Goal: Task Accomplishment & Management: Complete application form

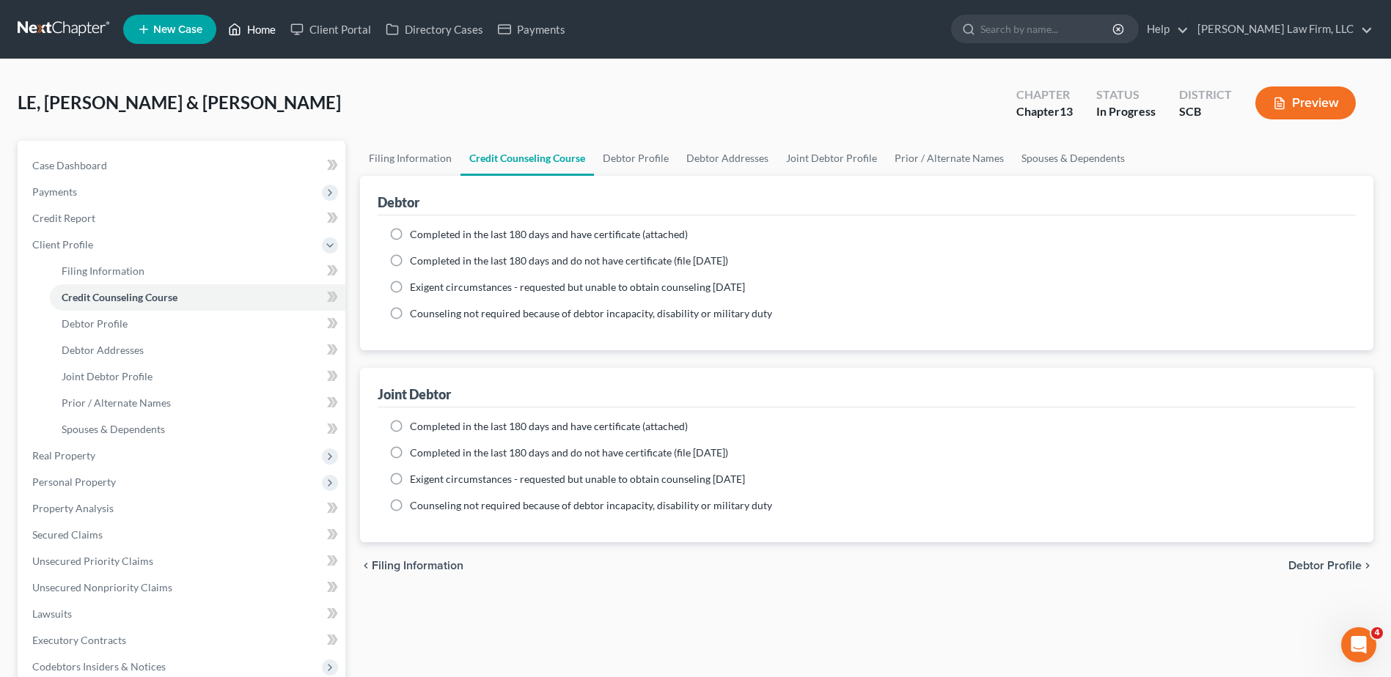
drag, startPoint x: 0, startPoint y: 0, endPoint x: 263, endPoint y: 30, distance: 264.9
click at [263, 30] on link "Home" at bounding box center [252, 29] width 62 height 26
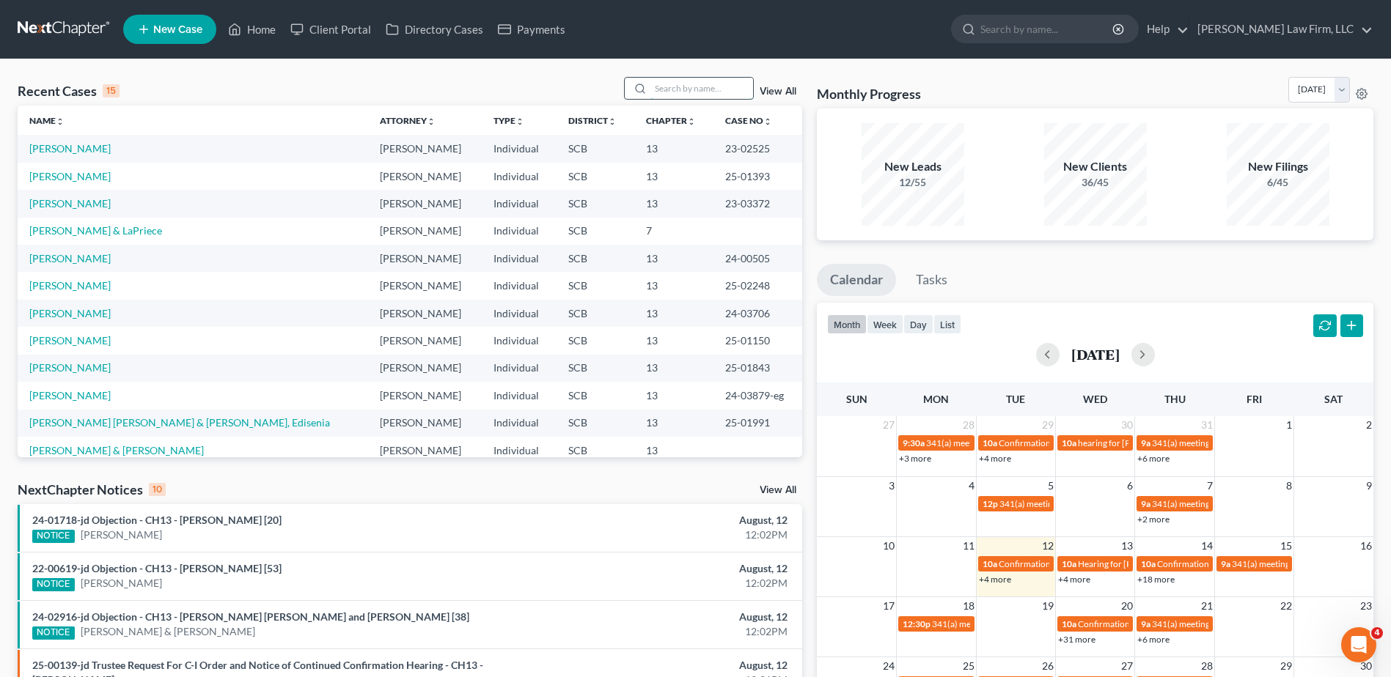
click at [750, 92] on input "search" at bounding box center [701, 88] width 103 height 21
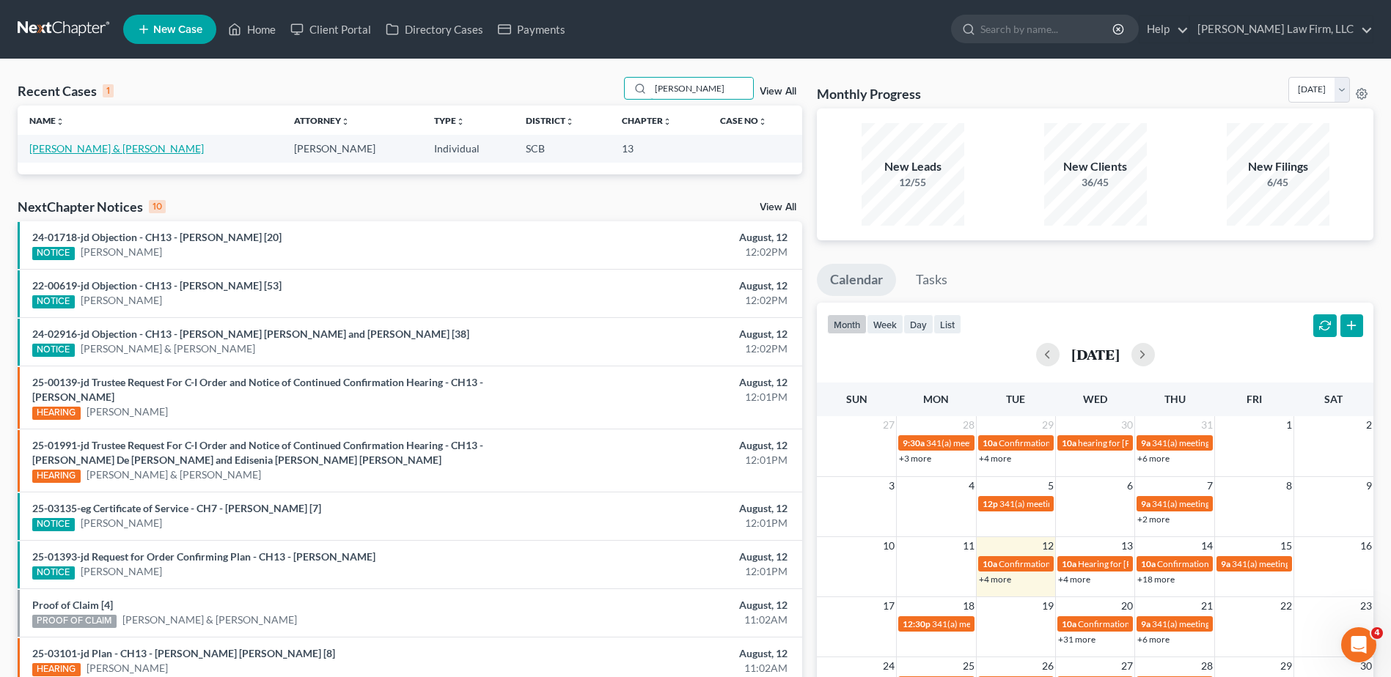
type input "[PERSON_NAME]"
click at [67, 150] on link "[PERSON_NAME] & [PERSON_NAME]" at bounding box center [116, 148] width 175 height 12
select select "1"
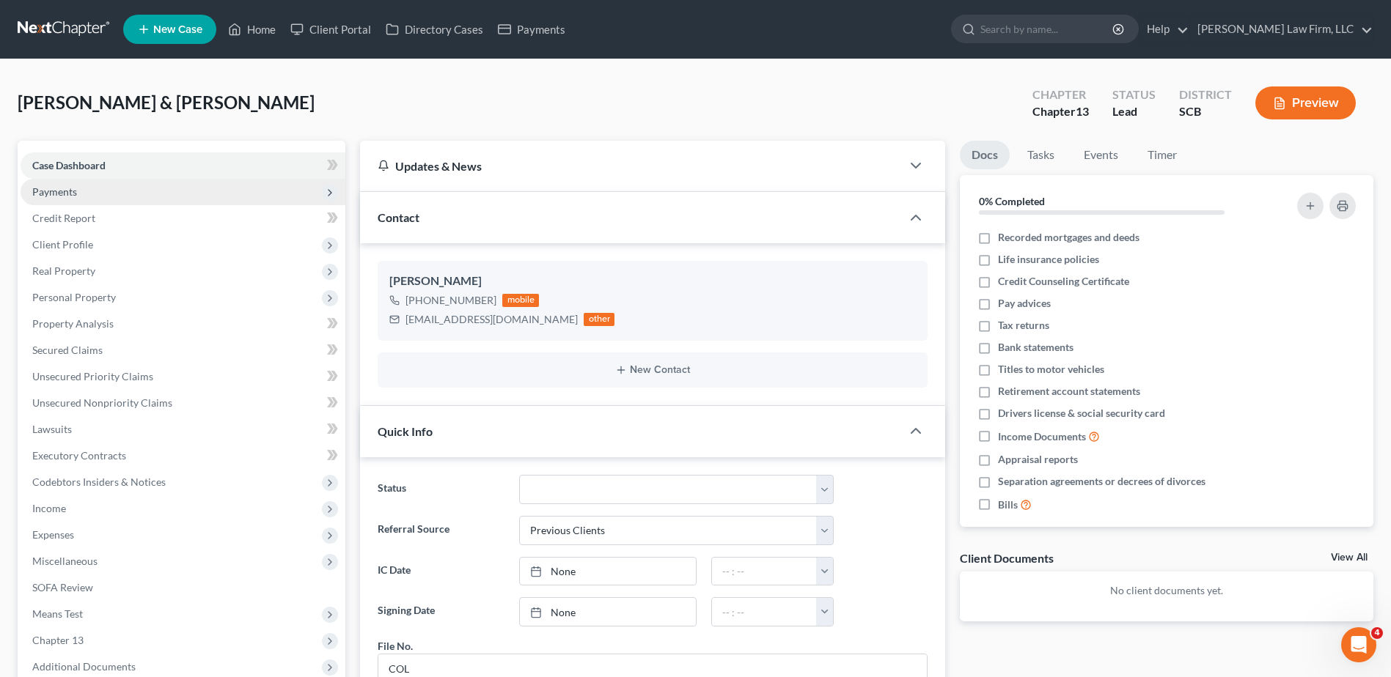
scroll to position [89, 0]
click at [661, 367] on button "New Contact" at bounding box center [652, 370] width 526 height 12
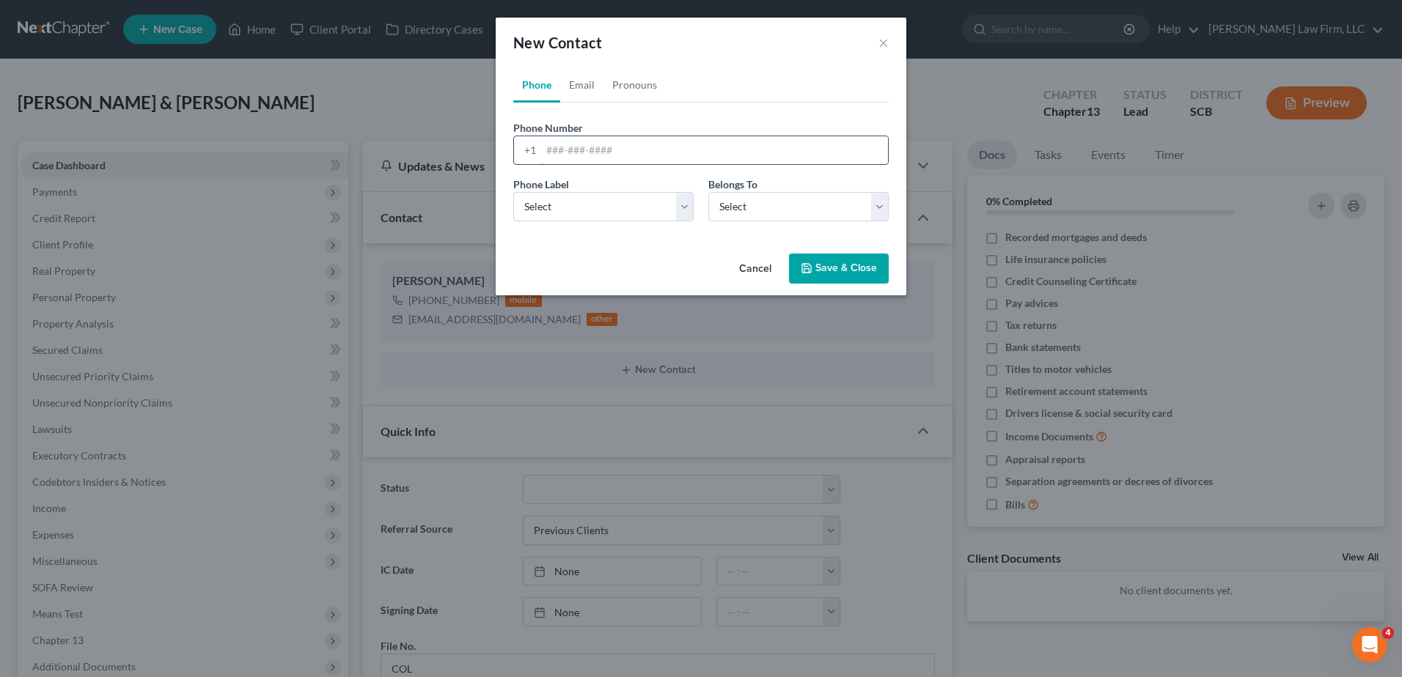
click at [561, 150] on input "tel" at bounding box center [714, 150] width 347 height 28
type input "8039089657"
click at [725, 206] on select "Select Client Spouse Other" at bounding box center [798, 206] width 180 height 29
select select "0"
click at [708, 192] on select "Select Client Spouse Other" at bounding box center [798, 206] width 180 height 29
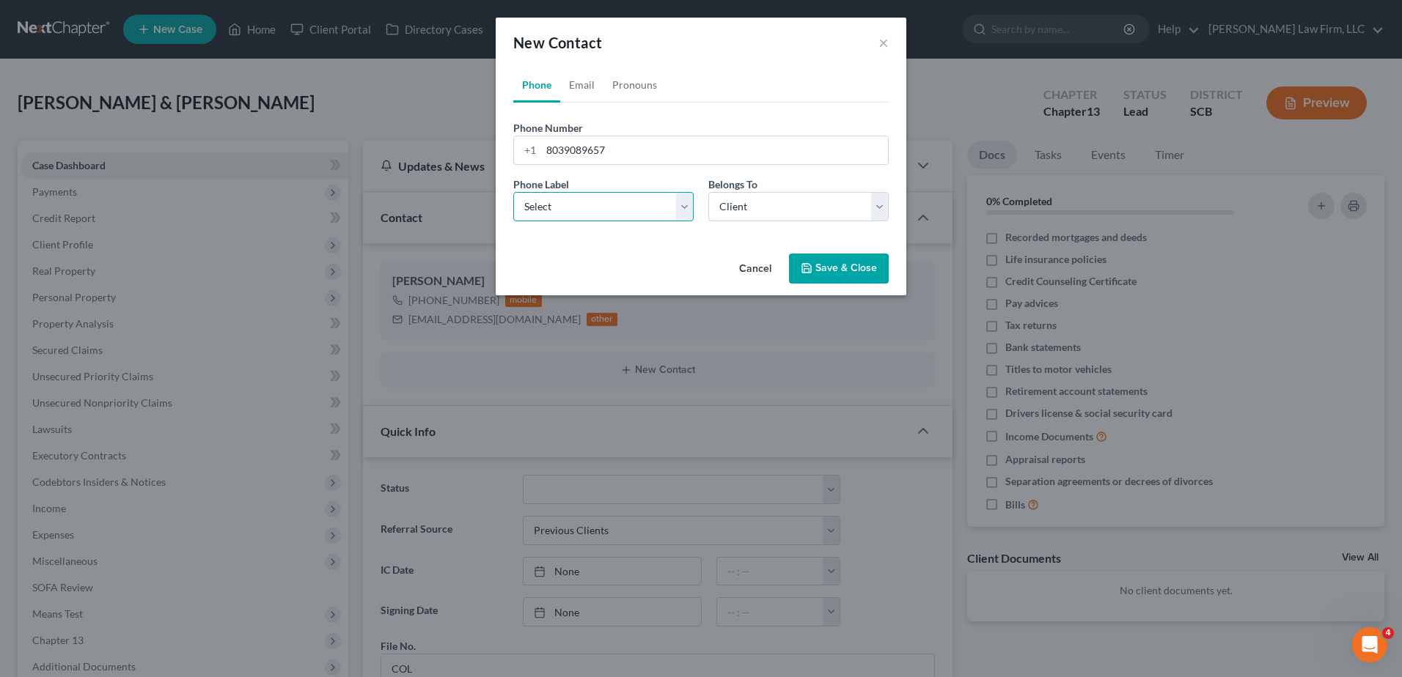
click at [657, 205] on select "Select Mobile Home Work Other" at bounding box center [603, 206] width 180 height 29
select select "0"
click at [513, 192] on select "Select Mobile Home Work Other" at bounding box center [603, 206] width 180 height 29
click at [591, 82] on link "Email" at bounding box center [581, 84] width 43 height 35
click at [595, 148] on input "email" at bounding box center [714, 150] width 347 height 28
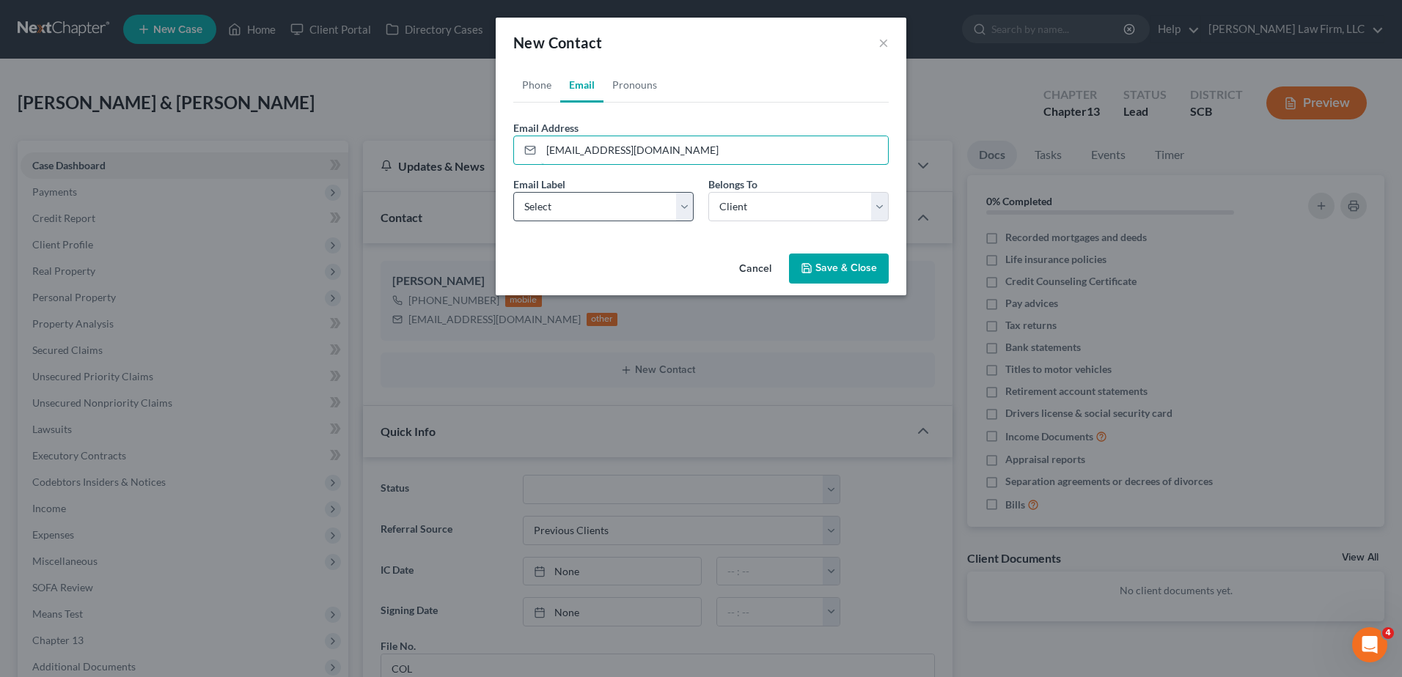
type input "[EMAIL_ADDRESS][DOMAIN_NAME]"
click at [591, 213] on select "Select Home Work Other" at bounding box center [603, 206] width 180 height 29
select select "0"
click at [513, 192] on select "Select Home Work Other" at bounding box center [603, 206] width 180 height 29
click at [630, 85] on link "Pronouns" at bounding box center [634, 84] width 62 height 35
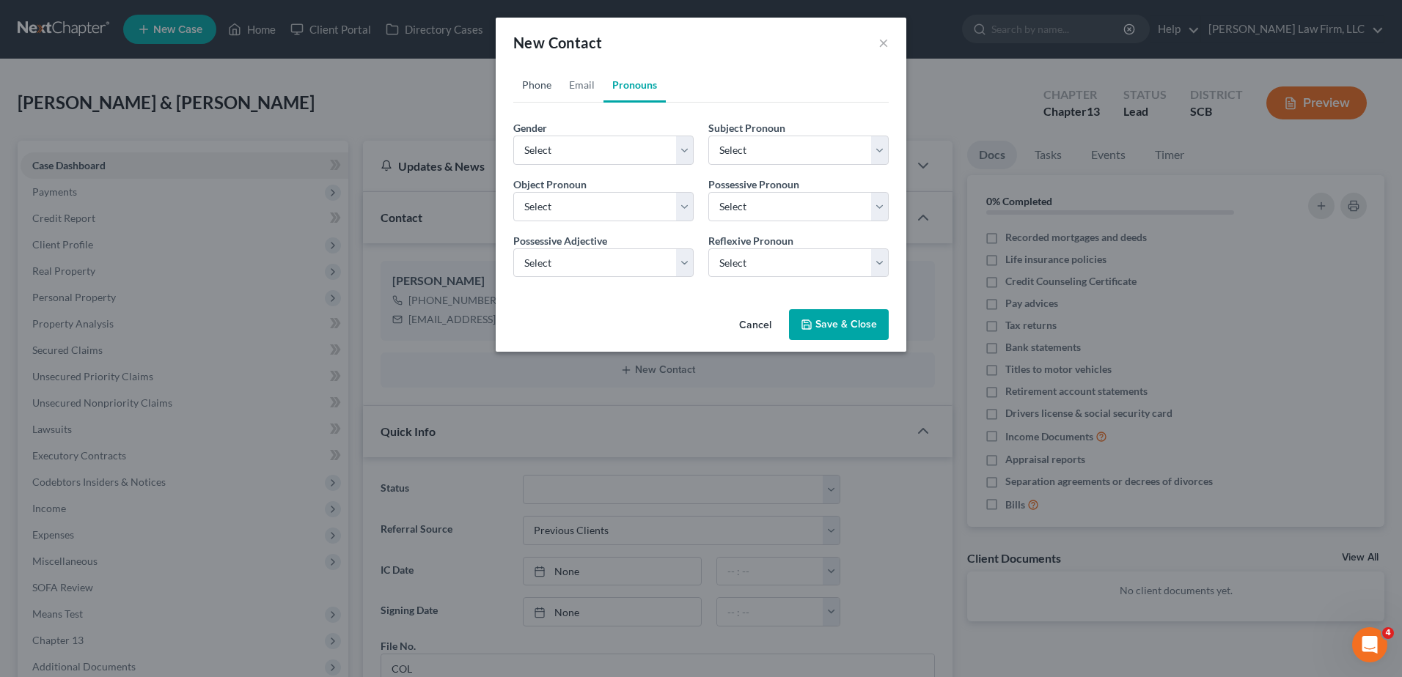
click at [549, 84] on link "Phone" at bounding box center [536, 84] width 47 height 35
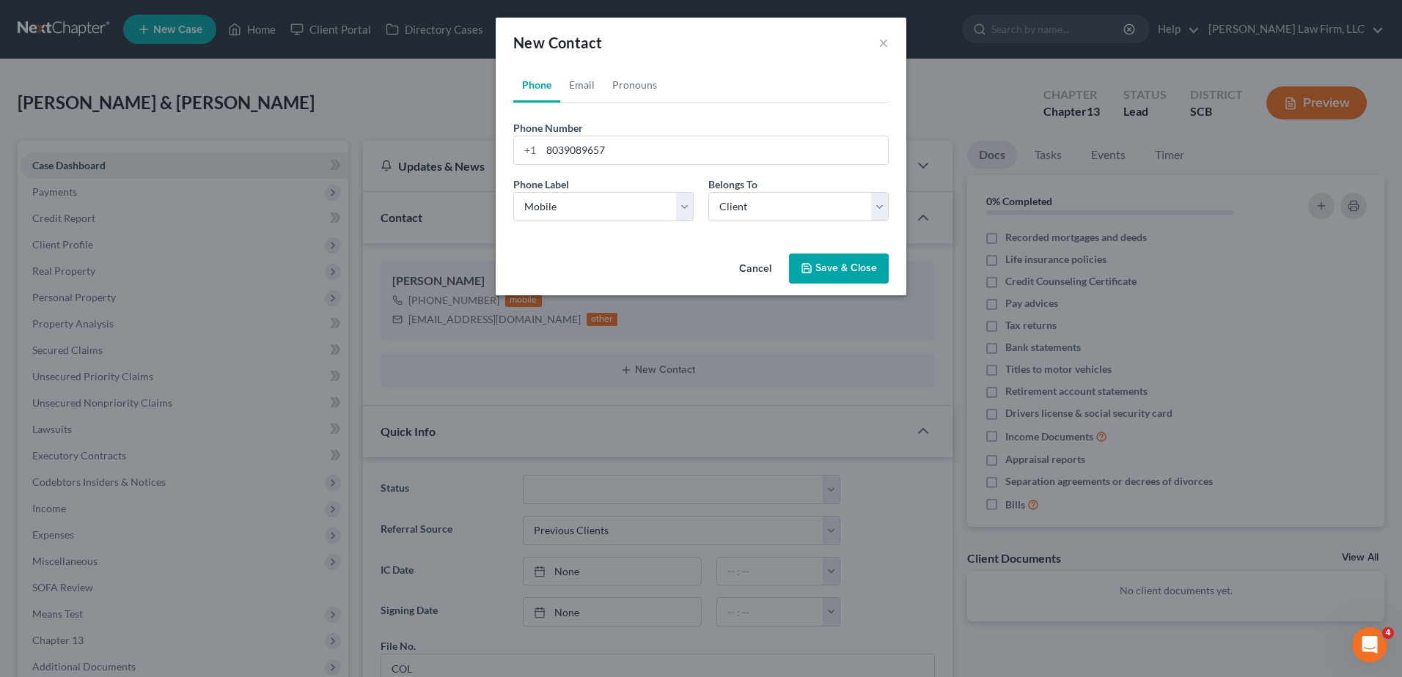
click at [828, 262] on button "Save & Close" at bounding box center [839, 269] width 100 height 31
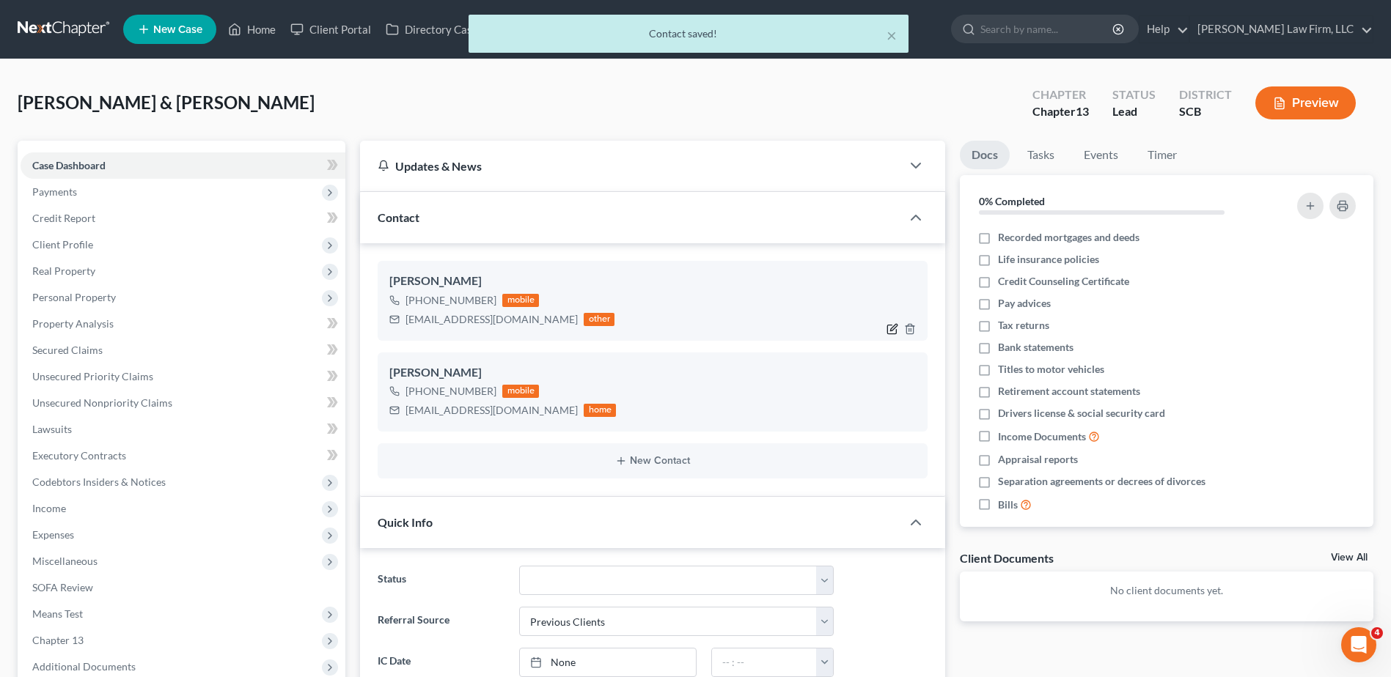
click at [887, 329] on icon "button" at bounding box center [891, 329] width 9 height 9
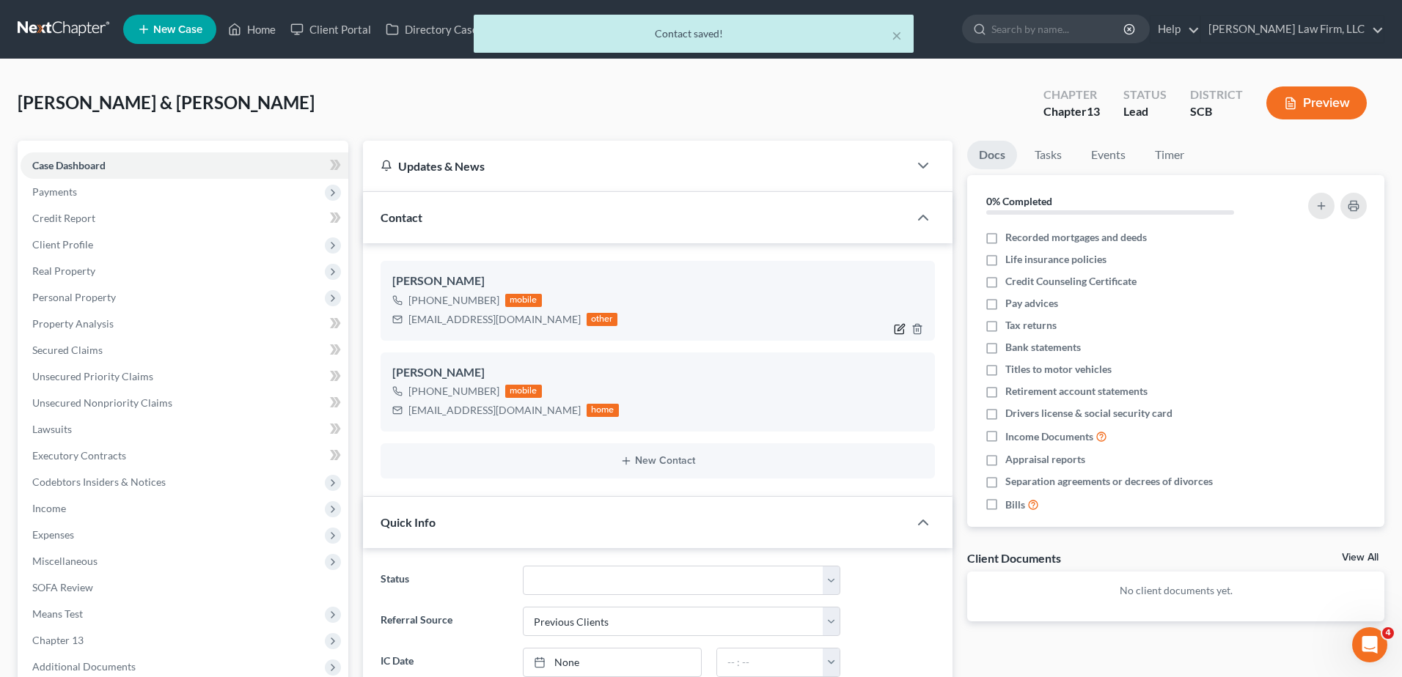
select select "0"
select select "1"
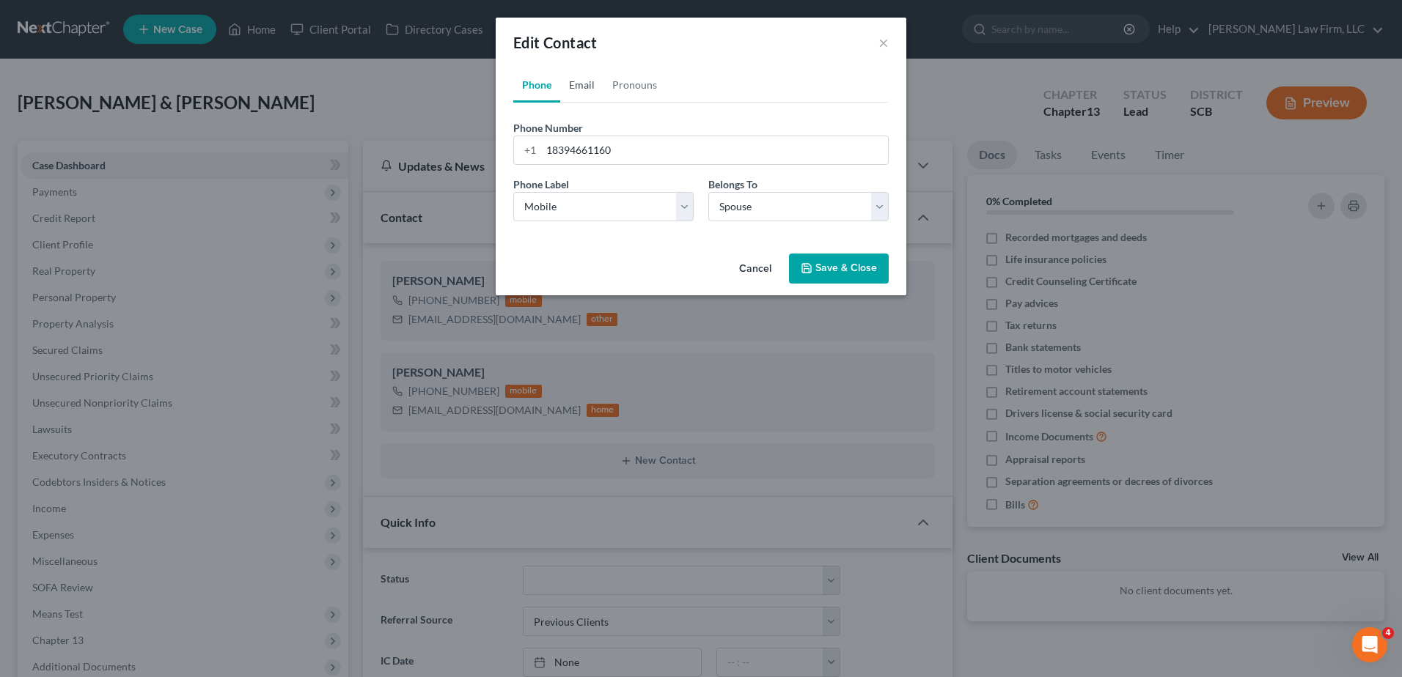
click at [573, 87] on link "Email" at bounding box center [581, 84] width 43 height 35
click at [630, 83] on link "Pronouns" at bounding box center [634, 84] width 62 height 35
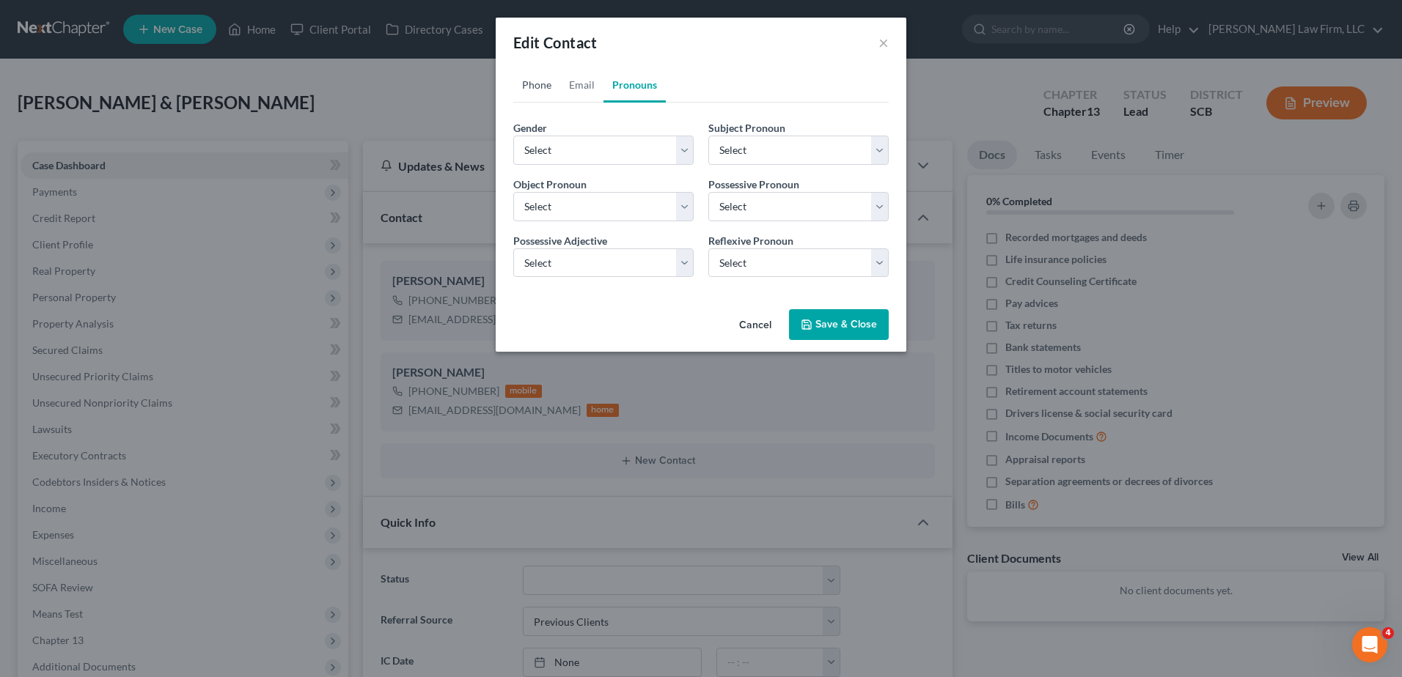
click at [537, 81] on link "Phone" at bounding box center [536, 84] width 47 height 35
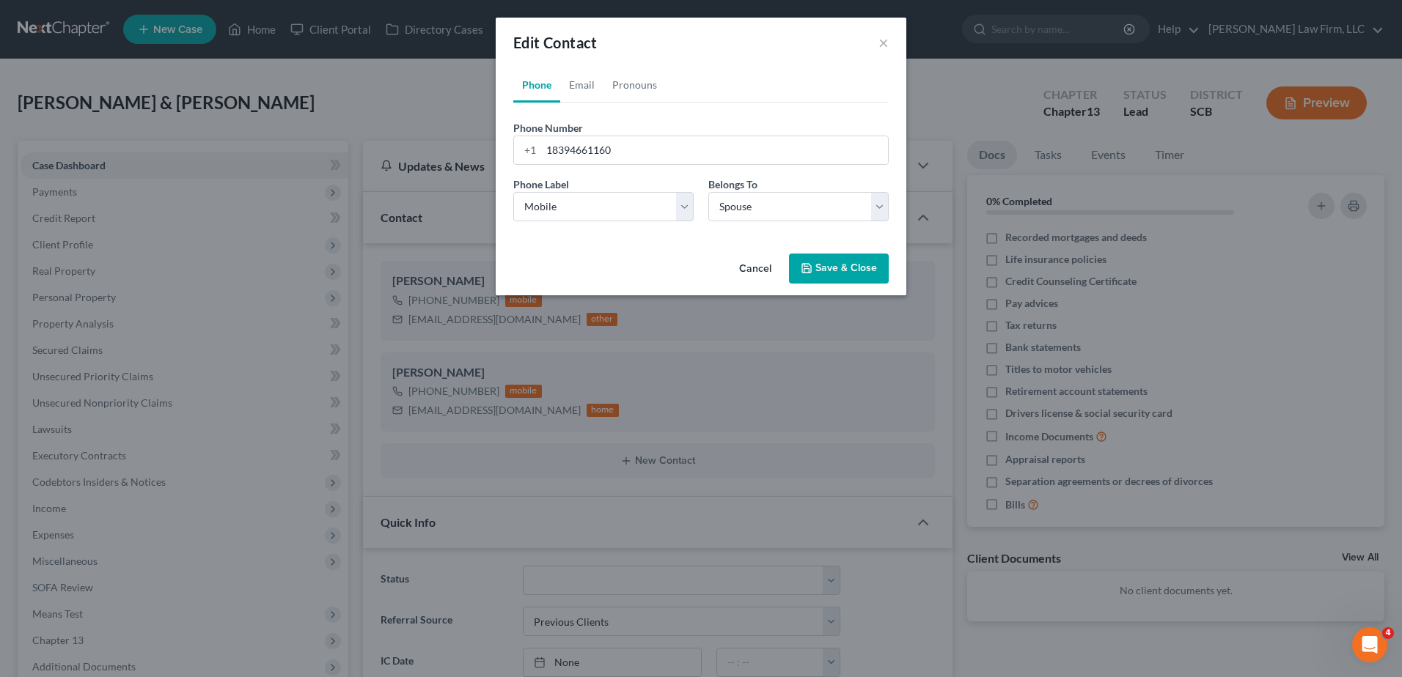
click at [810, 261] on button "Save & Close" at bounding box center [839, 269] width 100 height 31
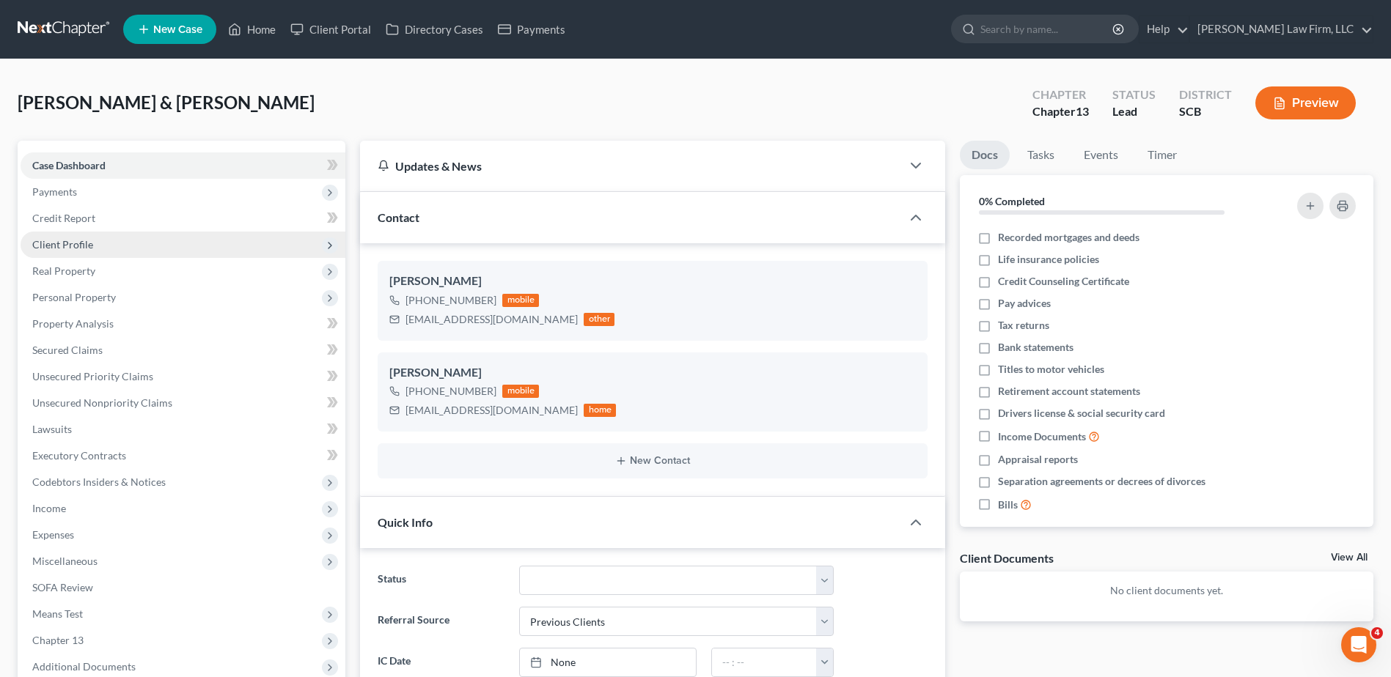
click at [78, 249] on span "Client Profile" at bounding box center [62, 244] width 61 height 12
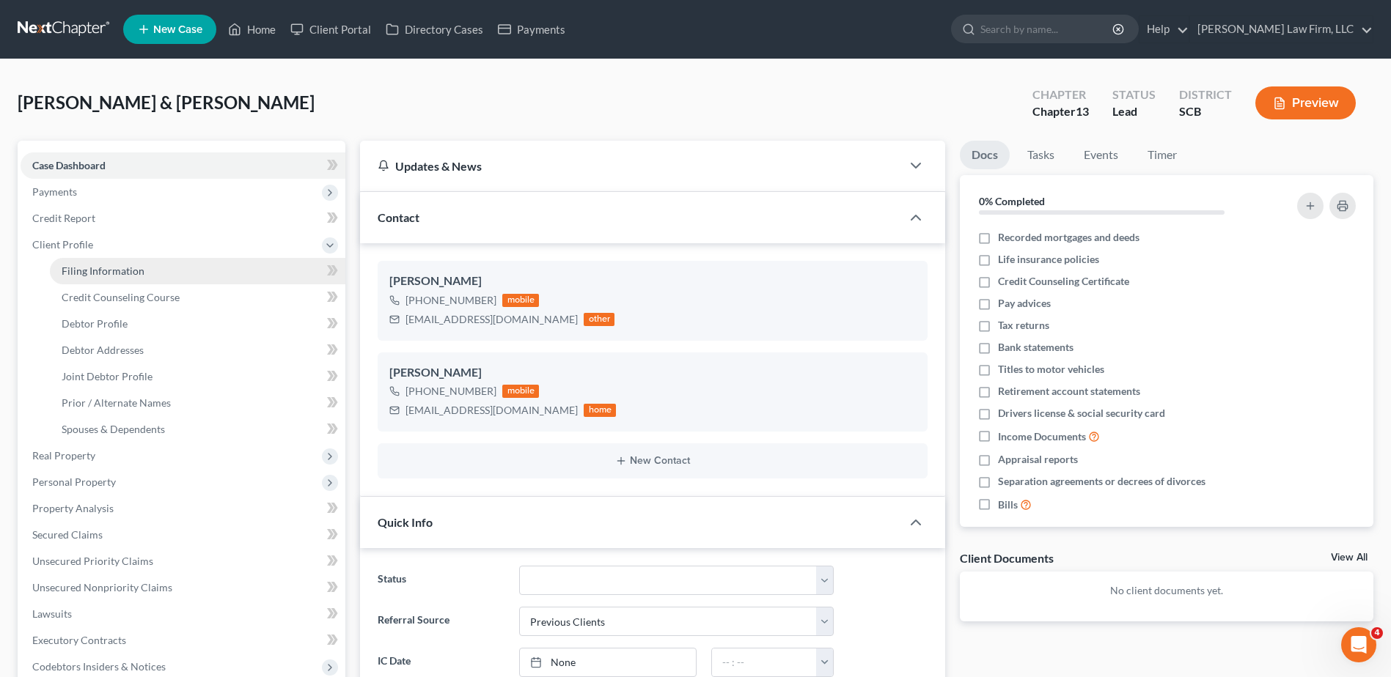
click at [90, 274] on span "Filing Information" at bounding box center [103, 271] width 83 height 12
select select "1"
select select "3"
select select "42"
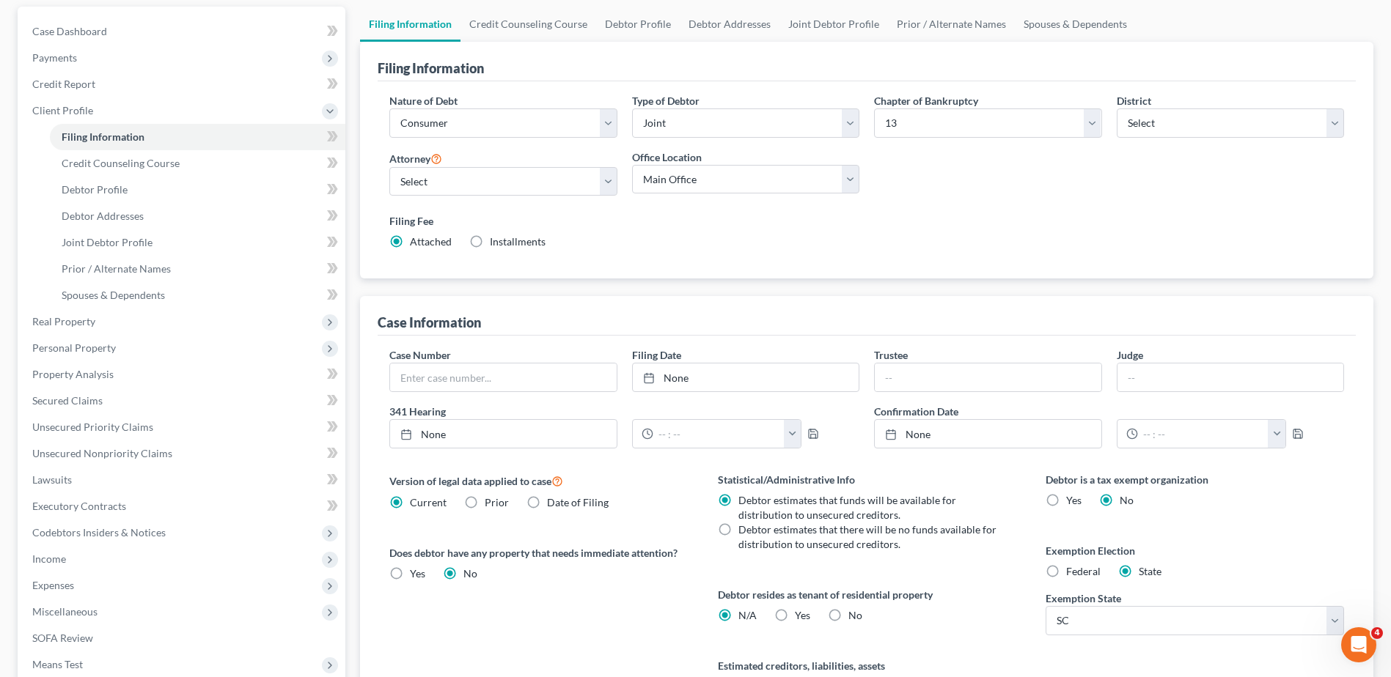
scroll to position [147, 0]
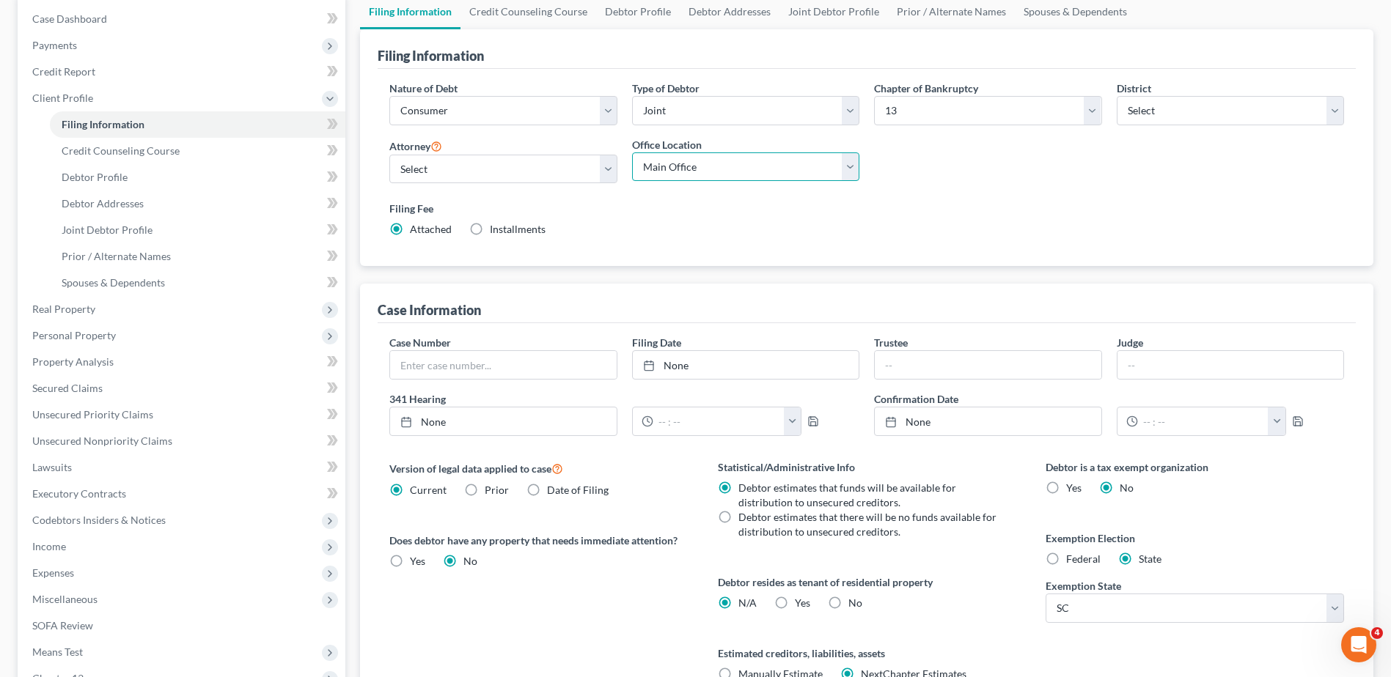
click at [696, 166] on select "Main Office Myrtle Beach Columbia" at bounding box center [745, 167] width 227 height 29
select select "1"
click at [632, 153] on select "Main Office Myrtle Beach Columbia" at bounding box center [745, 167] width 227 height 29
click at [691, 229] on div "Filing Fee Attached Installments Installments" at bounding box center [866, 219] width 955 height 36
click at [697, 167] on select "Main Office Myrtle Beach Columbia" at bounding box center [745, 167] width 227 height 29
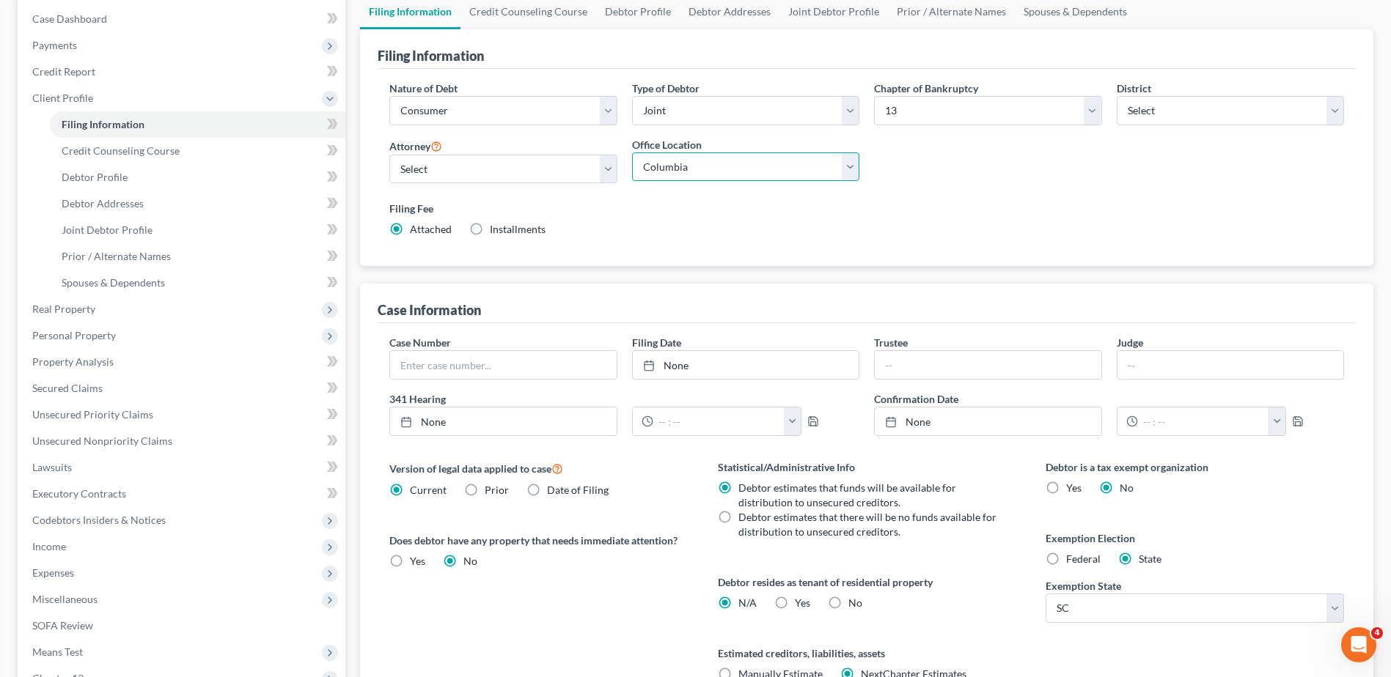
select select
click at [632, 153] on select "Main Office Myrtle Beach Columbia" at bounding box center [745, 167] width 227 height 29
click at [690, 217] on div "Filing Fee Attached Installments Installments" at bounding box center [866, 219] width 955 height 36
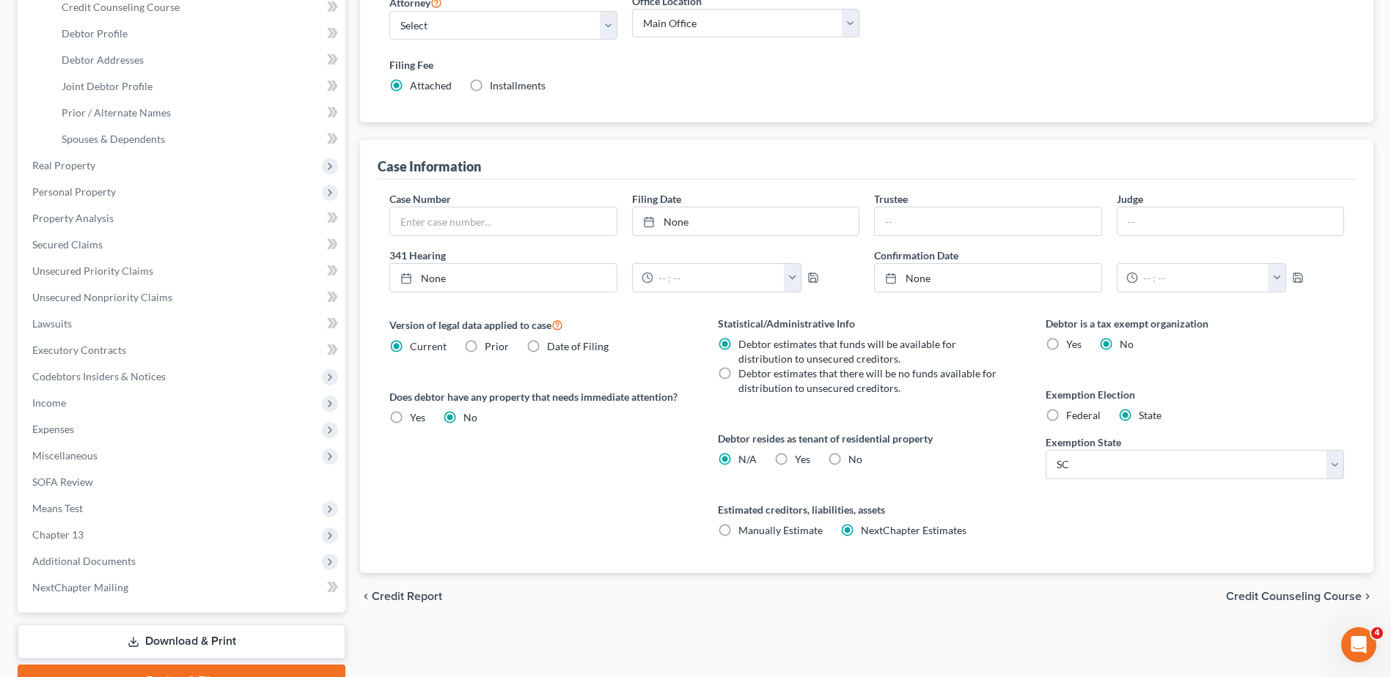
scroll to position [293, 0]
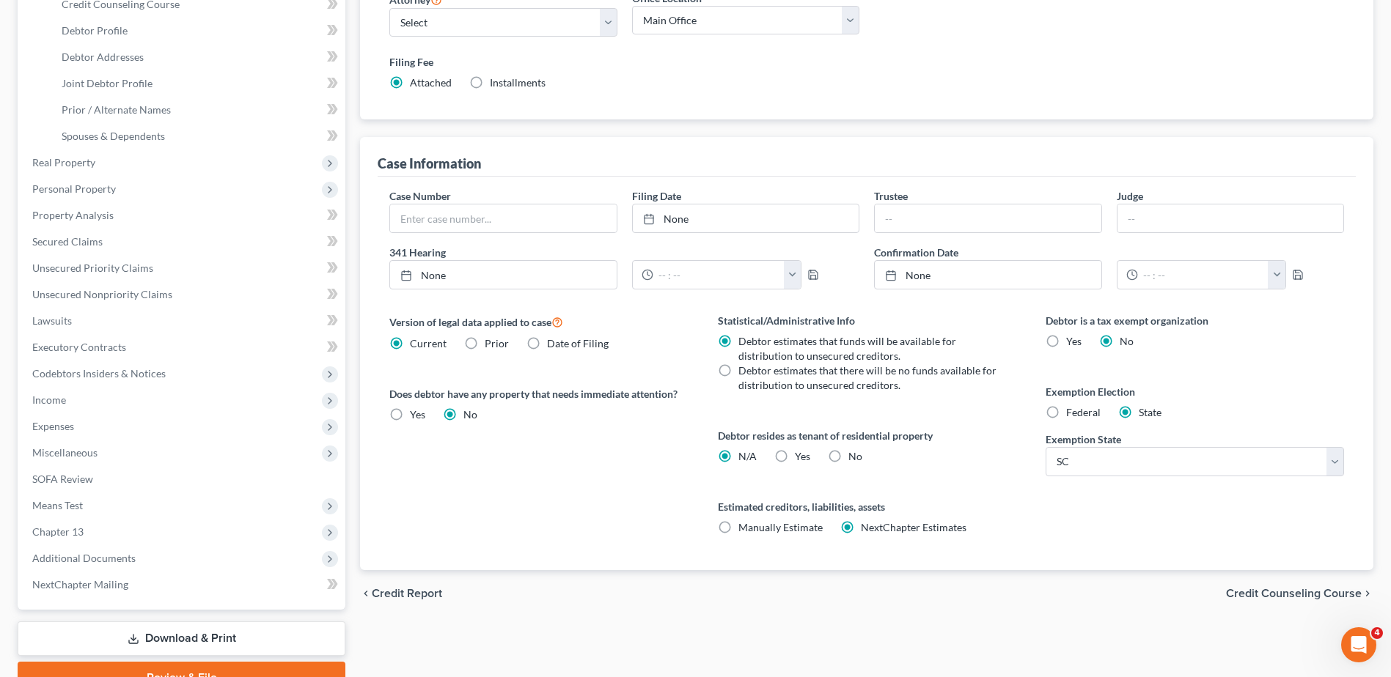
click at [848, 456] on label "No" at bounding box center [855, 456] width 14 height 15
click at [854, 456] on input "No" at bounding box center [859, 454] width 10 height 10
radio input "true"
radio input "false"
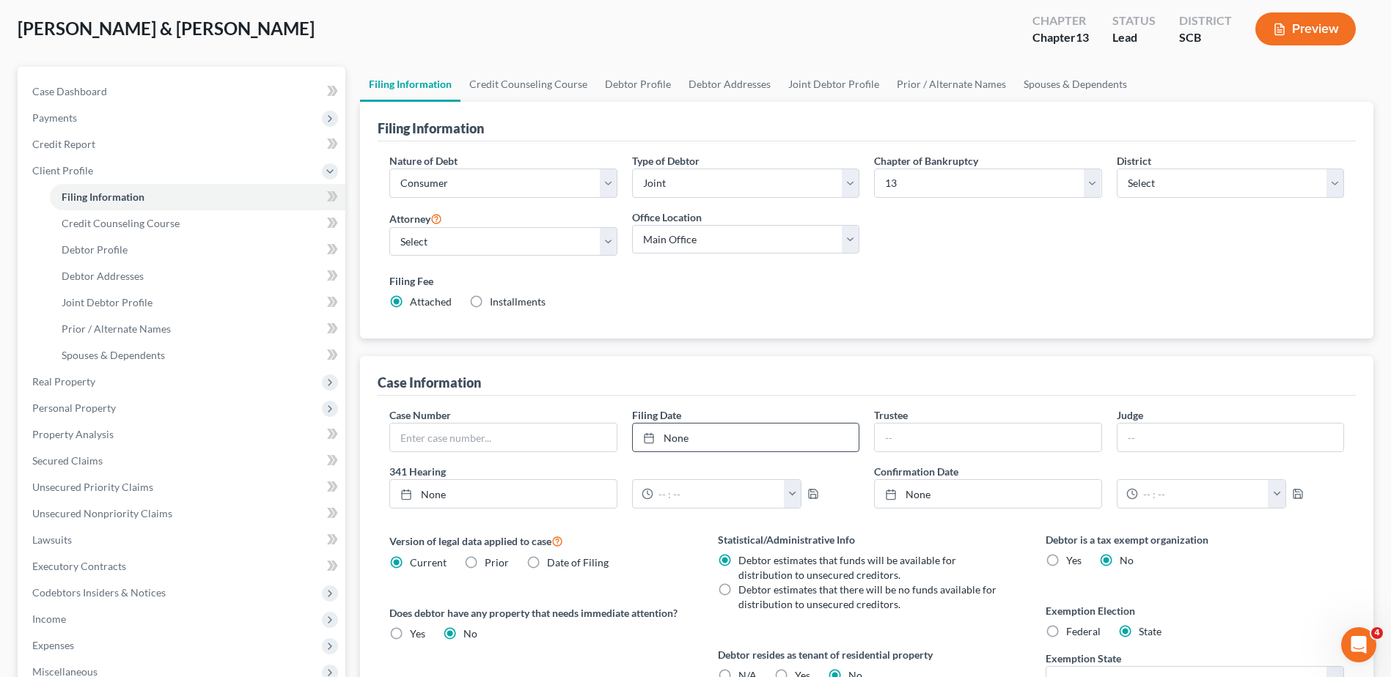
scroll to position [73, 0]
click at [168, 229] on span "Credit Counseling Course" at bounding box center [121, 224] width 118 height 12
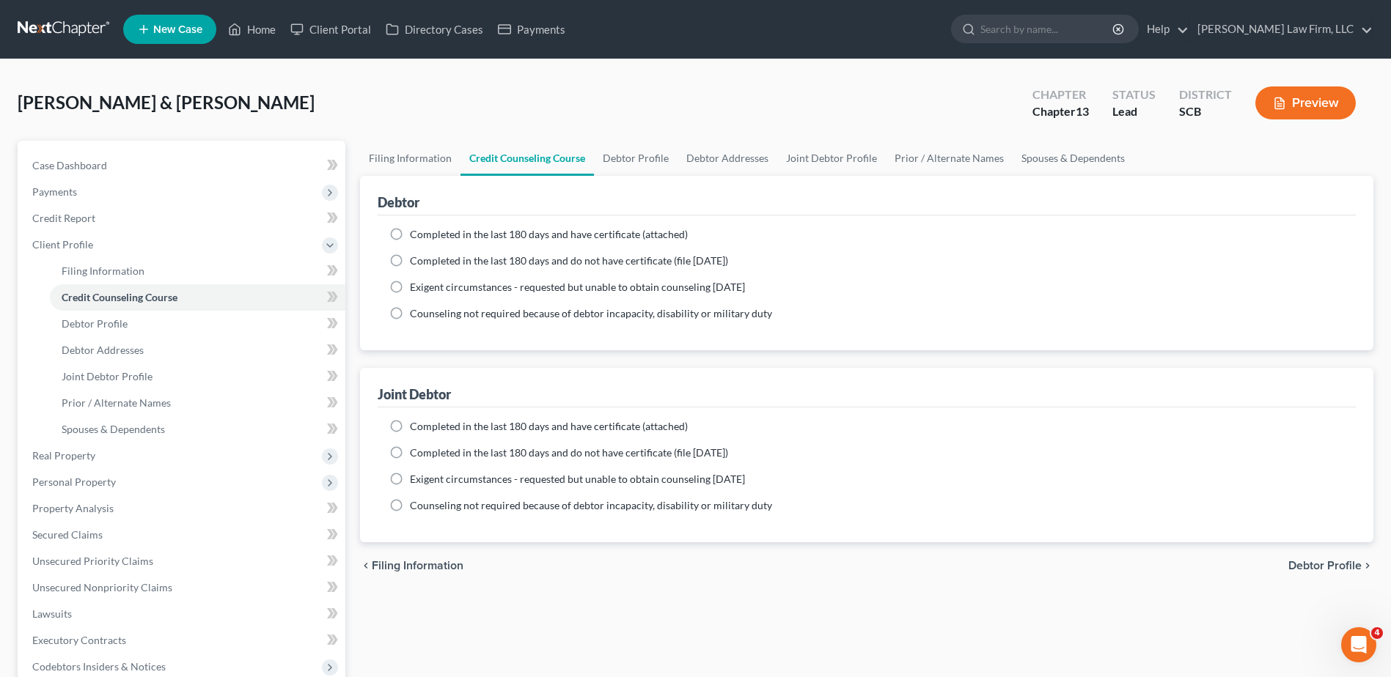
click at [410, 235] on label "Completed in the last 180 days and have certificate (attached)" at bounding box center [549, 234] width 278 height 15
click at [416, 235] on input "Completed in the last 180 days and have certificate (attached)" at bounding box center [421, 232] width 10 height 10
radio input "true"
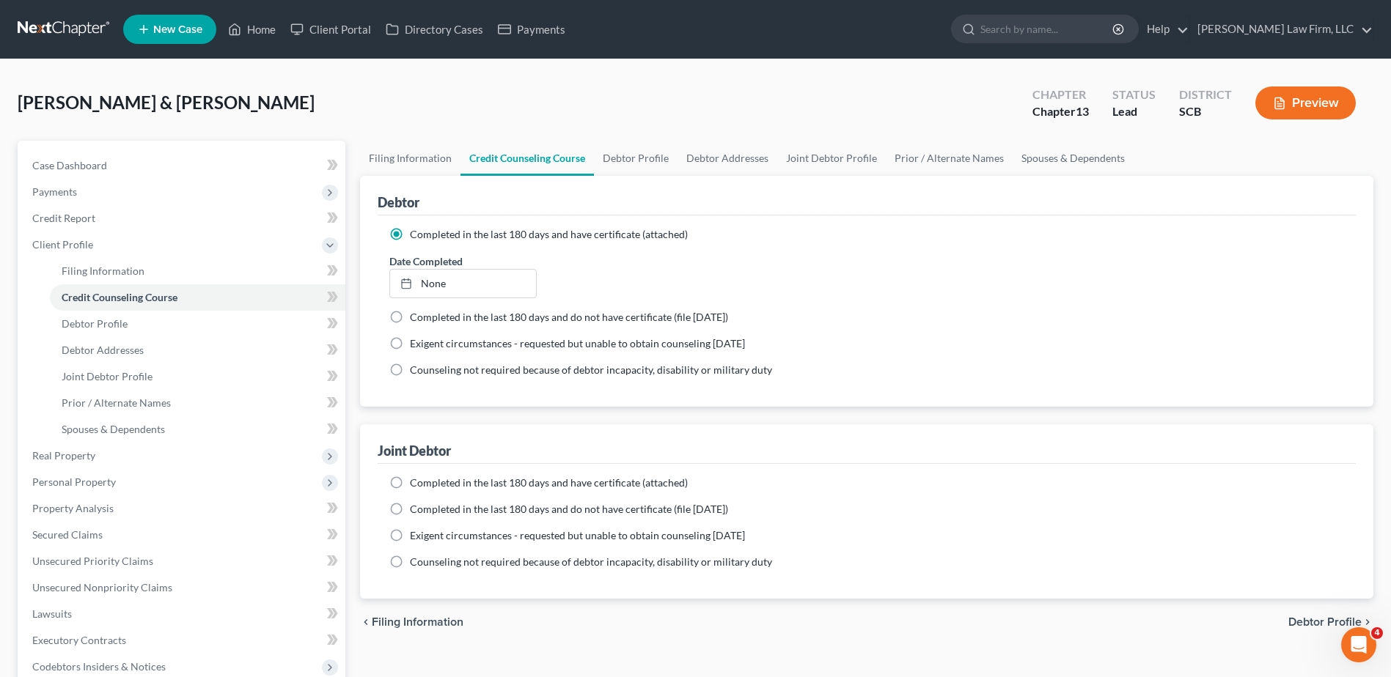
click at [410, 483] on label "Completed in the last 180 days and have certificate (attached)" at bounding box center [549, 483] width 278 height 15
click at [416, 483] on input "Completed in the last 180 days and have certificate (attached)" at bounding box center [421, 481] width 10 height 10
radio input "true"
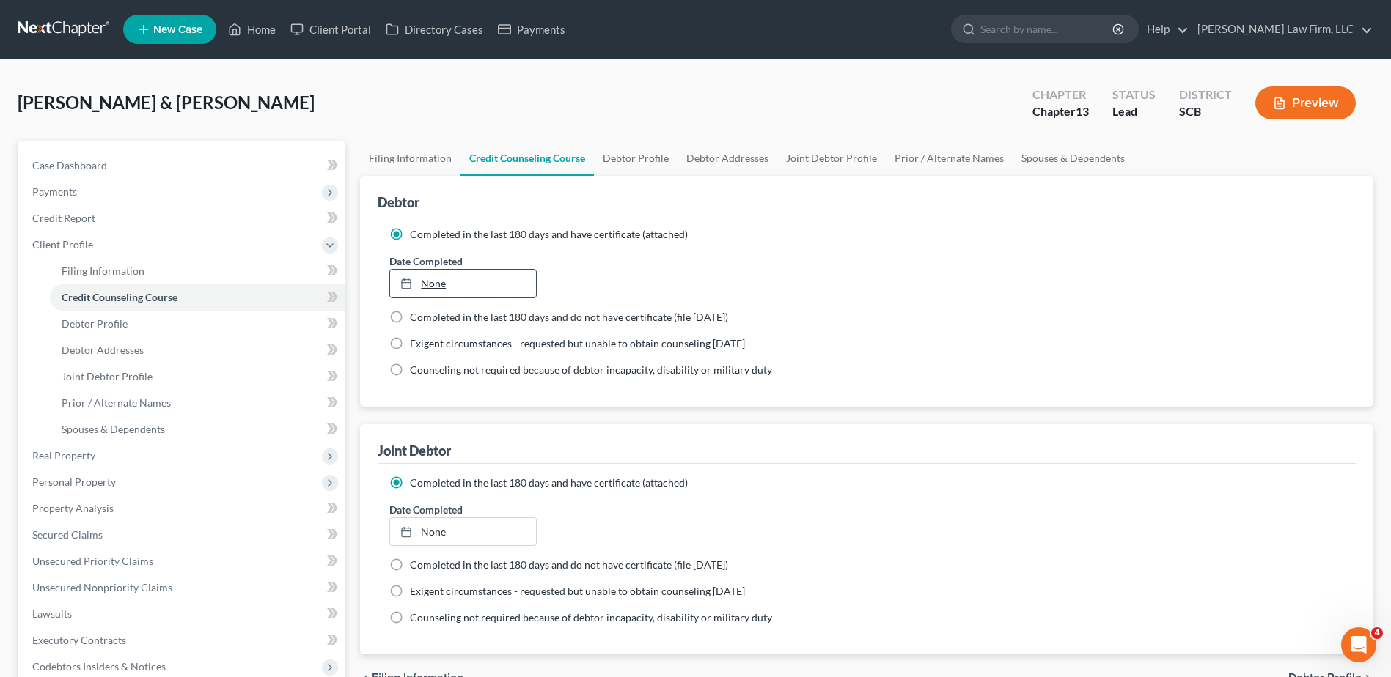
click at [447, 284] on link "None" at bounding box center [462, 284] width 145 height 28
type input "8/12/2025"
click at [430, 528] on link "None" at bounding box center [462, 532] width 145 height 28
type input "8/12/2025"
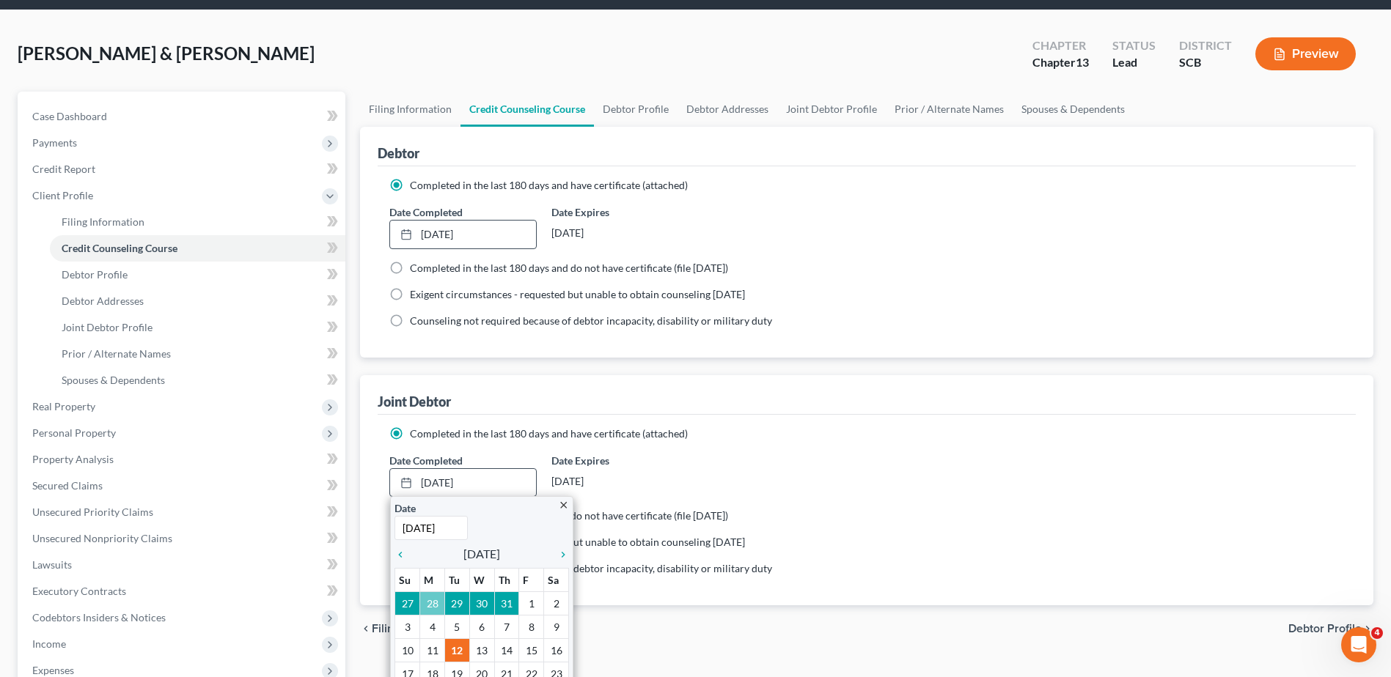
scroll to position [73, 0]
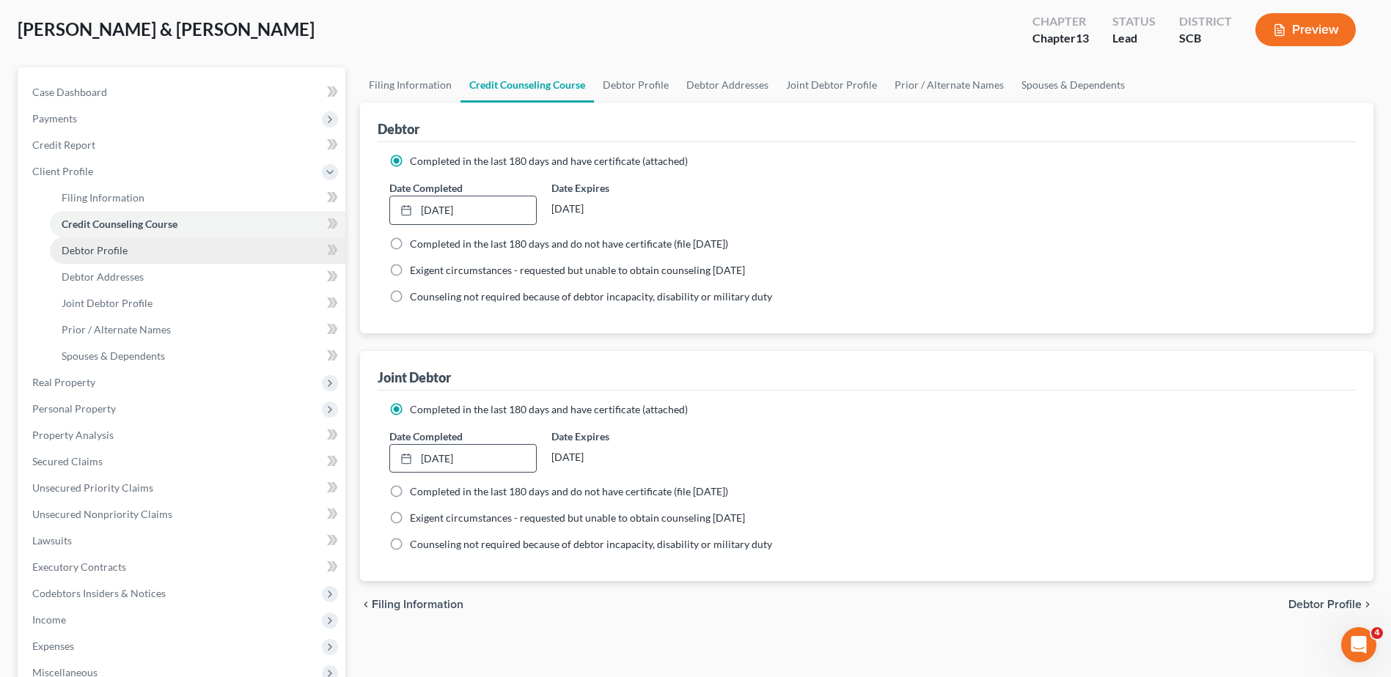
click at [152, 255] on link "Debtor Profile" at bounding box center [197, 251] width 295 height 26
select select "1"
select select "0"
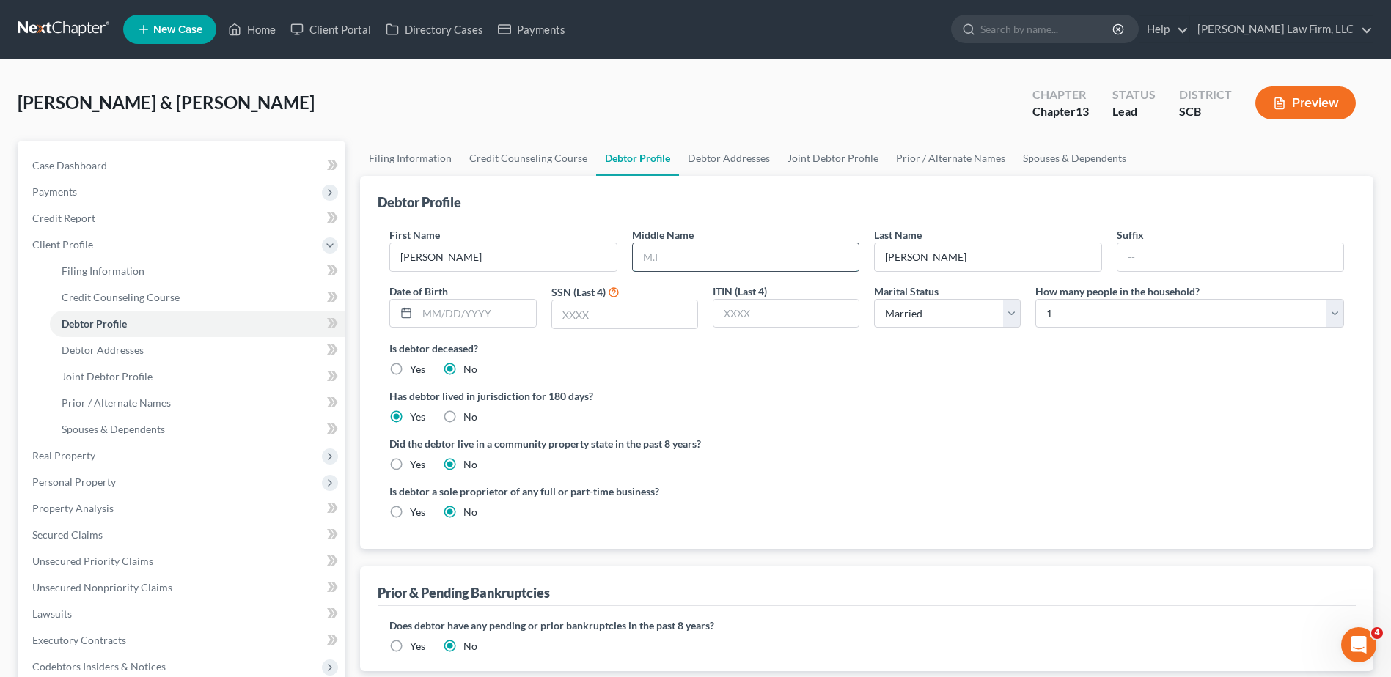
click at [688, 265] on input "text" at bounding box center [746, 257] width 226 height 28
type input "Bryant"
click at [972, 227] on div "Last Name Seibles" at bounding box center [988, 249] width 242 height 45
click at [1102, 318] on select "Select 1 2 3 4 5 6 7 8 9 10 11 12 13 14 15 16 17 18 19 20" at bounding box center [1189, 313] width 309 height 29
select select "2"
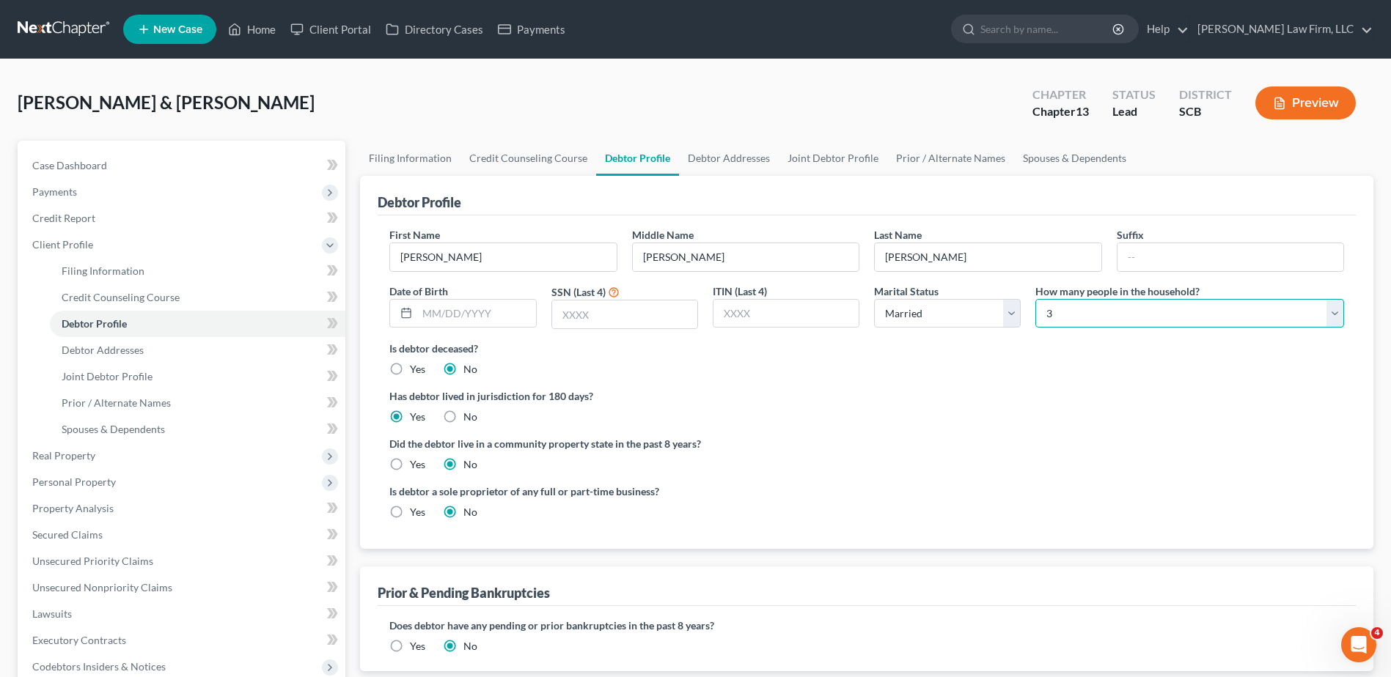
click at [1035, 299] on select "Select 1 2 3 4 5 6 7 8 9 10 11 12 13 14 15 16 17 18 19 20" at bounding box center [1189, 313] width 309 height 29
click at [514, 317] on input "text" at bounding box center [476, 314] width 118 height 28
type input "07/30/1963"
click at [583, 315] on input "text" at bounding box center [624, 315] width 145 height 28
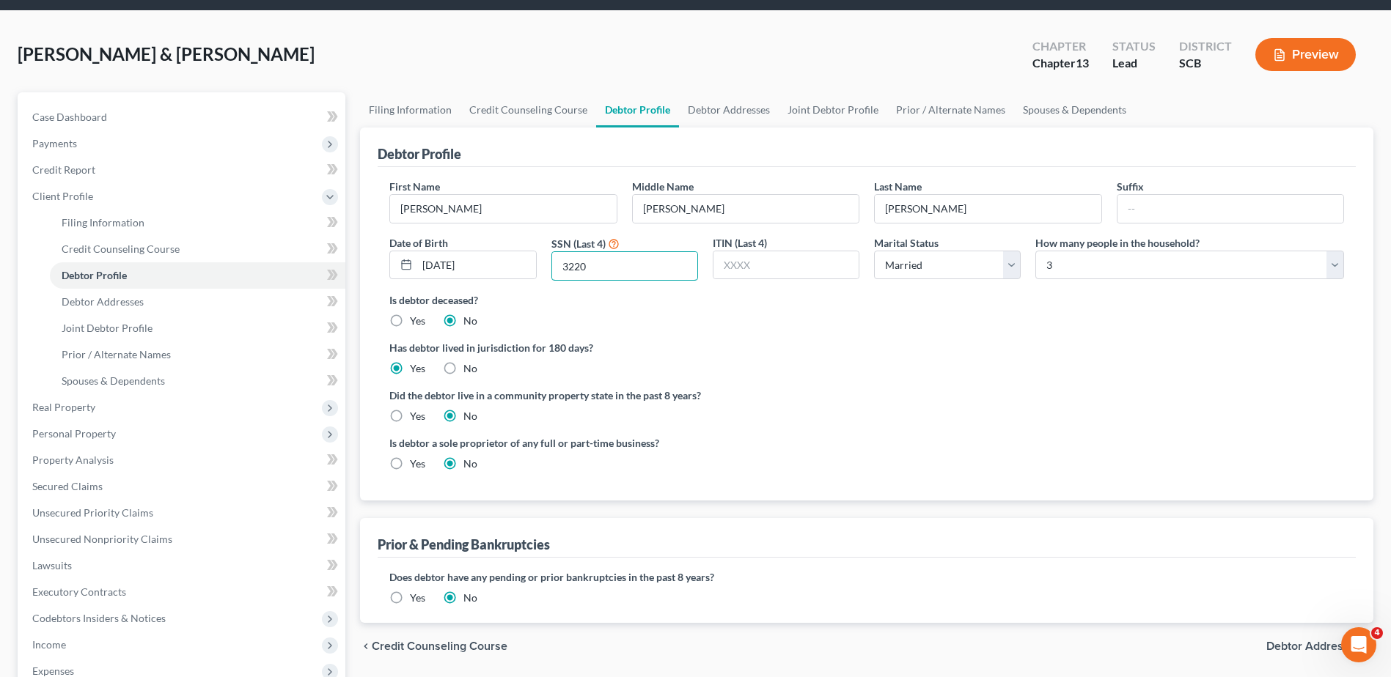
scroll to position [73, 0]
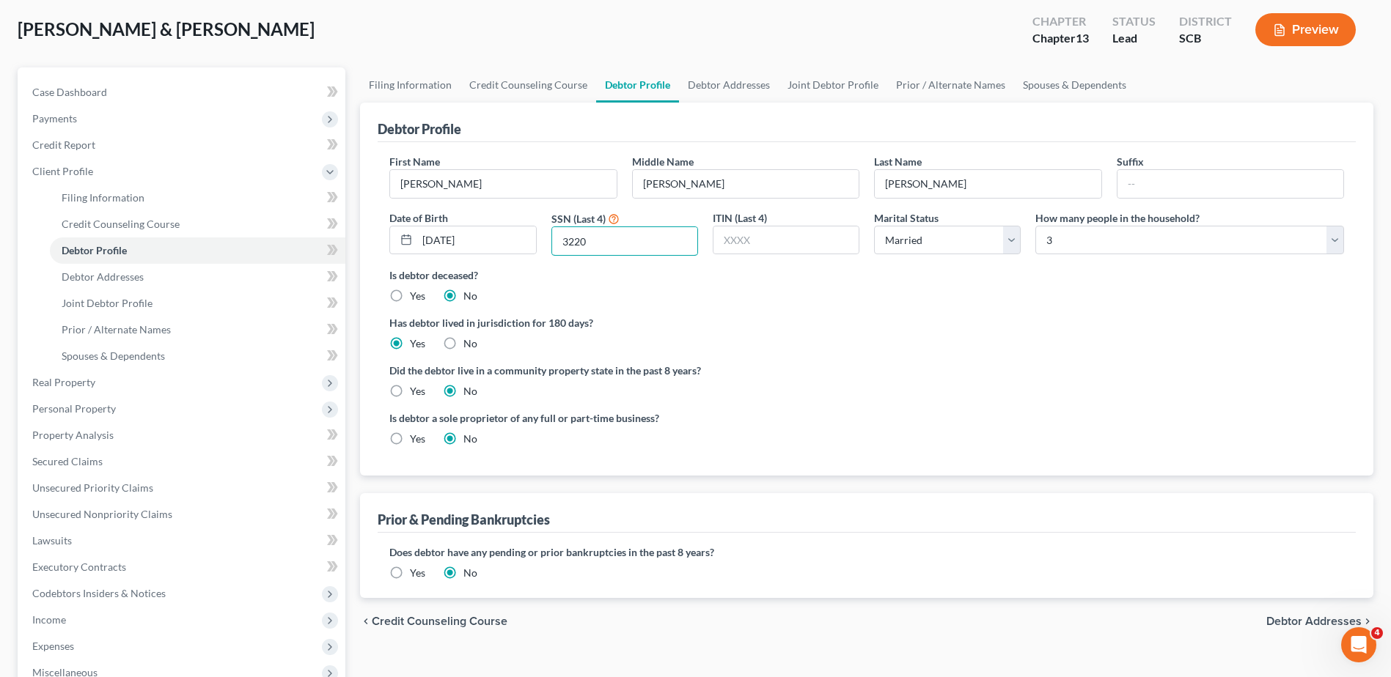
type input "3220"
click at [410, 570] on label "Yes" at bounding box center [417, 573] width 15 height 15
click at [416, 570] on input "Yes" at bounding box center [421, 571] width 10 height 10
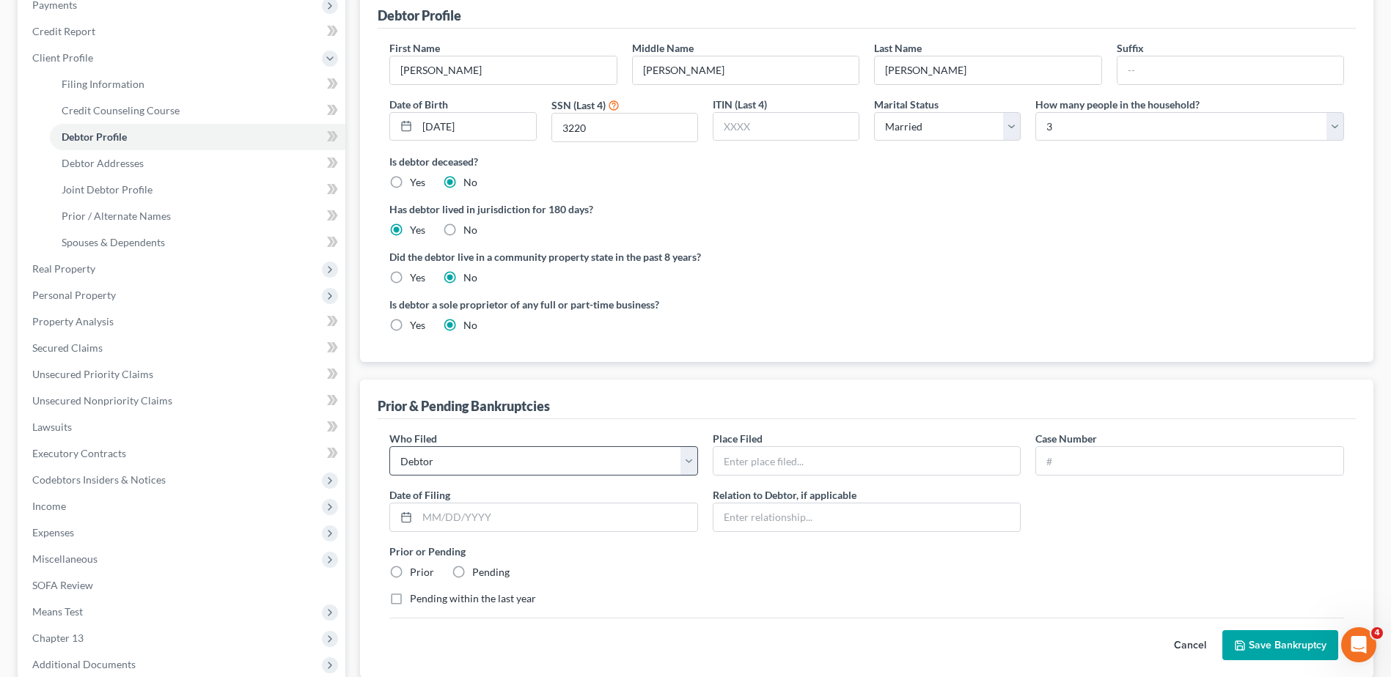
scroll to position [220, 0]
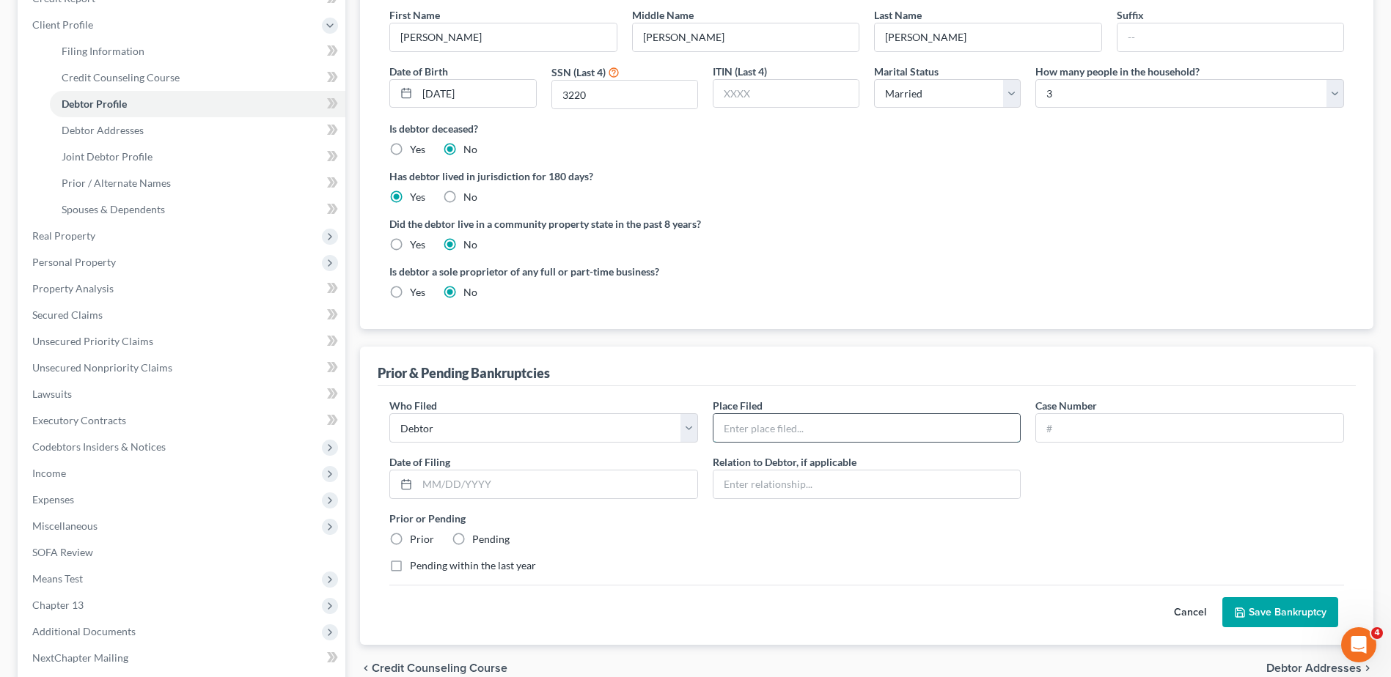
click at [766, 423] on input "text" at bounding box center [866, 428] width 307 height 28
type input "Di"
click at [1222, 598] on button "Save Bankruptcy" at bounding box center [1280, 613] width 116 height 31
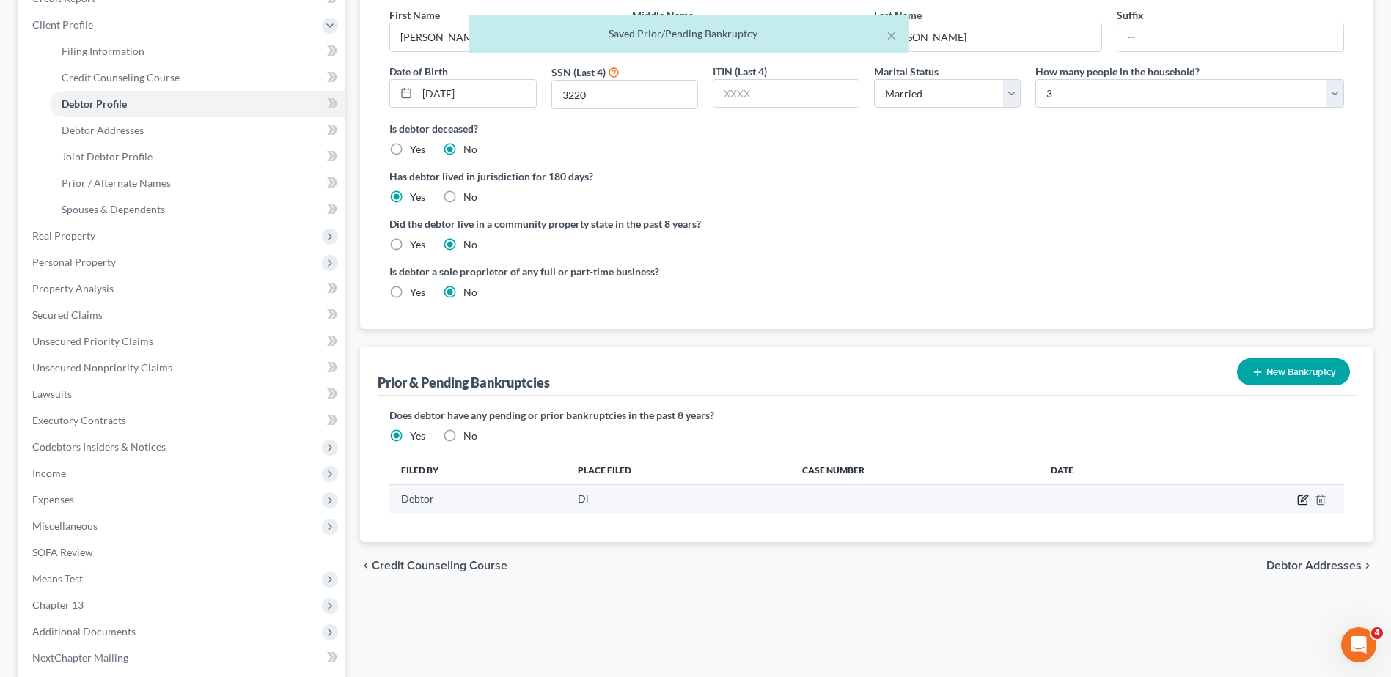
click at [1302, 501] on icon "button" at bounding box center [1303, 500] width 12 height 12
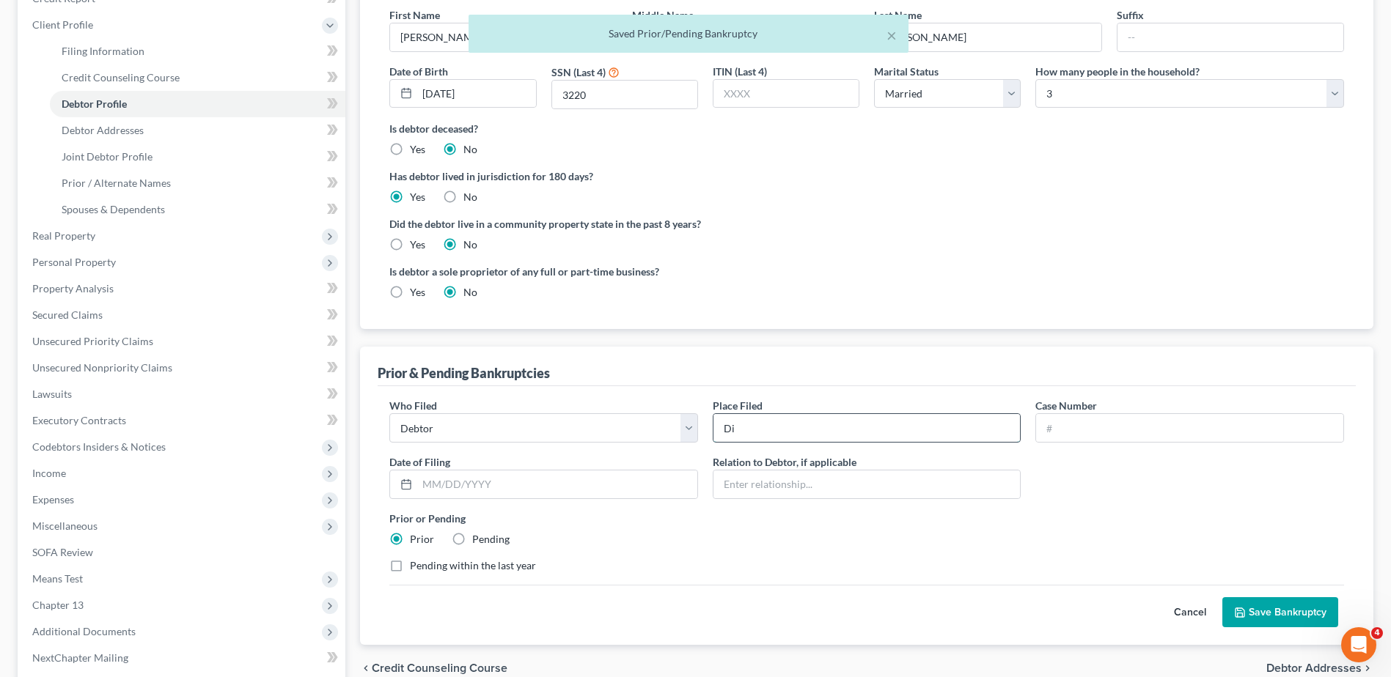
click at [891, 422] on input "Di" at bounding box center [866, 428] width 307 height 28
type input "District of [US_STATE]"
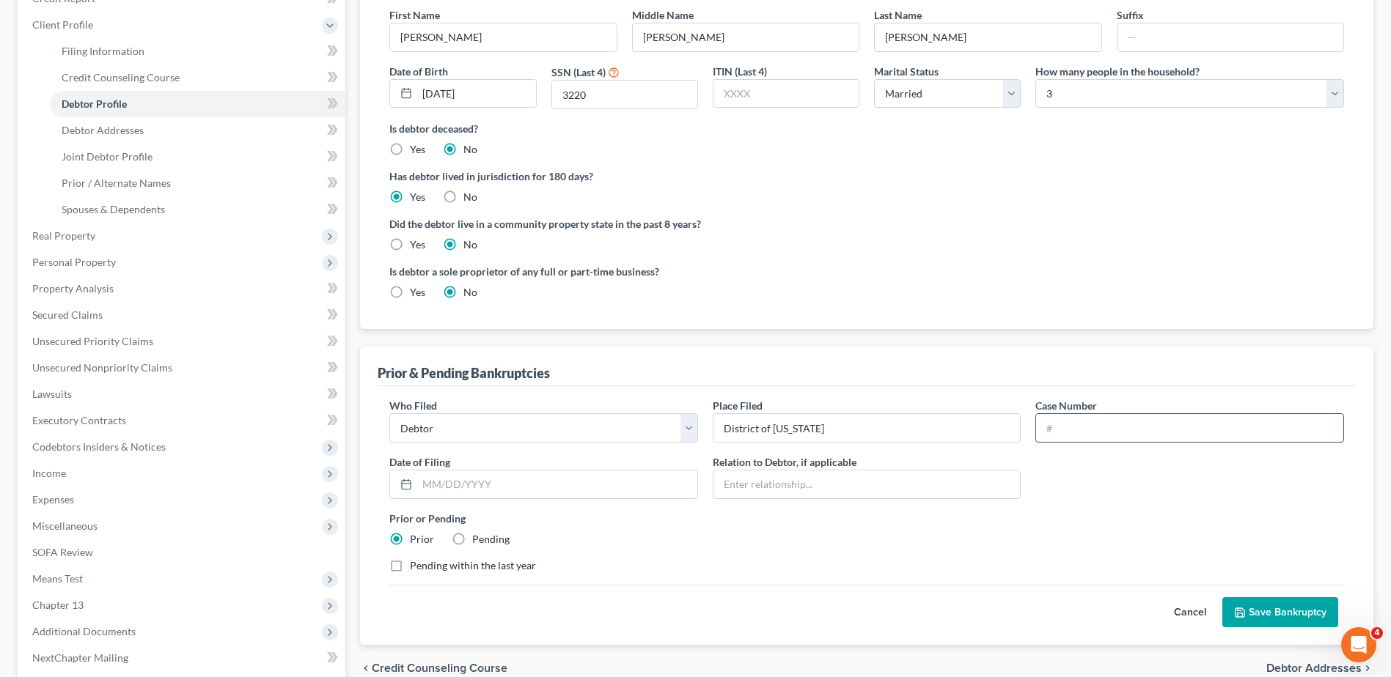
click at [1071, 429] on input "text" at bounding box center [1189, 428] width 307 height 28
type input "14-04515"
click at [540, 481] on input "text" at bounding box center [557, 485] width 280 height 28
type input "08/07/2014"
type input "Self"
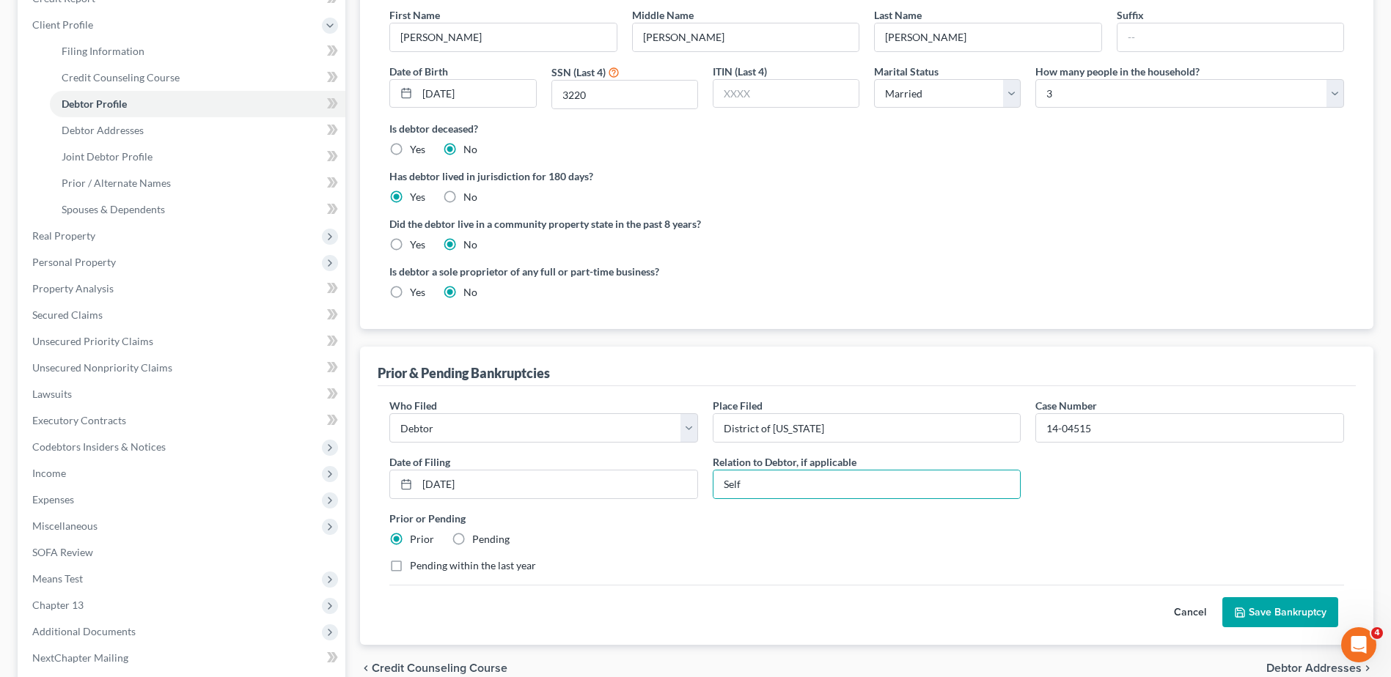
click at [1247, 612] on button "Save Bankruptcy" at bounding box center [1280, 613] width 116 height 31
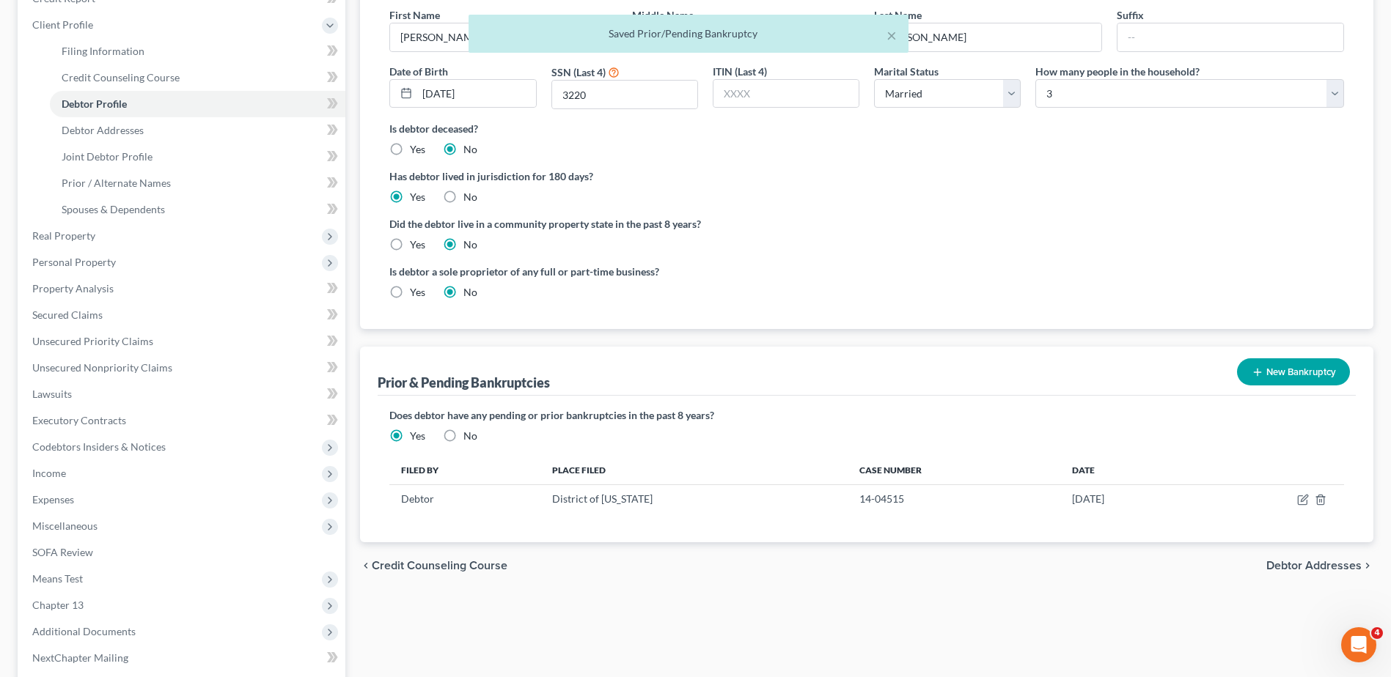
click at [1335, 377] on button "New Bankruptcy" at bounding box center [1293, 372] width 113 height 27
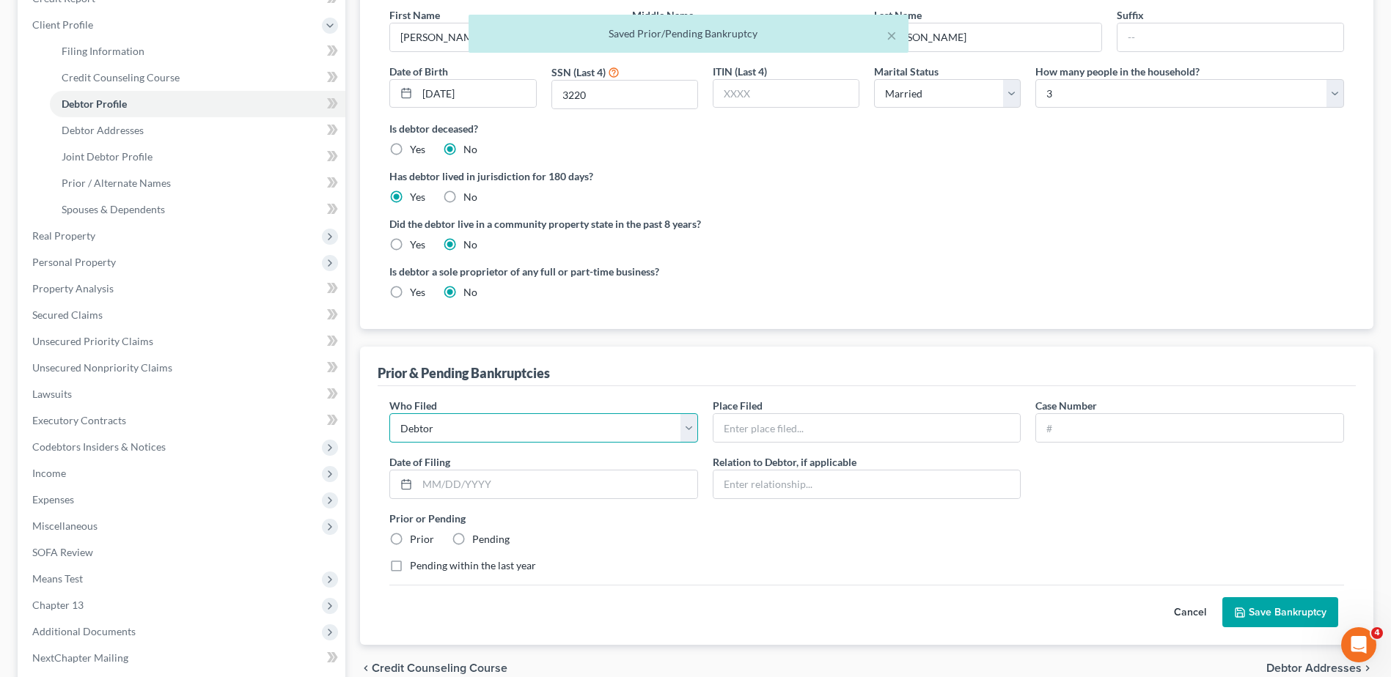
click at [581, 436] on select "Debtor Other" at bounding box center [543, 428] width 309 height 29
select select "other"
click at [389, 414] on select "Debtor Other" at bounding box center [543, 428] width 309 height 29
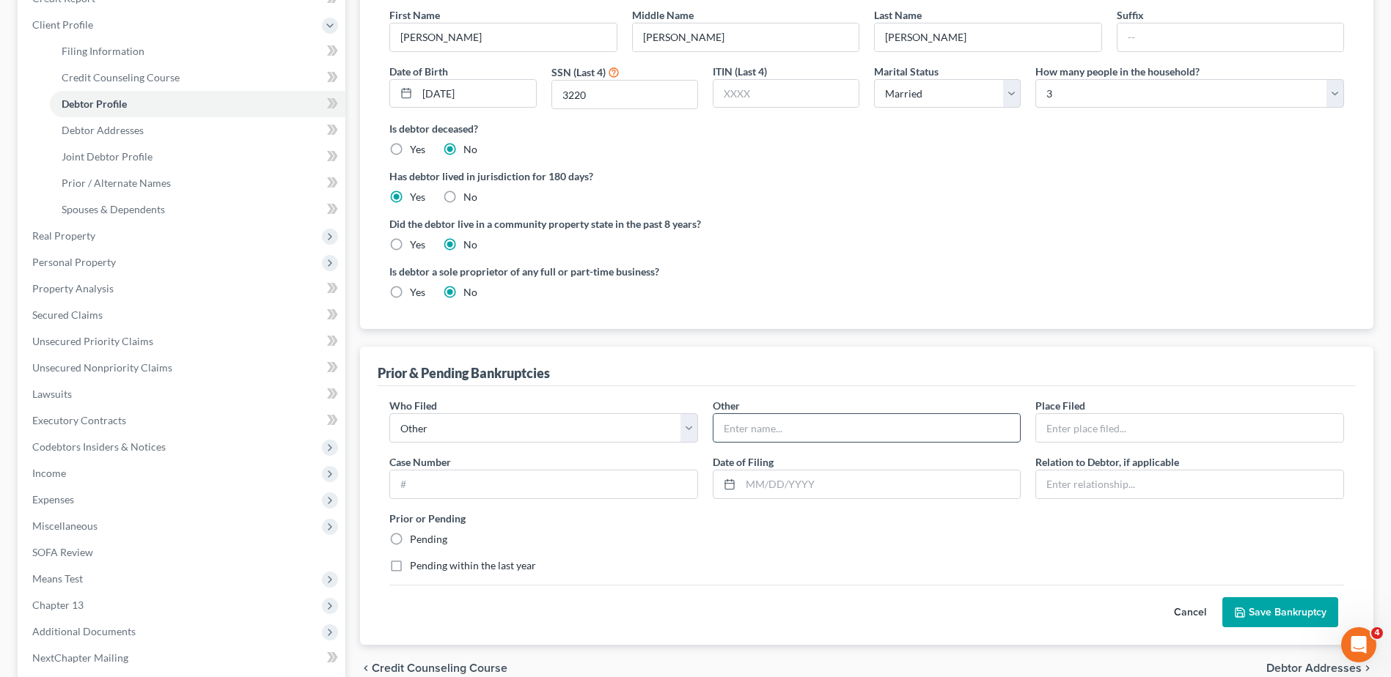
click at [853, 423] on input "text" at bounding box center [866, 428] width 307 height 28
type input "Joint Debtor"
type input "District of [US_STATE]"
type input "14-04515"
type input "08/07/2014"
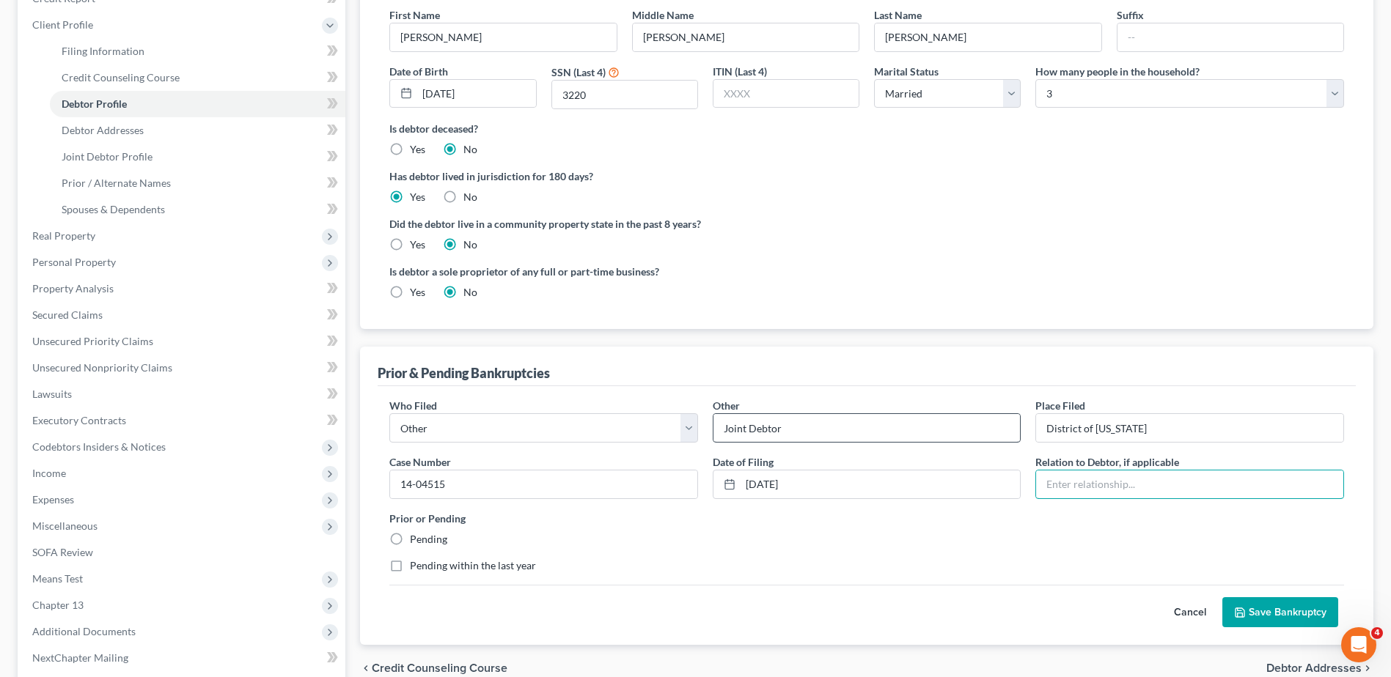
type input "S"
type input "Joint Debtor"
click at [892, 370] on div "Prior & Pending Bankruptcies" at bounding box center [867, 367] width 978 height 40
click at [727, 540] on div "Prior or Pending Pending" at bounding box center [866, 529] width 969 height 36
click at [1245, 609] on icon "submit" at bounding box center [1240, 613] width 12 height 12
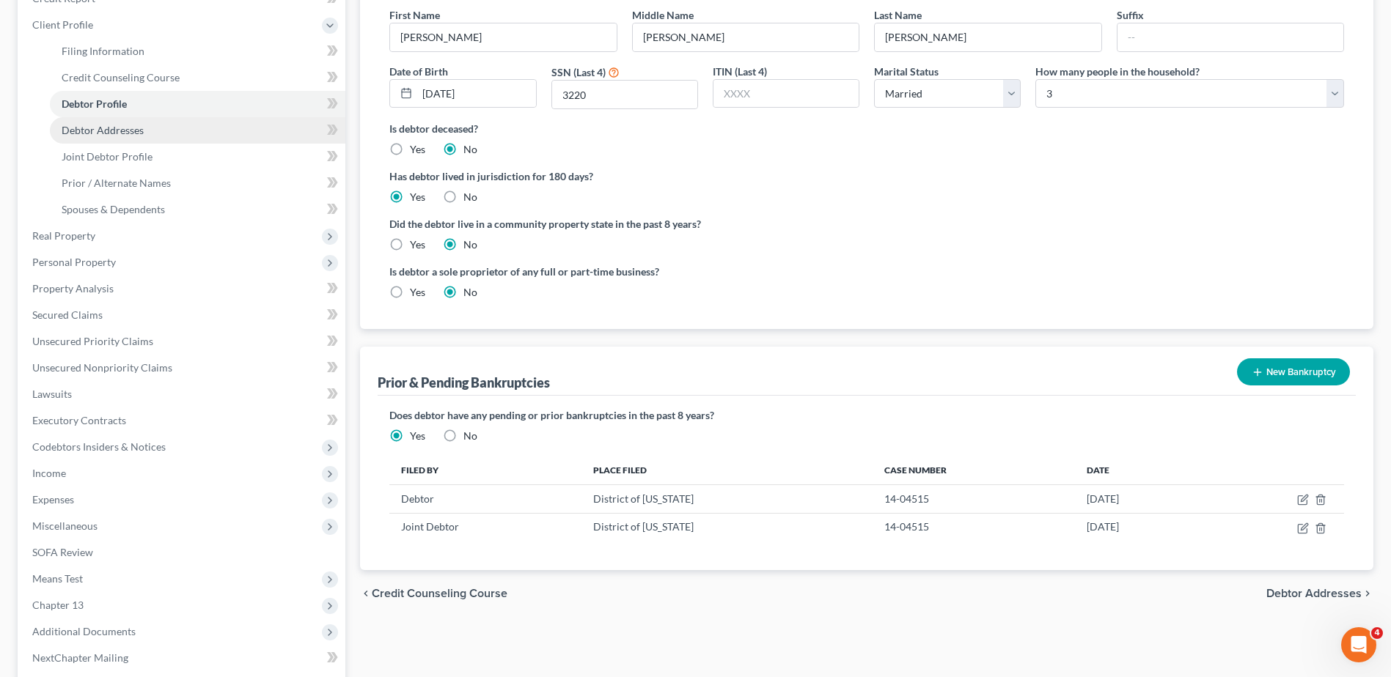
click at [142, 132] on span "Debtor Addresses" at bounding box center [103, 130] width 82 height 12
select select "0"
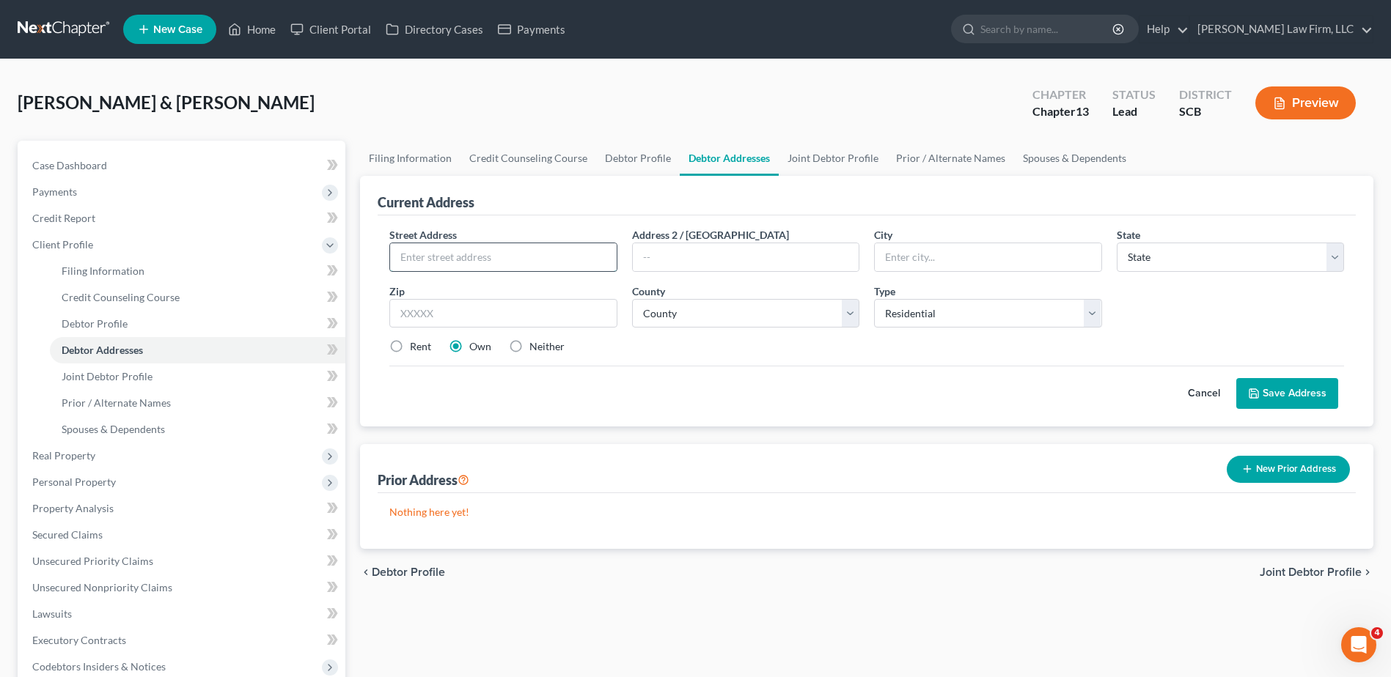
click at [524, 257] on input "text" at bounding box center [503, 257] width 226 height 28
type input "189 High Hill Road Ext"
type input "[GEOGRAPHIC_DATA]"
select select "42"
type input "29180"
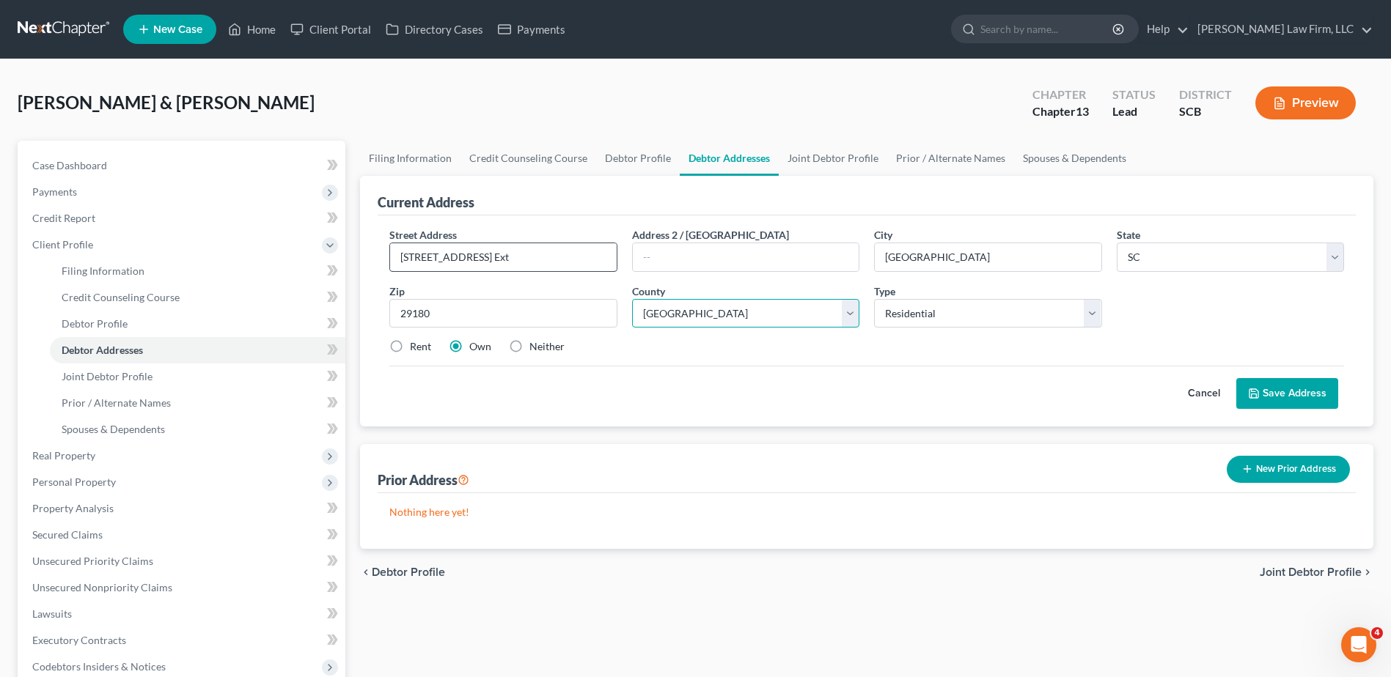
select select "19"
click at [842, 358] on div "Street Address * 189 High Hill Road Ext Address 2 / PO Box City * Winnsboro Sta…" at bounding box center [866, 296] width 969 height 139
click at [1257, 385] on button "Save Address" at bounding box center [1287, 393] width 102 height 31
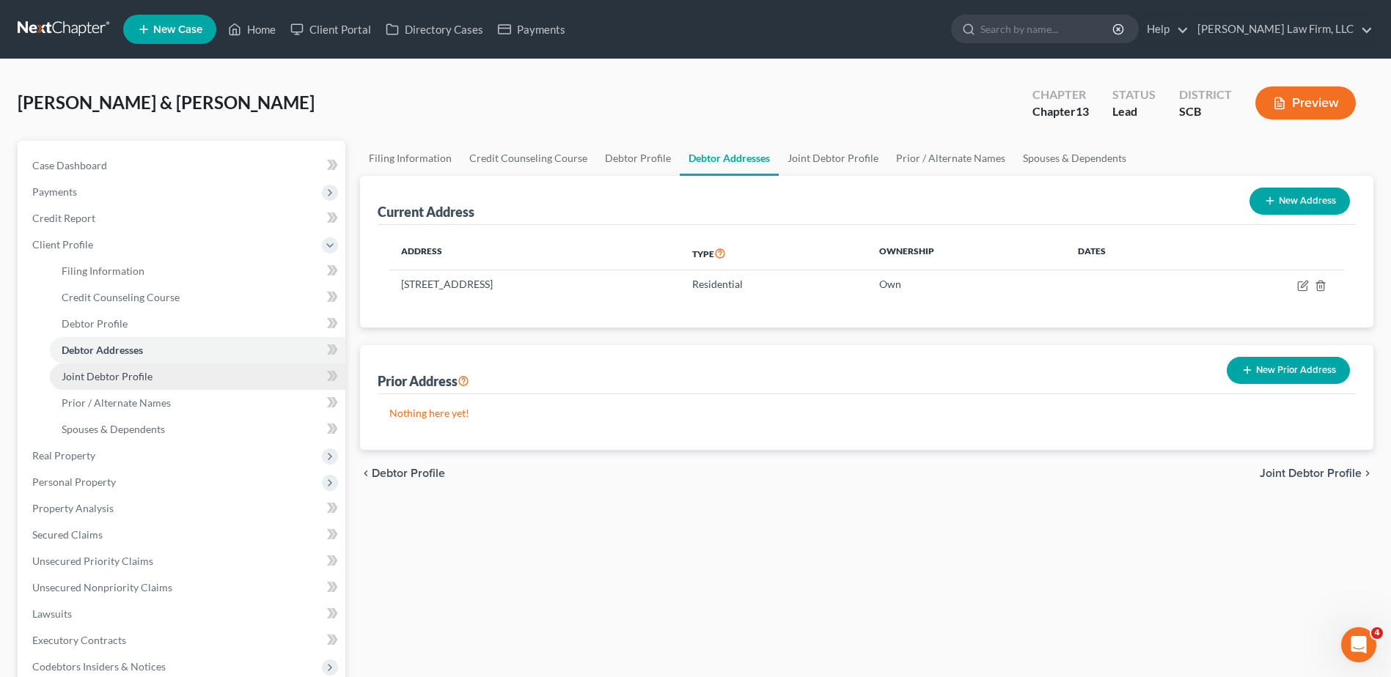
click at [153, 379] on link "Joint Debtor Profile" at bounding box center [197, 377] width 295 height 26
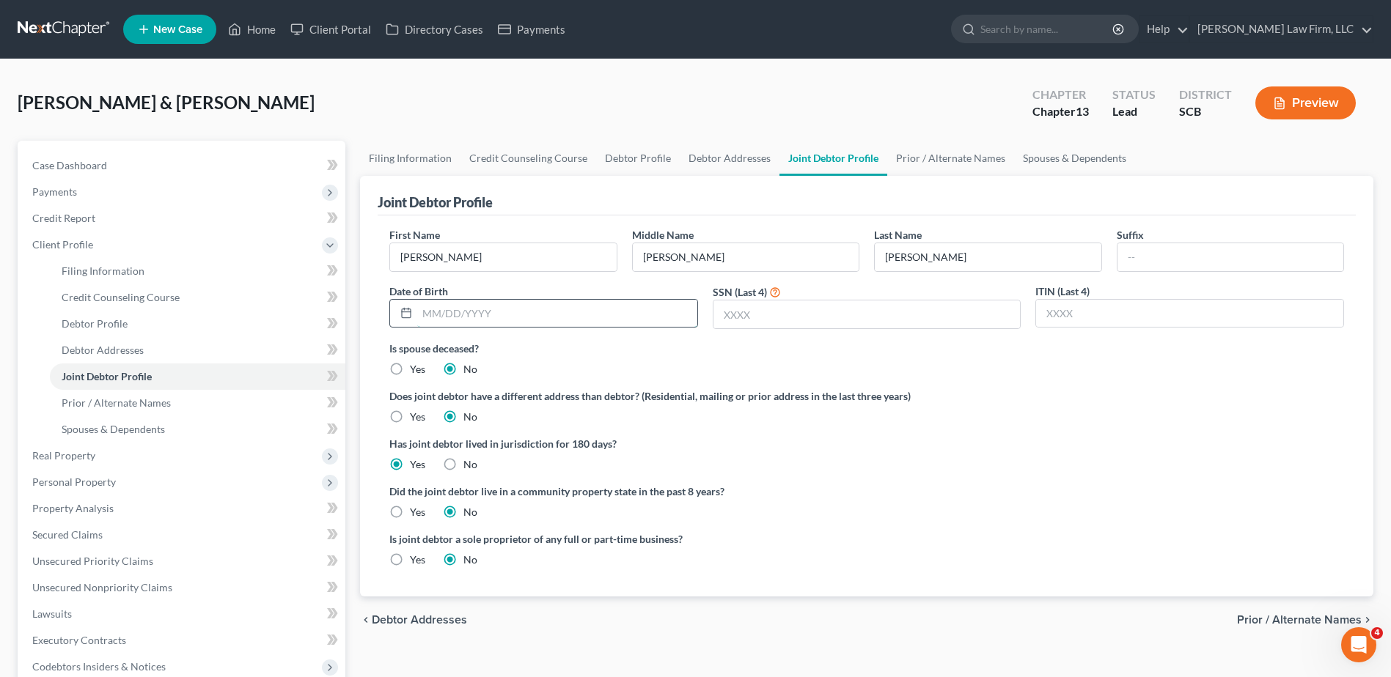
click at [600, 316] on input "text" at bounding box center [557, 314] width 280 height 28
type input "03/20/1977"
click at [845, 310] on input "text" at bounding box center [866, 315] width 307 height 28
type input "2582"
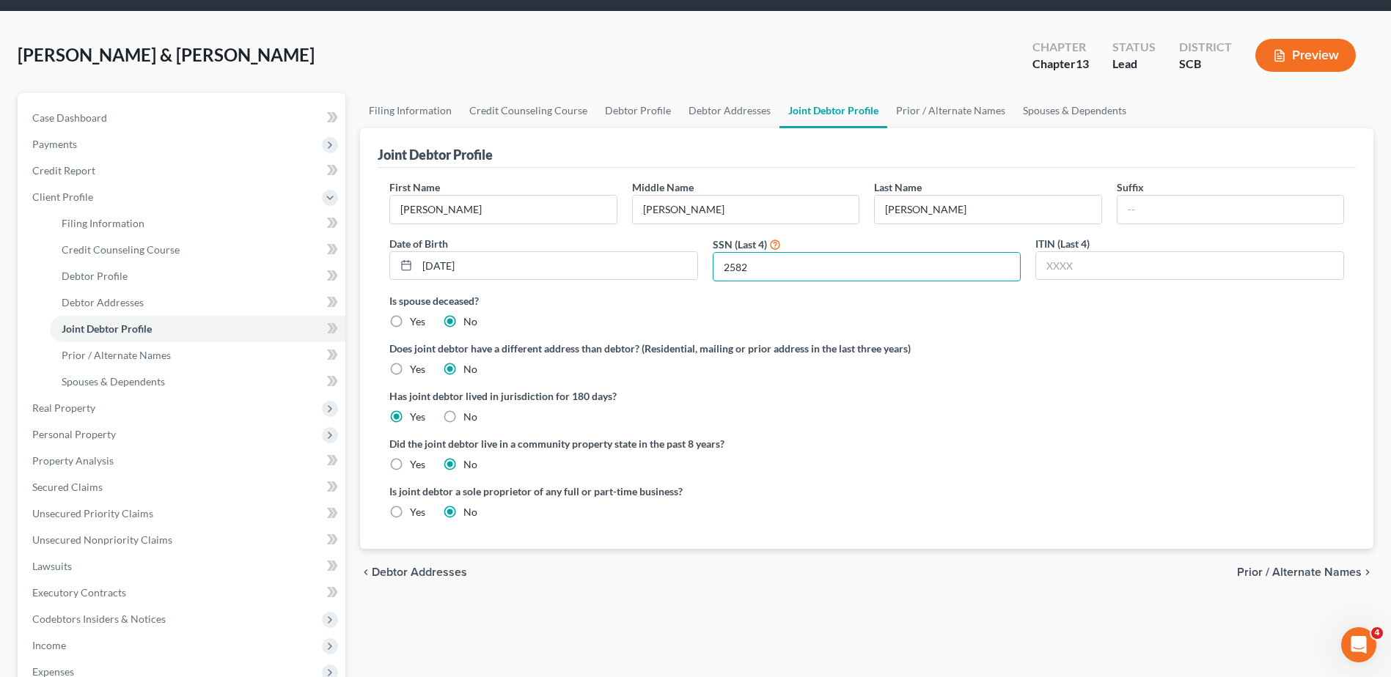
scroll to position [73, 0]
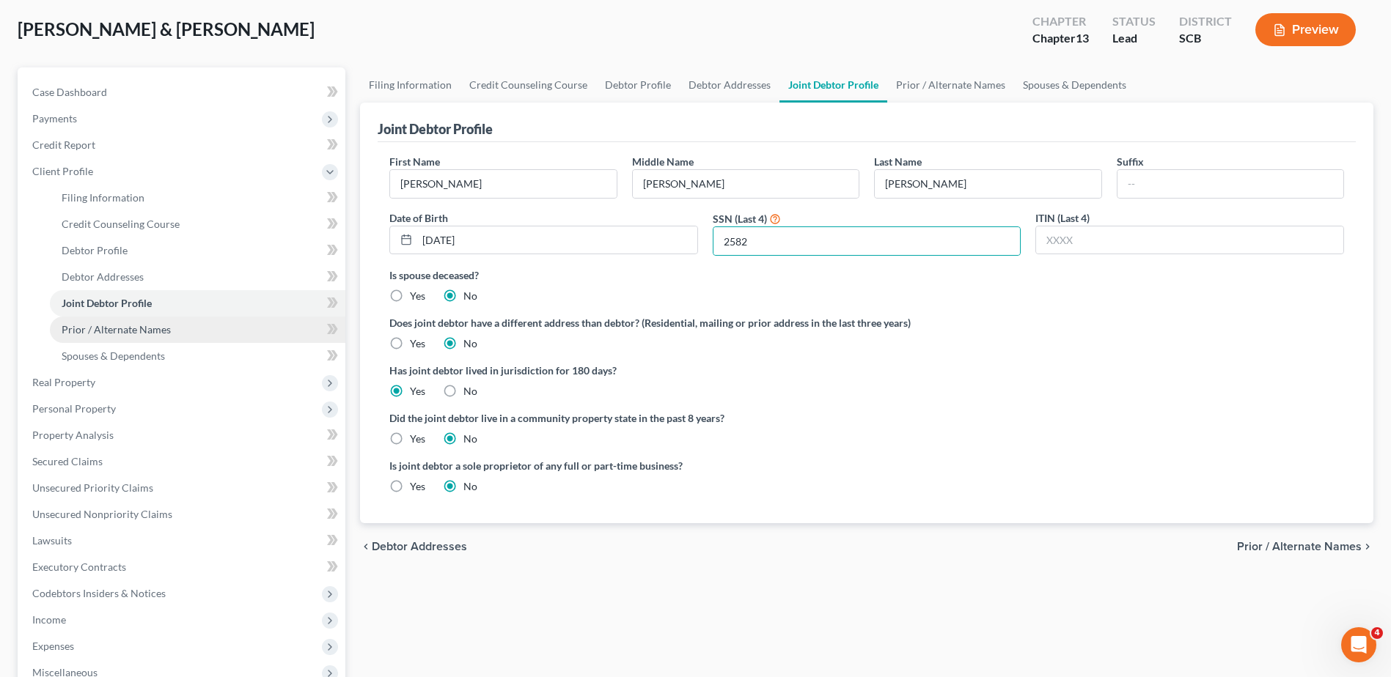
click at [192, 334] on link "Prior / Alternate Names" at bounding box center [197, 330] width 295 height 26
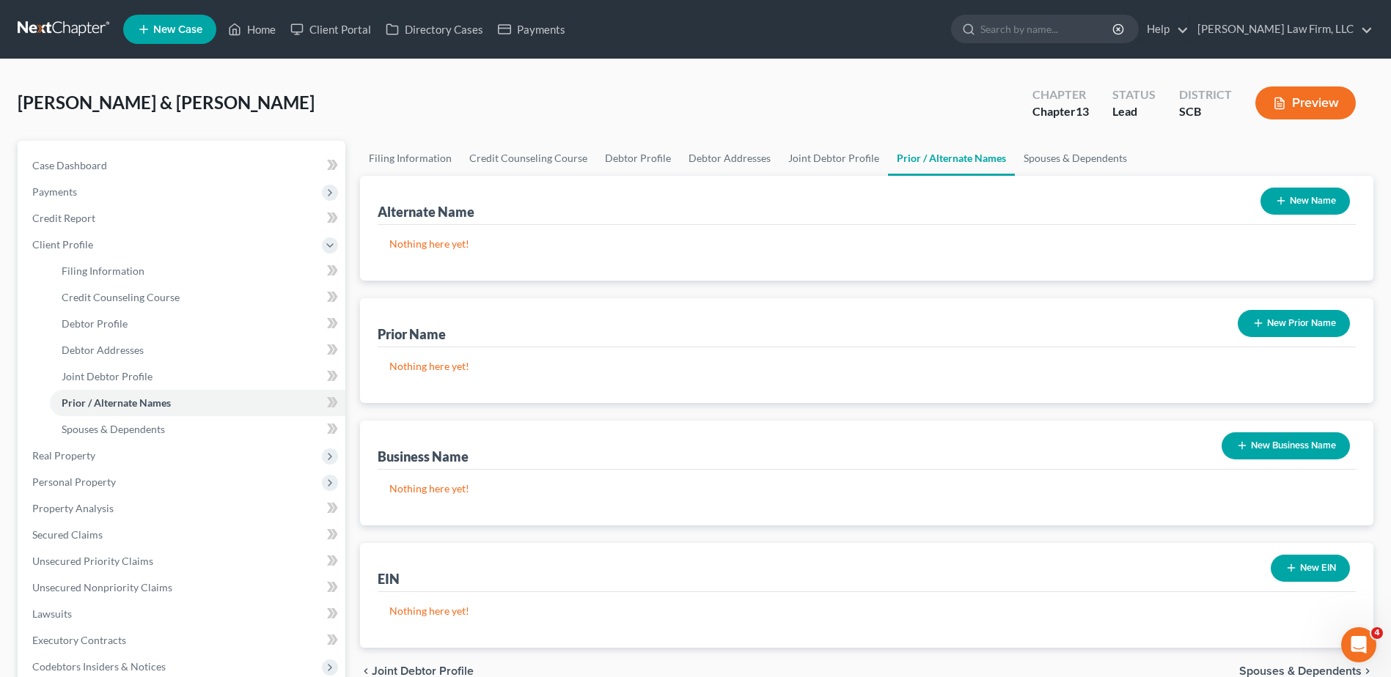
click at [1311, 201] on button "New Name" at bounding box center [1304, 201] width 89 height 27
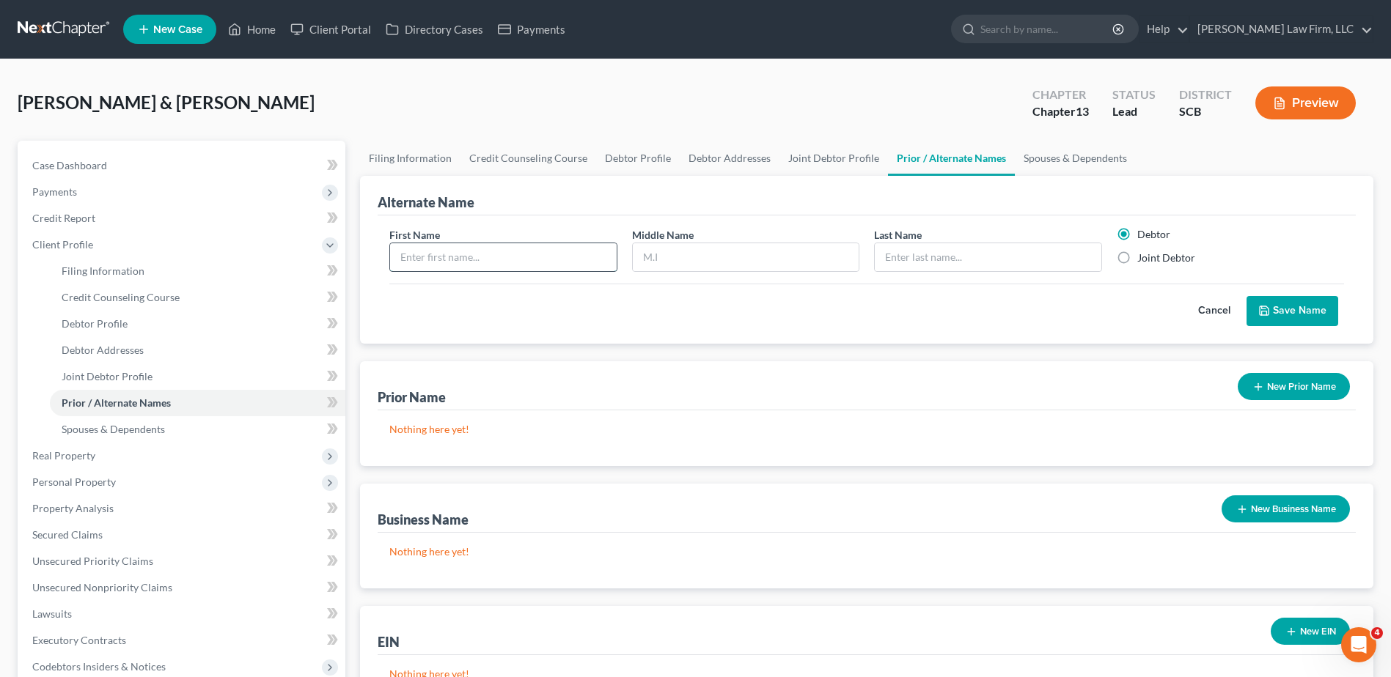
click at [510, 257] on input "text" at bounding box center [503, 257] width 226 height 28
type input "Preston"
type input "Seibles"
click at [1273, 312] on button "Save Name" at bounding box center [1292, 311] width 92 height 31
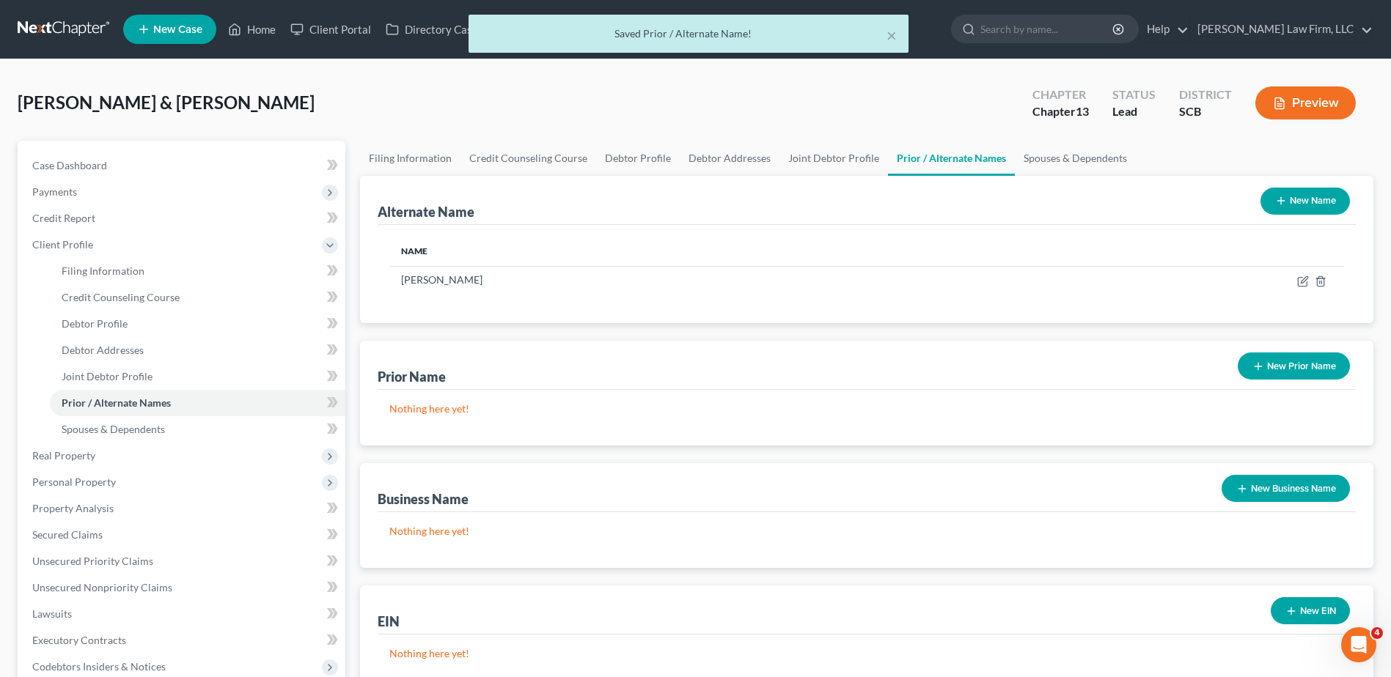
click at [1286, 205] on button "New Name" at bounding box center [1304, 201] width 89 height 27
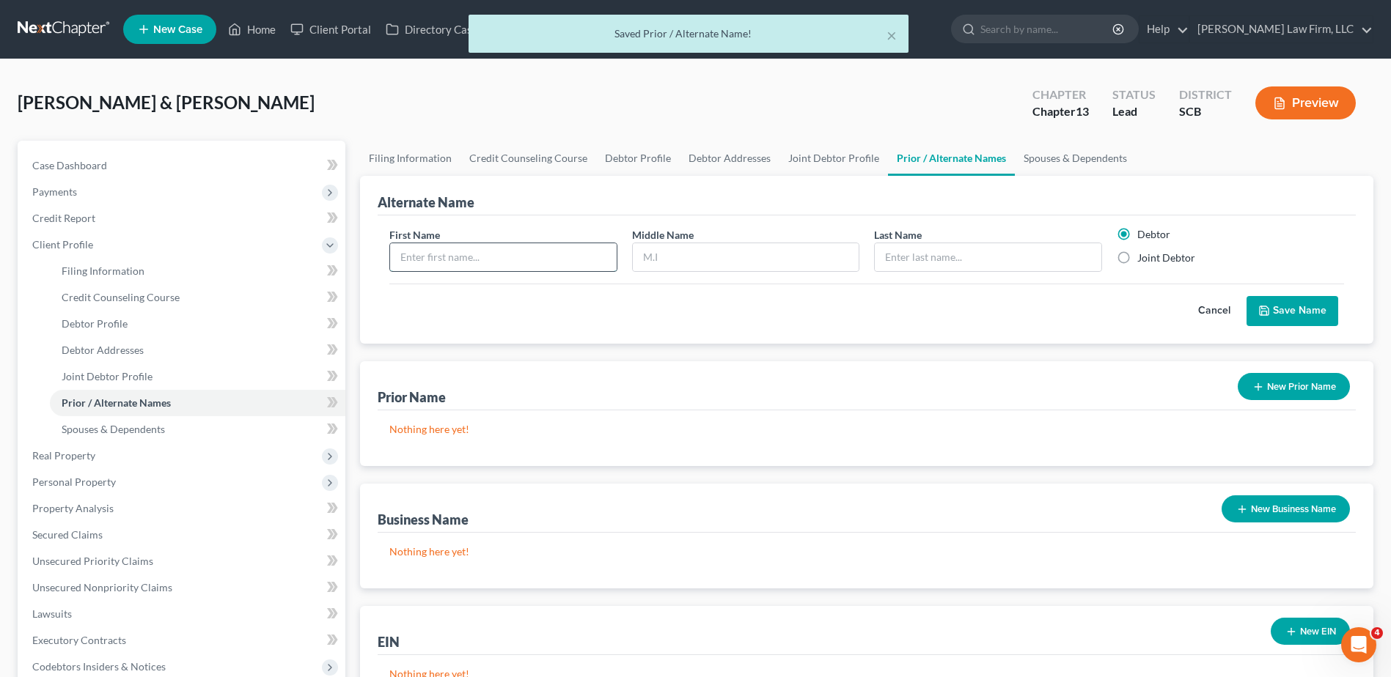
click at [517, 253] on input "text" at bounding box center [503, 257] width 226 height 28
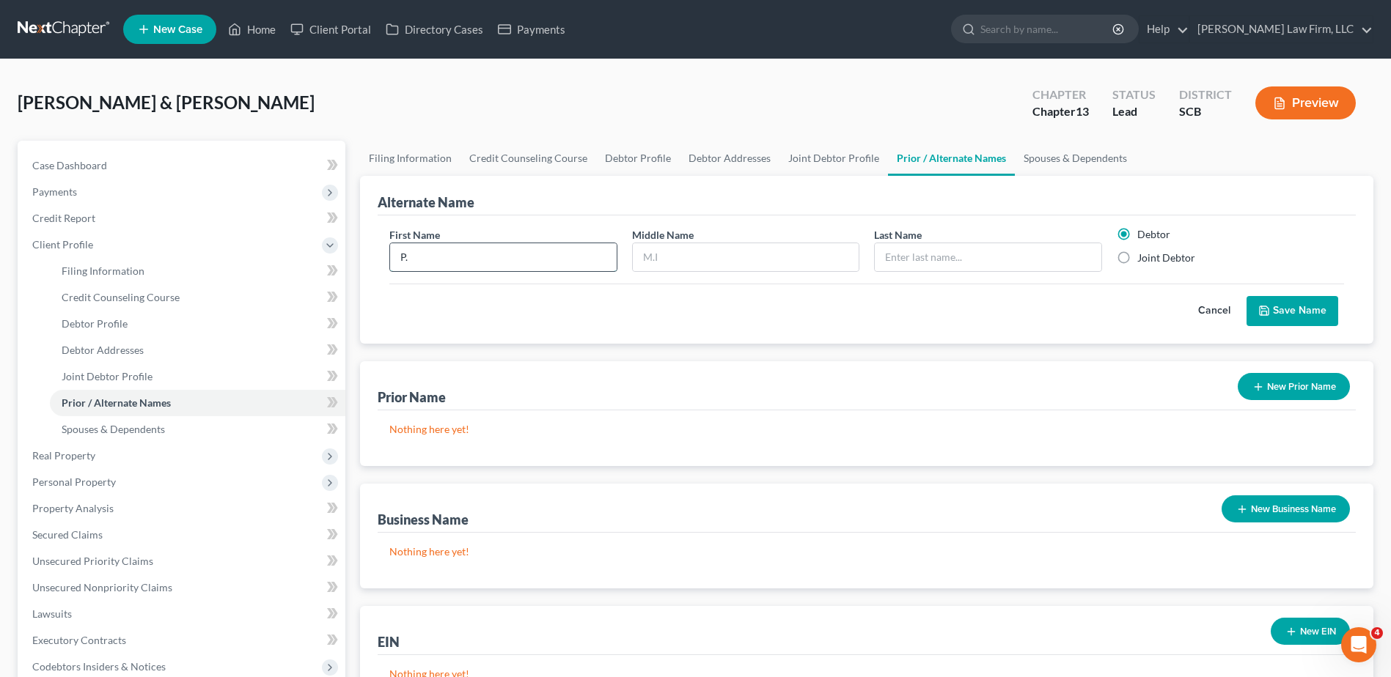
type input "P."
type input "Bryant"
type input "Seibles"
click at [1304, 320] on button "Save Name" at bounding box center [1292, 311] width 92 height 31
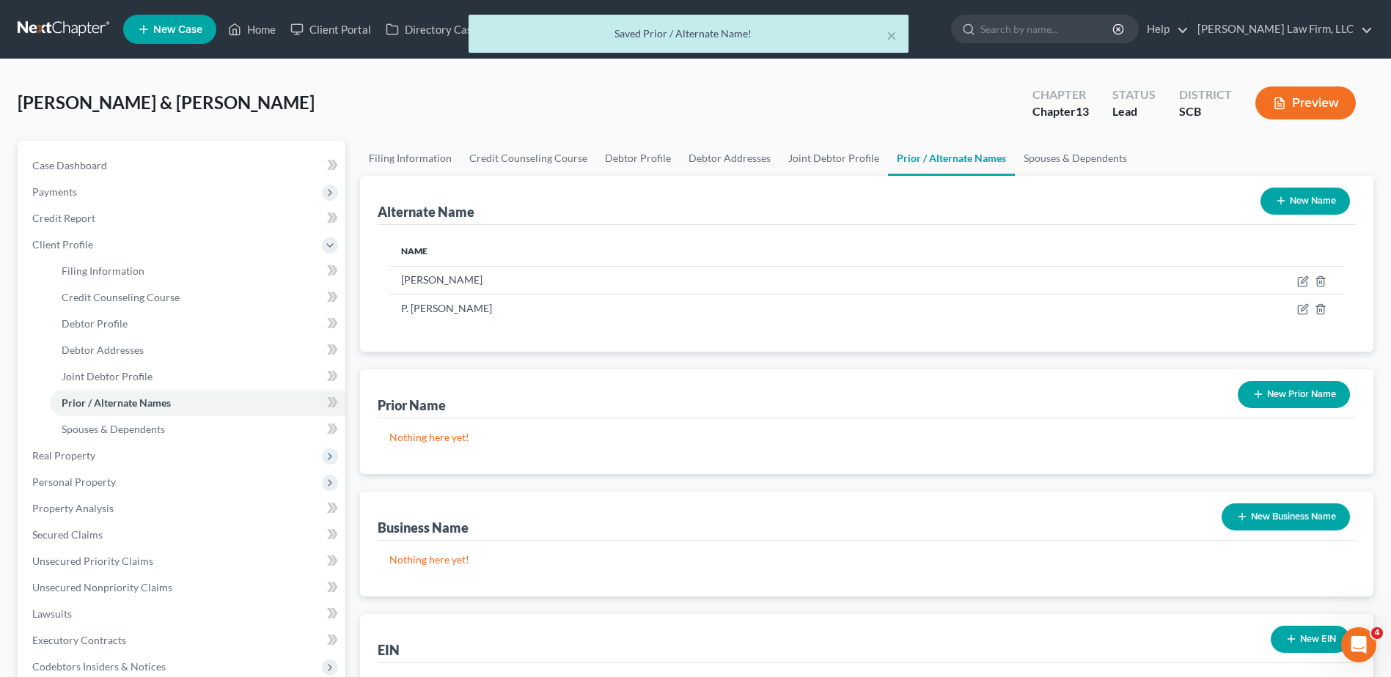
click at [1303, 210] on button "New Name" at bounding box center [1304, 201] width 89 height 27
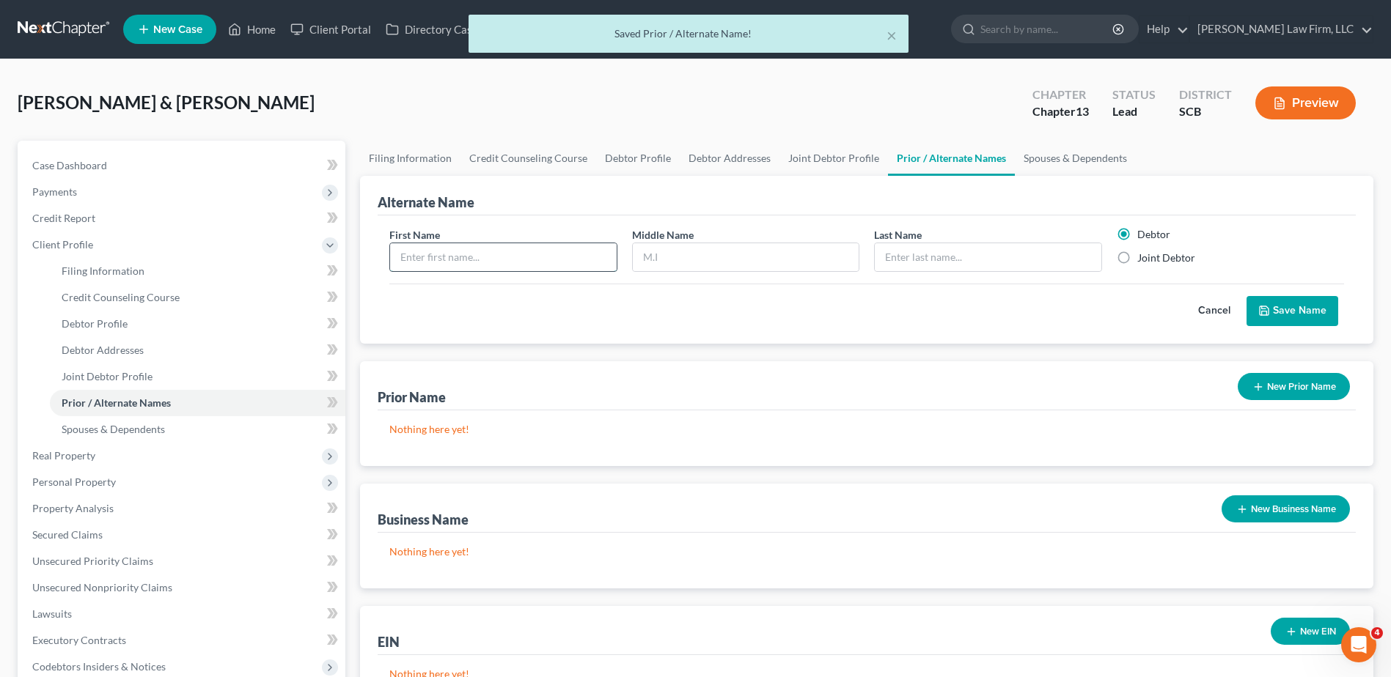
click at [510, 256] on input "text" at bounding box center [503, 257] width 226 height 28
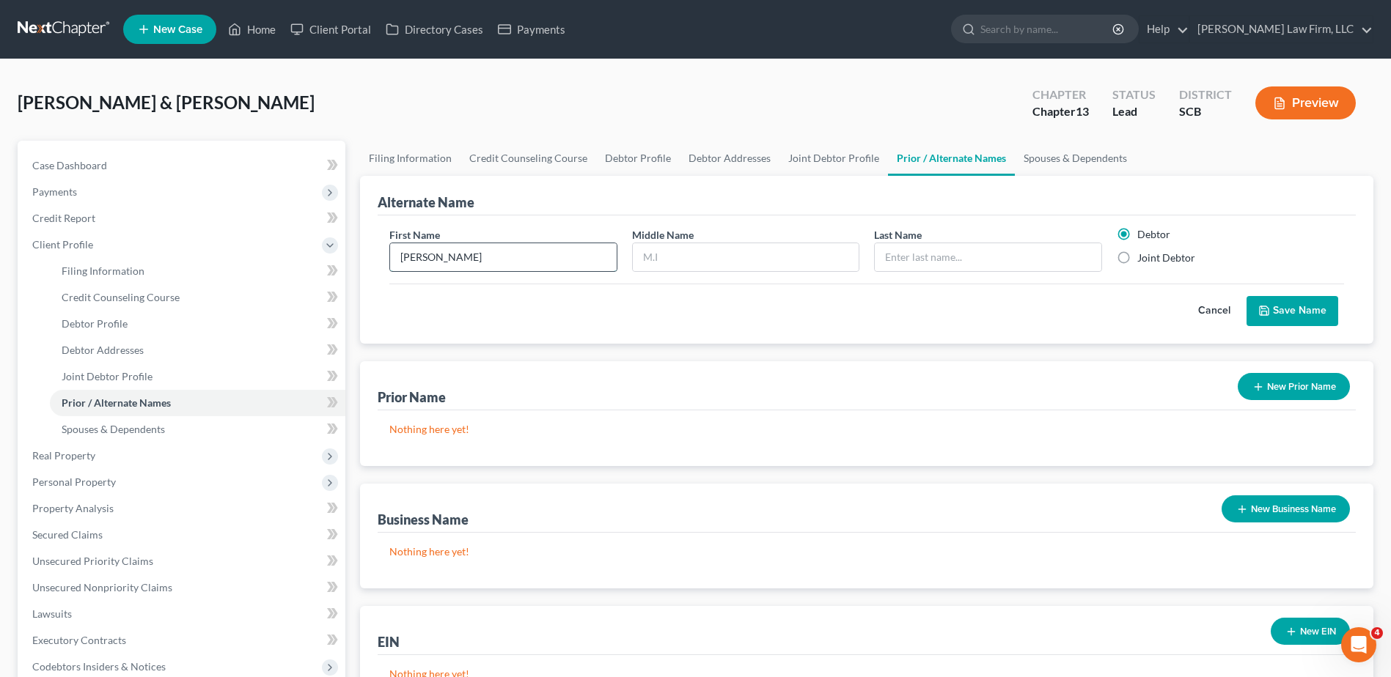
type input "Bryant"
type input "Seibles"
click at [1291, 308] on button "Save Name" at bounding box center [1292, 311] width 92 height 31
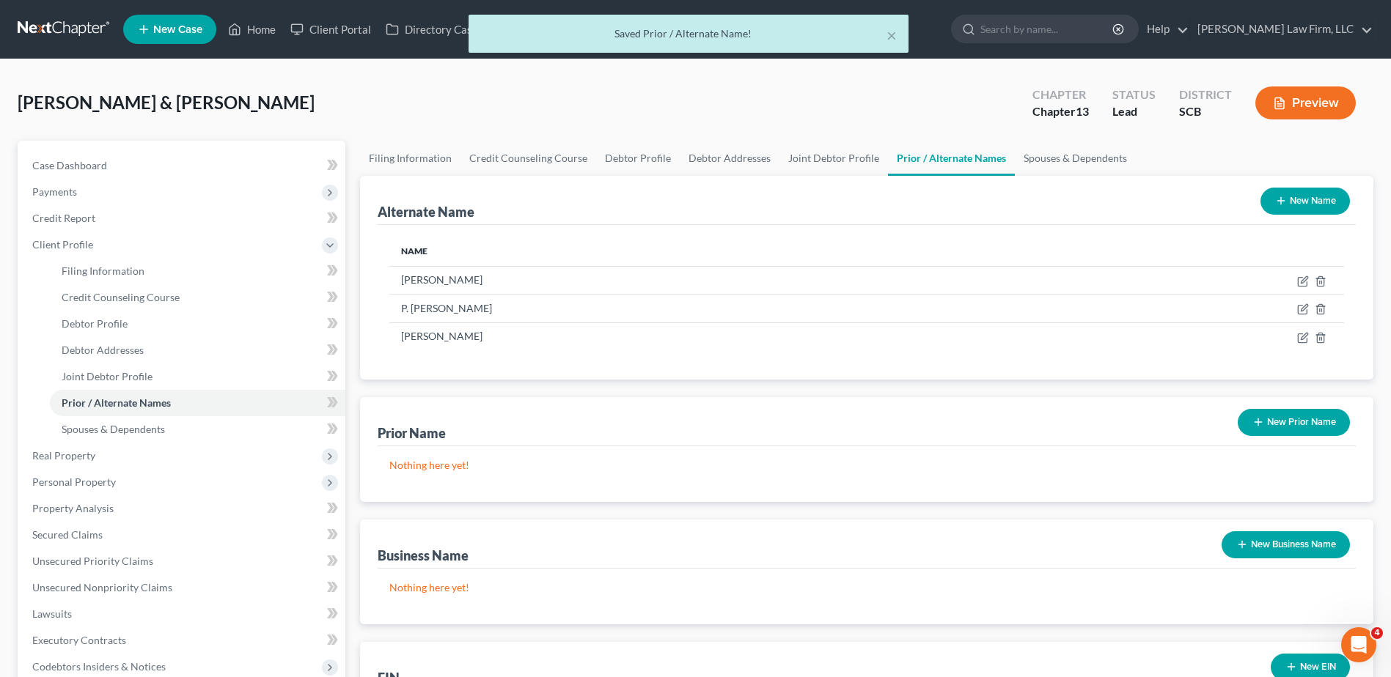
click at [1301, 197] on button "New Name" at bounding box center [1304, 201] width 89 height 27
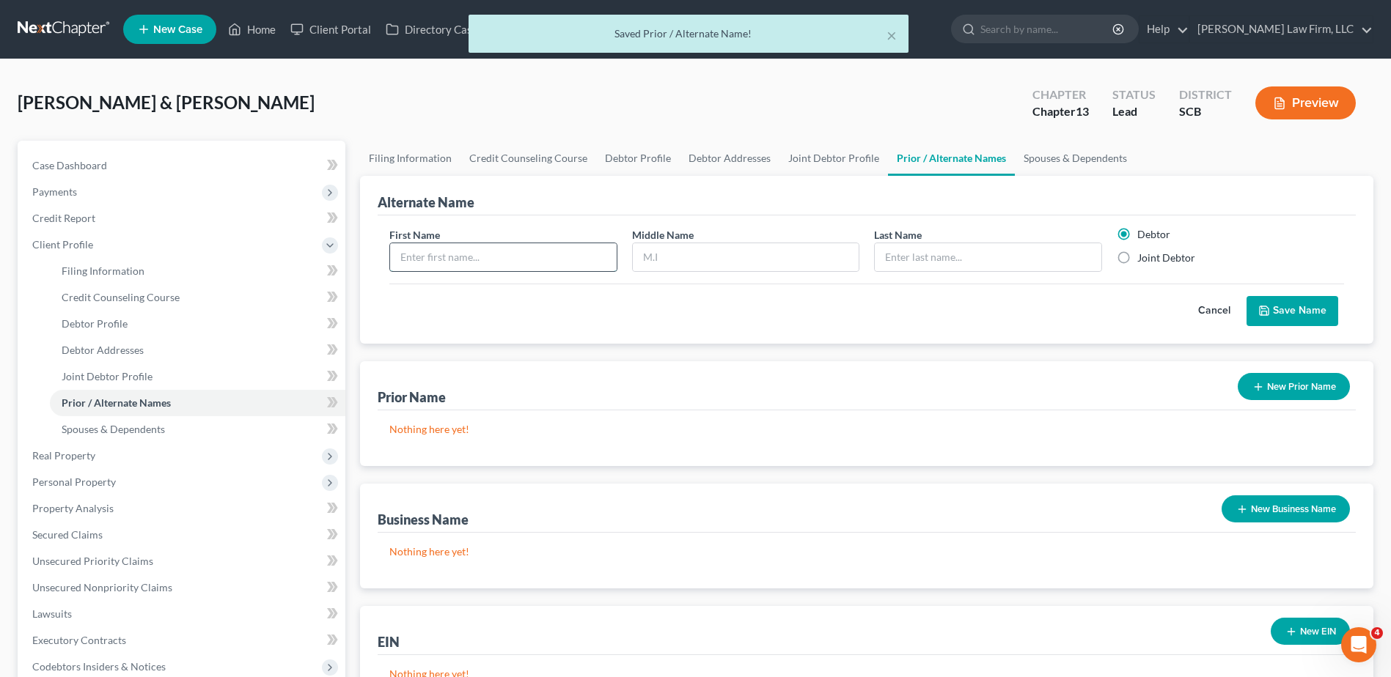
click at [548, 254] on input "text" at bounding box center [503, 257] width 226 height 28
type input "Myra"
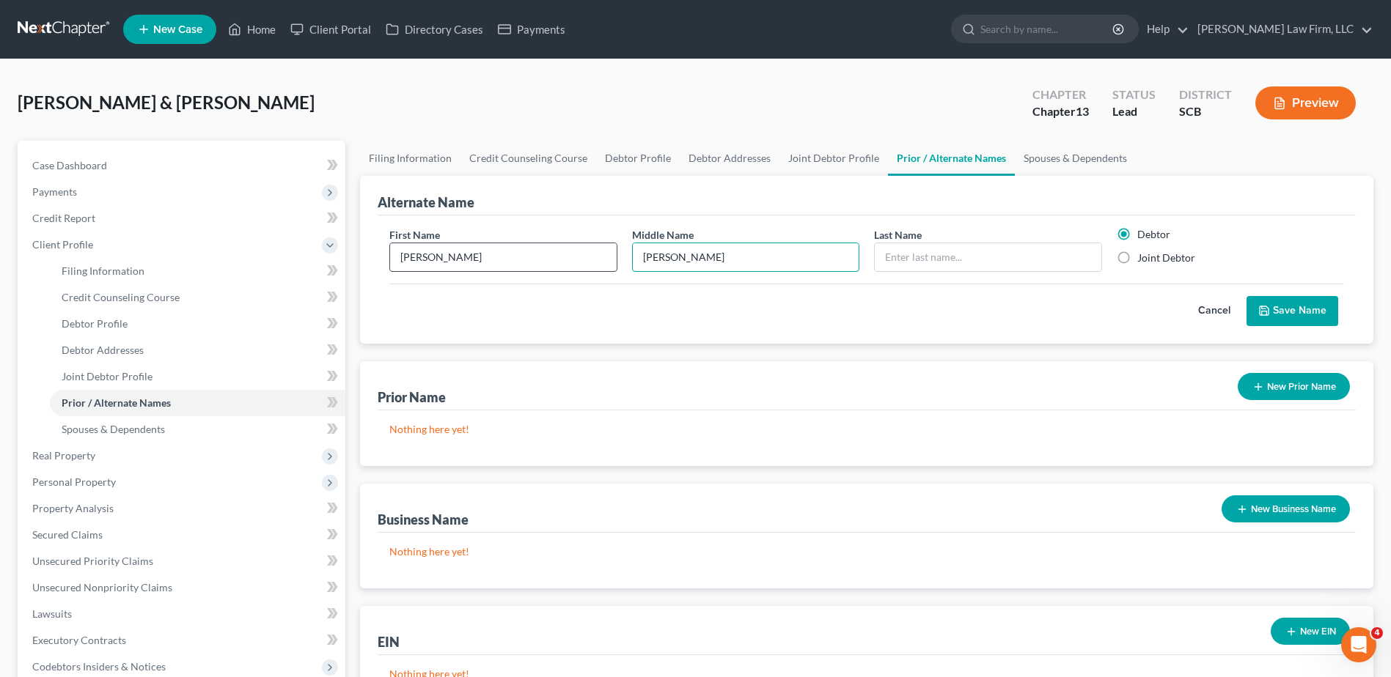
type input "Terrell"
click at [696, 254] on input "Terrell" at bounding box center [746, 257] width 226 height 28
type input "Seibles"
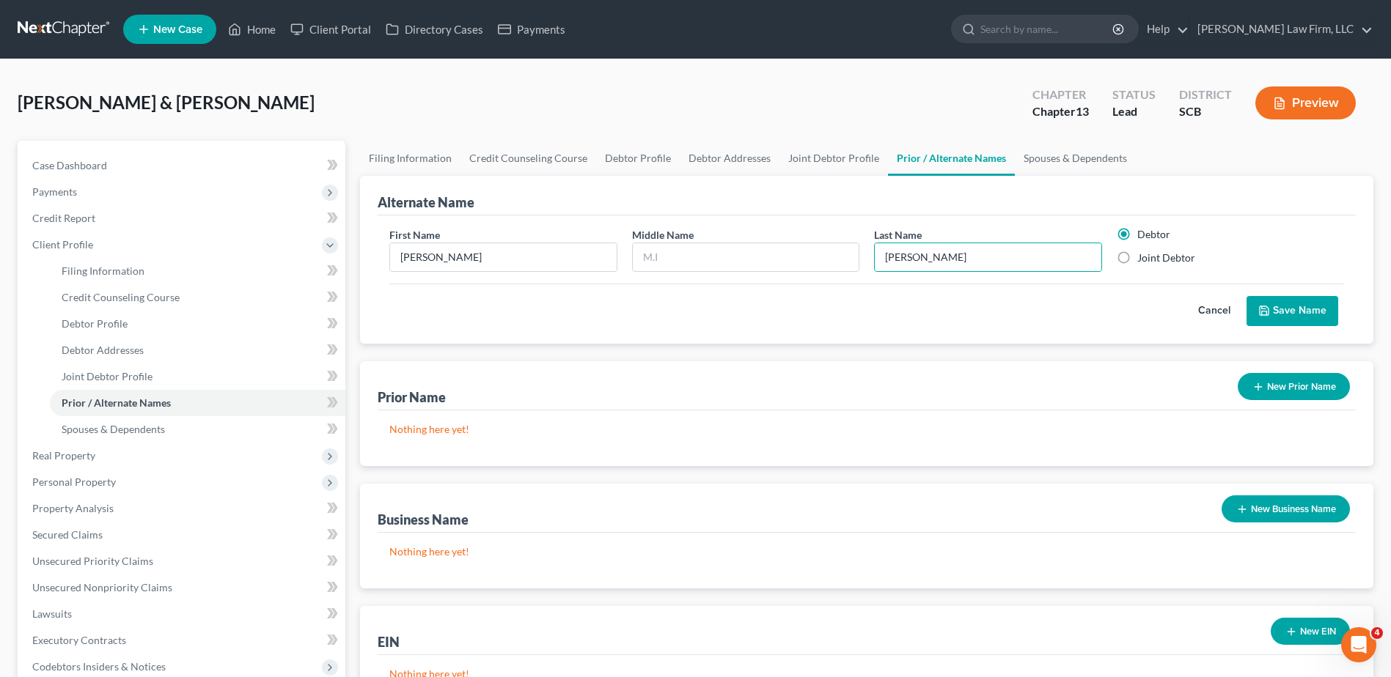
click at [1180, 260] on label "Joint Debtor" at bounding box center [1166, 258] width 58 height 15
click at [1153, 260] on input "Joint Debtor" at bounding box center [1148, 256] width 10 height 10
radio input "true"
radio input "false"
click at [1310, 316] on button "Save Name" at bounding box center [1292, 311] width 92 height 31
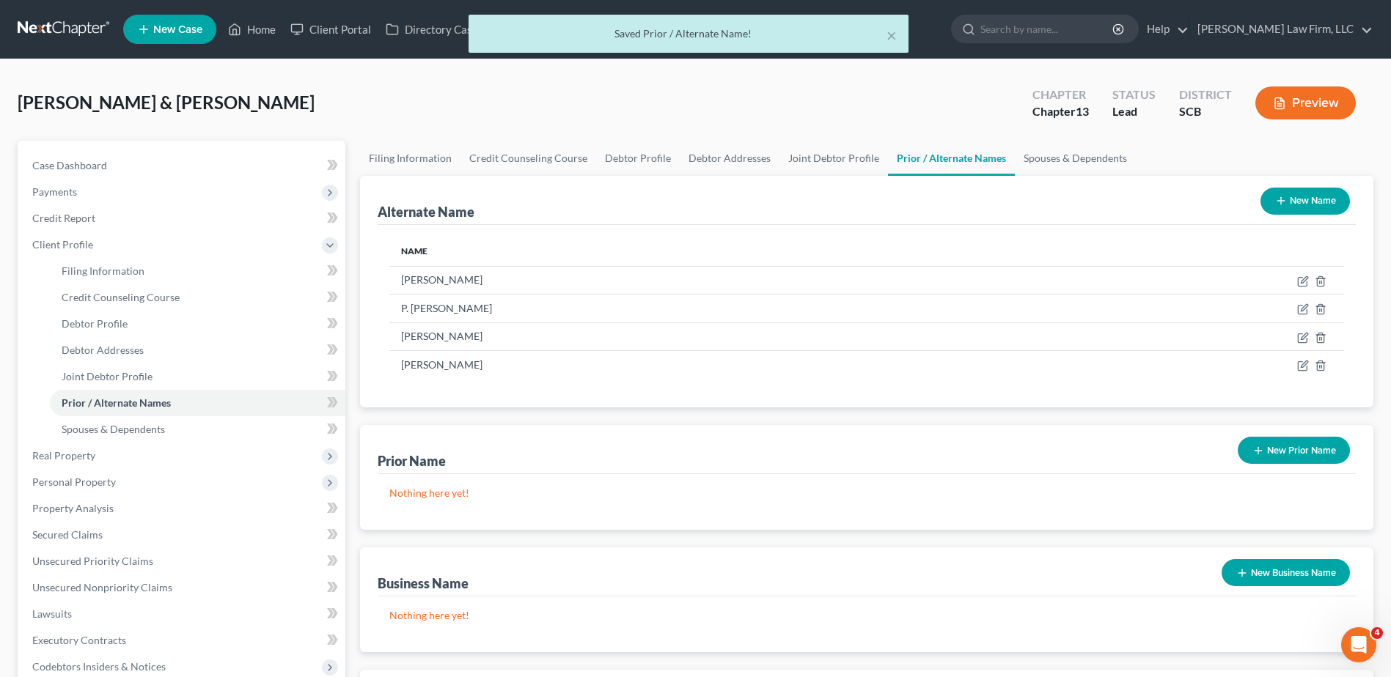
click at [1302, 209] on button "New Name" at bounding box center [1304, 201] width 89 height 27
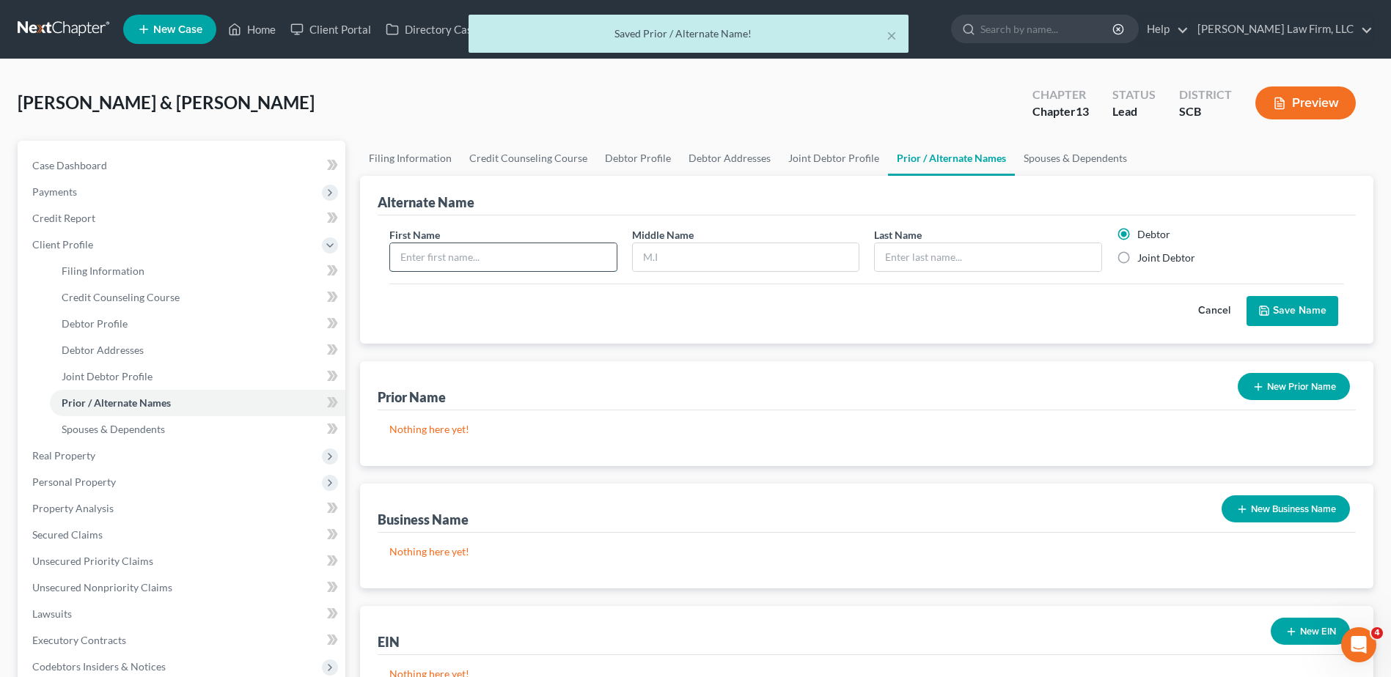
click at [555, 265] on input "text" at bounding box center [503, 257] width 226 height 28
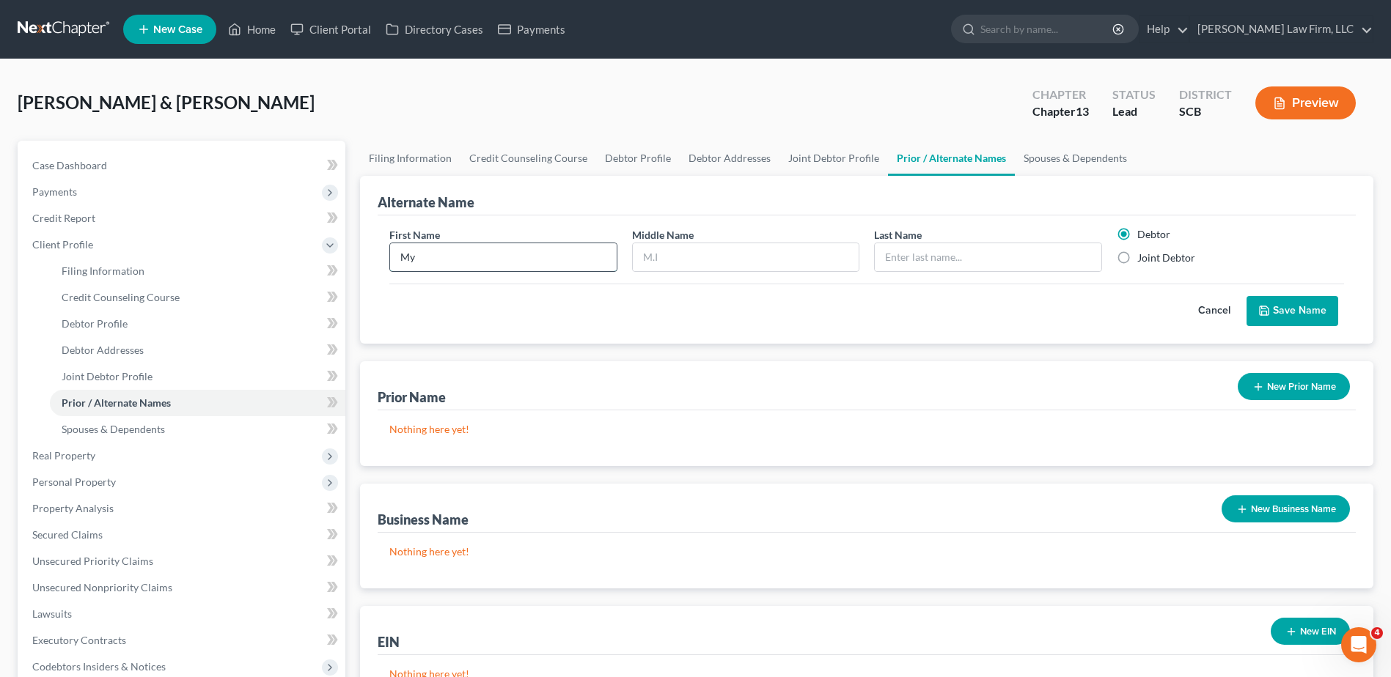
type input "M"
type input "Terrell"
type input "Seibles"
click at [1151, 259] on label "Joint Debtor" at bounding box center [1166, 258] width 58 height 15
click at [1151, 259] on input "Joint Debtor" at bounding box center [1148, 256] width 10 height 10
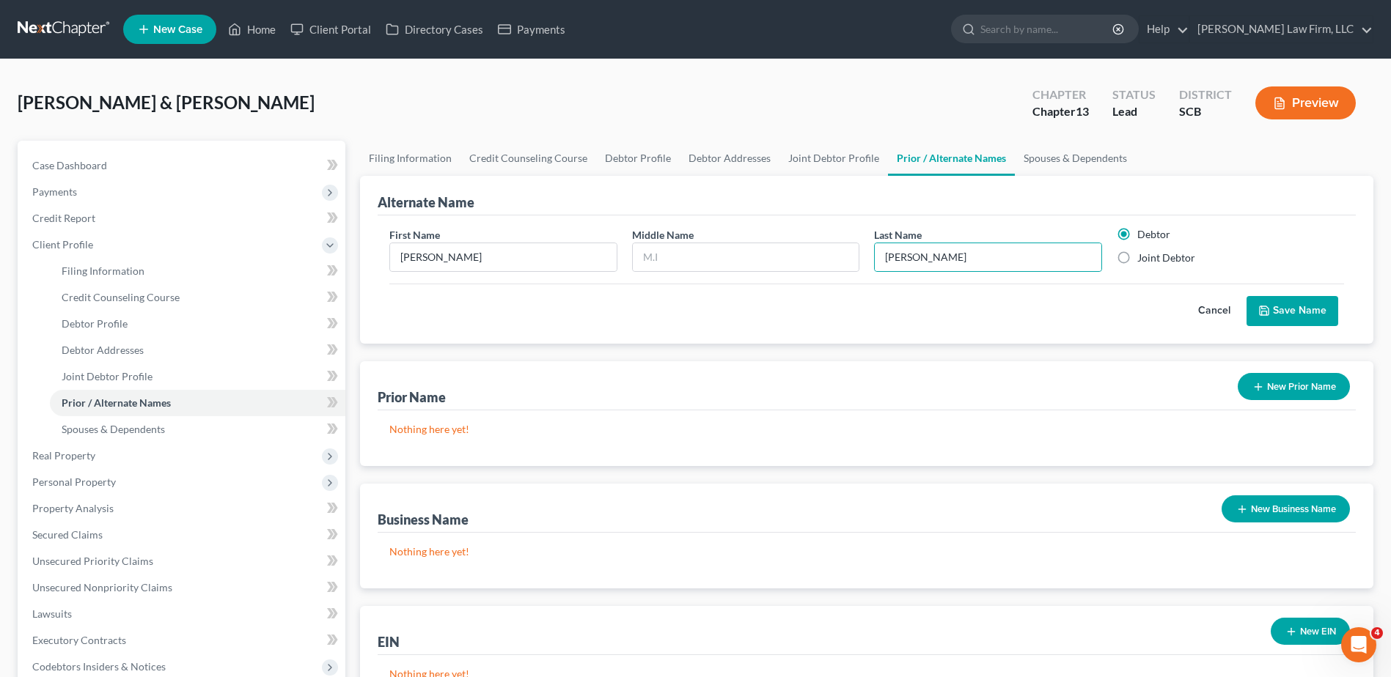
radio input "true"
radio input "false"
click at [1274, 305] on button "Save Name" at bounding box center [1292, 311] width 92 height 31
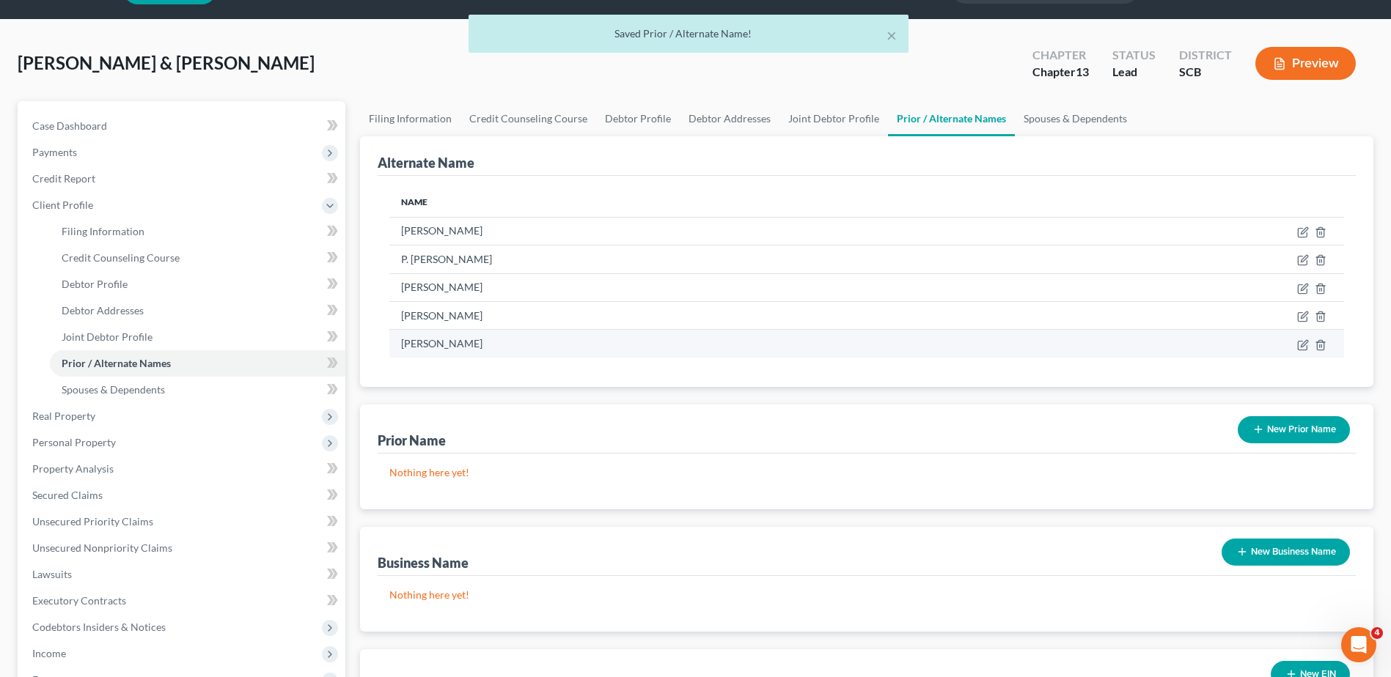
scroll to position [73, 0]
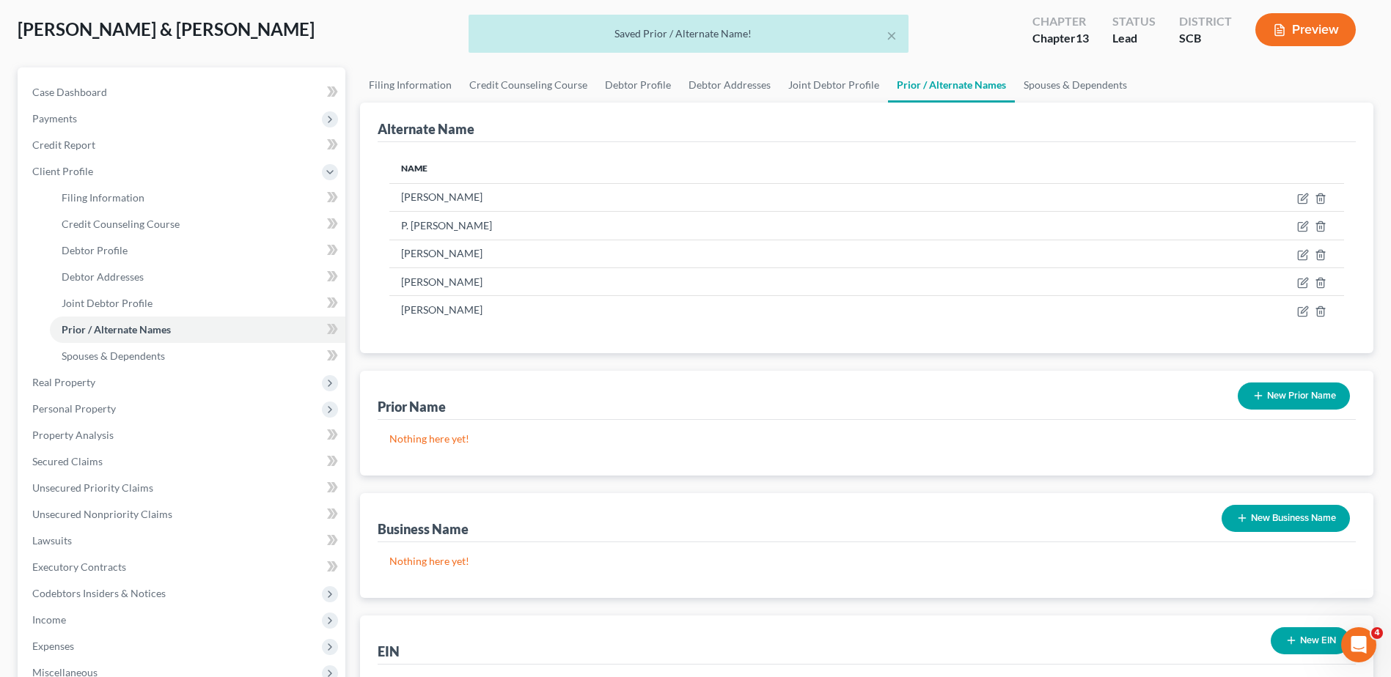
click at [1299, 394] on button "New Prior Name" at bounding box center [1294, 396] width 112 height 27
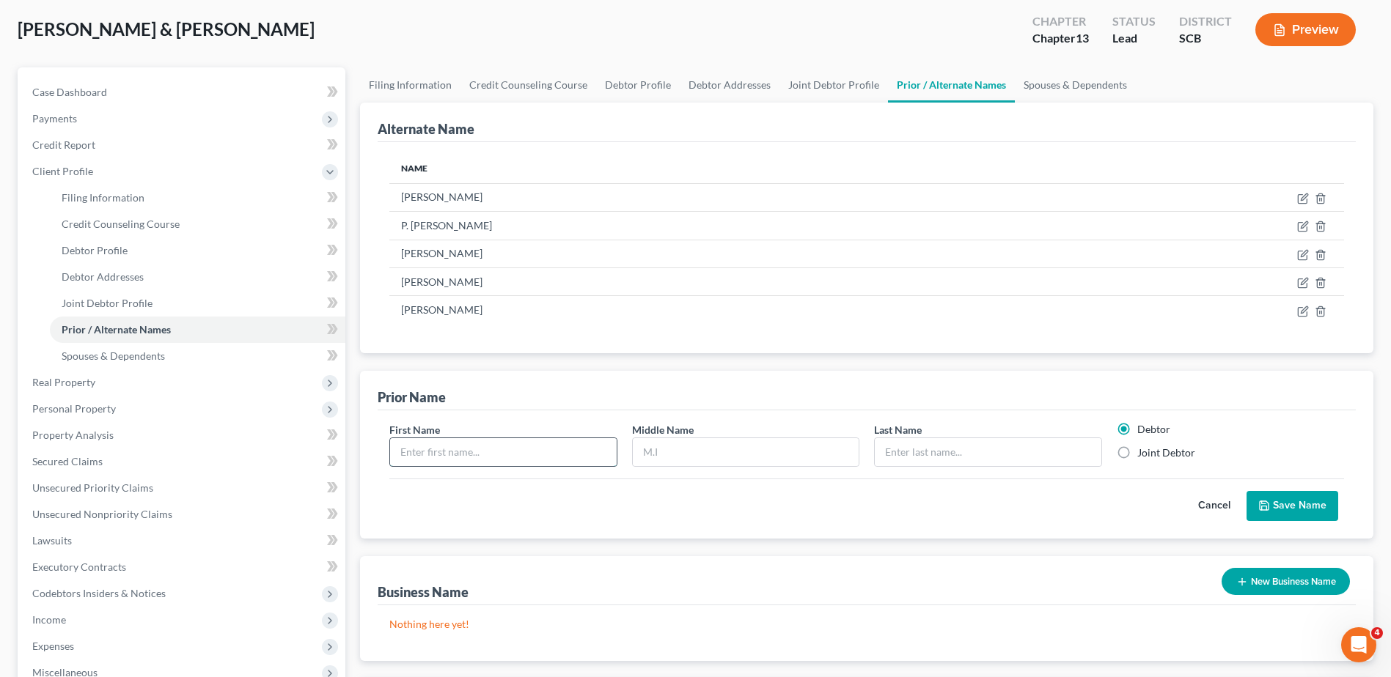
click at [532, 458] on input "text" at bounding box center [503, 452] width 226 height 28
type input "Myra"
type input "Terrell"
type input "Thompson"
click at [1159, 449] on label "Joint Debtor" at bounding box center [1166, 453] width 58 height 15
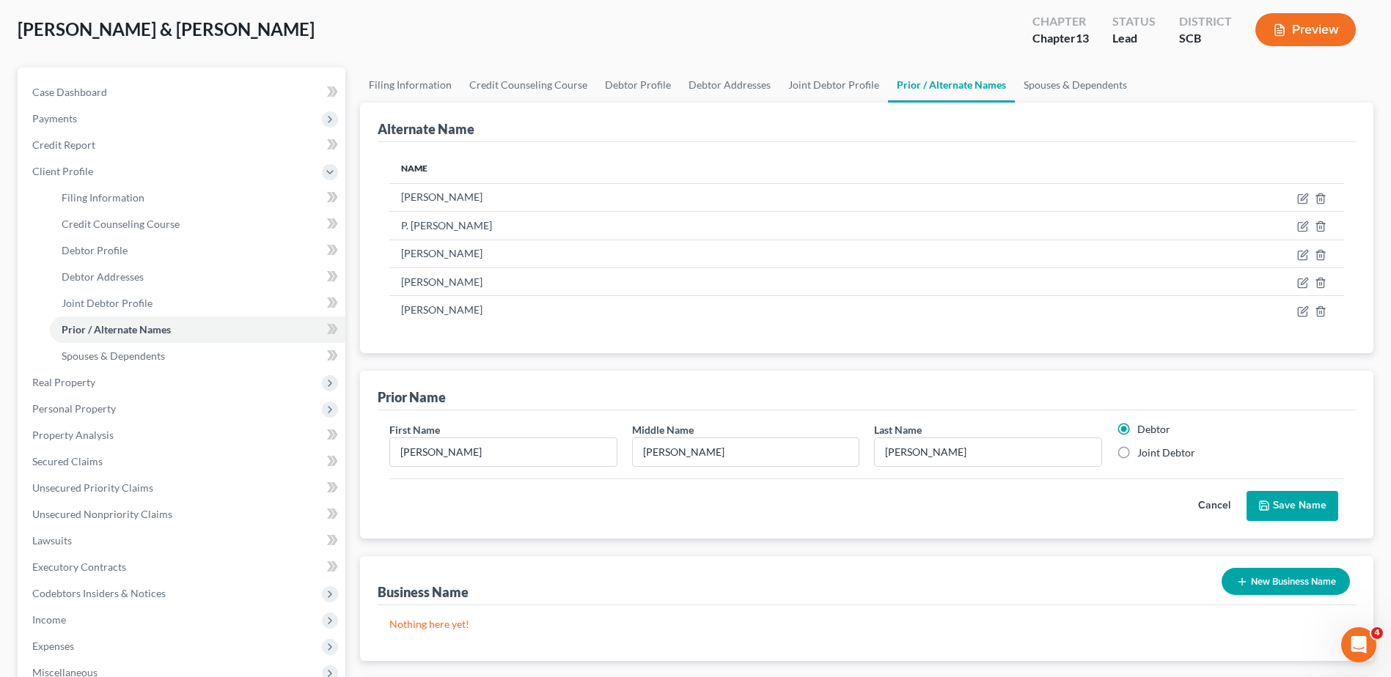
click at [1153, 449] on input "Joint Debtor" at bounding box center [1148, 451] width 10 height 10
radio input "true"
radio input "false"
click at [1283, 507] on button "Save Name" at bounding box center [1292, 506] width 92 height 31
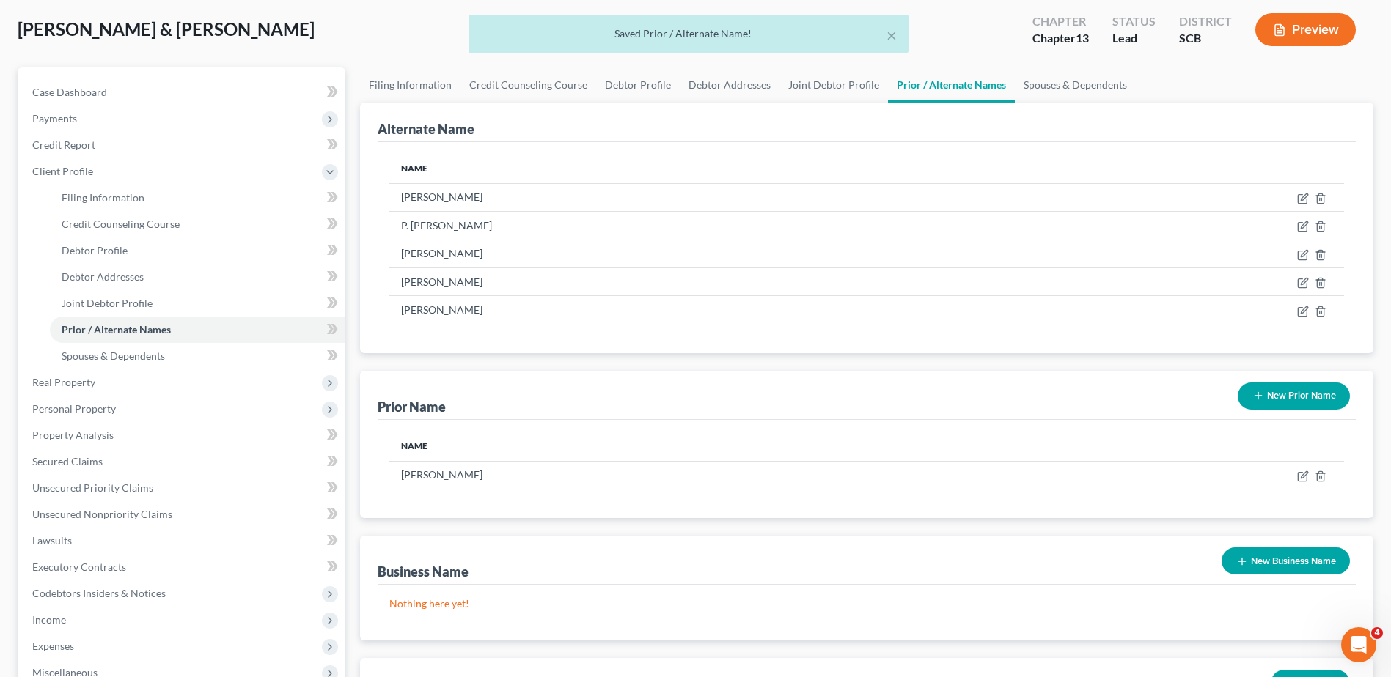
click at [1285, 395] on button "New Prior Name" at bounding box center [1294, 396] width 112 height 27
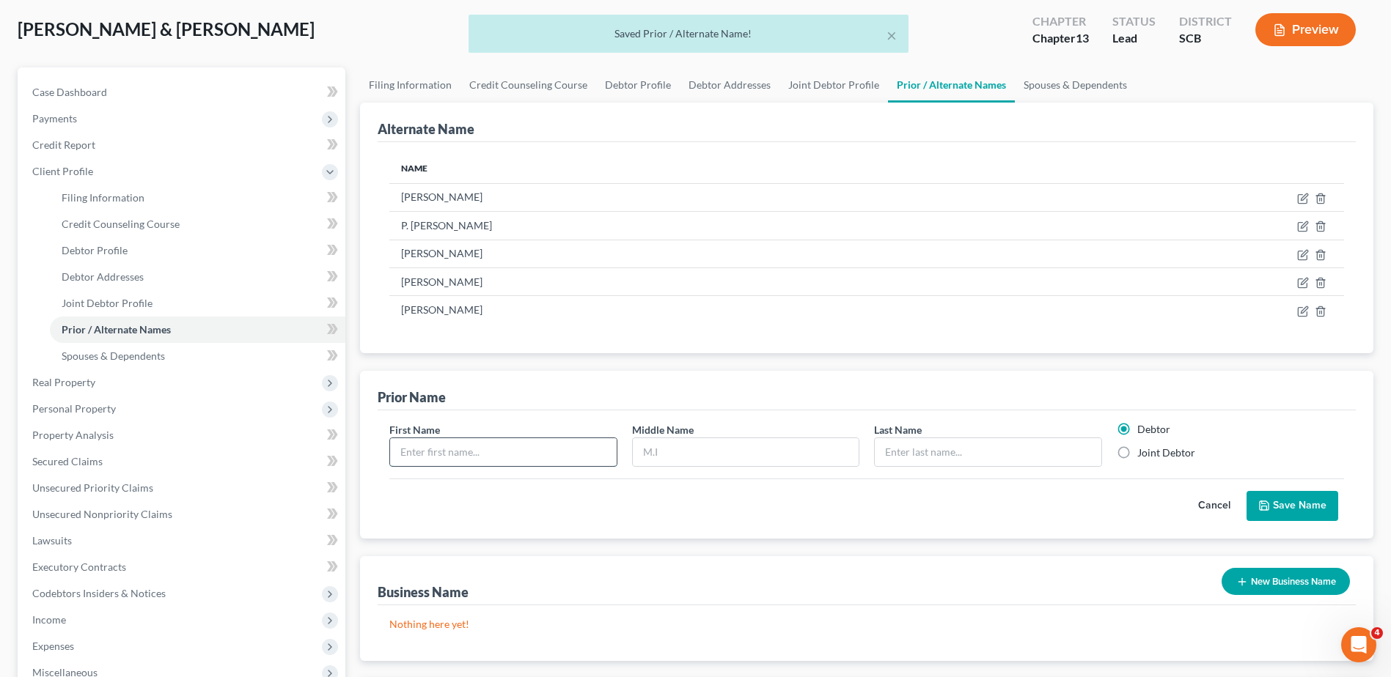
click at [462, 463] on input "text" at bounding box center [503, 452] width 226 height 28
type input "Myra"
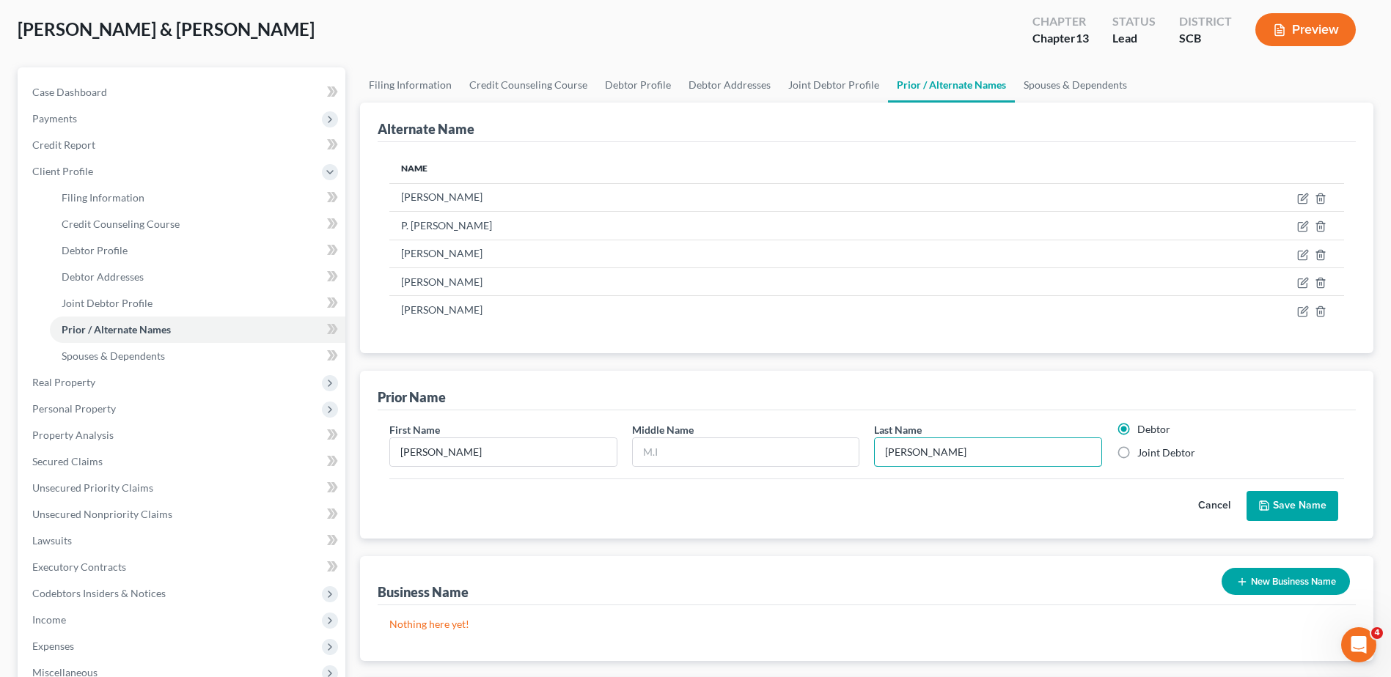
type input "Thompson"
click at [1157, 456] on label "Joint Debtor" at bounding box center [1166, 453] width 58 height 15
drag, startPoint x: 1157, startPoint y: 456, endPoint x: 1123, endPoint y: 455, distance: 33.7
click at [1137, 455] on label "Joint Debtor" at bounding box center [1166, 453] width 58 height 15
click at [1143, 455] on input "Joint Debtor" at bounding box center [1148, 451] width 10 height 10
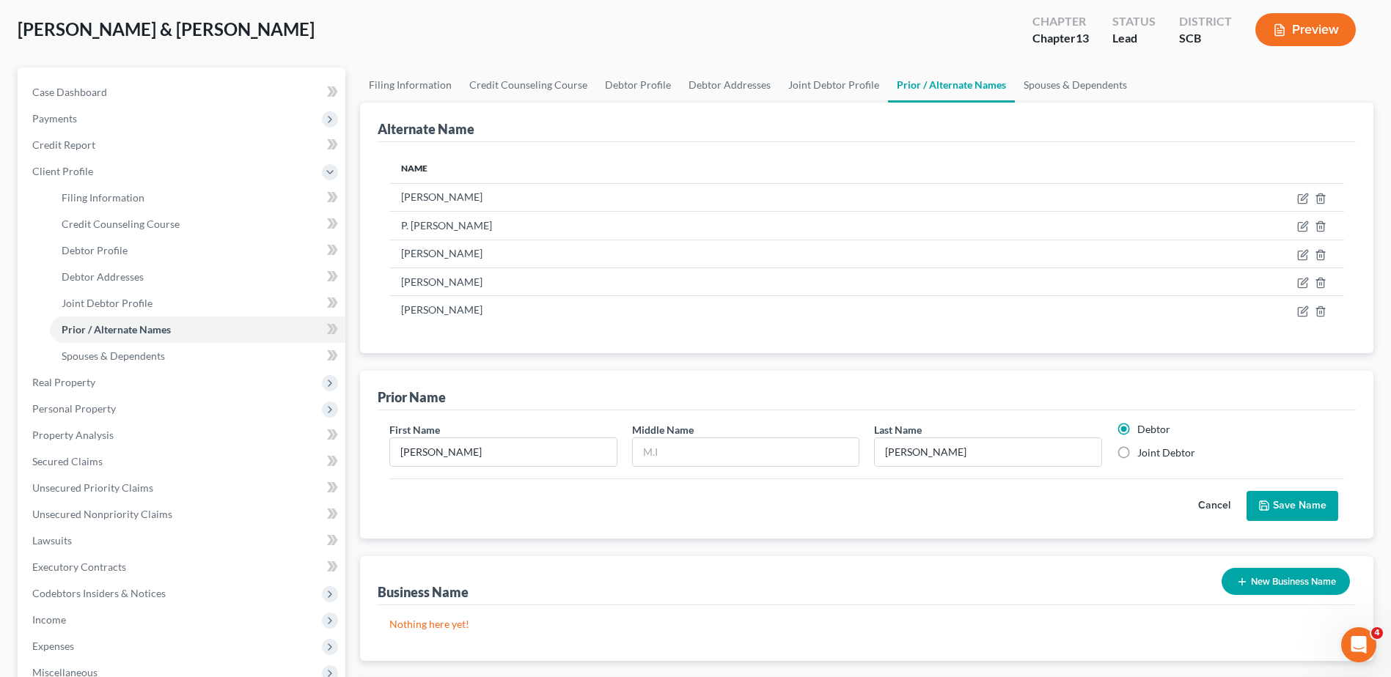
radio input "true"
radio input "false"
click at [1275, 506] on button "Save Name" at bounding box center [1292, 506] width 92 height 31
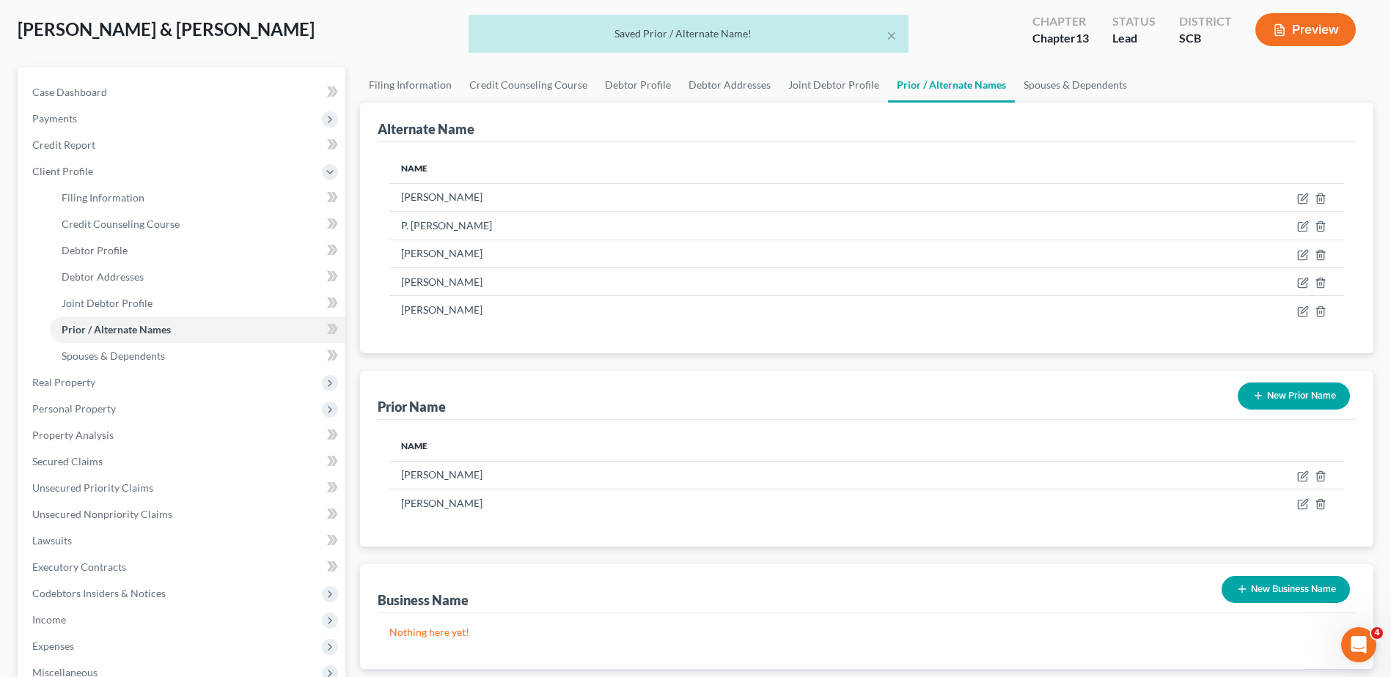
click at [1304, 405] on button "New Prior Name" at bounding box center [1294, 396] width 112 height 27
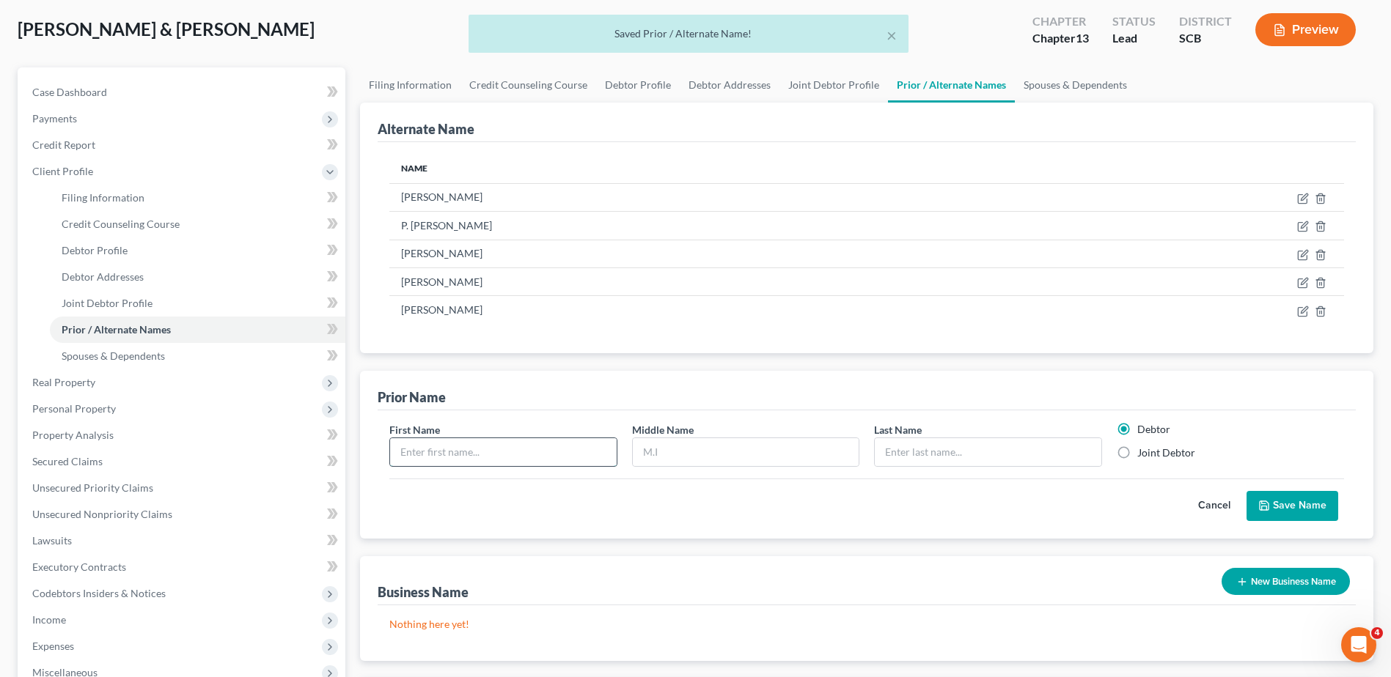
click at [565, 456] on input "text" at bounding box center [503, 452] width 226 height 28
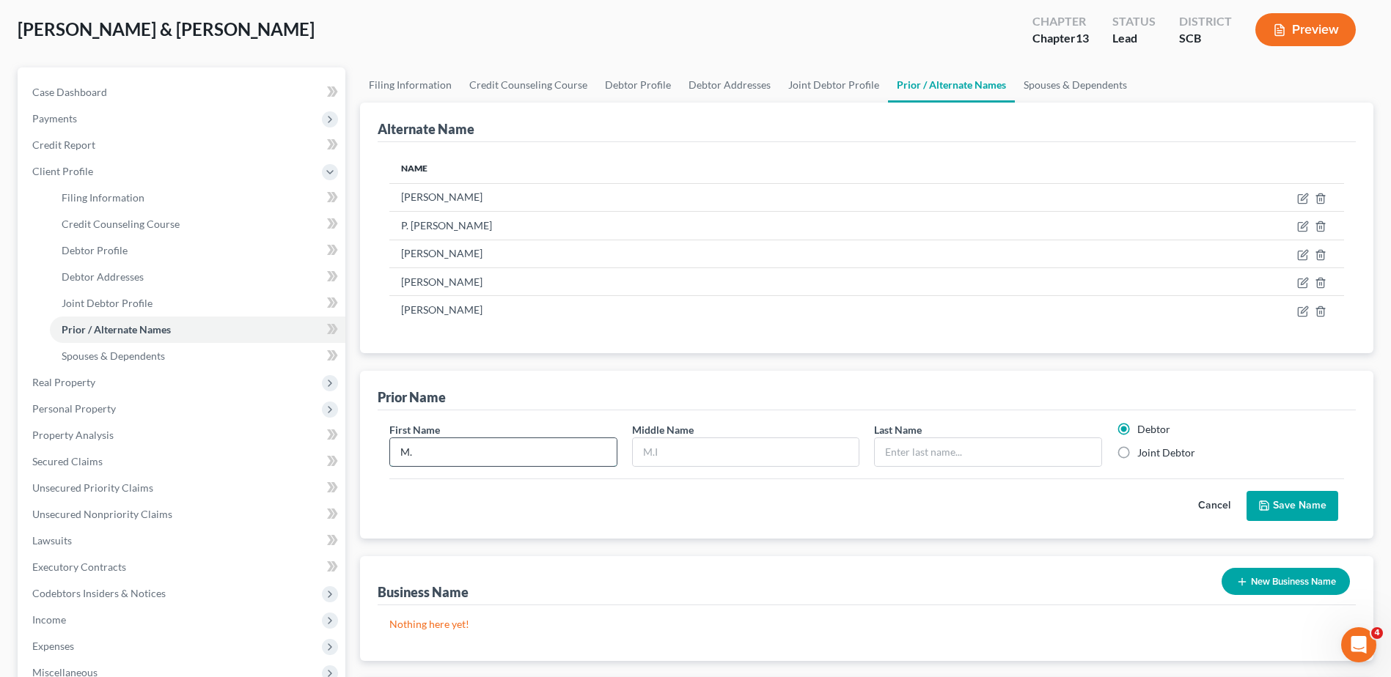
type input "M"
type input "Terrell"
type input "Thompson"
click at [1137, 452] on label "Joint Debtor" at bounding box center [1166, 453] width 58 height 15
click at [1143, 452] on input "Joint Debtor" at bounding box center [1148, 451] width 10 height 10
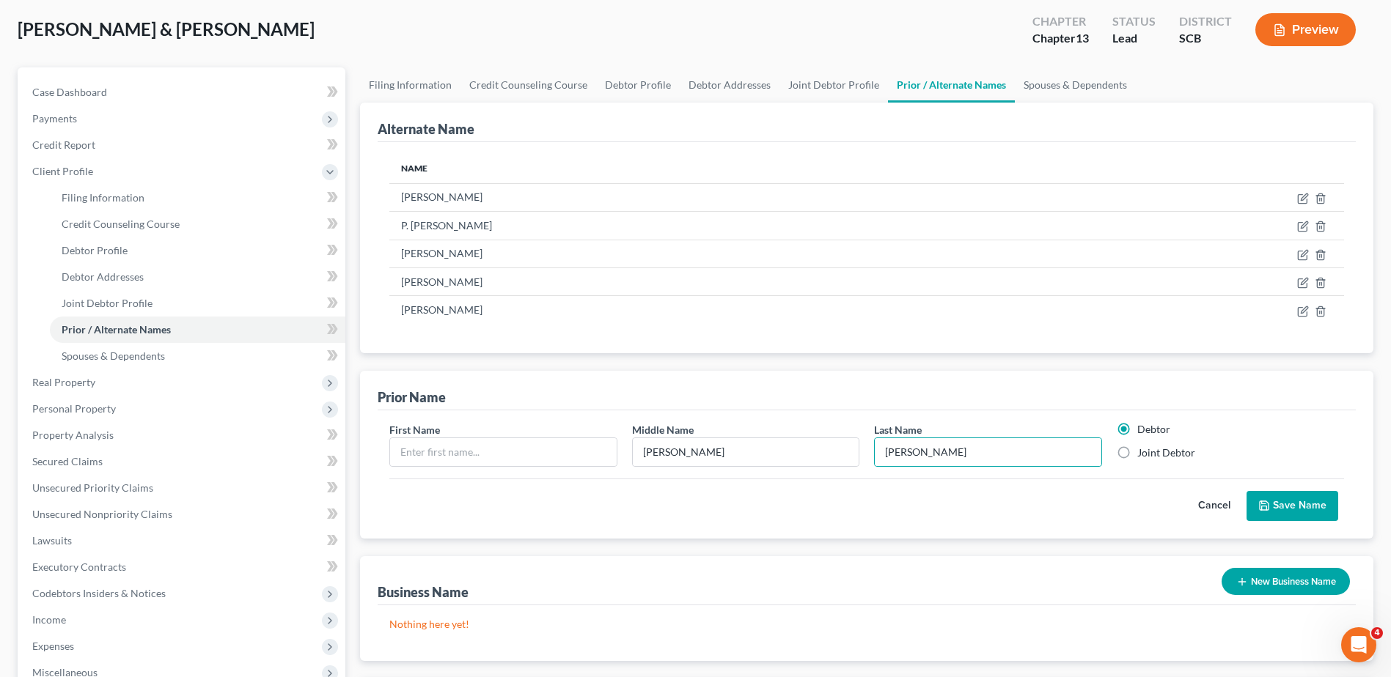
radio input "true"
radio input "false"
click at [549, 456] on input "text" at bounding box center [503, 452] width 226 height 28
type input "M."
click at [1297, 505] on button "Save Name" at bounding box center [1292, 506] width 92 height 31
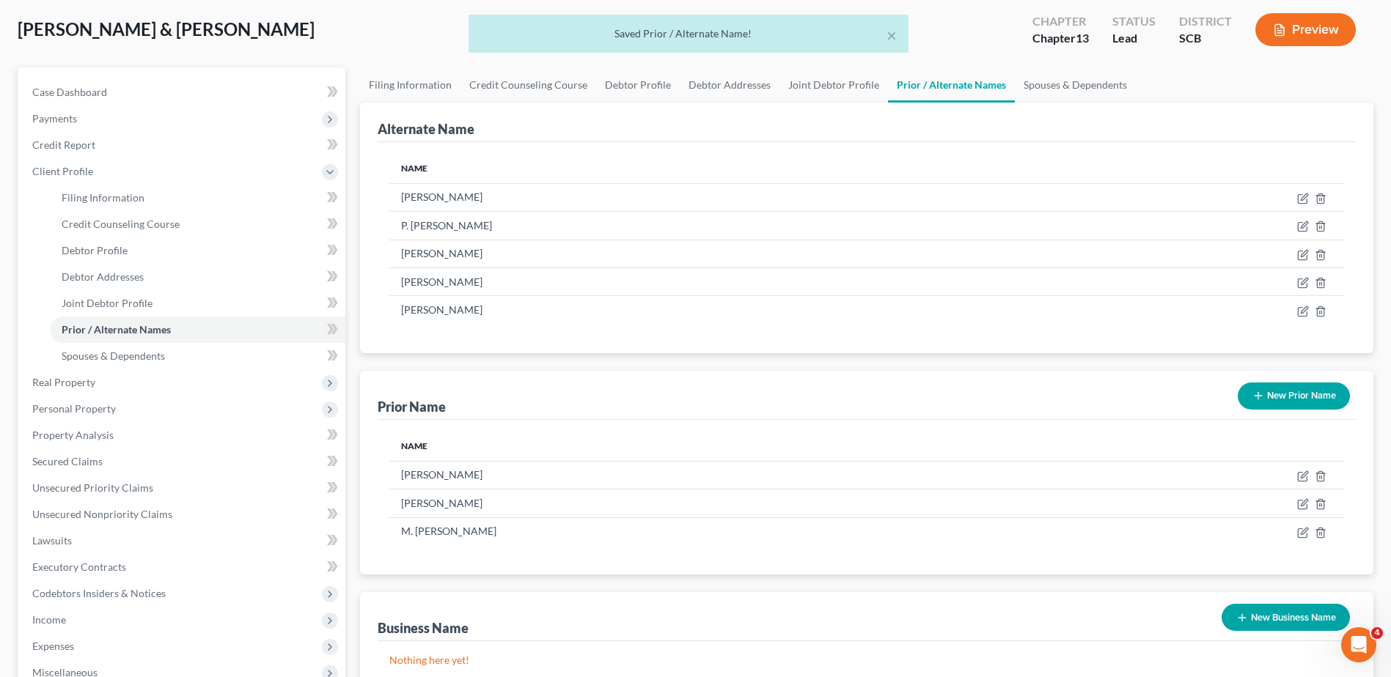
click at [1310, 391] on button "New Prior Name" at bounding box center [1294, 396] width 112 height 27
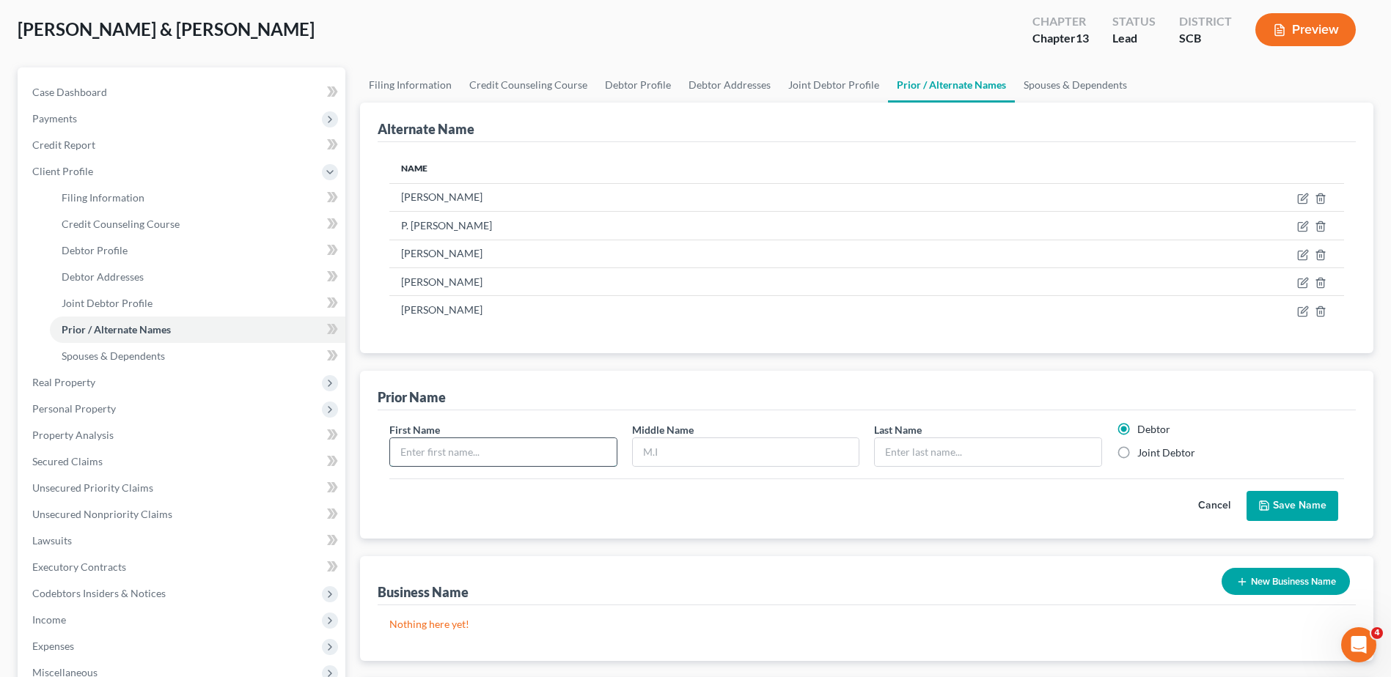
click at [547, 459] on input "text" at bounding box center [503, 452] width 226 height 28
type input "Terrell"
type input "Thompson"
click at [1145, 449] on label "Joint Debtor" at bounding box center [1166, 453] width 58 height 15
click at [1145, 449] on input "Joint Debtor" at bounding box center [1148, 451] width 10 height 10
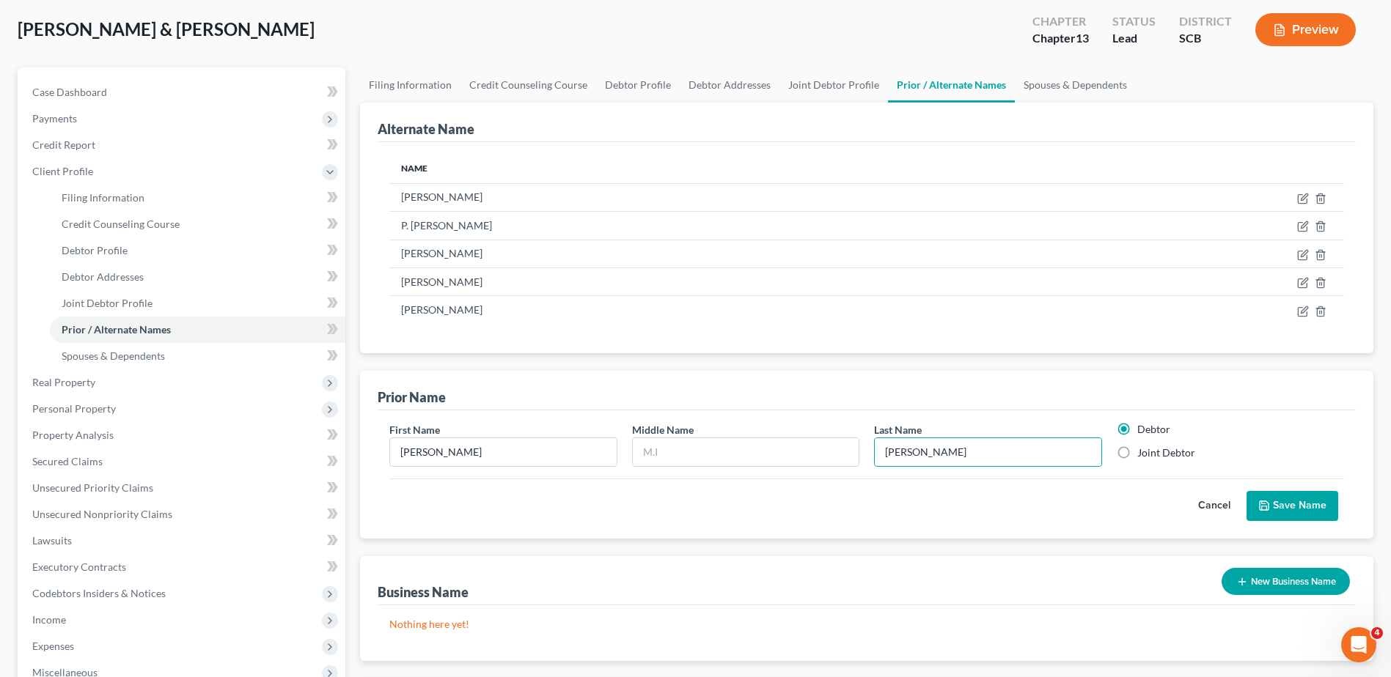
radio input "true"
radio input "false"
click at [1306, 499] on button "Save Name" at bounding box center [1292, 506] width 92 height 31
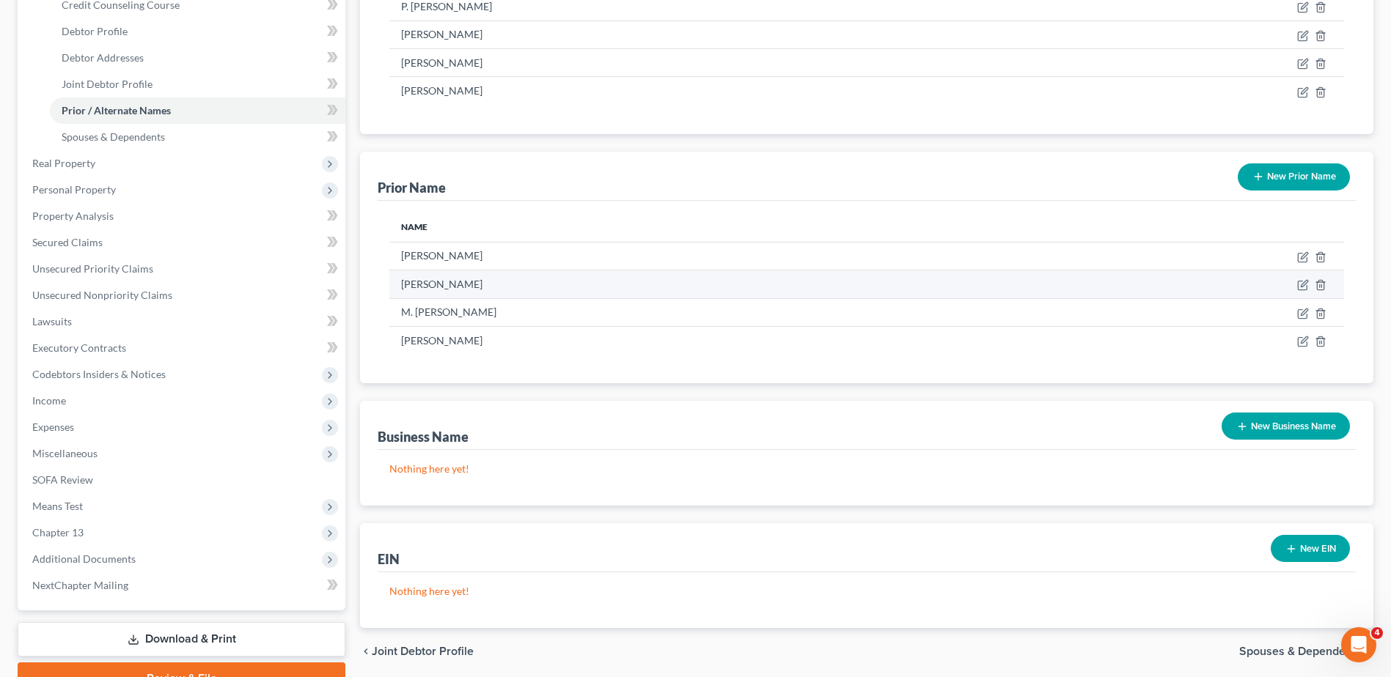
scroll to position [293, 0]
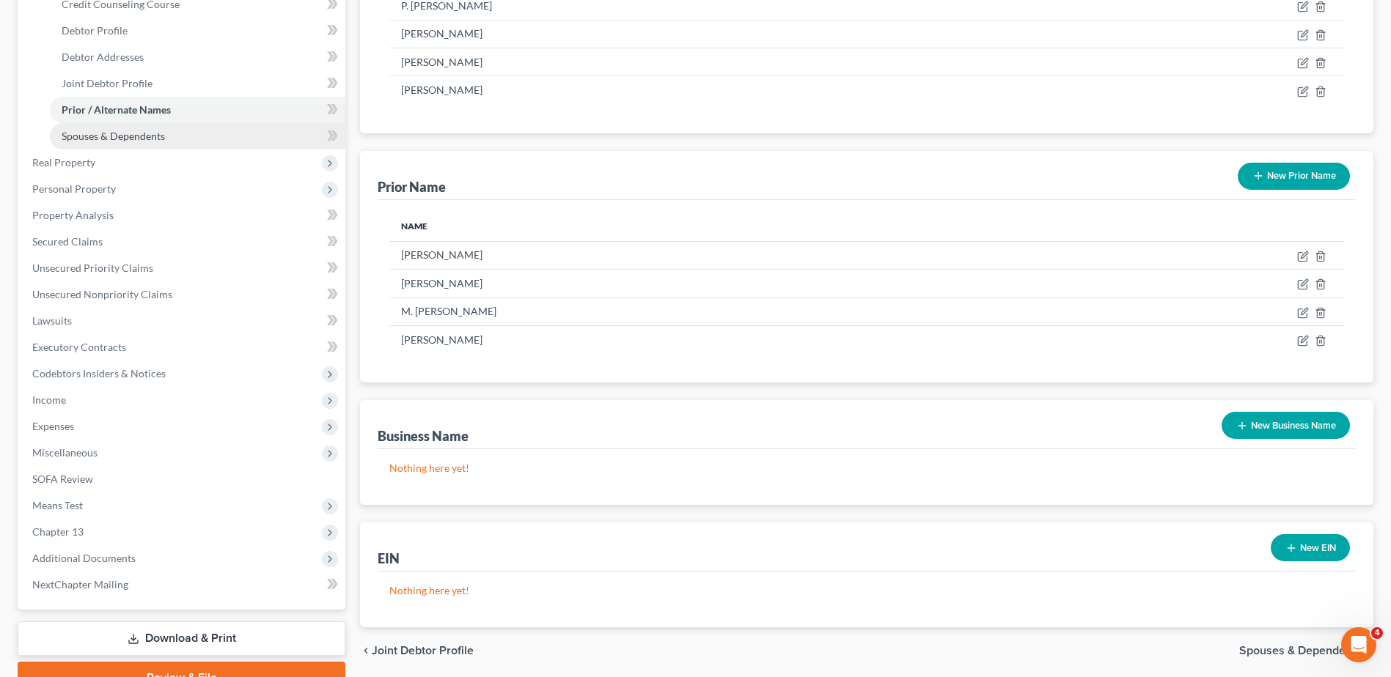
click at [137, 146] on link "Spouses & Dependents" at bounding box center [197, 136] width 295 height 26
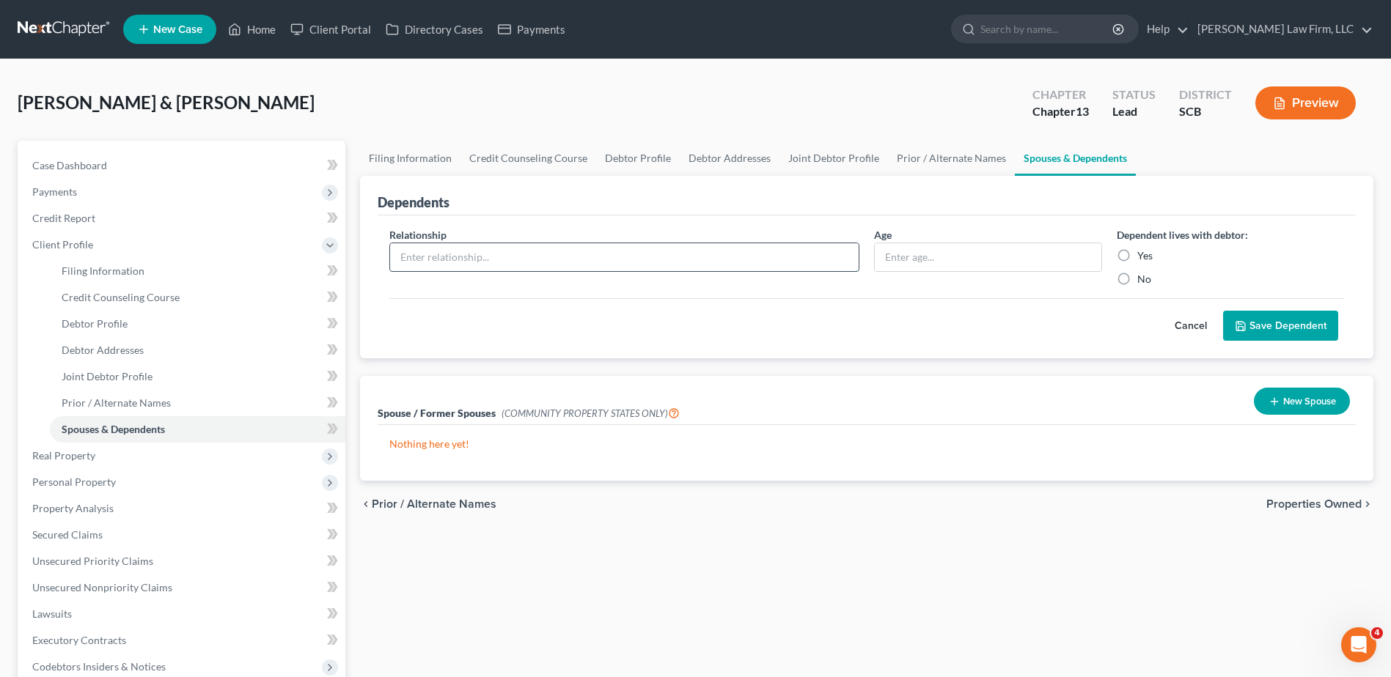
click at [497, 248] on input "text" at bounding box center [624, 257] width 469 height 28
type input "Minor Daughter"
type input "8"
click at [1137, 251] on label "Yes" at bounding box center [1144, 256] width 15 height 15
click at [1143, 251] on input "Yes" at bounding box center [1148, 254] width 10 height 10
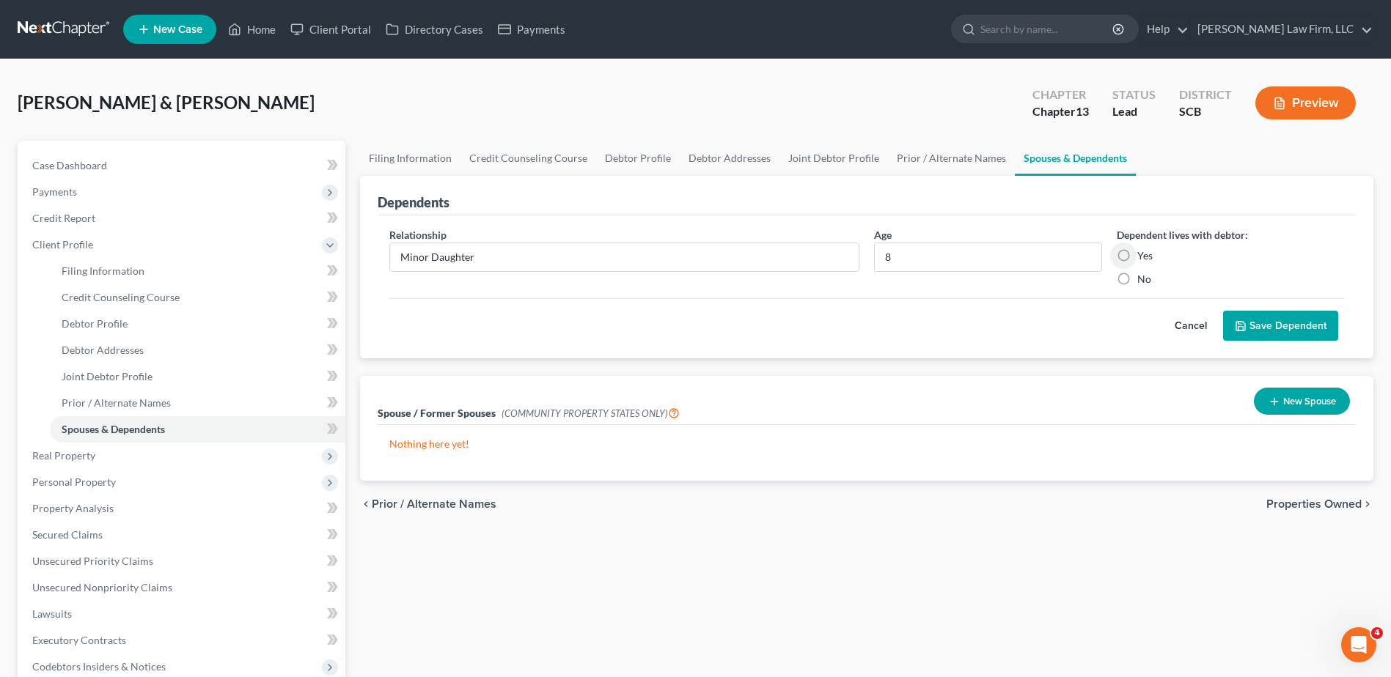
radio input "true"
click at [1266, 321] on button "Save Dependent" at bounding box center [1280, 326] width 115 height 31
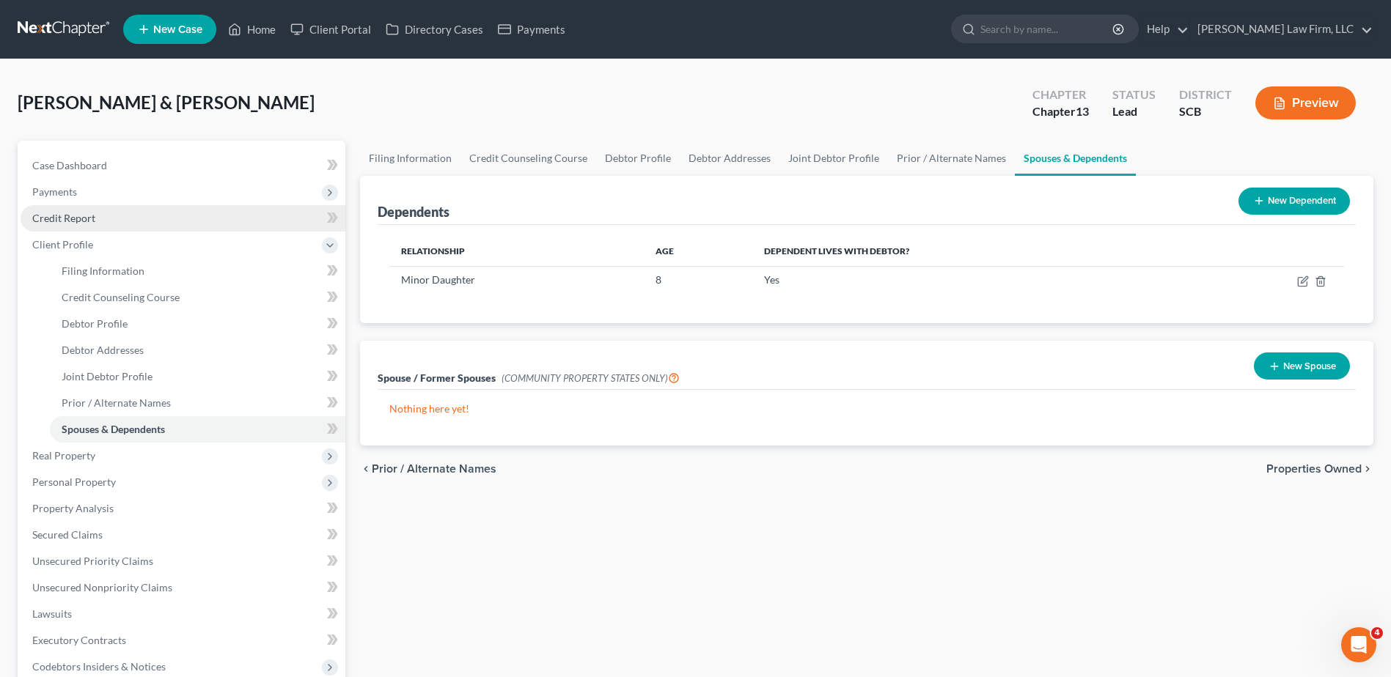
click at [100, 224] on link "Credit Report" at bounding box center [183, 218] width 325 height 26
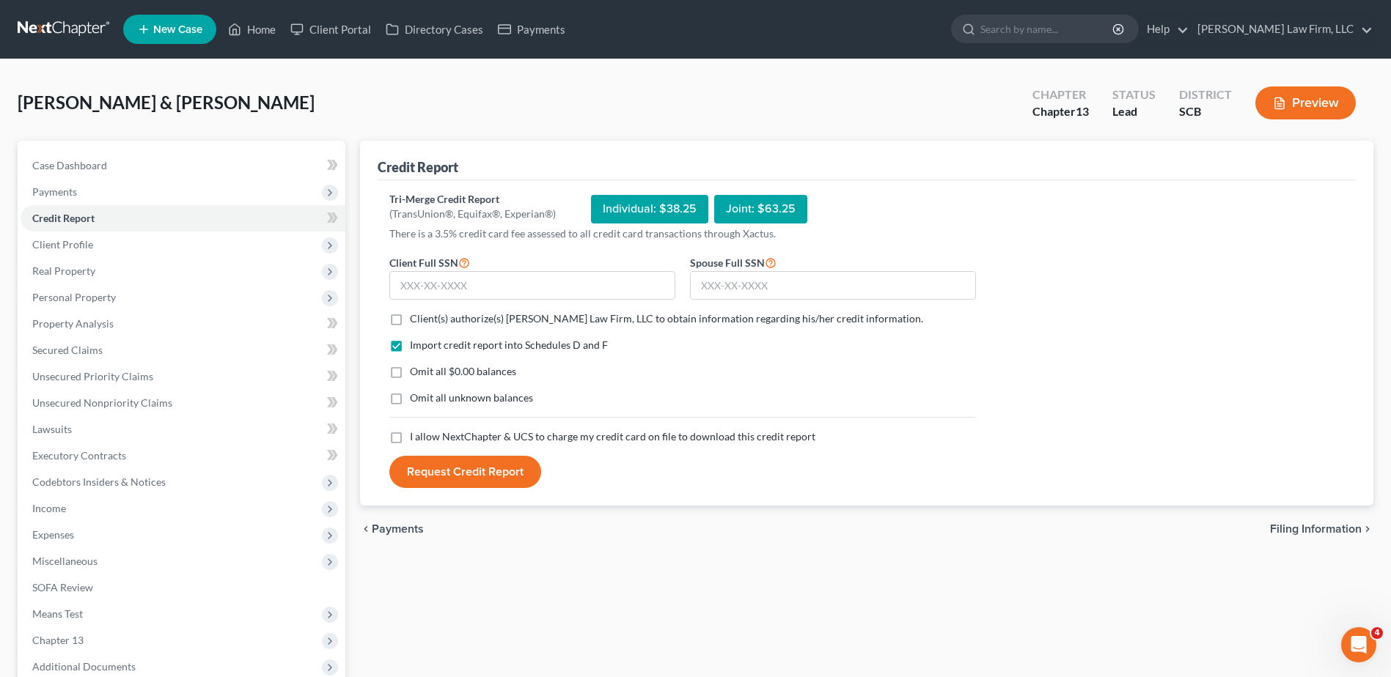
click at [422, 312] on label "Client(s) authorize(s) Meredith Law Firm, LLC to obtain information regarding h…" at bounding box center [666, 319] width 513 height 15
click at [422, 312] on input "Client(s) authorize(s) Meredith Law Firm, LLC to obtain information regarding h…" at bounding box center [421, 317] width 10 height 10
checkbox input "true"
click at [434, 371] on span "Omit all $0.00 balances" at bounding box center [463, 371] width 106 height 12
click at [425, 371] on input "Omit all $0.00 balances" at bounding box center [421, 369] width 10 height 10
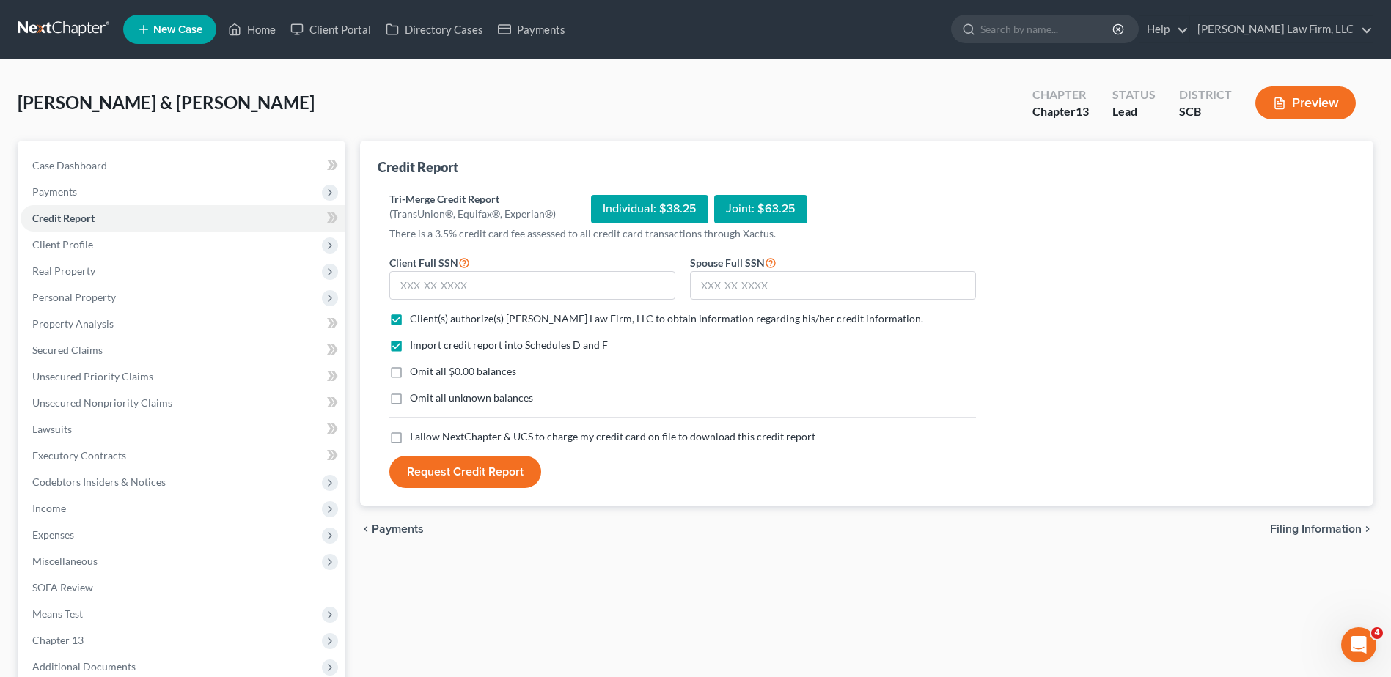
checkbox input "true"
click at [432, 437] on span "I allow NextChapter & UCS to charge my credit card on file to download this cre…" at bounding box center [612, 436] width 405 height 12
click at [425, 437] on input "I allow NextChapter & UCS to charge my credit card on file to download this cre…" at bounding box center [421, 435] width 10 height 10
checkbox input "true"
click at [426, 293] on input "text" at bounding box center [532, 285] width 286 height 29
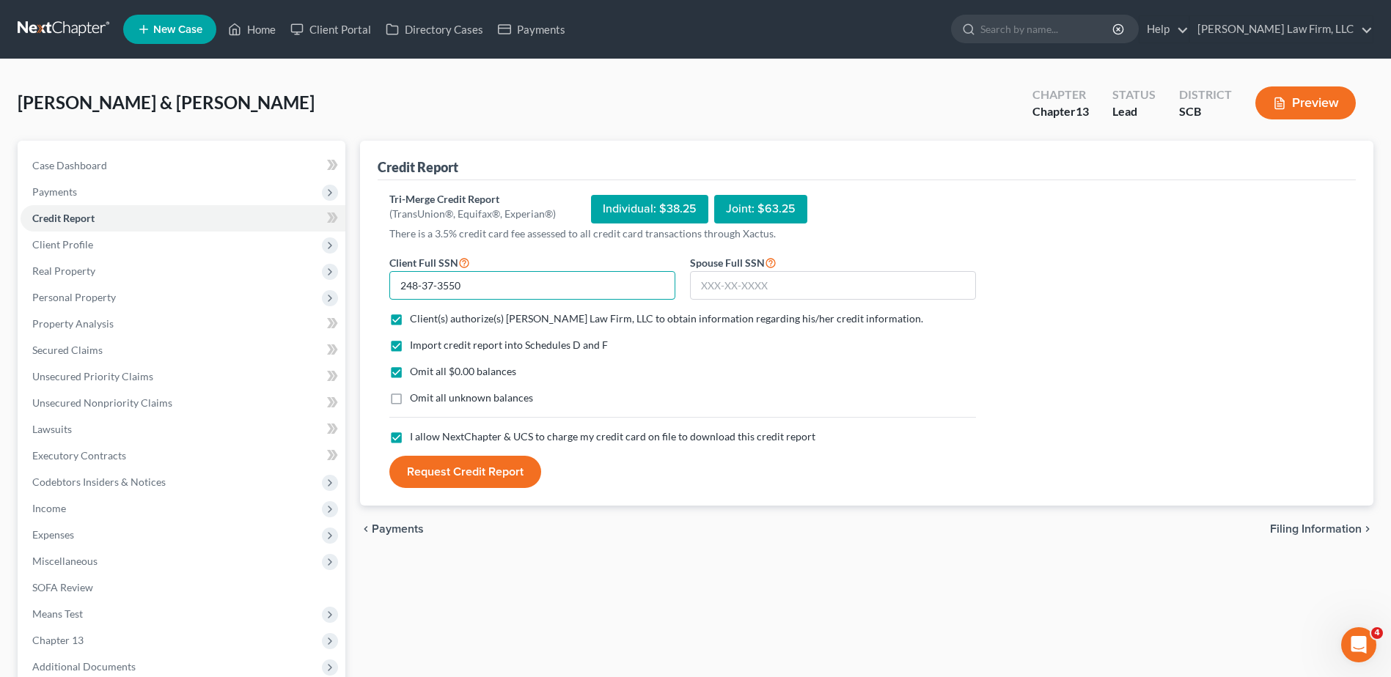
type input "248-37-3550"
type input "248-37-2582"
click at [465, 469] on button "Request Credit Report" at bounding box center [465, 472] width 152 height 32
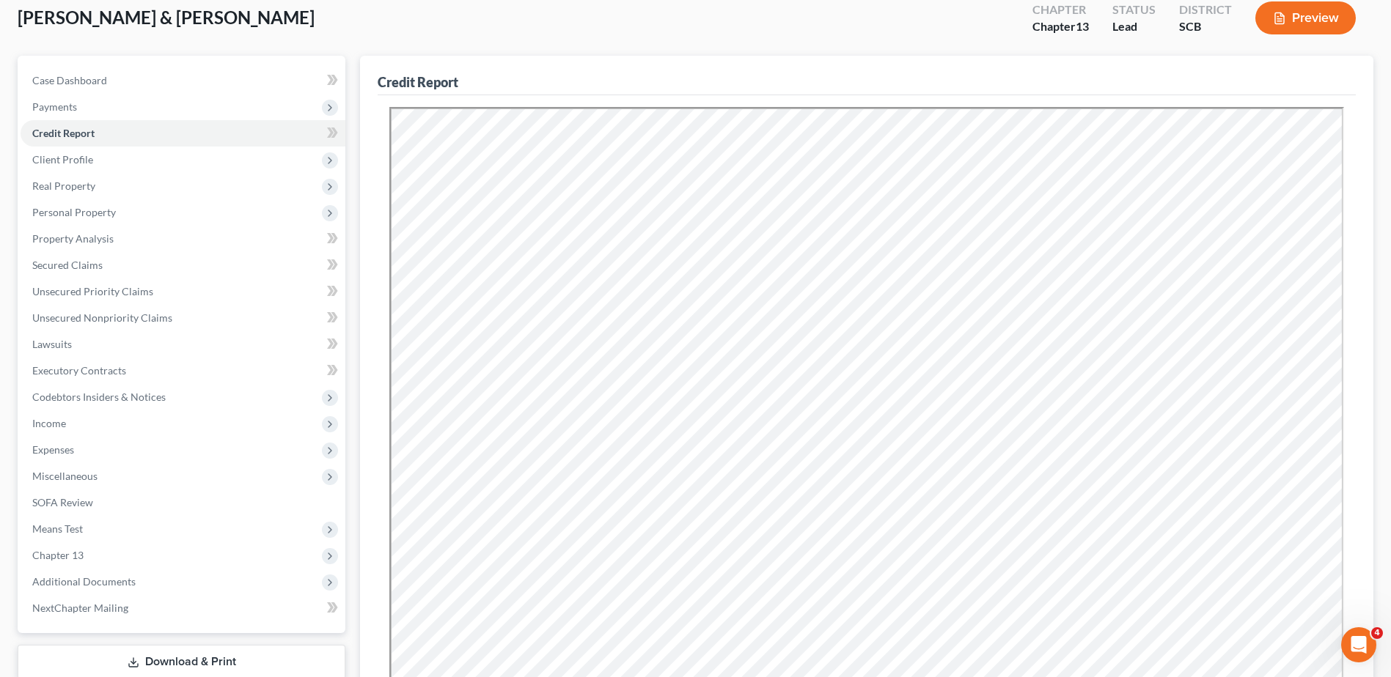
scroll to position [285, 0]
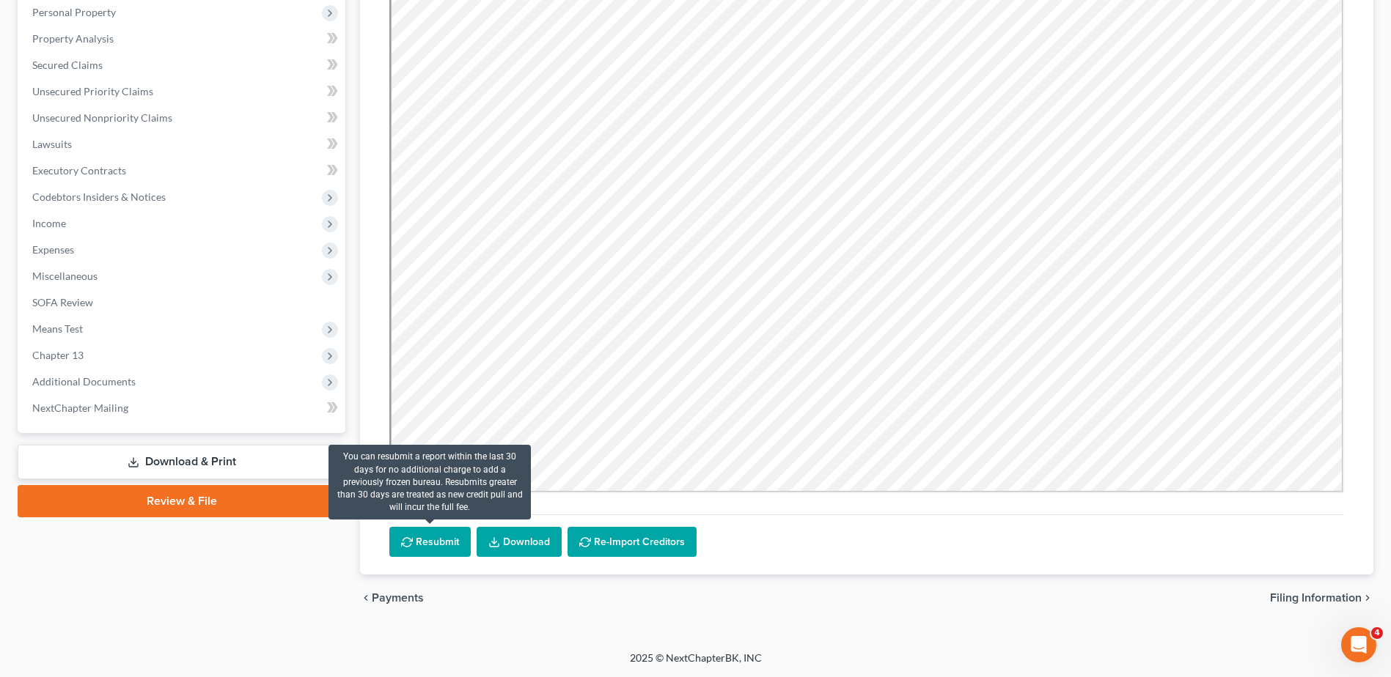
click at [416, 551] on button "Resubmit" at bounding box center [429, 542] width 81 height 31
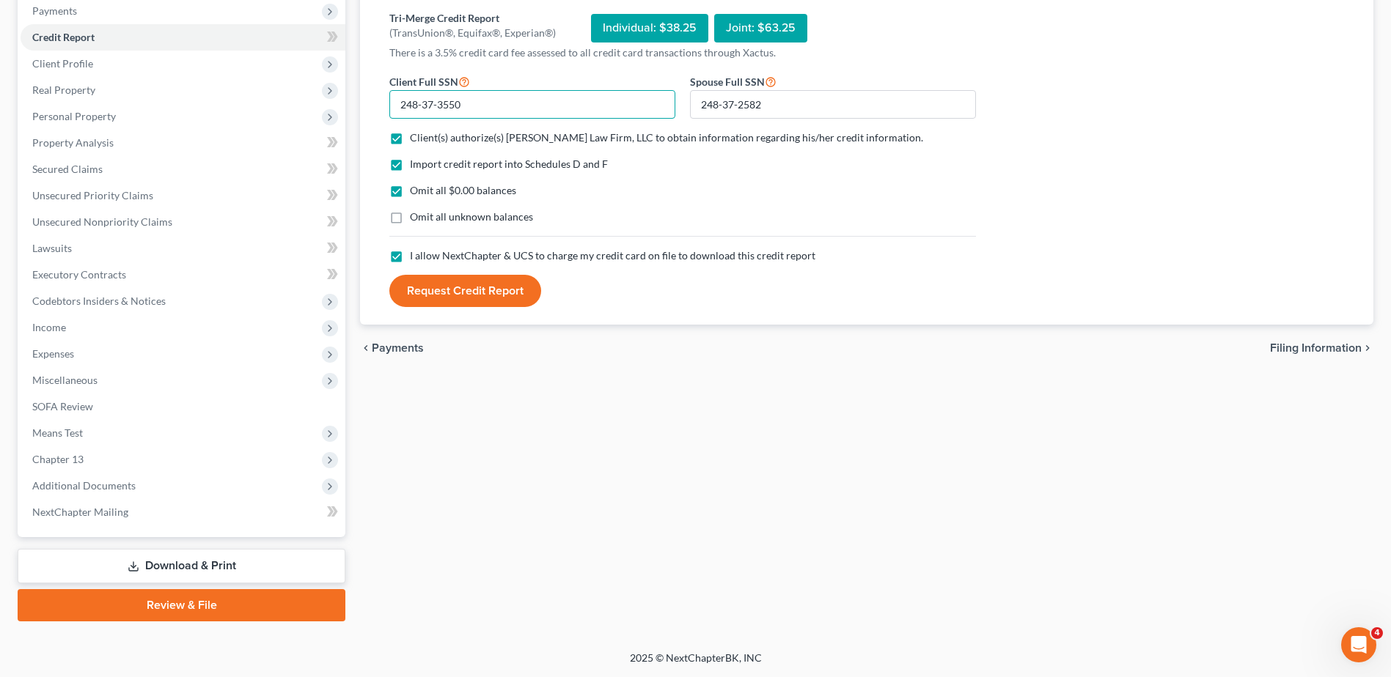
click at [482, 103] on input "248-37-3550" at bounding box center [532, 104] width 286 height 29
type input "248-37-3220"
click at [483, 289] on button "Request Credit Report" at bounding box center [465, 291] width 152 height 32
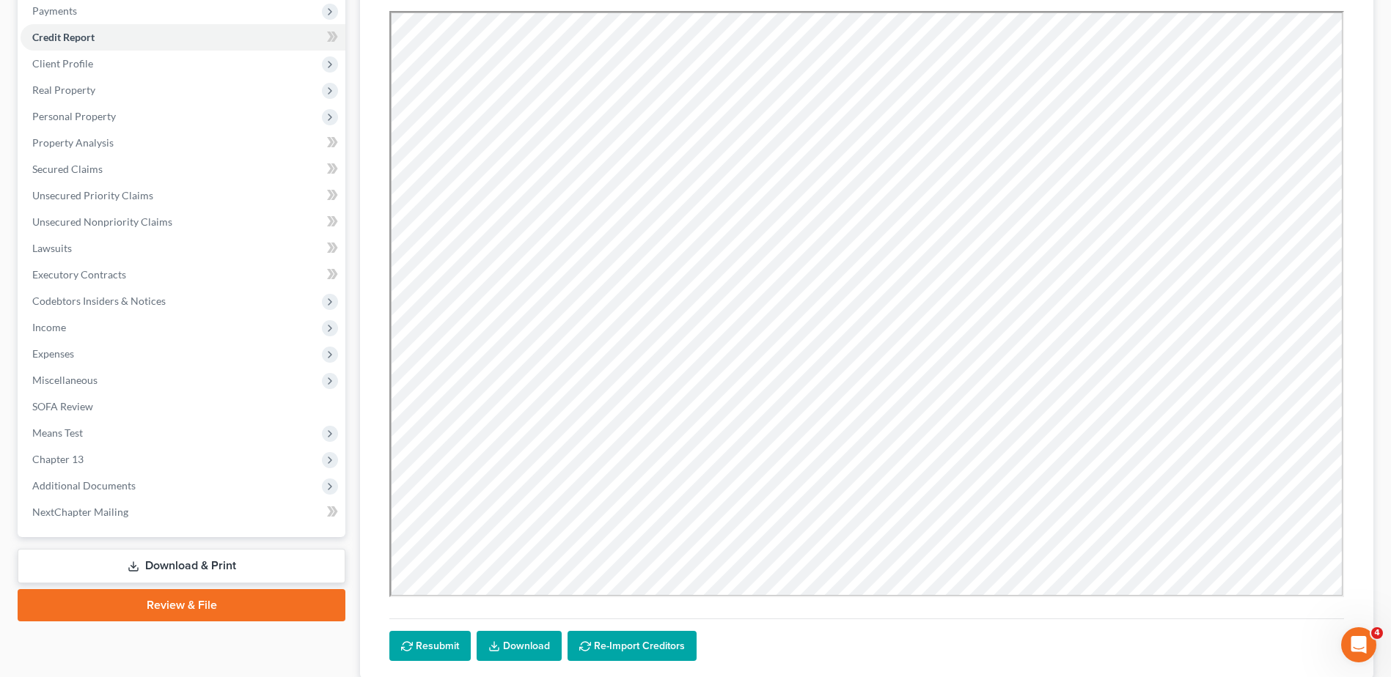
scroll to position [0, 0]
click at [136, 83] on span "Real Property" at bounding box center [183, 90] width 325 height 26
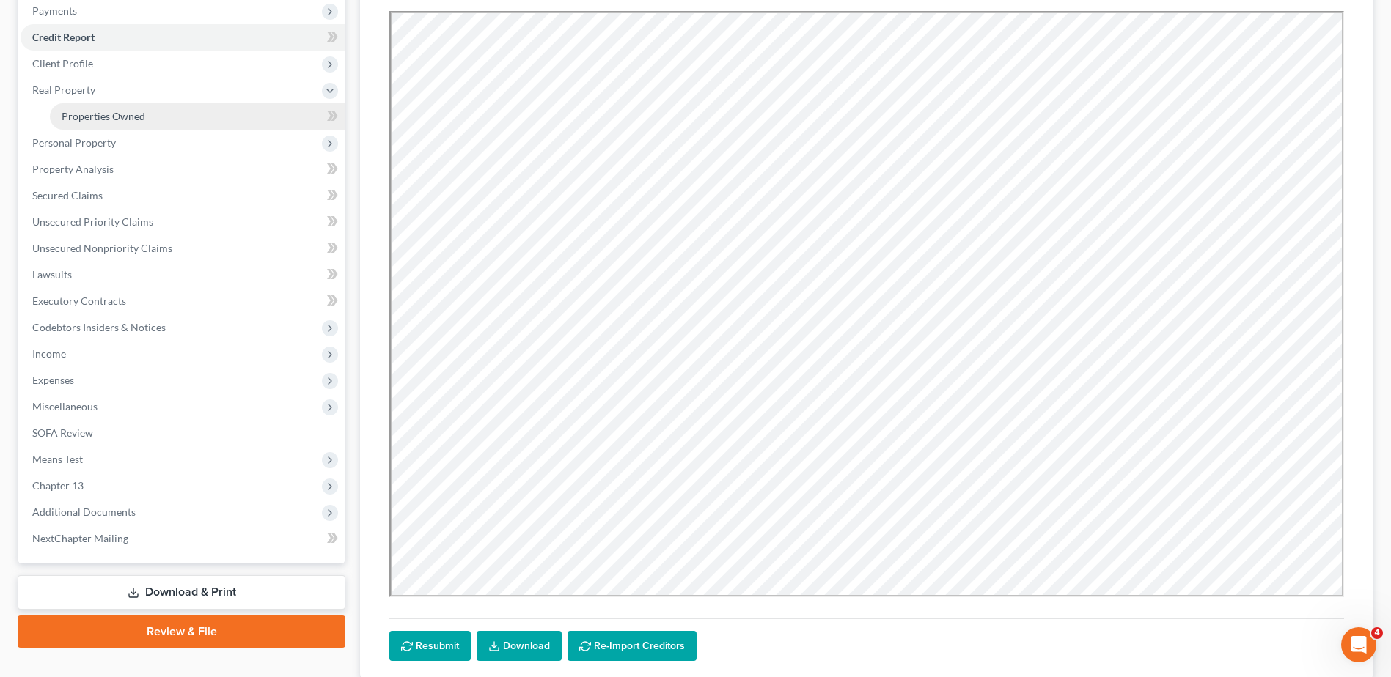
click at [119, 114] on span "Properties Owned" at bounding box center [104, 116] width 84 height 12
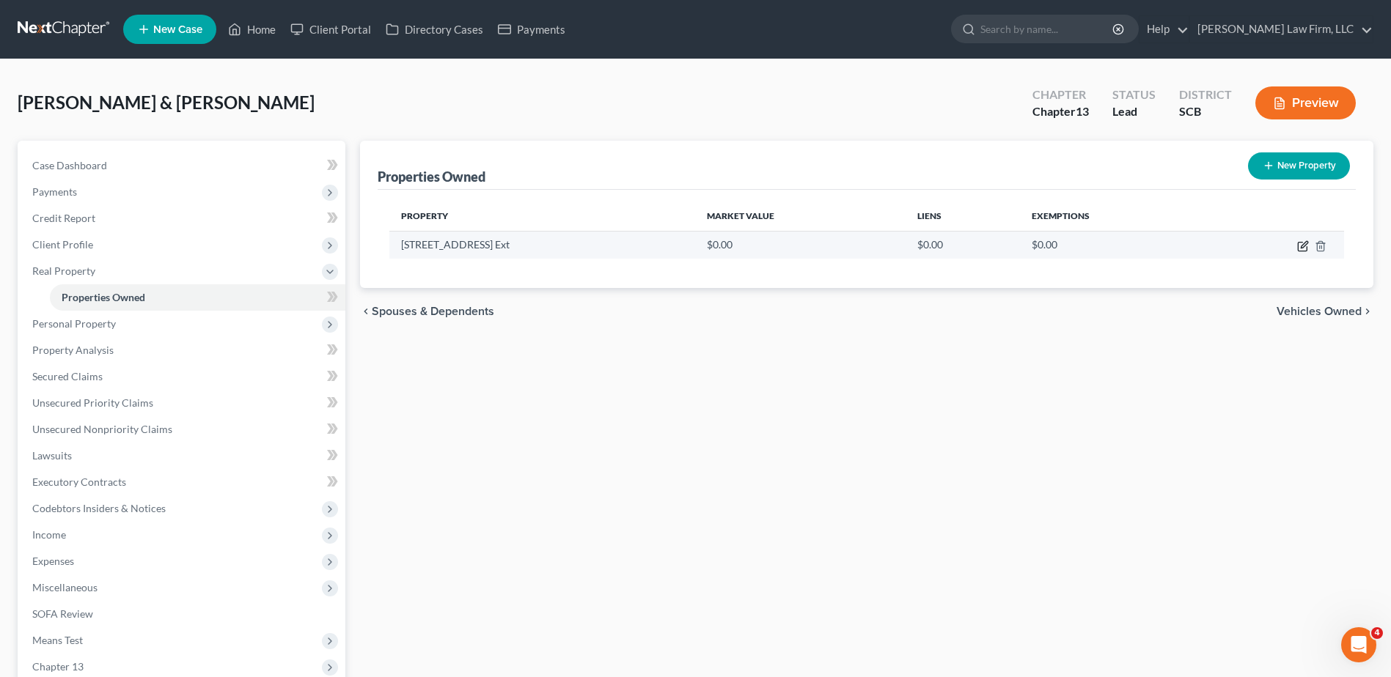
click at [1301, 246] on icon "button" at bounding box center [1303, 246] width 12 height 12
select select "42"
select select "19"
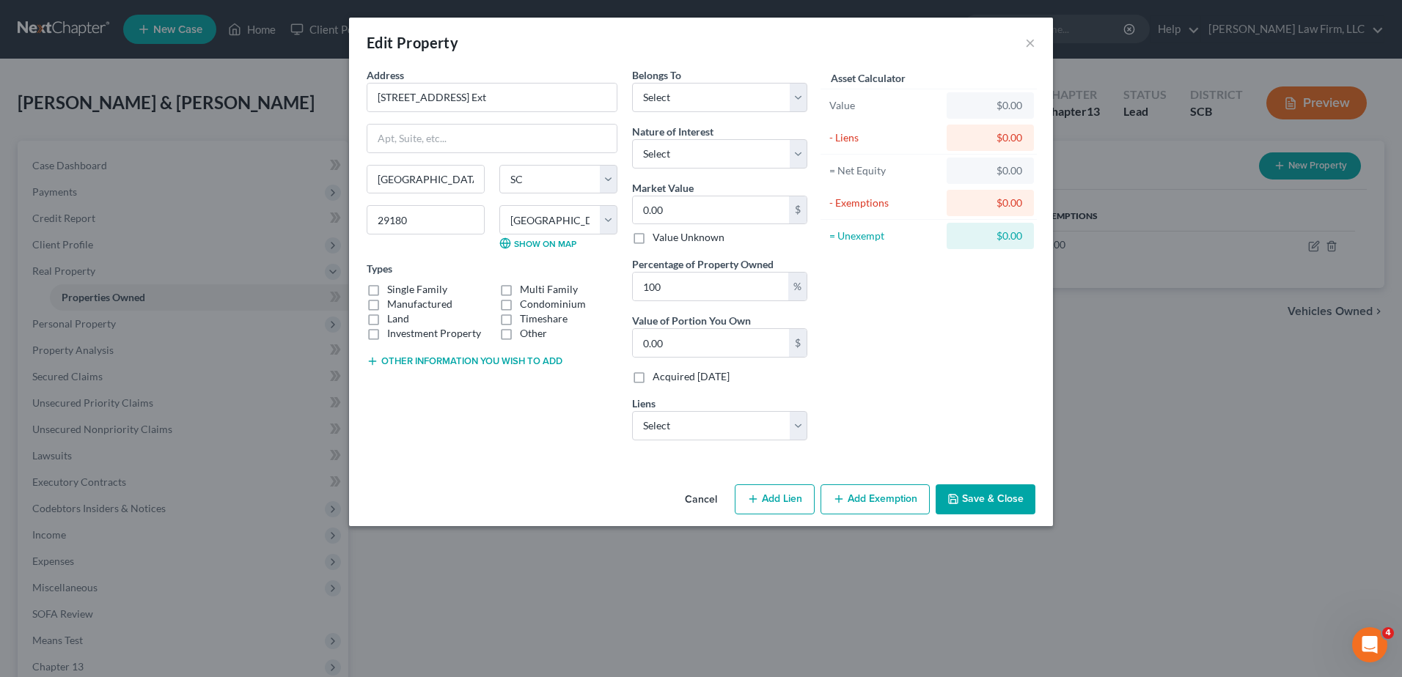
click at [960, 490] on button "Save & Close" at bounding box center [986, 500] width 100 height 31
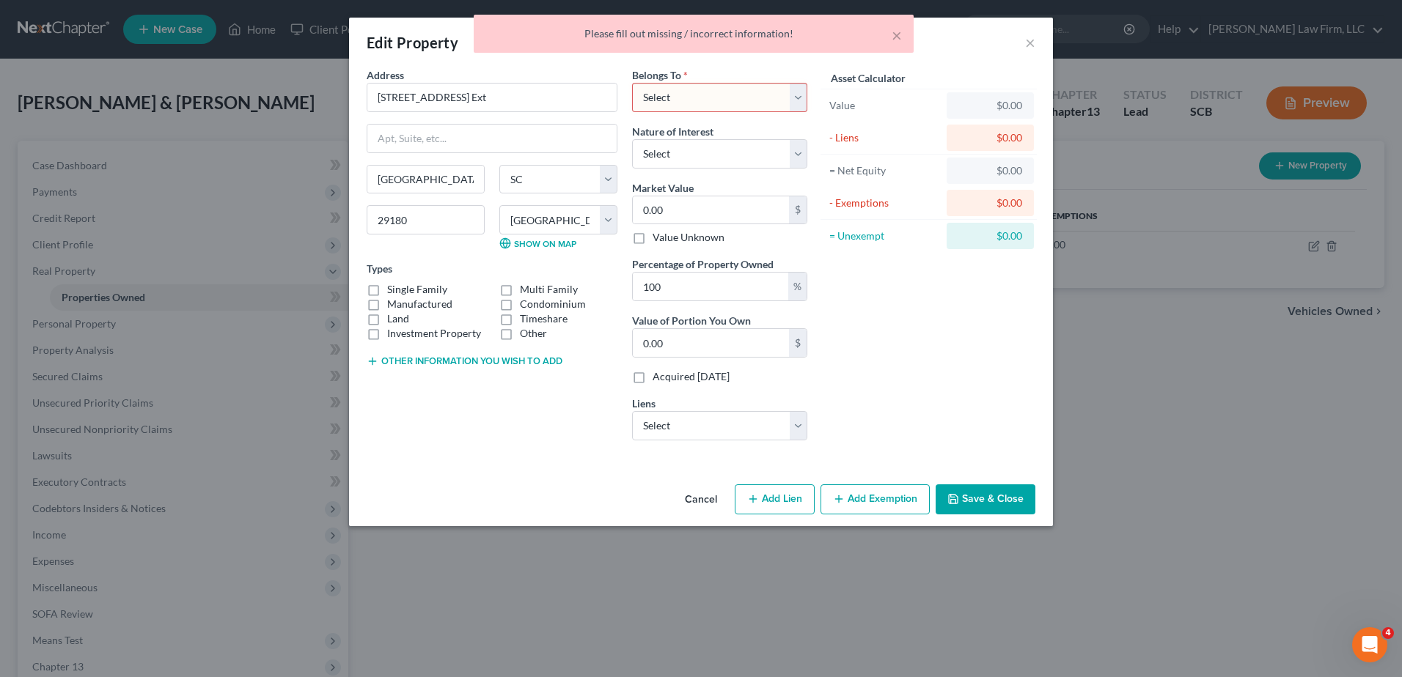
click at [691, 488] on button "Cancel" at bounding box center [701, 500] width 56 height 29
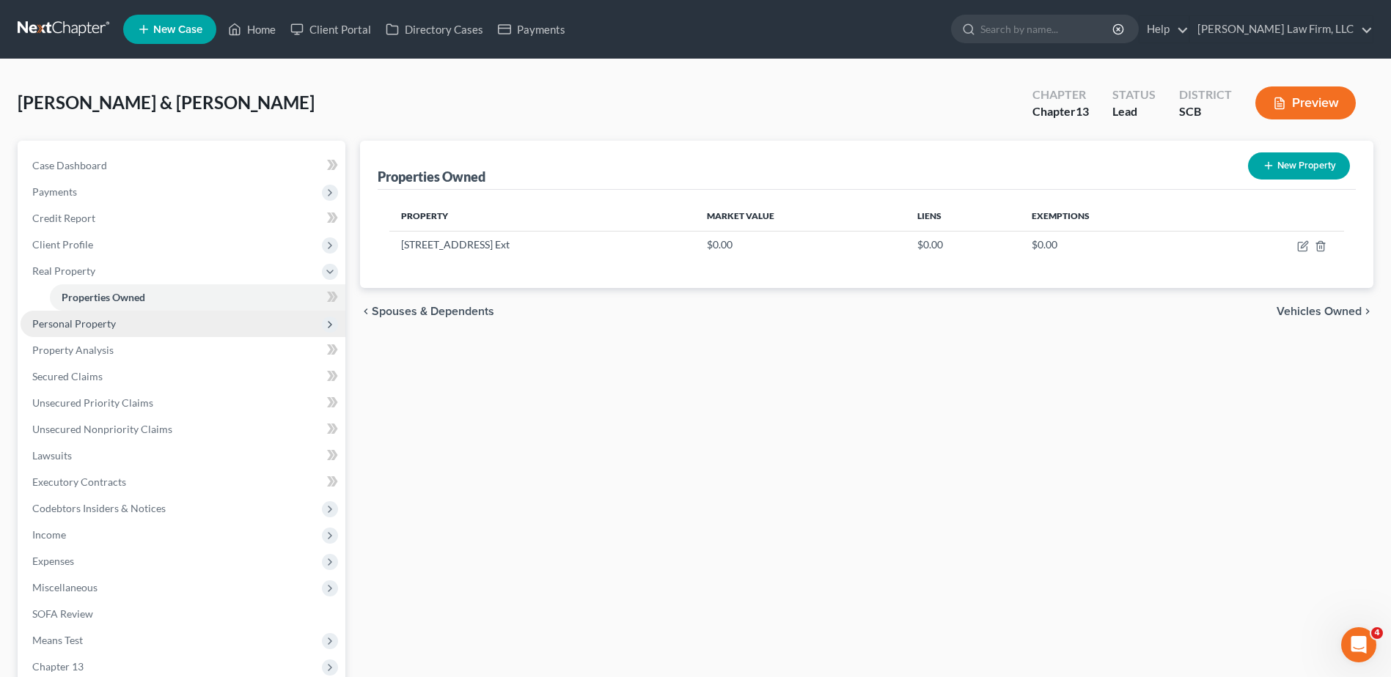
click at [80, 324] on span "Personal Property" at bounding box center [74, 323] width 84 height 12
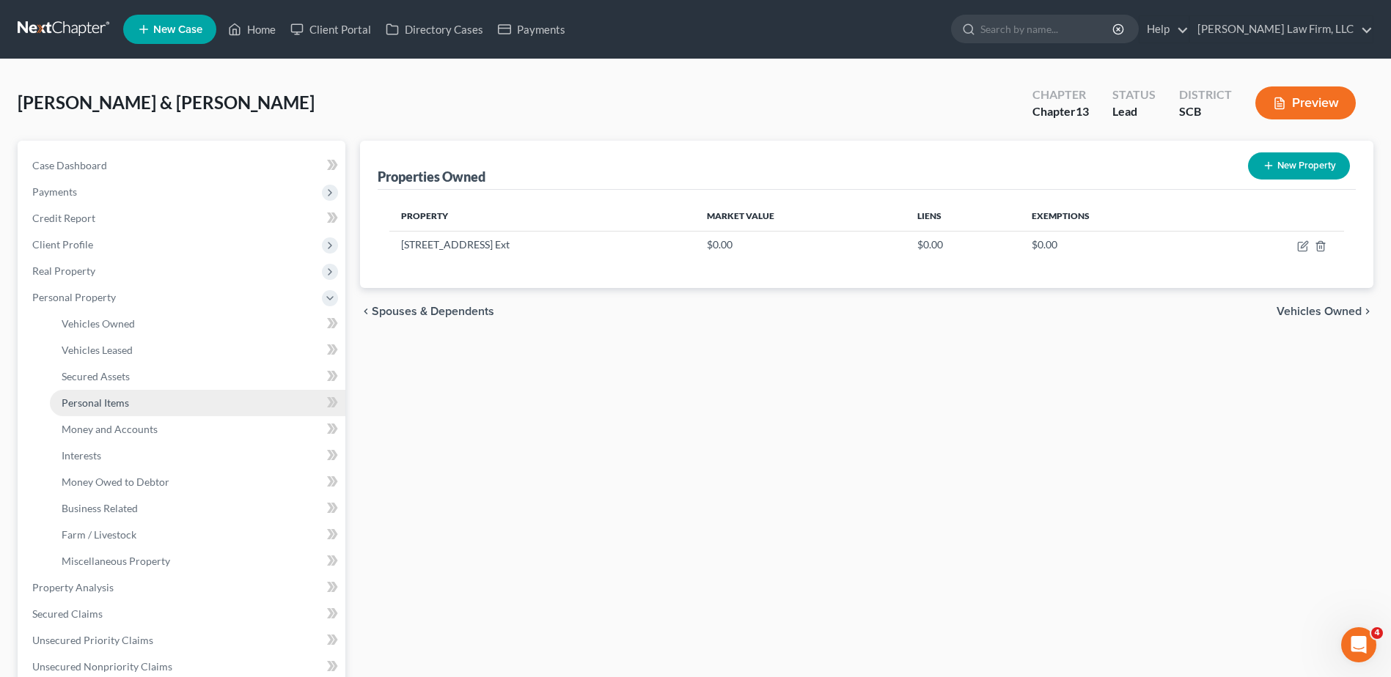
click at [101, 401] on span "Personal Items" at bounding box center [95, 403] width 67 height 12
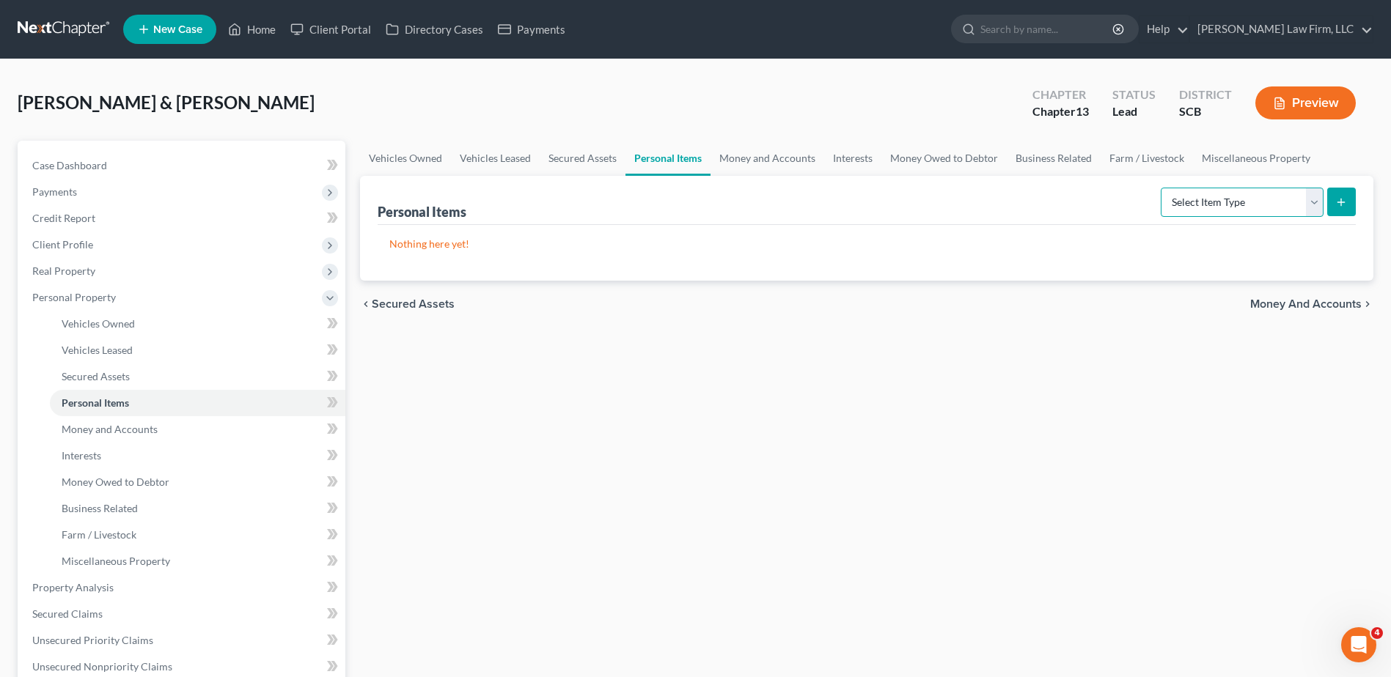
click at [1292, 207] on select "Select Item Type Clothing Collectibles Of Value Electronics Firearms Household …" at bounding box center [1242, 202] width 163 height 29
select select "firearms"
click at [1162, 188] on select "Select Item Type Clothing Collectibles Of Value Electronics Firearms Household …" at bounding box center [1242, 202] width 163 height 29
click at [1344, 203] on icon "submit" at bounding box center [1341, 203] width 12 height 12
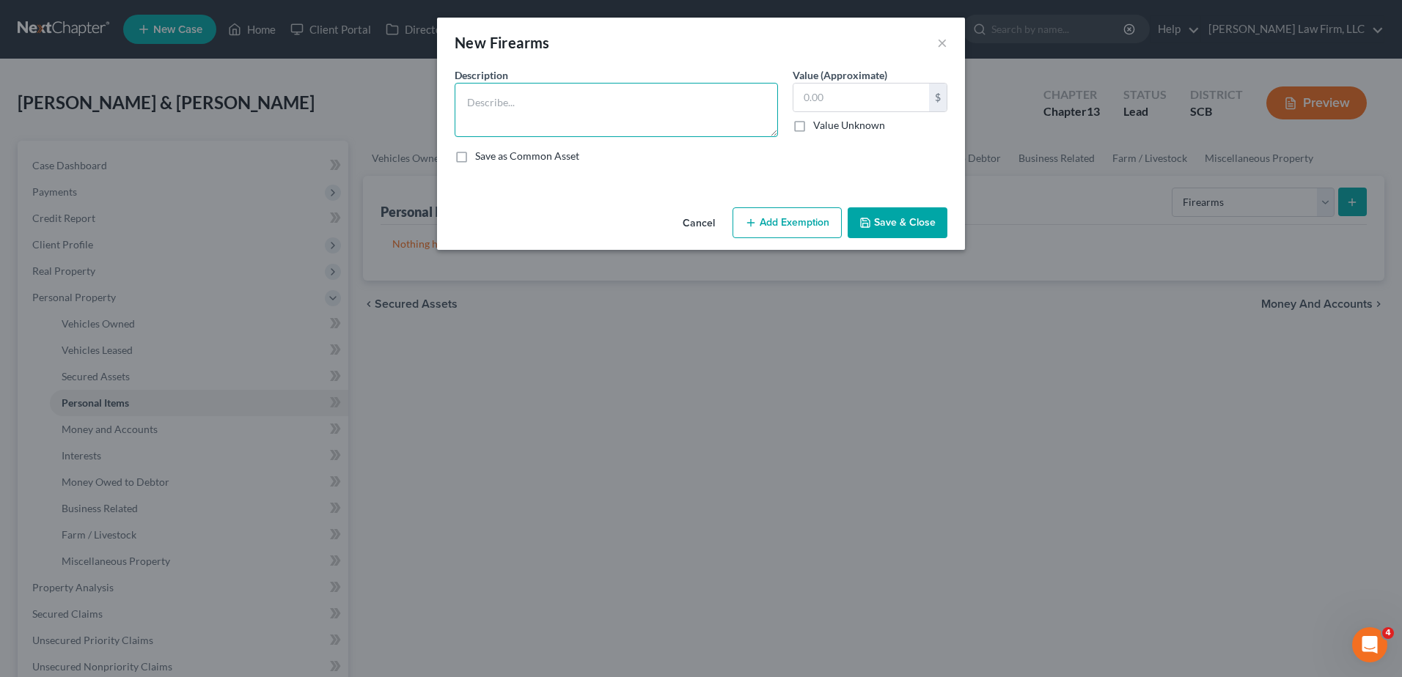
click at [647, 116] on textarea at bounding box center [616, 110] width 323 height 54
type textarea "(Mrs.) Smith & Wesson 9mm handgun"
type input "300.00"
click at [786, 216] on button "Add Exemption" at bounding box center [786, 222] width 109 height 31
select select "2"
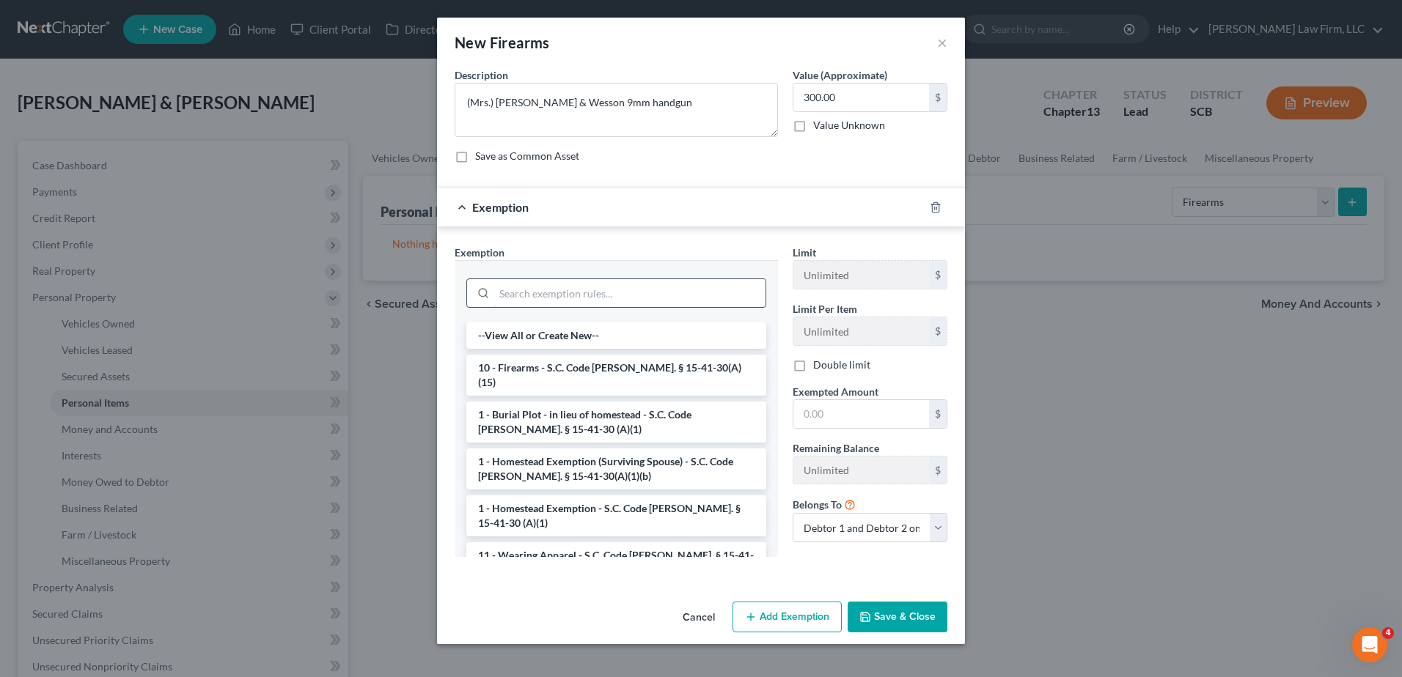
click at [626, 292] on input "search" at bounding box center [629, 293] width 271 height 28
click at [707, 377] on li "10 - Firearms - S.C. Code Ann. § 15-41-30(A)(15)" at bounding box center [616, 375] width 300 height 41
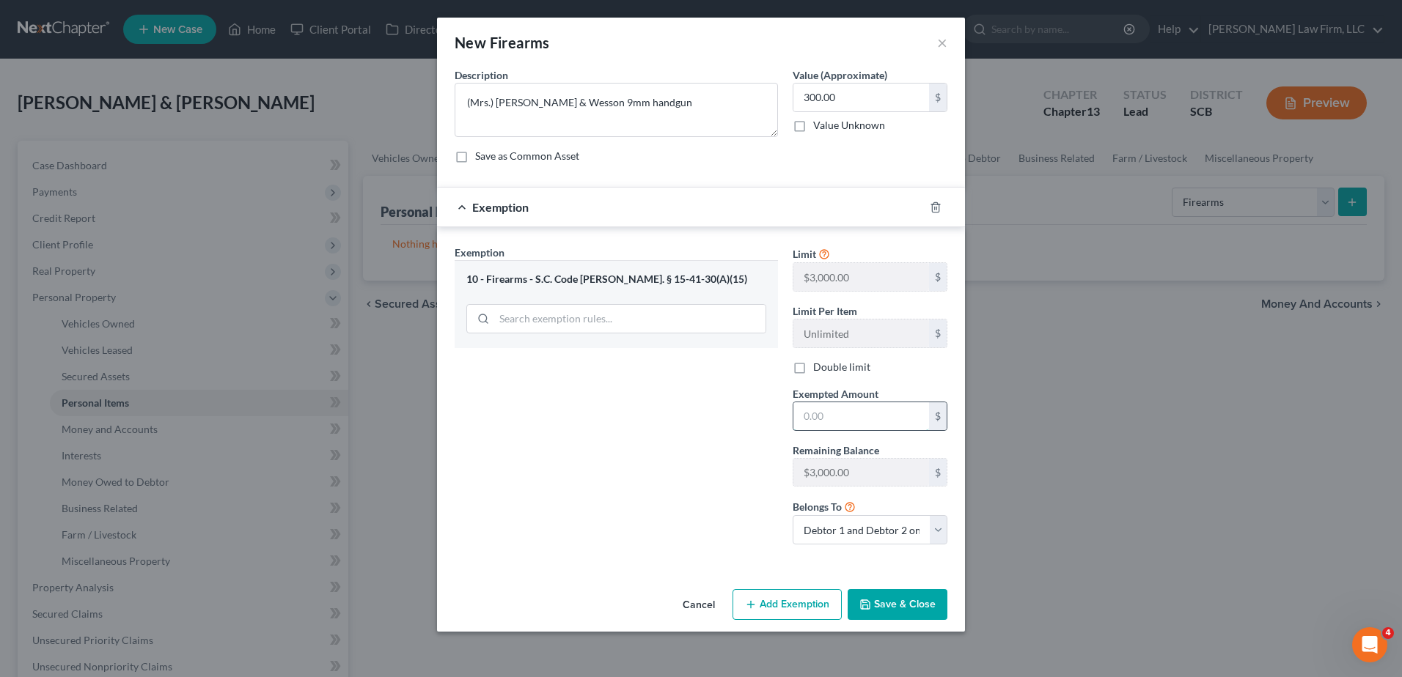
click at [860, 413] on input "text" at bounding box center [861, 417] width 136 height 28
type input "300.00"
click at [913, 605] on button "Save & Close" at bounding box center [898, 605] width 100 height 31
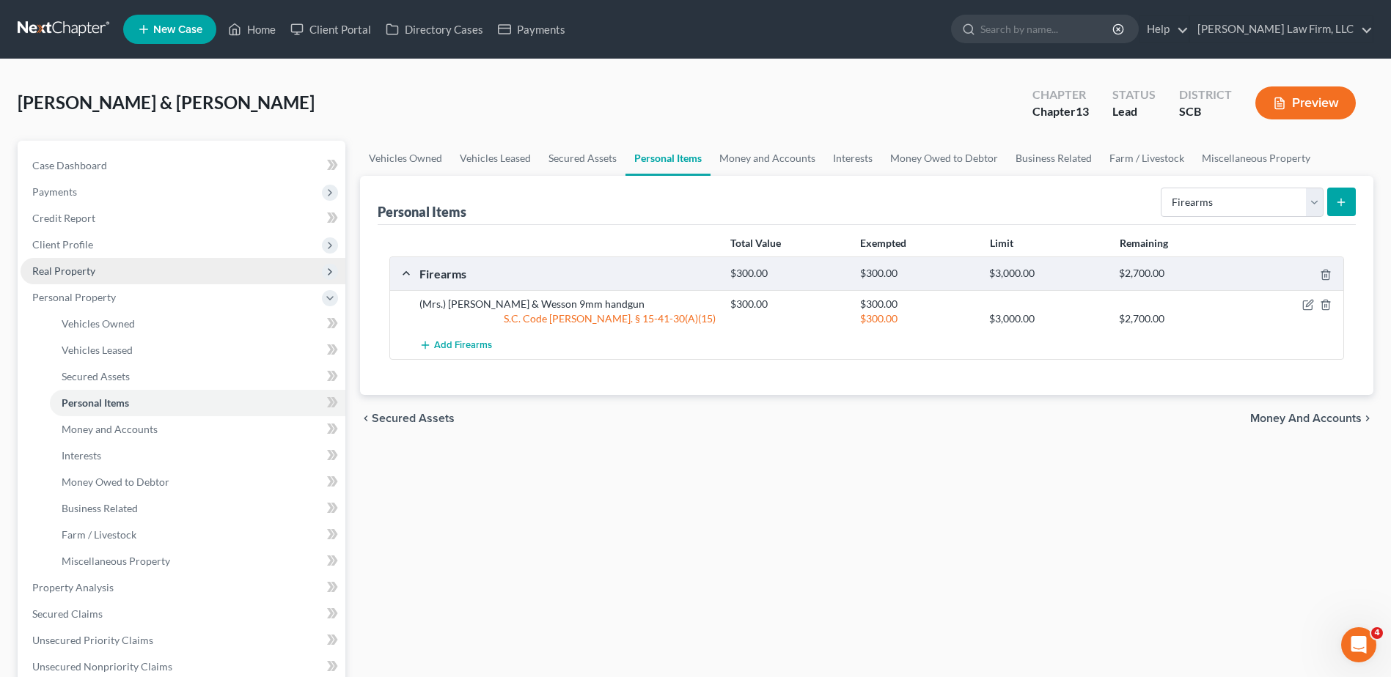
click at [112, 279] on span "Real Property" at bounding box center [183, 271] width 325 height 26
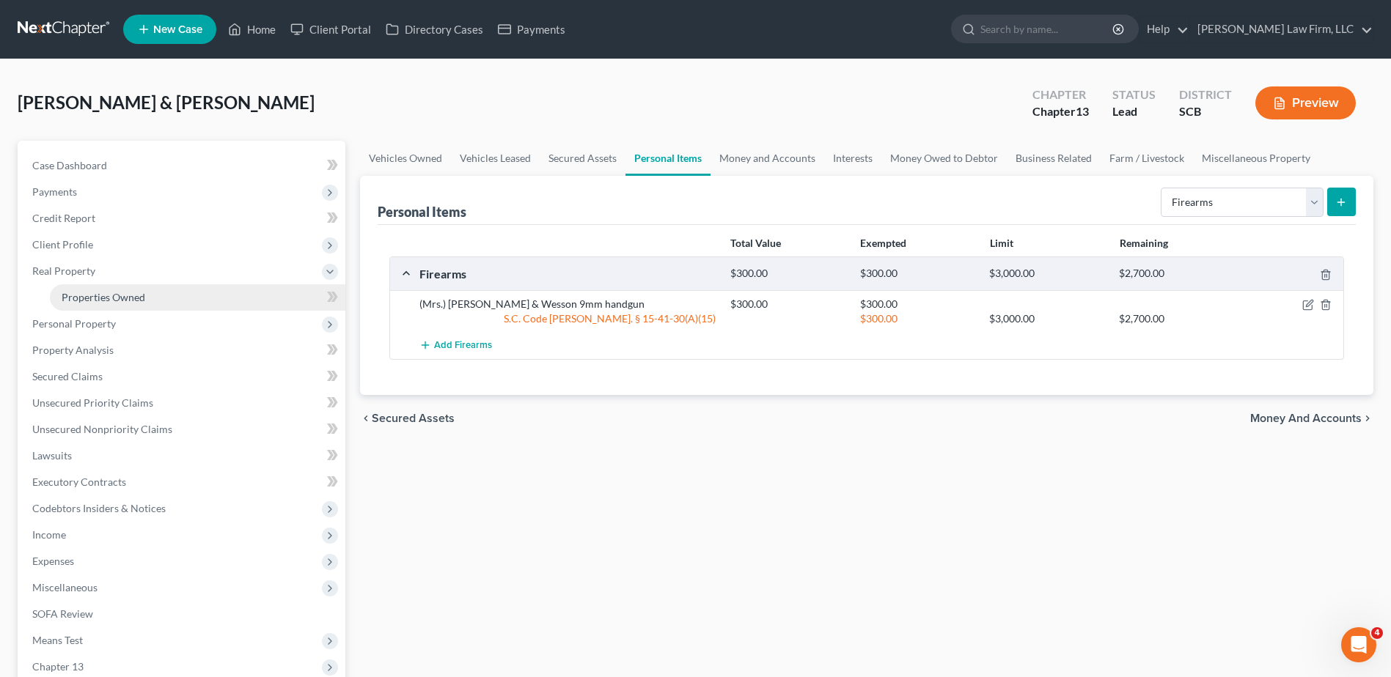
click at [128, 295] on span "Properties Owned" at bounding box center [104, 297] width 84 height 12
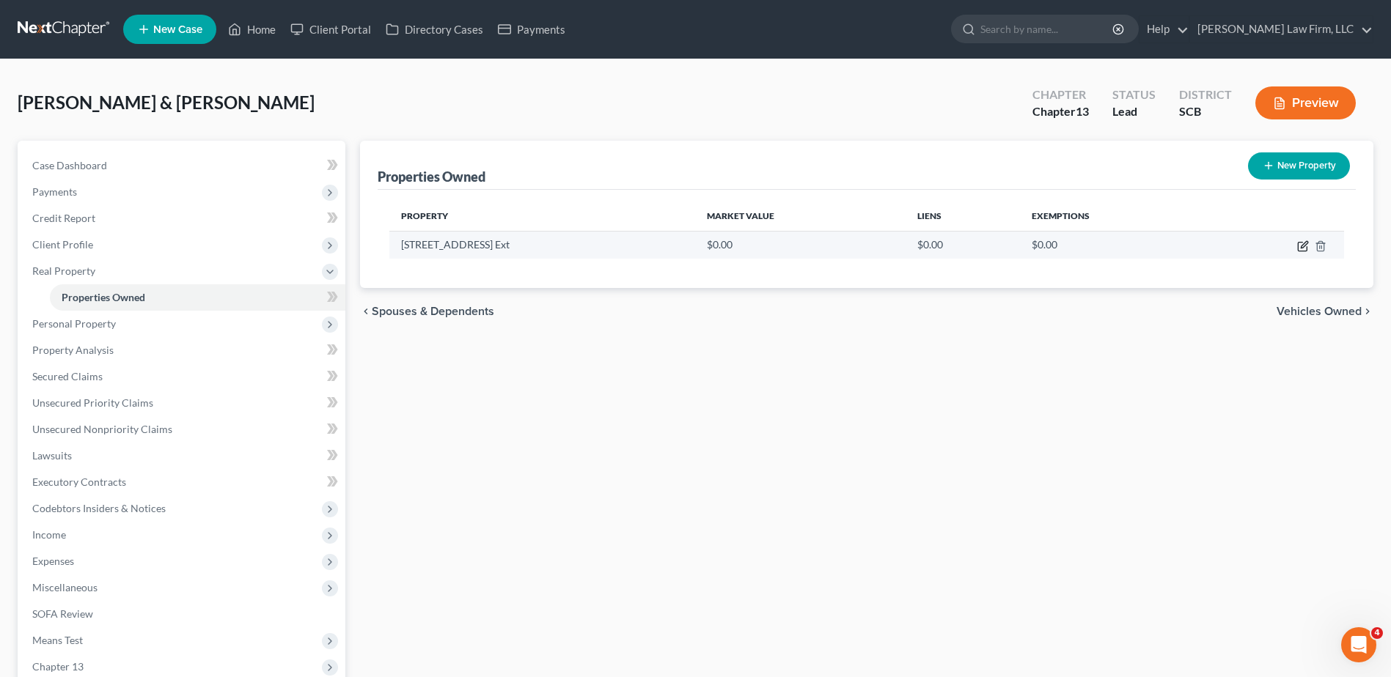
click at [1302, 246] on icon "button" at bounding box center [1304, 244] width 7 height 7
select select "42"
select select "19"
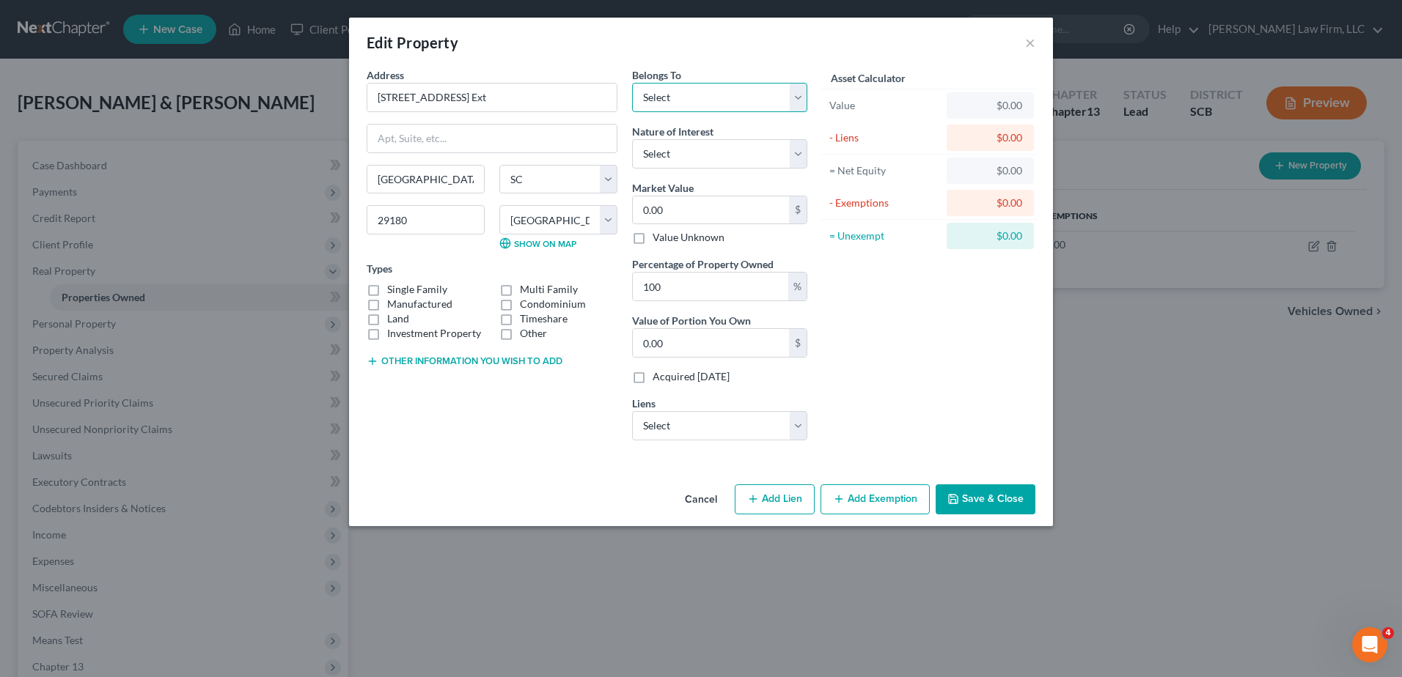
click at [698, 100] on select "Select Debtor 1 Only Debtor 2 Only Debtor 1 And Debtor 2 Only At Least One Of T…" at bounding box center [719, 97] width 175 height 29
select select "2"
click at [632, 83] on select "Select Debtor 1 Only Debtor 2 Only Debtor 1 And Debtor 2 Only At Least One Of T…" at bounding box center [719, 97] width 175 height 29
click at [525, 358] on button "Other information you wish to add" at bounding box center [465, 362] width 196 height 12
click at [416, 405] on textarea at bounding box center [492, 395] width 251 height 54
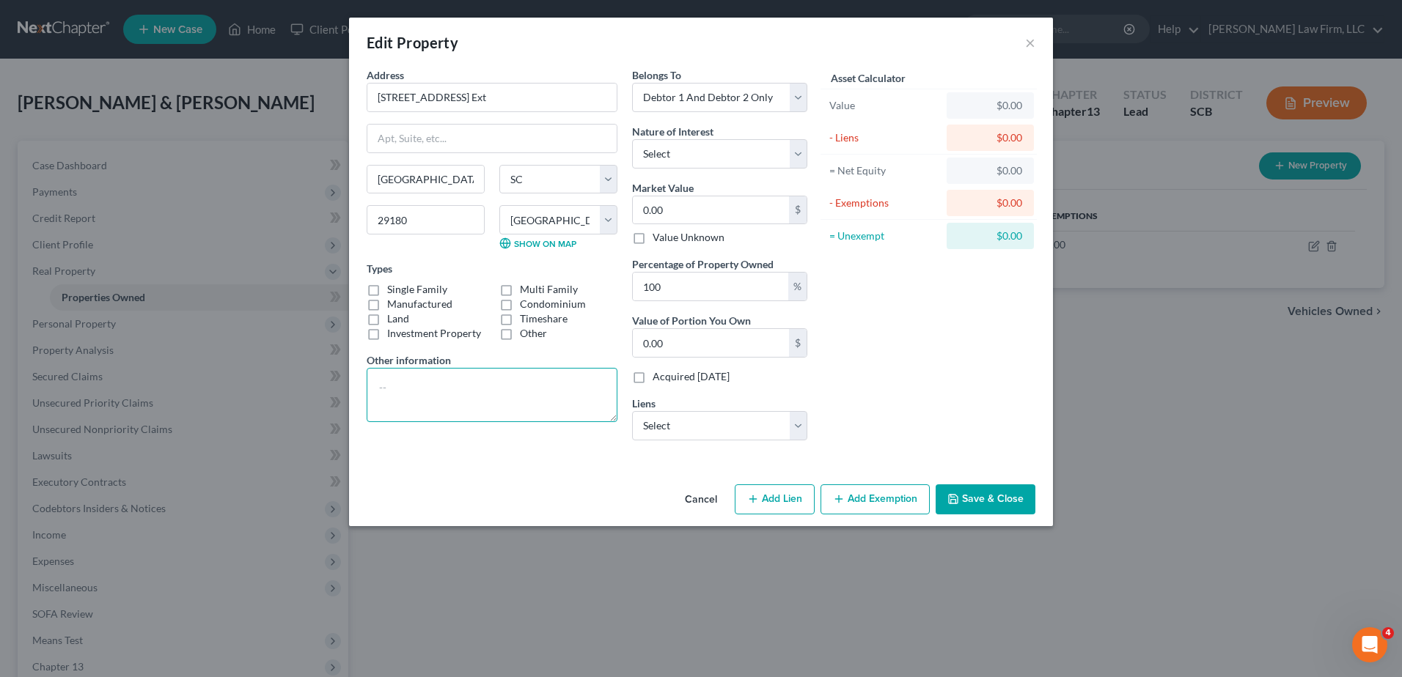
paste textarea "(Christine Benekin) 1983 Horton Summit 56 x 24 mobile home TMS#013-00-02-013 (T…"
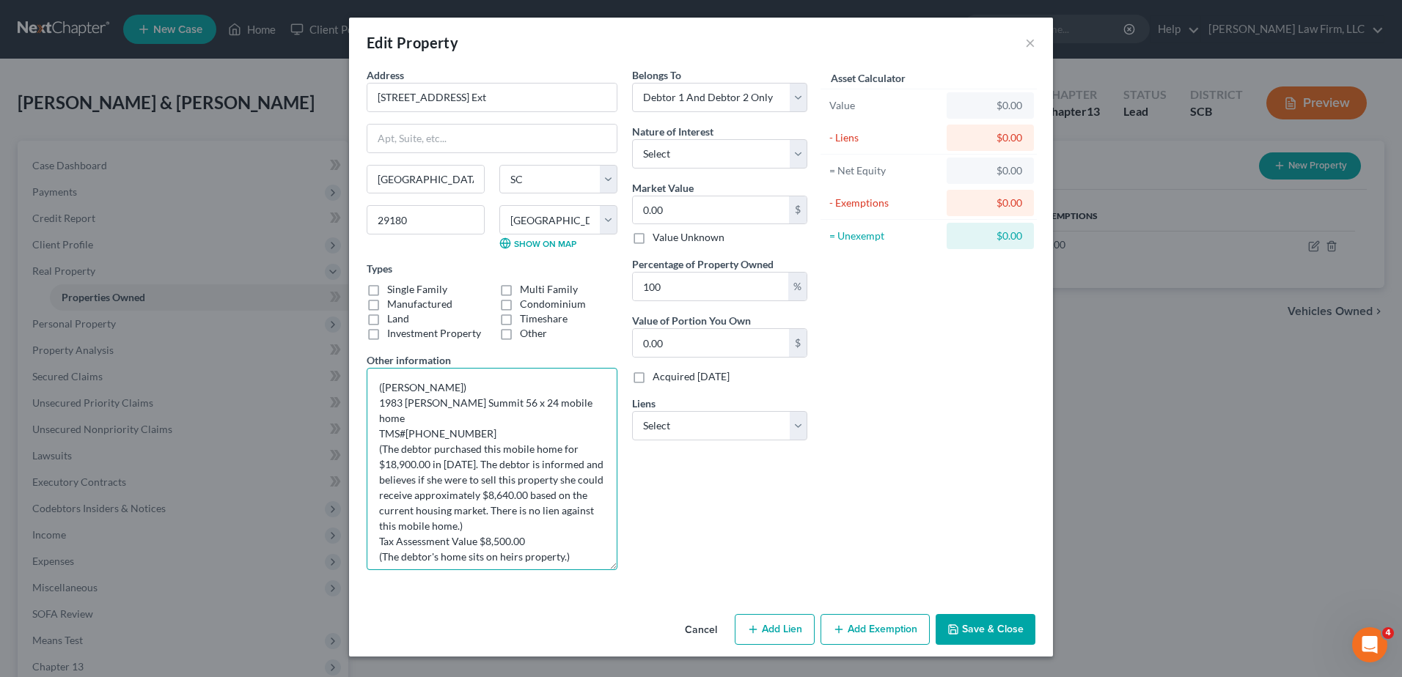
drag, startPoint x: 614, startPoint y: 420, endPoint x: 639, endPoint y: 570, distance: 152.4
click at [639, 570] on div "Address * 189 High Hill Road Ext Winnsboro State AL AK AR AZ CA CO CT DE DC FL …" at bounding box center [586, 324] width 455 height 515
drag, startPoint x: 465, startPoint y: 391, endPoint x: 367, endPoint y: 380, distance: 98.1
click at [368, 380] on textarea "(Christine Benekin) 1983 Horton Summit 56 x 24 mobile home TMS#013-00-02-013 (T…" at bounding box center [492, 470] width 251 height 205
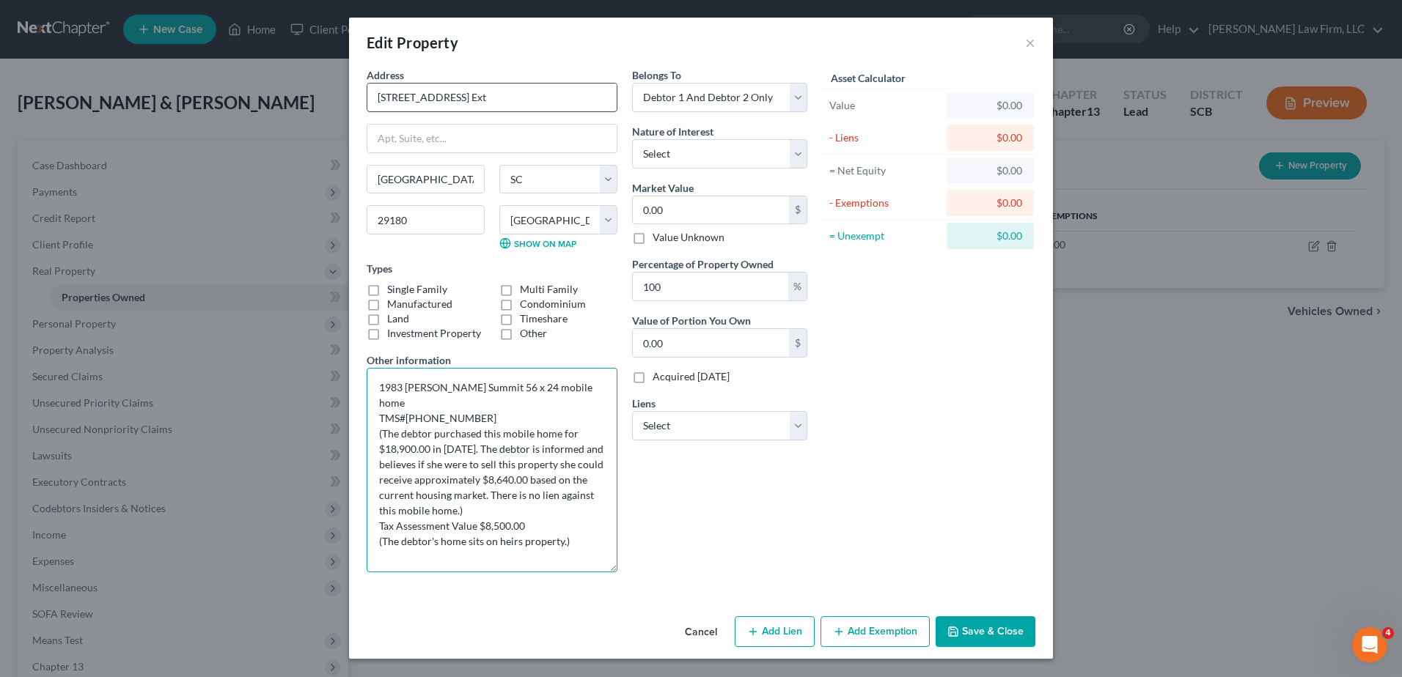
type textarea "1983 Horton Summit 56 x 24 mobile home TMS#013-00-02-013 (The debtor purchased …"
click at [511, 104] on input "189 High Hill Road Ext" at bounding box center [491, 98] width 249 height 28
type input "189 High Hill Road Extension"
click at [678, 150] on select "Select Fee Simple Joint Tenant Life Estate Equitable Interest Future Interest T…" at bounding box center [719, 153] width 175 height 29
select select "1"
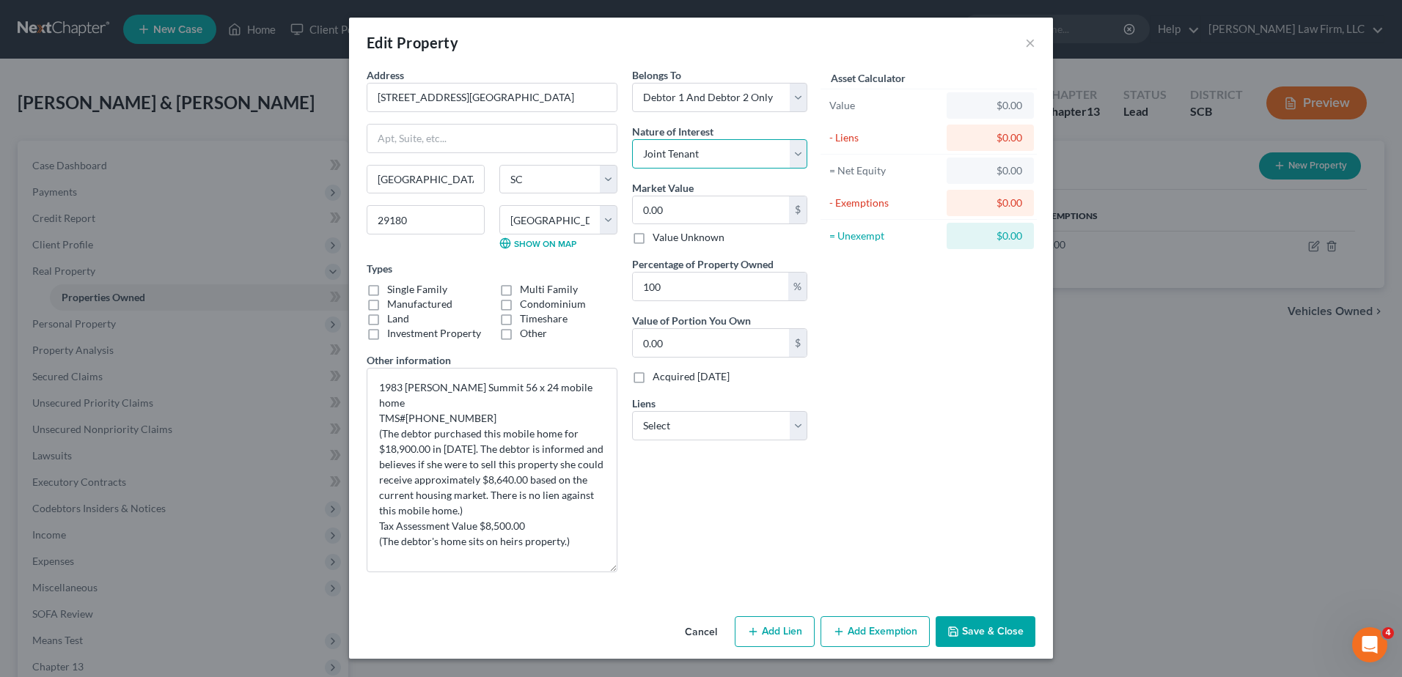
click at [632, 139] on select "Select Fee Simple Joint Tenant Life Estate Equitable Interest Future Interest T…" at bounding box center [719, 153] width 175 height 29
drag, startPoint x: 509, startPoint y: 388, endPoint x: 476, endPoint y: 386, distance: 33.1
click at [476, 386] on textarea "1983 Horton Summit 56 x 24 mobile home TMS#013-00-02-013 (The debtor purchased …" at bounding box center [492, 470] width 251 height 205
drag, startPoint x: 477, startPoint y: 403, endPoint x: 409, endPoint y: 408, distance: 68.4
click at [409, 408] on textarea "1983 Horton Summit 72 x 30 mobile home TMS#013-00-02-013 (The debtor purchased …" at bounding box center [492, 470] width 251 height 205
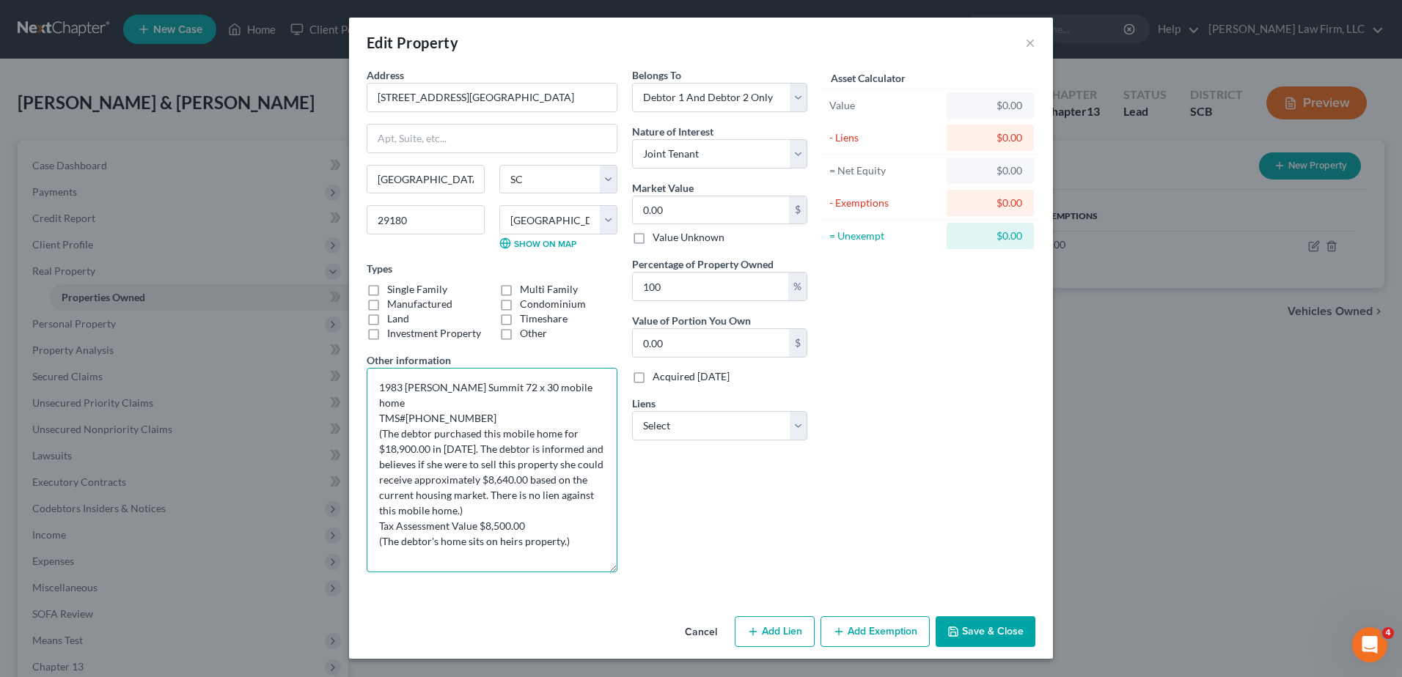
click at [408, 408] on textarea "1983 Horton Summit 72 x 30 mobile home TMS#013-00-02-013 (The debtor purchased …" at bounding box center [492, 470] width 251 height 205
drag, startPoint x: 528, startPoint y: 514, endPoint x: 484, endPoint y: 509, distance: 44.3
click at [484, 509] on textarea "1983 Horton Summit 72 x 30 mobile home TMS# (The debtor purchased this mobile h…" at bounding box center [492, 470] width 251 height 205
click at [411, 407] on textarea "1983 Horton Summit 72 x 30 mobile home TMS# (The debtor purchased this mobile h…" at bounding box center [492, 470] width 251 height 205
click at [466, 436] on textarea "1983 Horton Summit 72 x 30 mobile home TMS# 182-03-01-044-003 (The debtor purch…" at bounding box center [492, 470] width 251 height 205
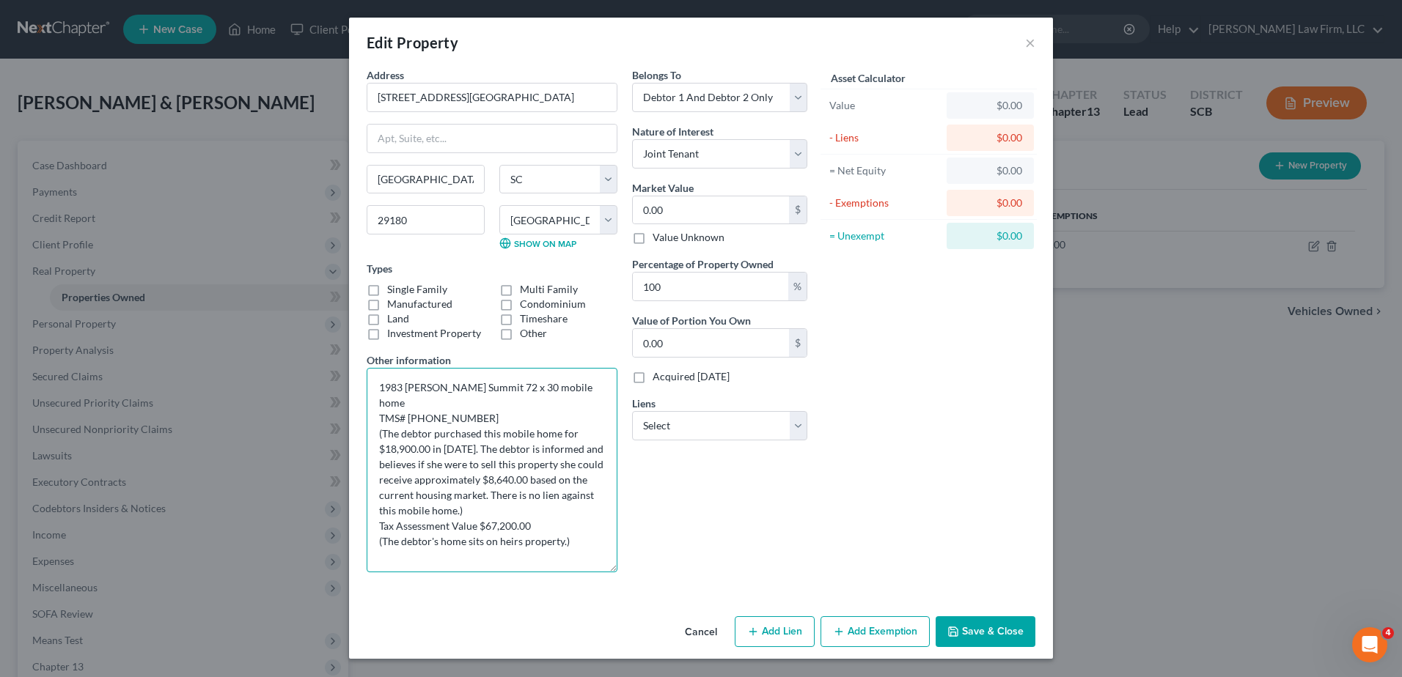
click at [429, 429] on textarea "1983 Horton Summit 72 x 30 mobile home TMS# 182-03-01-044-003 (The debtor purch…" at bounding box center [492, 470] width 251 height 205
drag, startPoint x: 404, startPoint y: 436, endPoint x: 433, endPoint y: 422, distance: 32.8
click at [433, 422] on textarea "1983 Horton Summit 72 x 30 mobile home TMS# 182-03-01-044-003 (The debtor purch…" at bounding box center [492, 470] width 251 height 205
click at [510, 403] on textarea "1983 Horton Summit 72 x 30 mobile home TMS# 182-03-01-044-003 (The debtor inher…" at bounding box center [492, 470] width 251 height 205
click at [547, 422] on textarea "1983 Horton Summit 72 x 30 mobile home TMS# 182-03-01-044-003 & 182-03-01-044-0…" at bounding box center [492, 470] width 251 height 205
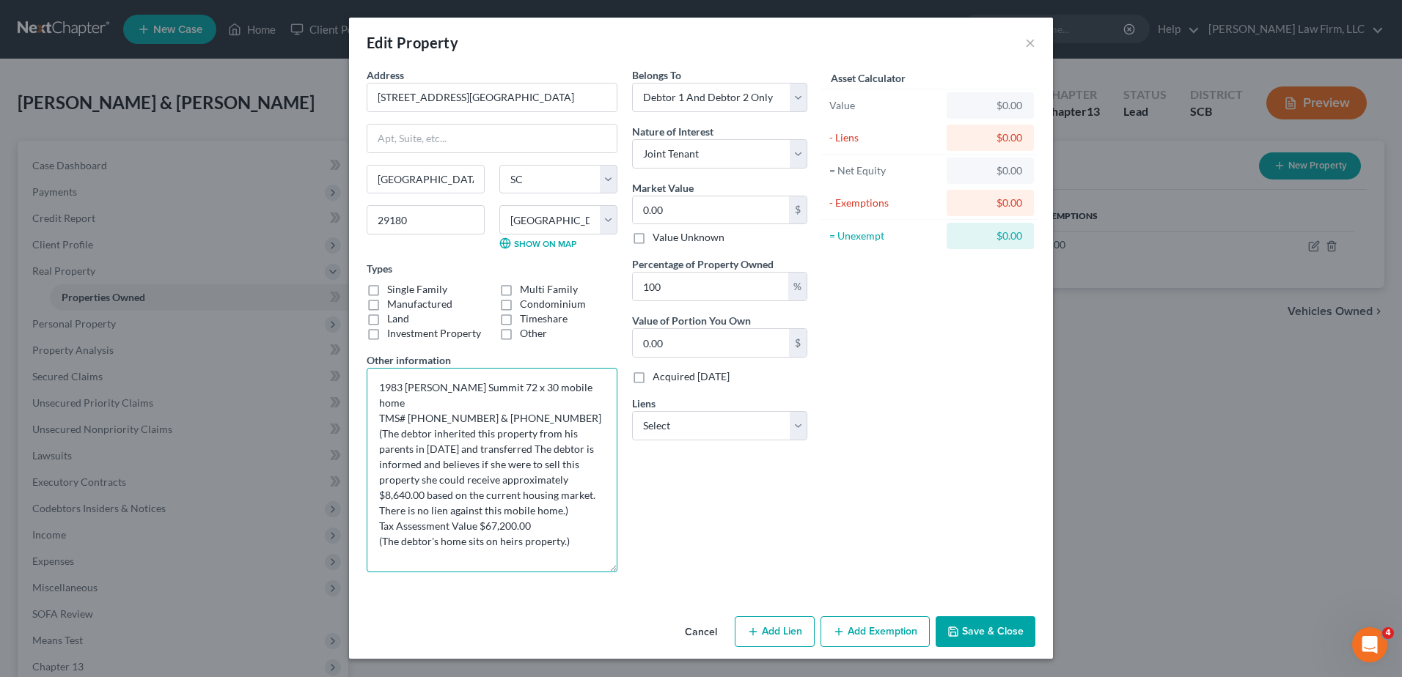
click at [449, 436] on textarea "1983 Horton Summit 72 x 30 mobile home TMS# 182-03-01-044-003 & 182-03-01-044-0…" at bounding box center [492, 470] width 251 height 205
click at [521, 436] on textarea "1983 Horton Summit 72 x 30 mobile home TMS# 182-03-01-044-003 & 182-03-01-044-0…" at bounding box center [492, 470] width 251 height 205
click at [408, 450] on textarea "1983 Horton Summit 72 x 30 mobile home TMS# 182-03-01-044-003 & 182-03-01-044-0…" at bounding box center [492, 470] width 251 height 205
click at [423, 452] on textarea "1983 Horton Summit 72 x 30 mobile home TMS# 182-03-01-044-003 & 182-03-01-044-0…" at bounding box center [492, 470] width 251 height 205
click at [530, 449] on textarea "1983 Horton Summit 72 x 30 mobile home TMS# 182-03-01-044-003 & 182-03-01-044-0…" at bounding box center [492, 470] width 251 height 205
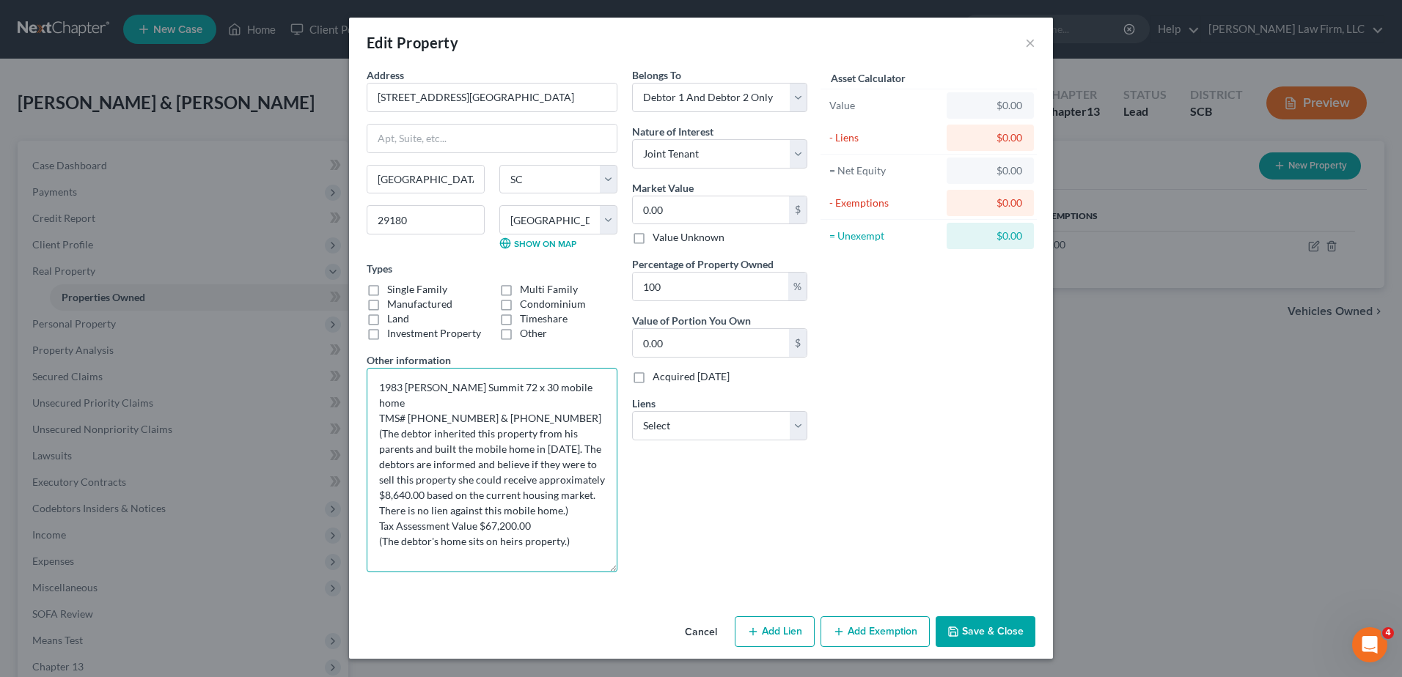
click at [469, 469] on textarea "1983 Horton Summit 72 x 30 mobile home TMS# 182-03-01-044-003 & 182-03-01-044-0…" at bounding box center [492, 470] width 251 height 205
drag, startPoint x: 425, startPoint y: 477, endPoint x: 386, endPoint y: 477, distance: 39.6
click at [386, 477] on textarea "1983 Horton Summit 72 x 30 mobile home TMS# 182-03-01-044-003 & 182-03-01-044-0…" at bounding box center [492, 470] width 251 height 205
drag, startPoint x: 559, startPoint y: 497, endPoint x: 381, endPoint y: 502, distance: 179.0
click at [381, 502] on textarea "1983 Horton Summit 72 x 30 mobile home TMS# 182-03-01-044-003 & 182-03-01-044-0…" at bounding box center [492, 470] width 251 height 205
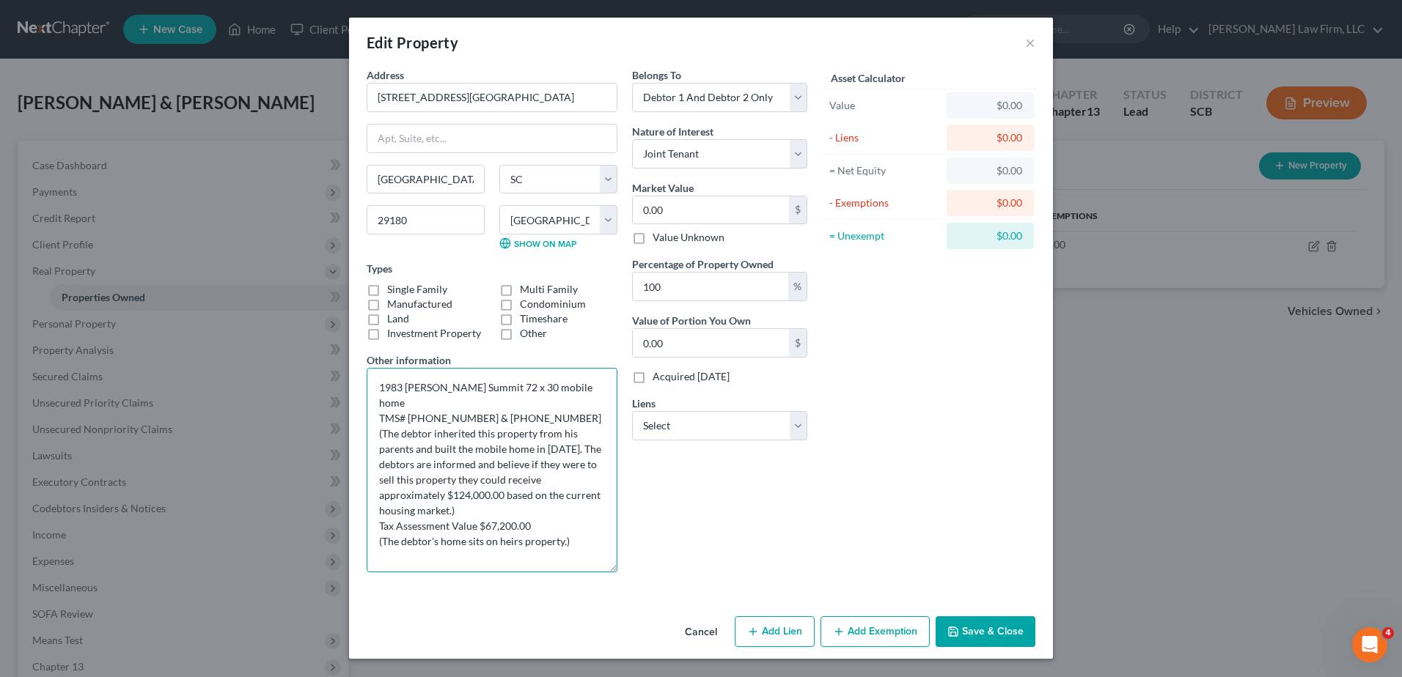
drag, startPoint x: 475, startPoint y: 388, endPoint x: 378, endPoint y: 394, distance: 97.7
click at [378, 394] on textarea "1983 Horton Summit 72 x 30 mobile home TMS# 182-03-01-044-003 & 182-03-01-044-0…" at bounding box center [492, 470] width 251 height 205
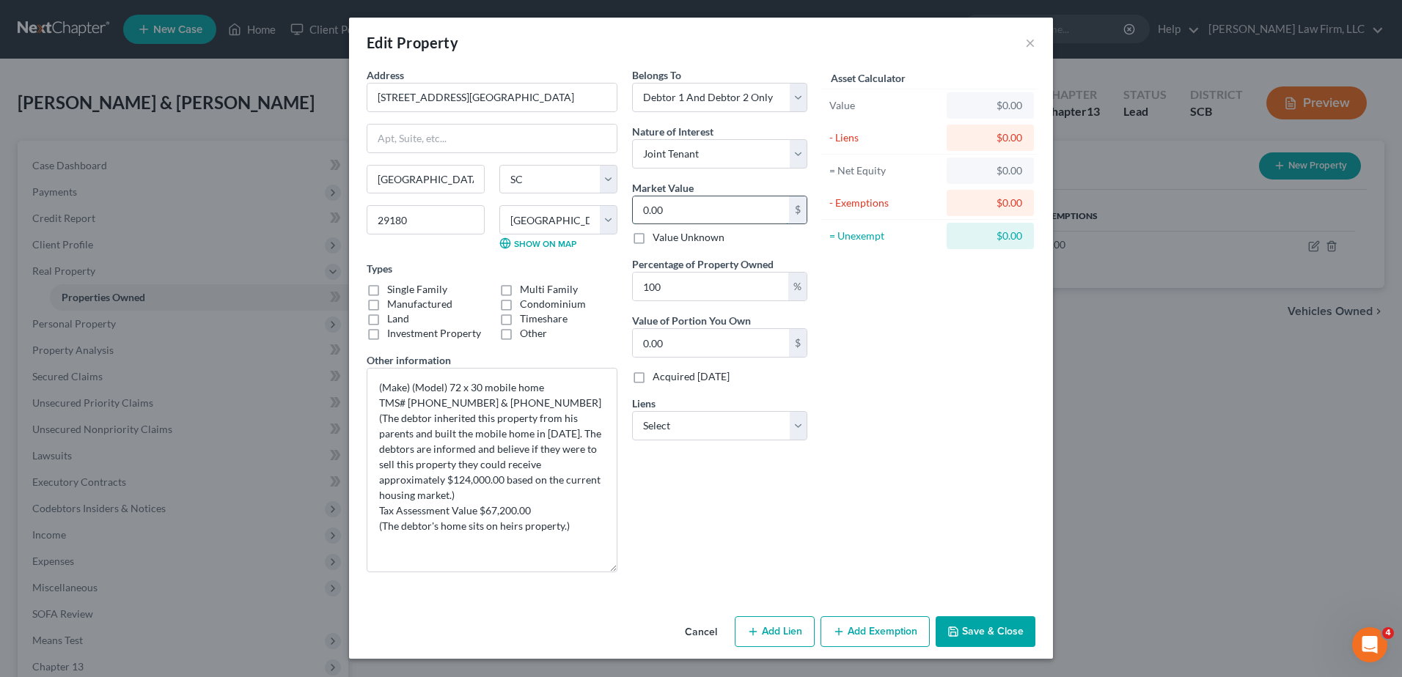
click at [732, 206] on input "0.00" at bounding box center [711, 211] width 156 height 28
click at [532, 512] on textarea "(Make) (Model) 72 x 30 mobile home TMS# 182-03-01-044-003 & 182-03-01-044-000 (…" at bounding box center [492, 470] width 251 height 205
click at [403, 480] on textarea "(Make) (Model) 72 x 30 mobile home TMS# 182-03-01-044-003 & 182-03-01-044-000 (…" at bounding box center [492, 470] width 251 height 205
click at [545, 515] on textarea "(Make) (Model) 72 x 30 mobile home TMS# 182-03-01-044-003 & 182-03-01-044-000 (…" at bounding box center [492, 470] width 251 height 205
click at [496, 509] on textarea "(Make) (Model) 72 x 30 mobile home TMS# 182-03-01-044-003 & 182-03-01-044-000 (…" at bounding box center [492, 470] width 251 height 205
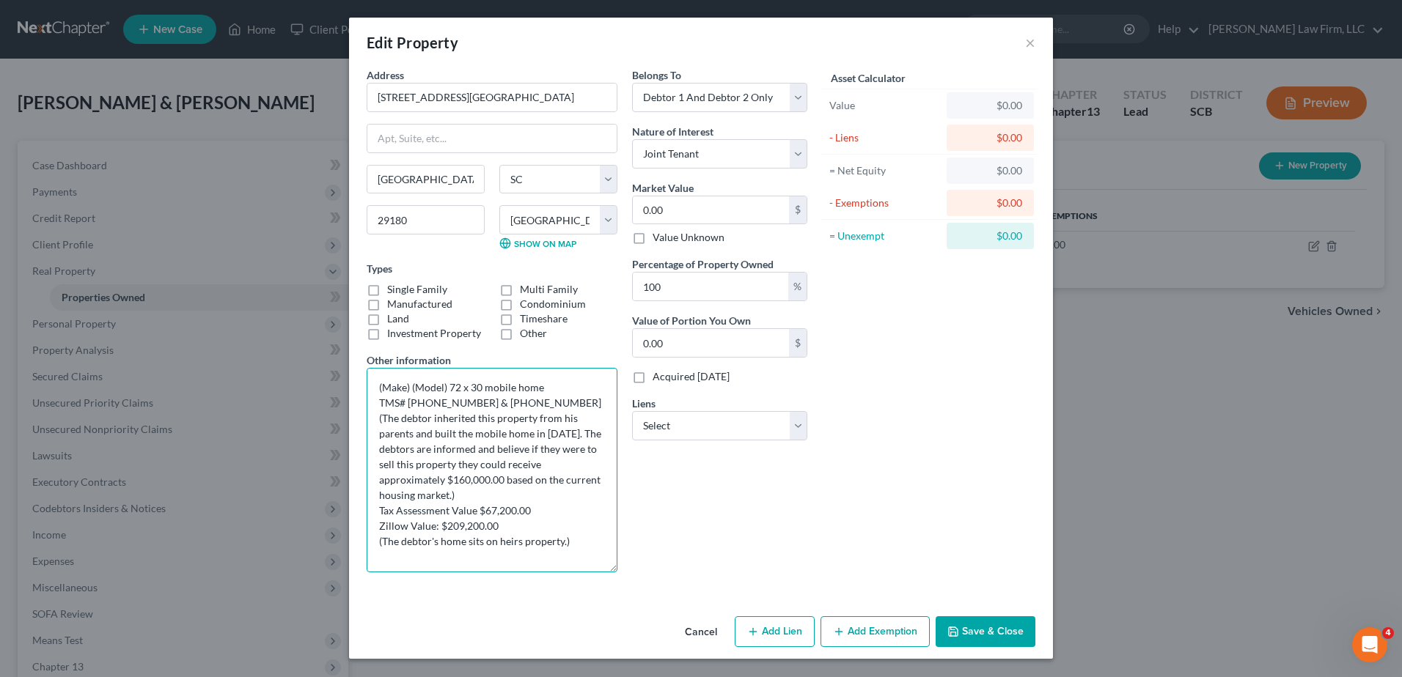
click at [522, 521] on textarea "(Make) (Model) 72 x 30 mobile home TMS# 182-03-01-044-003 & 182-03-01-044-000 (…" at bounding box center [492, 470] width 251 height 205
type textarea "(Make) (Model) 72 x 30 mobile home TMS# 182-03-01-044-003 & 182-03-01-044-000 (…"
click at [779, 417] on select "Select Founders Federal Credi - $125,358.00 Founders Federal Credi - $45,605.00…" at bounding box center [719, 425] width 175 height 29
select select "0"
click at [632, 411] on select "Select Founders Federal Credi - $125,358.00 Founders Federal Credi - $45,605.00…" at bounding box center [719, 425] width 175 height 29
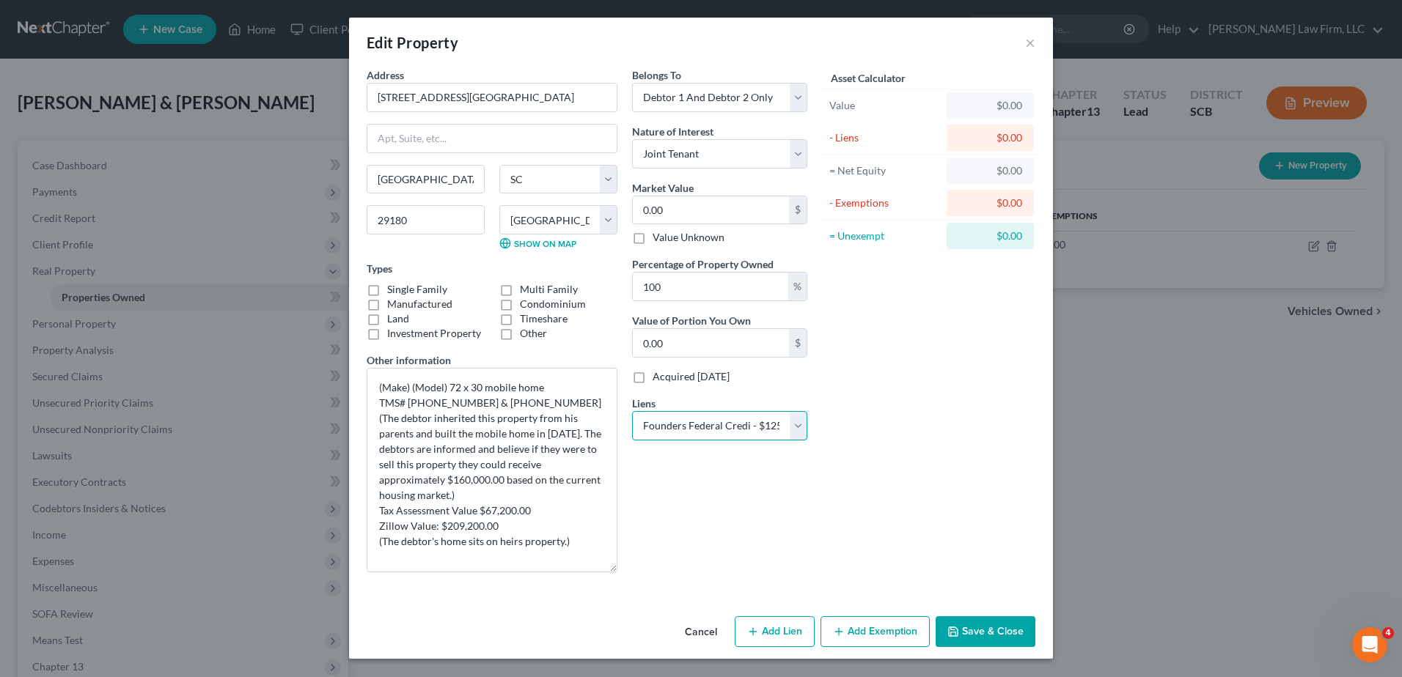
select select
select select "42"
select select "2"
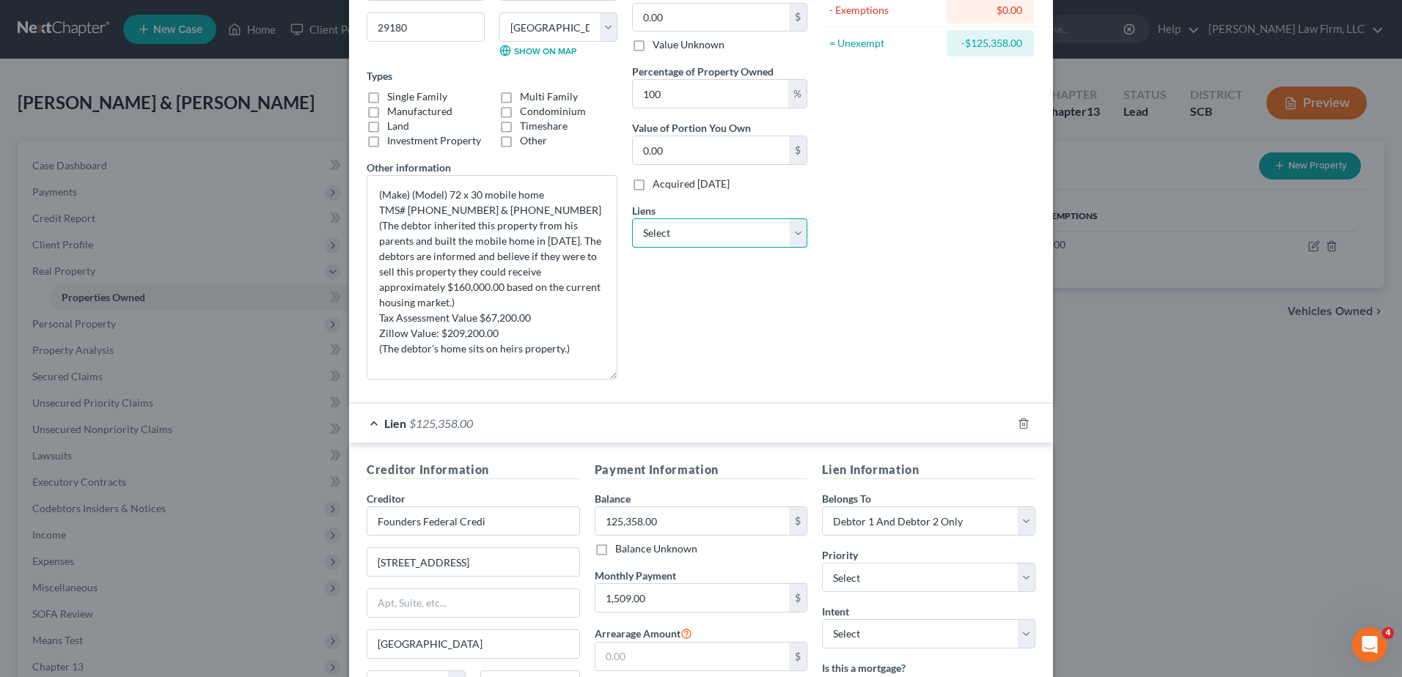
scroll to position [293, 0]
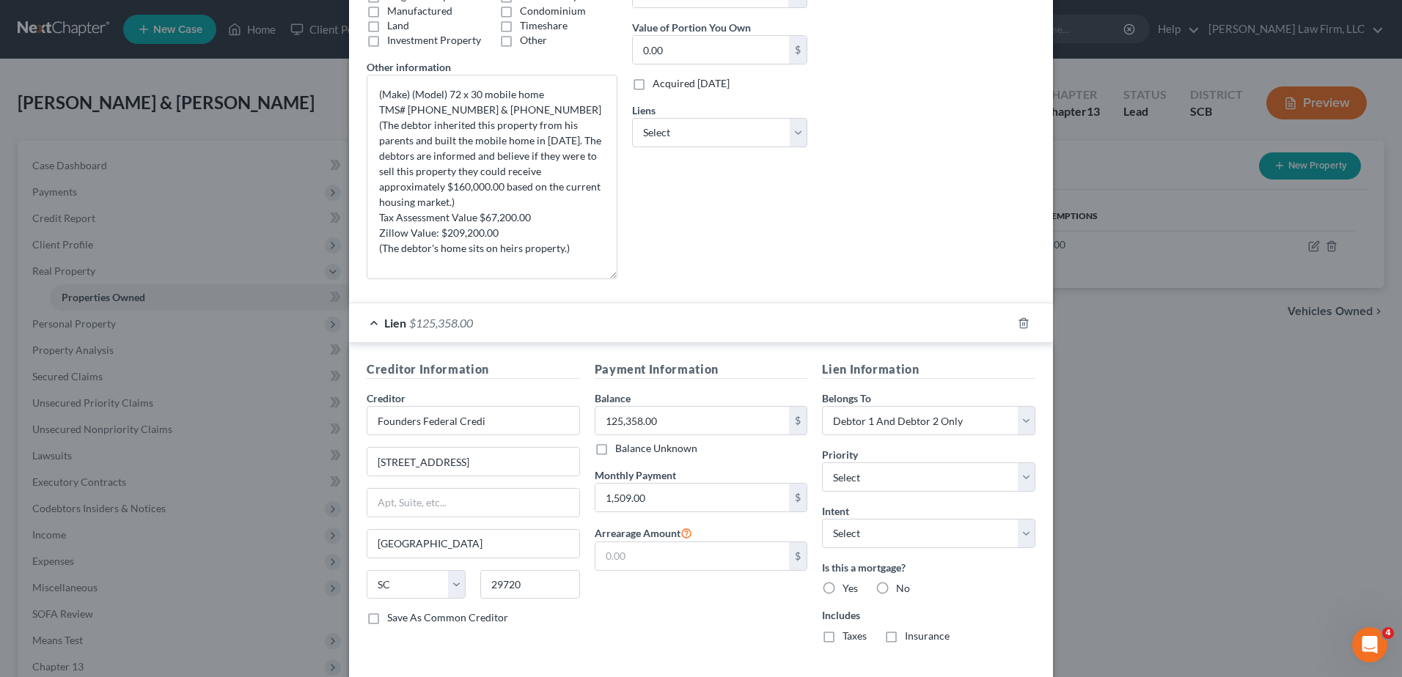
click at [497, 327] on div "Lien $125,358.00" at bounding box center [680, 323] width 663 height 39
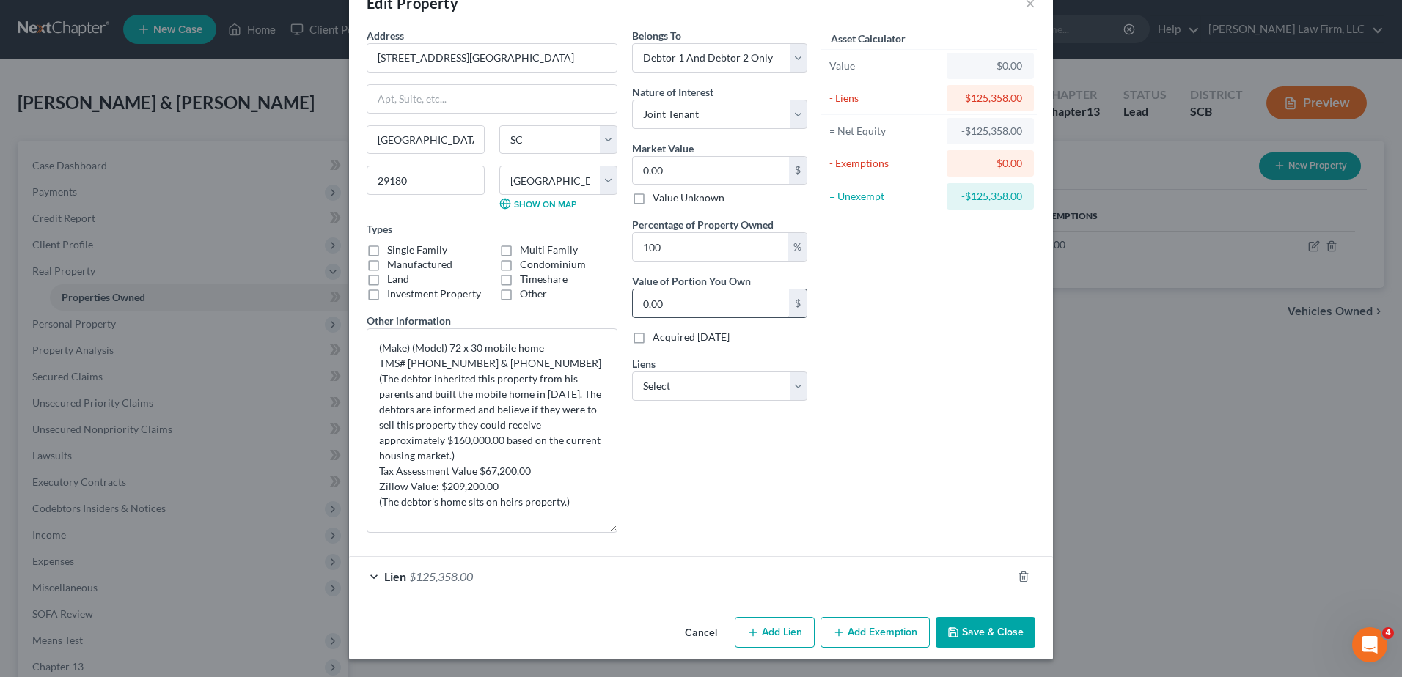
scroll to position [40, 0]
click at [708, 171] on input "0.00" at bounding box center [711, 171] width 156 height 28
type input "1"
type input "1.00"
type input "16"
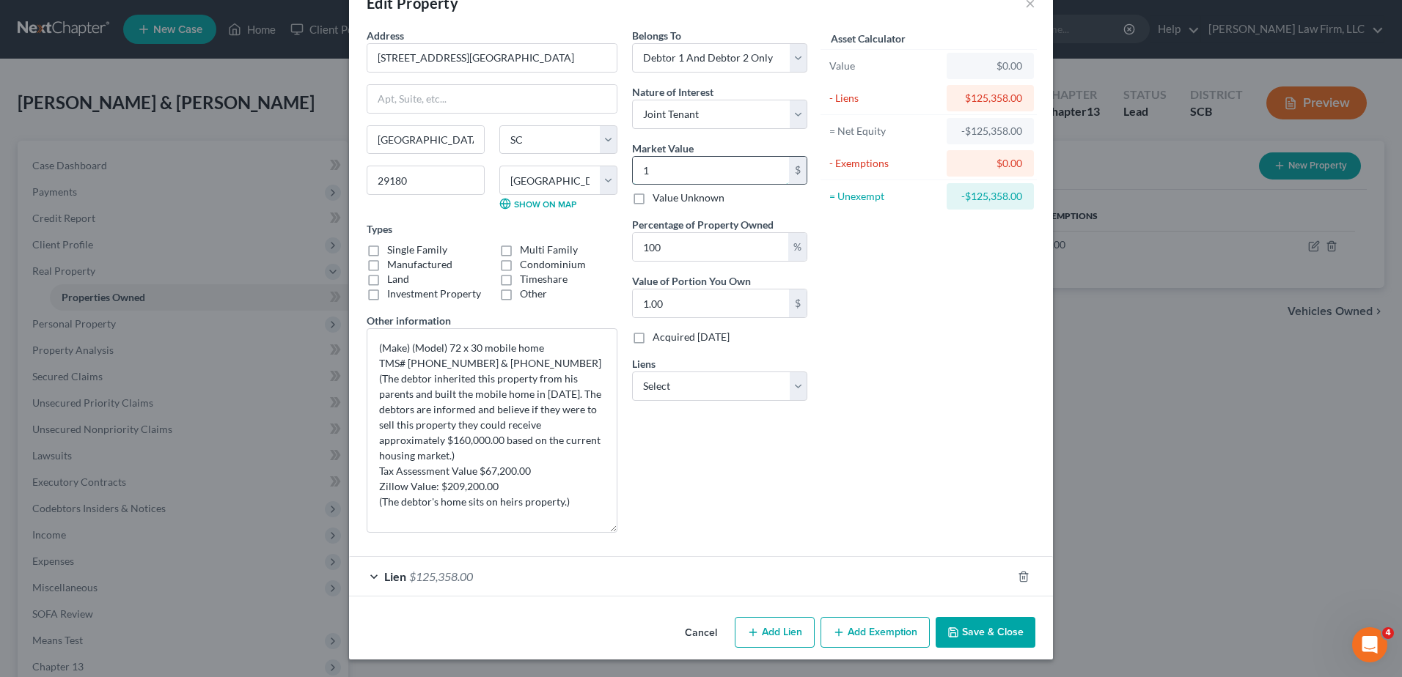
type input "16.00"
type input "1601"
type input "1,601.00"
type input "1,60"
type input "160.00"
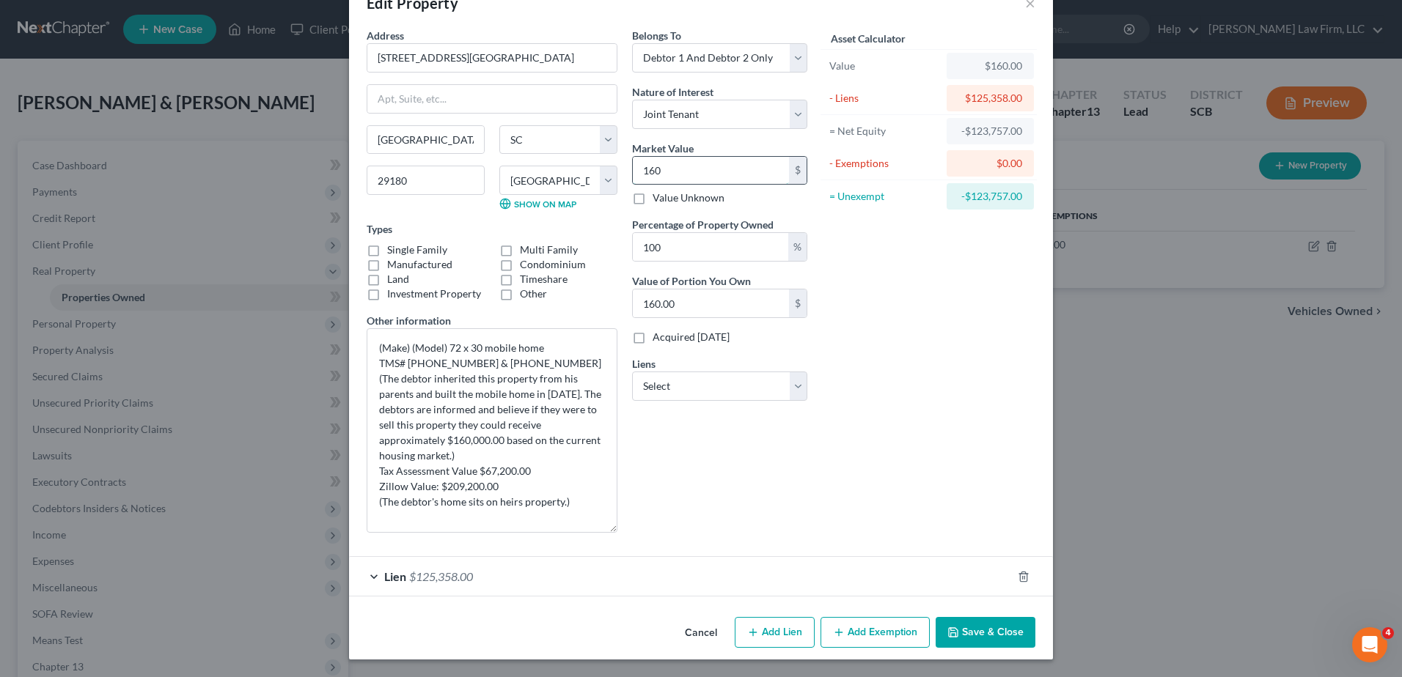
type input "1600"
type input "1,600.00"
type input "1,6000"
type input "16,000.00"
type input "16,0000"
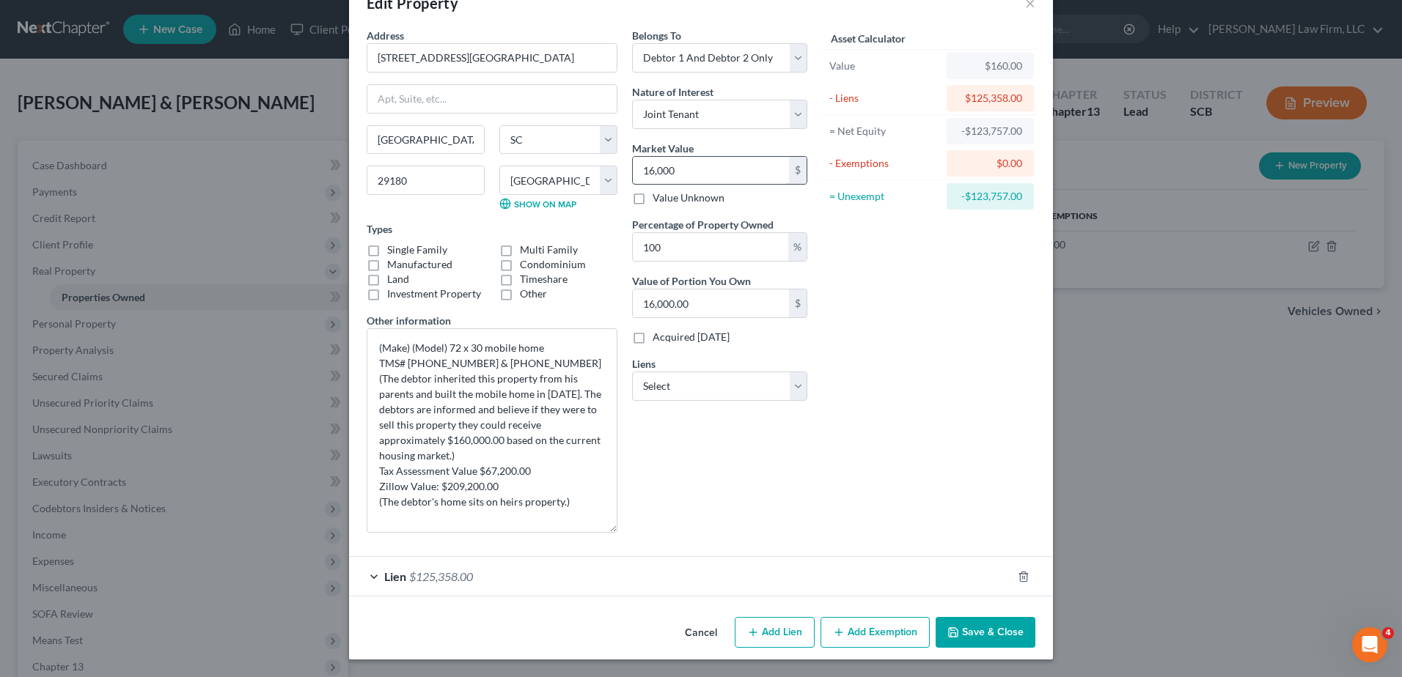
type input "160,000.00"
type input "160,000"
click at [859, 298] on div "Asset Calculator Value $160,000.00 - Liens $125,358.00 = Net Equity -$125,198.0…" at bounding box center [929, 286] width 228 height 517
click at [912, 628] on button "Add Exemption" at bounding box center [874, 632] width 109 height 31
select select "2"
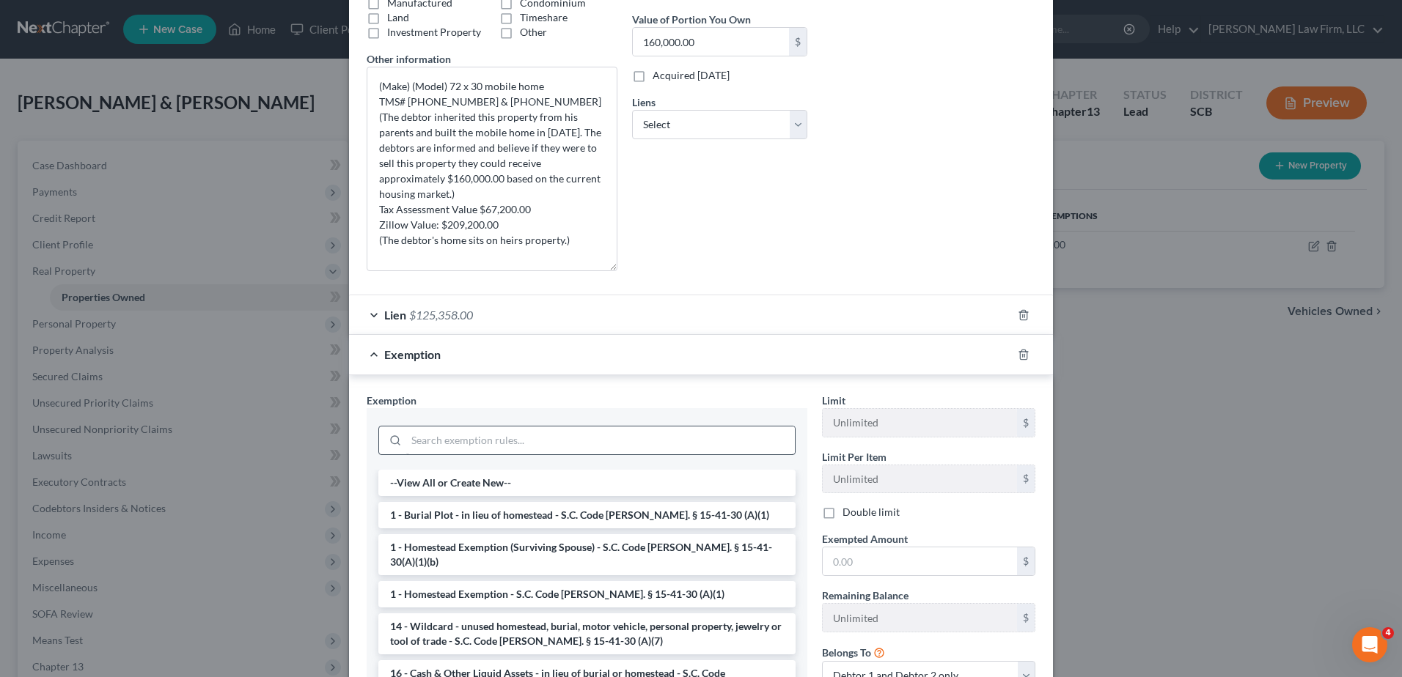
scroll to position [333, 0]
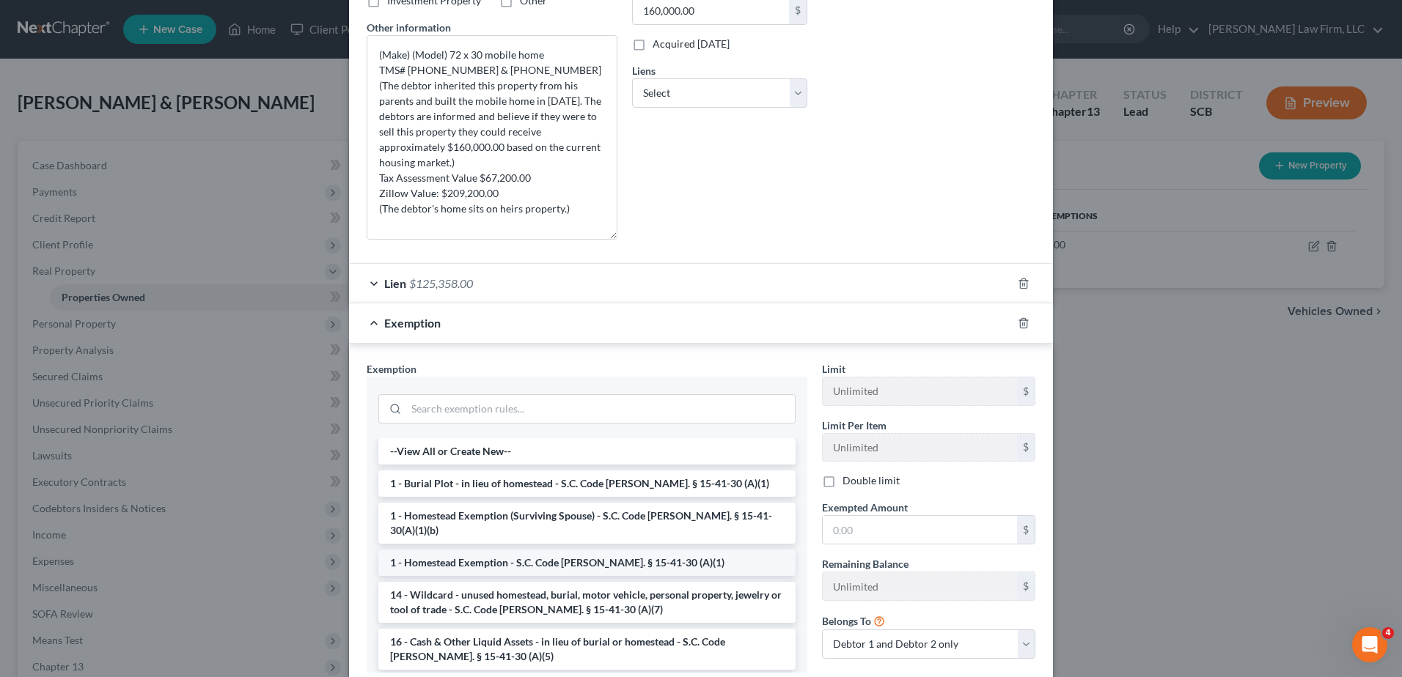
click at [548, 550] on li "1 - Homestead Exemption - S.C. Code Ann. § 15-41-30 (A)(1)" at bounding box center [586, 563] width 417 height 26
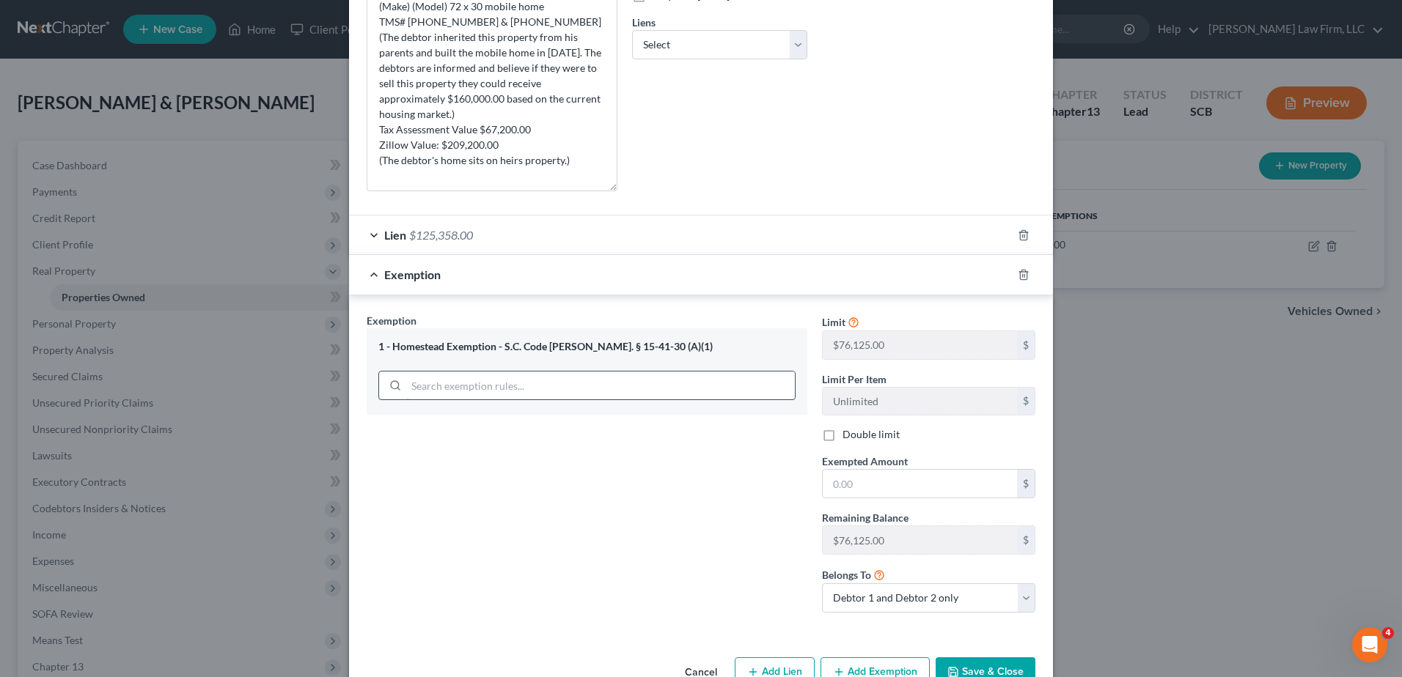
scroll to position [421, 0]
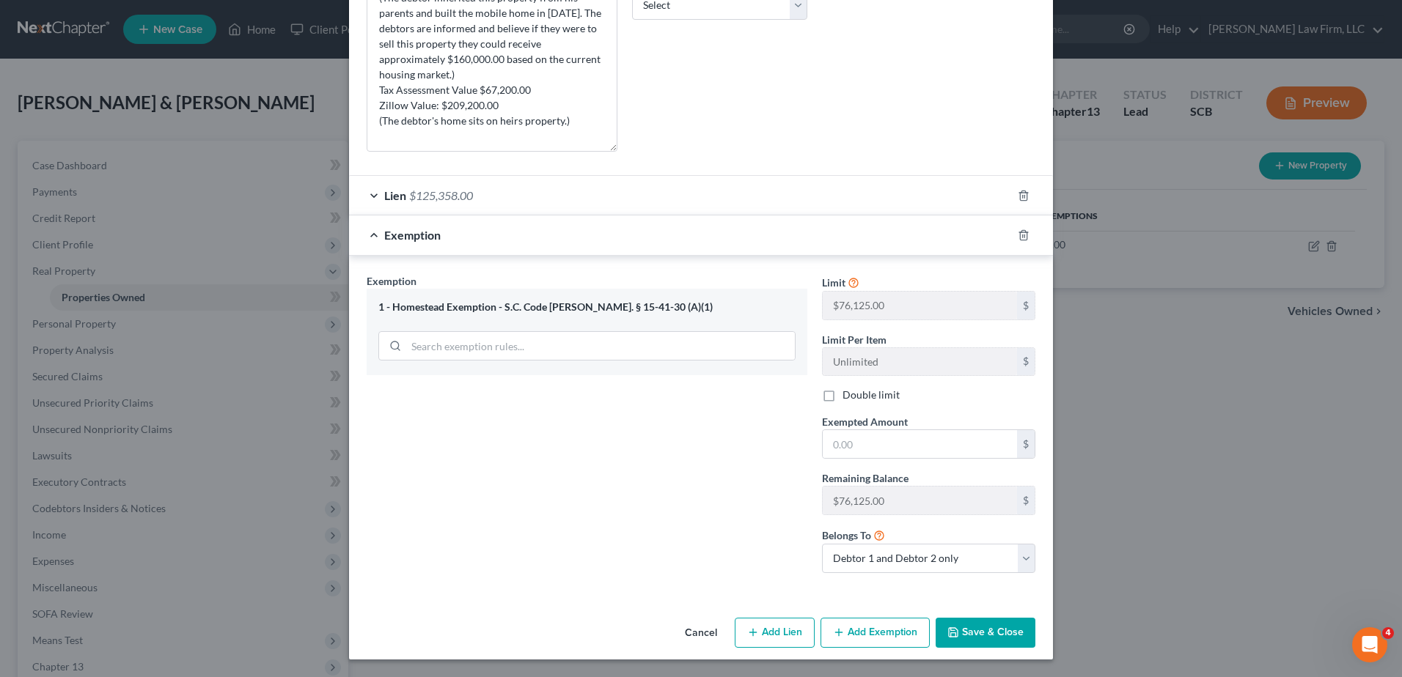
click at [842, 400] on label "Double limit" at bounding box center [870, 395] width 57 height 15
click at [848, 397] on input "Double limit" at bounding box center [853, 393] width 10 height 10
checkbox input "true"
click at [899, 448] on input "text" at bounding box center [920, 444] width 194 height 28
type input "152,250.00"
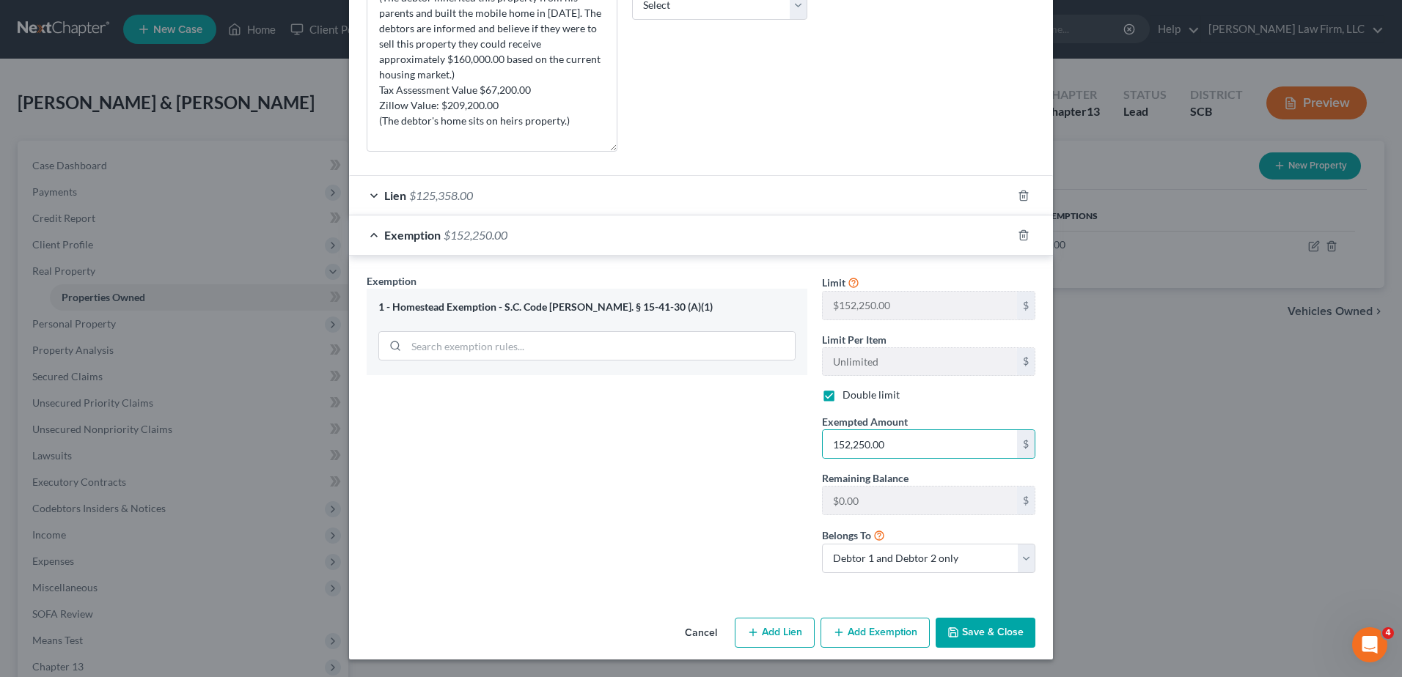
click at [779, 471] on div "Exemption Set must be selected for CA. Exemption * 1 - Homestead Exemption - S.…" at bounding box center [586, 429] width 455 height 312
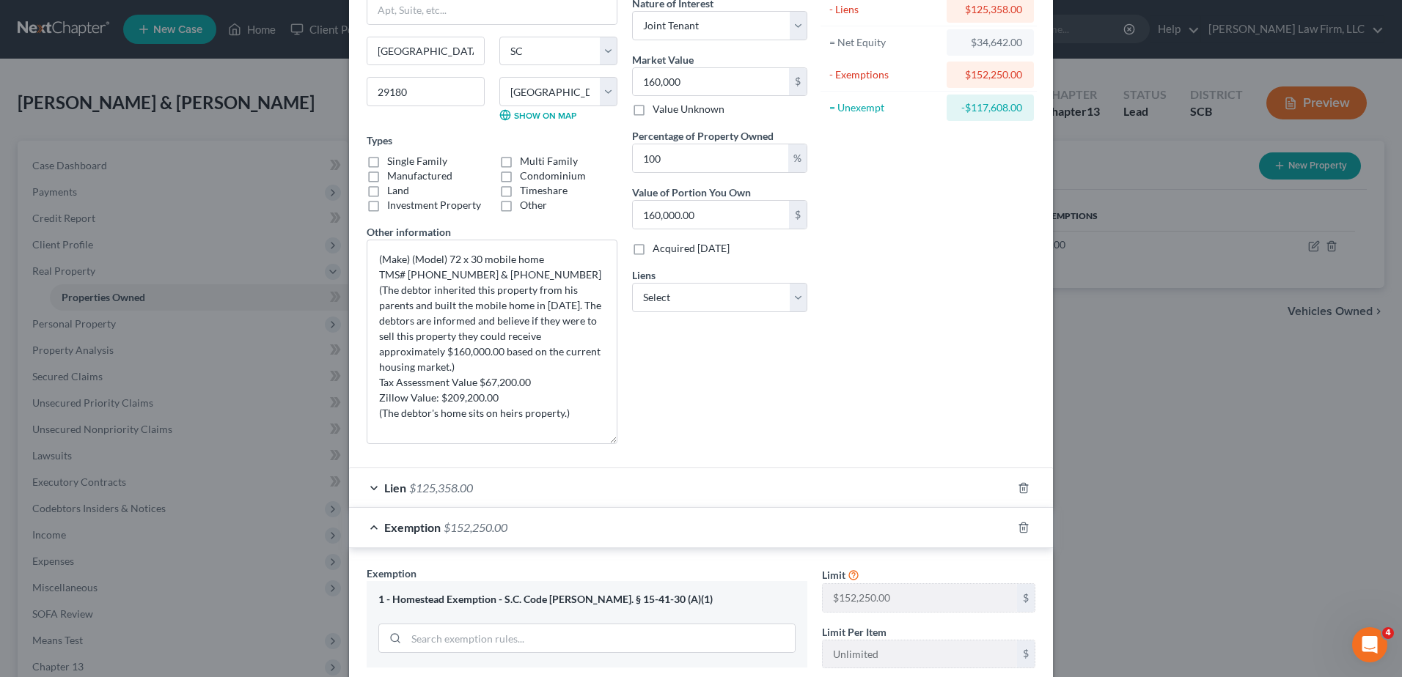
scroll to position [348, 0]
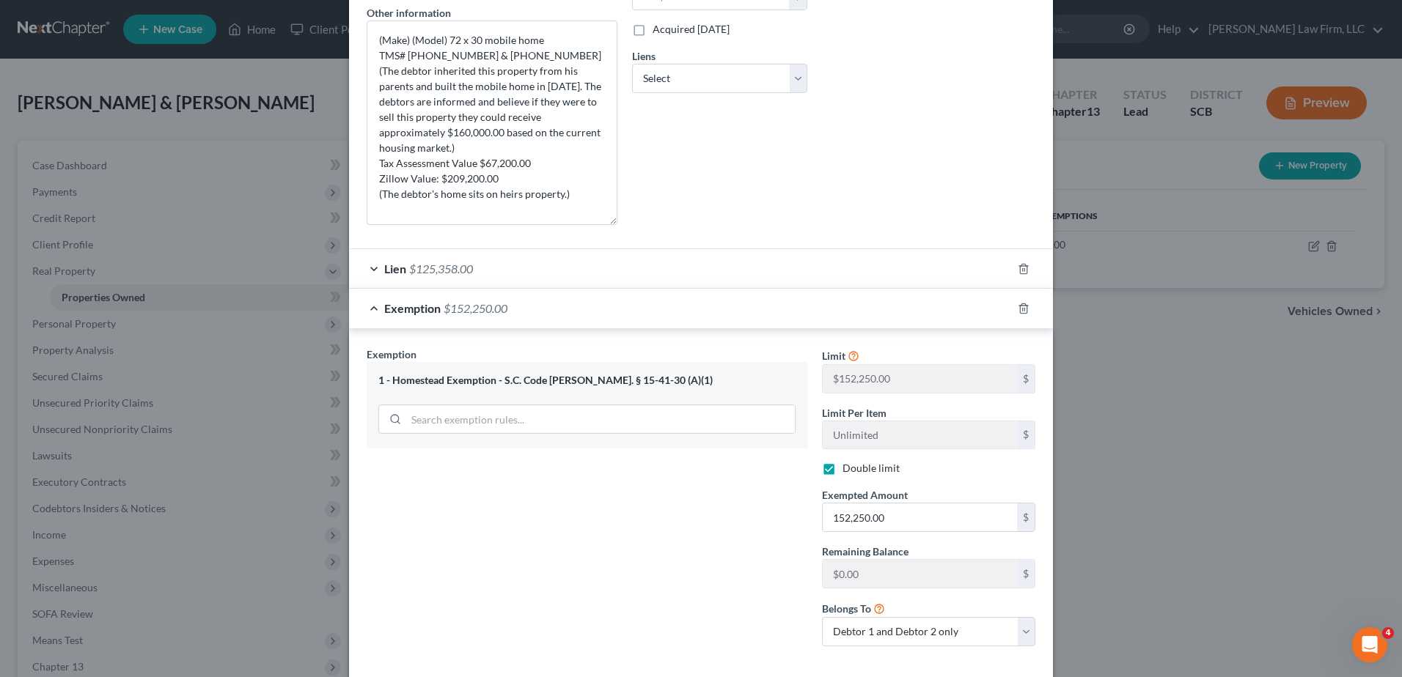
click at [647, 302] on div "Exemption $152,250.00" at bounding box center [680, 308] width 663 height 39
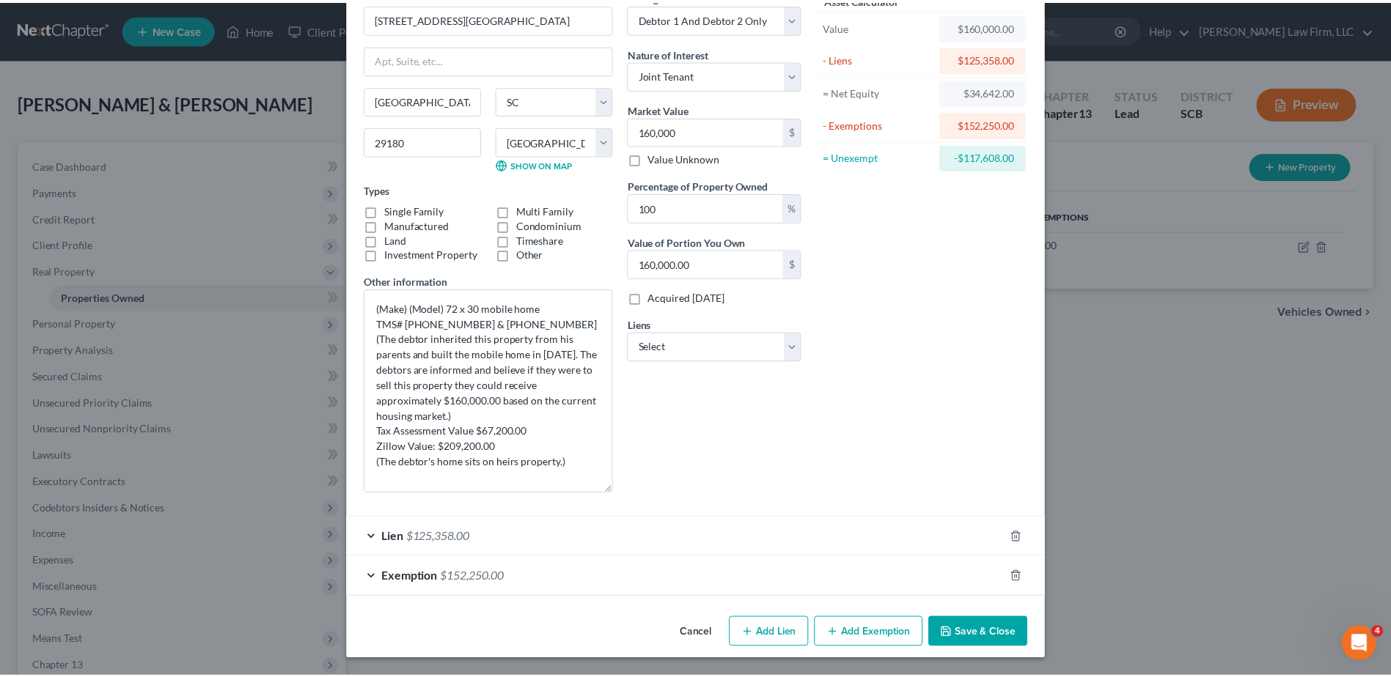
scroll to position [79, 0]
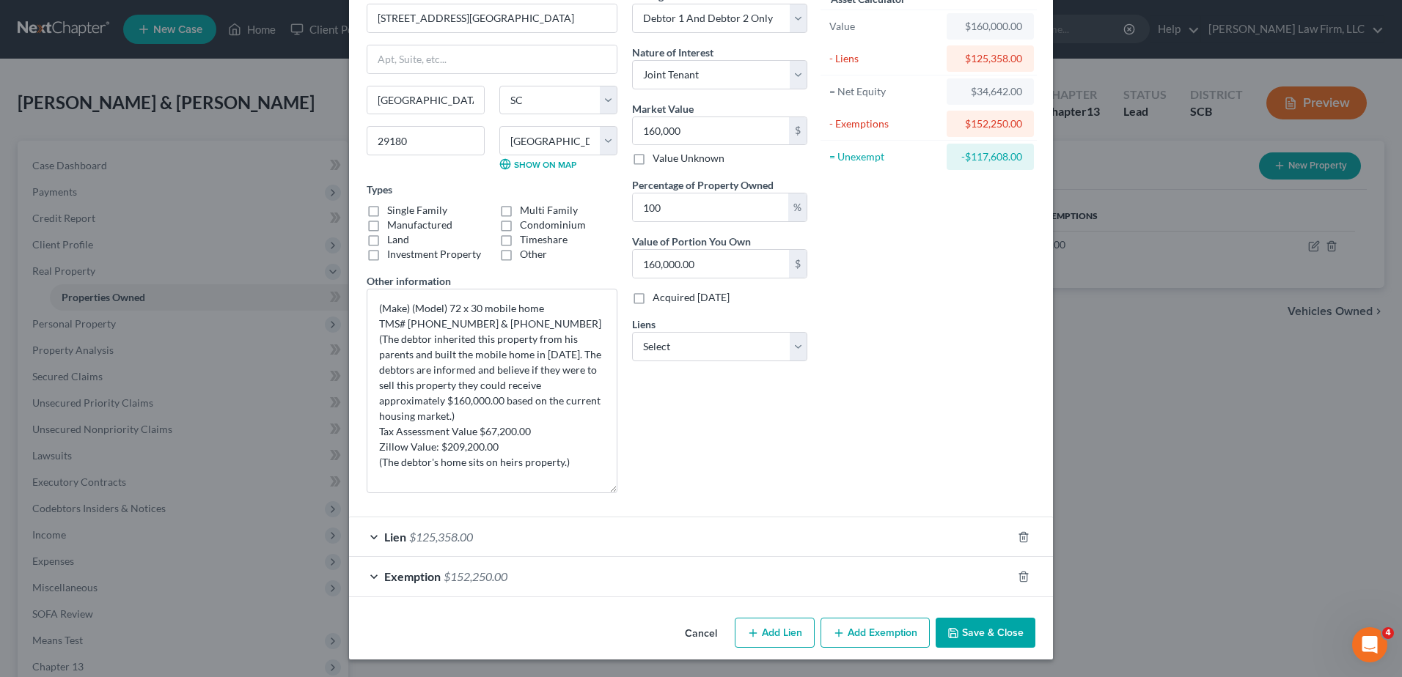
click at [963, 640] on button "Save & Close" at bounding box center [986, 633] width 100 height 31
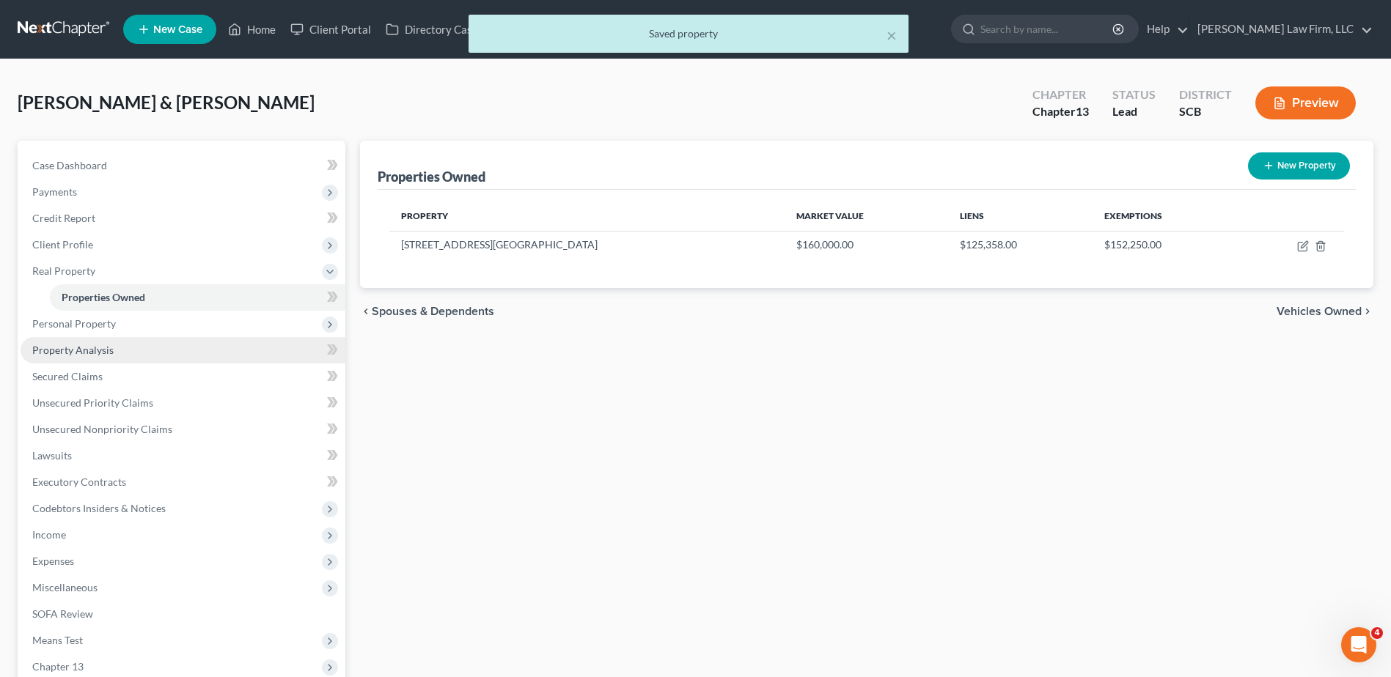
click at [178, 349] on link "Property Analysis" at bounding box center [183, 350] width 325 height 26
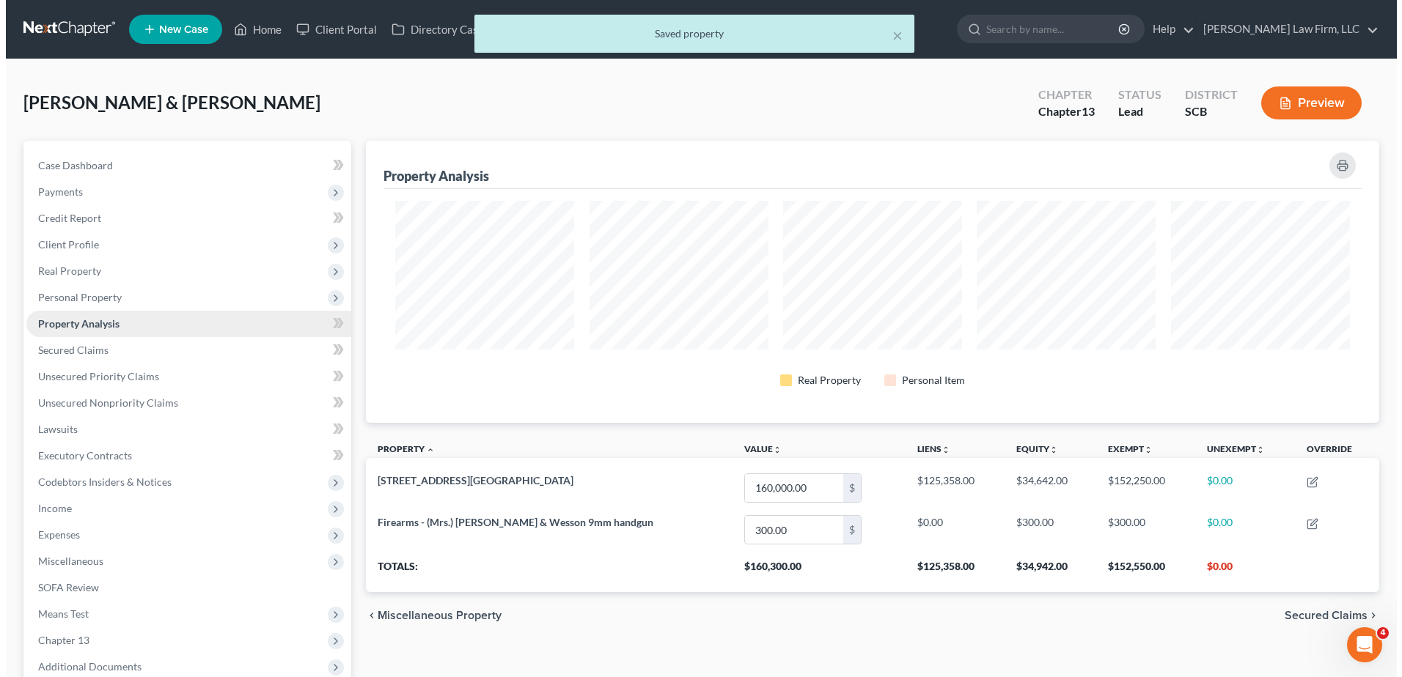
scroll to position [282, 1013]
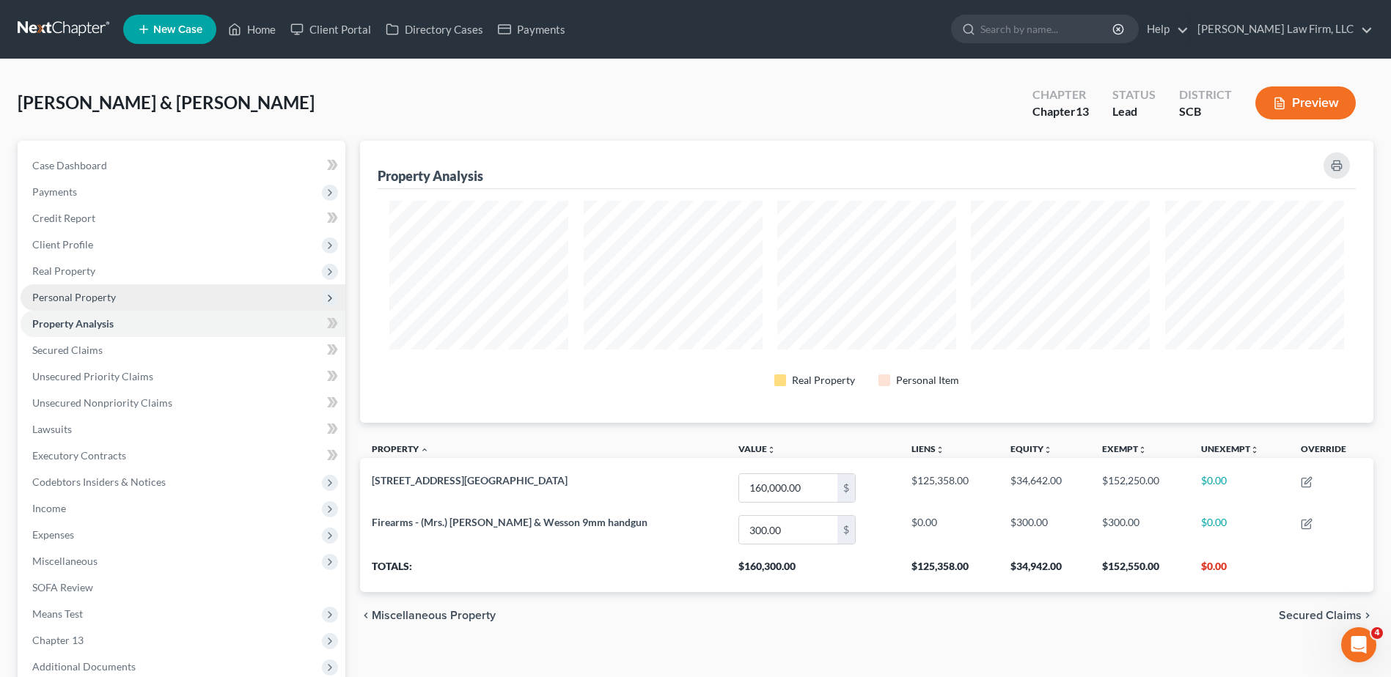
click at [132, 305] on span "Personal Property" at bounding box center [183, 297] width 325 height 26
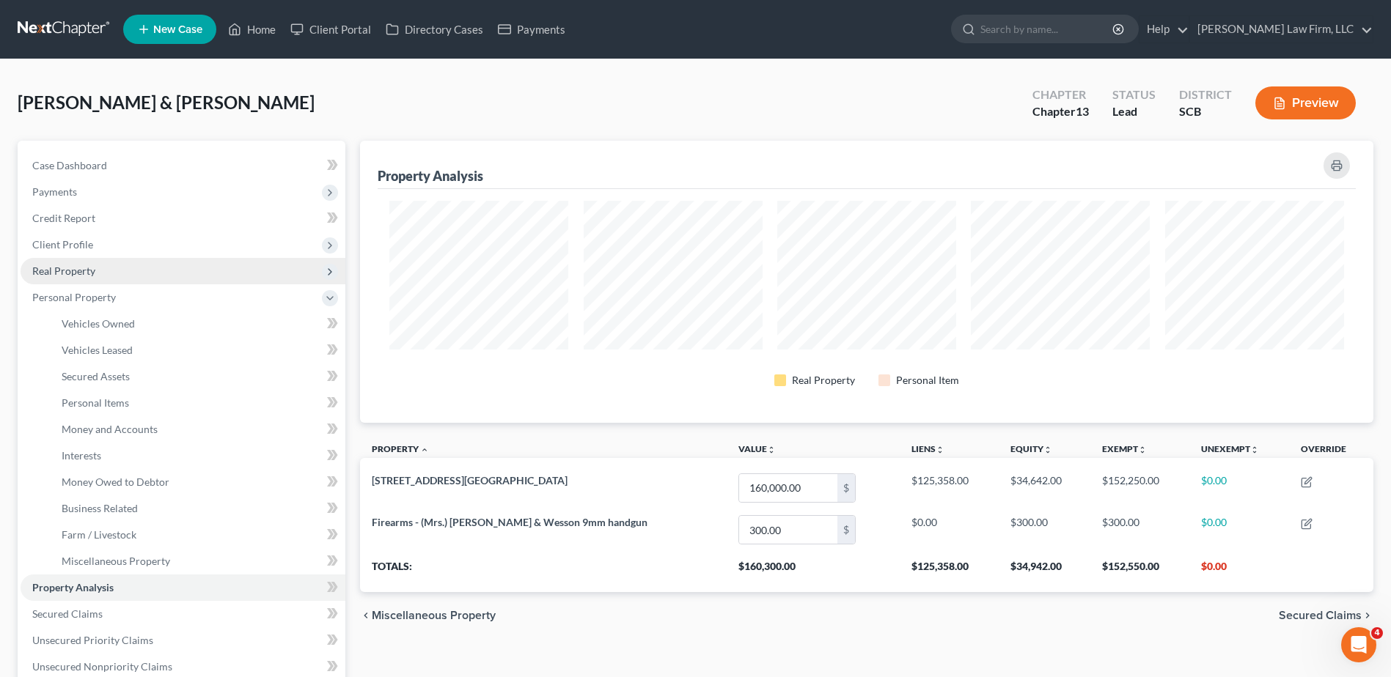
click at [120, 273] on span "Real Property" at bounding box center [183, 271] width 325 height 26
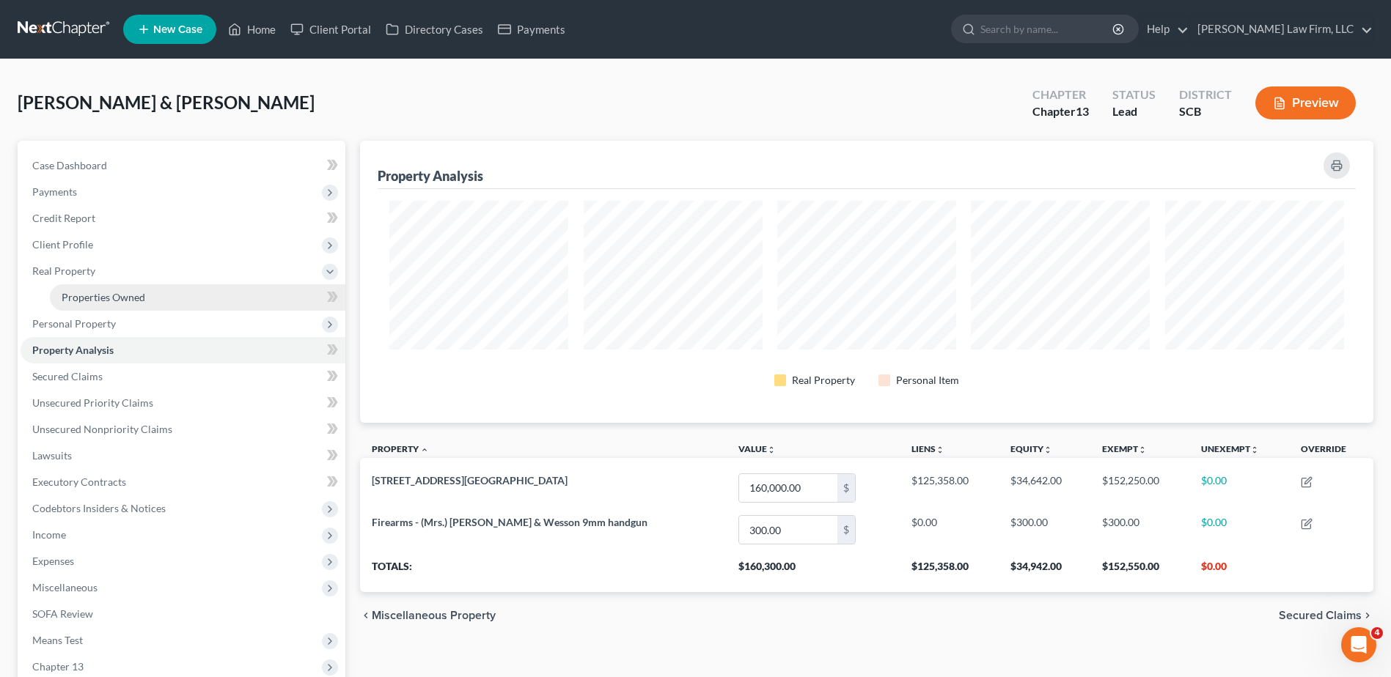
click at [120, 298] on span "Properties Owned" at bounding box center [104, 297] width 84 height 12
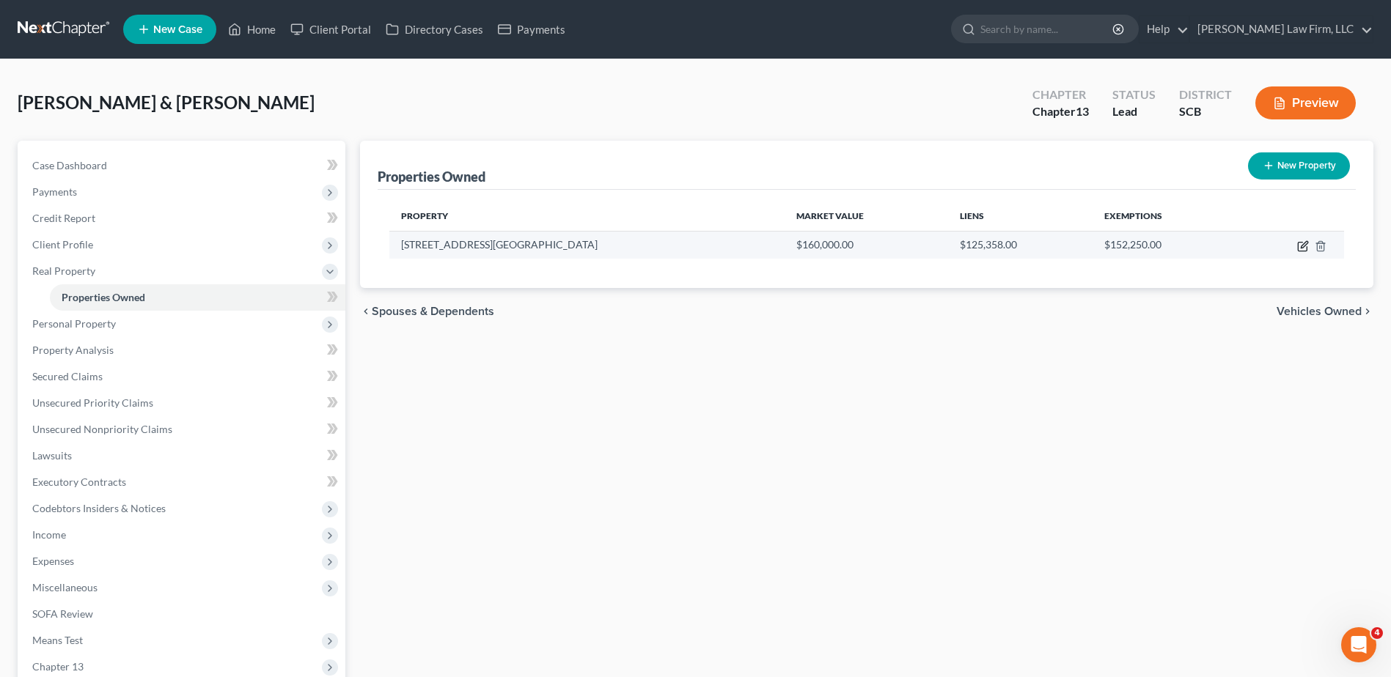
click at [1304, 243] on icon "button" at bounding box center [1304, 244] width 7 height 7
select select "42"
select select "19"
select select "2"
select select "1"
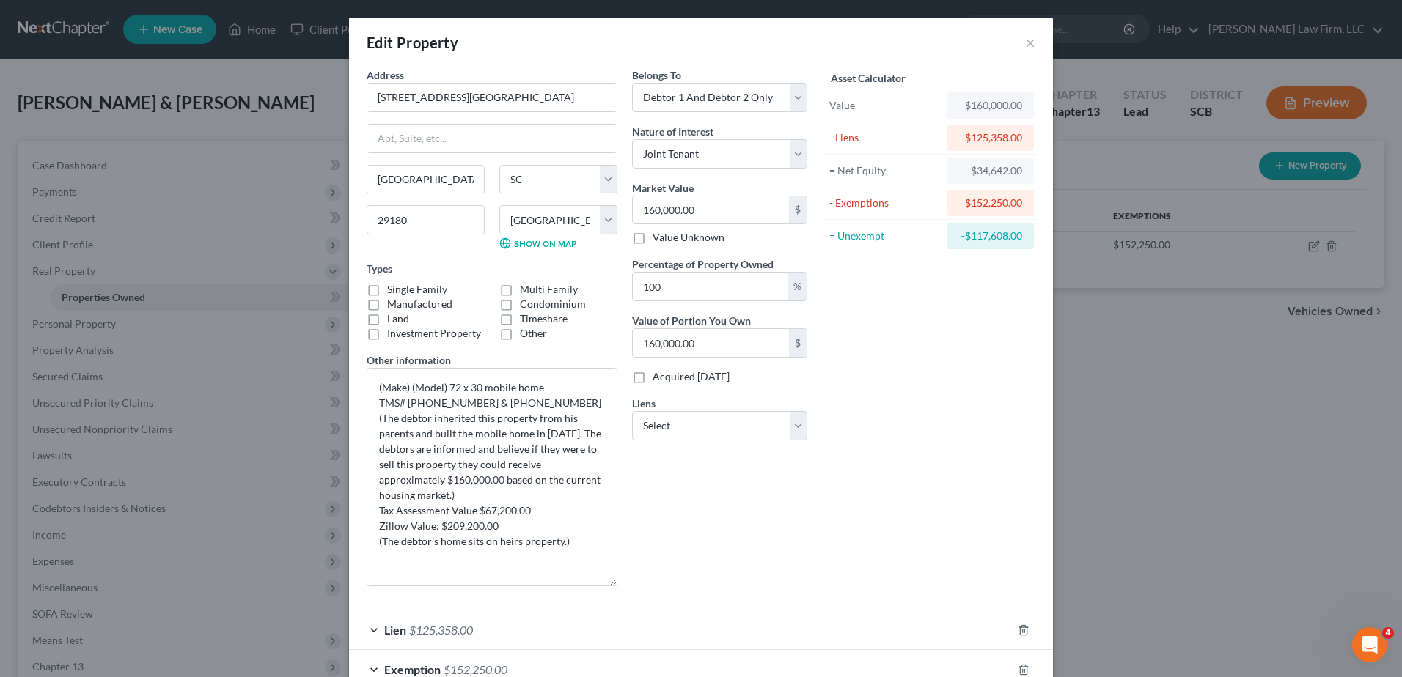
drag, startPoint x: 614, startPoint y: 420, endPoint x: 623, endPoint y: 584, distance: 164.5
click at [623, 584] on div "Address * 189 High Hill Road Extension Winnsboro State AL AK AR AZ CA CO CT DE …" at bounding box center [586, 332] width 455 height 531
click at [430, 538] on textarea "(Make) (Model) 72 x 30 mobile home TMS# 182-03-01-044-003 & 182-03-01-044-000 (…" at bounding box center [492, 477] width 251 height 218
type textarea "(Make) (Model) 72 x 30 mobile home TMS# 182-03-01-044-003 & 182-03-01-044-000 (…"
click at [401, 320] on label "Land" at bounding box center [398, 319] width 22 height 15
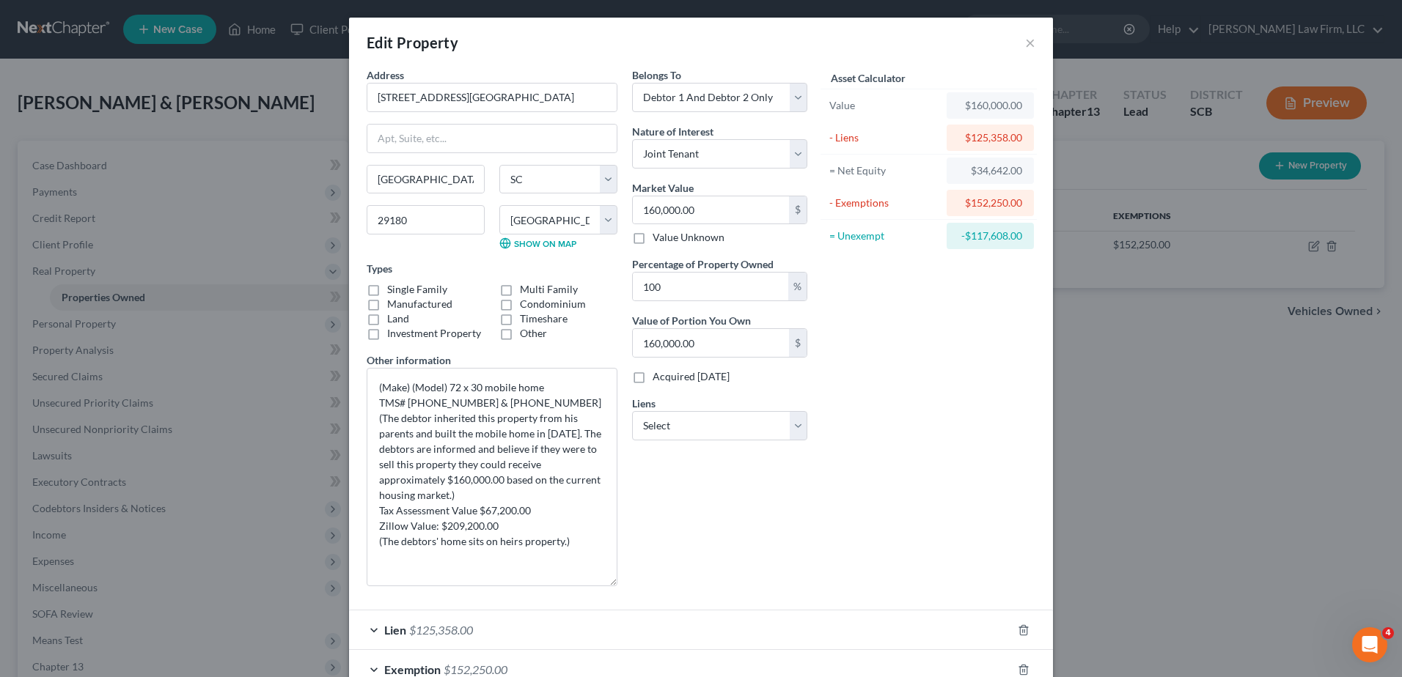
click at [401, 320] on input "Land" at bounding box center [398, 317] width 10 height 10
checkbox input "true"
click at [520, 337] on label "Other" at bounding box center [533, 333] width 27 height 15
click at [526, 336] on input "Other" at bounding box center [531, 331] width 10 height 10
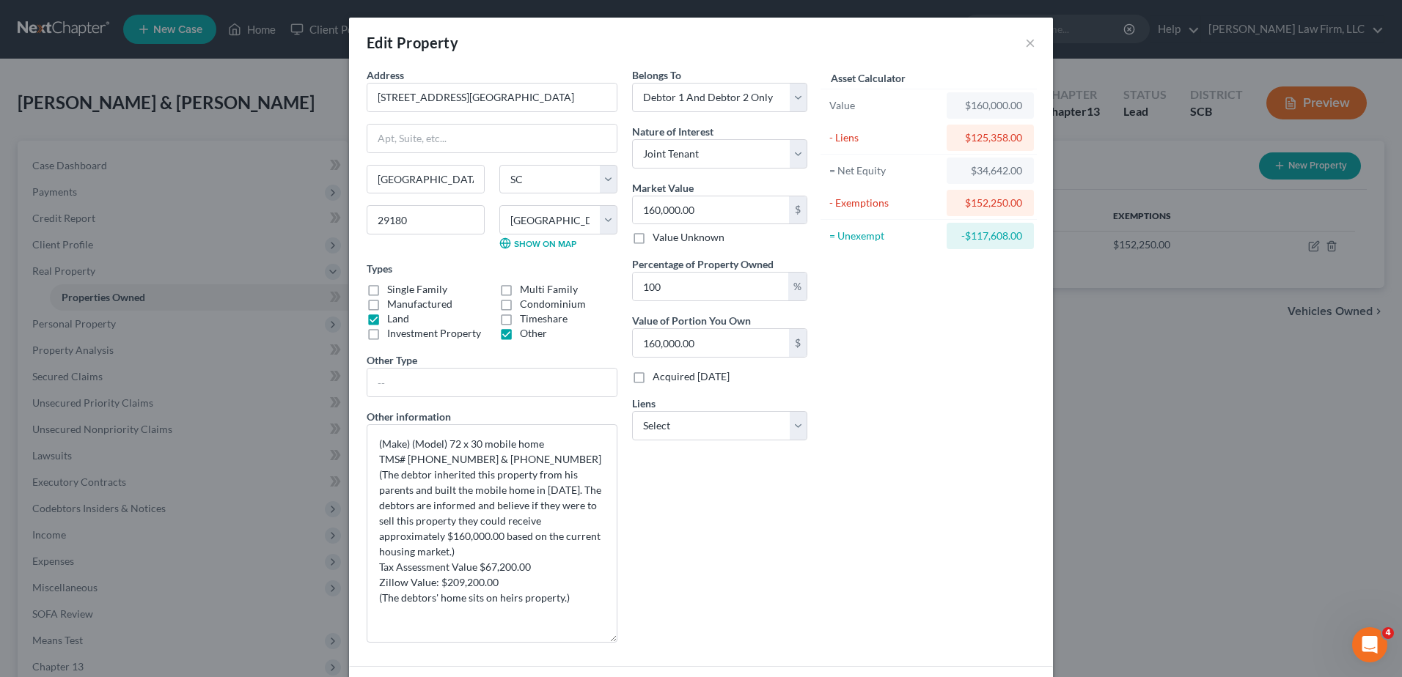
click at [520, 337] on label "Other" at bounding box center [533, 333] width 27 height 15
click at [526, 336] on input "Other" at bounding box center [531, 331] width 10 height 10
checkbox input "false"
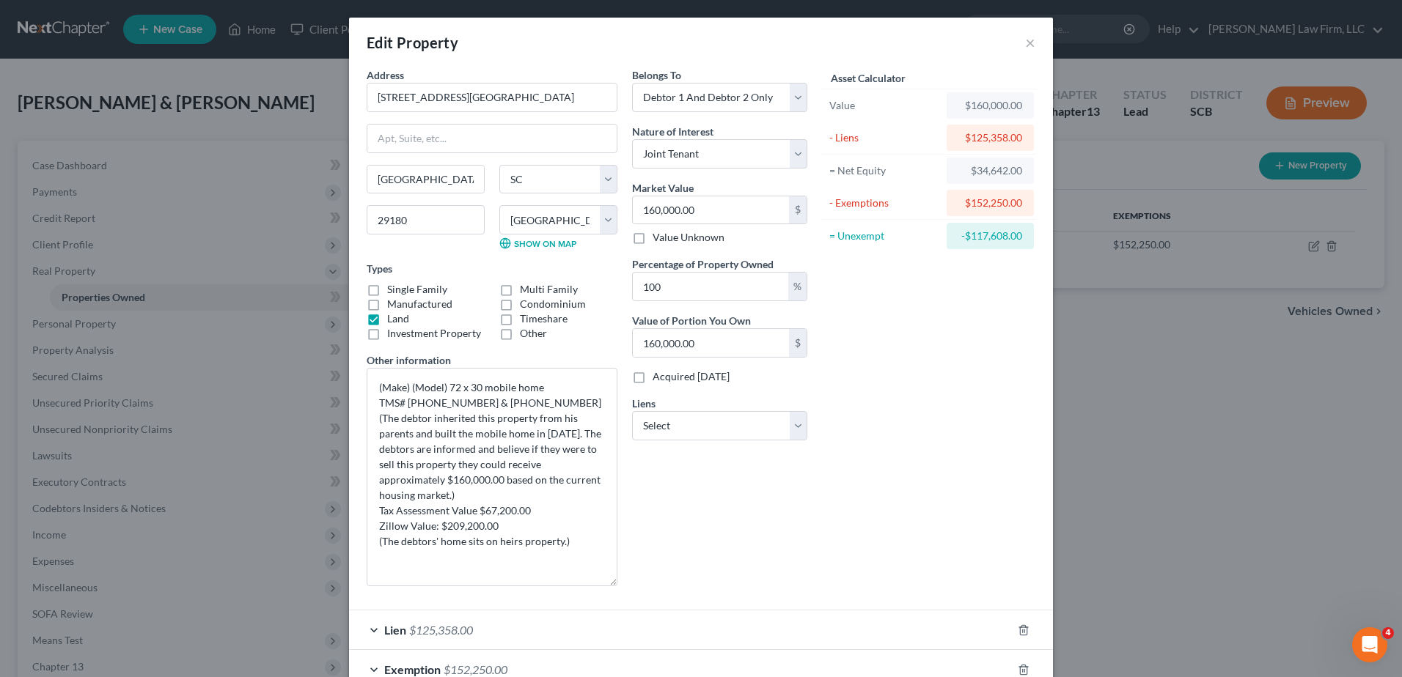
click at [426, 292] on label "Single Family" at bounding box center [417, 289] width 60 height 15
click at [403, 292] on input "Single Family" at bounding box center [398, 287] width 10 height 10
click at [427, 292] on label "Single Family" at bounding box center [417, 289] width 60 height 15
click at [403, 292] on input "Single Family" at bounding box center [398, 287] width 10 height 10
checkbox input "false"
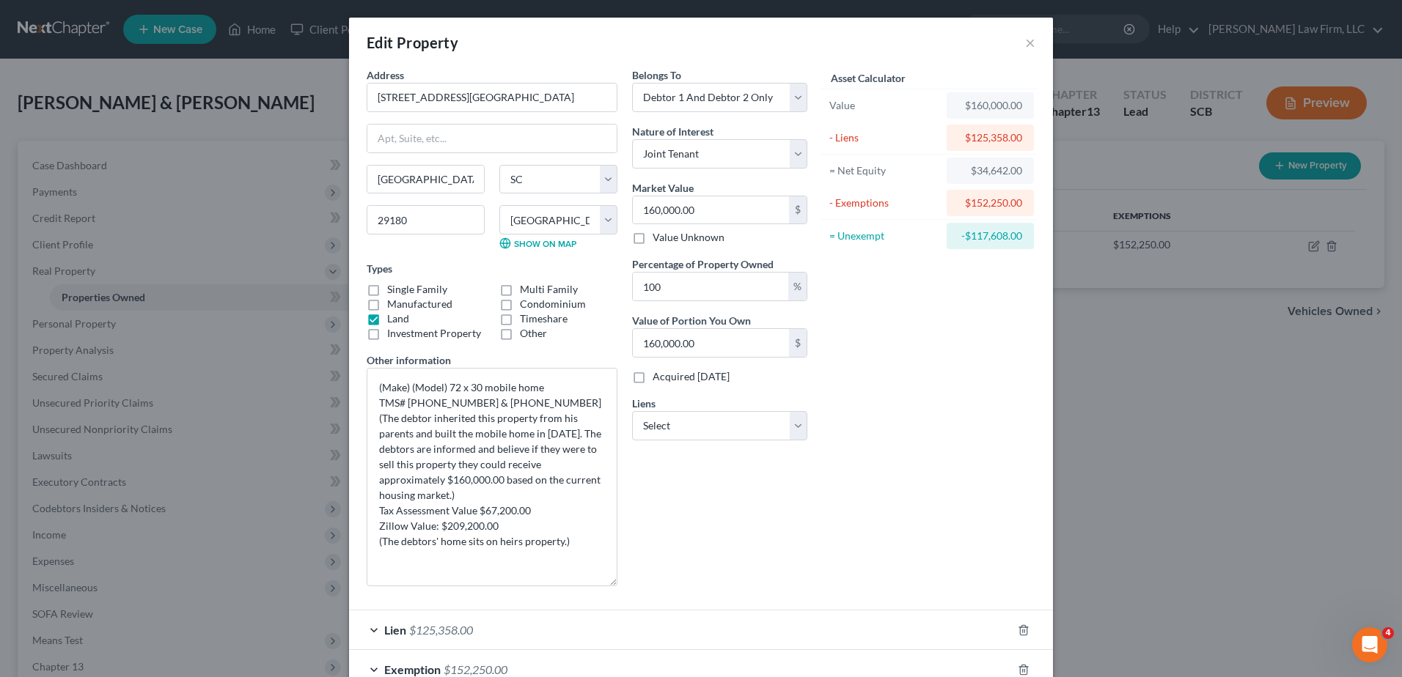
click at [520, 335] on label "Other" at bounding box center [533, 333] width 27 height 15
click at [526, 335] on input "Other" at bounding box center [531, 331] width 10 height 10
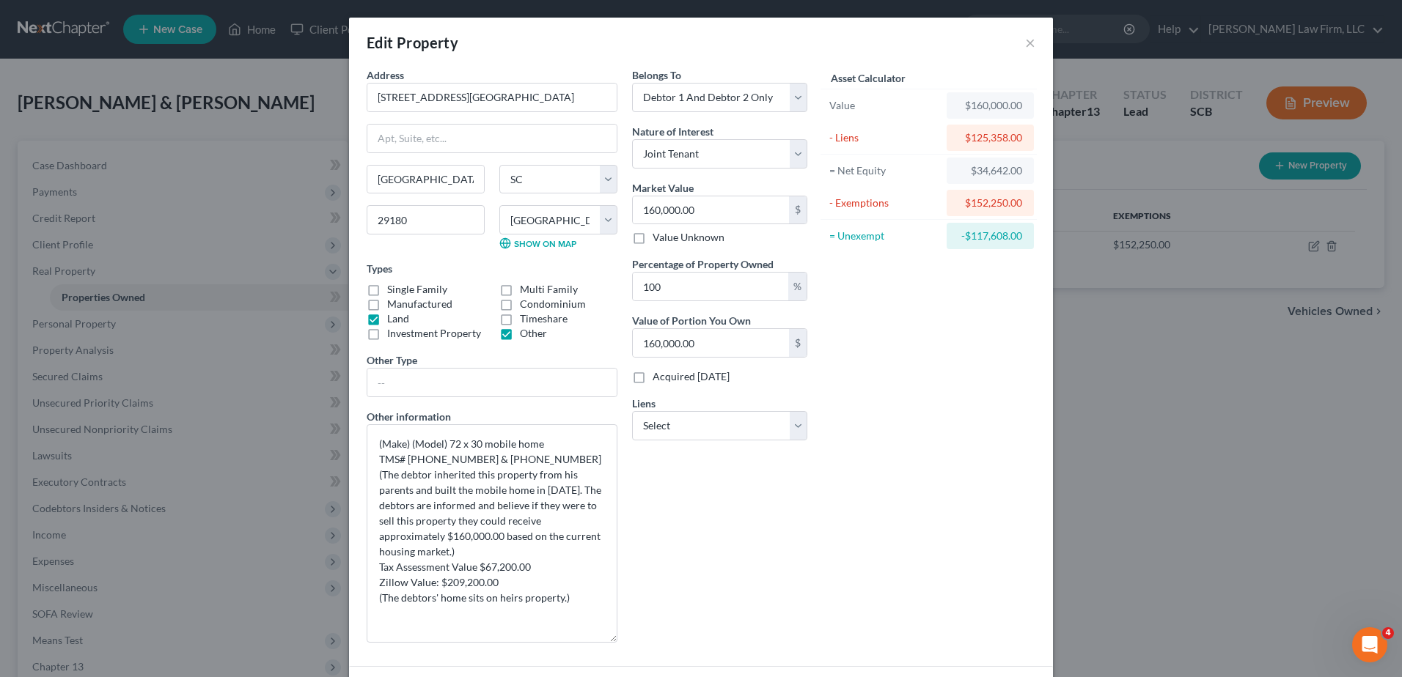
click at [520, 335] on label "Other" at bounding box center [533, 333] width 27 height 15
click at [526, 335] on input "Other" at bounding box center [531, 331] width 10 height 10
checkbox input "false"
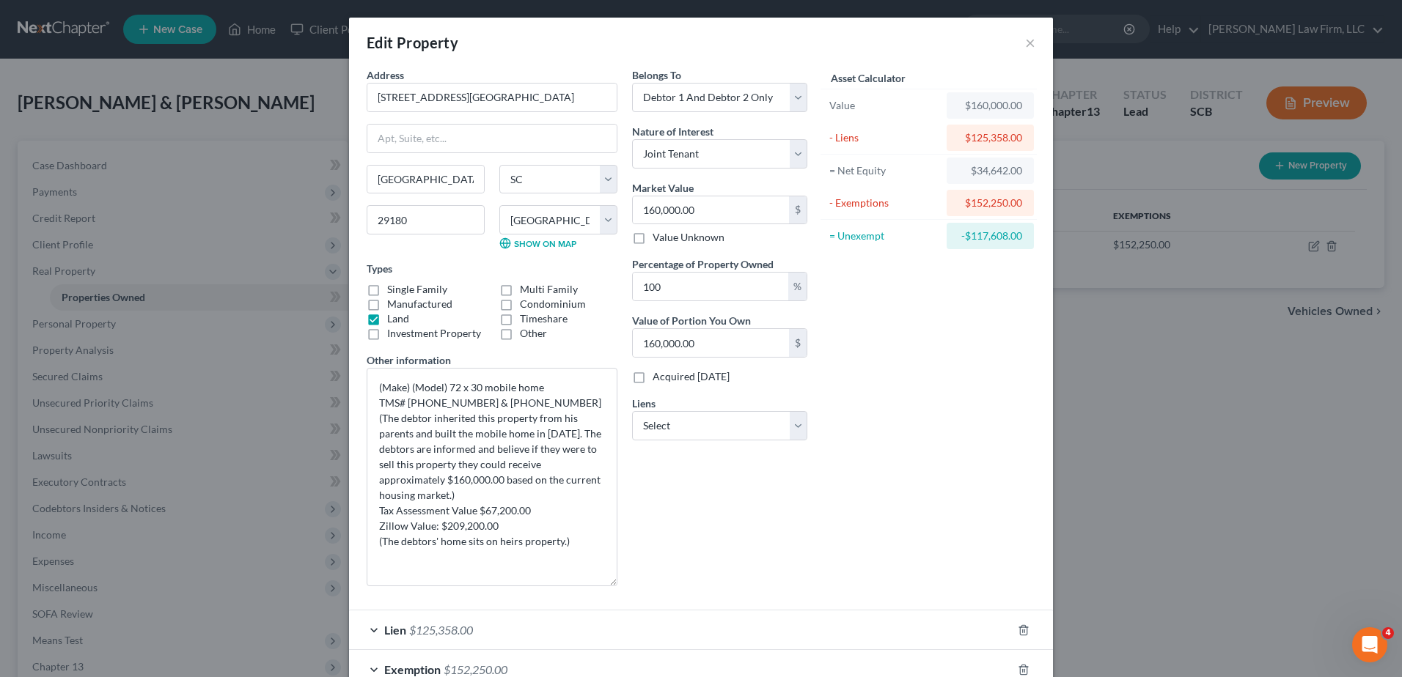
click at [423, 289] on label "Single Family" at bounding box center [417, 289] width 60 height 15
click at [403, 289] on input "Single Family" at bounding box center [398, 287] width 10 height 10
checkbox input "true"
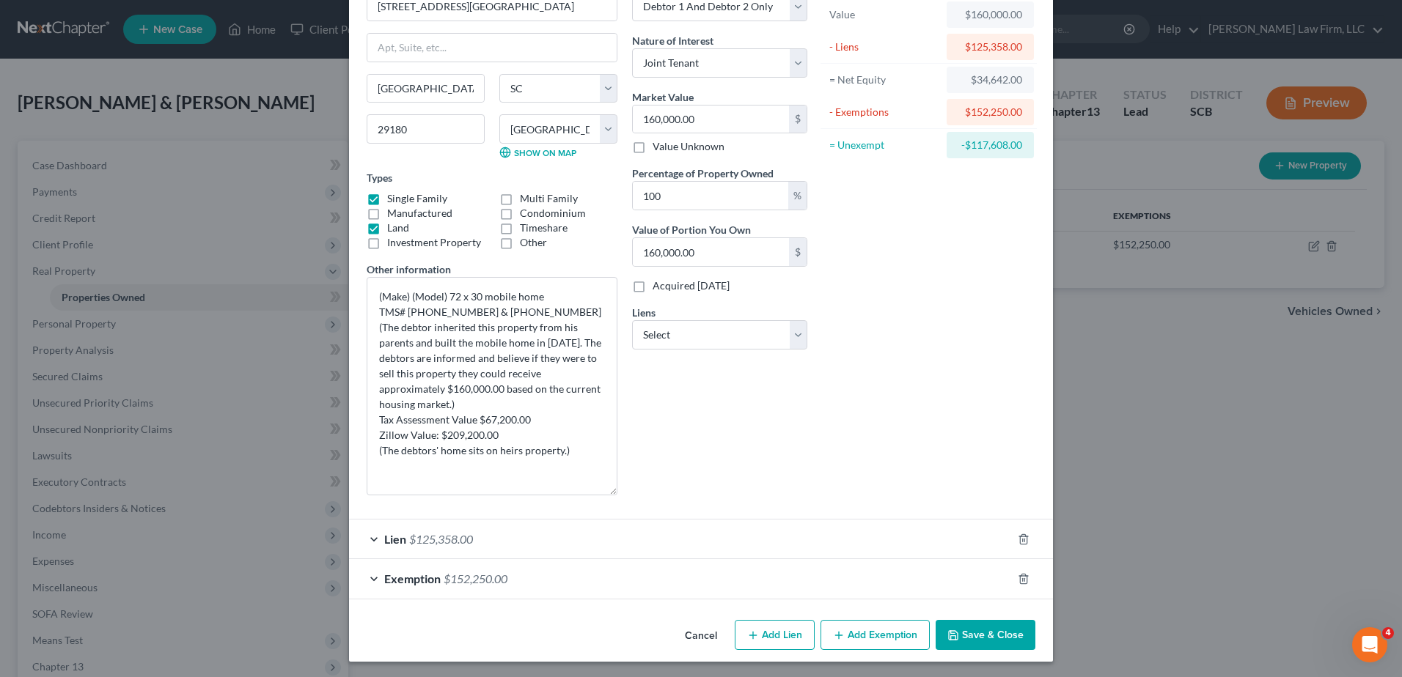
scroll to position [93, 0]
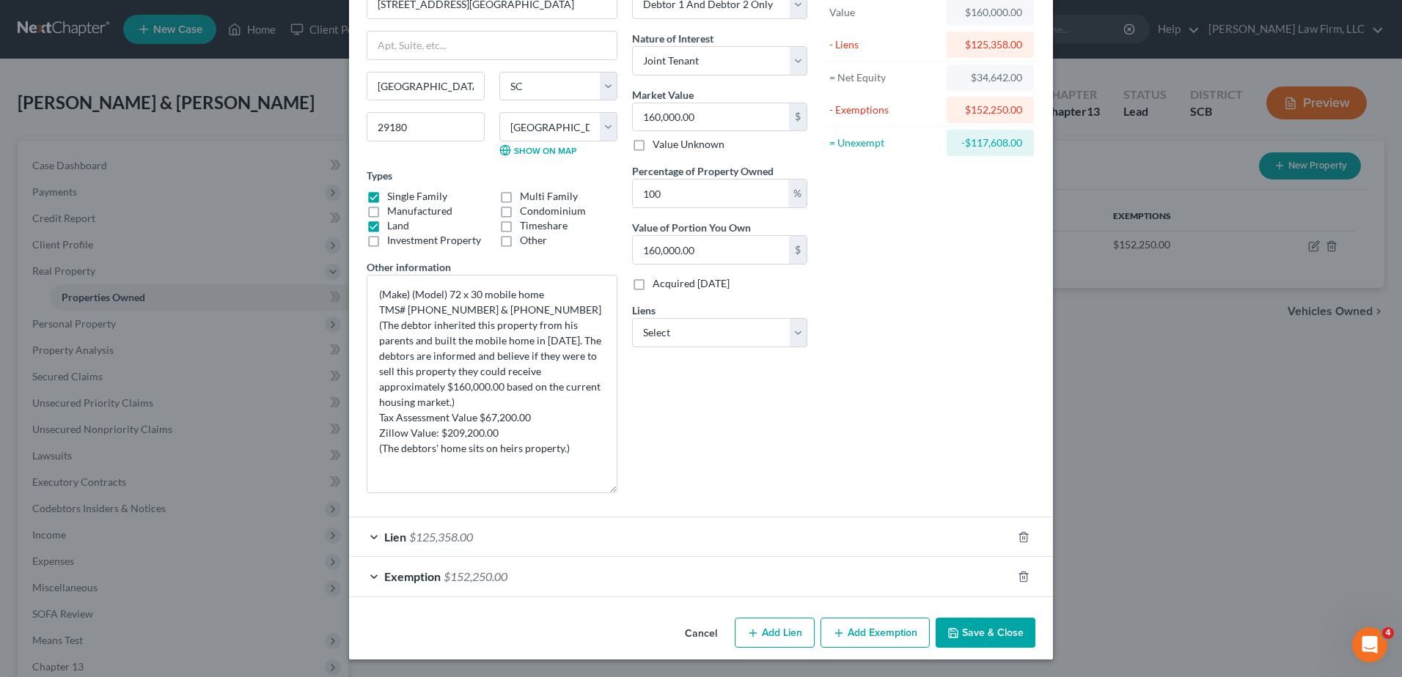
click at [992, 634] on button "Save & Close" at bounding box center [986, 633] width 100 height 31
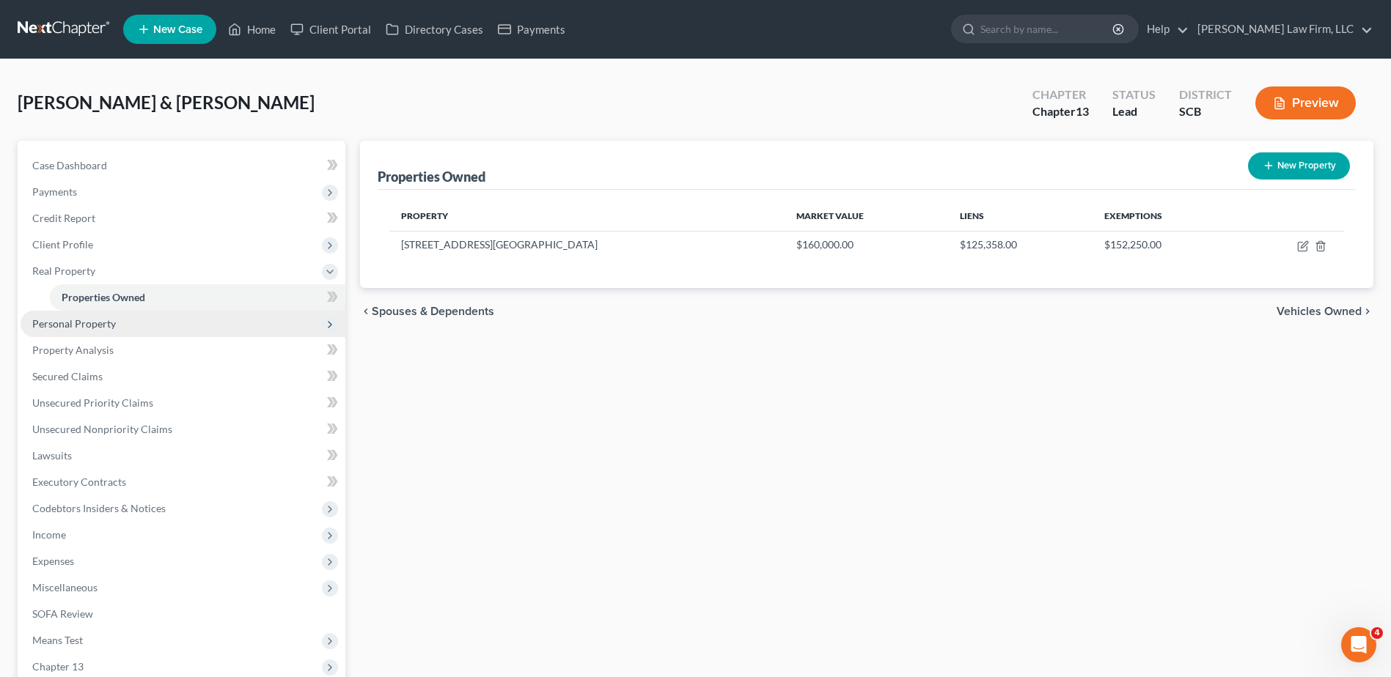
click at [180, 332] on span "Personal Property" at bounding box center [183, 324] width 325 height 26
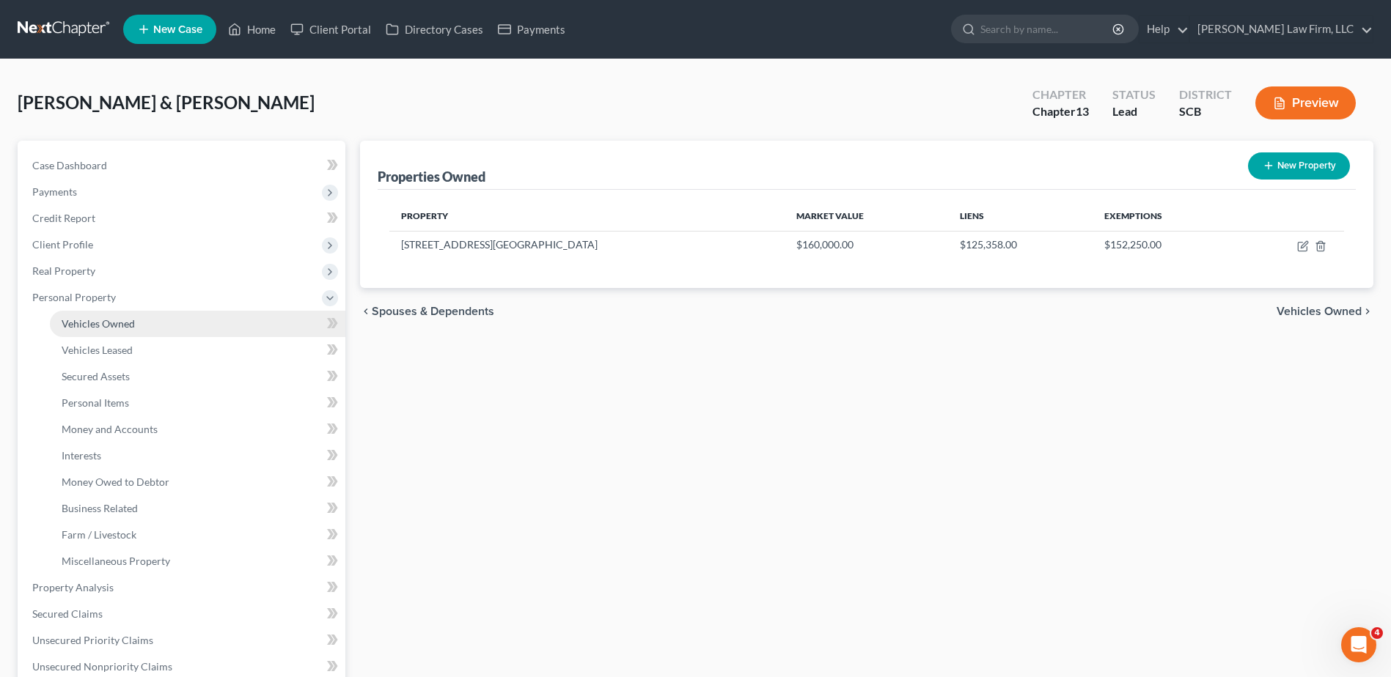
click at [153, 327] on link "Vehicles Owned" at bounding box center [197, 324] width 295 height 26
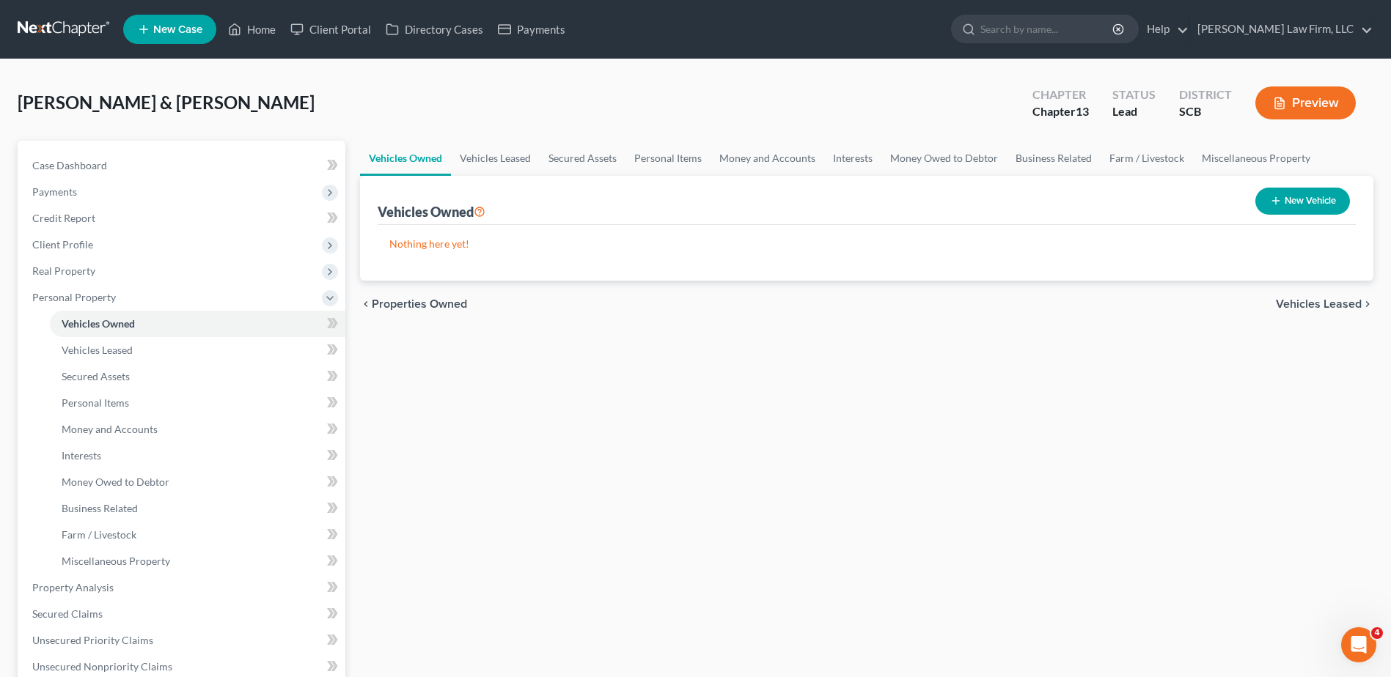
click at [1296, 210] on button "New Vehicle" at bounding box center [1302, 201] width 95 height 27
select select "0"
select select "2"
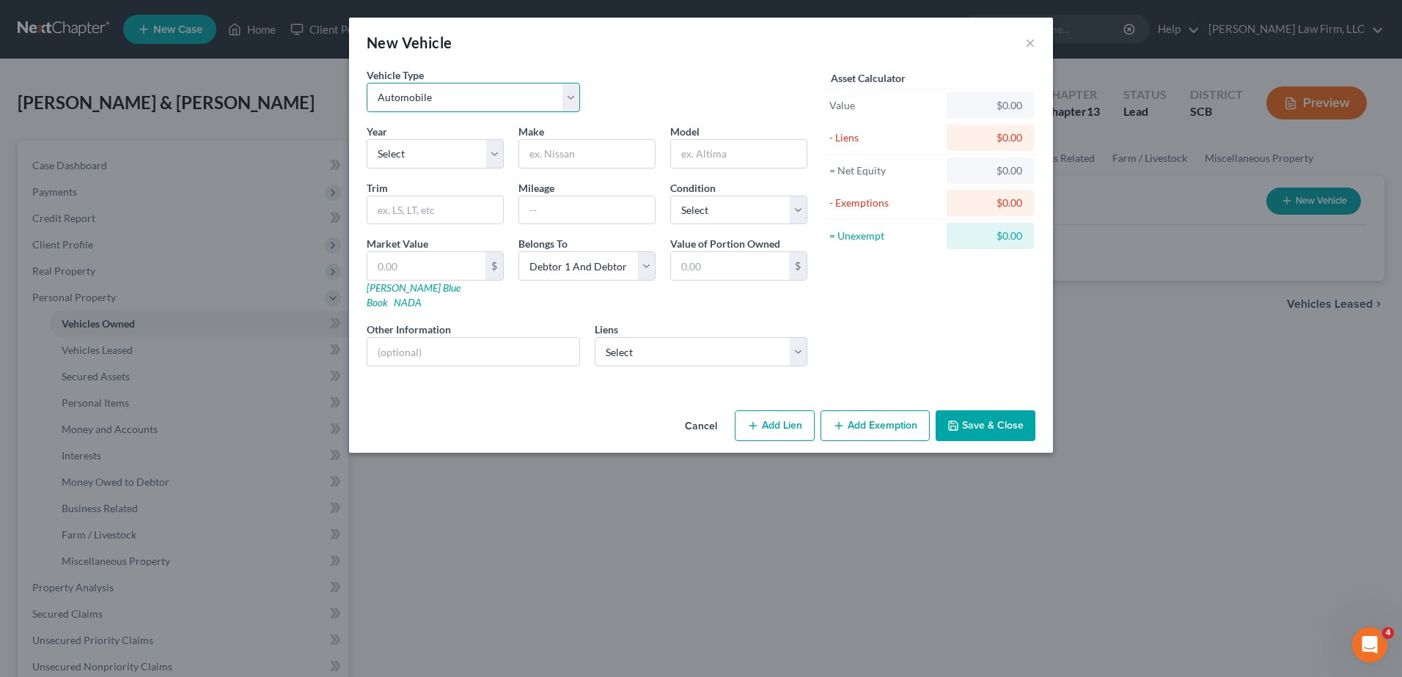
click at [474, 97] on select "Select Automobile Truck Trailer Watercraft Aircraft Motor Home Atv Other Vehicle" at bounding box center [473, 97] width 213 height 29
drag, startPoint x: 509, startPoint y: 53, endPoint x: 496, endPoint y: 76, distance: 26.3
click at [509, 53] on div "New Vehicle ×" at bounding box center [701, 43] width 704 height 50
click at [434, 143] on select "Select 2026 2025 2024 2023 2022 2021 2020 2019 2018 2017 2016 2015 2014 2013 20…" at bounding box center [435, 153] width 137 height 29
select select "4"
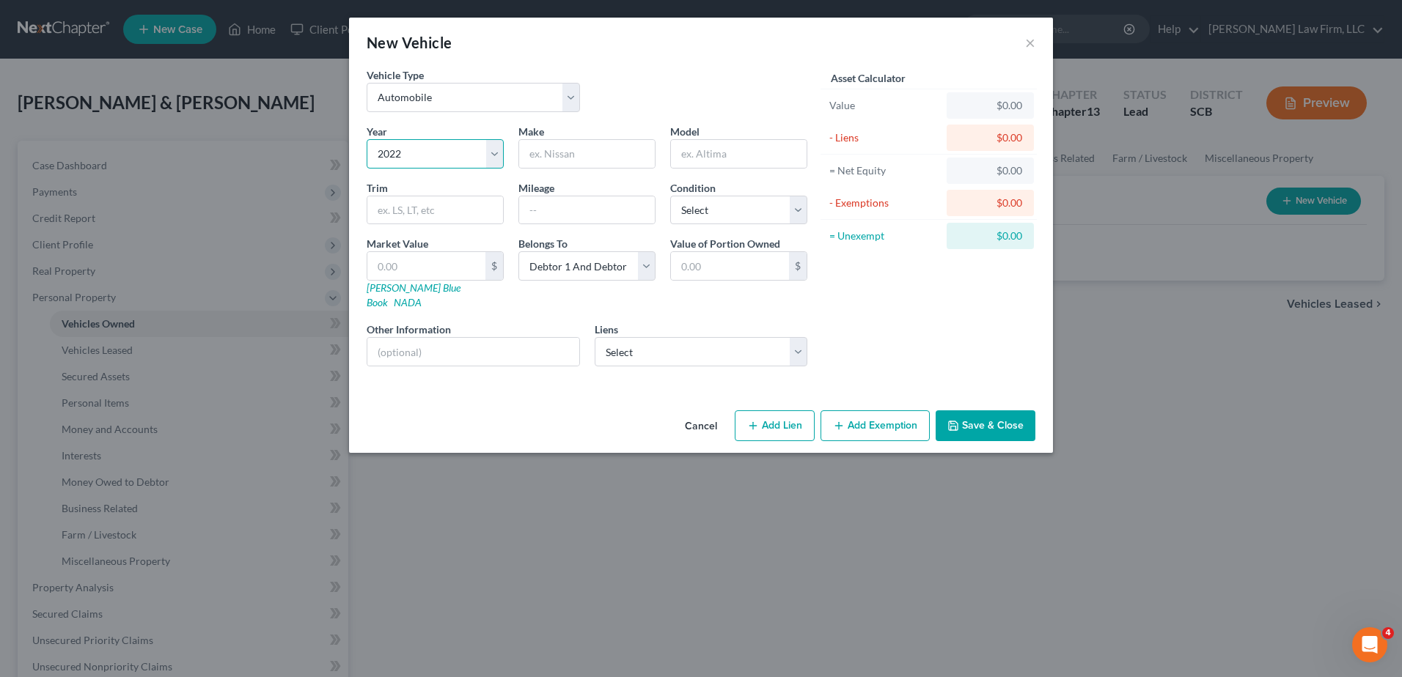
click at [367, 139] on select "Select 2026 2025 2024 2023 2022 2021 2020 2019 2018 2017 2016 2015 2014 2013 20…" at bounding box center [435, 153] width 137 height 29
click at [562, 157] on input "text" at bounding box center [587, 154] width 136 height 28
type input "Chevrolet"
type input "Silverado 1500"
type input "79,867"
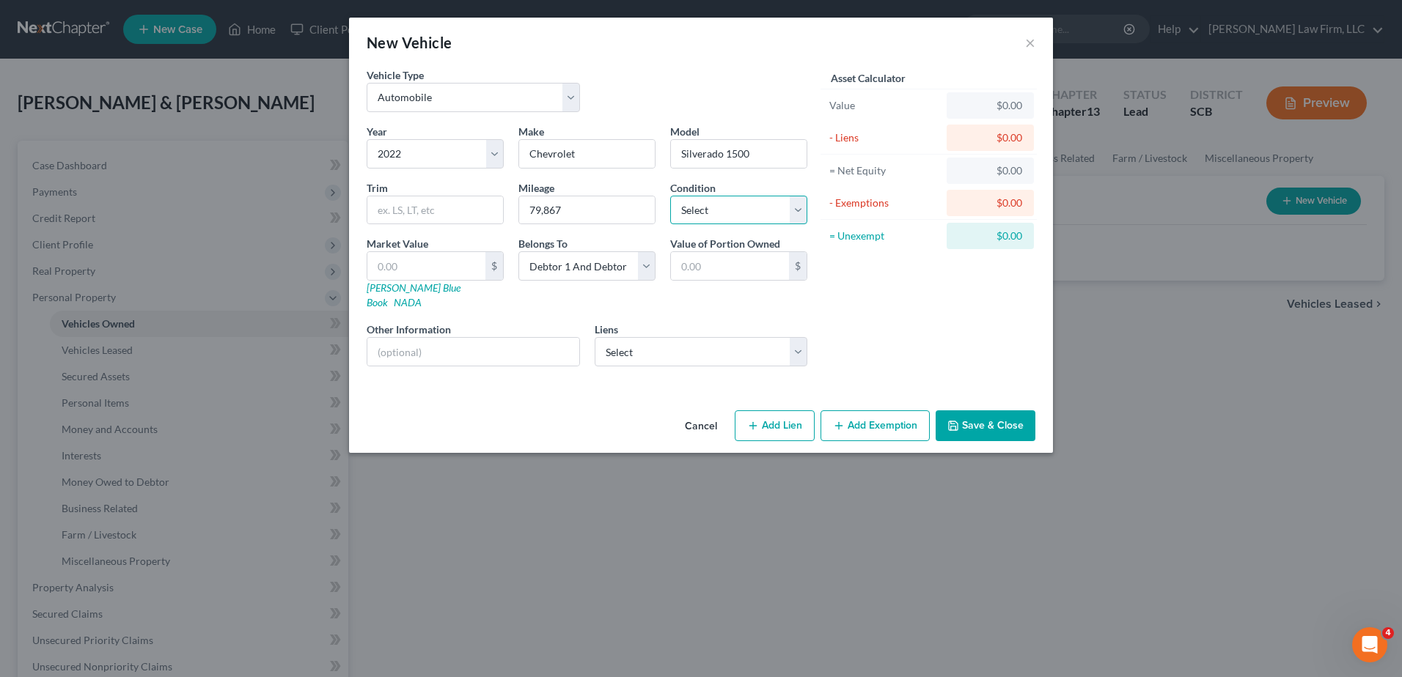
click at [702, 202] on select "Select Excellent Very Good Good Fair Poor" at bounding box center [738, 210] width 137 height 29
select select "2"
click at [670, 196] on select "Select Excellent Very Good Good Fair Poor" at bounding box center [738, 210] width 137 height 29
click at [562, 266] on select "Select Debtor 1 Only Debtor 2 Only Debtor 1 And Debtor 2 Only At Least One Of T…" at bounding box center [586, 265] width 137 height 29
select select "0"
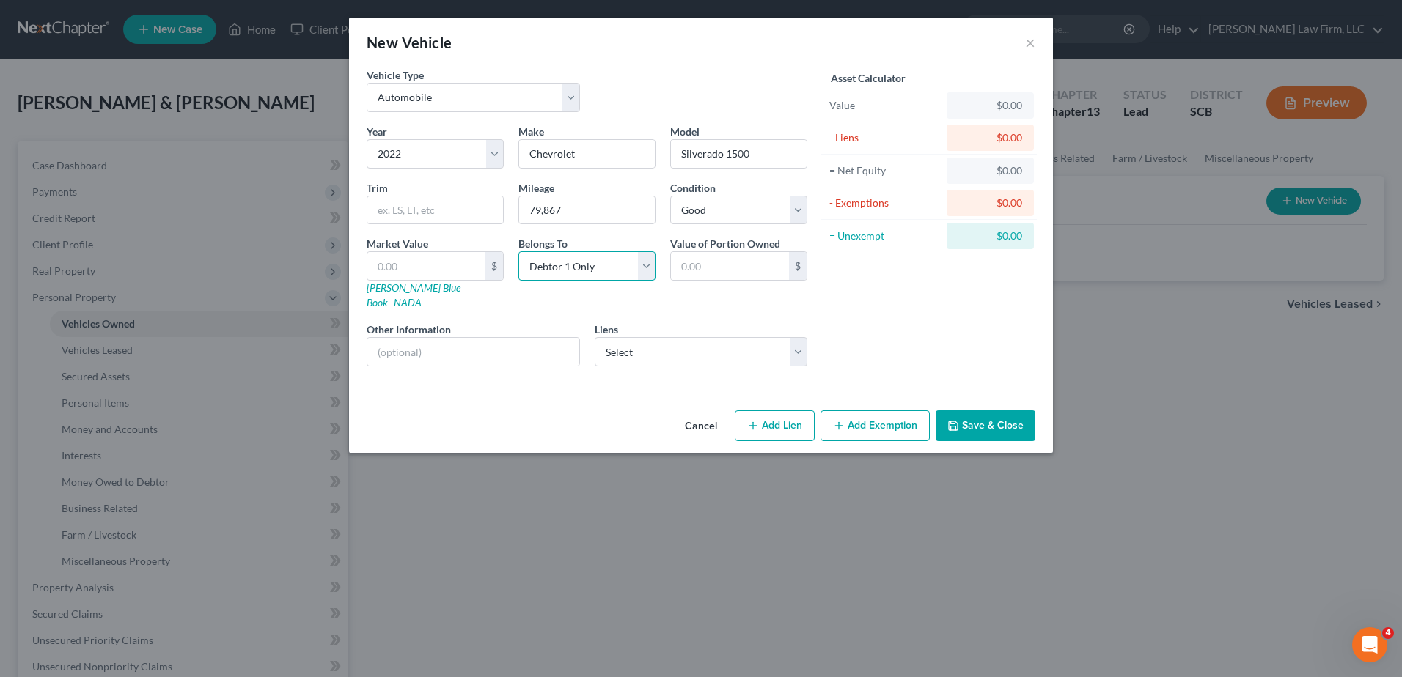
click at [518, 251] on select "Select Debtor 1 Only Debtor 2 Only Debtor 1 And Debtor 2 Only At Least One Of T…" at bounding box center [586, 265] width 137 height 29
click at [488, 286] on div "Market Value $ Kelly Blue Book NADA" at bounding box center [435, 273] width 152 height 74
click at [432, 265] on input "text" at bounding box center [426, 266] width 118 height 28
click at [423, 343] on input "text" at bounding box center [473, 352] width 212 height 28
type input "("
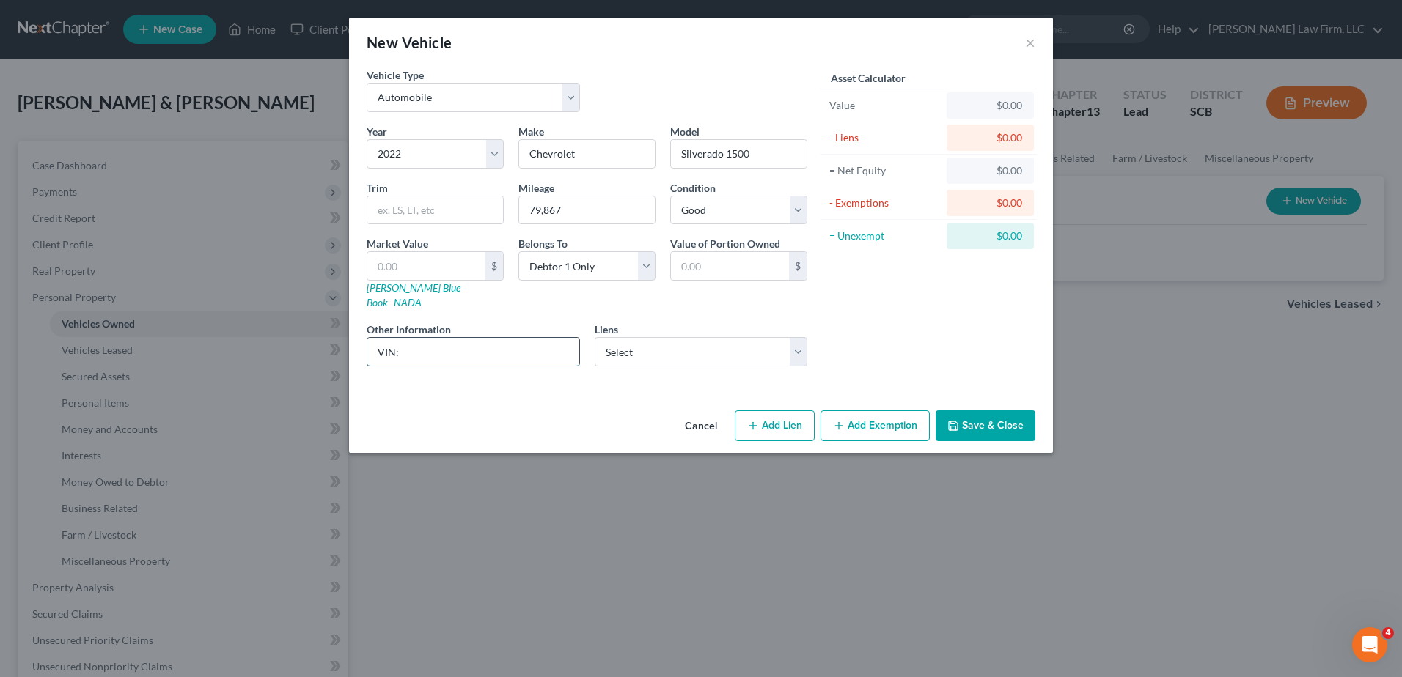
click at [531, 338] on input "VIN:" at bounding box center [473, 352] width 212 height 28
drag, startPoint x: 515, startPoint y: 341, endPoint x: 399, endPoint y: 339, distance: 115.9
click at [399, 339] on input "VIN: 3GCPDCEK6NG651134" at bounding box center [473, 352] width 212 height 28
type input "VIN: 3GCPDCEK6NG651134"
click at [427, 276] on input "text" at bounding box center [426, 266] width 118 height 28
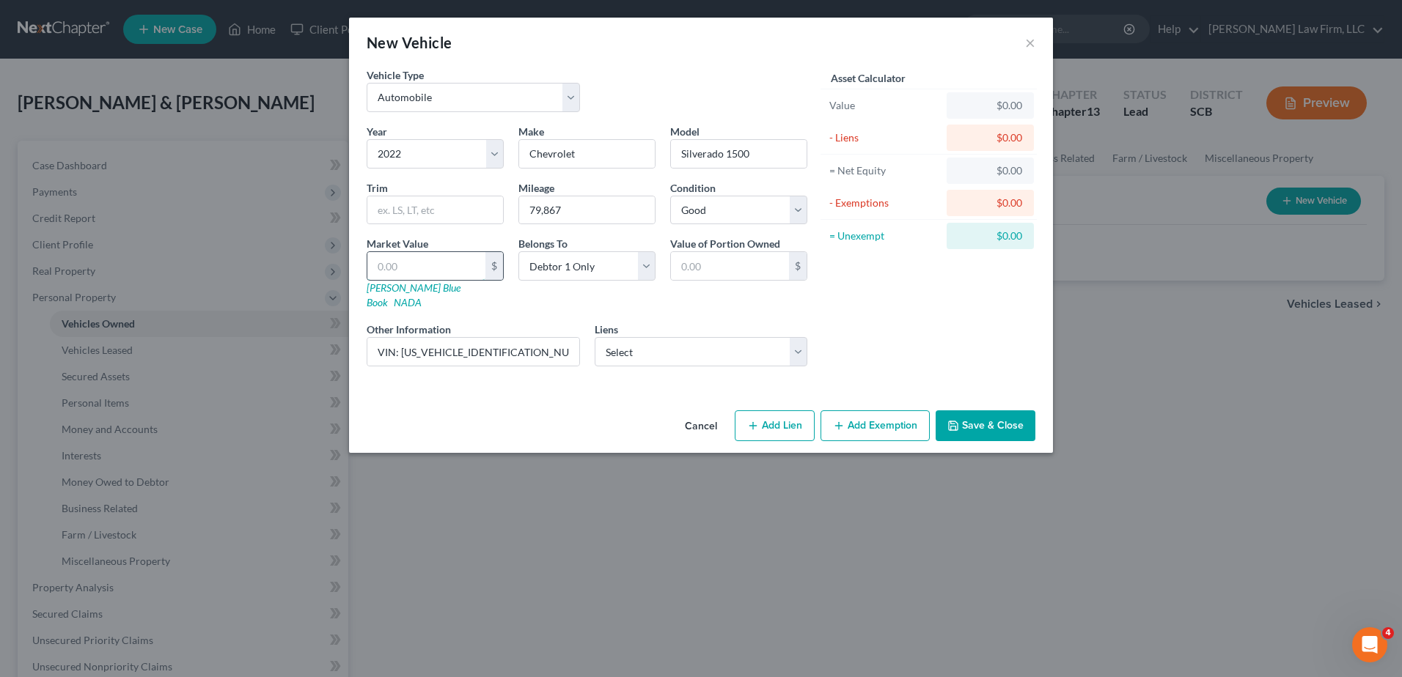
type input "3"
type input "3.00"
type input "37"
type input "37.00"
type input "370"
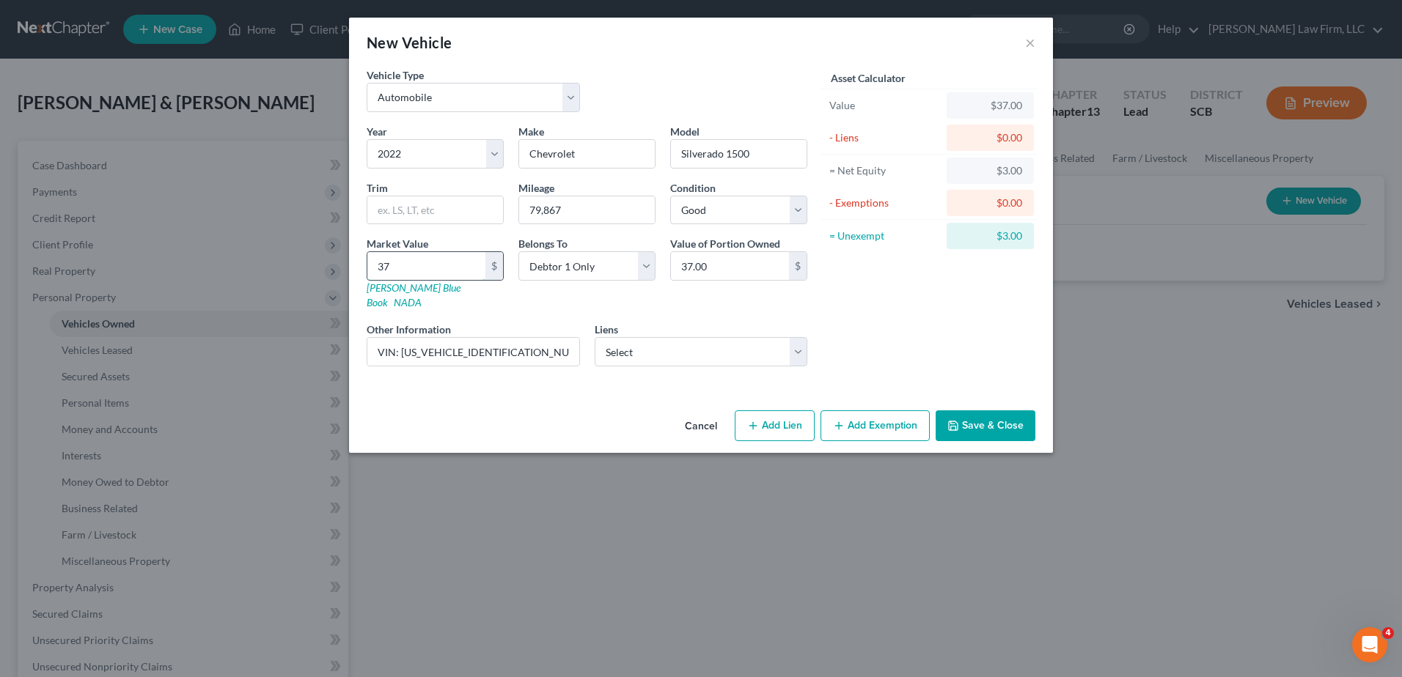
type input "370.00"
type input "3707"
type input "3,707.00"
type input "3,7075"
type input "37,075.00"
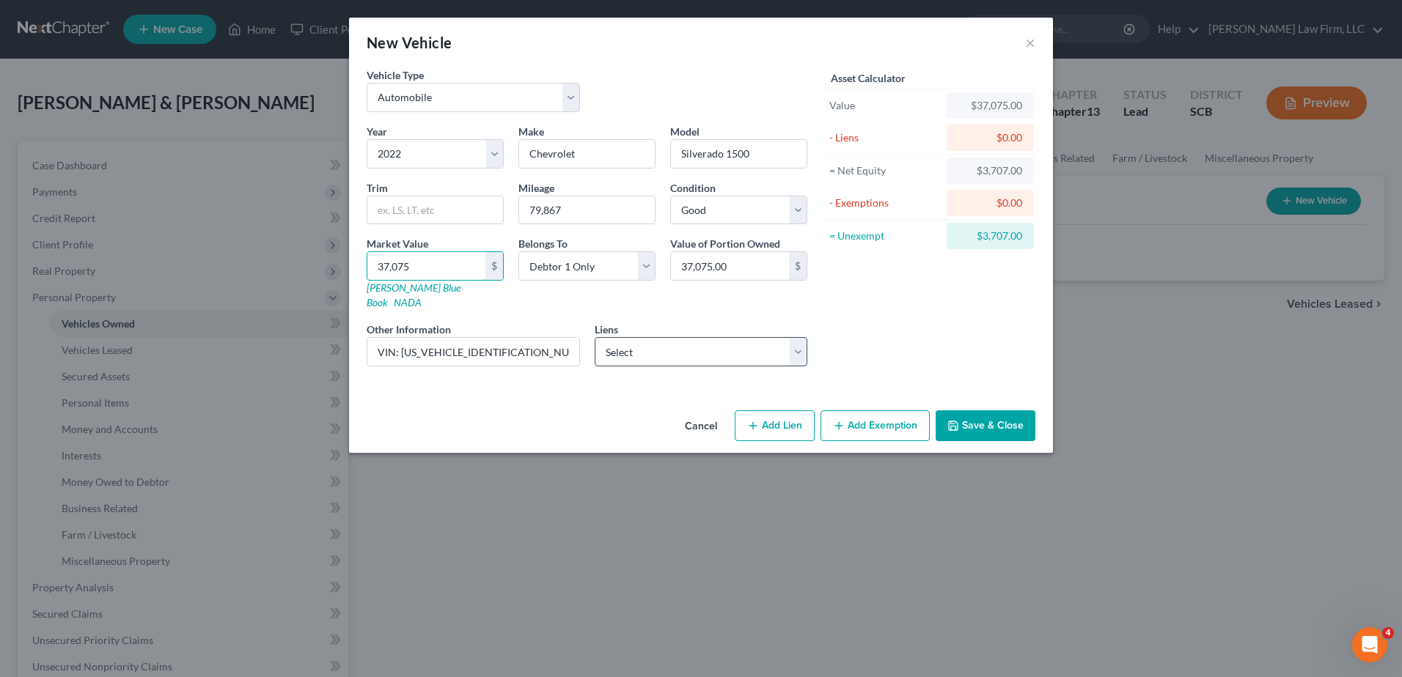
type input "37,075"
click at [650, 337] on select "Select Founders Federal Credi - $45,605.00 Founders Fcu - $30,353.00 Founders F…" at bounding box center [701, 351] width 213 height 29
click at [665, 302] on div "Year Select 2026 2025 2024 2023 2022 2021 2020 2019 2018 2017 2016 2015 2014 20…" at bounding box center [586, 251] width 455 height 254
click at [732, 337] on select "Select Founders Federal Credi - $45,605.00 Founders Fcu - $30,353.00 Founders F…" at bounding box center [701, 351] width 213 height 29
select select "0"
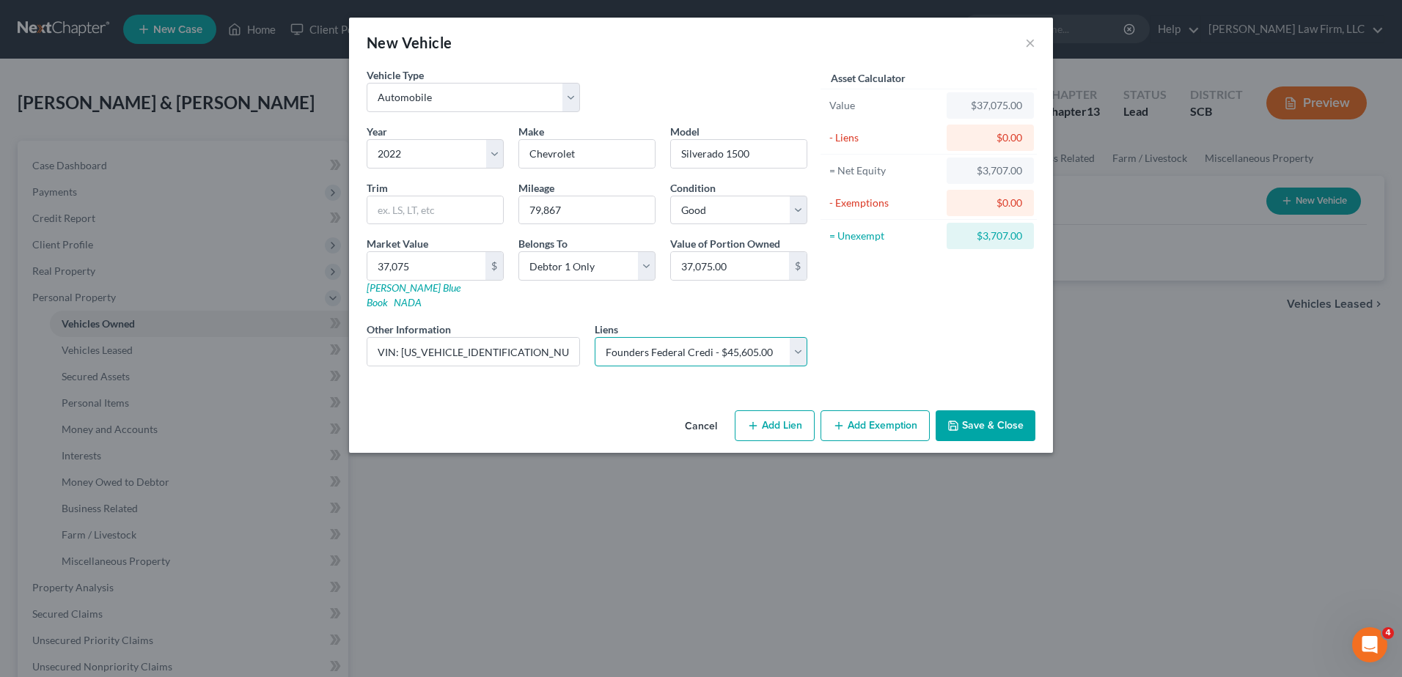
click at [595, 337] on select "Select Founders Federal Credi - $45,605.00 Founders Fcu - $30,353.00 Founders F…" at bounding box center [701, 351] width 213 height 29
select select
select select "42"
select select "0"
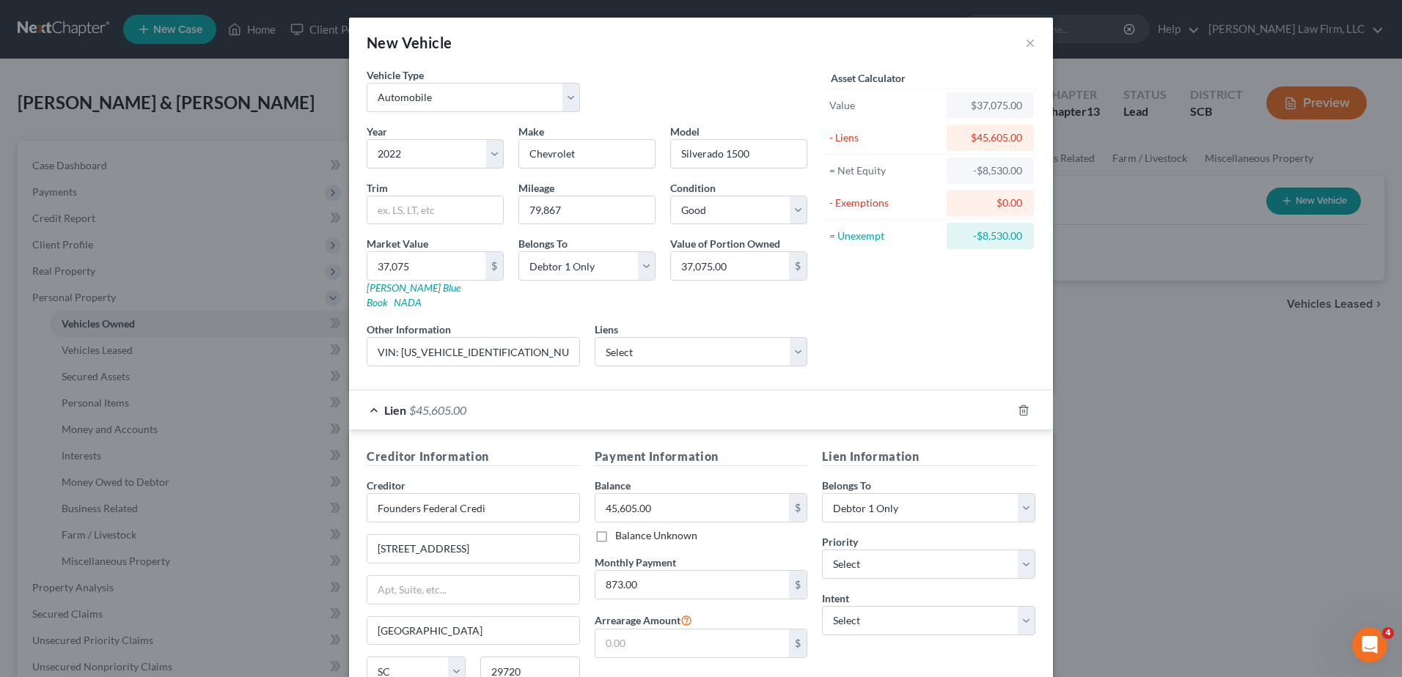
click at [568, 408] on div "Lien $45,605.00" at bounding box center [680, 410] width 663 height 39
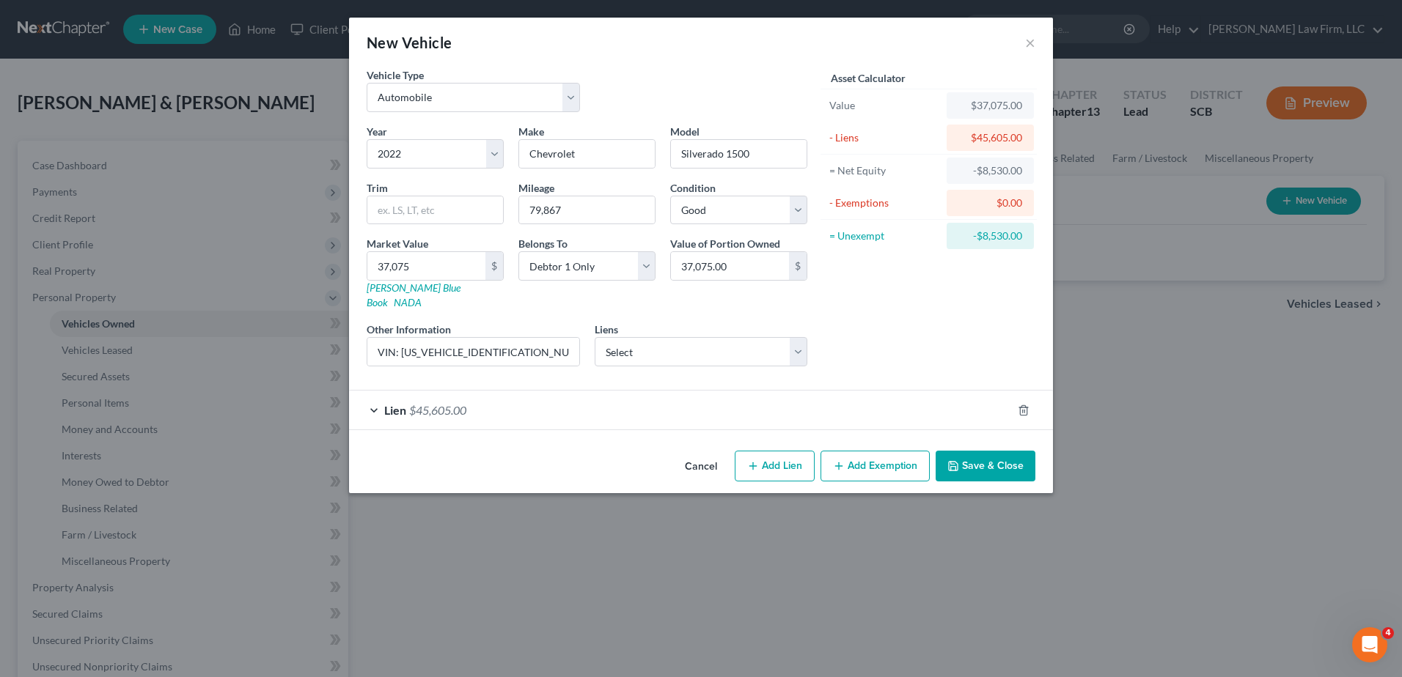
click at [1004, 457] on button "Save & Close" at bounding box center [986, 466] width 100 height 31
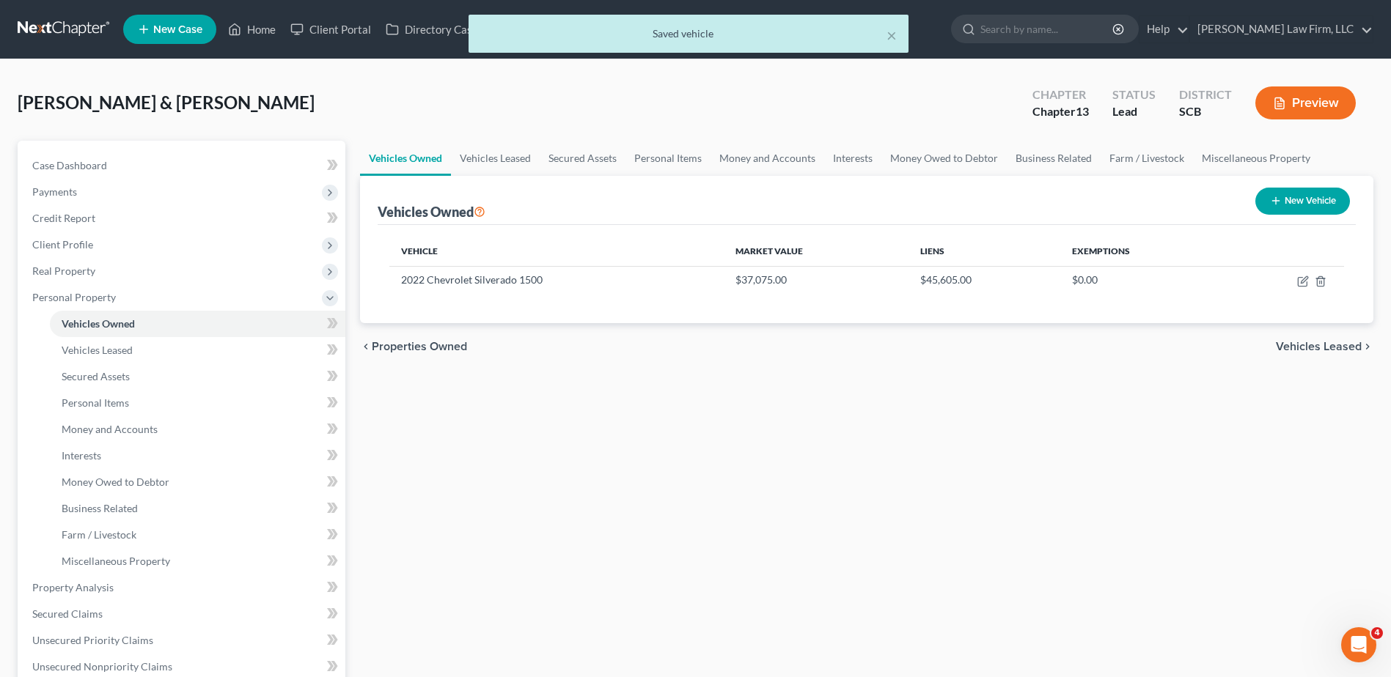
click at [1260, 202] on button "New Vehicle" at bounding box center [1302, 201] width 95 height 27
select select "0"
select select "2"
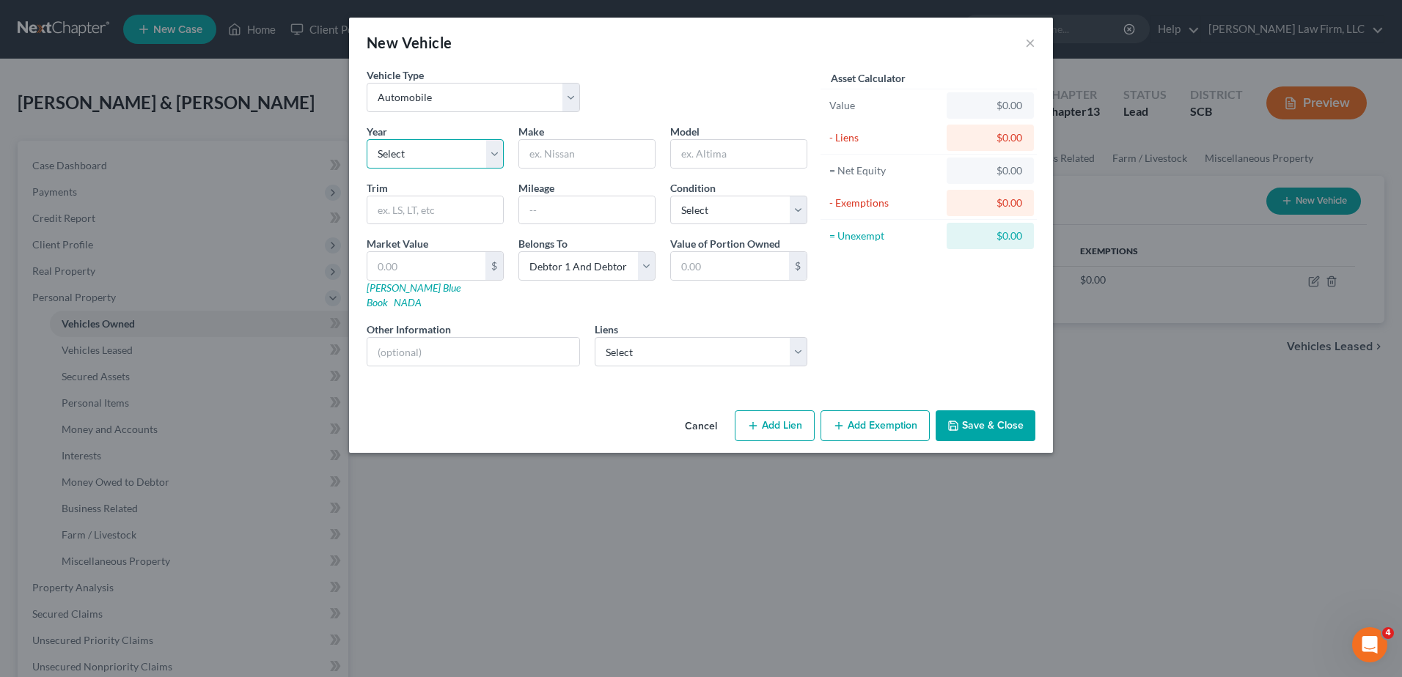
click at [494, 161] on select "Select 2026 2025 2024 2023 2022 2021 2020 2019 2018 2017 2016 2015 2014 2013 20…" at bounding box center [435, 153] width 137 height 29
select select "10"
click at [367, 139] on select "Select 2026 2025 2024 2023 2022 2021 2020 2019 2018 2017 2016 2015 2014 2013 20…" at bounding box center [435, 153] width 137 height 29
click at [572, 154] on input "text" at bounding box center [587, 154] width 136 height 28
type input "Chevrolet"
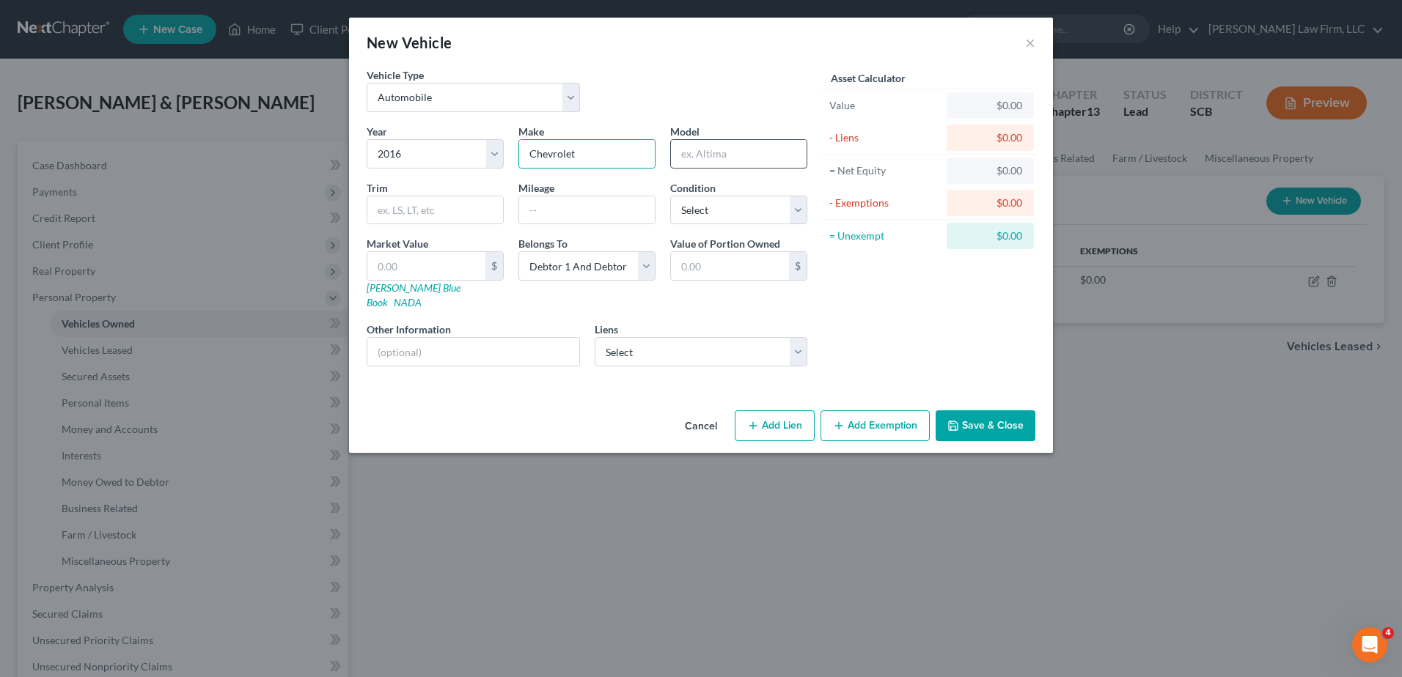
click at [680, 153] on input "text" at bounding box center [739, 154] width 136 height 28
type input "Suburban"
click at [562, 213] on input "text" at bounding box center [587, 211] width 136 height 28
click at [551, 211] on input "186467" at bounding box center [587, 211] width 136 height 28
click at [548, 213] on input "186467" at bounding box center [587, 211] width 136 height 28
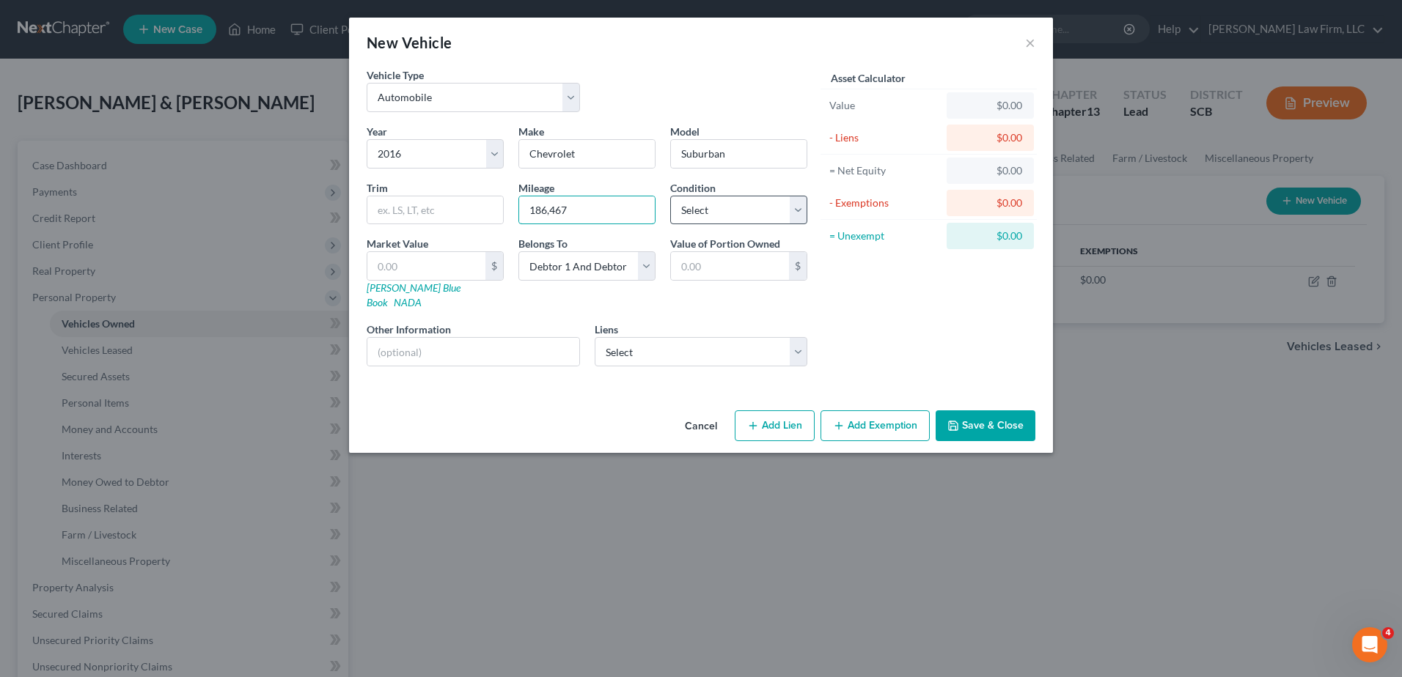
type input "186,467"
click at [718, 209] on select "Select Excellent Very Good Good Fair Poor" at bounding box center [738, 210] width 137 height 29
select select "3"
click at [670, 196] on select "Select Excellent Very Good Good Fair Poor" at bounding box center [738, 210] width 137 height 29
click at [622, 271] on select "Select Debtor 1 Only Debtor 2 Only Debtor 1 And Debtor 2 Only At Least One Of T…" at bounding box center [586, 265] width 137 height 29
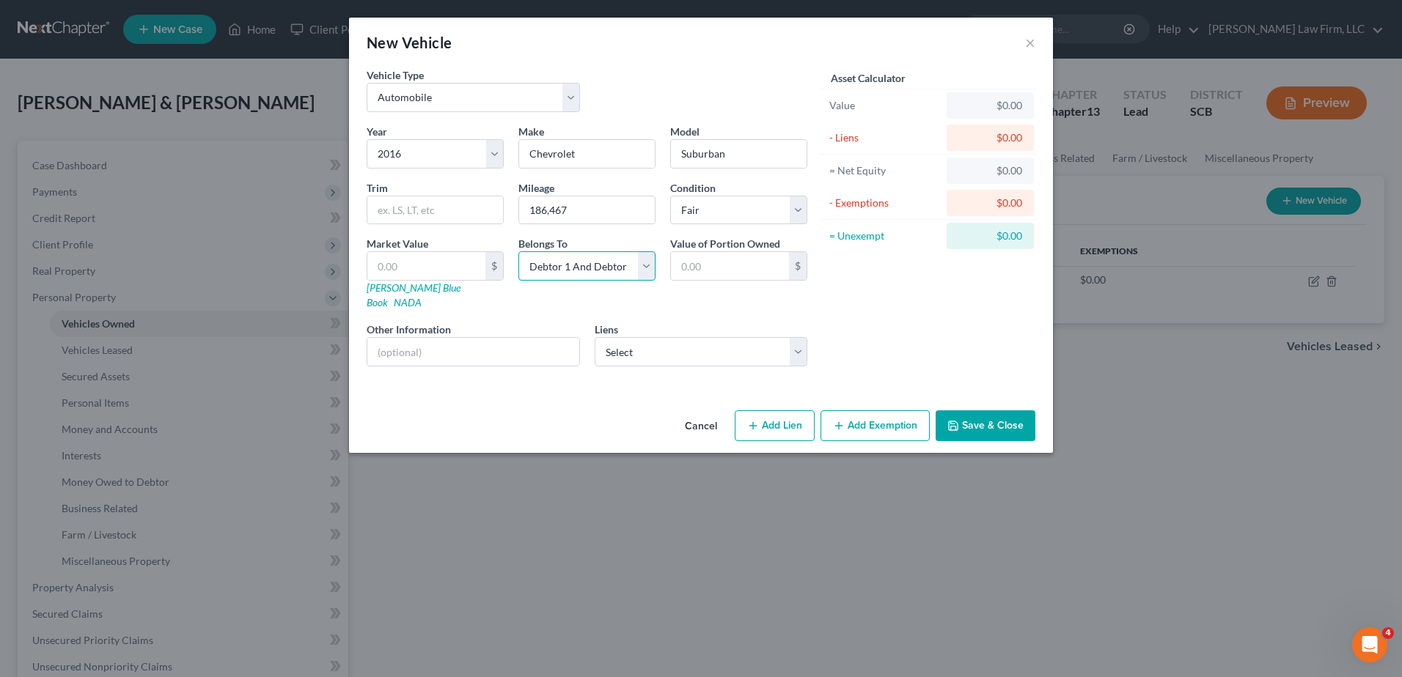
select select "0"
click at [518, 251] on select "Select Debtor 1 Only Debtor 2 Only Debtor 1 And Debtor 2 Only At Least One Of T…" at bounding box center [586, 265] width 137 height 29
click at [522, 338] on input "text" at bounding box center [473, 352] width 212 height 28
type input "VIN:"
click at [659, 337] on select "Select Founders Fcu - $30,353.00 Founders Fcu - $19,104.00 World Fin - $2,130.0…" at bounding box center [701, 351] width 213 height 29
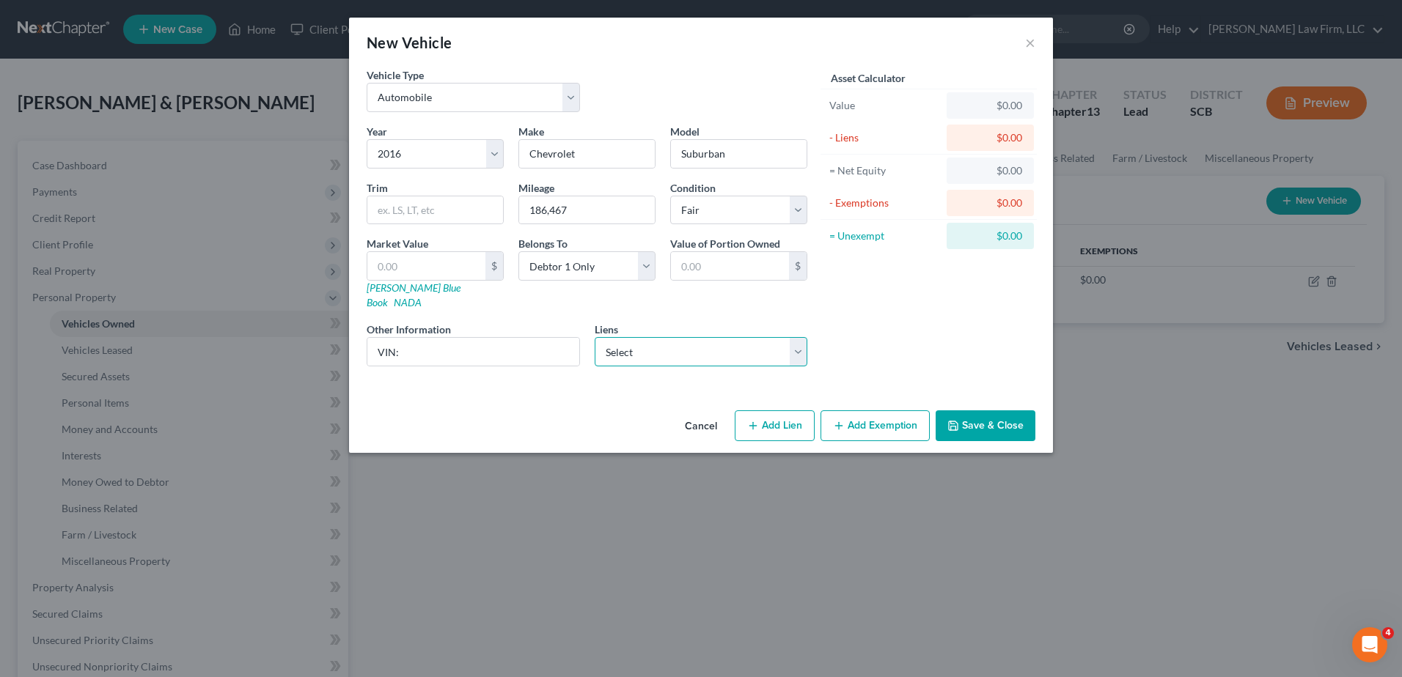
select select "0"
click at [595, 337] on select "Select Founders Fcu - $30,353.00 Founders Fcu - $19,104.00 World Fin - $2,130.0…" at bounding box center [701, 351] width 213 height 29
select select
select select "42"
select select "0"
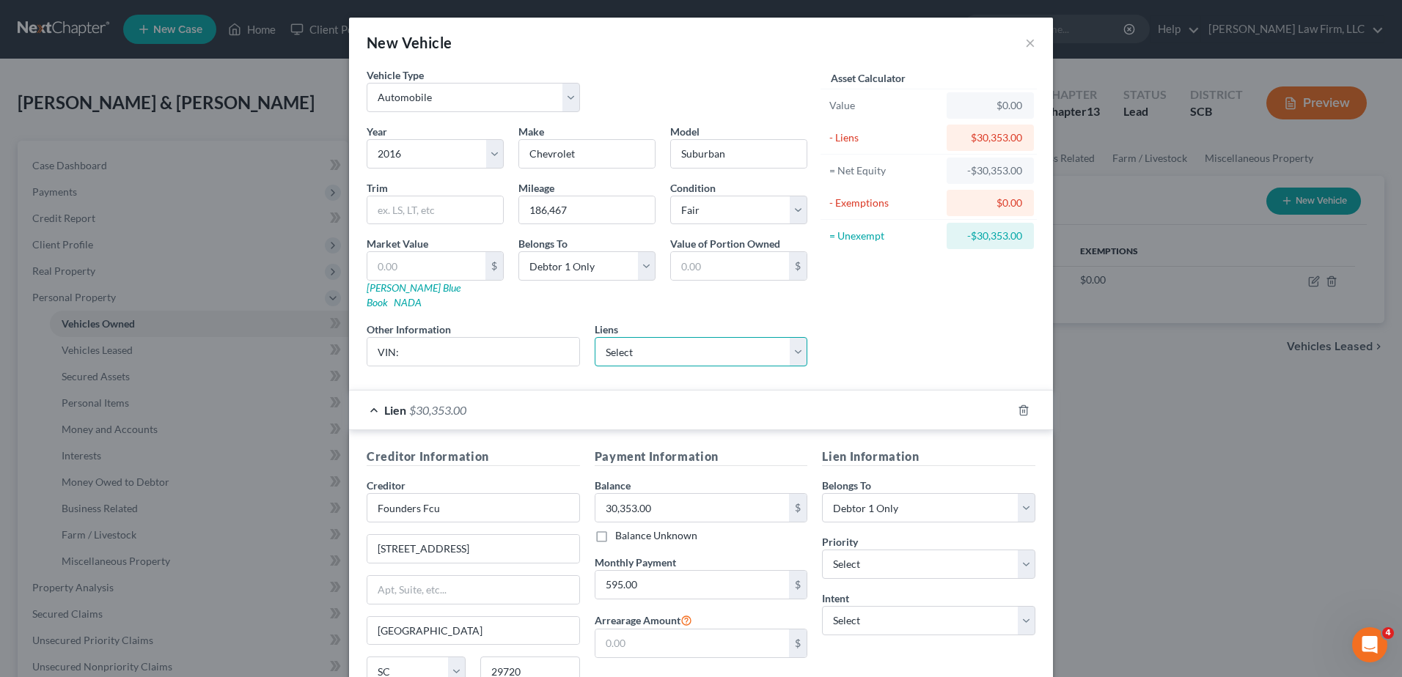
click at [789, 339] on select "Select Founders Fcu - $19,104.00 World Fin - $2,130.00 World Fin - $1,658.00 Fo…" at bounding box center [701, 351] width 213 height 29
click at [595, 337] on select "Select Founders Fcu - $19,104.00 World Fin - $2,130.00 World Fin - $1,658.00 Fo…" at bounding box center [701, 351] width 213 height 29
click at [1021, 405] on icon "button" at bounding box center [1024, 411] width 12 height 12
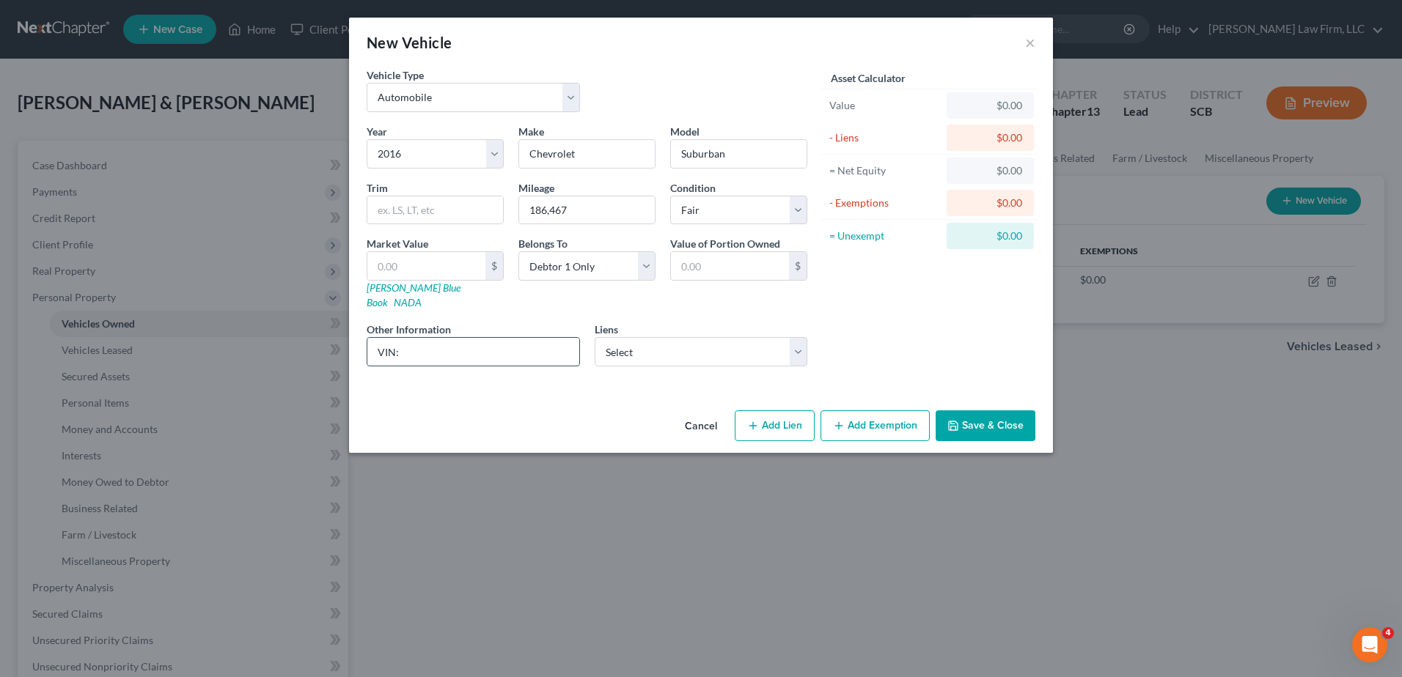
click at [554, 338] on input "VIN:" at bounding box center [473, 352] width 212 height 28
click at [542, 338] on input "VIN:" at bounding box center [473, 352] width 212 height 28
drag, startPoint x: 510, startPoint y: 339, endPoint x: 404, endPoint y: 338, distance: 106.3
click at [404, 338] on input "VIN: 1GNSKJKC0GR429782" at bounding box center [473, 352] width 212 height 28
type input "VIN: 1GNSKJKC0GR429782"
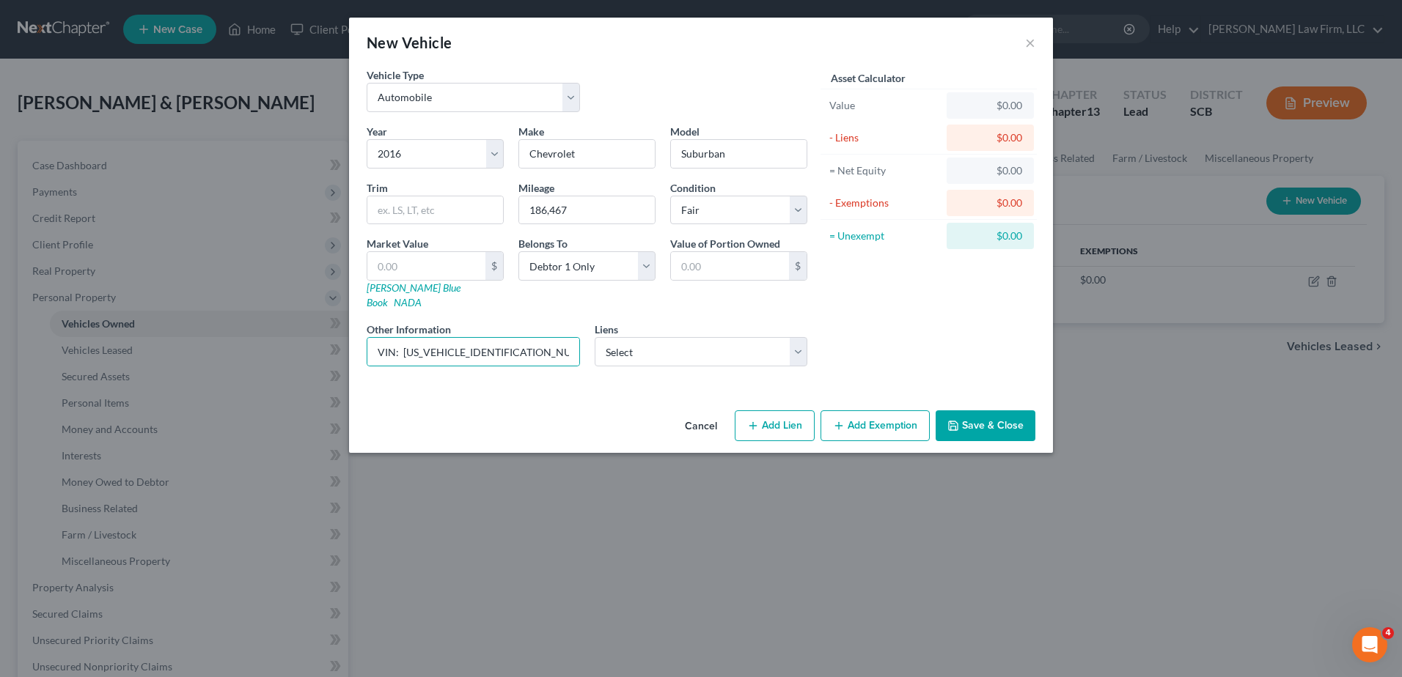
click at [527, 322] on div "Other Information VIN: 1GNSKJKC0GR429782" at bounding box center [473, 344] width 228 height 45
click at [447, 266] on input "text" at bounding box center [426, 266] width 118 height 28
type input "1"
type input "1.00"
type input "19"
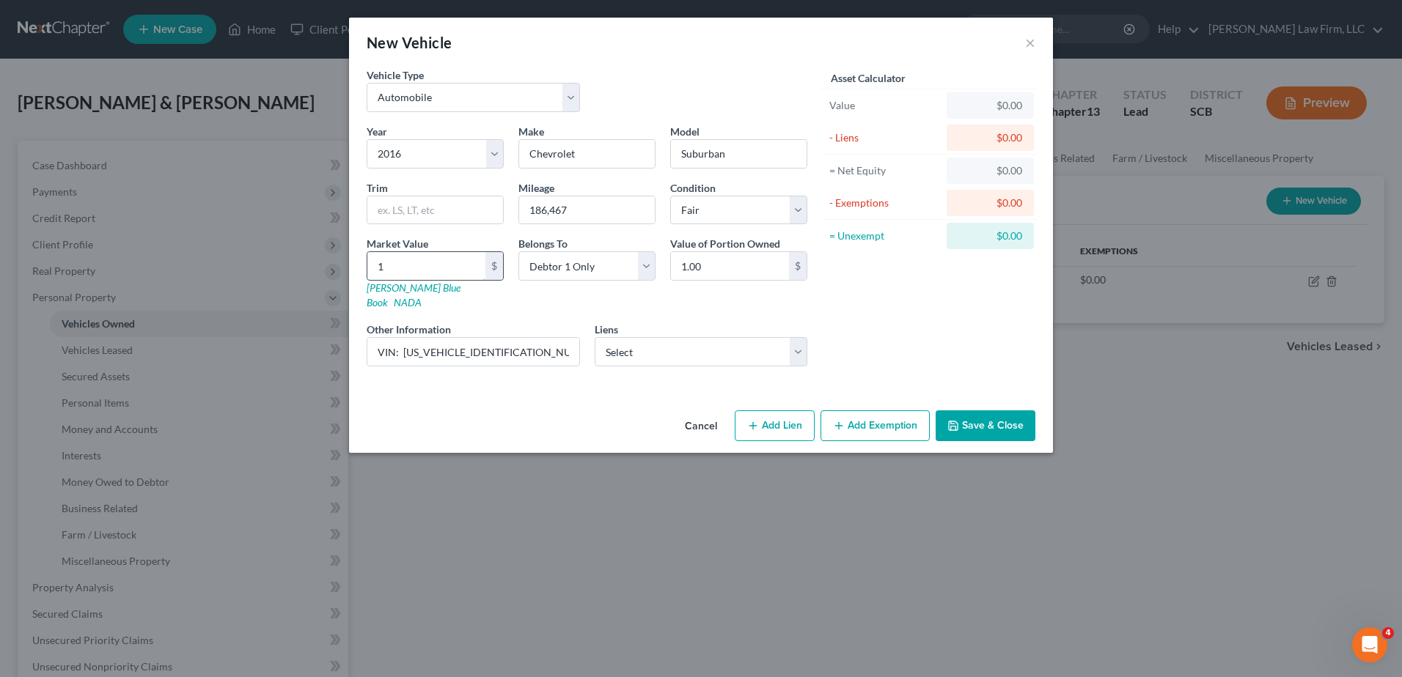
type input "19.00"
type input "198"
type input "198.00"
type input "1985"
type input "1,985.00"
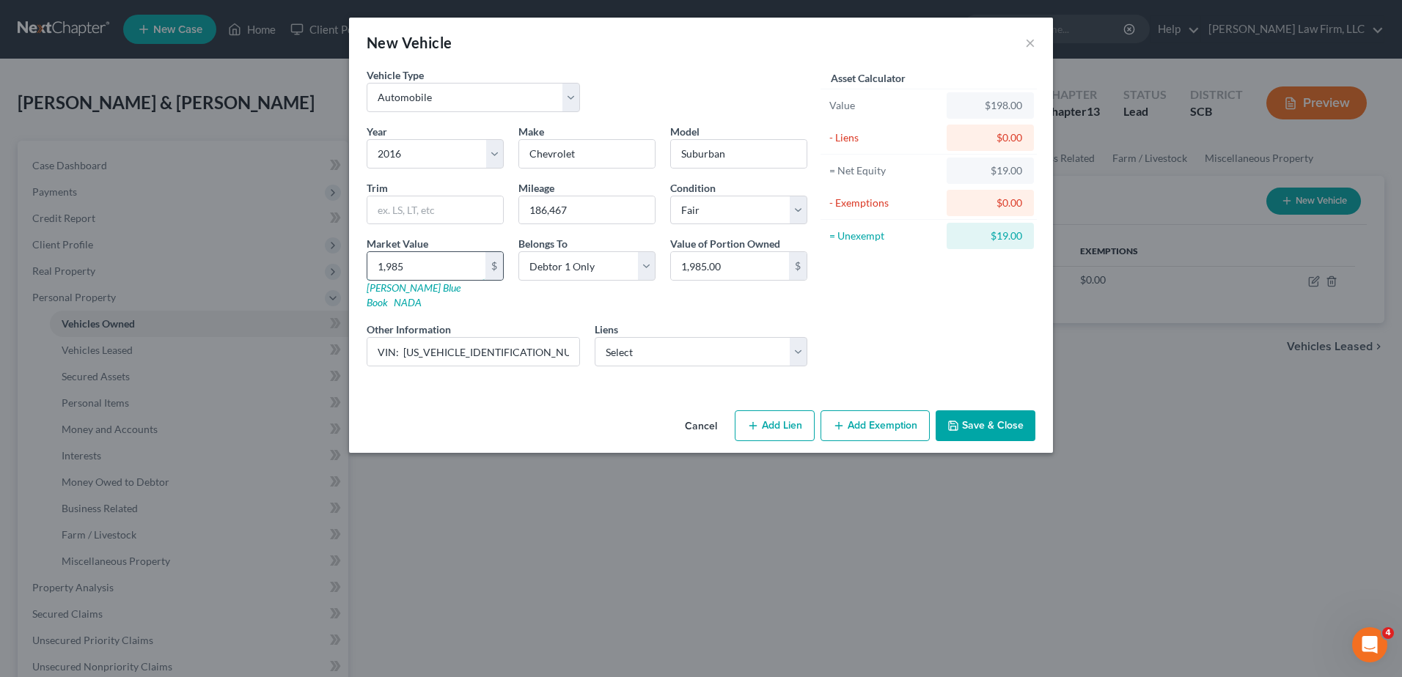
type input "1,9850"
type input "19,850.00"
type input "19,850"
click at [542, 338] on input "VIN: 1GNSKJKC0GR429782" at bounding box center [473, 352] width 212 height 28
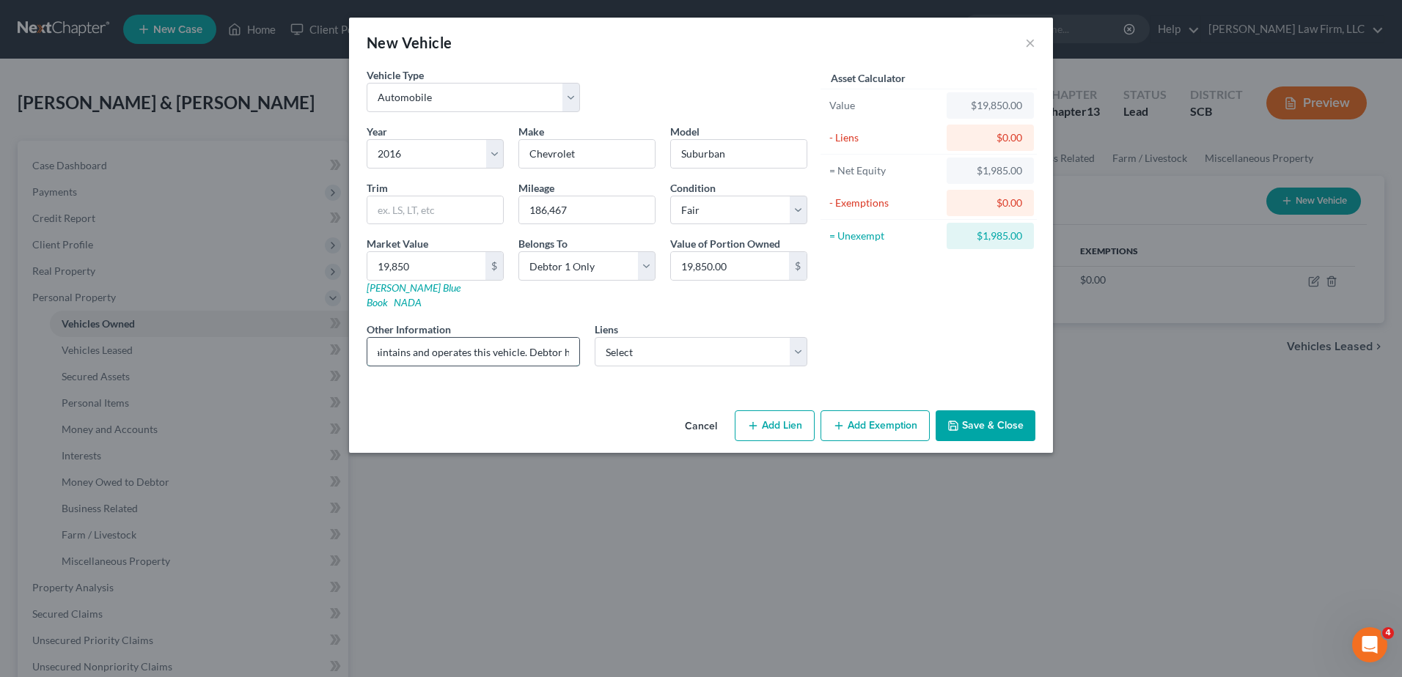
click at [482, 339] on input "VIN: 1GNSKJKC0GR429782 (Debtor's wife maintains and operates this vehicle. Debt…" at bounding box center [473, 352] width 212 height 28
type input "VIN: 1GNSKJKC0GR429782 (The Joint Debtor maintains and operates this vehicle. D…"
click at [951, 420] on icon "button" at bounding box center [953, 426] width 12 height 12
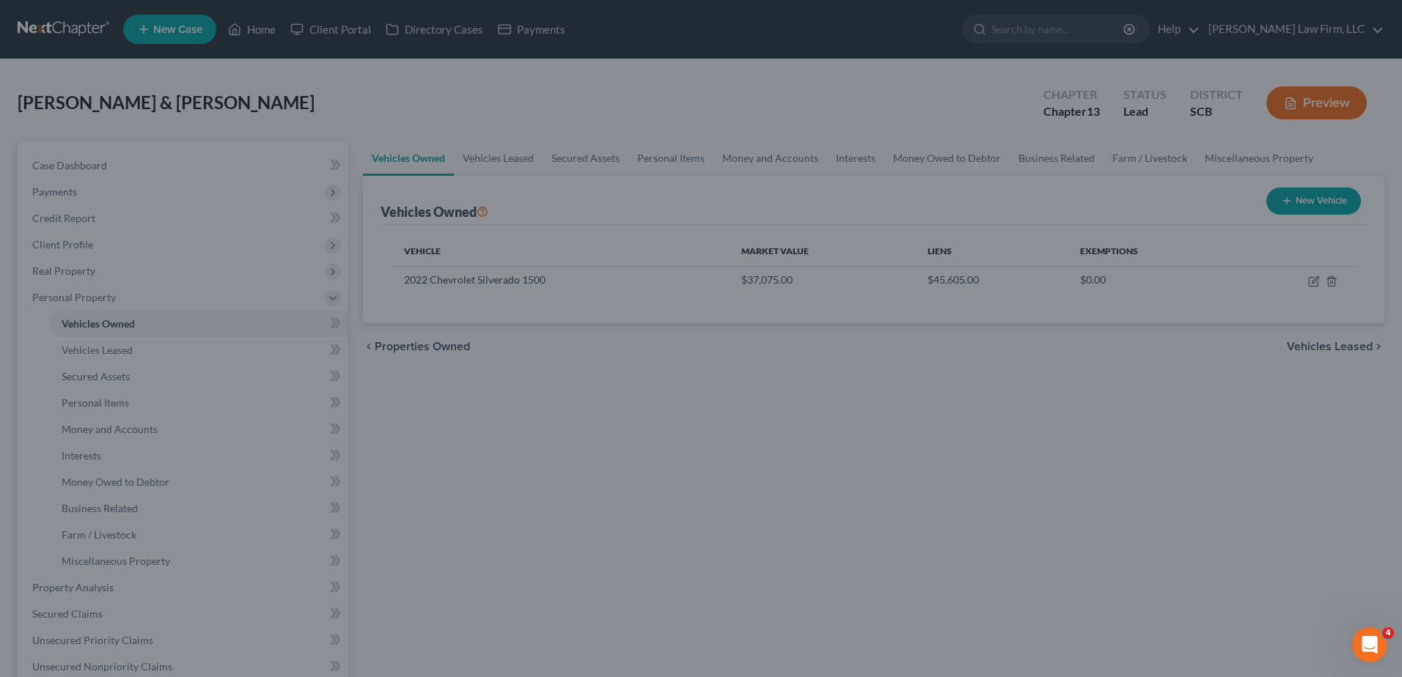
scroll to position [0, 0]
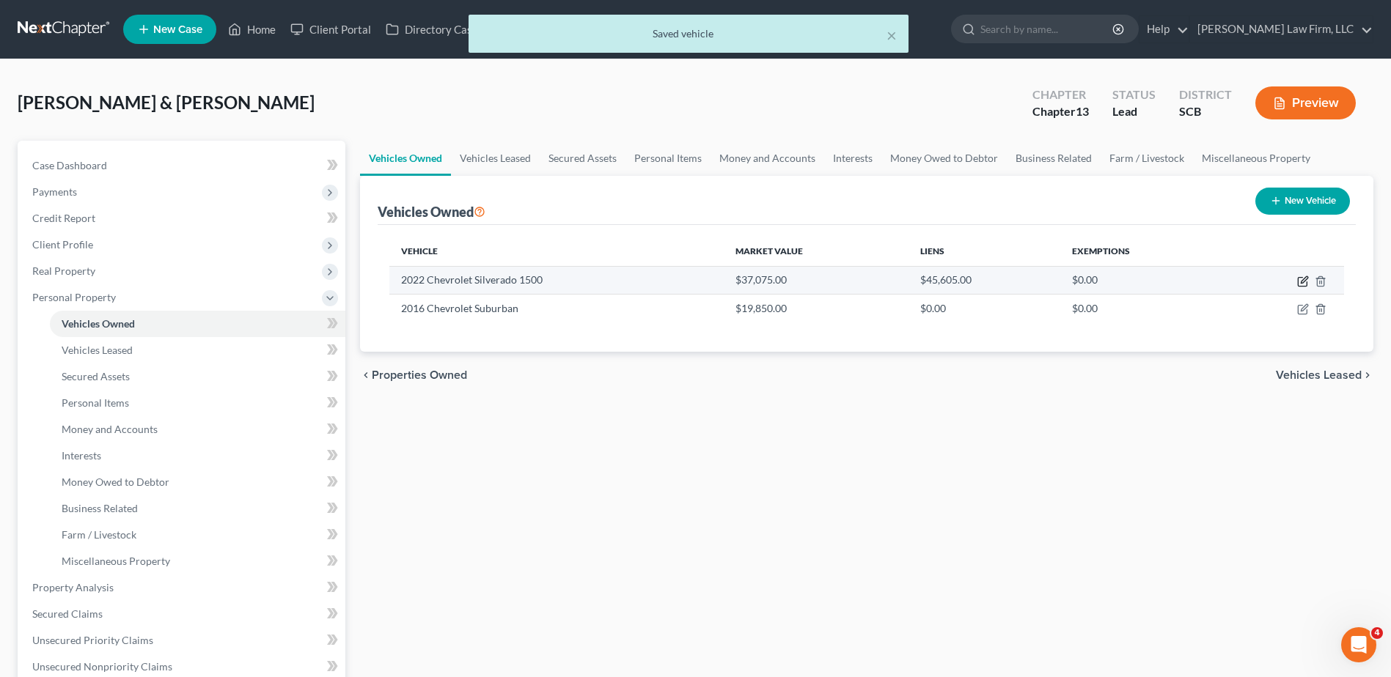
click at [1304, 282] on icon "button" at bounding box center [1304, 279] width 7 height 7
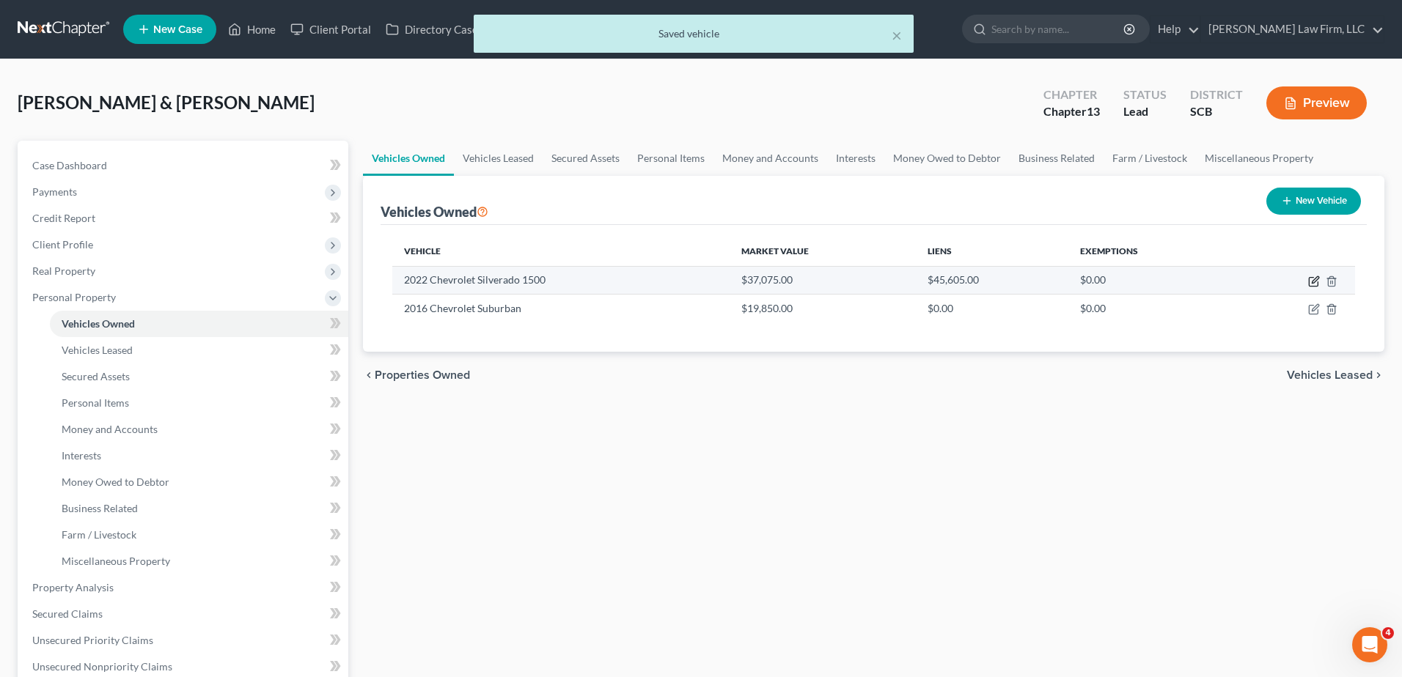
select select "0"
select select "4"
select select "2"
select select "0"
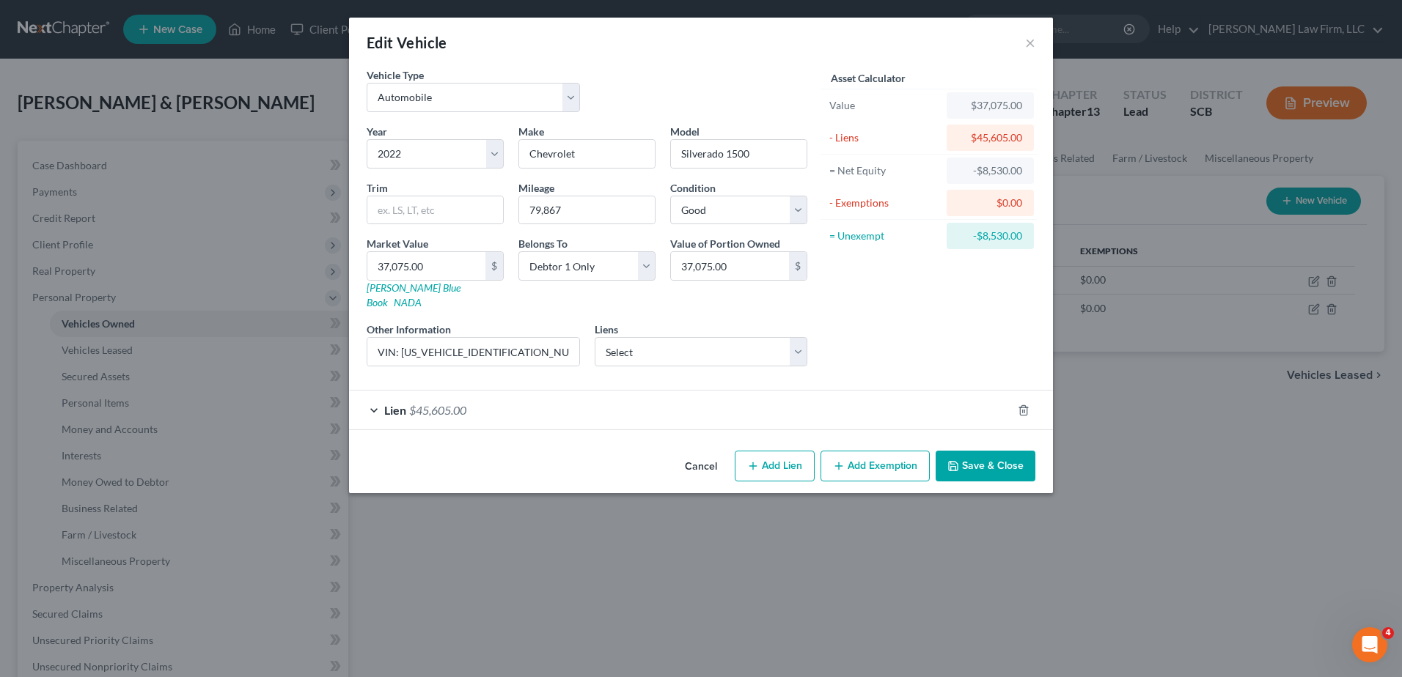
click at [871, 452] on button "Add Exemption" at bounding box center [874, 466] width 109 height 31
select select "2"
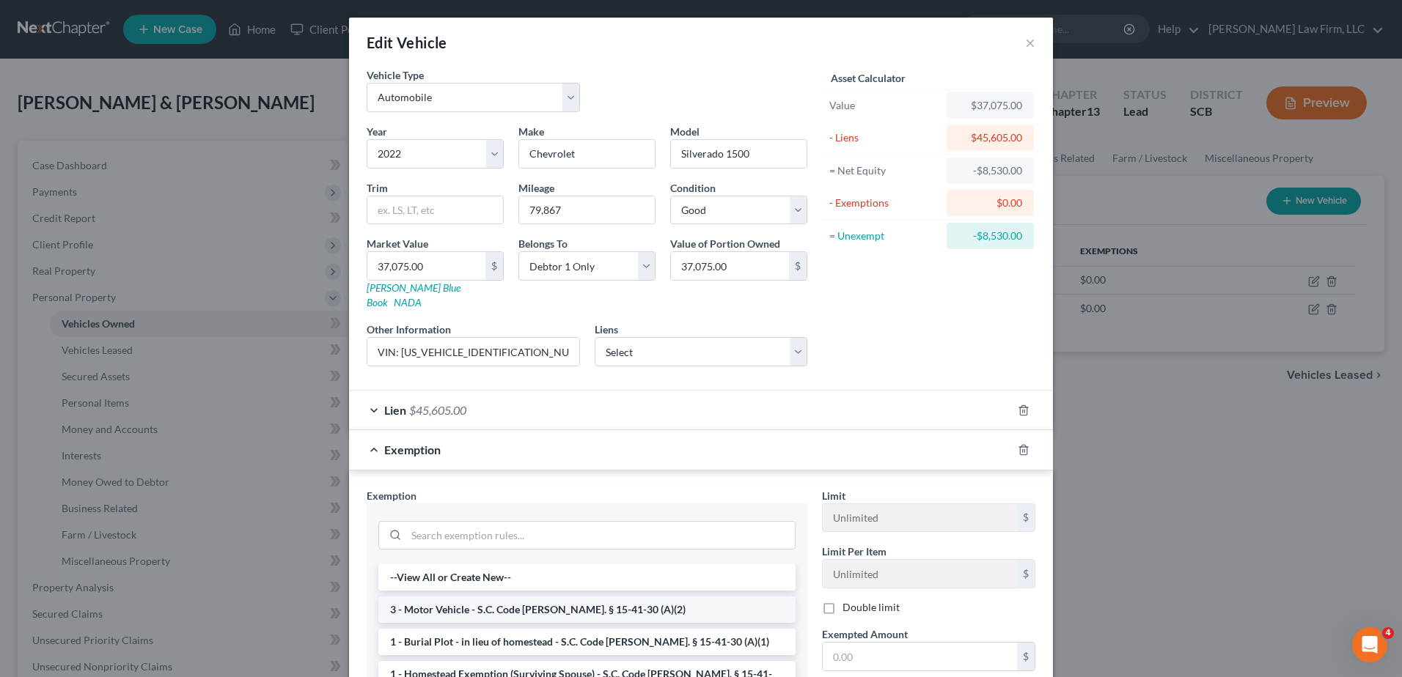
click at [543, 598] on li "3 - Motor Vehicle - S.C. Code Ann. § 15-41-30 (A)(2)" at bounding box center [586, 610] width 417 height 26
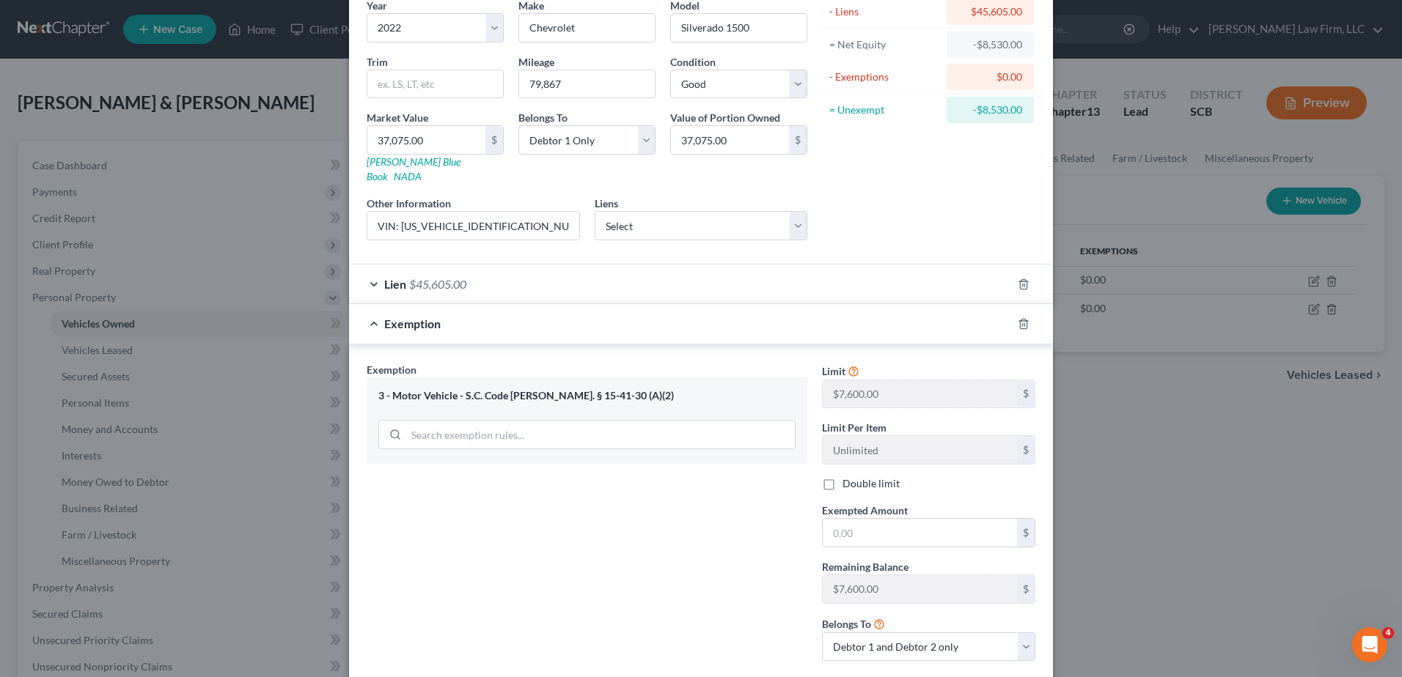
scroll to position [147, 0]
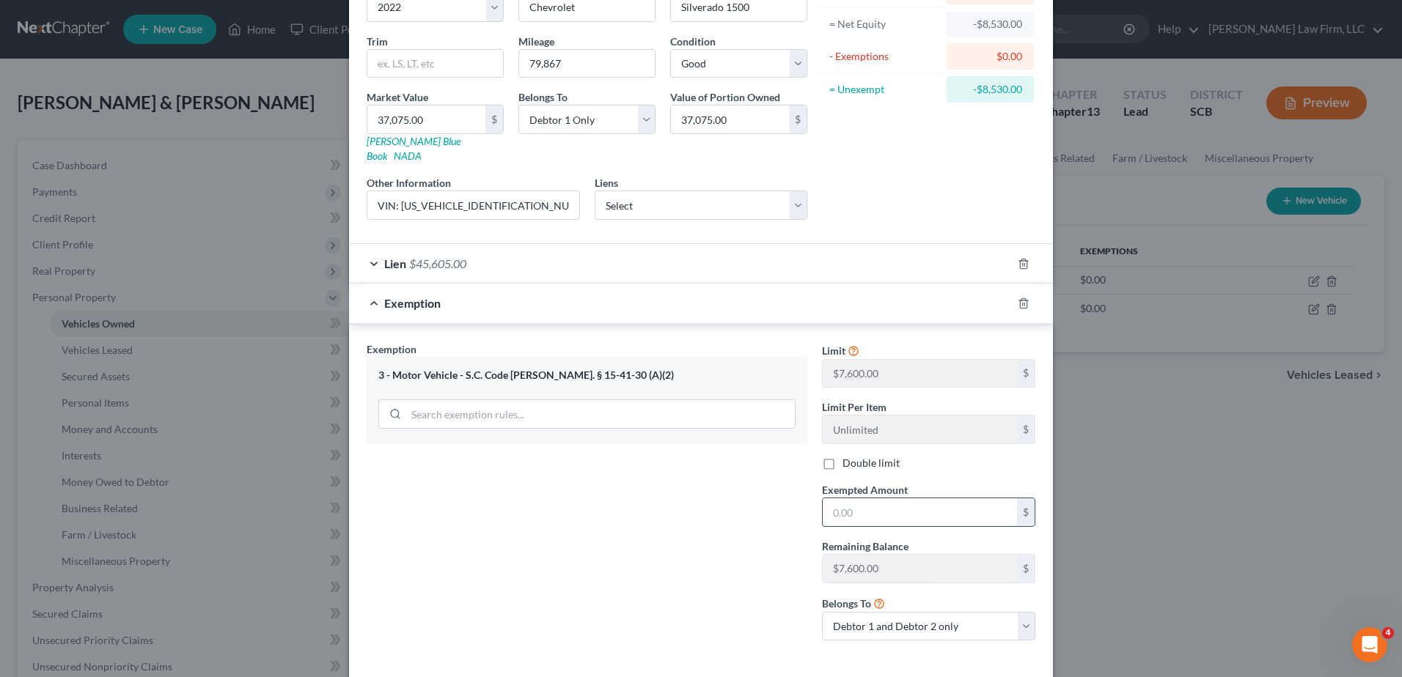
click at [860, 505] on input "text" at bounding box center [920, 513] width 194 height 28
type input "7,600.00"
click at [944, 622] on select "Debtor 1 only Debtor 2 only Debtor 1 and Debtor 2 only" at bounding box center [928, 626] width 213 height 29
click at [732, 572] on div "Exemption Set must be selected for CA. Exemption * 3 - Motor Vehicle - S.C. Cod…" at bounding box center [586, 498] width 455 height 312
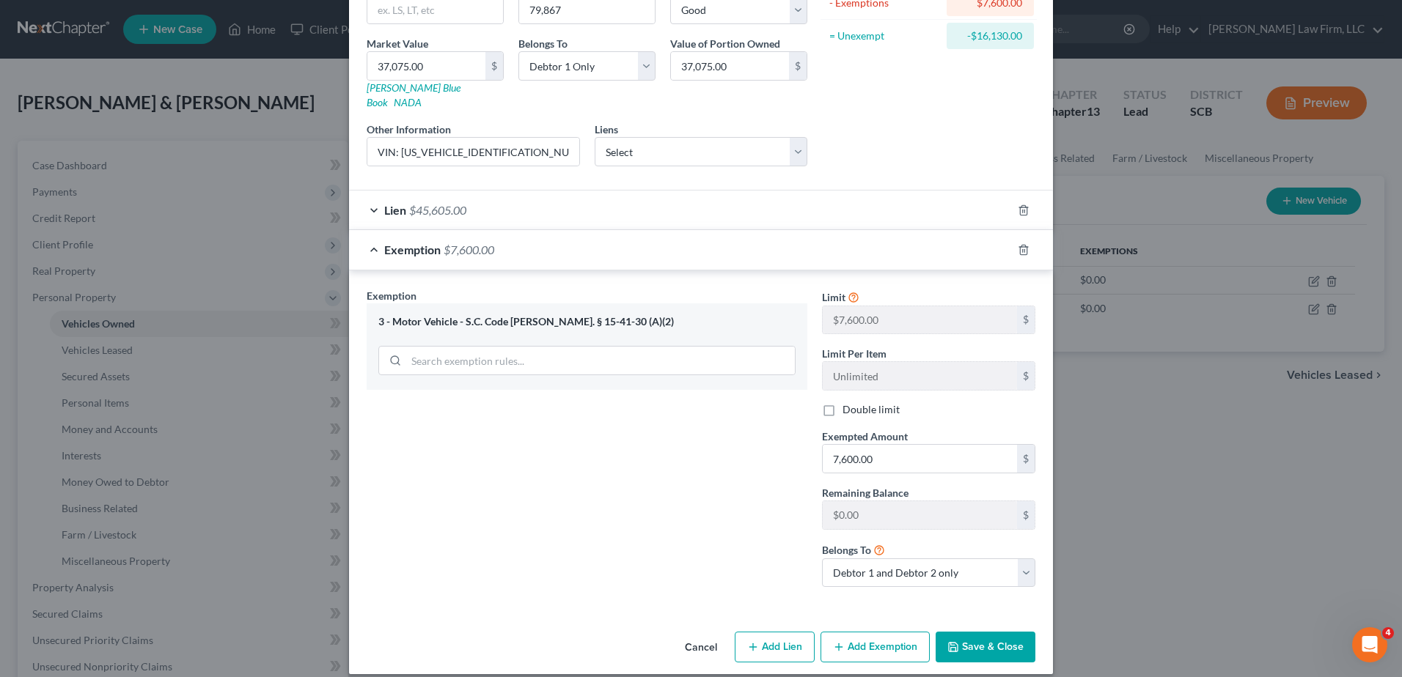
click at [471, 243] on span "$7,600.00" at bounding box center [469, 250] width 51 height 14
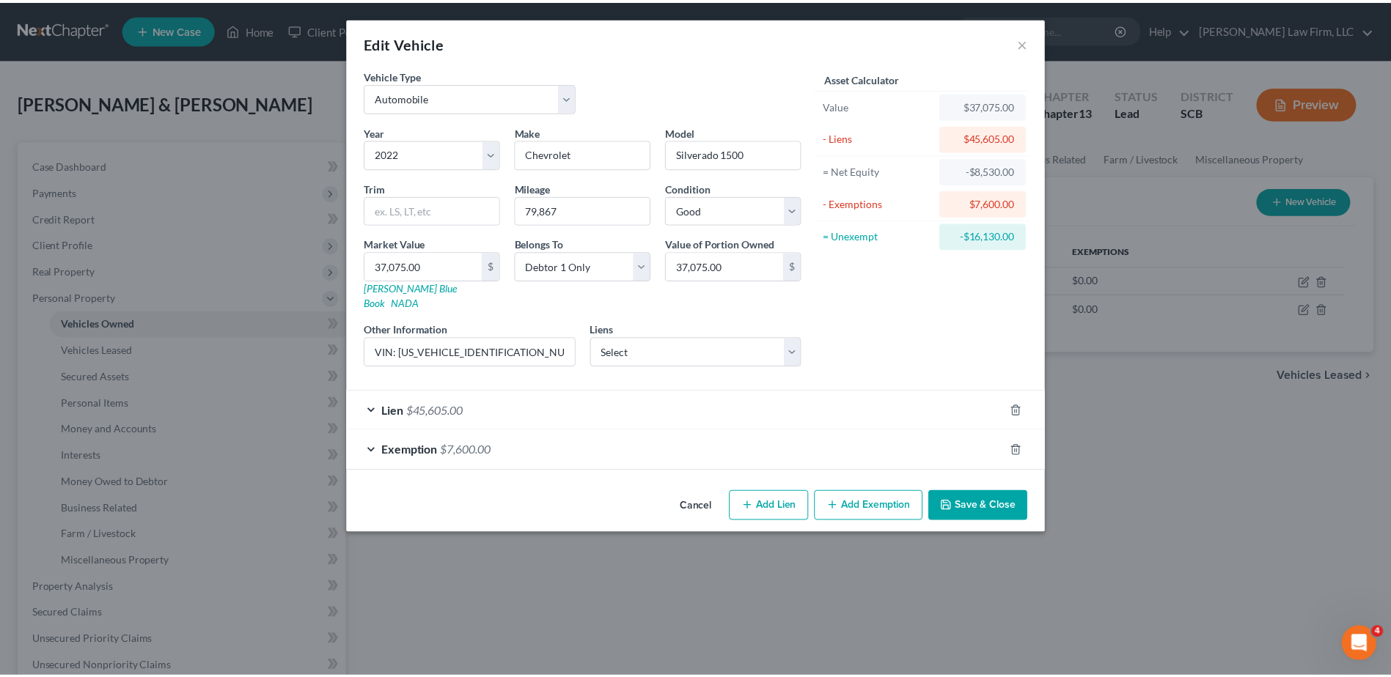
scroll to position [0, 0]
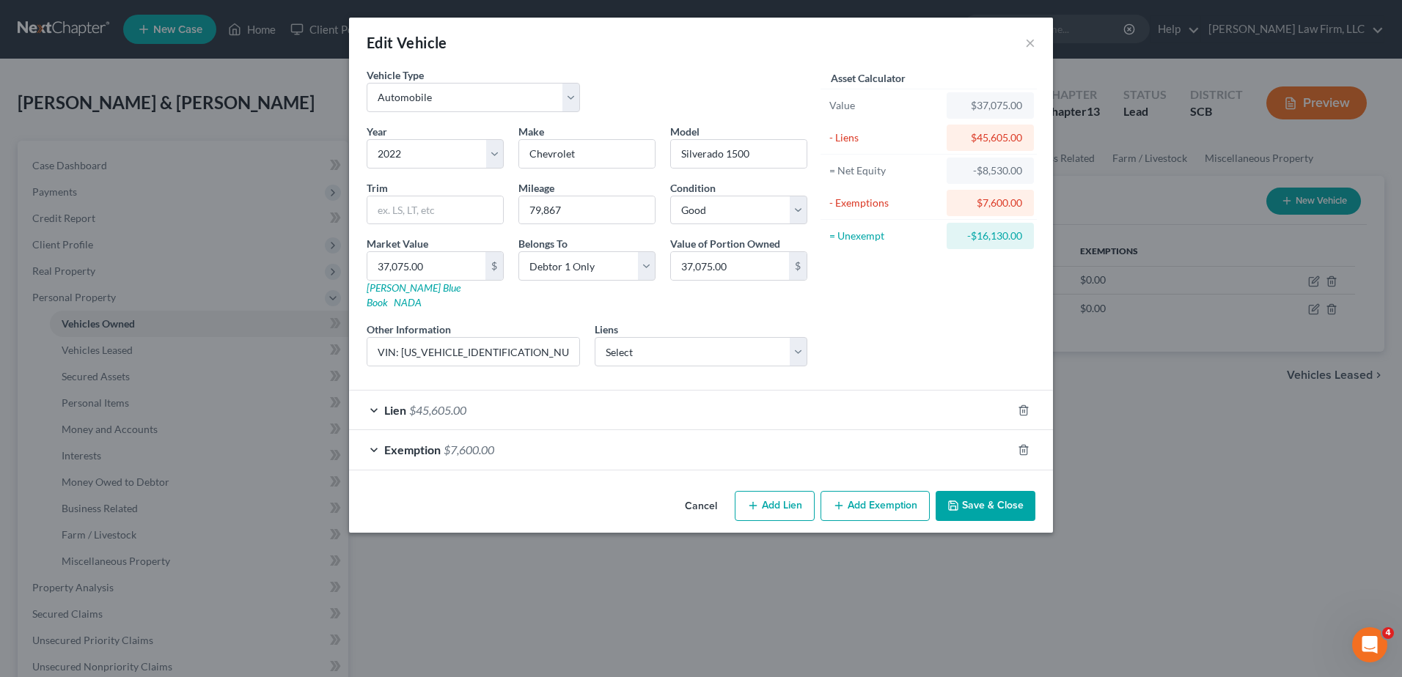
click at [961, 491] on button "Save & Close" at bounding box center [986, 506] width 100 height 31
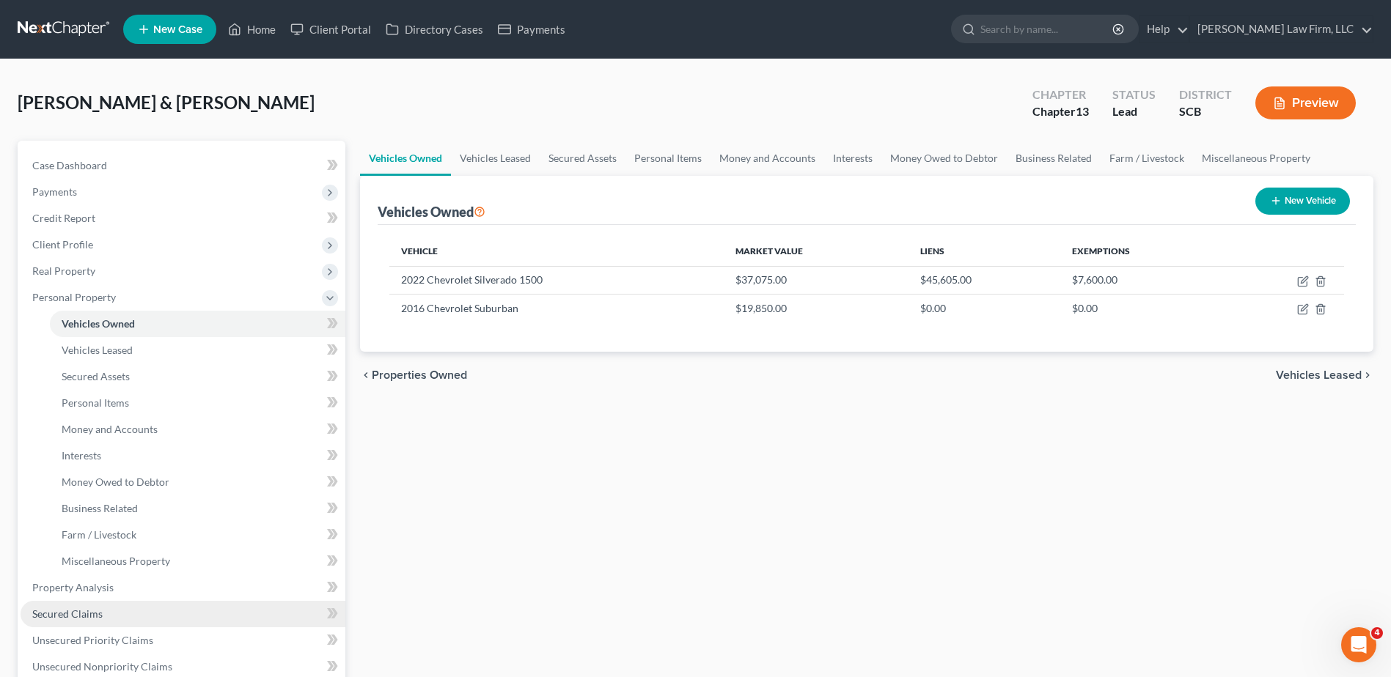
click at [103, 618] on link "Secured Claims" at bounding box center [183, 614] width 325 height 26
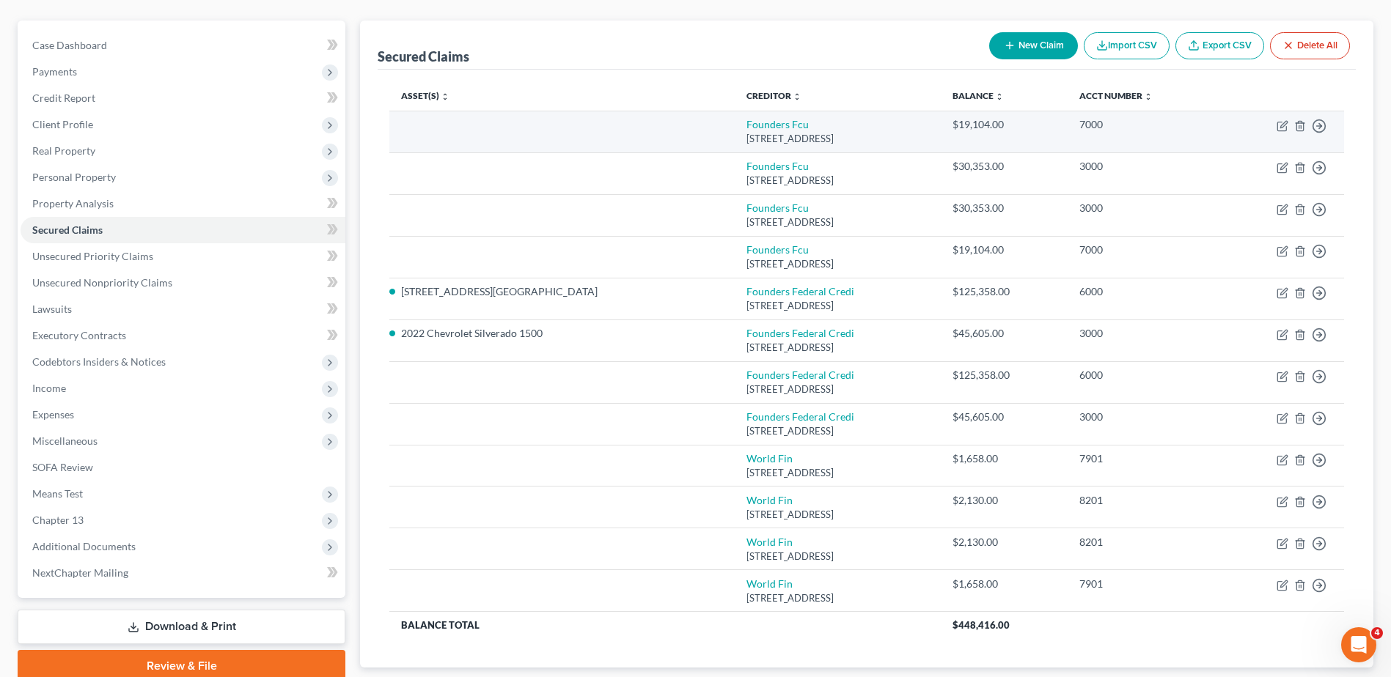
scroll to position [147, 0]
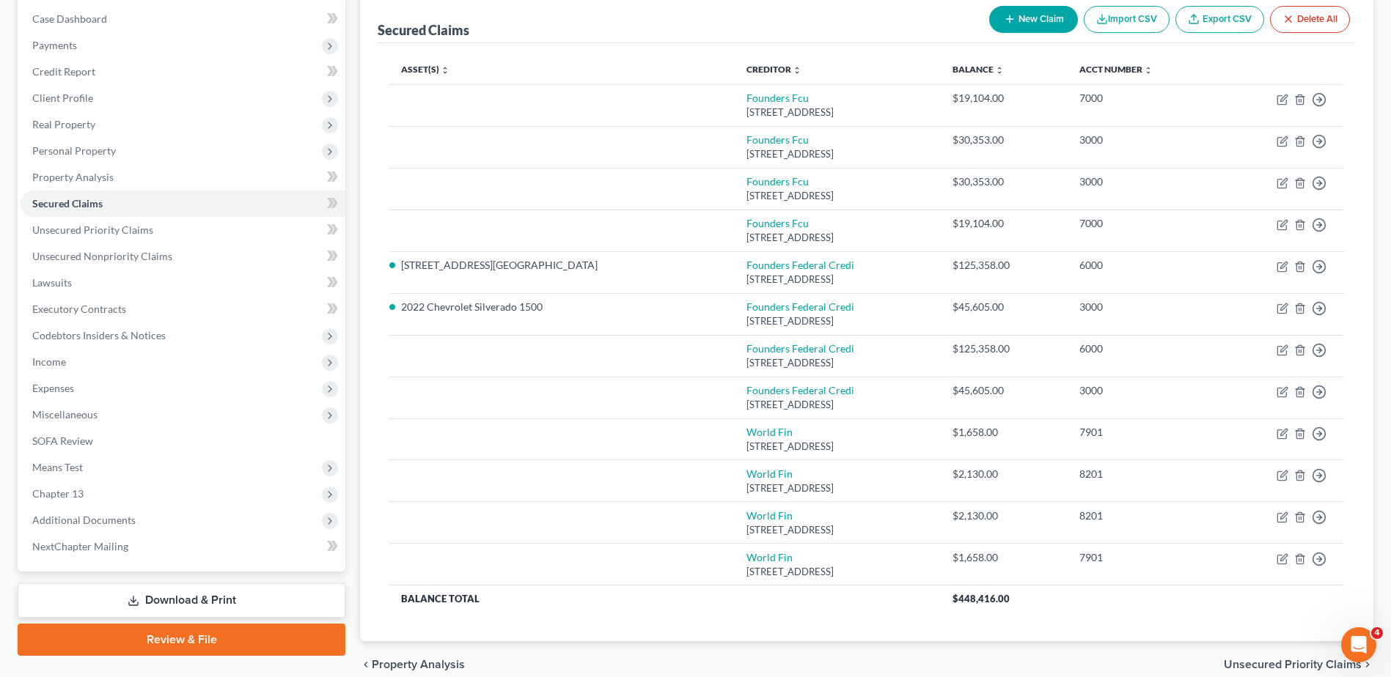
click at [1301, 26] on button "Delete All" at bounding box center [1310, 19] width 80 height 27
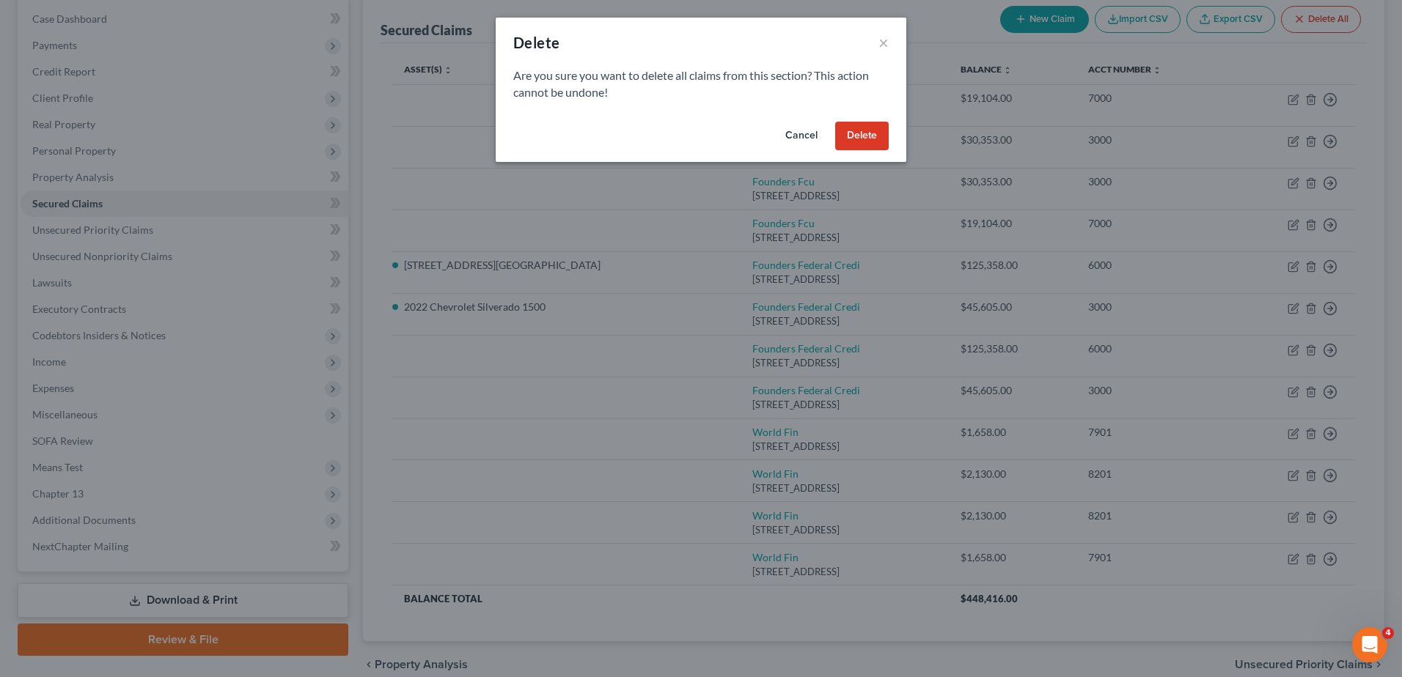
click at [814, 136] on button "Cancel" at bounding box center [802, 136] width 56 height 29
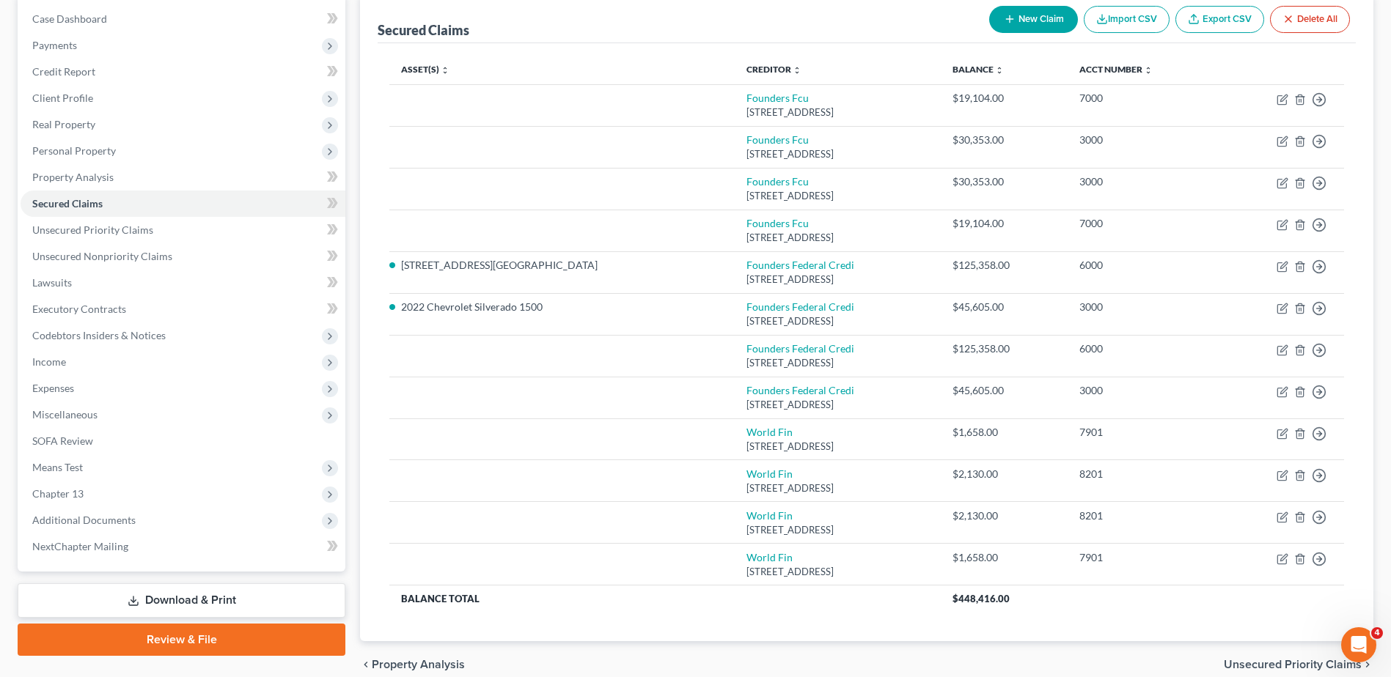
click at [1150, 17] on button "Import CSV" at bounding box center [1127, 19] width 86 height 27
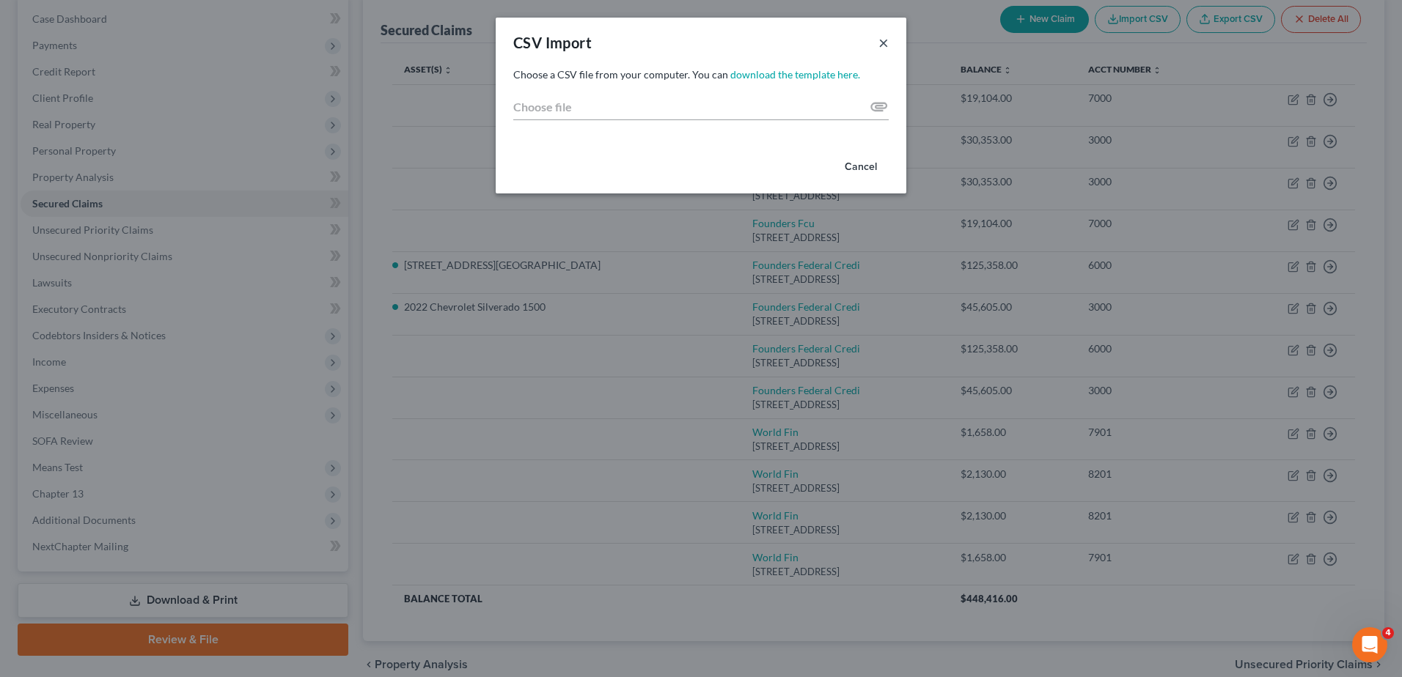
click at [883, 47] on button "×" at bounding box center [883, 43] width 10 height 18
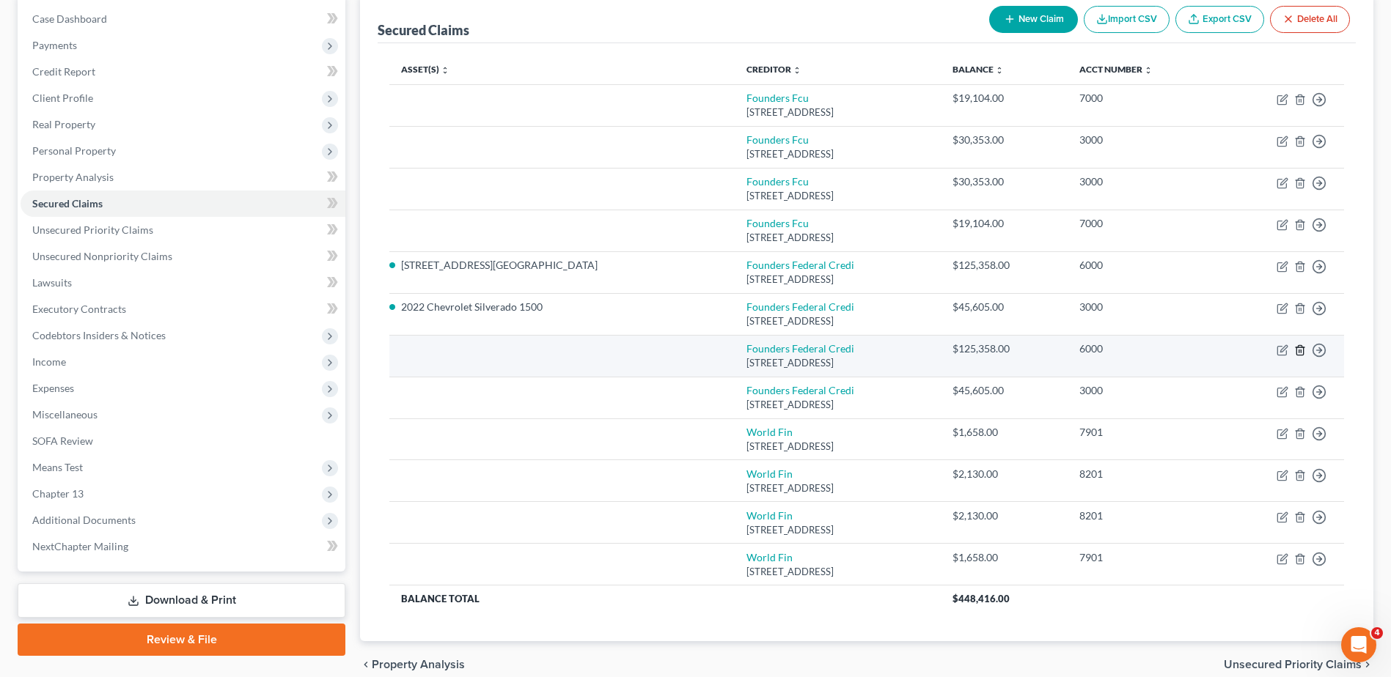
click at [1299, 350] on icon "button" at bounding box center [1300, 351] width 12 height 12
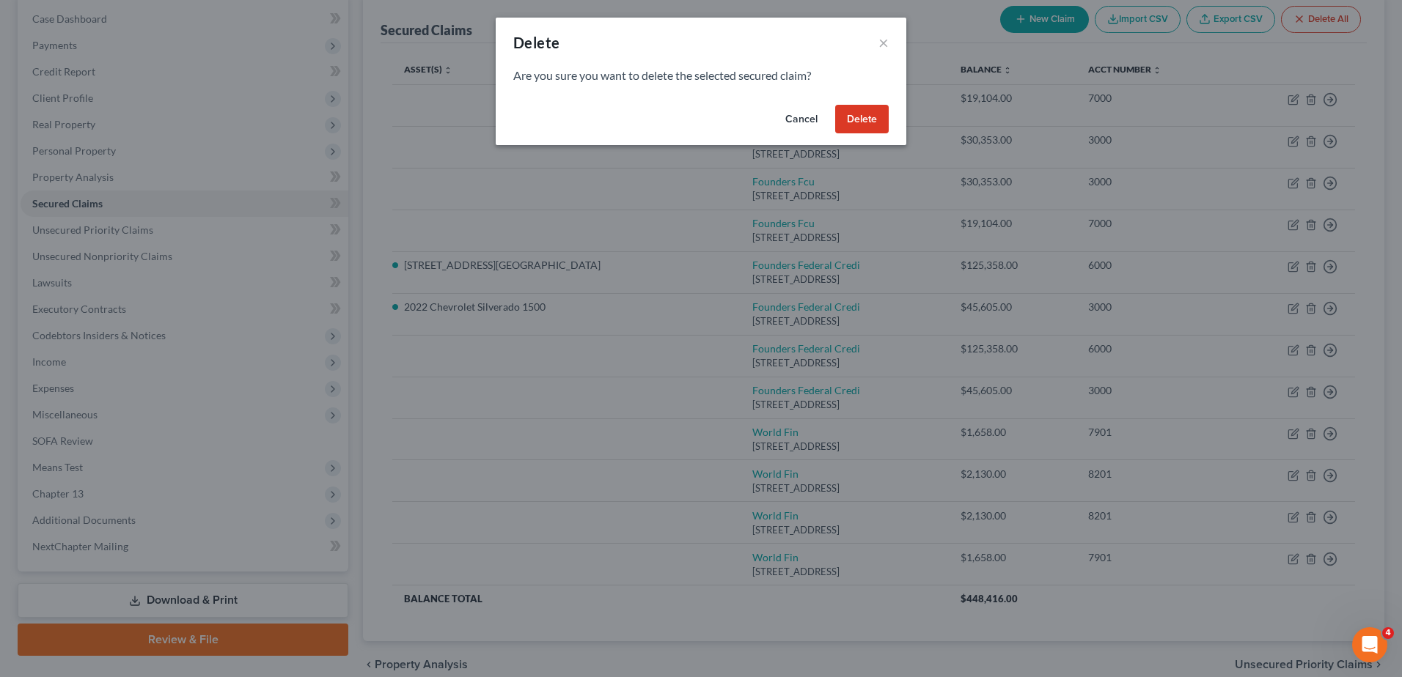
click at [863, 123] on button "Delete" at bounding box center [862, 119] width 54 height 29
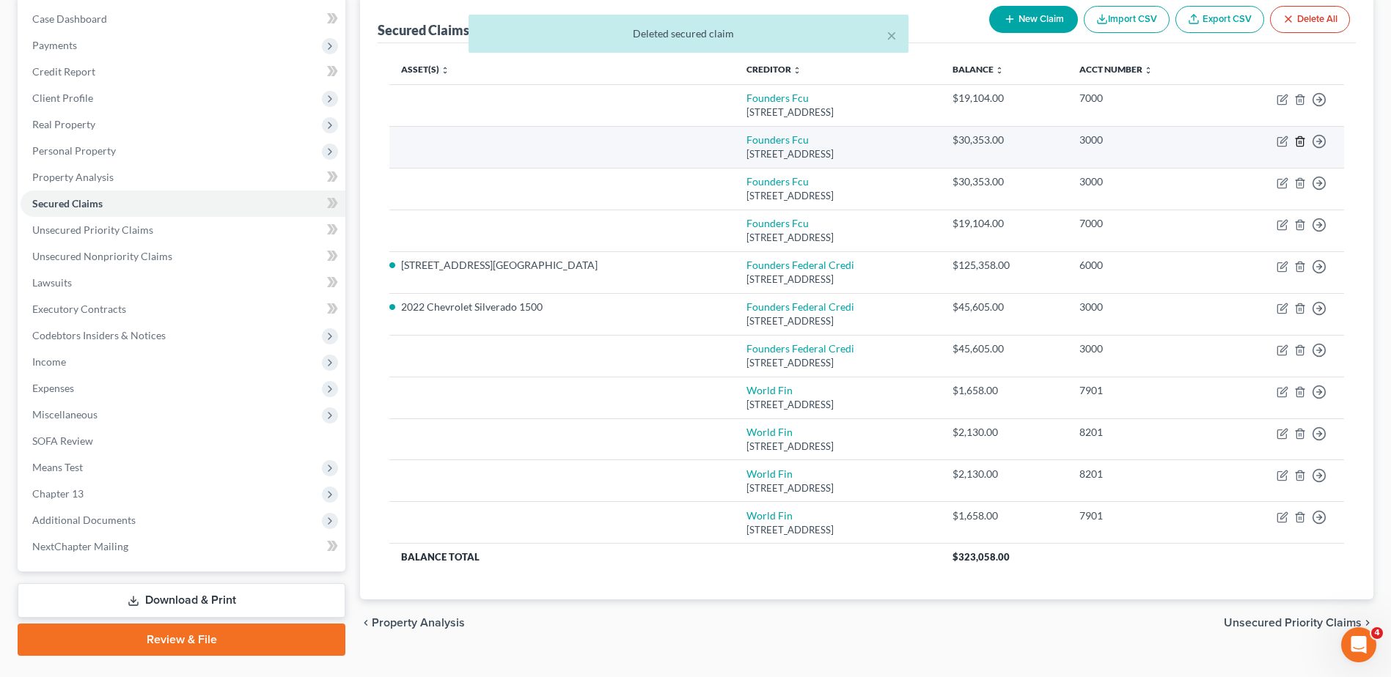
click at [1299, 142] on line "button" at bounding box center [1299, 142] width 0 height 3
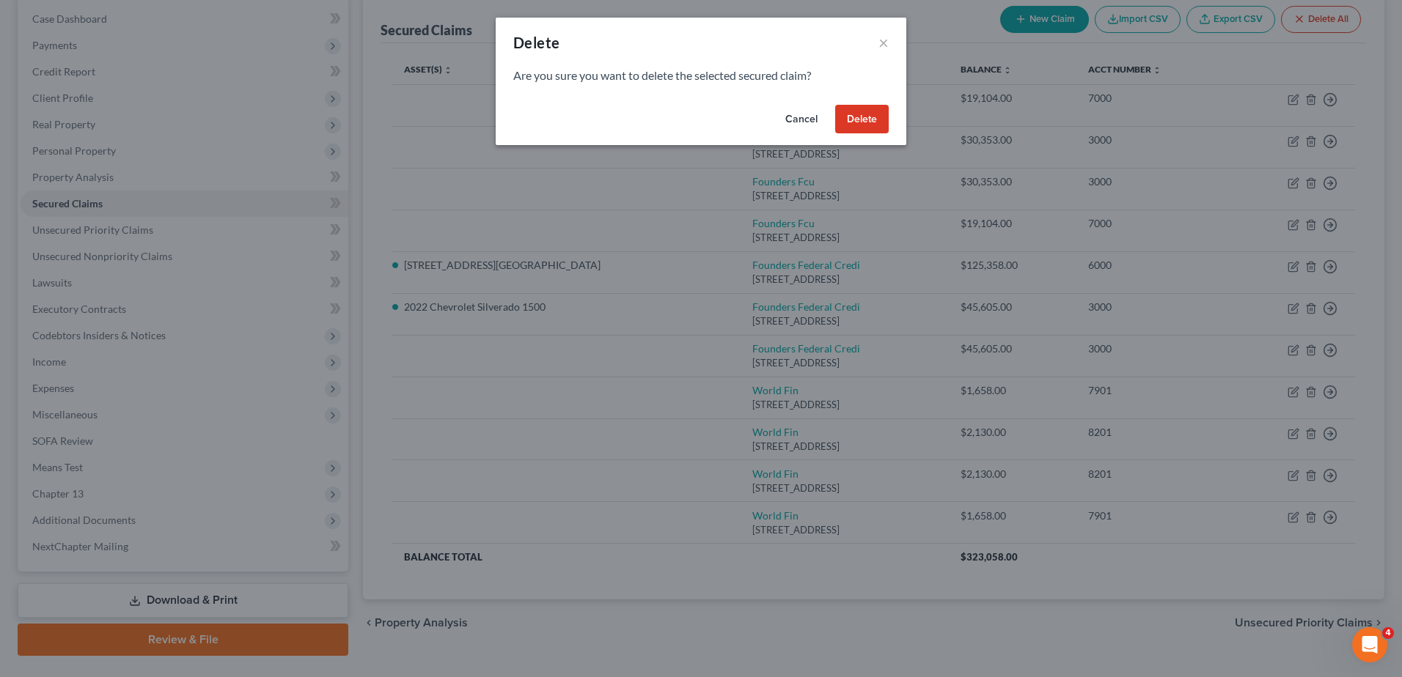
click at [870, 122] on button "Delete" at bounding box center [862, 119] width 54 height 29
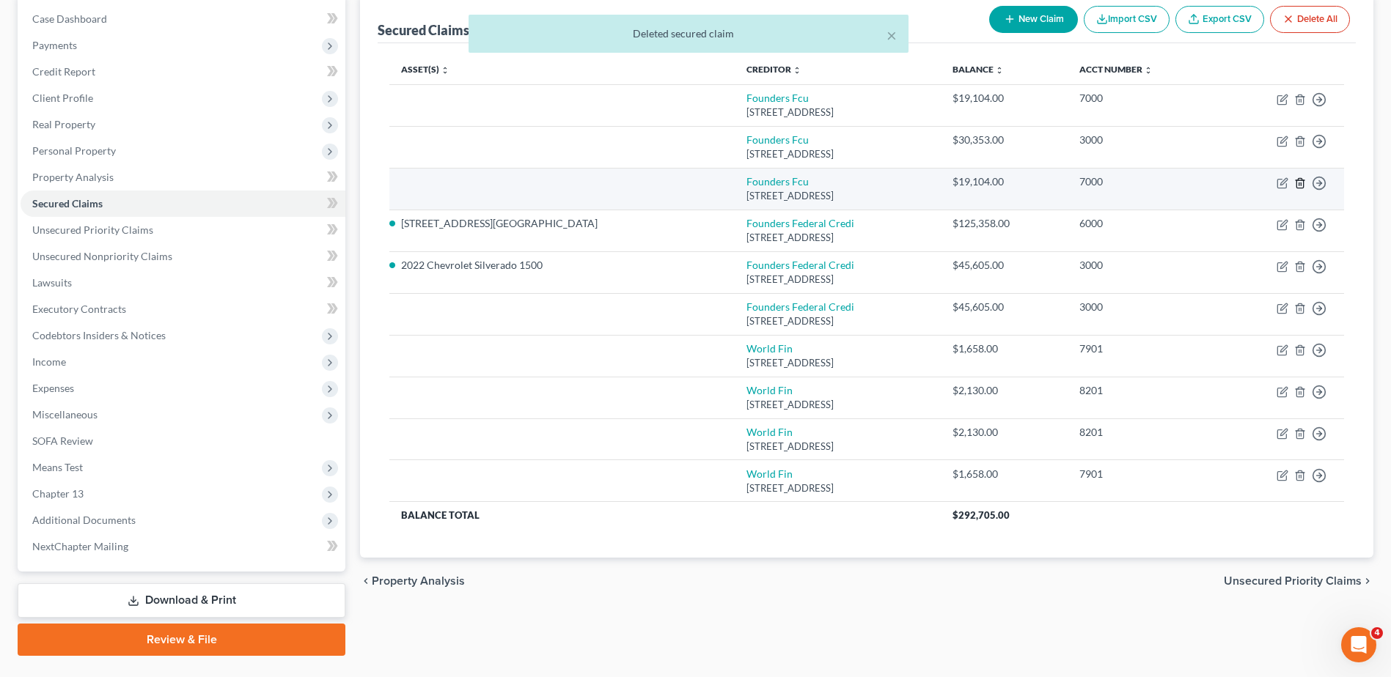
click at [1301, 183] on line "button" at bounding box center [1301, 184] width 0 height 3
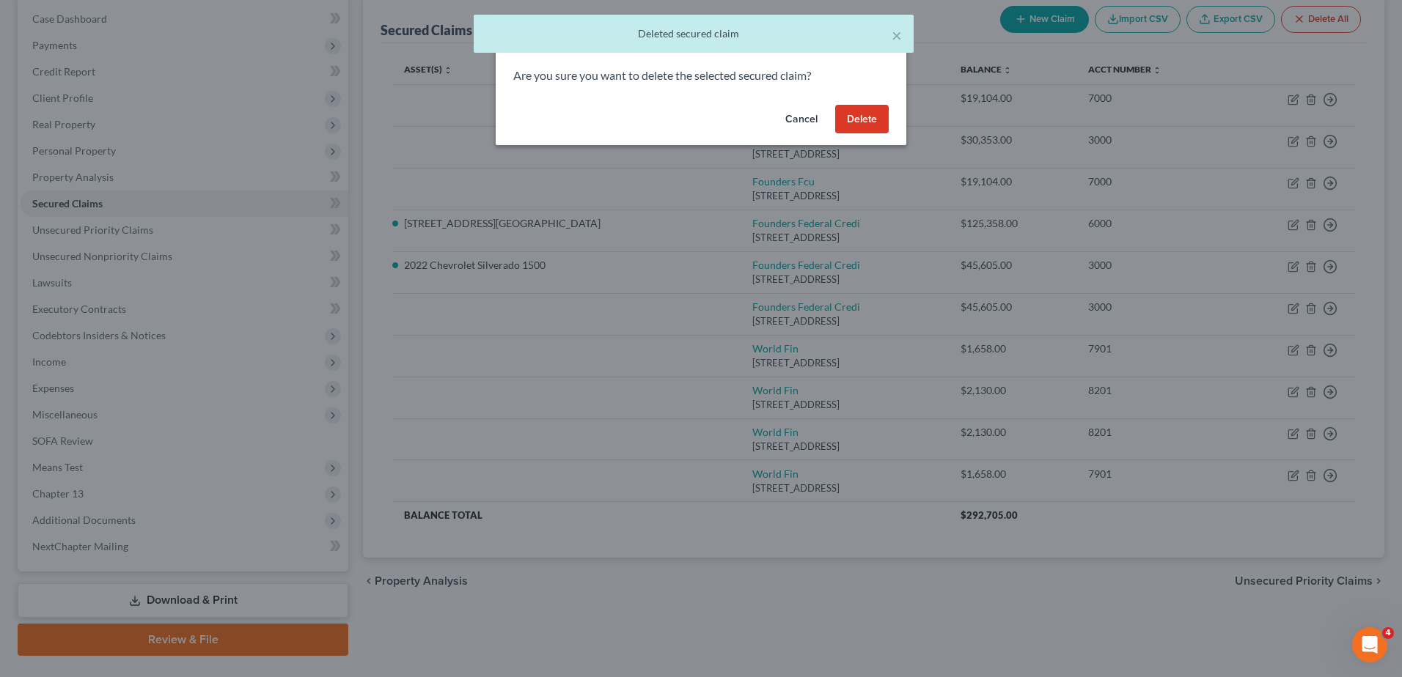
click at [875, 123] on button "Delete" at bounding box center [862, 119] width 54 height 29
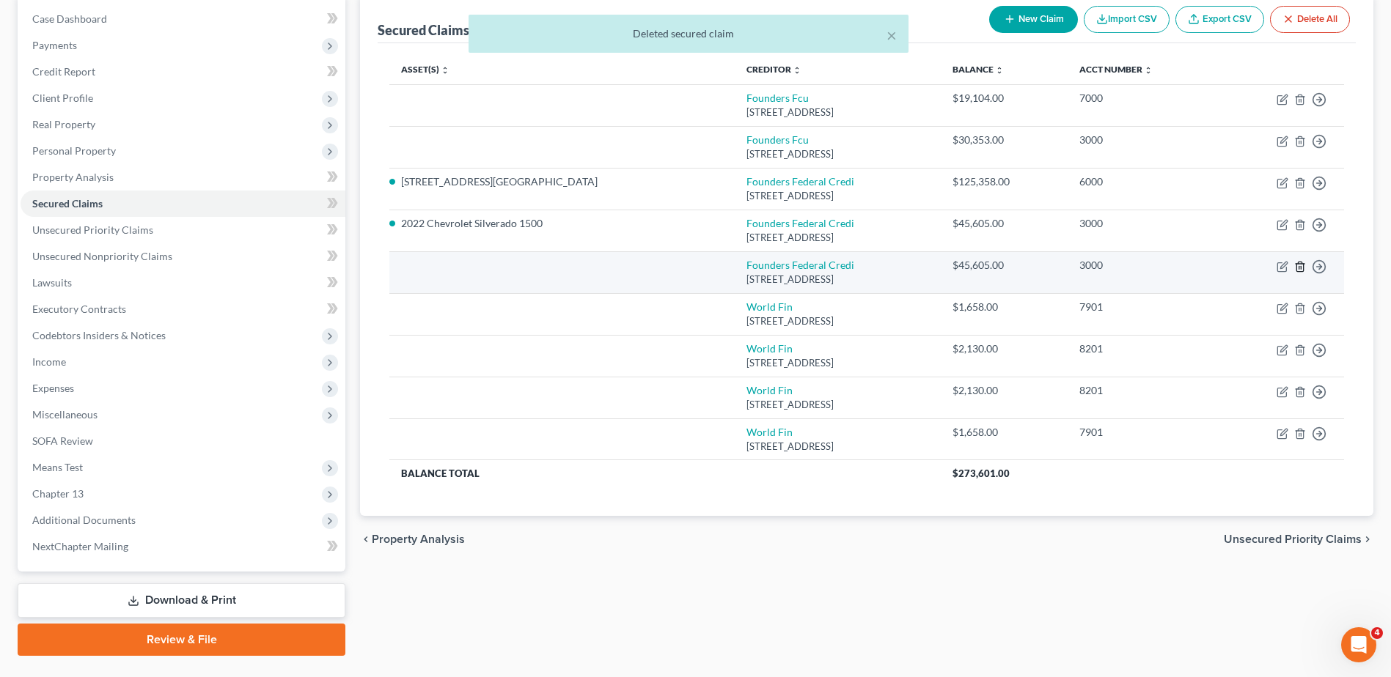
click at [1299, 268] on line "button" at bounding box center [1299, 267] width 0 height 3
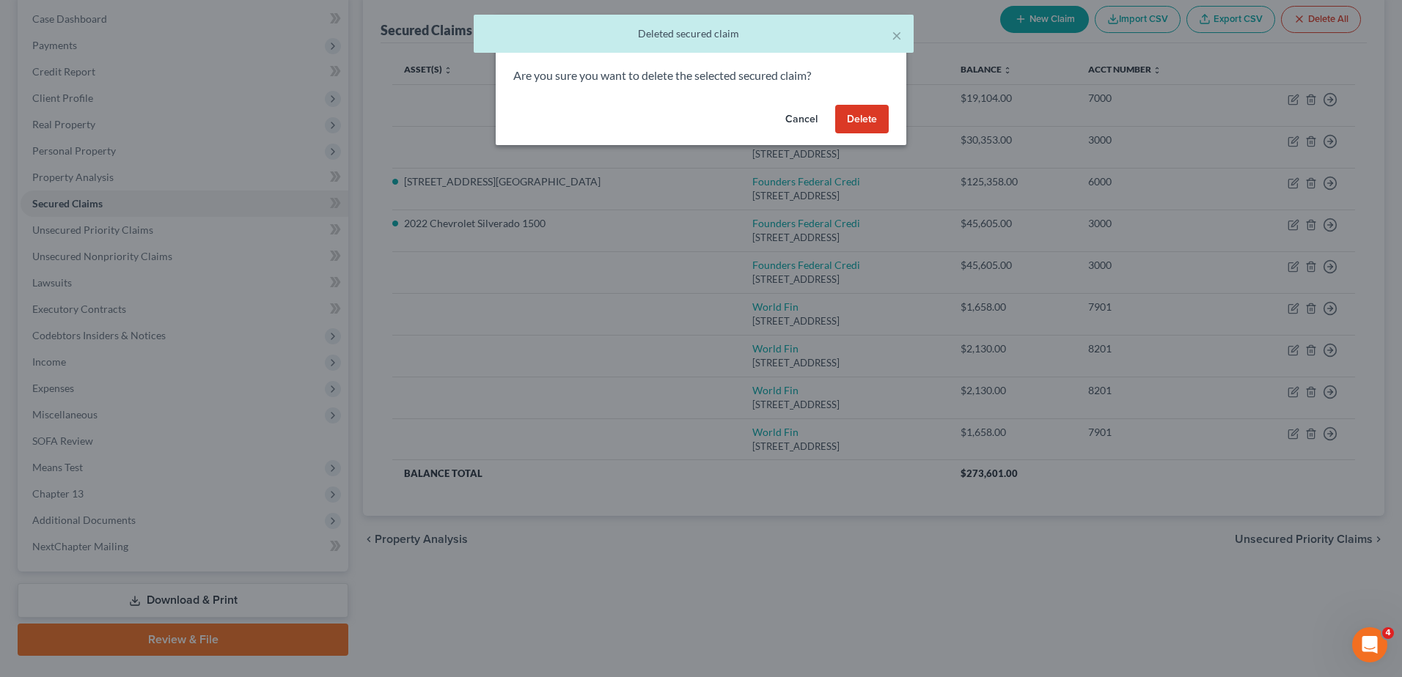
click at [860, 120] on button "Delete" at bounding box center [862, 119] width 54 height 29
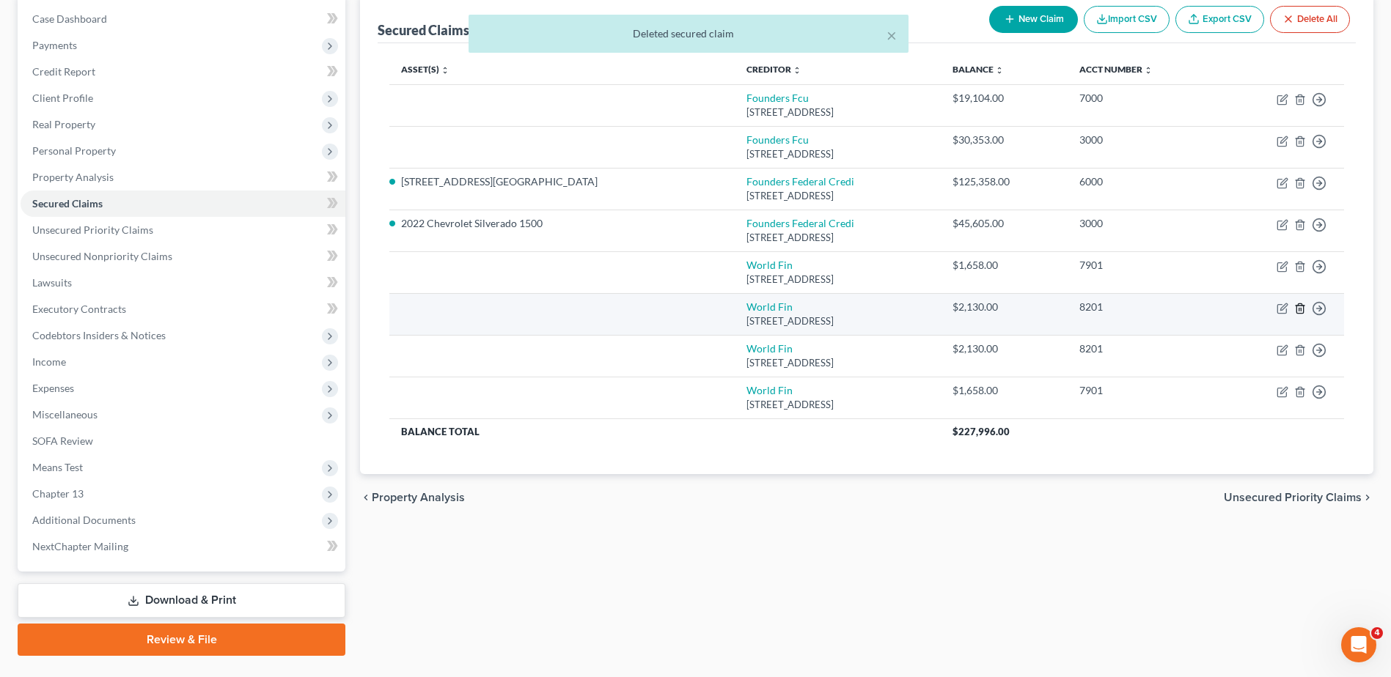
click at [1299, 306] on polyline "button" at bounding box center [1300, 306] width 9 height 0
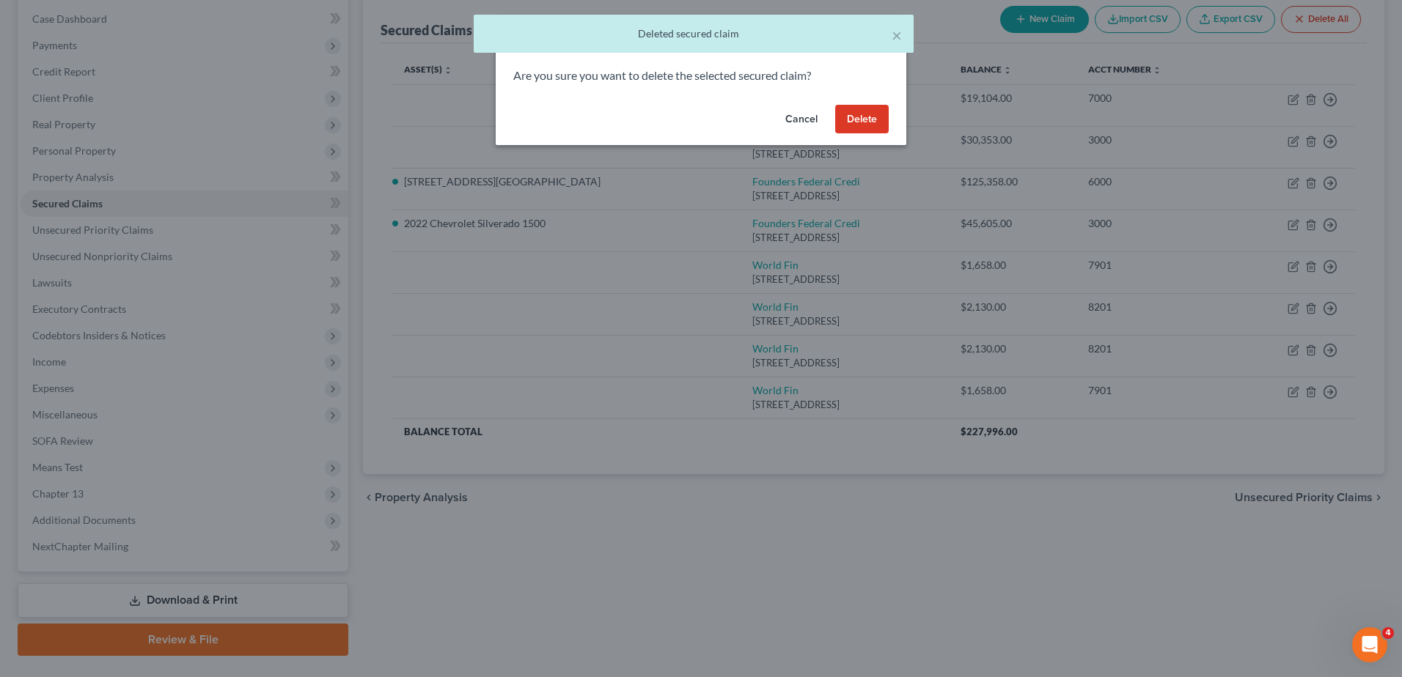
click at [870, 122] on button "Delete" at bounding box center [862, 119] width 54 height 29
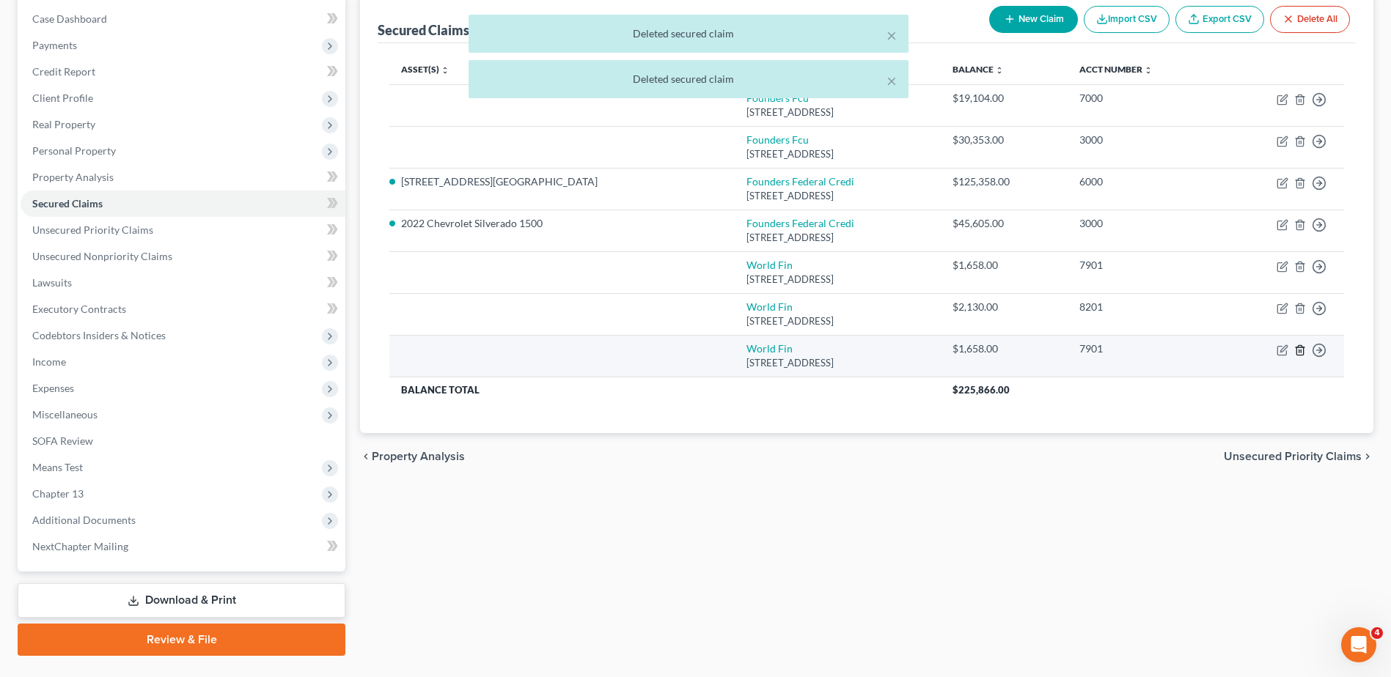
click at [1300, 353] on icon "button" at bounding box center [1300, 351] width 12 height 12
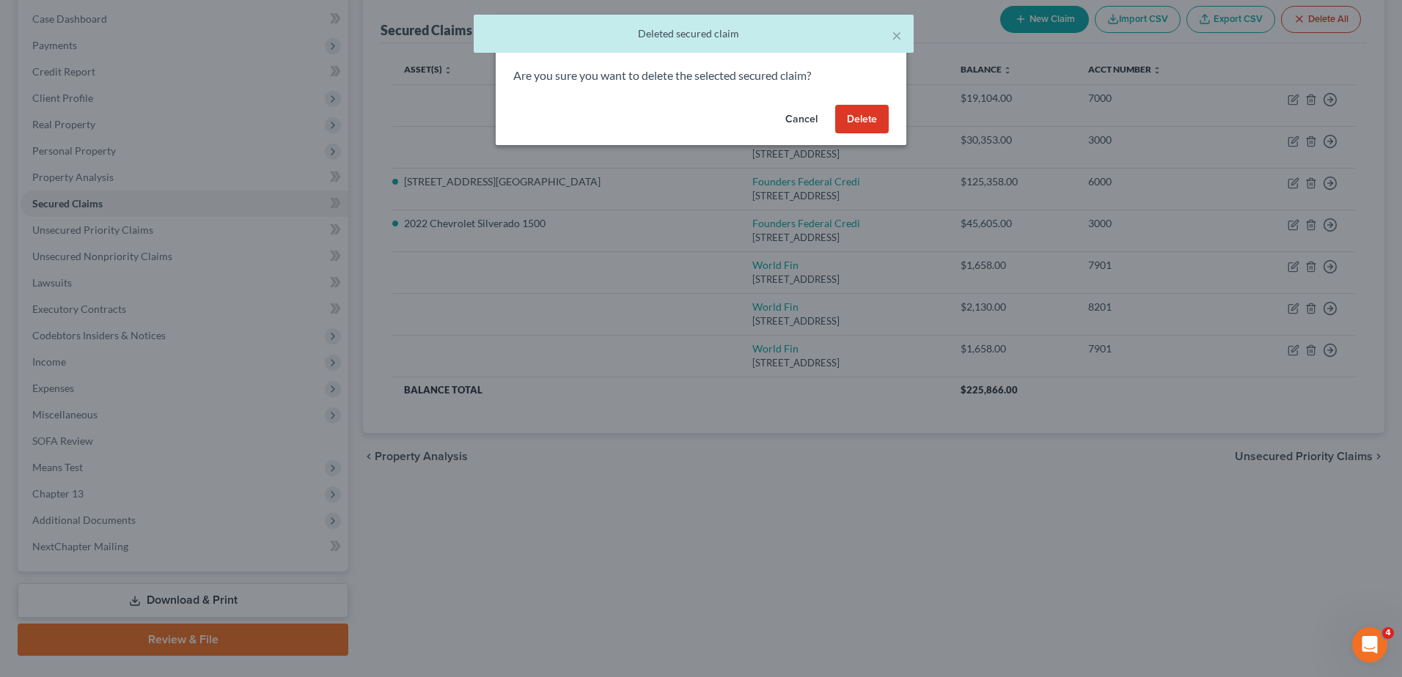
click at [859, 125] on button "Delete" at bounding box center [862, 119] width 54 height 29
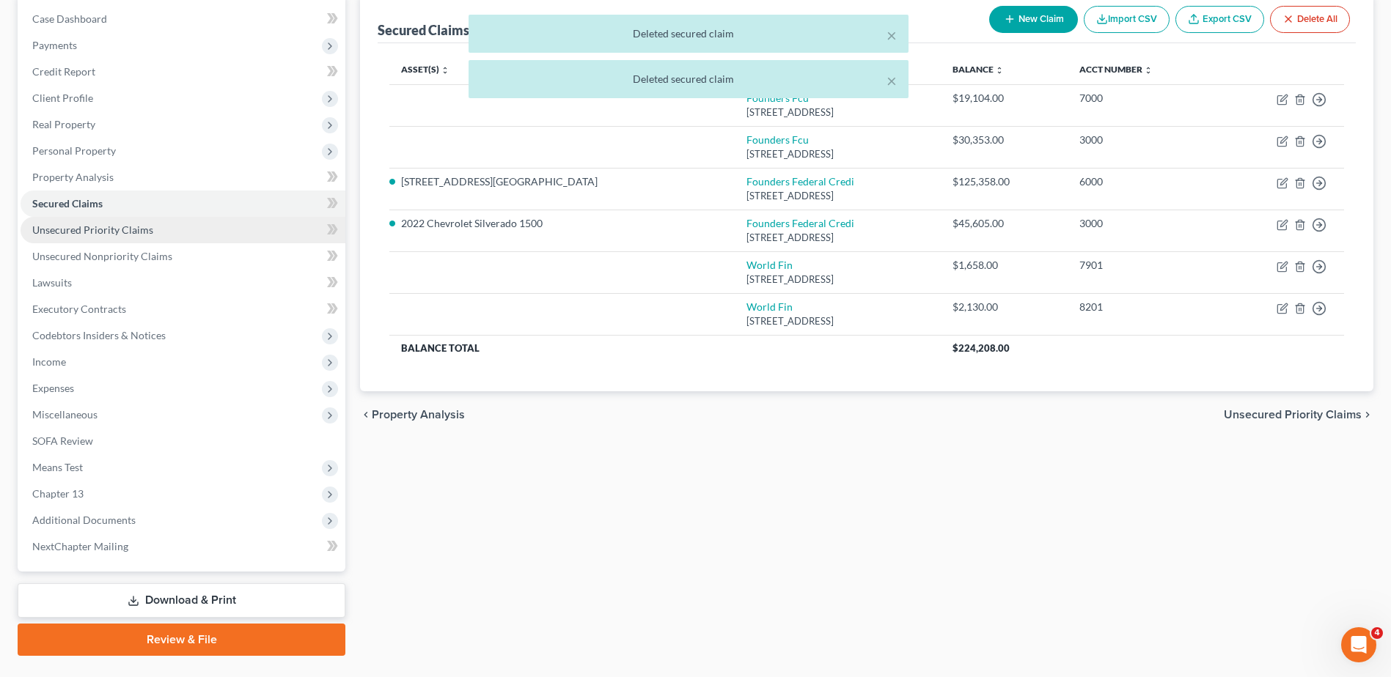
click at [207, 228] on link "Unsecured Priority Claims" at bounding box center [183, 230] width 325 height 26
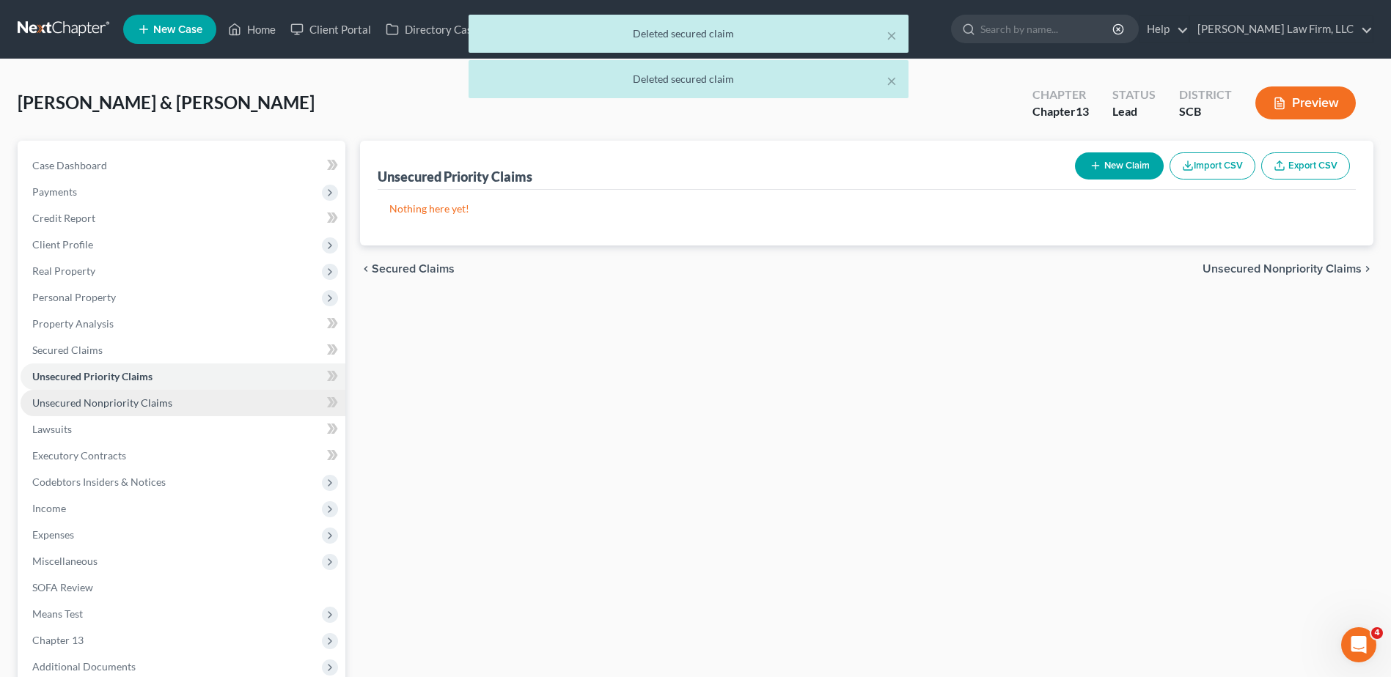
click at [186, 397] on link "Unsecured Nonpriority Claims" at bounding box center [183, 403] width 325 height 26
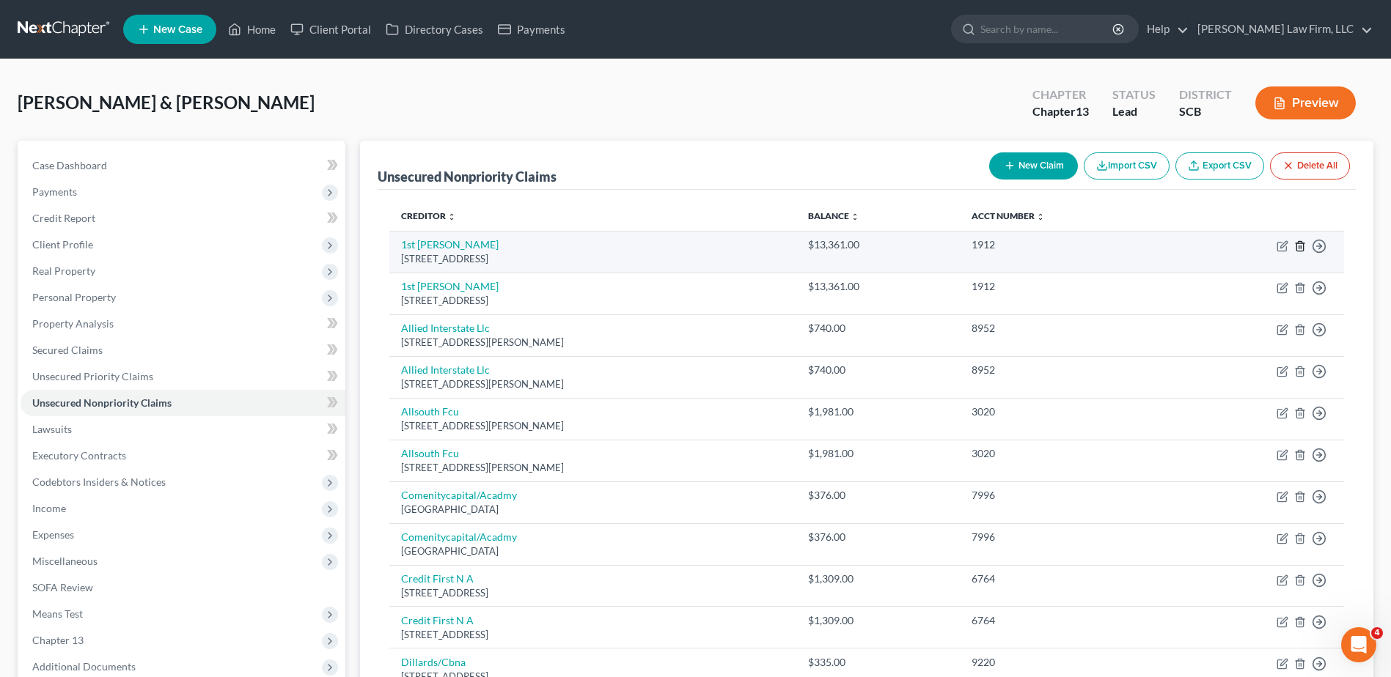
click at [1301, 247] on line "button" at bounding box center [1301, 247] width 0 height 3
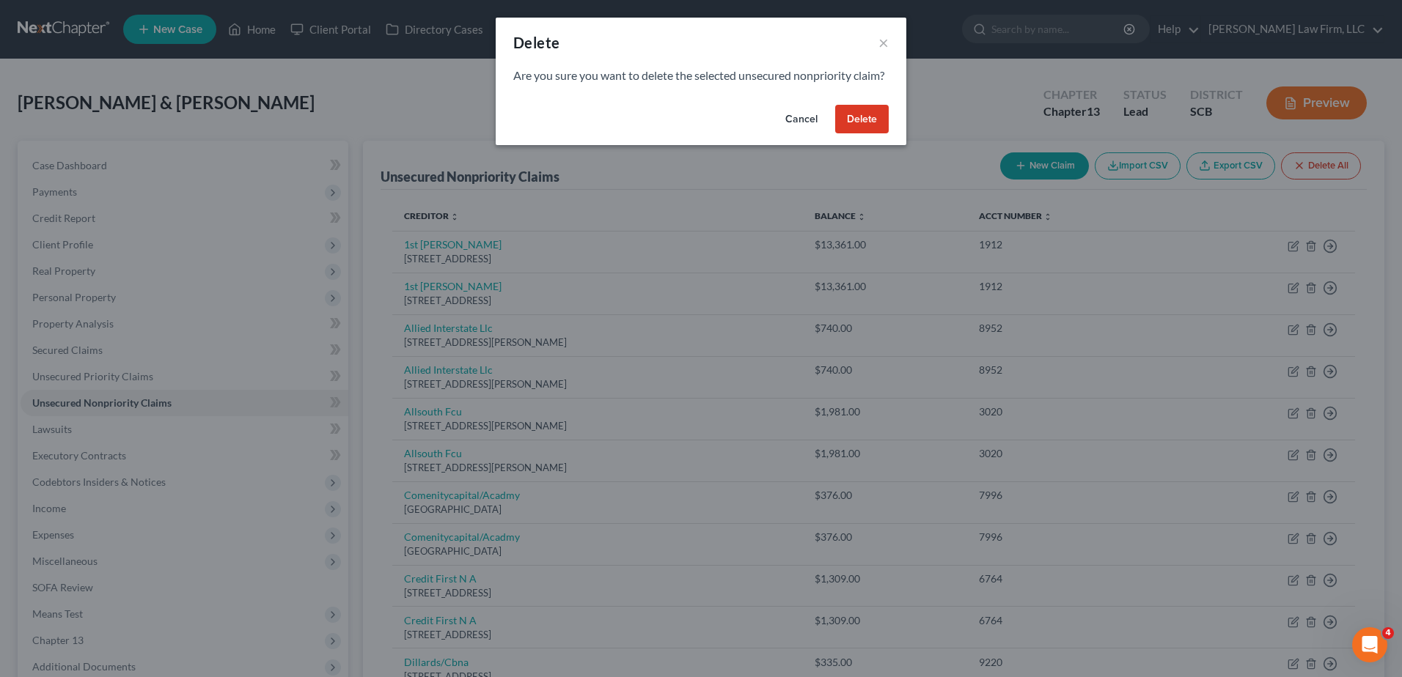
click at [856, 134] on button "Delete" at bounding box center [862, 119] width 54 height 29
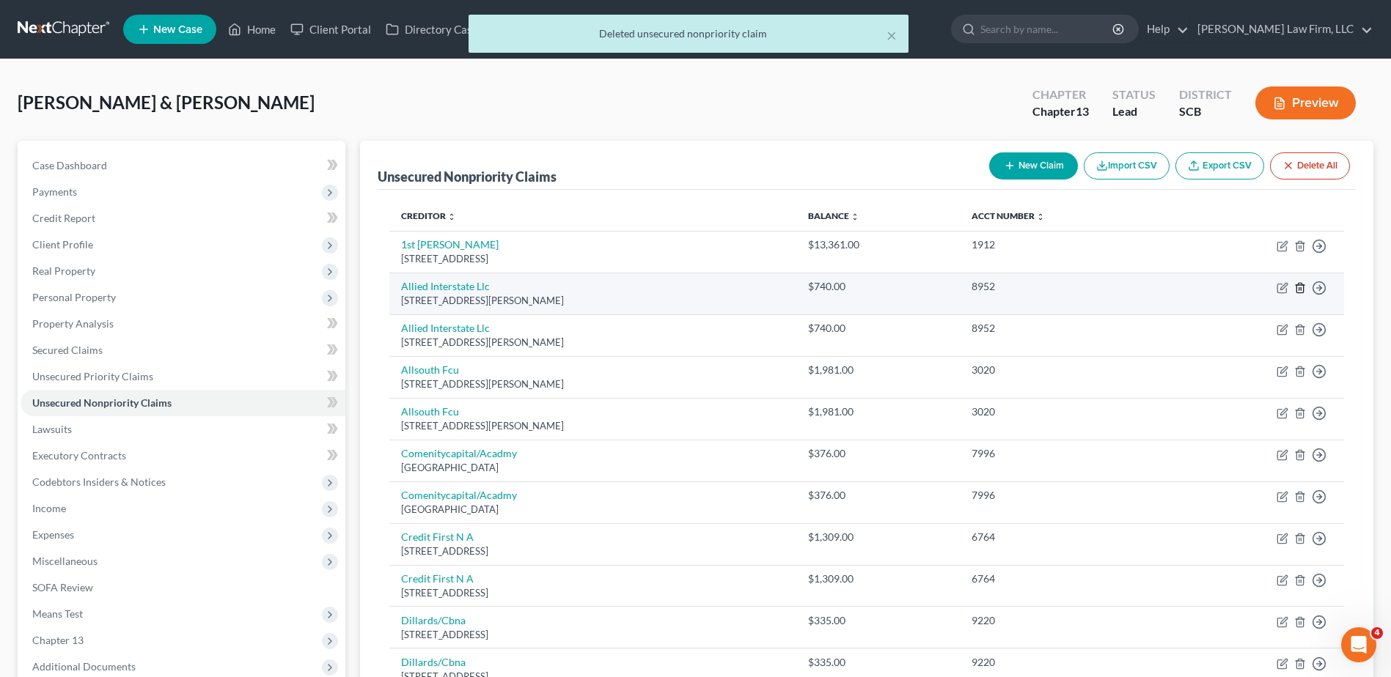
click at [1302, 289] on icon "button" at bounding box center [1300, 288] width 12 height 12
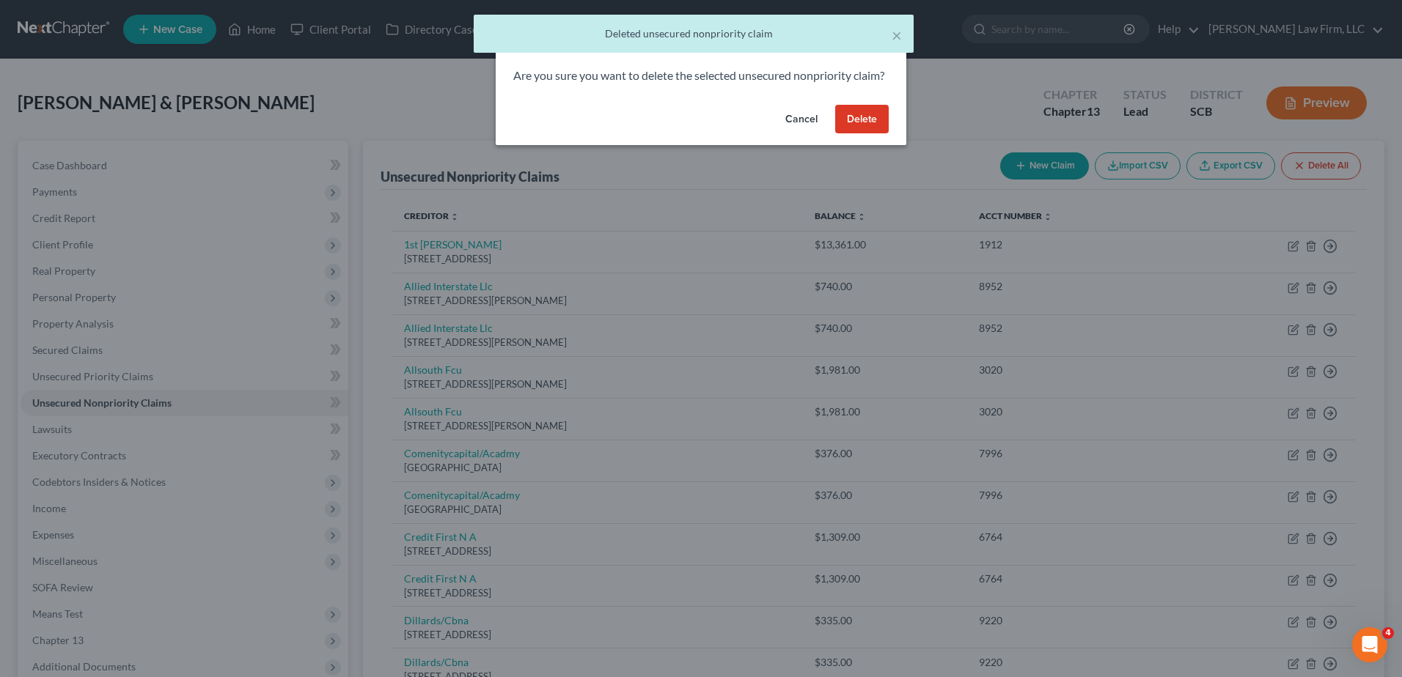
click at [872, 134] on button "Delete" at bounding box center [862, 119] width 54 height 29
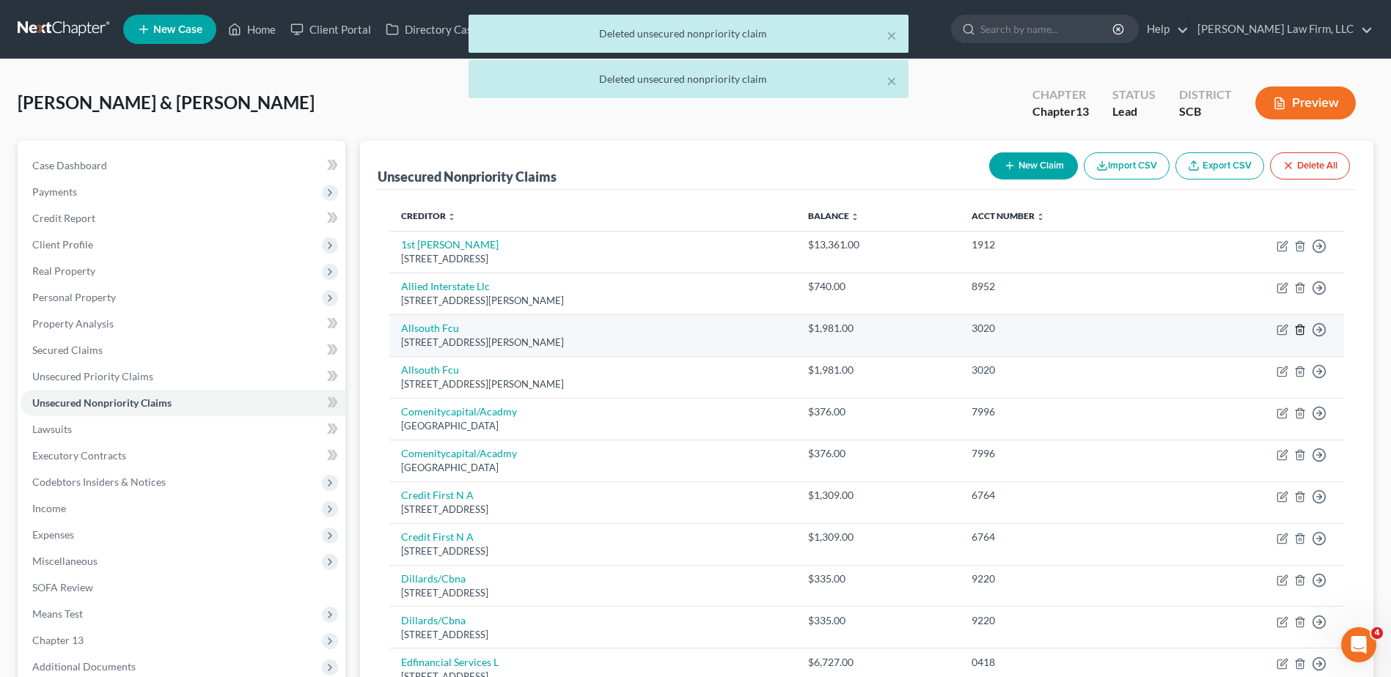
click at [1297, 329] on icon "button" at bounding box center [1299, 330] width 7 height 10
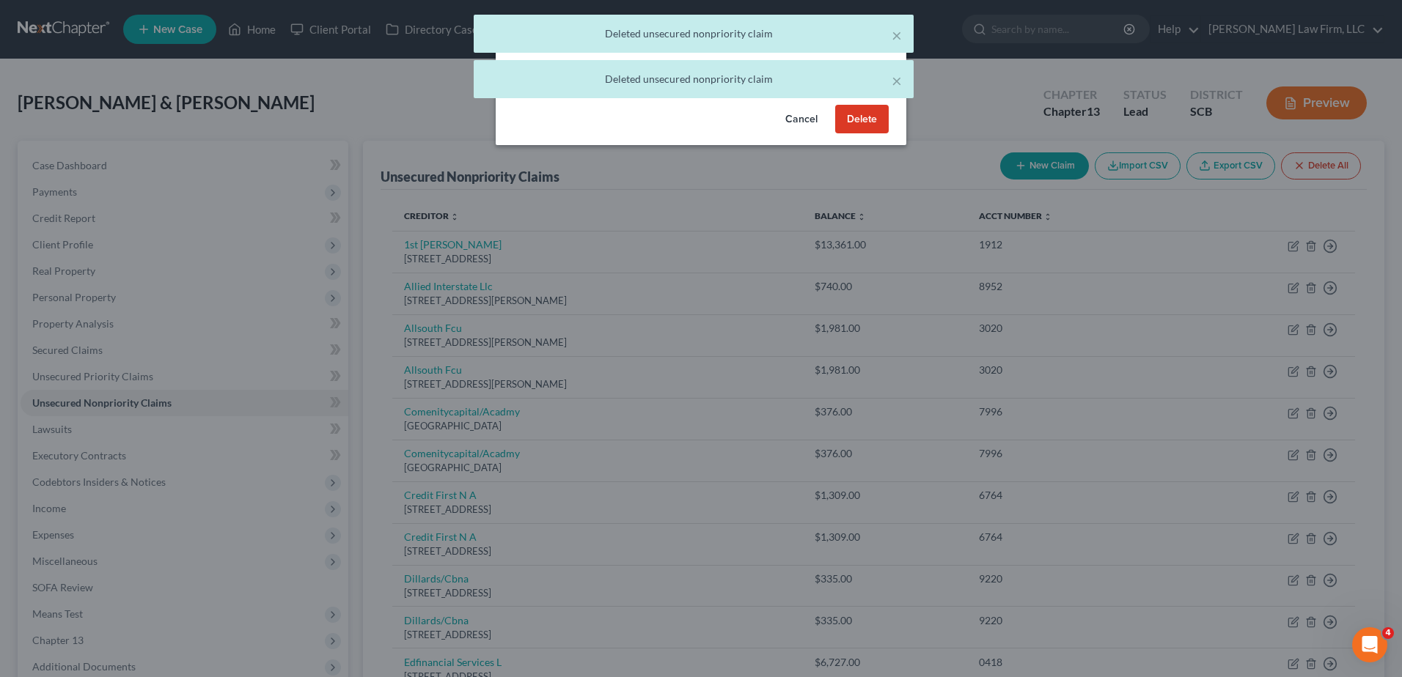
click at [857, 134] on button "Delete" at bounding box center [862, 119] width 54 height 29
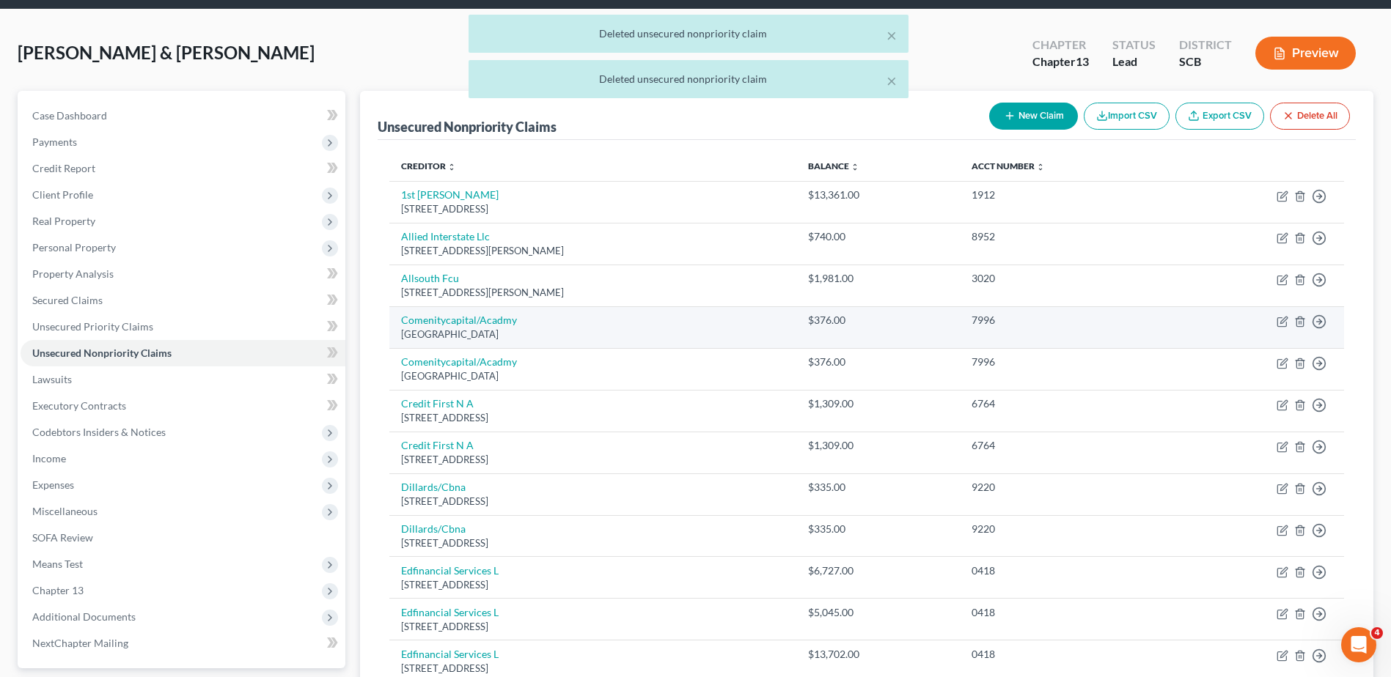
scroll to position [73, 0]
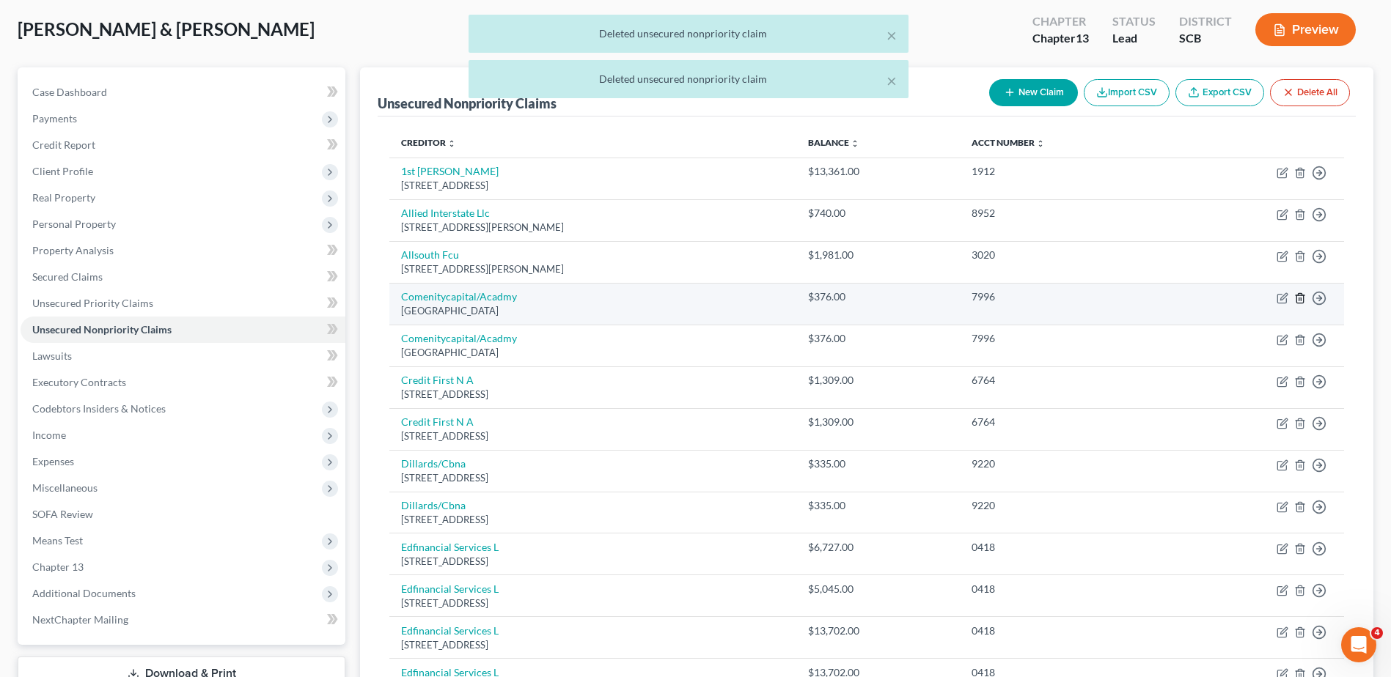
click at [1300, 303] on icon "button" at bounding box center [1299, 298] width 7 height 10
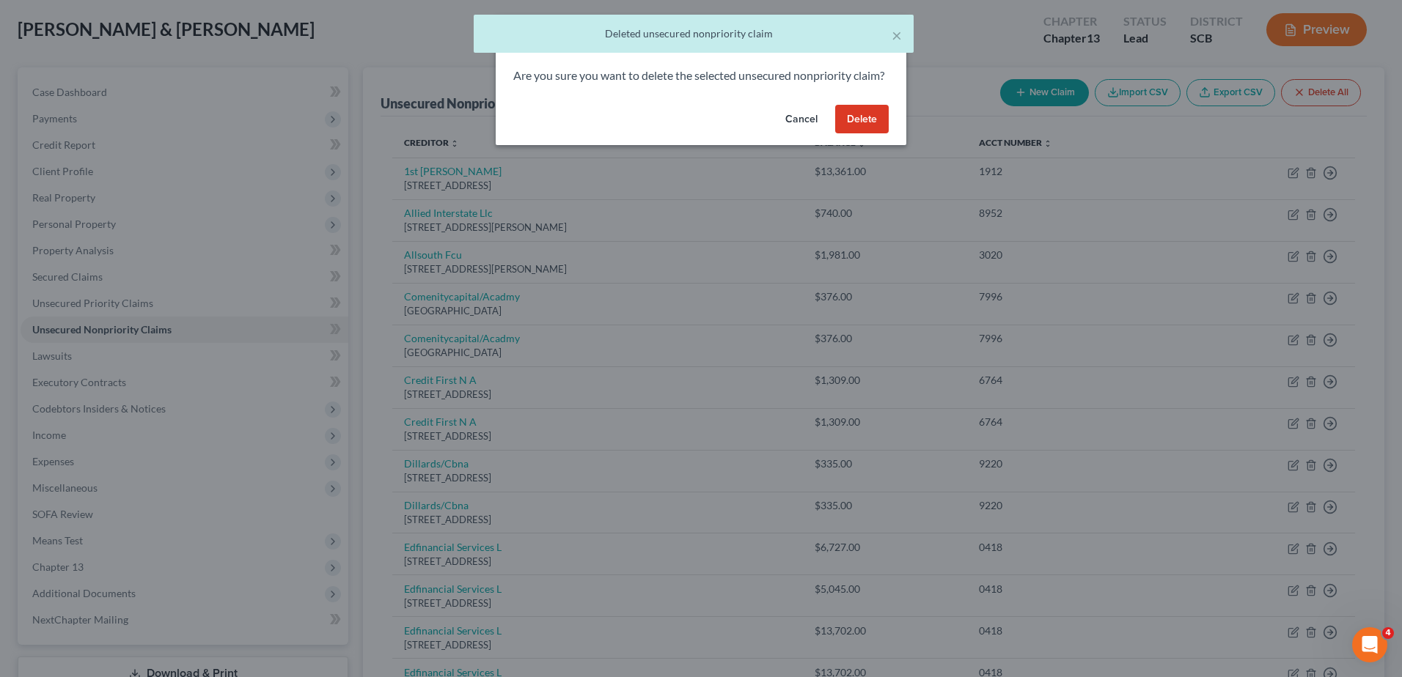
click at [870, 134] on button "Delete" at bounding box center [862, 119] width 54 height 29
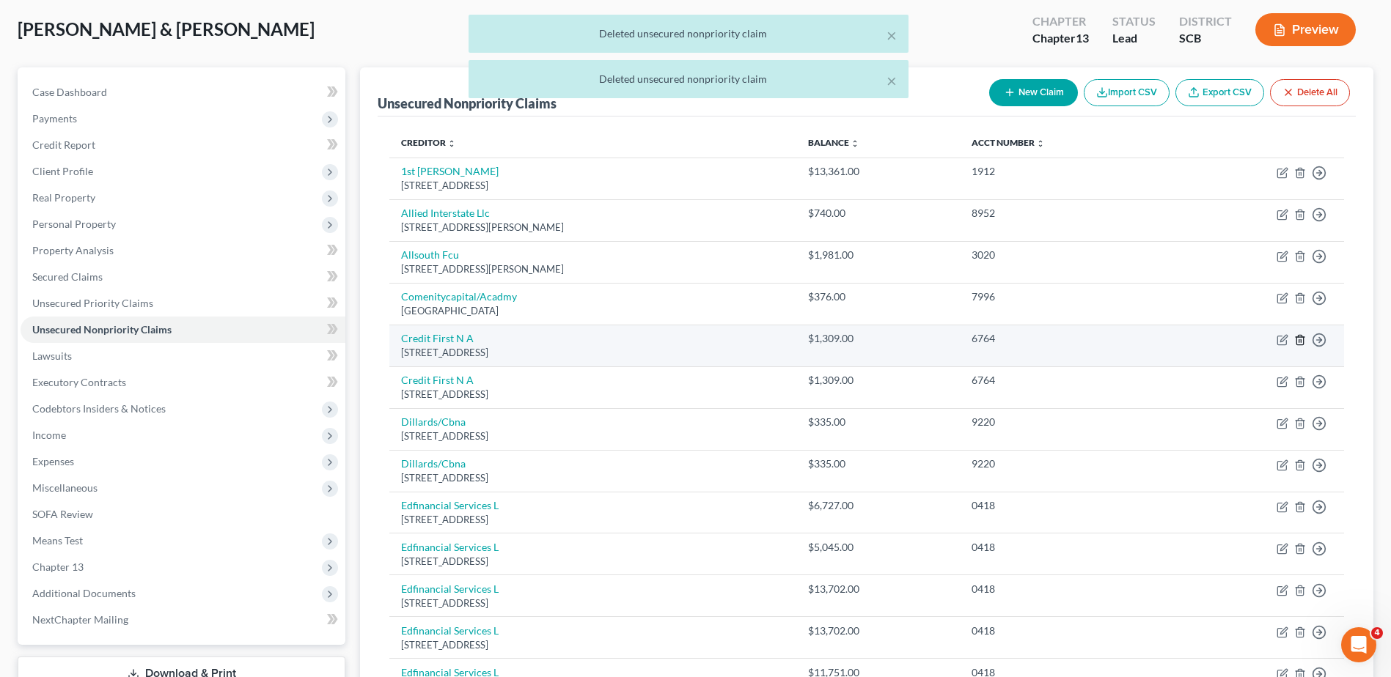
click at [1302, 342] on icon "button" at bounding box center [1300, 340] width 12 height 12
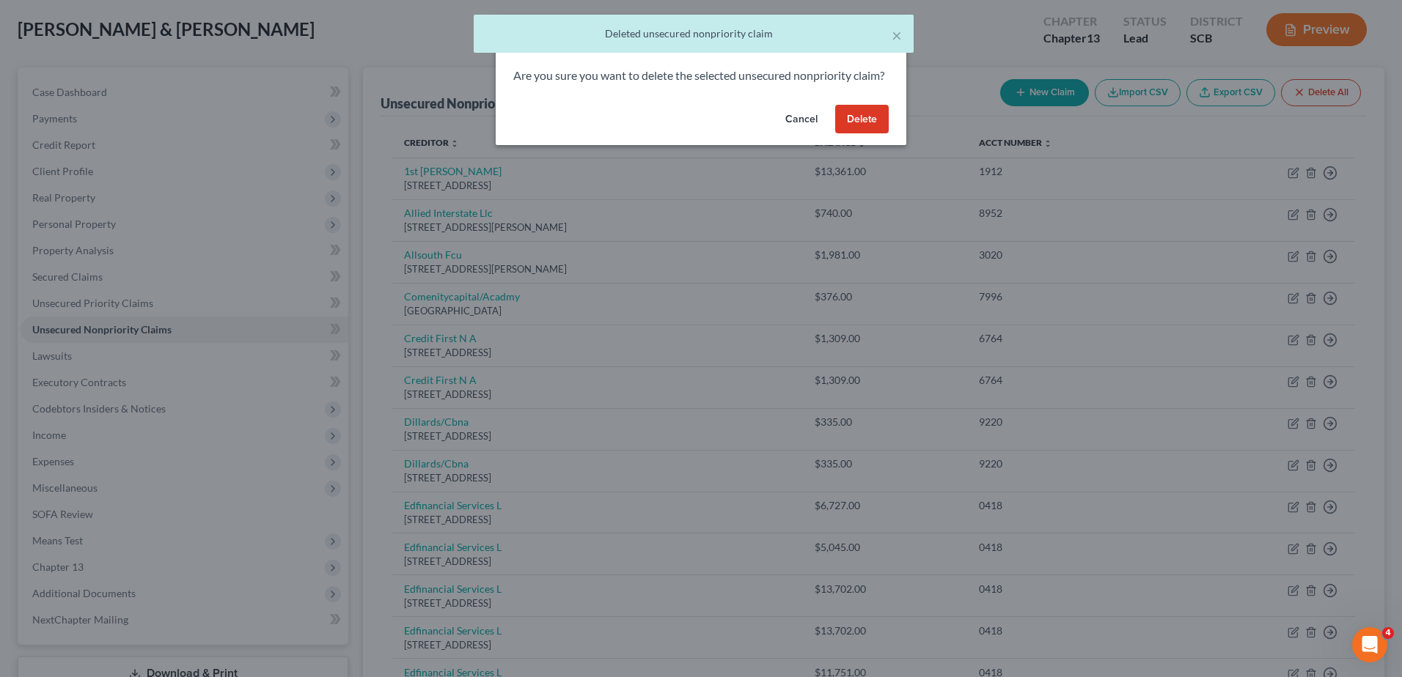
click at [851, 128] on button "Delete" at bounding box center [862, 119] width 54 height 29
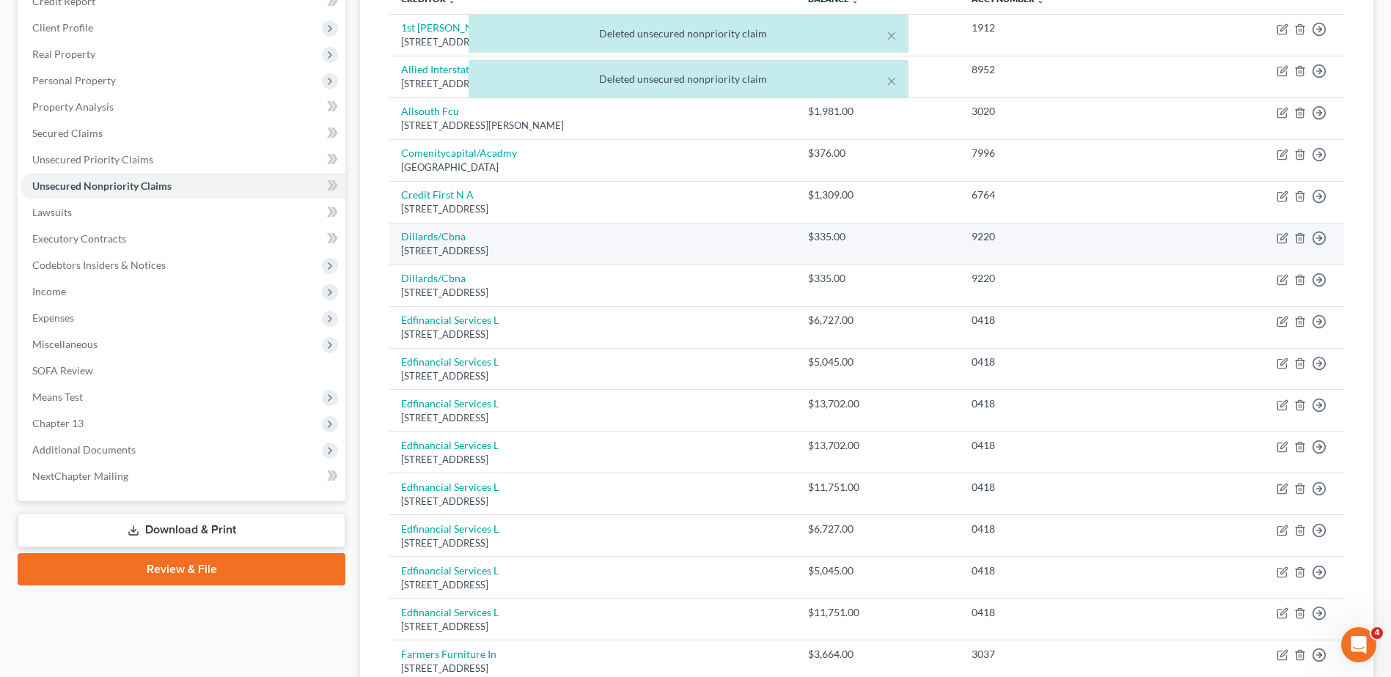
scroll to position [220, 0]
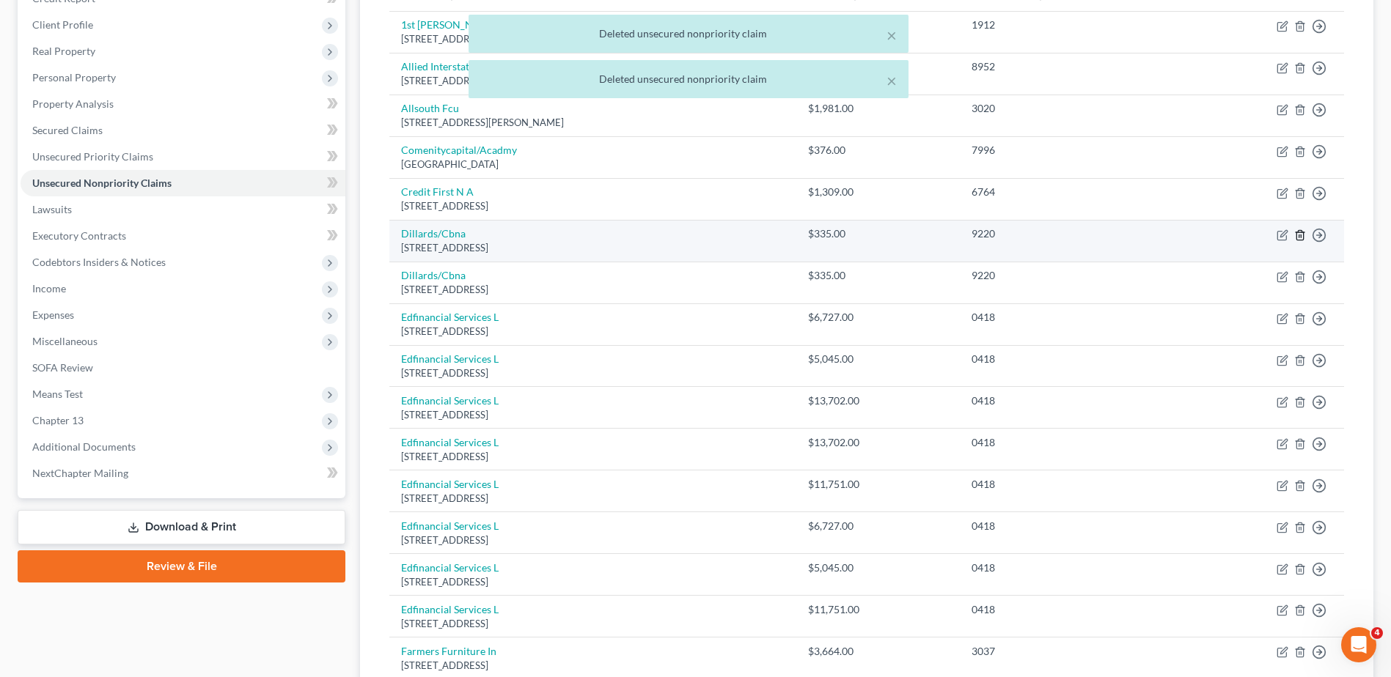
click at [1302, 237] on icon "button" at bounding box center [1300, 235] width 12 height 12
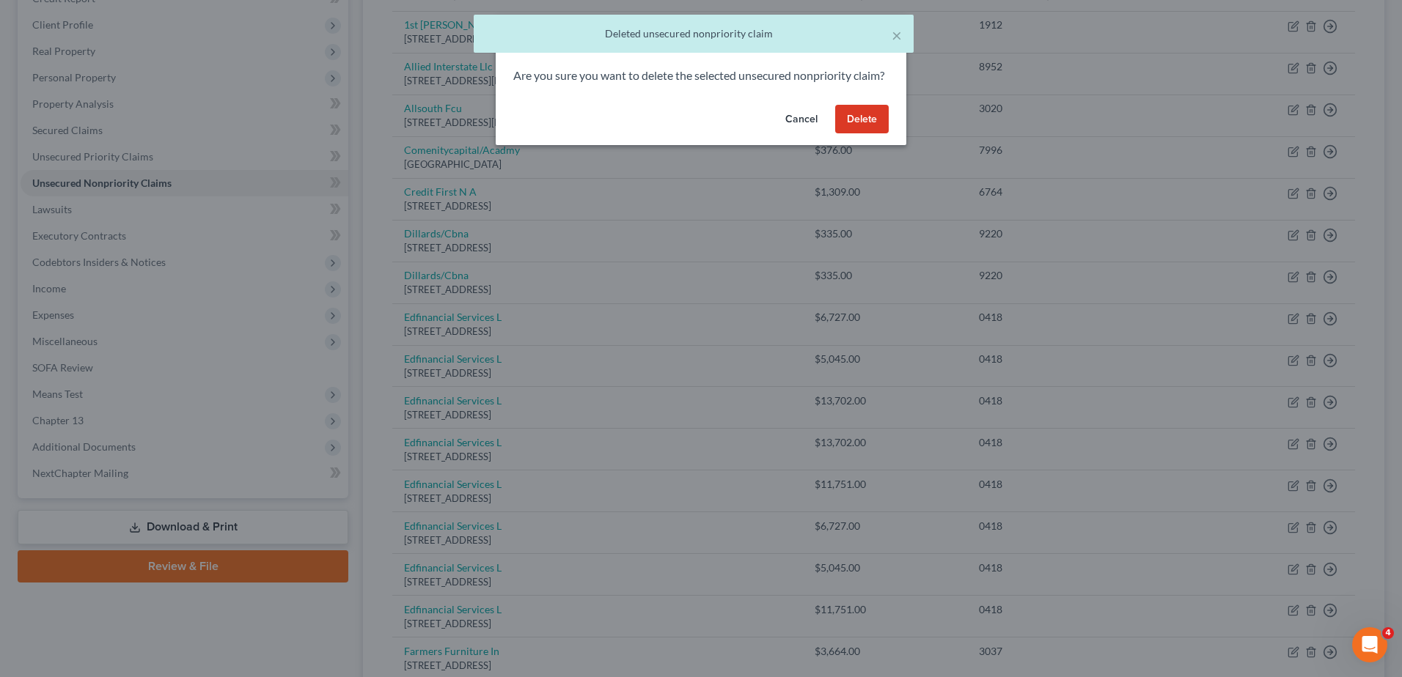
click at [873, 134] on button "Delete" at bounding box center [862, 119] width 54 height 29
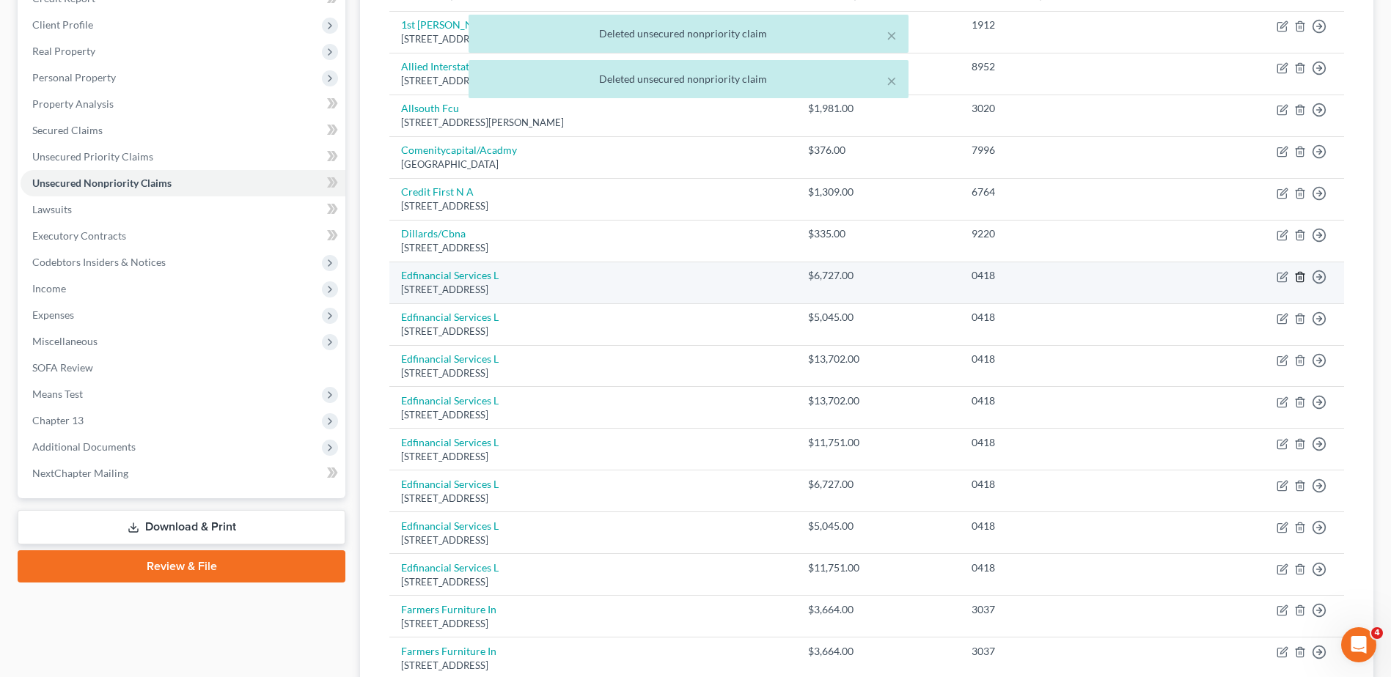
click at [1299, 279] on line "button" at bounding box center [1299, 277] width 0 height 3
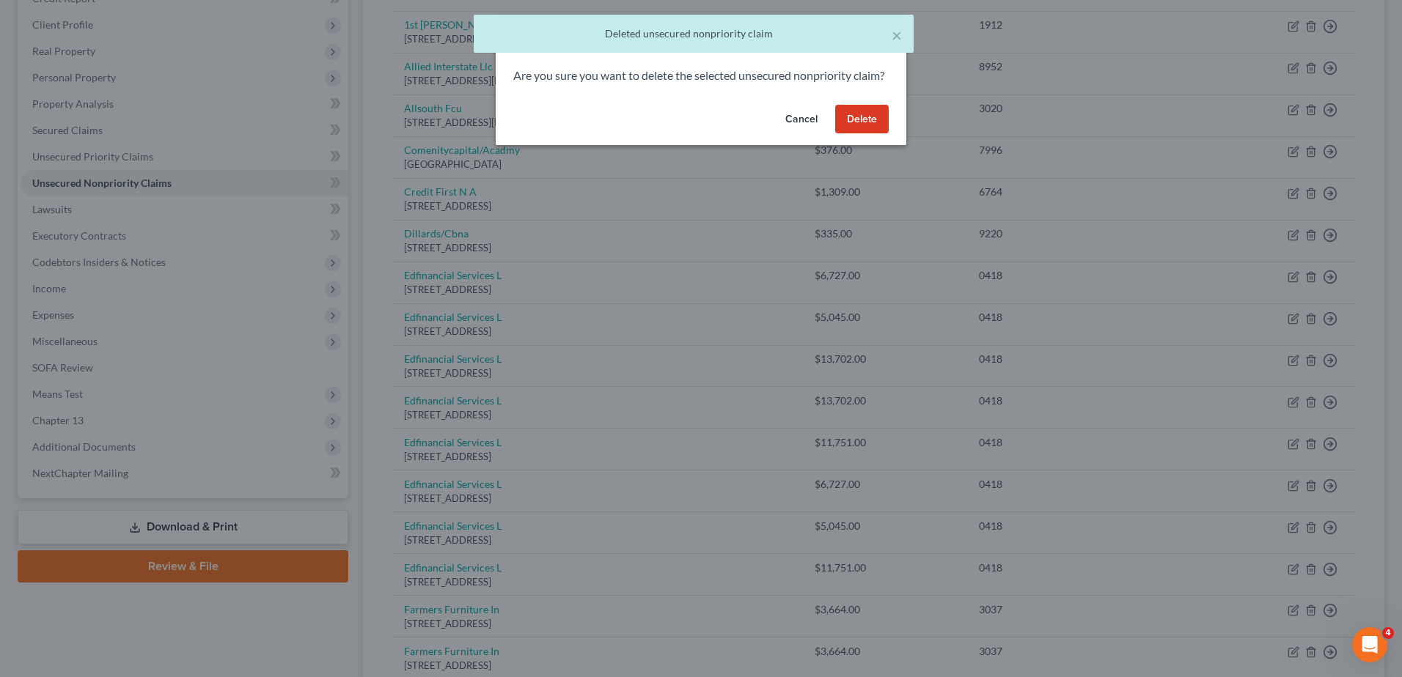
click at [856, 134] on button "Delete" at bounding box center [862, 119] width 54 height 29
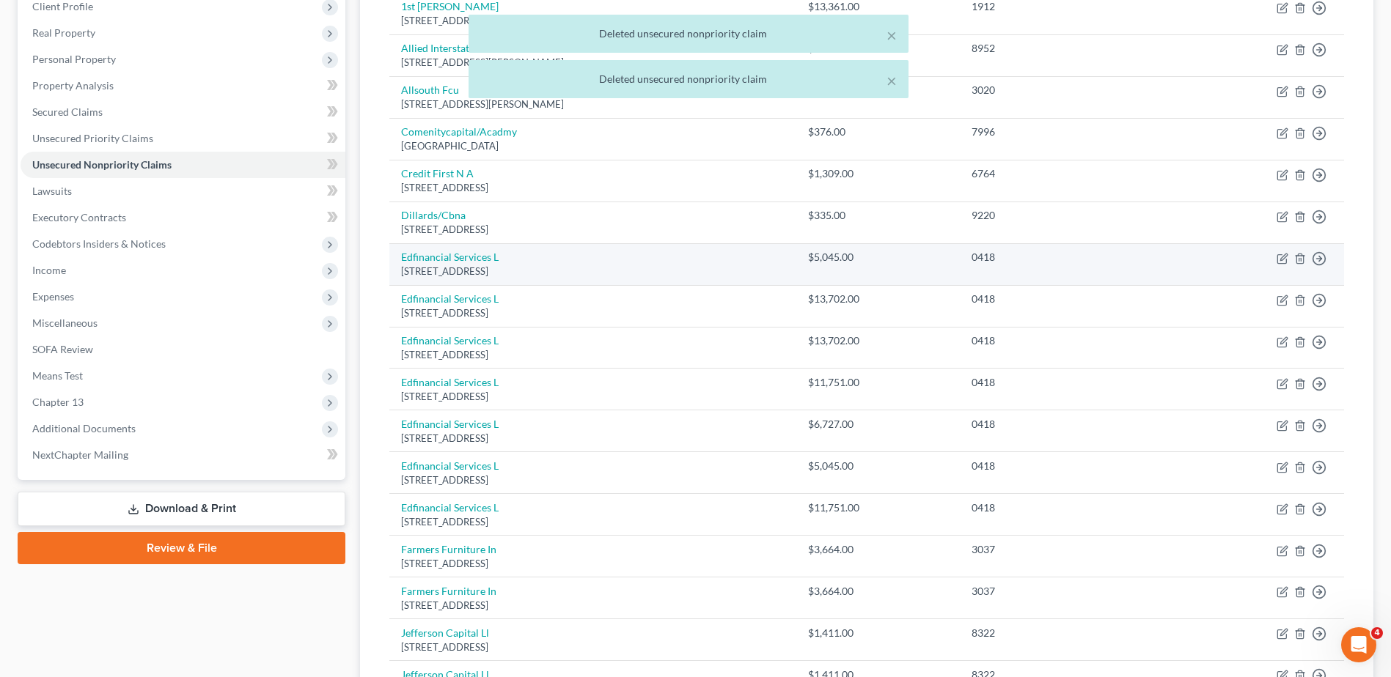
scroll to position [293, 0]
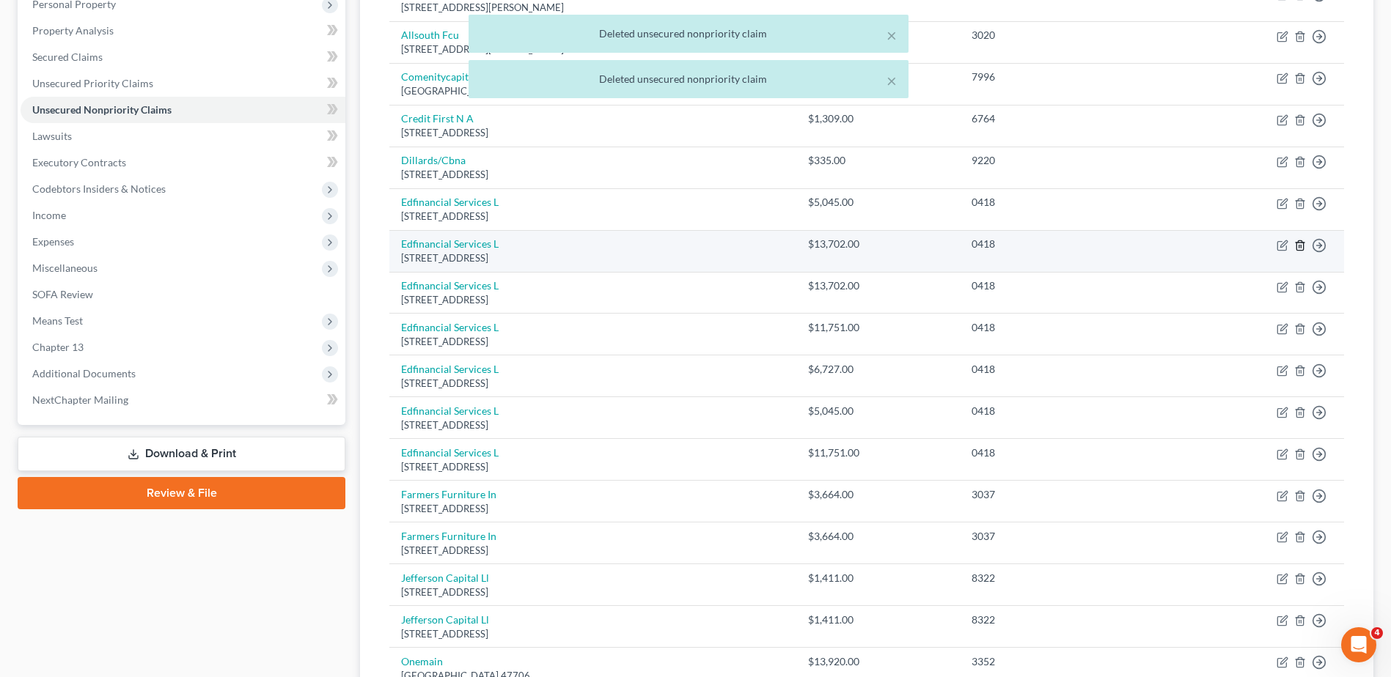
click at [1298, 249] on icon "button" at bounding box center [1300, 246] width 12 height 12
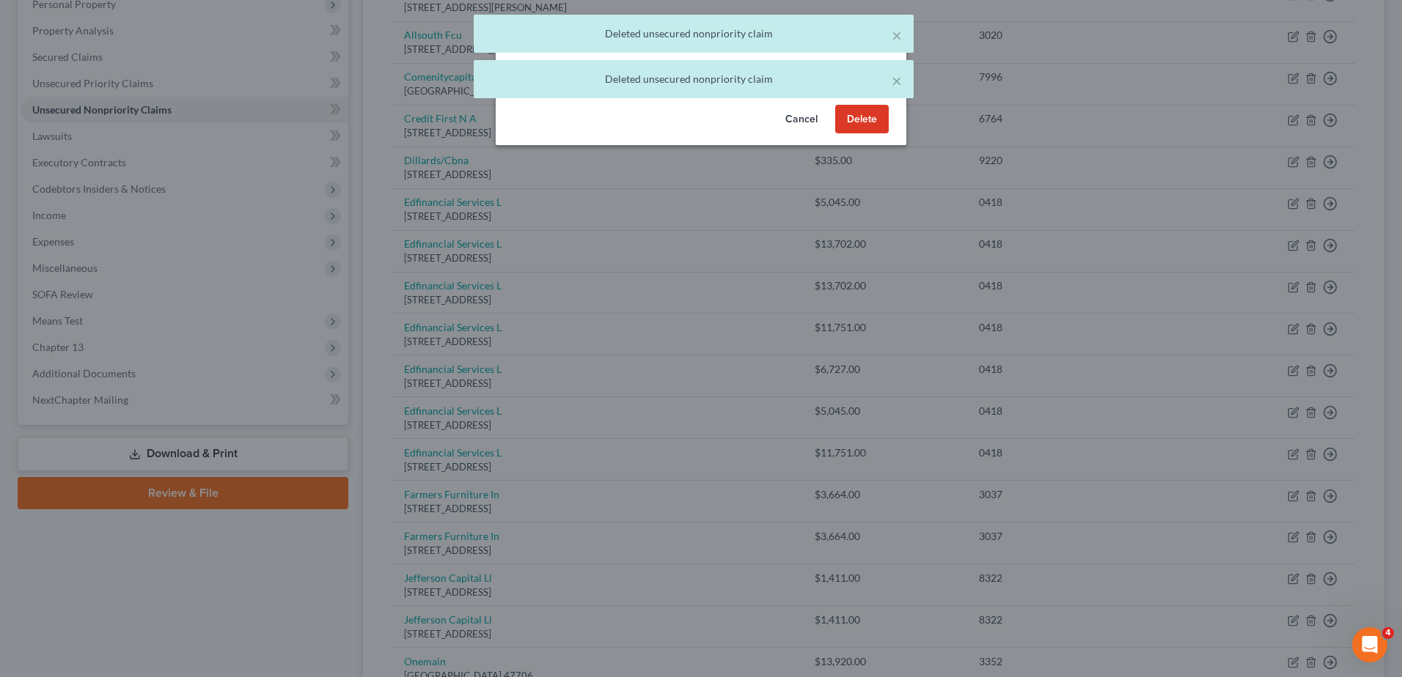
click at [862, 134] on button "Delete" at bounding box center [862, 119] width 54 height 29
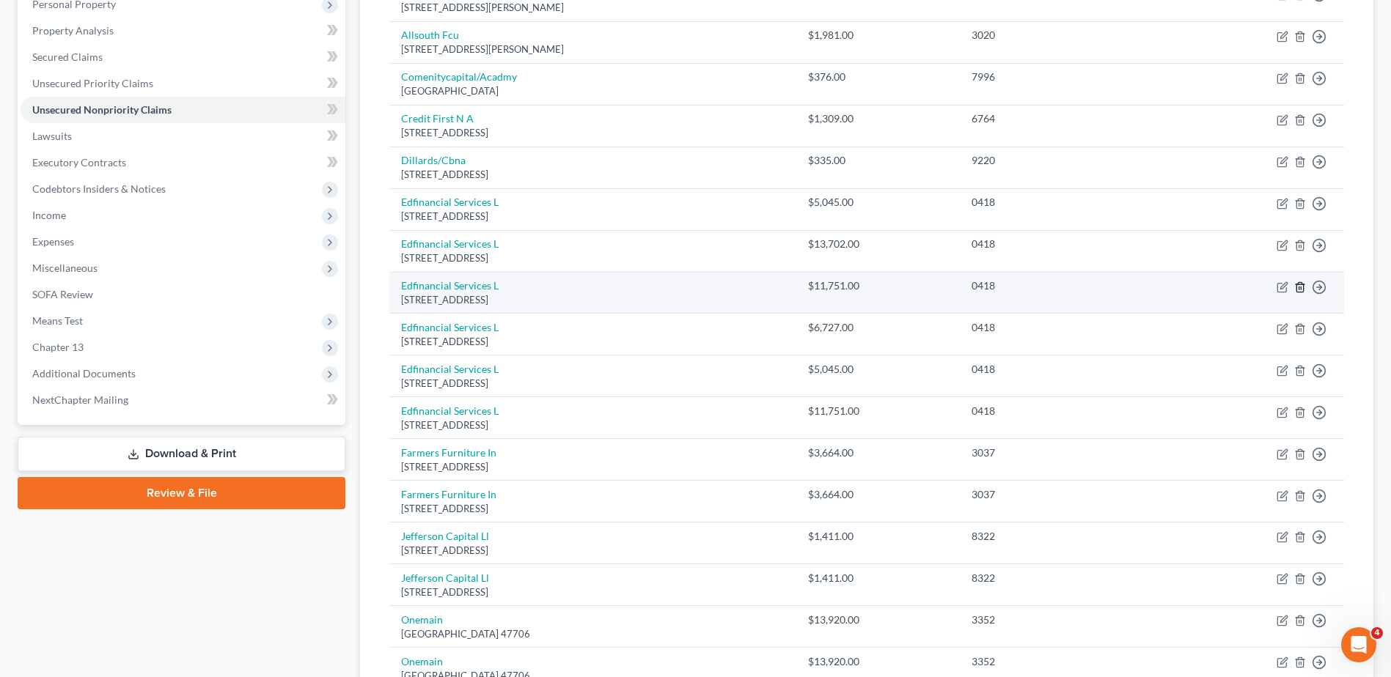
click at [1301, 287] on line "button" at bounding box center [1301, 288] width 0 height 3
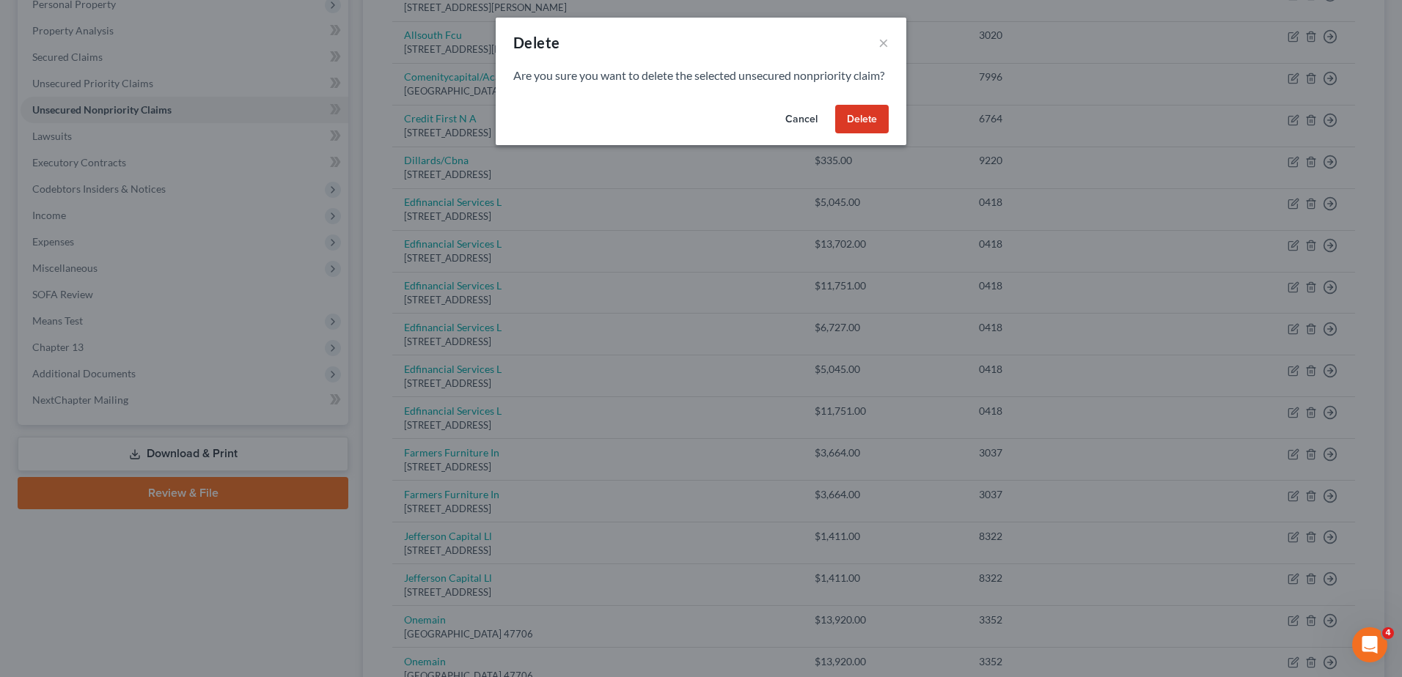
click at [865, 134] on button "Delete" at bounding box center [862, 119] width 54 height 29
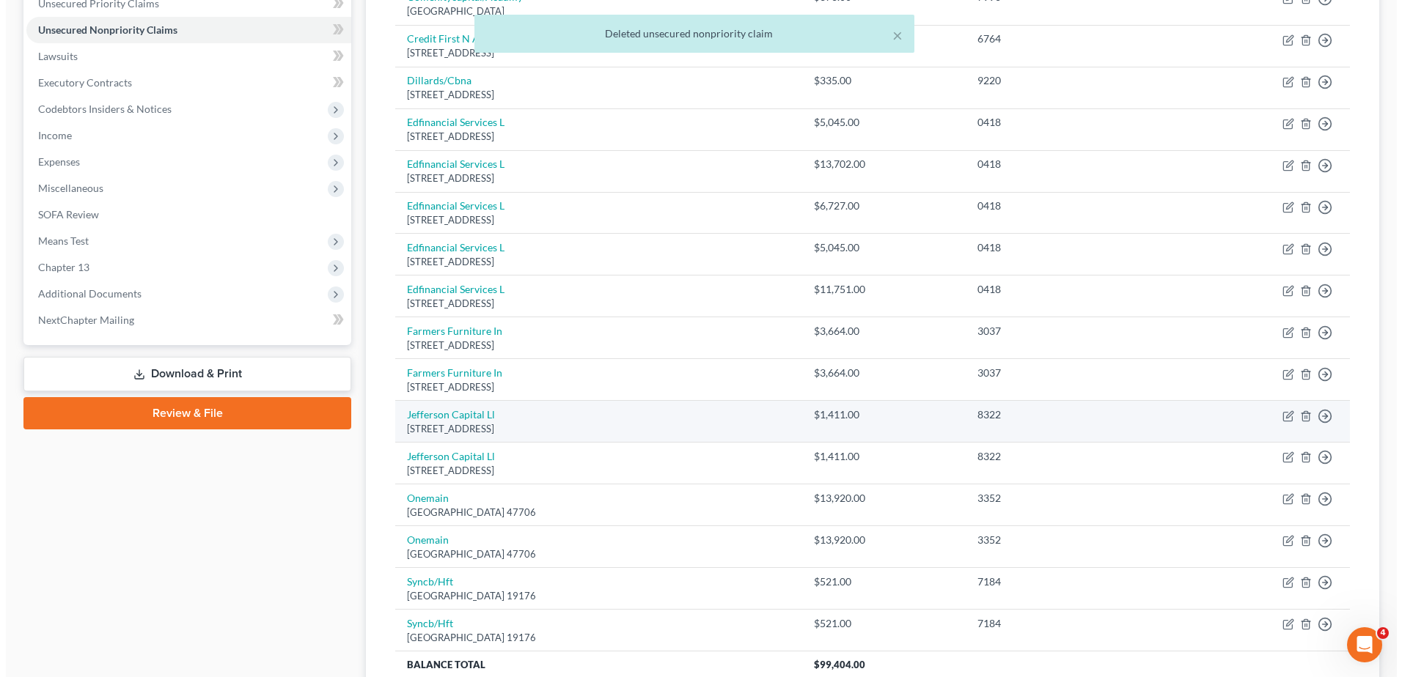
scroll to position [506, 0]
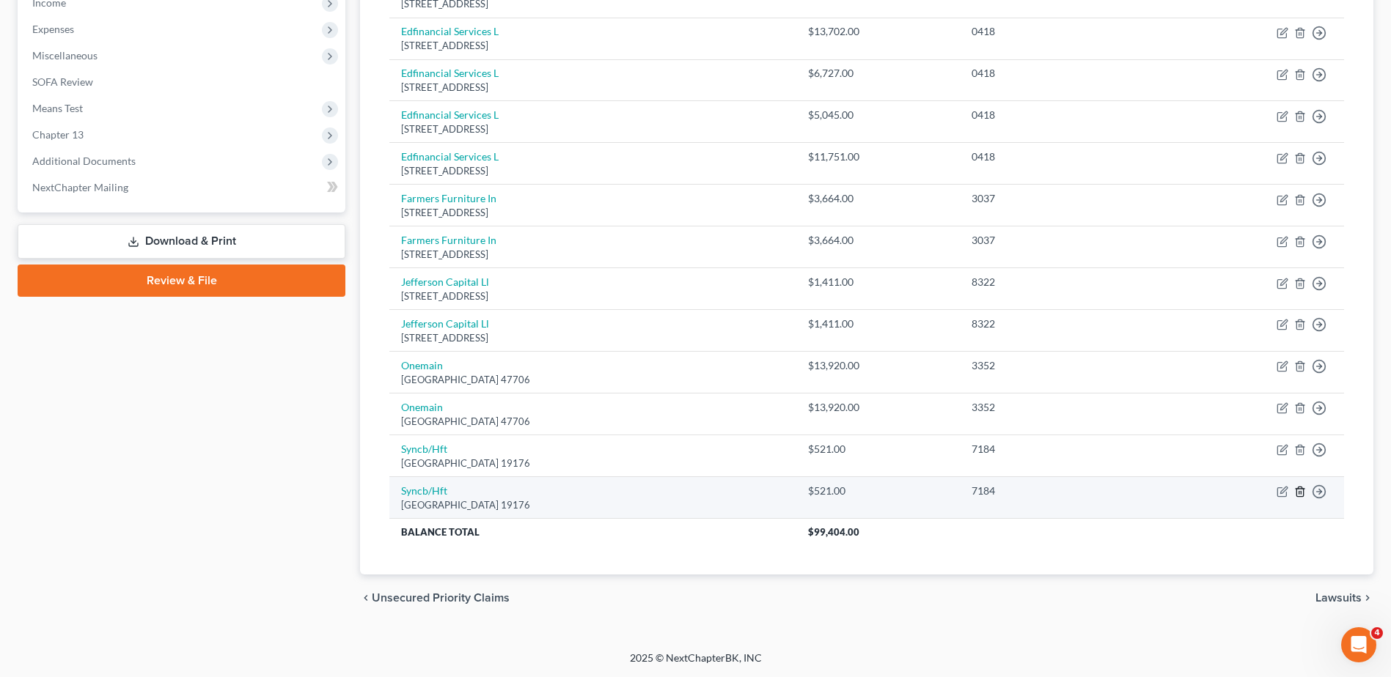
click at [1299, 493] on line "button" at bounding box center [1299, 493] width 0 height 3
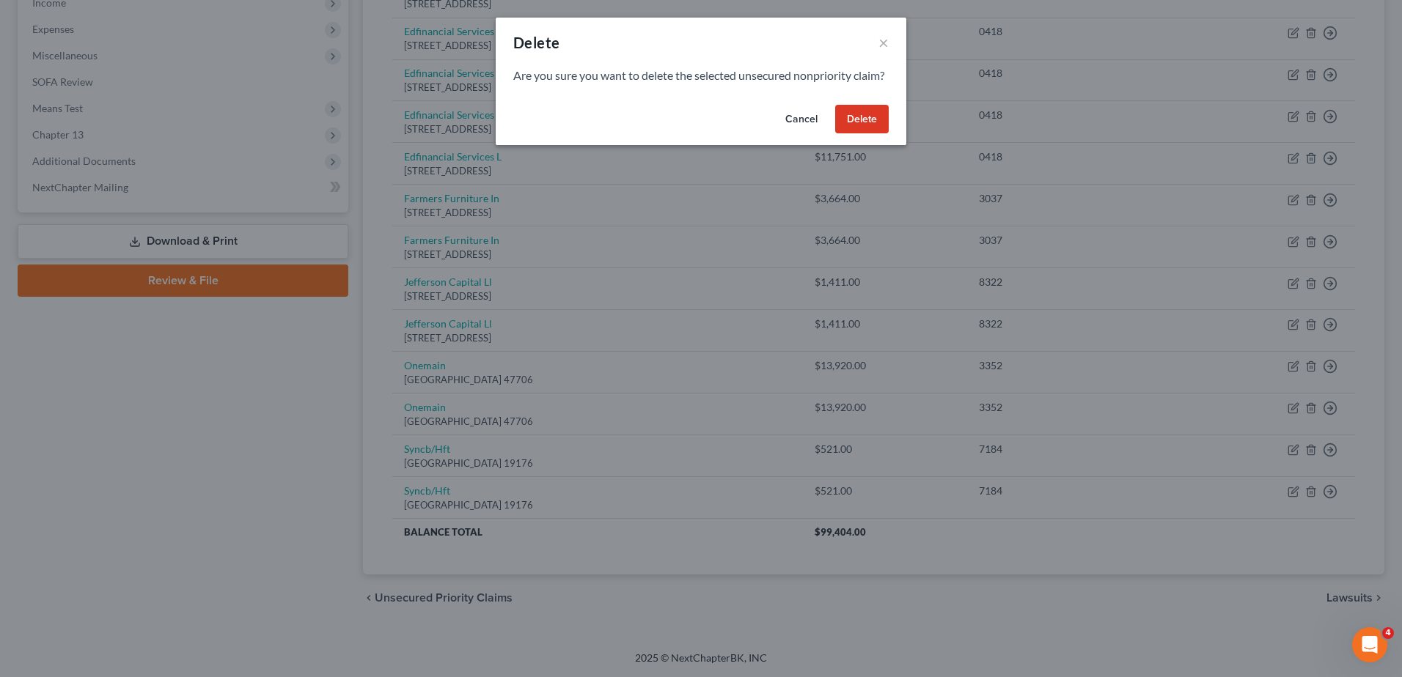
click at [870, 134] on button "Delete" at bounding box center [862, 119] width 54 height 29
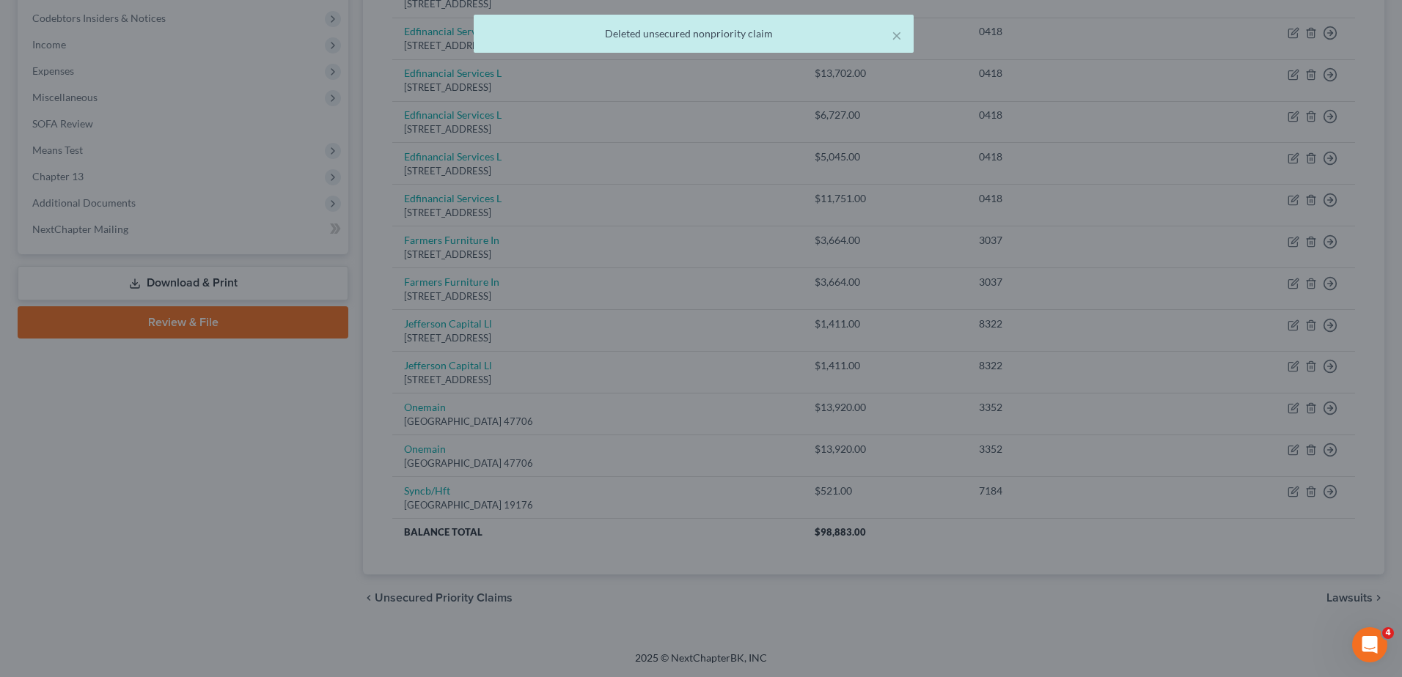
scroll to position [464, 0]
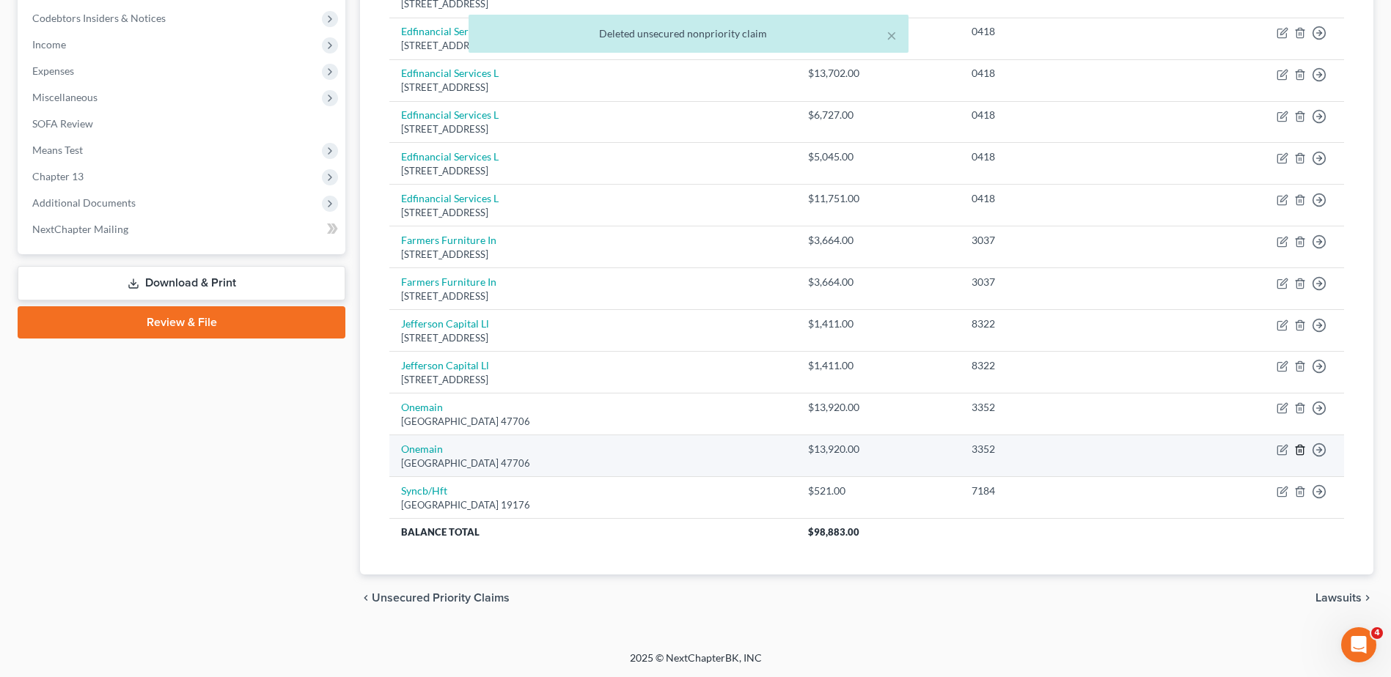
click at [1301, 452] on line "button" at bounding box center [1301, 451] width 0 height 3
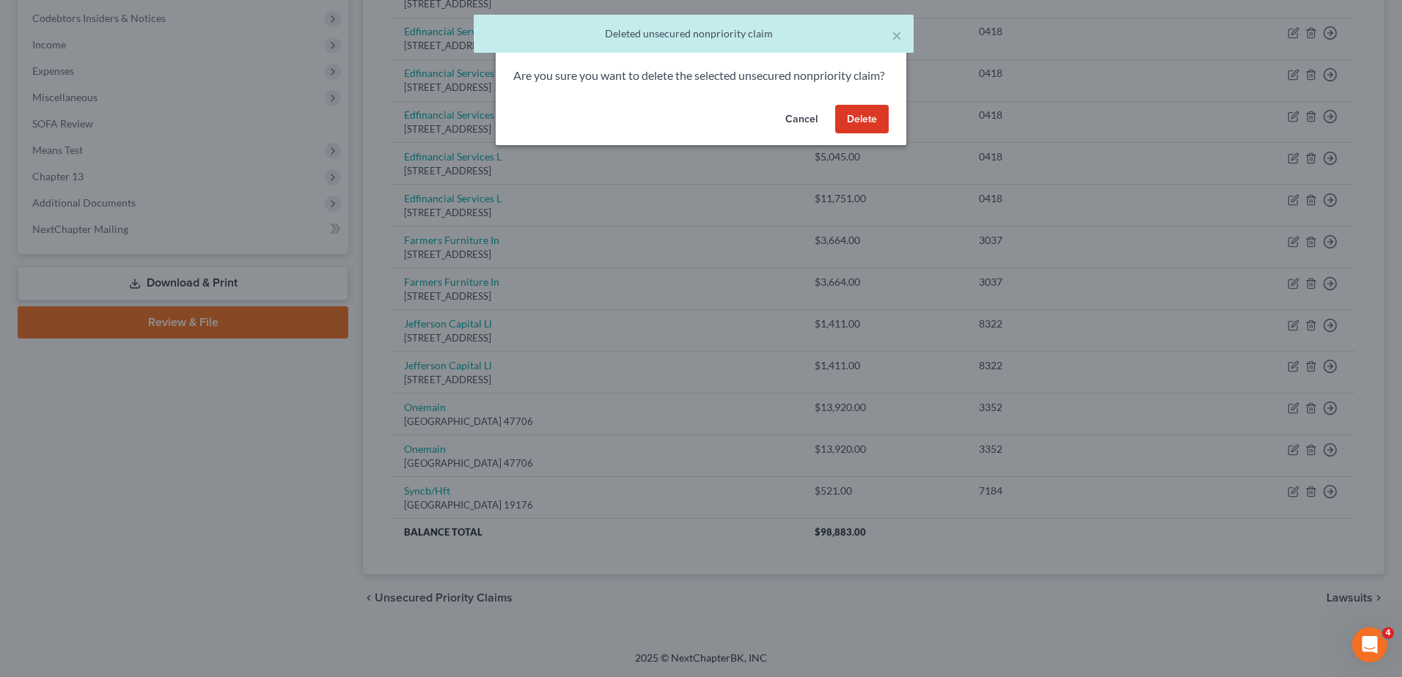
click at [870, 134] on button "Delete" at bounding box center [862, 119] width 54 height 29
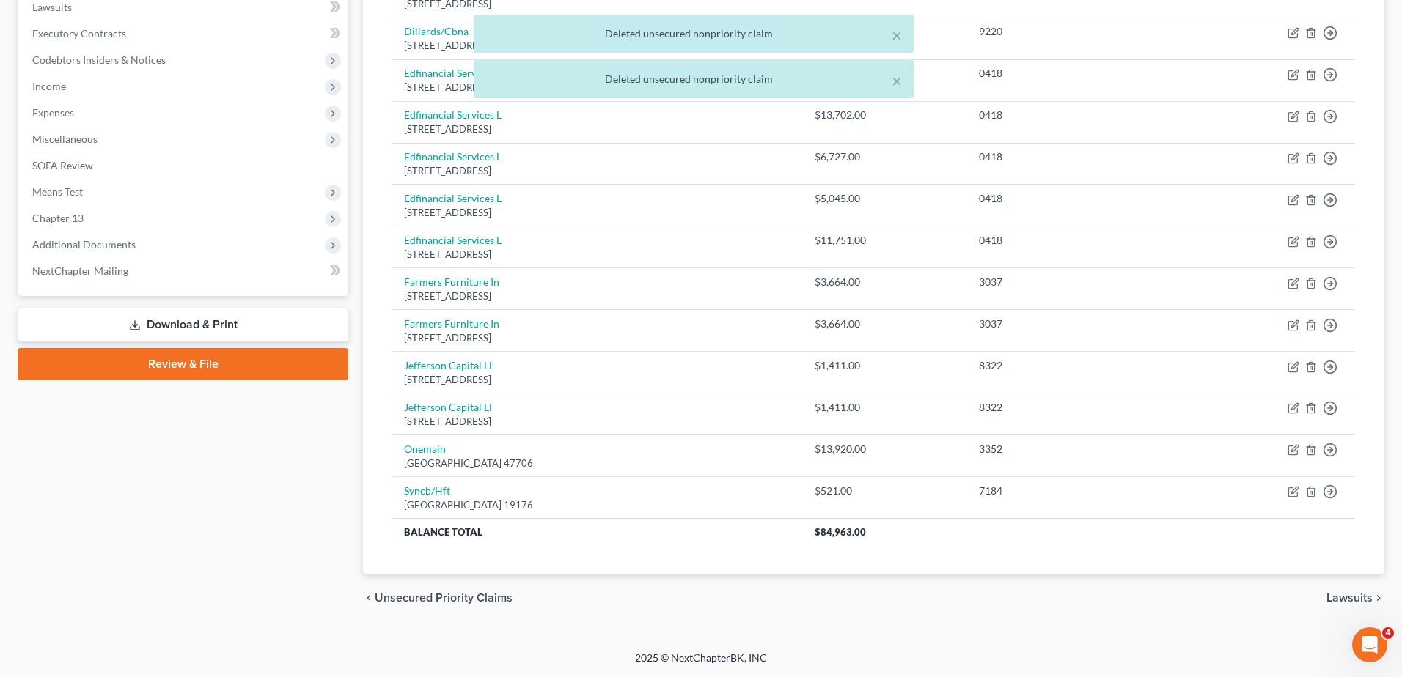
scroll to position [422, 0]
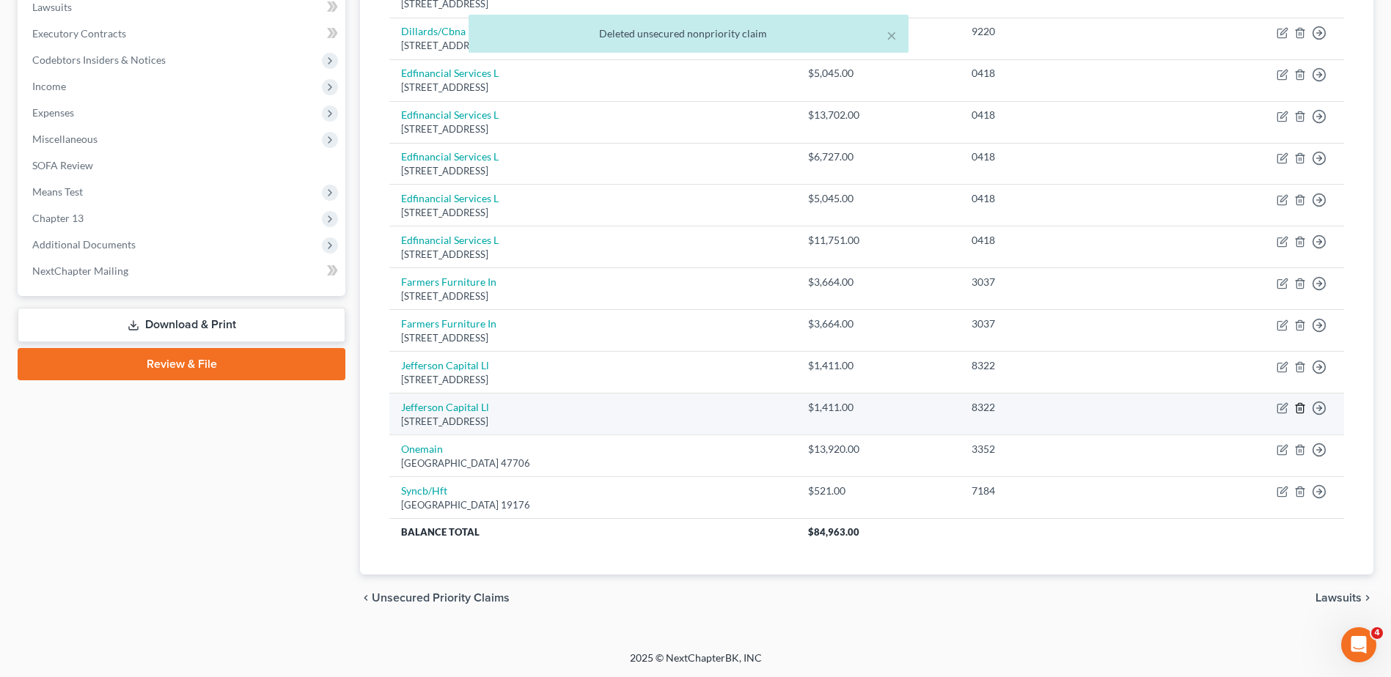
click at [1303, 411] on icon "button" at bounding box center [1299, 409] width 7 height 10
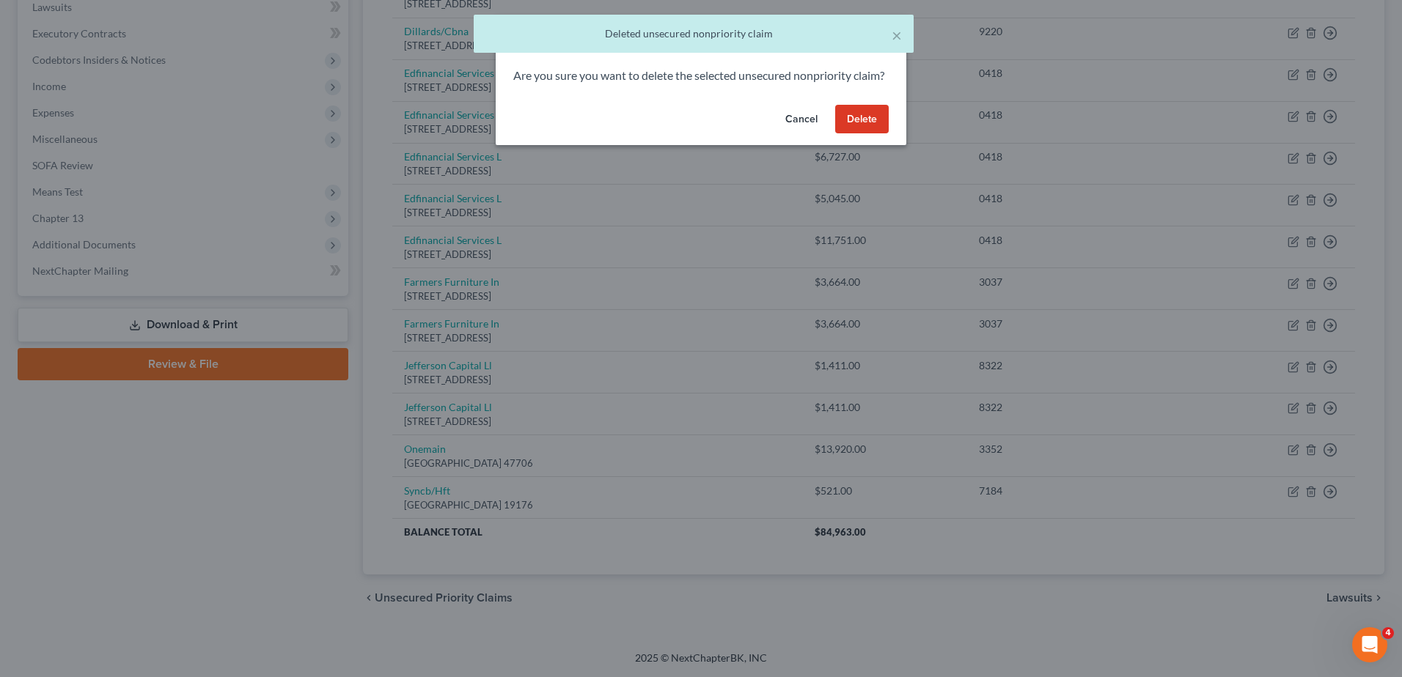
click at [869, 134] on button "Delete" at bounding box center [862, 119] width 54 height 29
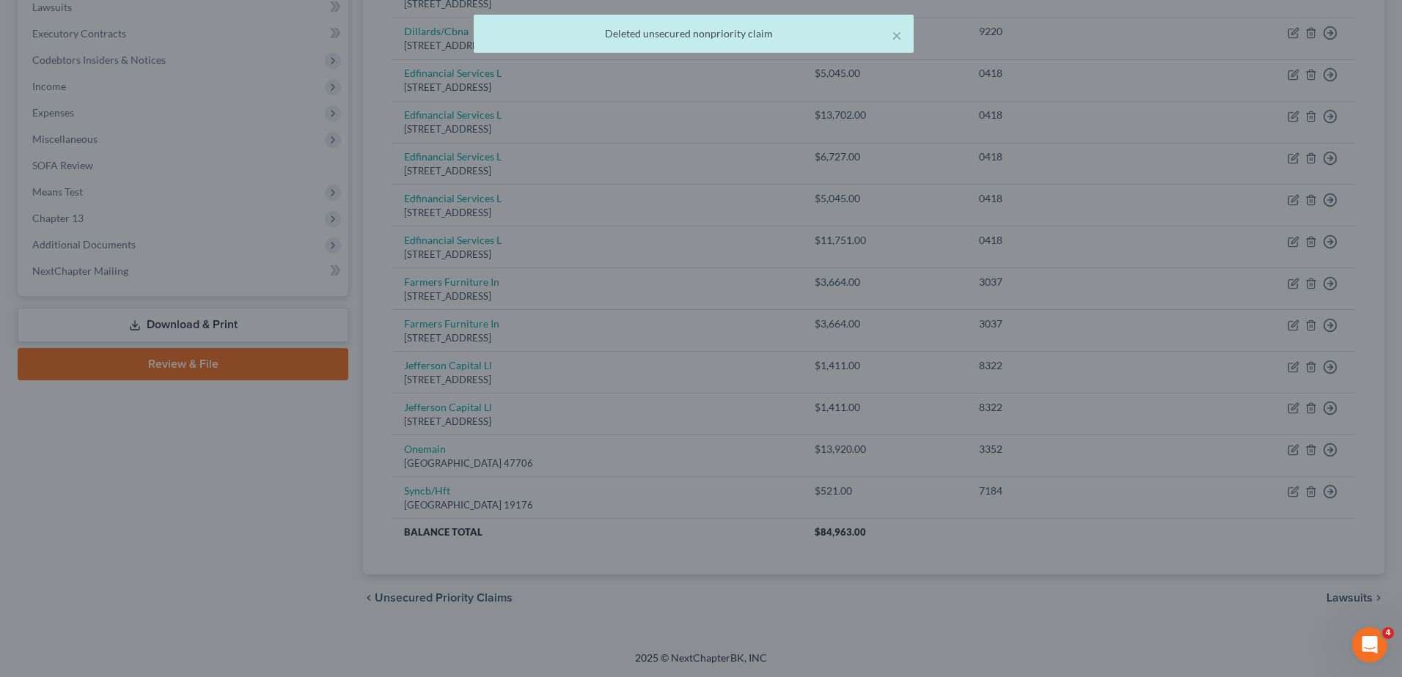
scroll to position [381, 0]
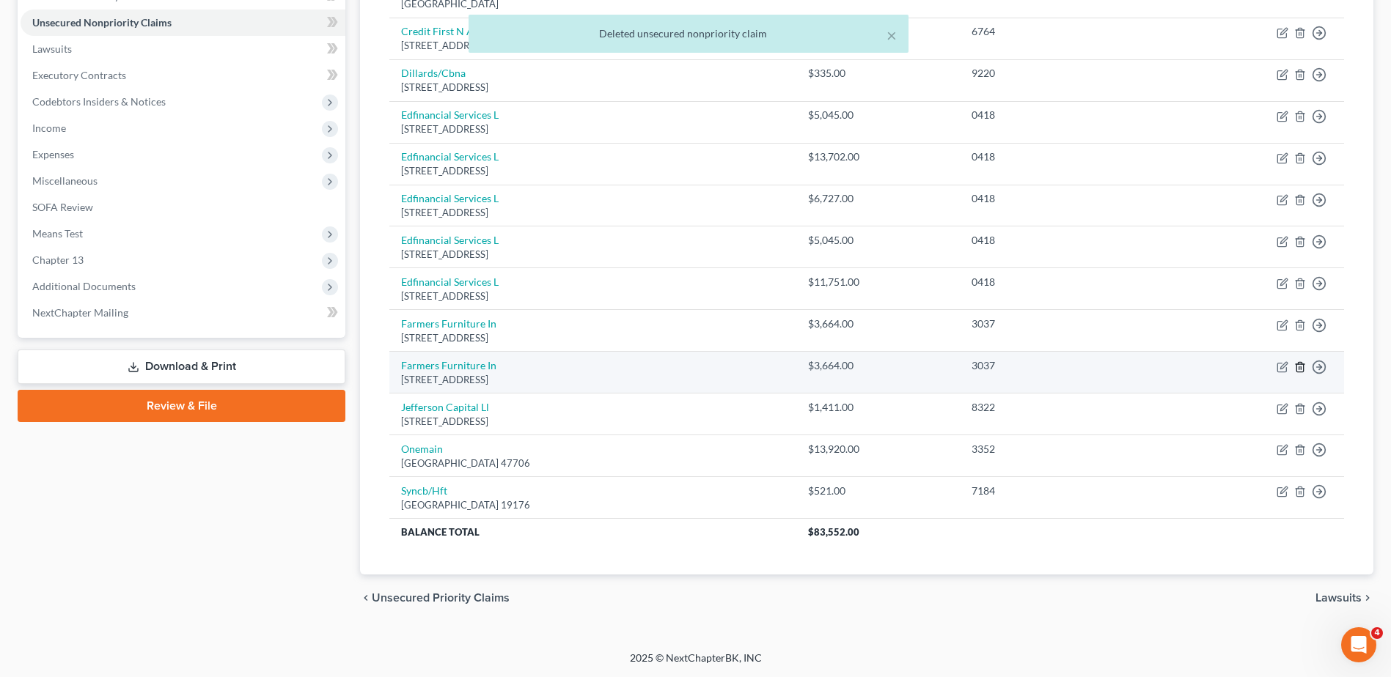
click at [1300, 364] on polyline "button" at bounding box center [1300, 364] width 9 height 0
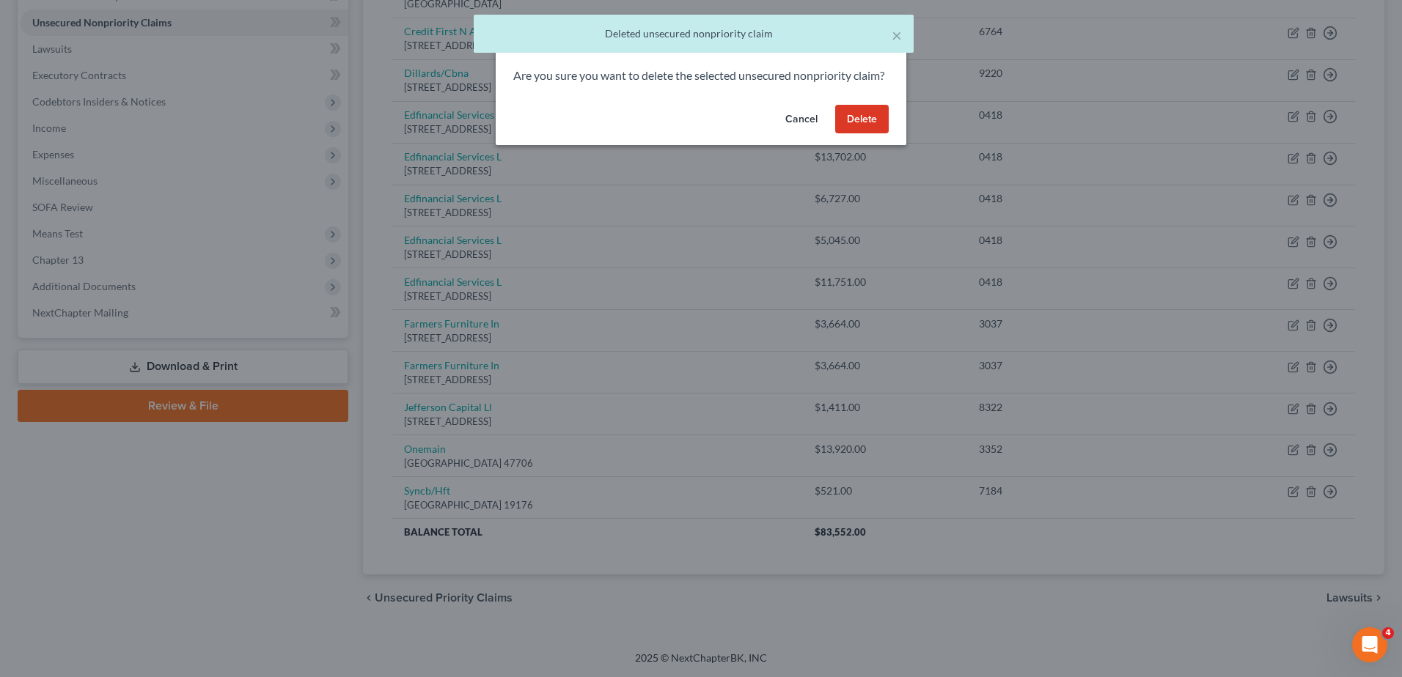
click at [870, 133] on button "Delete" at bounding box center [862, 119] width 54 height 29
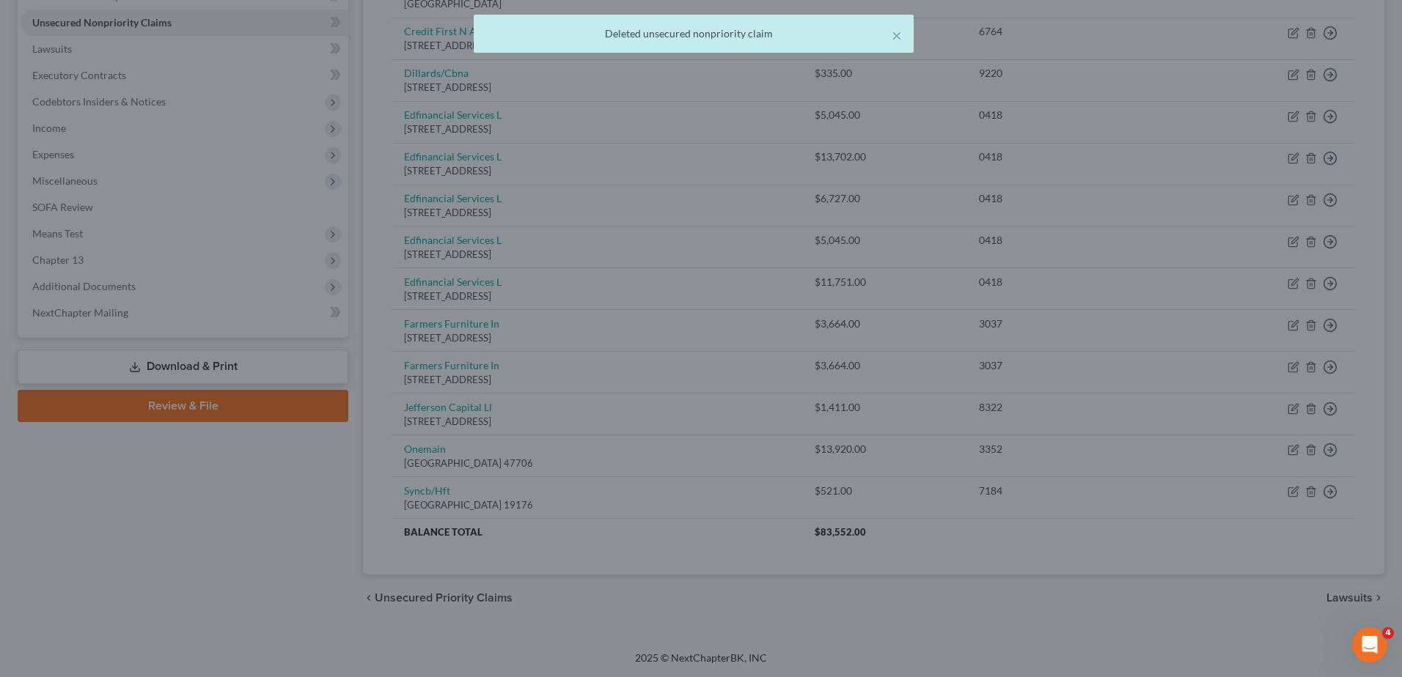
scroll to position [339, 0]
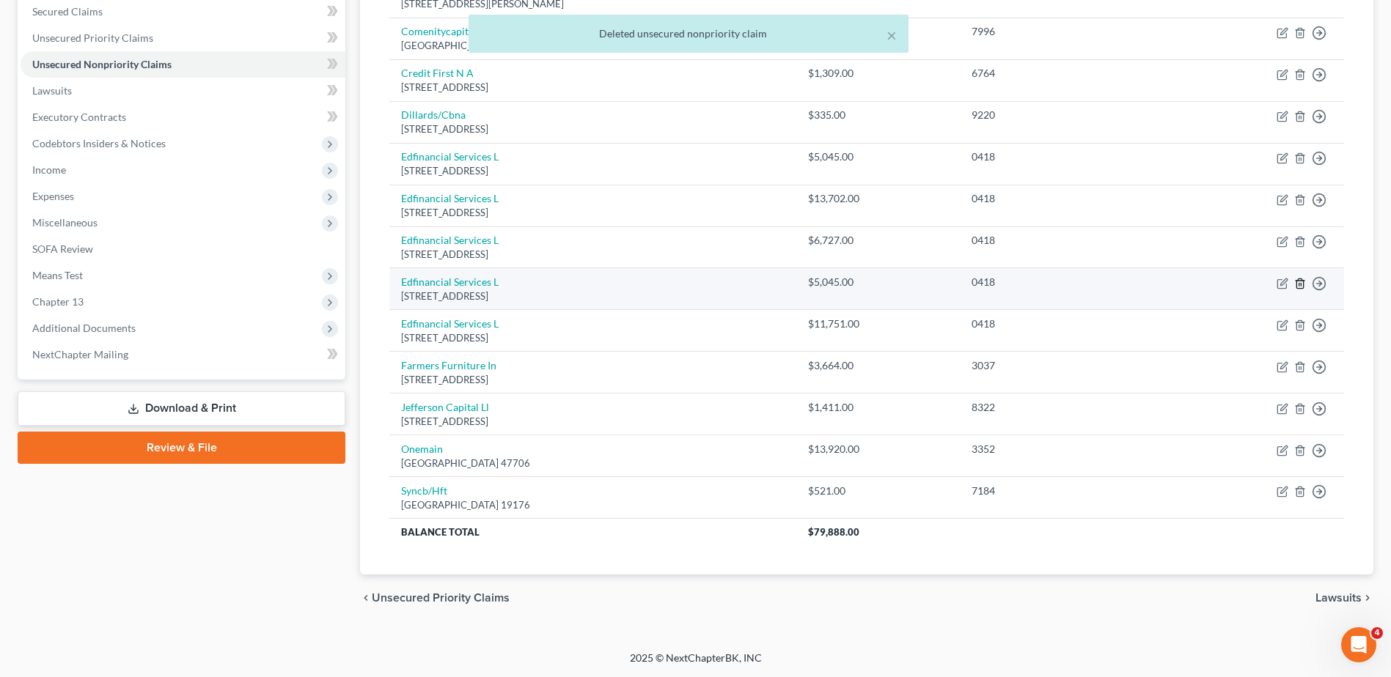
click at [1303, 282] on icon "button" at bounding box center [1299, 284] width 7 height 10
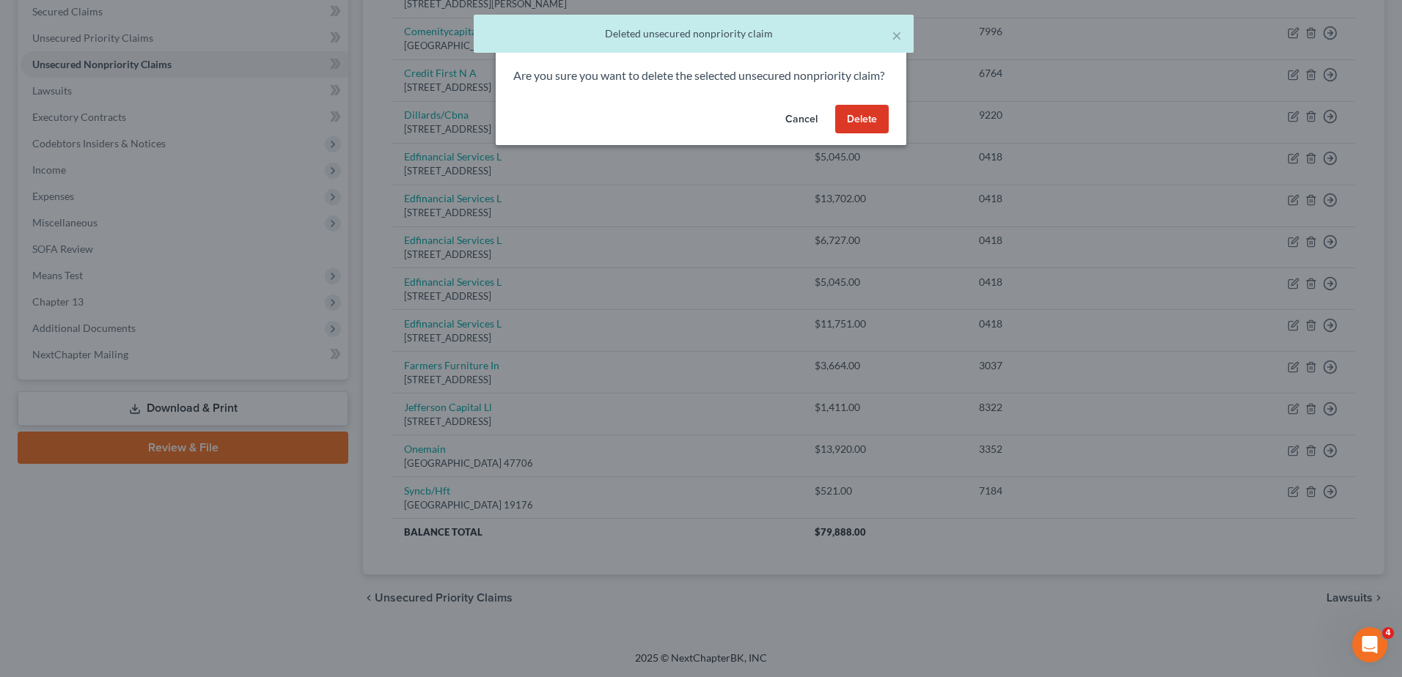
click at [813, 134] on button "Cancel" at bounding box center [802, 119] width 56 height 29
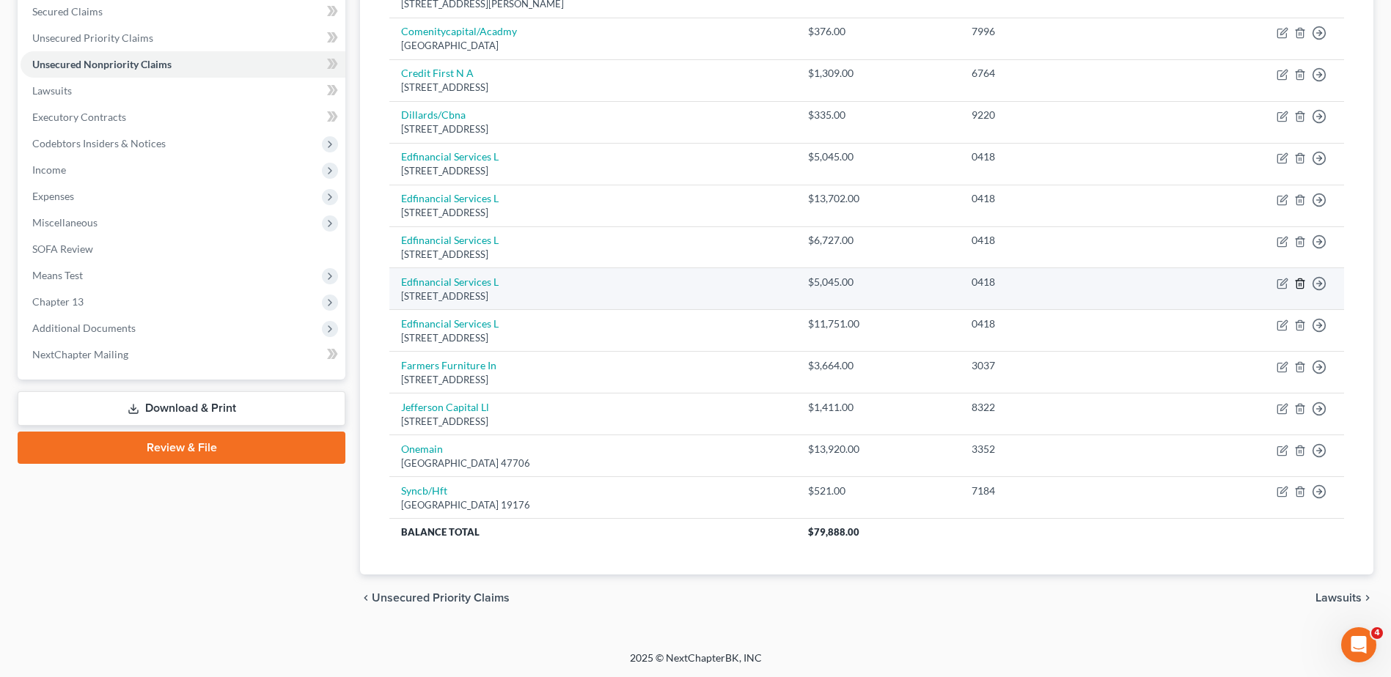
click at [1300, 283] on icon "button" at bounding box center [1300, 284] width 12 height 12
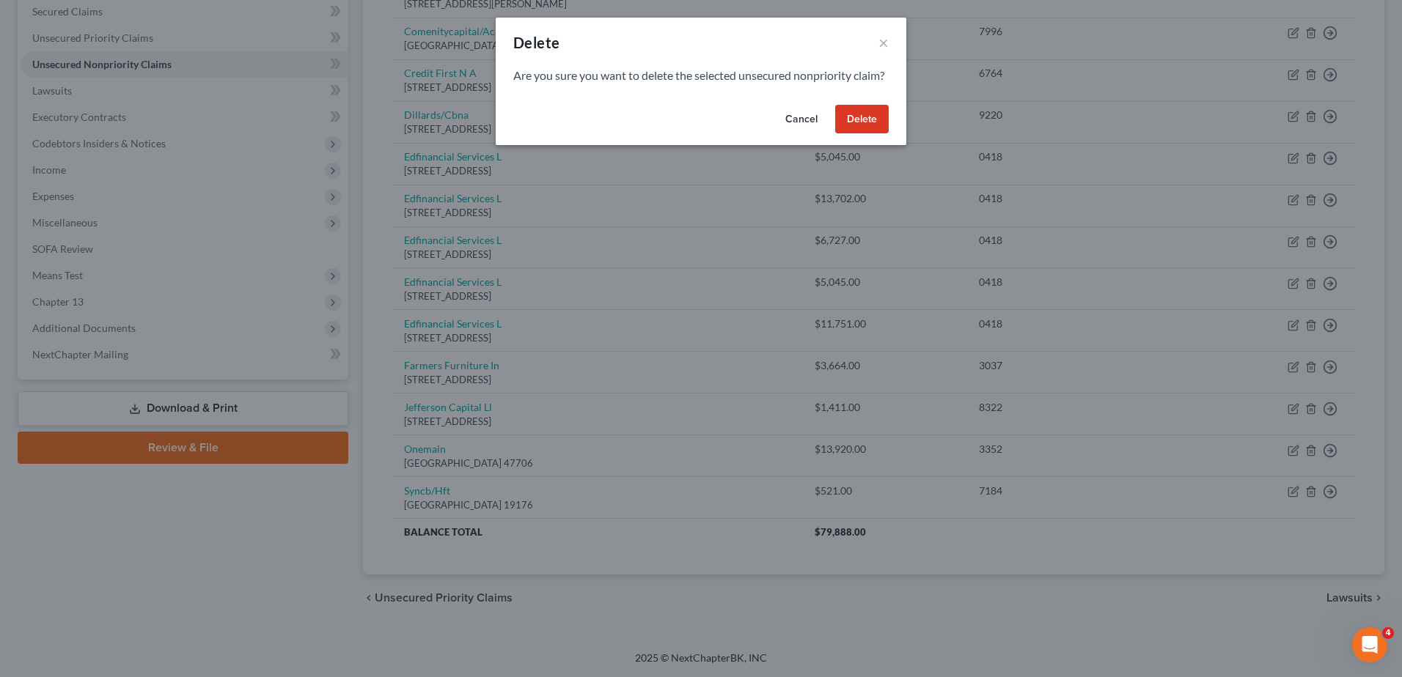
click at [865, 132] on button "Delete" at bounding box center [862, 119] width 54 height 29
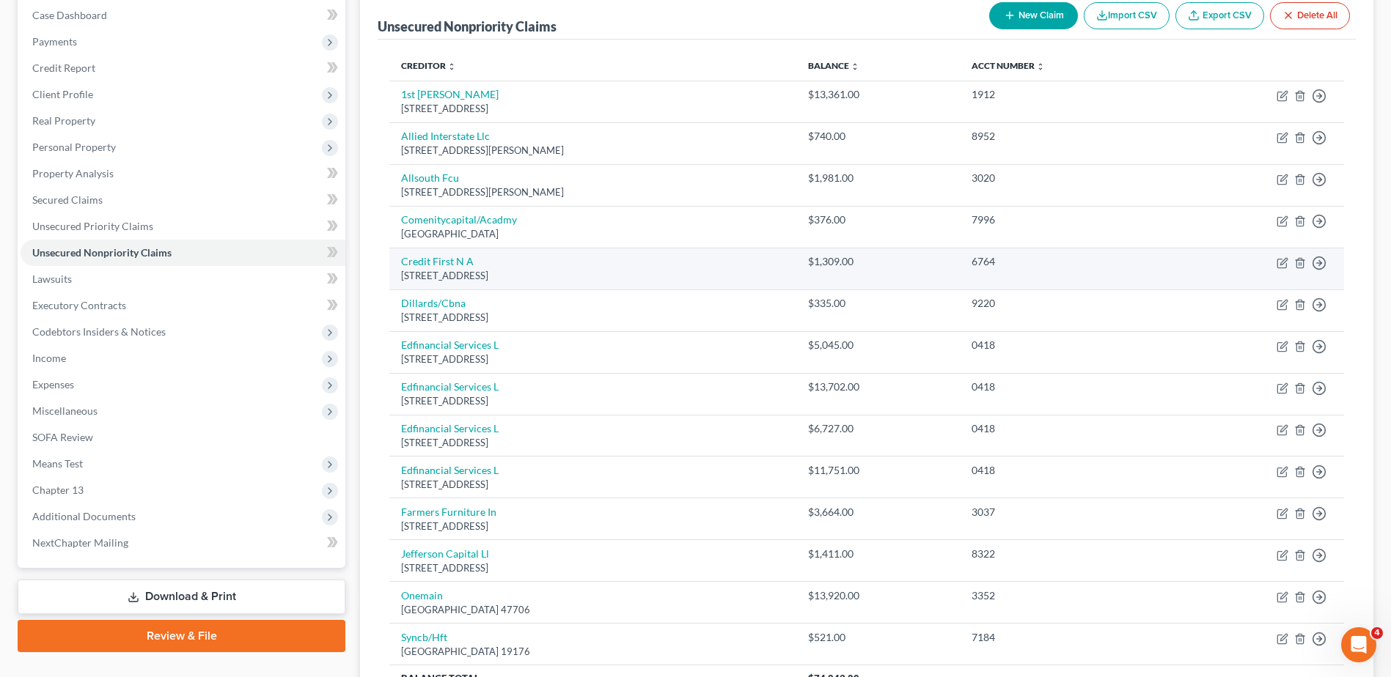
scroll to position [224, 0]
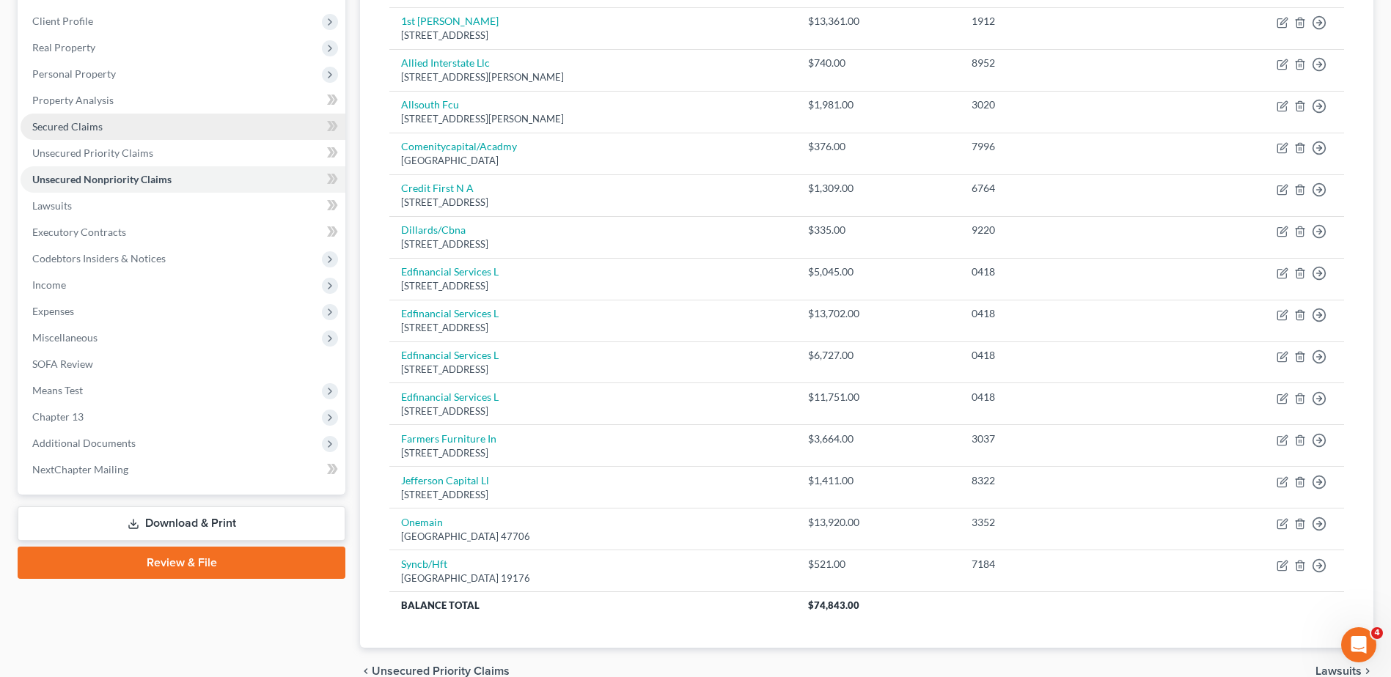
click at [155, 131] on link "Secured Claims" at bounding box center [183, 127] width 325 height 26
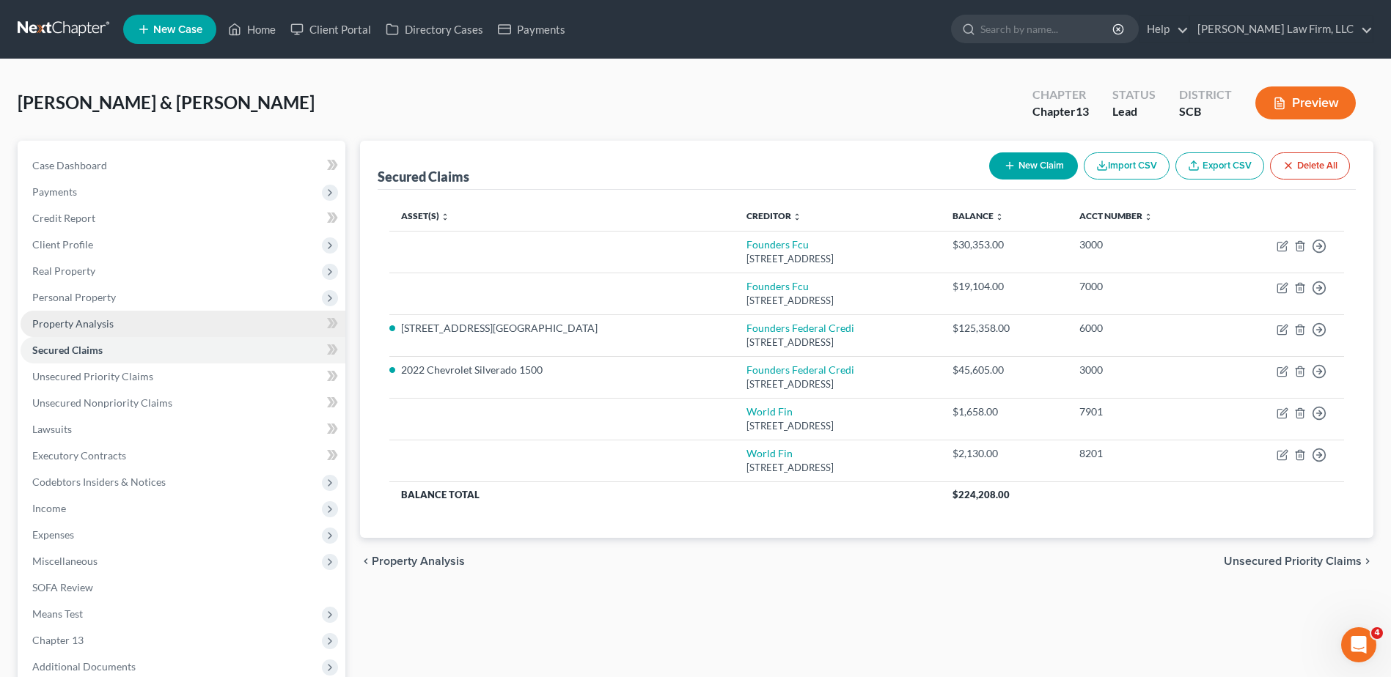
click at [68, 326] on span "Property Analysis" at bounding box center [72, 323] width 81 height 12
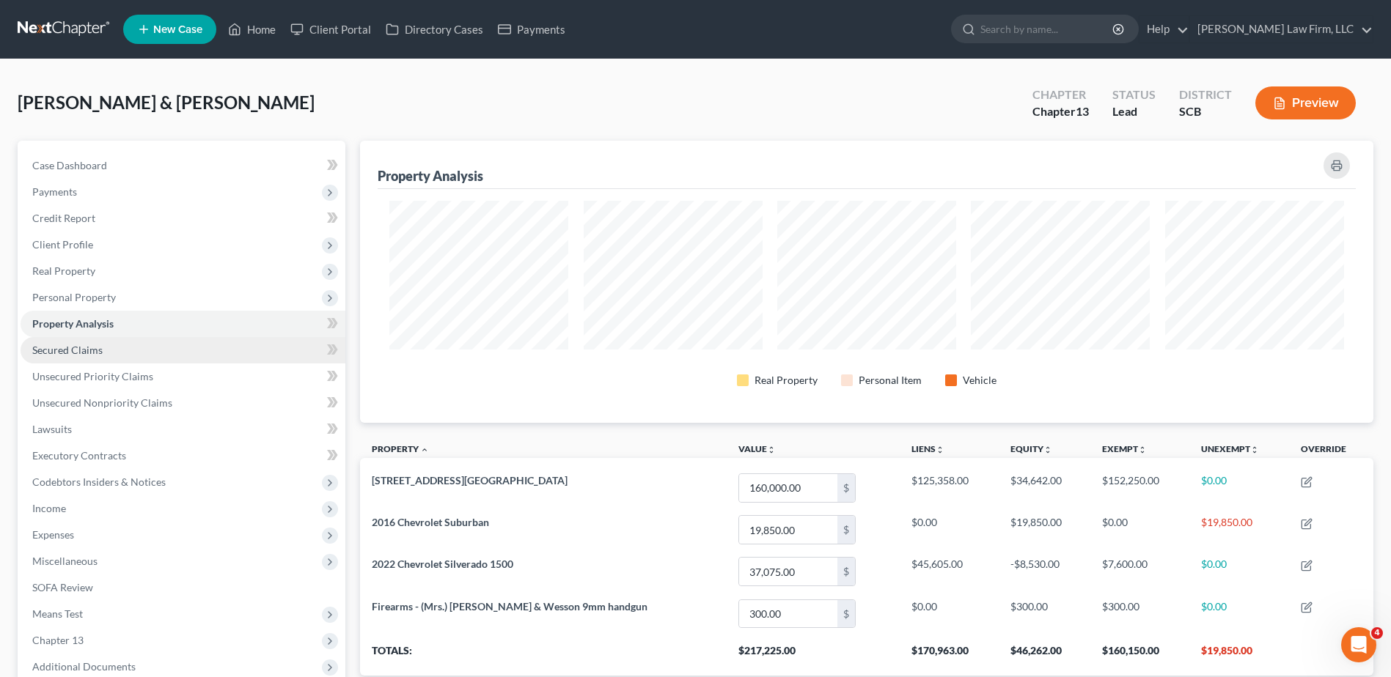
scroll to position [282, 1013]
click at [77, 359] on link "Secured Claims" at bounding box center [183, 350] width 325 height 26
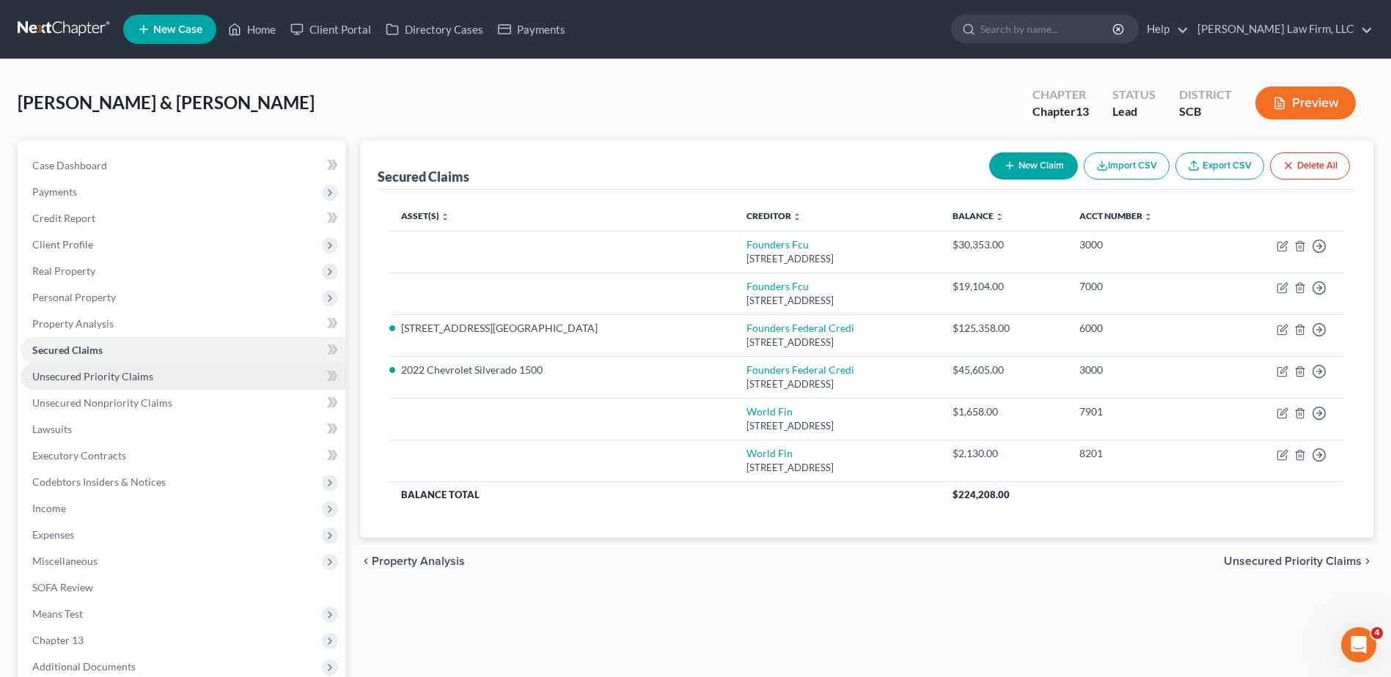
click at [82, 378] on span "Unsecured Priority Claims" at bounding box center [92, 376] width 121 height 12
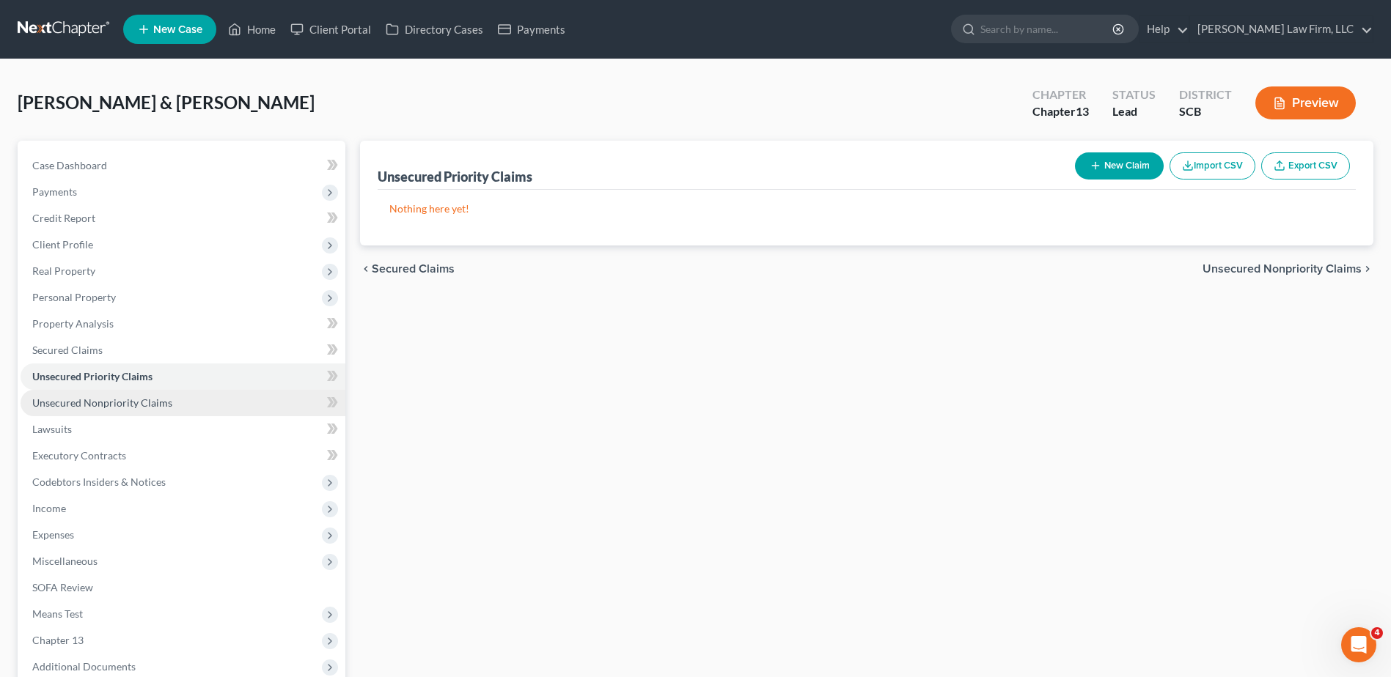
click at [82, 396] on link "Unsecured Nonpriority Claims" at bounding box center [183, 403] width 325 height 26
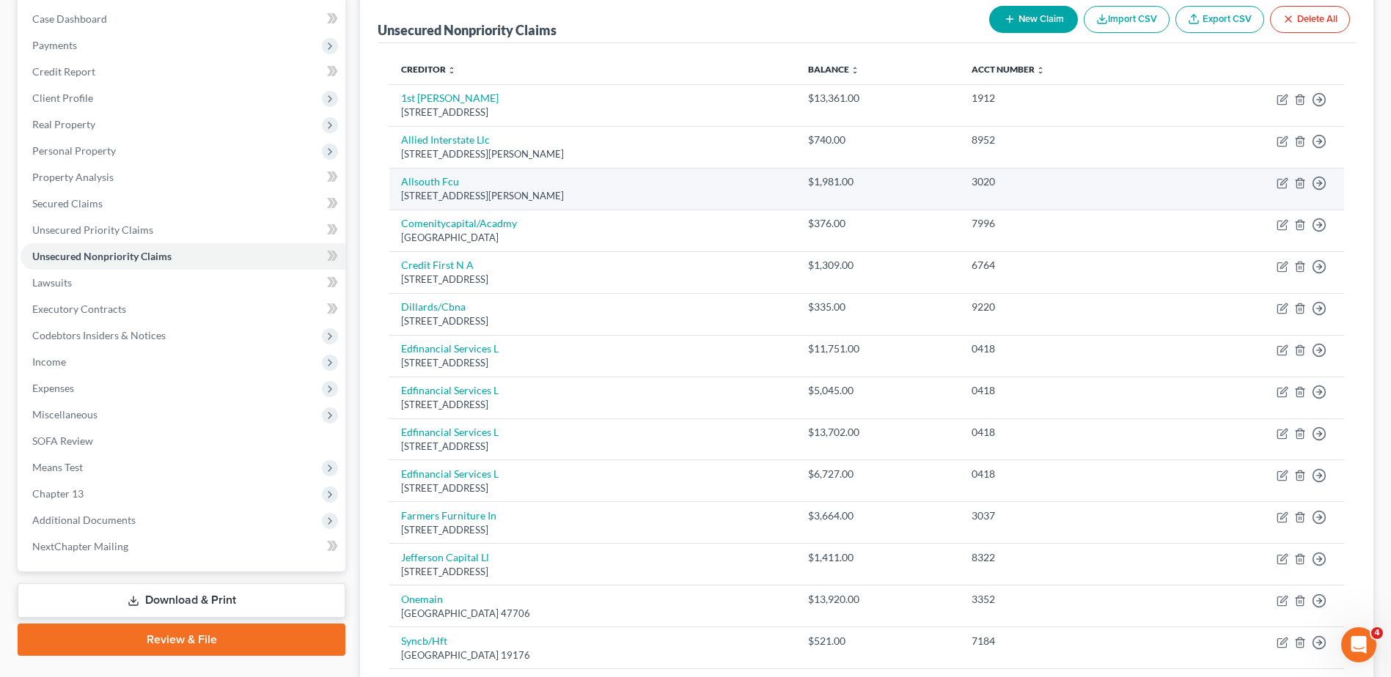
scroll to position [220, 0]
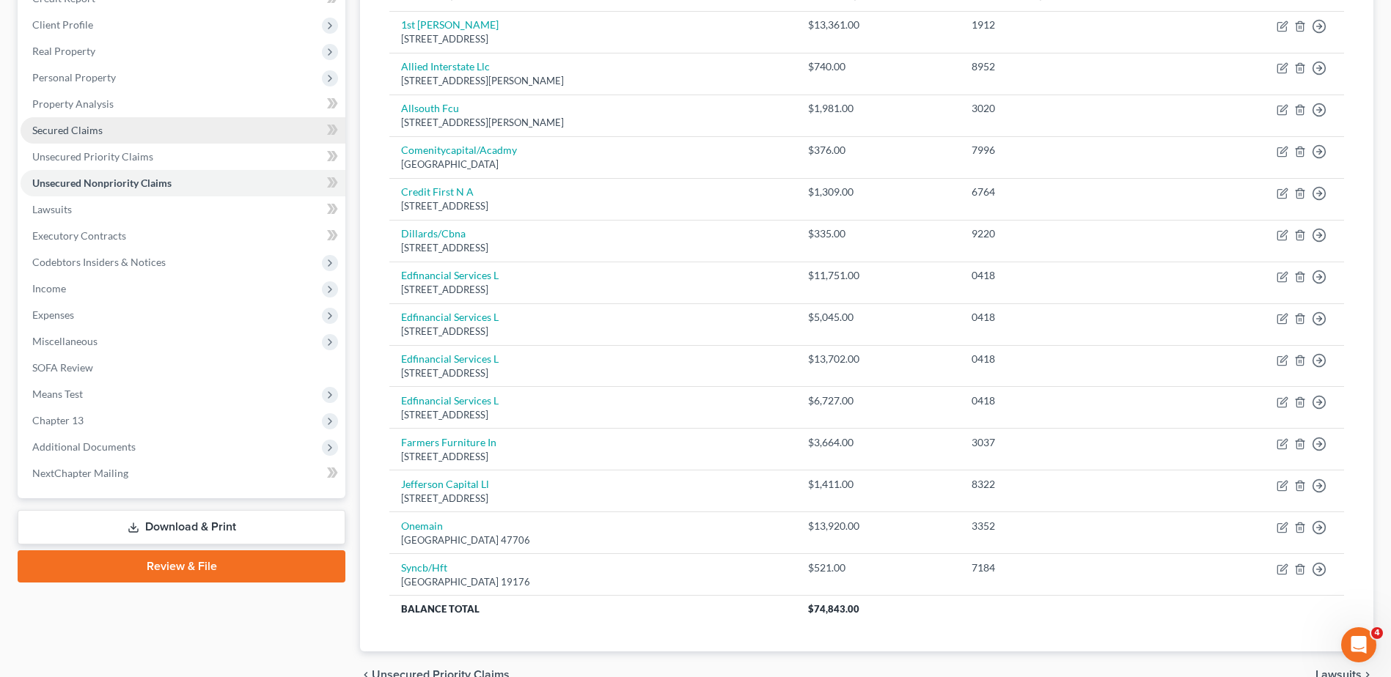
click at [125, 138] on link "Secured Claims" at bounding box center [183, 130] width 325 height 26
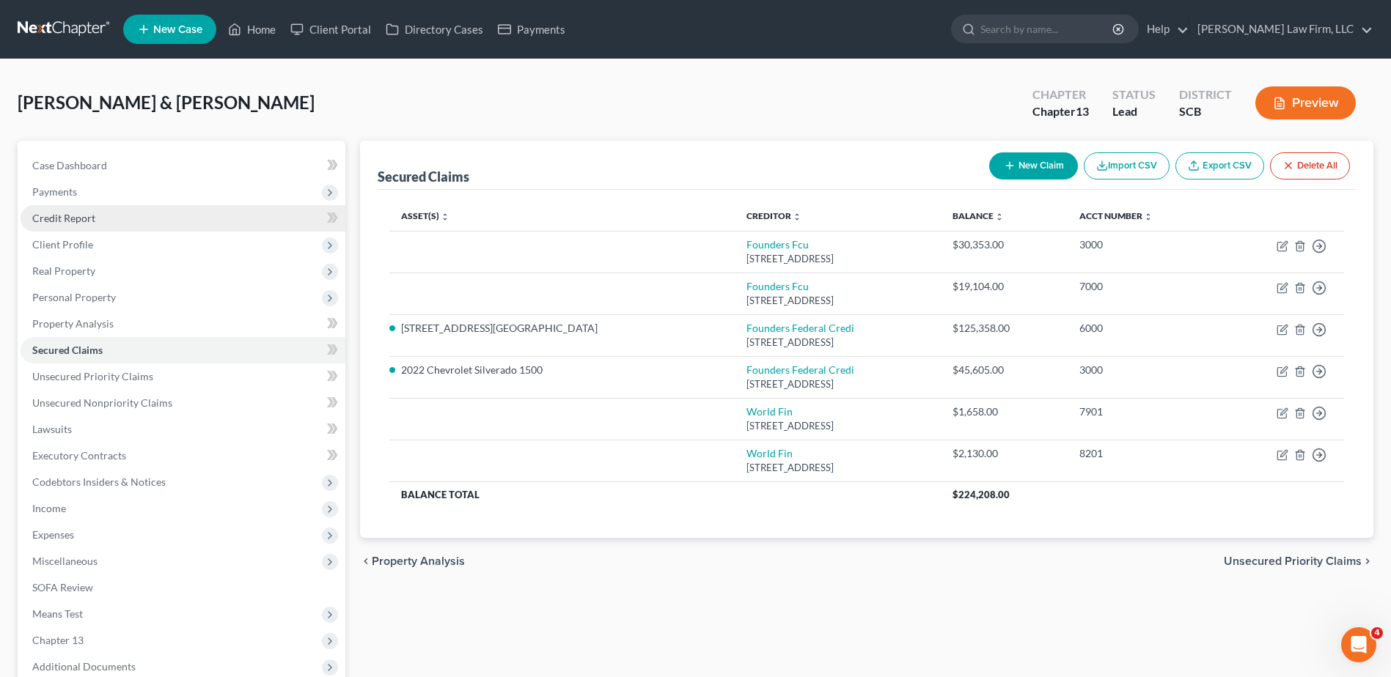
click at [81, 222] on span "Credit Report" at bounding box center [63, 218] width 63 height 12
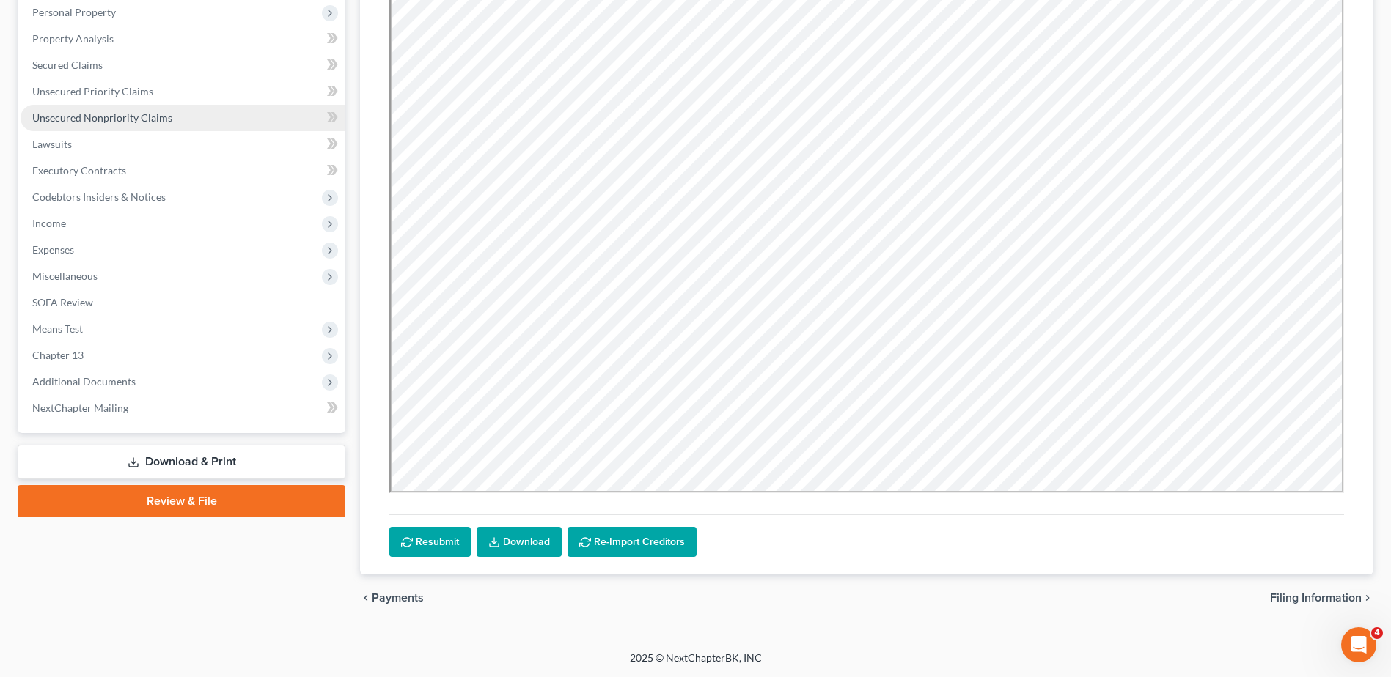
click at [102, 117] on span "Unsecured Nonpriority Claims" at bounding box center [102, 117] width 140 height 12
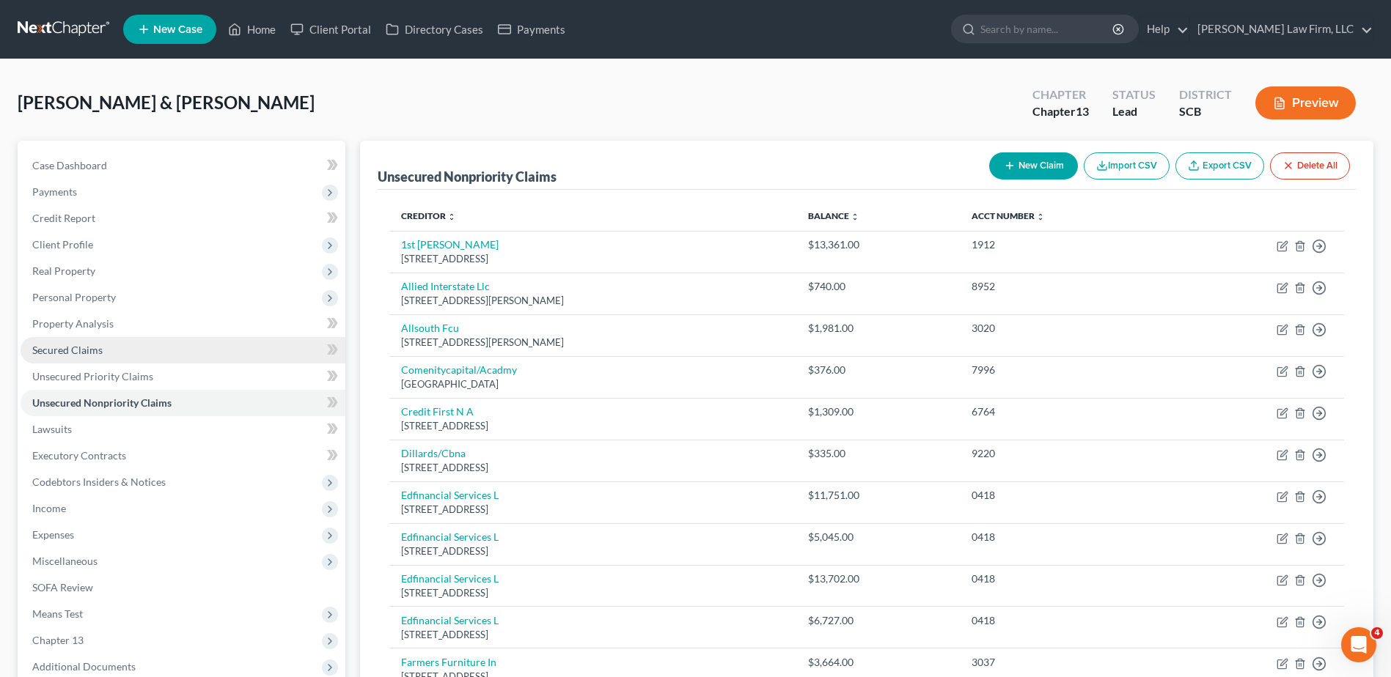
click at [175, 356] on link "Secured Claims" at bounding box center [183, 350] width 325 height 26
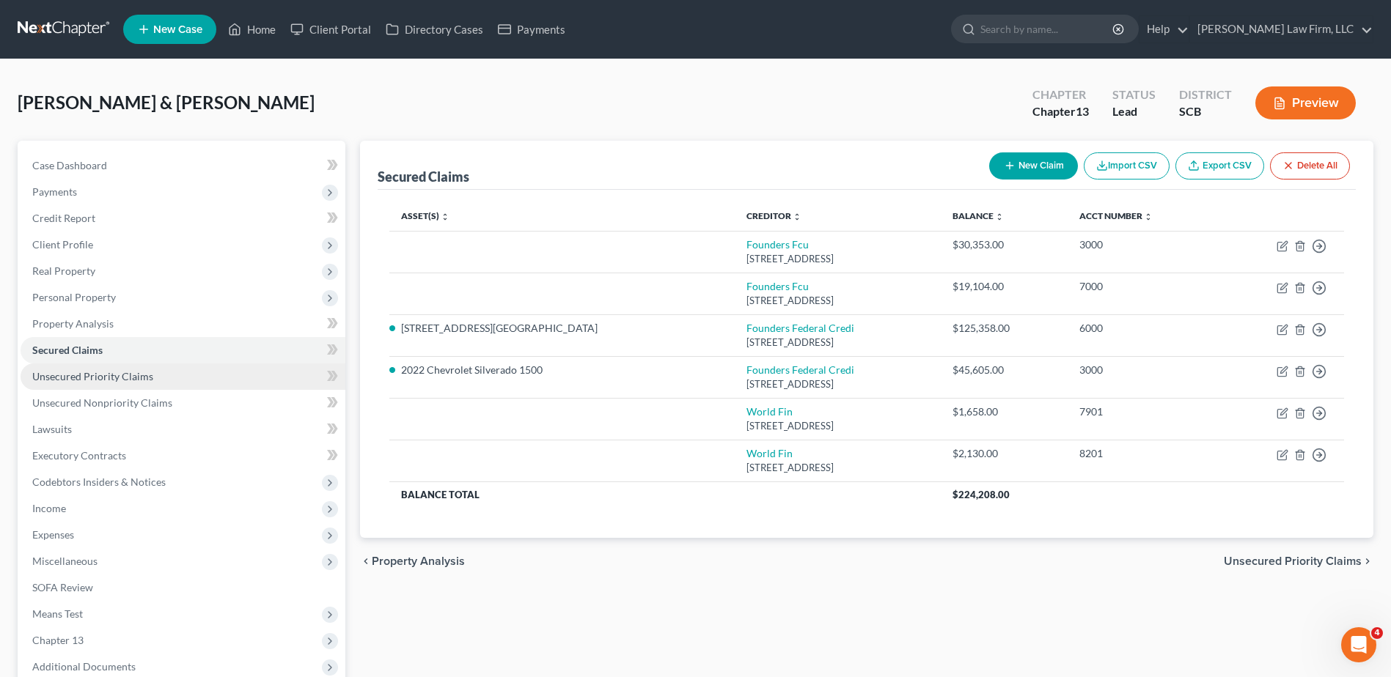
click at [175, 376] on link "Unsecured Priority Claims" at bounding box center [183, 377] width 325 height 26
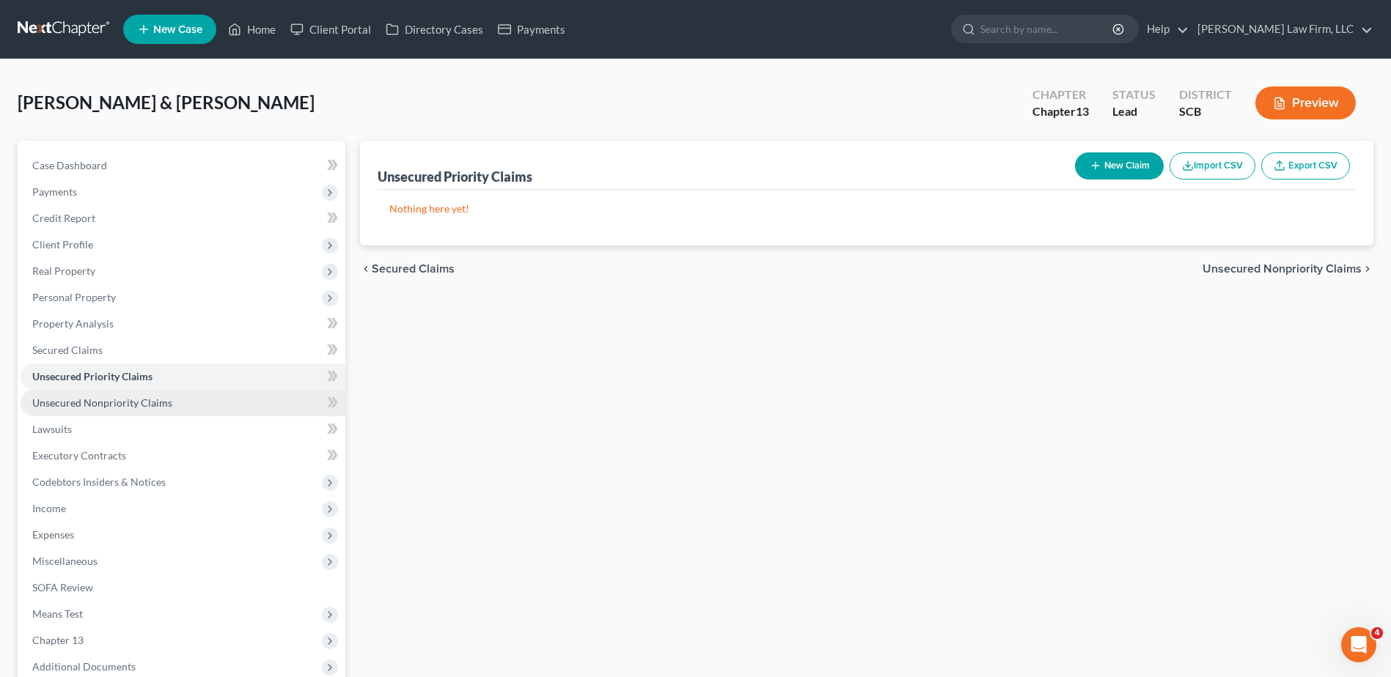
click at [173, 402] on link "Unsecured Nonpriority Claims" at bounding box center [183, 403] width 325 height 26
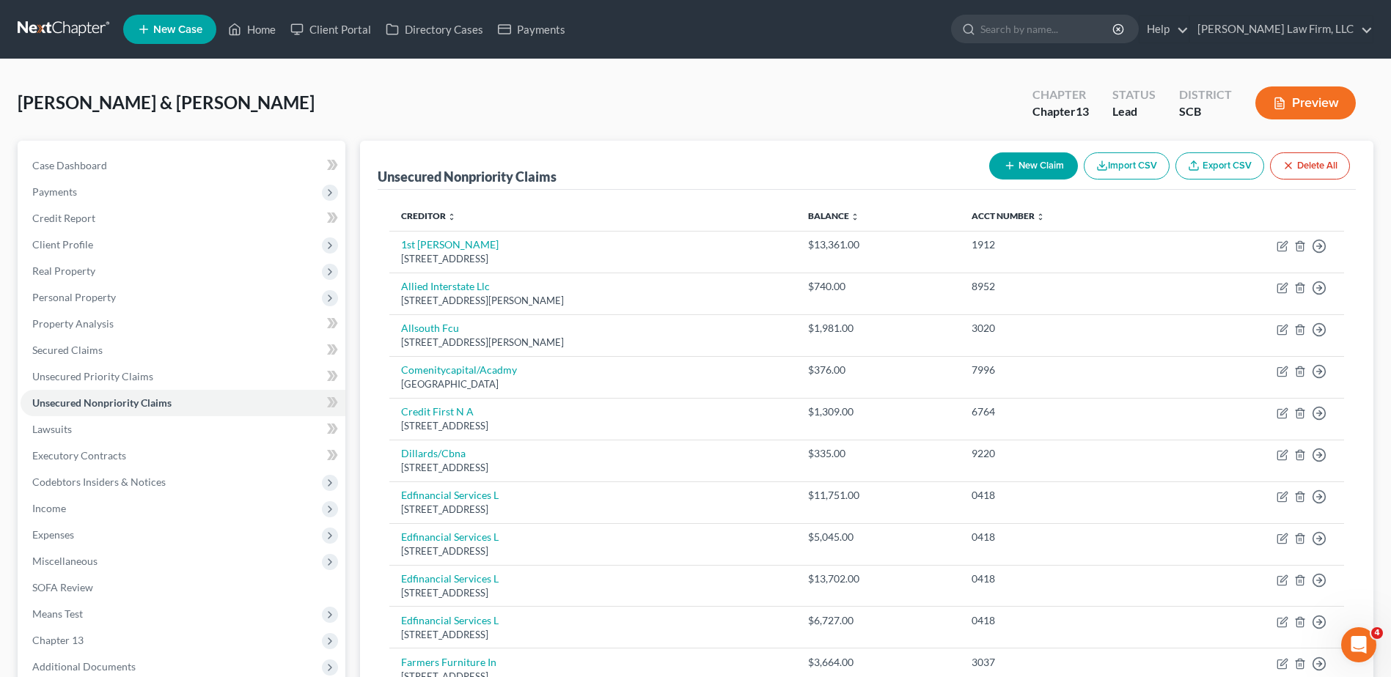
click at [1299, 175] on button "Delete All" at bounding box center [1310, 166] width 80 height 27
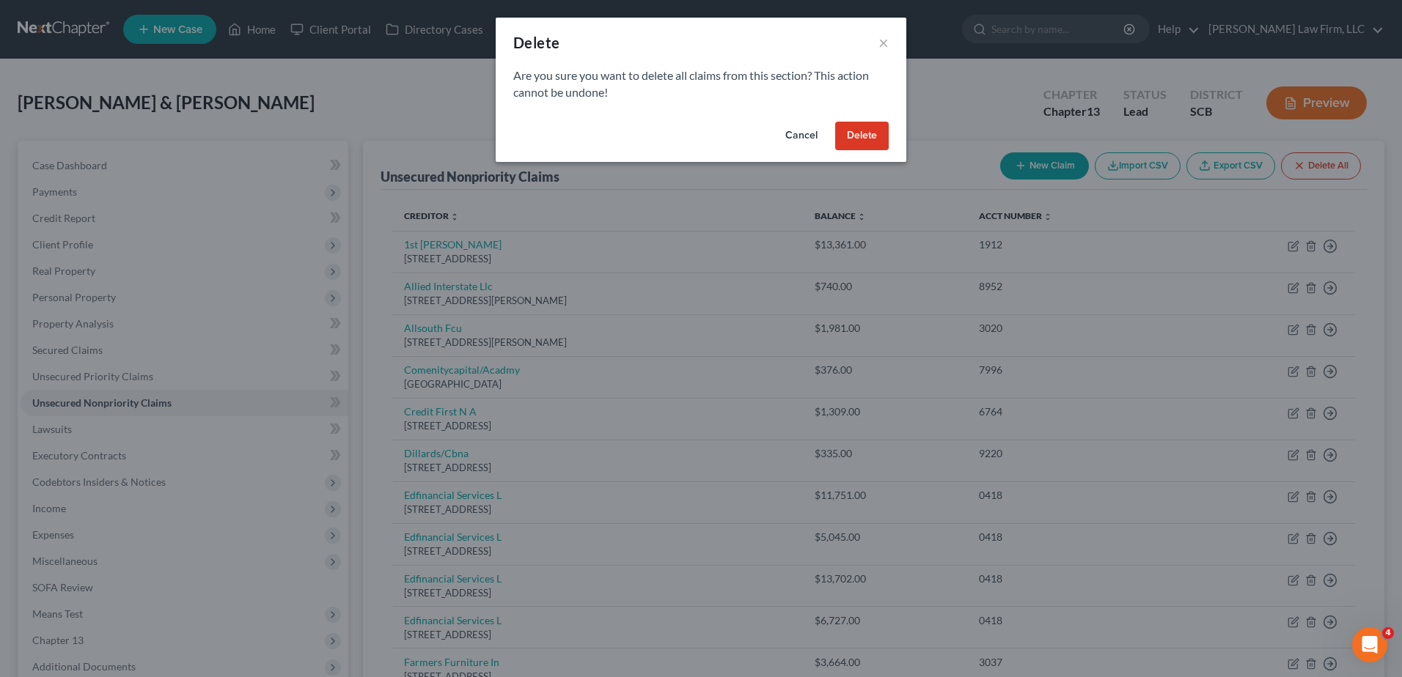
click at [868, 137] on button "Delete" at bounding box center [862, 136] width 54 height 29
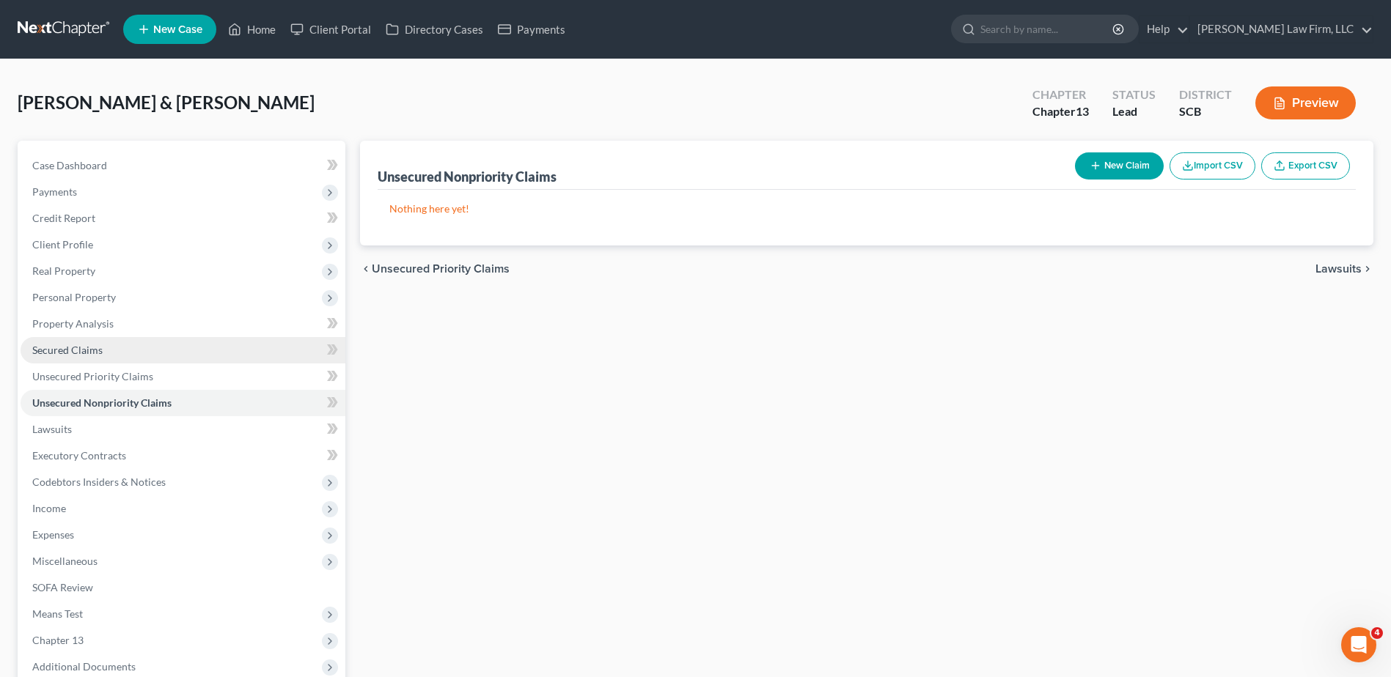
click at [167, 352] on link "Secured Claims" at bounding box center [183, 350] width 325 height 26
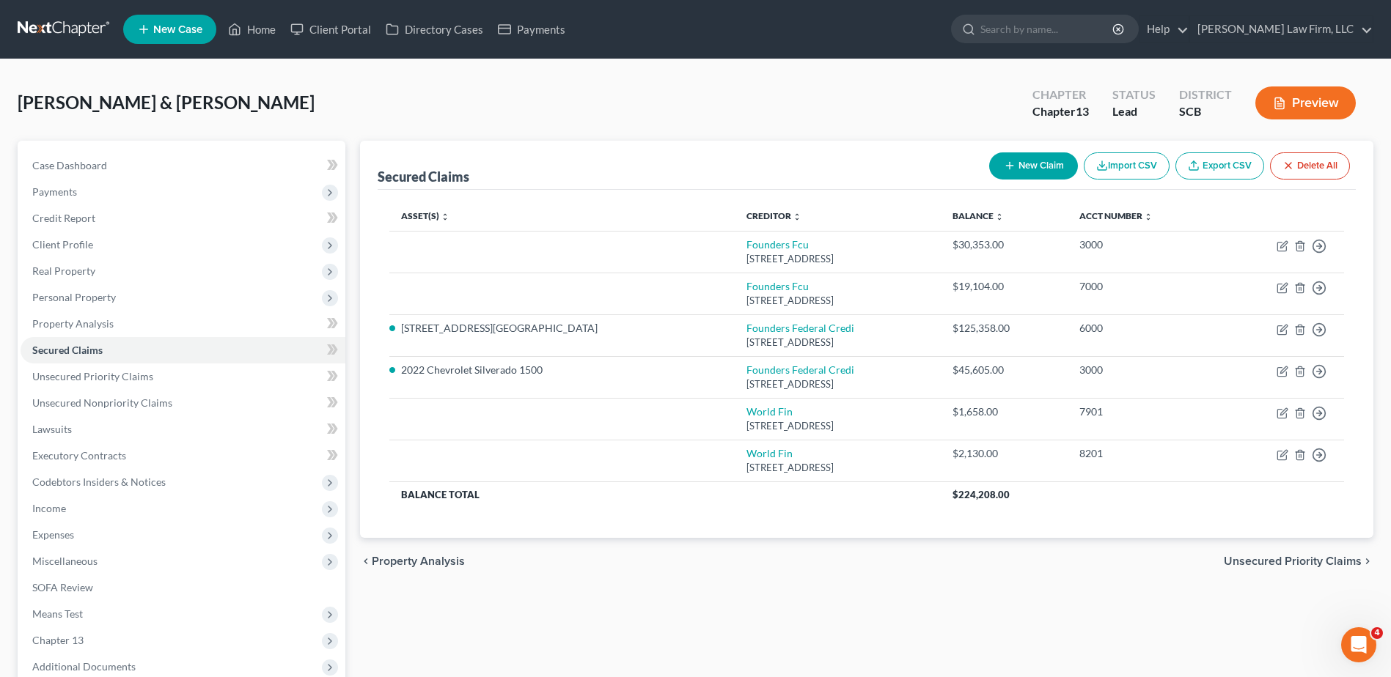
click at [1295, 170] on button "Delete All" at bounding box center [1310, 166] width 80 height 27
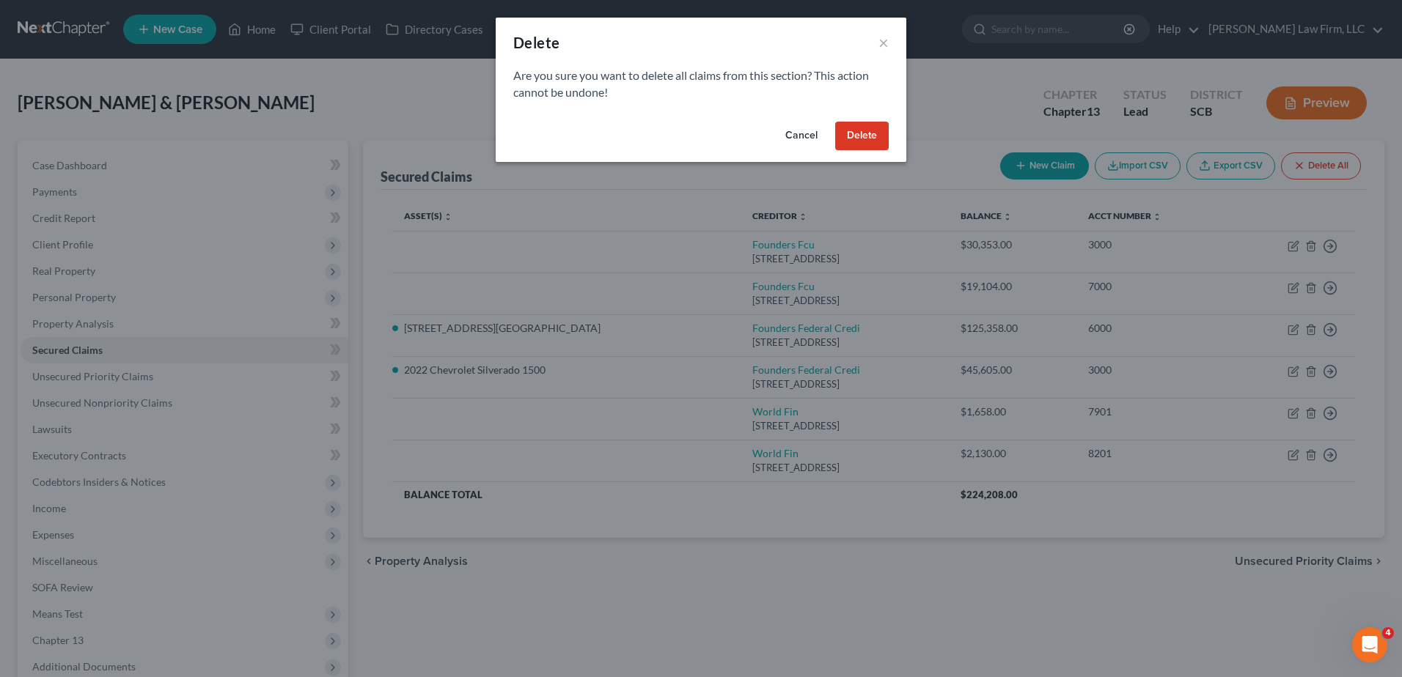
click at [859, 139] on button "Delete" at bounding box center [862, 136] width 54 height 29
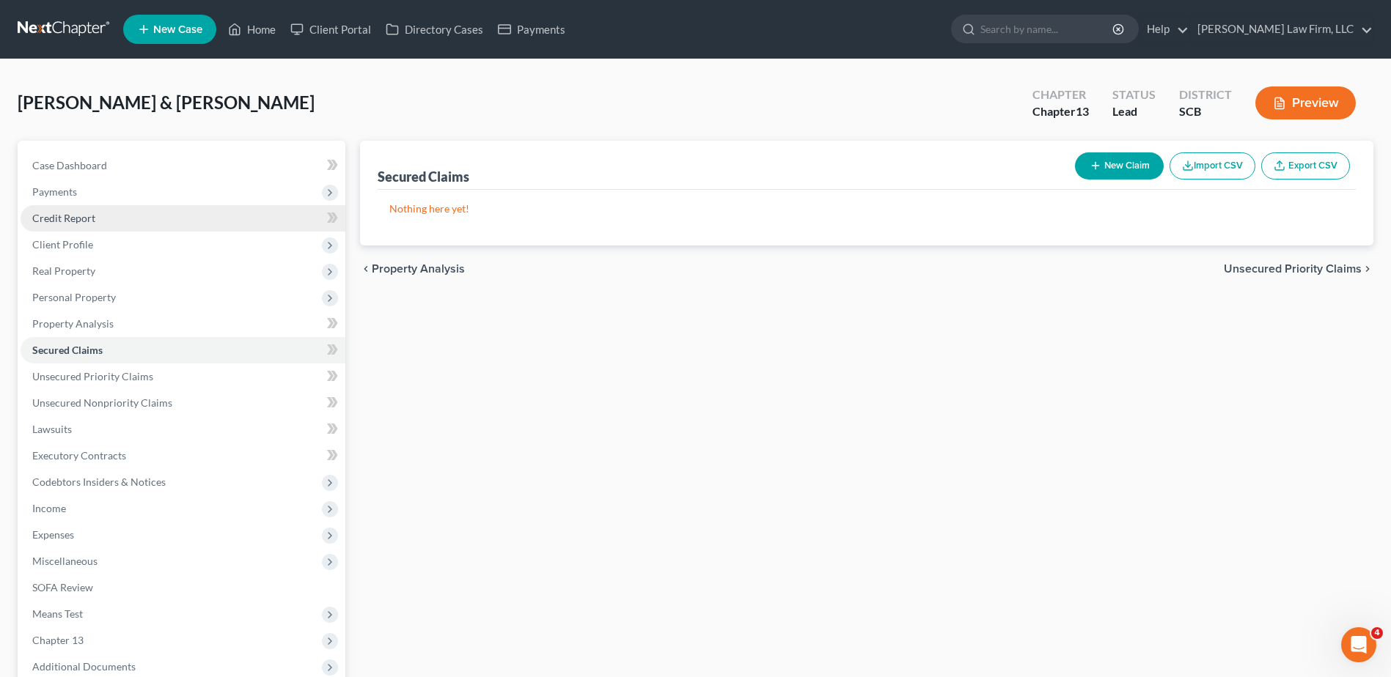
click at [119, 220] on link "Credit Report" at bounding box center [183, 218] width 325 height 26
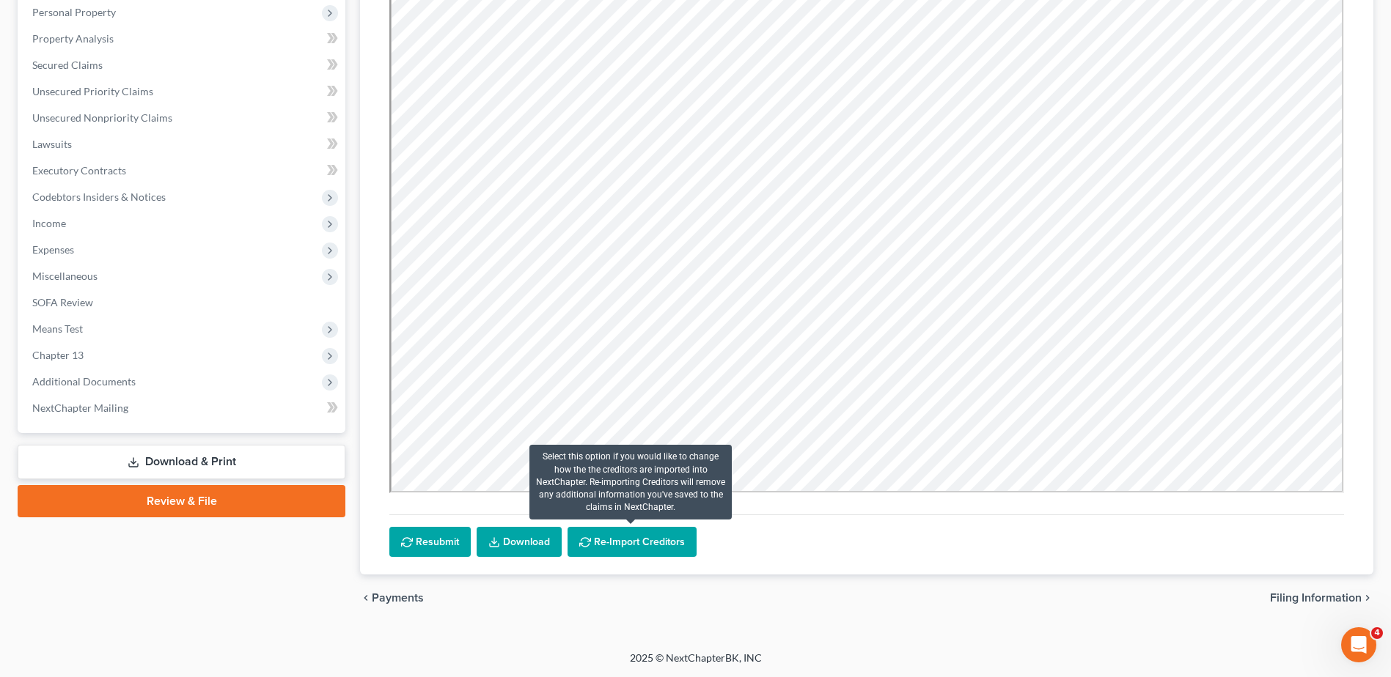
click at [629, 535] on button "Re-Import Creditors" at bounding box center [632, 542] width 129 height 31
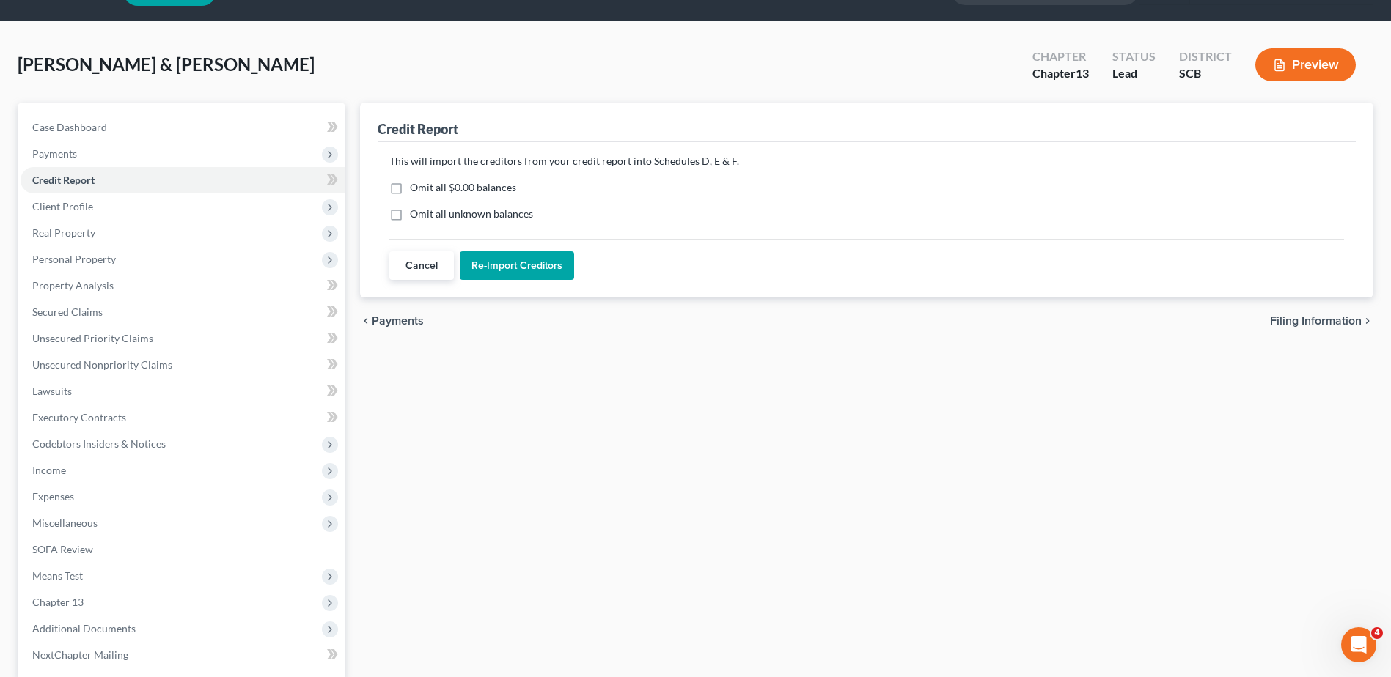
scroll to position [34, 0]
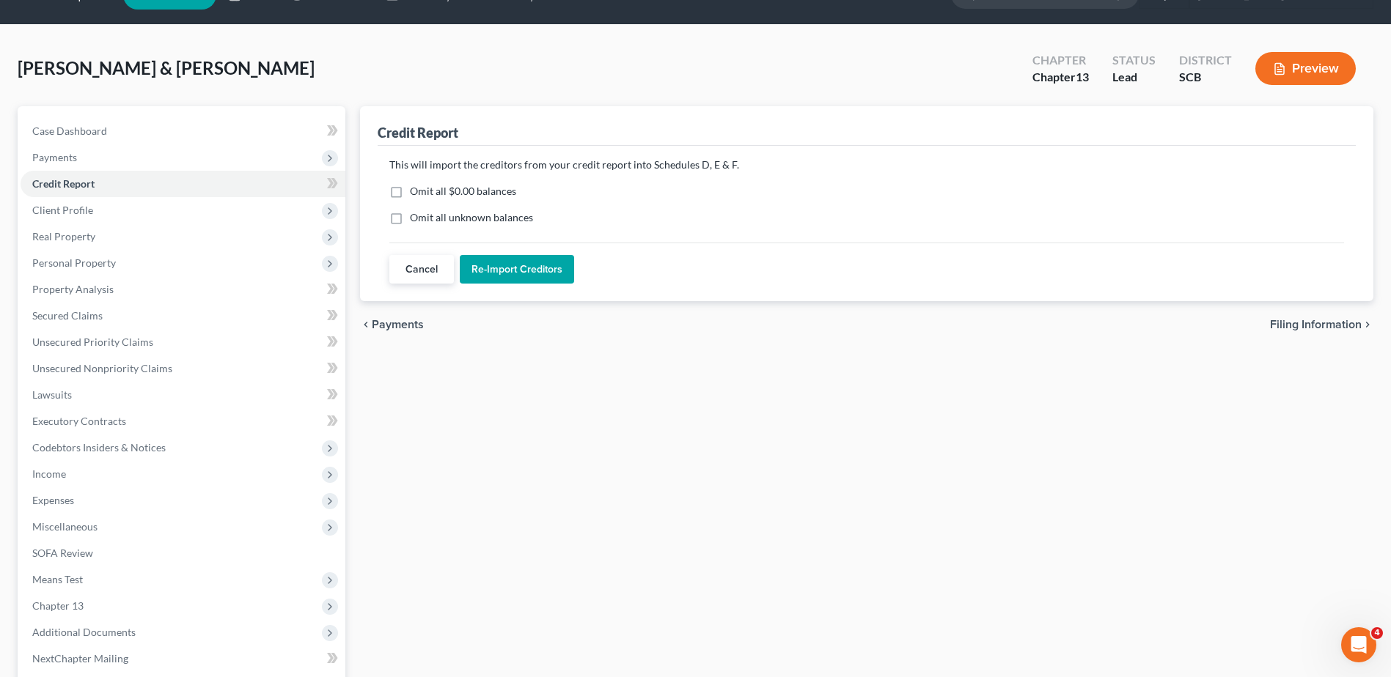
click at [422, 191] on label "Omit all $0.00 balances" at bounding box center [463, 191] width 106 height 15
click at [422, 191] on input "Omit all $0.00 balances" at bounding box center [421, 189] width 10 height 10
checkbox input "true"
click at [510, 275] on button "Re-Import Creditors" at bounding box center [517, 269] width 114 height 29
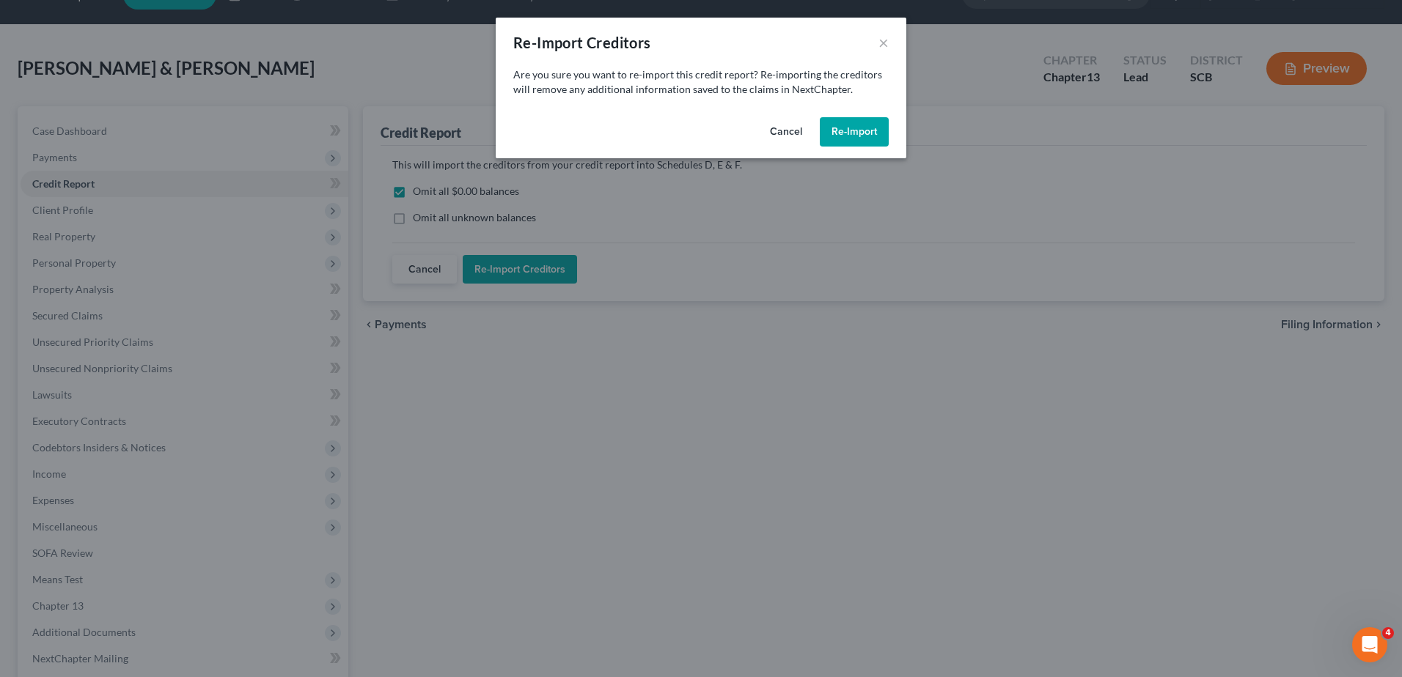
click at [854, 127] on button "Re-Import" at bounding box center [854, 131] width 69 height 29
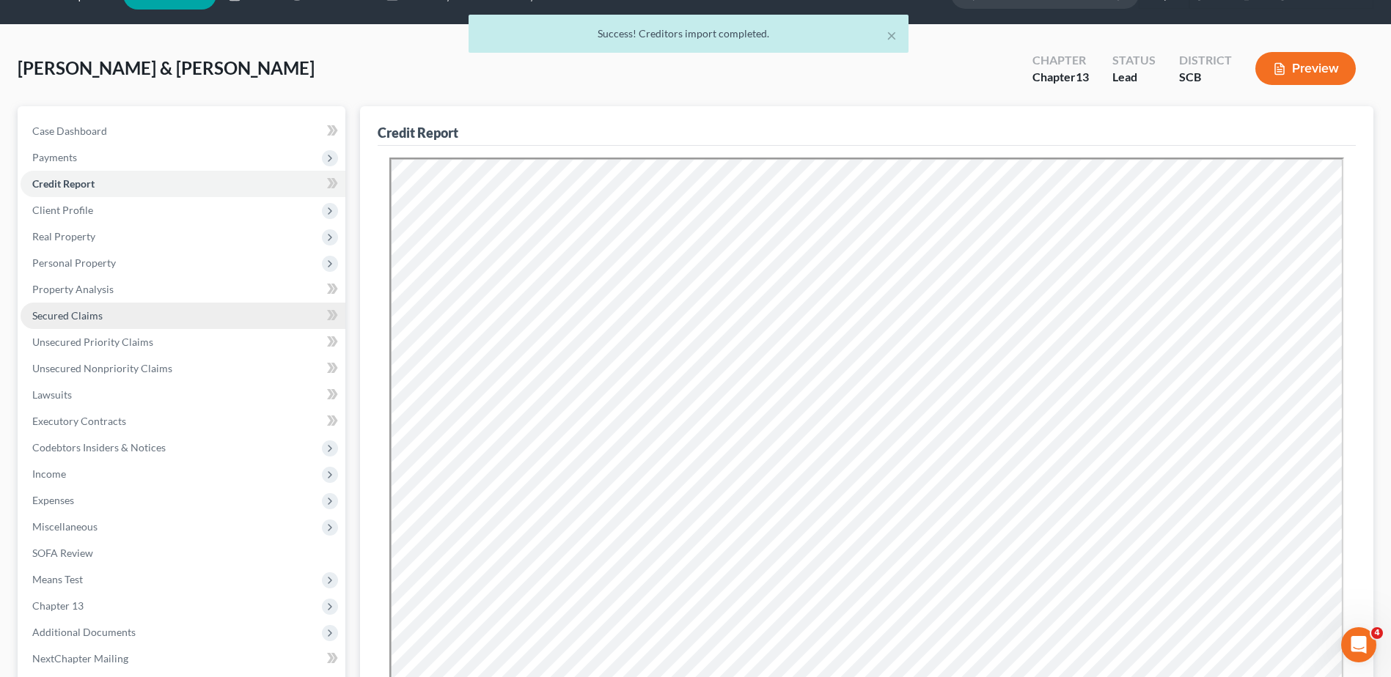
scroll to position [0, 0]
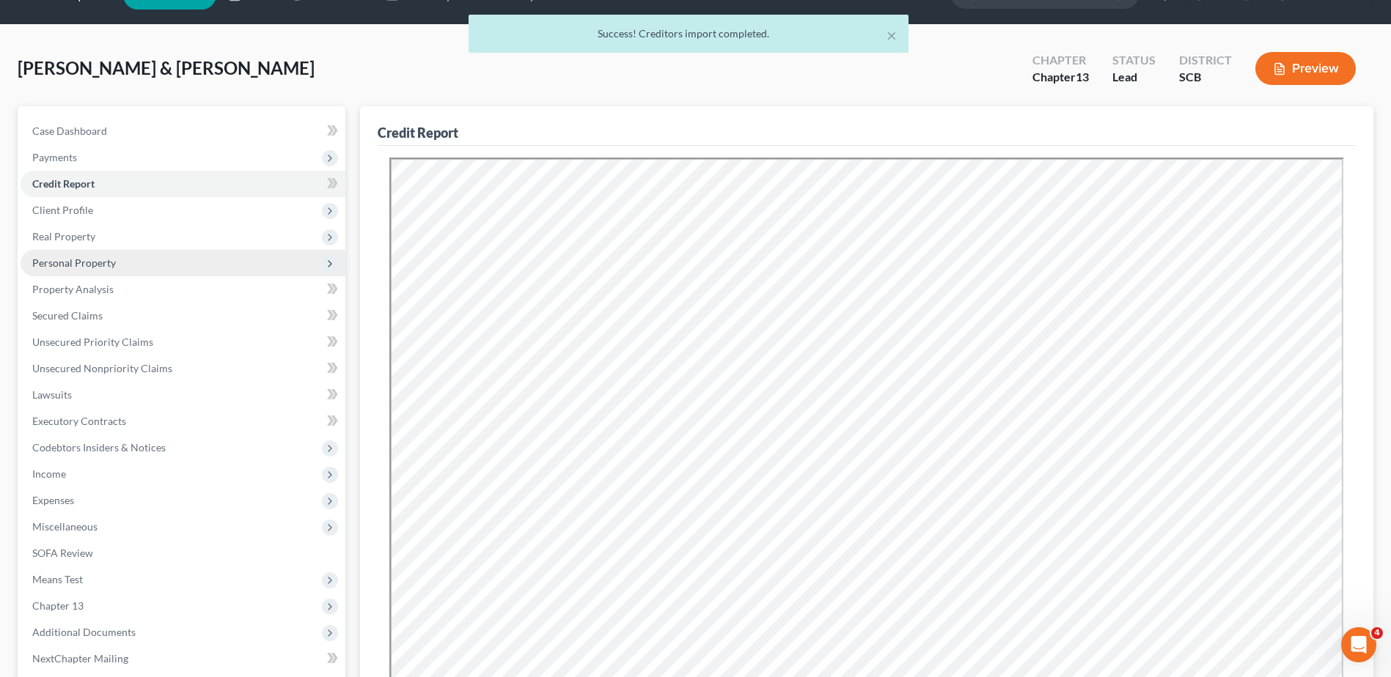
click at [83, 268] on span "Personal Property" at bounding box center [74, 263] width 84 height 12
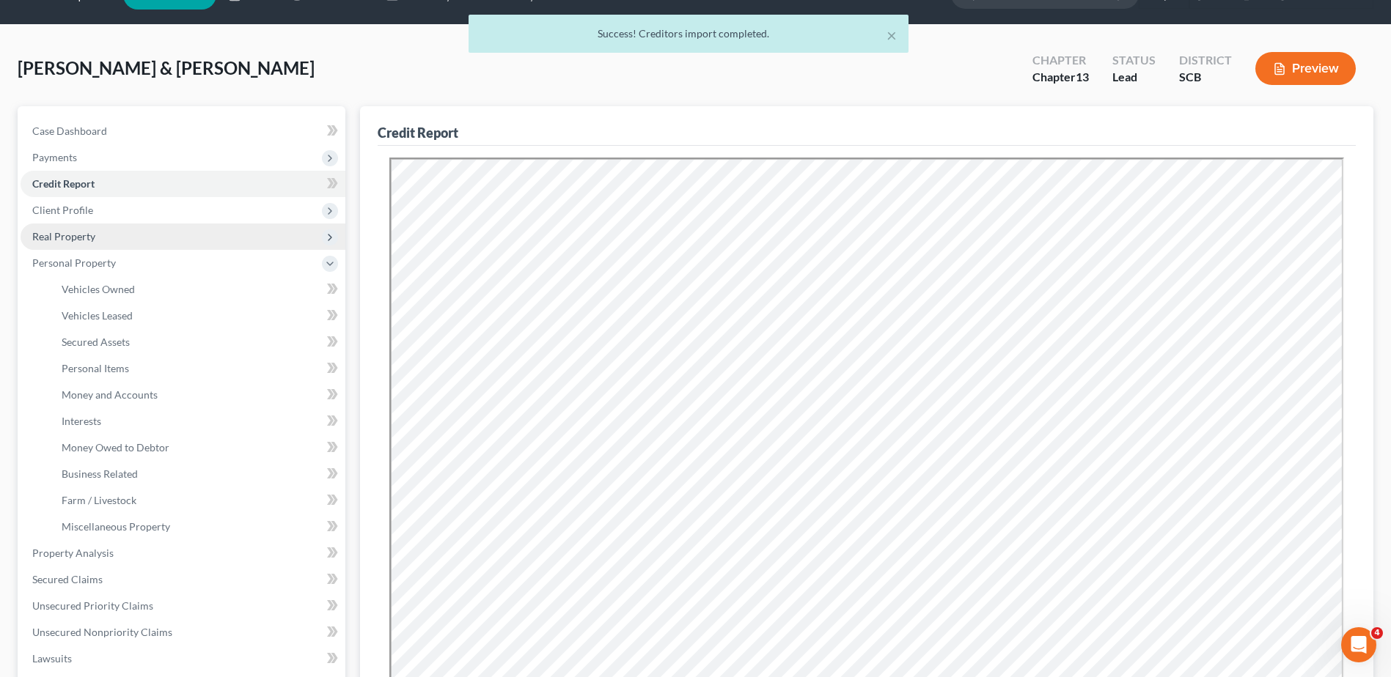
click at [80, 239] on span "Real Property" at bounding box center [63, 236] width 63 height 12
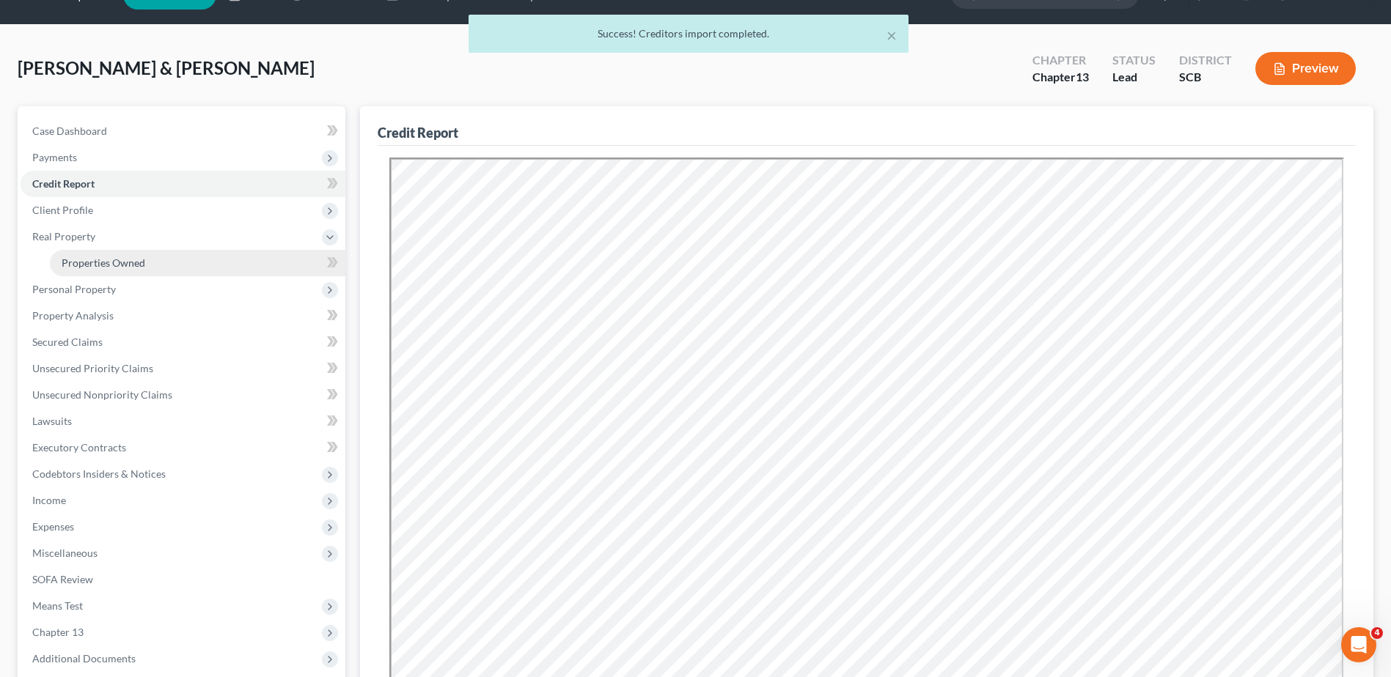
click at [81, 262] on span "Properties Owned" at bounding box center [104, 263] width 84 height 12
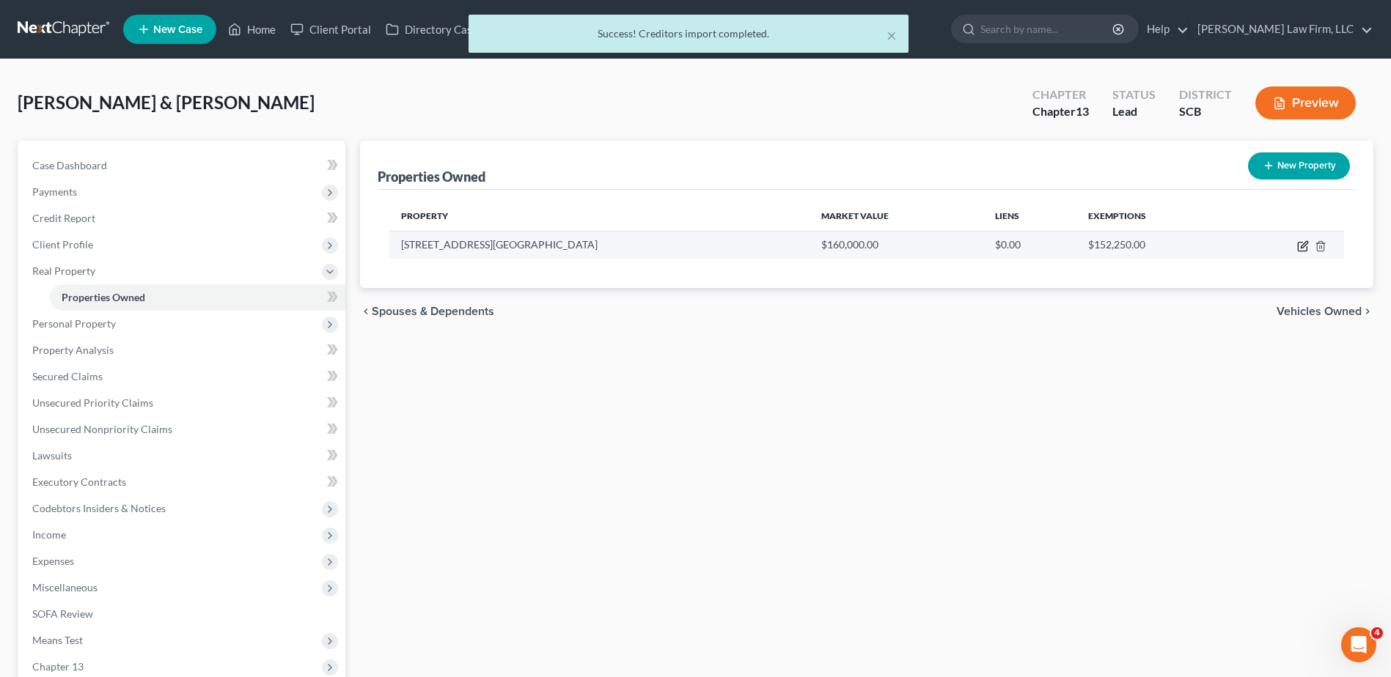
click at [1301, 248] on icon "button" at bounding box center [1304, 244] width 7 height 7
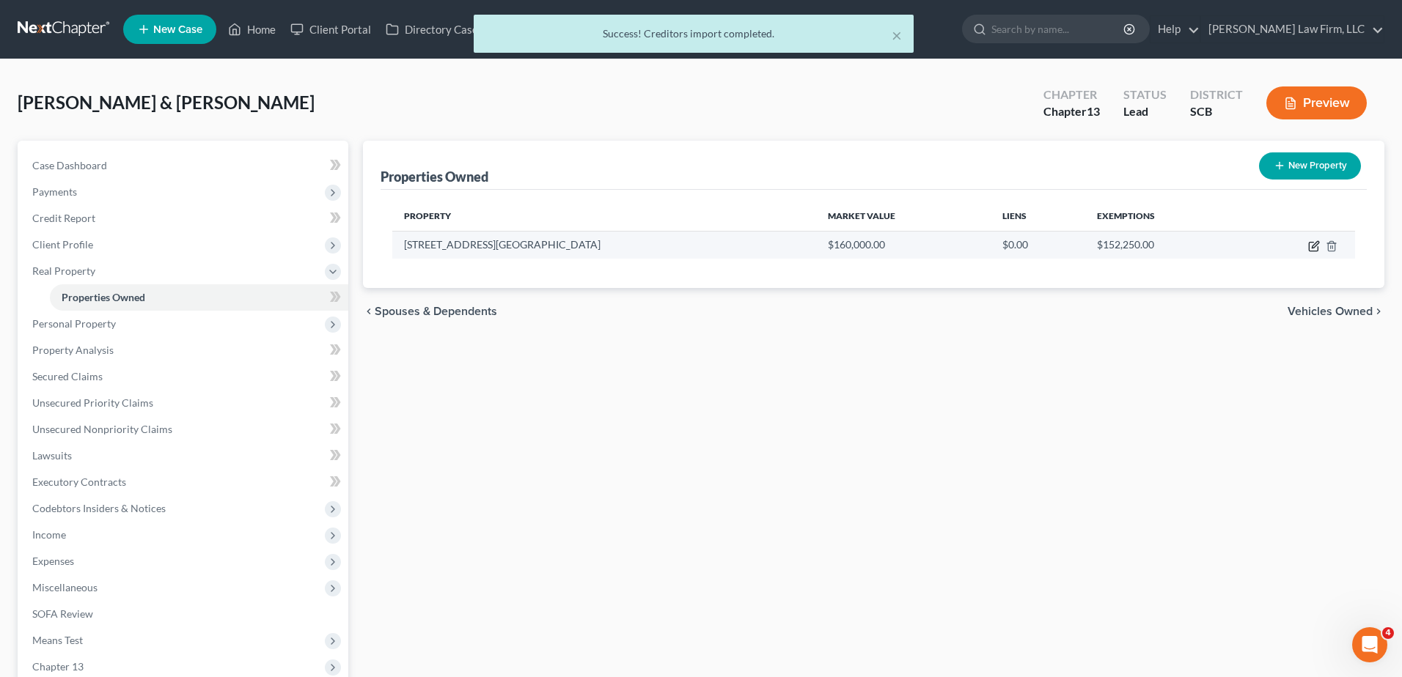
select select "42"
select select "19"
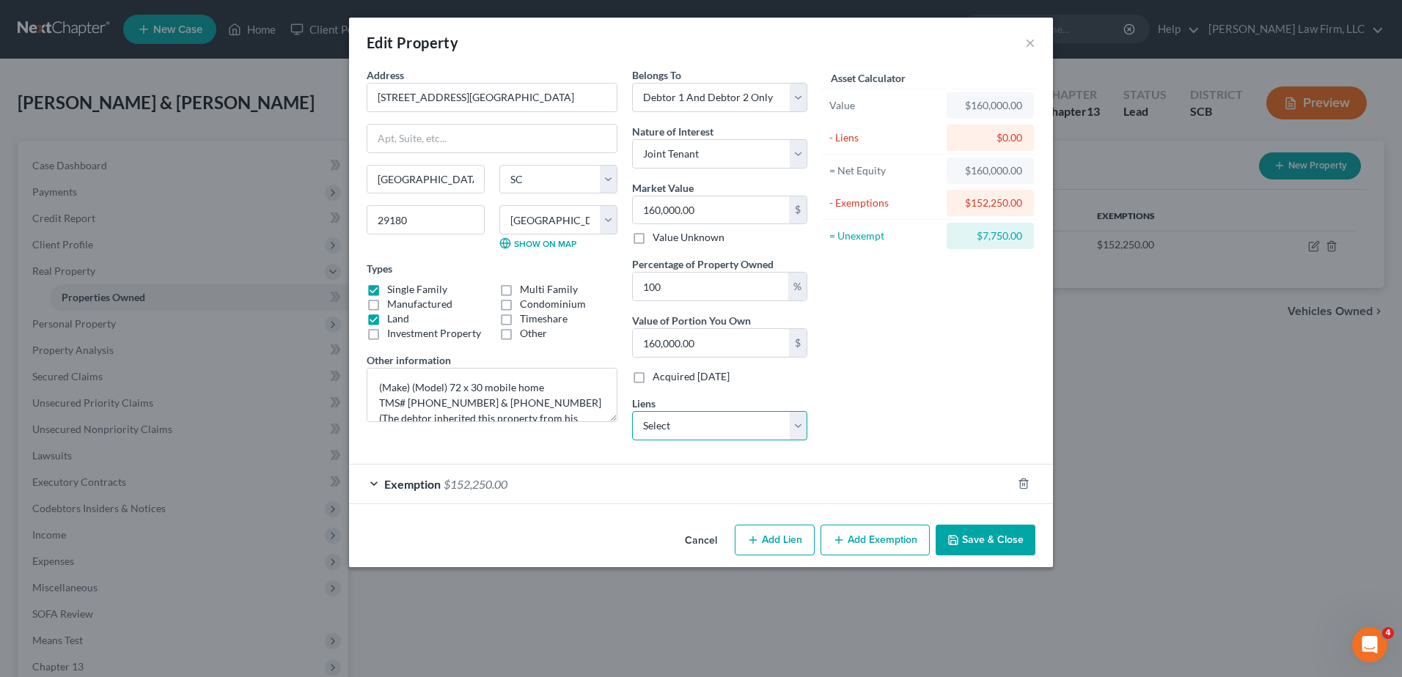
click at [758, 426] on select "Select Founders Federal Credi - $125,358.00 Founders Federal Credi - $45,605.00…" at bounding box center [719, 425] width 175 height 29
click at [632, 411] on select "Select Founders Federal Credi - $125,358.00 Founders Federal Credi - $45,605.00…" at bounding box center [719, 425] width 175 height 29
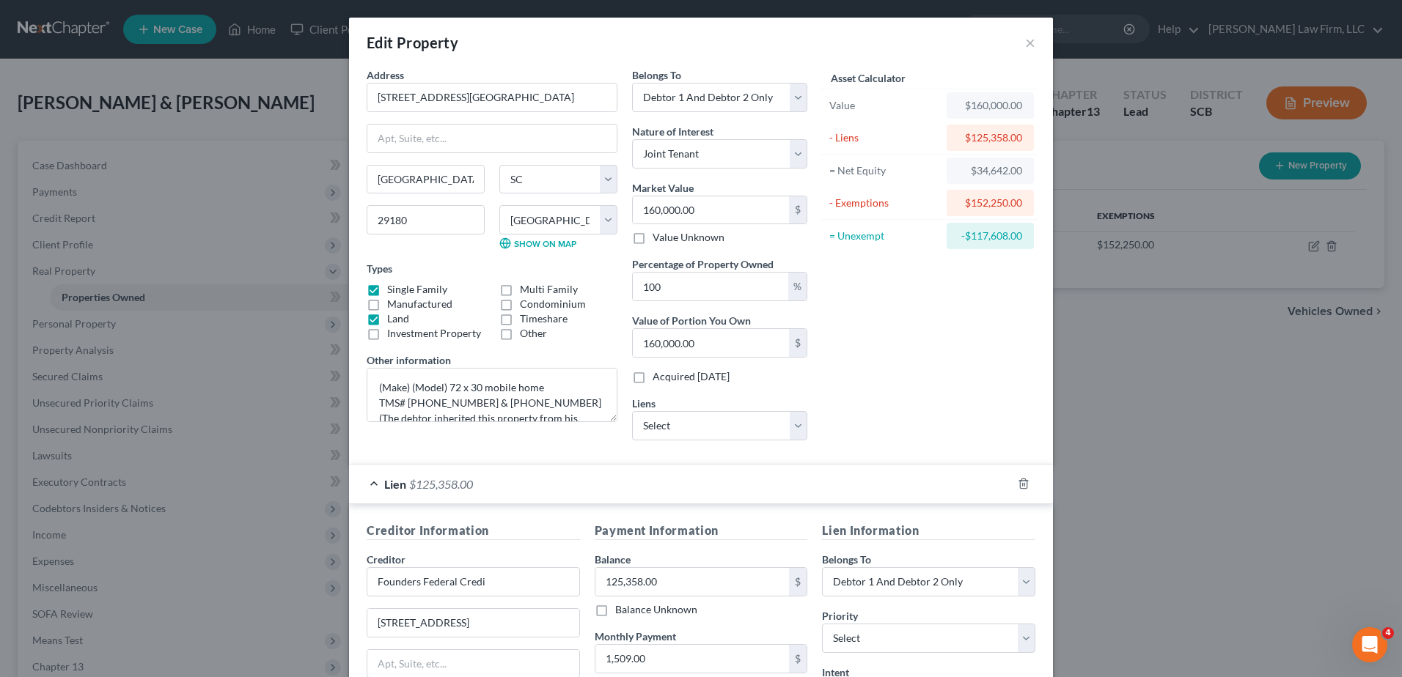
click at [609, 474] on div "Lien $125,358.00" at bounding box center [680, 484] width 663 height 39
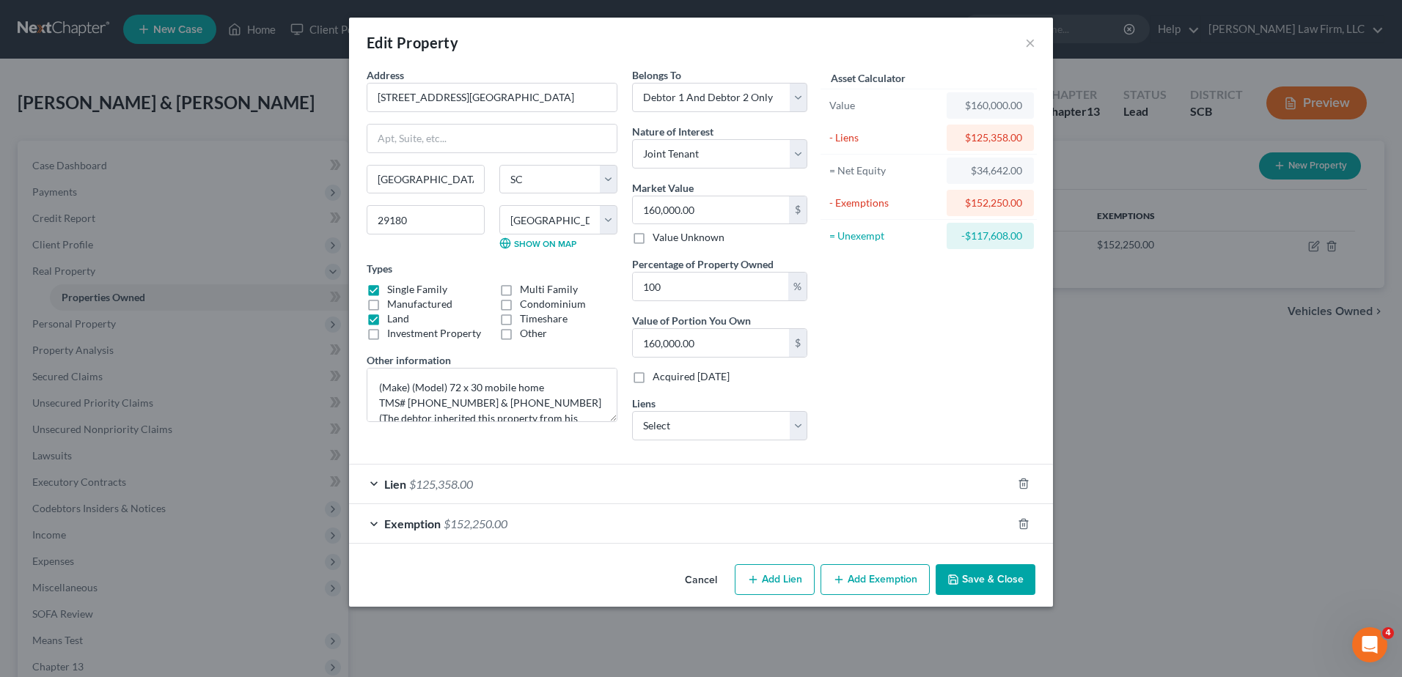
click at [986, 576] on button "Save & Close" at bounding box center [986, 580] width 100 height 31
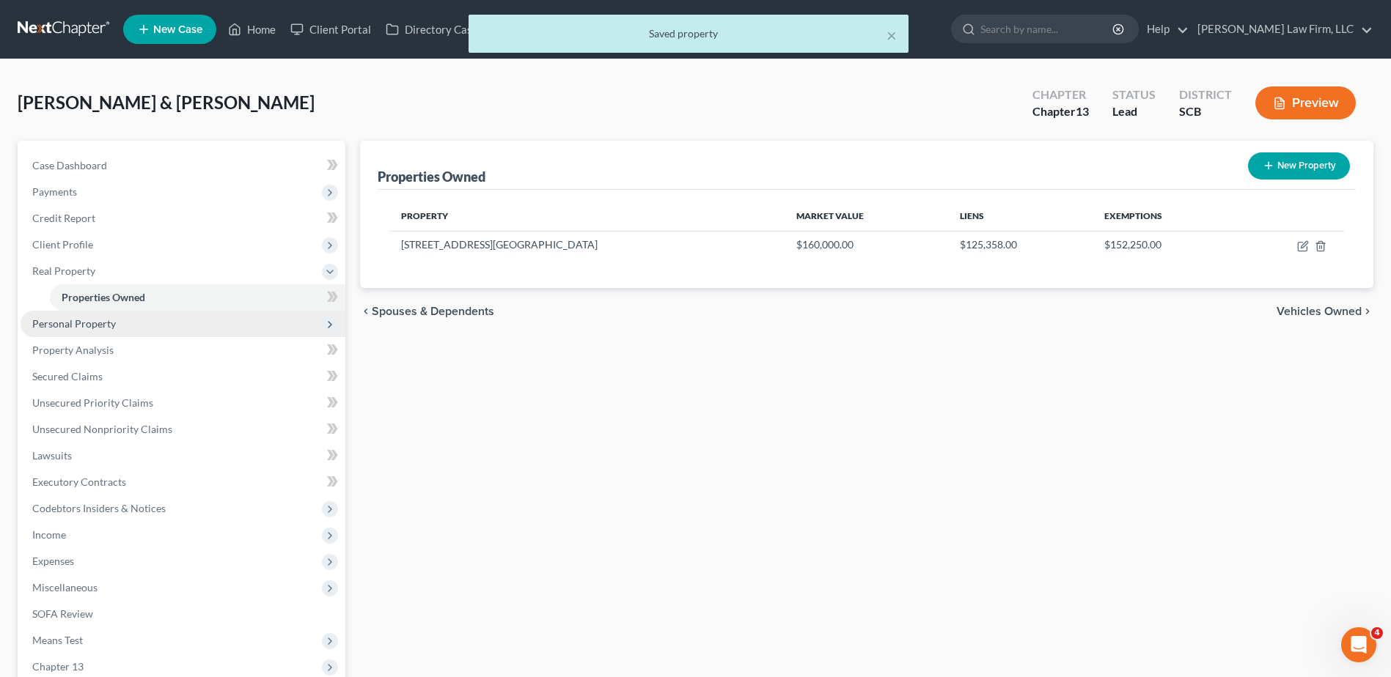
click at [110, 334] on span "Personal Property" at bounding box center [183, 324] width 325 height 26
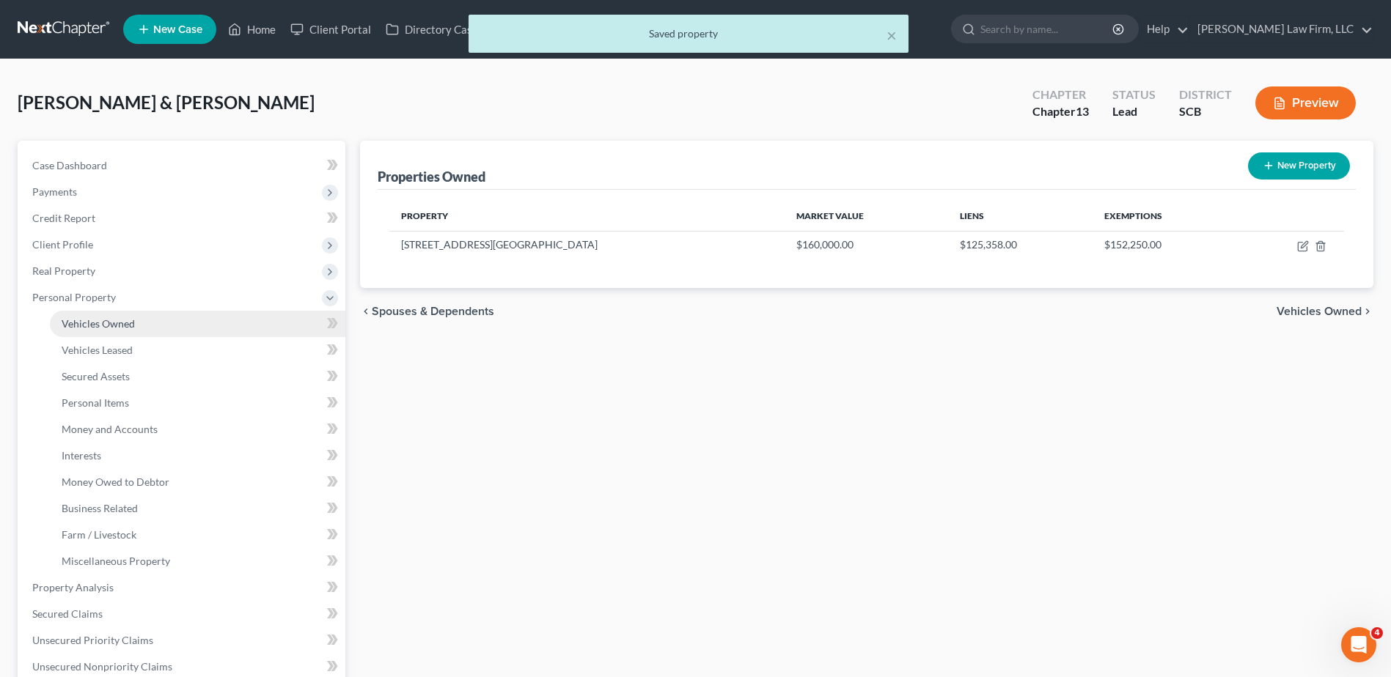
click at [105, 322] on span "Vehicles Owned" at bounding box center [98, 323] width 73 height 12
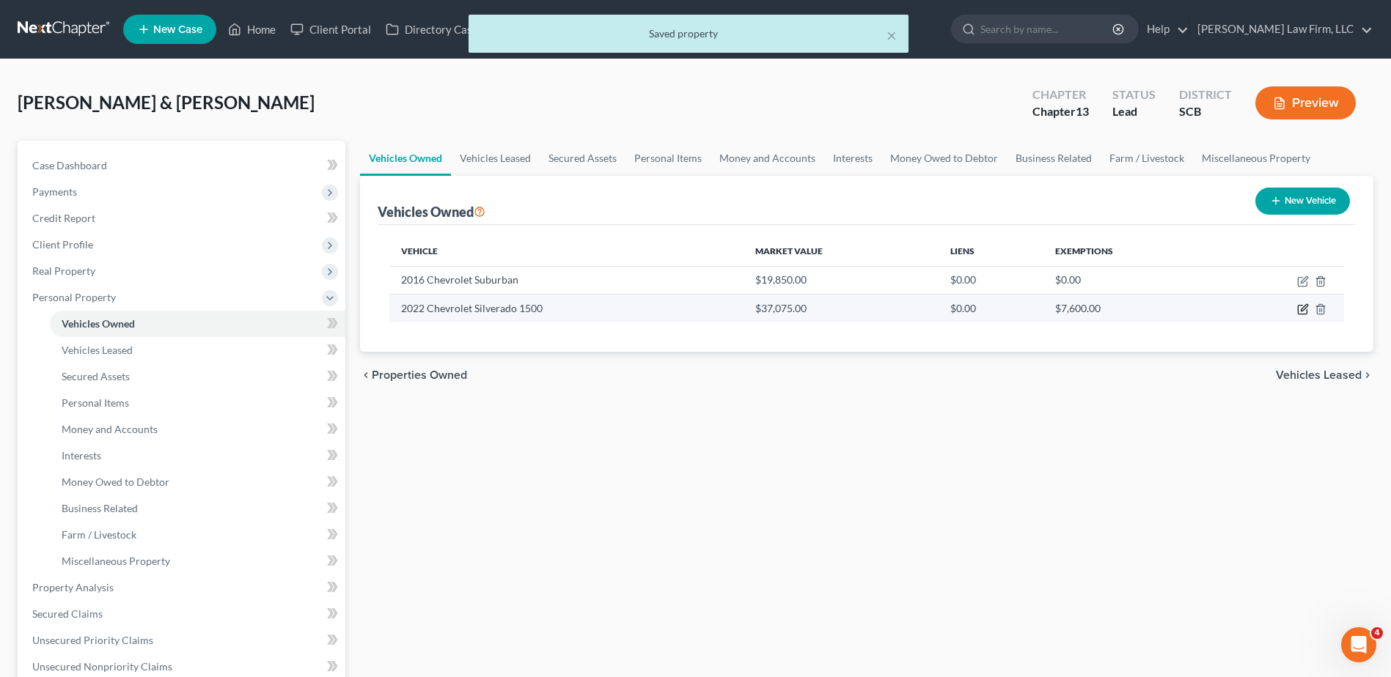
click at [1301, 309] on icon "button" at bounding box center [1303, 310] width 12 height 12
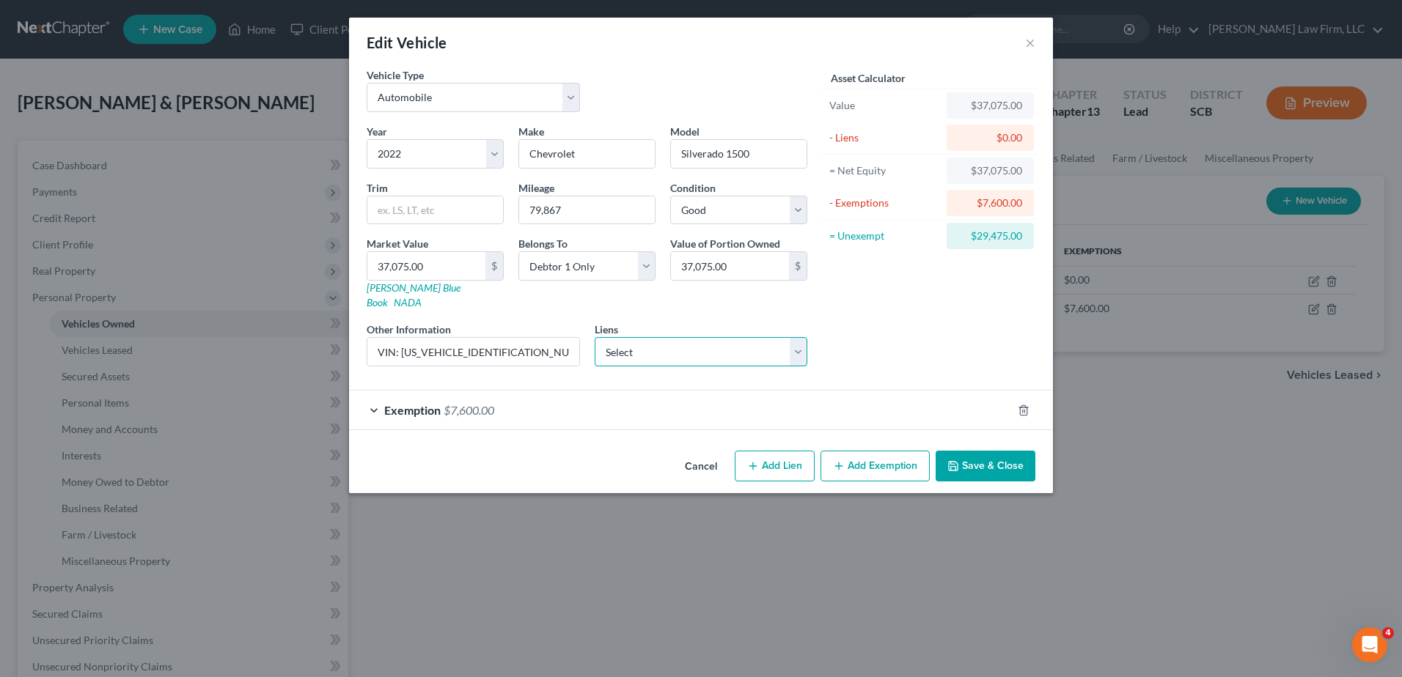
click at [800, 342] on select "Select Founders Federal Credi - $45,605.00 Founders Fcu - $30,353.00 Founders F…" at bounding box center [701, 351] width 213 height 29
click at [595, 337] on select "Select Founders Federal Credi - $45,605.00 Founders Fcu - $30,353.00 Founders F…" at bounding box center [701, 351] width 213 height 29
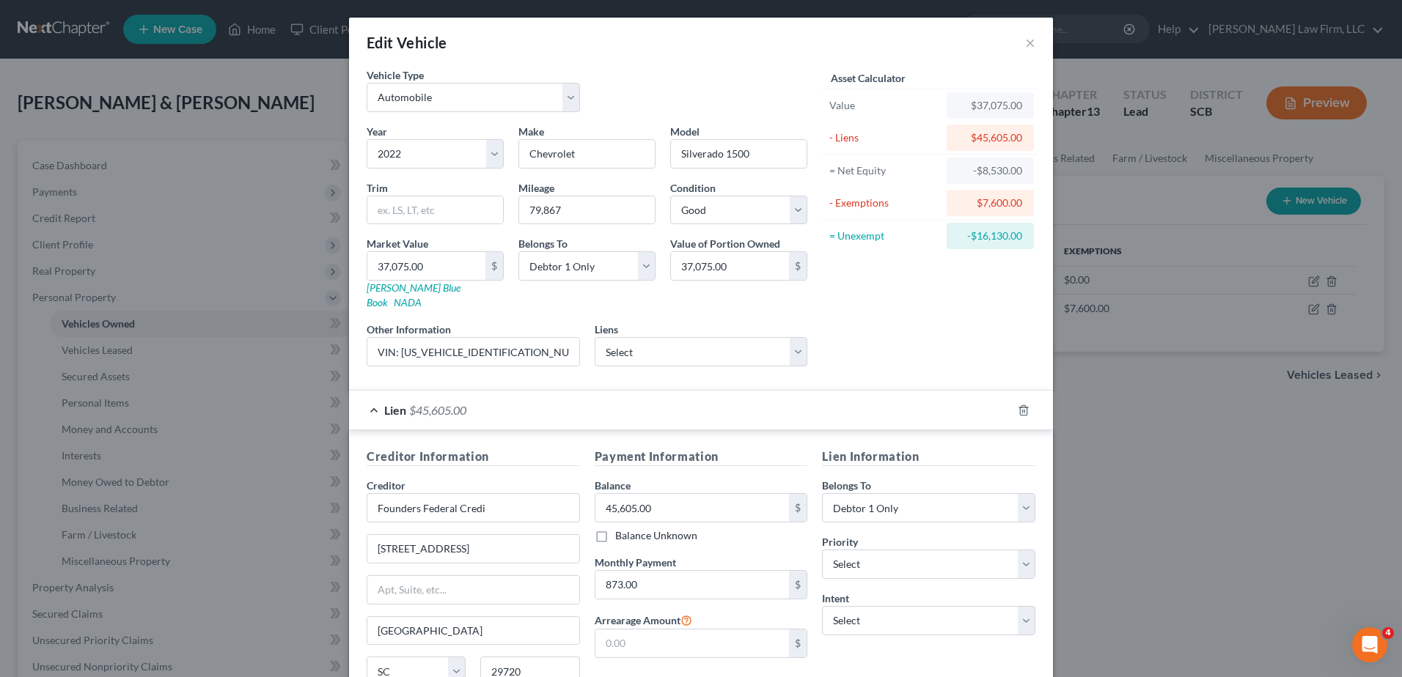
click at [749, 391] on div "Lien $45,605.00" at bounding box center [680, 410] width 663 height 39
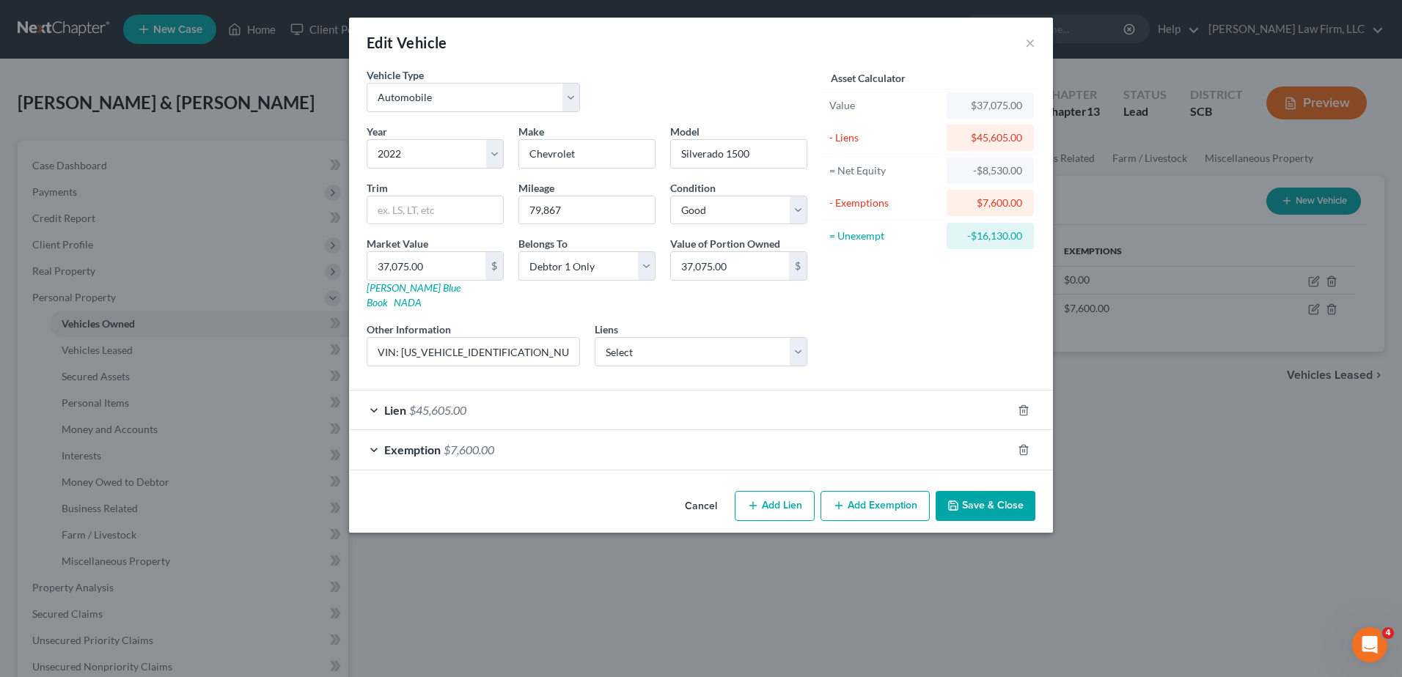
click at [981, 491] on button "Save & Close" at bounding box center [986, 506] width 100 height 31
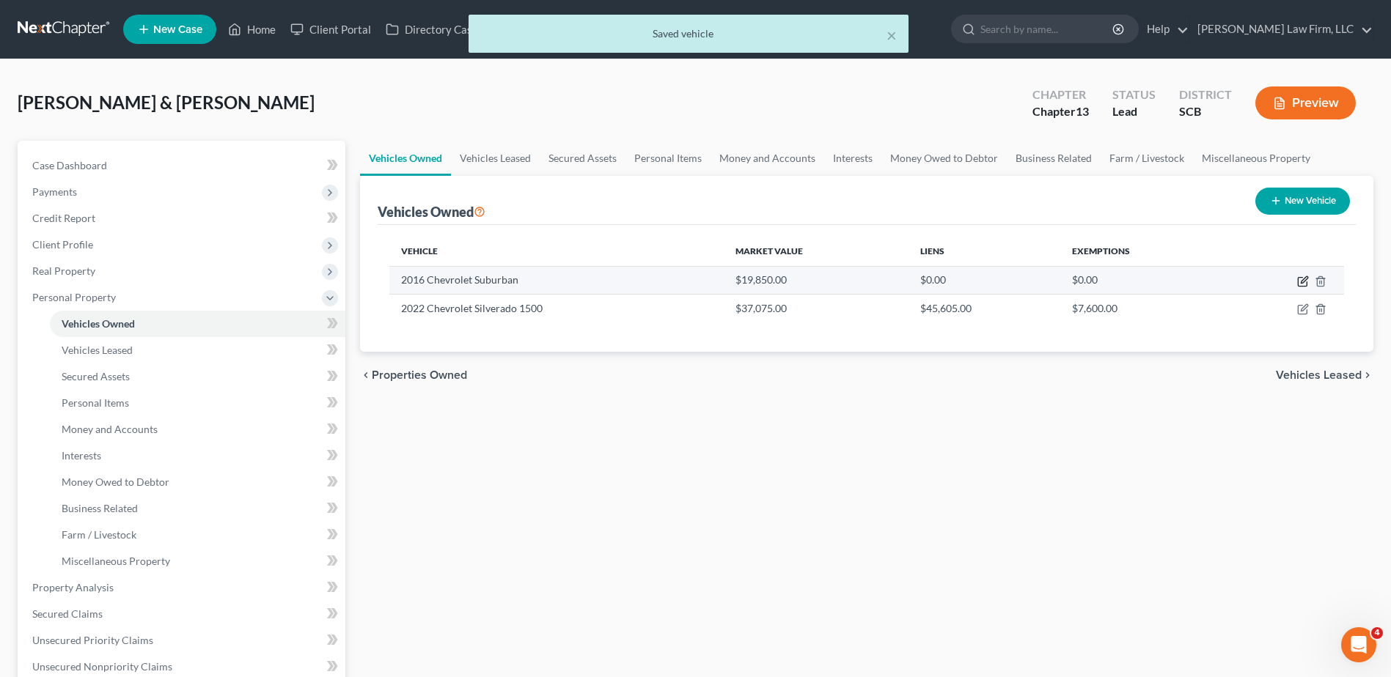
click at [1304, 279] on icon "button" at bounding box center [1304, 279] width 7 height 7
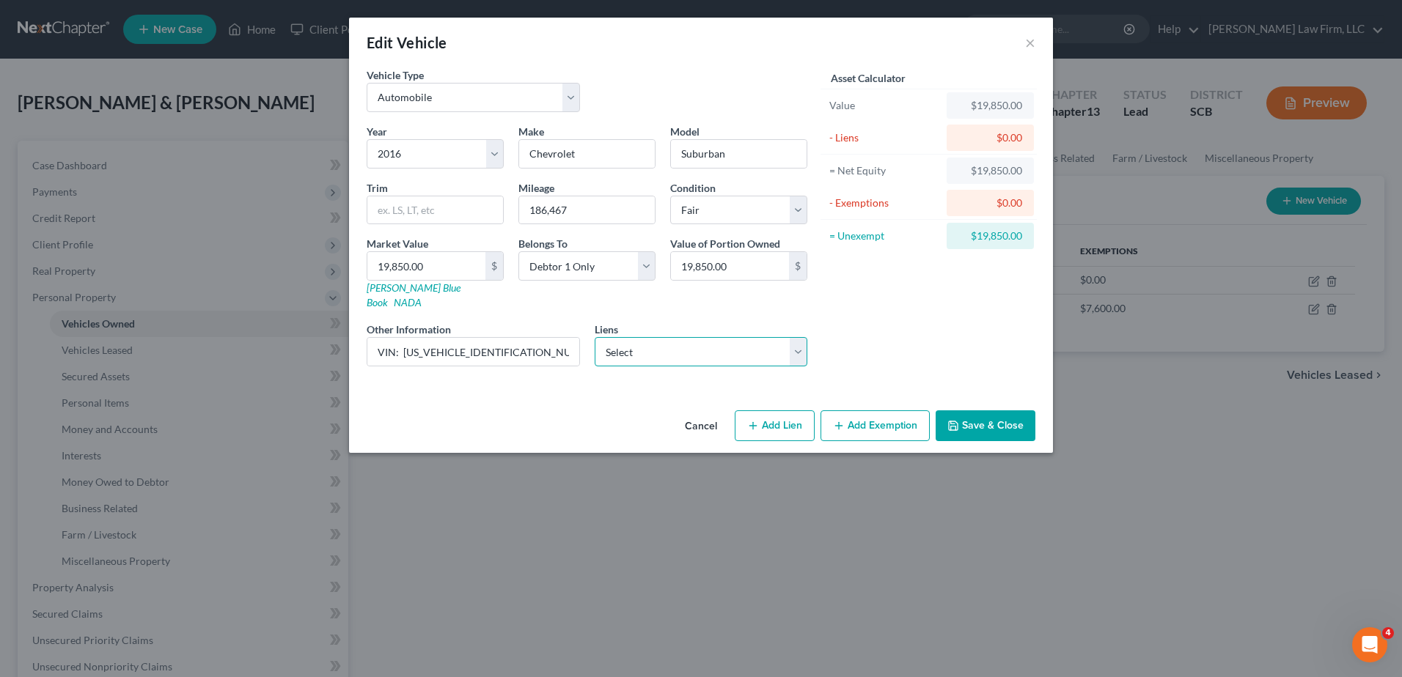
click at [718, 344] on select "Select Founders Fcu - $30,353.00 Founders Fcu - $19,104.00 World Fin - $2,130.0…" at bounding box center [701, 351] width 213 height 29
click at [864, 313] on div "Asset Calculator Value $19,850.00 - Liens $0.00 = Net Equity $19,850.00 - Exemp…" at bounding box center [929, 222] width 228 height 311
click at [713, 412] on button "Cancel" at bounding box center [701, 426] width 56 height 29
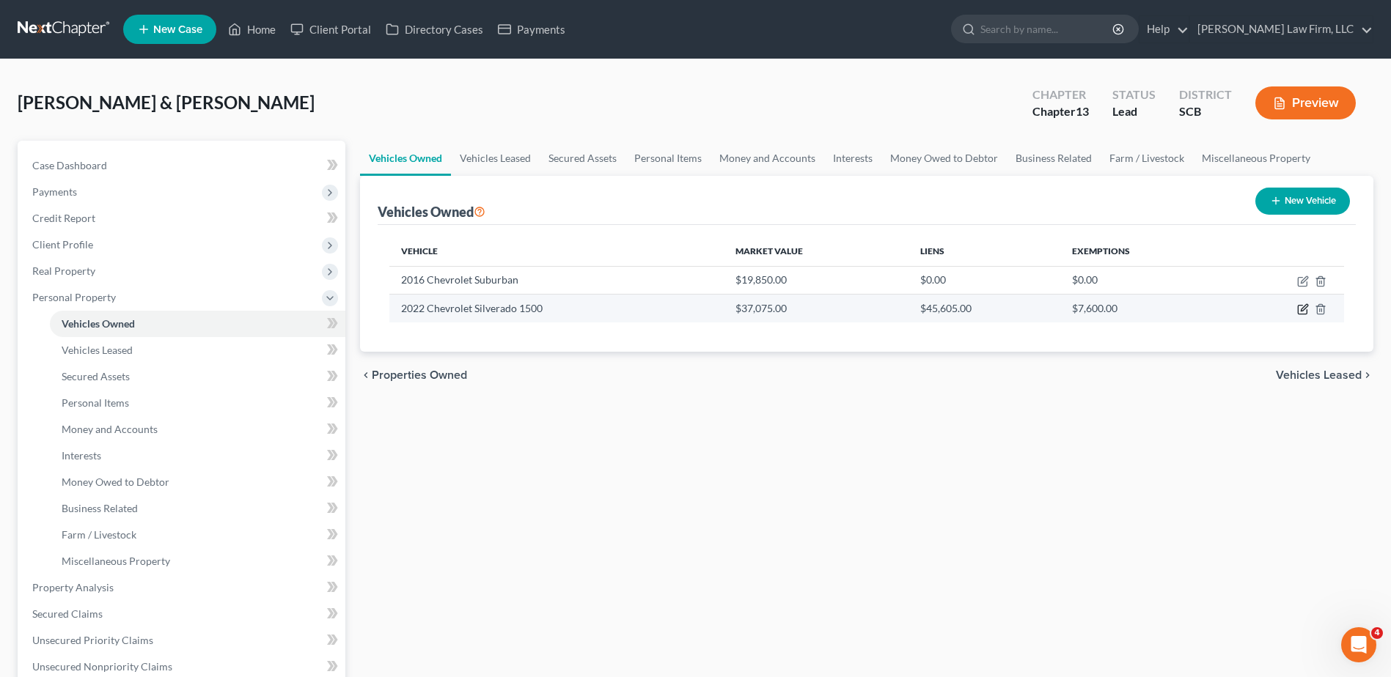
click at [1304, 312] on icon "button" at bounding box center [1303, 310] width 12 height 12
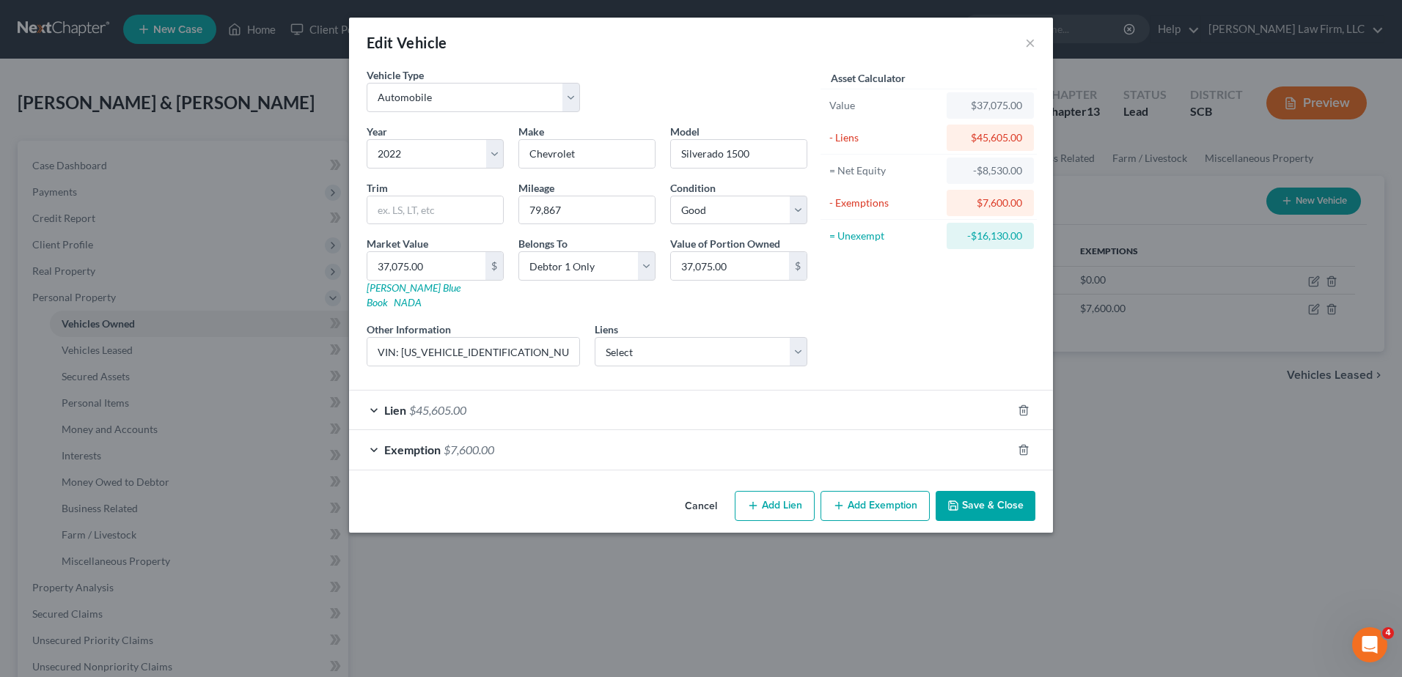
click at [642, 400] on div "Lien $45,605.00" at bounding box center [680, 410] width 663 height 39
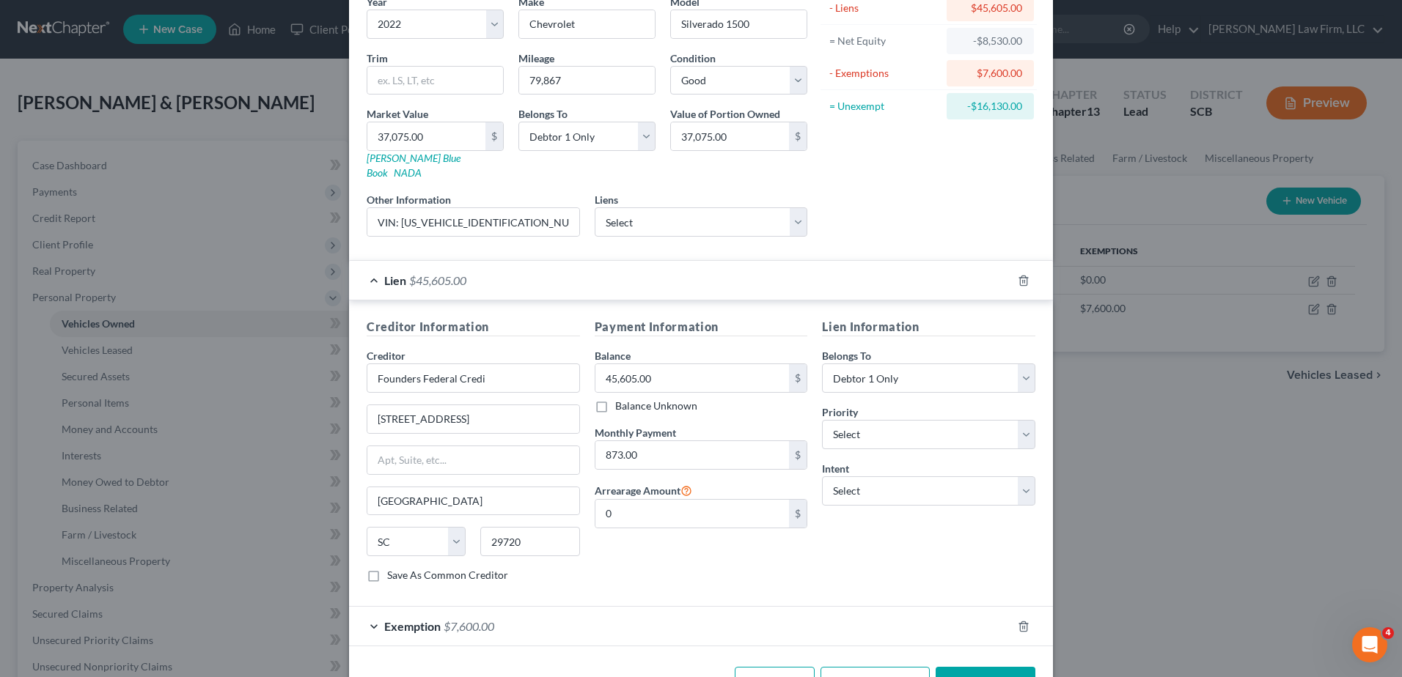
scroll to position [147, 0]
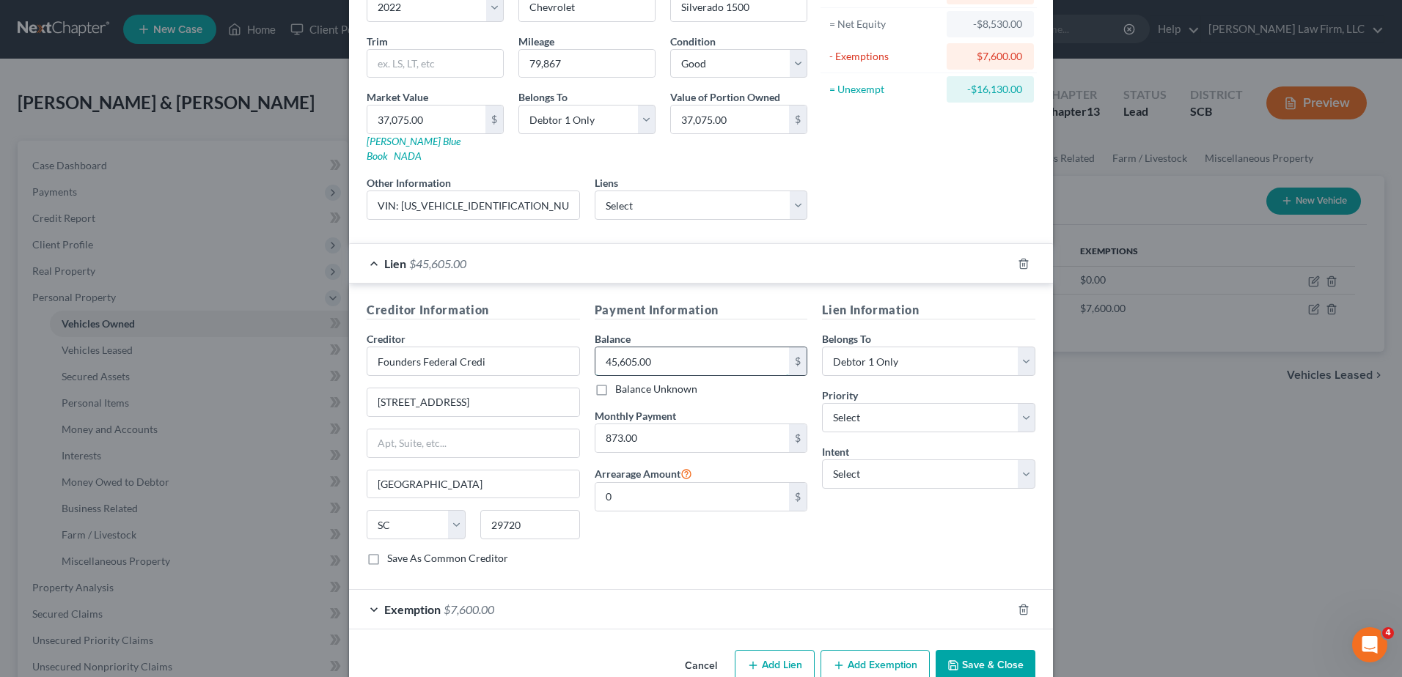
click at [661, 348] on input "45,605.00" at bounding box center [692, 362] width 194 height 28
click at [681, 251] on div "Lien $45,605.00" at bounding box center [680, 263] width 663 height 39
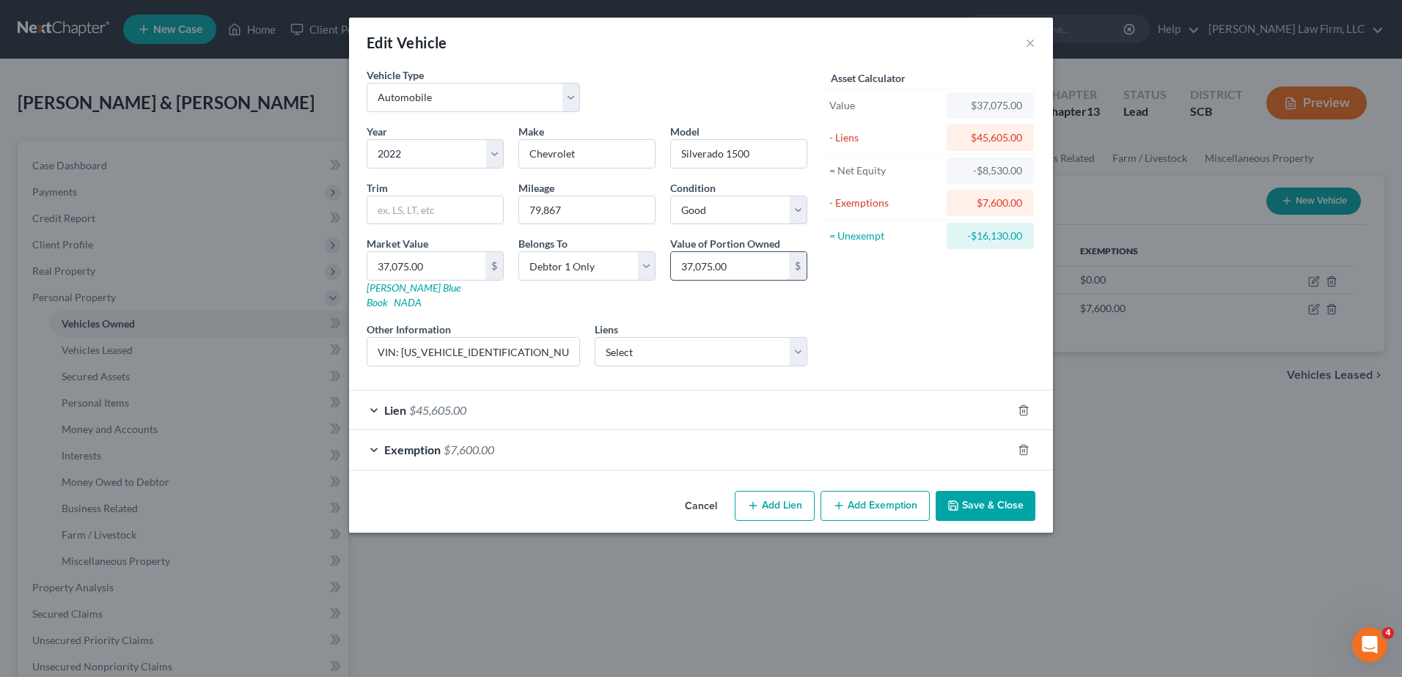
scroll to position [0, 0]
click at [974, 491] on button "Save & Close" at bounding box center [986, 506] width 100 height 31
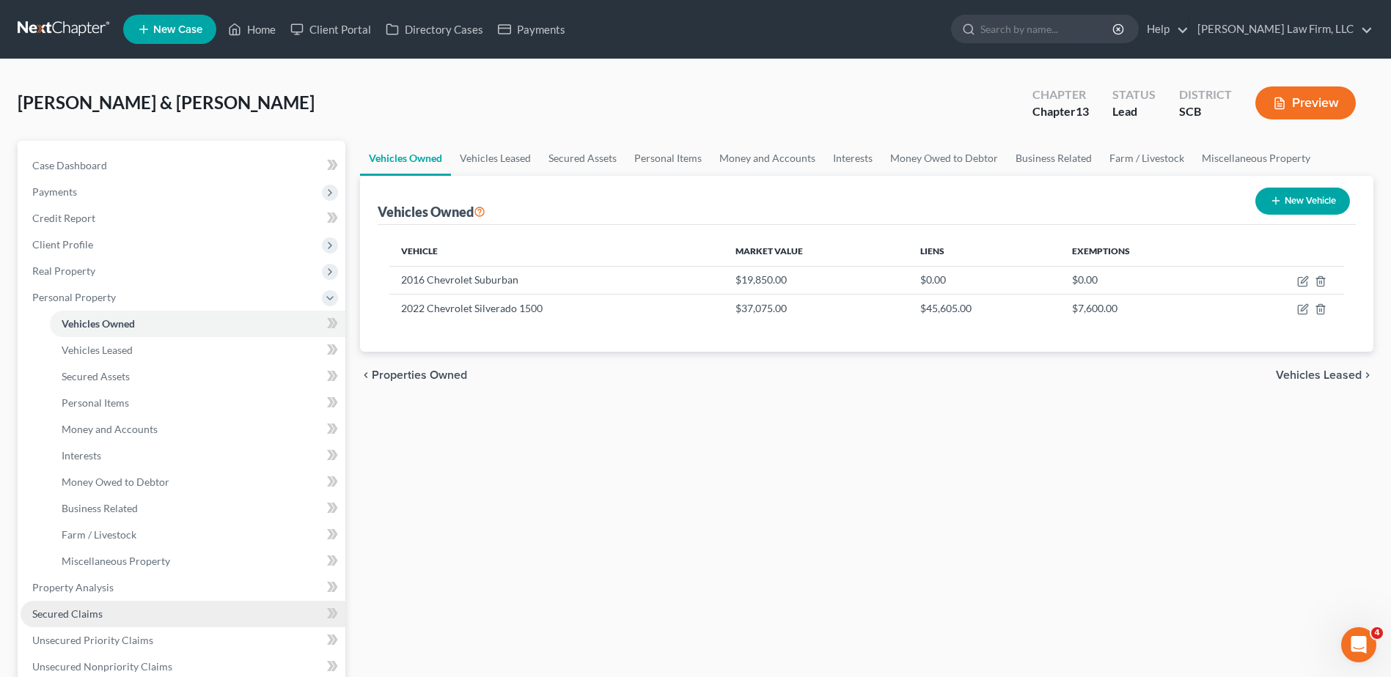
click at [103, 607] on link "Secured Claims" at bounding box center [183, 614] width 325 height 26
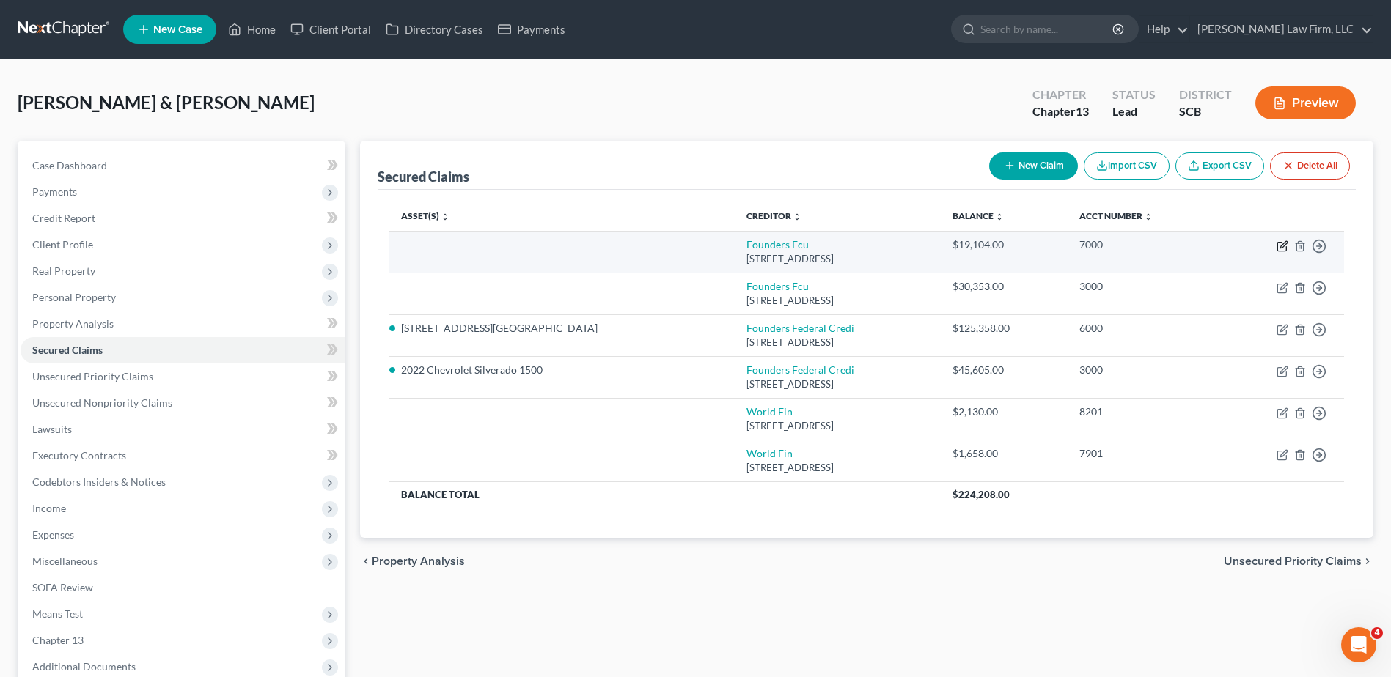
click at [1283, 244] on icon "button" at bounding box center [1283, 244] width 7 height 7
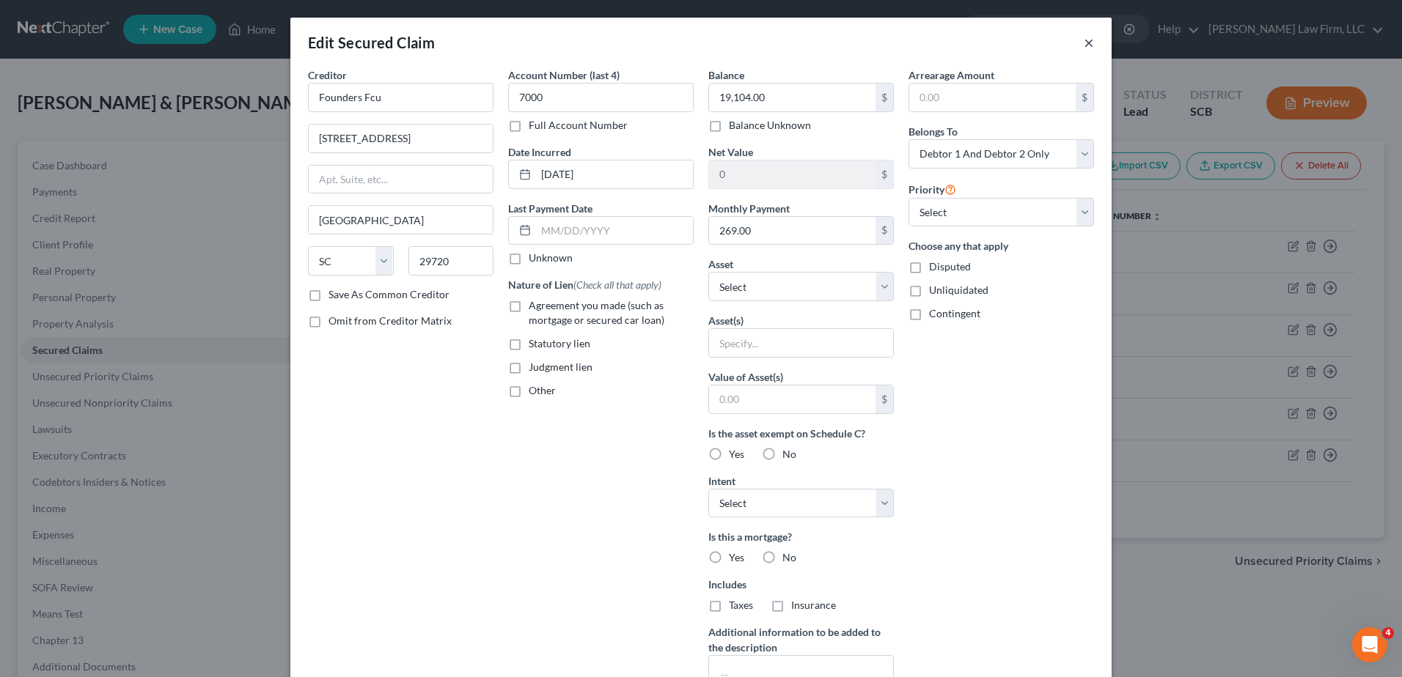
click at [1084, 46] on button "×" at bounding box center [1089, 43] width 10 height 18
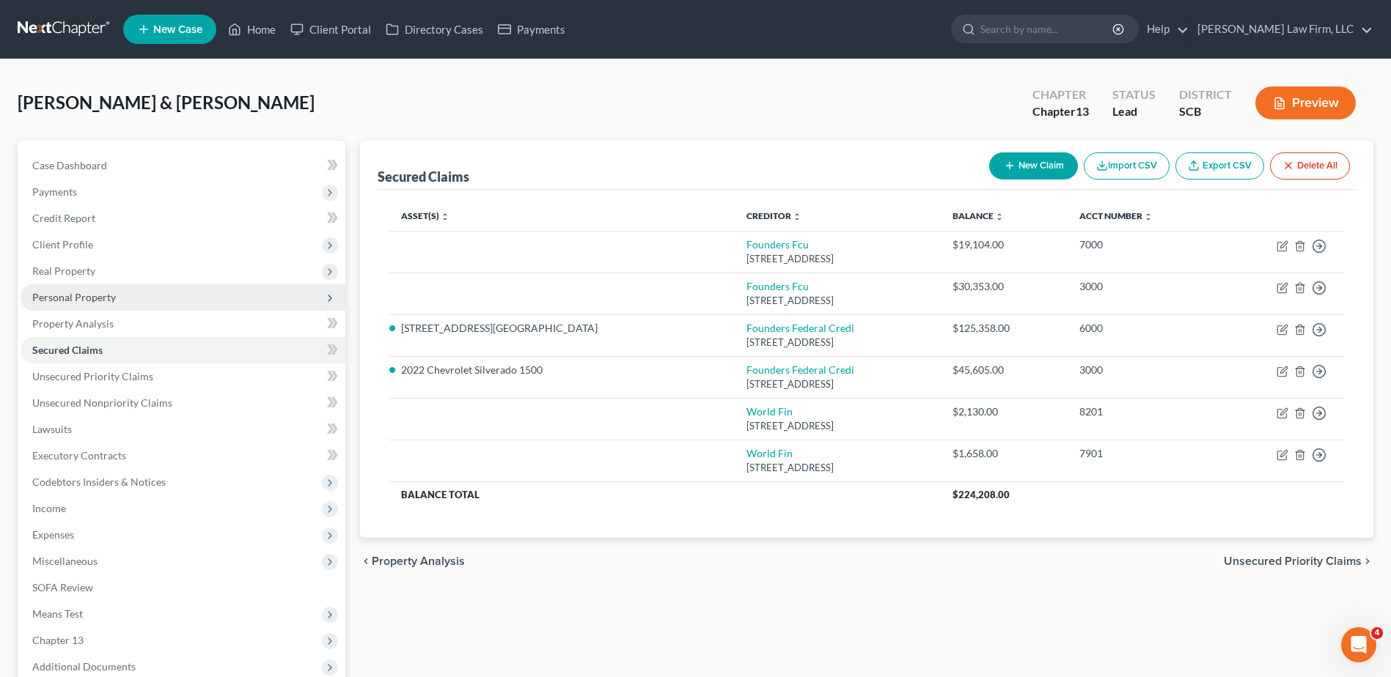
click at [144, 290] on span "Personal Property" at bounding box center [183, 297] width 325 height 26
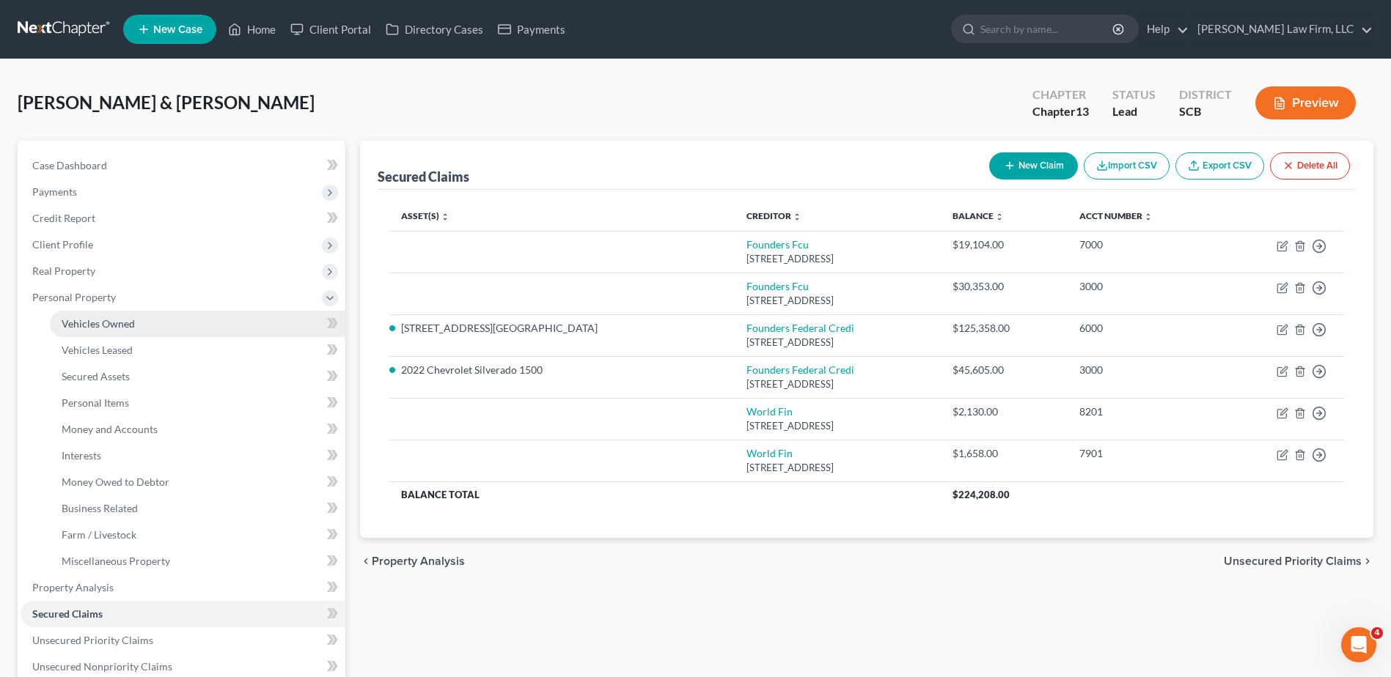
click at [139, 324] on link "Vehicles Owned" at bounding box center [197, 324] width 295 height 26
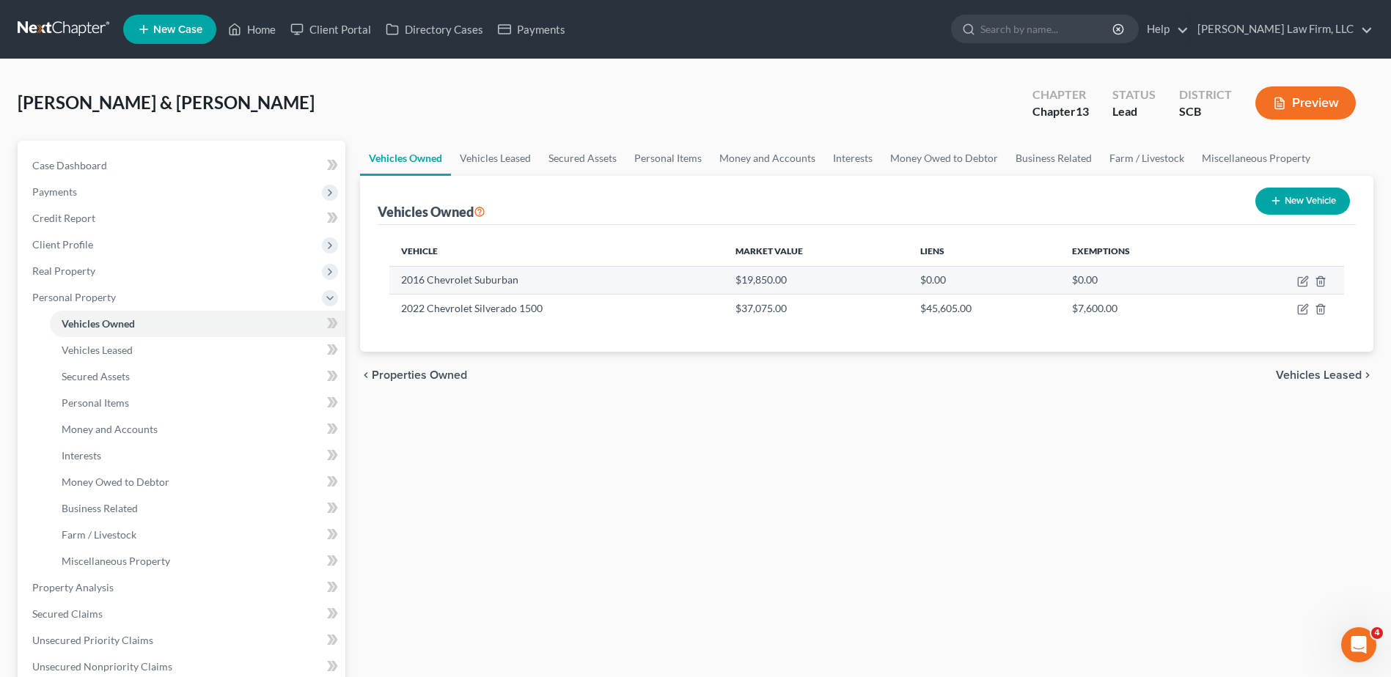
click at [1291, 280] on td at bounding box center [1284, 280] width 119 height 28
click at [1301, 283] on icon "button" at bounding box center [1304, 279] width 7 height 7
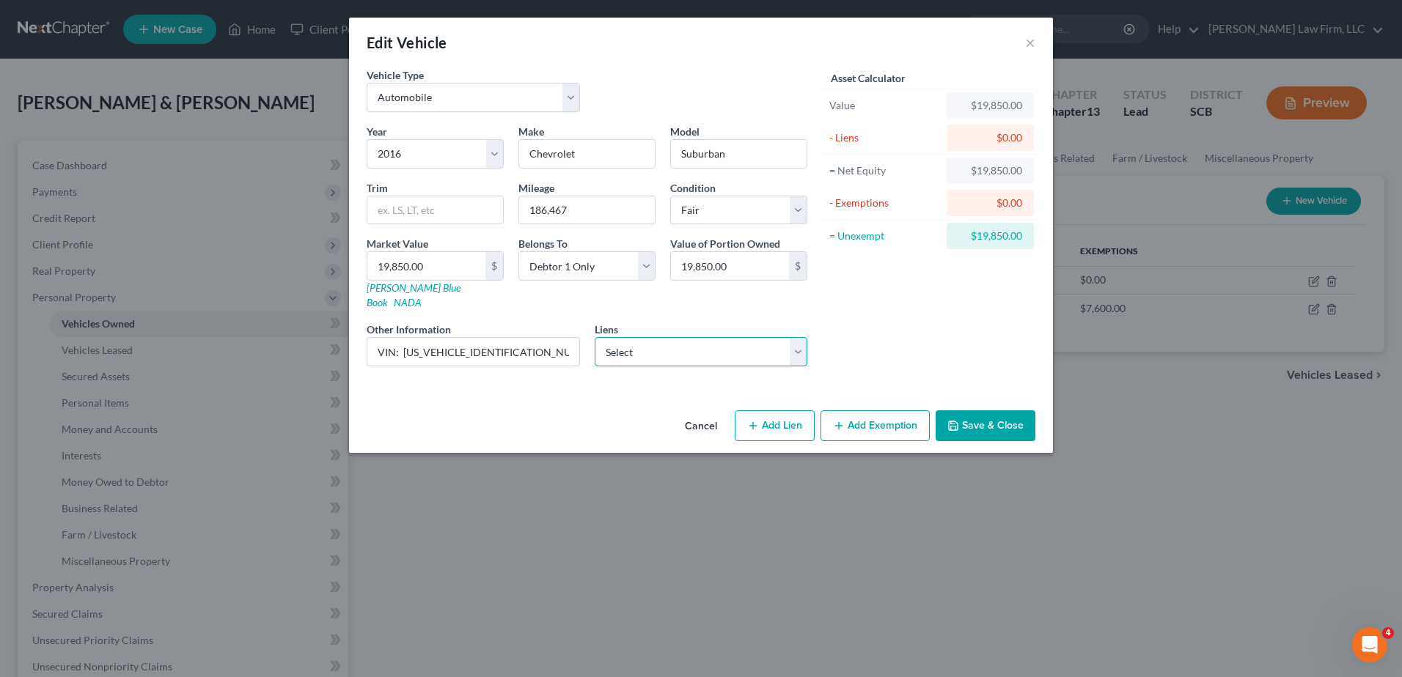
click at [712, 339] on select "Select Founders Fcu - $30,353.00 Founders Fcu - $19,104.00 World Fin - $2,130.0…" at bounding box center [701, 351] width 213 height 29
click at [947, 309] on div "Asset Calculator Value $19,850.00 - Liens $0.00 = Net Equity $19,850.00 - Exemp…" at bounding box center [929, 222] width 228 height 311
click at [711, 413] on button "Cancel" at bounding box center [701, 426] width 56 height 29
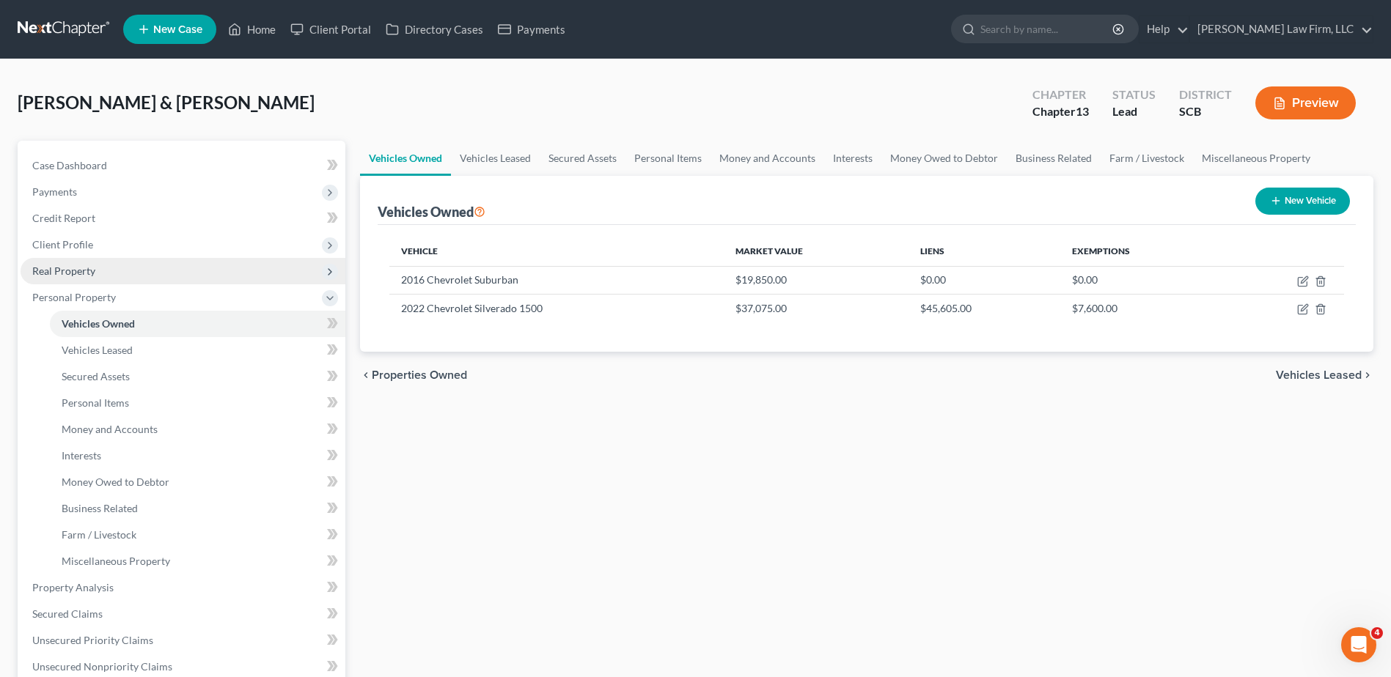
click at [127, 273] on span "Real Property" at bounding box center [183, 271] width 325 height 26
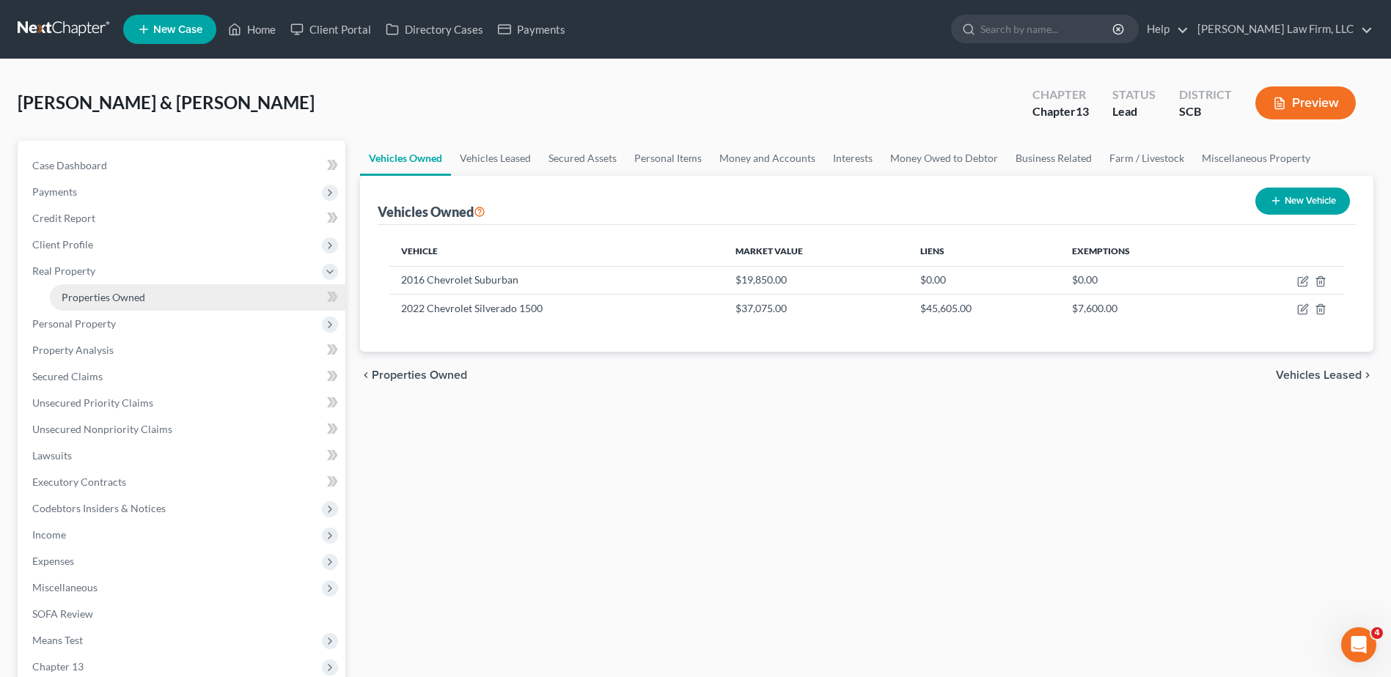
click at [199, 294] on link "Properties Owned" at bounding box center [197, 297] width 295 height 26
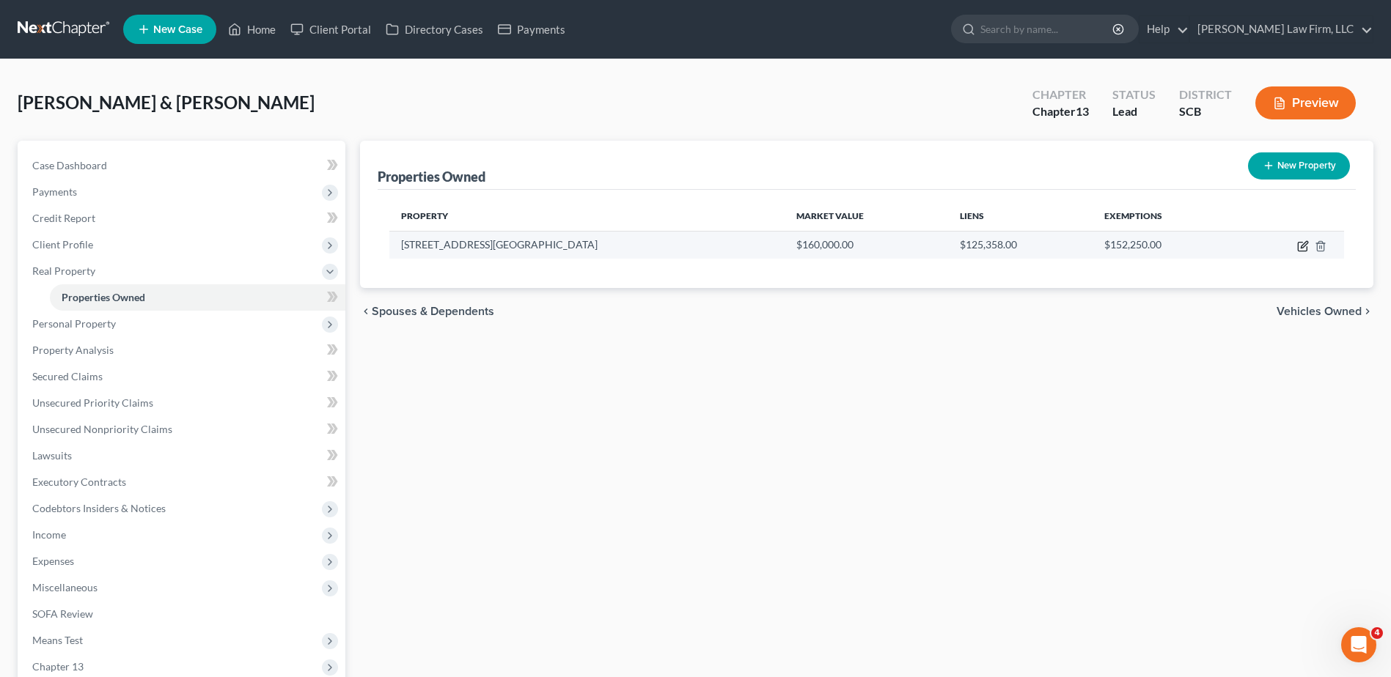
click at [1300, 246] on icon "button" at bounding box center [1303, 246] width 12 height 12
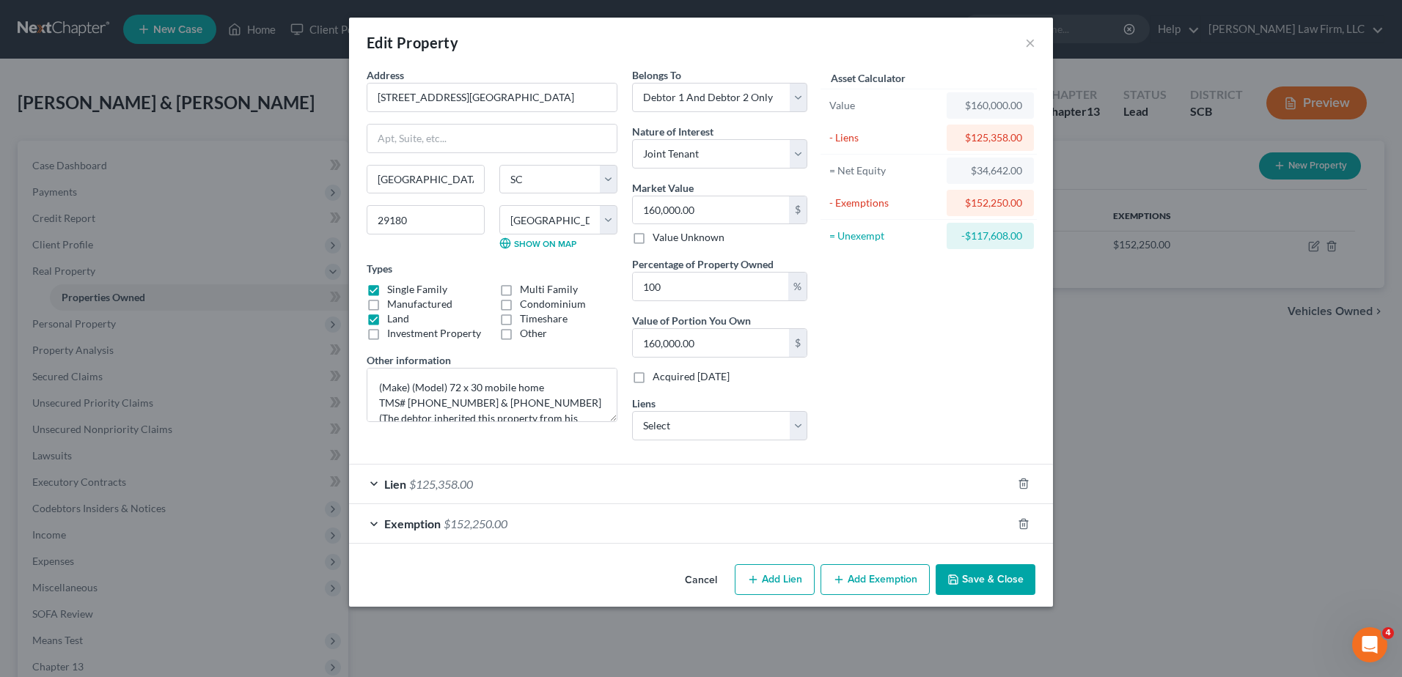
click at [794, 571] on button "Add Lien" at bounding box center [775, 580] width 80 height 31
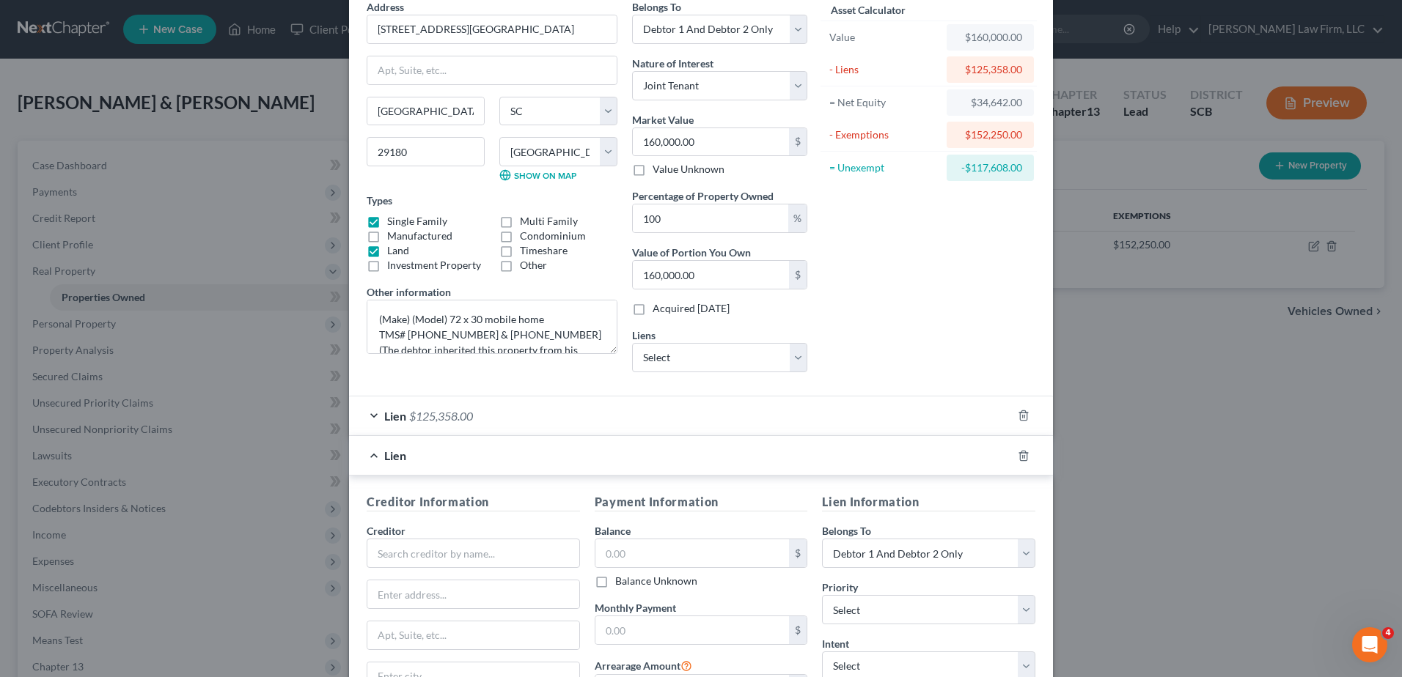
scroll to position [220, 0]
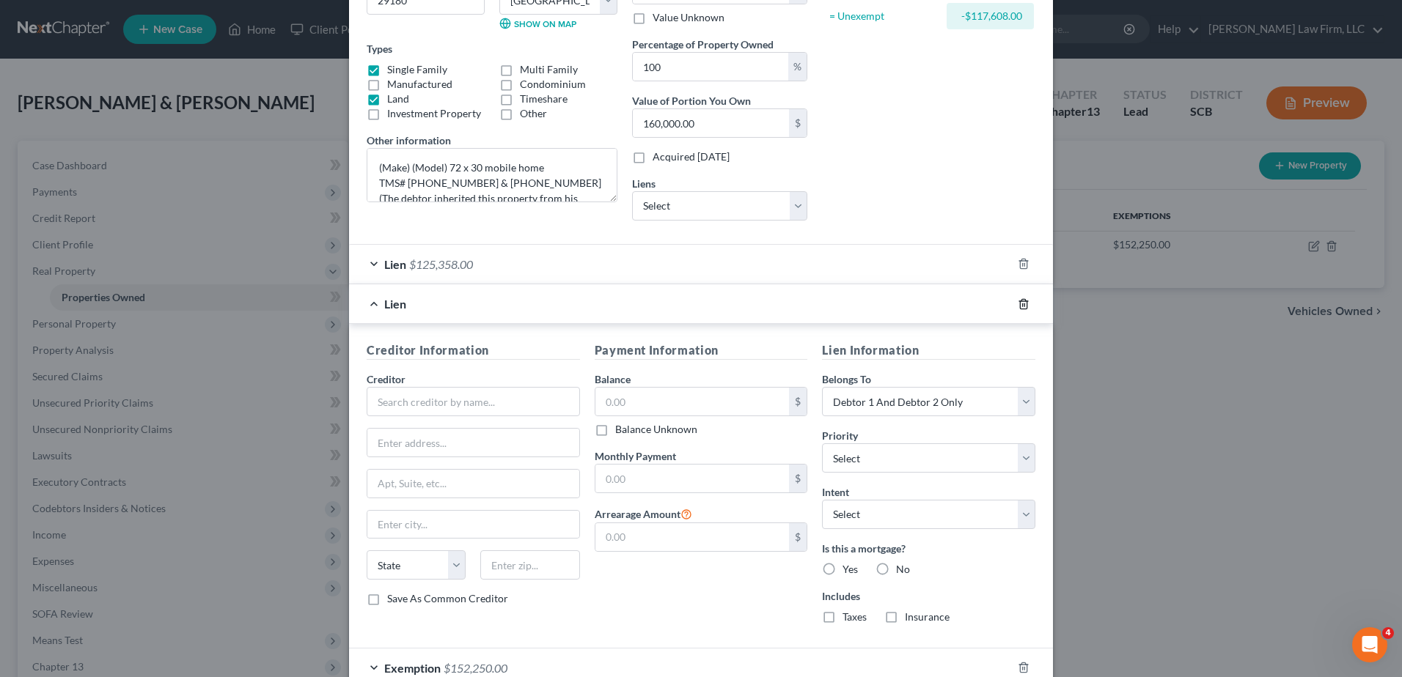
click at [1024, 306] on line "button" at bounding box center [1024, 305] width 0 height 3
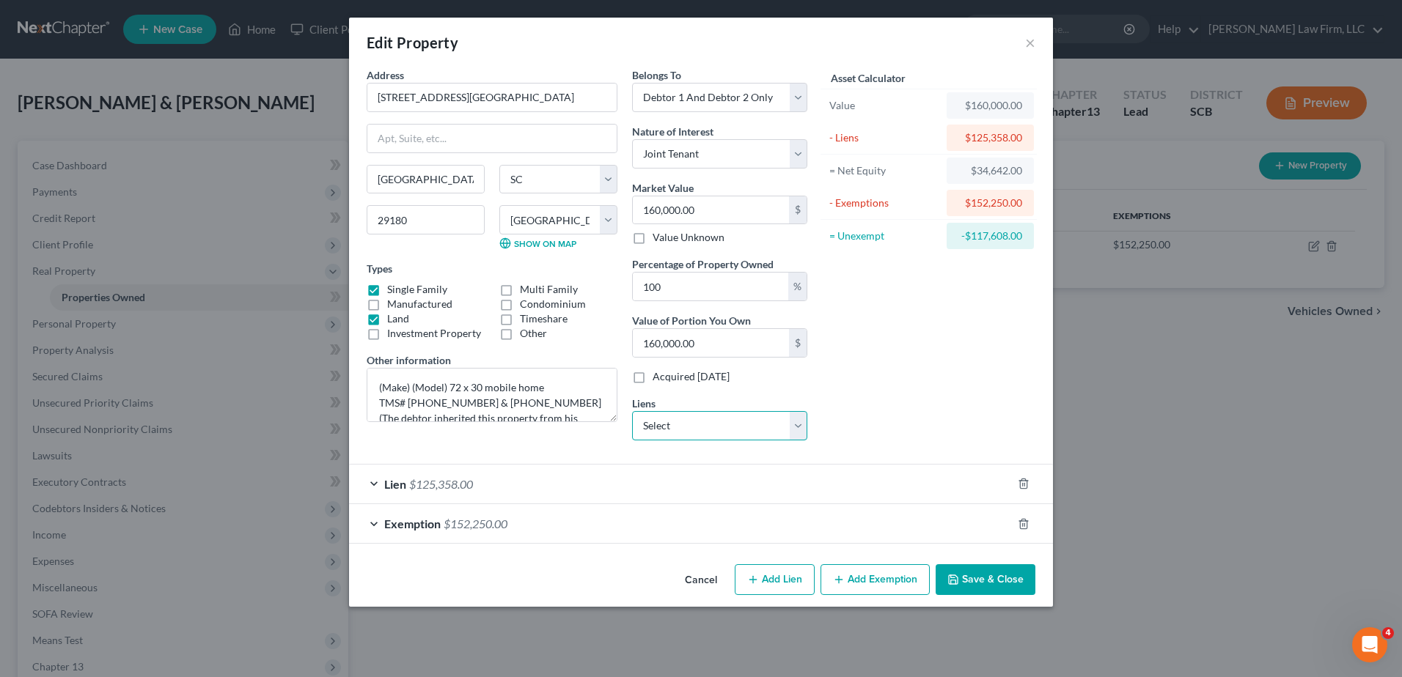
click at [787, 420] on select "Select Founders Fcu - $30,353.00 Founders Fcu - $19,104.00 World Fin - $2,130.0…" at bounding box center [719, 425] width 175 height 29
click at [632, 411] on select "Select Founders Fcu - $30,353.00 Founders Fcu - $19,104.00 World Fin - $2,130.0…" at bounding box center [719, 425] width 175 height 29
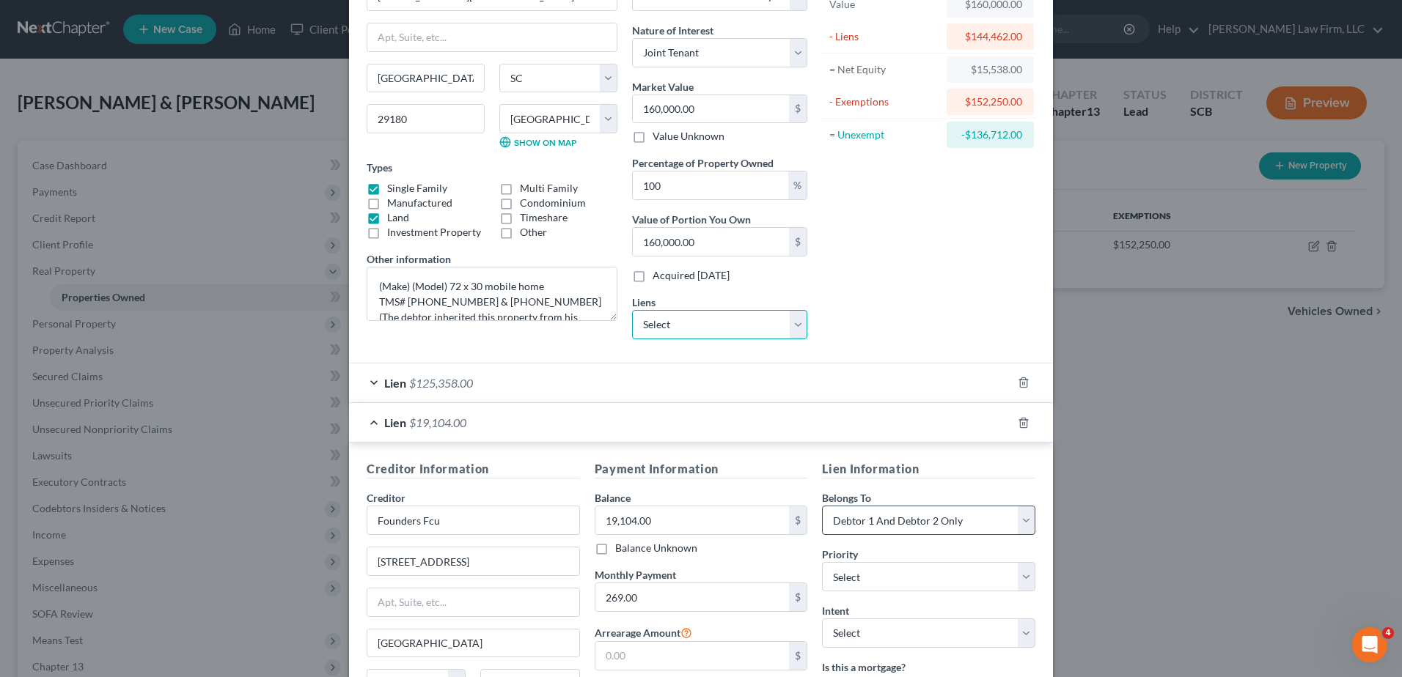
scroll to position [220, 0]
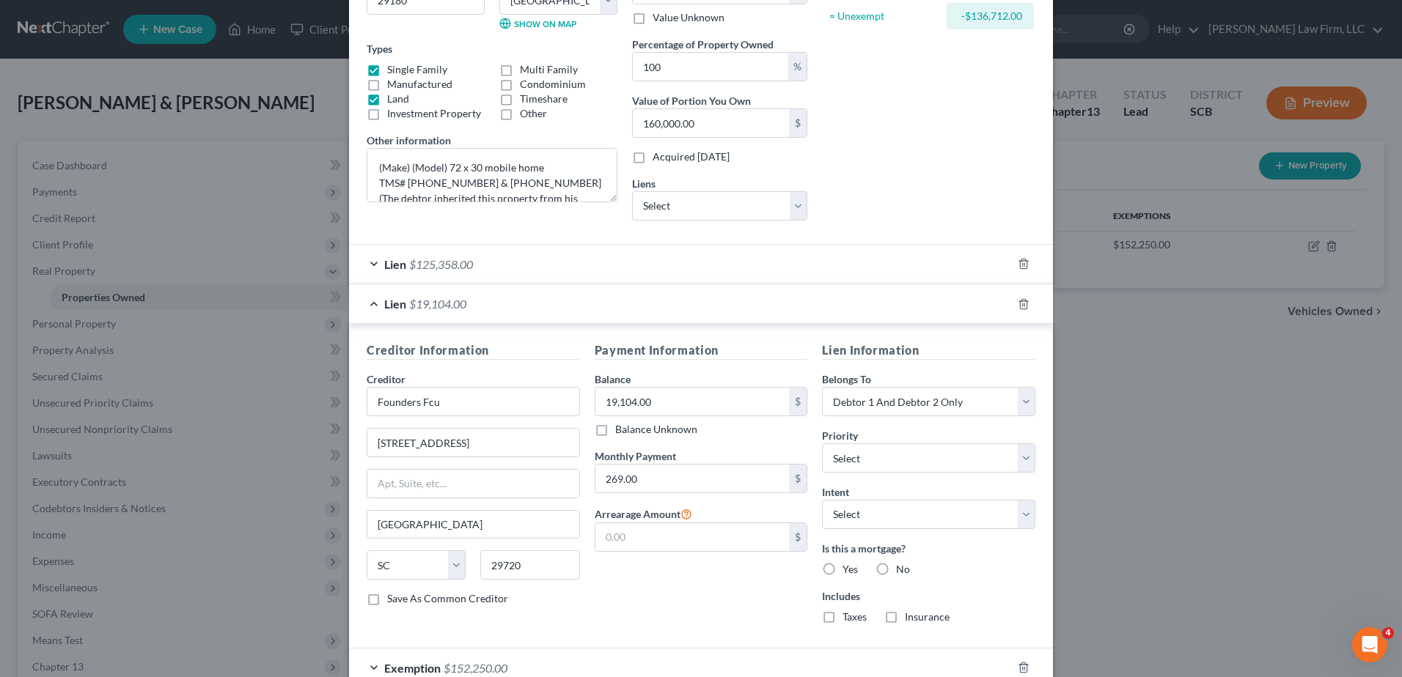
click at [772, 313] on div "Lien $19,104.00" at bounding box center [680, 303] width 663 height 39
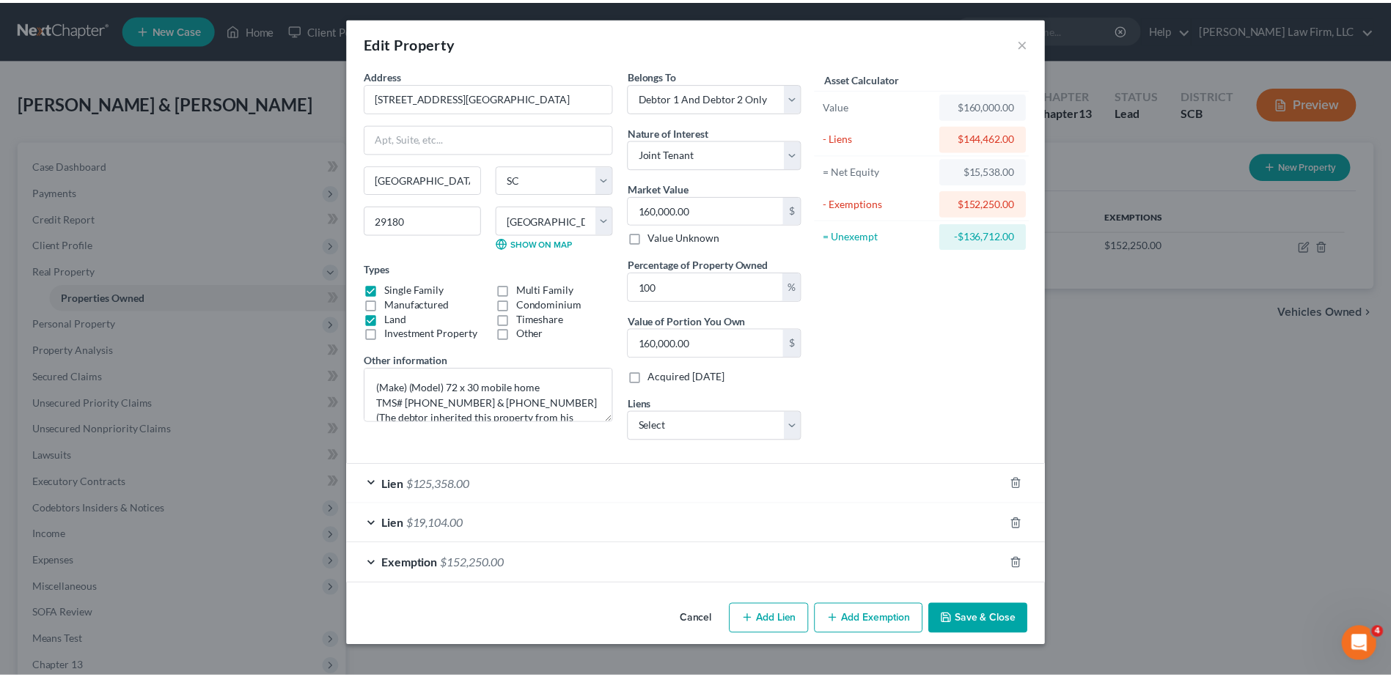
scroll to position [0, 0]
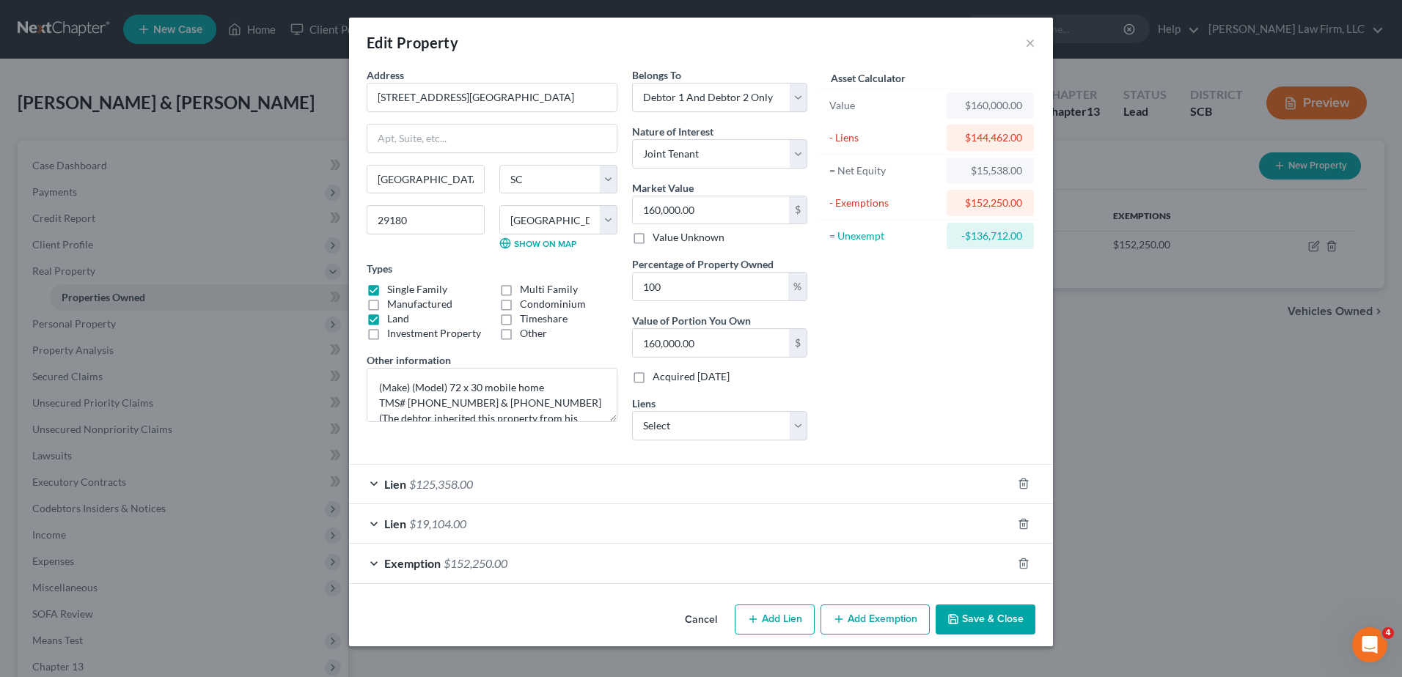
click at [958, 620] on icon "button" at bounding box center [953, 620] width 12 height 12
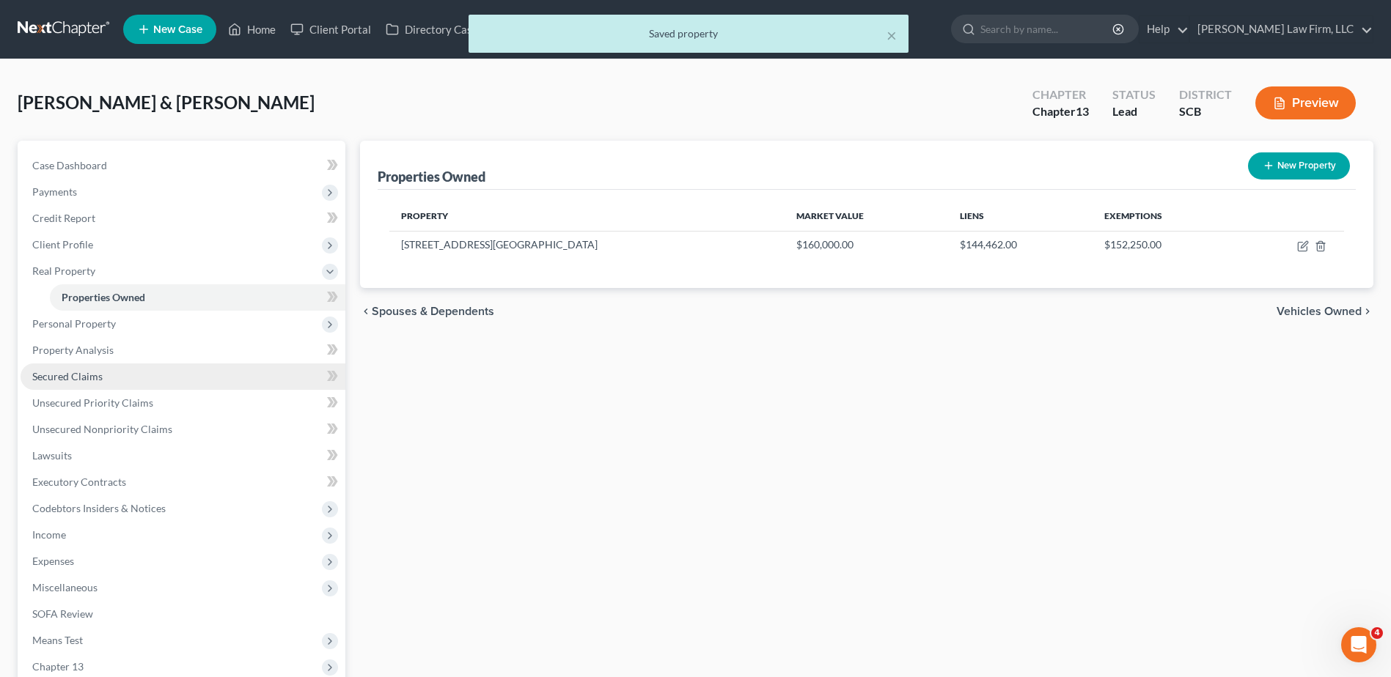
click at [96, 377] on span "Secured Claims" at bounding box center [67, 376] width 70 height 12
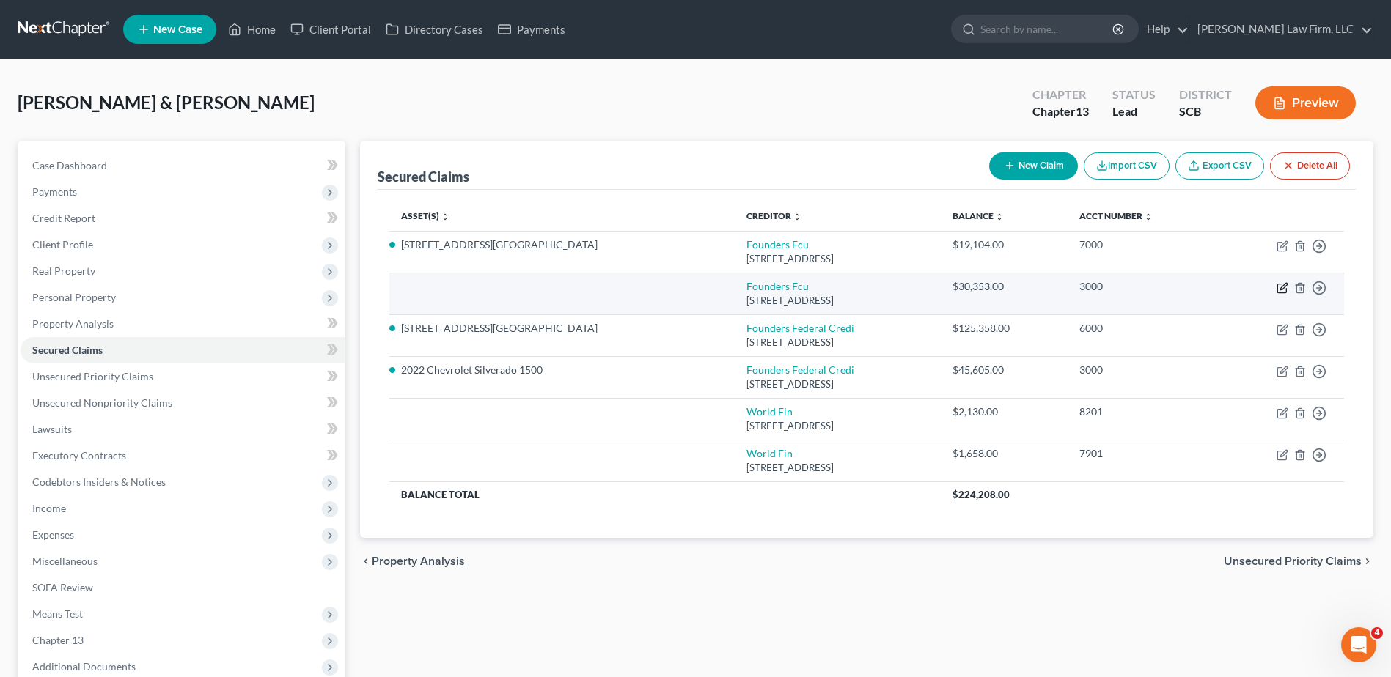
click at [1278, 288] on icon "button" at bounding box center [1281, 288] width 9 height 9
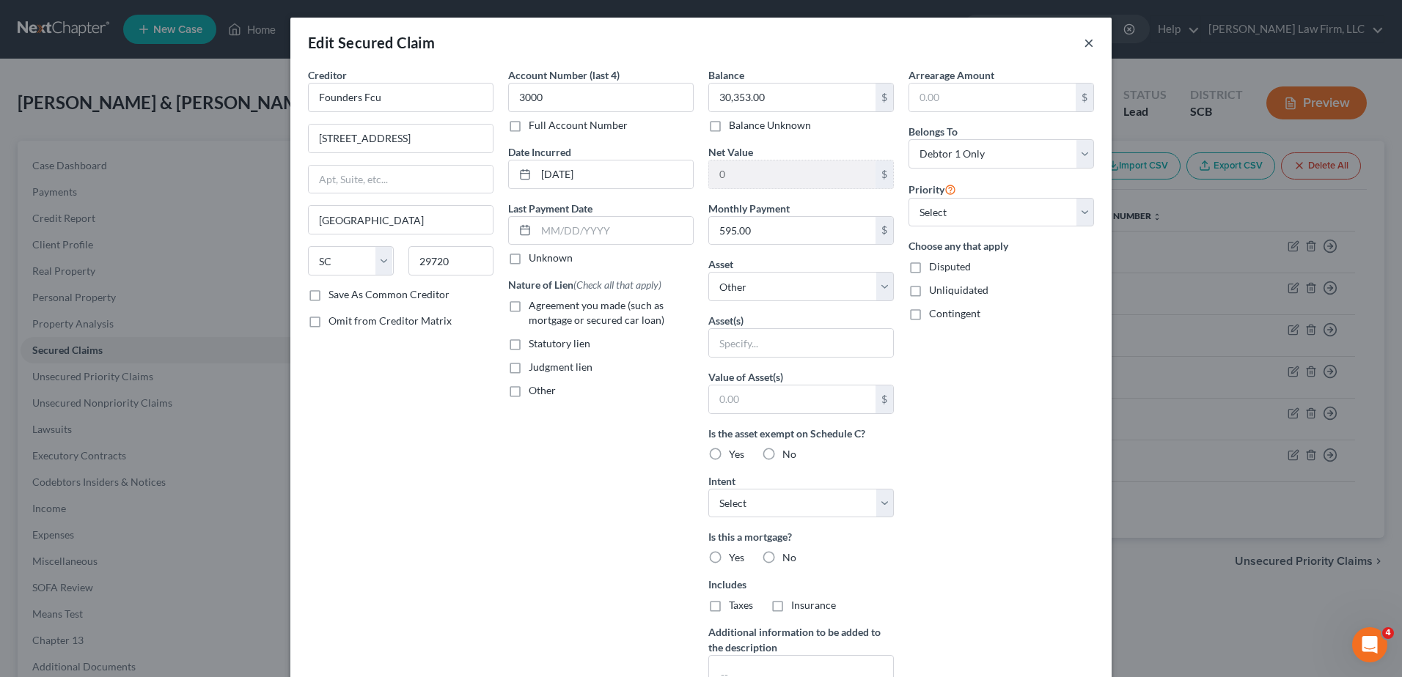
click at [1084, 42] on button "×" at bounding box center [1089, 43] width 10 height 18
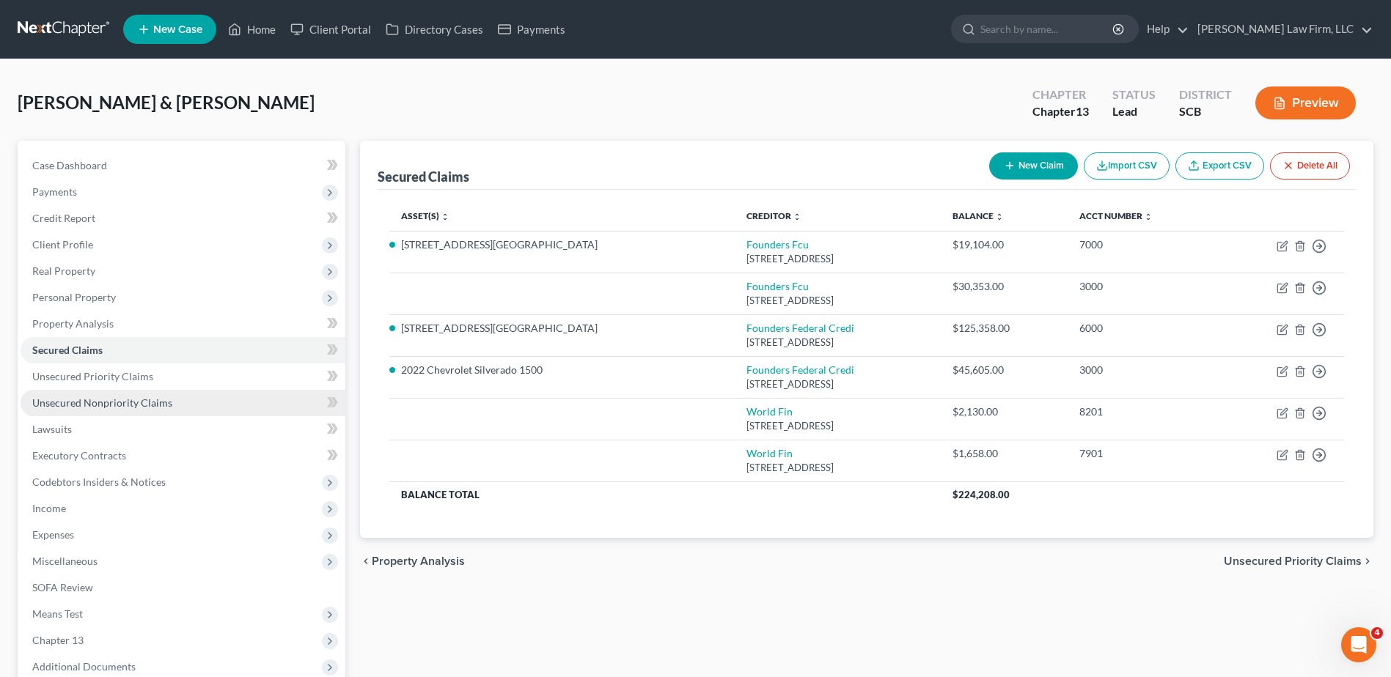
click at [167, 410] on link "Unsecured Nonpriority Claims" at bounding box center [183, 403] width 325 height 26
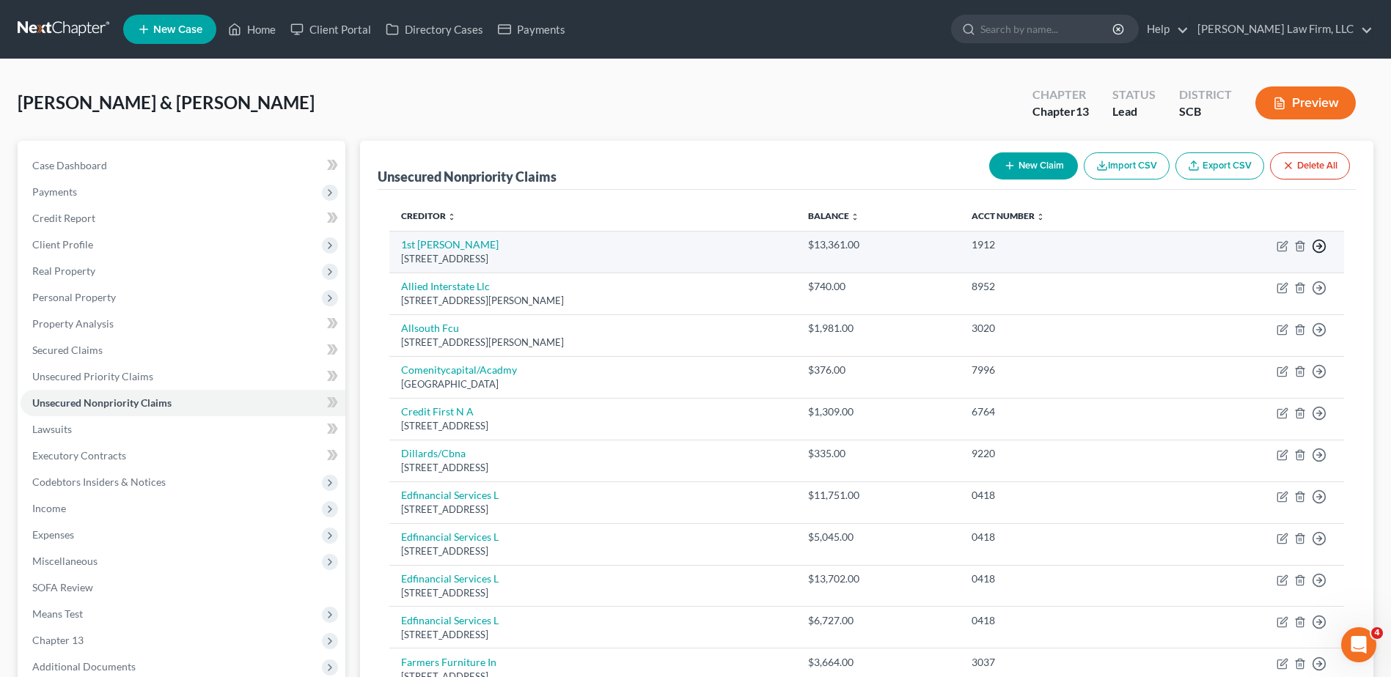
click at [1320, 246] on icon "button" at bounding box center [1319, 246] width 15 height 15
click at [1257, 262] on link "Move to D" at bounding box center [1252, 256] width 122 height 25
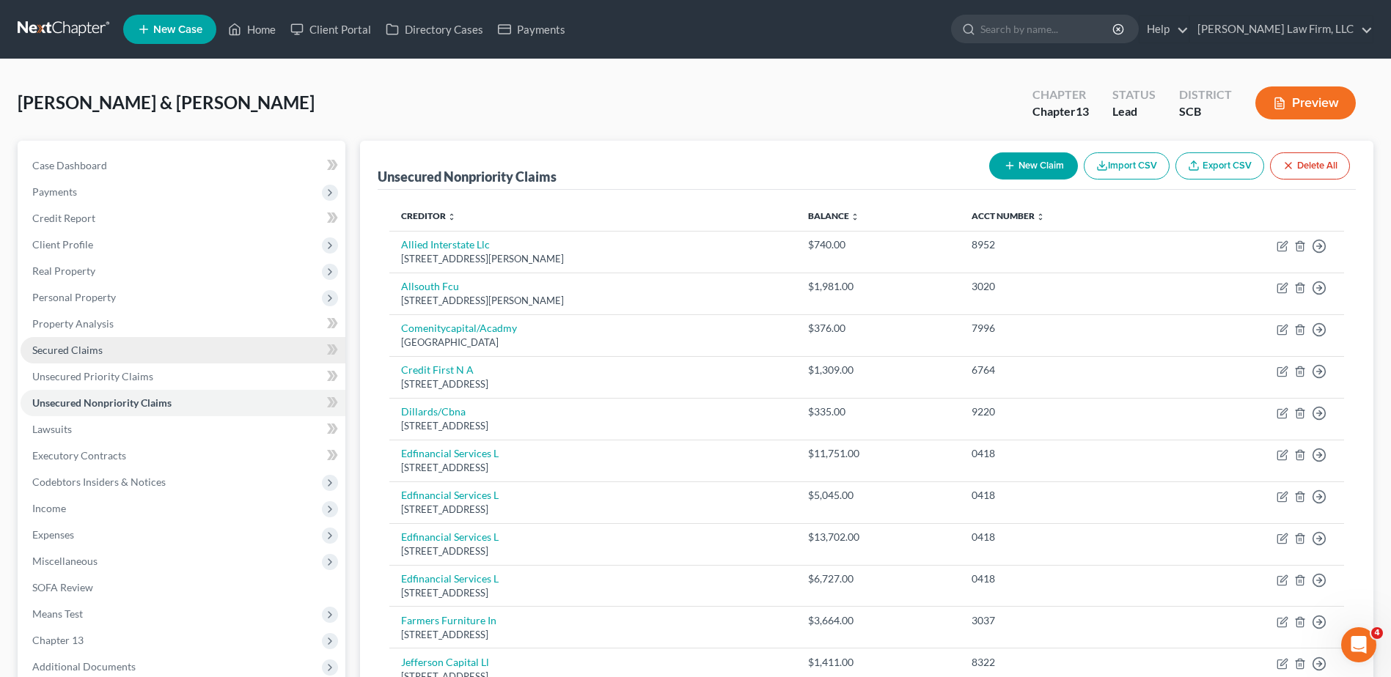
click at [63, 355] on span "Secured Claims" at bounding box center [67, 350] width 70 height 12
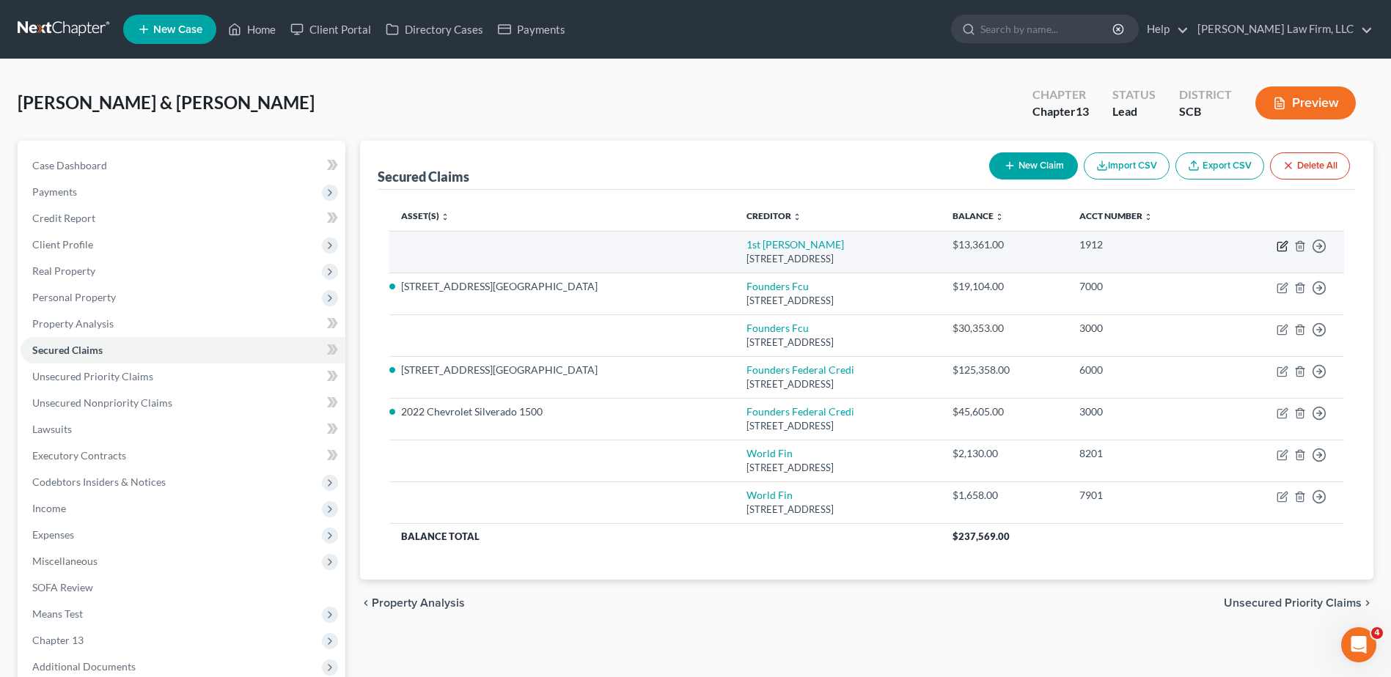
click at [1279, 246] on icon "button" at bounding box center [1283, 246] width 12 height 12
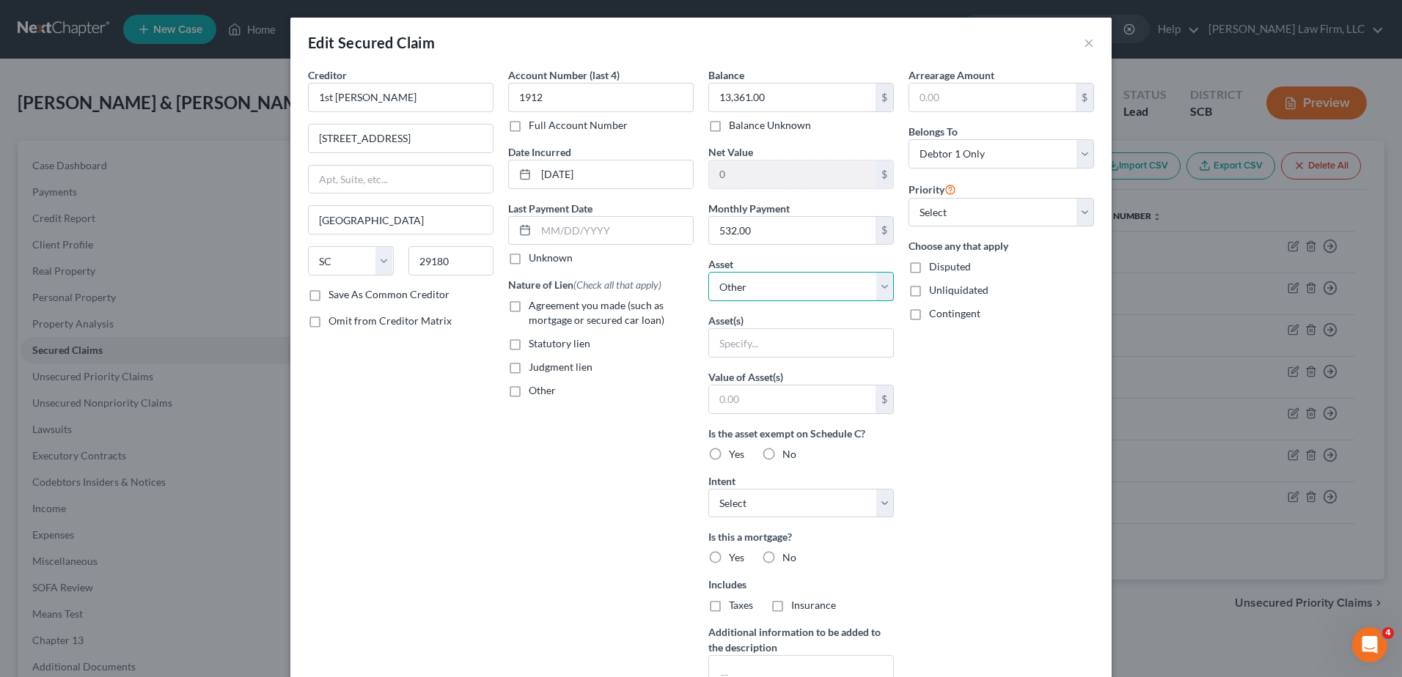
click at [774, 281] on select "Select Other Multiple Assets 189 High Hill Road Extension - $160000.0 Firearms …" at bounding box center [801, 286] width 186 height 29
click at [708, 272] on select "Select Other Multiple Assets 189 High Hill Road Extension - $160000.0 Firearms …" at bounding box center [801, 286] width 186 height 29
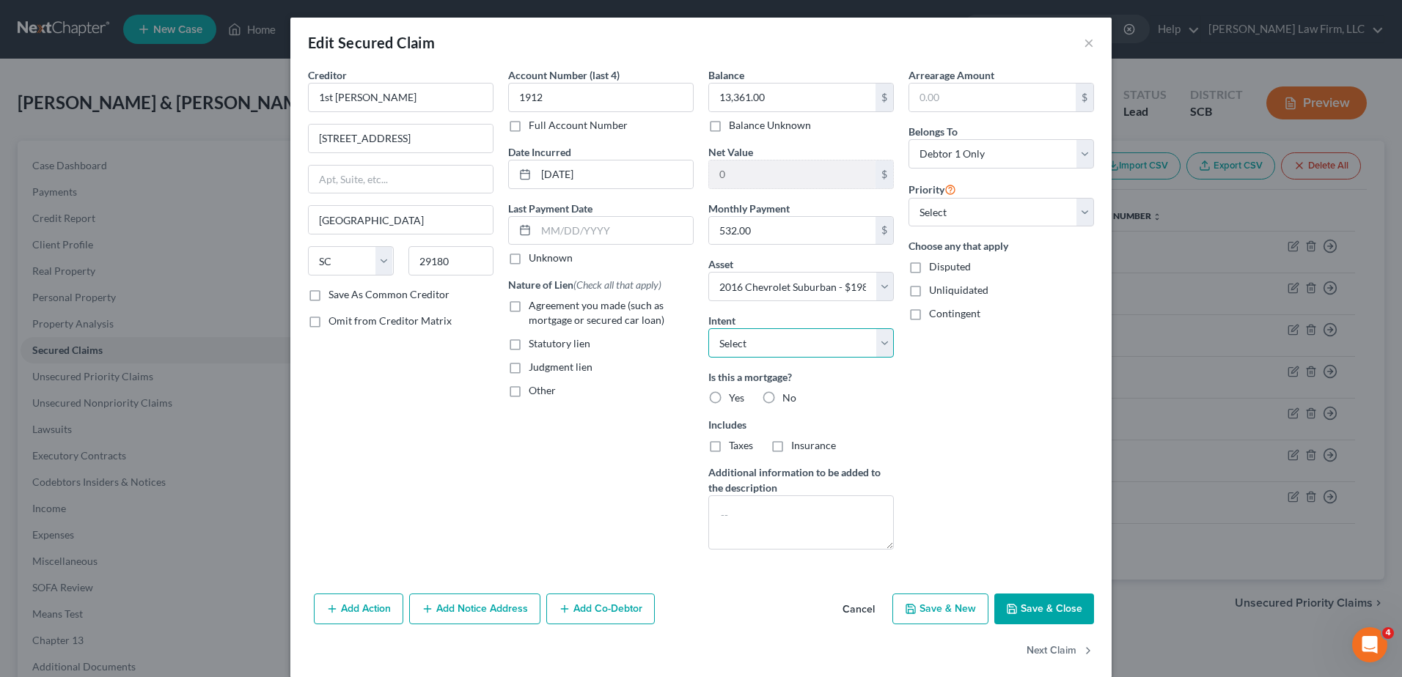
click at [805, 342] on select "Select Surrender Redeem Reaffirm Avoid Other" at bounding box center [801, 342] width 186 height 29
click at [708, 328] on select "Select Surrender Redeem Reaffirm Avoid Other" at bounding box center [801, 342] width 186 height 29
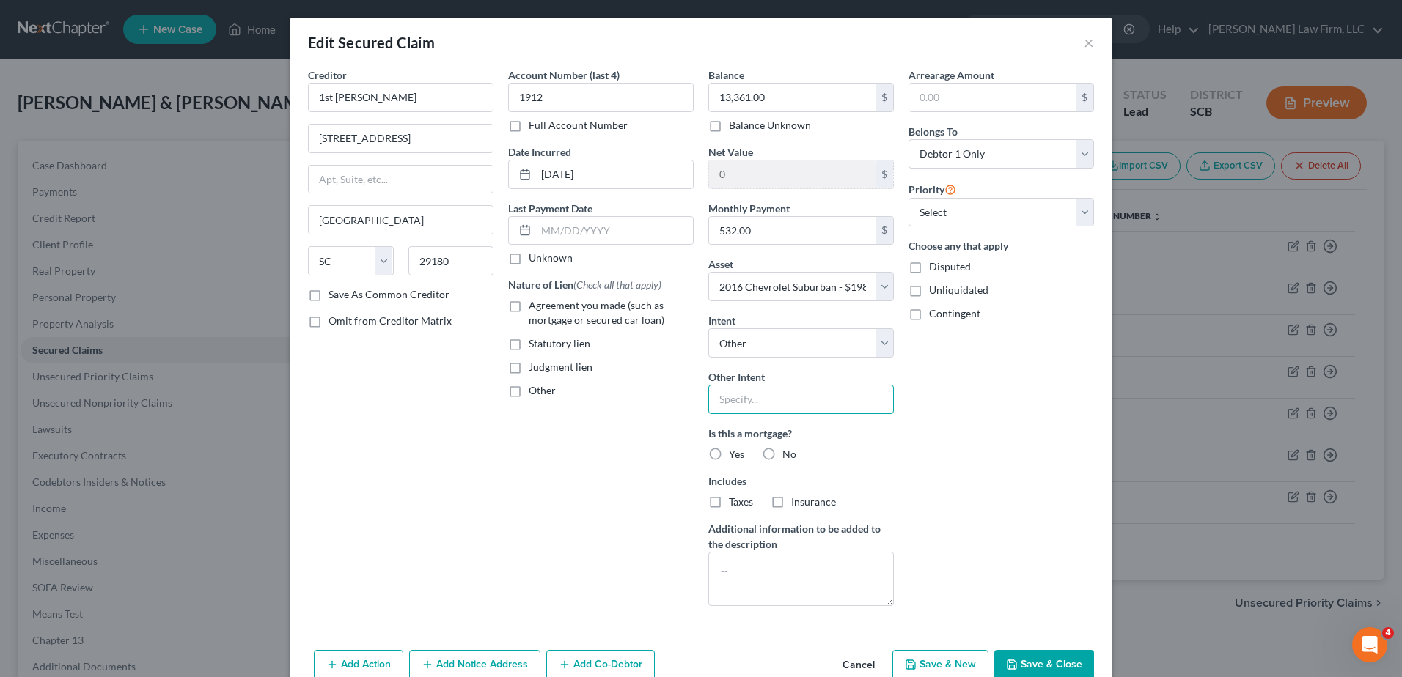
click at [753, 401] on input "text" at bounding box center [801, 399] width 186 height 29
click at [798, 377] on div "Other Intent" at bounding box center [801, 392] width 186 height 45
click at [809, 348] on select "Select Surrender Redeem Reaffirm Avoid Other" at bounding box center [801, 342] width 186 height 29
click at [708, 328] on select "Select Surrender Redeem Reaffirm Avoid Other" at bounding box center [801, 342] width 186 height 29
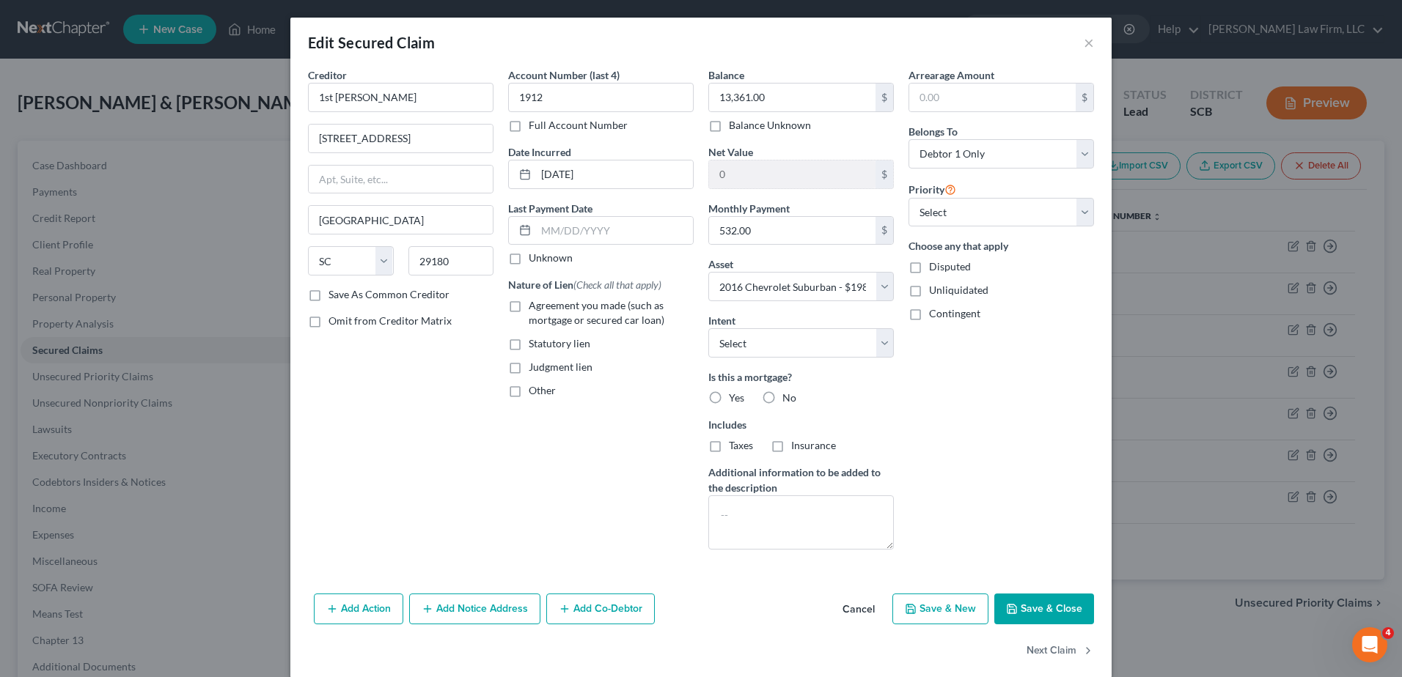
click at [782, 397] on label "No" at bounding box center [789, 398] width 14 height 15
click at [788, 397] on input "No" at bounding box center [793, 396] width 10 height 10
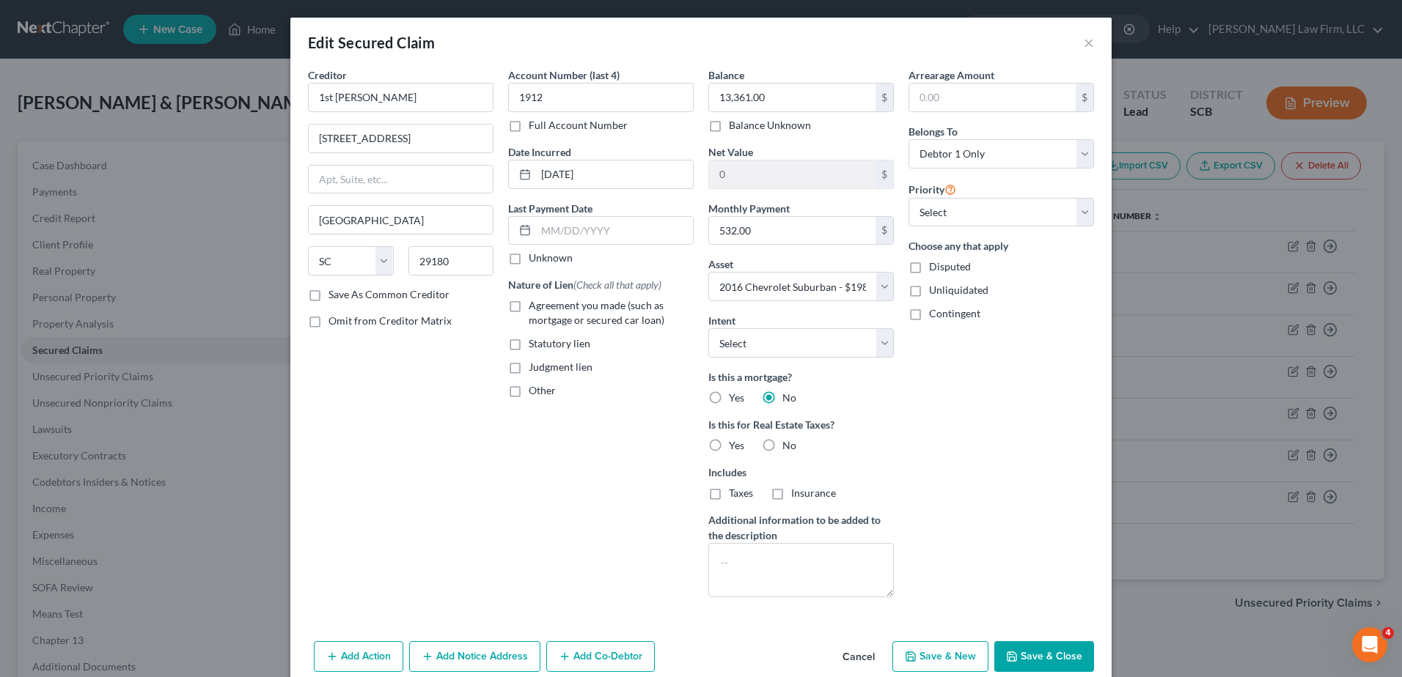
click at [782, 447] on label "No" at bounding box center [789, 445] width 14 height 15
click at [788, 447] on input "No" at bounding box center [793, 443] width 10 height 10
click at [1027, 660] on button "Save & Close" at bounding box center [1044, 657] width 100 height 31
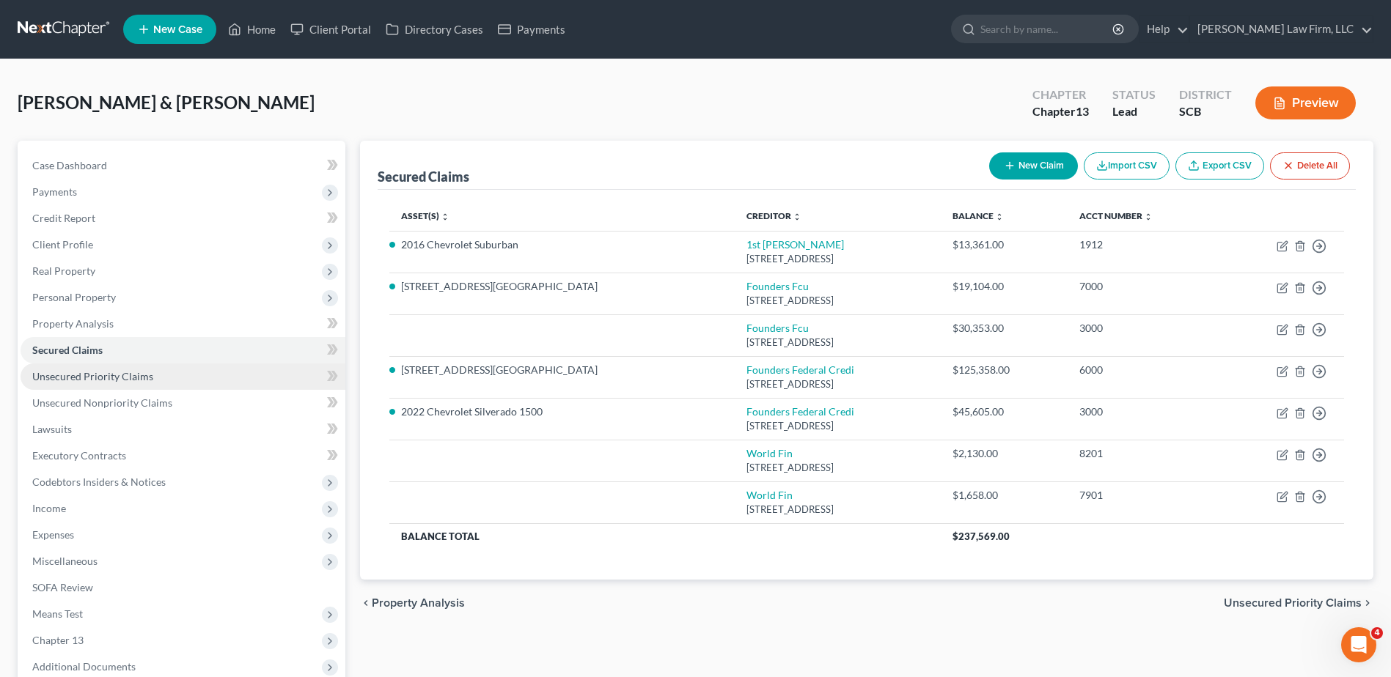
click at [167, 375] on link "Unsecured Priority Claims" at bounding box center [183, 377] width 325 height 26
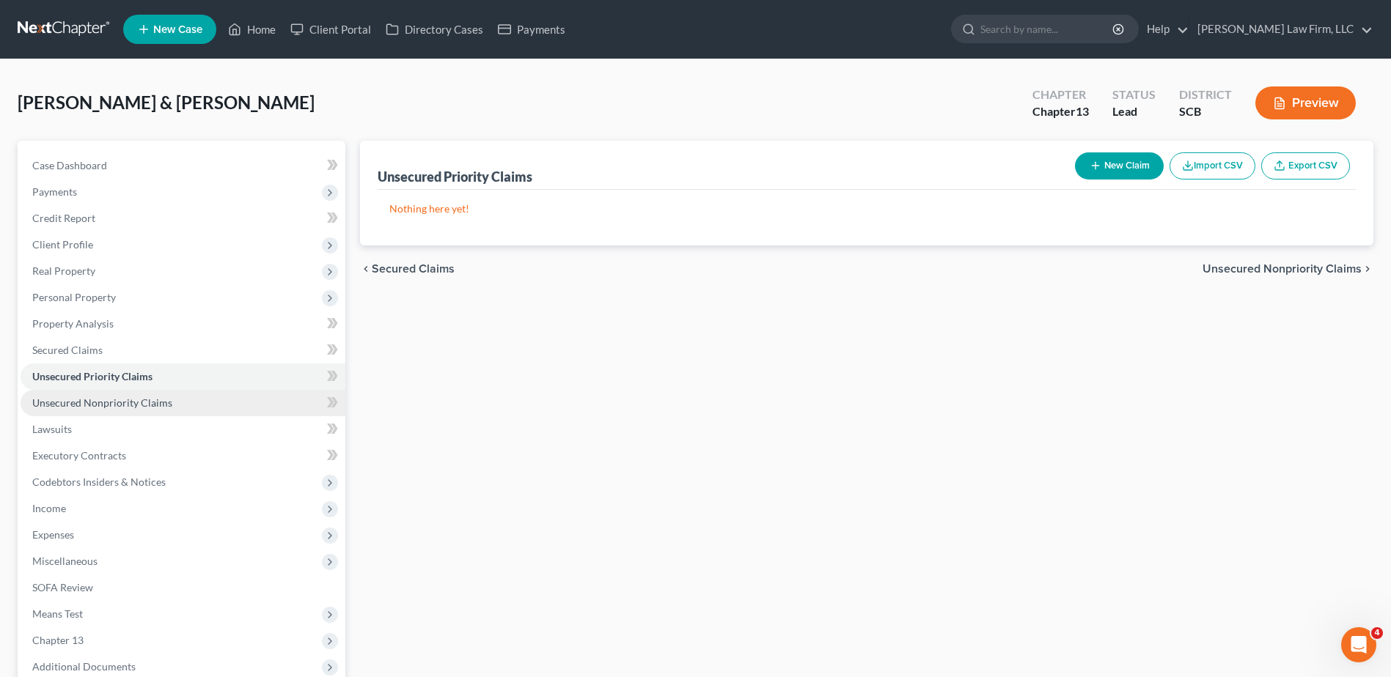
click at [155, 397] on span "Unsecured Nonpriority Claims" at bounding box center [102, 403] width 140 height 12
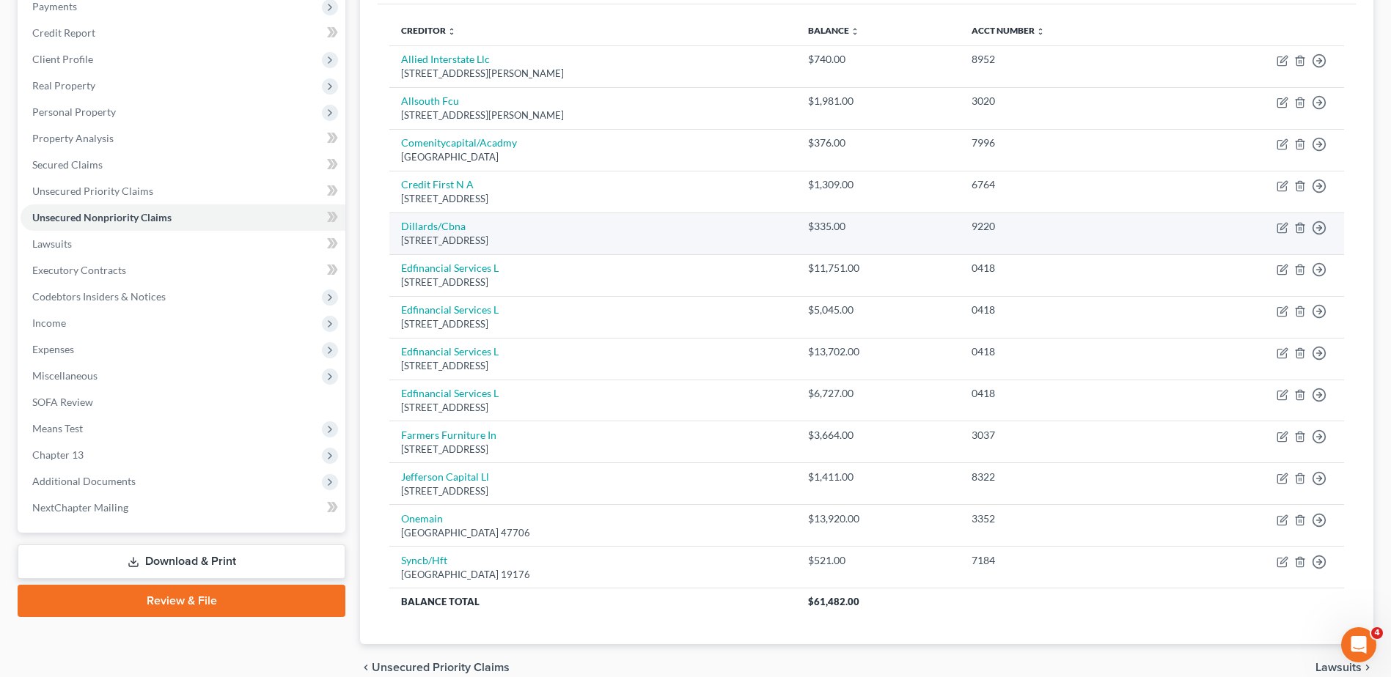
scroll to position [220, 0]
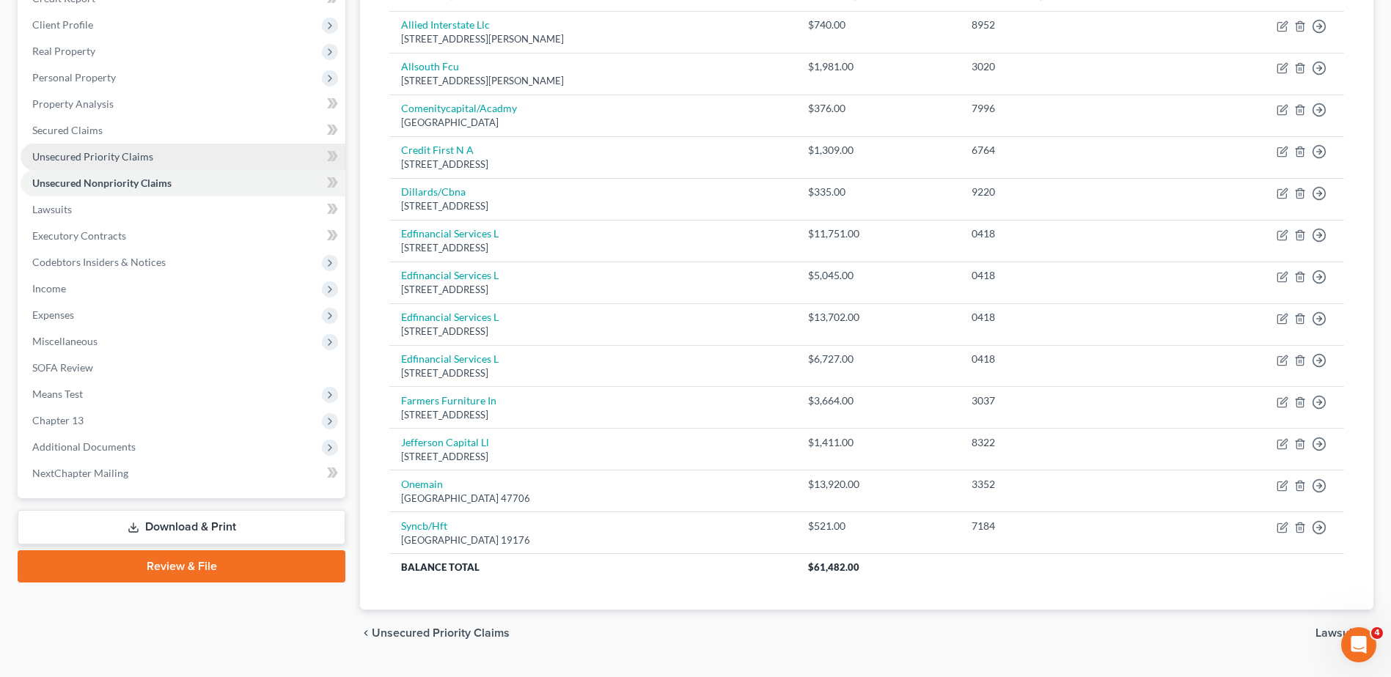
click at [170, 153] on link "Unsecured Priority Claims" at bounding box center [183, 157] width 325 height 26
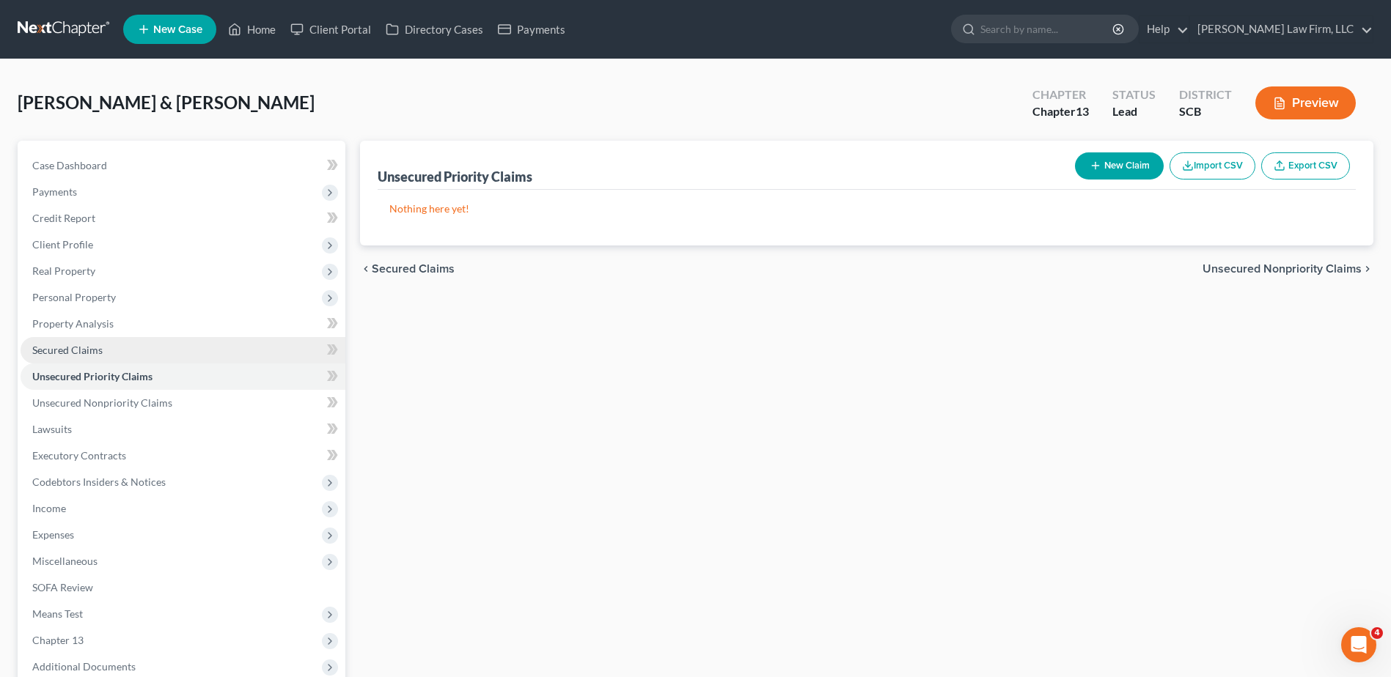
click at [103, 358] on link "Secured Claims" at bounding box center [183, 350] width 325 height 26
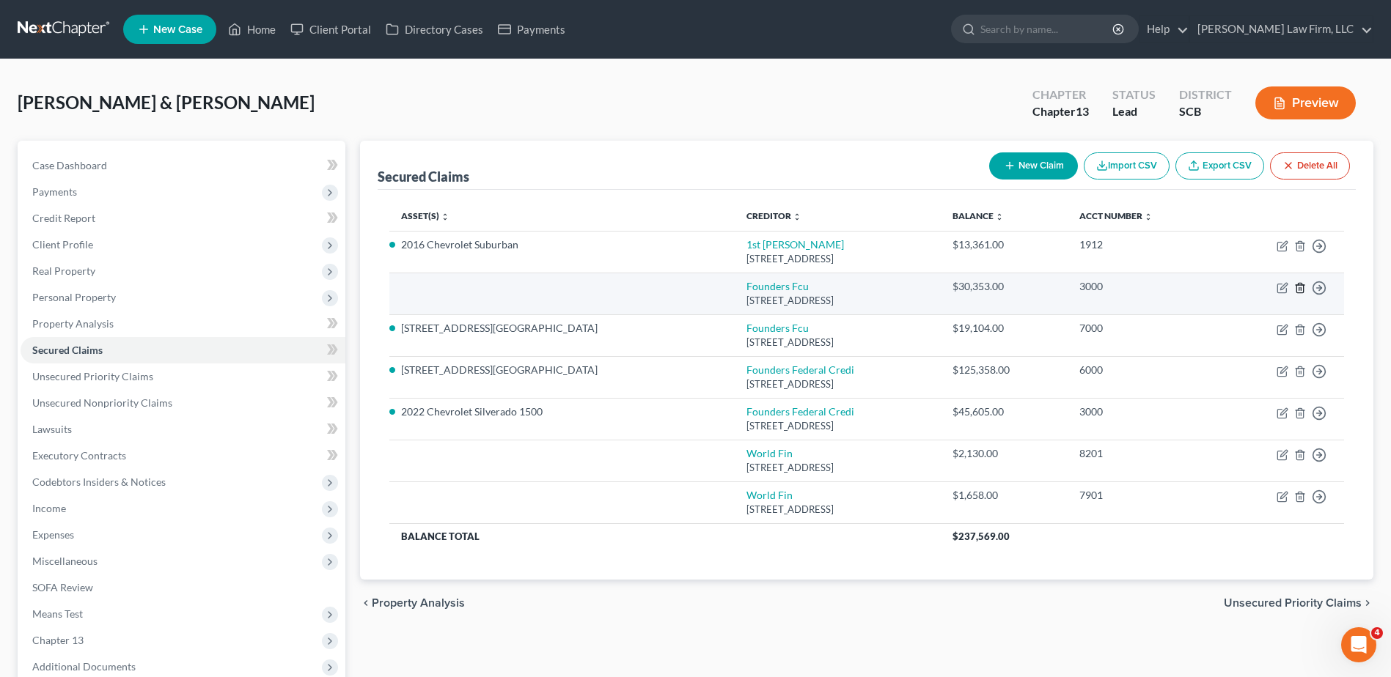
click at [1303, 287] on icon "button" at bounding box center [1299, 288] width 7 height 10
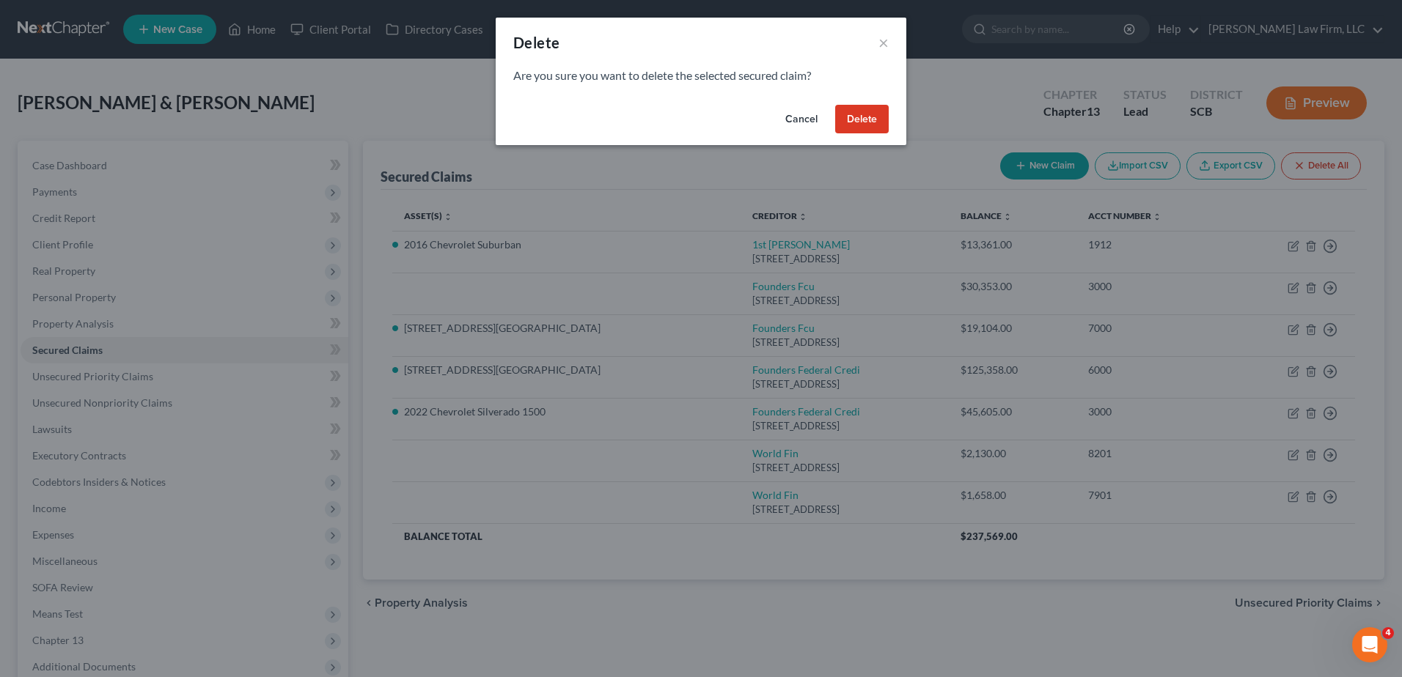
click at [848, 123] on button "Delete" at bounding box center [862, 119] width 54 height 29
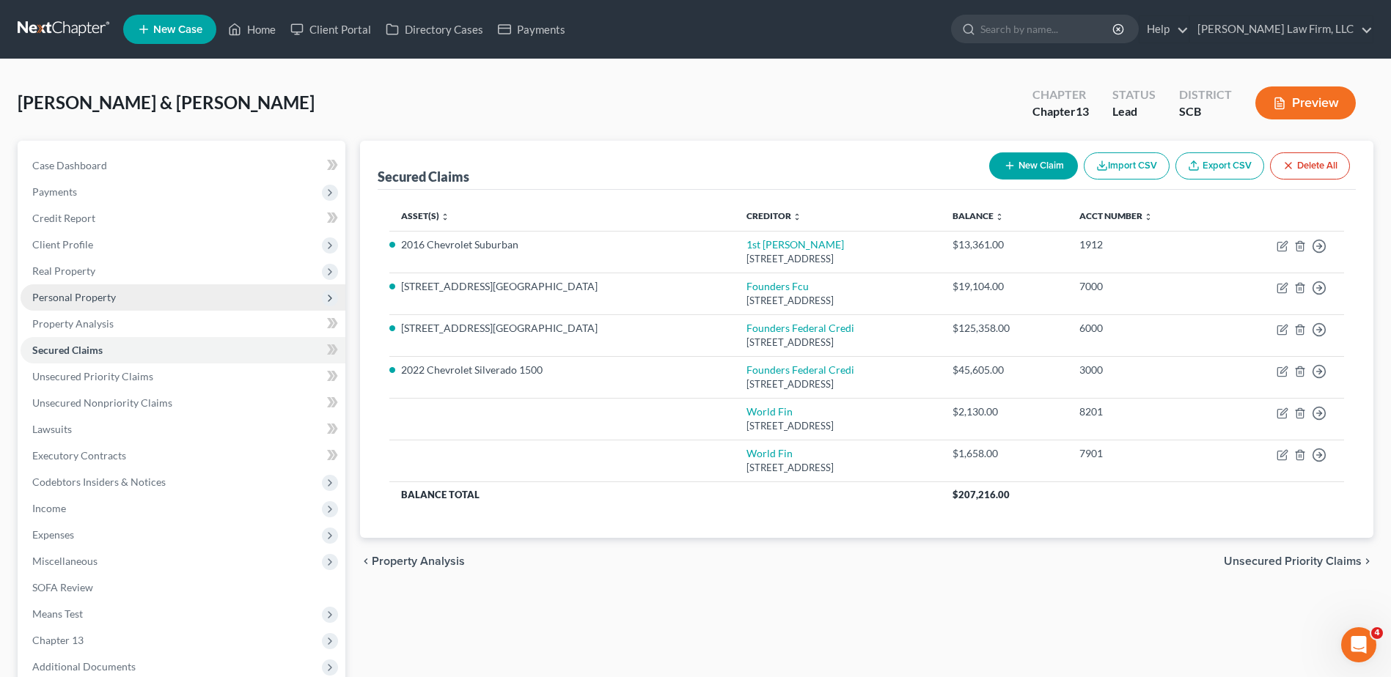
click at [50, 296] on span "Personal Property" at bounding box center [74, 297] width 84 height 12
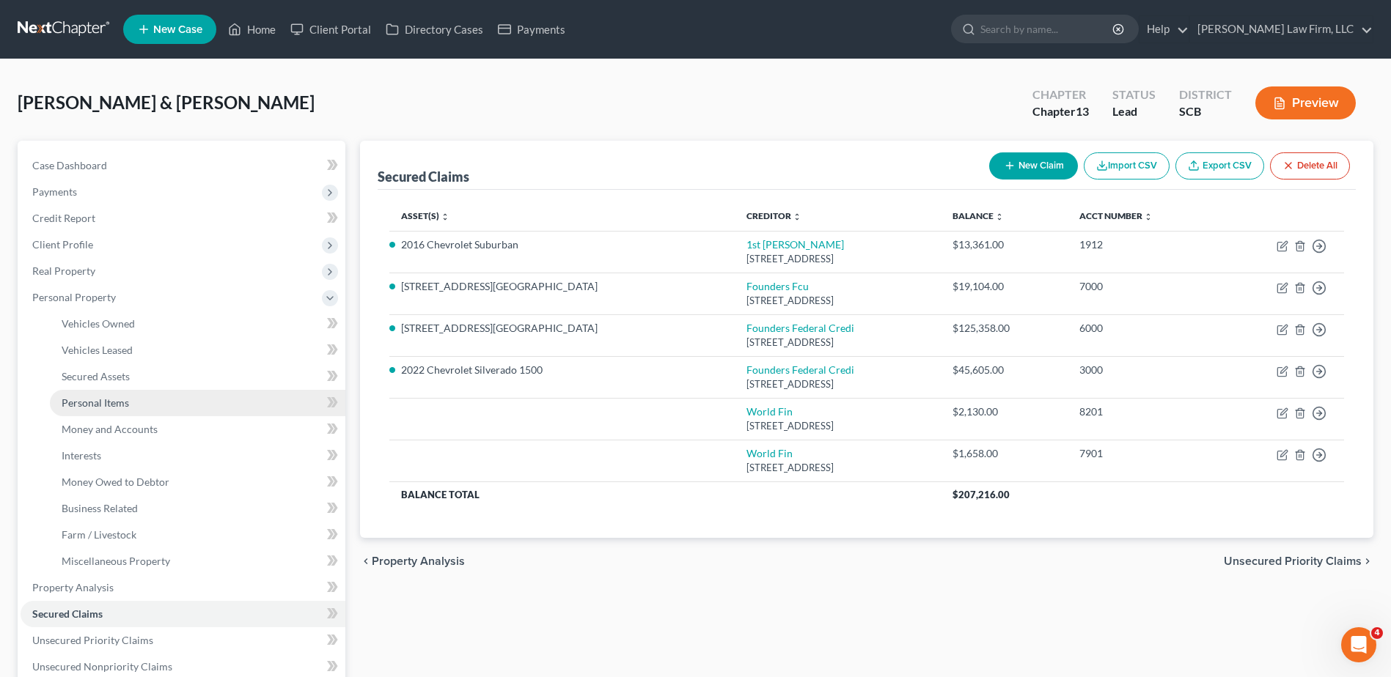
click at [98, 403] on span "Personal Items" at bounding box center [95, 403] width 67 height 12
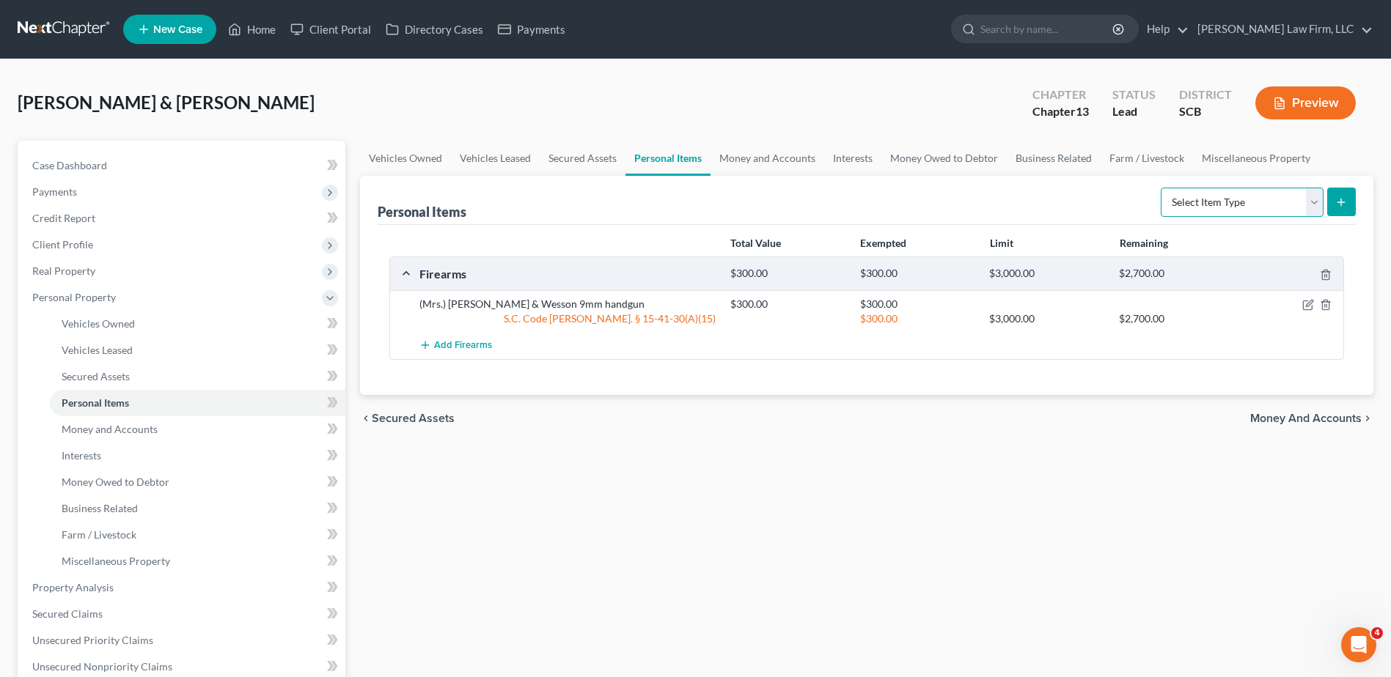
click at [1290, 197] on select "Select Item Type Clothing Collectibles Of Value Electronics Firearms Household …" at bounding box center [1242, 202] width 163 height 29
click at [1162, 188] on select "Select Item Type Clothing Collectibles Of Value Electronics Firearms Household …" at bounding box center [1242, 202] width 163 height 29
click at [1332, 204] on button "submit" at bounding box center [1341, 202] width 29 height 29
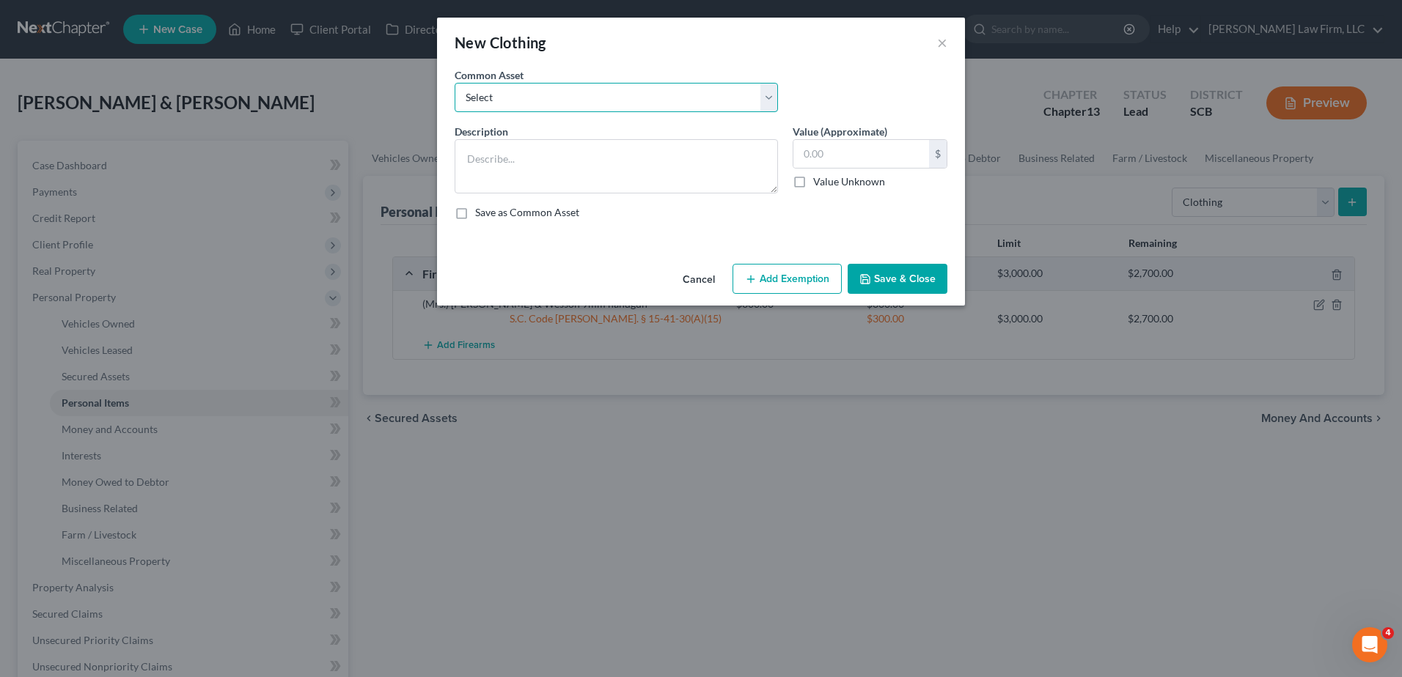
click at [561, 98] on select "Select Clothing and Personal Items Clothing and Personal Items Personal Items C…" at bounding box center [616, 97] width 323 height 29
click at [455, 83] on select "Select Clothing and Personal Items Clothing and Personal Items Personal Items C…" at bounding box center [616, 97] width 323 height 29
click at [611, 108] on select "Select Clothing and Personal Items Clothing and Personal Items Personal Items C…" at bounding box center [616, 97] width 323 height 29
click at [455, 83] on select "Select Clothing and Personal Items Clothing and Personal Items Personal Items C…" at bounding box center [616, 97] width 323 height 29
click at [568, 103] on select "Select Clothing and Personal Items Clothing and Personal Items Personal Items C…" at bounding box center [616, 97] width 323 height 29
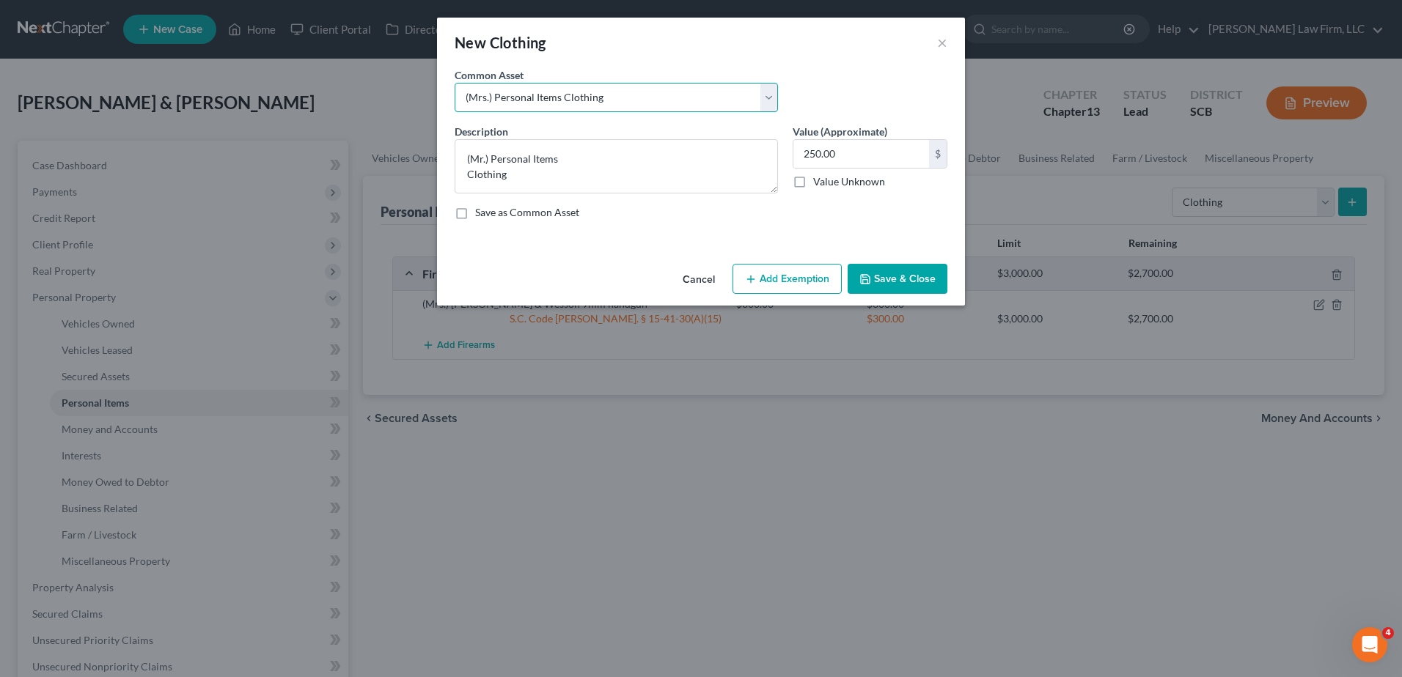
click at [455, 83] on select "Select Clothing and Personal Items Clothing and Personal Items Personal Items C…" at bounding box center [616, 97] width 323 height 29
click at [465, 176] on textarea "(Mrs.) Personal Items Clothing" at bounding box center [616, 166] width 323 height 54
click at [879, 278] on button "Save & Close" at bounding box center [898, 279] width 100 height 31
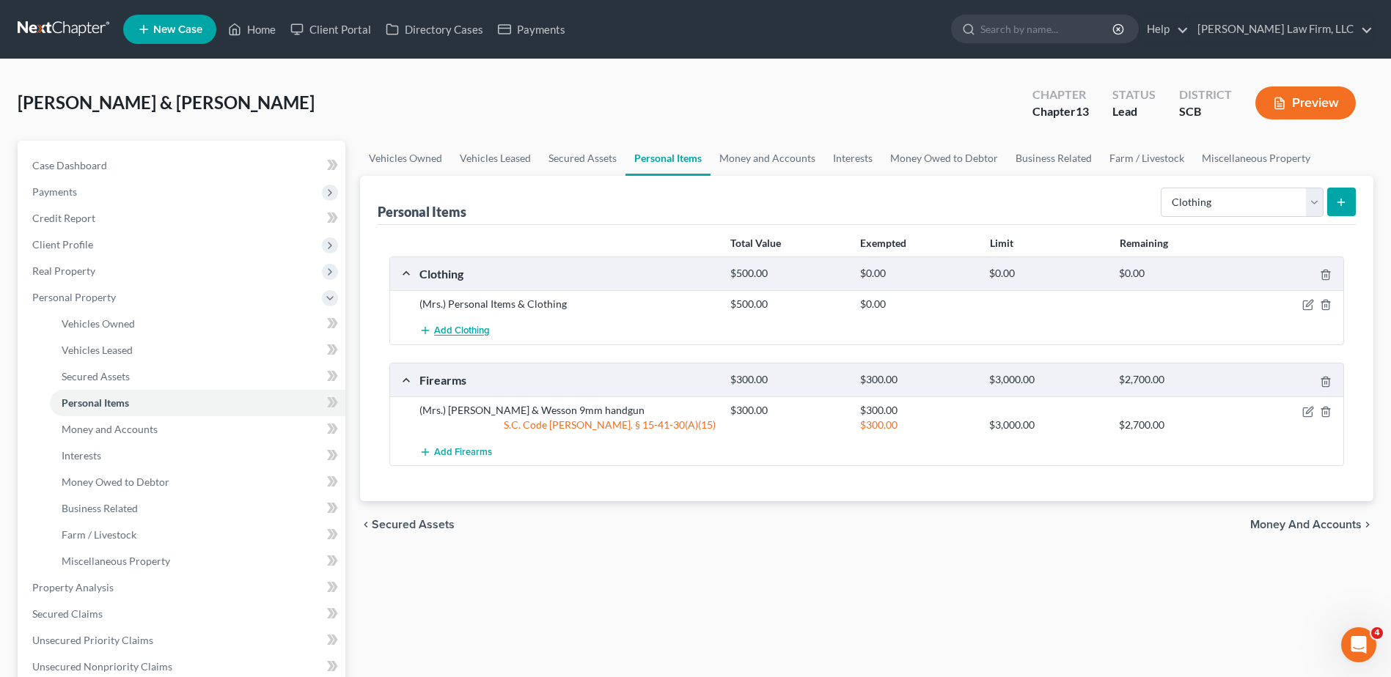
click at [480, 335] on span "Add Clothing" at bounding box center [462, 332] width 56 height 12
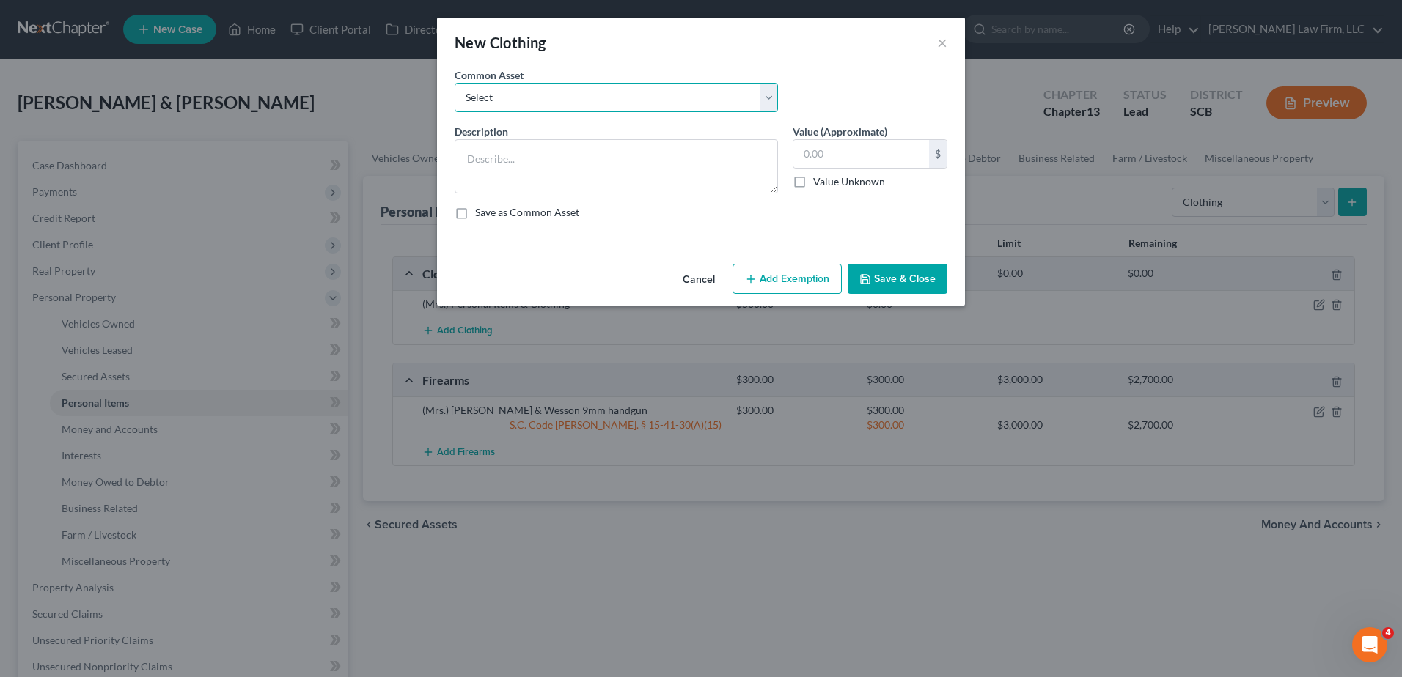
click at [506, 106] on select "Select Clothing and Personal Items Clothing and Personal Items Personal Items C…" at bounding box center [616, 97] width 323 height 29
click at [455, 83] on select "Select Clothing and Personal Items Clothing and Personal Items Personal Items C…" at bounding box center [616, 97] width 323 height 29
click at [463, 180] on textarea "(Mr.) Personal Items Clothing" at bounding box center [616, 166] width 323 height 54
click at [824, 144] on input "250.00" at bounding box center [861, 154] width 136 height 28
click at [921, 284] on button "Save & Close" at bounding box center [898, 279] width 100 height 31
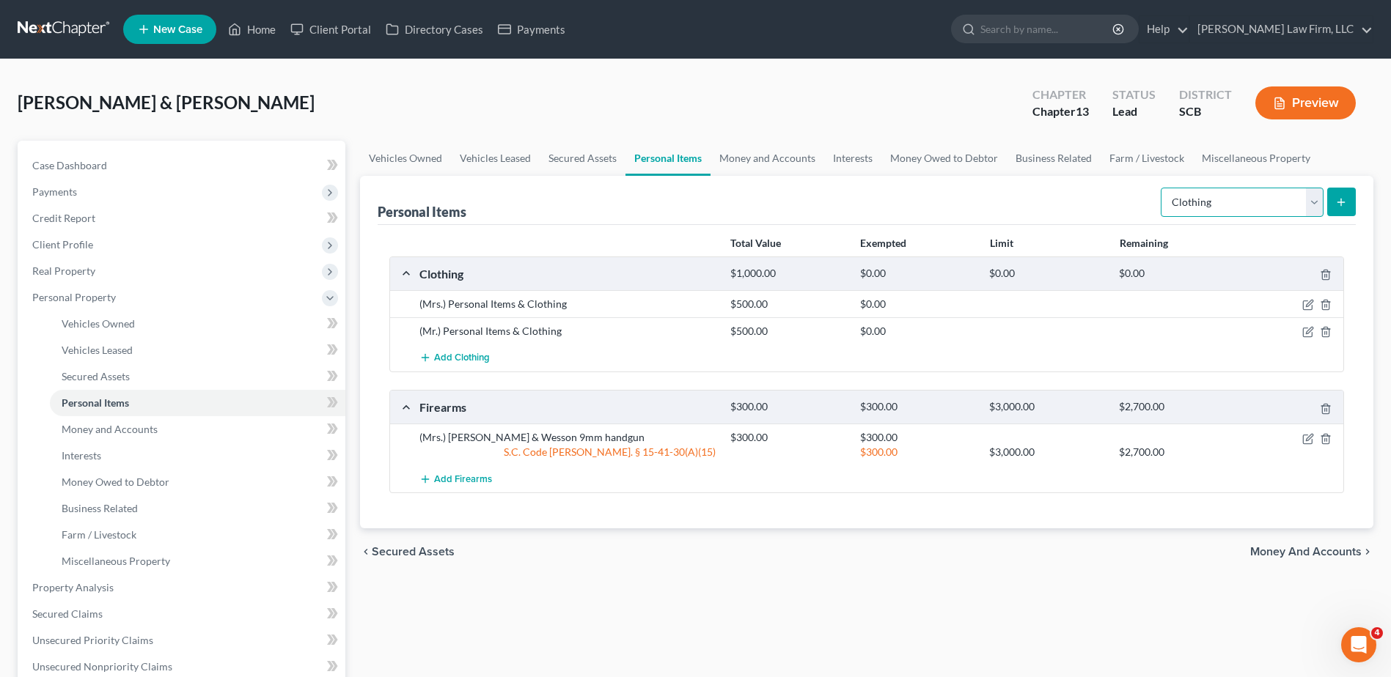
click at [1316, 201] on select "Select Item Type Clothing Collectibles Of Value Electronics Firearms Household …" at bounding box center [1242, 202] width 163 height 29
click at [1162, 188] on select "Select Item Type Clothing Collectibles Of Value Electronics Firearms Household …" at bounding box center [1242, 202] width 163 height 29
click at [1338, 204] on icon "submit" at bounding box center [1341, 203] width 12 height 12
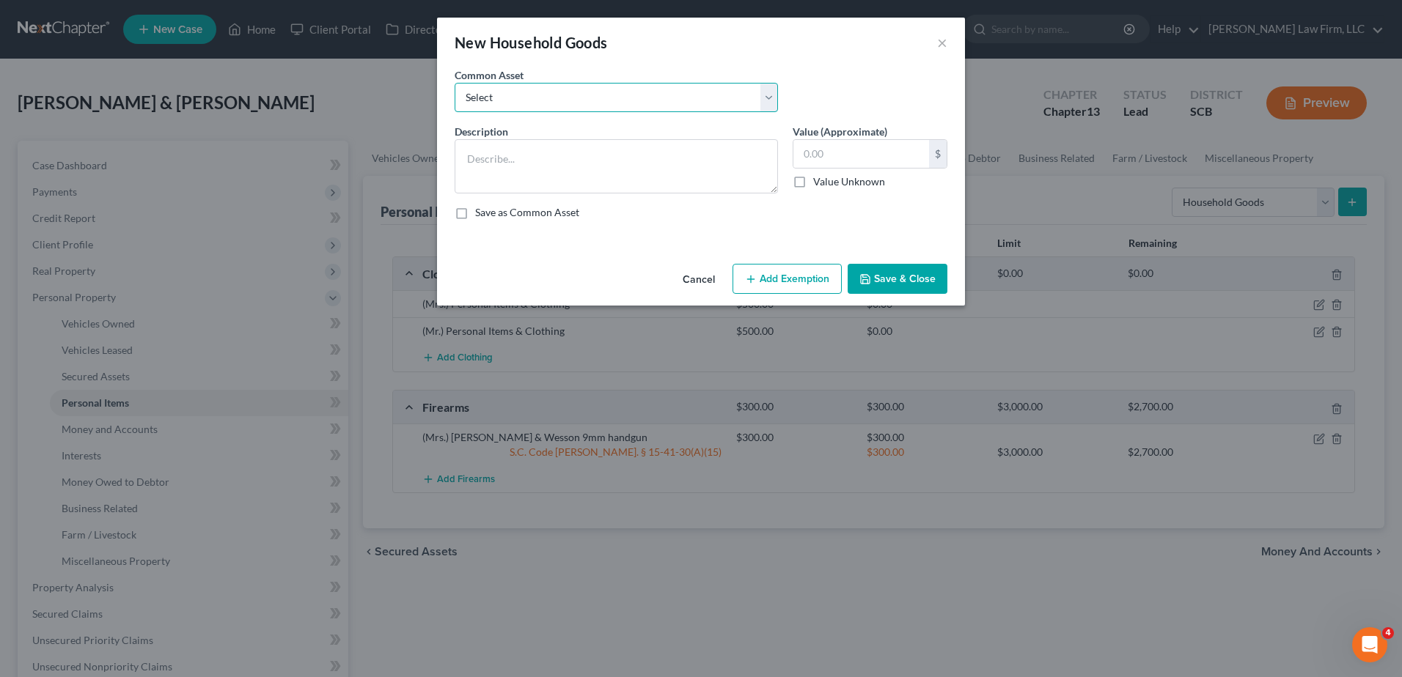
click at [599, 105] on select "Select Kitchenware Stove Refrigerator Washing Machine Dryer Living Room Furnitu…" at bounding box center [616, 97] width 323 height 29
click at [455, 83] on select "Select Kitchenware Stove Refrigerator Washing Machine Dryer Living Room Furnitu…" at bounding box center [616, 97] width 323 height 29
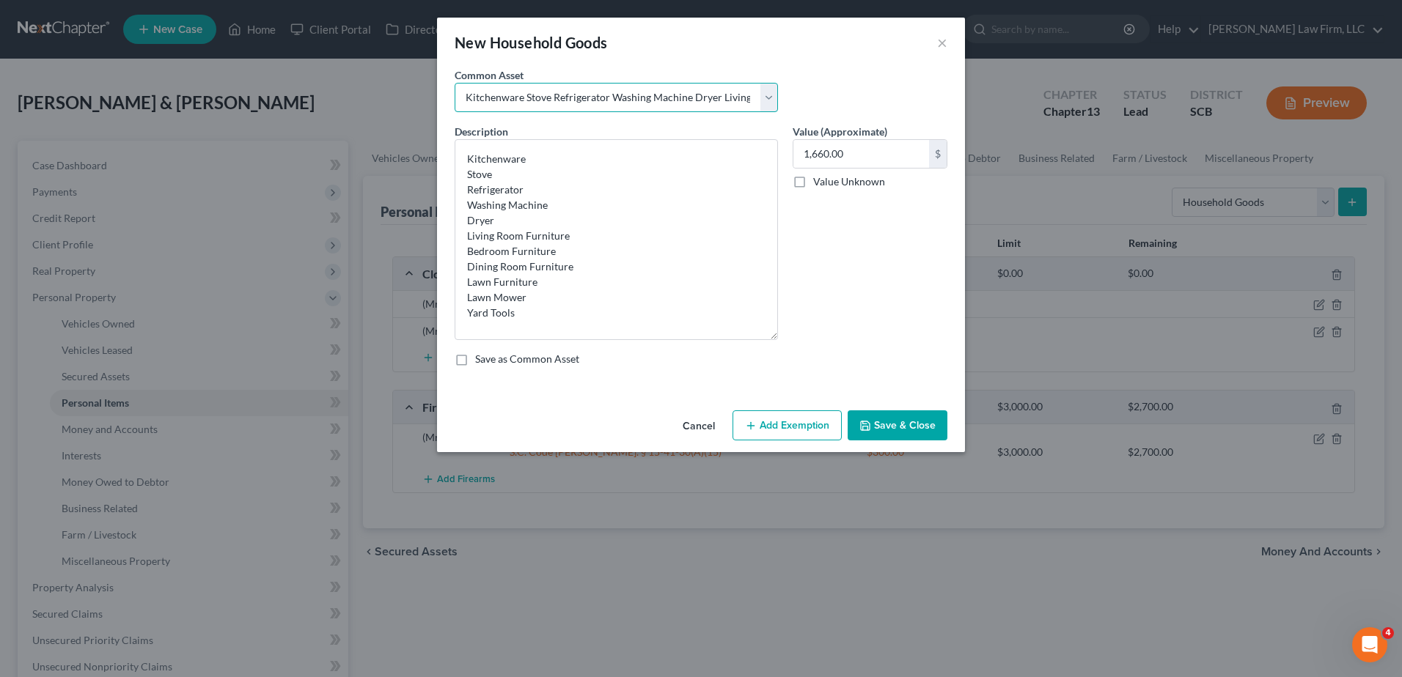
drag, startPoint x: 774, startPoint y: 191, endPoint x: 781, endPoint y: 343, distance: 152.7
click at [781, 340] on div "Description * Kitchenware Stove Refrigerator Washing Machine Dryer Living Room …" at bounding box center [616, 232] width 338 height 216
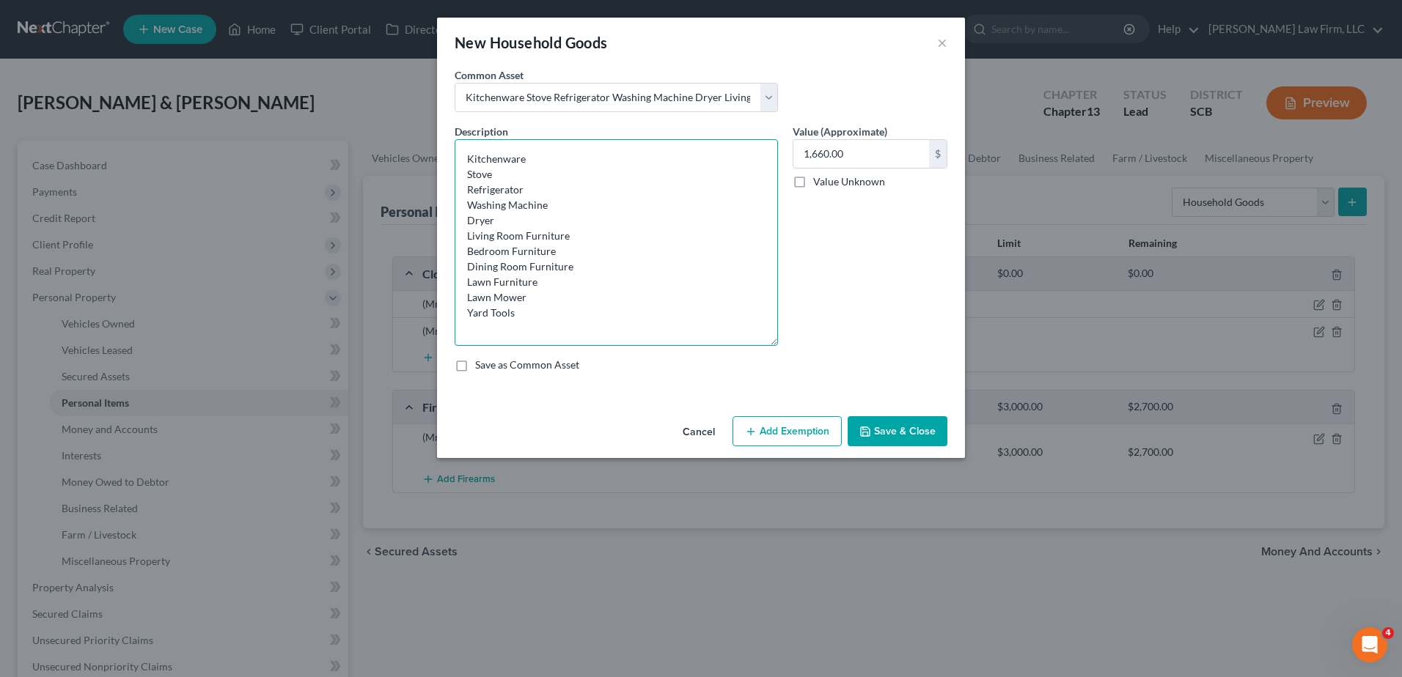
click at [541, 193] on textarea "Kitchenware Stove Refrigerator Washing Machine Dryer Living Room Furniture Bedr…" at bounding box center [616, 242] width 323 height 207
click at [463, 204] on textarea "Kitchenware Stove Refrigerator Freezer Washing Machine Dryer Living Room Furnit…" at bounding box center [616, 242] width 323 height 207
click at [515, 206] on textarea "Kitchenware Stove Refrigerator 2 Freezer Washing Machine Dryer Living Room Furn…" at bounding box center [616, 242] width 323 height 207
click at [855, 153] on input "1,660.00" at bounding box center [861, 154] width 136 height 28
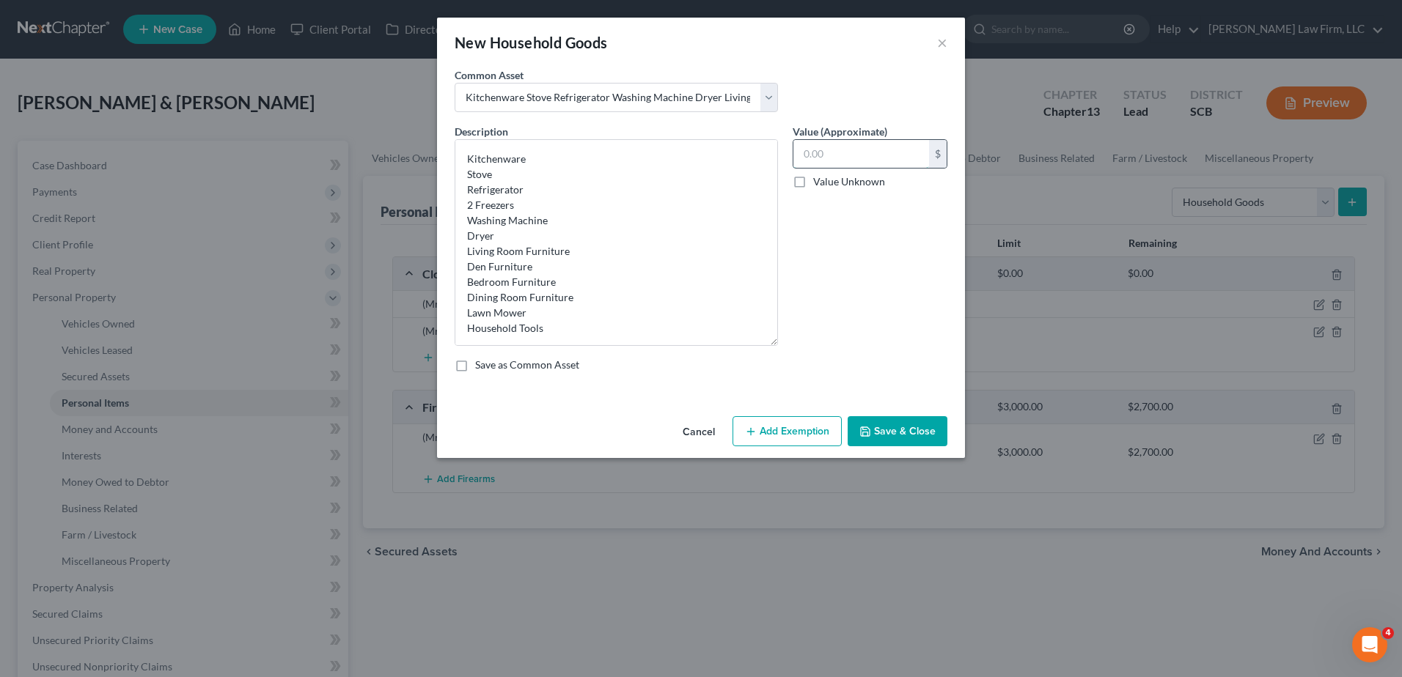
click at [862, 155] on input "text" at bounding box center [861, 154] width 136 height 28
click at [793, 422] on button "Add Exemption" at bounding box center [786, 431] width 109 height 31
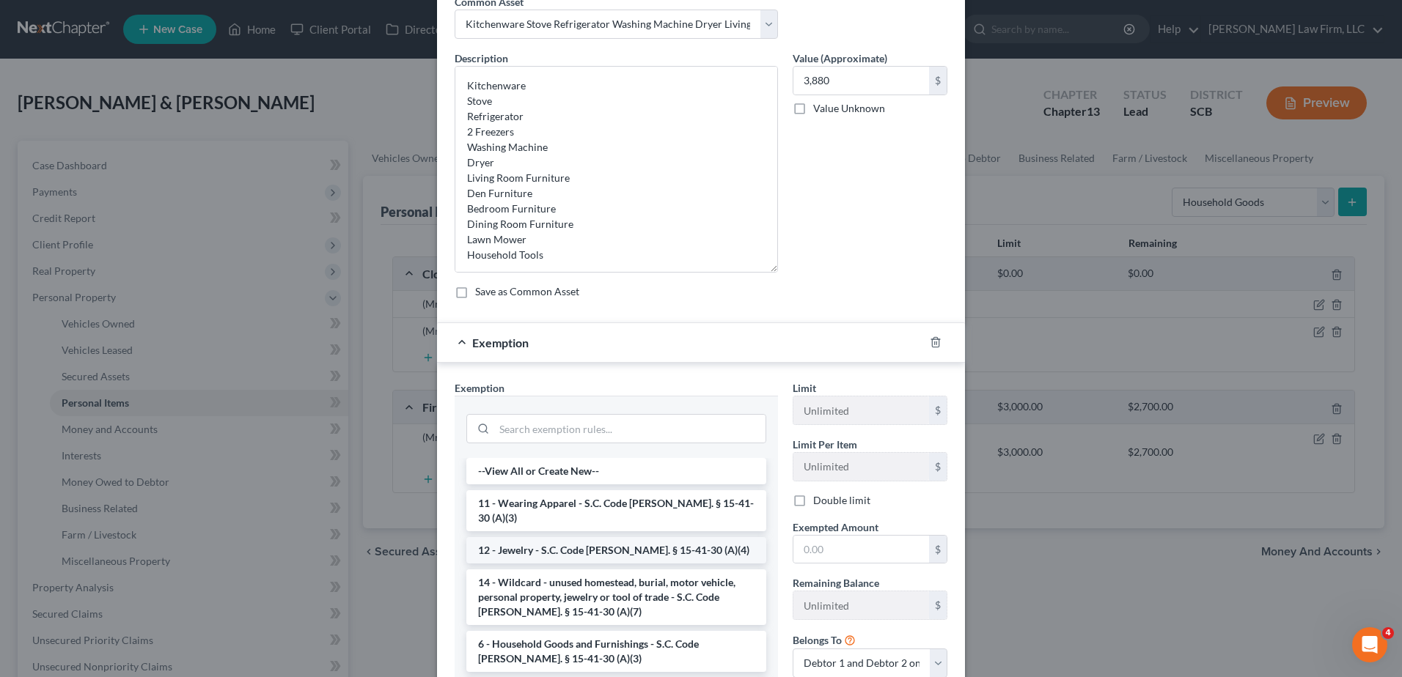
scroll to position [73, 0]
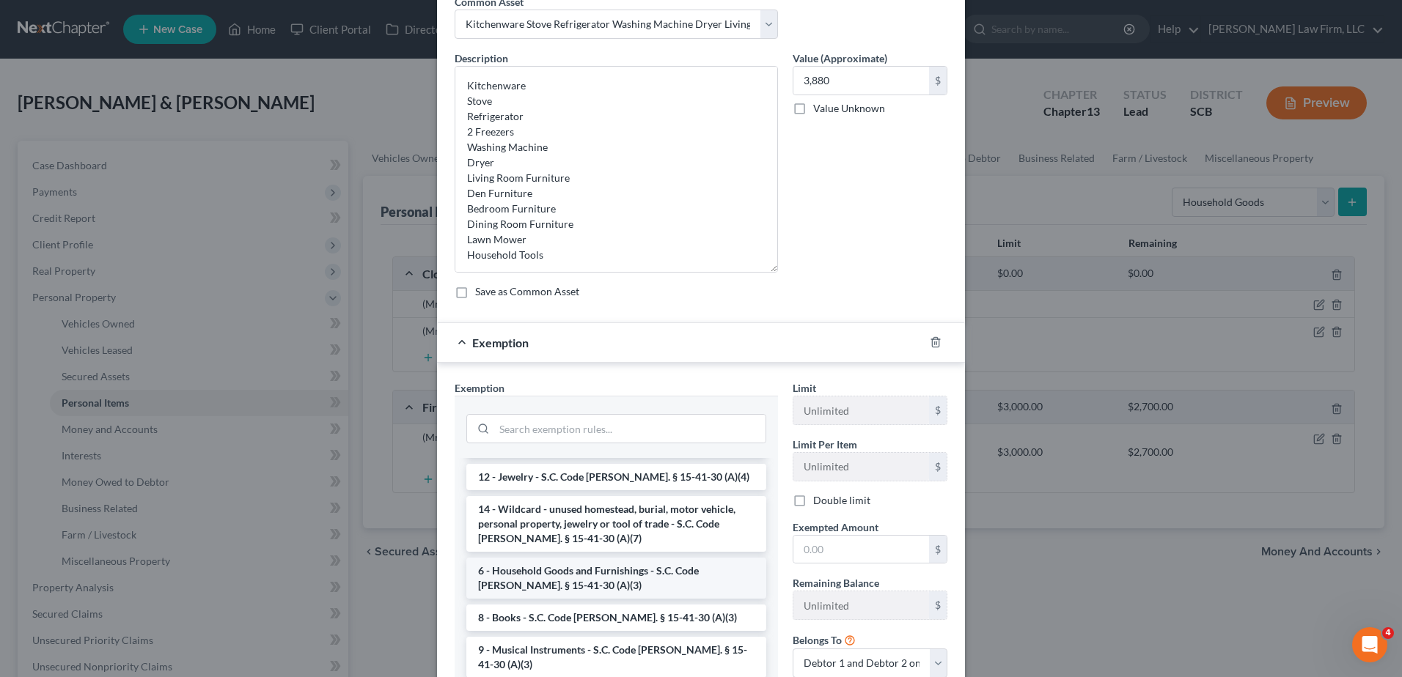
click at [627, 558] on li "6 - Household Goods and Furnishings - S.C. Code Ann. § 15-41-30 (A)(3)" at bounding box center [616, 578] width 300 height 41
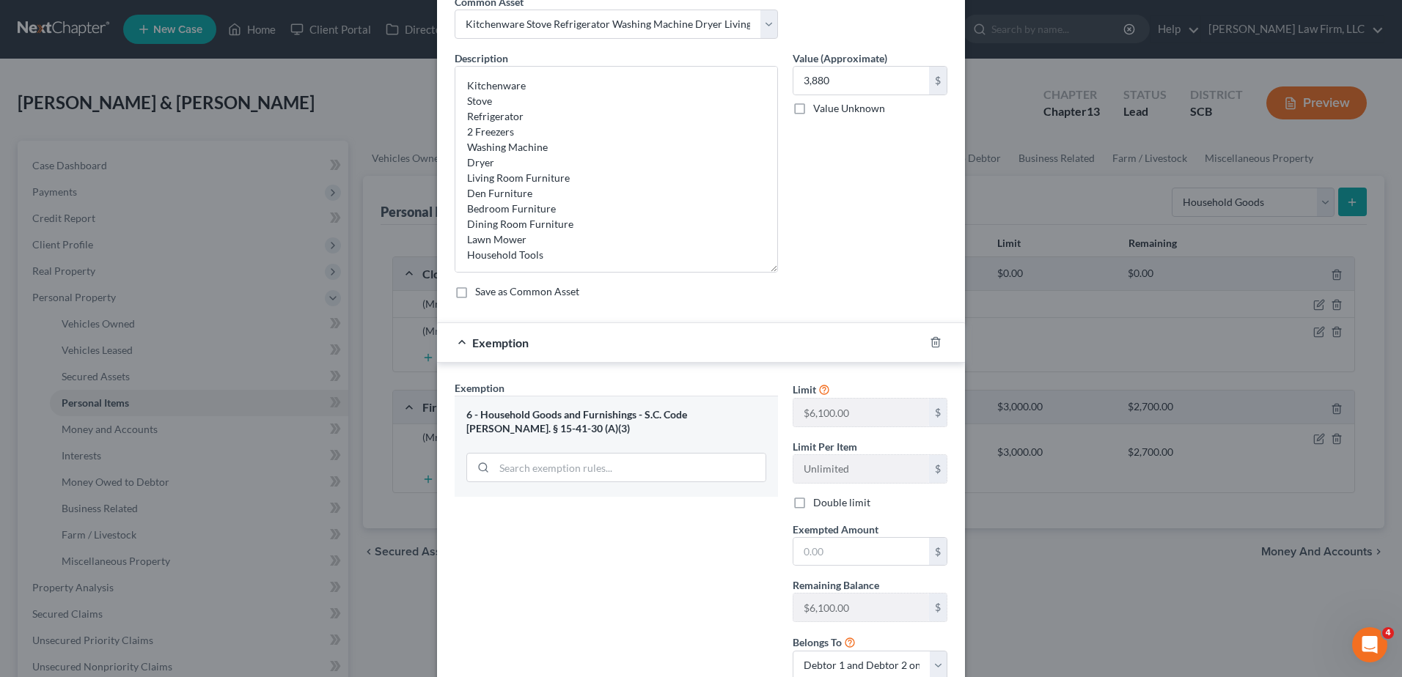
click at [813, 507] on label "Double limit" at bounding box center [841, 503] width 57 height 15
click at [819, 505] on input "Double limit" at bounding box center [824, 501] width 10 height 10
click at [831, 554] on input "text" at bounding box center [861, 552] width 136 height 28
click at [716, 345] on div "Exemption $3,880.00" at bounding box center [680, 342] width 487 height 39
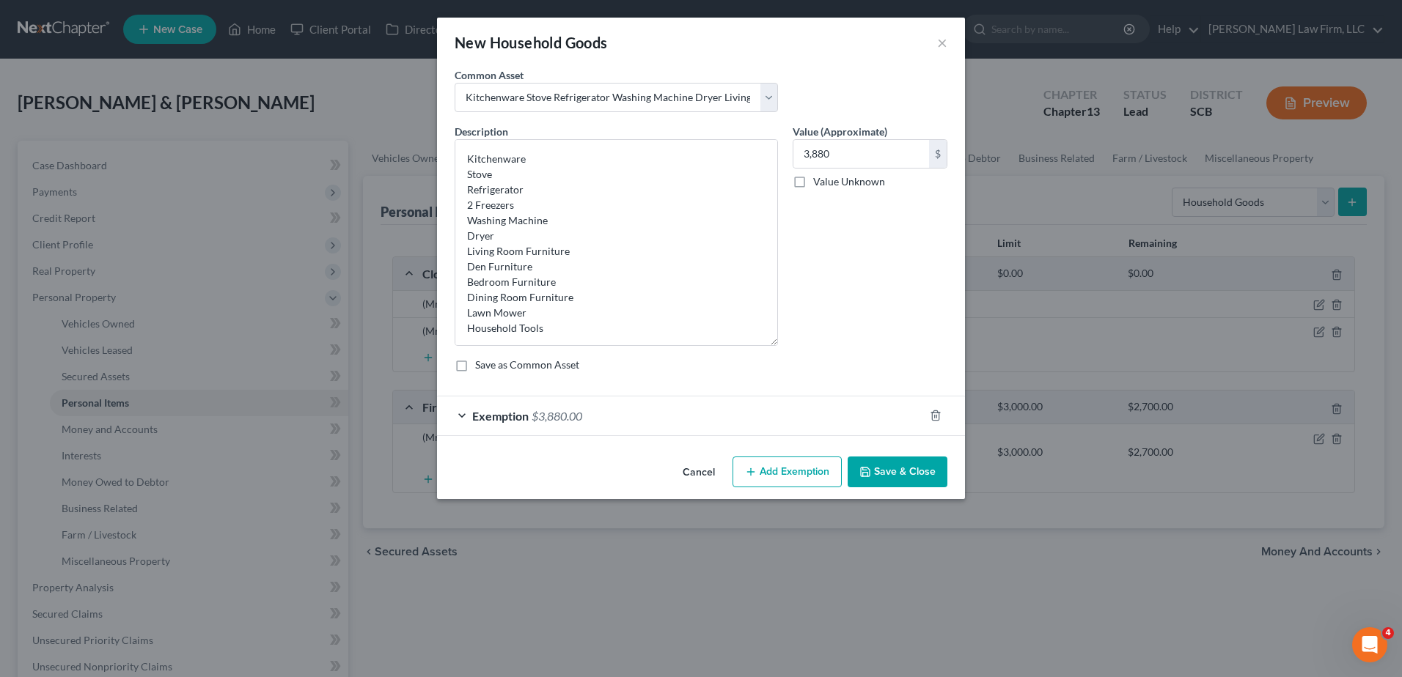
scroll to position [0, 0]
click at [892, 477] on button "Save & Close" at bounding box center [898, 472] width 100 height 31
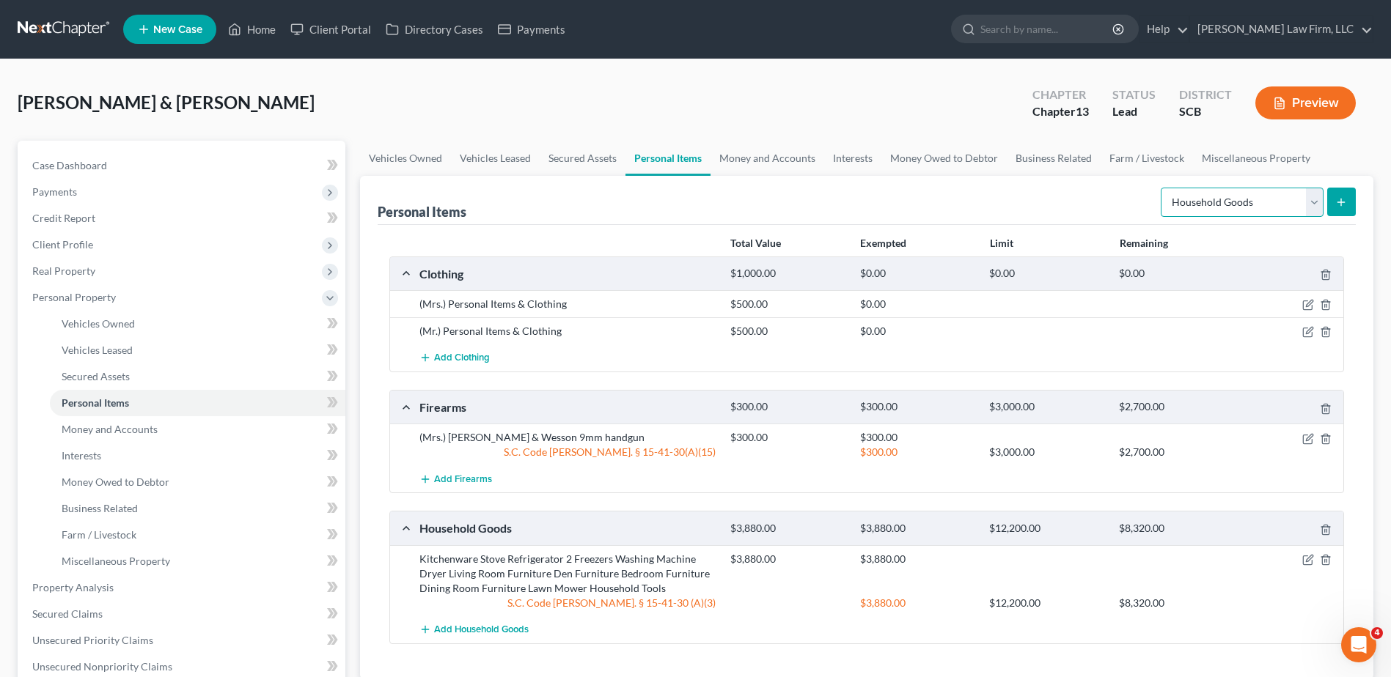
click at [1301, 199] on select "Select Item Type Clothing Collectibles Of Value Electronics Firearms Household …" at bounding box center [1242, 202] width 163 height 29
click at [1162, 188] on select "Select Item Type Clothing Collectibles Of Value Electronics Firearms Household …" at bounding box center [1242, 202] width 163 height 29
click at [1343, 191] on button "submit" at bounding box center [1341, 202] width 29 height 29
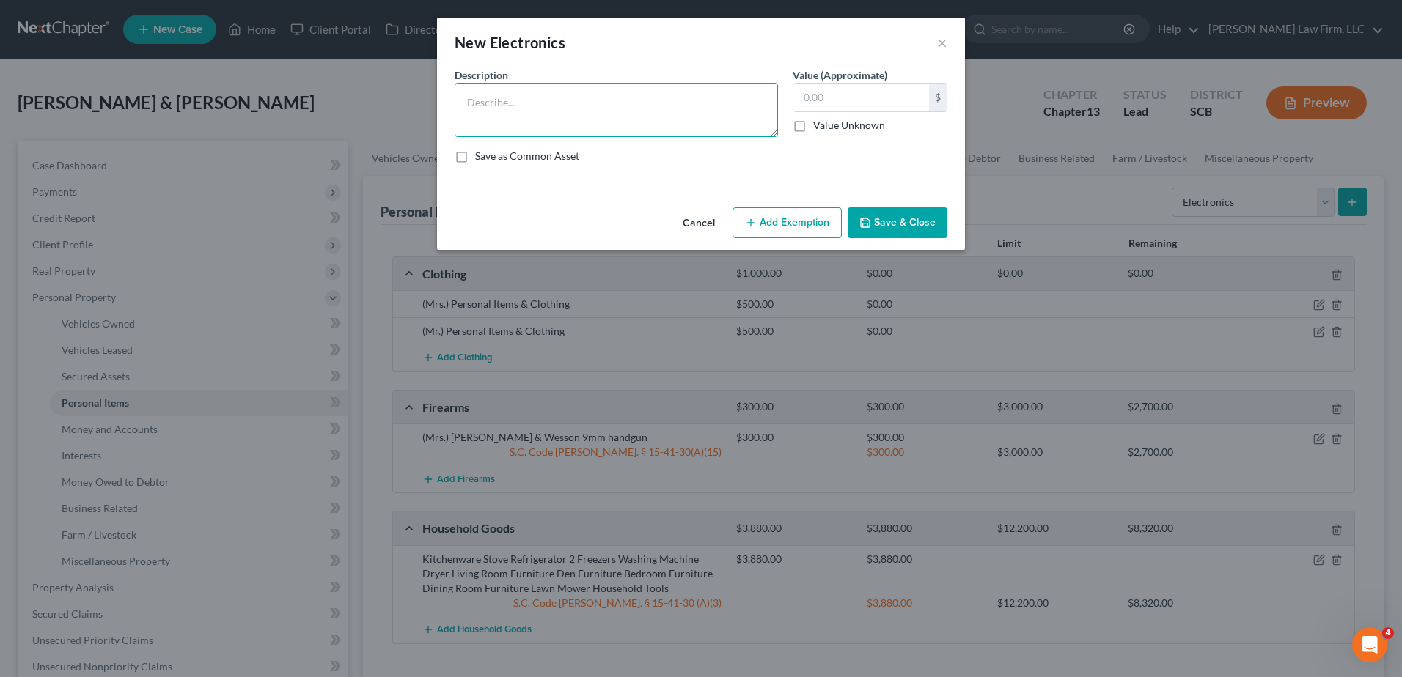
click at [712, 111] on textarea at bounding box center [616, 110] width 323 height 54
click at [575, 120] on textarea "Desktop Computer" at bounding box center [616, 110] width 323 height 54
click at [554, 125] on textarea "Desktop Computer (Mr.) Moto G Stylus cellphone (Mrs.) Samsung Galaxy A15 cellph…" at bounding box center [616, 110] width 323 height 54
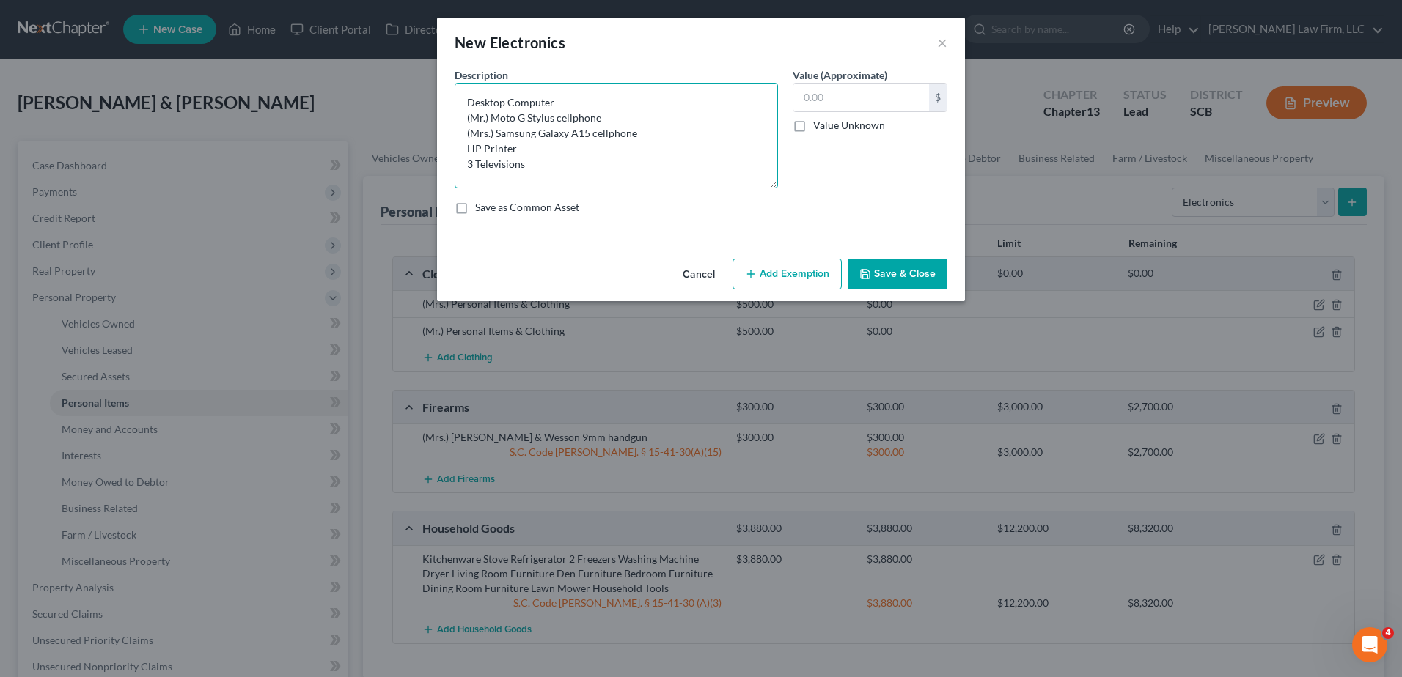
scroll to position [0, 0]
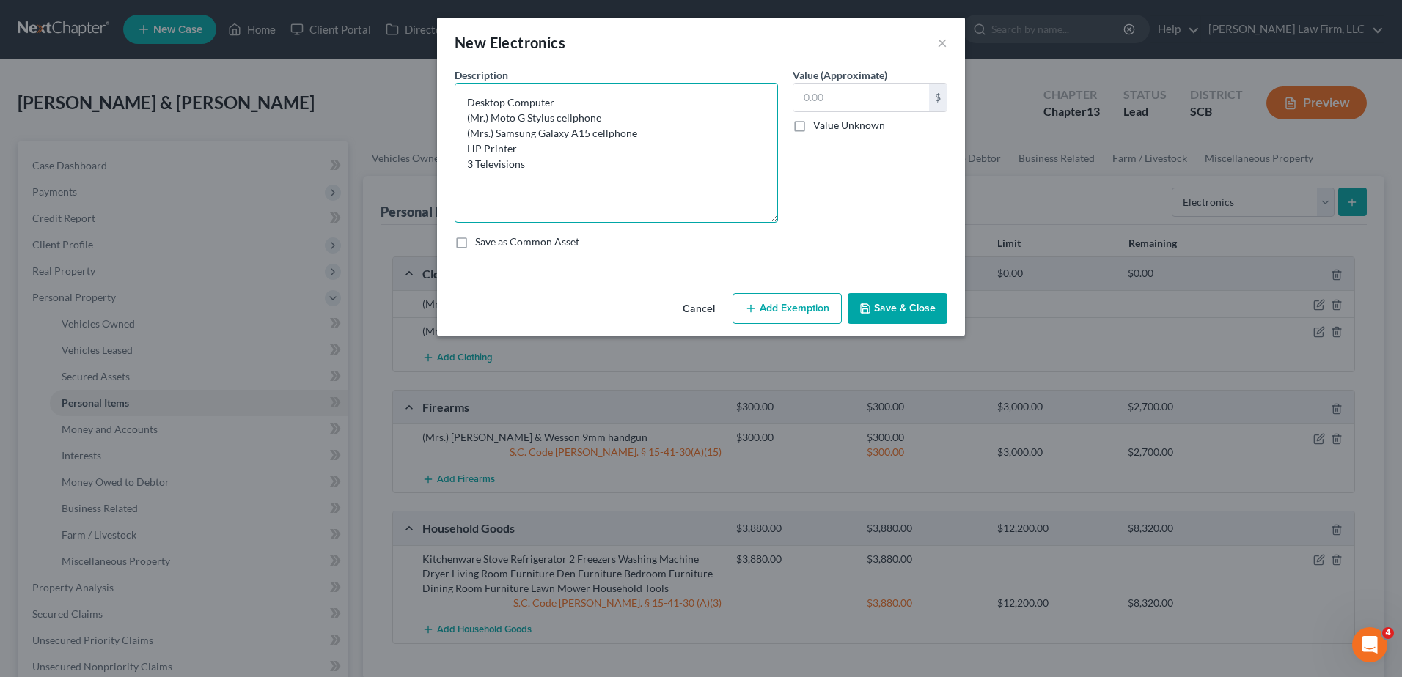
drag, startPoint x: 774, startPoint y: 134, endPoint x: 772, endPoint y: 220, distance: 85.8
click at [772, 220] on textarea "Desktop Computer (Mr.) Moto G Stylus cellphone (Mrs.) Samsung Galaxy A15 cellph…" at bounding box center [616, 153] width 323 height 140
click at [840, 103] on input "text" at bounding box center [861, 98] width 136 height 28
click at [757, 308] on icon "button" at bounding box center [751, 309] width 12 height 12
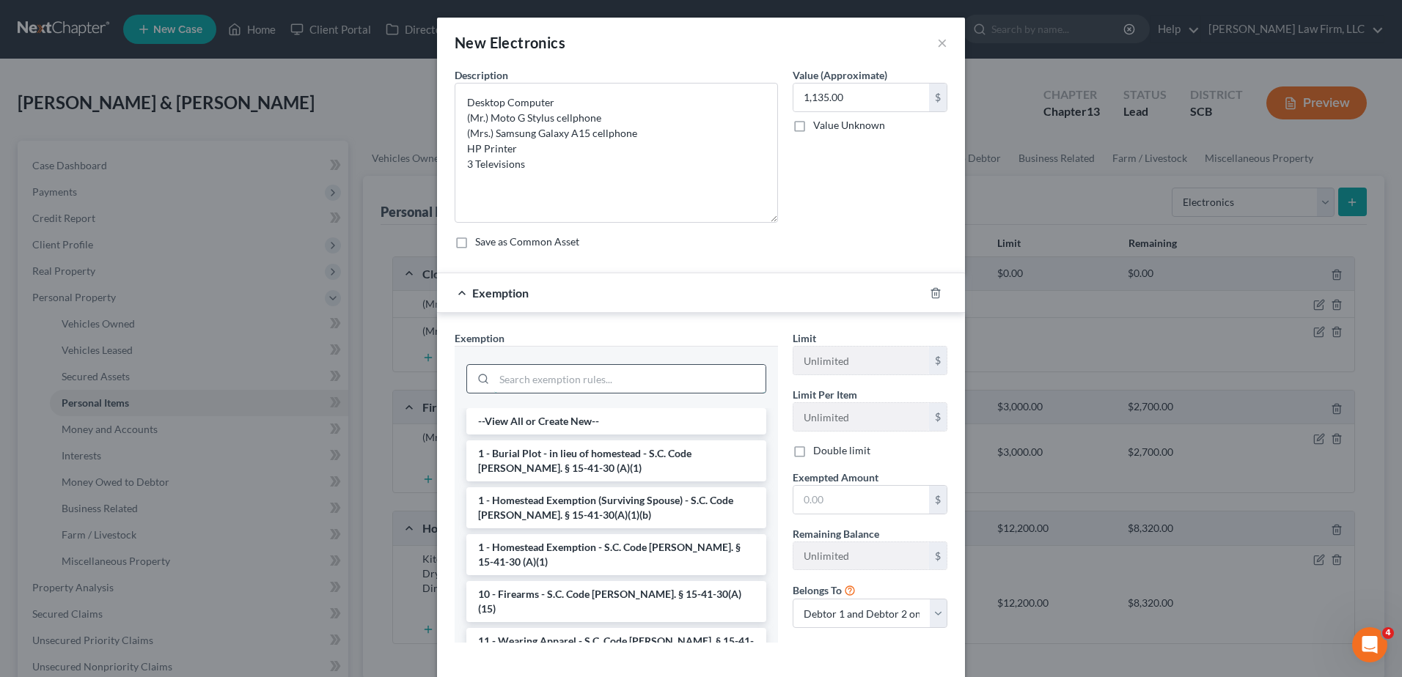
click at [600, 384] on input "search" at bounding box center [629, 379] width 271 height 28
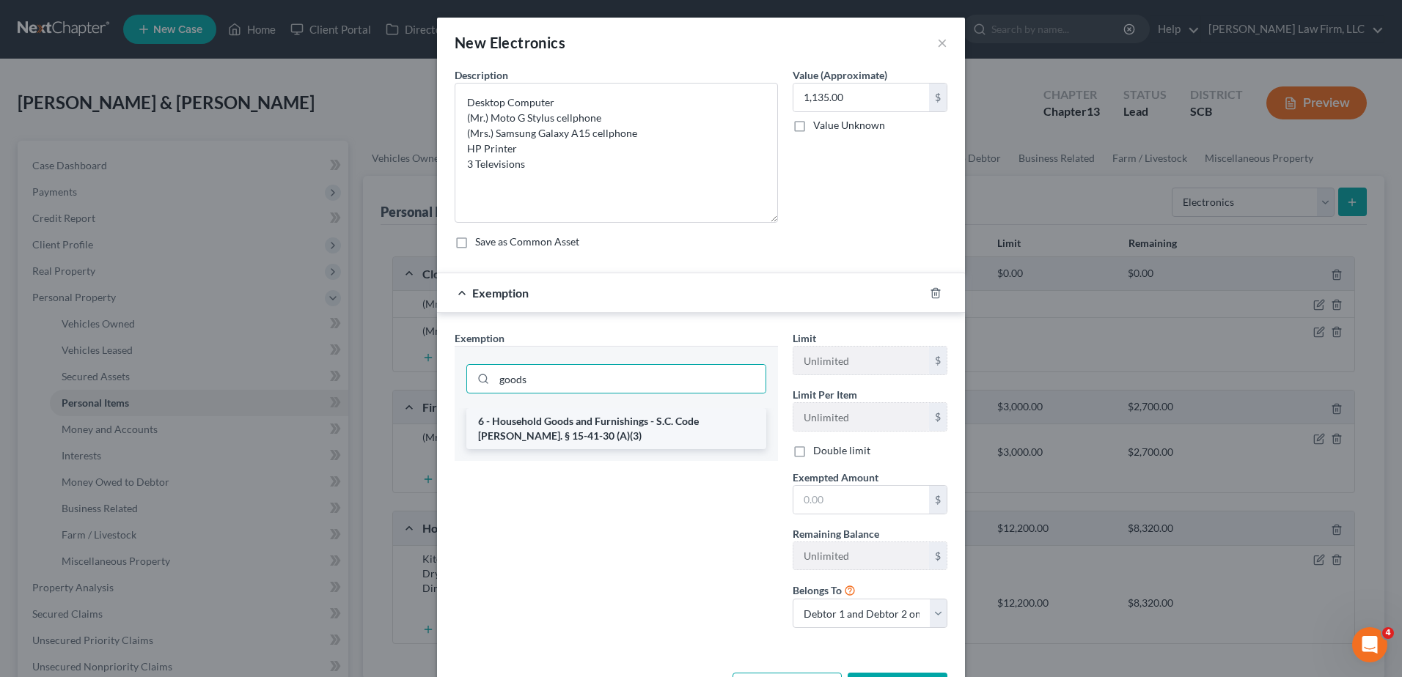
click at [598, 431] on li "6 - Household Goods and Furnishings - S.C. Code Ann. § 15-41-30 (A)(3)" at bounding box center [616, 428] width 300 height 41
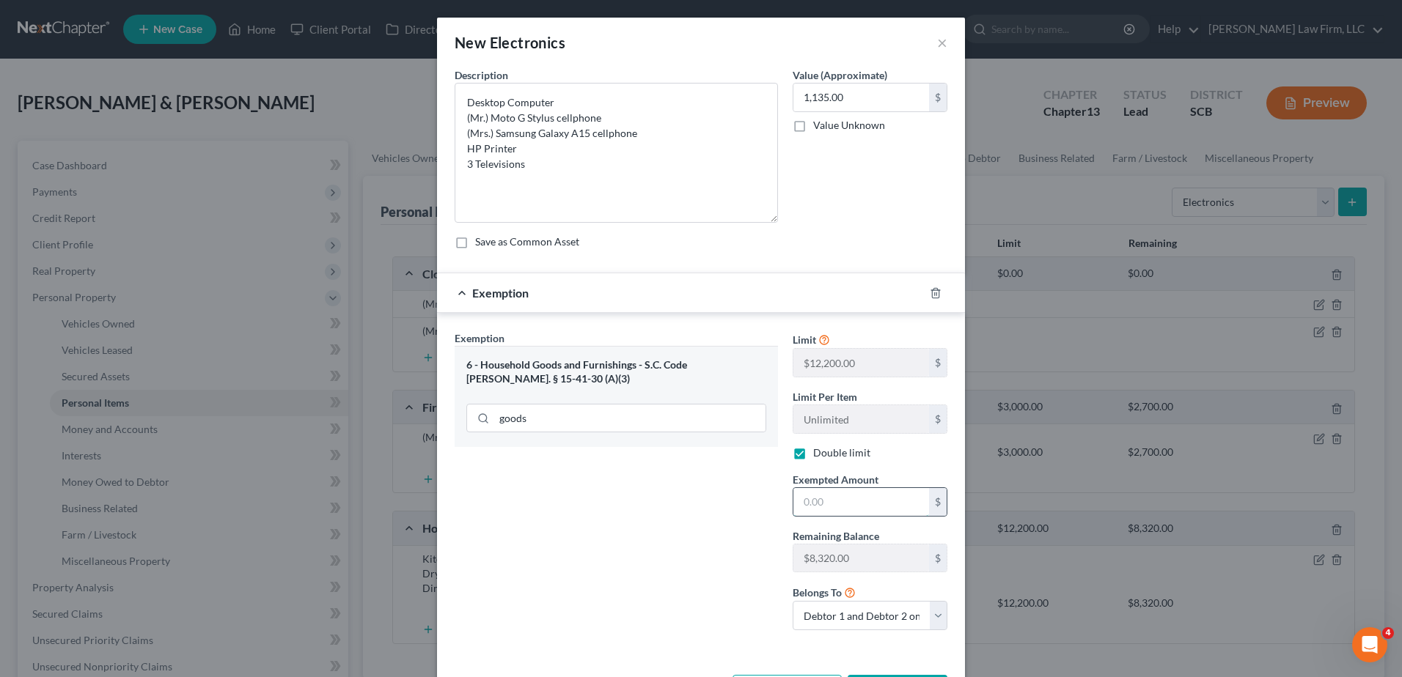
click at [831, 499] on input "text" at bounding box center [861, 502] width 136 height 28
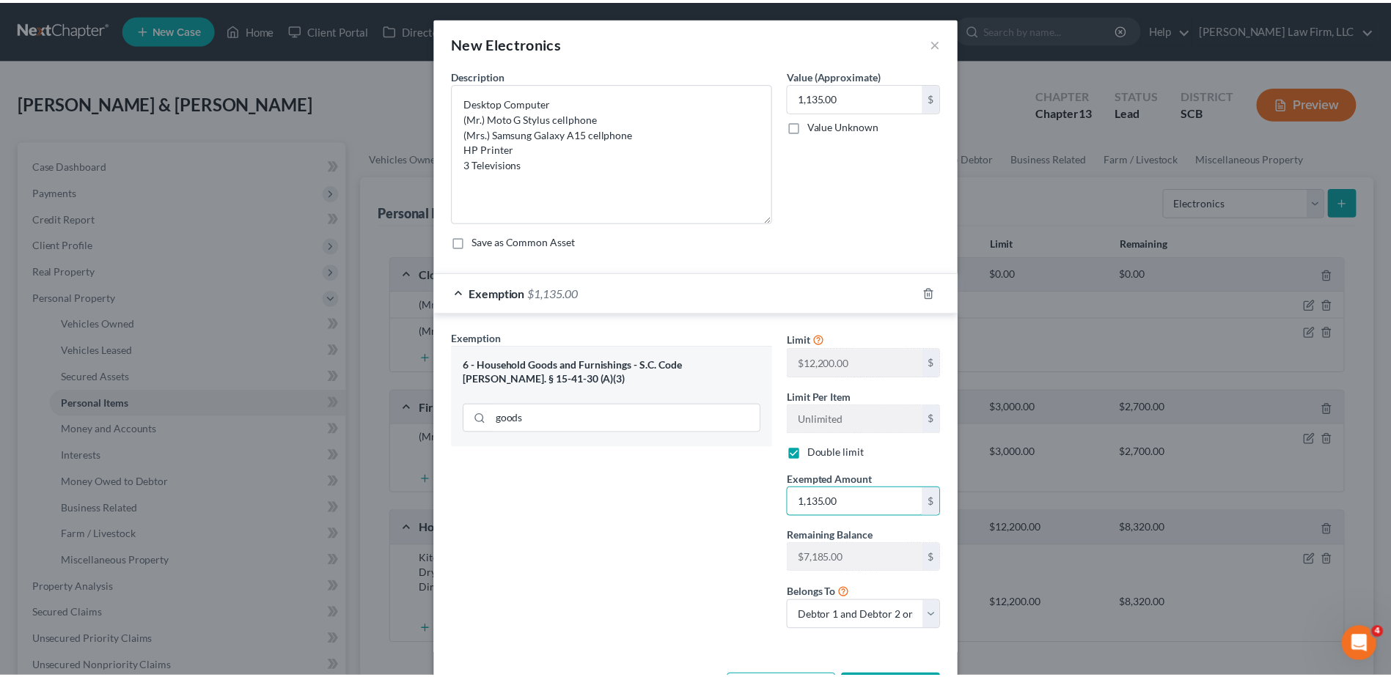
scroll to position [58, 0]
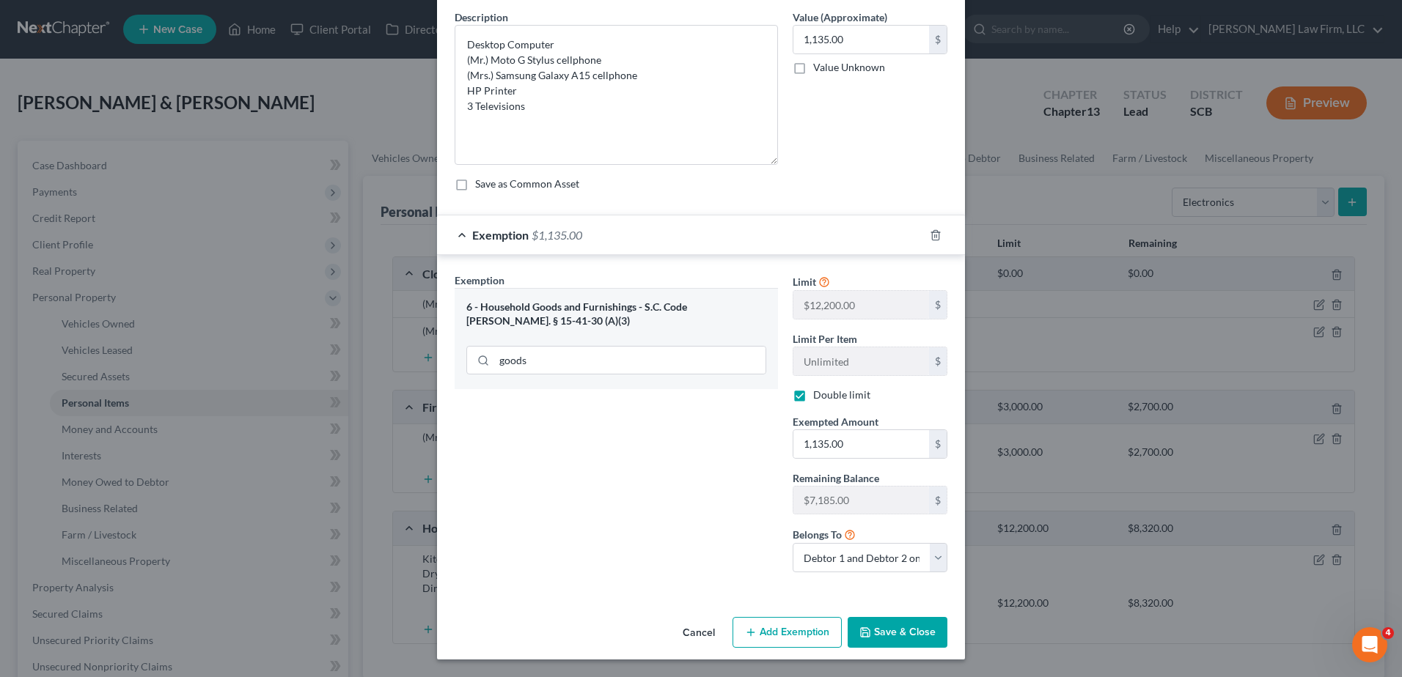
click at [903, 635] on button "Save & Close" at bounding box center [898, 632] width 100 height 31
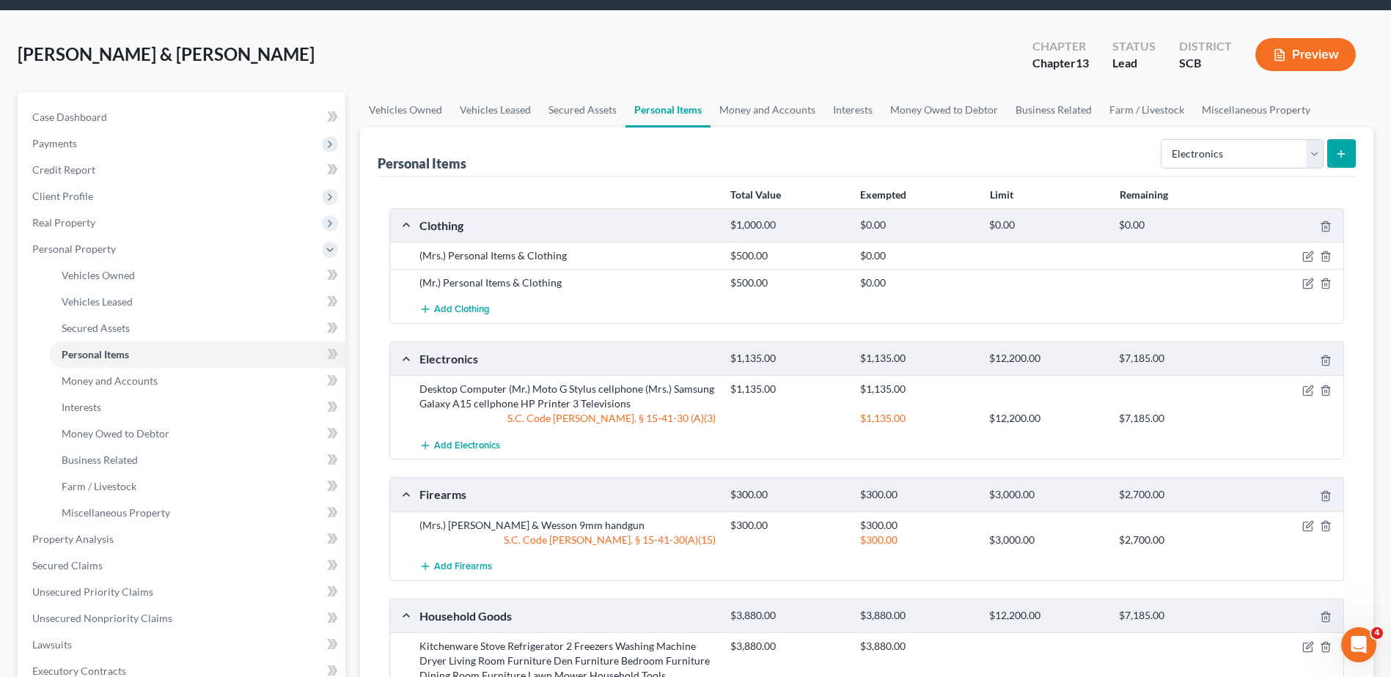
scroll to position [73, 0]
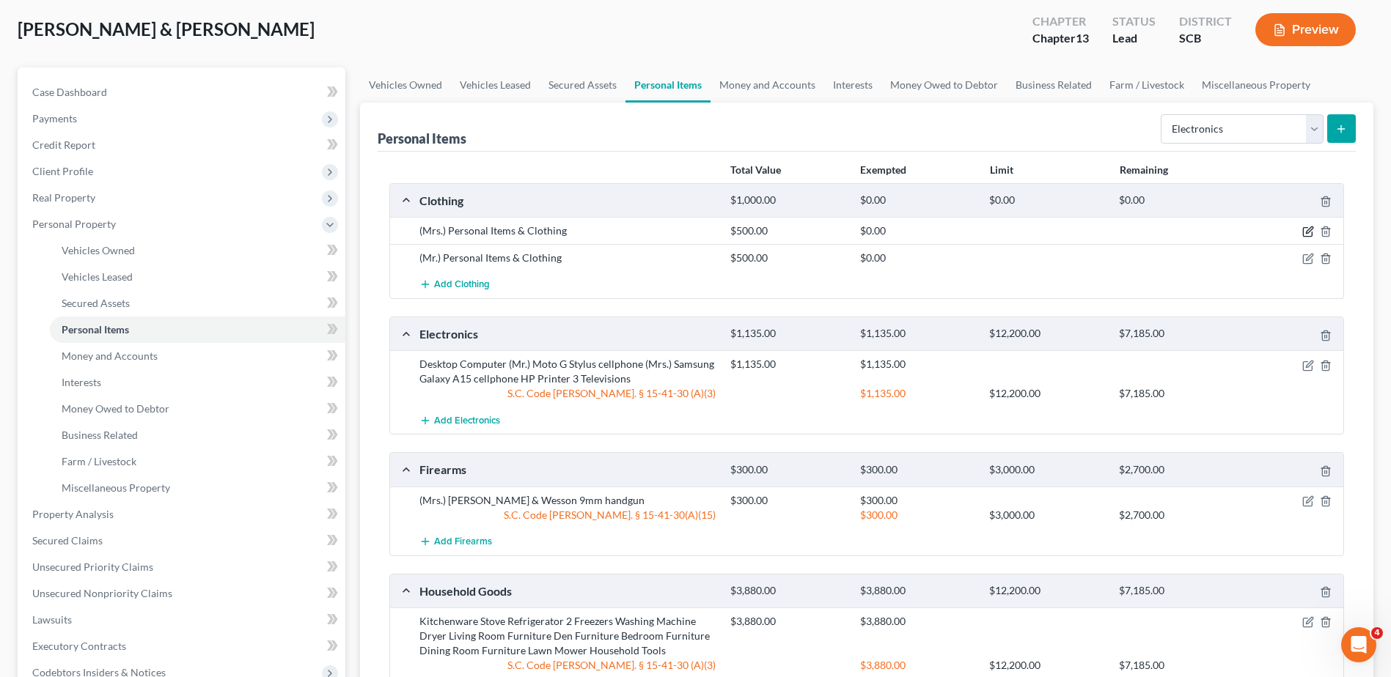
click at [1303, 234] on icon "button" at bounding box center [1307, 232] width 9 height 9
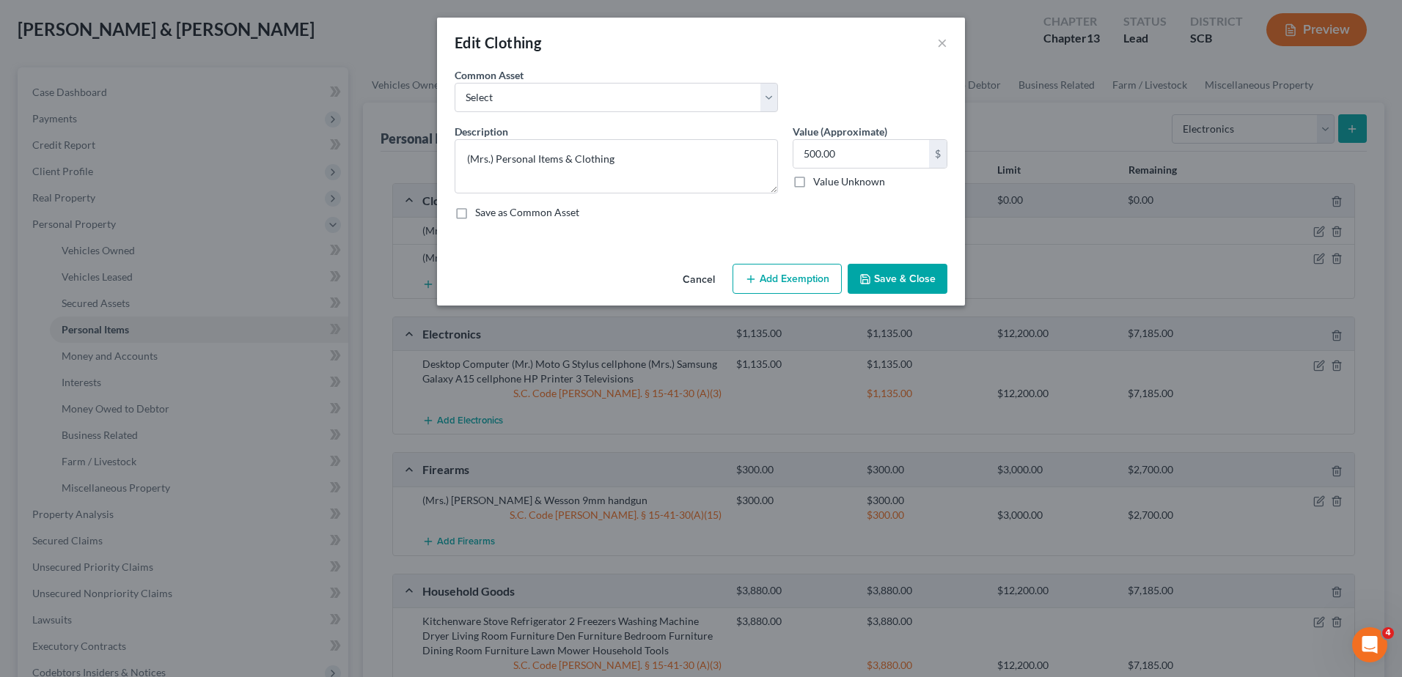
click at [769, 274] on button "Add Exemption" at bounding box center [786, 279] width 109 height 31
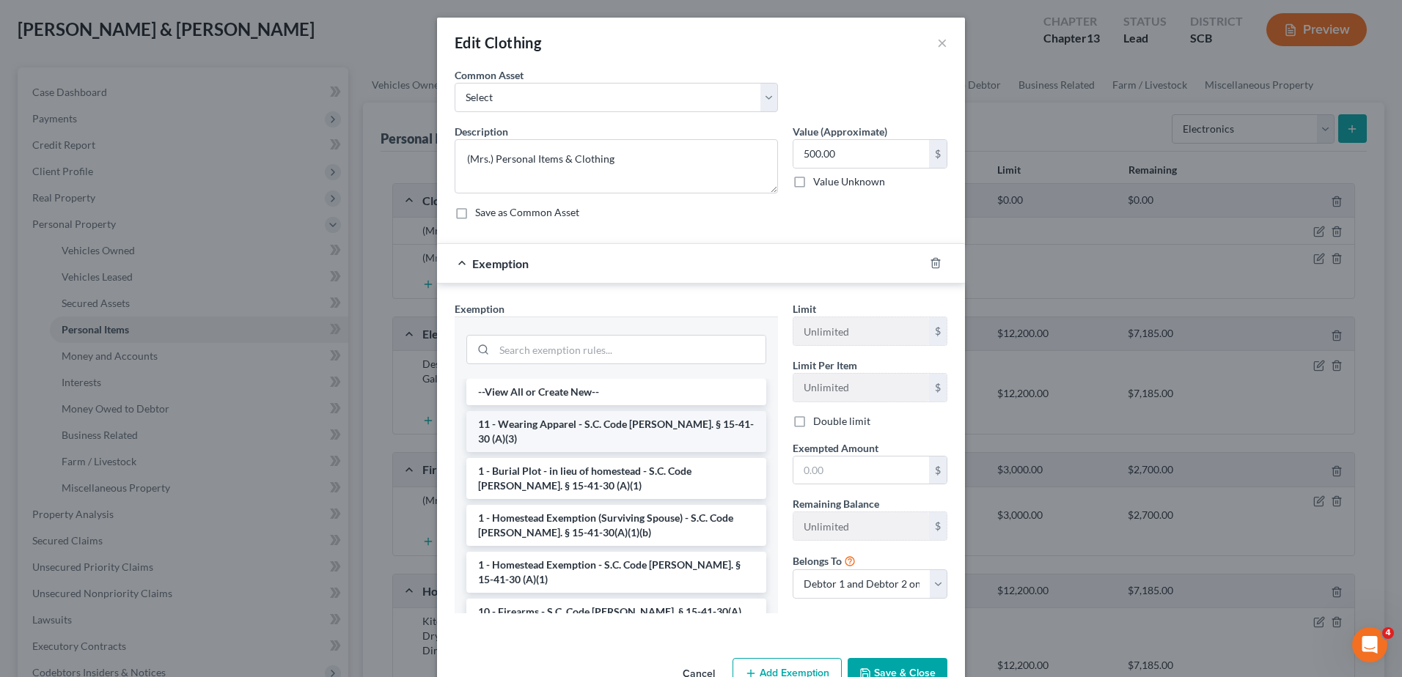
click at [624, 427] on li "11 - Wearing Apparel - S.C. Code Ann. § 15-41-30 (A)(3)" at bounding box center [616, 431] width 300 height 41
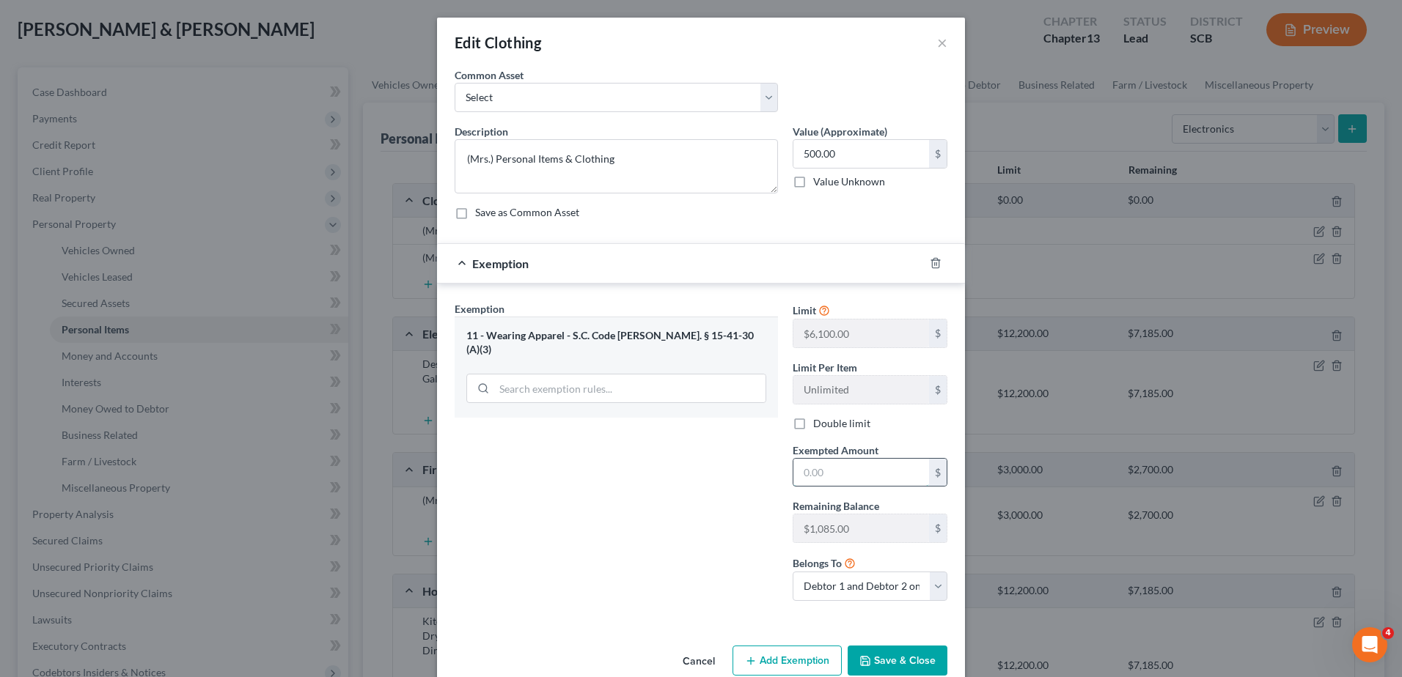
click at [837, 477] on input "text" at bounding box center [861, 473] width 136 height 28
click at [813, 425] on label "Double limit" at bounding box center [841, 423] width 57 height 15
click at [819, 425] on input "Double limit" at bounding box center [824, 421] width 10 height 10
click at [887, 655] on button "Save & Close" at bounding box center [898, 661] width 100 height 31
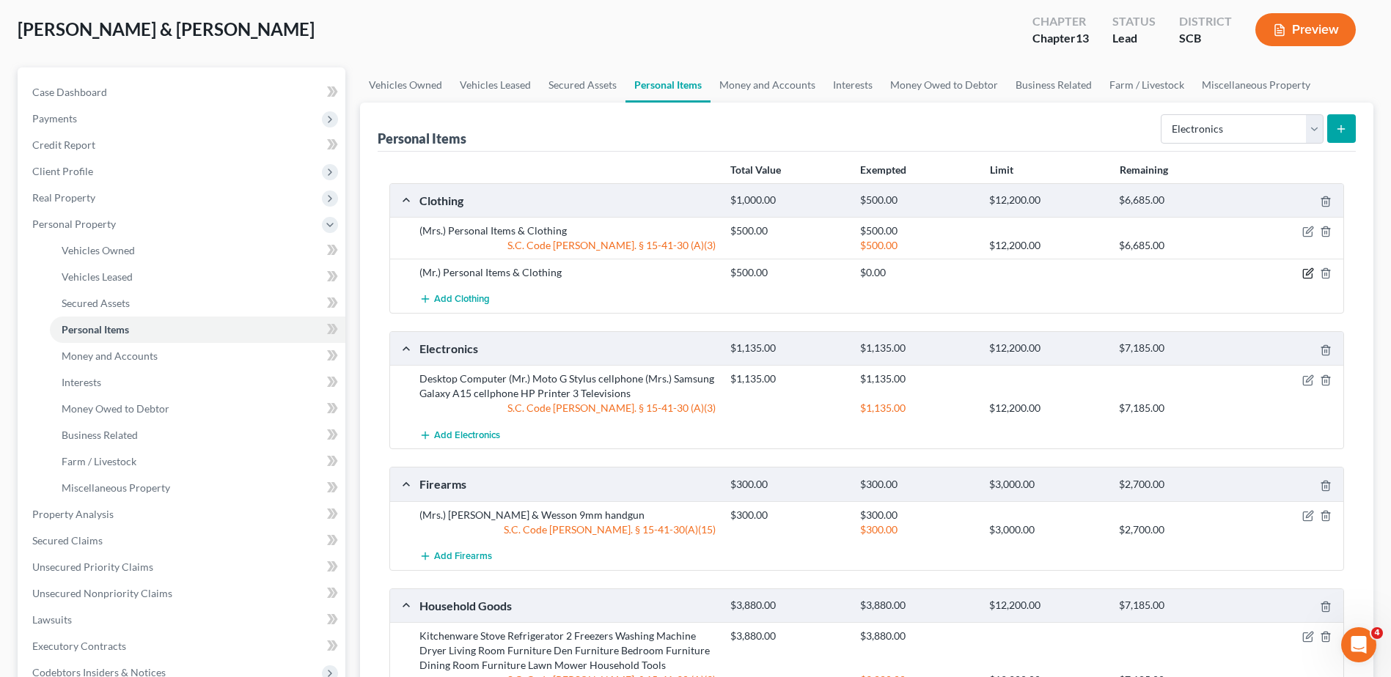
click at [1308, 271] on icon "button" at bounding box center [1308, 274] width 12 height 12
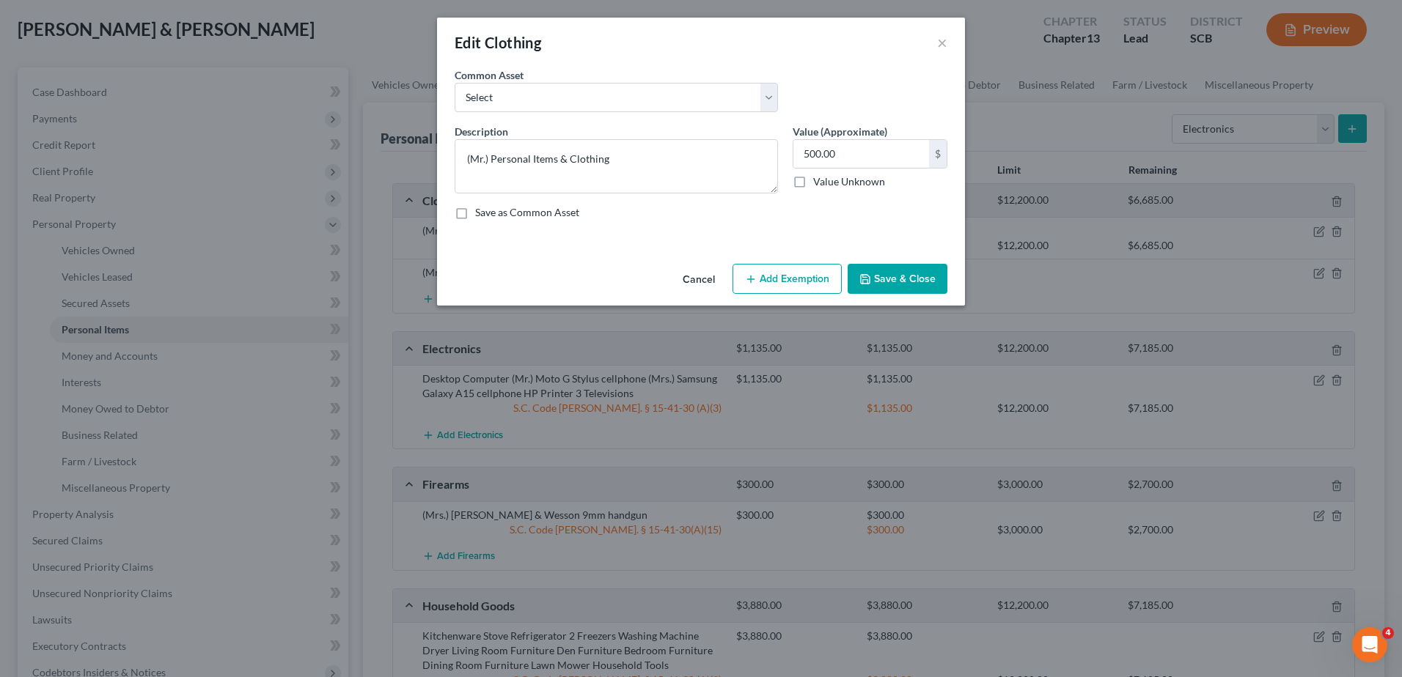
click at [807, 277] on button "Add Exemption" at bounding box center [786, 279] width 109 height 31
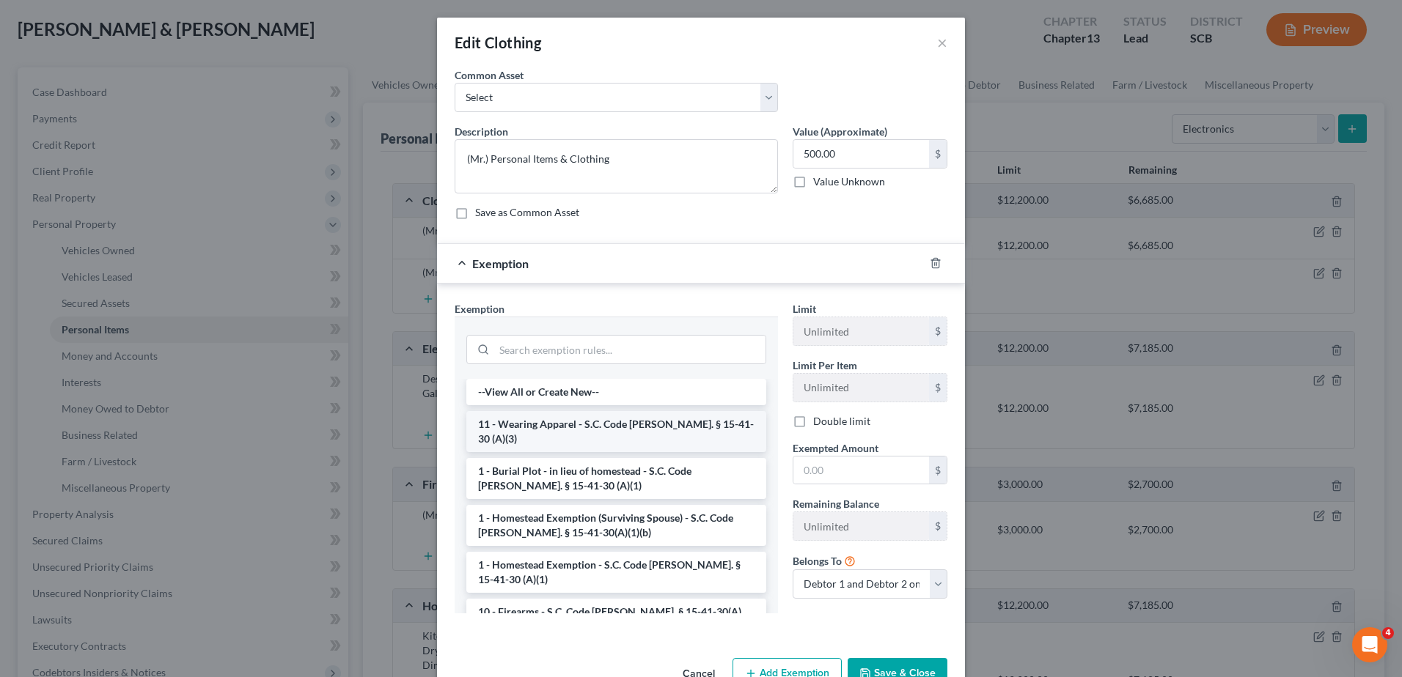
click at [603, 428] on li "11 - Wearing Apparel - S.C. Code Ann. § 15-41-30 (A)(3)" at bounding box center [616, 431] width 300 height 41
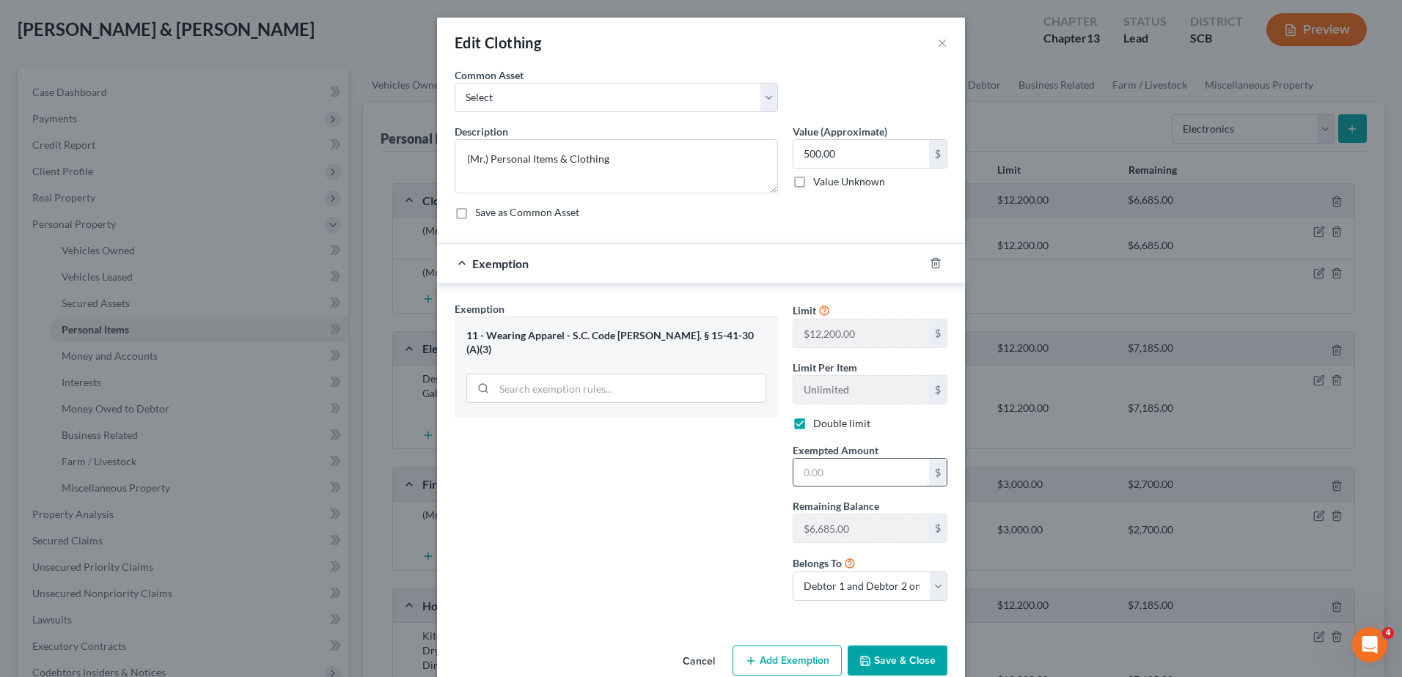
click at [829, 466] on input "text" at bounding box center [861, 473] width 136 height 28
click at [882, 666] on button "Save & Close" at bounding box center [898, 661] width 100 height 31
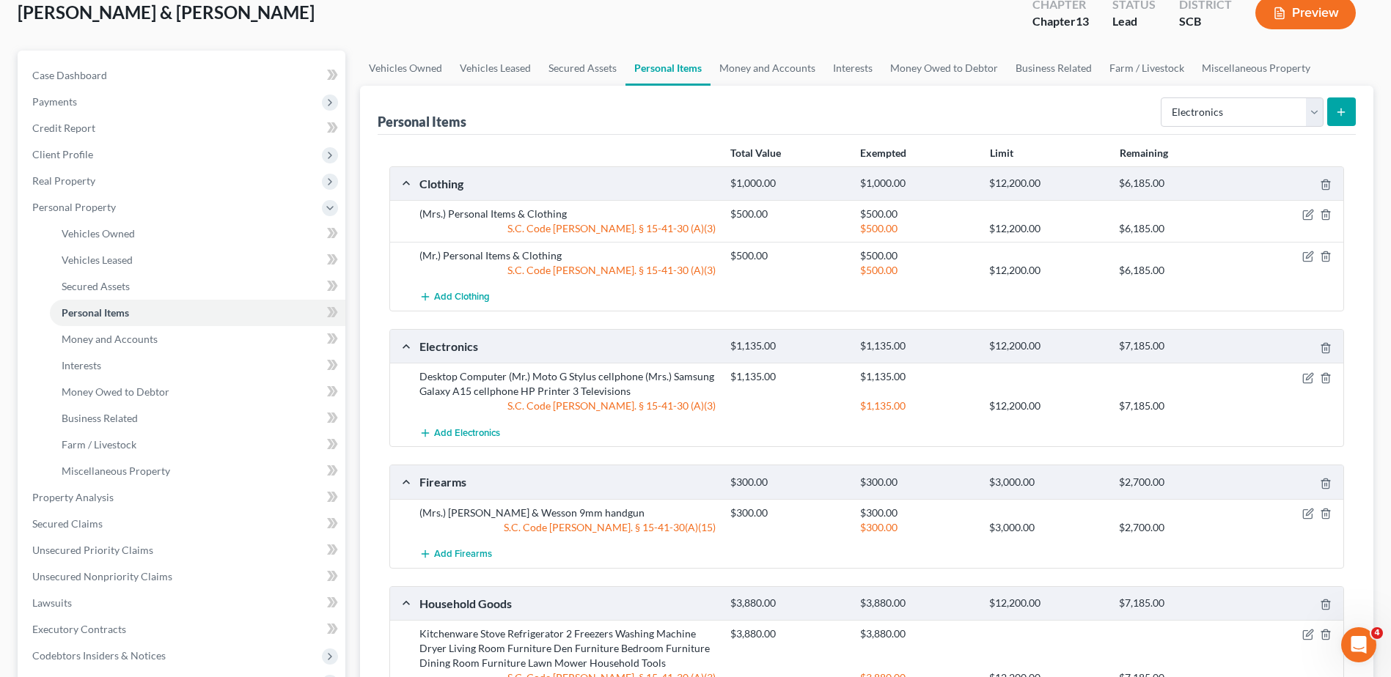
scroll to position [0, 0]
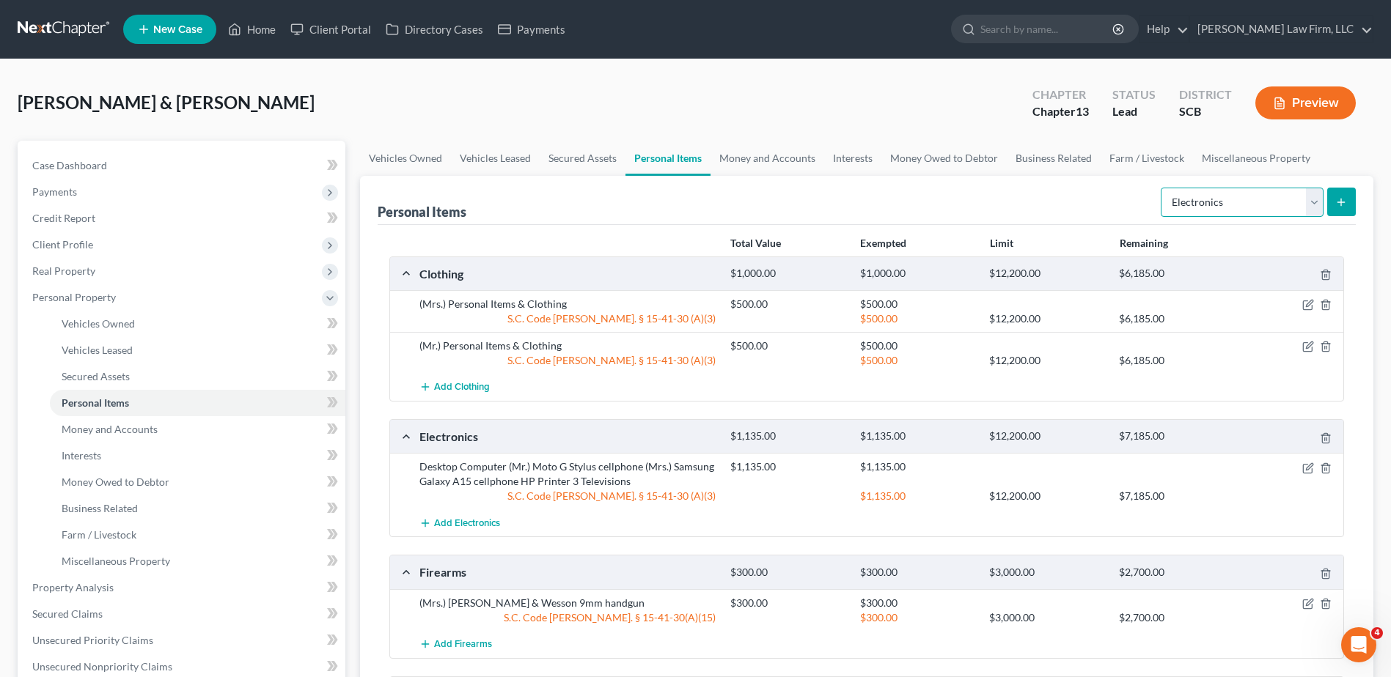
click at [1301, 211] on select "Select Item Type Clothing Collectibles Of Value Electronics Firearms Household …" at bounding box center [1242, 202] width 163 height 29
click at [1162, 188] on select "Select Item Type Clothing Collectibles Of Value Electronics Firearms Household …" at bounding box center [1242, 202] width 163 height 29
click at [1352, 196] on button "submit" at bounding box center [1341, 202] width 29 height 29
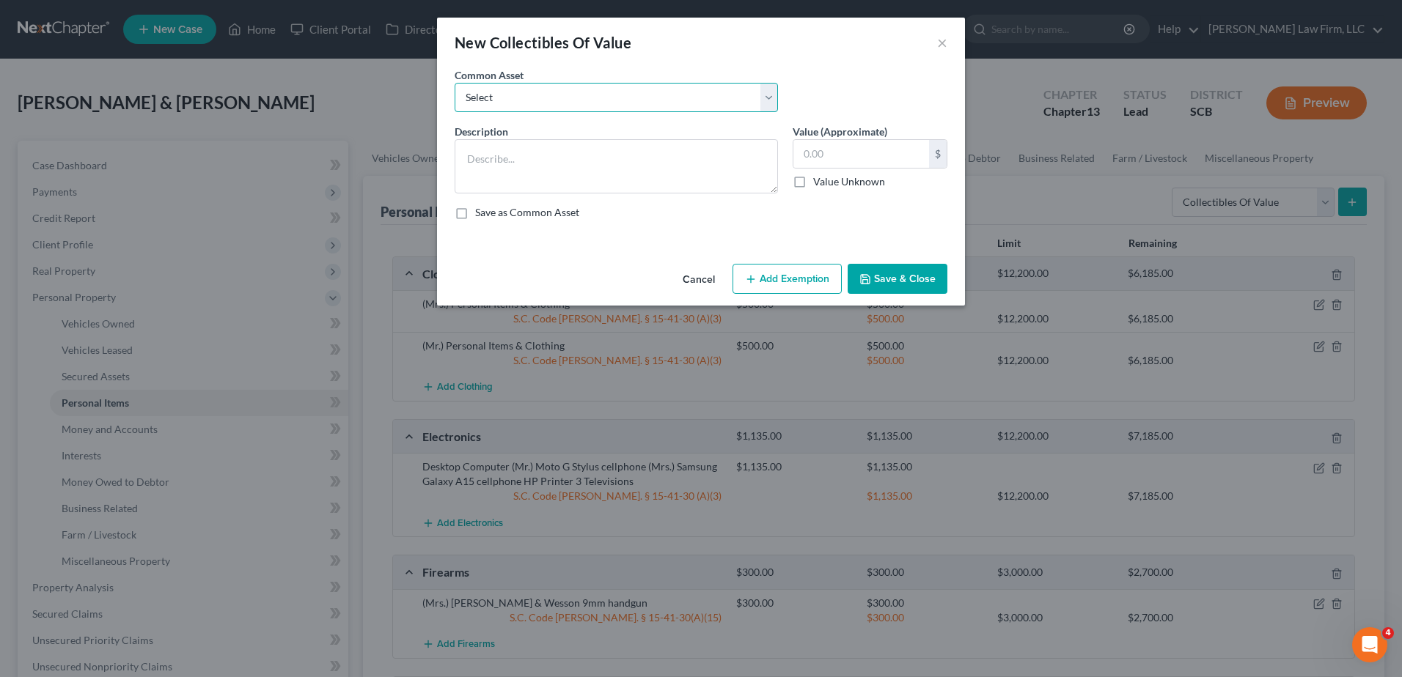
click at [711, 105] on select "Select Household Décor Hard and Soft Cover Books Household Décor" at bounding box center [616, 97] width 323 height 29
click at [455, 83] on select "Select Household Décor Hard and Soft Cover Books Household Décor" at bounding box center [616, 97] width 323 height 29
click at [763, 89] on select "Select Household Décor Hard and Soft Cover Books Household Décor" at bounding box center [616, 97] width 323 height 29
click at [455, 83] on select "Select Household Décor Hard and Soft Cover Books Household Décor" at bounding box center [616, 97] width 323 height 29
click at [832, 163] on input "text" at bounding box center [861, 154] width 136 height 28
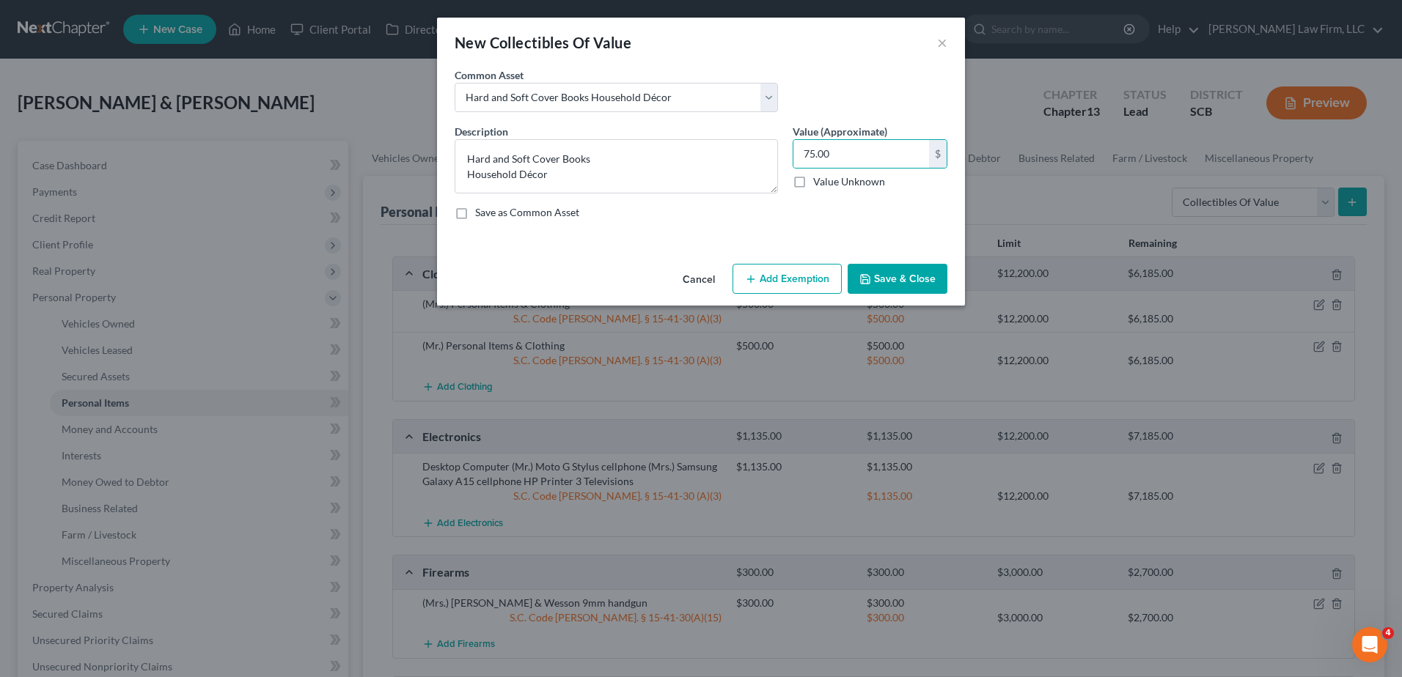
click at [822, 279] on button "Add Exemption" at bounding box center [786, 279] width 109 height 31
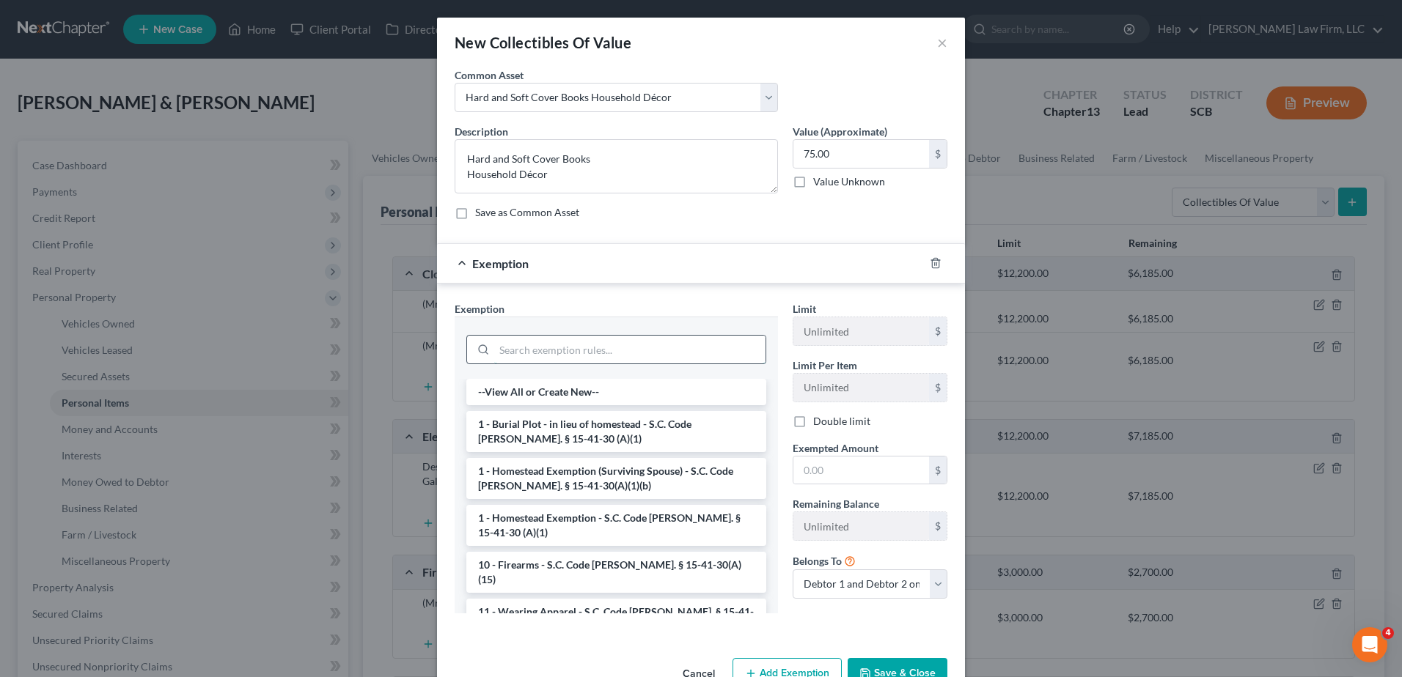
click at [620, 350] on input "search" at bounding box center [629, 350] width 271 height 28
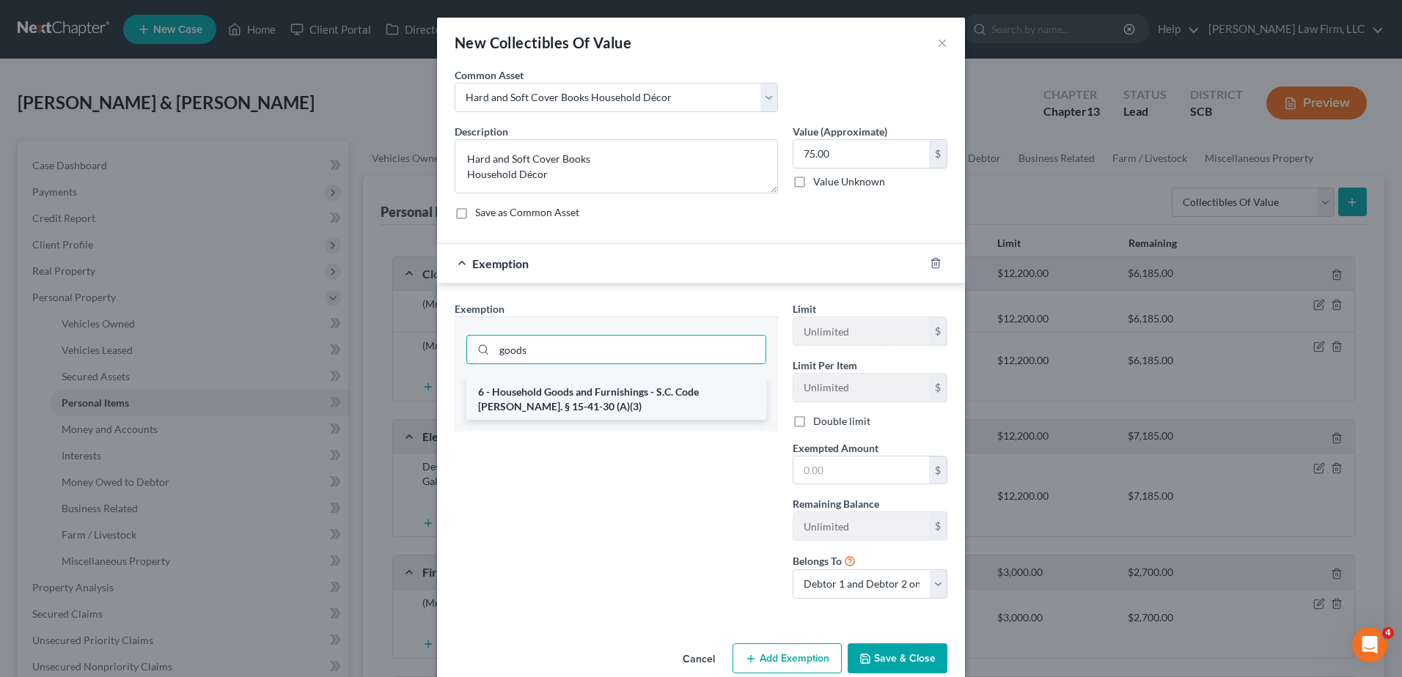
click at [605, 392] on li "6 - Household Goods and Furnishings - S.C. Code Ann. § 15-41-30 (A)(3)" at bounding box center [616, 399] width 300 height 41
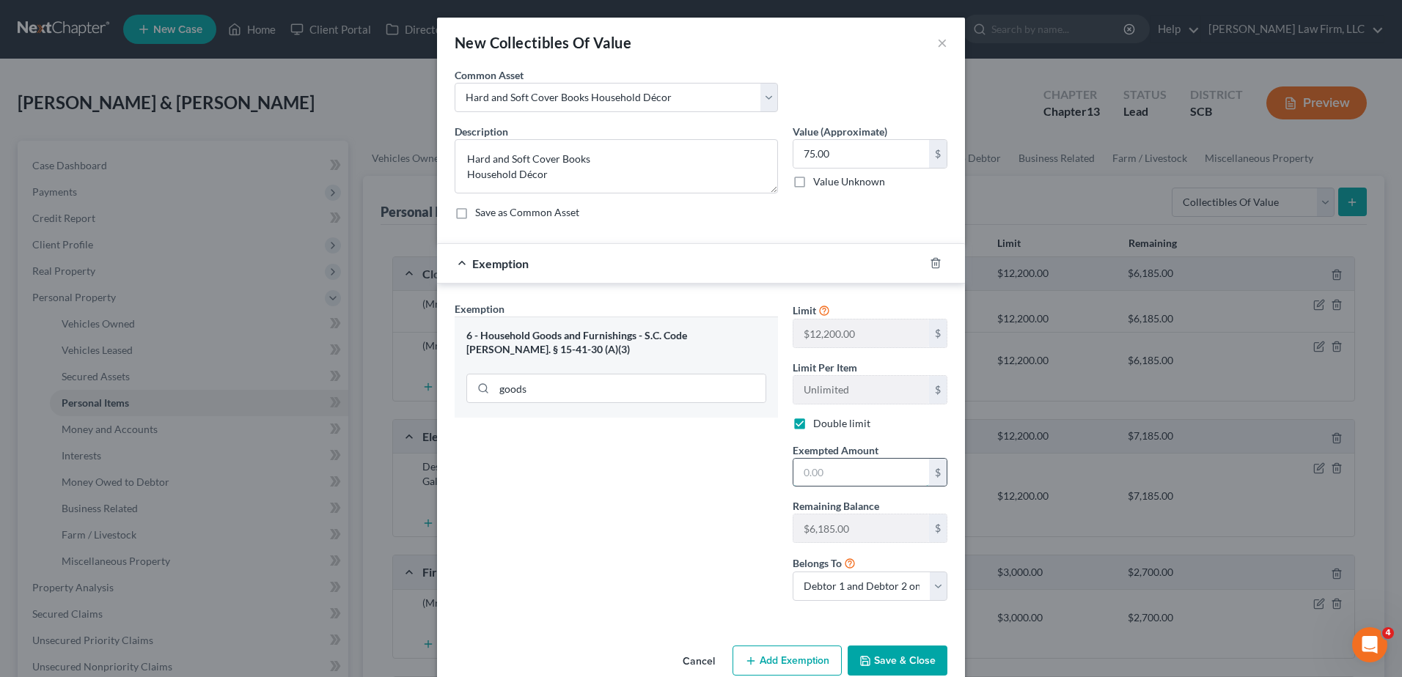
click at [812, 476] on input "text" at bounding box center [861, 473] width 136 height 28
click at [893, 658] on button "Save & Close" at bounding box center [898, 661] width 100 height 31
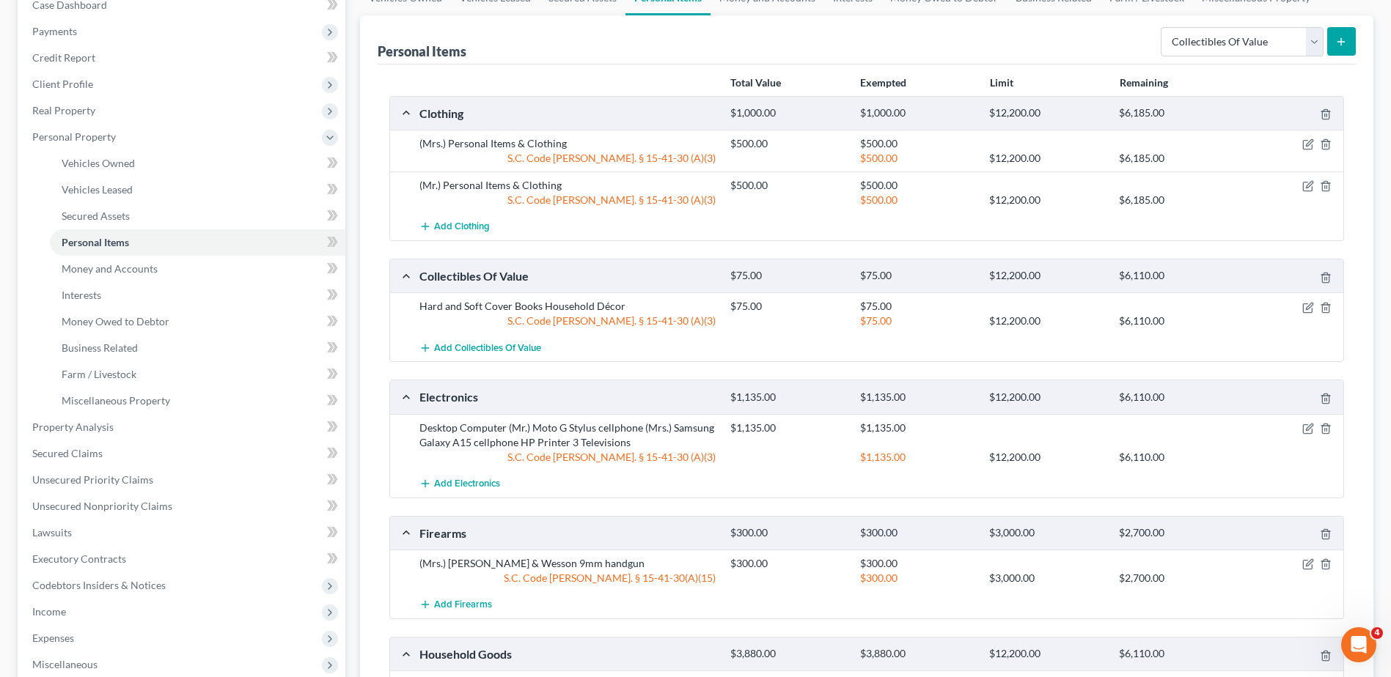
scroll to position [147, 0]
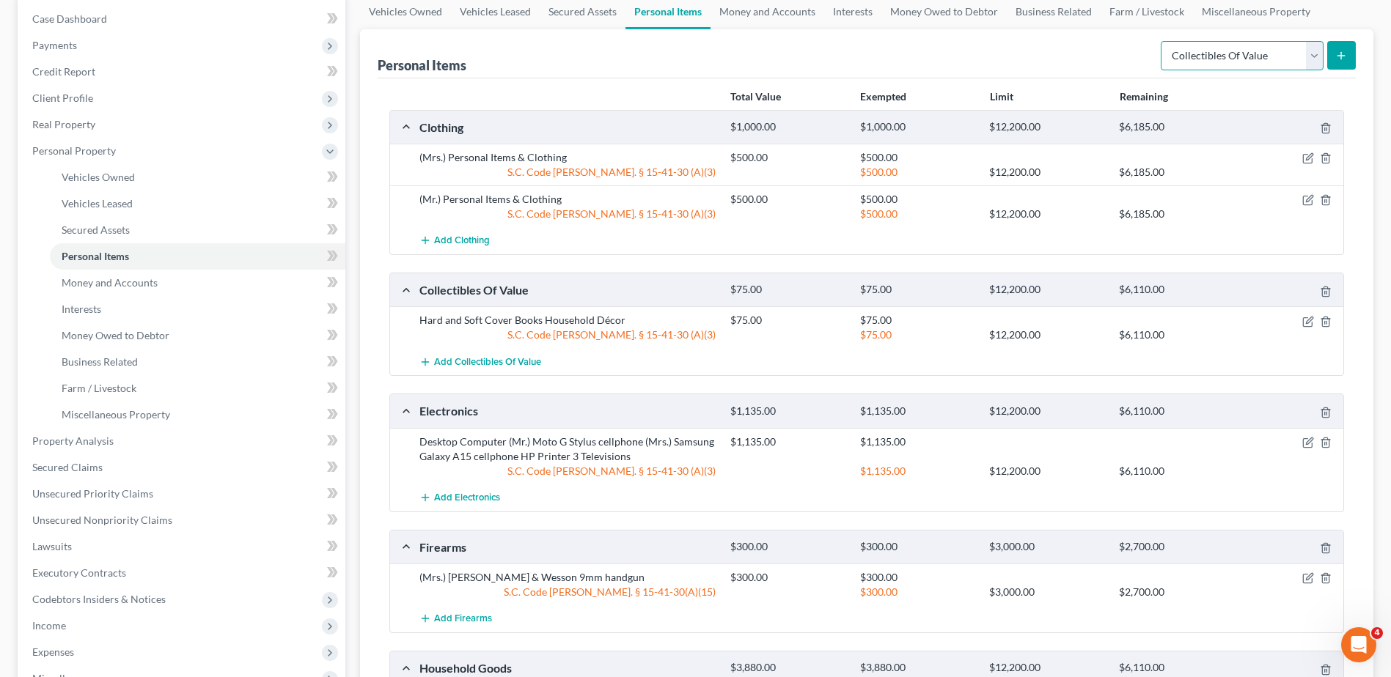
click at [1305, 60] on select "Select Item Type Clothing Collectibles Of Value Electronics Firearms Household …" at bounding box center [1242, 55] width 163 height 29
click at [1162, 41] on select "Select Item Type Clothing Collectibles Of Value Electronics Firearms Household …" at bounding box center [1242, 55] width 163 height 29
click at [1310, 441] on icon "button" at bounding box center [1308, 443] width 12 height 12
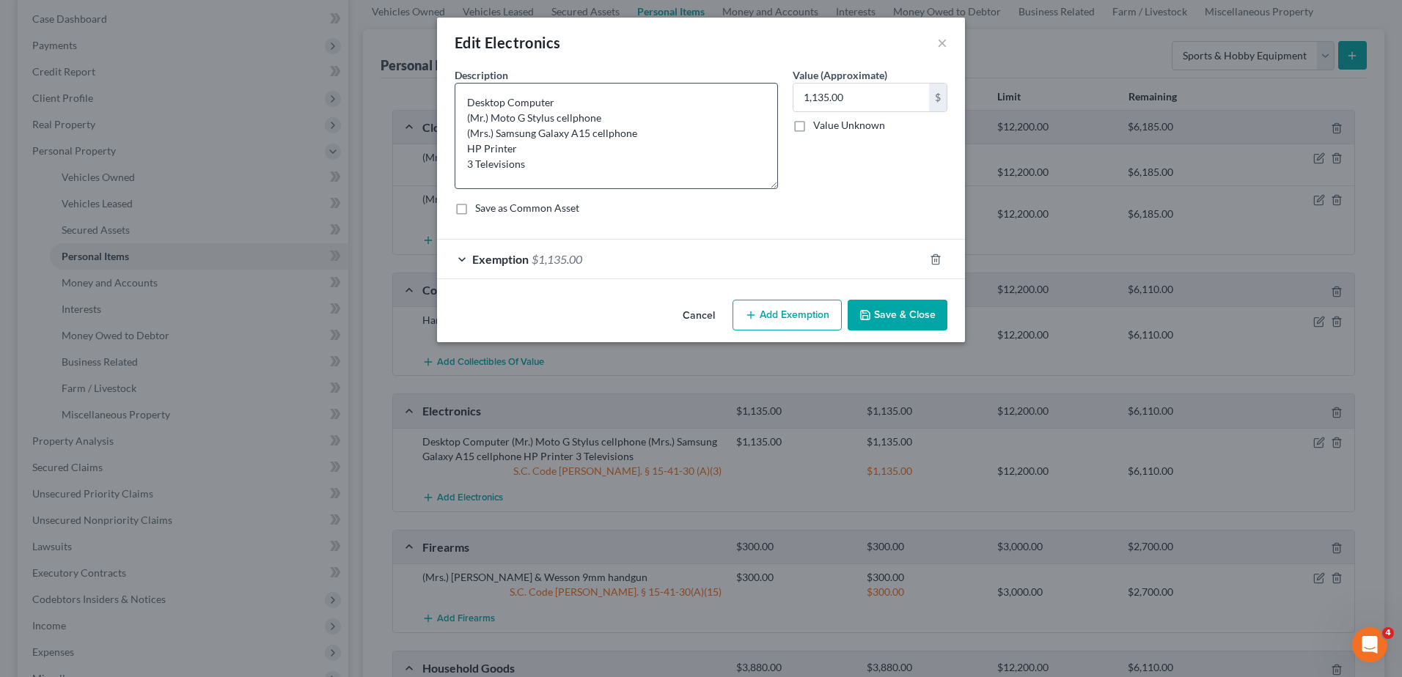
drag, startPoint x: 771, startPoint y: 134, endPoint x: 765, endPoint y: 191, distance: 57.5
click at [765, 189] on textarea "Desktop Computer (Mr.) Moto G Stylus cellphone (Mrs.) Samsung Galaxy A15 cellph…" at bounding box center [616, 136] width 323 height 106
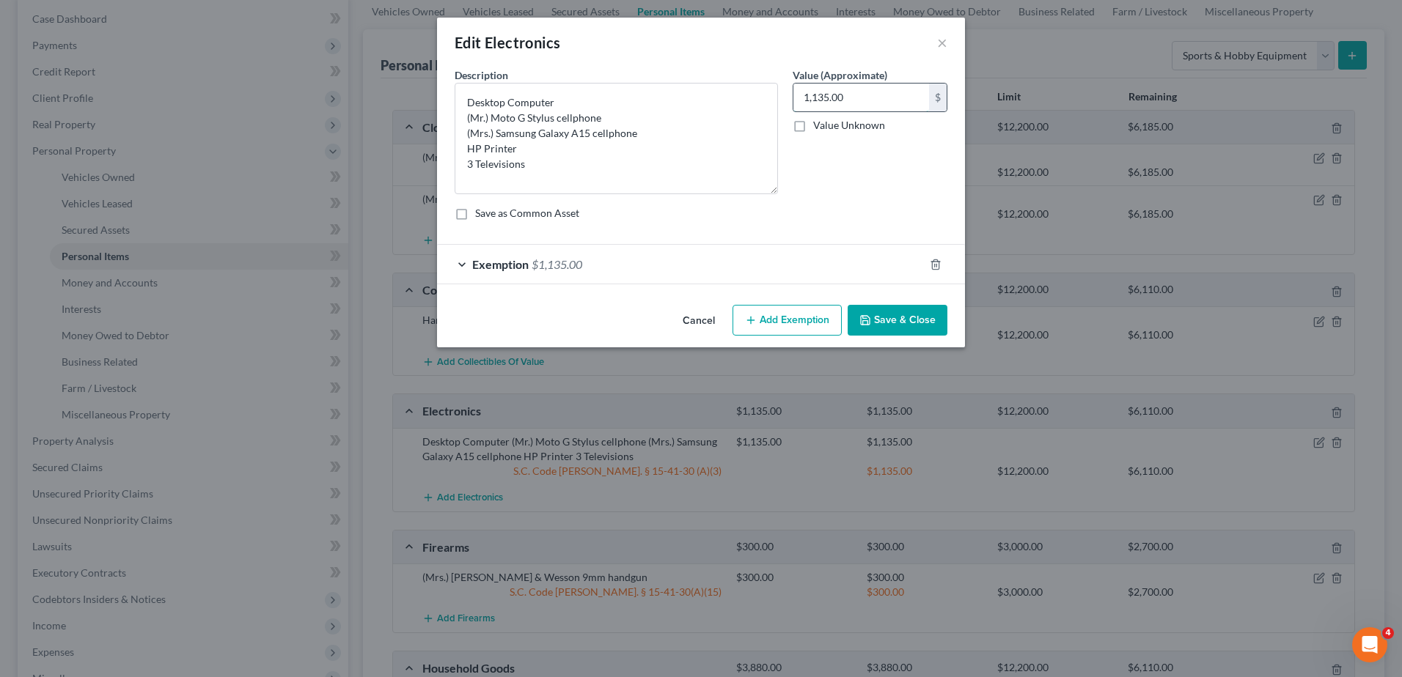
click at [839, 100] on input "1,135.00" at bounding box center [861, 98] width 136 height 28
click at [746, 268] on div "Exemption $1,135.00" at bounding box center [680, 264] width 487 height 39
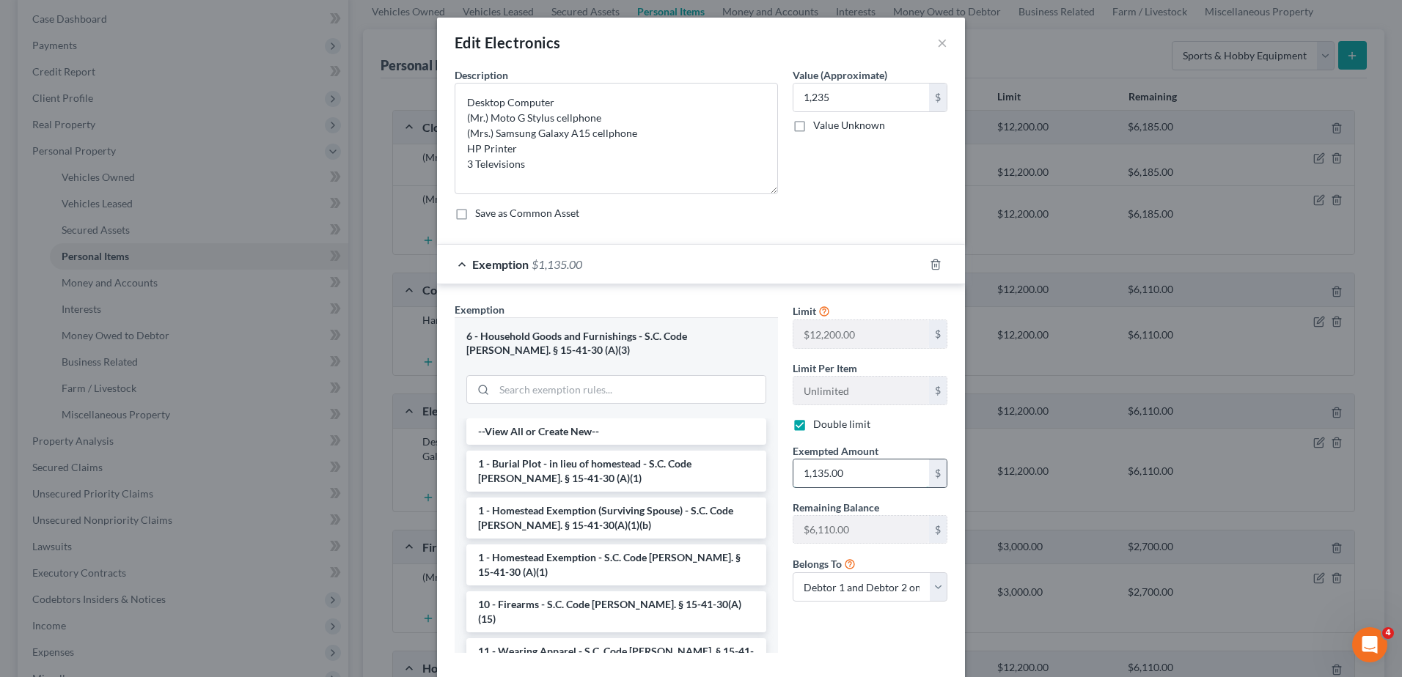
click at [819, 480] on input "1,135.00" at bounding box center [861, 474] width 136 height 28
click at [727, 269] on div "Exemption $1,235.00" at bounding box center [680, 264] width 487 height 39
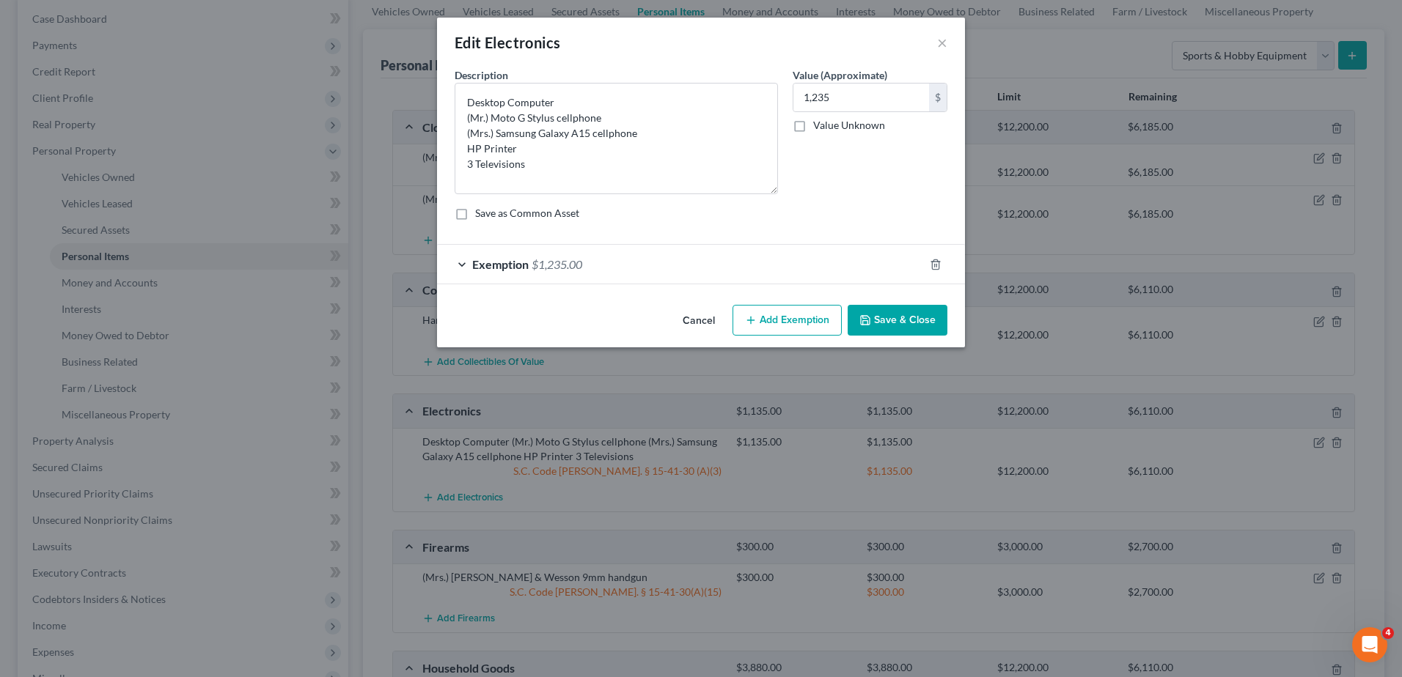
click at [870, 320] on icon "button" at bounding box center [865, 320] width 9 height 9
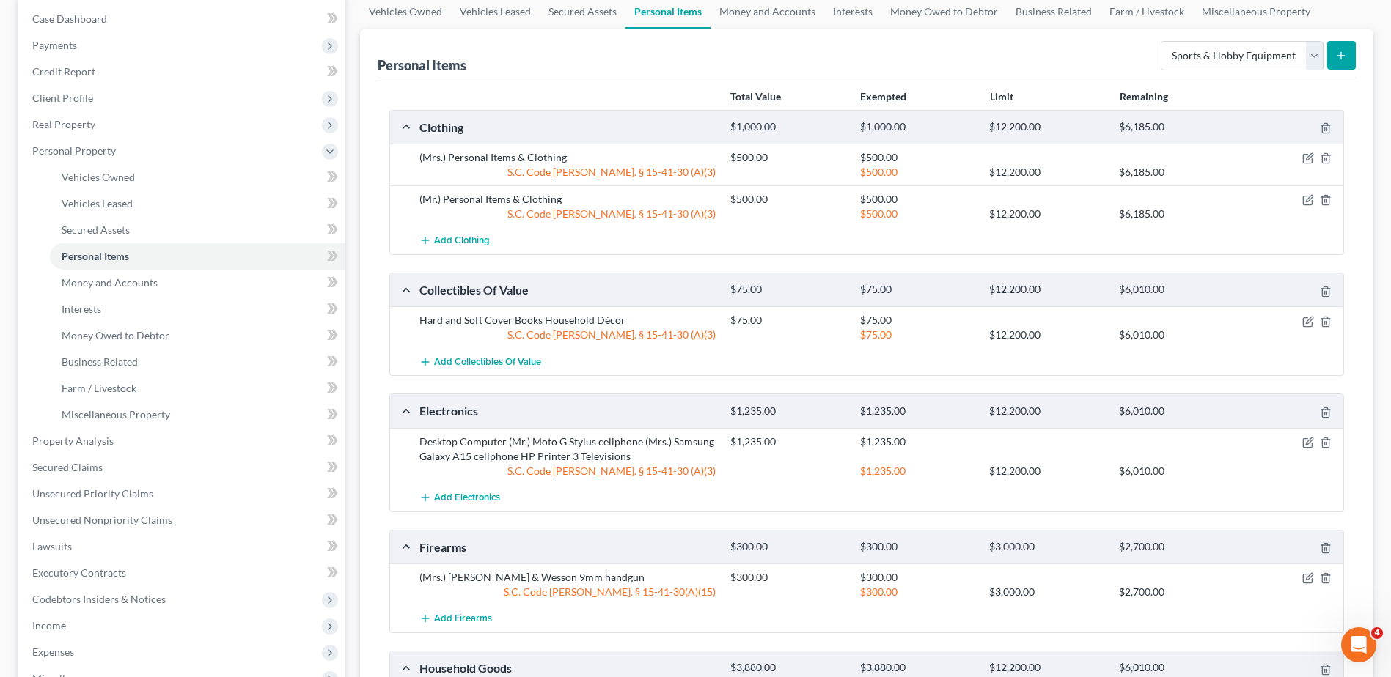
click at [1352, 54] on button "submit" at bounding box center [1341, 55] width 29 height 29
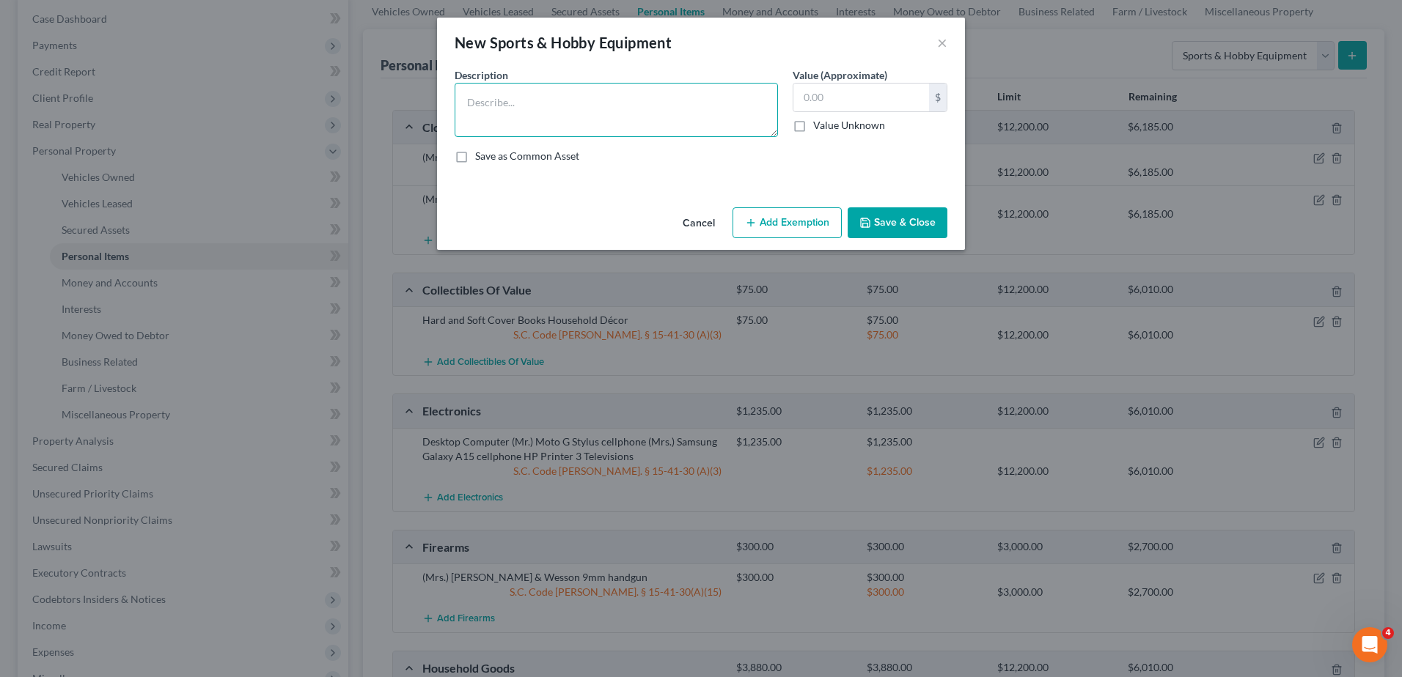
click at [577, 109] on textarea at bounding box center [616, 110] width 323 height 54
click at [492, 101] on textarea "(Mr.) Bowling Ball, shoes, and ball bag" at bounding box center [616, 110] width 323 height 54
click at [554, 101] on textarea "(Mr.) 2 Bowling Ball, shoes, and ball bag" at bounding box center [616, 110] width 323 height 54
click at [855, 93] on input "text" at bounding box center [861, 98] width 136 height 28
click at [801, 216] on button "Add Exemption" at bounding box center [786, 222] width 109 height 31
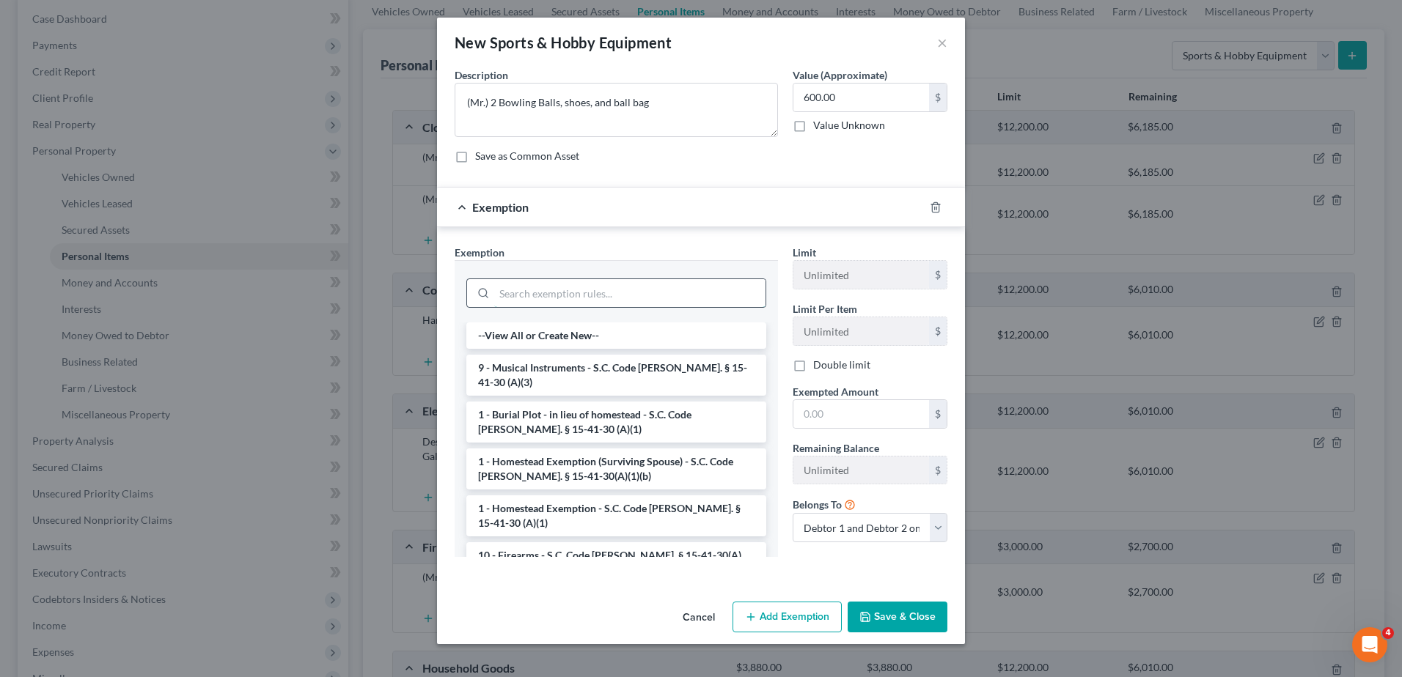
click at [662, 296] on input "search" at bounding box center [629, 293] width 271 height 28
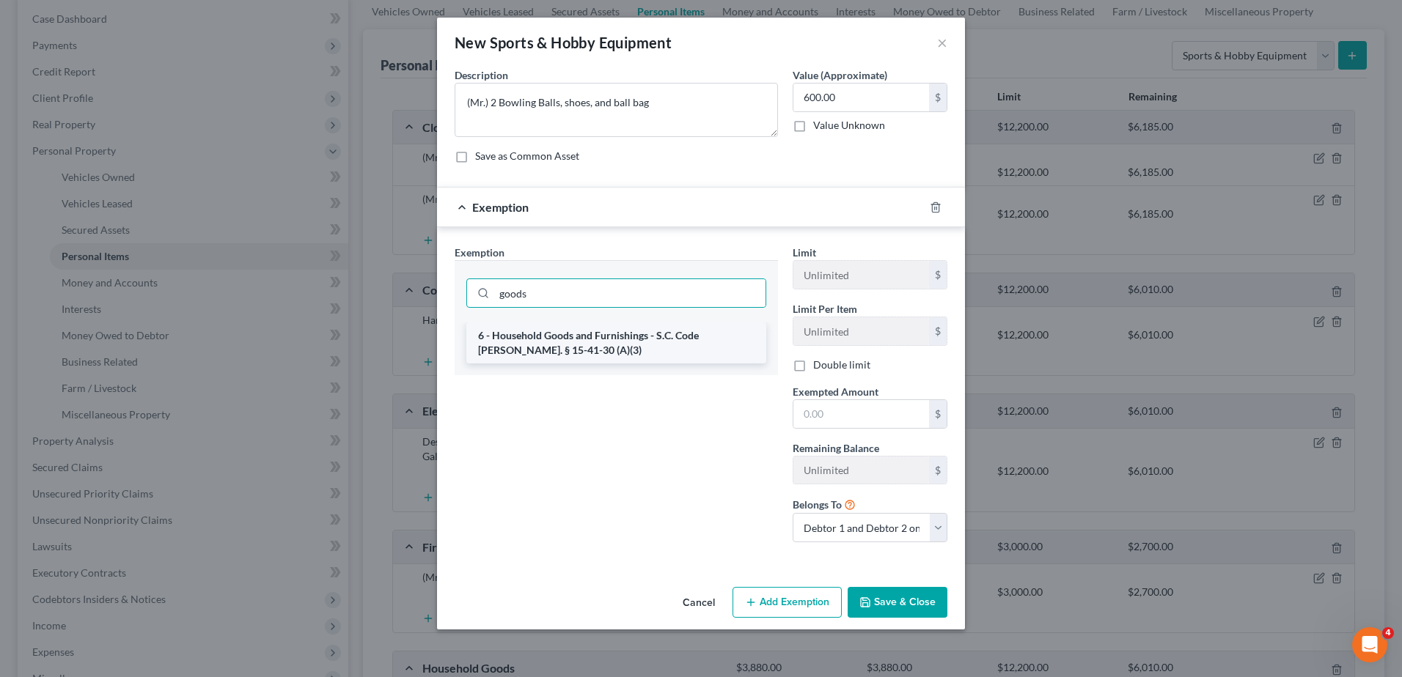
click at [669, 337] on li "6 - Household Goods and Furnishings - S.C. Code Ann. § 15-41-30 (A)(3)" at bounding box center [616, 343] width 300 height 41
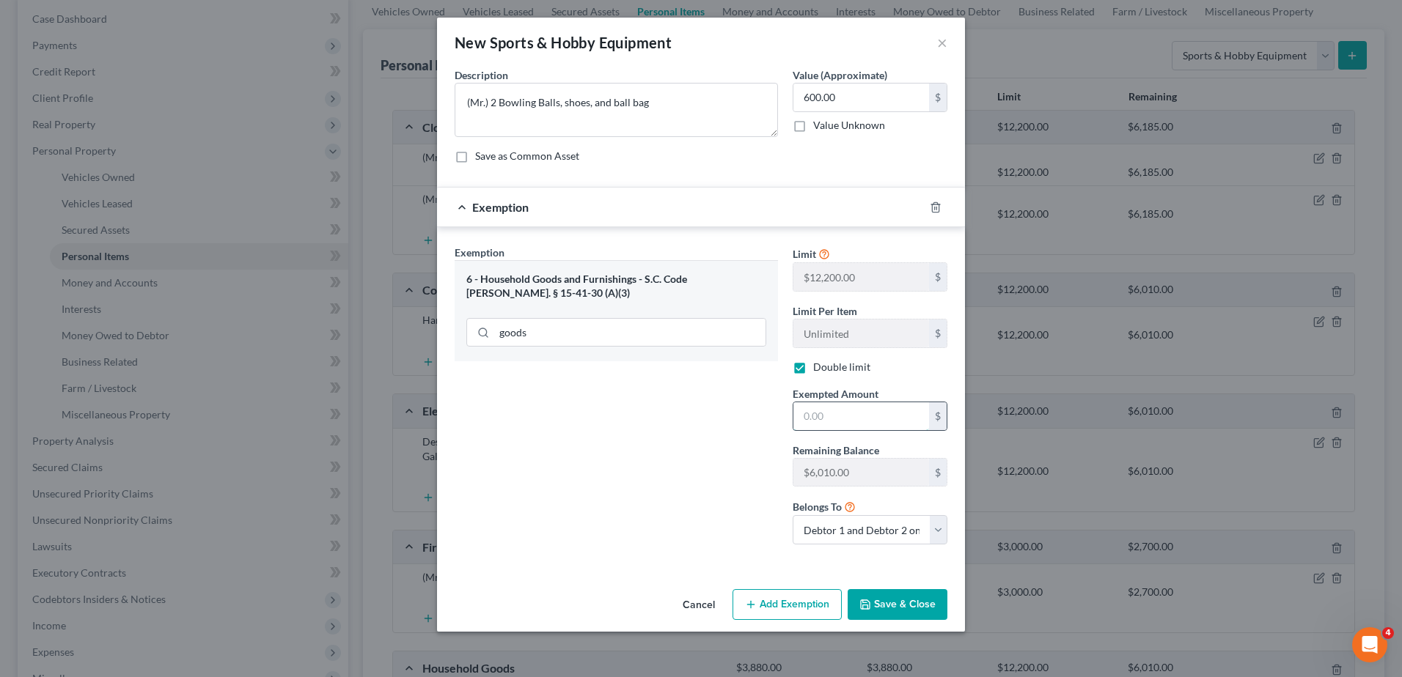
click at [822, 415] on input "text" at bounding box center [861, 417] width 136 height 28
click at [901, 610] on button "Save & Close" at bounding box center [898, 605] width 100 height 31
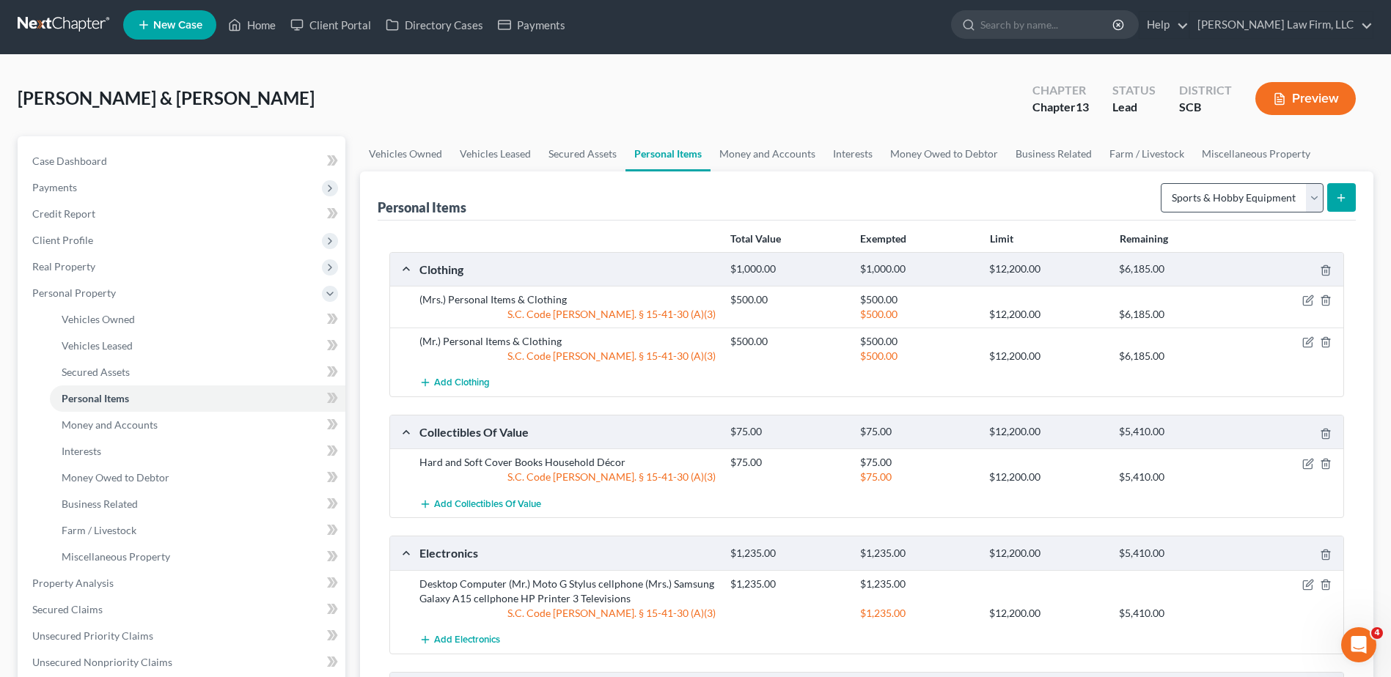
scroll to position [0, 0]
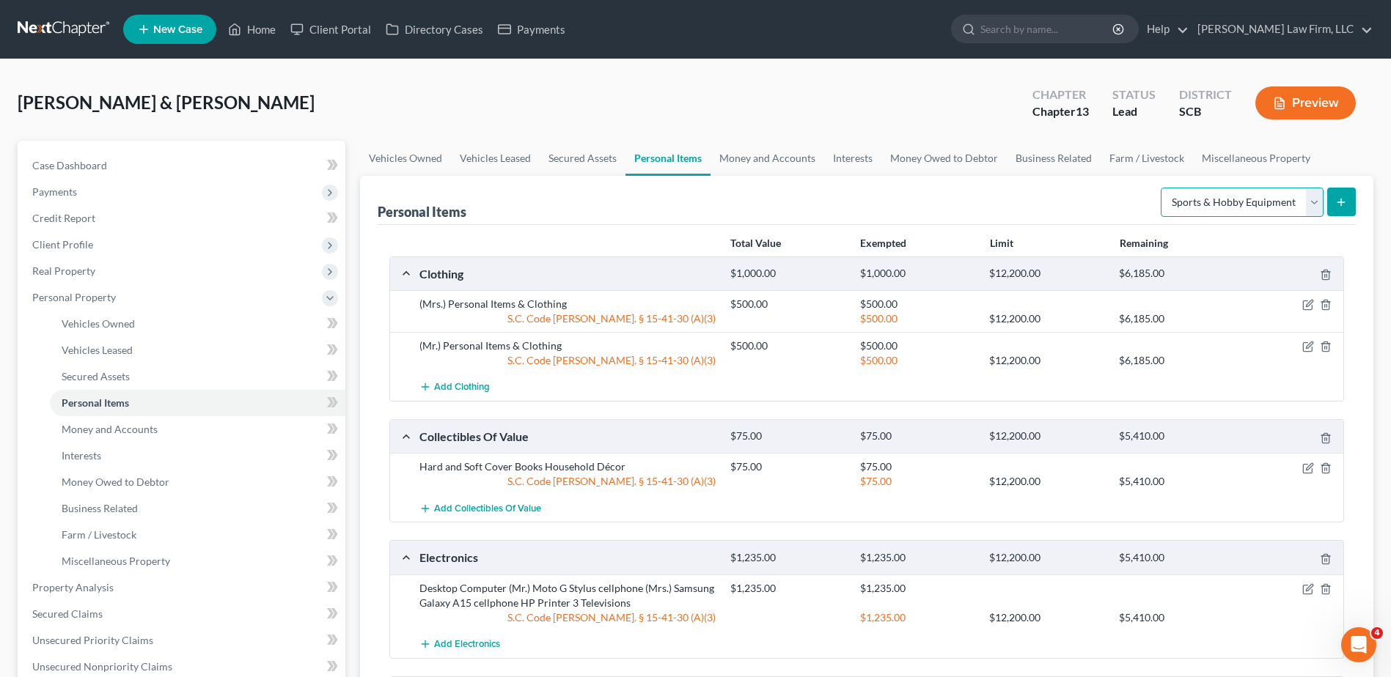
click at [1253, 198] on select "Select Item Type Clothing Collectibles Of Value Electronics Firearms Household …" at bounding box center [1242, 202] width 163 height 29
click at [1162, 188] on select "Select Item Type Clothing Collectibles Of Value Electronics Firearms Household …" at bounding box center [1242, 202] width 163 height 29
click at [1340, 205] on icon "submit" at bounding box center [1341, 203] width 12 height 12
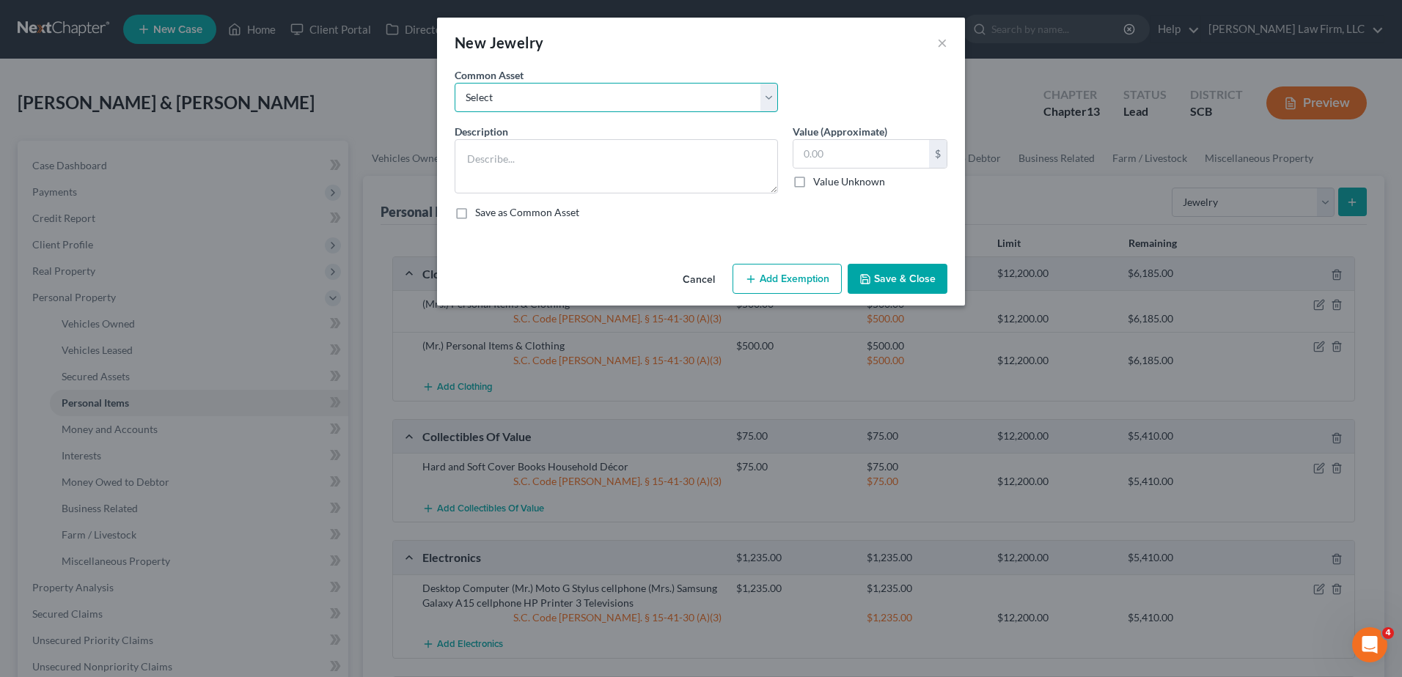
click at [658, 94] on select "Select Costume Jewelry The debtor does not own any jewelry. (Mr.) Wedding Band …" at bounding box center [616, 97] width 323 height 29
click at [455, 83] on select "Select Costume Jewelry The debtor does not own any jewelry. (Mr.) Wedding Band …" at bounding box center [616, 97] width 323 height 29
click at [587, 159] on textarea "(Mr.) Wedding Band ($50)" at bounding box center [616, 166] width 323 height 54
click at [793, 272] on button "Add Exemption" at bounding box center [786, 279] width 109 height 31
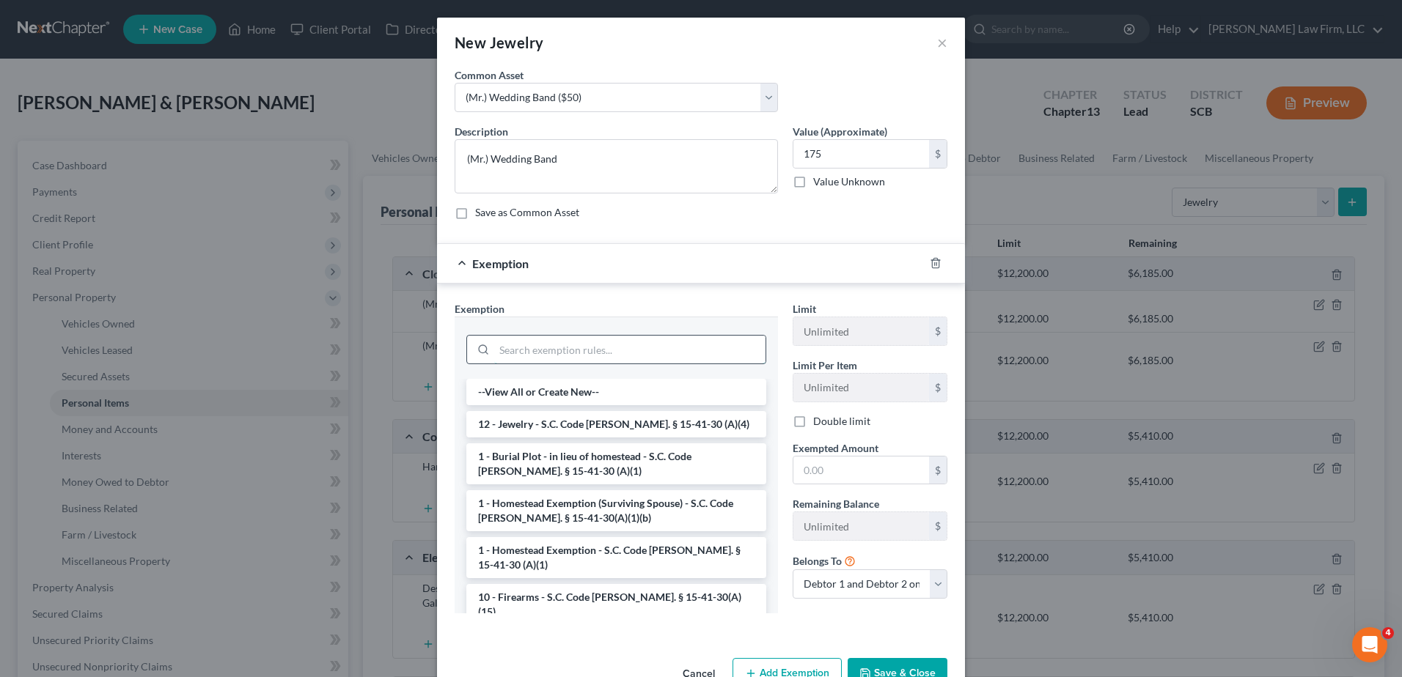
click at [721, 353] on input "search" at bounding box center [629, 350] width 271 height 28
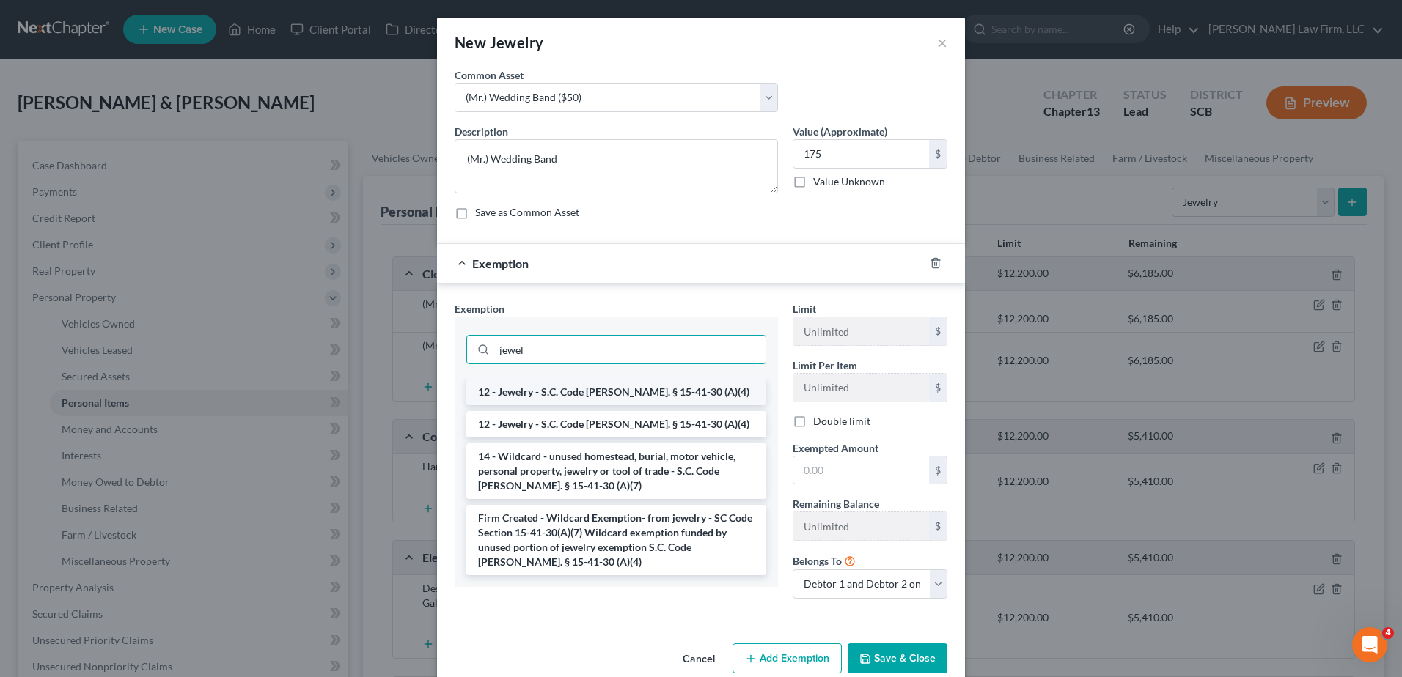
click at [704, 395] on li "12 - Jewelry - S.C. Code Ann. § 15-41-30 (A)(4)" at bounding box center [616, 392] width 300 height 26
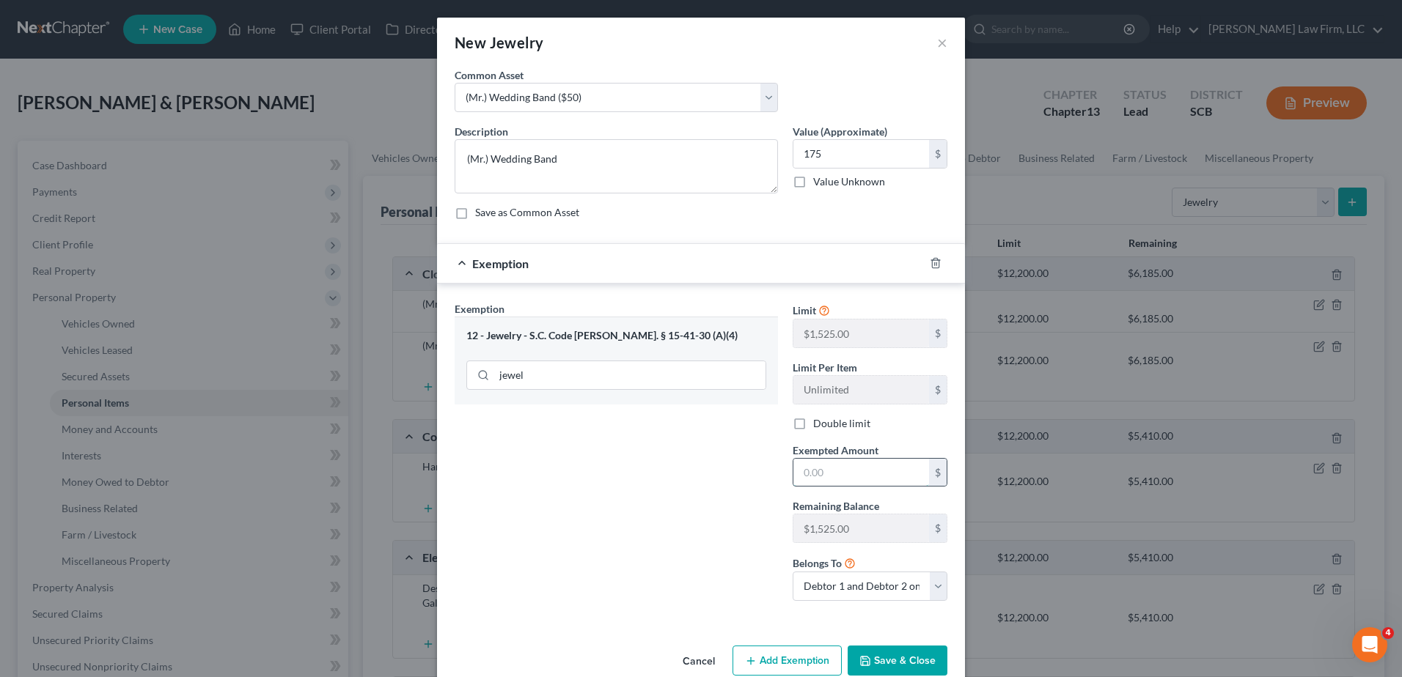
click at [827, 480] on input "text" at bounding box center [861, 473] width 136 height 28
click at [889, 652] on button "Save & Close" at bounding box center [898, 661] width 100 height 31
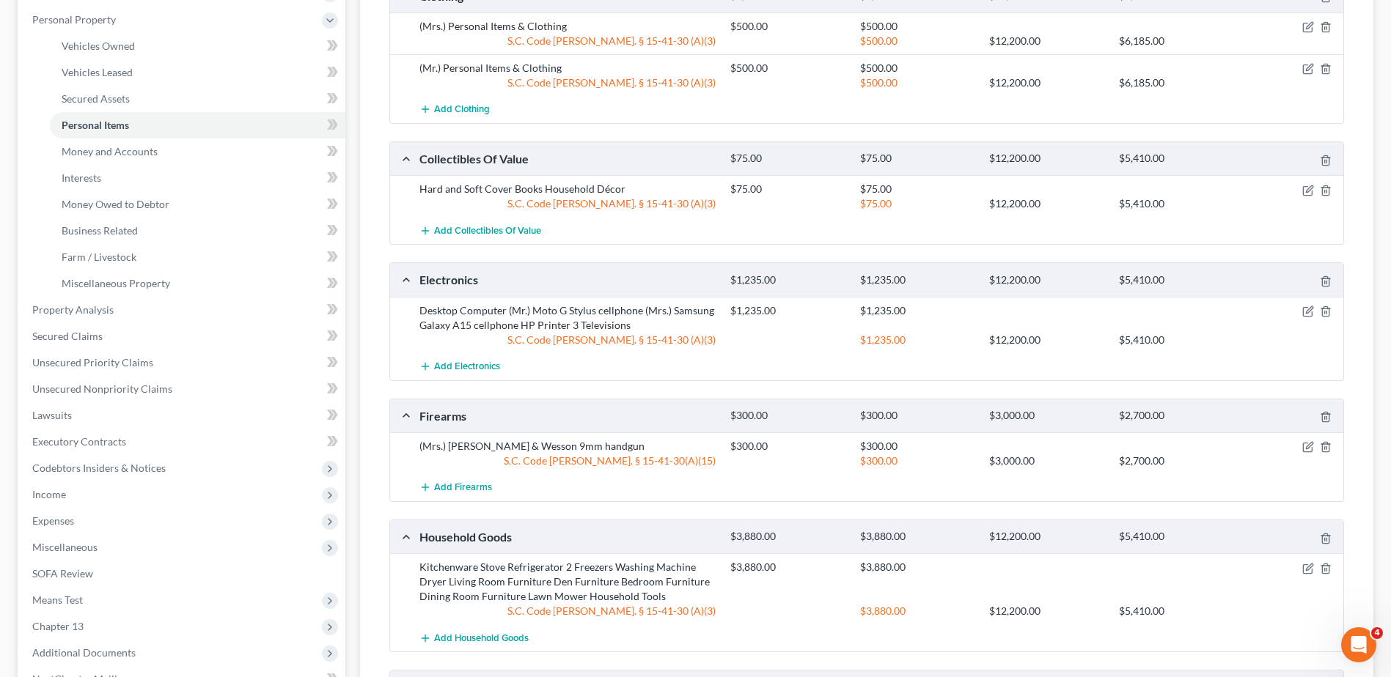
scroll to position [513, 0]
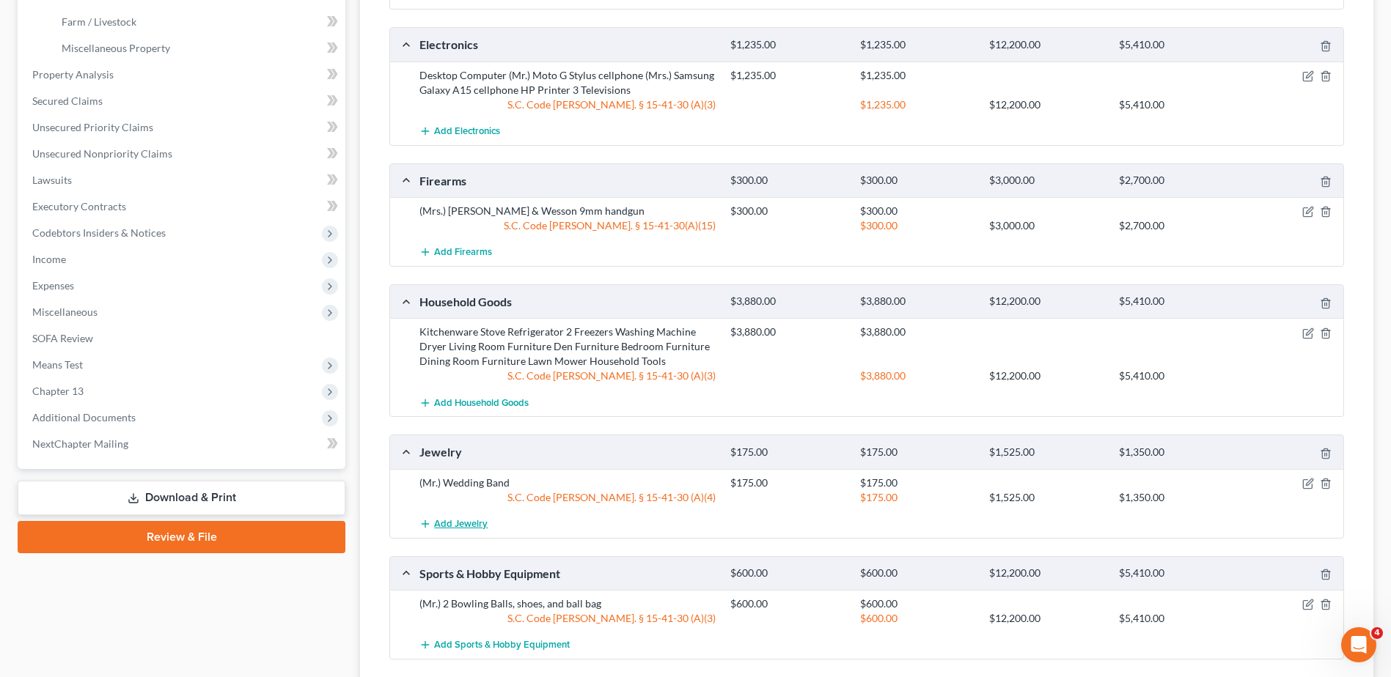
click at [469, 526] on span "Add Jewelry" at bounding box center [461, 524] width 54 height 12
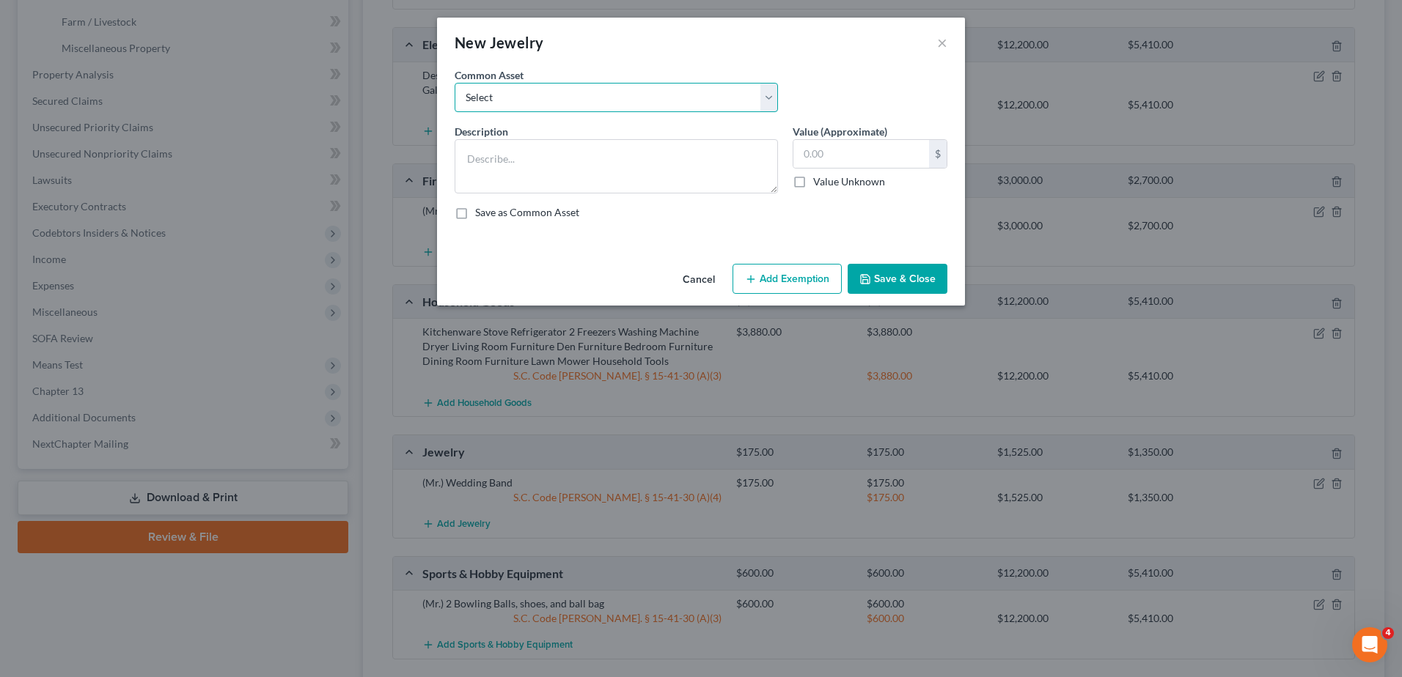
click at [622, 109] on select "Select Costume Jewelry The debtor does not own any jewelry. (Mr.) Wedding Band …" at bounding box center [616, 97] width 323 height 29
click at [455, 83] on select "Select Costume Jewelry The debtor does not own any jewelry. (Mr.) Wedding Band …" at bounding box center [616, 97] width 323 height 29
drag, startPoint x: 589, startPoint y: 161, endPoint x: 540, endPoint y: 163, distance: 49.2
click at [540, 163] on textarea "(Mrs.) Wedding Band ($50) Costume Jewelry ($15)" at bounding box center [616, 166] width 323 height 54
click at [881, 150] on input "65.00" at bounding box center [861, 154] width 136 height 28
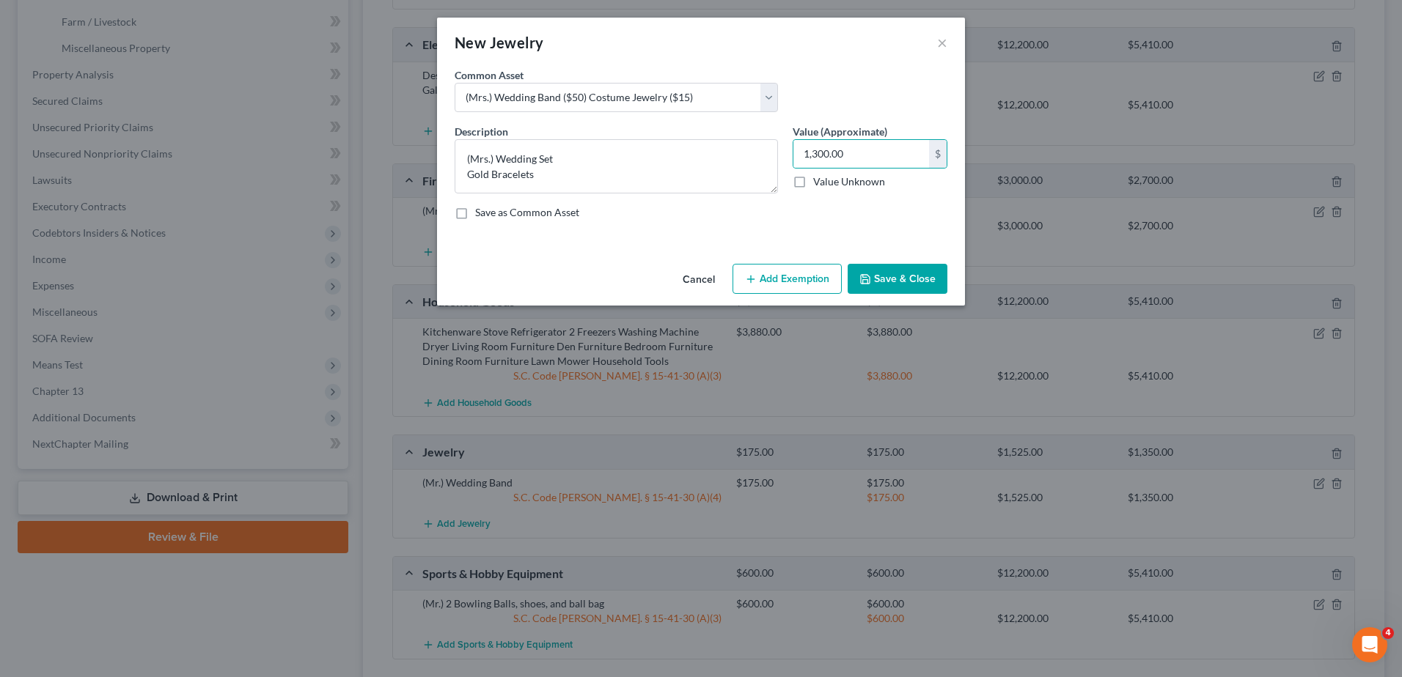
click at [803, 285] on button "Add Exemption" at bounding box center [786, 279] width 109 height 31
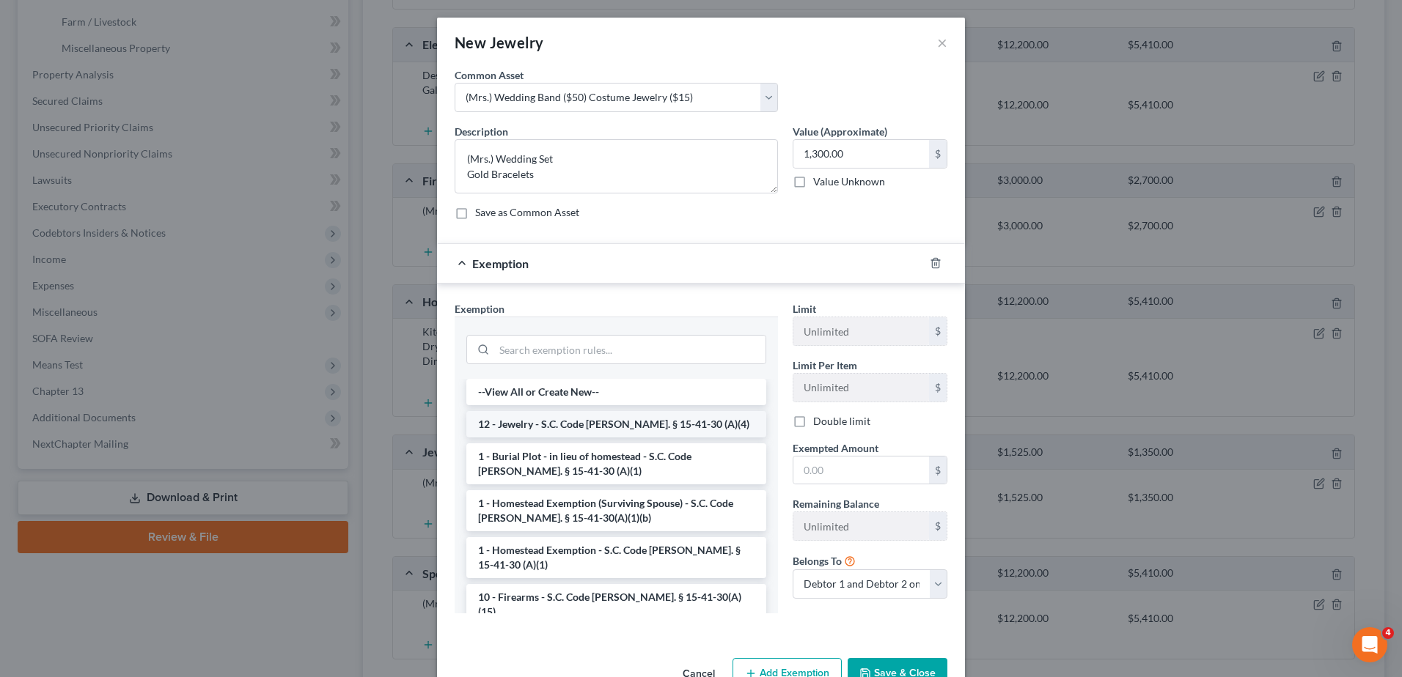
click at [650, 422] on li "12 - Jewelry - S.C. Code Ann. § 15-41-30 (A)(4)" at bounding box center [616, 424] width 300 height 26
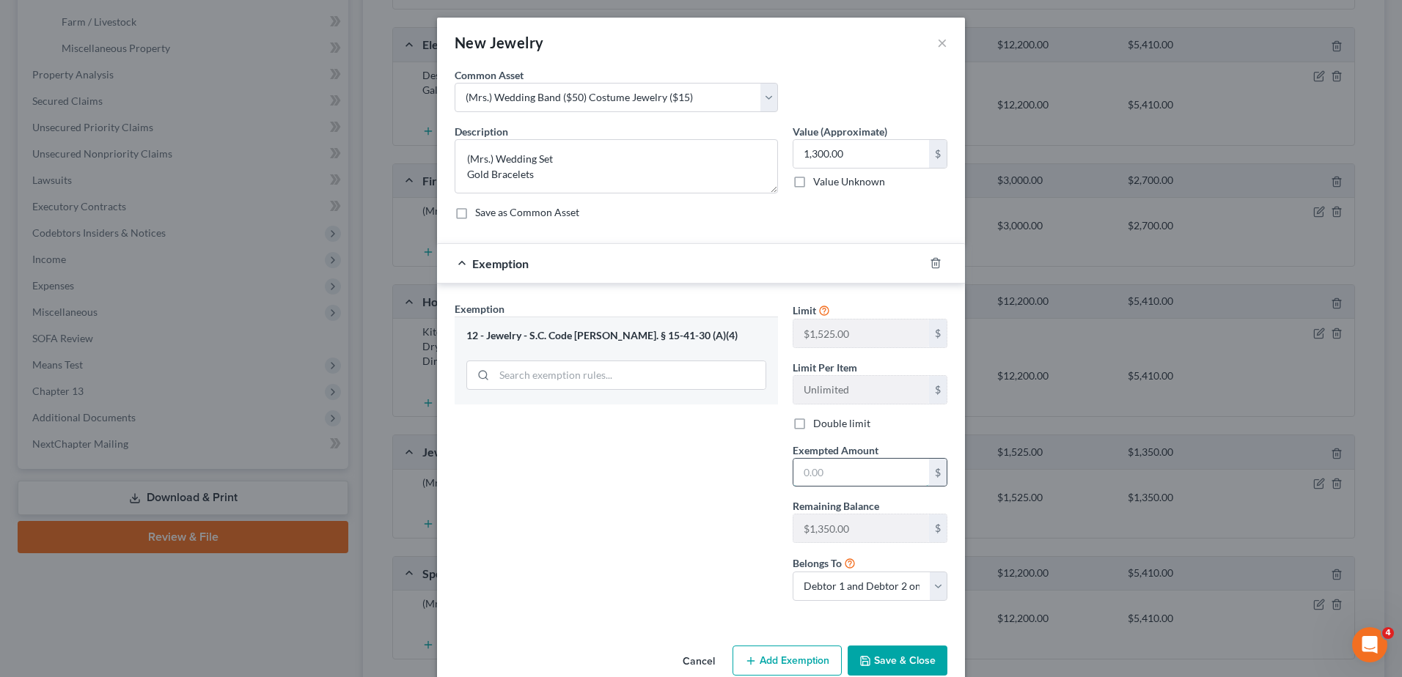
click at [826, 475] on input "text" at bounding box center [861, 473] width 136 height 28
click at [883, 660] on button "Save & Close" at bounding box center [898, 661] width 100 height 31
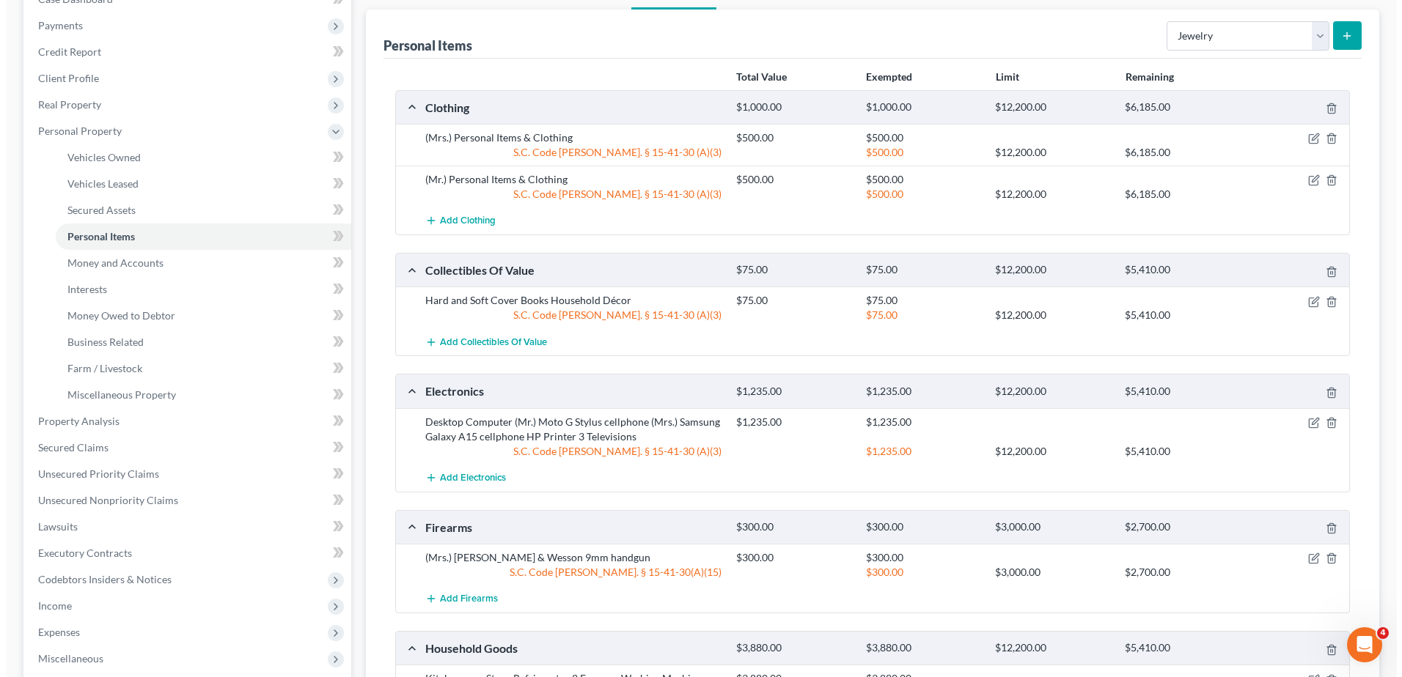
scroll to position [0, 0]
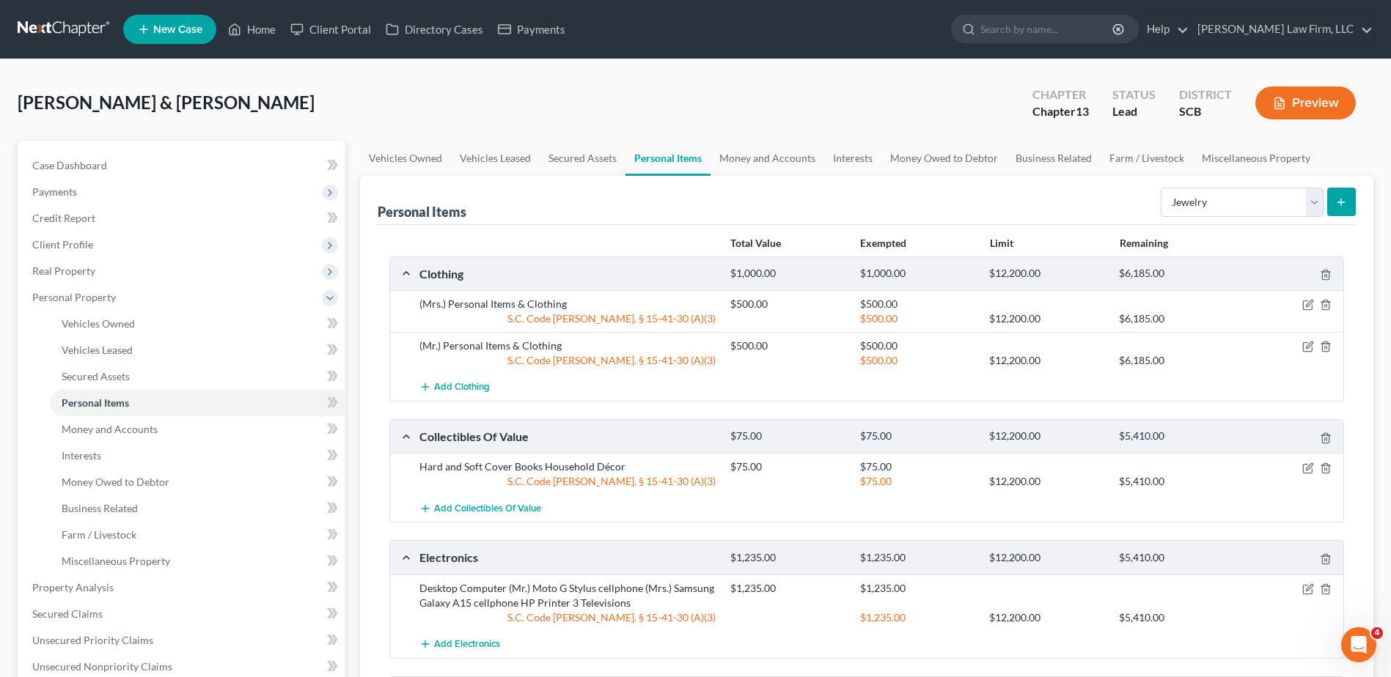
click at [1280, 106] on icon "button" at bounding box center [1279, 103] width 13 height 13
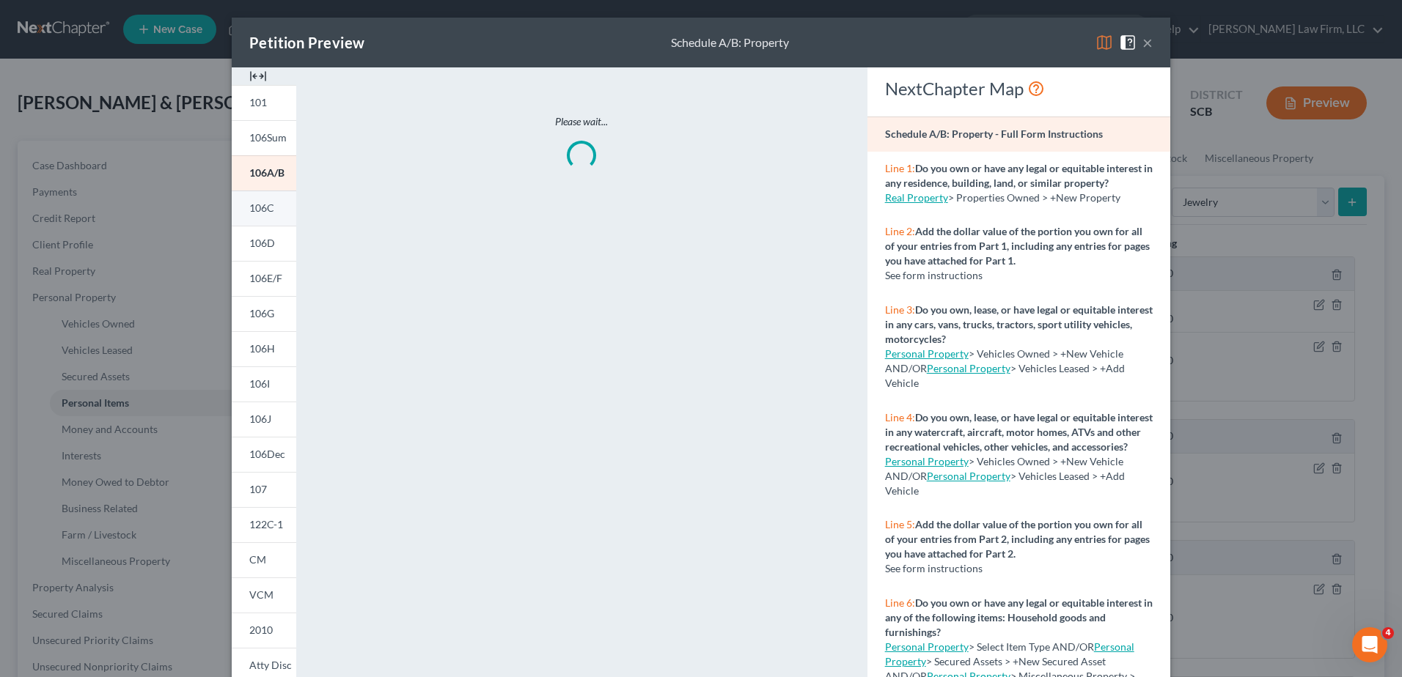
click at [262, 205] on span "106C" at bounding box center [261, 208] width 25 height 12
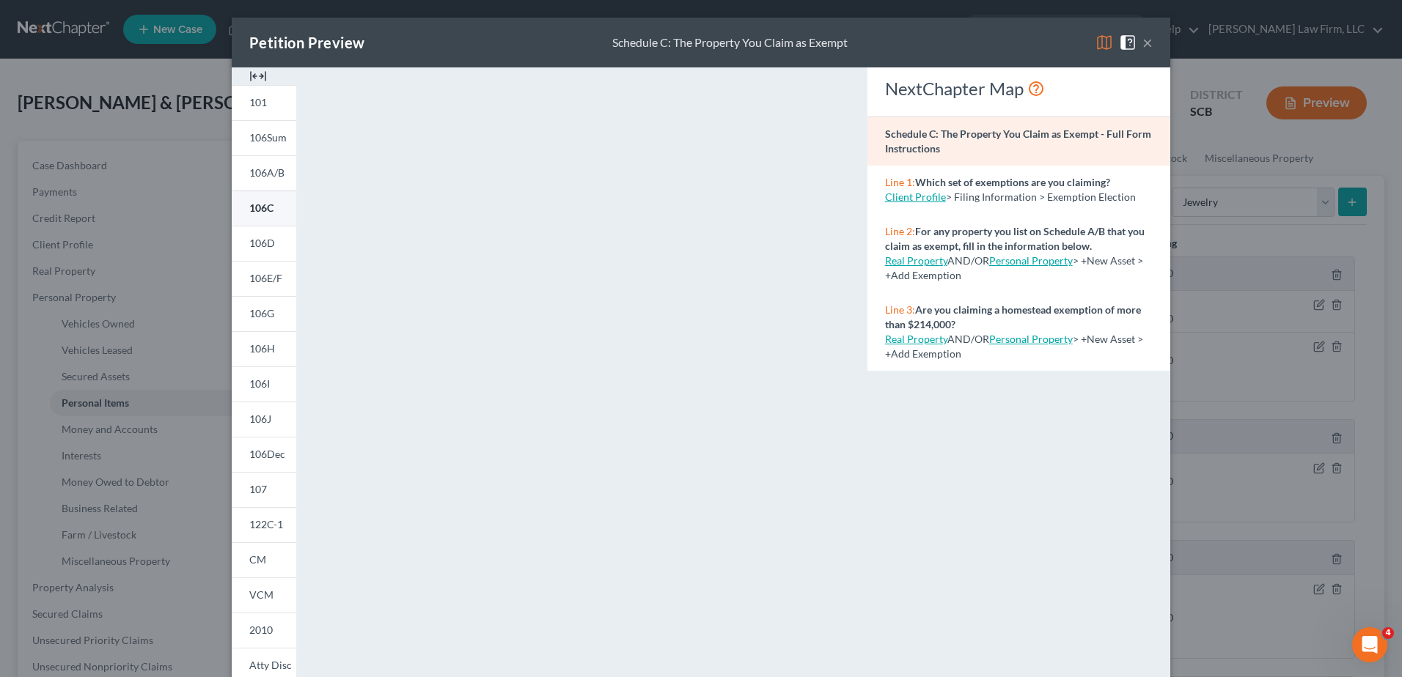
click at [273, 200] on link "106C" at bounding box center [264, 208] width 65 height 35
click at [1142, 43] on button "×" at bounding box center [1147, 43] width 10 height 18
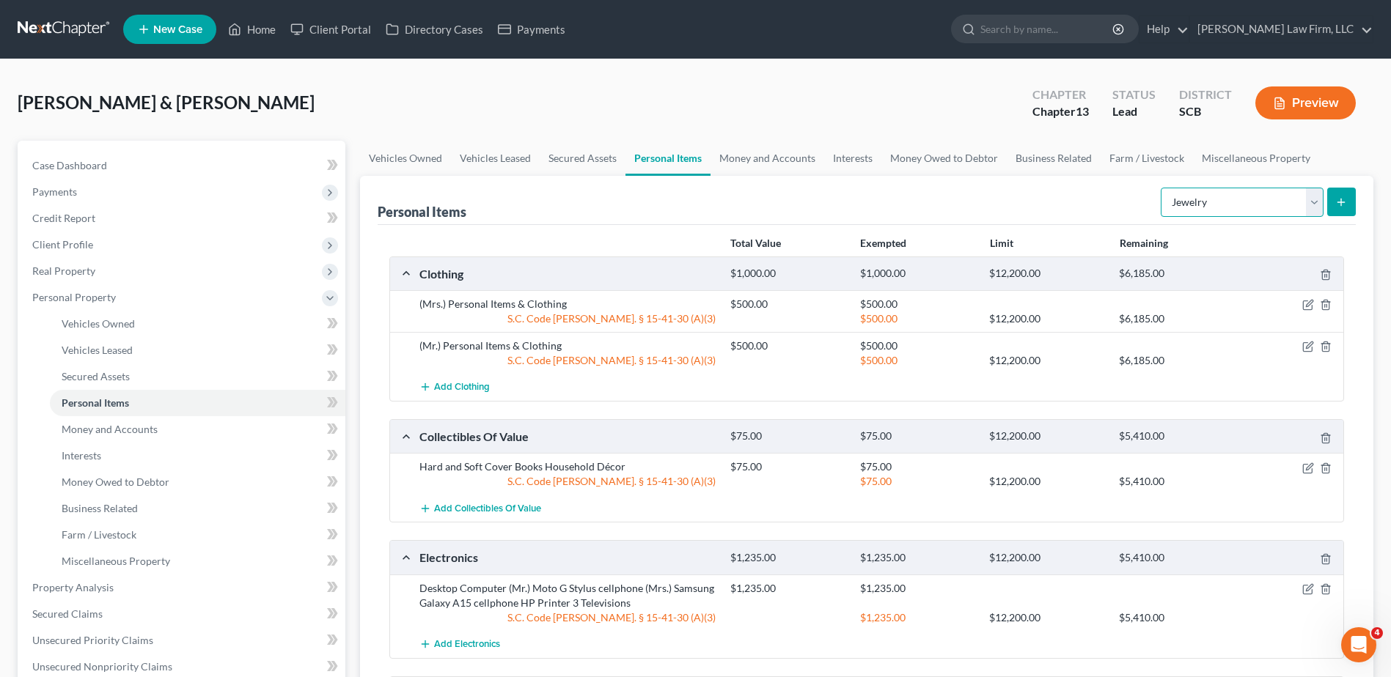
click at [1238, 193] on select "Select Item Type Clothing Collectibles Of Value Electronics Firearms Household …" at bounding box center [1242, 202] width 163 height 29
click at [1139, 191] on div "Personal Items Select Item Type Clothing Collectibles Of Value Electronics Fire…" at bounding box center [867, 200] width 978 height 49
click at [743, 157] on link "Money and Accounts" at bounding box center [767, 158] width 114 height 35
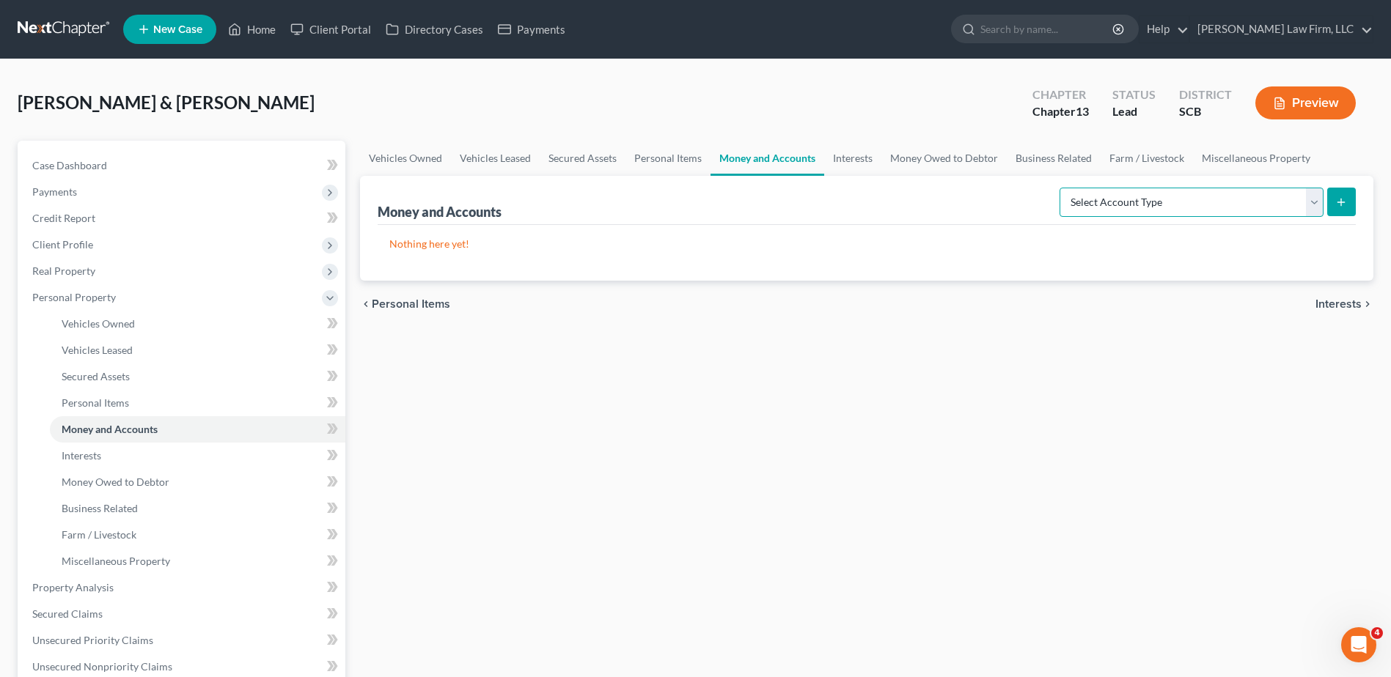
click at [1185, 199] on select "Select Account Type Brokerage Cash on Hand Certificates of Deposit Checking Acc…" at bounding box center [1191, 202] width 264 height 29
click at [1062, 188] on select "Select Account Type Brokerage Cash on Hand Certificates of Deposit Checking Acc…" at bounding box center [1191, 202] width 264 height 29
click at [1338, 201] on icon "submit" at bounding box center [1341, 203] width 12 height 12
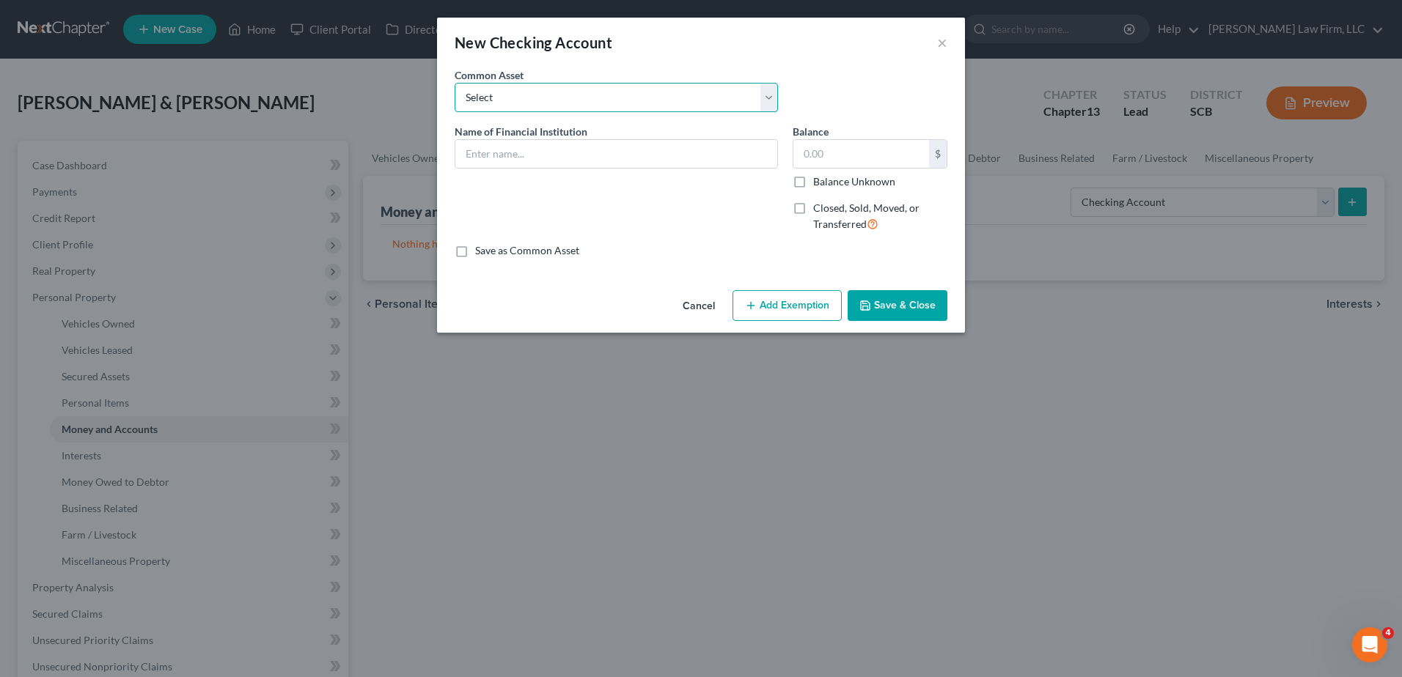
click at [535, 106] on select "Select First Citizens Bank South Carolina Federal Credit Union Acct: # ABNB Fed…" at bounding box center [616, 97] width 323 height 29
click at [455, 83] on select "Select First Citizens Bank South Carolina Federal Credit Union Acct: # ABNB Fed…" at bounding box center [616, 97] width 323 height 29
click at [658, 160] on input "All South Federal Credit Union Acct: #" at bounding box center [616, 154] width 322 height 28
click at [790, 304] on button "Add Exemption" at bounding box center [786, 305] width 109 height 31
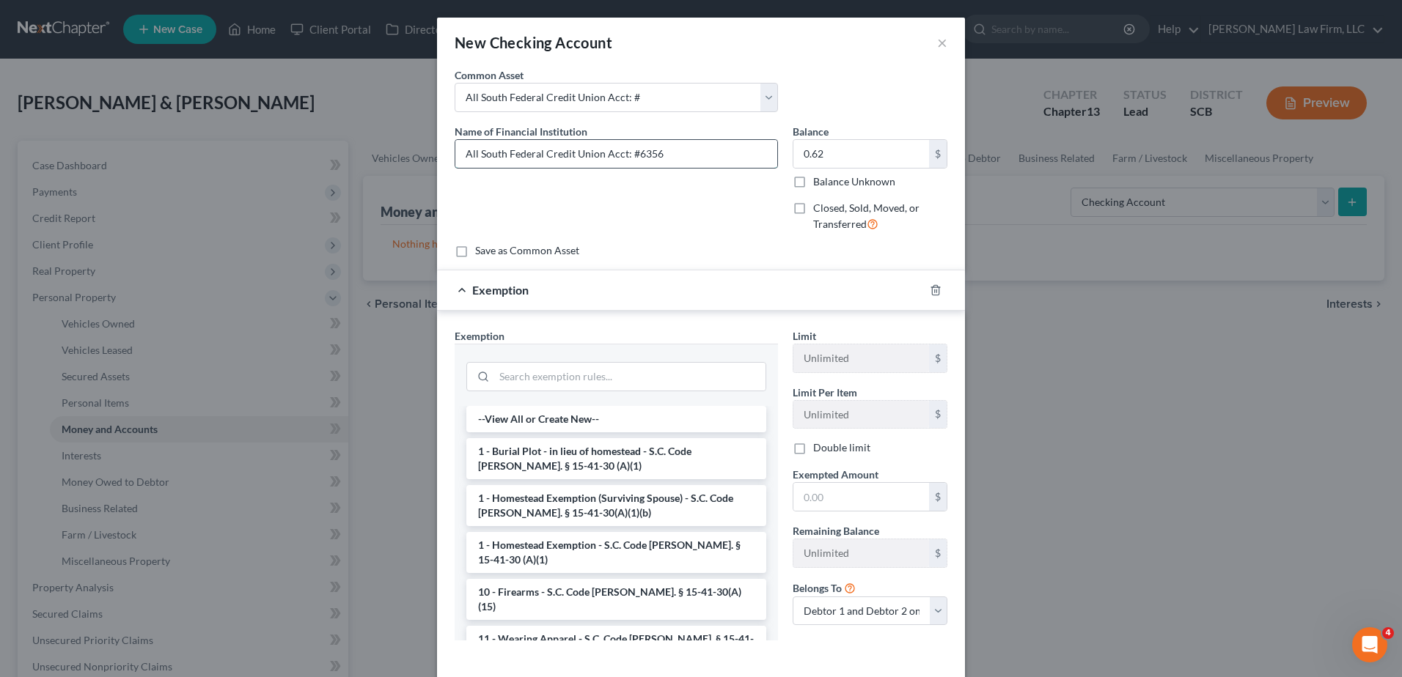
click at [678, 155] on input "All South Federal Credit Union Acct: #6356" at bounding box center [616, 154] width 322 height 28
click at [609, 382] on input "search" at bounding box center [629, 377] width 271 height 28
click at [635, 300] on div "Exemption" at bounding box center [680, 290] width 487 height 39
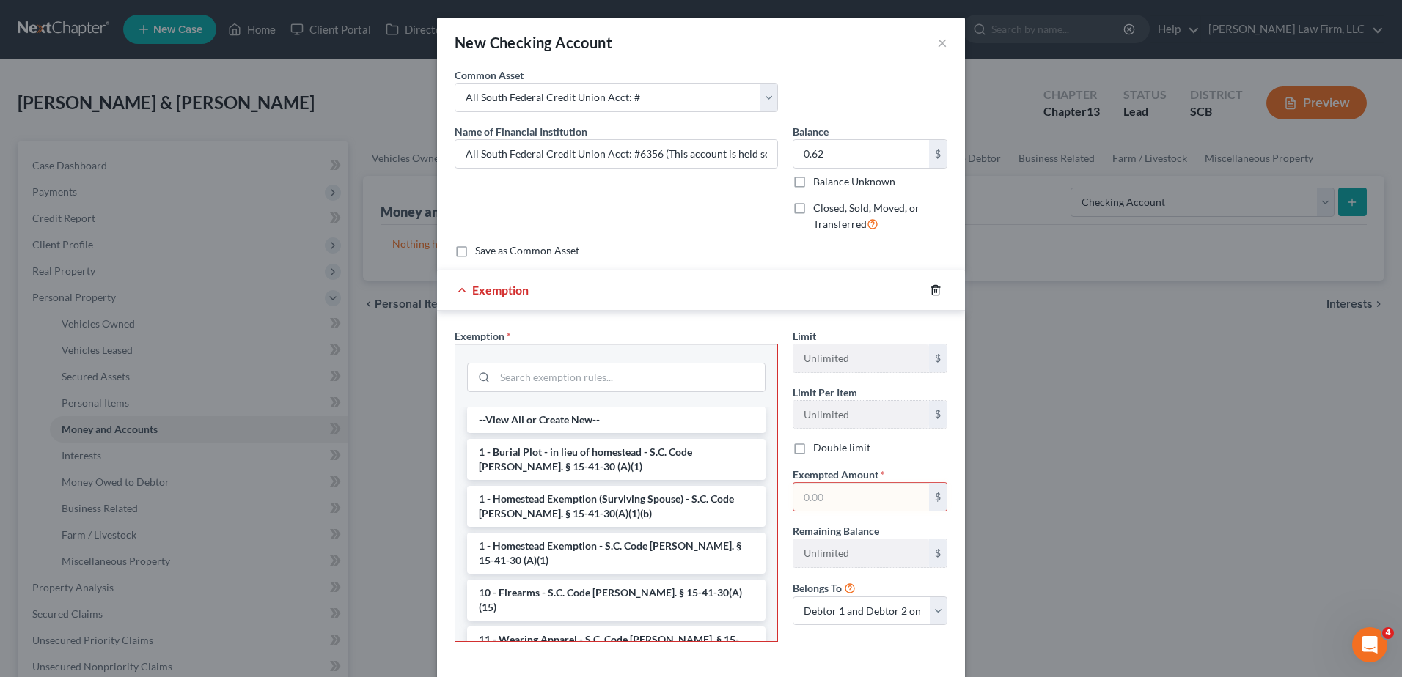
click at [932, 290] on icon "button" at bounding box center [936, 290] width 12 height 12
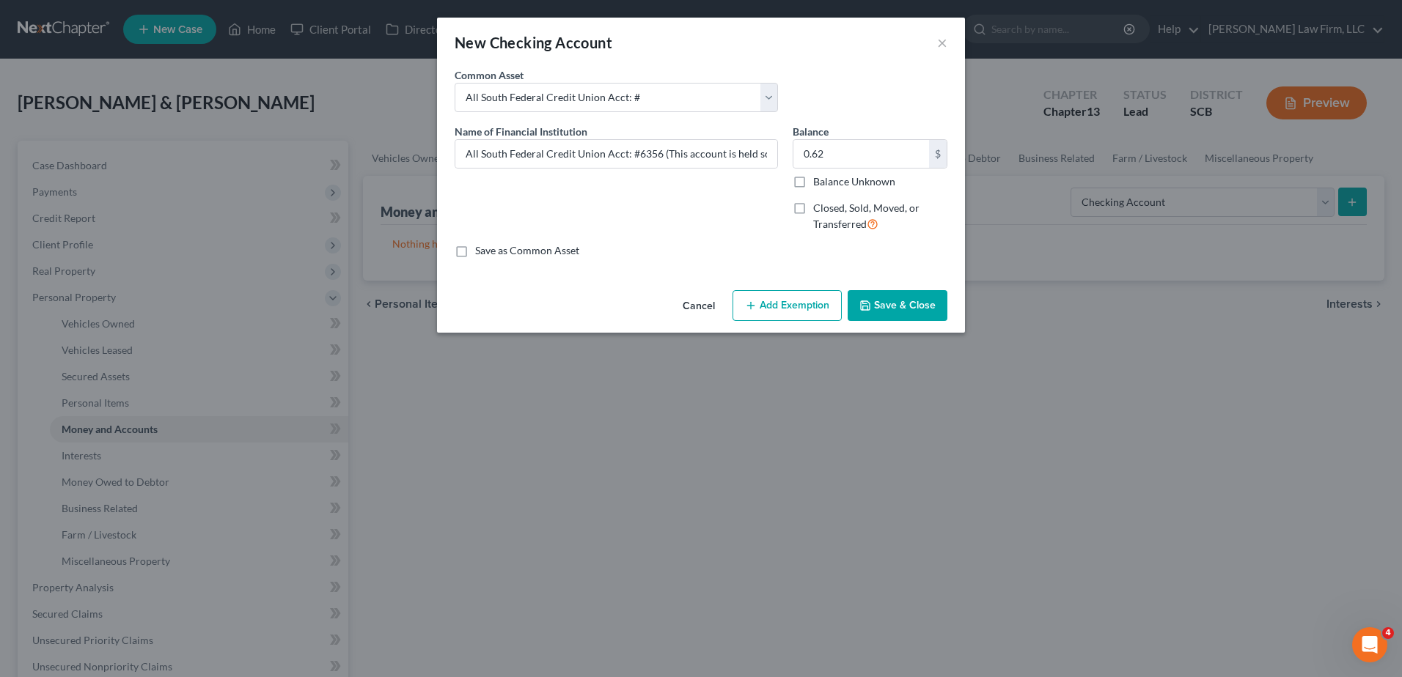
click at [908, 301] on button "Save & Close" at bounding box center [898, 305] width 100 height 31
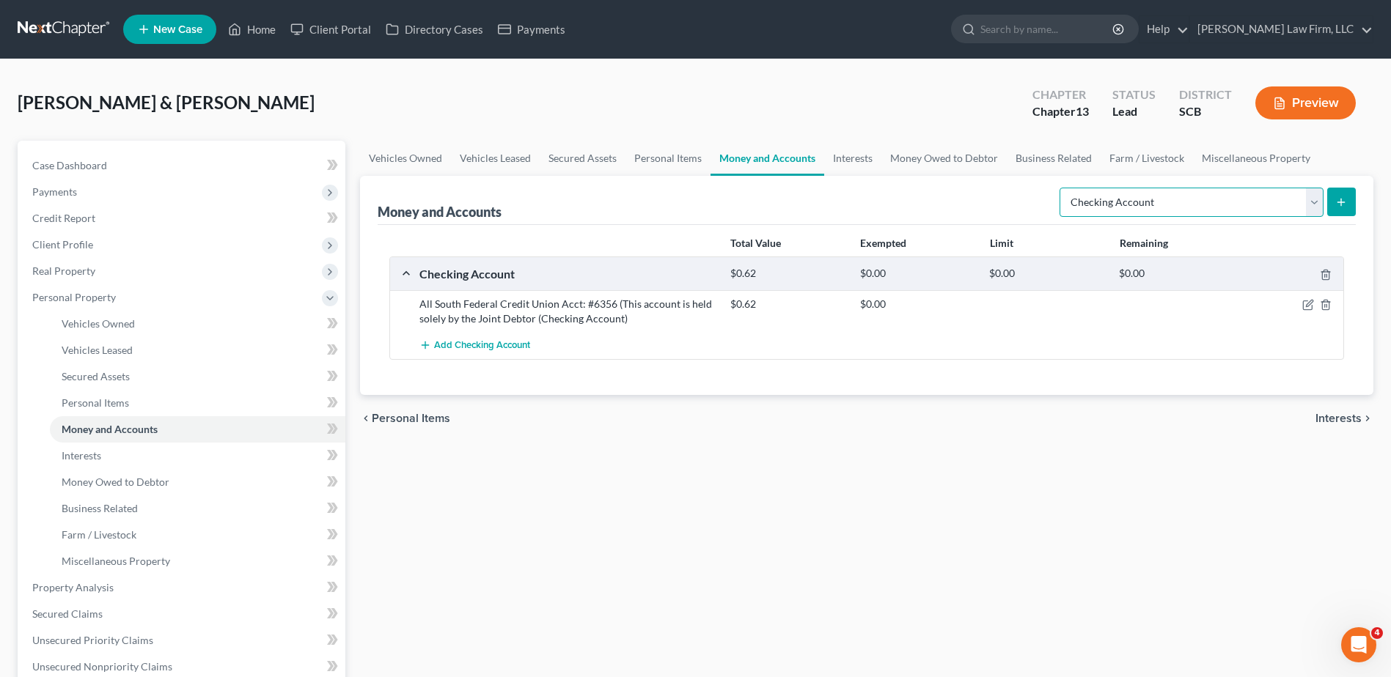
click at [1290, 208] on select "Select Account Type Brokerage Cash on Hand Certificates of Deposit Checking Acc…" at bounding box center [1191, 202] width 264 height 29
click at [1062, 188] on select "Select Account Type Brokerage Cash on Hand Certificates of Deposit Checking Acc…" at bounding box center [1191, 202] width 264 height 29
click at [1343, 198] on icon "submit" at bounding box center [1341, 203] width 12 height 12
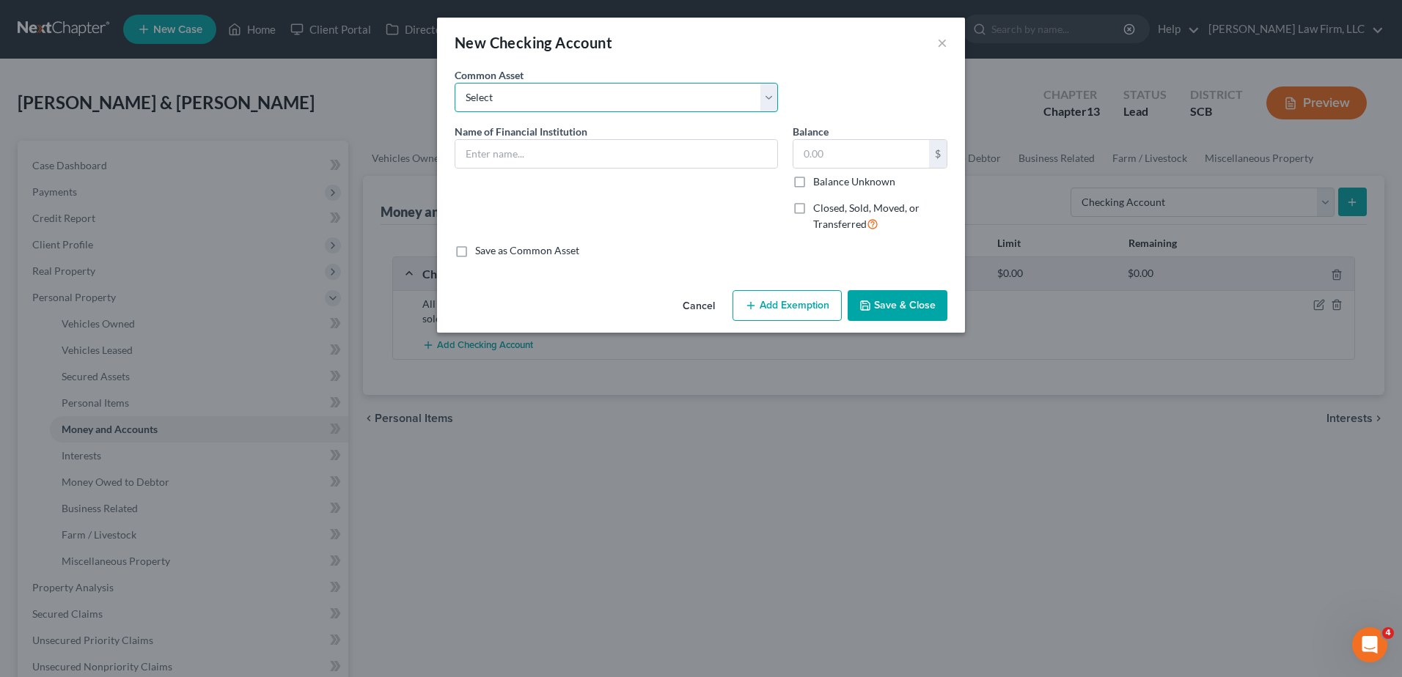
click at [546, 104] on select "Select First Citizens Bank South Carolina Federal Credit Union Acct: # ABNB Fed…" at bounding box center [616, 97] width 323 height 29
click at [455, 83] on select "Select First Citizens Bank South Carolina Federal Credit Union Acct: # ABNB Fed…" at bounding box center [616, 97] width 323 height 29
click at [655, 155] on input "All South Federal Credit Union Acct: #" at bounding box center [616, 154] width 322 height 28
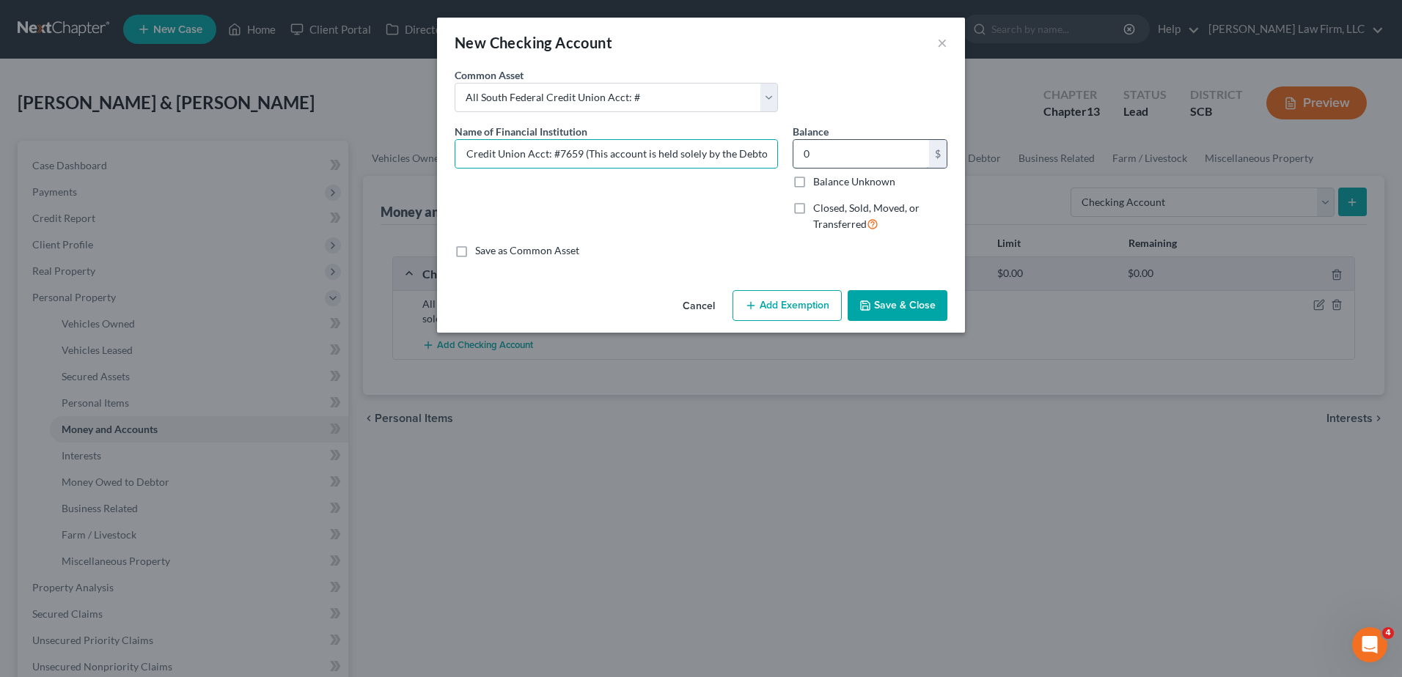
click at [834, 159] on input "0" at bounding box center [861, 154] width 136 height 28
click at [809, 150] on input "0,524.57" at bounding box center [861, 154] width 136 height 28
click at [813, 153] on input "0,524.57" at bounding box center [861, 154] width 136 height 28
click at [864, 154] on input "0,524.57" at bounding box center [861, 154] width 136 height 28
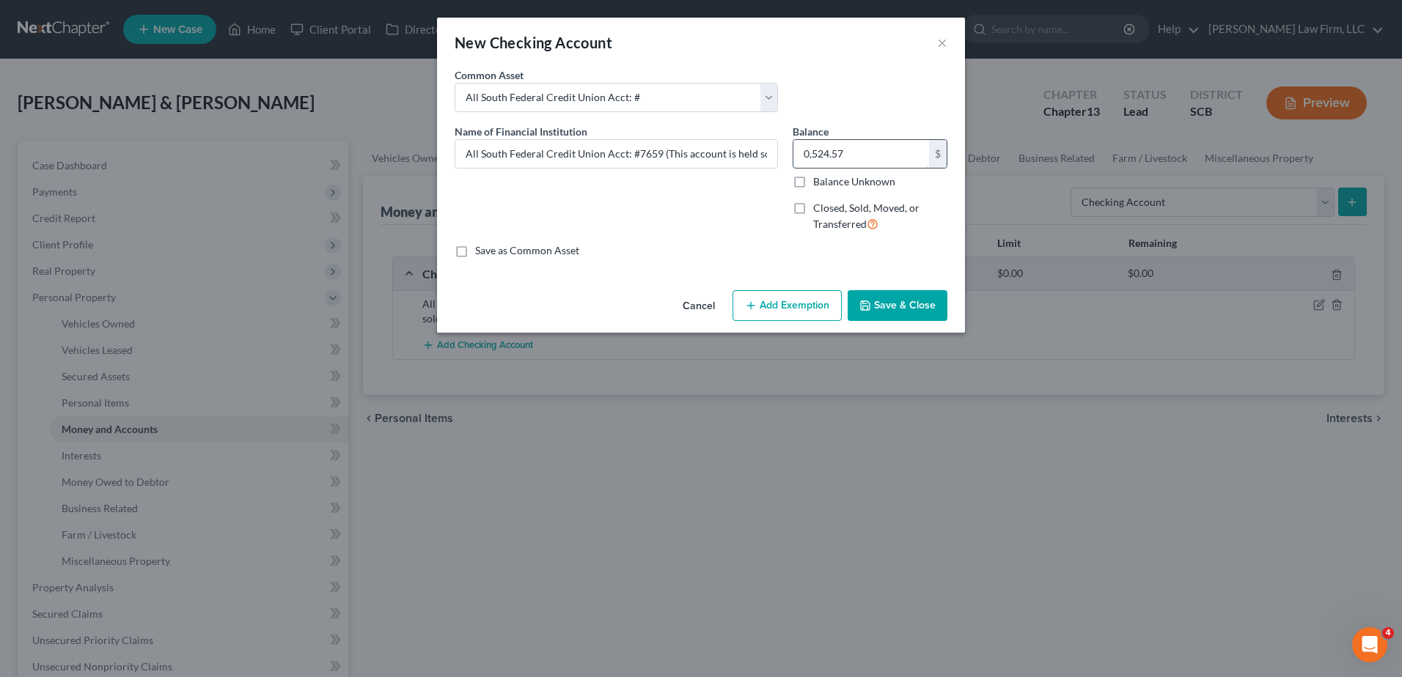
click at [864, 154] on input "0,524.57" at bounding box center [861, 154] width 136 height 28
click at [767, 158] on input "All South Federal Credit Union Acct: #7659 (This account is held solely by the …" at bounding box center [616, 154] width 322 height 28
click at [859, 306] on button "Save & Close" at bounding box center [898, 305] width 100 height 31
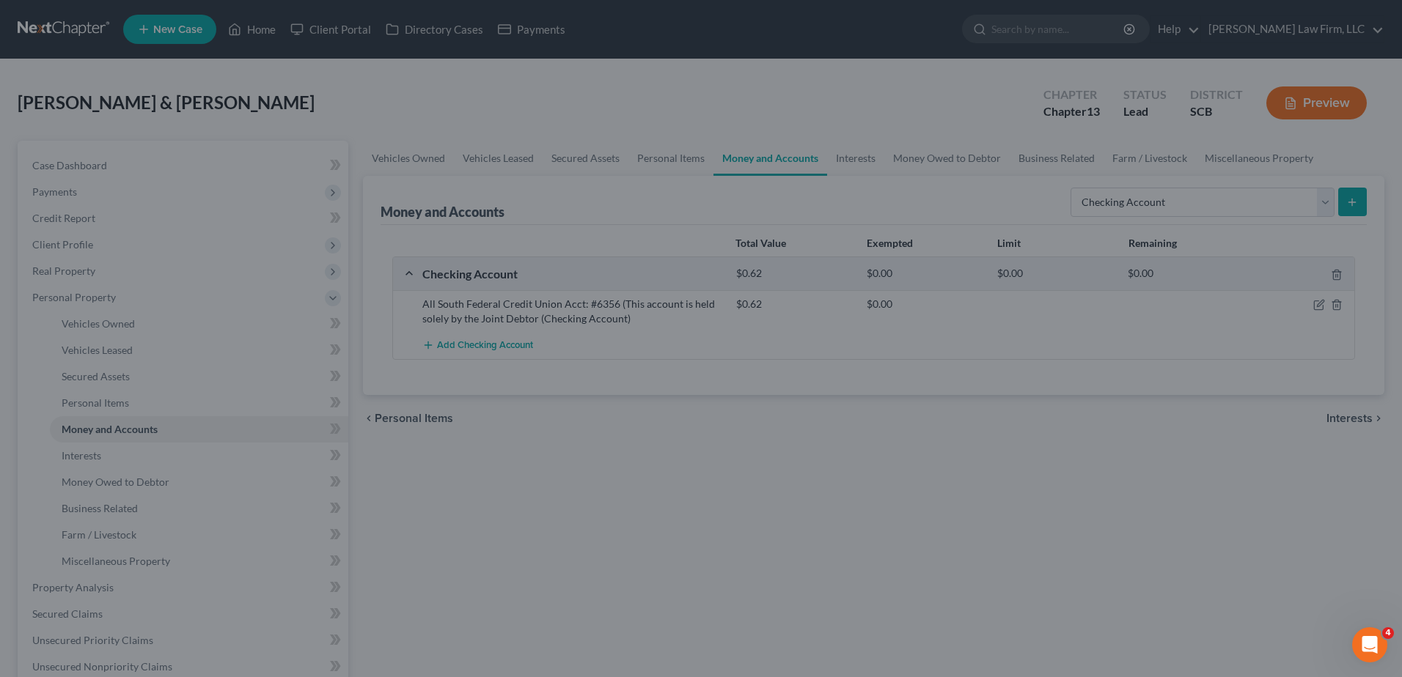
scroll to position [0, 0]
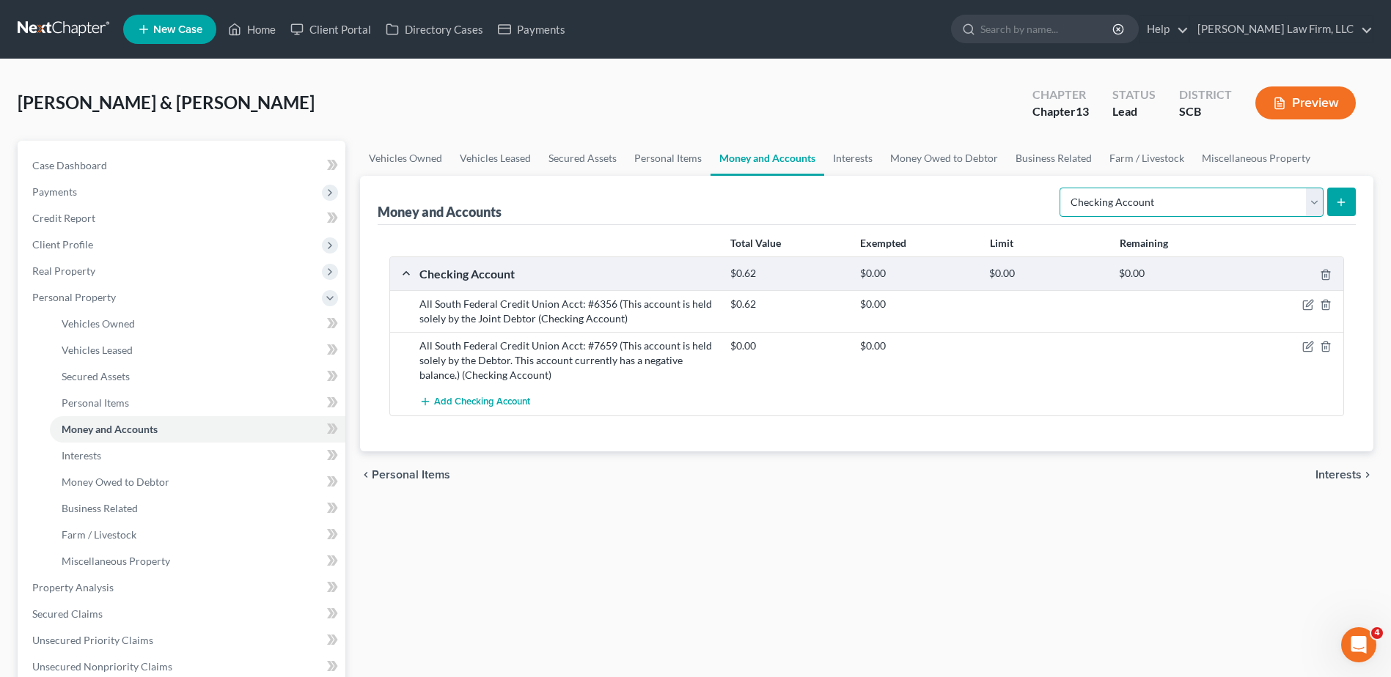
click at [1191, 203] on select "Select Account Type Brokerage Cash on Hand Certificates of Deposit Checking Acc…" at bounding box center [1191, 202] width 264 height 29
click at [1062, 188] on select "Select Account Type Brokerage Cash on Hand Certificates of Deposit Checking Acc…" at bounding box center [1191, 202] width 264 height 29
click at [1340, 202] on icon "submit" at bounding box center [1341, 203] width 12 height 12
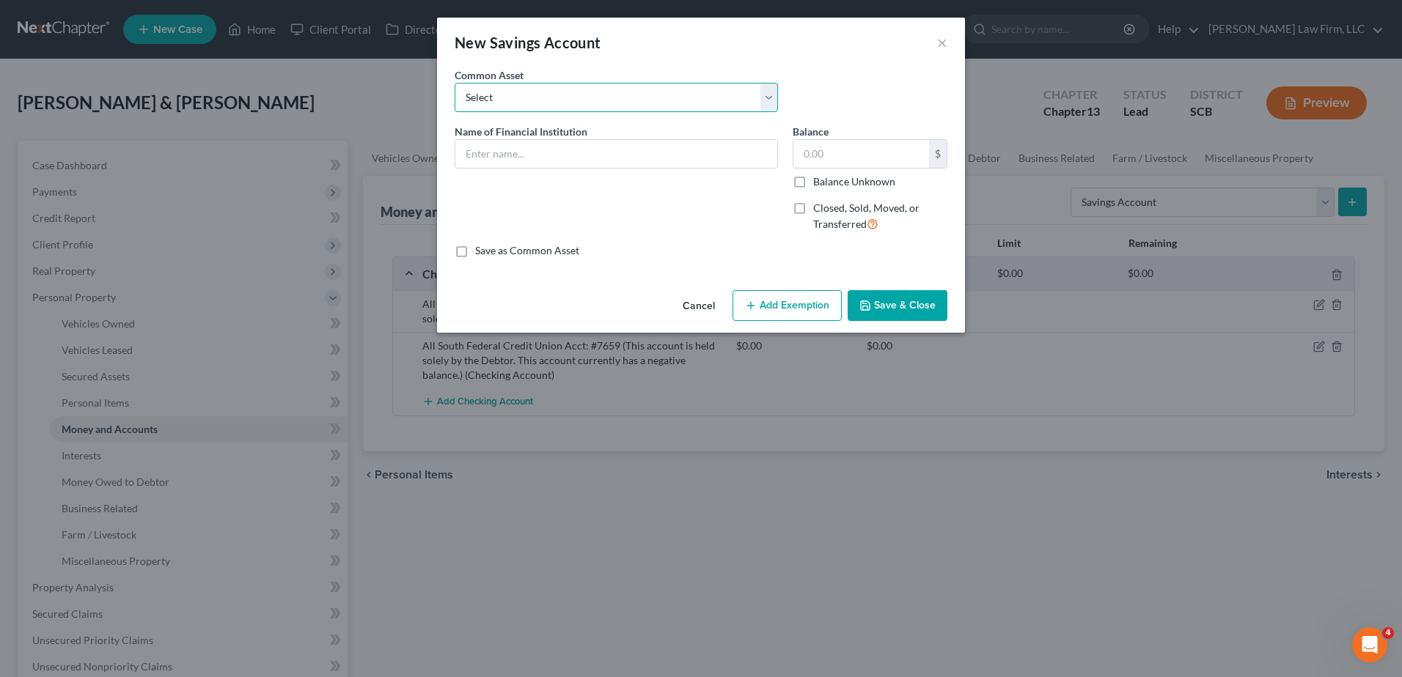
click at [652, 100] on select "Select SoFi Acct# REV Federal Credit Union Acct: # ABNB Federal Credit Union Ac…" at bounding box center [616, 97] width 323 height 29
click at [455, 83] on select "Select SoFi Acct# REV Federal Credit Union Acct: # ABNB Federal Credit Union Ac…" at bounding box center [616, 97] width 323 height 29
click at [533, 156] on input "text" at bounding box center [616, 154] width 322 height 28
click at [857, 306] on button "Save & Close" at bounding box center [898, 305] width 100 height 31
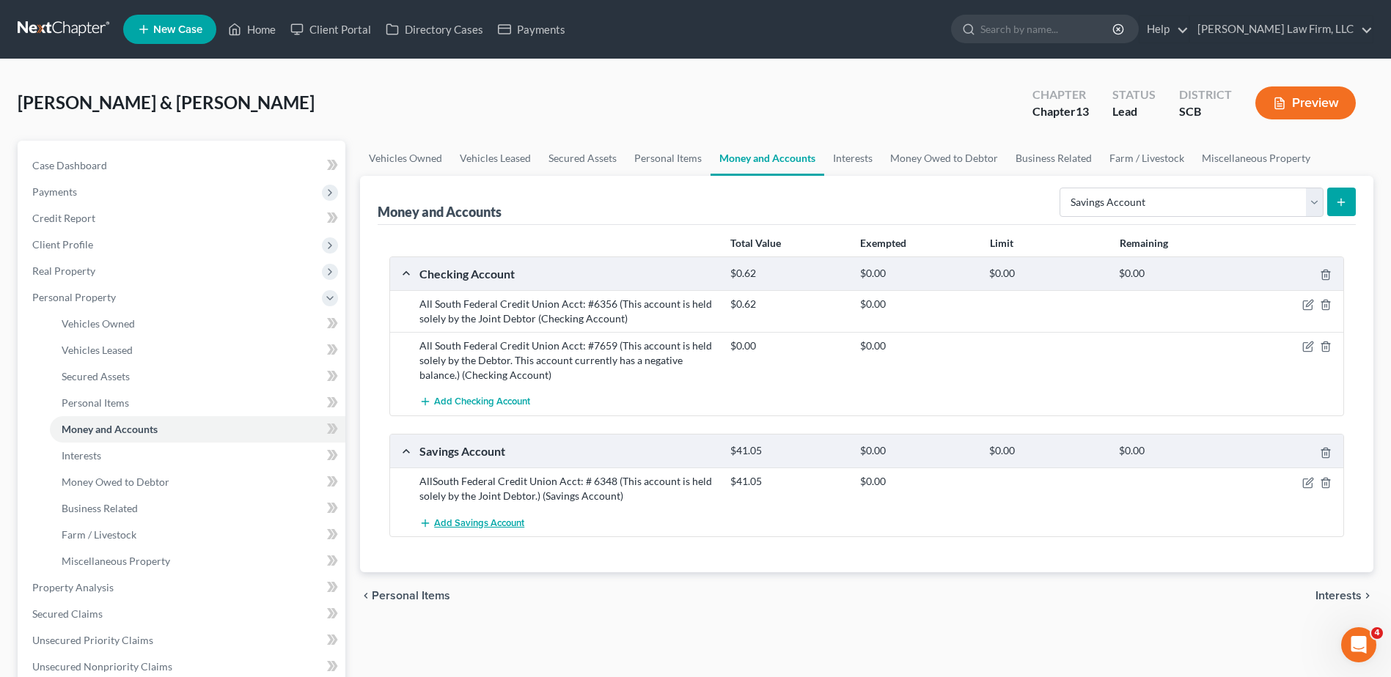
click at [465, 523] on span "Add Savings Account" at bounding box center [479, 524] width 90 height 12
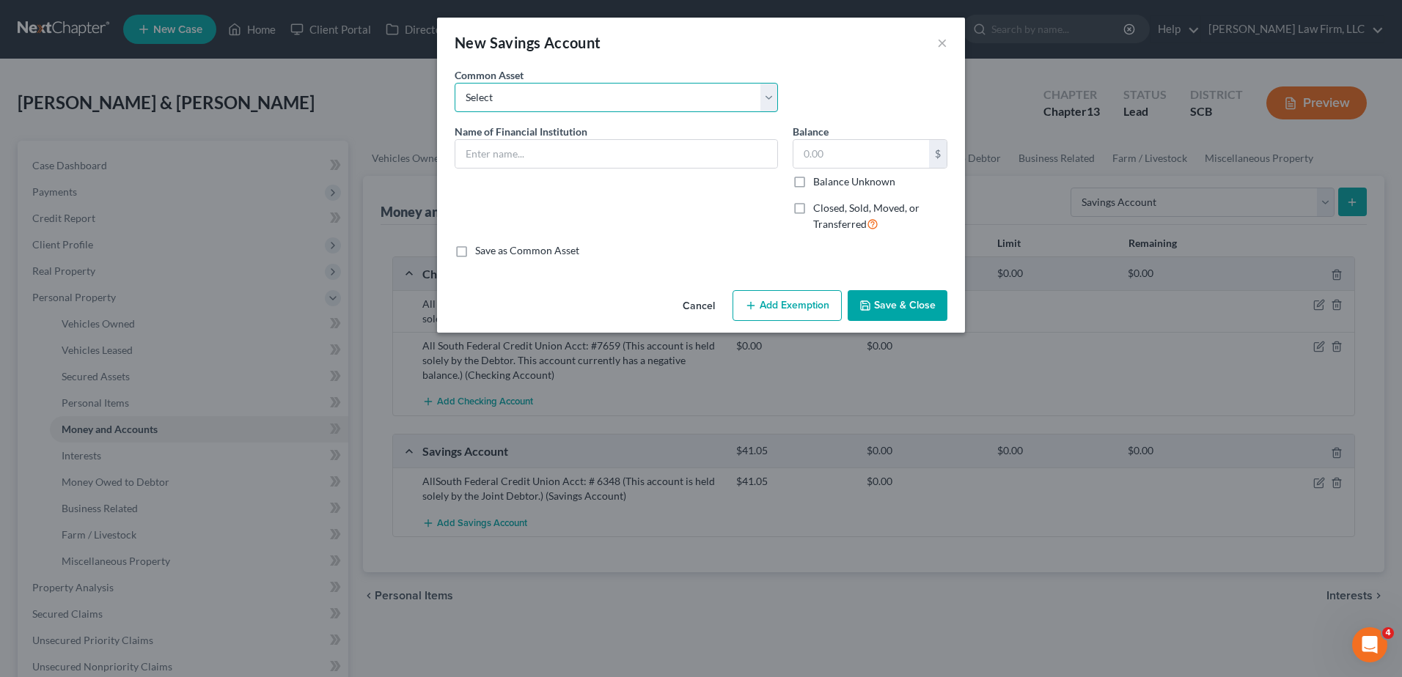
click at [526, 89] on select "Select SoFi Acct# REV Federal Credit Union Acct: # ABNB Federal Credit Union Ac…" at bounding box center [616, 97] width 323 height 29
click at [455, 83] on select "Select SoFi Acct# REV Federal Credit Union Acct: # ABNB Federal Credit Union Ac…" at bounding box center [616, 97] width 323 height 29
click at [561, 155] on input "text" at bounding box center [616, 154] width 322 height 28
click at [897, 302] on button "Save & Close" at bounding box center [898, 305] width 100 height 31
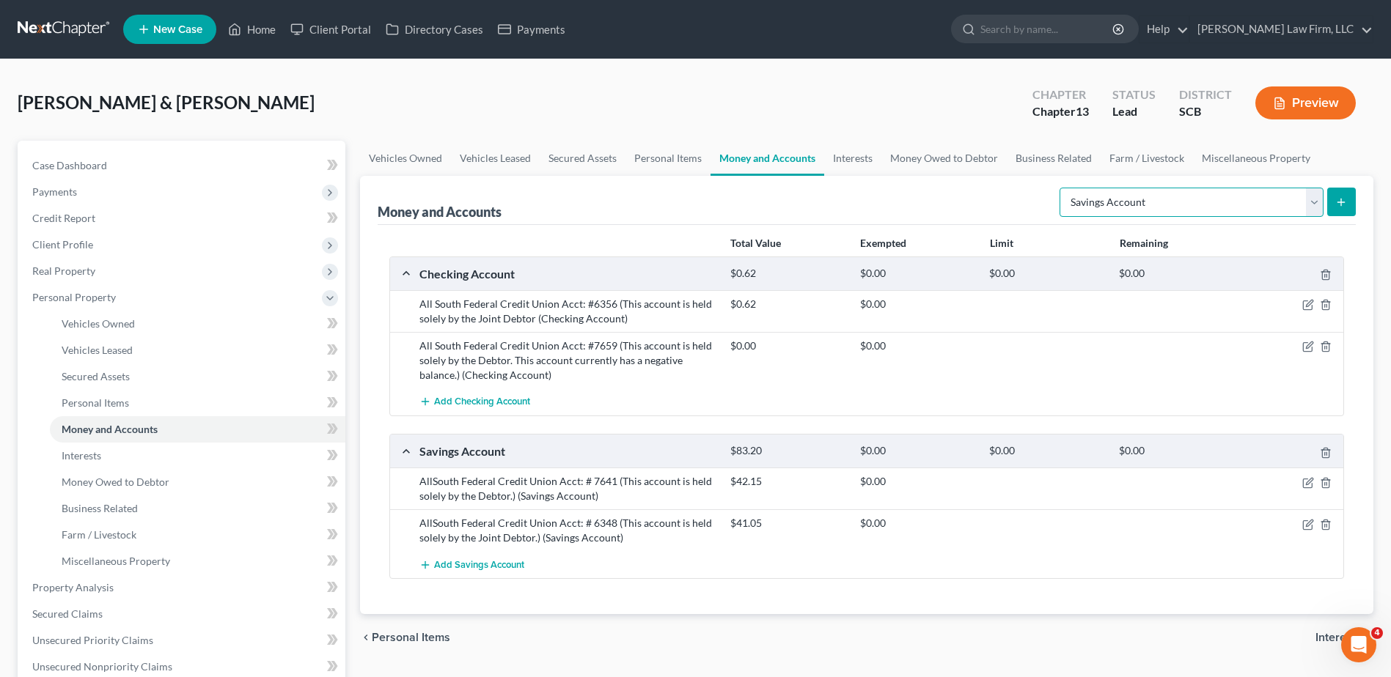
click at [1172, 203] on select "Select Account Type Brokerage Cash on Hand Certificates of Deposit Checking Acc…" at bounding box center [1191, 202] width 264 height 29
click at [1062, 188] on select "Select Account Type Brokerage Cash on Hand Certificates of Deposit Checking Acc…" at bounding box center [1191, 202] width 264 height 29
click at [1334, 197] on button "submit" at bounding box center [1341, 202] width 29 height 29
click at [857, 153] on link "Interests" at bounding box center [852, 158] width 57 height 35
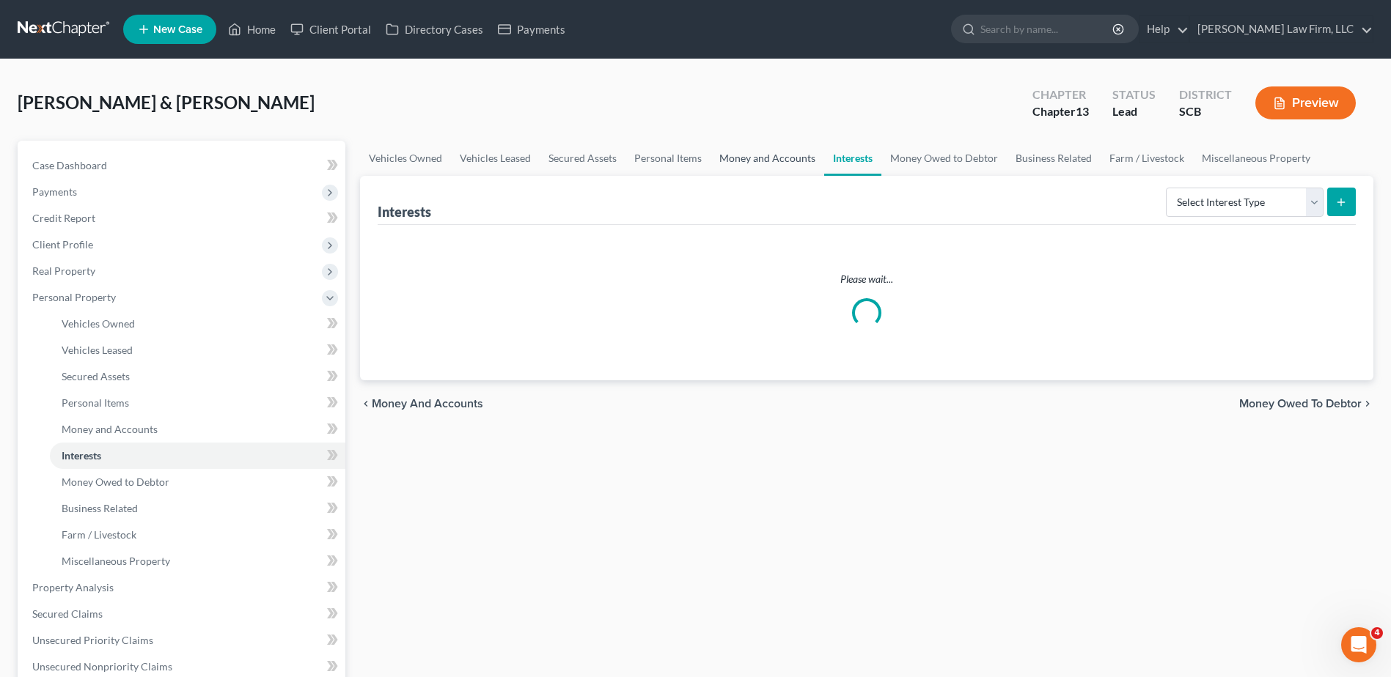
click at [801, 164] on link "Money and Accounts" at bounding box center [767, 158] width 114 height 35
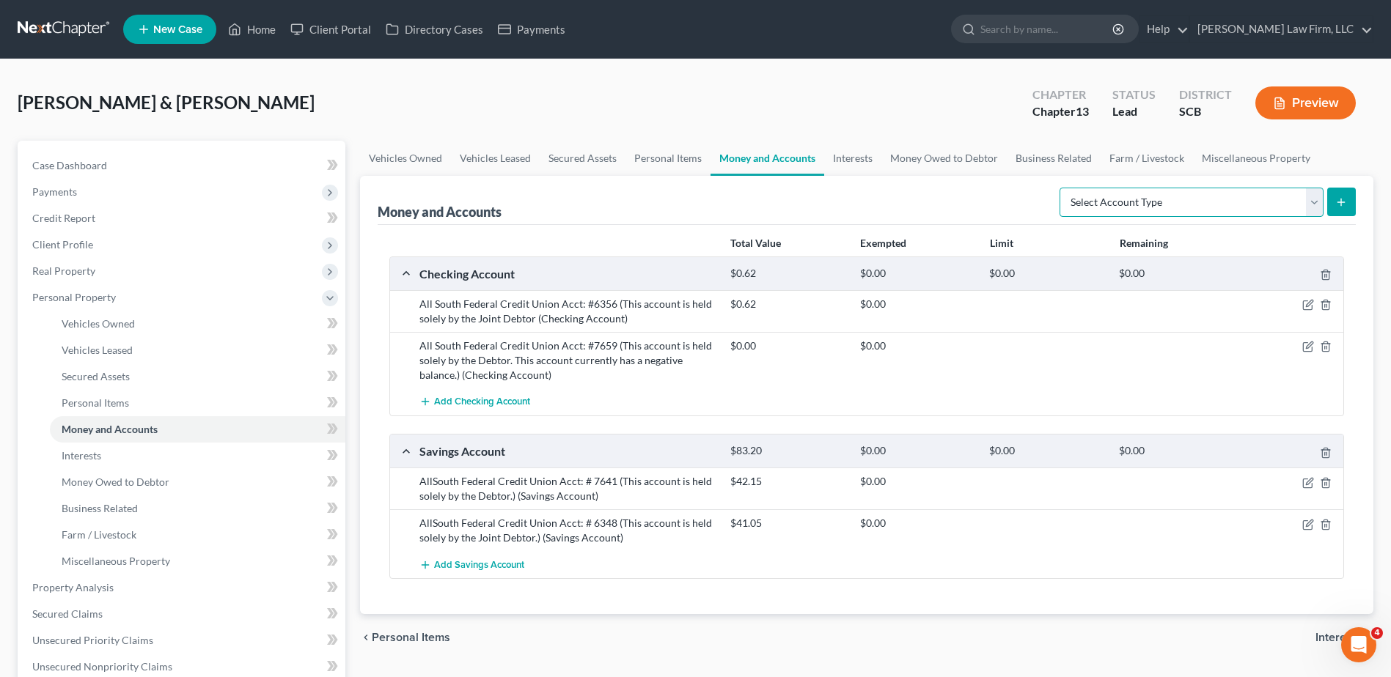
click at [1232, 200] on select "Select Account Type Brokerage Cash on Hand Certificates of Deposit Checking Acc…" at bounding box center [1191, 202] width 264 height 29
click at [1062, 188] on select "Select Account Type Brokerage Cash on Hand Certificates of Deposit Checking Acc…" at bounding box center [1191, 202] width 264 height 29
click at [1353, 198] on button "submit" at bounding box center [1341, 202] width 29 height 29
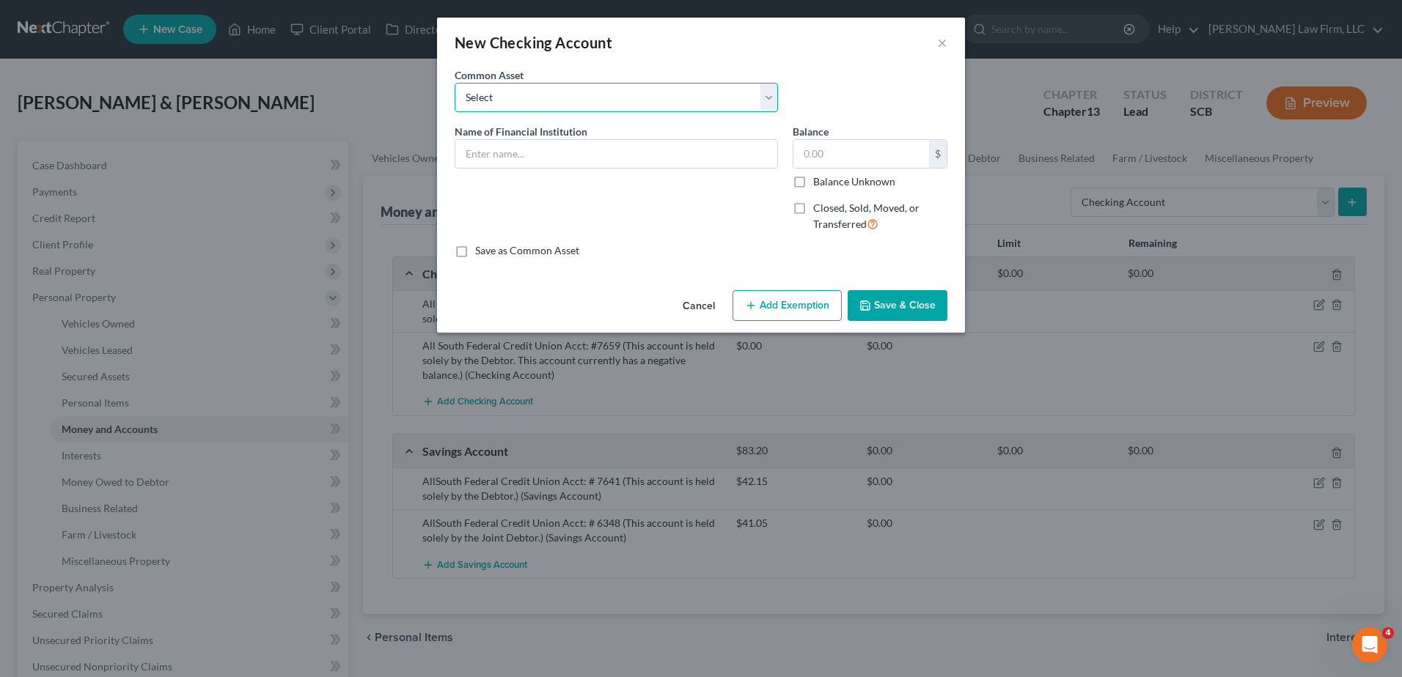
click at [554, 103] on select "Select First Citizens Bank South Carolina Federal Credit Union Acct: # ABNB Fed…" at bounding box center [616, 97] width 323 height 29
click at [455, 83] on select "Select First Citizens Bank South Carolina Federal Credit Union Acct: # ABNB Fed…" at bounding box center [616, 97] width 323 height 29
click at [658, 161] on input "Founders Federal Credit Union Acct: #" at bounding box center [616, 154] width 322 height 28
click at [460, 159] on input "Founders Federal Credit Union Acct: #" at bounding box center [616, 154] width 322 height 28
click at [698, 151] on input "(Mrs.) Founders Federal Credit Union Acct: #" at bounding box center [616, 154] width 322 height 28
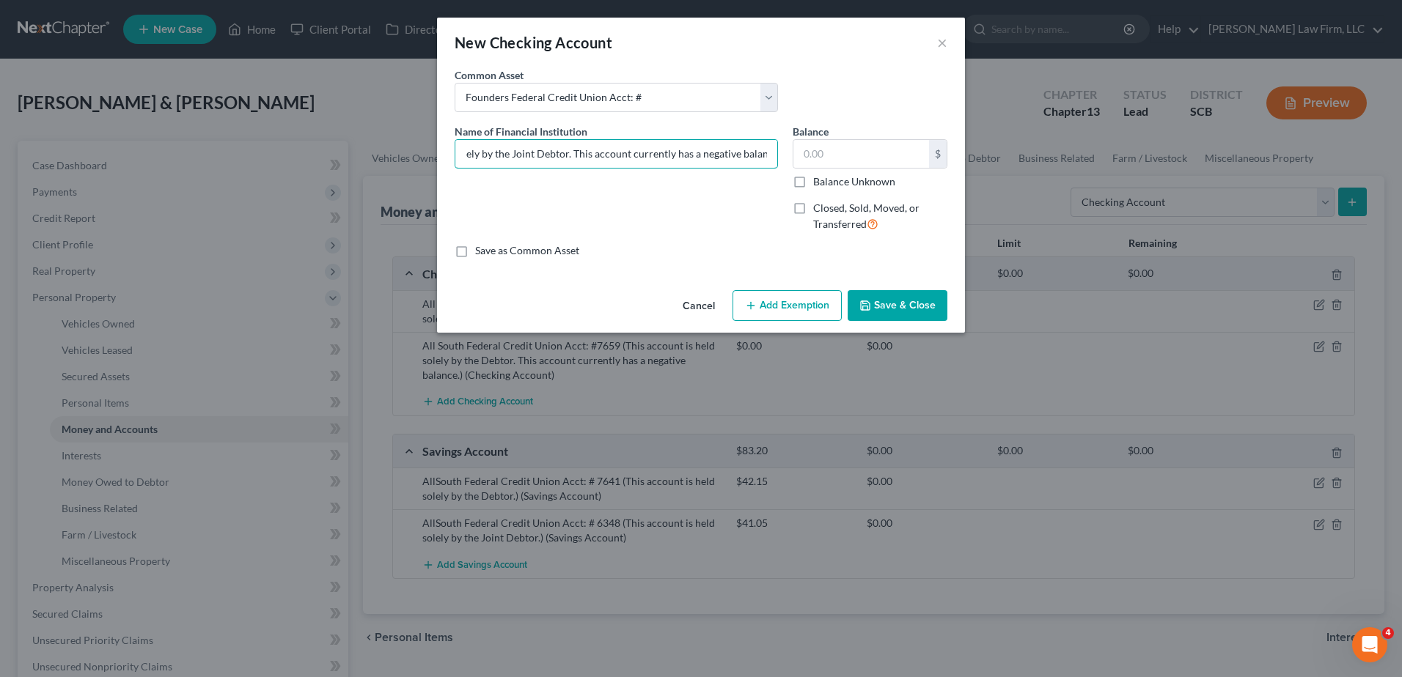
scroll to position [0, 328]
click at [898, 301] on button "Save & Close" at bounding box center [898, 305] width 100 height 31
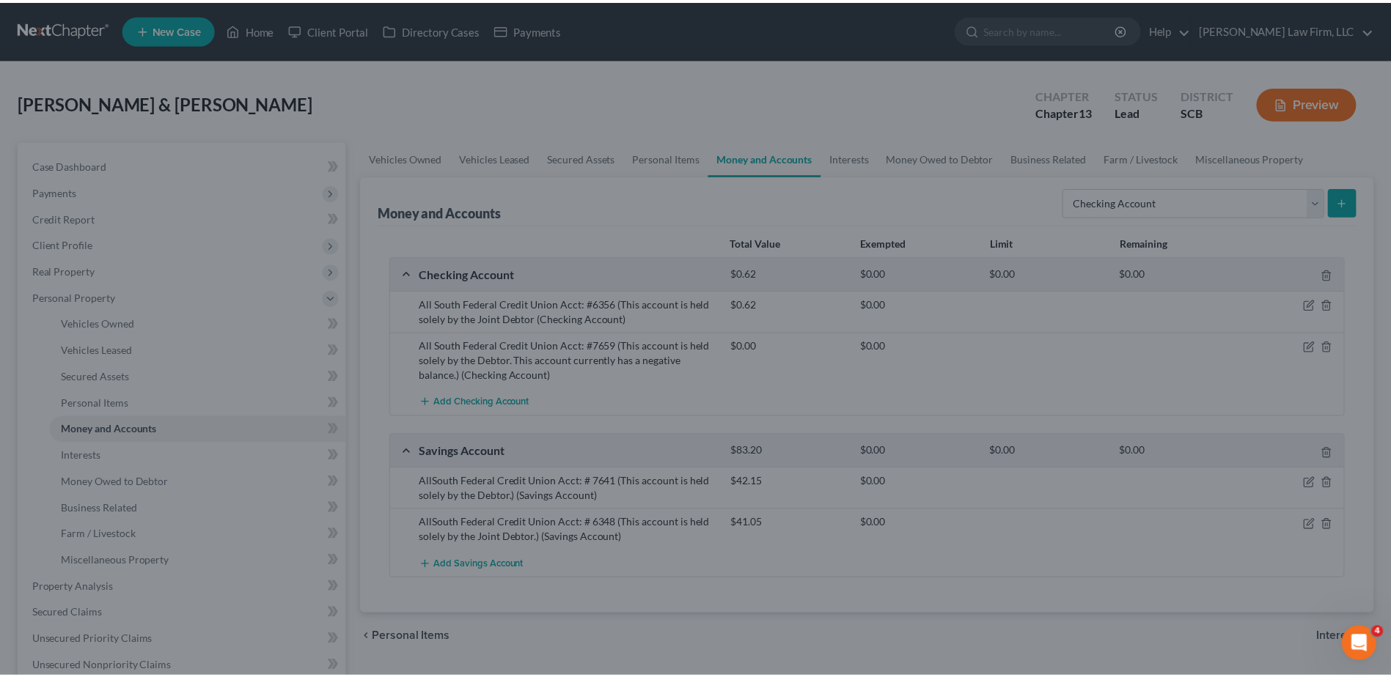
scroll to position [0, 0]
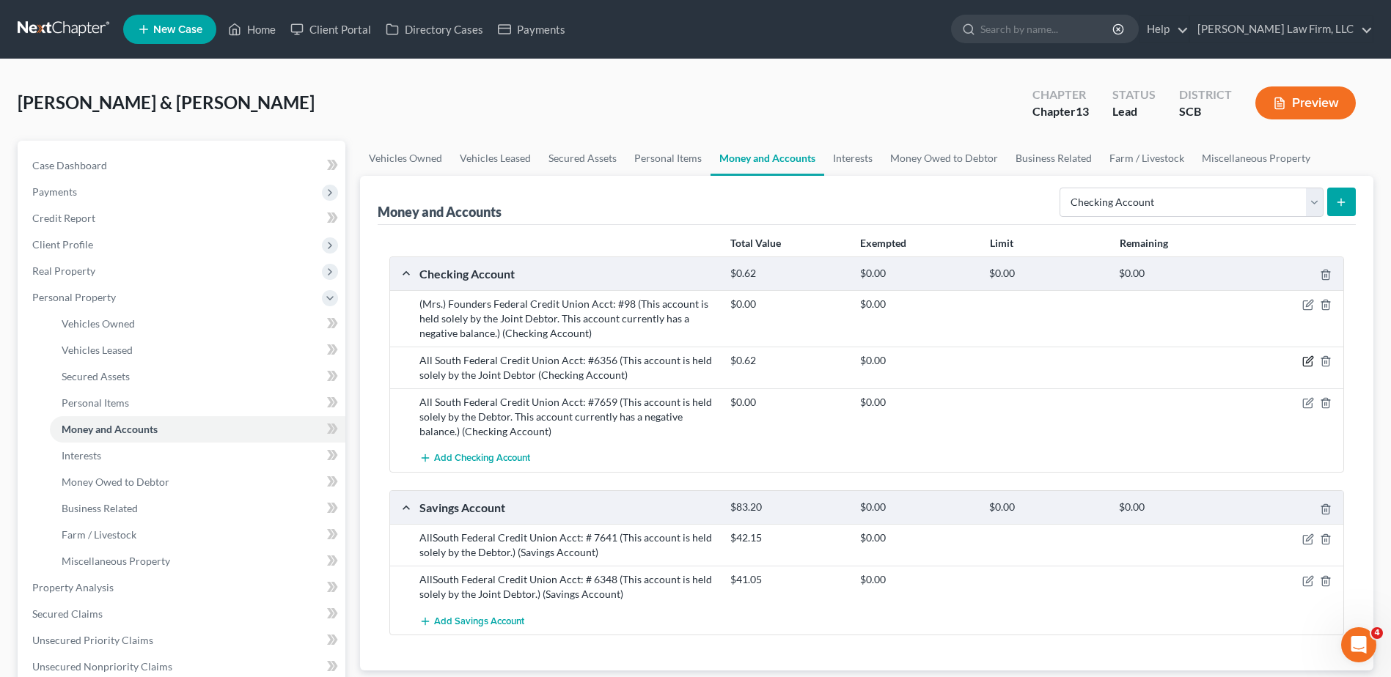
click at [1303, 359] on icon "button" at bounding box center [1307, 362] width 9 height 9
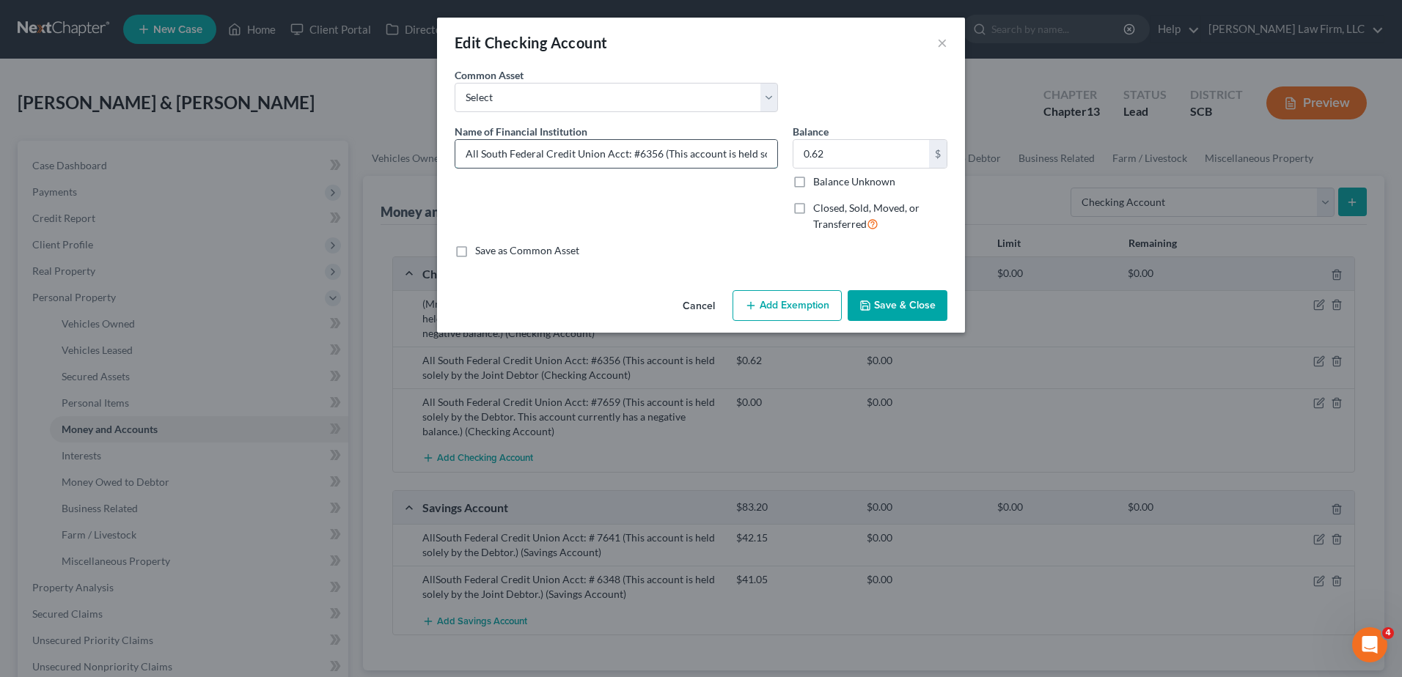
click at [456, 150] on input "All South Federal Credit Union Acct: #6356 (This account is held solely by the …" at bounding box center [616, 154] width 322 height 28
click at [907, 300] on button "Save & Close" at bounding box center [898, 305] width 100 height 31
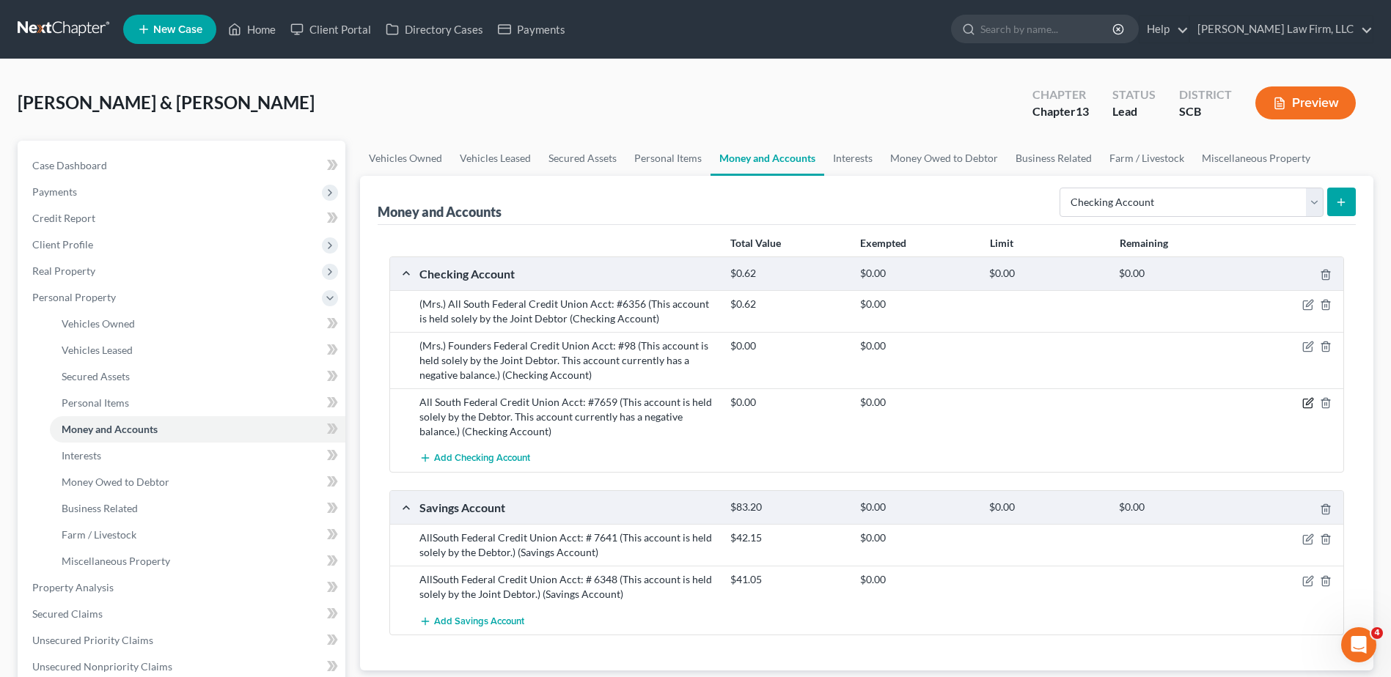
click at [1310, 406] on icon "button" at bounding box center [1308, 403] width 12 height 12
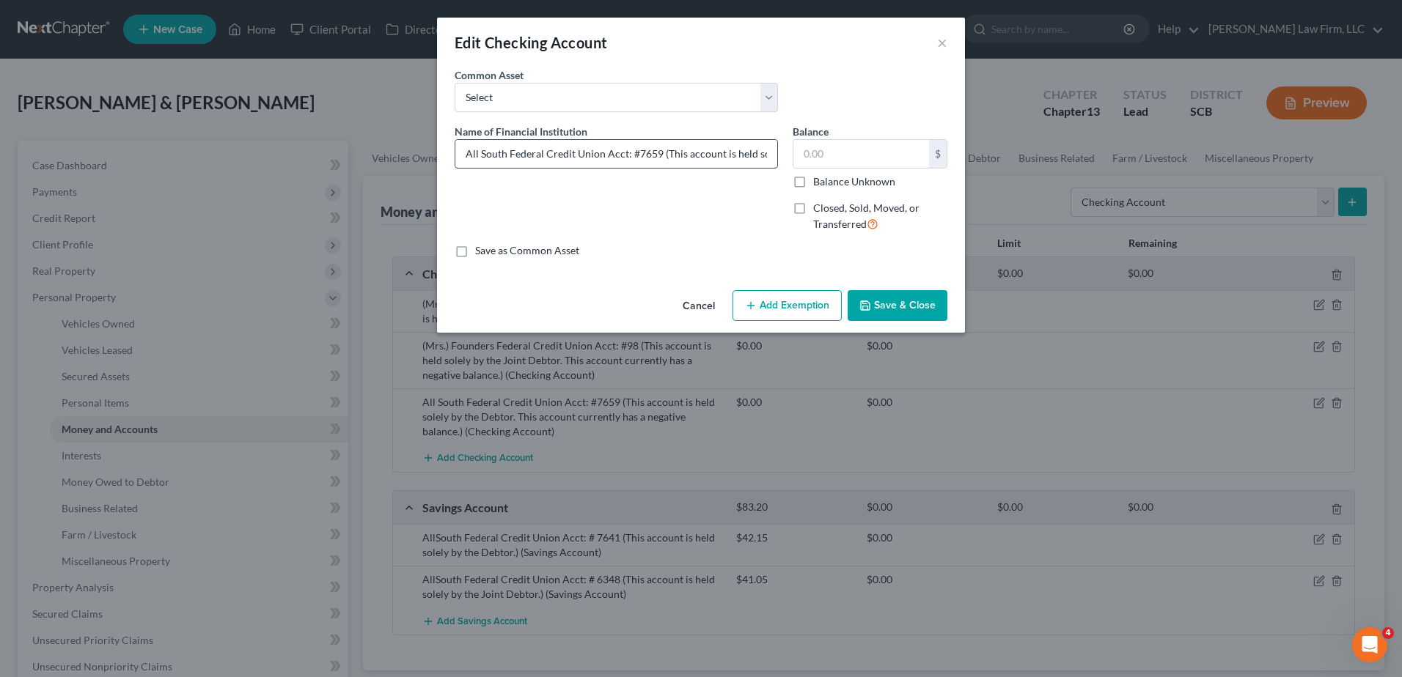
click at [470, 153] on input "All South Federal Credit Union Acct: #7659 (This account is held solely by the …" at bounding box center [616, 154] width 322 height 28
click at [464, 153] on input "All South Federal Credit Union Acct: #7659 (This account is held solely by the …" at bounding box center [616, 154] width 322 height 28
click at [926, 312] on button "Save & Close" at bounding box center [898, 305] width 100 height 31
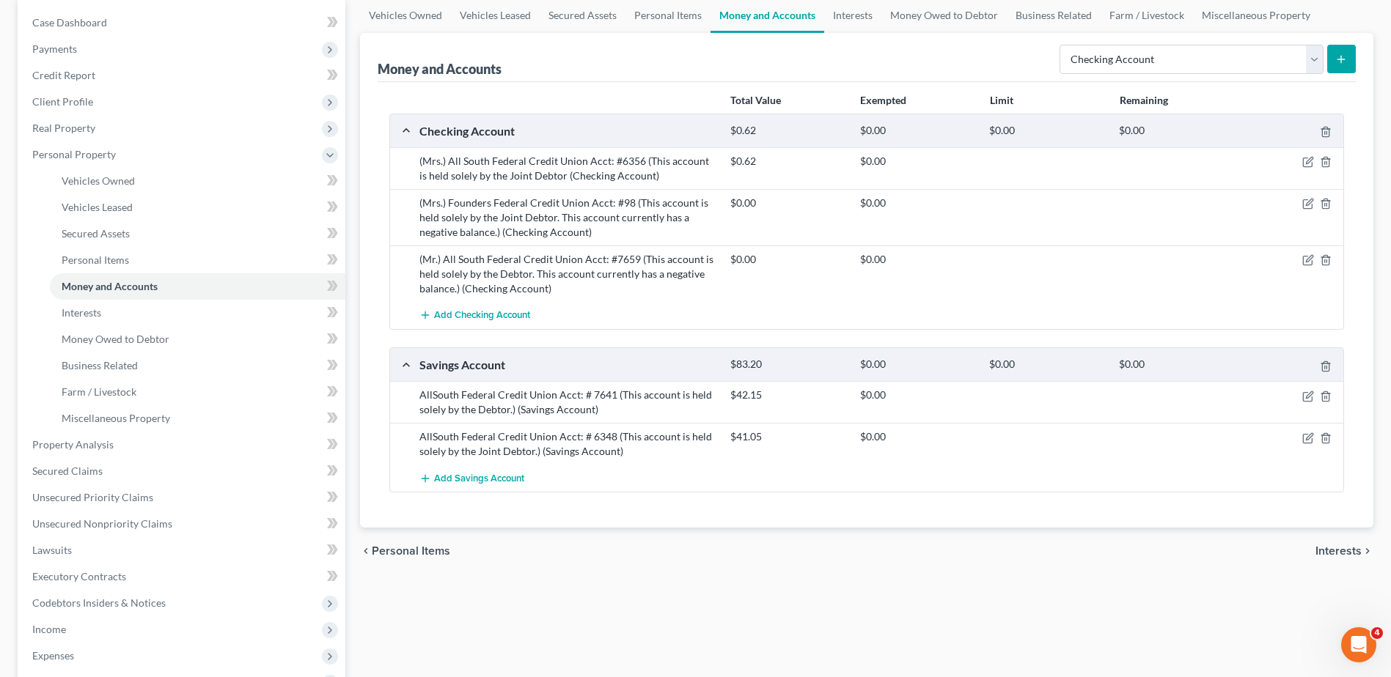
scroll to position [147, 0]
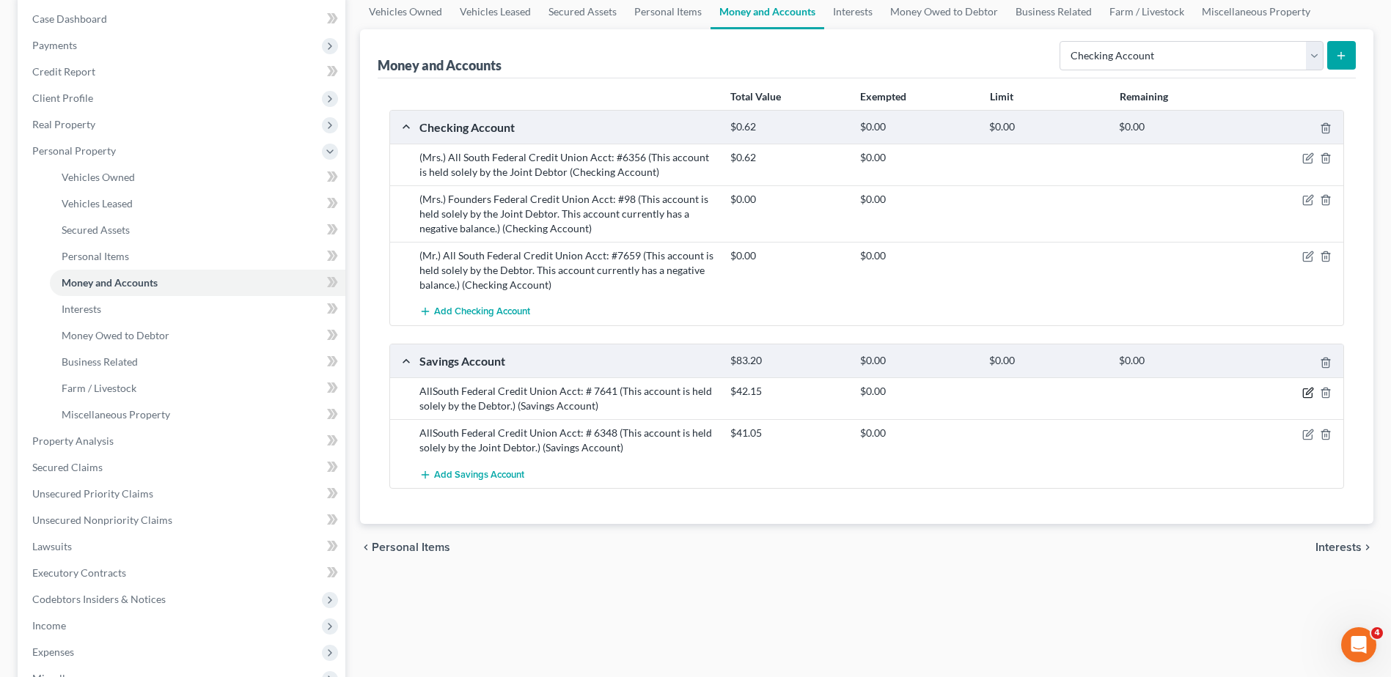
click at [1304, 392] on icon "button" at bounding box center [1308, 393] width 12 height 12
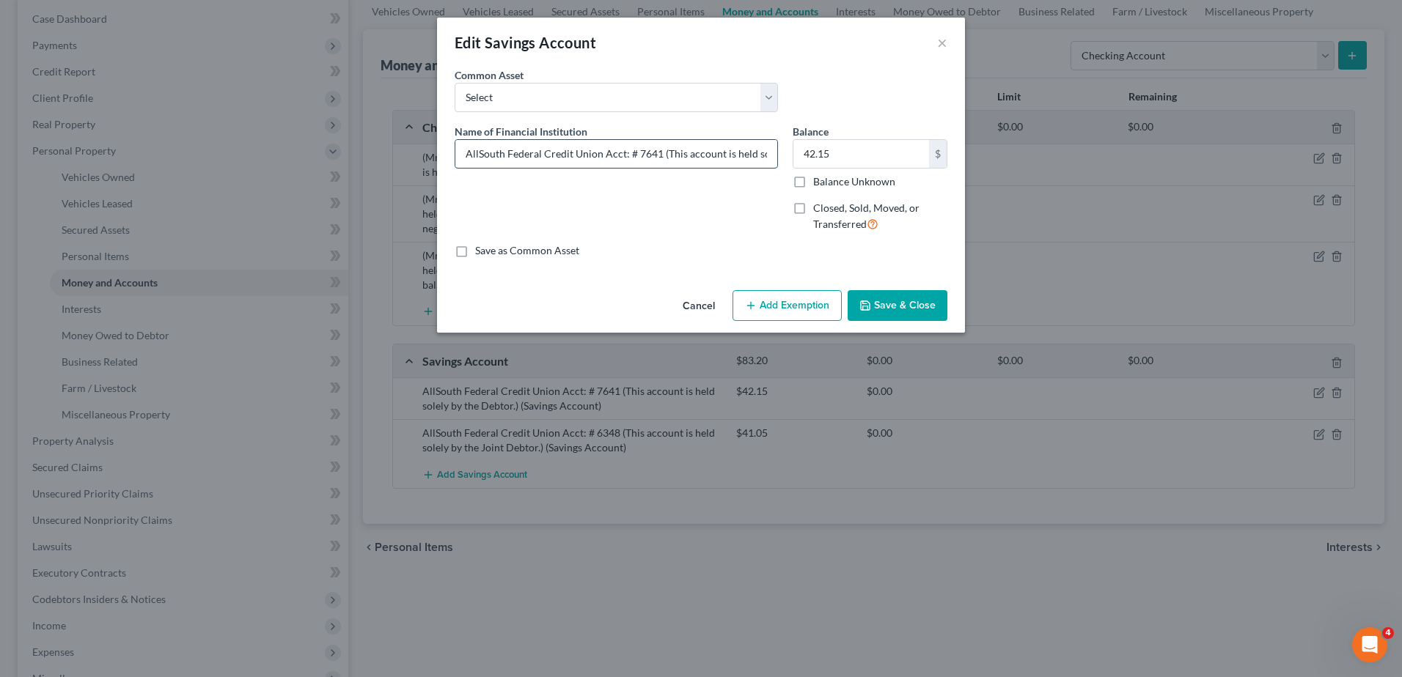
click at [465, 150] on input "AllSouth Federal Credit Union Acct: # 7641 (This account is held solely by the …" at bounding box center [616, 154] width 322 height 28
click at [891, 304] on button "Save & Close" at bounding box center [898, 305] width 100 height 31
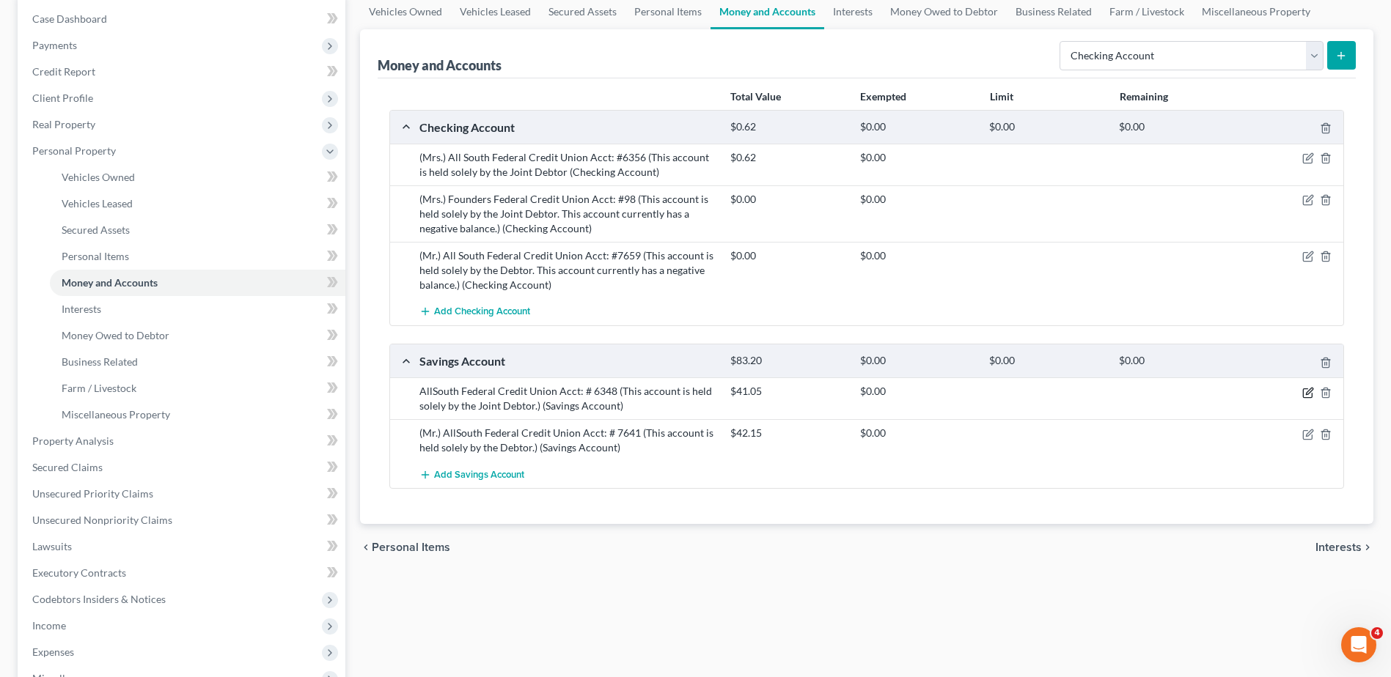
click at [1310, 393] on icon "button" at bounding box center [1309, 391] width 7 height 7
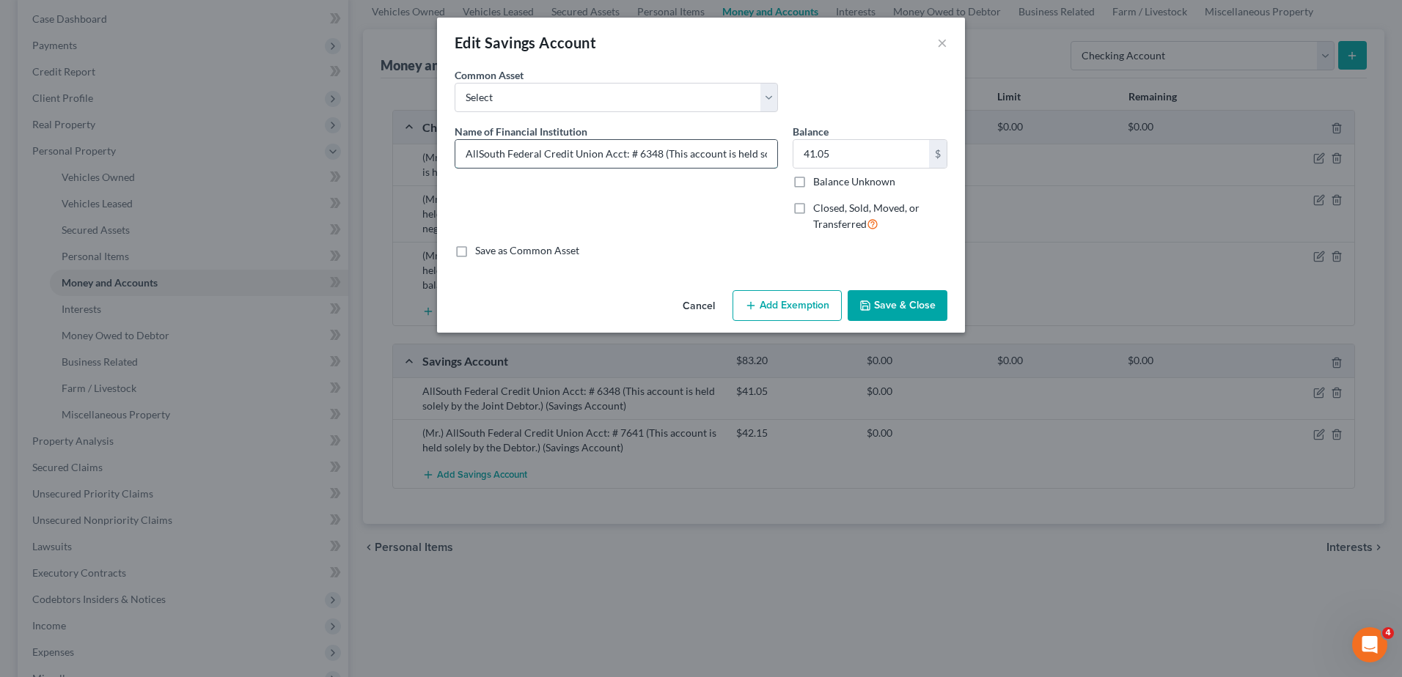
click at [468, 149] on input "AllSouth Federal Credit Union Acct: # 6348 (This account is held solely by the …" at bounding box center [616, 154] width 322 height 28
click at [911, 308] on button "Save & Close" at bounding box center [898, 305] width 100 height 31
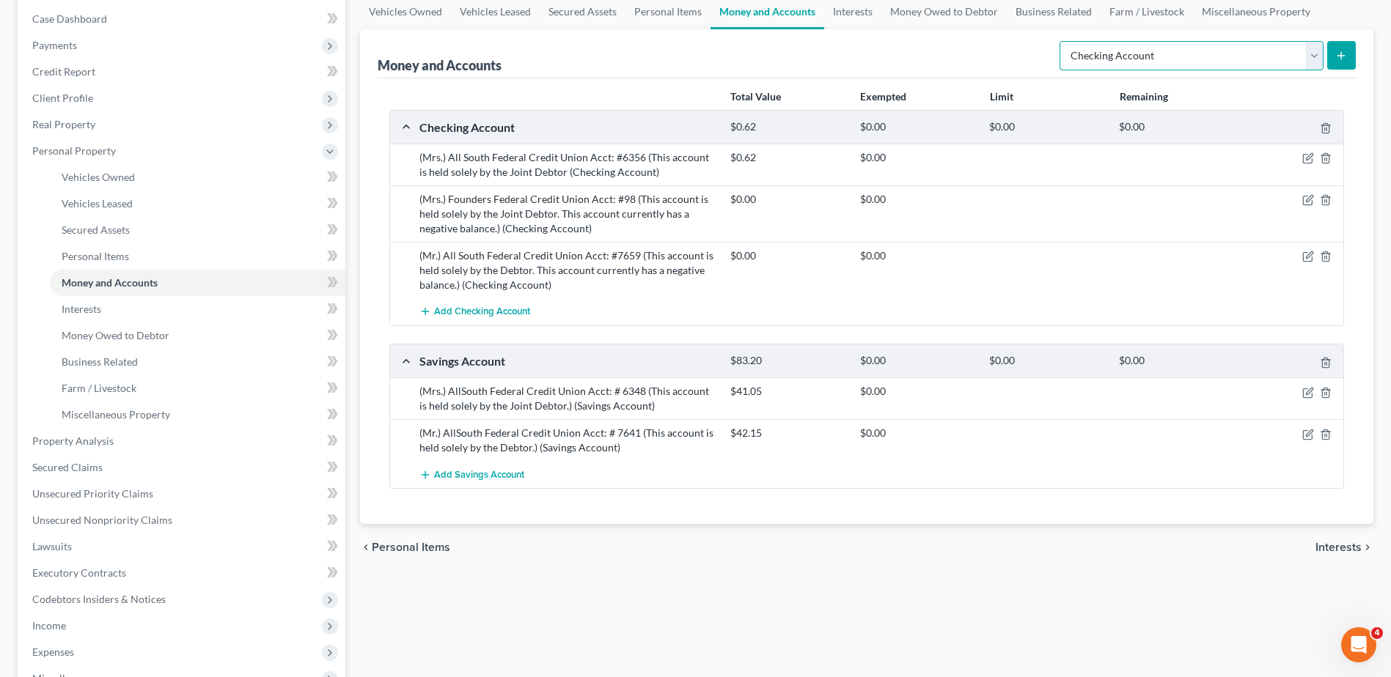
click at [1281, 52] on select "Select Account Type Brokerage Cash on Hand Certificates of Deposit Checking Acc…" at bounding box center [1191, 55] width 264 height 29
click at [1062, 41] on select "Select Account Type Brokerage Cash on Hand Certificates of Deposit Checking Acc…" at bounding box center [1191, 55] width 264 height 29
click at [1343, 59] on icon "submit" at bounding box center [1341, 56] width 12 height 12
click at [1346, 55] on icon "submit" at bounding box center [1341, 56] width 12 height 12
click at [851, 12] on link "Interests" at bounding box center [852, 11] width 57 height 35
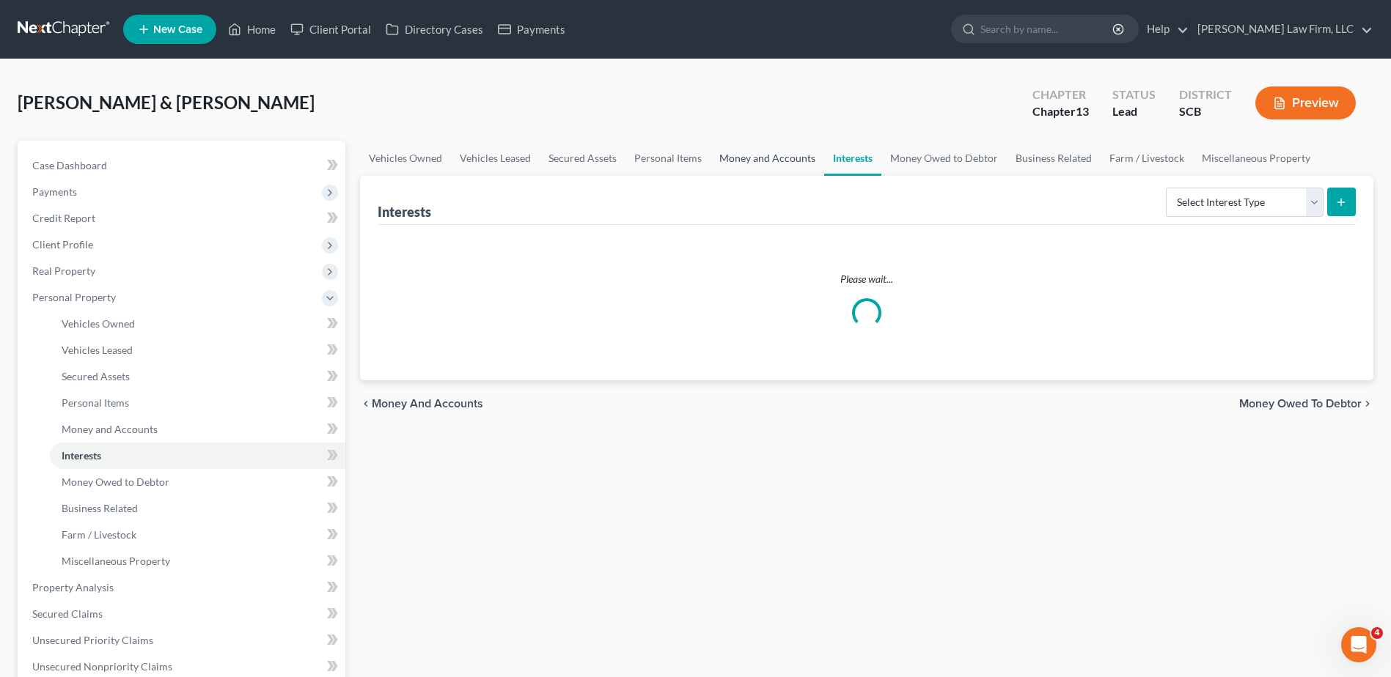
click at [774, 156] on link "Money and Accounts" at bounding box center [767, 158] width 114 height 35
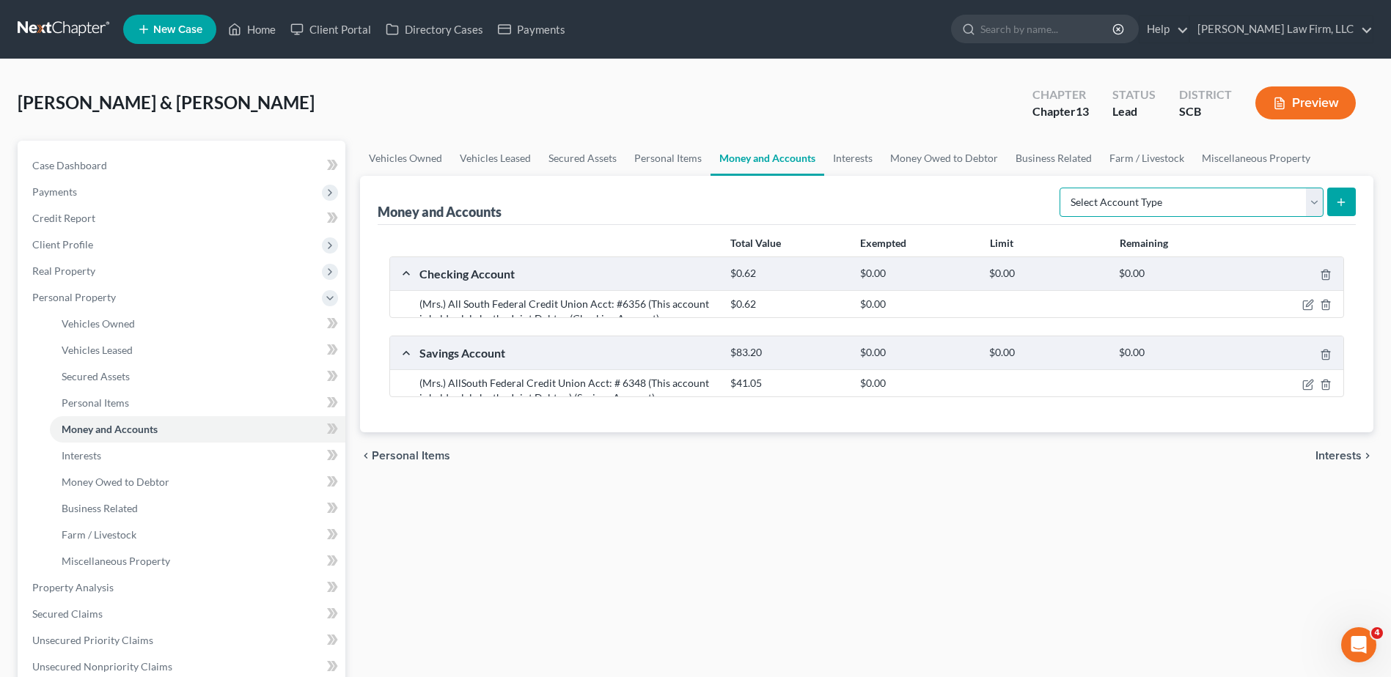
click at [1177, 199] on select "Select Account Type Brokerage Cash on Hand Certificates of Deposit Checking Acc…" at bounding box center [1191, 202] width 264 height 29
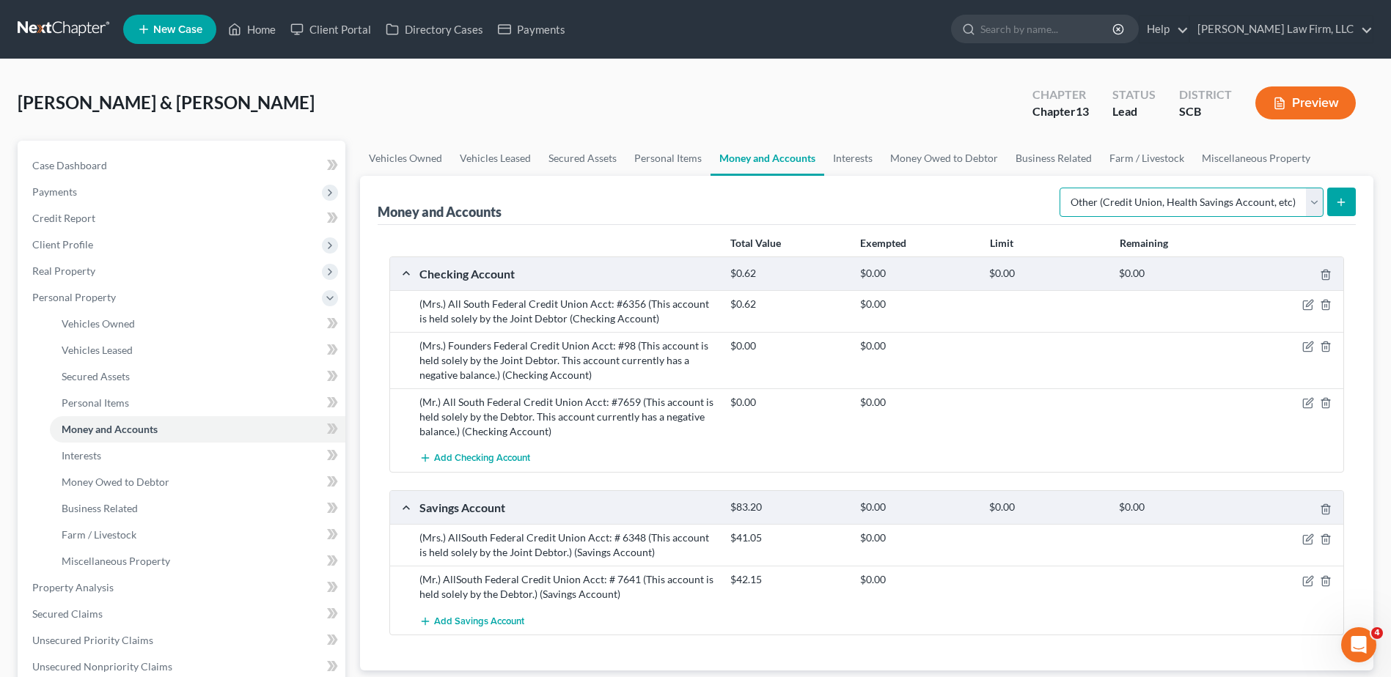
click at [1062, 188] on select "Select Account Type Brokerage Cash on Hand Certificates of Deposit Checking Acc…" at bounding box center [1191, 202] width 264 height 29
click at [1334, 199] on button "submit" at bounding box center [1341, 202] width 29 height 29
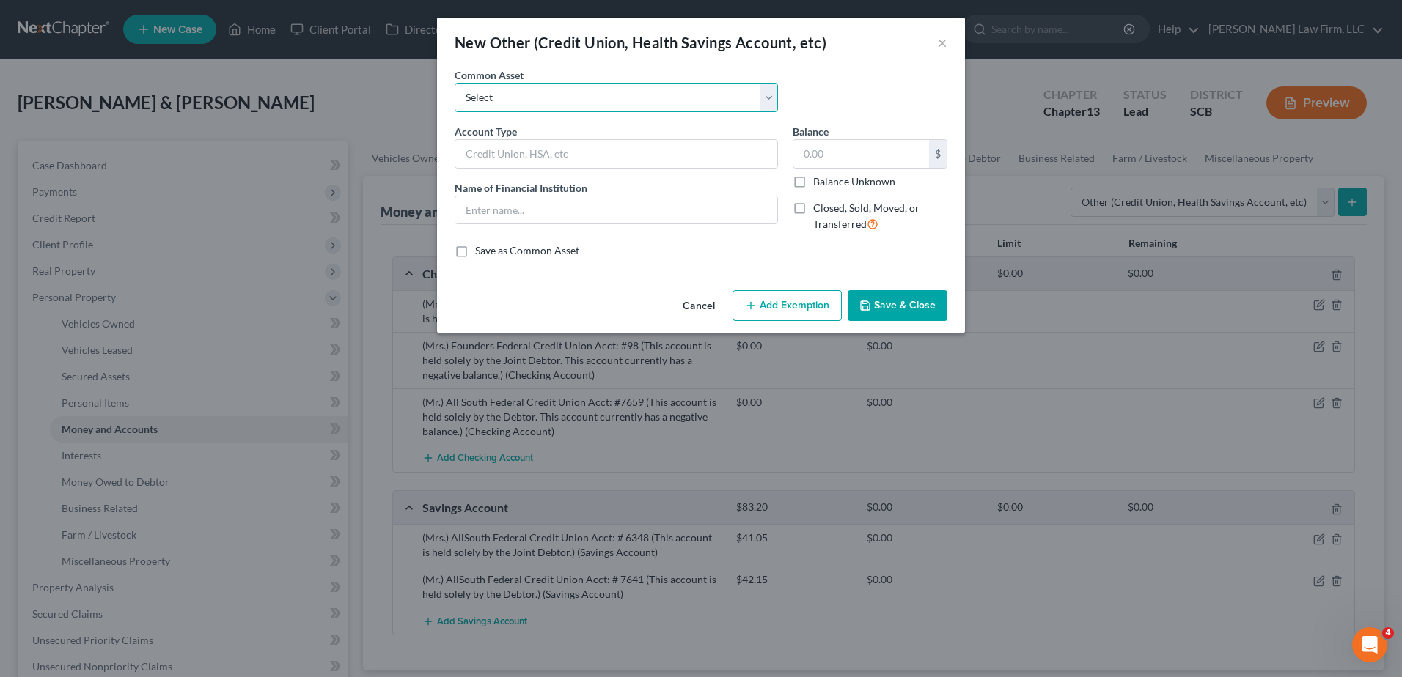
click at [628, 107] on select "Select Cash App Venmo Current Pre Paid Money Card Acct# Cash App( This account …" at bounding box center [616, 97] width 323 height 29
click at [455, 83] on select "Select Cash App Venmo Current Pre Paid Money Card Acct# Cash App( This account …" at bounding box center [616, 97] width 323 height 29
click at [590, 219] on input "Cash App" at bounding box center [616, 211] width 322 height 28
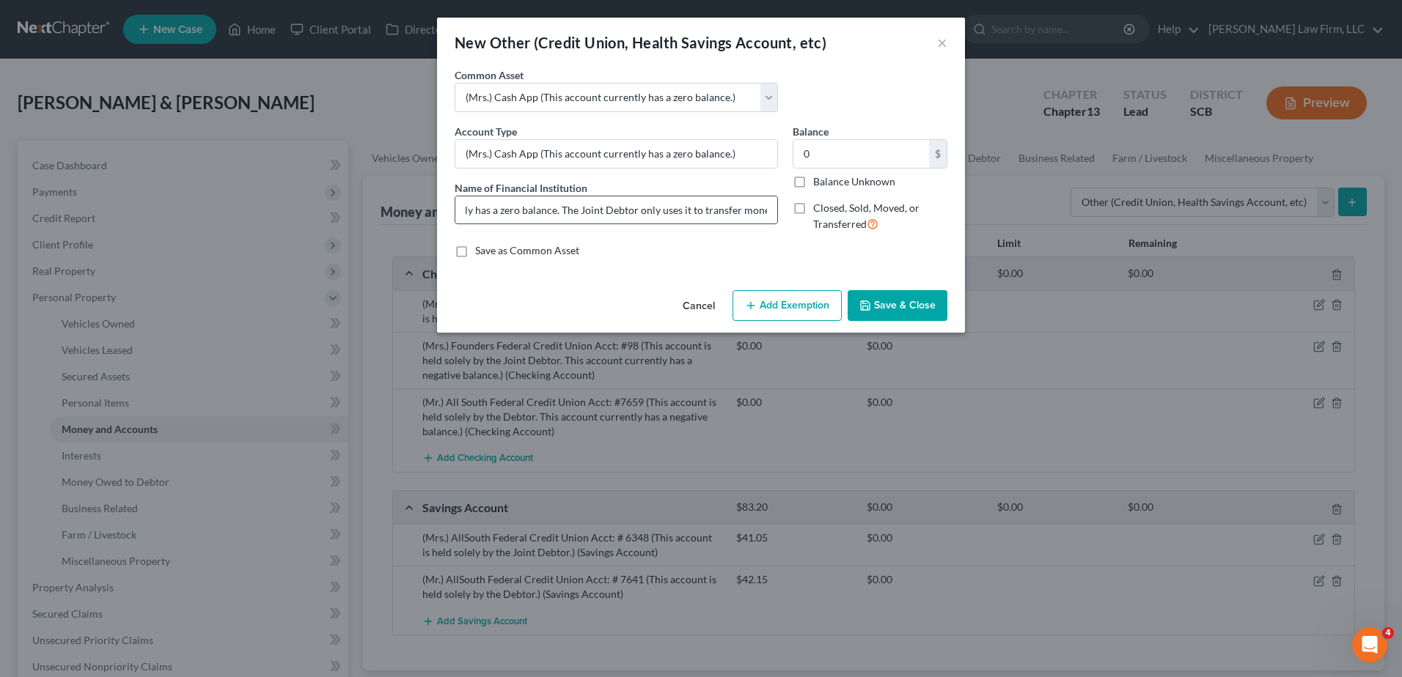
scroll to position [0, 147]
click at [748, 150] on input "(Mrs.) Cash App (This account currently has a zero balance.)" at bounding box center [616, 154] width 322 height 28
click at [724, 154] on input "(Mrs.) Cash App (This account currently has a zero balance.)" at bounding box center [616, 154] width 322 height 28
click at [727, 156] on input "(Mrs.) Cash App (This account currently has a zero balance.)" at bounding box center [616, 154] width 322 height 28
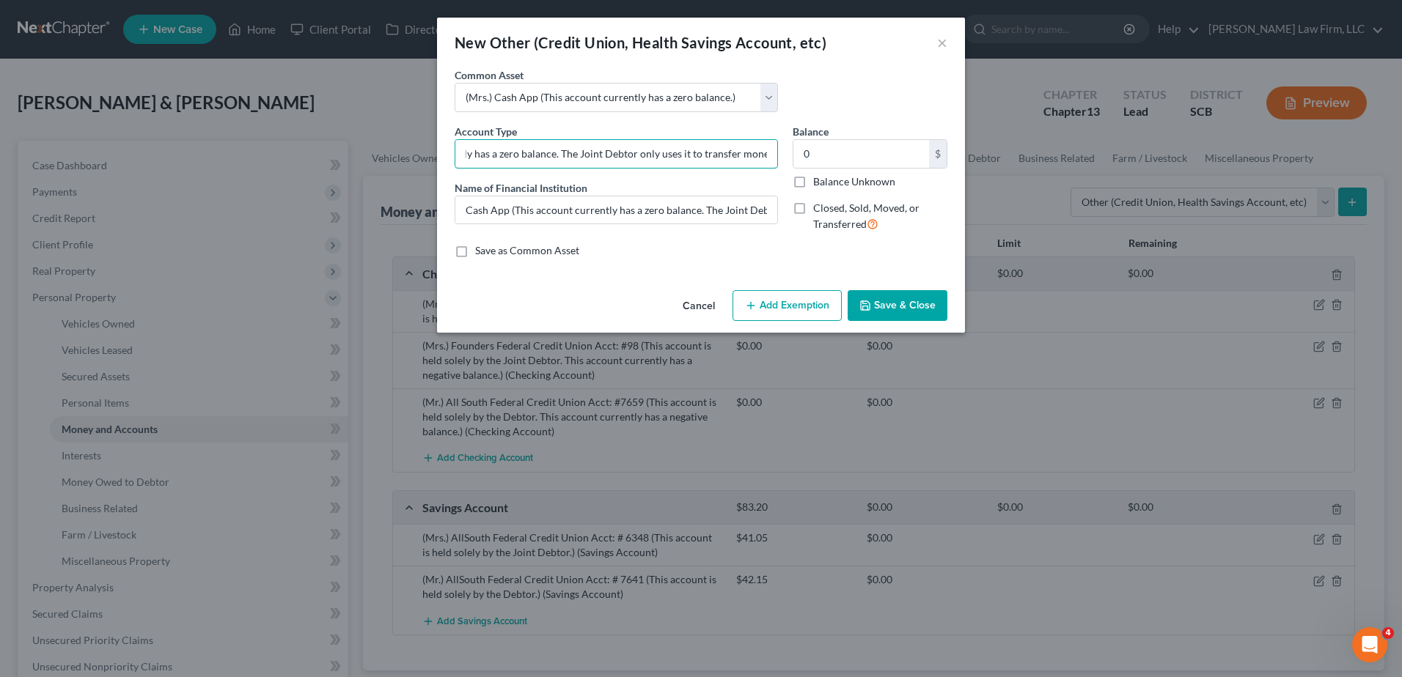
scroll to position [0, 177]
click at [867, 311] on icon "button" at bounding box center [865, 306] width 12 height 12
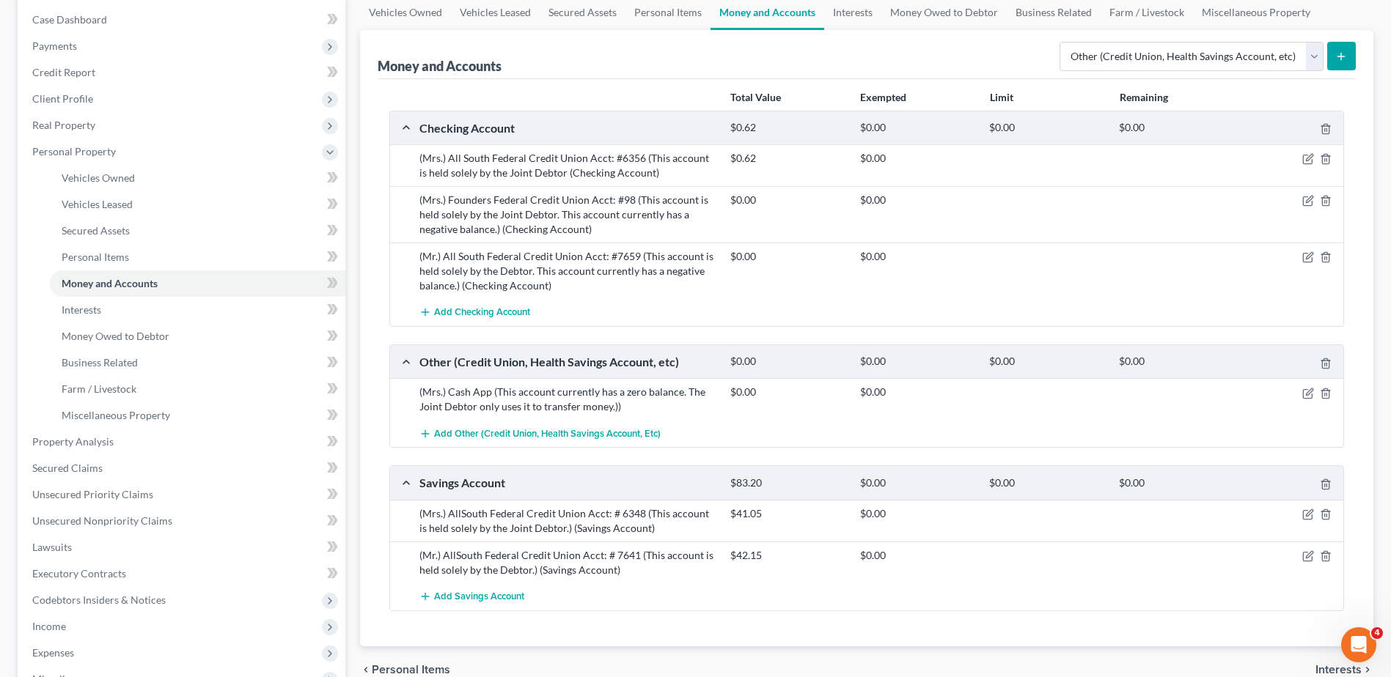
scroll to position [147, 0]
click at [841, 22] on link "Interests" at bounding box center [852, 11] width 57 height 35
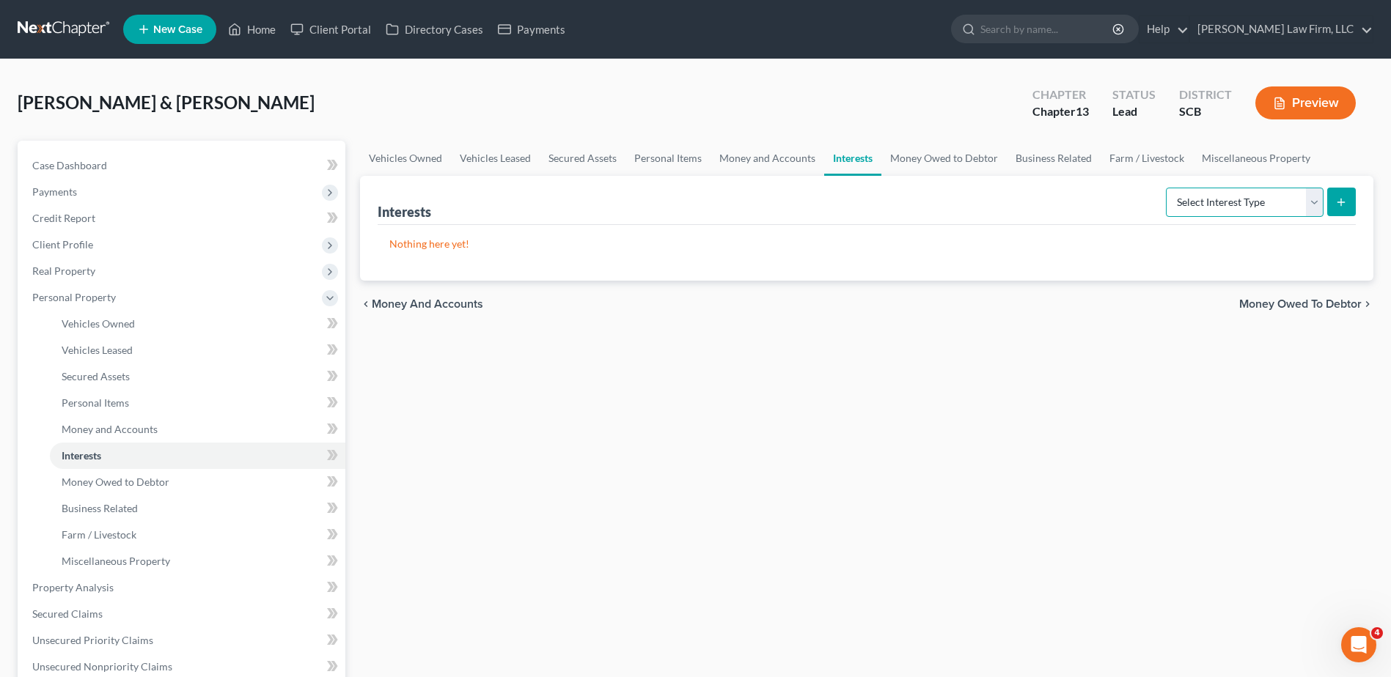
click at [1227, 196] on select "Select Interest Type 401K Annuity Bond Education IRA Government Bond Government…" at bounding box center [1245, 202] width 158 height 29
click at [1167, 188] on select "Select Interest Type 401K Annuity Bond Education IRA Government Bond Government…" at bounding box center [1245, 202] width 158 height 29
click at [1334, 198] on button "submit" at bounding box center [1341, 202] width 29 height 29
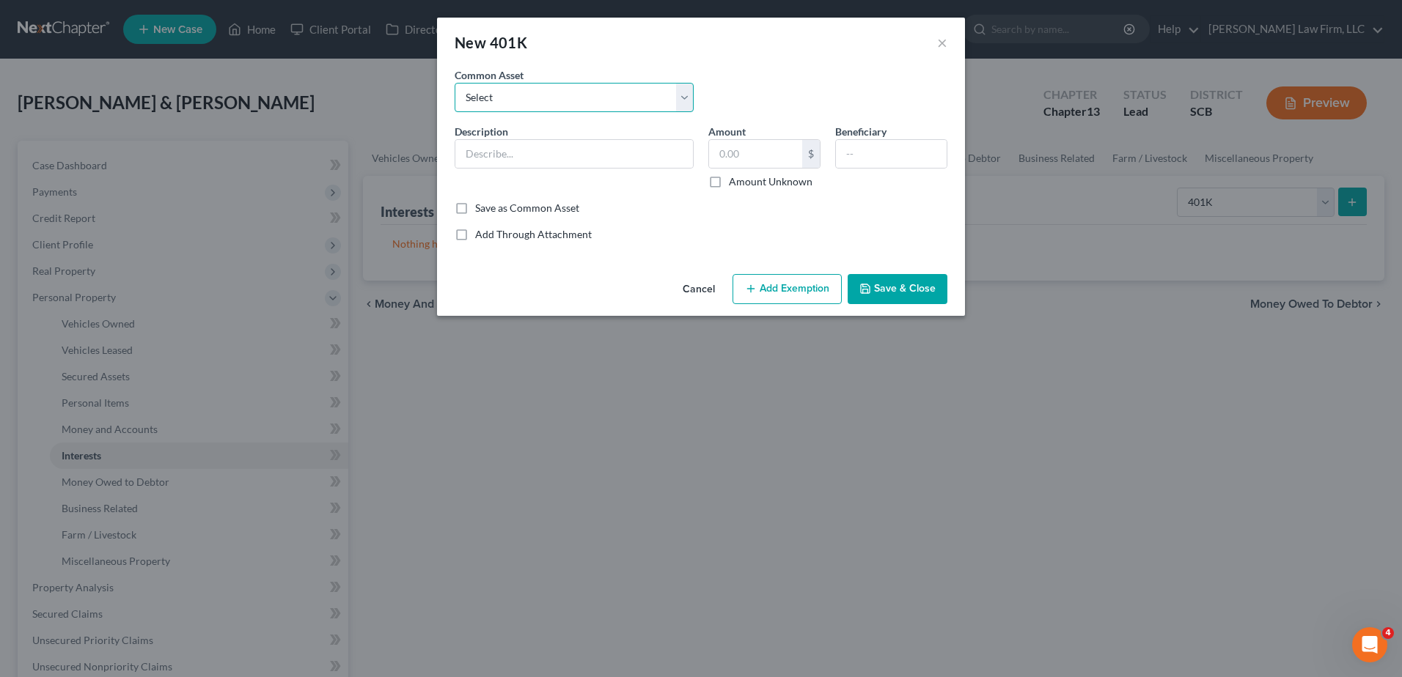
click at [641, 95] on select "Select (Mr.) 401(k) Vanguard 401(k) (Mrs.) 401(k) Fidelity 401(k)" at bounding box center [574, 97] width 239 height 29
click at [455, 83] on select "Select (Mr.) 401(k) Vanguard 401(k) (Mrs.) 401(k) Fidelity 401(k)" at bounding box center [574, 97] width 239 height 29
click at [609, 152] on input "(Mr.) 401(k)" at bounding box center [574, 154] width 238 height 28
click at [824, 206] on div "Save as Common Asset" at bounding box center [701, 208] width 493 height 15
click at [888, 158] on input "text" at bounding box center [891, 154] width 111 height 28
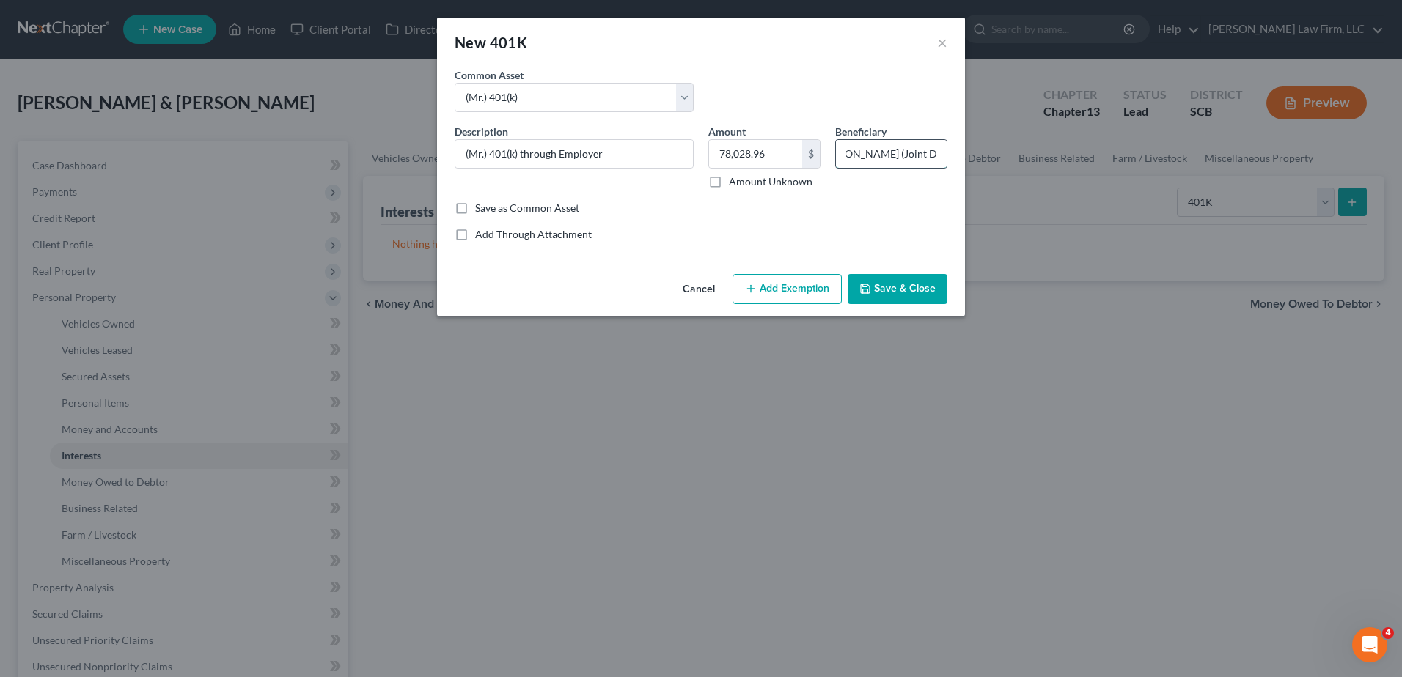
scroll to position [0, 32]
click at [775, 291] on button "Add Exemption" at bounding box center [786, 289] width 109 height 31
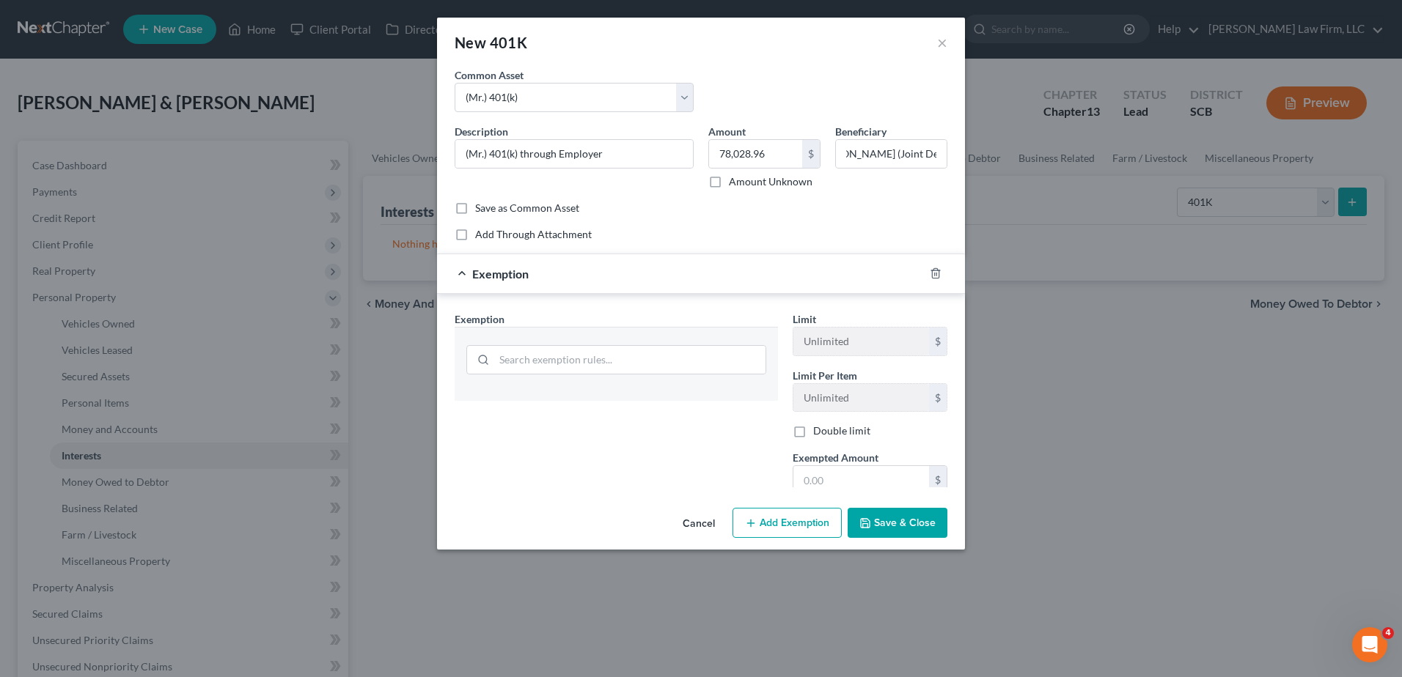
scroll to position [0, 0]
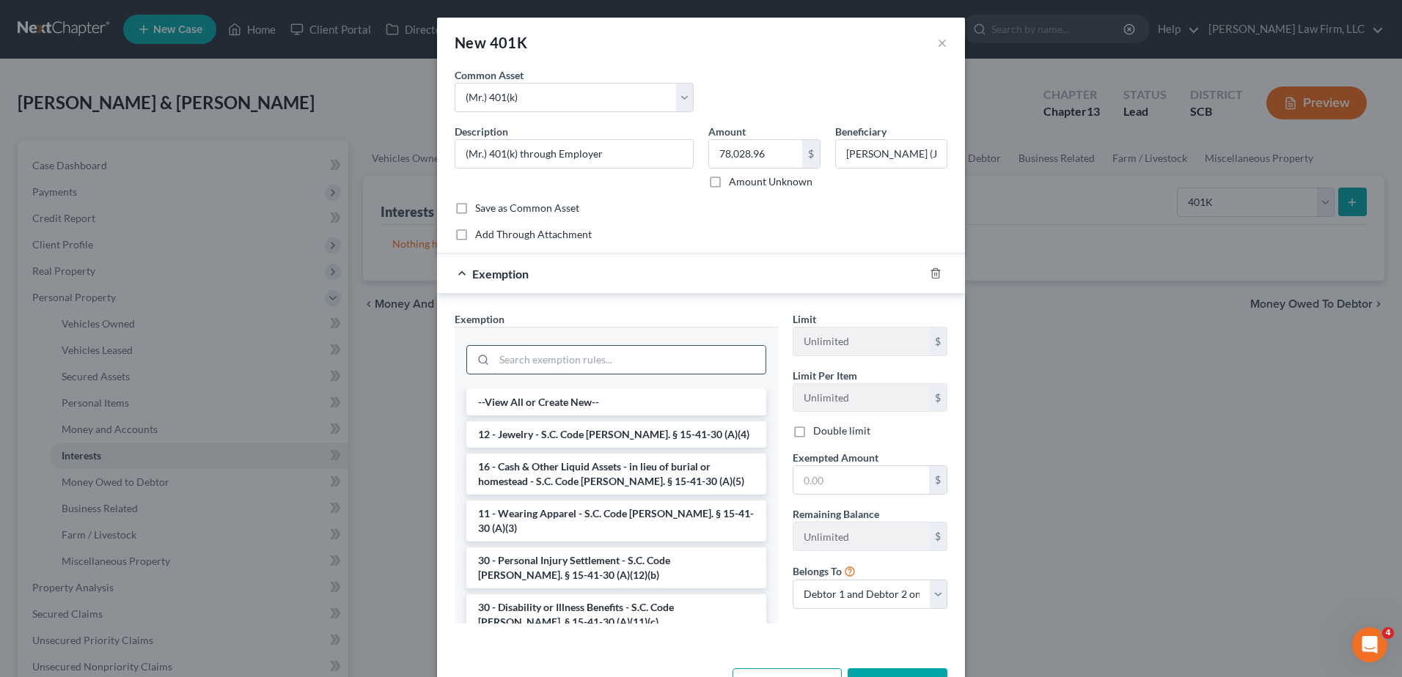
click at [579, 357] on input "search" at bounding box center [629, 360] width 271 height 28
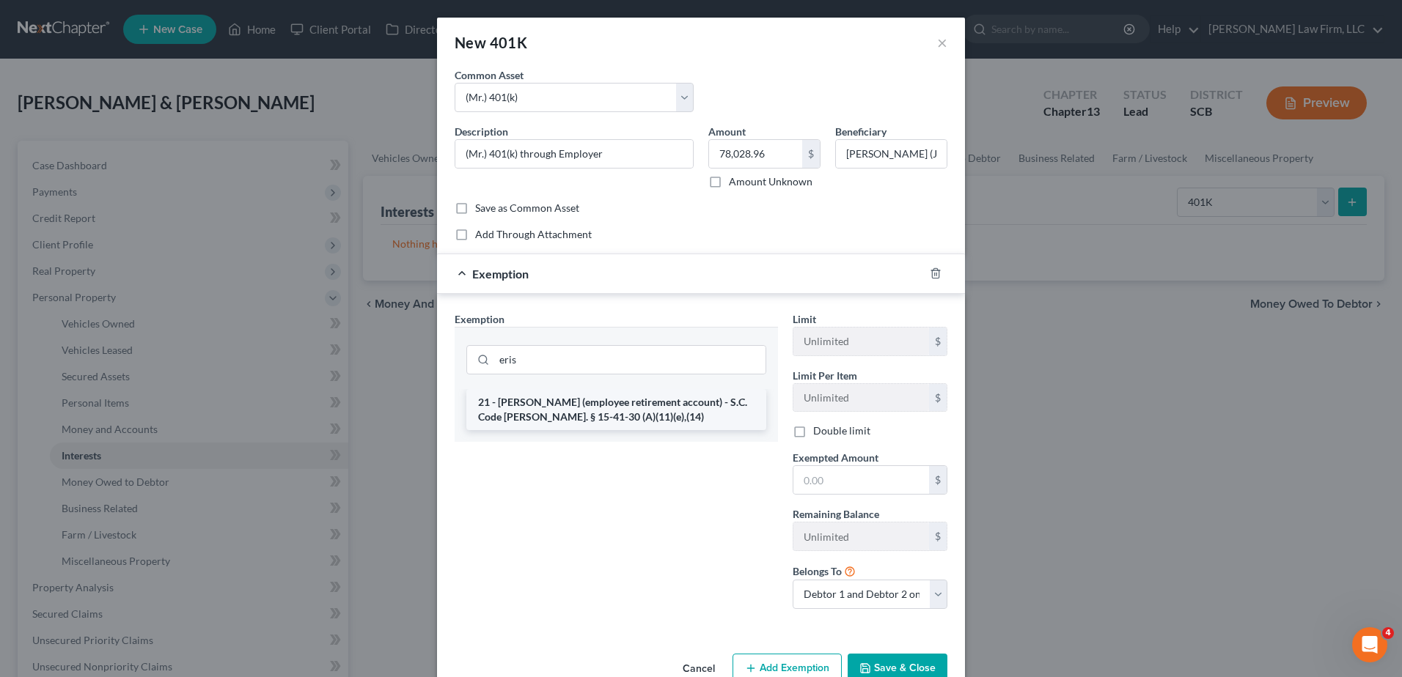
click at [580, 412] on li "21 - ERISA (employee retirement account) - S.C. Code Ann. § 15-41-30 (A)(11)(e)…" at bounding box center [616, 409] width 300 height 41
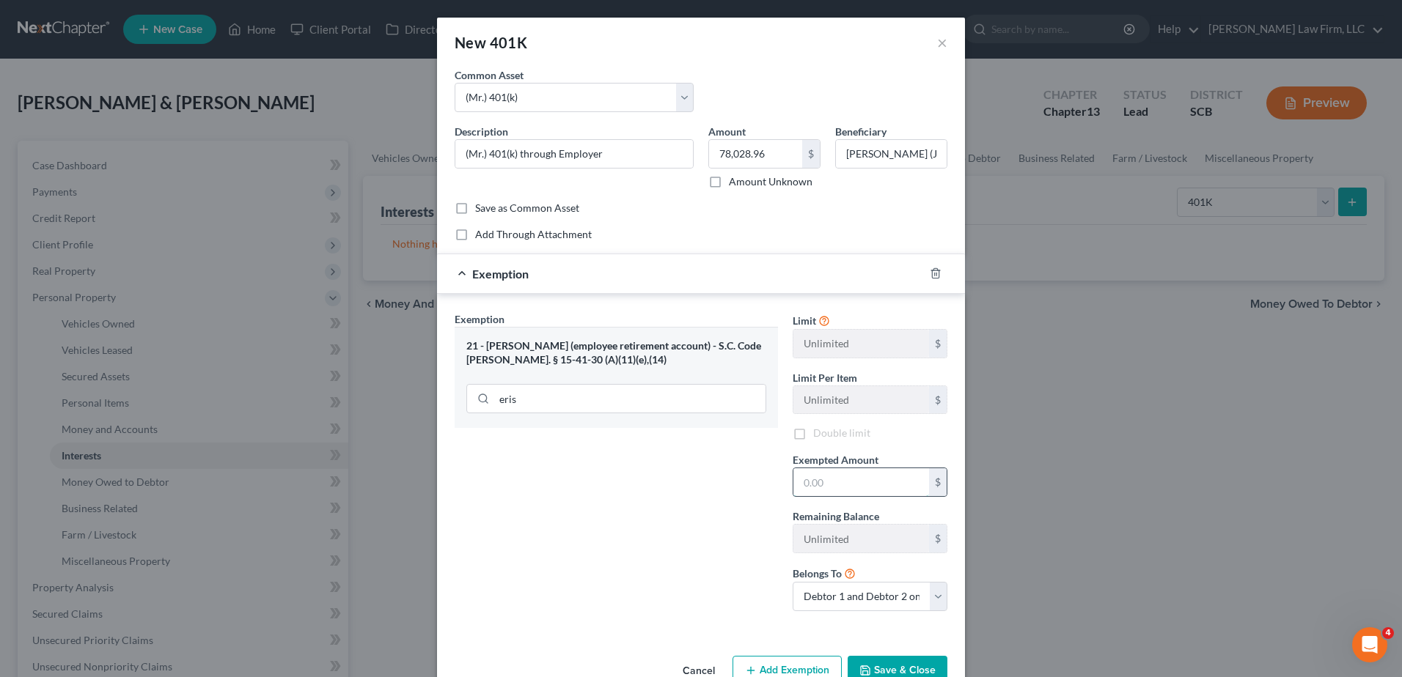
click at [829, 483] on input "text" at bounding box center [861, 483] width 136 height 28
click at [644, 276] on div "Exemption $78,028.96" at bounding box center [680, 273] width 487 height 39
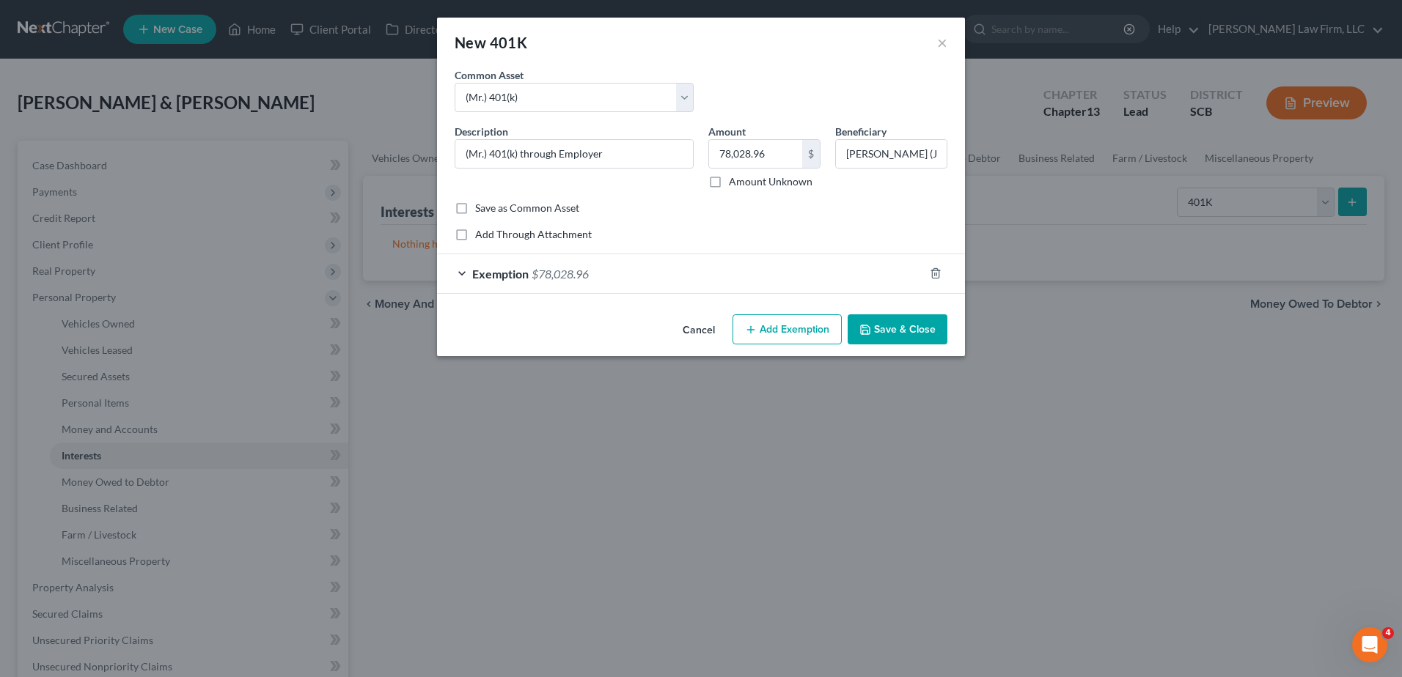
click at [871, 326] on icon "button" at bounding box center [865, 330] width 12 height 12
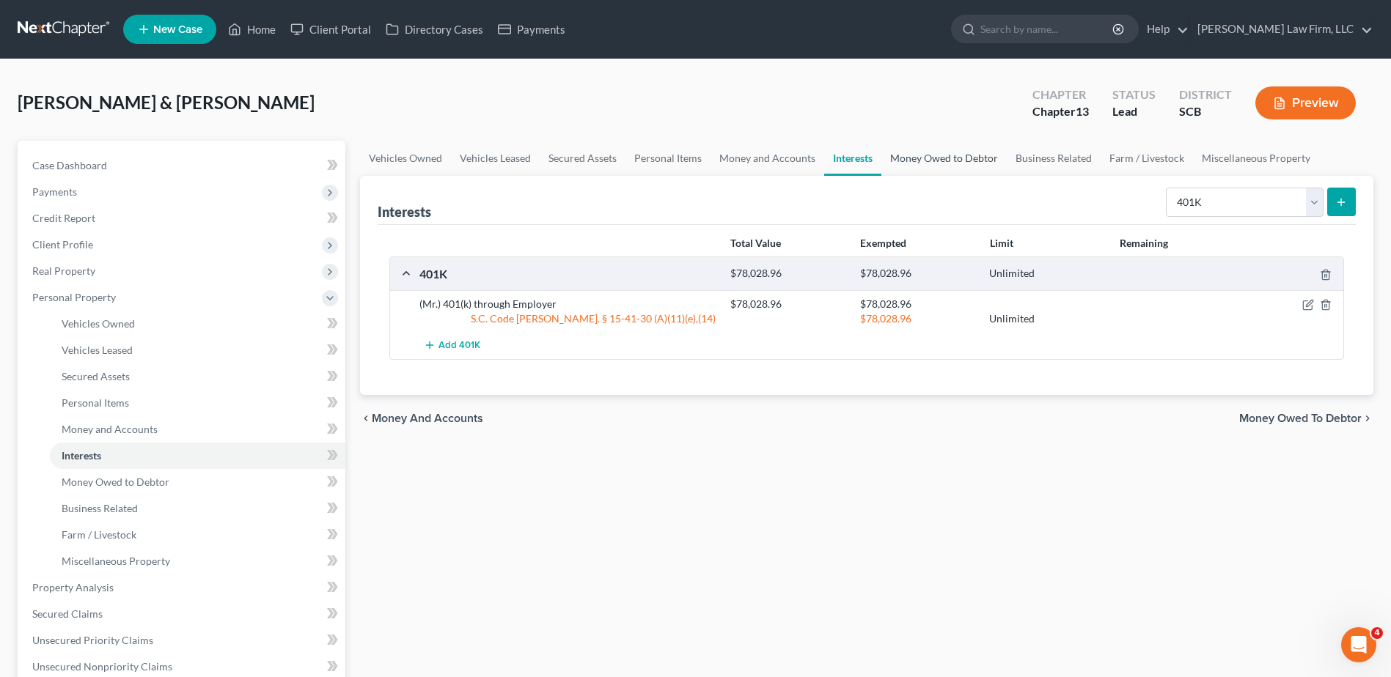
click at [975, 164] on link "Money Owed to Debtor" at bounding box center [943, 158] width 125 height 35
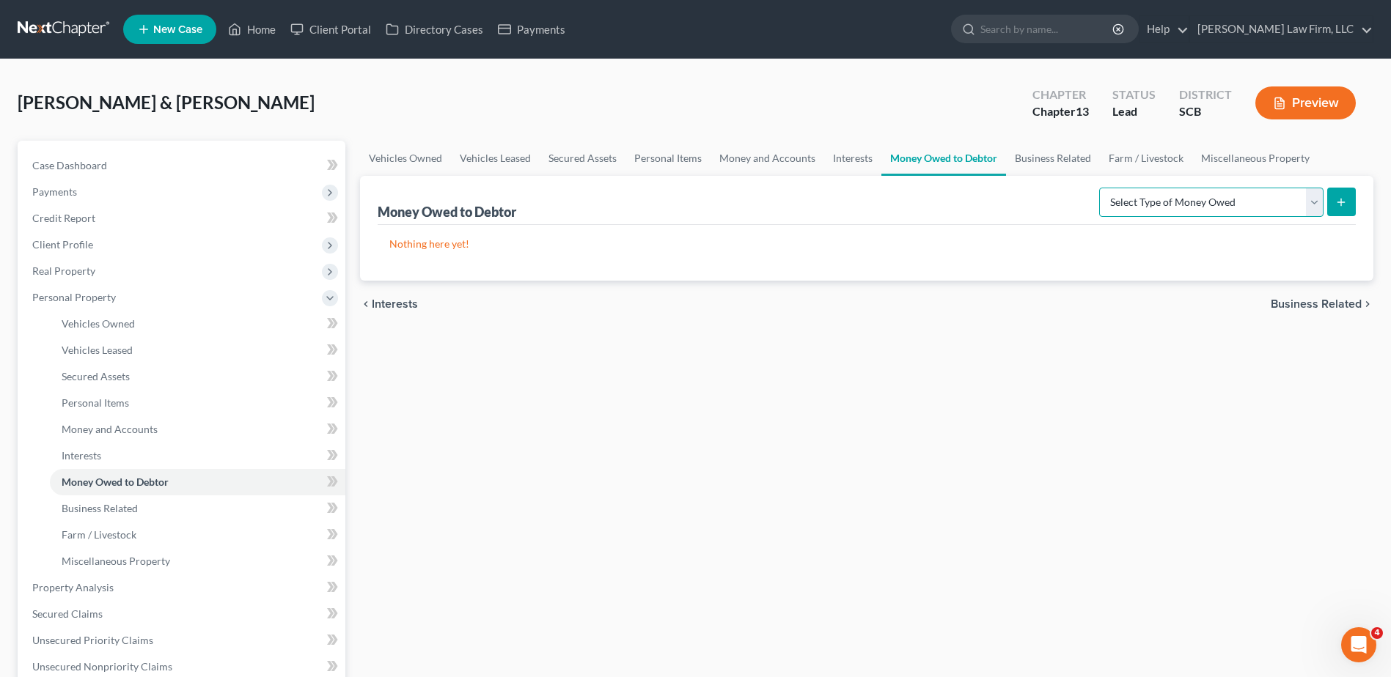
click at [1131, 202] on select "Select Type of Money Owed Accounts Receivable Alimony Child Support Claims Agai…" at bounding box center [1211, 202] width 224 height 29
click at [1101, 188] on select "Select Type of Money Owed Accounts Receivable Alimony Child Support Claims Agai…" at bounding box center [1211, 202] width 224 height 29
click at [1335, 203] on icon "submit" at bounding box center [1341, 203] width 12 height 12
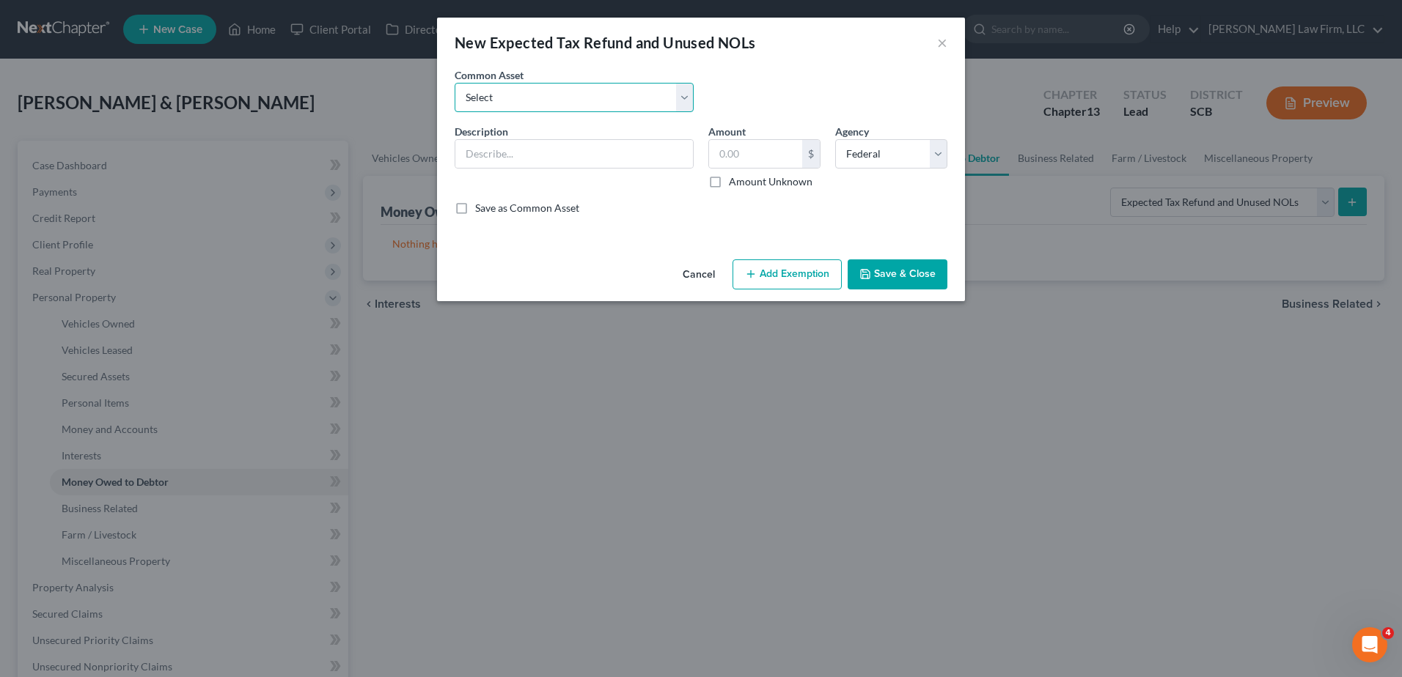
click at [522, 87] on select "Select 2024 Anticipated Federal and State Tax Refunds (This amount is based on …" at bounding box center [574, 97] width 239 height 29
click at [677, 54] on div "New Expected Tax Refund and Unused NOLs ×" at bounding box center [701, 43] width 528 height 50
click at [672, 100] on select "Select 2024 Anticipated Federal and State Tax Refunds (This amount is based on …" at bounding box center [574, 97] width 239 height 29
click at [455, 83] on select "Select 2024 Anticipated Federal and State Tax Refunds (This amount is based on …" at bounding box center [574, 97] width 239 height 29
click at [671, 156] on input "The debtors received their 2024 Federal and State Tax refunds prepetition in th…" at bounding box center [574, 154] width 238 height 28
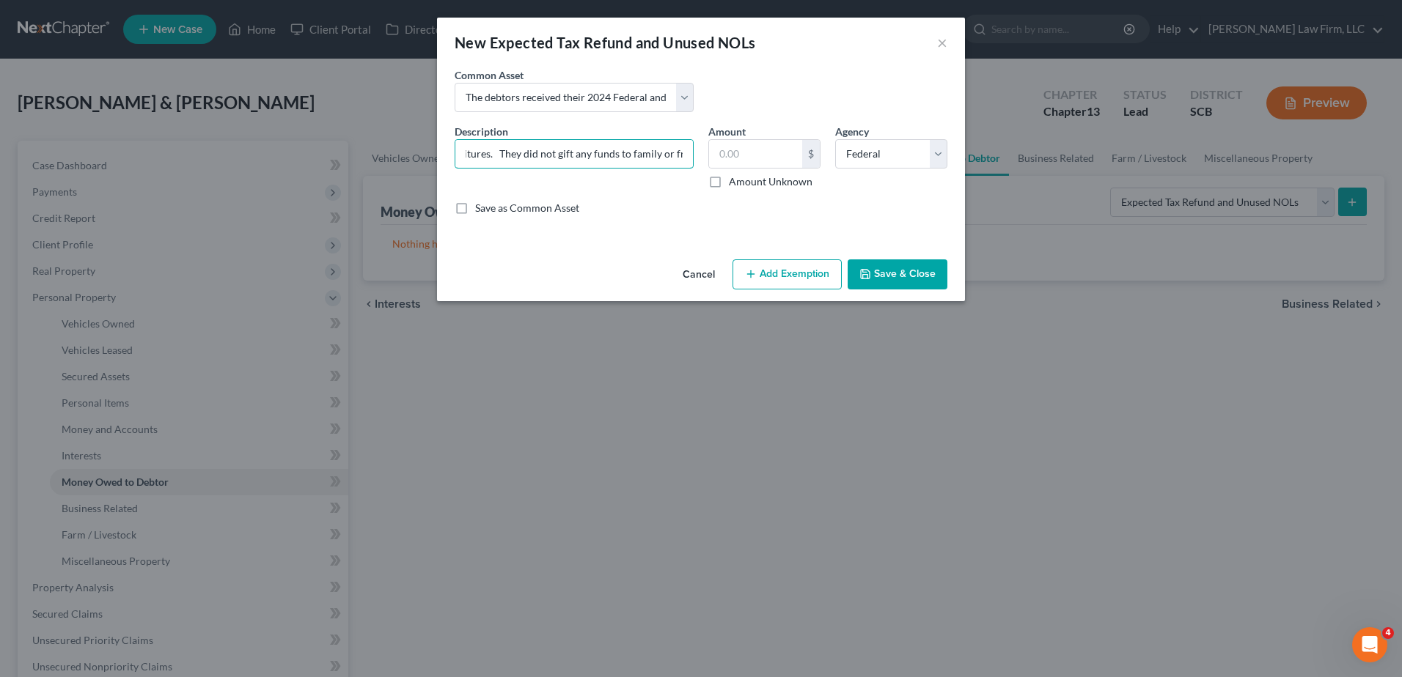
scroll to position [0, 763]
click at [904, 276] on button "Save & Close" at bounding box center [898, 275] width 100 height 31
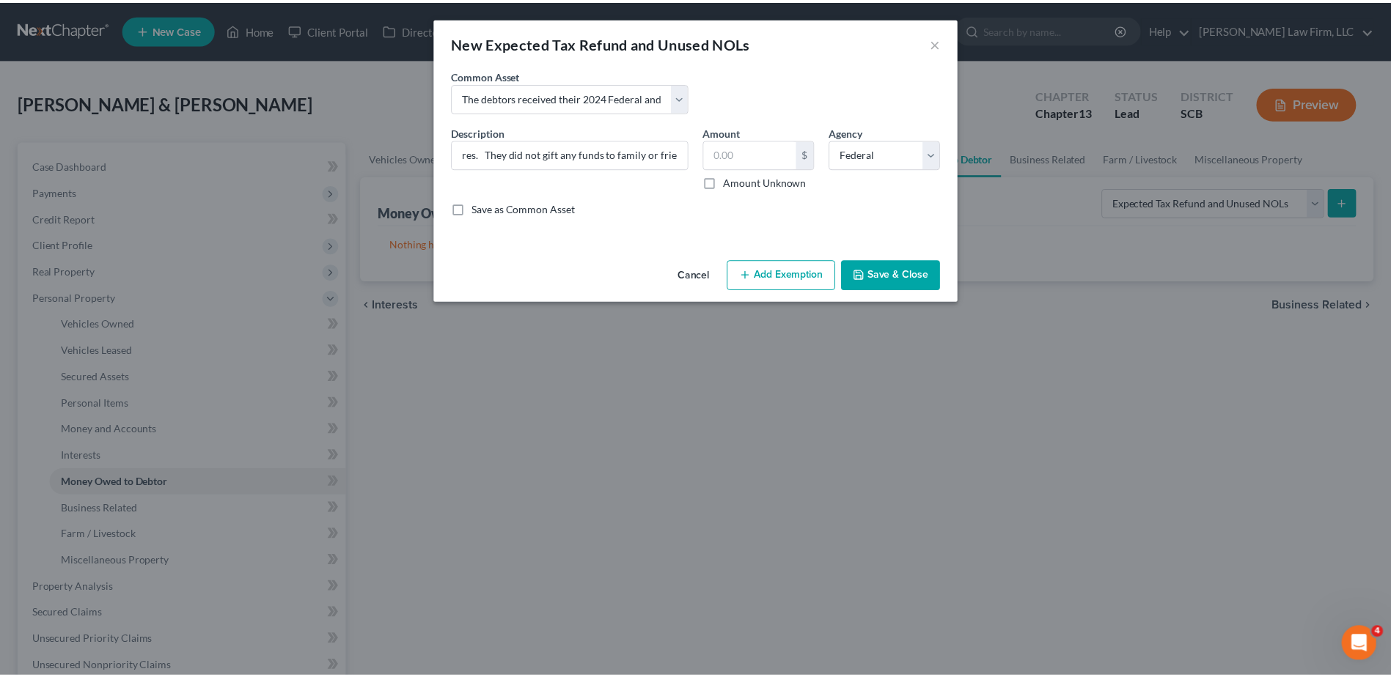
scroll to position [0, 0]
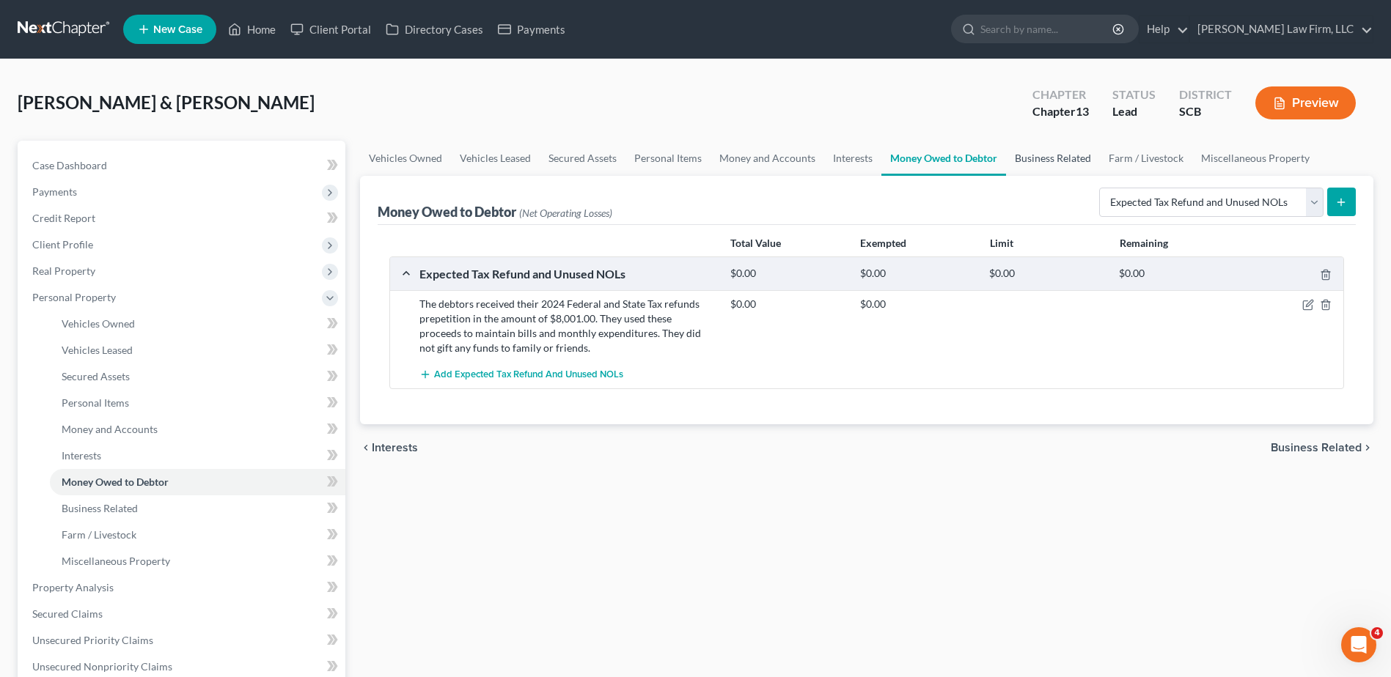
click at [1037, 161] on link "Business Related" at bounding box center [1053, 158] width 94 height 35
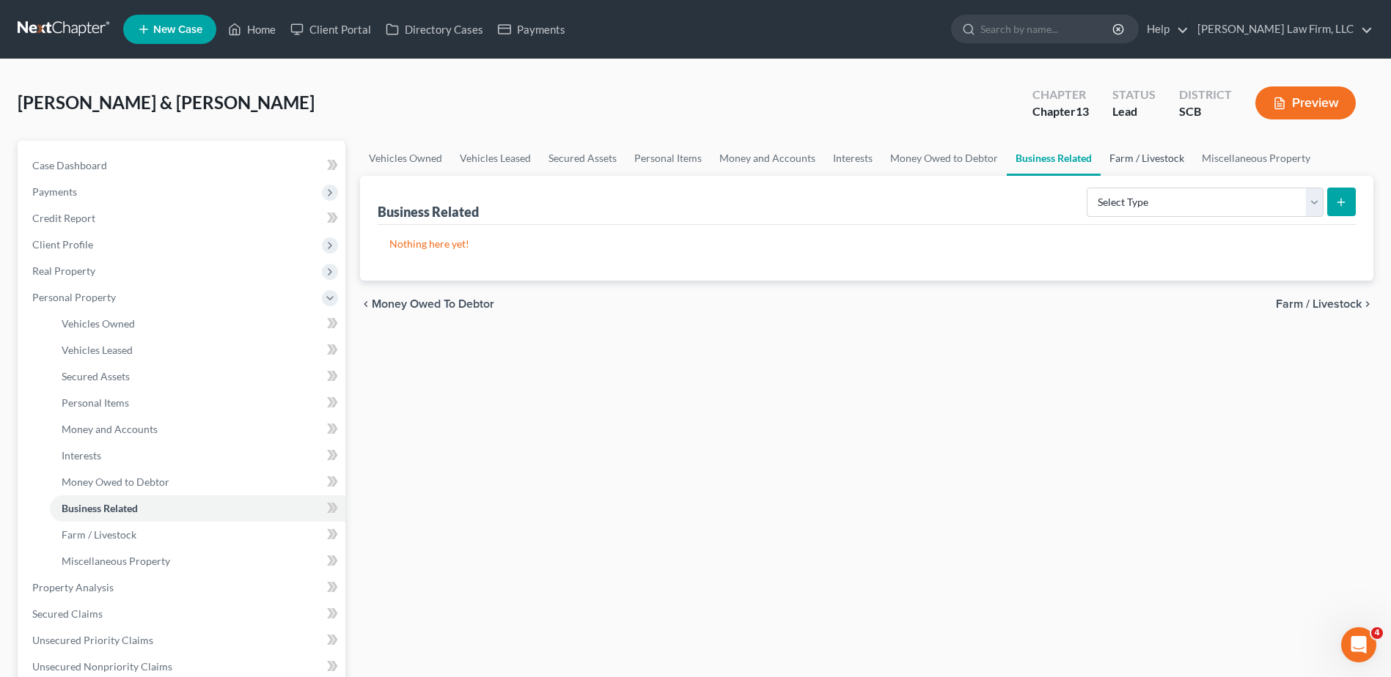
click at [1110, 154] on link "Farm / Livestock" at bounding box center [1147, 158] width 92 height 35
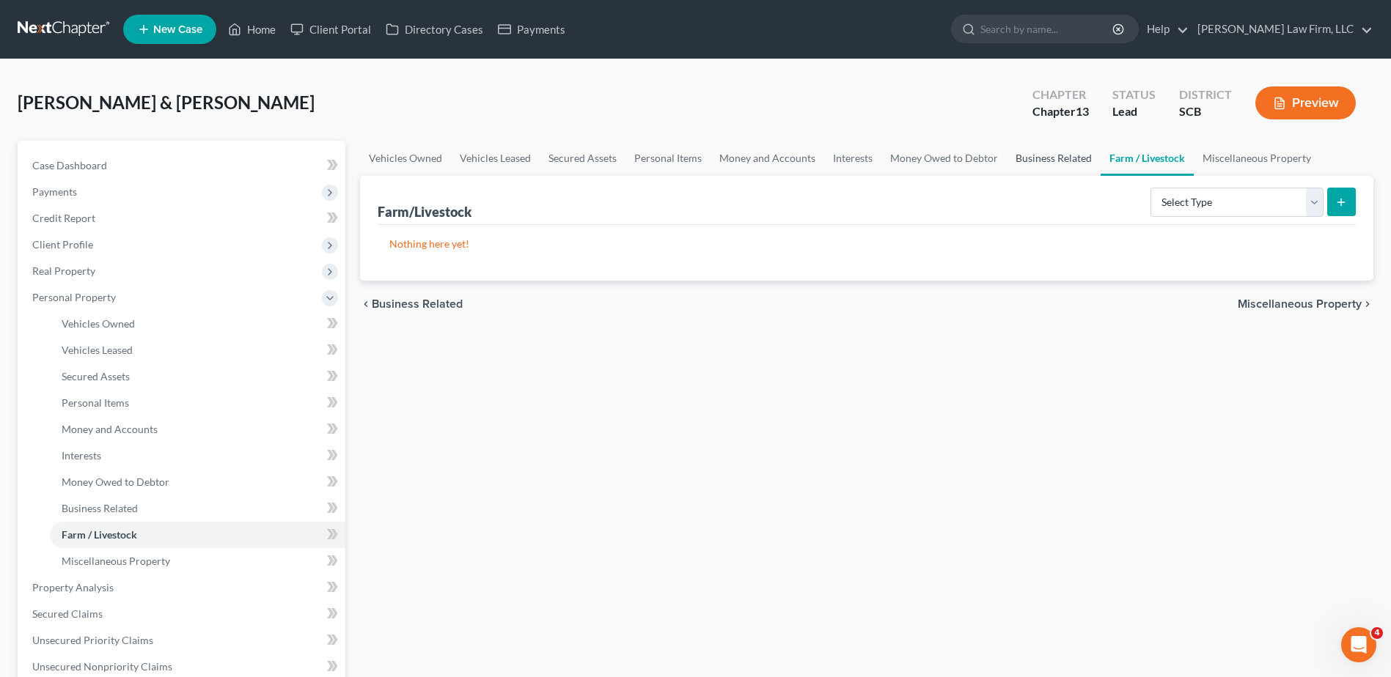
click at [1058, 159] on link "Business Related" at bounding box center [1054, 158] width 94 height 35
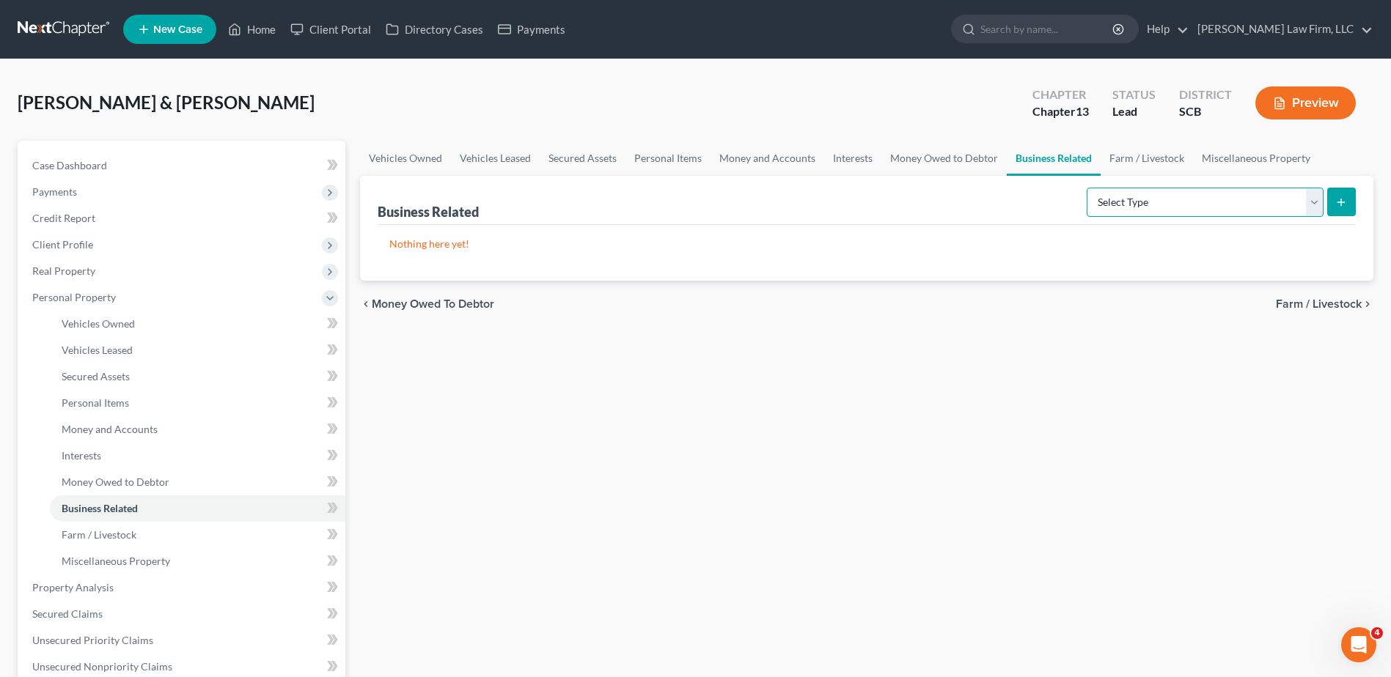
click at [1142, 208] on select "Select Type Customer Lists Franchises Inventory Licenses Machinery Office Equip…" at bounding box center [1205, 202] width 237 height 29
click at [1153, 158] on link "Farm / Livestock" at bounding box center [1147, 158] width 92 height 35
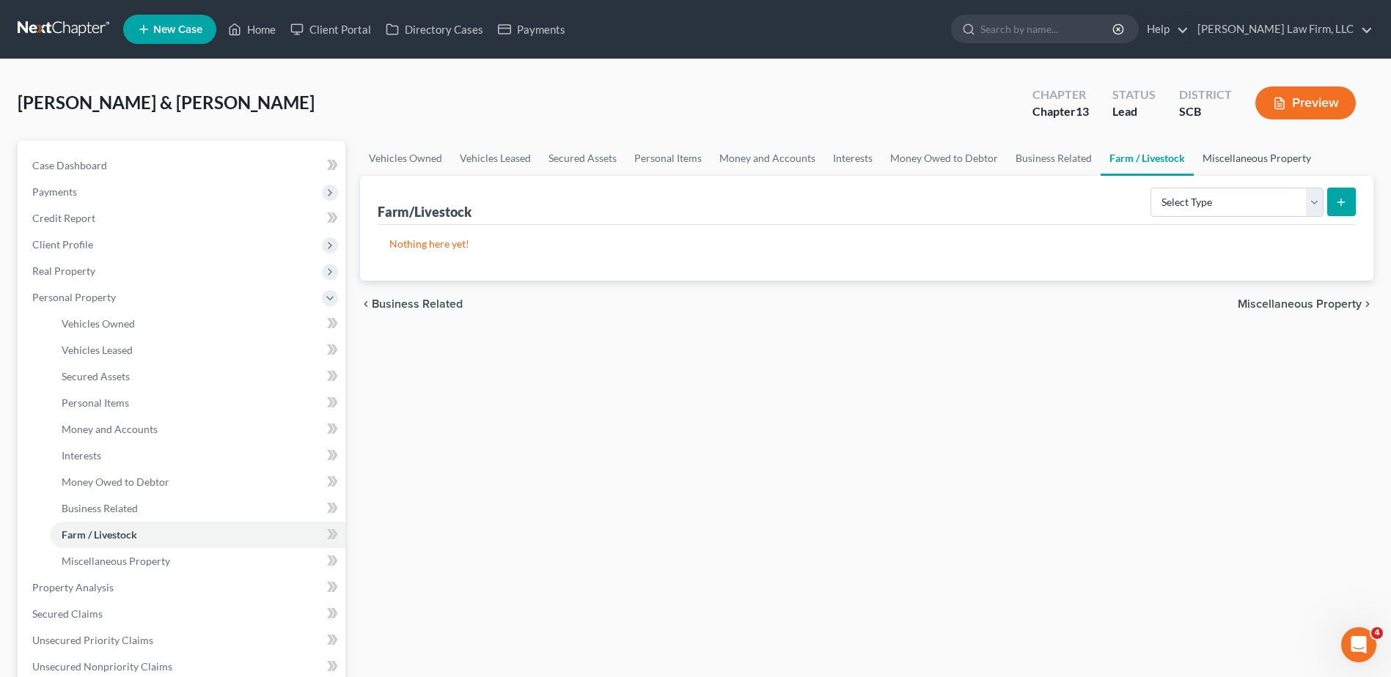
click at [1206, 158] on link "Miscellaneous Property" at bounding box center [1257, 158] width 126 height 35
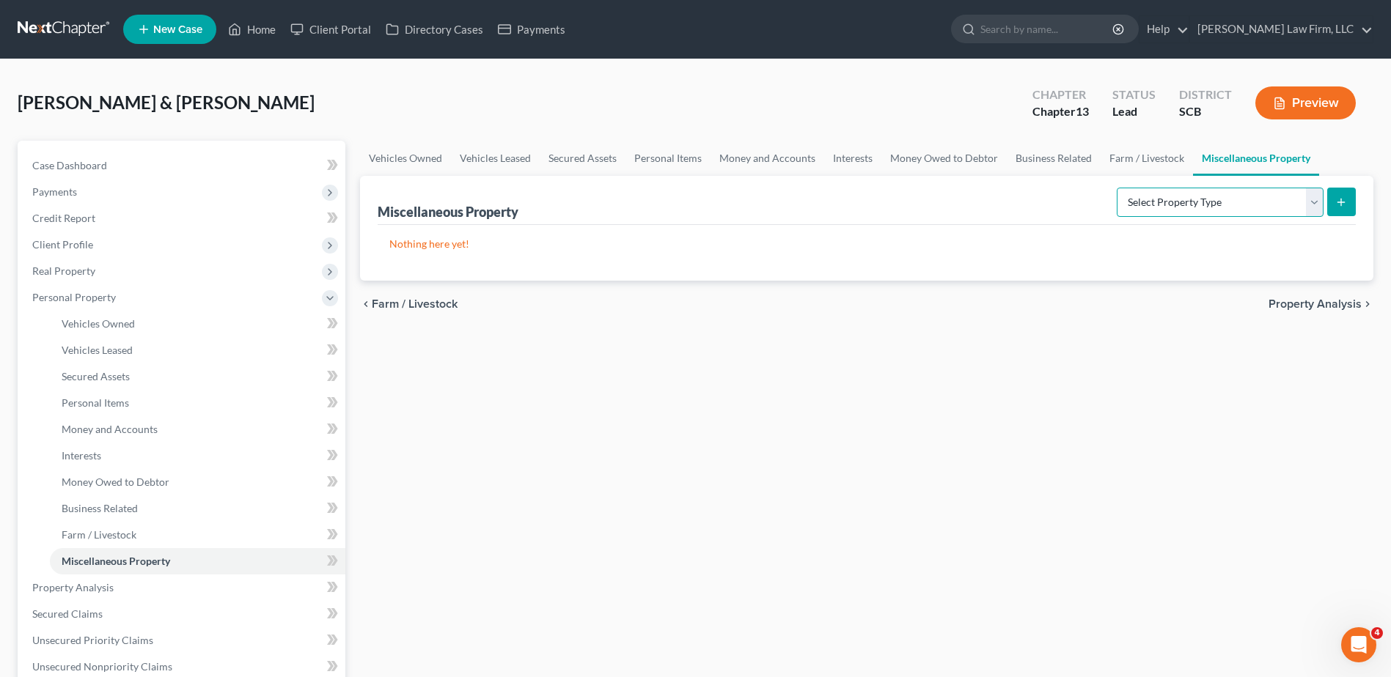
click at [1183, 203] on select "Select Property Type Assigned for Creditor Benefit Within 1 Year Holding for An…" at bounding box center [1220, 202] width 207 height 29
click at [1117, 188] on select "Select Property Type Assigned for Creditor Benefit Within 1 Year Holding for An…" at bounding box center [1220, 202] width 207 height 29
click at [1342, 198] on icon "submit" at bounding box center [1341, 203] width 12 height 12
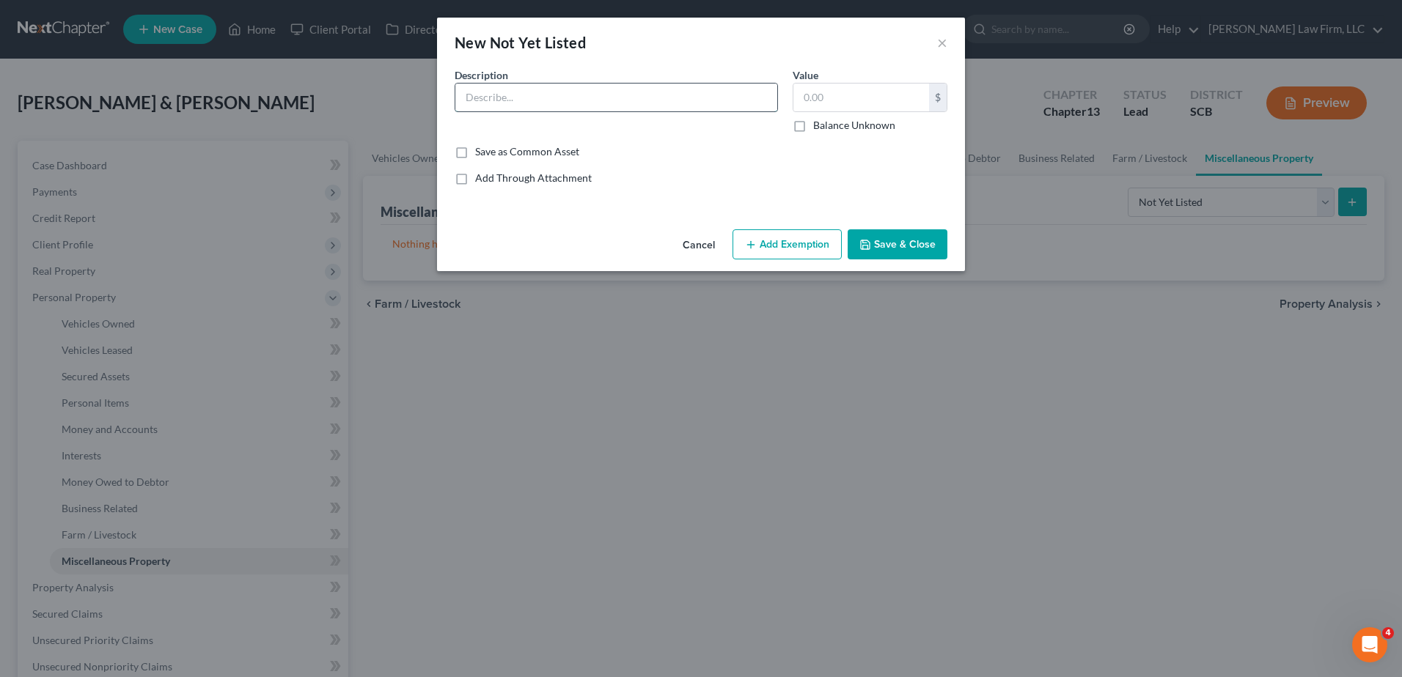
click at [532, 84] on input "text" at bounding box center [616, 98] width 322 height 28
click at [875, 251] on button "Save & Close" at bounding box center [898, 244] width 100 height 31
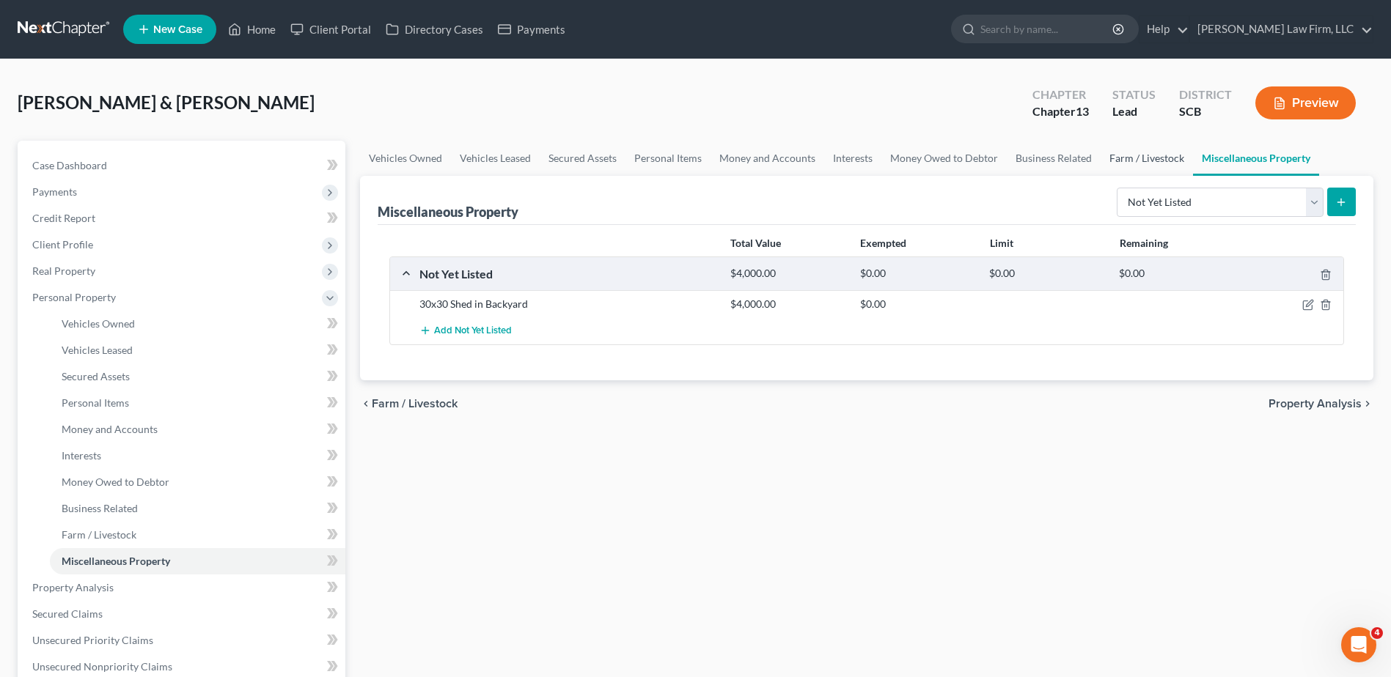
drag, startPoint x: 1159, startPoint y: 158, endPoint x: 1142, endPoint y: 161, distance: 18.0
click at [1159, 158] on link "Farm / Livestock" at bounding box center [1147, 158] width 92 height 35
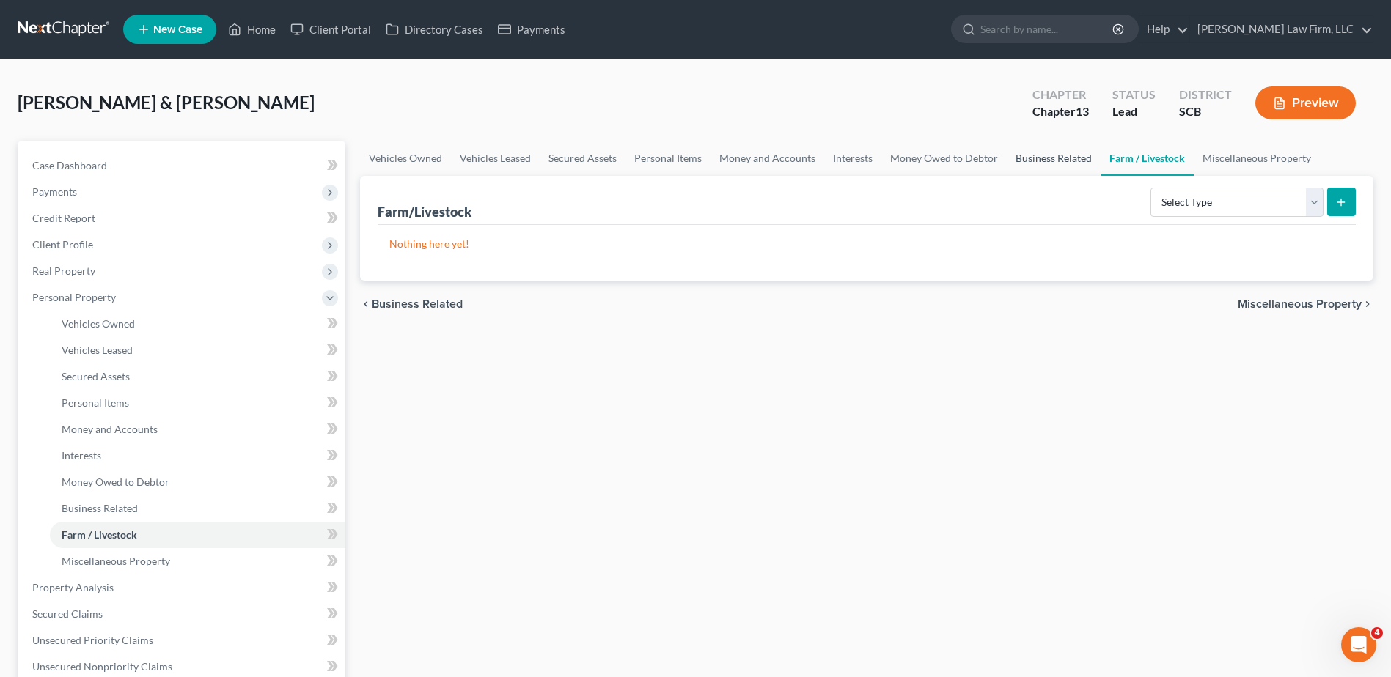
drag, startPoint x: 1065, startPoint y: 163, endPoint x: 1037, endPoint y: 164, distance: 28.6
click at [1065, 163] on link "Business Related" at bounding box center [1054, 158] width 94 height 35
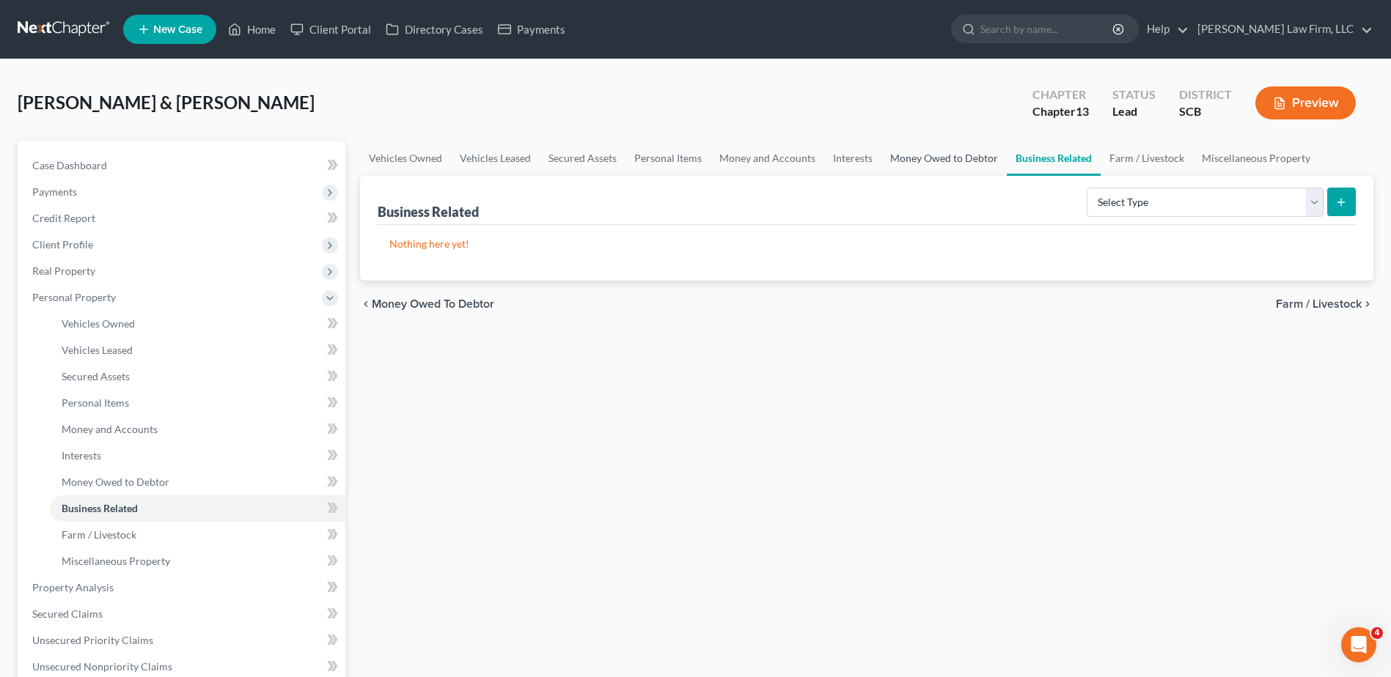
click at [973, 160] on link "Money Owed to Debtor" at bounding box center [943, 158] width 125 height 35
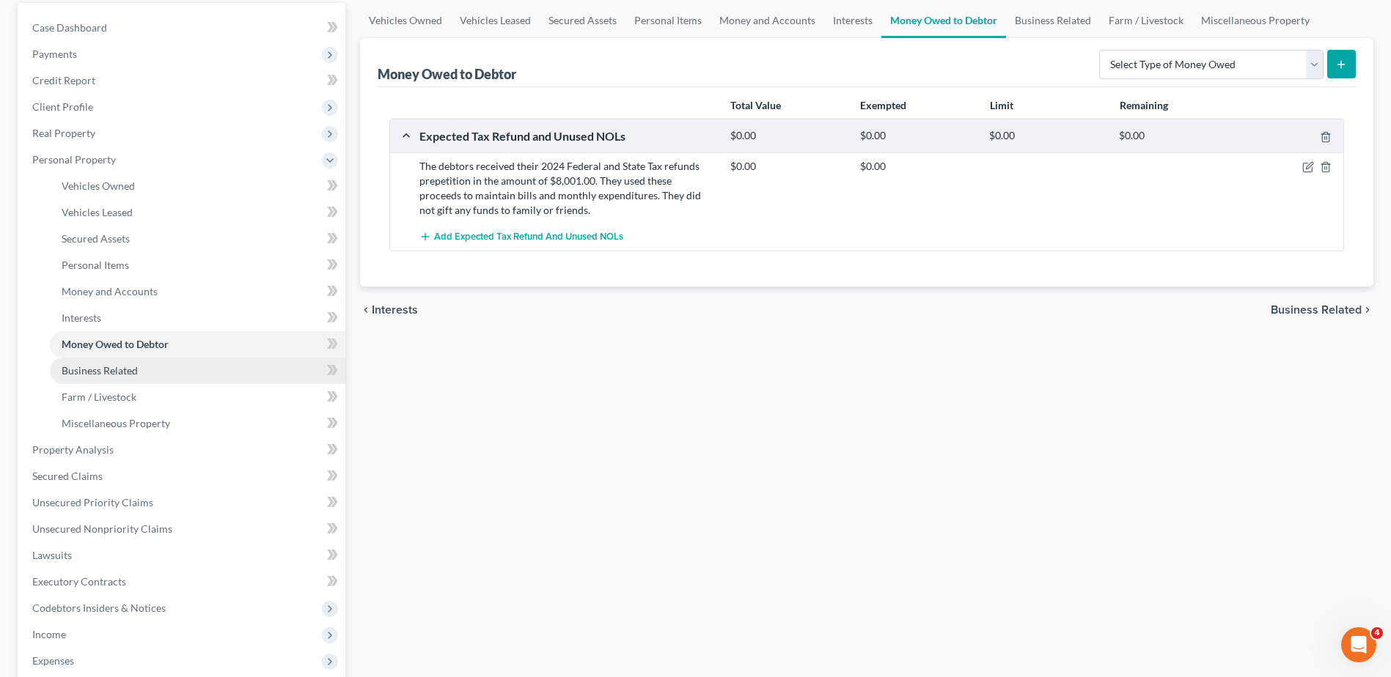
scroll to position [147, 0]
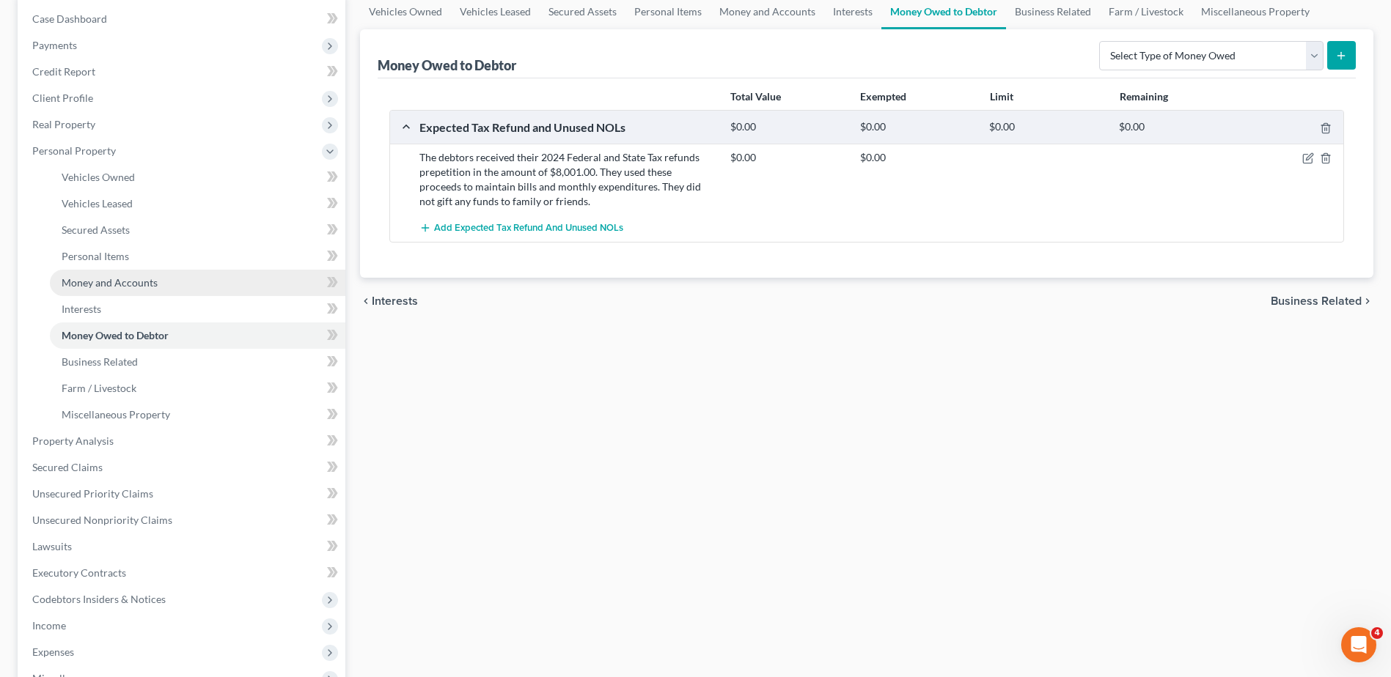
click at [144, 279] on span "Money and Accounts" at bounding box center [110, 282] width 96 height 12
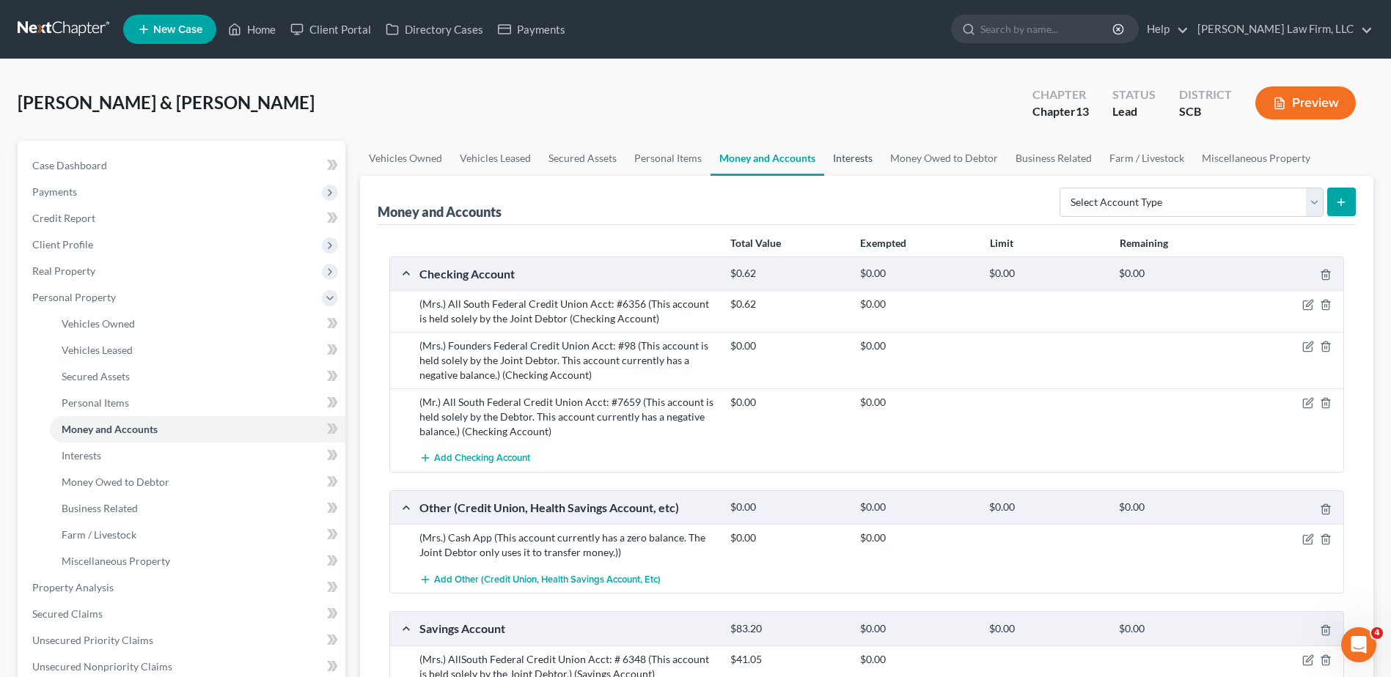
click at [844, 156] on link "Interests" at bounding box center [852, 158] width 57 height 35
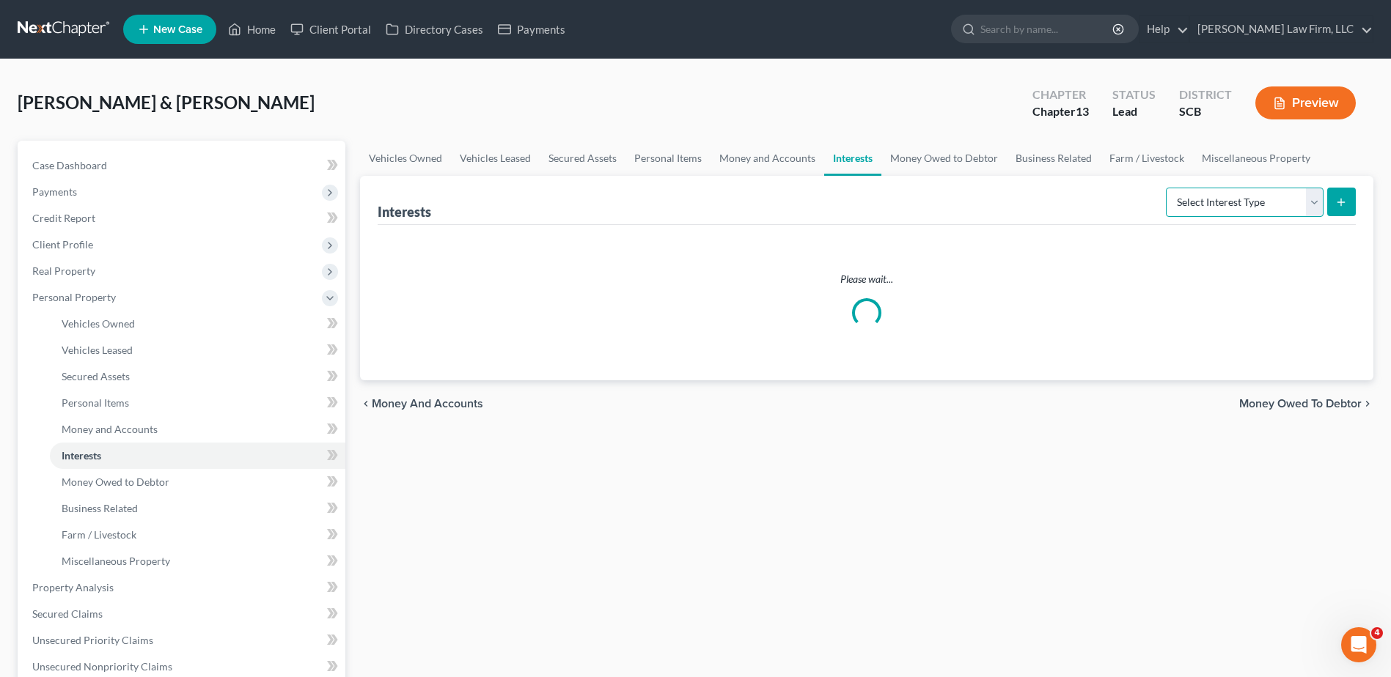
click at [1201, 199] on select "Select Interest Type 401K Annuity Bond Education IRA Government Bond Government…" at bounding box center [1245, 202] width 158 height 29
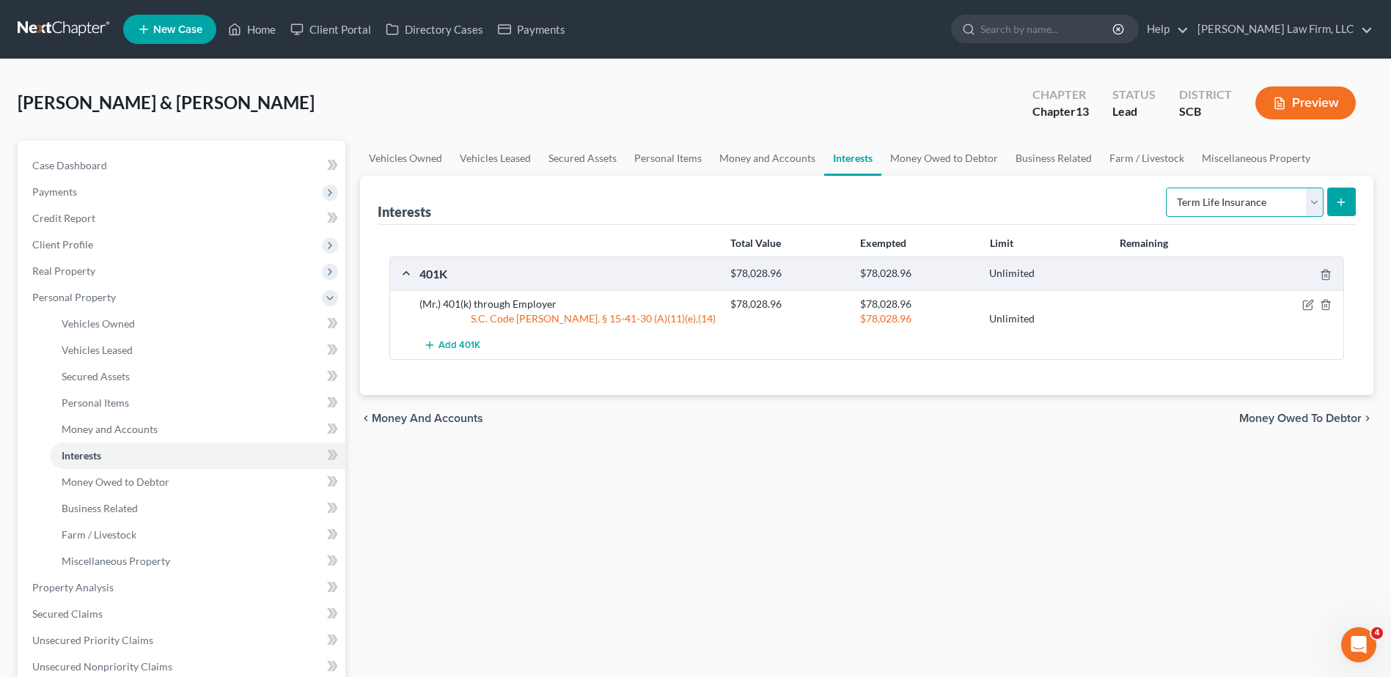
click at [1167, 188] on select "Select Interest Type 401K Annuity Bond Education IRA Government Bond Government…" at bounding box center [1245, 202] width 158 height 29
click at [1338, 197] on icon "submit" at bounding box center [1341, 203] width 12 height 12
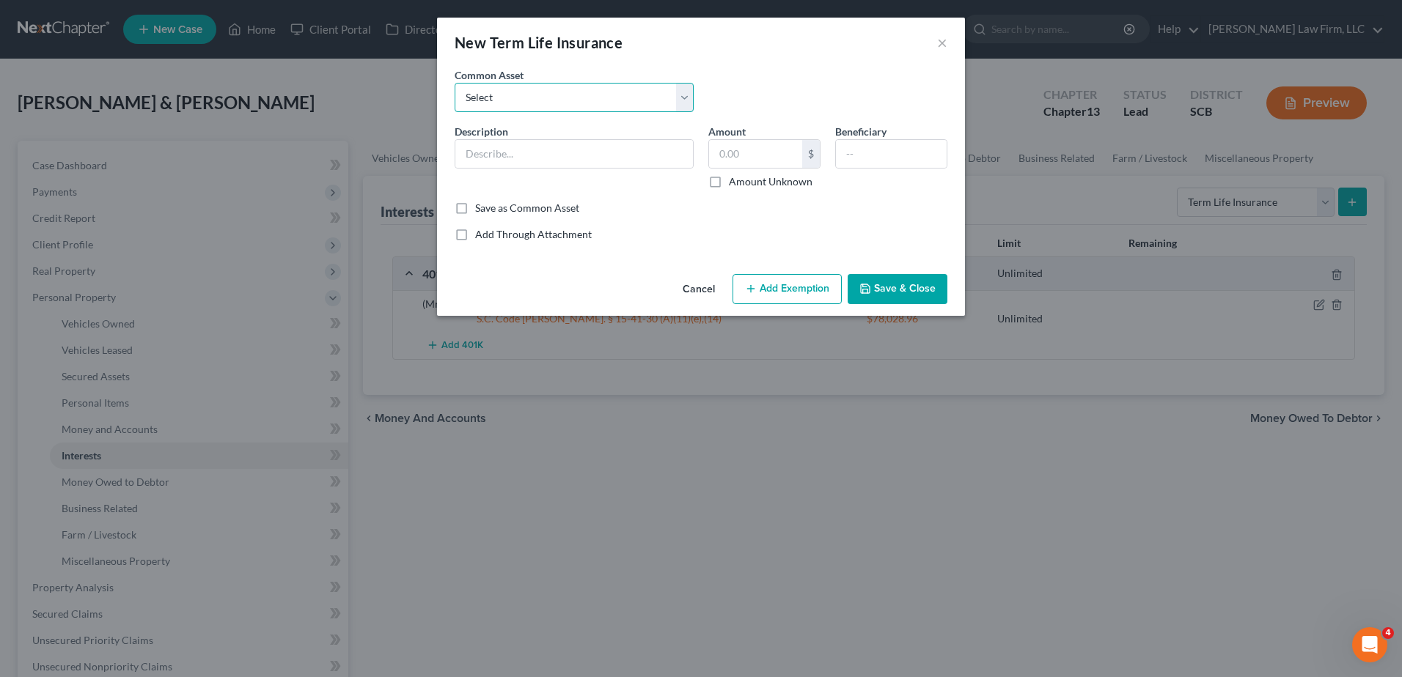
click at [566, 97] on select "Select (Mr.) Term Life Insurance Policy through Employer (Mrs.) Term Life Insur…" at bounding box center [574, 97] width 239 height 29
click at [455, 83] on select "Select (Mr.) Term Life Insurance Policy through Employer (Mrs.) Term Life Insur…" at bounding box center [574, 97] width 239 height 29
click at [848, 164] on input "text" at bounding box center [891, 154] width 111 height 28
click at [809, 282] on button "Add Exemption" at bounding box center [786, 289] width 109 height 31
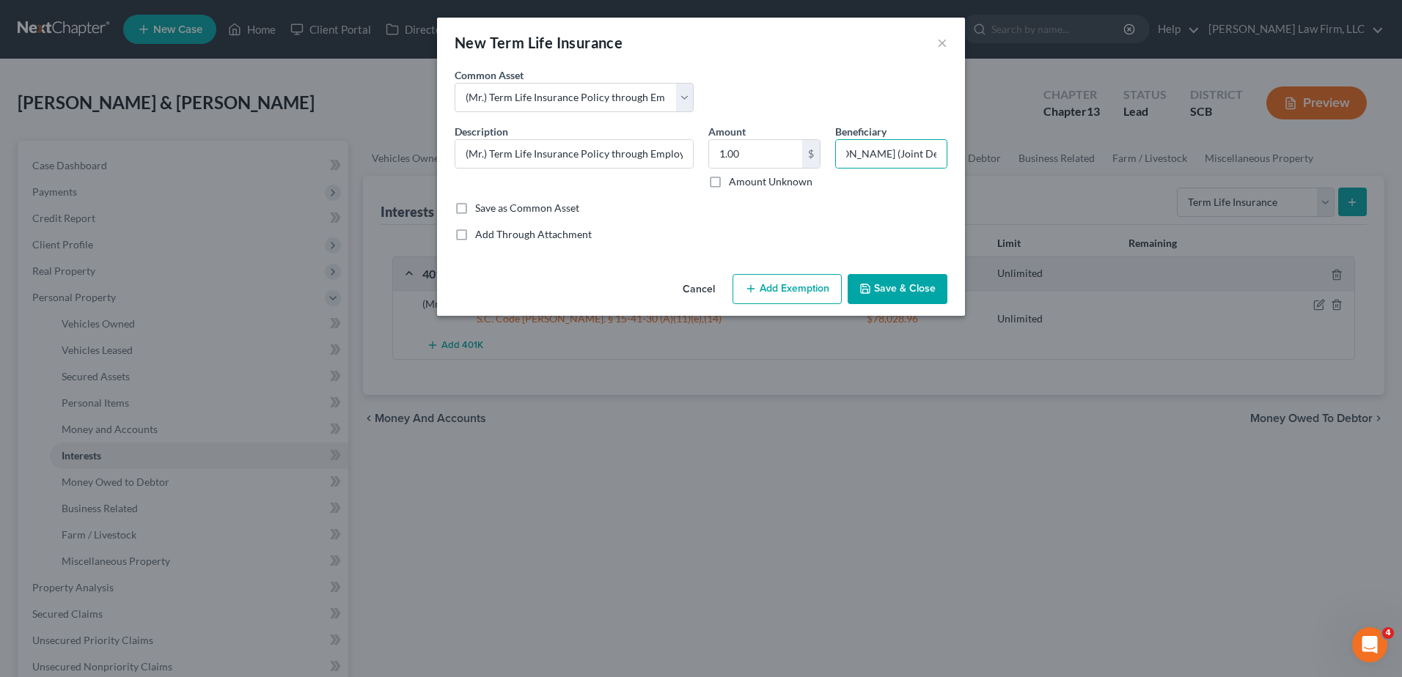
scroll to position [0, 0]
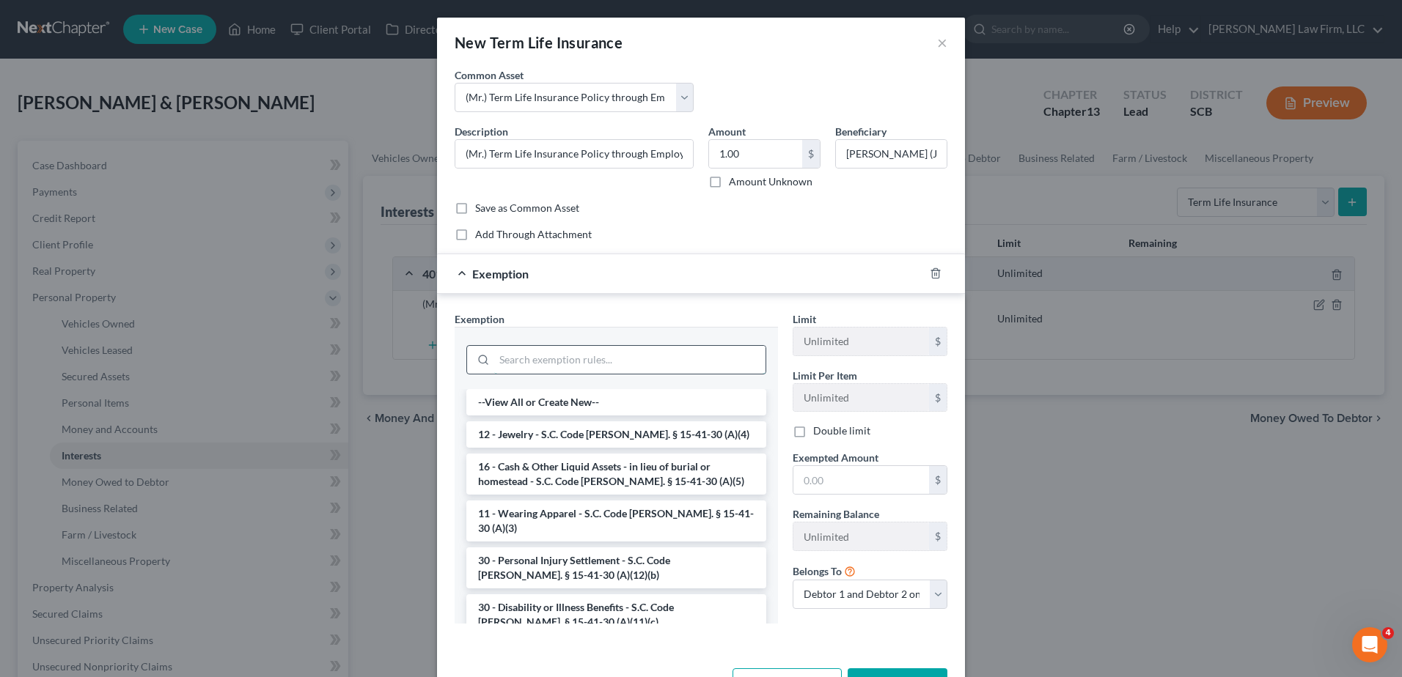
click at [676, 368] on input "search" at bounding box center [629, 360] width 271 height 28
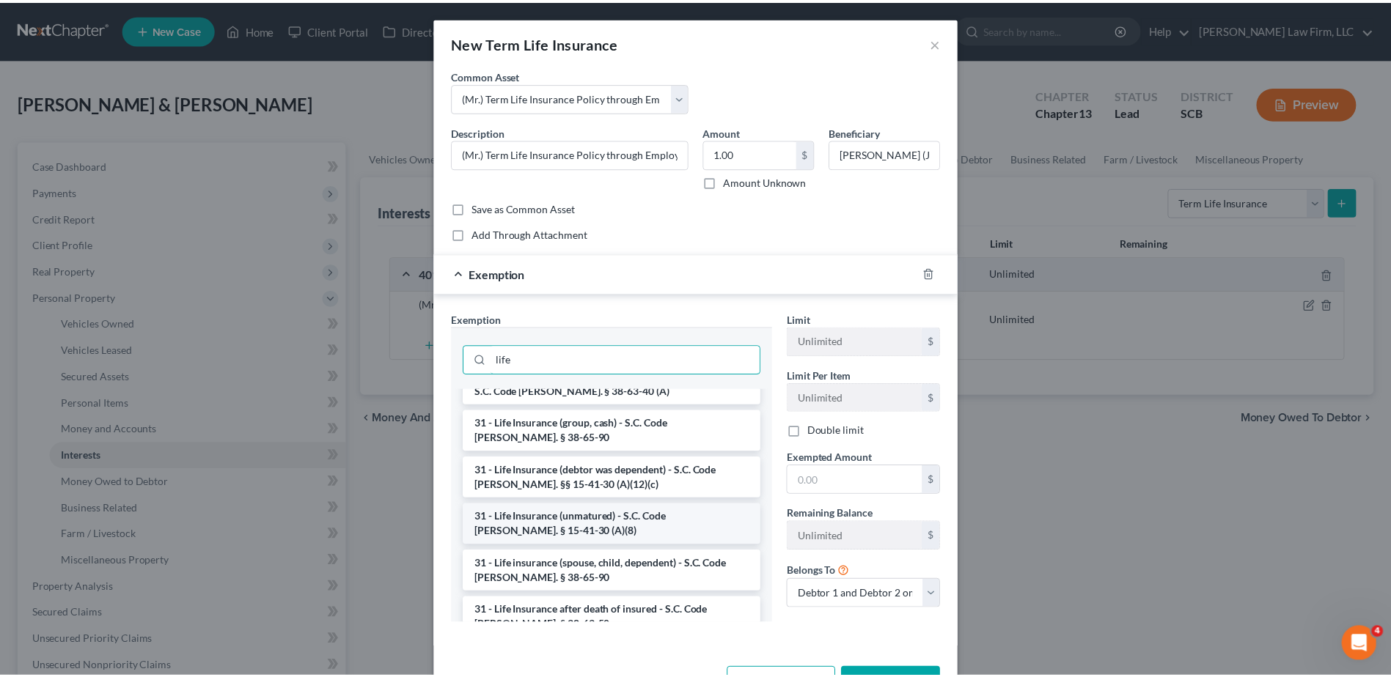
scroll to position [73, 0]
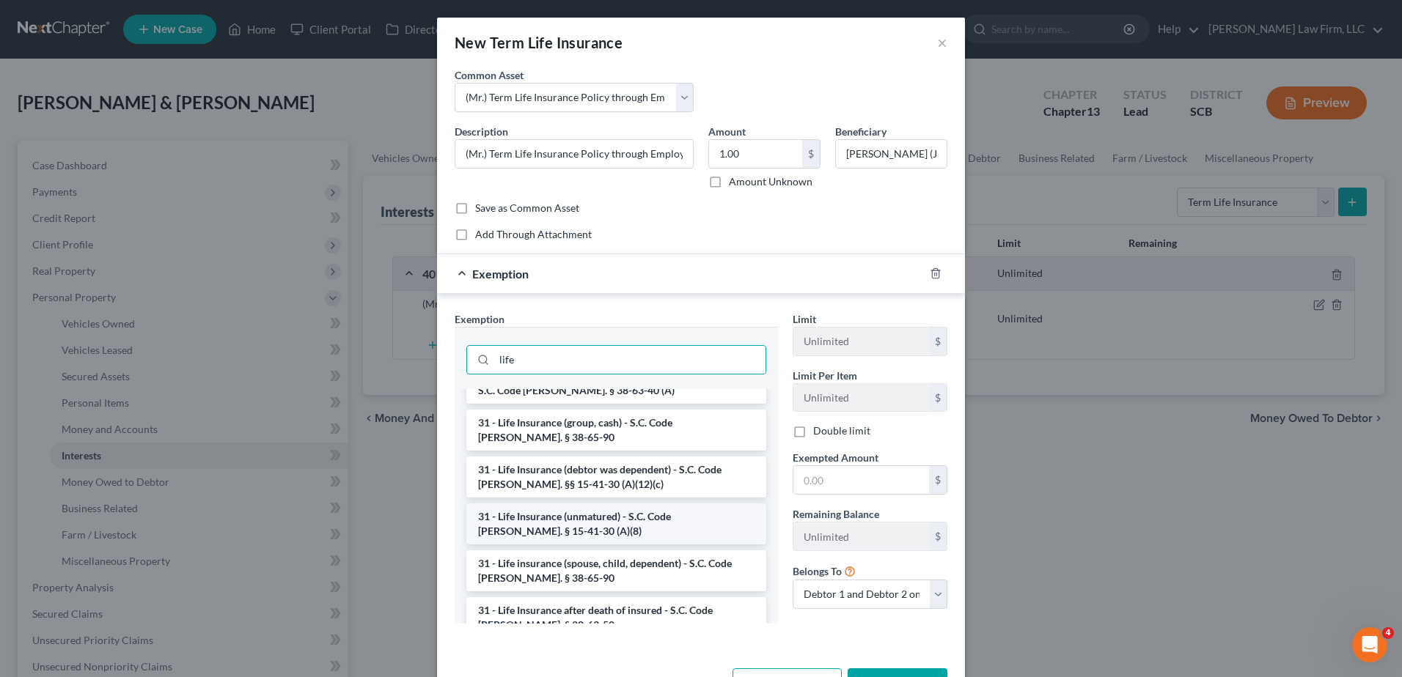
click at [643, 523] on li "31 - Life Insurance (unmatured) - S.C. Code Ann. § 15-41-30 (A)(8)" at bounding box center [616, 524] width 300 height 41
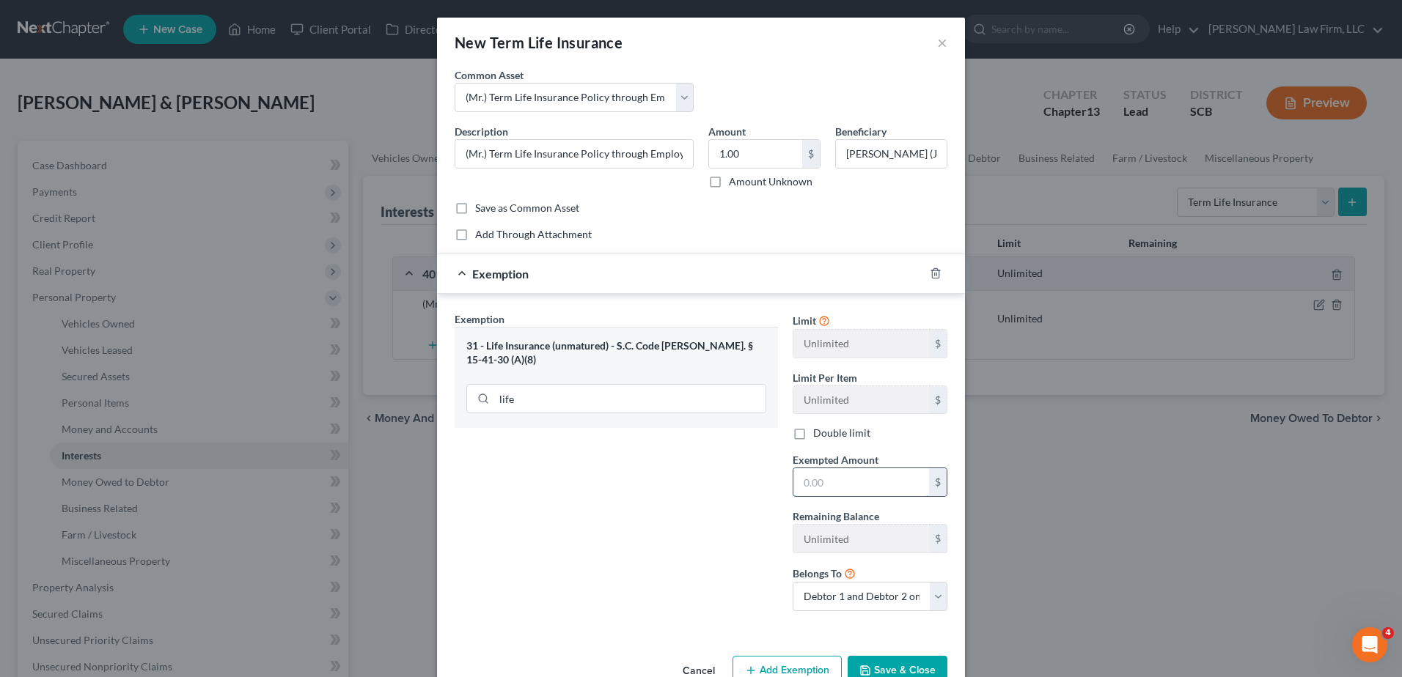
click at [829, 482] on input "text" at bounding box center [861, 483] width 136 height 28
click at [899, 664] on button "Save & Close" at bounding box center [898, 671] width 100 height 31
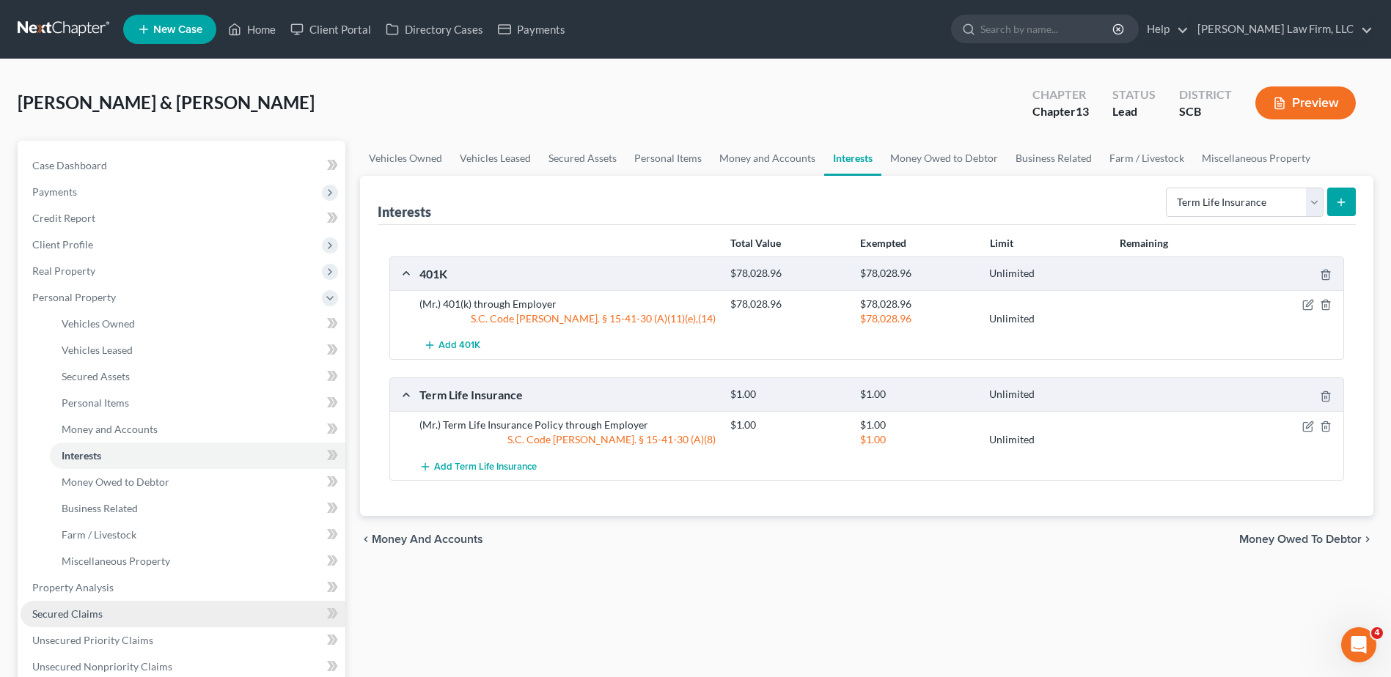
click at [133, 614] on link "Secured Claims" at bounding box center [183, 614] width 325 height 26
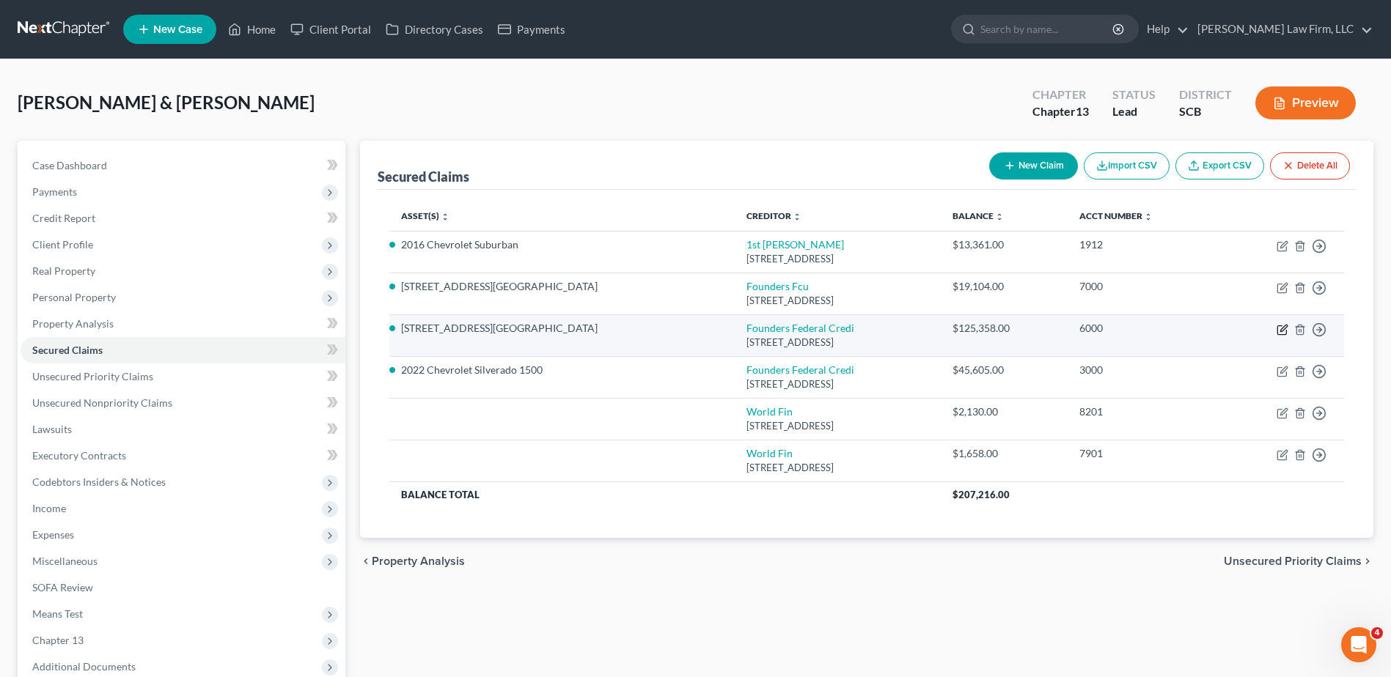
click at [1282, 332] on icon "button" at bounding box center [1283, 330] width 12 height 12
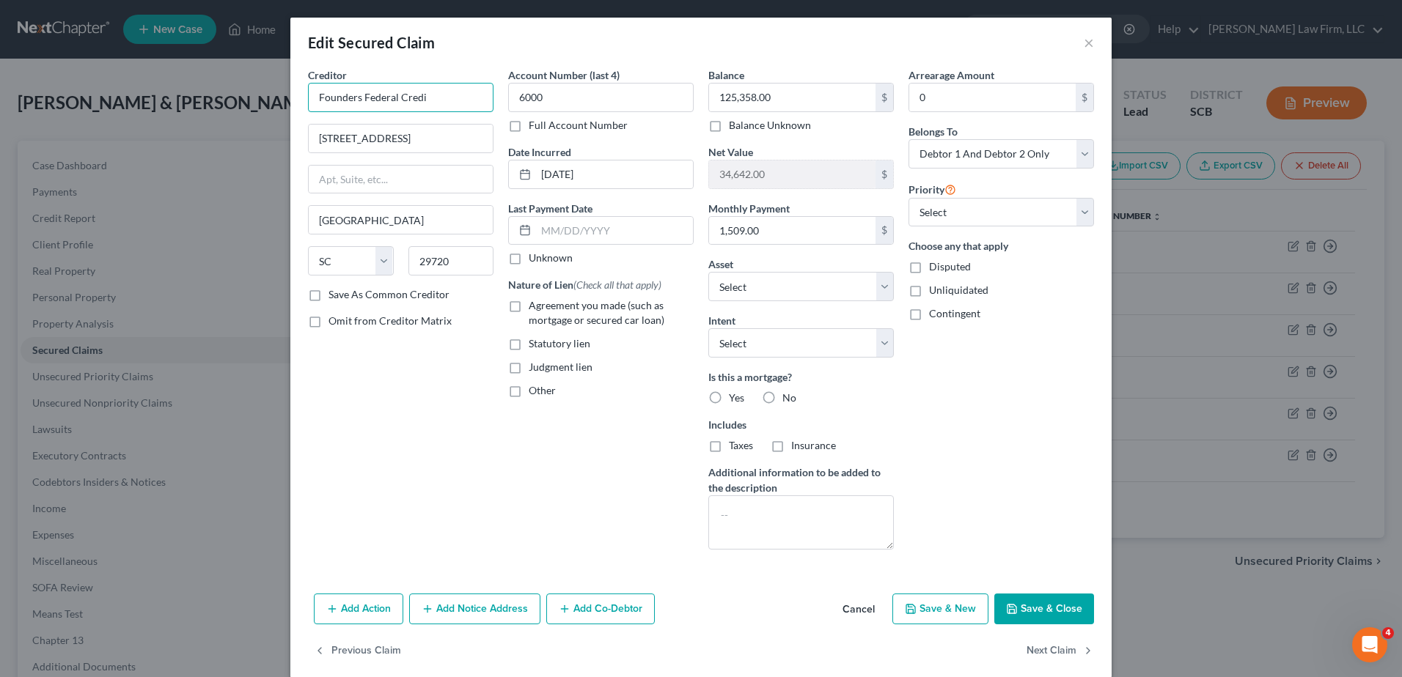
click at [439, 99] on input "Founders Federal Credi" at bounding box center [401, 97] width 186 height 29
click at [1084, 41] on button "×" at bounding box center [1089, 43] width 10 height 18
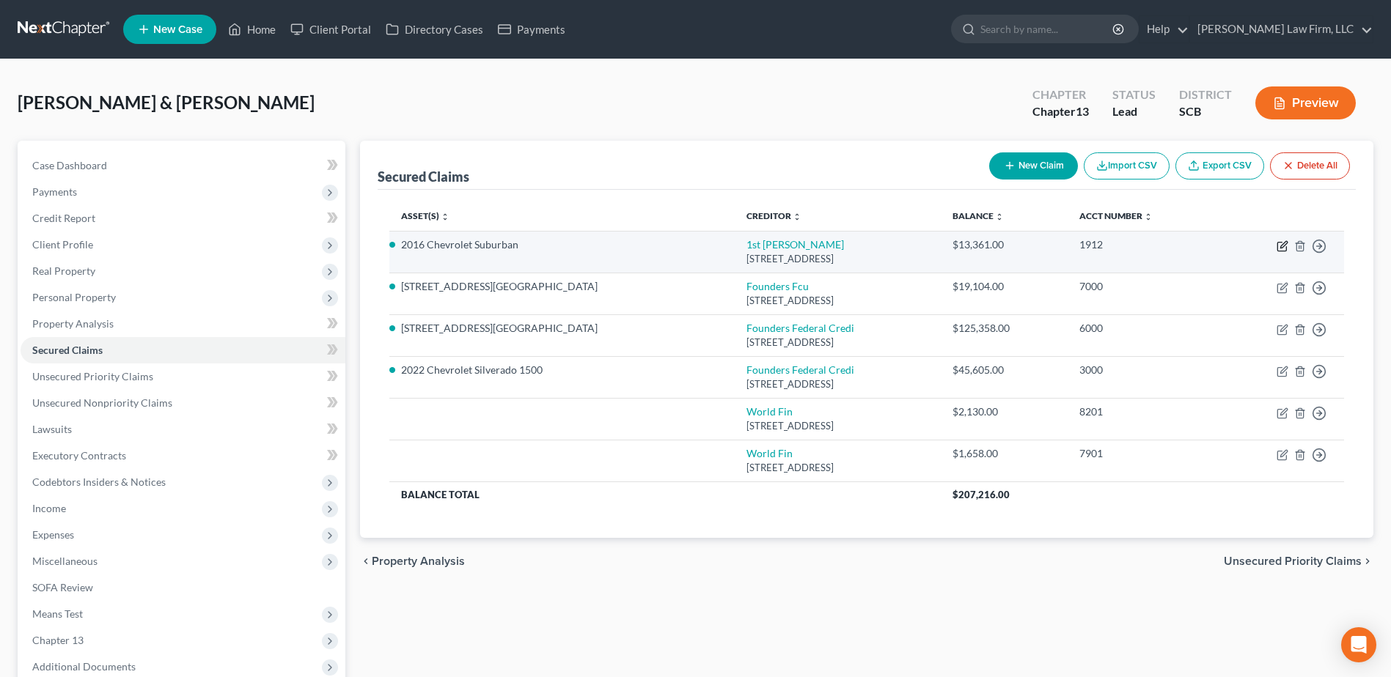
click at [1286, 244] on icon "button" at bounding box center [1283, 244] width 7 height 7
select select "42"
select select "0"
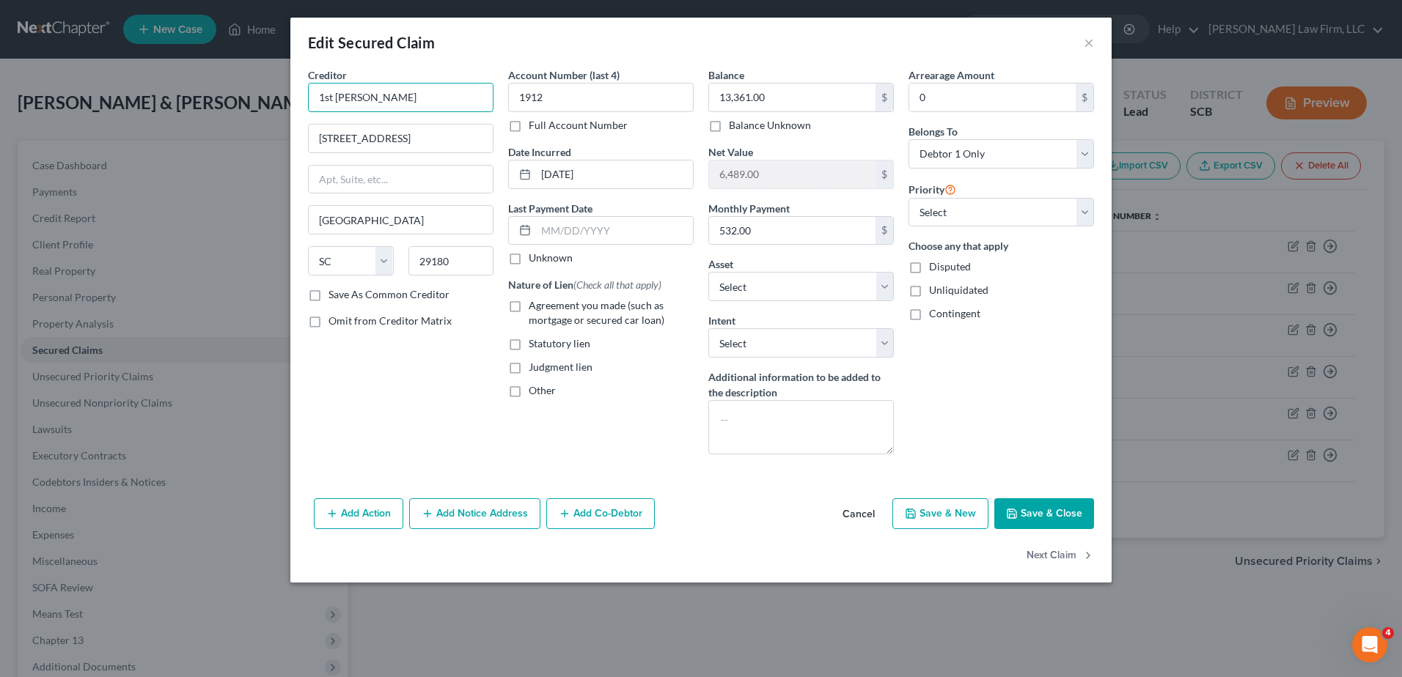
click at [443, 101] on input "1st [PERSON_NAME]" at bounding box center [401, 97] width 186 height 29
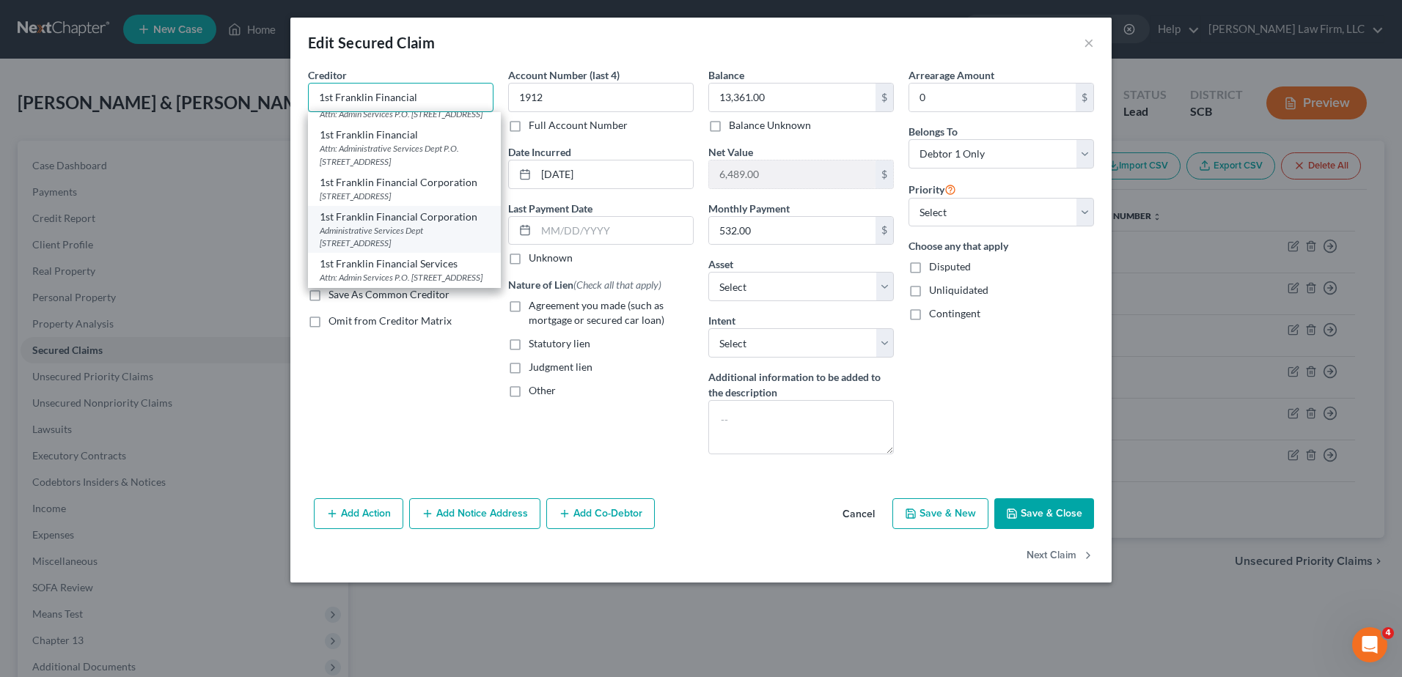
scroll to position [137, 0]
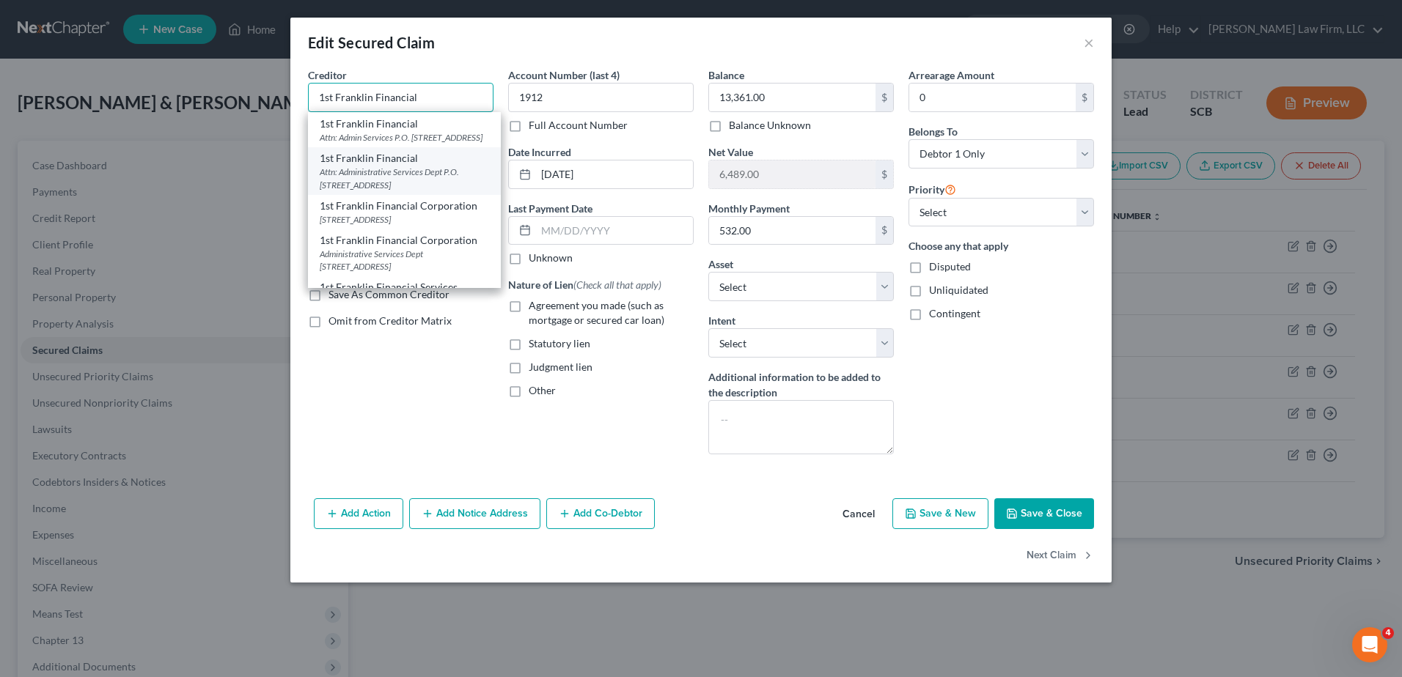
type input "1st Franklin Financial"
click at [442, 191] on div "Attn: Administrative Services Dept P.O. [STREET_ADDRESS]" at bounding box center [404, 178] width 169 height 25
type input "Attn: Administrative Services Dept"
type input "P.O. Box 880"
type input "Toccoa"
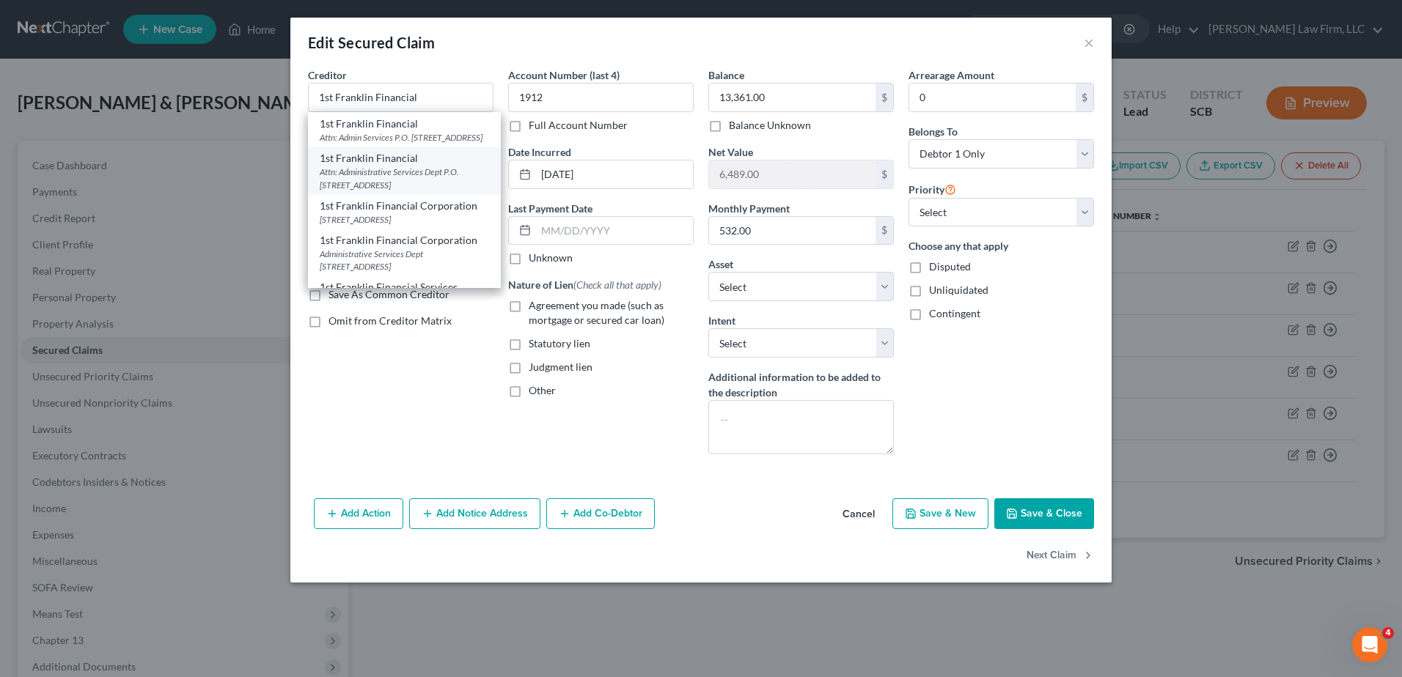
select select "10"
type input "30577"
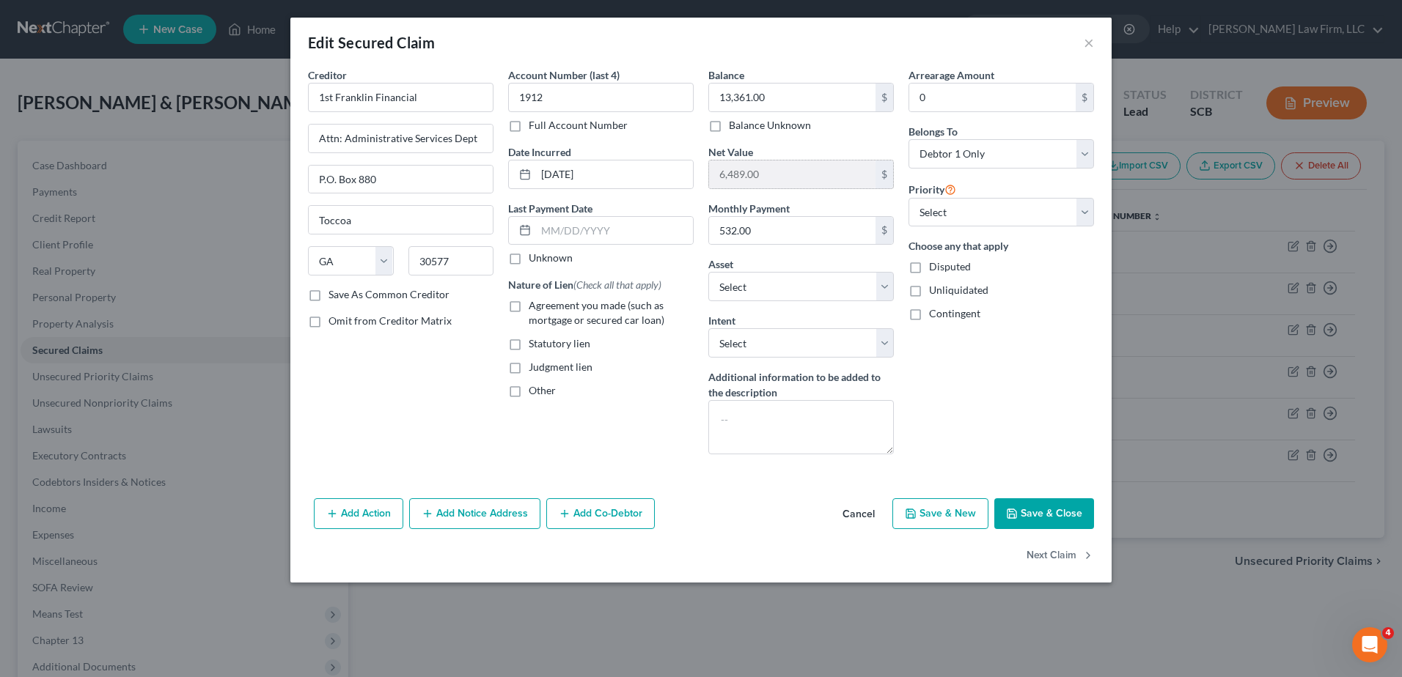
click at [781, 180] on input "6,489.00" at bounding box center [792, 175] width 166 height 28
click at [809, 146] on div "Net Value 6,489.00 $" at bounding box center [801, 166] width 186 height 45
click at [755, 235] on input "532.00" at bounding box center [792, 231] width 166 height 28
click at [600, 309] on span "Agreement you made (such as mortgage or secured car loan)" at bounding box center [597, 312] width 136 height 27
click at [544, 308] on input "Agreement you made (such as mortgage or secured car loan)" at bounding box center [540, 303] width 10 height 10
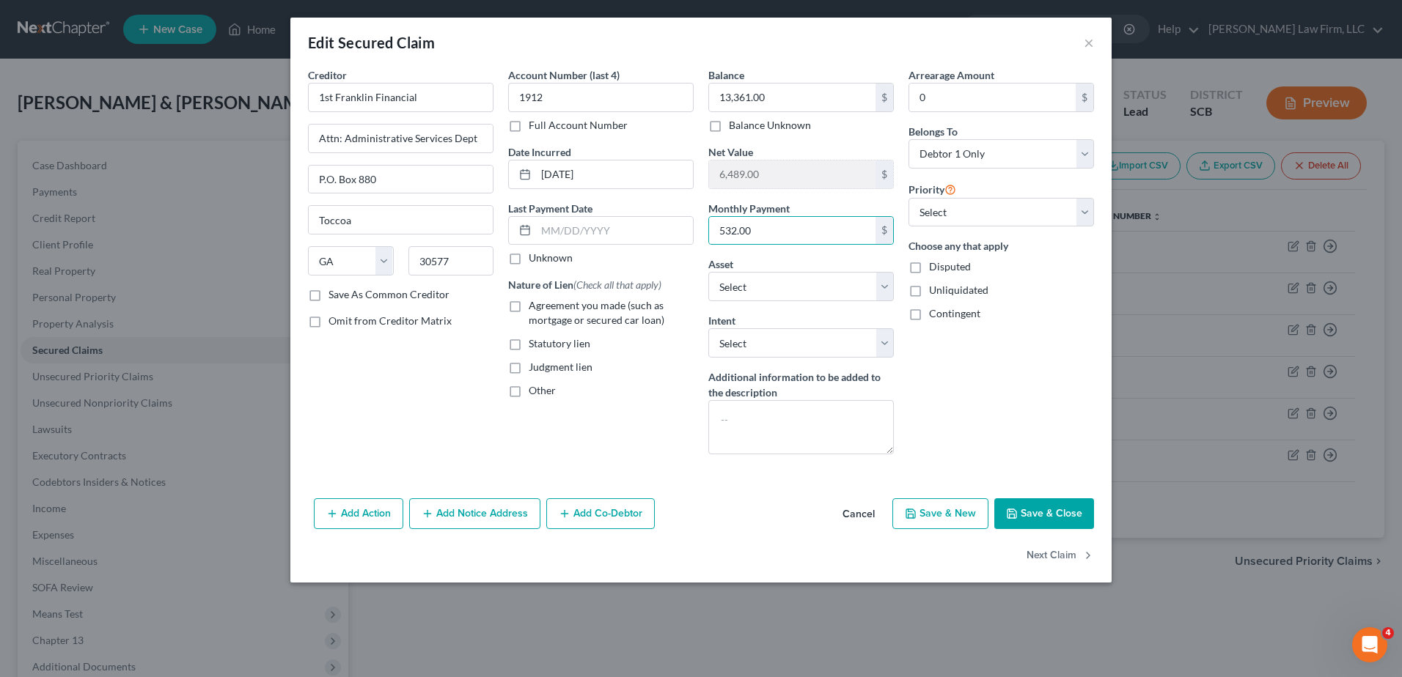
checkbox input "true"
click at [542, 392] on span "Other" at bounding box center [542, 390] width 27 height 12
click at [542, 392] on input "Other" at bounding box center [540, 388] width 10 height 10
checkbox input "true"
click at [554, 424] on input "text" at bounding box center [601, 425] width 184 height 28
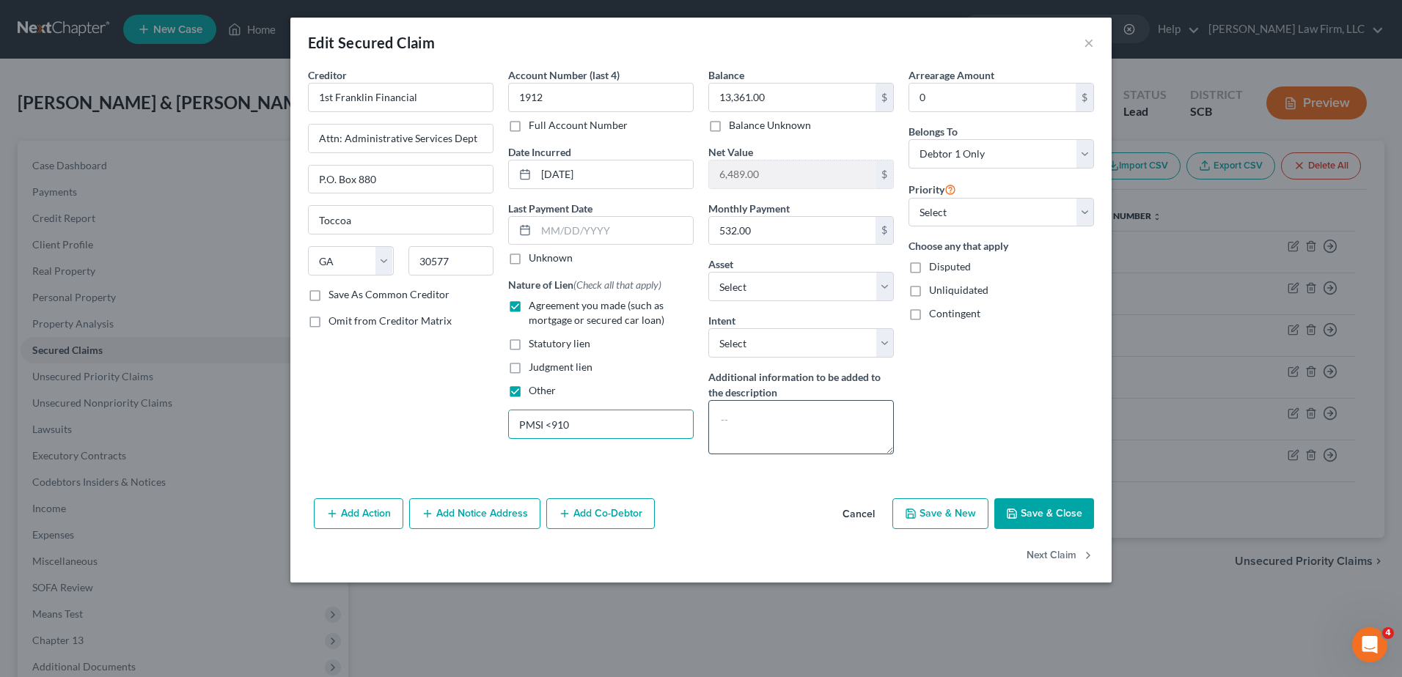
type input "PMSI <910"
click at [767, 428] on textarea at bounding box center [801, 427] width 186 height 54
click at [849, 177] on input "6,489.00" at bounding box center [792, 175] width 166 height 28
click at [884, 175] on div "$" at bounding box center [884, 175] width 18 height 28
click at [793, 331] on select "Select Surrender Redeem Reaffirm Avoid Other" at bounding box center [801, 342] width 186 height 29
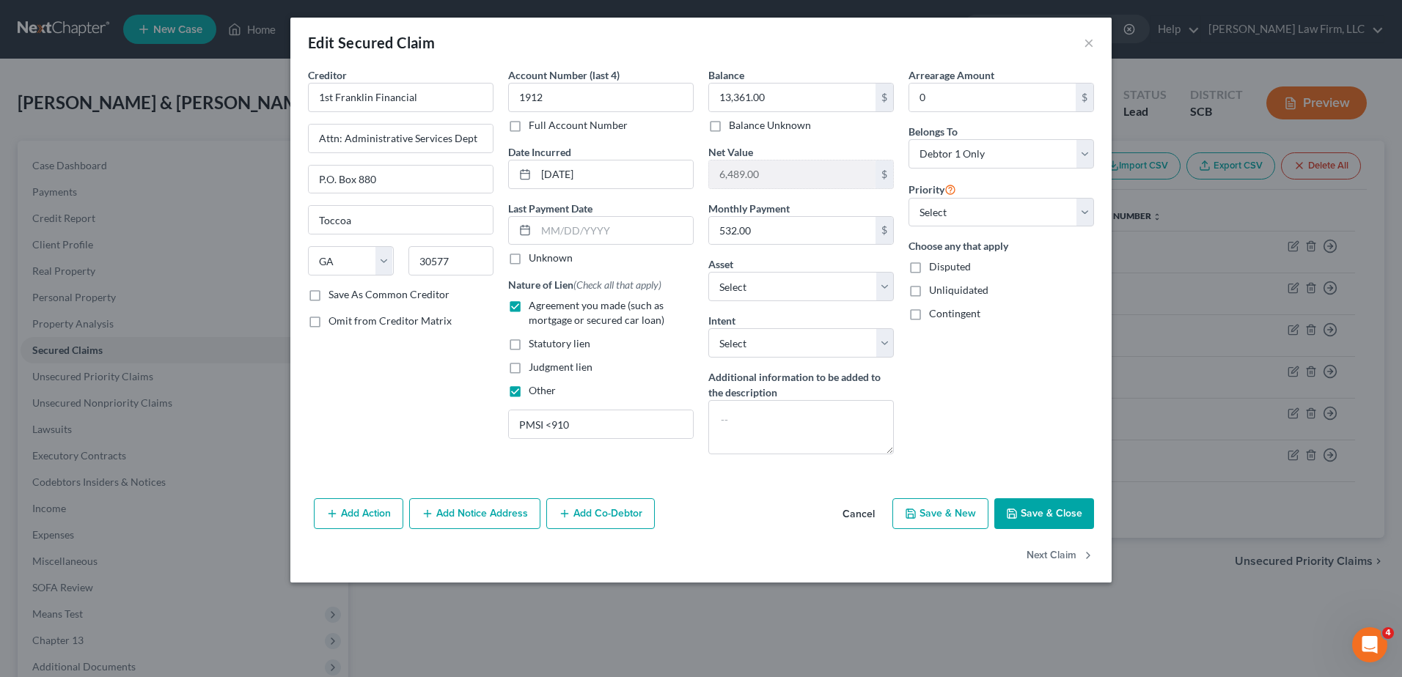
click at [776, 322] on div "Intent Select Surrender Redeem Reaffirm Avoid Other" at bounding box center [801, 335] width 186 height 45
click at [774, 416] on textarea at bounding box center [801, 427] width 186 height 54
click at [771, 238] on input "532.00" at bounding box center [792, 231] width 166 height 28
click at [769, 423] on textarea at bounding box center [801, 427] width 186 height 54
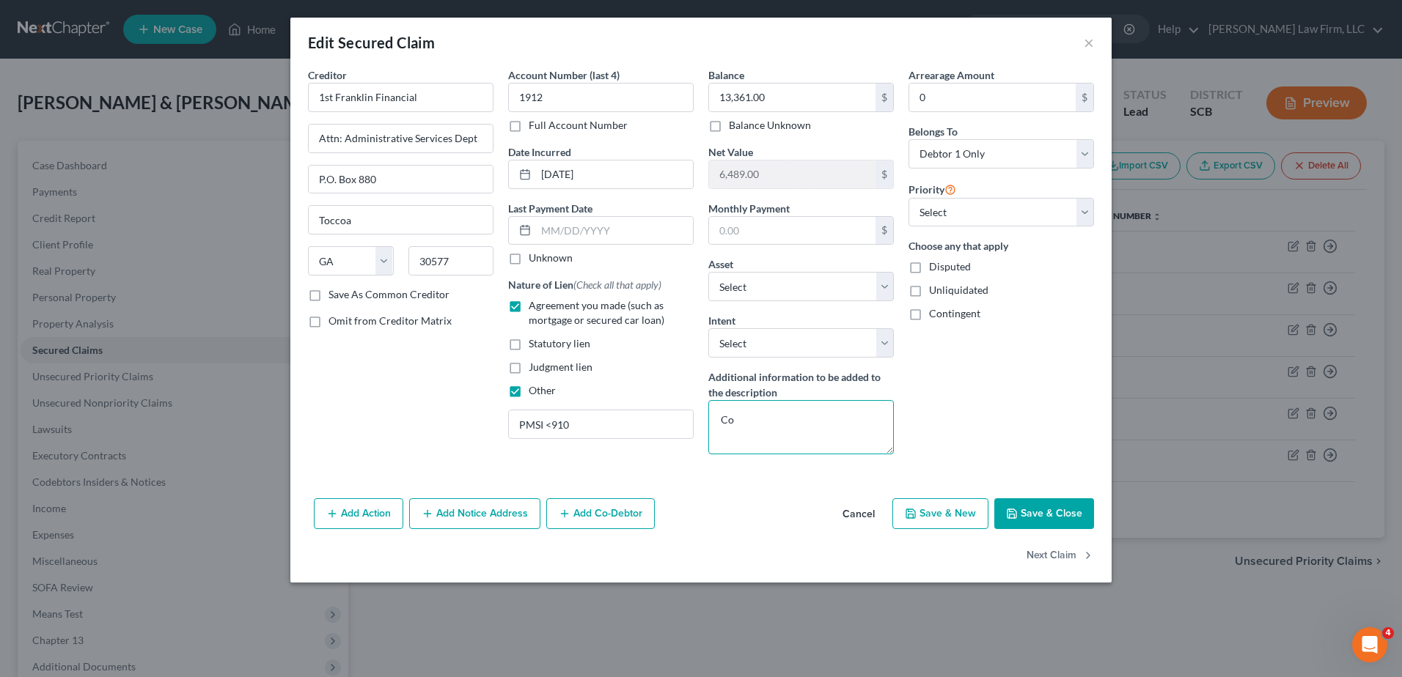
type textarea "C"
type textarea "Principal Balance: $12,848.48 Est. Arrearage: $0"
click at [1058, 515] on button "Save & Close" at bounding box center [1044, 514] width 100 height 31
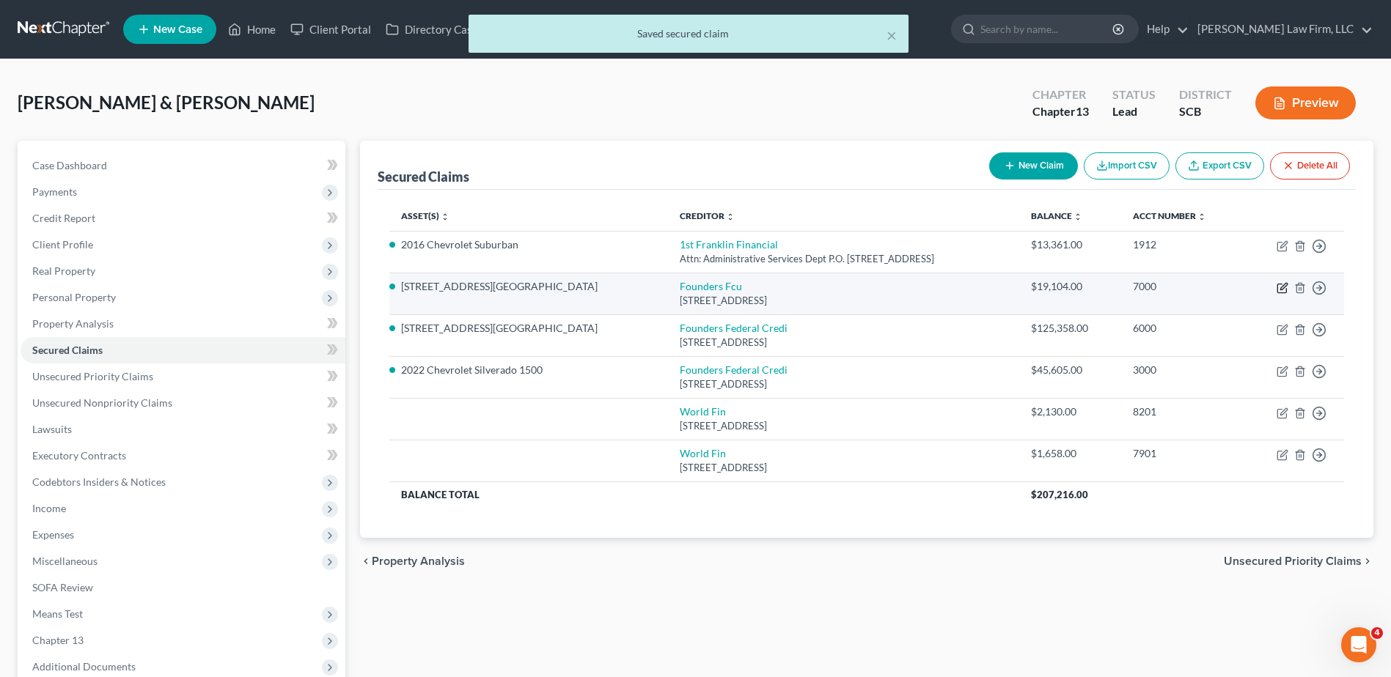
click at [1282, 286] on icon "button" at bounding box center [1283, 288] width 12 height 12
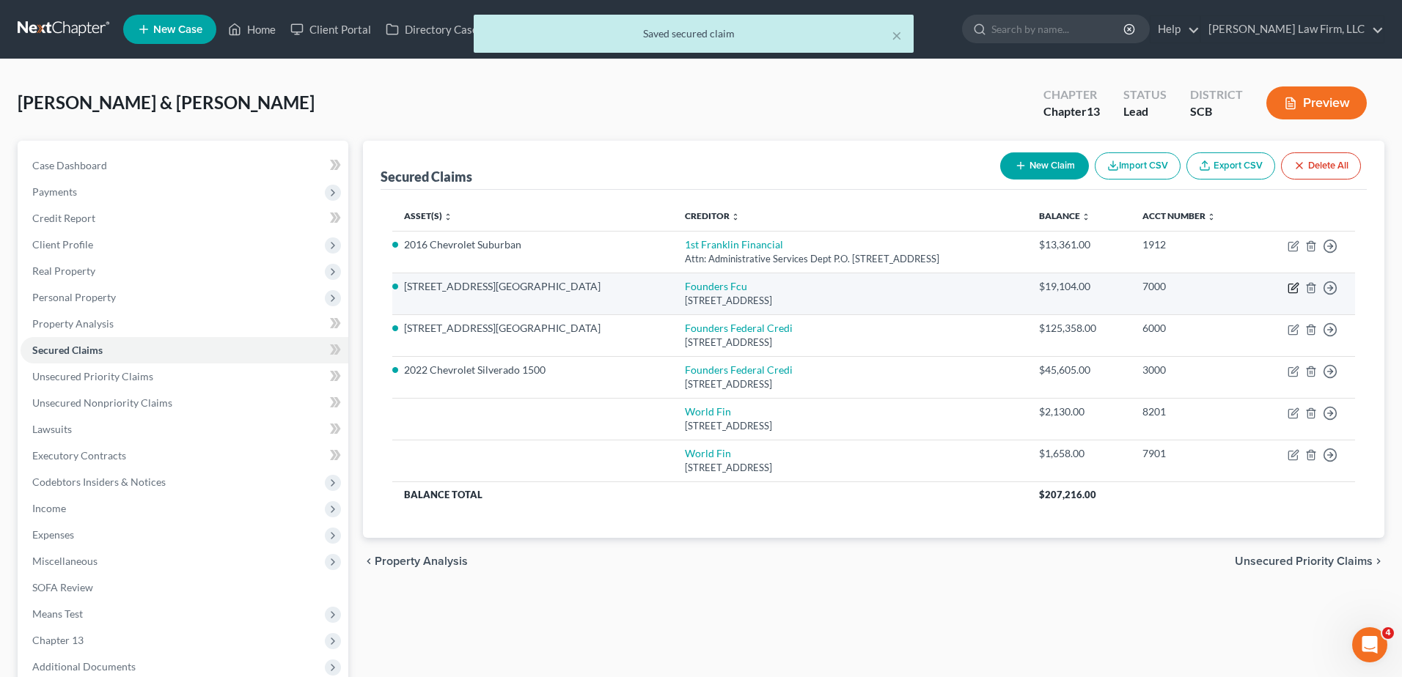
select select "42"
select select "2"
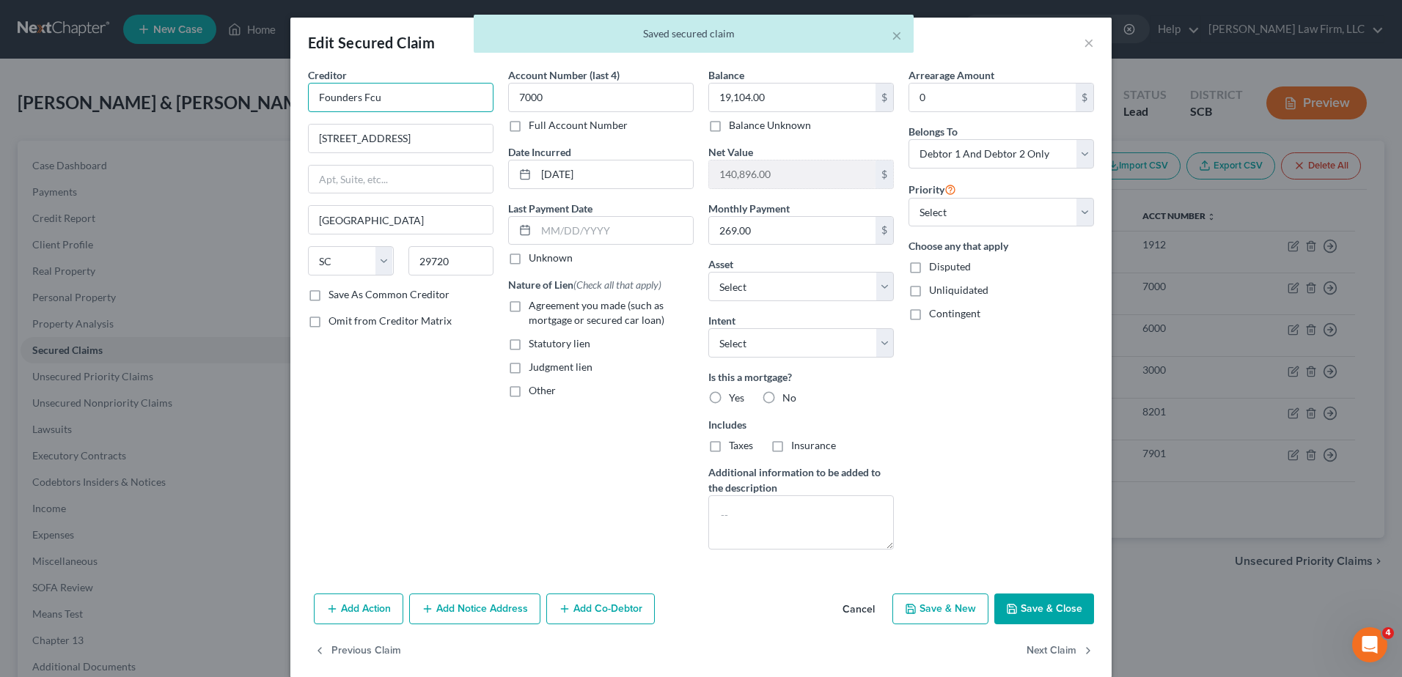
click at [403, 109] on input "Founders Fcu" at bounding box center [401, 97] width 186 height 29
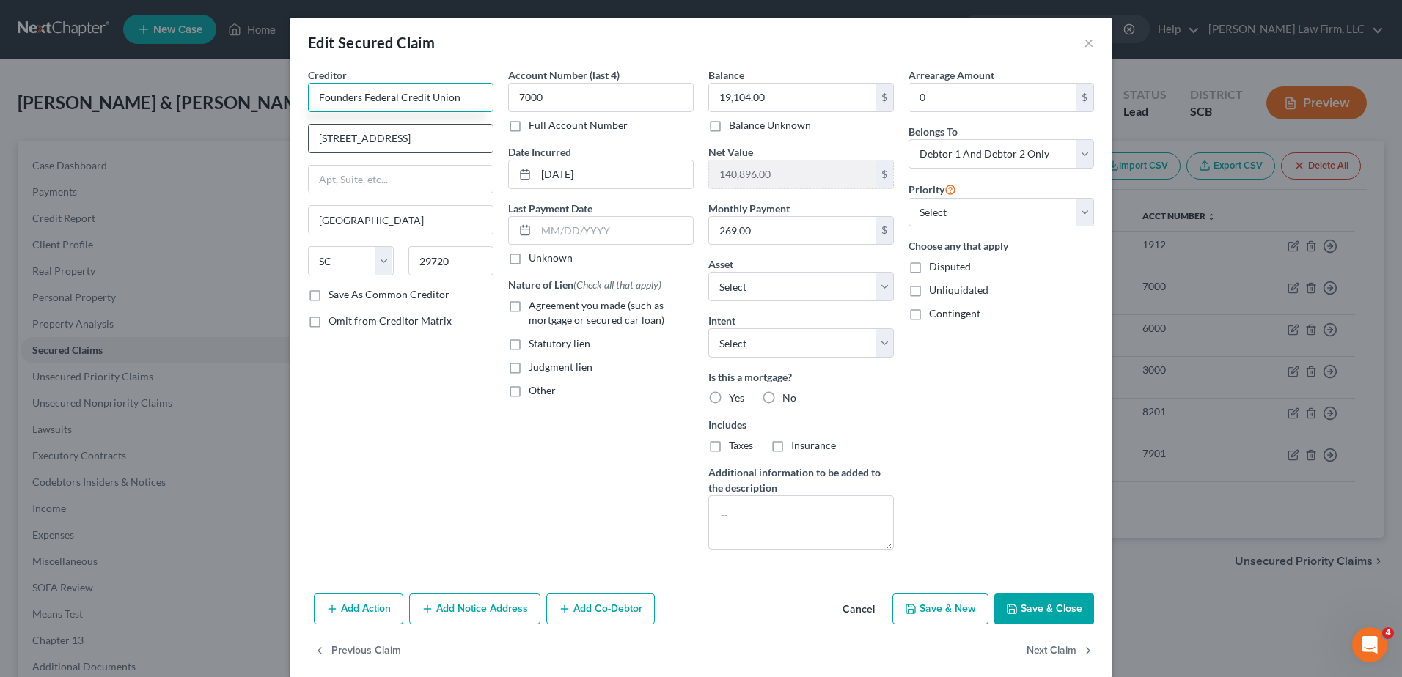
type input "Founders Federal Credit Union"
click at [409, 137] on input "737 Plantation Road" at bounding box center [401, 139] width 184 height 28
click at [367, 182] on input "text" at bounding box center [401, 180] width 184 height 28
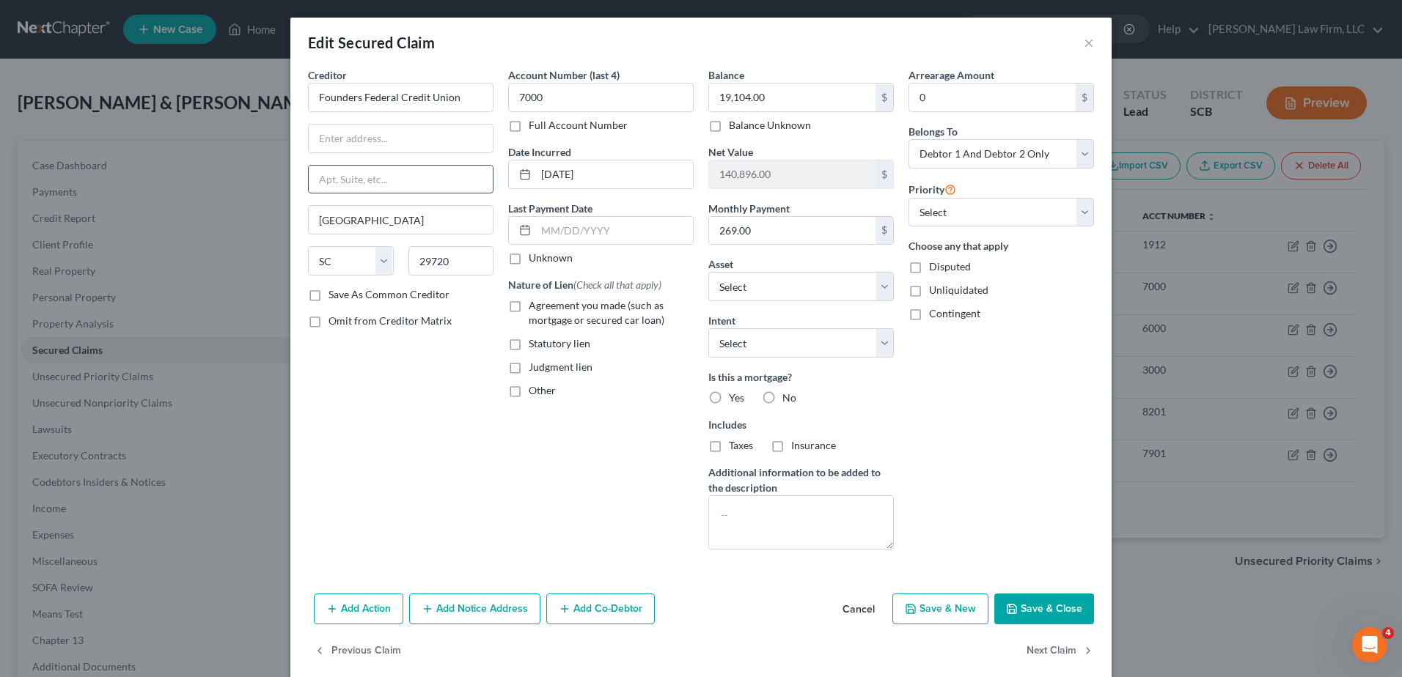
paste input "737 Plantation Road"
type input "737 Plantation Road"
click at [366, 142] on input "text" at bounding box center [401, 139] width 184 height 28
type input "ATTN: Agent for Service of Process"
click at [679, 65] on div "Edit Secured Claim ×" at bounding box center [700, 43] width 821 height 50
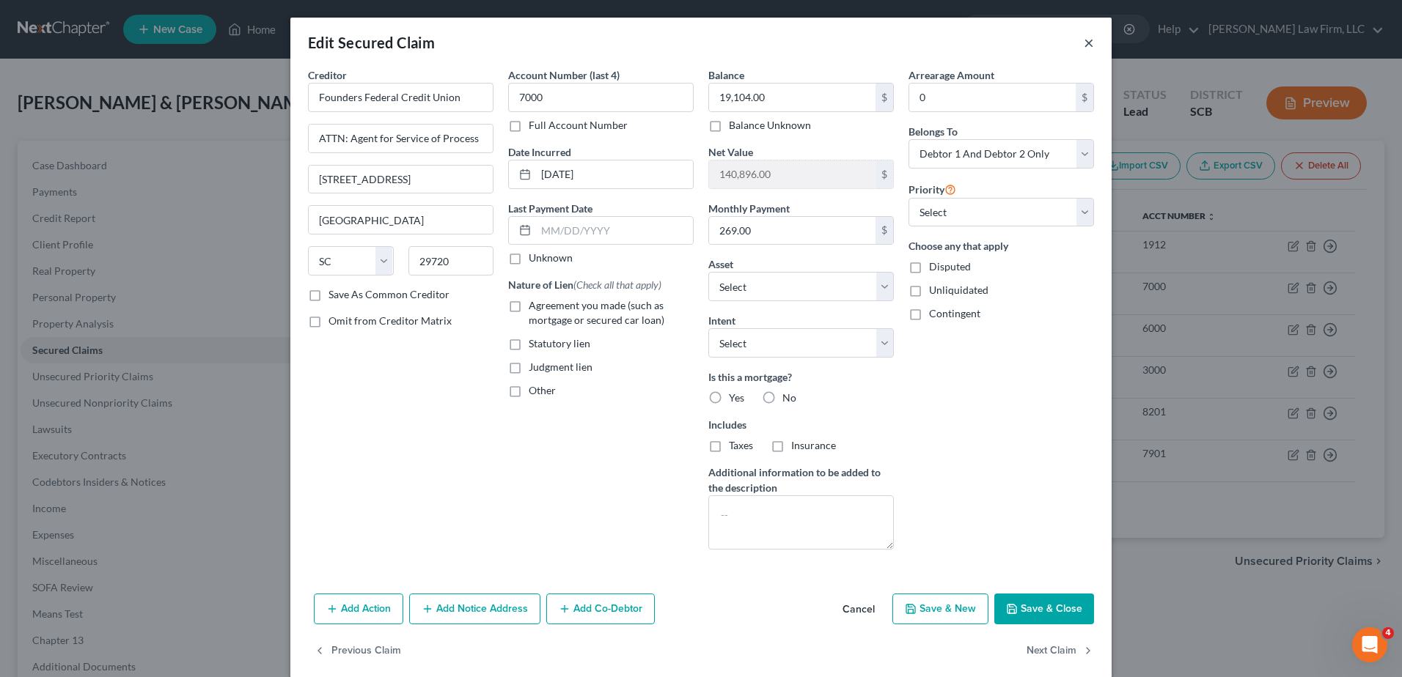
click at [1084, 37] on button "×" at bounding box center [1089, 43] width 10 height 18
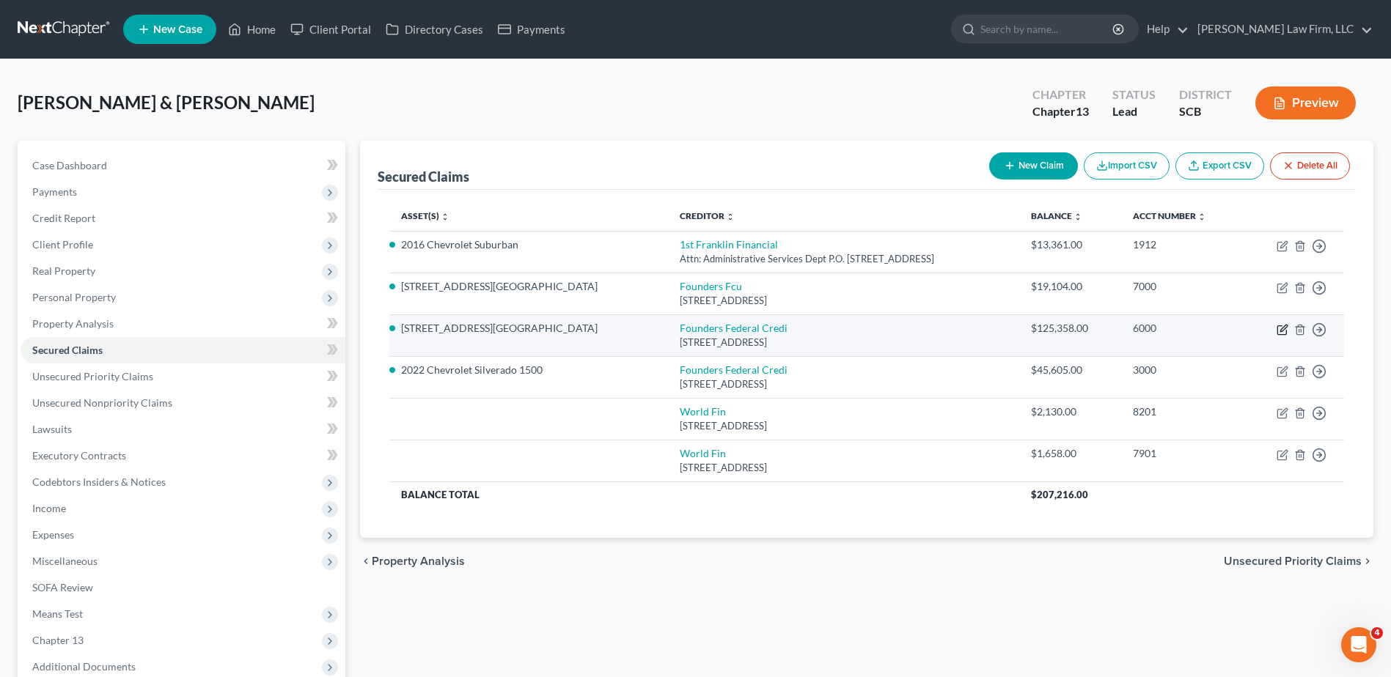
click at [1280, 327] on icon "button" at bounding box center [1283, 330] width 12 height 12
select select "42"
select select "2"
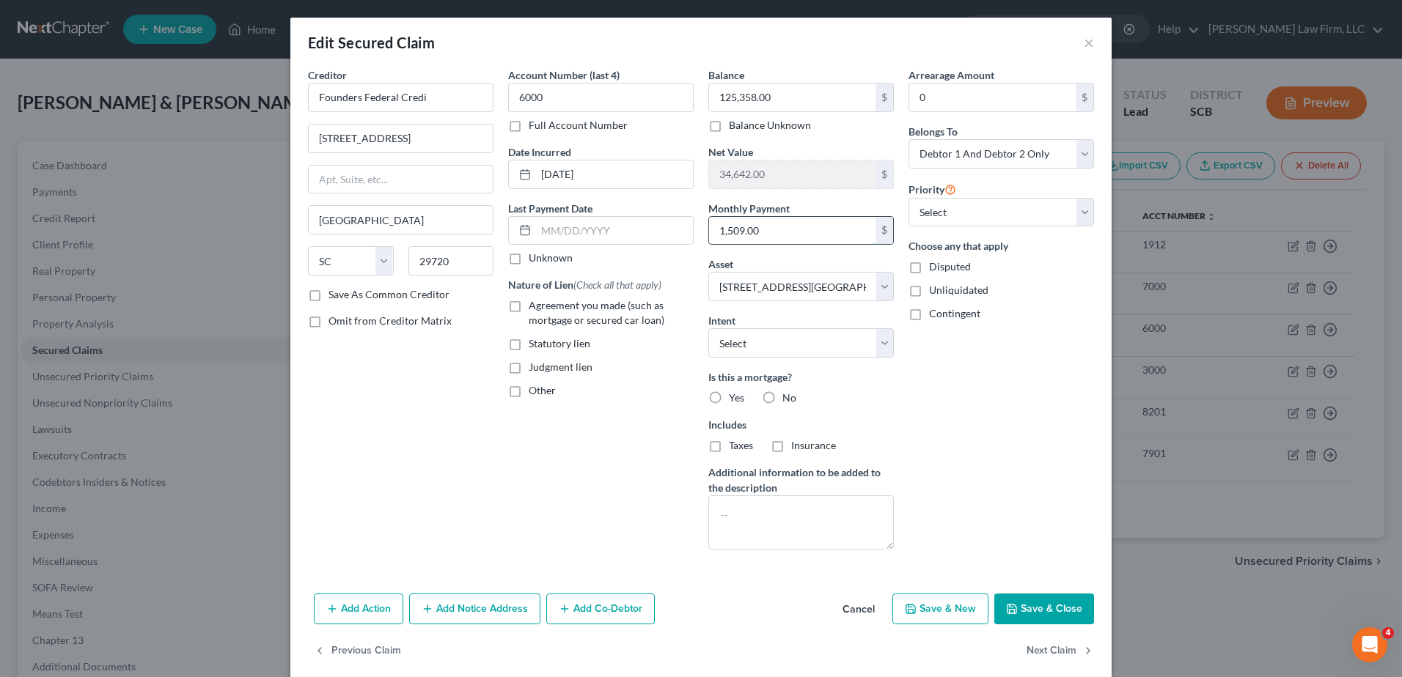
click at [798, 224] on input "1,509.00" at bounding box center [792, 231] width 166 height 28
click at [729, 398] on label "Yes" at bounding box center [736, 398] width 15 height 15
click at [735, 398] on input "Yes" at bounding box center [740, 396] width 10 height 10
radio input "true"
click at [729, 445] on label "Taxes" at bounding box center [741, 445] width 24 height 15
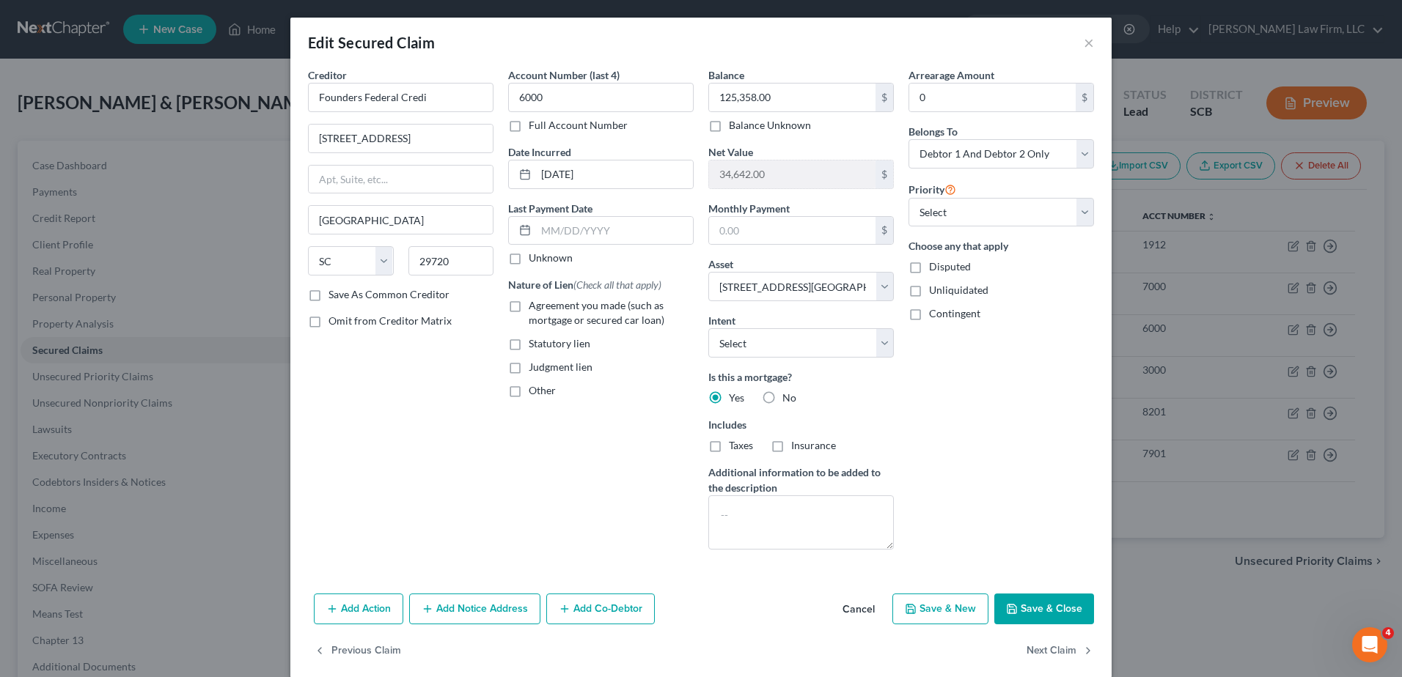
click at [735, 445] on input "Taxes" at bounding box center [740, 443] width 10 height 10
checkbox input "true"
click at [791, 449] on label "Insurance" at bounding box center [813, 445] width 45 height 15
click at [797, 448] on input "Insurance" at bounding box center [802, 443] width 10 height 10
checkbox input "true"
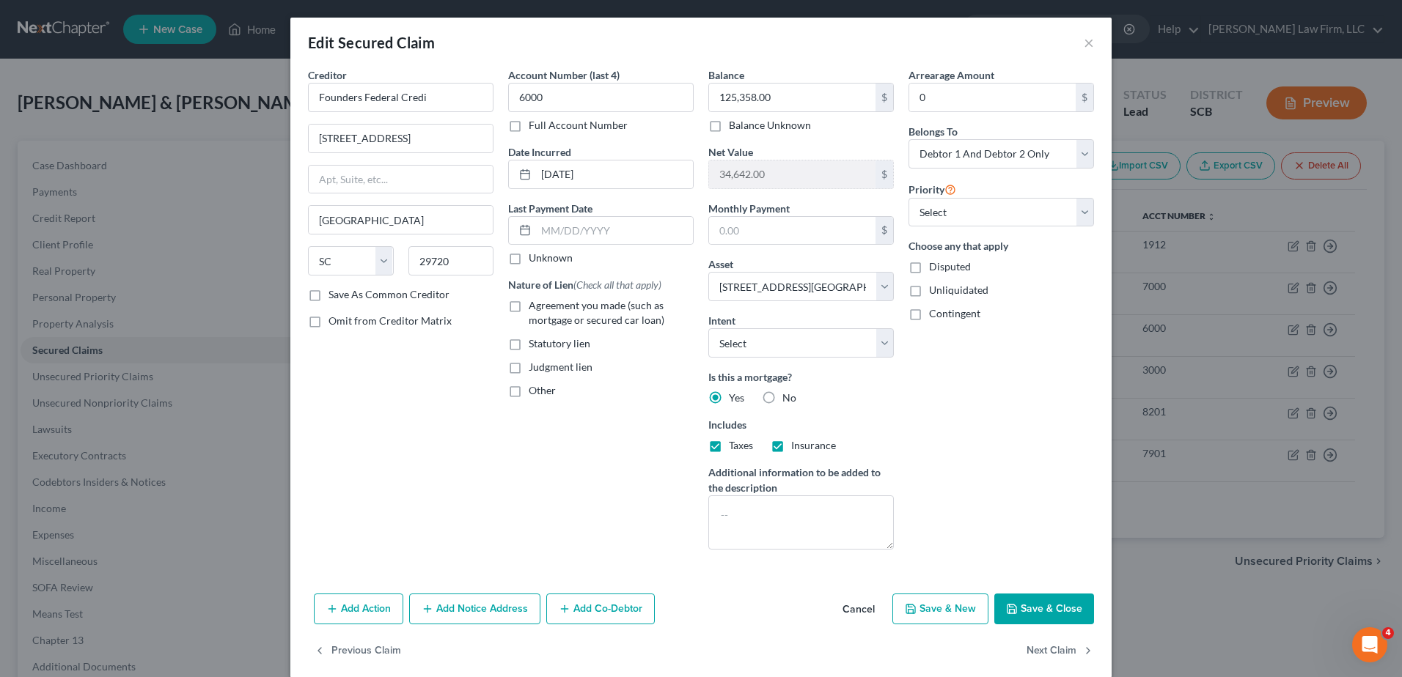
click at [551, 306] on span "Agreement you made (such as mortgage or secured car loan)" at bounding box center [597, 312] width 136 height 27
click at [544, 306] on input "Agreement you made (such as mortgage or secured car loan)" at bounding box center [540, 303] width 10 height 10
checkbox input "true"
click at [425, 95] on input "Founders Federal Credi" at bounding box center [401, 97] width 186 height 29
type input "Founders Federal Credit Union"
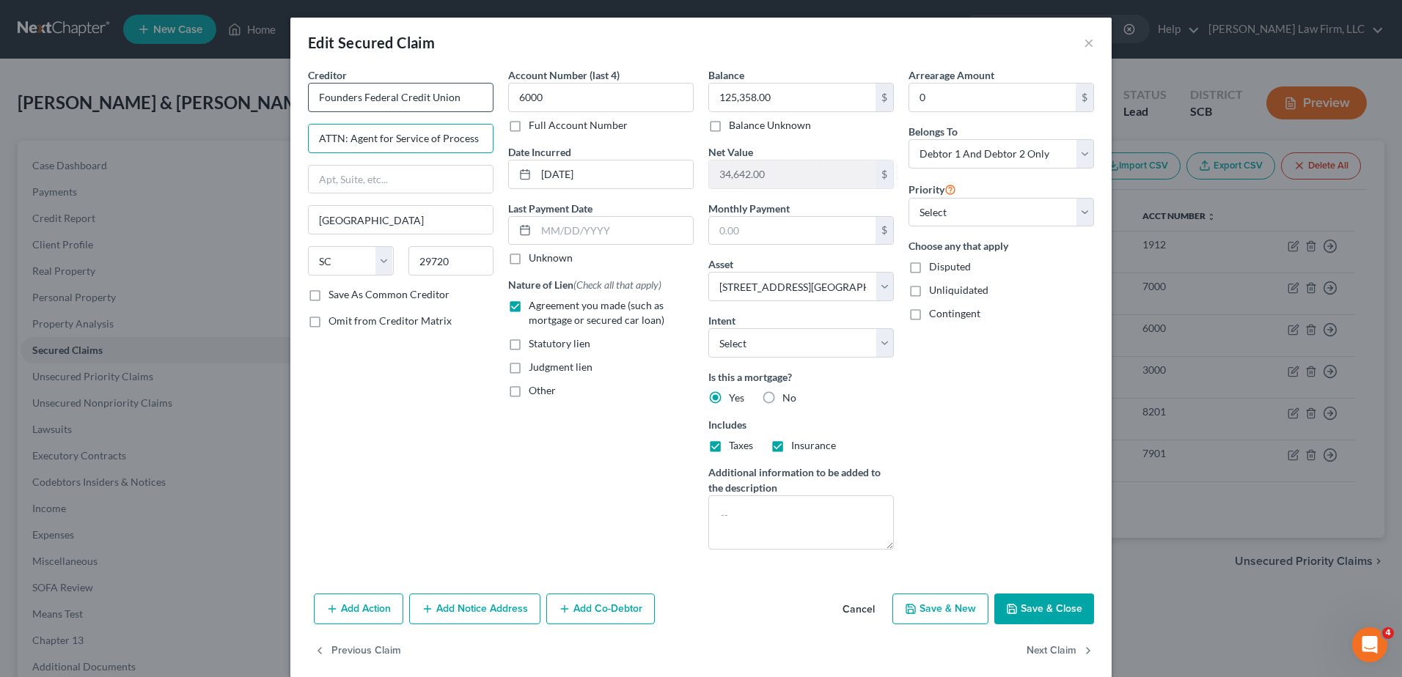
type input "ATTN: Agent for Service of Process"
type input "727 Plantation Road"
click at [540, 392] on span "Other" at bounding box center [542, 390] width 27 height 12
click at [540, 392] on input "Other" at bounding box center [540, 388] width 10 height 10
checkbox input "true"
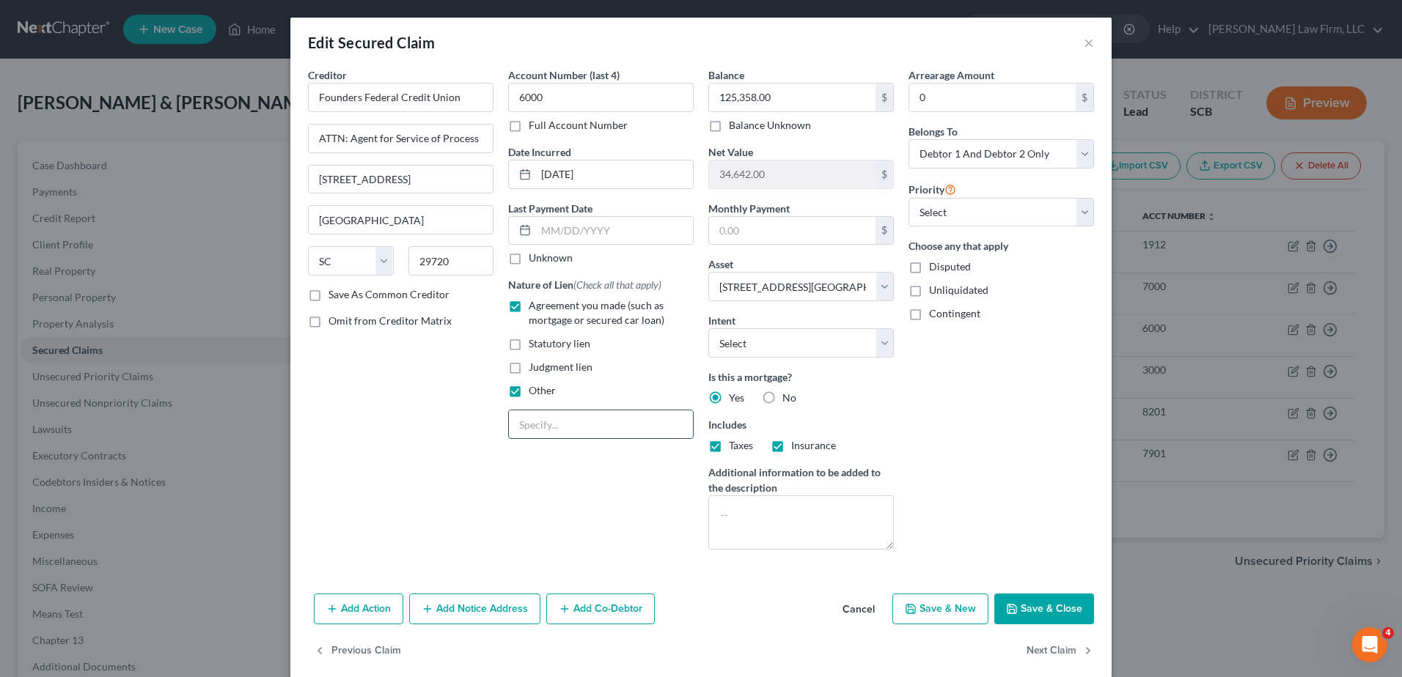
click at [546, 433] on input "text" at bounding box center [601, 425] width 184 height 28
type input "Mortgage"
click at [749, 529] on textarea at bounding box center [801, 523] width 186 height 54
type textarea "Principal Balance: 125,358.00"
click at [775, 97] on input "125,358.00" at bounding box center [792, 98] width 166 height 28
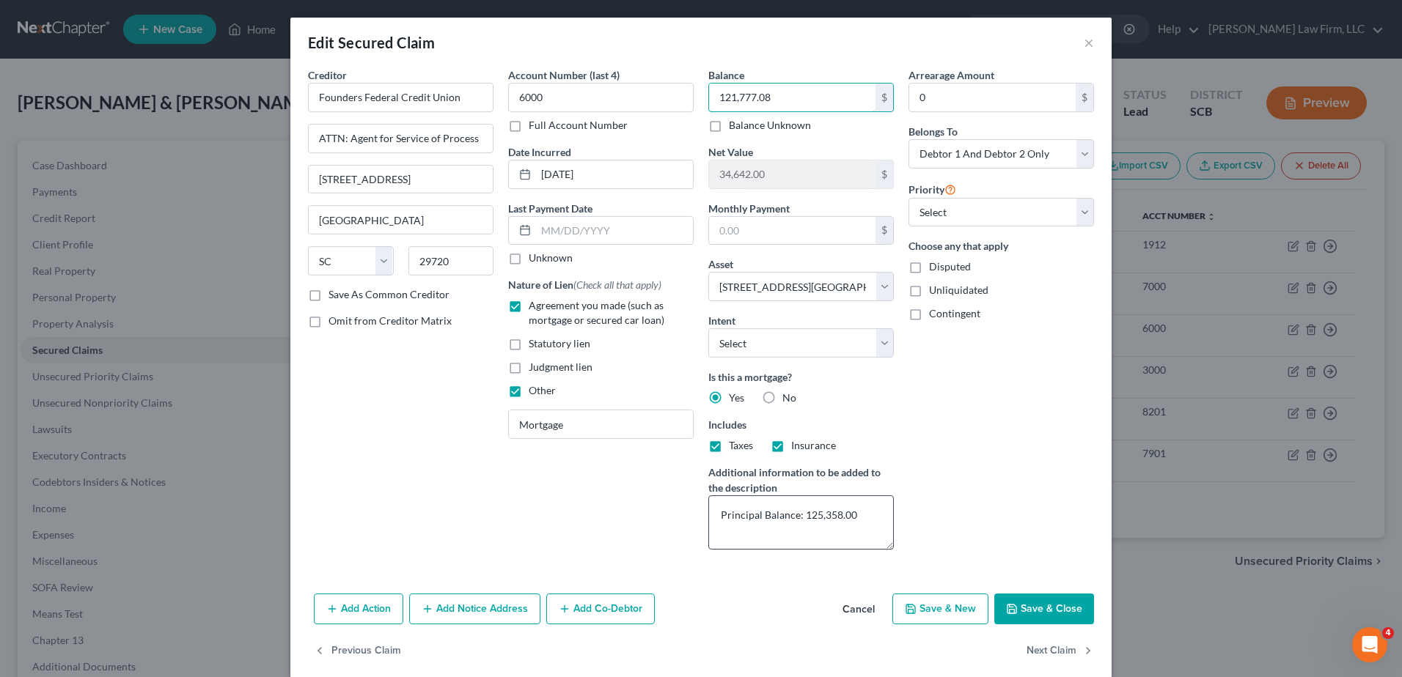
type input "121,777.08"
click at [798, 515] on textarea "Principal Balance: 125,358.00" at bounding box center [801, 523] width 186 height 54
click at [873, 518] on textarea "Principal Balance: $125,358.00" at bounding box center [801, 523] width 186 height 54
type textarea "Principal Balance: $125,358.00 Est. Arrearages: $6,037.12"
click at [960, 95] on input "0" at bounding box center [992, 98] width 166 height 28
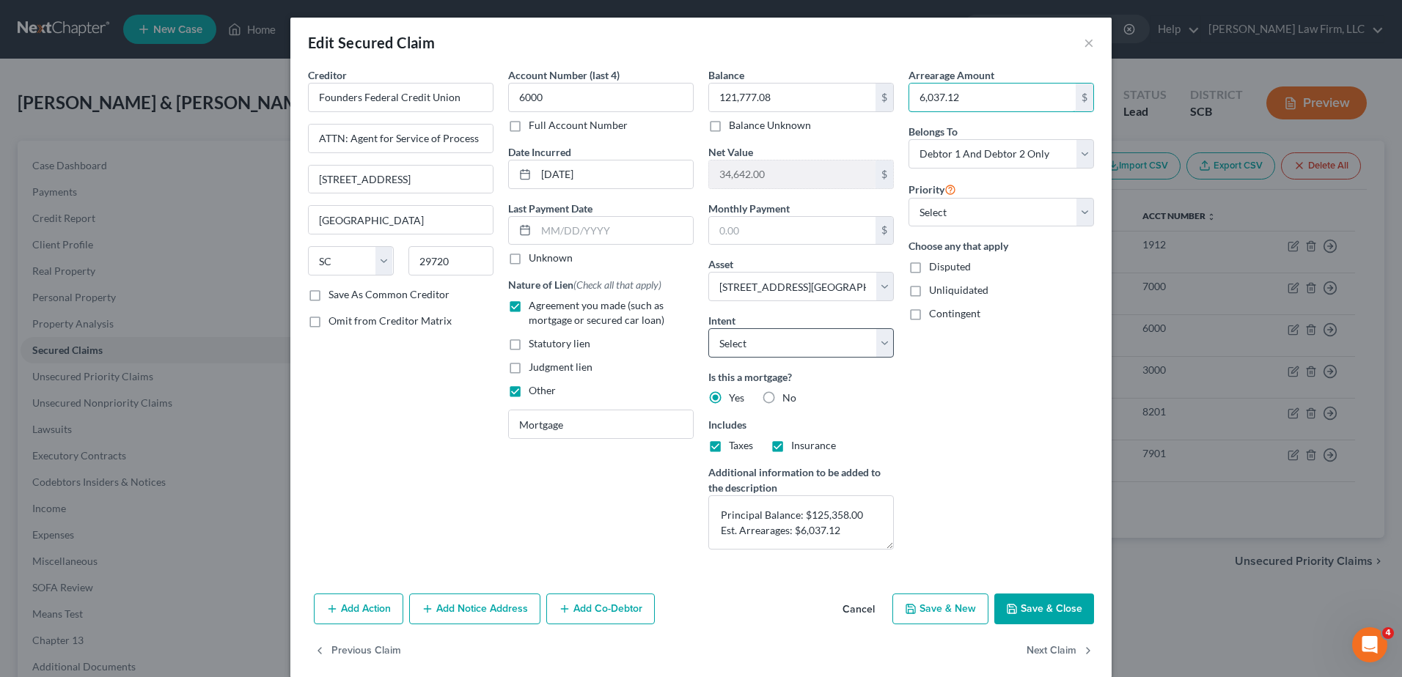
type input "6,037.12"
click at [795, 349] on select "Select Surrender Redeem Reaffirm Avoid Other" at bounding box center [801, 342] width 186 height 29
select select "4"
click at [708, 328] on select "Select Surrender Redeem Reaffirm Avoid Other" at bounding box center [801, 342] width 186 height 29
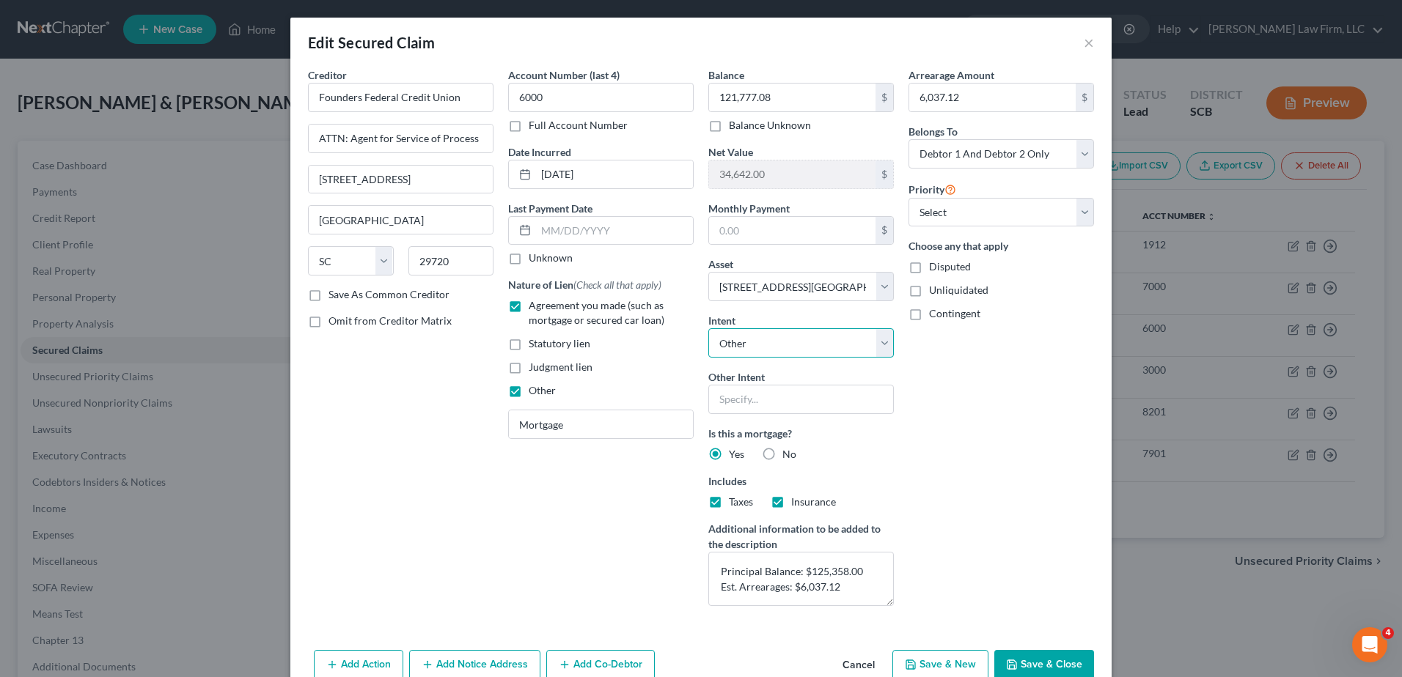
click at [790, 346] on select "Select Surrender Redeem Reaffirm Avoid Other" at bounding box center [801, 342] width 186 height 29
select select
click at [708, 328] on select "Select Surrender Redeem Reaffirm Avoid Other" at bounding box center [801, 342] width 186 height 29
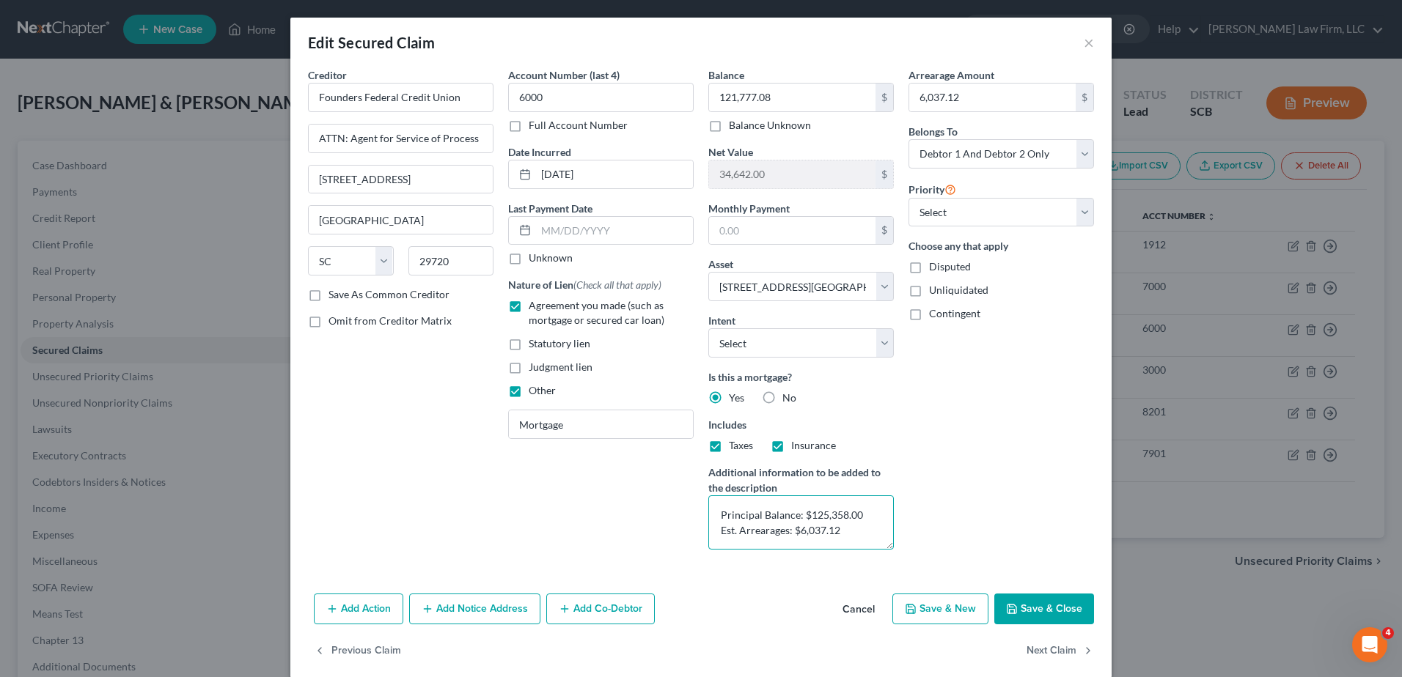
click at [853, 535] on textarea "Principal Balance: $125,358.00 Est. Arrearages: $6,037.12" at bounding box center [801, 523] width 186 height 54
type textarea "Principal Balance: $125,358.00 Est. Arrearages: $6,037.12 Escrow Deficiency: $1…"
click at [604, 227] on input "text" at bounding box center [614, 231] width 157 height 28
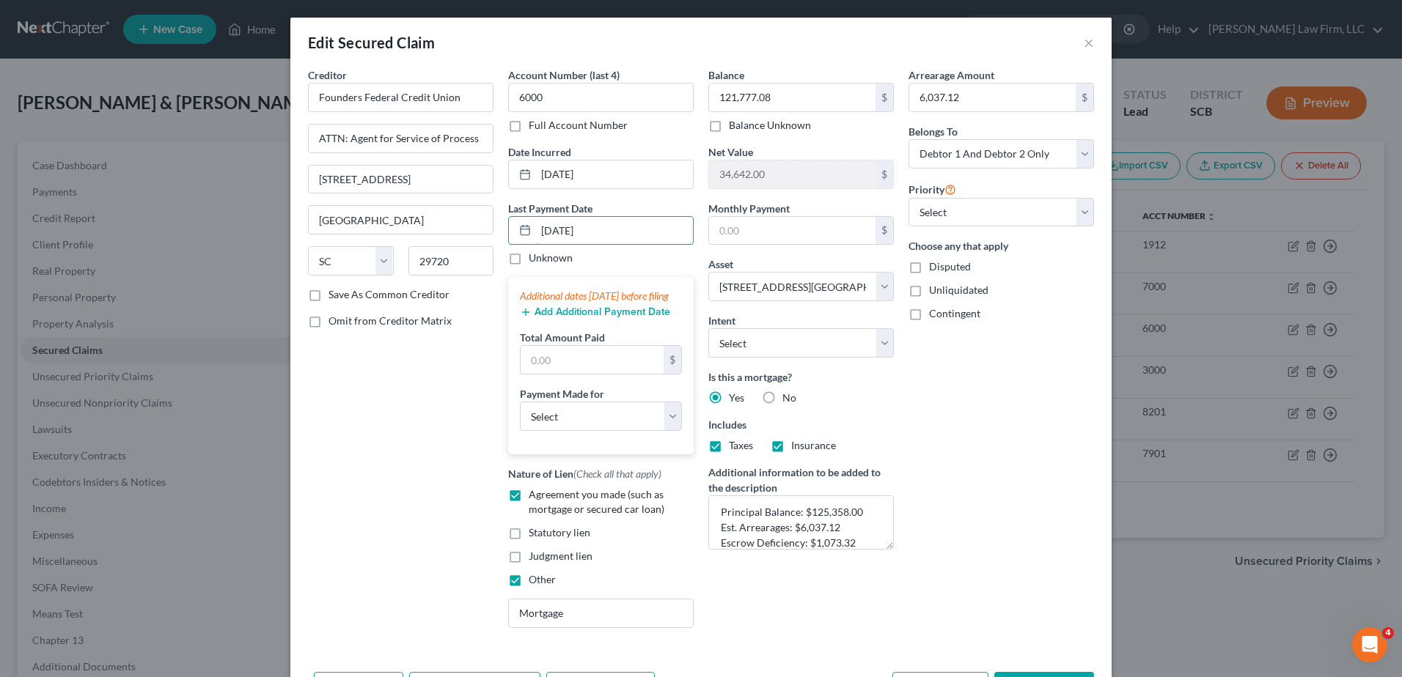
type input "05/12/2025"
click at [611, 275] on div "Last Payment Date 05/12/2025 Unknown Additional dates within 90 days before fil…" at bounding box center [601, 328] width 186 height 254
click at [968, 421] on div "Arrearage Amount 6,037.12 $ Belongs To * Select Debtor 1 Only Debtor 2 Only Deb…" at bounding box center [1001, 353] width 200 height 573
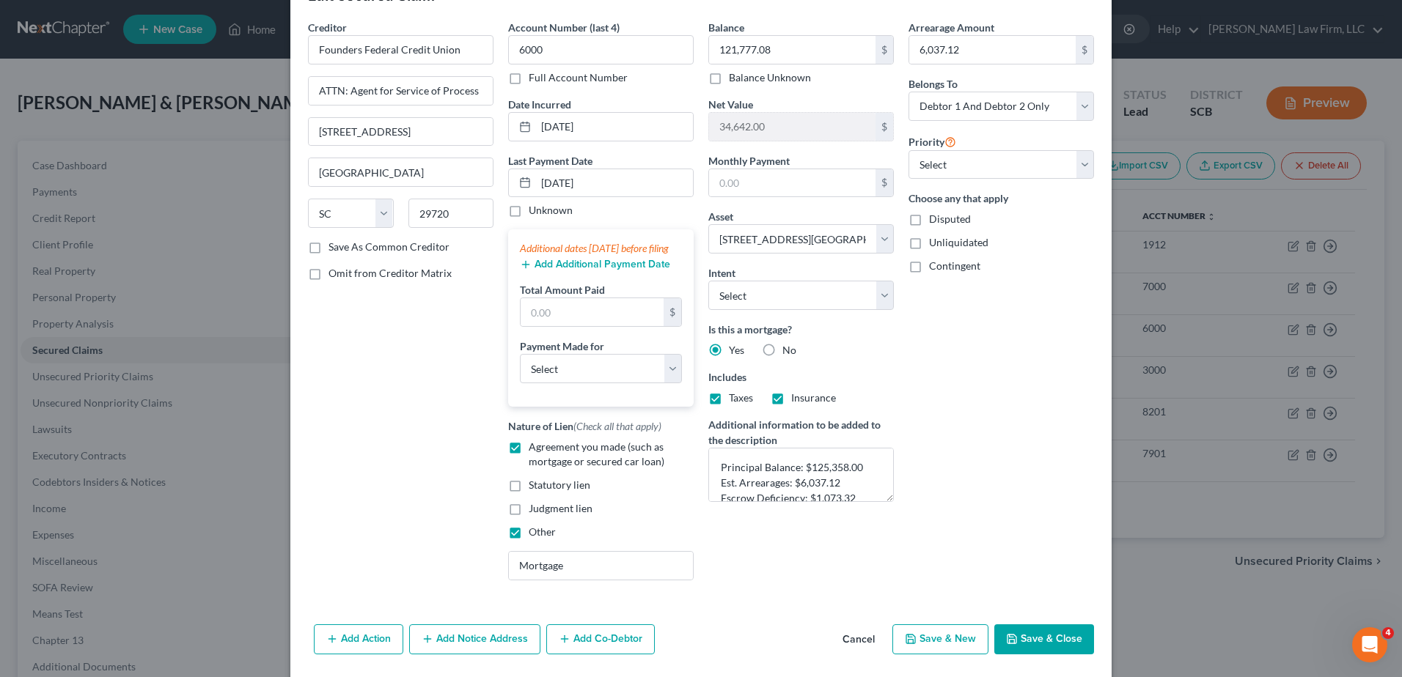
scroll to position [111, 0]
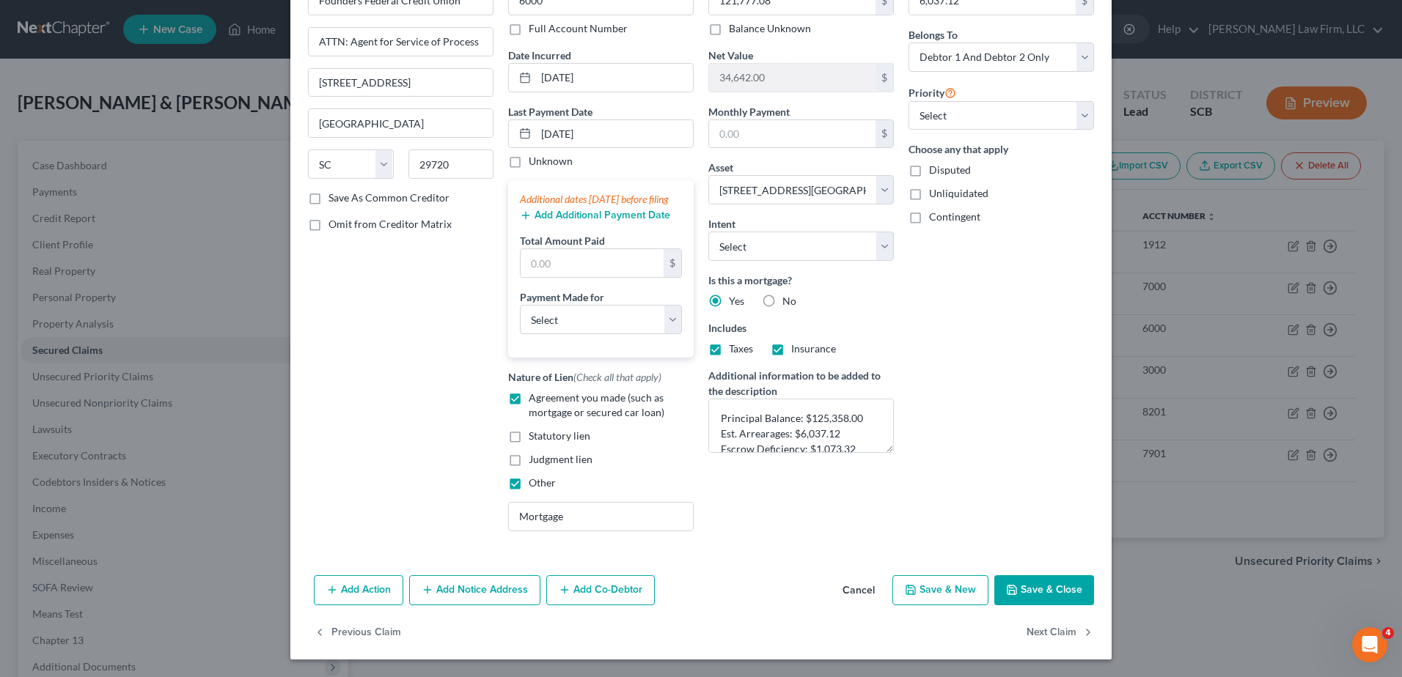
click at [1032, 587] on button "Save & Close" at bounding box center [1044, 591] width 100 height 31
select select
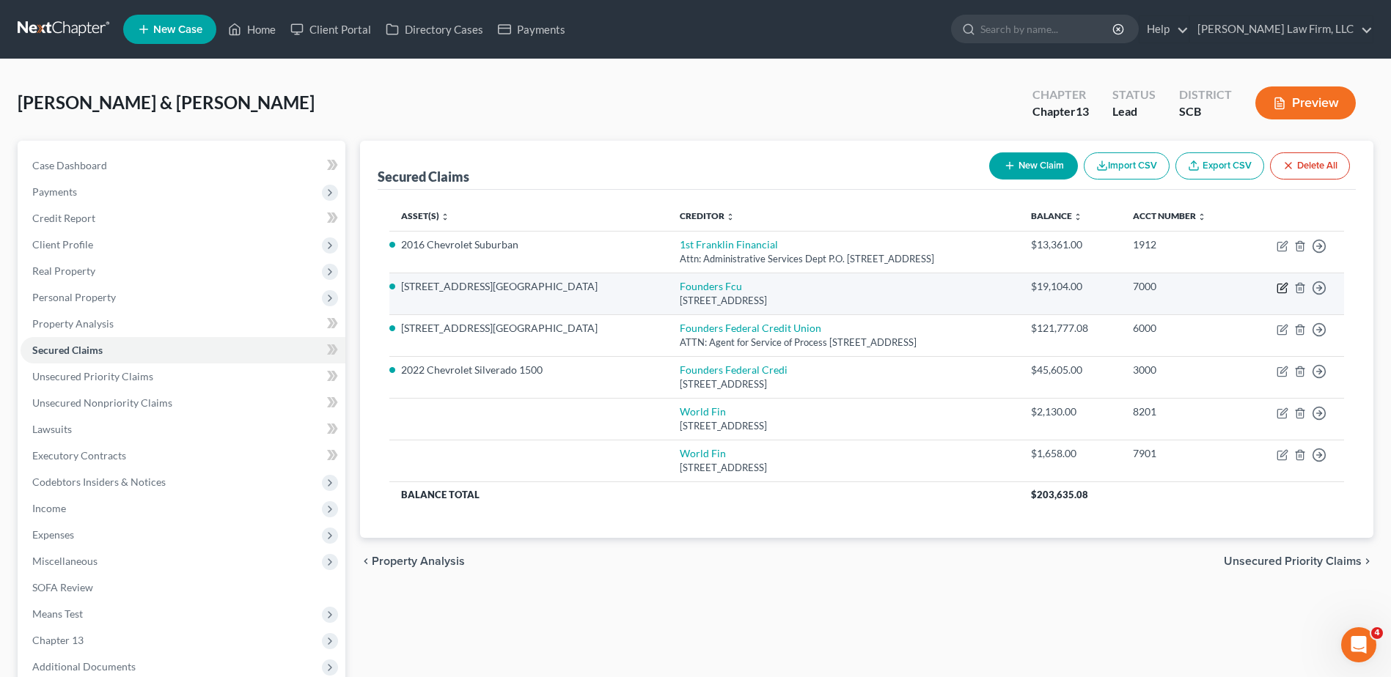
click at [1277, 286] on icon "button" at bounding box center [1281, 288] width 9 height 9
select select "42"
select select "2"
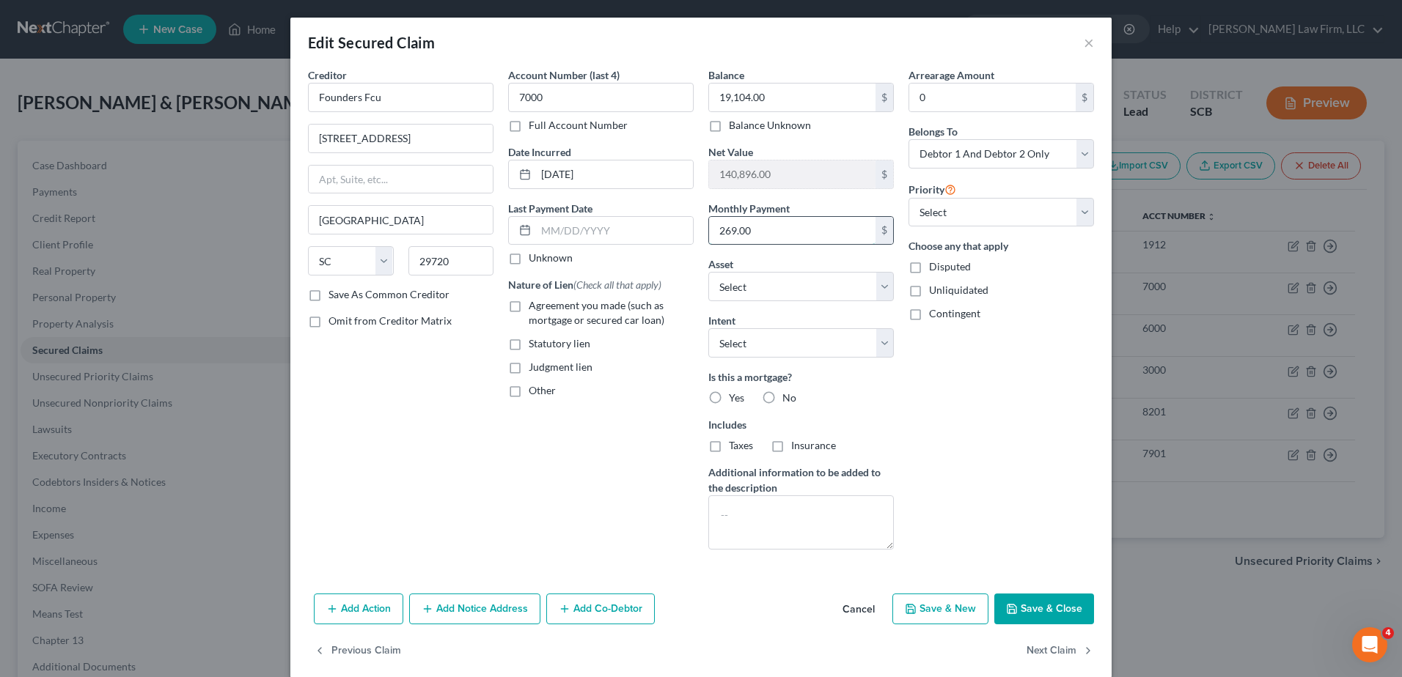
click at [760, 229] on input "269.00" at bounding box center [792, 231] width 166 height 28
click at [395, 92] on input "Founders Fcu" at bounding box center [401, 97] width 186 height 29
type input "Founders Federal Credit Union"
click at [429, 142] on input "737 Plantation Road" at bounding box center [401, 139] width 184 height 28
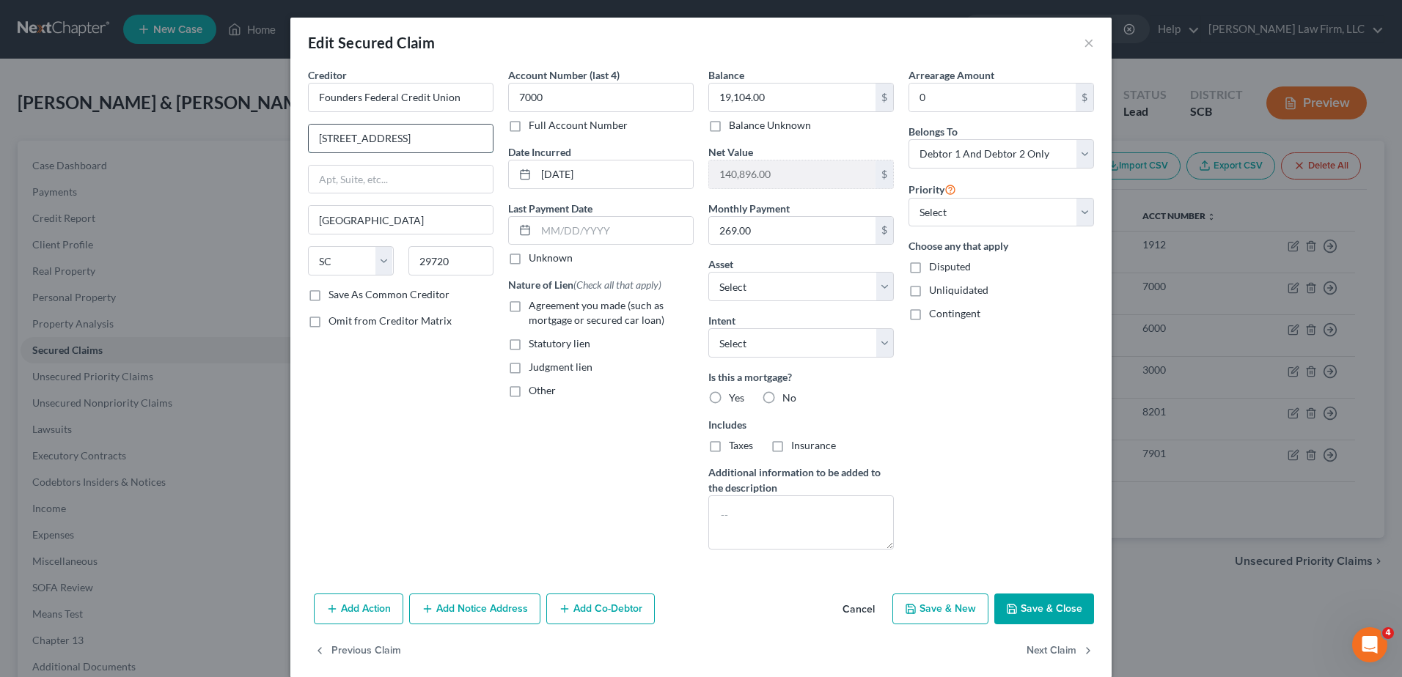
click at [429, 142] on input "737 Plantation Road" at bounding box center [401, 139] width 184 height 28
type input "ATTN: Agent for Service of Process"
type input "737 Plantation Road"
click at [616, 139] on div "Account Number (last 4) 7000 Full Account Number Date Incurred 11-17-2023 Last …" at bounding box center [601, 314] width 200 height 494
click at [599, 227] on input "text" at bounding box center [614, 231] width 157 height 28
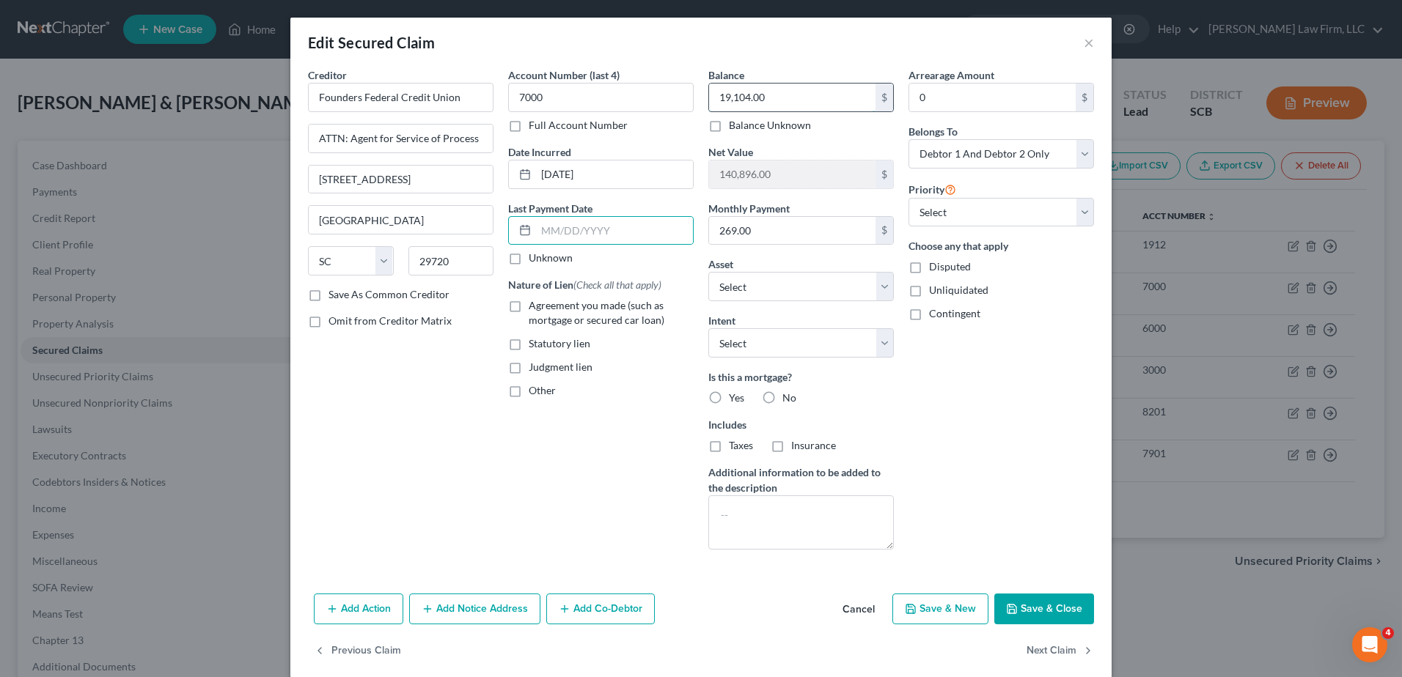
click at [765, 89] on input "19,104.00" at bounding box center [792, 98] width 166 height 28
type input "19,044.37"
click at [812, 243] on input "269.00" at bounding box center [792, 231] width 166 height 28
click at [624, 303] on span "Agreement you made (such as mortgage or secured car loan)" at bounding box center [597, 312] width 136 height 27
click at [544, 303] on input "Agreement you made (such as mortgage or secured car loan)" at bounding box center [540, 303] width 10 height 10
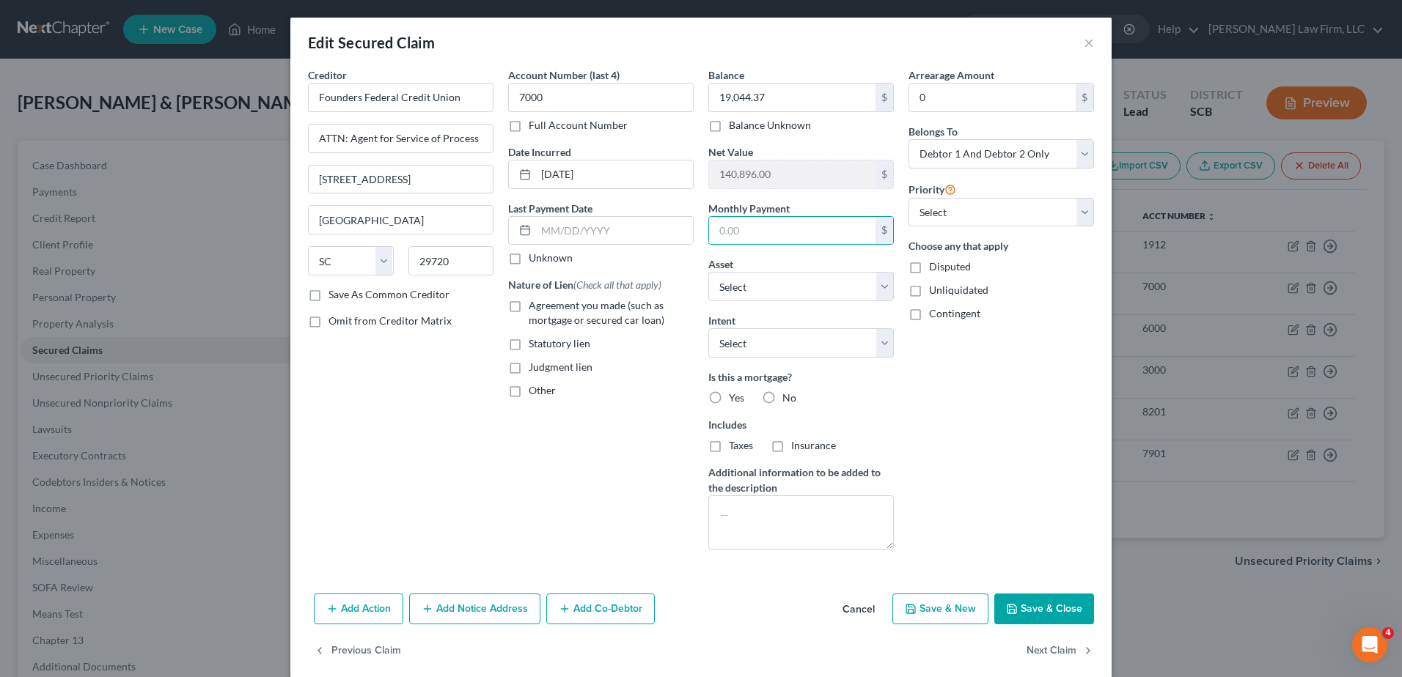
checkbox input "true"
click at [539, 389] on span "Other" at bounding box center [542, 390] width 27 height 12
click at [539, 389] on input "Other" at bounding box center [540, 388] width 10 height 10
checkbox input "true"
click at [547, 424] on input "text" at bounding box center [601, 425] width 184 height 28
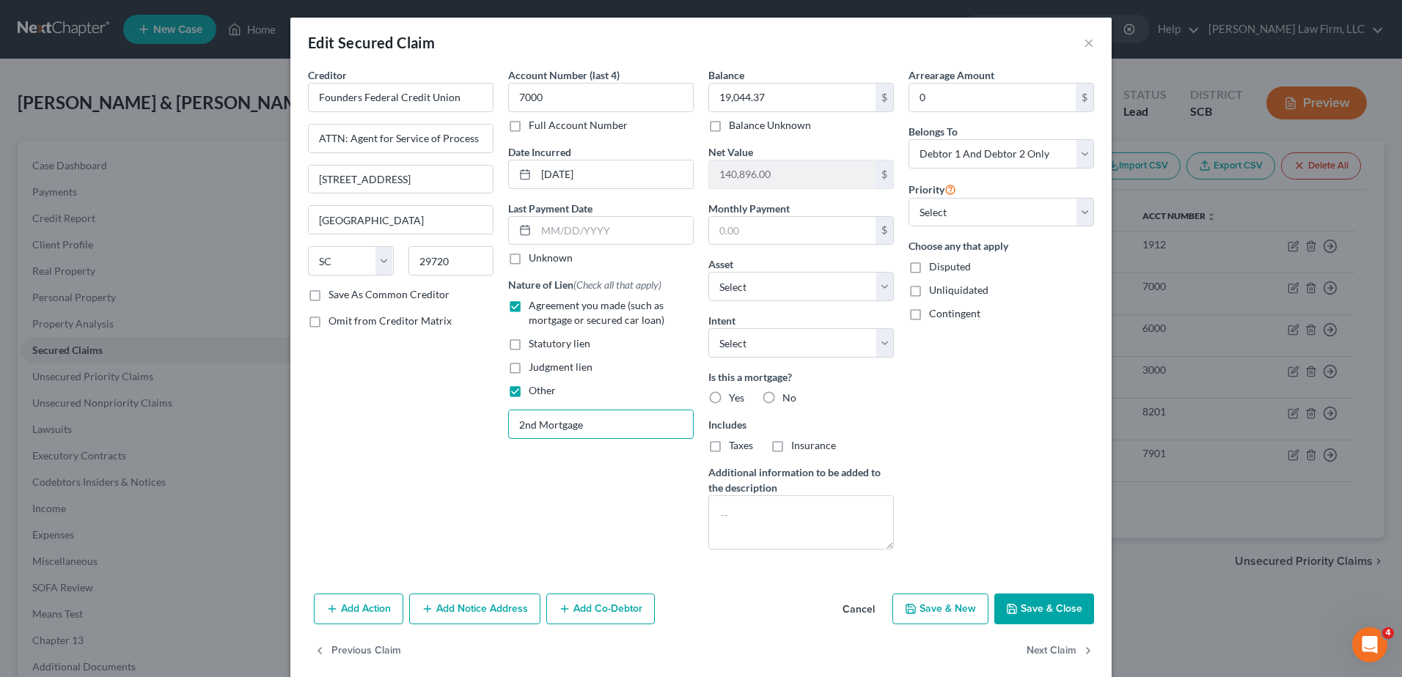
type input "2nd Mortgage"
click at [729, 399] on label "Yes" at bounding box center [736, 398] width 15 height 15
click at [735, 399] on input "Yes" at bounding box center [740, 396] width 10 height 10
radio input "true"
click at [752, 510] on textarea at bounding box center [801, 523] width 186 height 54
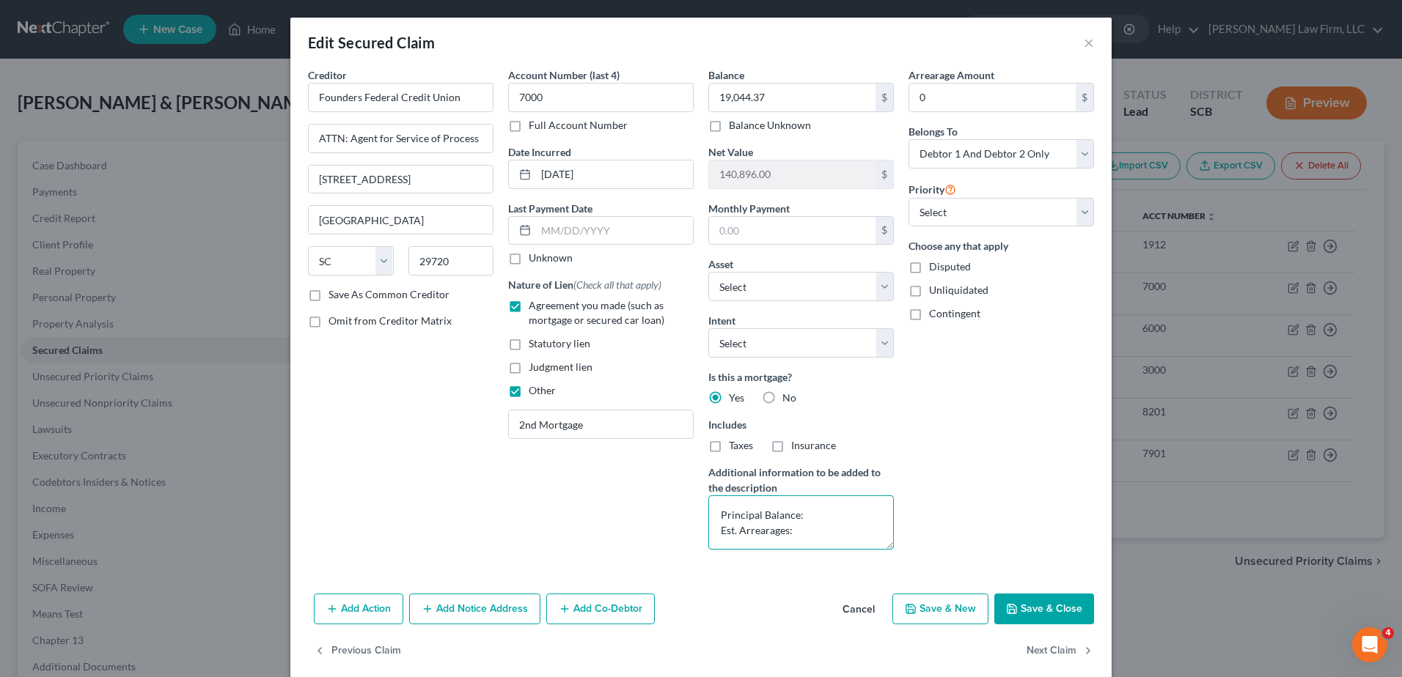
scroll to position [3, 0]
click at [809, 515] on textarea "Principal Balance: Est. Arrearages: Escrow Deficiency:" at bounding box center [801, 523] width 186 height 54
click at [806, 515] on textarea "Principal Balance:19044.37 Est. Arrearages: Escrow Deficiency:" at bounding box center [801, 523] width 186 height 54
click at [796, 513] on textarea "Principal Balance:19,044.37 Est. Arrearages: Escrow Deficiency:" at bounding box center [801, 523] width 186 height 54
click at [813, 529] on textarea "Principal Balance: $19,044.37 Est. Arrearages: Escrow Deficiency:" at bounding box center [801, 523] width 186 height 54
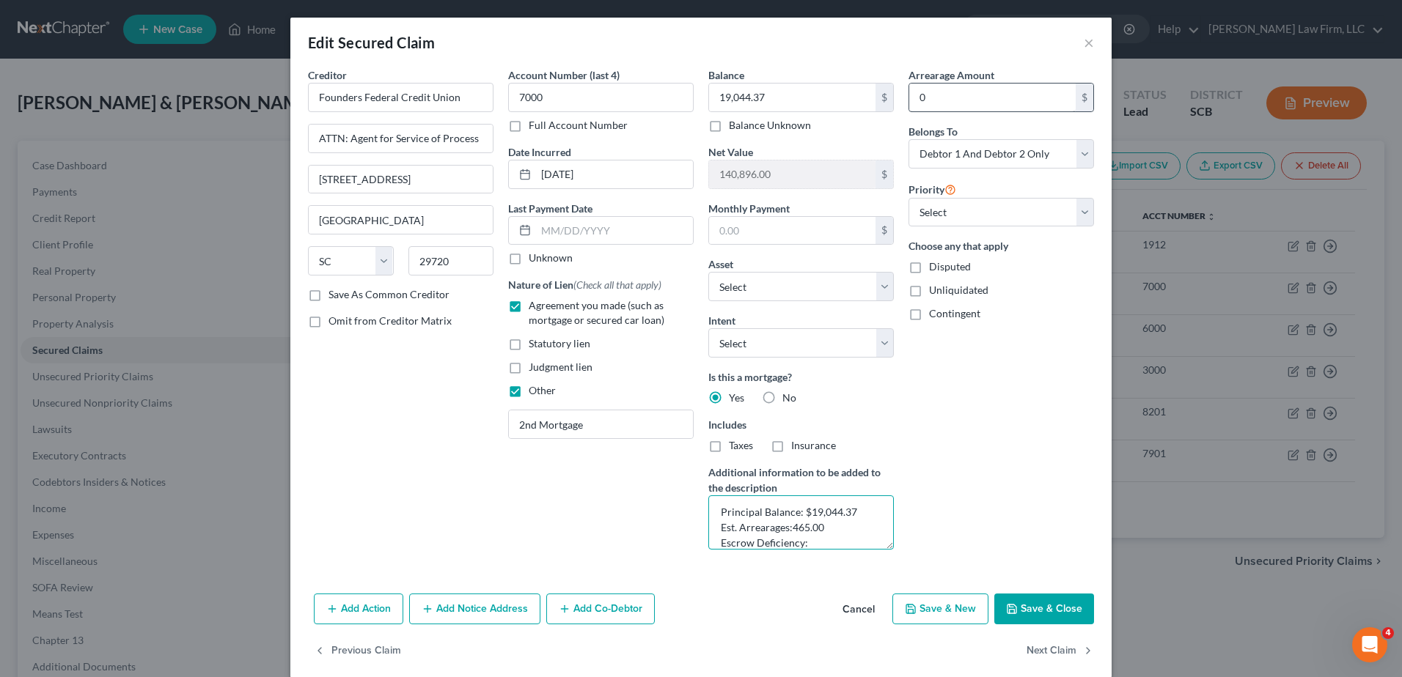
type textarea "Principal Balance: $19,044.37 Est. Arrearages:465.00 Escrow Deficiency:"
click at [936, 109] on input "0" at bounding box center [992, 98] width 166 height 28
type input "465.00"
click at [837, 546] on textarea "Principal Balance: $19,044.37 Est. Arrearages:465.00 Escrow Deficiency:" at bounding box center [801, 523] width 186 height 54
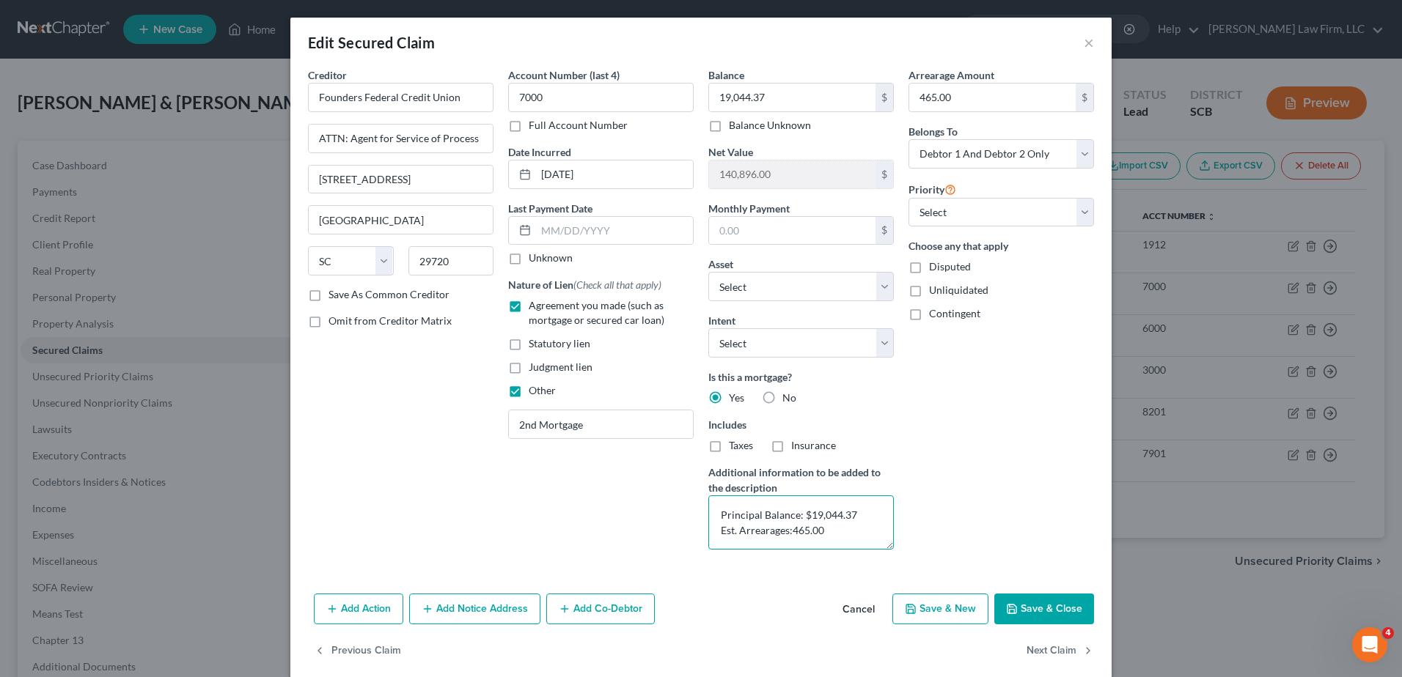
click at [788, 531] on textarea "Principal Balance: $19,044.37 Est. Arrearages:465.00" at bounding box center [801, 523] width 186 height 54
drag, startPoint x: 845, startPoint y: 532, endPoint x: 840, endPoint y: 538, distance: 7.8
click at [840, 538] on textarea "Principal Balance: $19,044.37 Est. Arrearages: $465.00" at bounding box center [801, 523] width 186 height 54
type textarea "Principal Balance: $19,044.37 Est. Arrearages: $465.00 Contract Interest Rate: …"
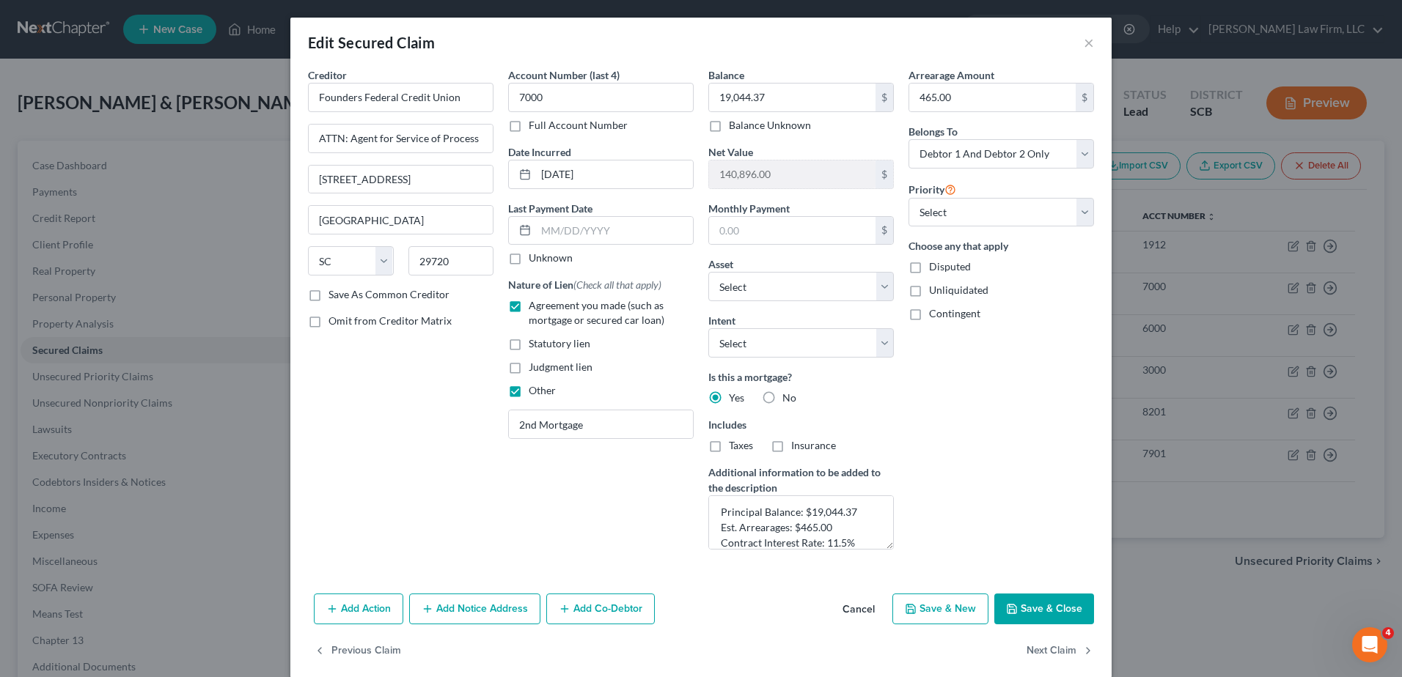
click at [1013, 605] on icon "button" at bounding box center [1012, 609] width 12 height 12
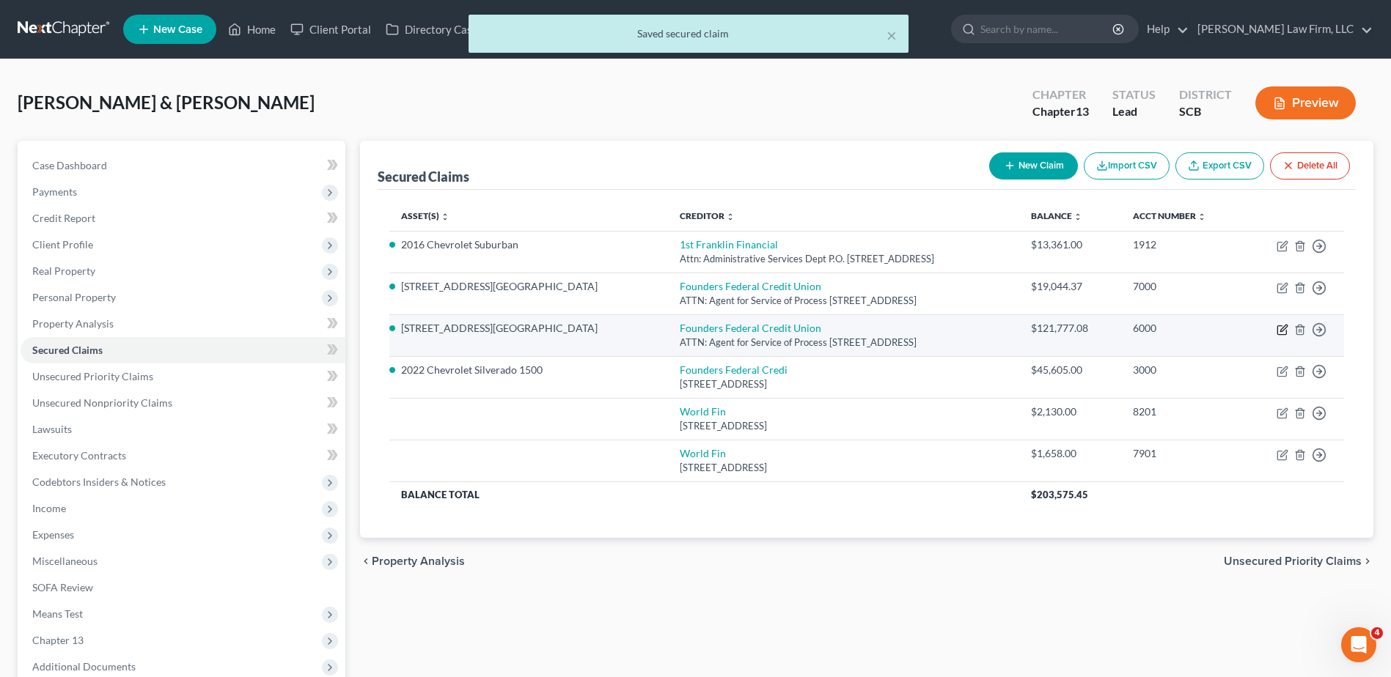
click at [1284, 328] on icon "button" at bounding box center [1283, 330] width 12 height 12
select select "42"
select select "2"
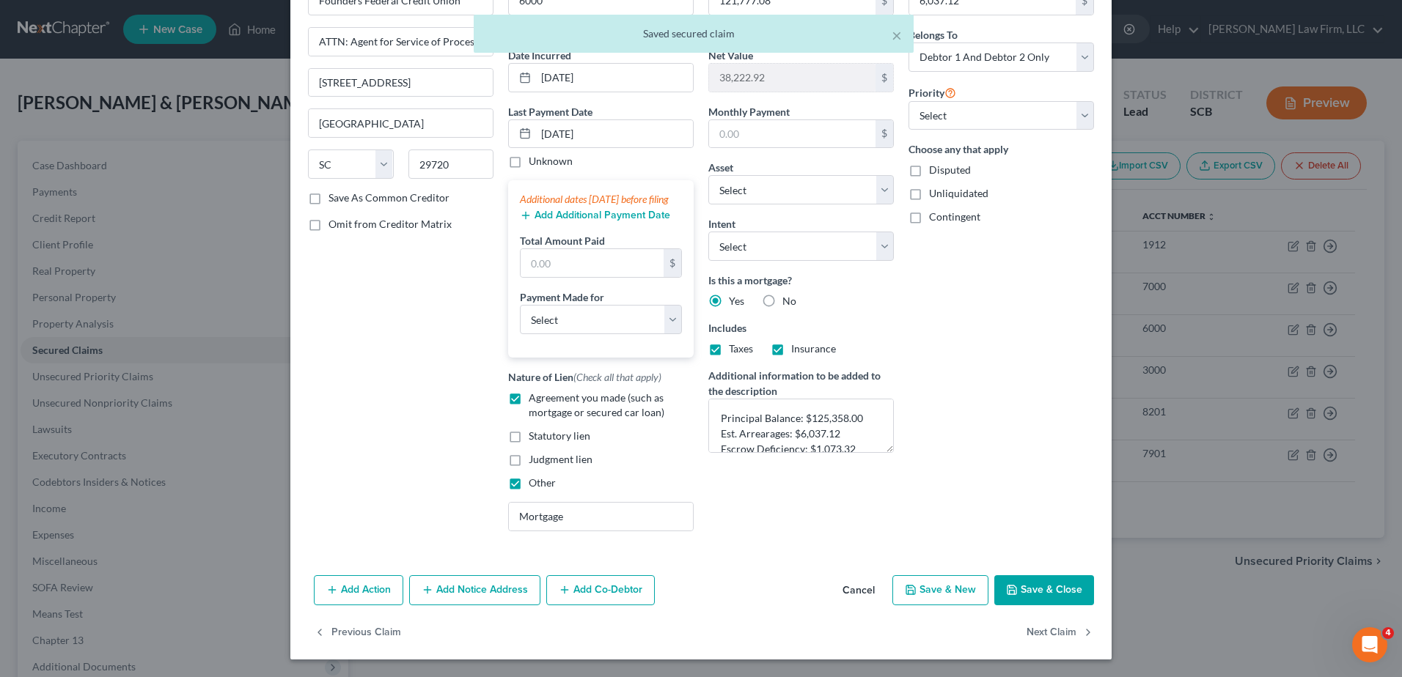
scroll to position [111, 0]
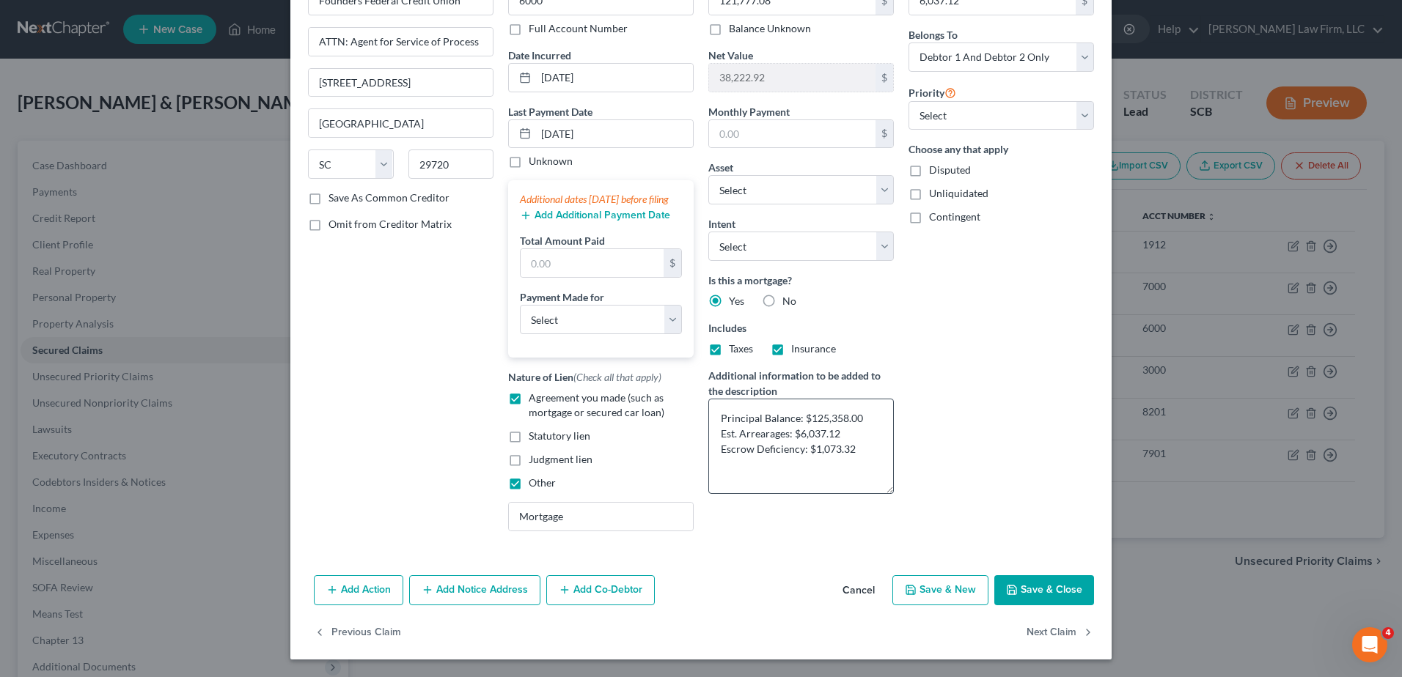
drag, startPoint x: 885, startPoint y: 436, endPoint x: 887, endPoint y: 482, distance: 45.5
click at [887, 482] on textarea "Principal Balance: $125,358.00 Est. Arrearages: $6,037.12 Escrow Deficiency: $1…" at bounding box center [801, 446] width 186 height 95
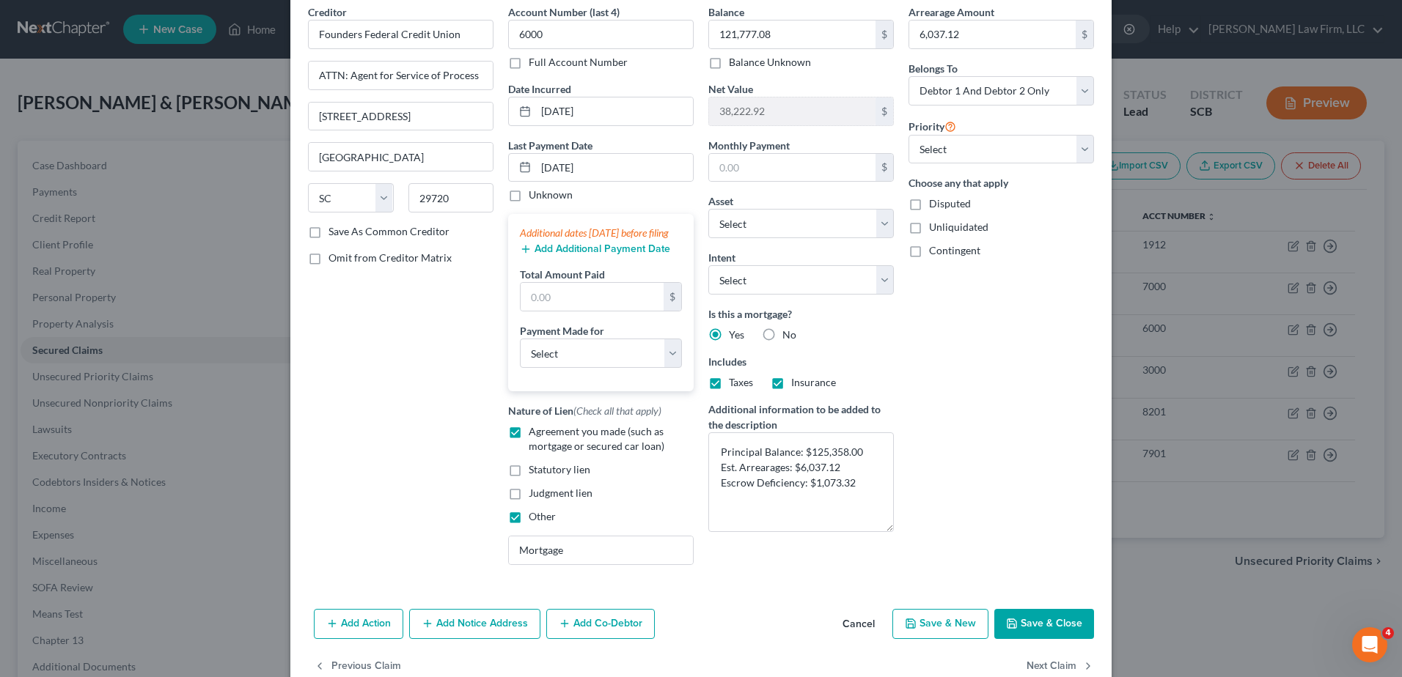
scroll to position [38, 0]
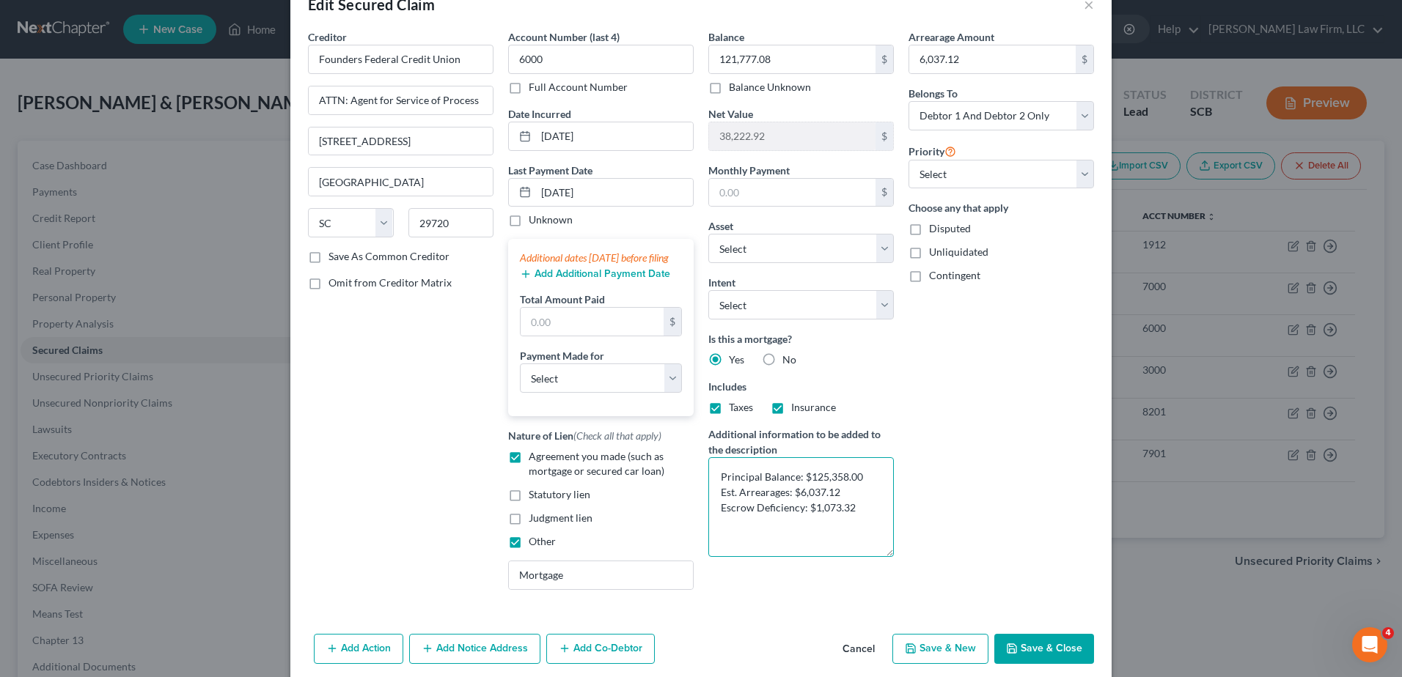
click at [866, 513] on textarea "Principal Balance: $125,358.00 Est. Arrearages: $6,037.12 Escrow Deficiency: $1…" at bounding box center [801, 508] width 186 height 100
type textarea "Principal Balance: $125,358.00 Est. Arrearages: $6,037.12 Escrow Deficiency: $1…"
click at [1032, 664] on button "Save & Close" at bounding box center [1044, 649] width 100 height 31
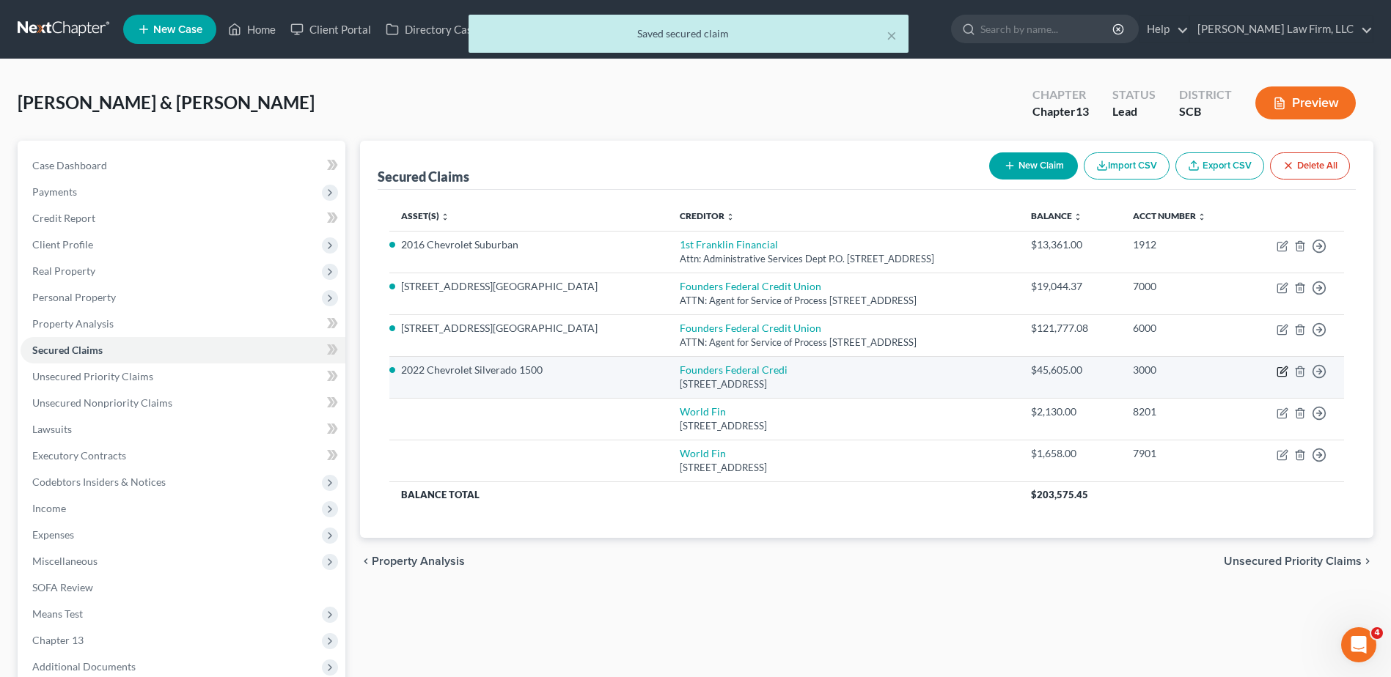
click at [1282, 372] on icon "button" at bounding box center [1283, 372] width 12 height 12
select select "42"
select select "0"
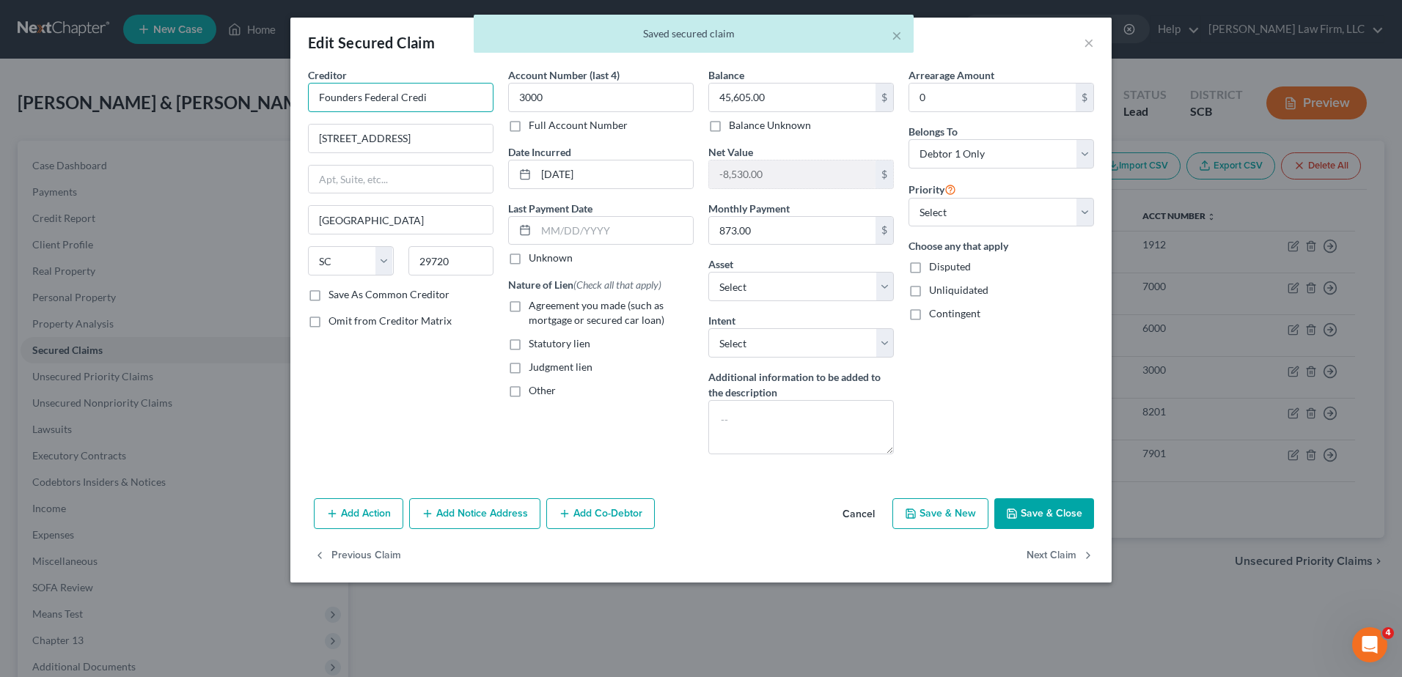
click at [449, 100] on input "Founders Federal Credi" at bounding box center [401, 97] width 186 height 29
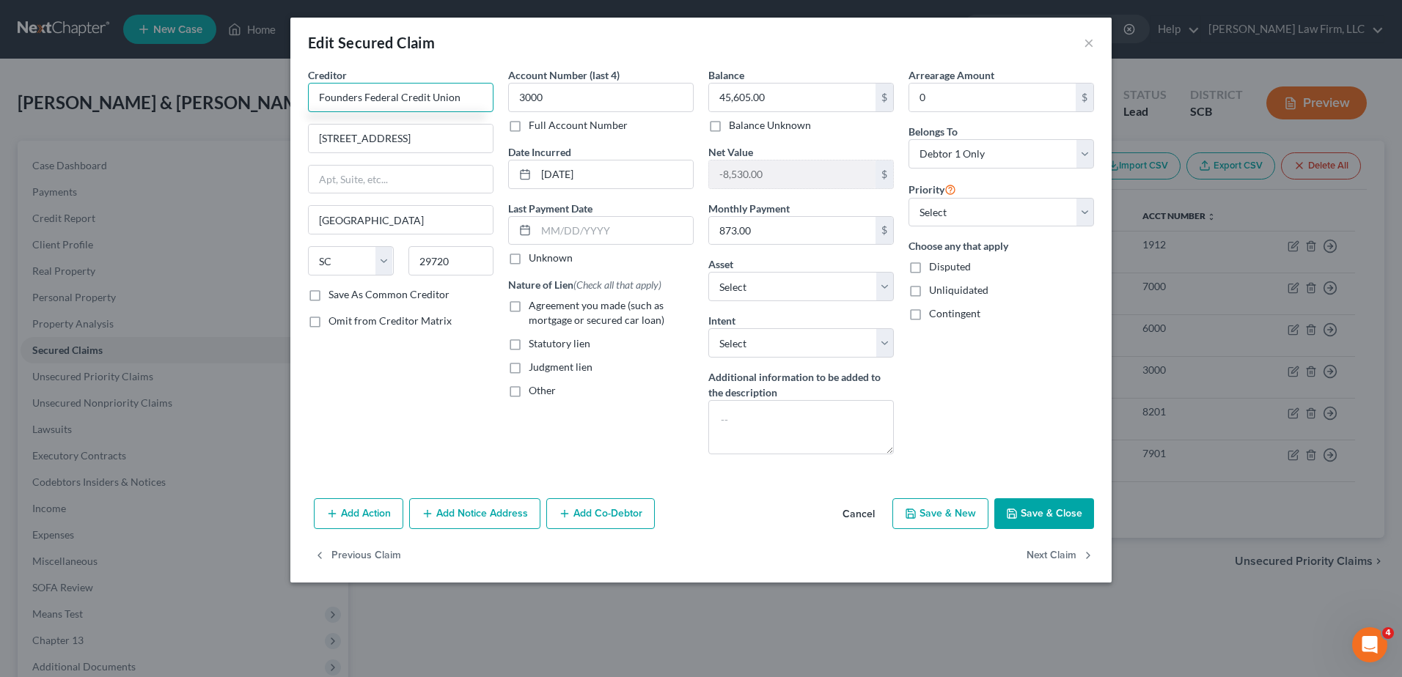
type input "Founders Federal Credit Union"
type input "ATTN: Agent for Service of Process"
type input "737 Plantation Road"
click at [756, 227] on input "873.00" at bounding box center [792, 231] width 166 height 28
click at [782, 345] on select "Select Surrender Redeem Reaffirm Avoid Other" at bounding box center [801, 342] width 186 height 29
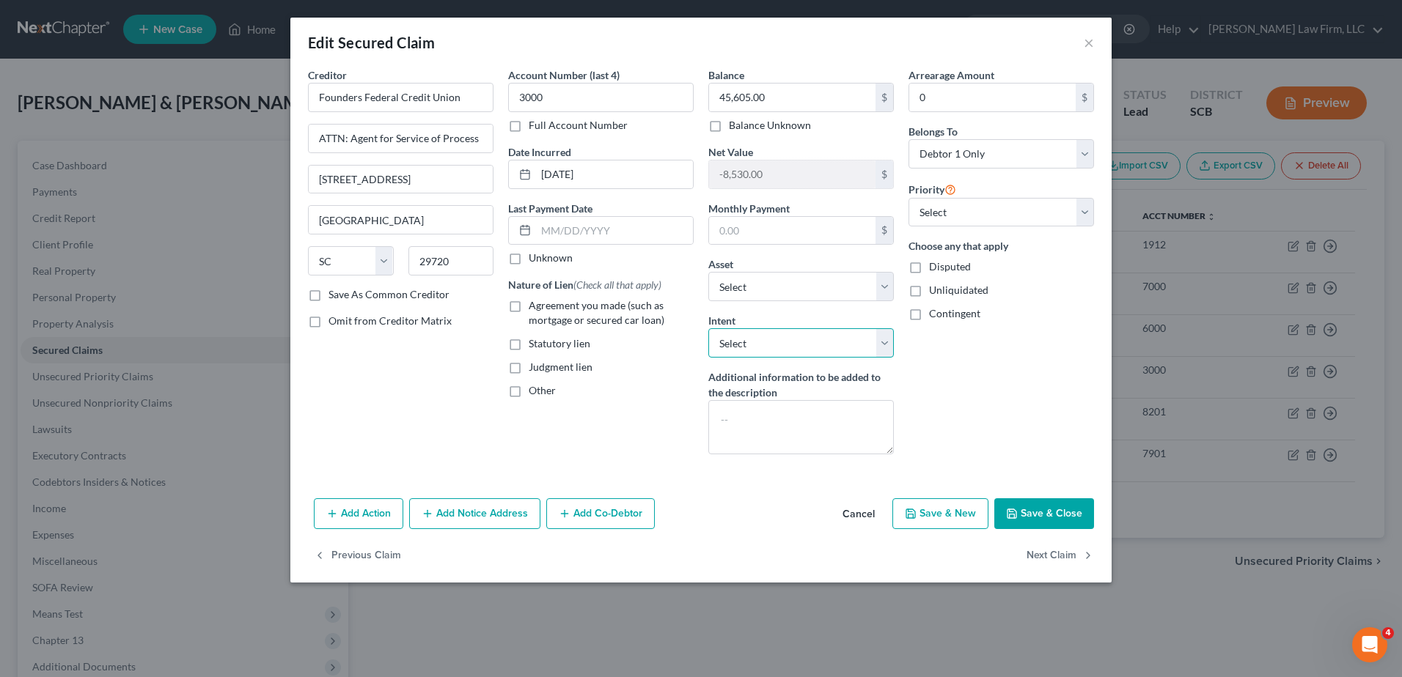
select select "4"
click at [708, 328] on select "Select Surrender Redeem Reaffirm Avoid Other" at bounding box center [801, 342] width 186 height 29
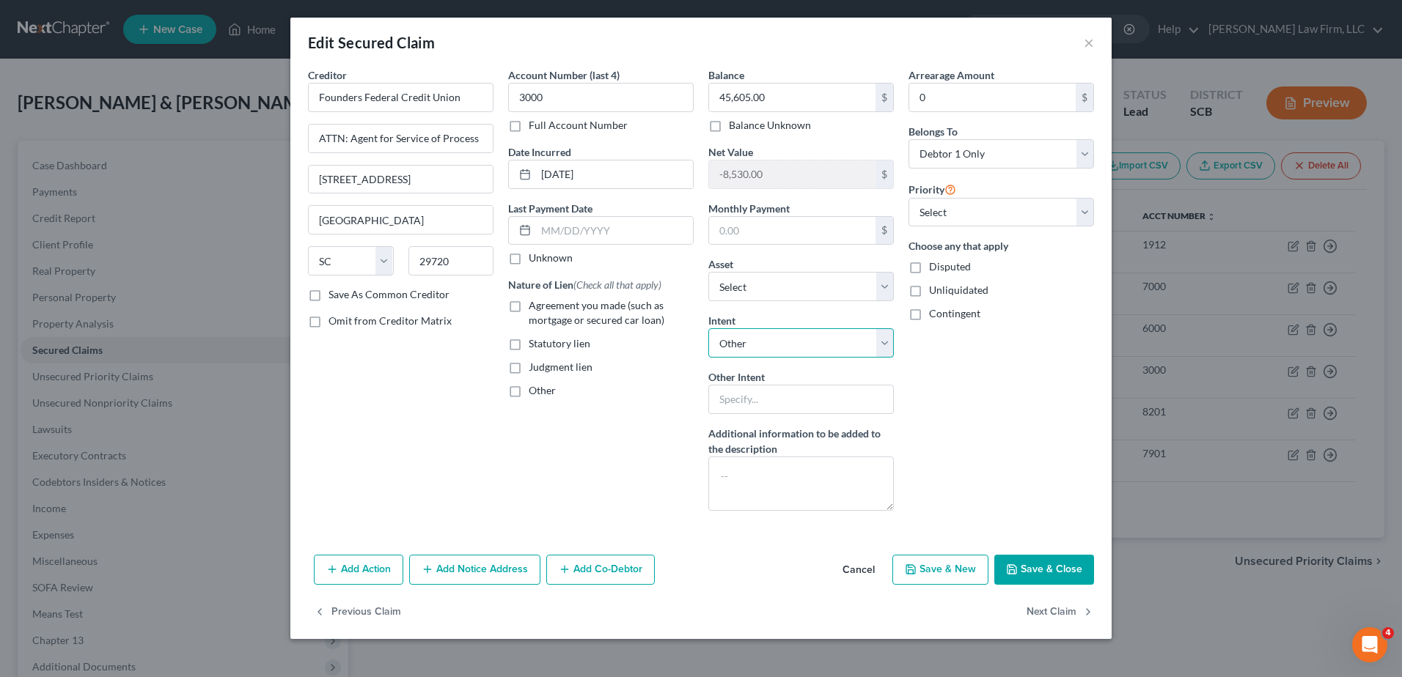
click at [775, 352] on select "Select Surrender Redeem Reaffirm Avoid Other" at bounding box center [801, 342] width 186 height 29
select select
click at [708, 328] on select "Select Surrender Redeem Reaffirm Avoid Other" at bounding box center [801, 342] width 186 height 29
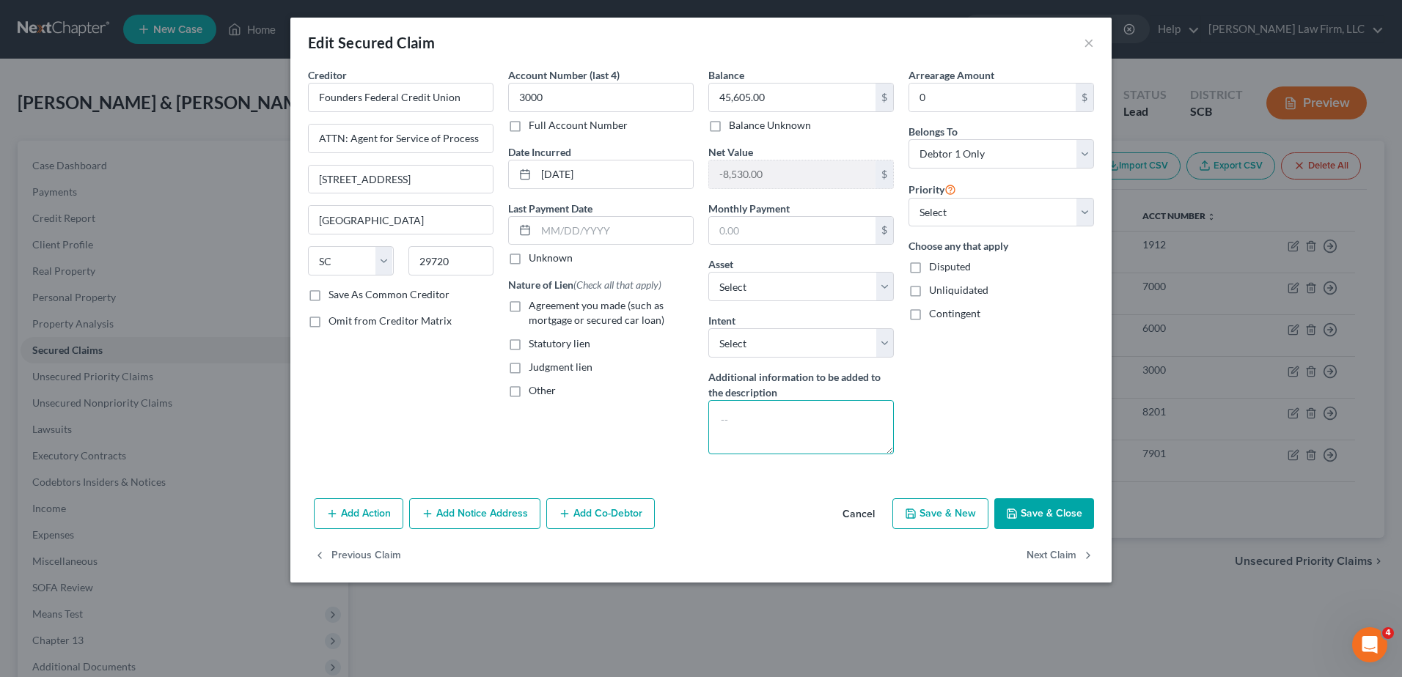
click at [747, 425] on textarea at bounding box center [801, 427] width 186 height 54
click at [822, 106] on input "45,605.00" at bounding box center [792, 98] width 166 height 28
type input "45,207.67"
click at [749, 438] on textarea at bounding box center [801, 427] width 186 height 54
click at [820, 420] on textarea "Principal Balance: Est. Arrearages: $2,605.00" at bounding box center [801, 427] width 186 height 54
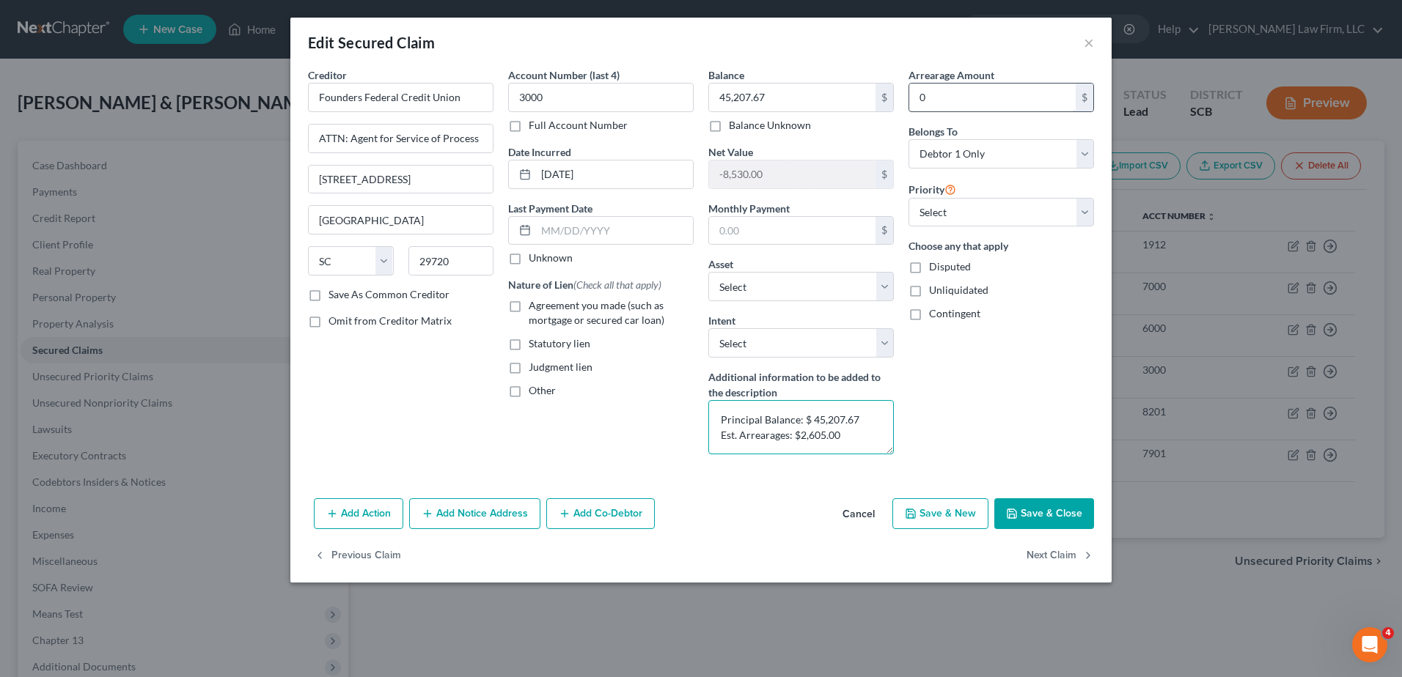
type textarea "Principal Balance: $ 45,207.67 Est. Arrearages: $2,605.00"
click at [952, 102] on input "0" at bounding box center [992, 98] width 166 height 28
type input "2,605.00"
click at [564, 306] on span "Agreement you made (such as mortgage or secured car loan)" at bounding box center [597, 312] width 136 height 27
click at [544, 306] on input "Agreement you made (such as mortgage or secured car loan)" at bounding box center [540, 303] width 10 height 10
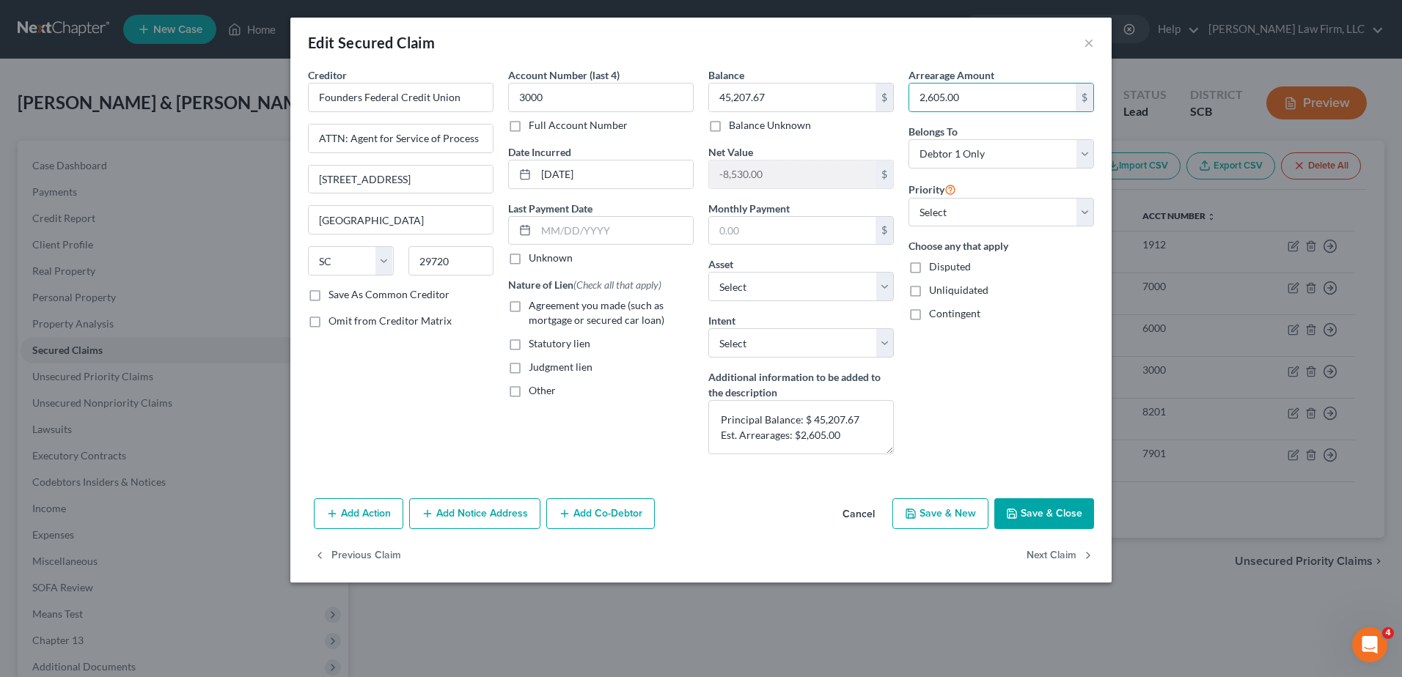
checkbox input "true"
click at [531, 394] on span "Other" at bounding box center [542, 390] width 27 height 12
click at [535, 393] on input "Other" at bounding box center [540, 388] width 10 height 10
checkbox input "true"
click at [552, 419] on input "text" at bounding box center [601, 425] width 184 height 28
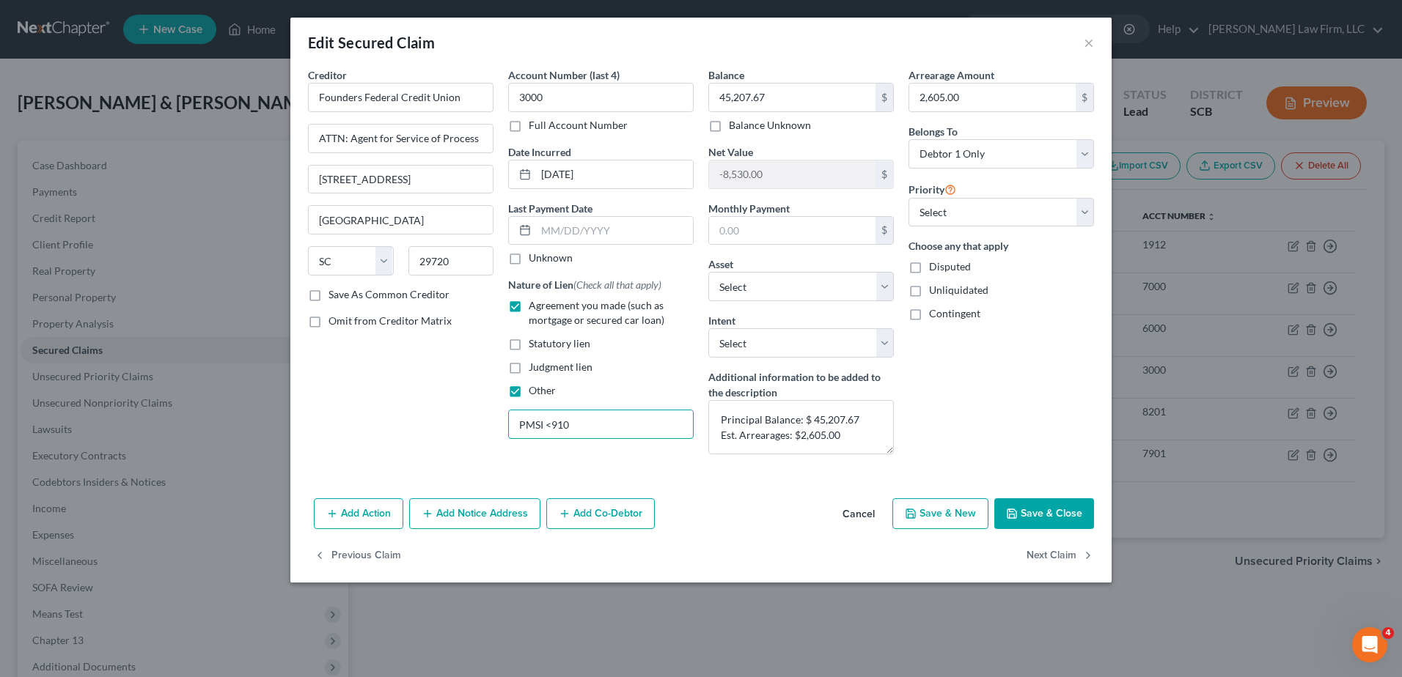
type input "PMSI <910"
click at [1041, 512] on button "Save & Close" at bounding box center [1044, 514] width 100 height 31
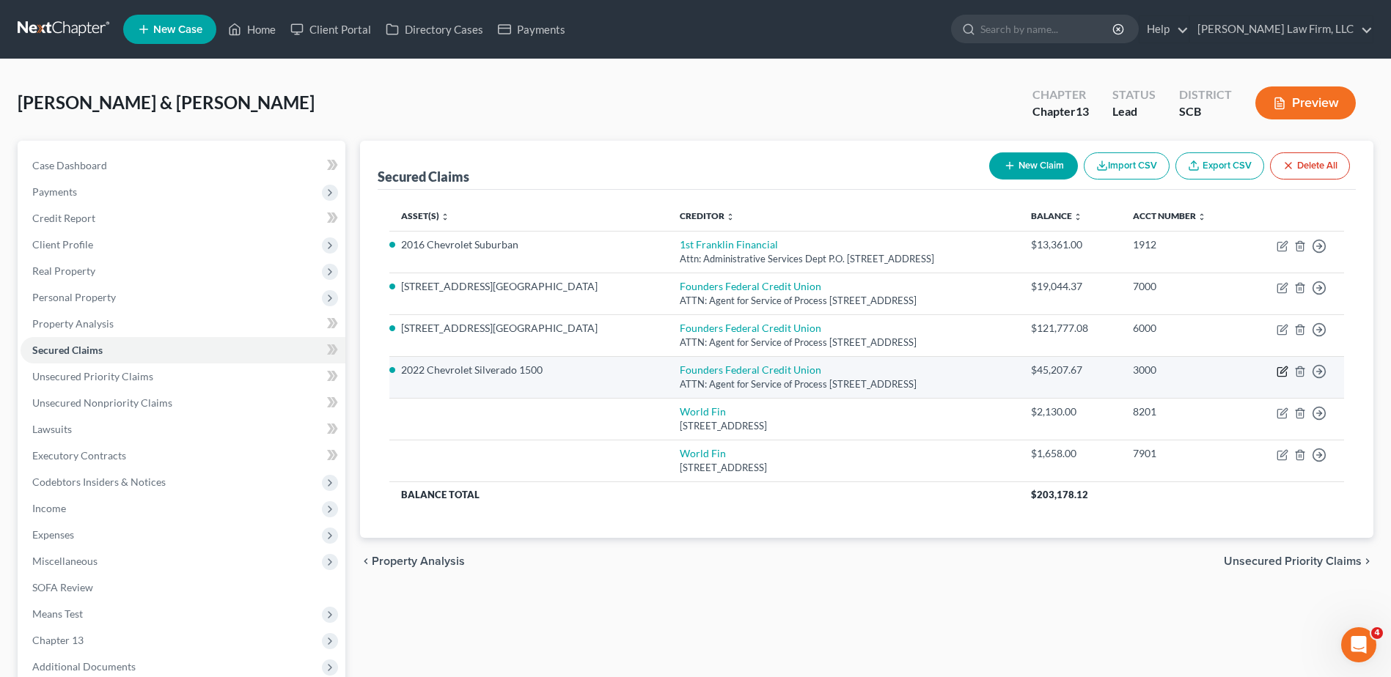
click at [1282, 375] on icon "button" at bounding box center [1283, 372] width 12 height 12
select select "42"
select select "0"
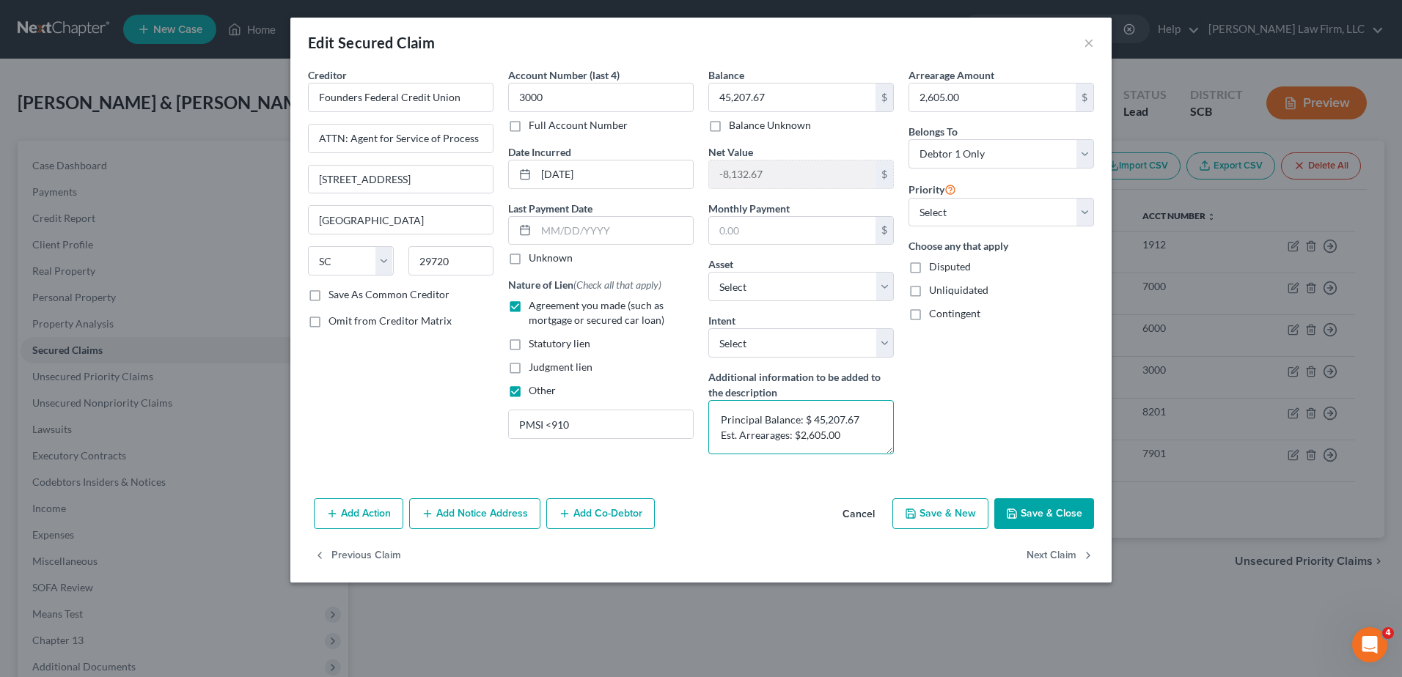
click at [871, 434] on textarea "Principal Balance: $ 45,207.67 Est. Arrearages: $2,605.00" at bounding box center [801, 427] width 186 height 54
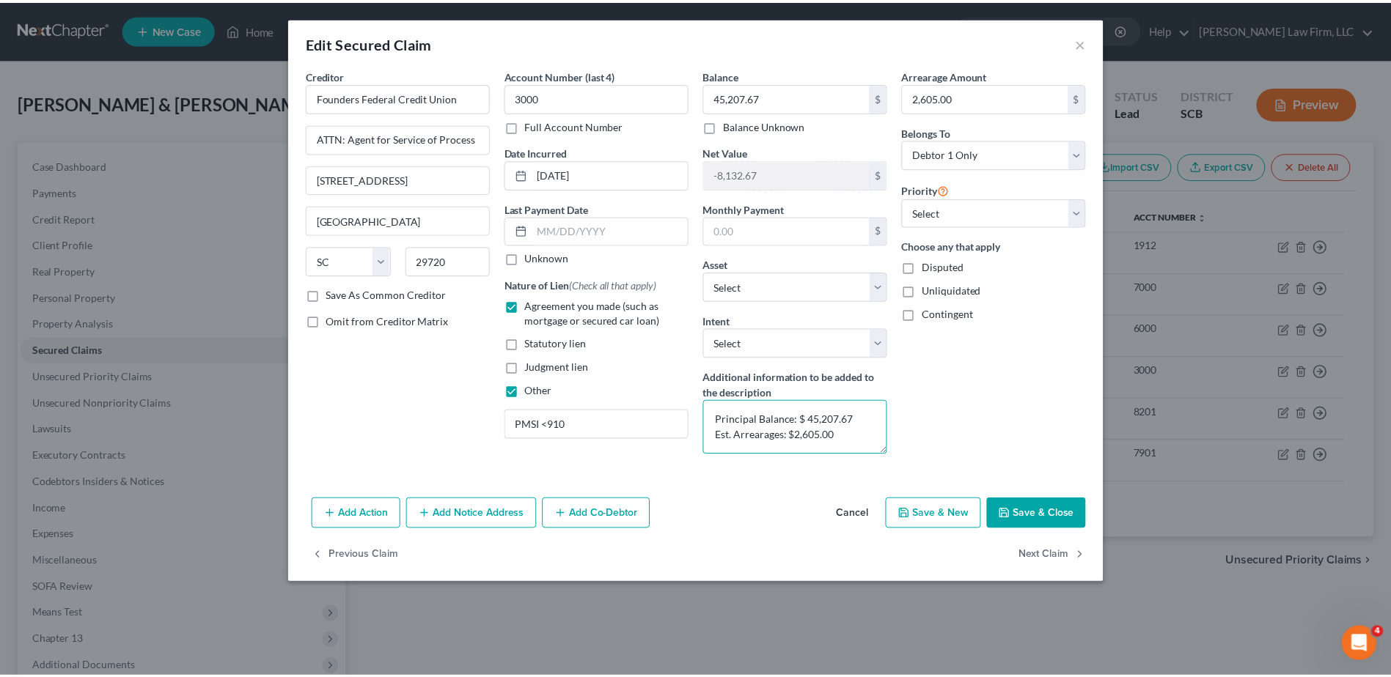
scroll to position [3, 0]
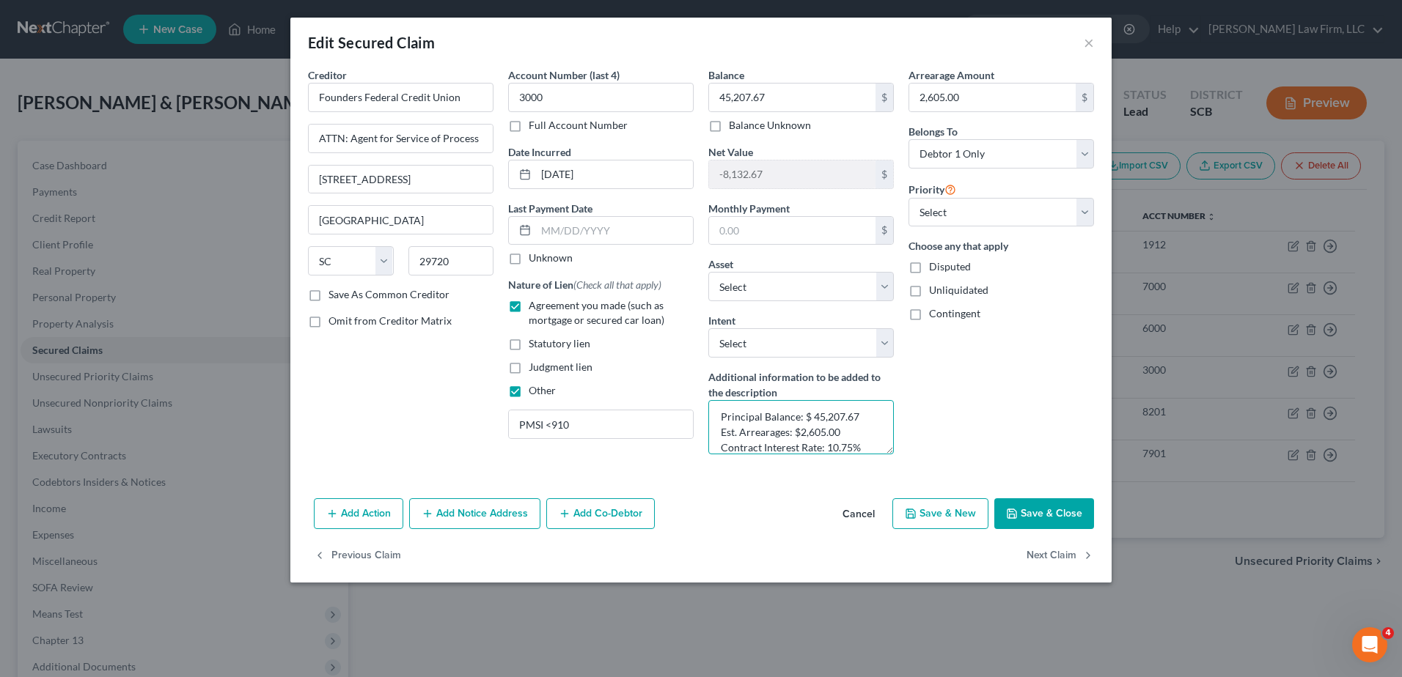
type textarea "Principal Balance: $ 45,207.67 Est. Arrearages: $2,605.00 Contract Interest Rat…"
click at [1032, 510] on button "Save & Close" at bounding box center [1044, 514] width 100 height 31
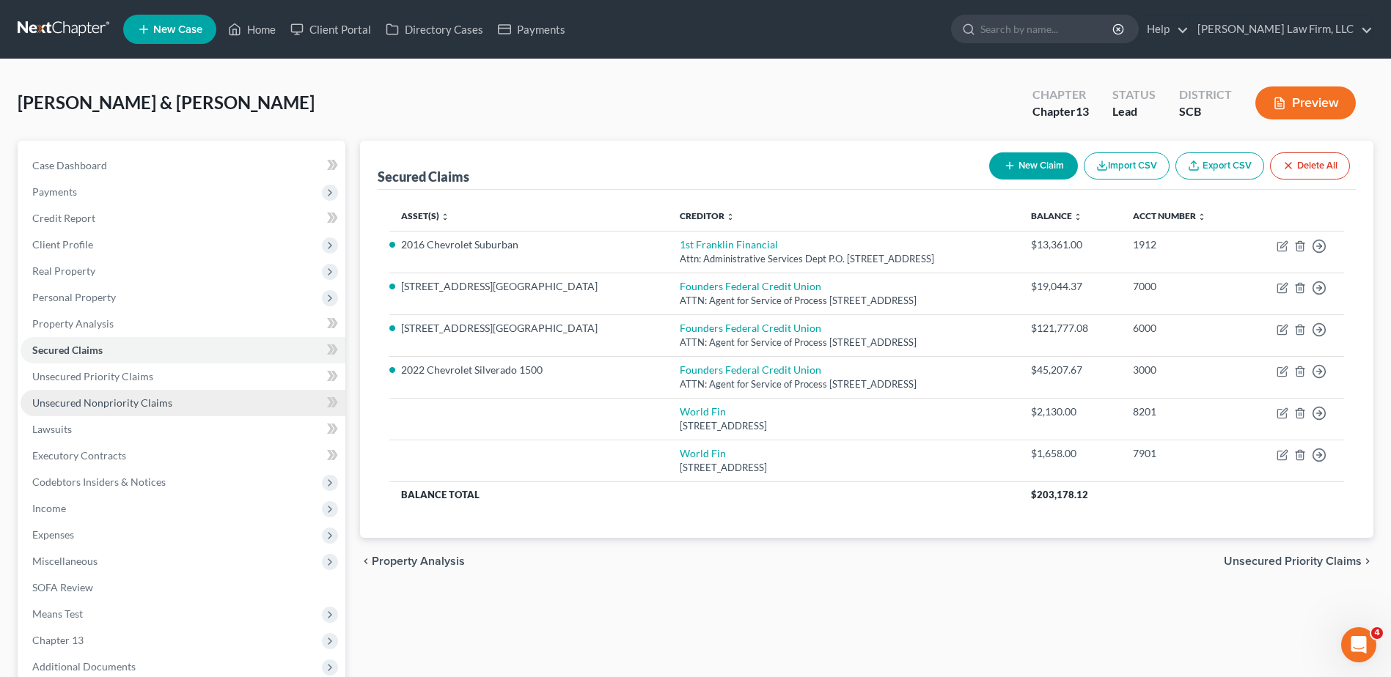
click at [198, 390] on link "Unsecured Nonpriority Claims" at bounding box center [183, 403] width 325 height 26
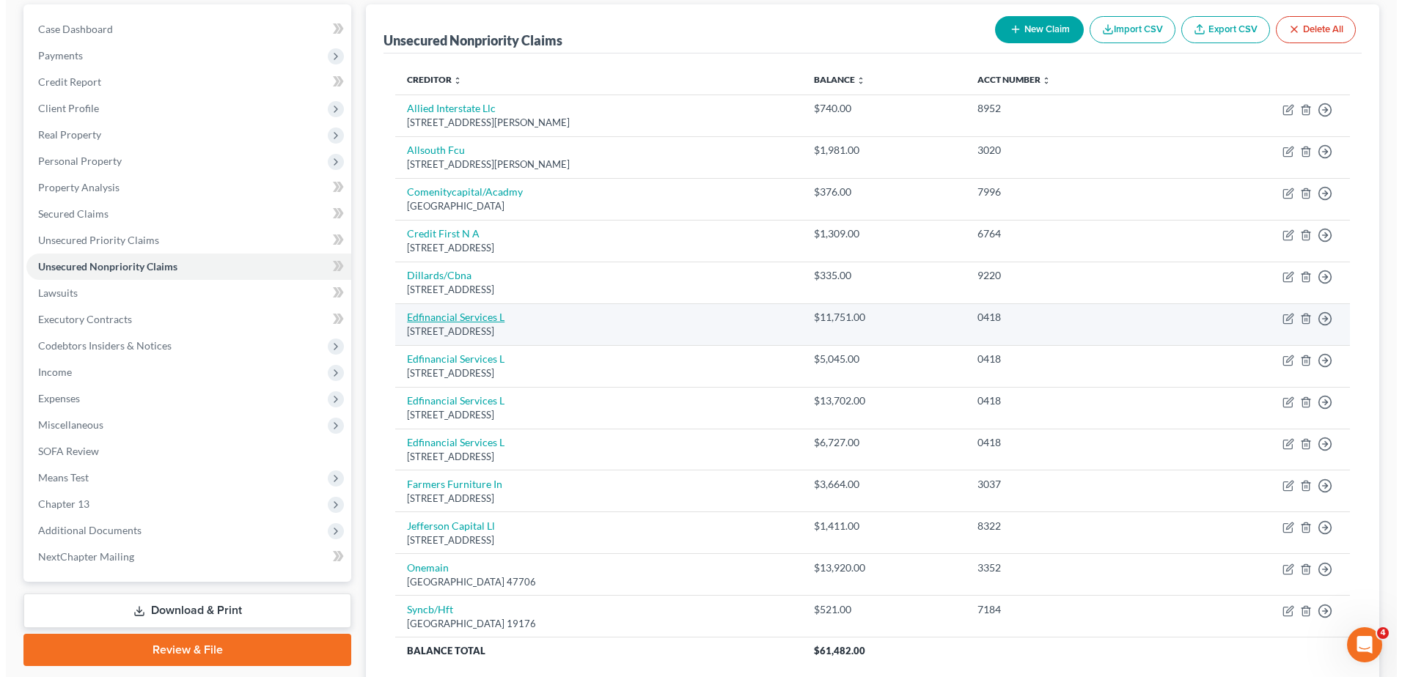
scroll to position [147, 0]
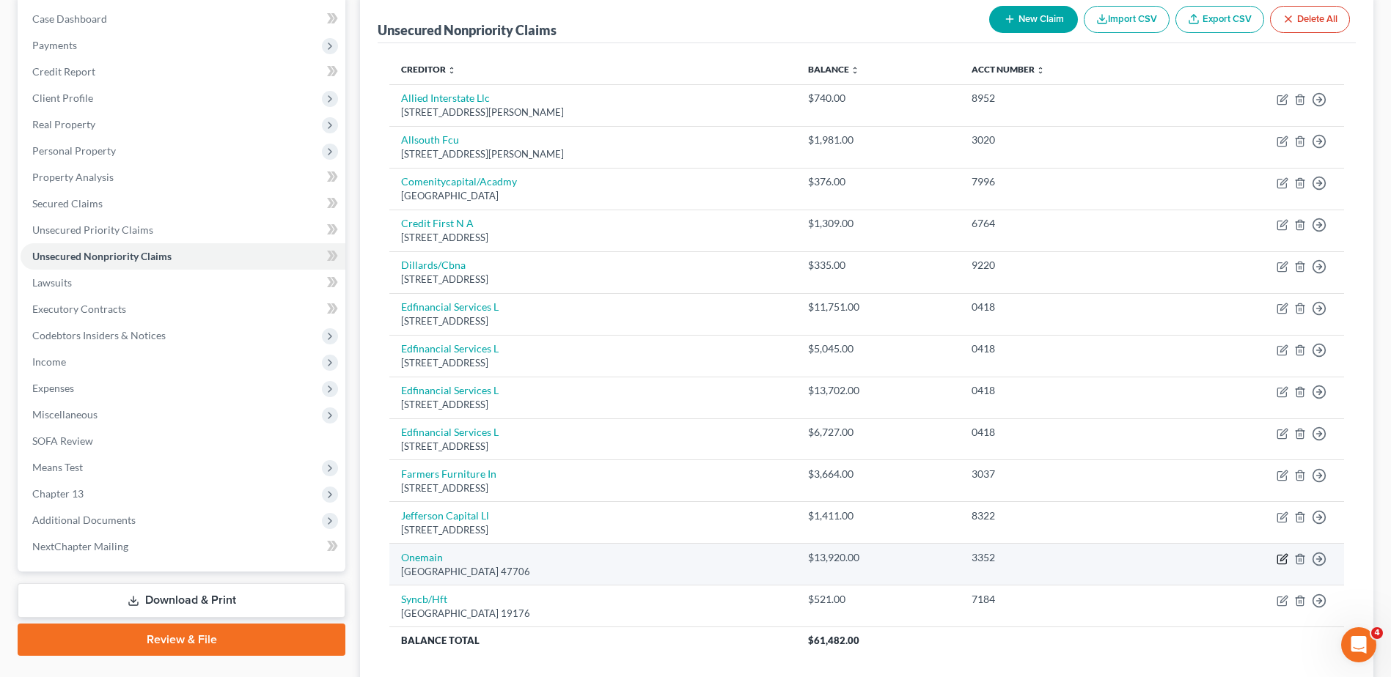
click at [1282, 562] on icon "button" at bounding box center [1283, 560] width 12 height 12
select select "15"
select select "0"
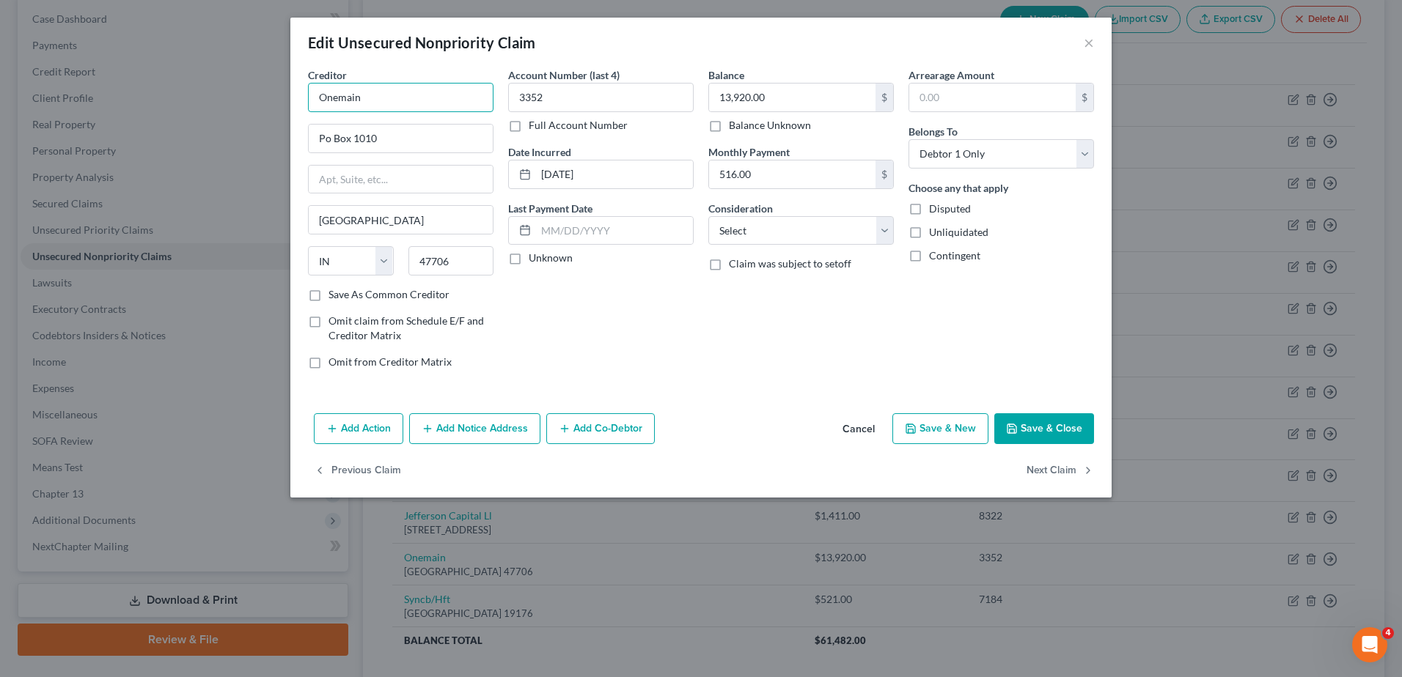
click at [389, 105] on input "Onemain" at bounding box center [401, 97] width 186 height 29
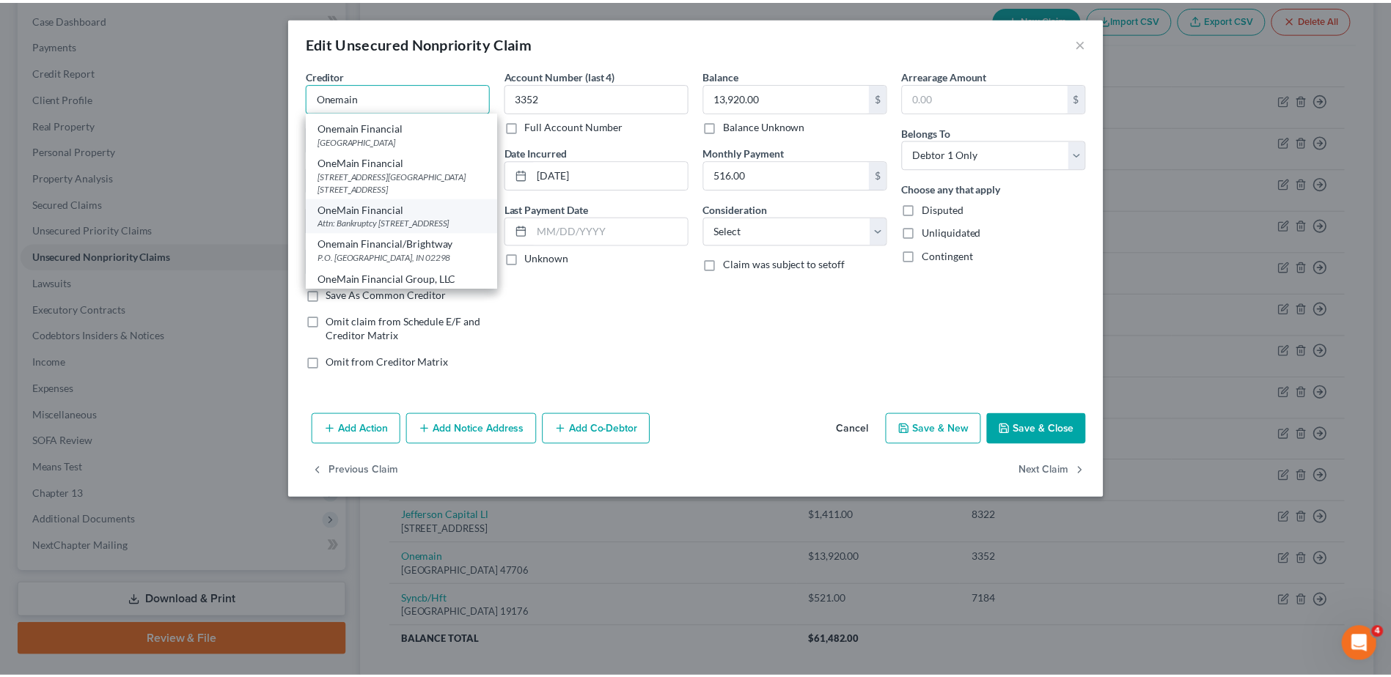
scroll to position [0, 0]
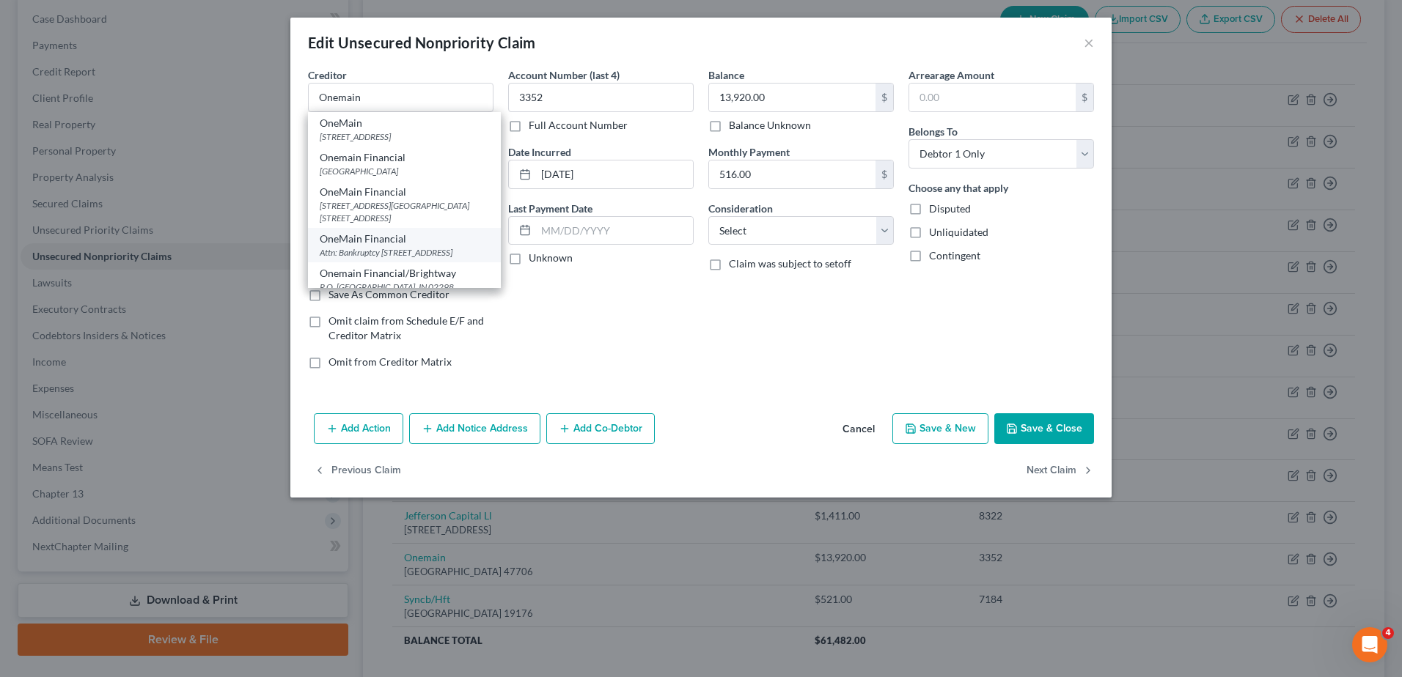
click at [414, 255] on div "Attn: Bankruptcy 601 NW 2nd St #300, Evansville, IN 47708" at bounding box center [404, 252] width 169 height 12
type input "OneMain Financial"
type input "Attn: Bankruptcy"
type input "601 NW 2nd St #300"
type input "47708"
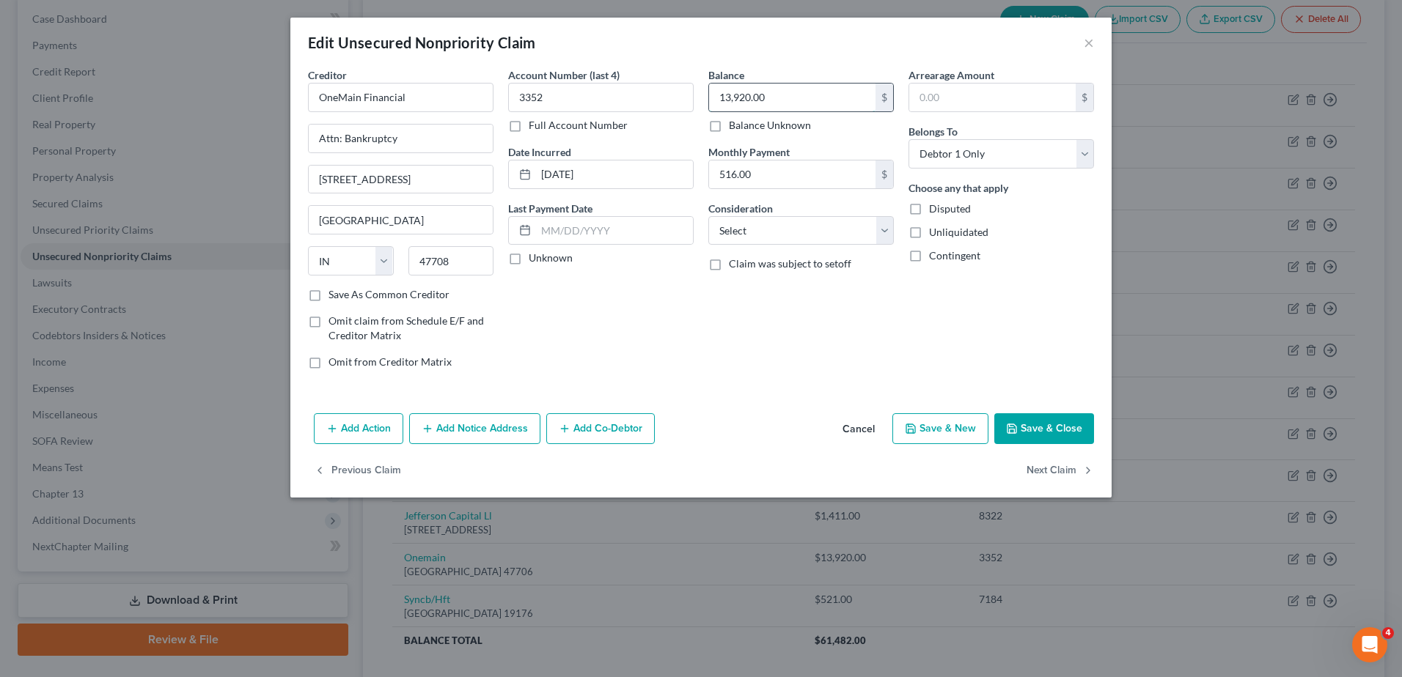
click at [765, 103] on input "13,920.00" at bounding box center [792, 98] width 166 height 28
type input "13,761.23"
click at [760, 185] on input "516.00" at bounding box center [792, 175] width 166 height 28
click at [609, 228] on input "text" at bounding box center [614, 231] width 157 height 28
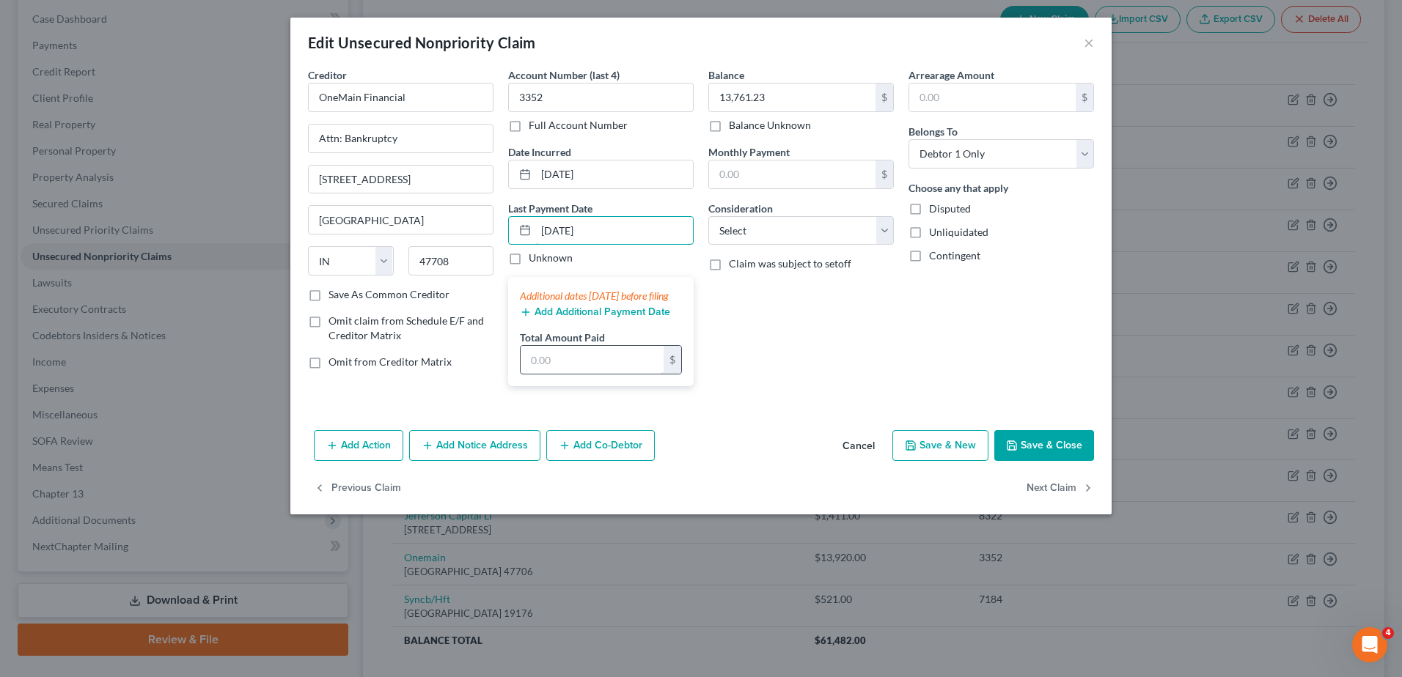
type input "07/01/2025"
click at [599, 374] on input "text" at bounding box center [592, 360] width 143 height 28
type input "516.02"
click at [568, 318] on button "Add Additional Payment Date" at bounding box center [595, 312] width 150 height 12
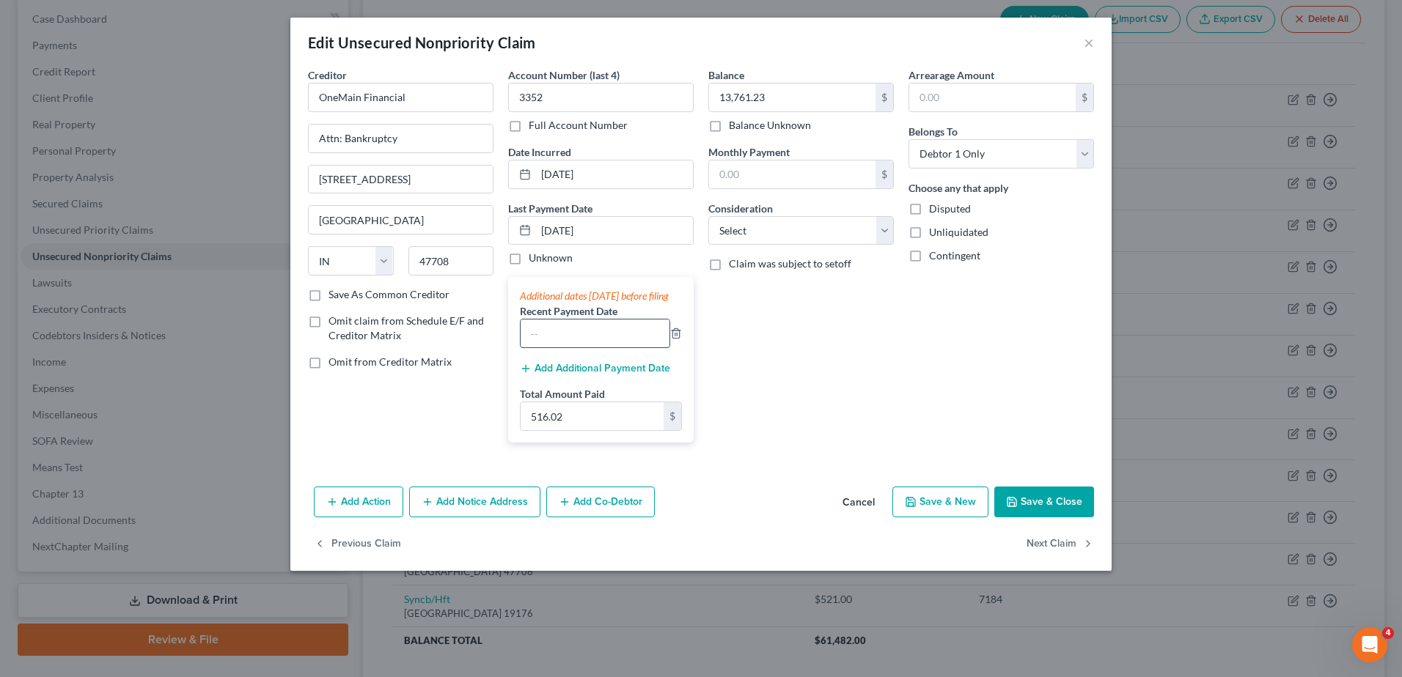
click at [572, 348] on input "text" at bounding box center [595, 334] width 149 height 28
type input "06/01/2025"
click at [592, 429] on input "516.02" at bounding box center [592, 417] width 143 height 28
type input "1,032.04"
click at [848, 390] on div "Balance 13,761.23 $ Balance Unknown Balance Undetermined 13,761.23 $ Balance Un…" at bounding box center [801, 260] width 200 height 387
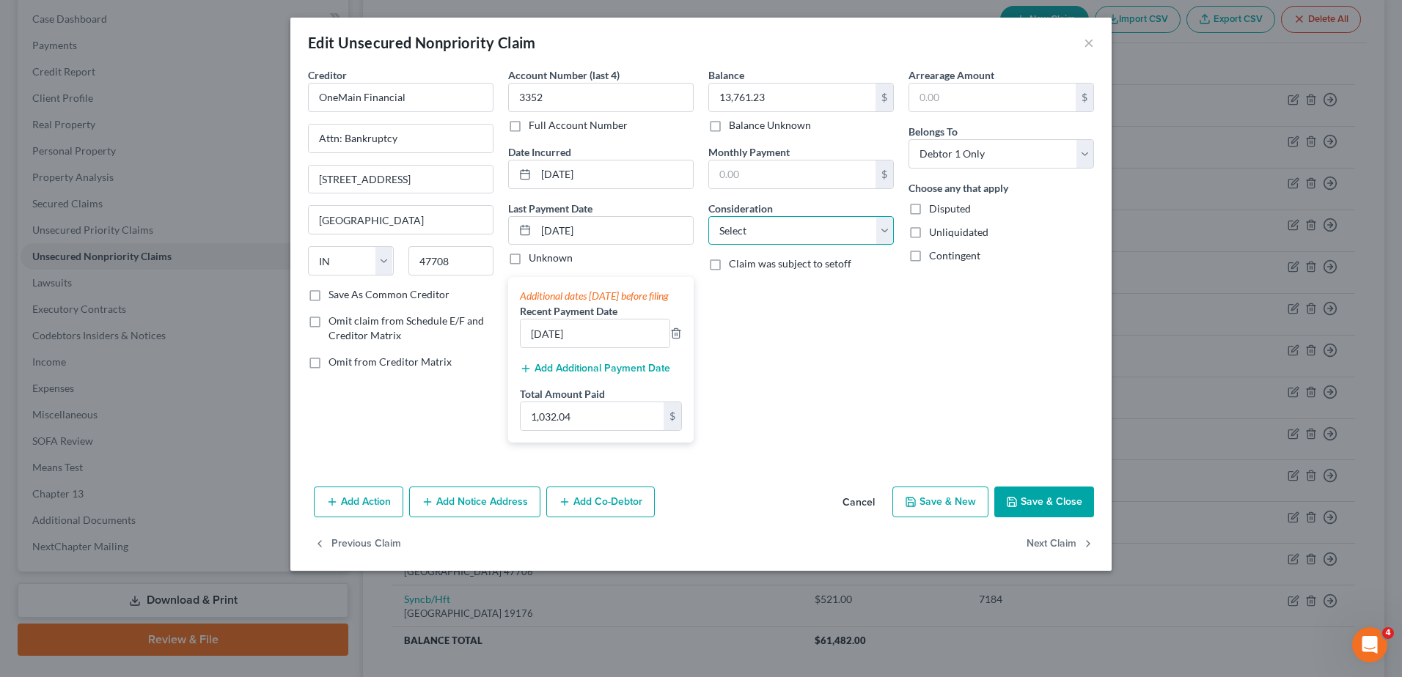
click at [802, 224] on select "Select Cable / Satellite Services Collection Agency Credit Card Debt Debt Couns…" at bounding box center [801, 230] width 186 height 29
select select "10"
click at [708, 216] on select "Select Cable / Satellite Services Collection Agency Credit Card Debt Debt Couns…" at bounding box center [801, 230] width 186 height 29
click at [853, 353] on div "Balance 13,761.23 $ Balance Unknown Balance Undetermined 13,761.23 $ Balance Un…" at bounding box center [801, 260] width 200 height 387
click at [1046, 518] on button "Save & Close" at bounding box center [1044, 502] width 100 height 31
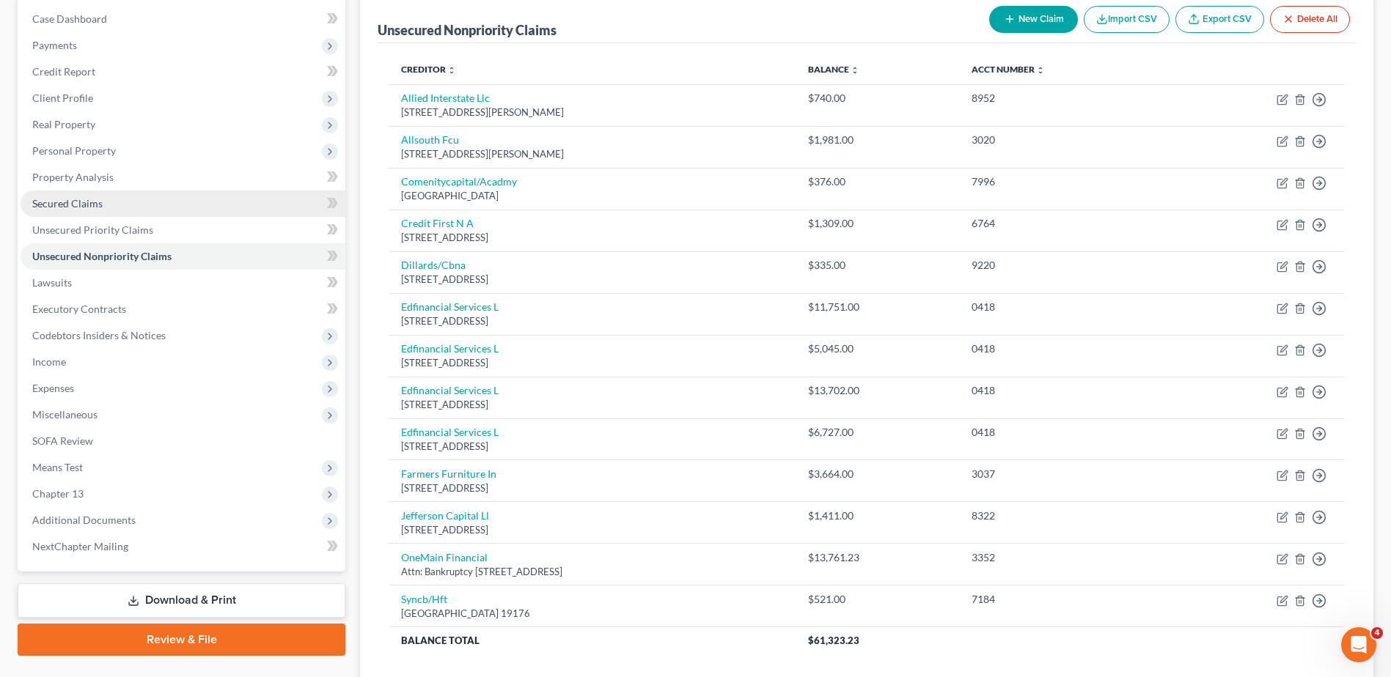
click at [71, 205] on span "Secured Claims" at bounding box center [67, 203] width 70 height 12
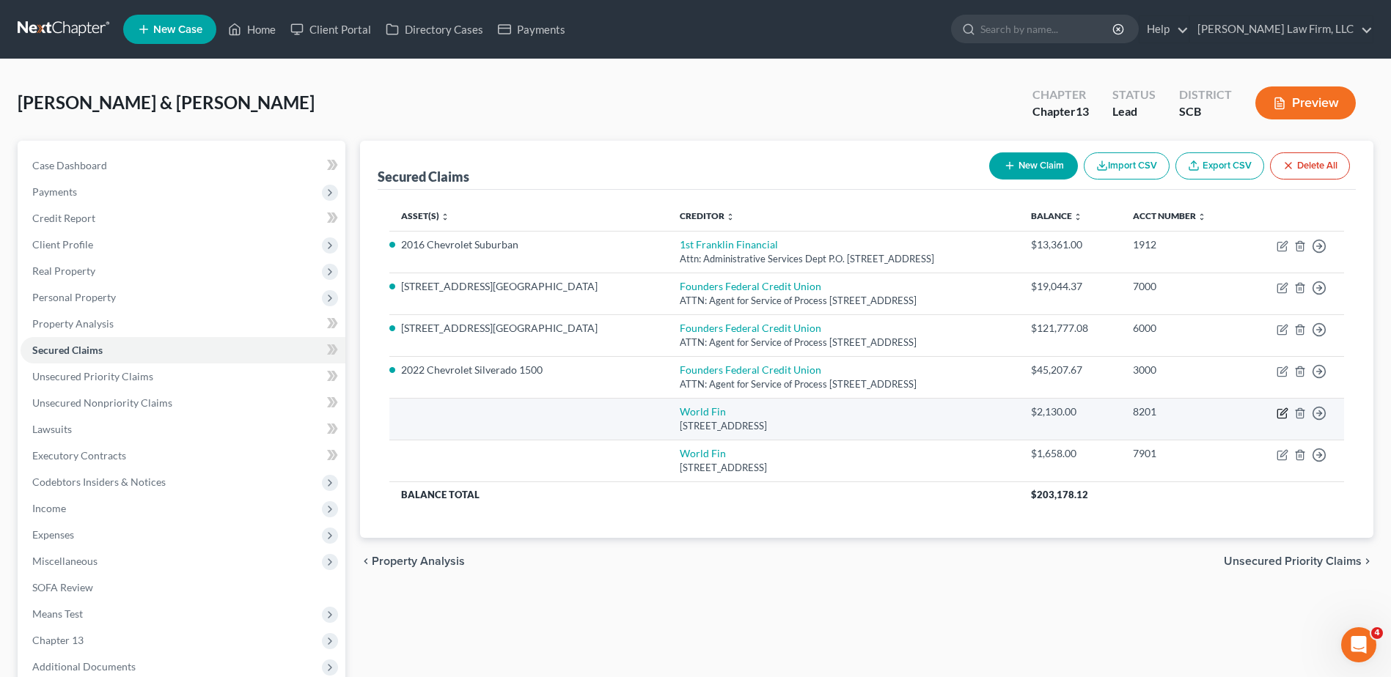
click at [1279, 411] on icon "button" at bounding box center [1283, 414] width 12 height 12
select select "42"
select select "0"
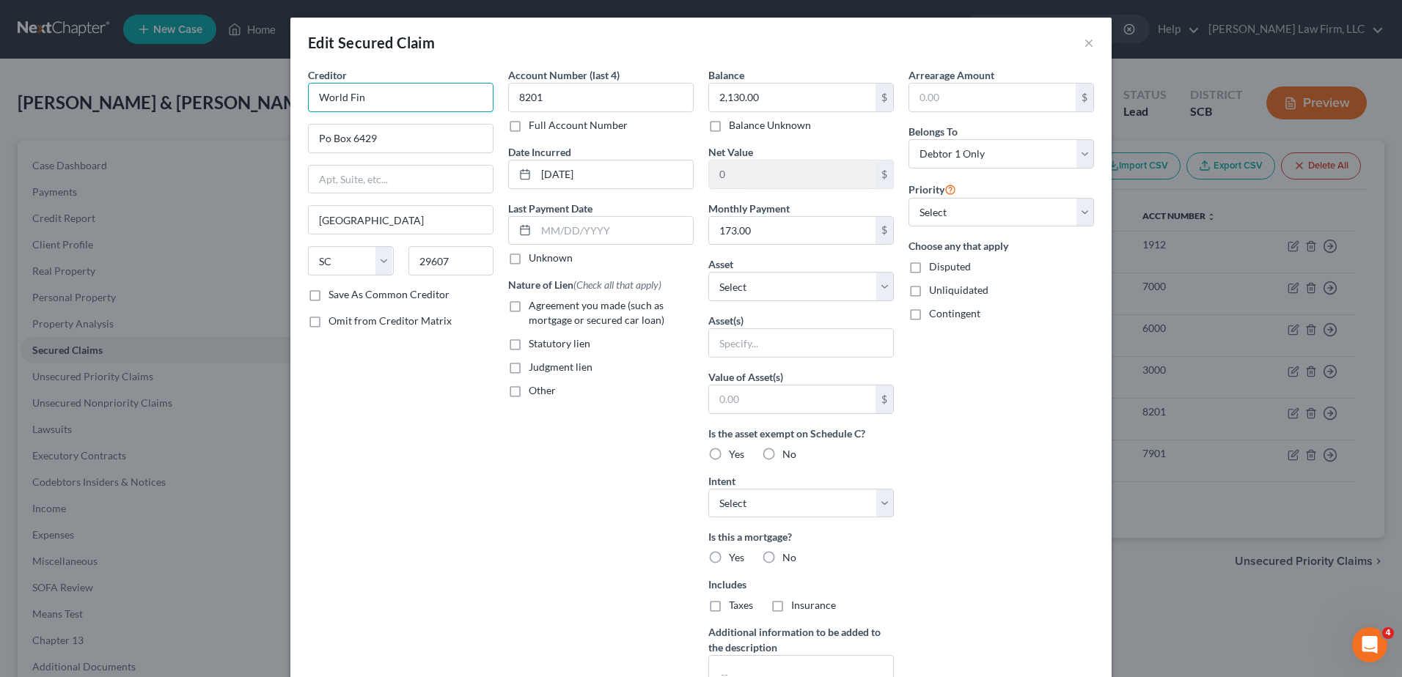
click at [381, 104] on input "World Fin" at bounding box center [401, 97] width 186 height 29
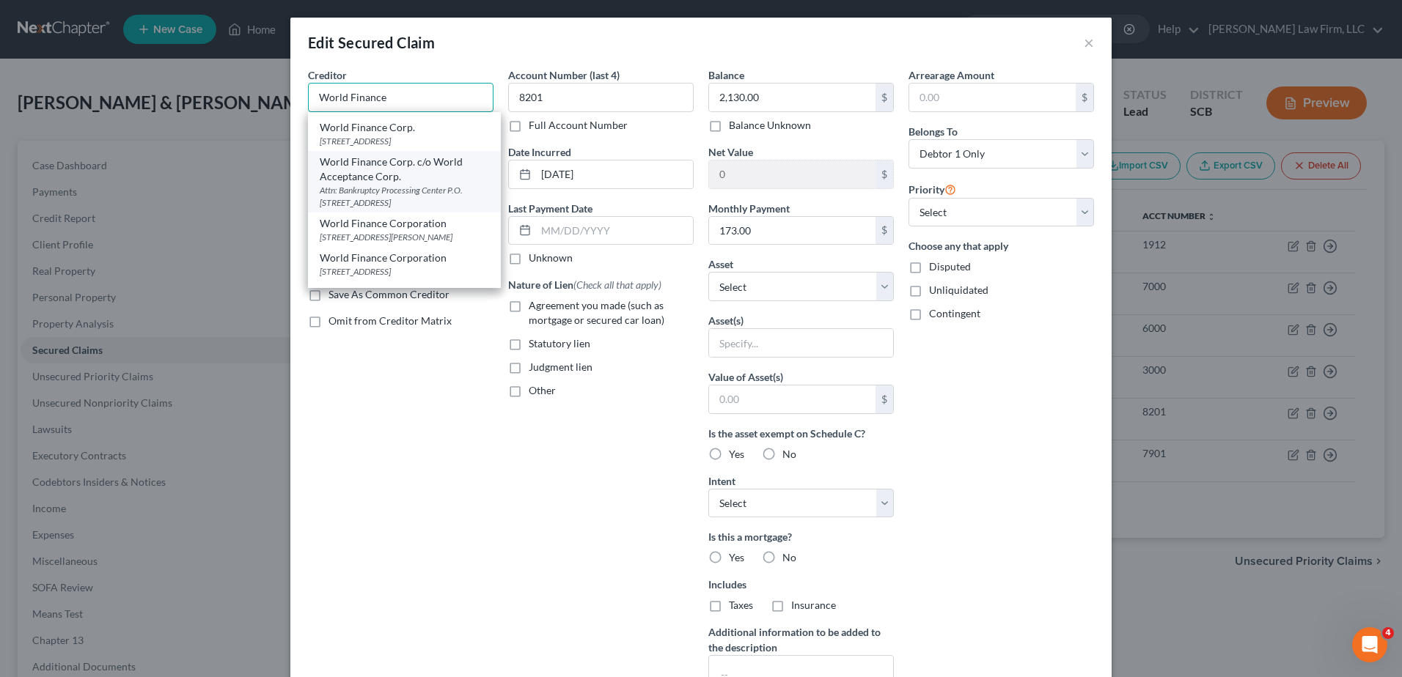
scroll to position [367, 0]
click at [413, 112] on div "Attn: Bankruptcy Processing Center PO Box 6429, Greenville, SC 29606" at bounding box center [404, 99] width 169 height 25
type input "World Finance Corp"
type input "Attn: Bankruptcy Processing Center"
type input "PO Box 6429"
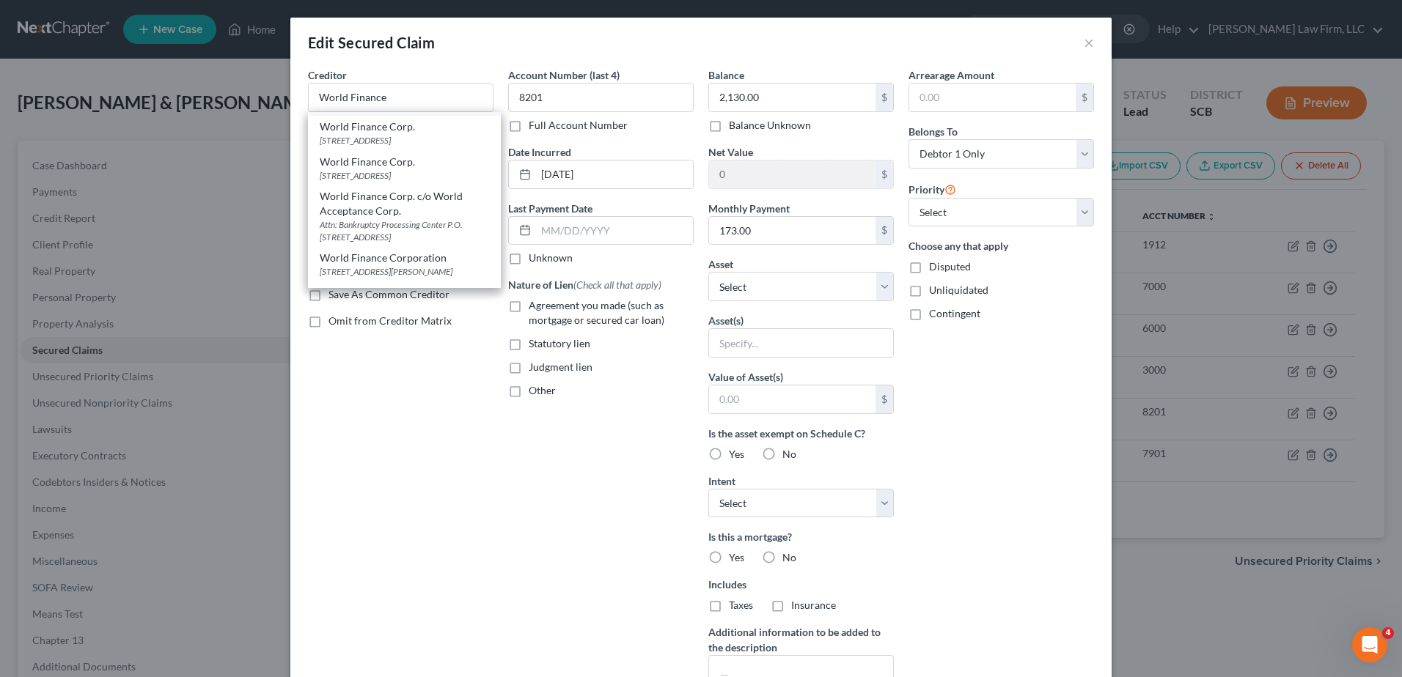
type input "29606"
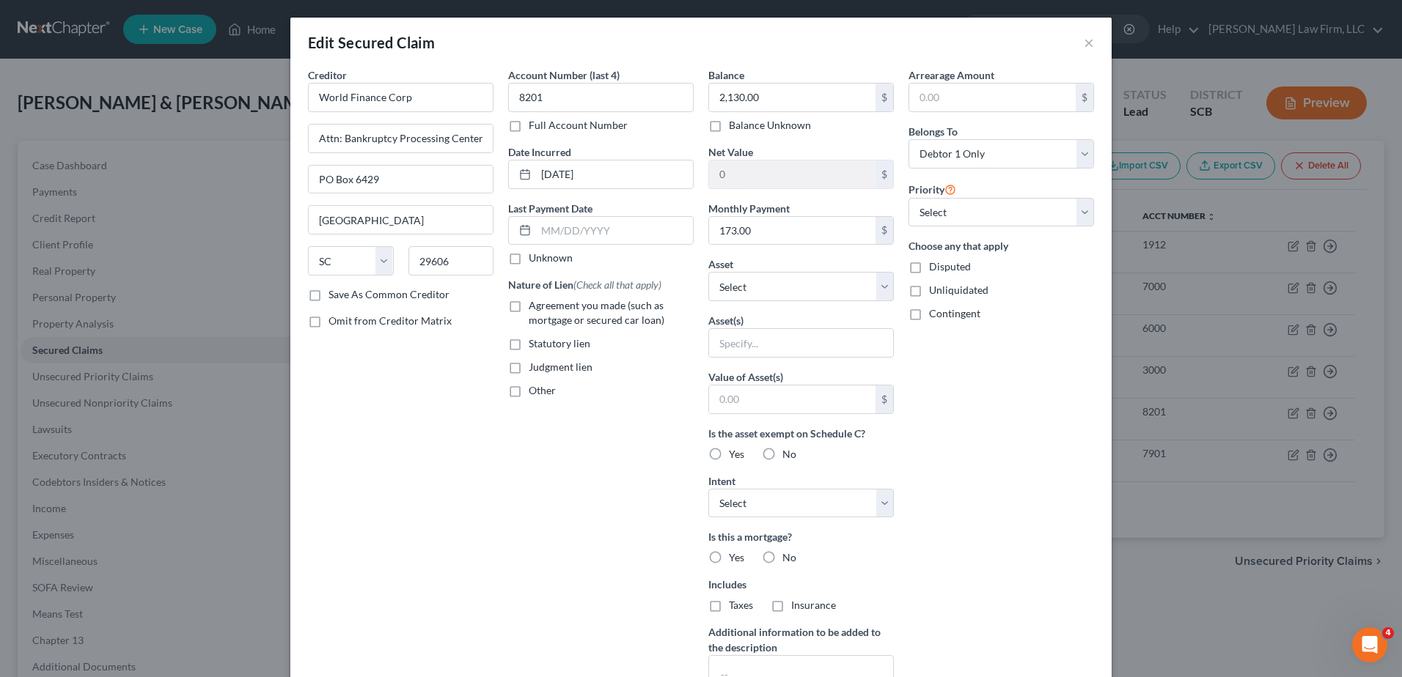
scroll to position [0, 0]
click at [623, 223] on input "text" at bounding box center [614, 231] width 157 height 28
click at [771, 98] on input "2,130.00" at bounding box center [792, 98] width 166 height 28
type input "2,130.02"
click at [785, 231] on input "173.00" at bounding box center [792, 231] width 166 height 28
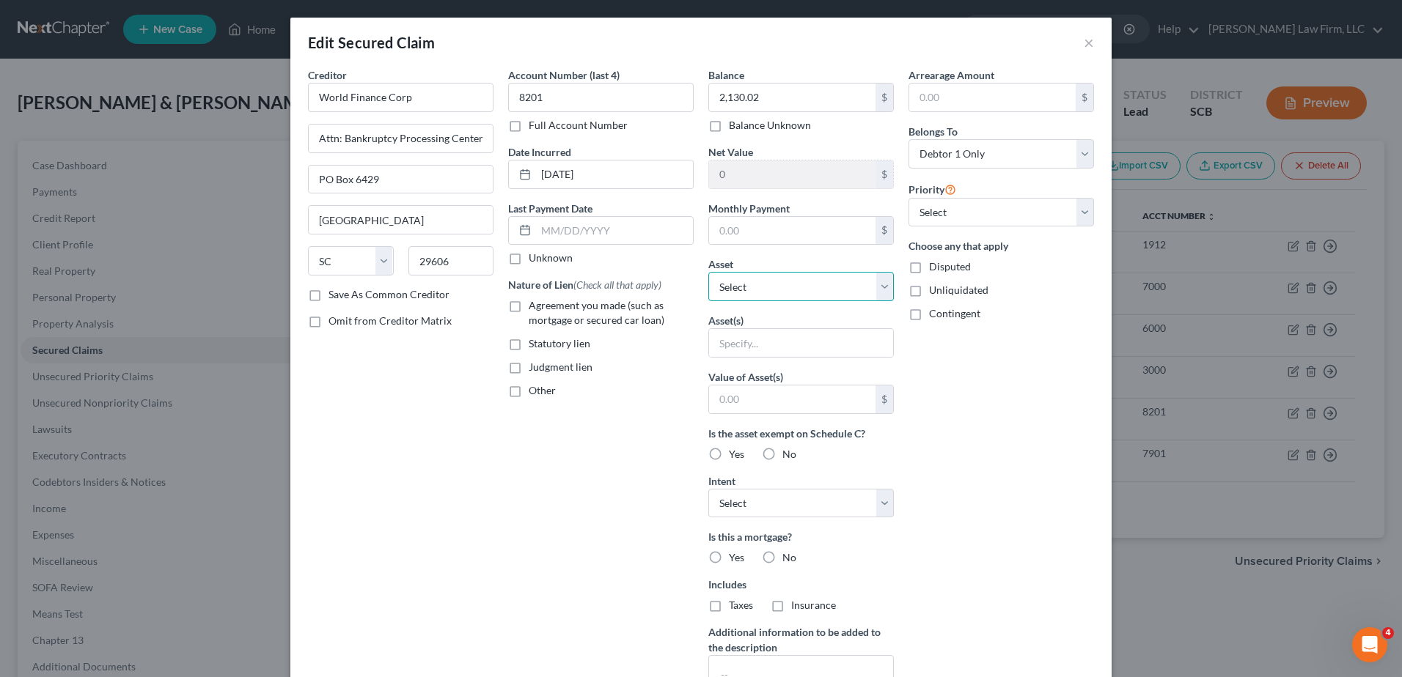
click at [822, 291] on select "Select Other Multiple Assets 189 High Hill Road Extension - $160000.0 Firearms …" at bounding box center [801, 286] width 186 height 29
select select
click at [708, 272] on select "Select Other Multiple Assets 189 High Hill Road Extension - $160000.0 Firearms …" at bounding box center [801, 286] width 186 height 29
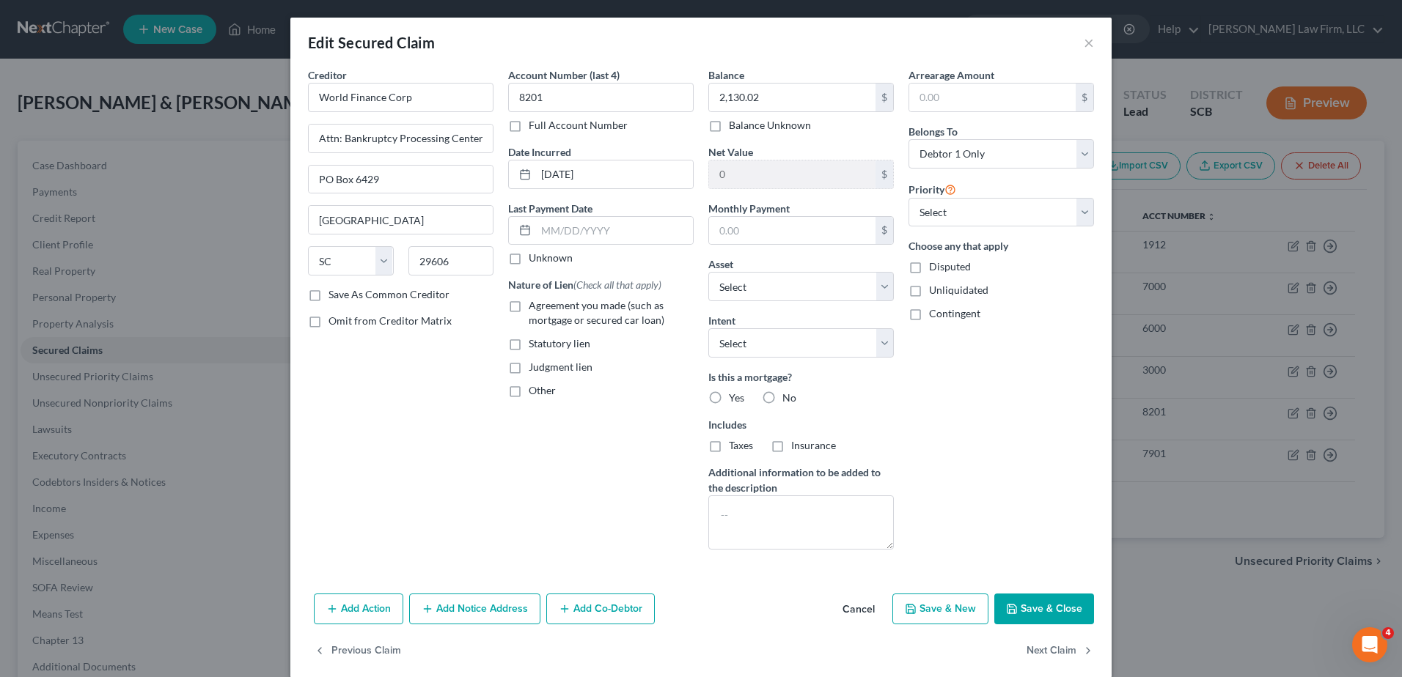
click at [782, 395] on label "No" at bounding box center [789, 398] width 14 height 15
click at [788, 395] on input "No" at bounding box center [793, 396] width 10 height 10
radio input "true"
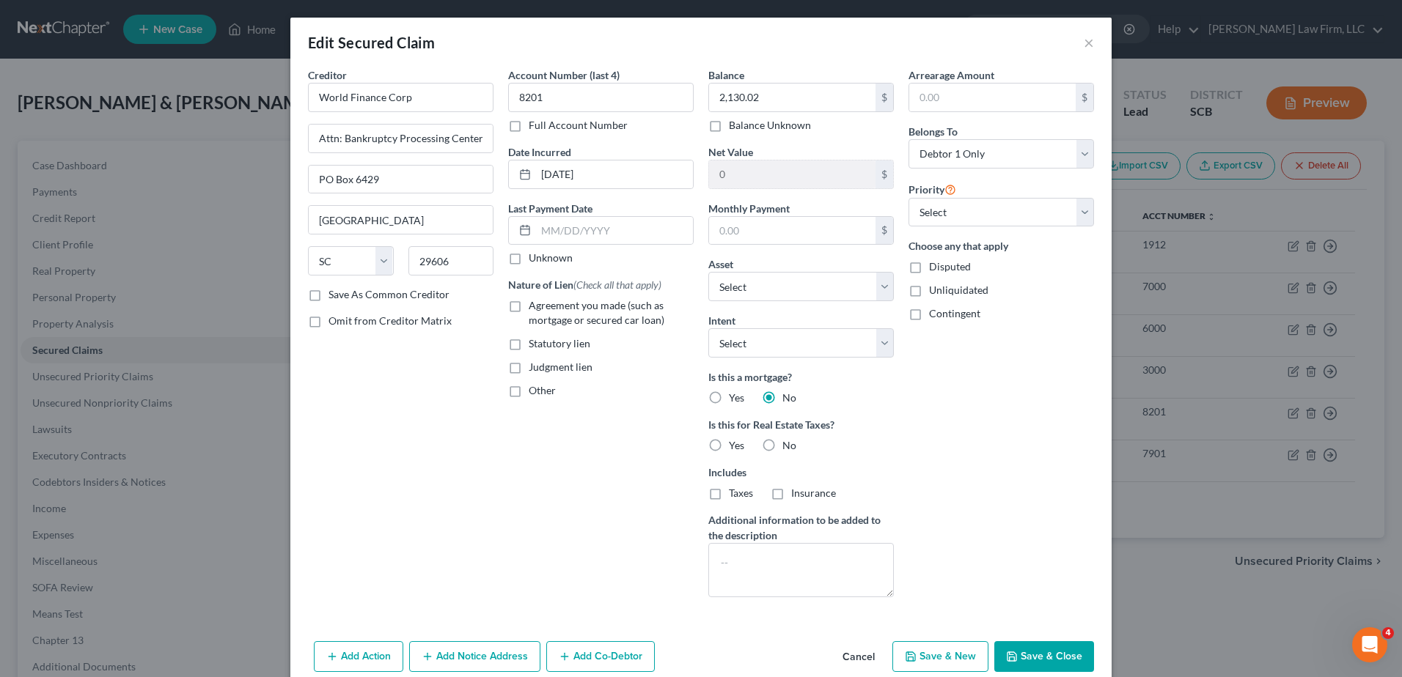
click at [782, 442] on label "No" at bounding box center [789, 445] width 14 height 15
click at [788, 442] on input "No" at bounding box center [793, 443] width 10 height 10
radio input "true"
click at [584, 306] on span "Agreement you made (such as mortgage or secured car loan)" at bounding box center [597, 312] width 136 height 27
click at [544, 306] on input "Agreement you made (such as mortgage or secured car loan)" at bounding box center [540, 303] width 10 height 10
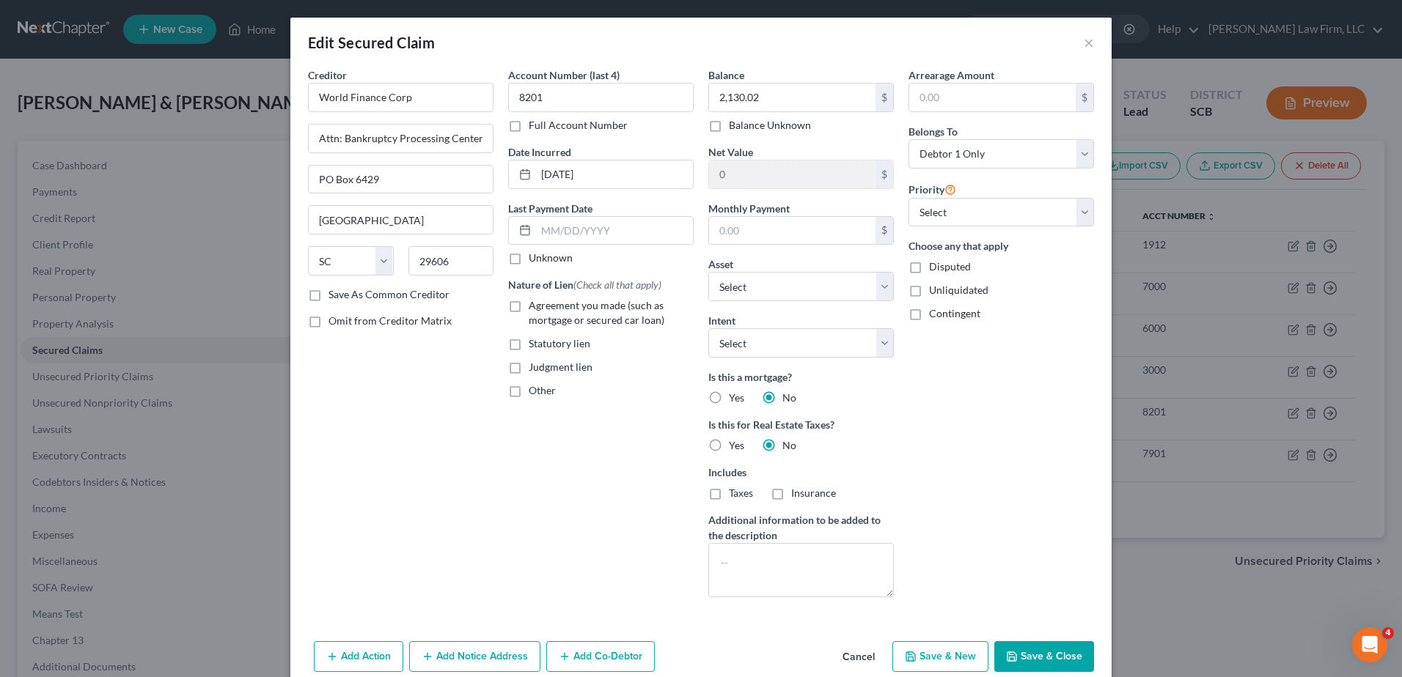
checkbox input "true"
click at [1026, 658] on button "Save & Close" at bounding box center [1044, 657] width 100 height 31
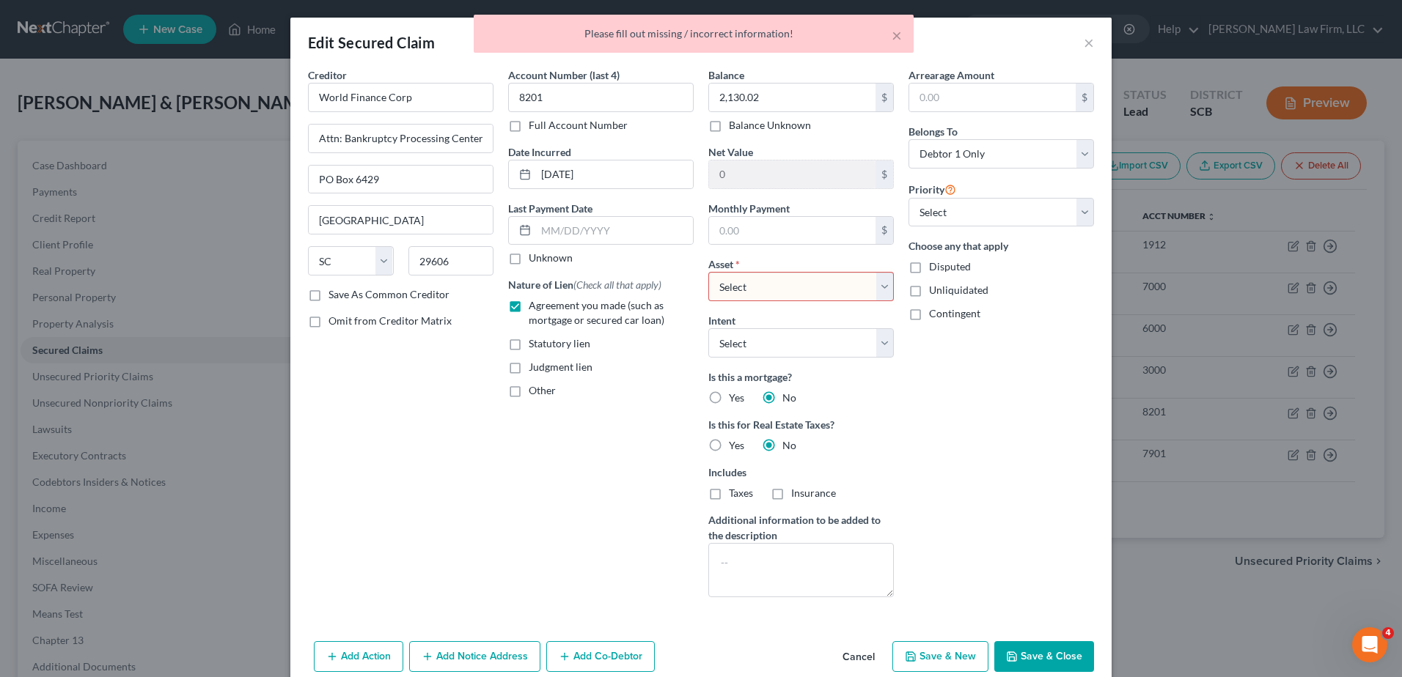
click at [743, 290] on select "Select Other Multiple Assets 189 High Hill Road Extension - $160000.0 Firearms …" at bounding box center [801, 286] width 186 height 29
select select "0"
click at [708, 272] on select "Select Other Multiple Assets 189 High Hill Road Extension - $160000.0 Firearms …" at bounding box center [801, 286] width 186 height 29
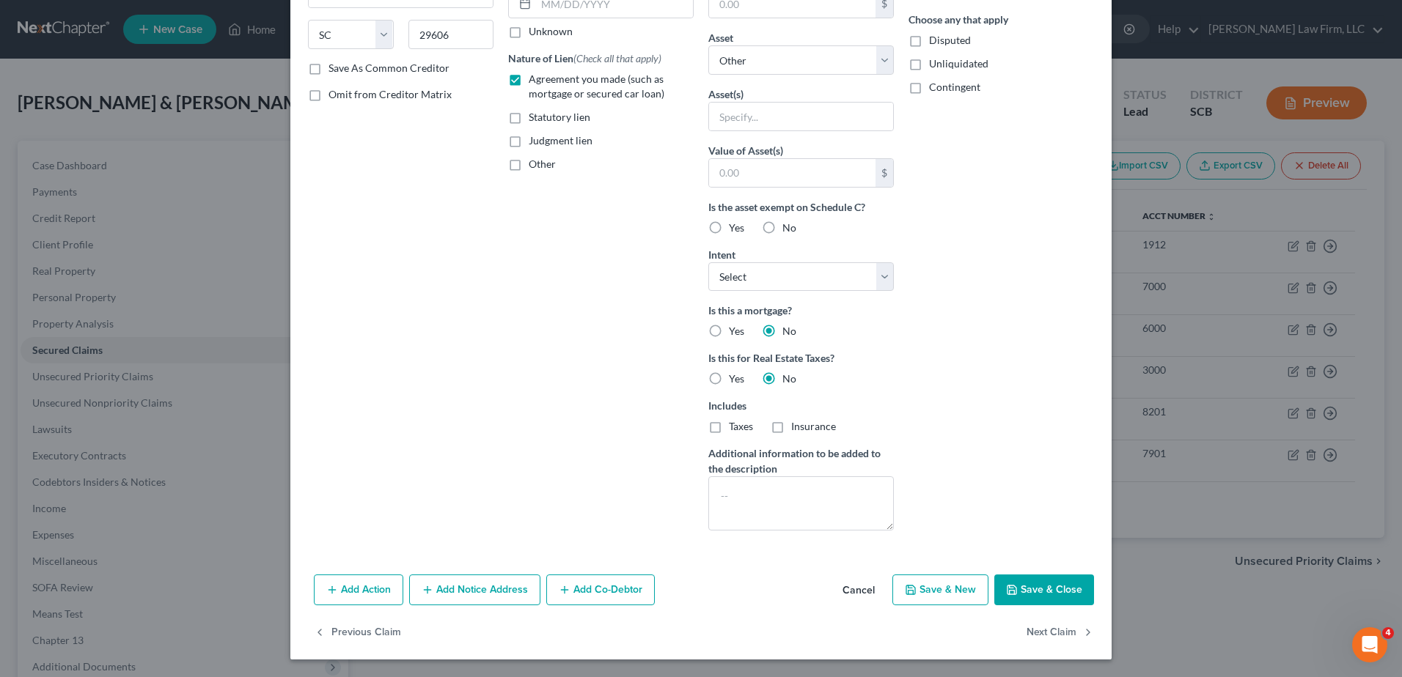
click at [1042, 597] on button "Save & Close" at bounding box center [1044, 590] width 100 height 31
select select
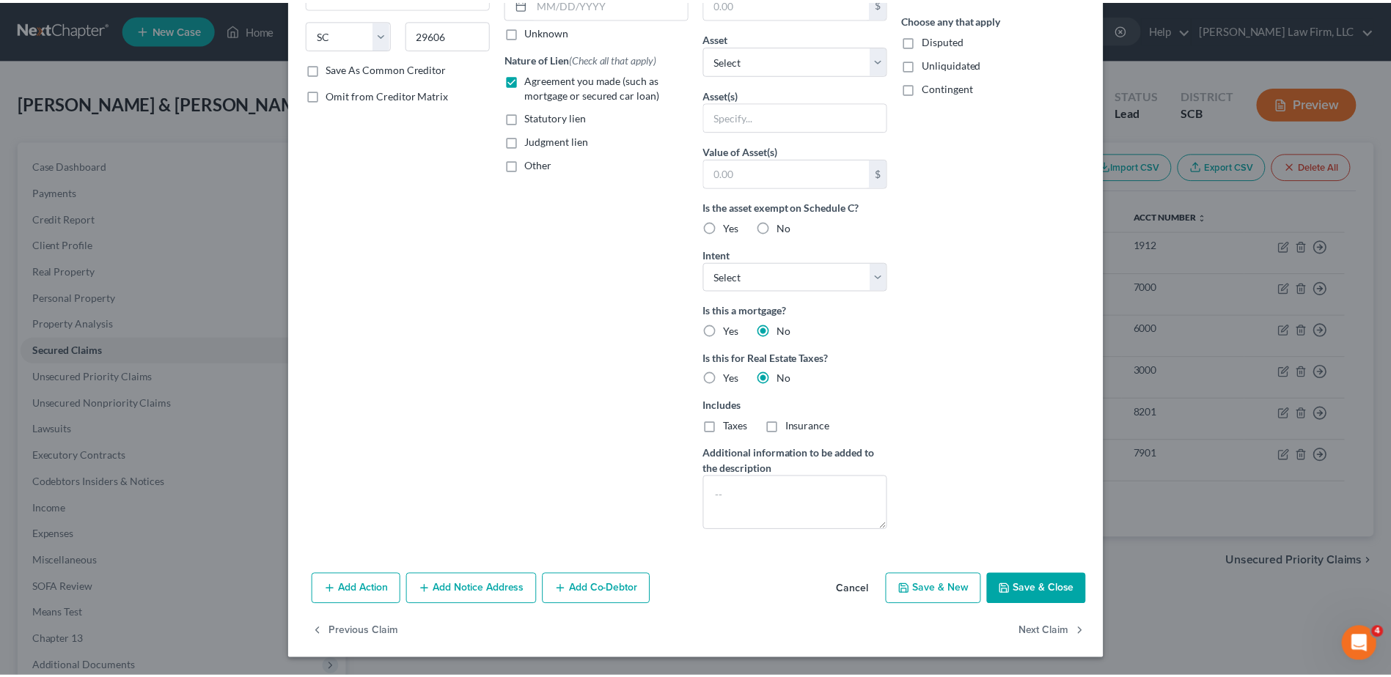
scroll to position [66, 0]
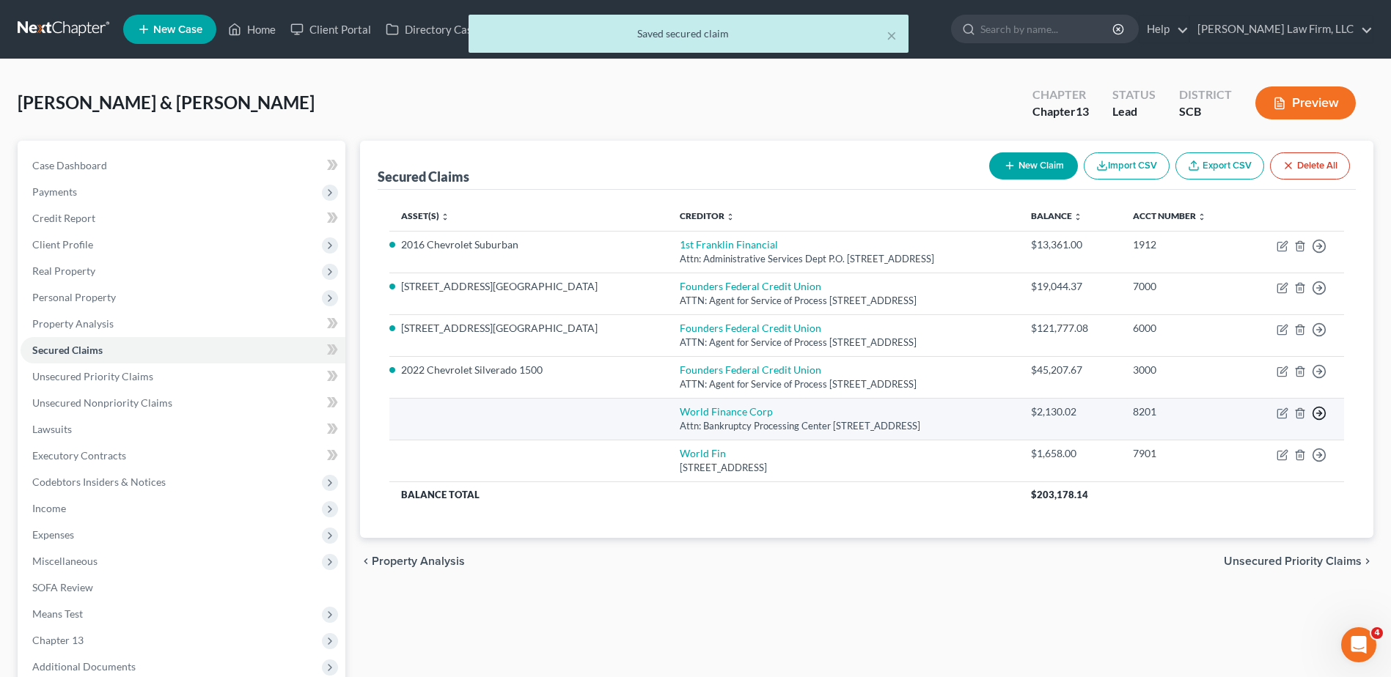
click at [1321, 249] on polyline "button" at bounding box center [1320, 246] width 2 height 5
click at [1253, 449] on link "Move to F" at bounding box center [1252, 448] width 122 height 25
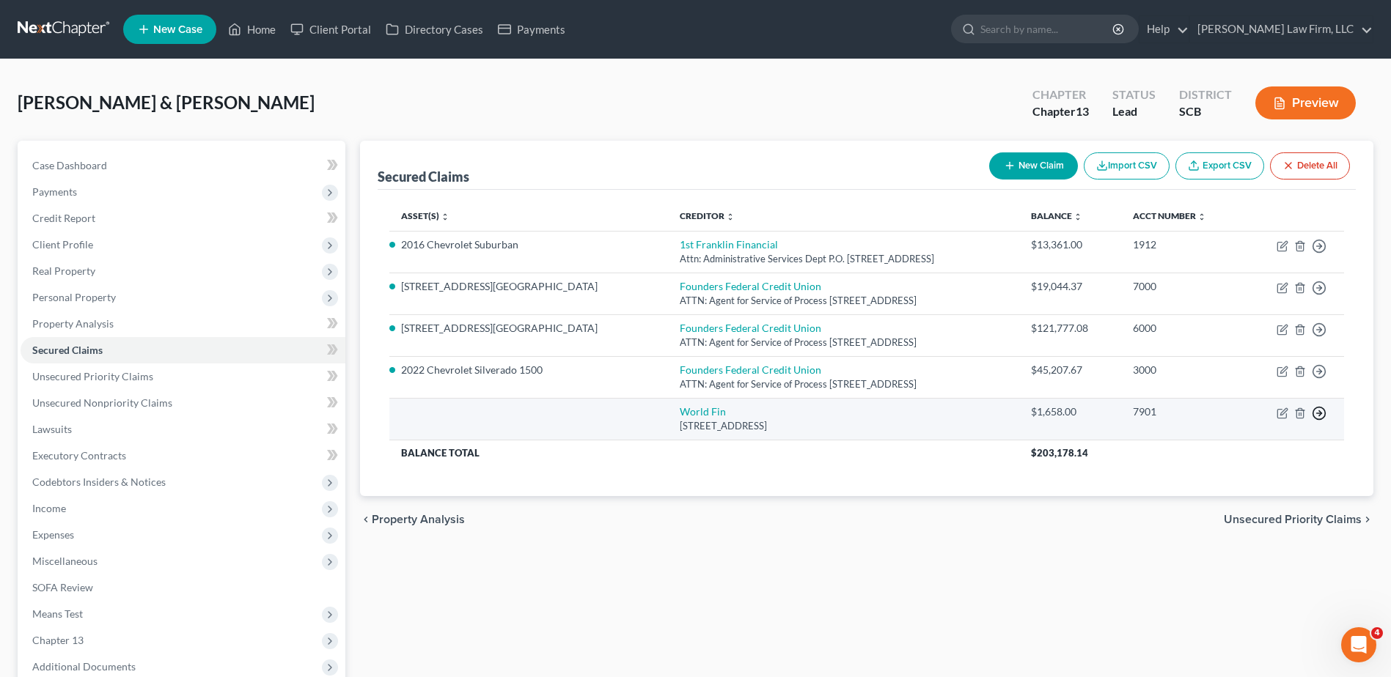
click at [1323, 254] on icon "button" at bounding box center [1319, 246] width 15 height 15
click at [1277, 449] on link "Move to F" at bounding box center [1252, 448] width 122 height 25
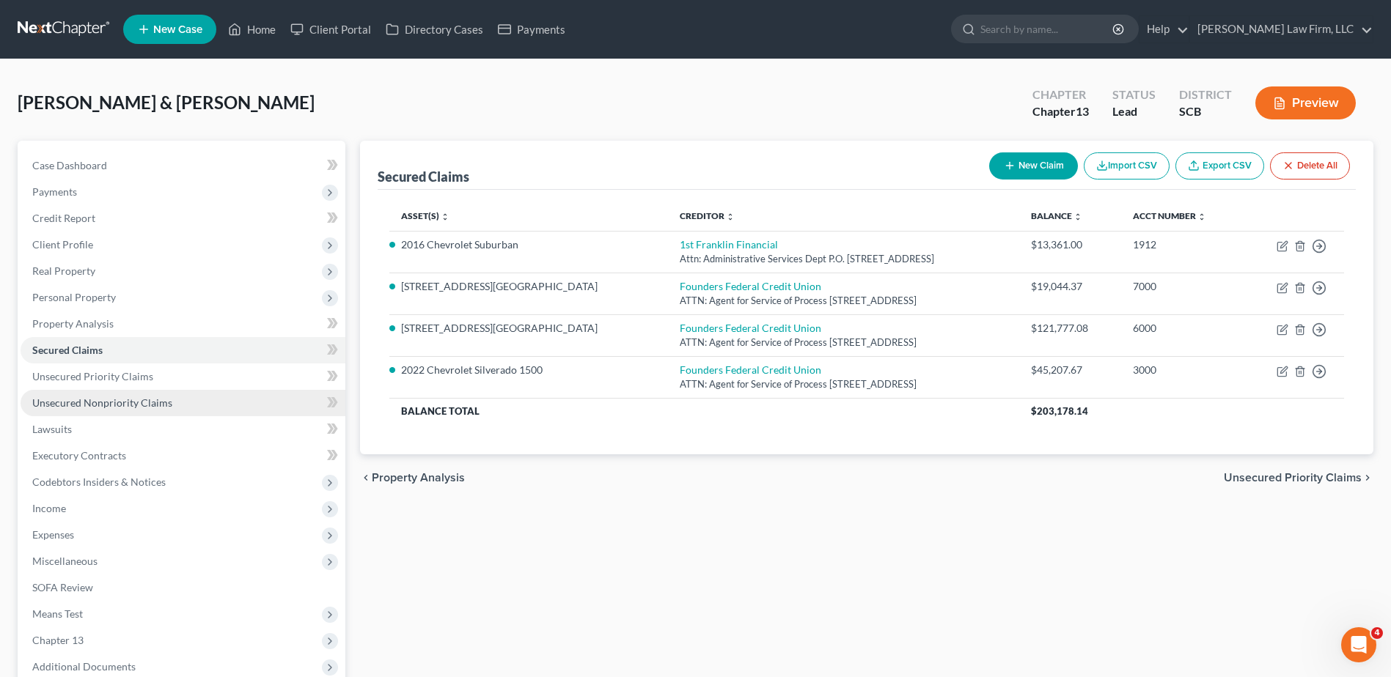
click at [174, 397] on link "Unsecured Nonpriority Claims" at bounding box center [183, 403] width 325 height 26
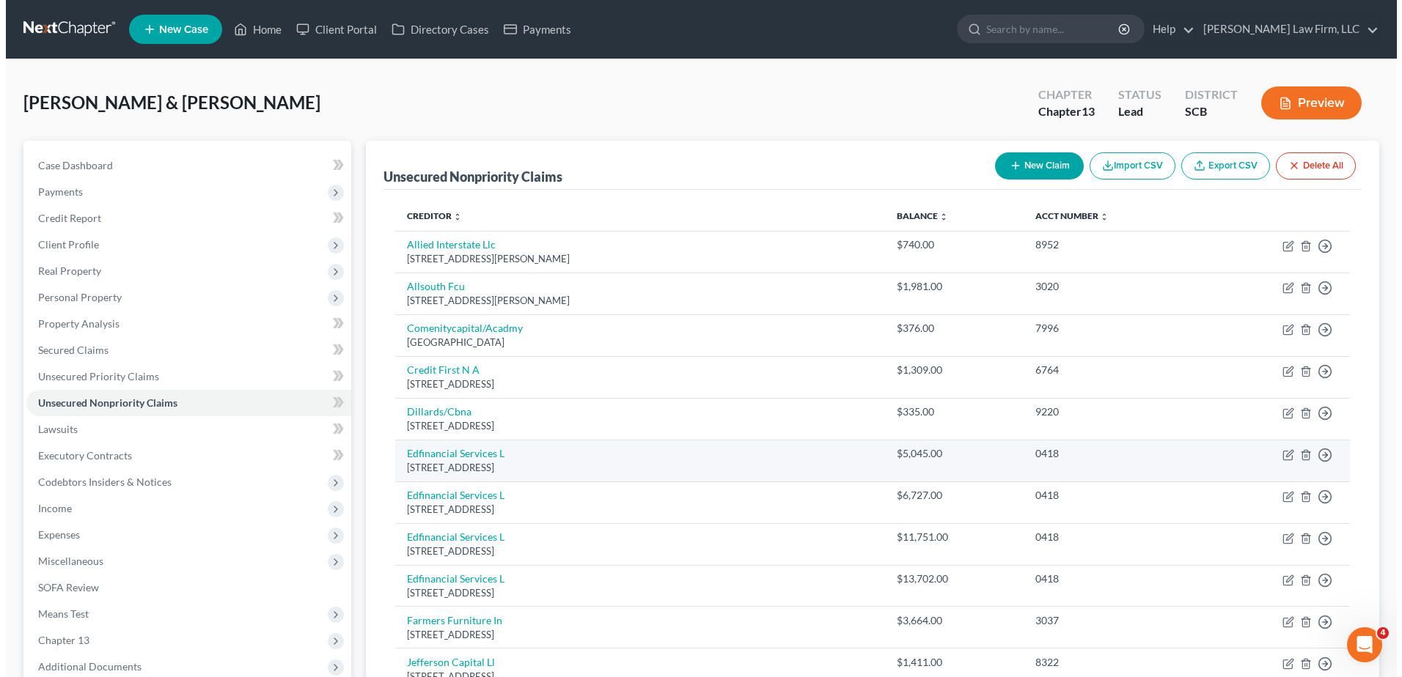
scroll to position [339, 0]
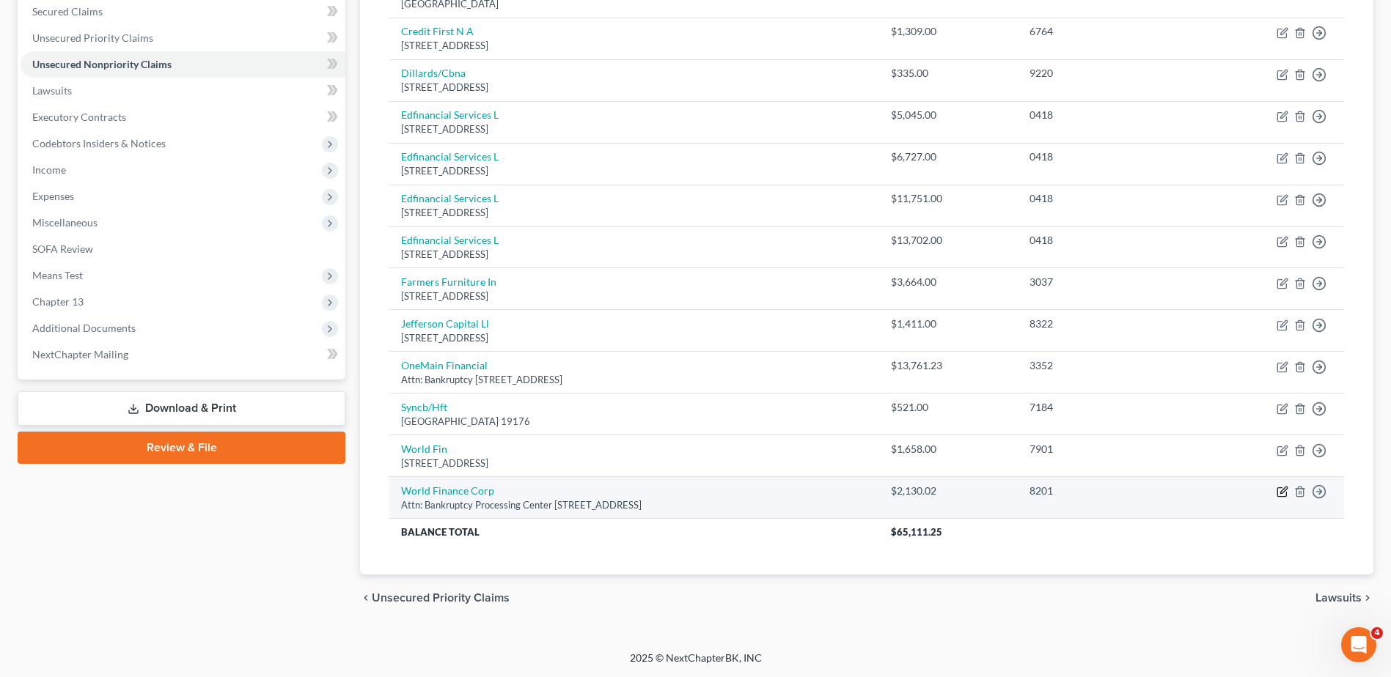
click at [1283, 495] on icon "button" at bounding box center [1283, 492] width 12 height 12
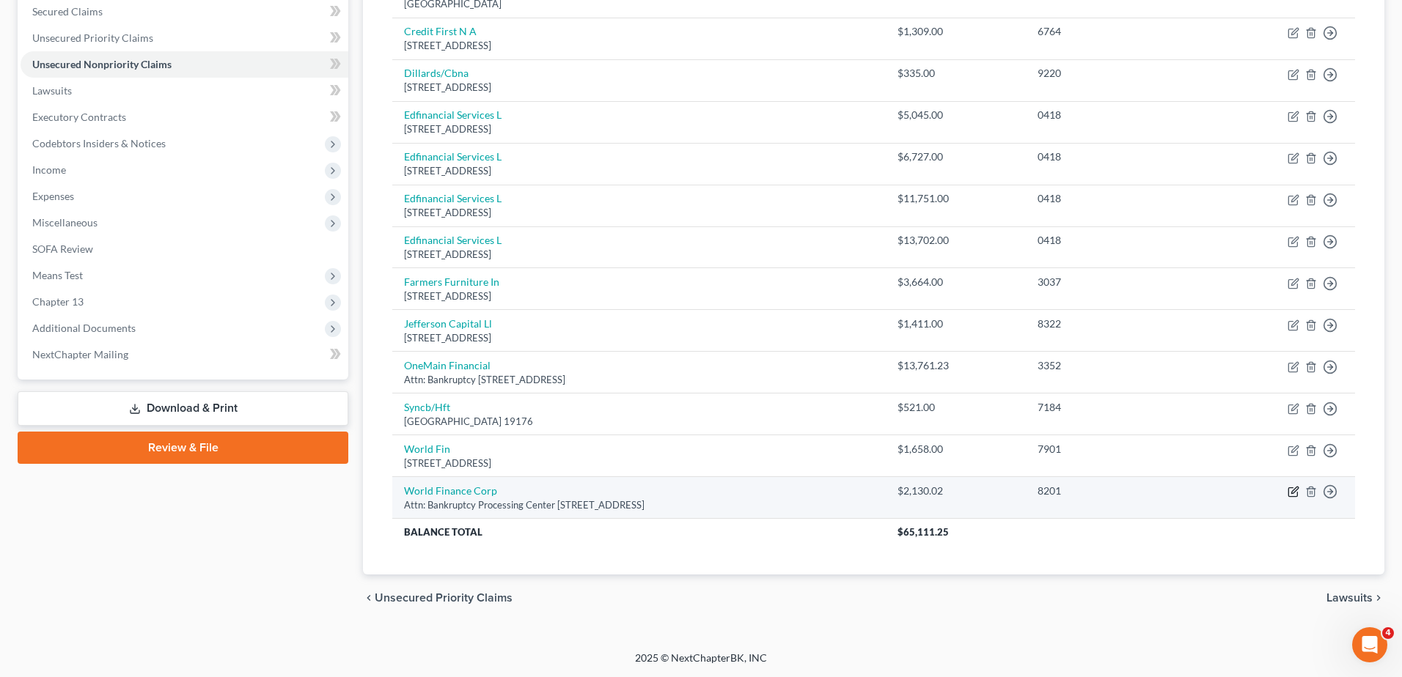
select select "42"
select select "0"
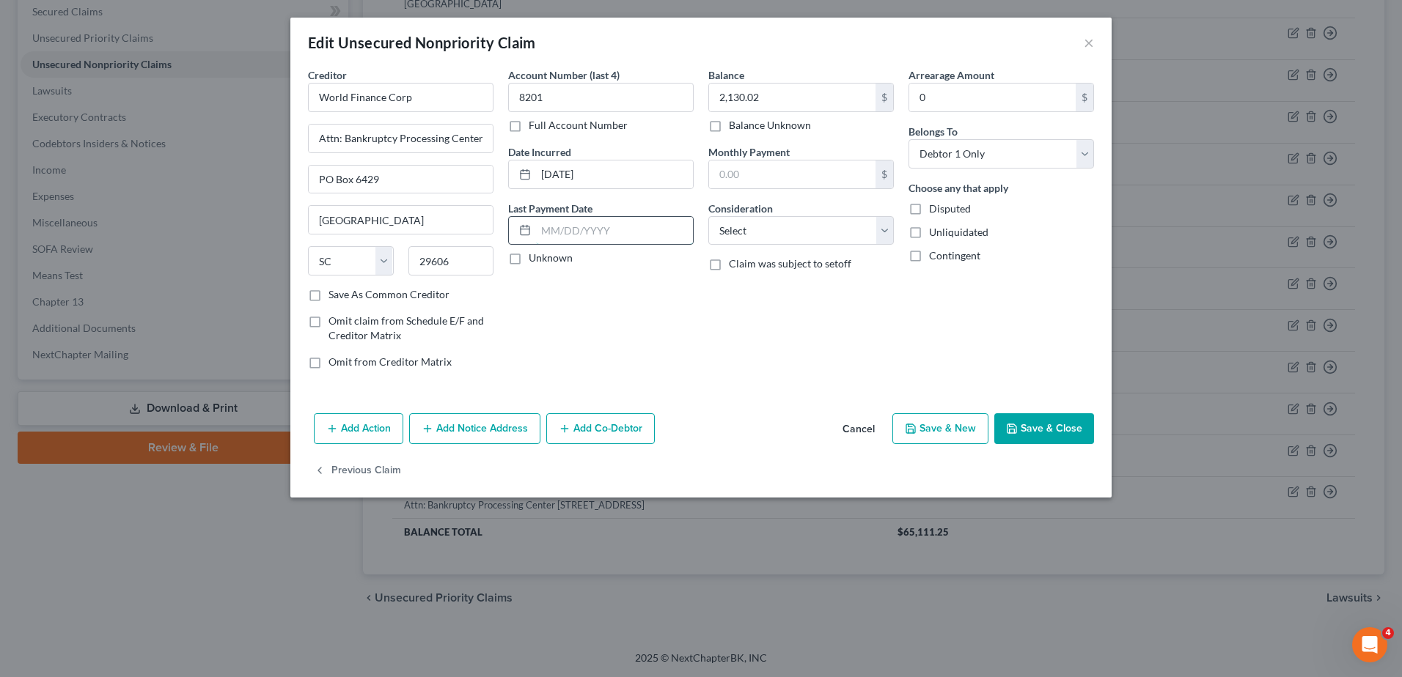
click at [616, 240] on input "text" at bounding box center [614, 231] width 157 height 28
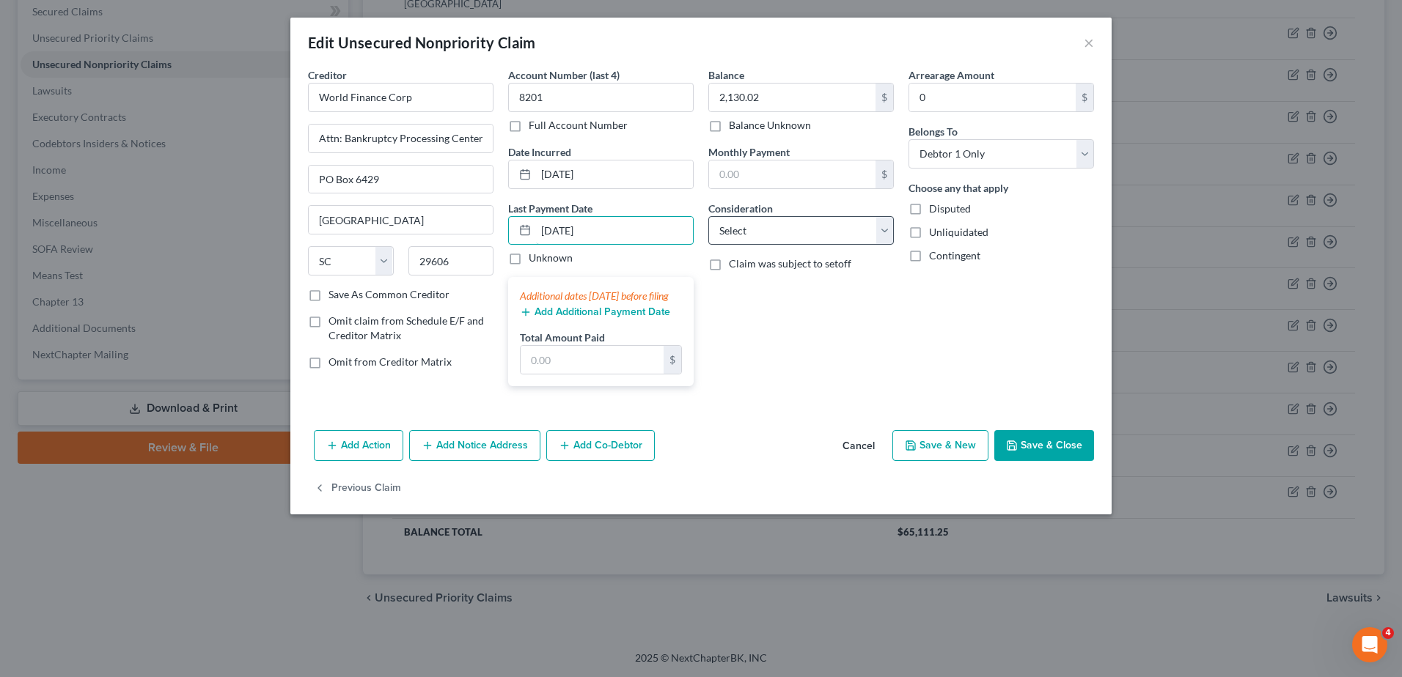
type input "08/01/2025"
click at [727, 224] on select "Select Cable / Satellite Services Collection Agency Credit Card Debt Debt Couns…" at bounding box center [801, 230] width 186 height 29
select select "10"
click at [708, 216] on select "Select Cable / Satellite Services Collection Agency Credit Card Debt Debt Couns…" at bounding box center [801, 230] width 186 height 29
click at [746, 380] on div "Balance 2,130.02 $ Balance Unknown Balance Undetermined 2,130.02 $ Balance Unkn…" at bounding box center [801, 232] width 200 height 331
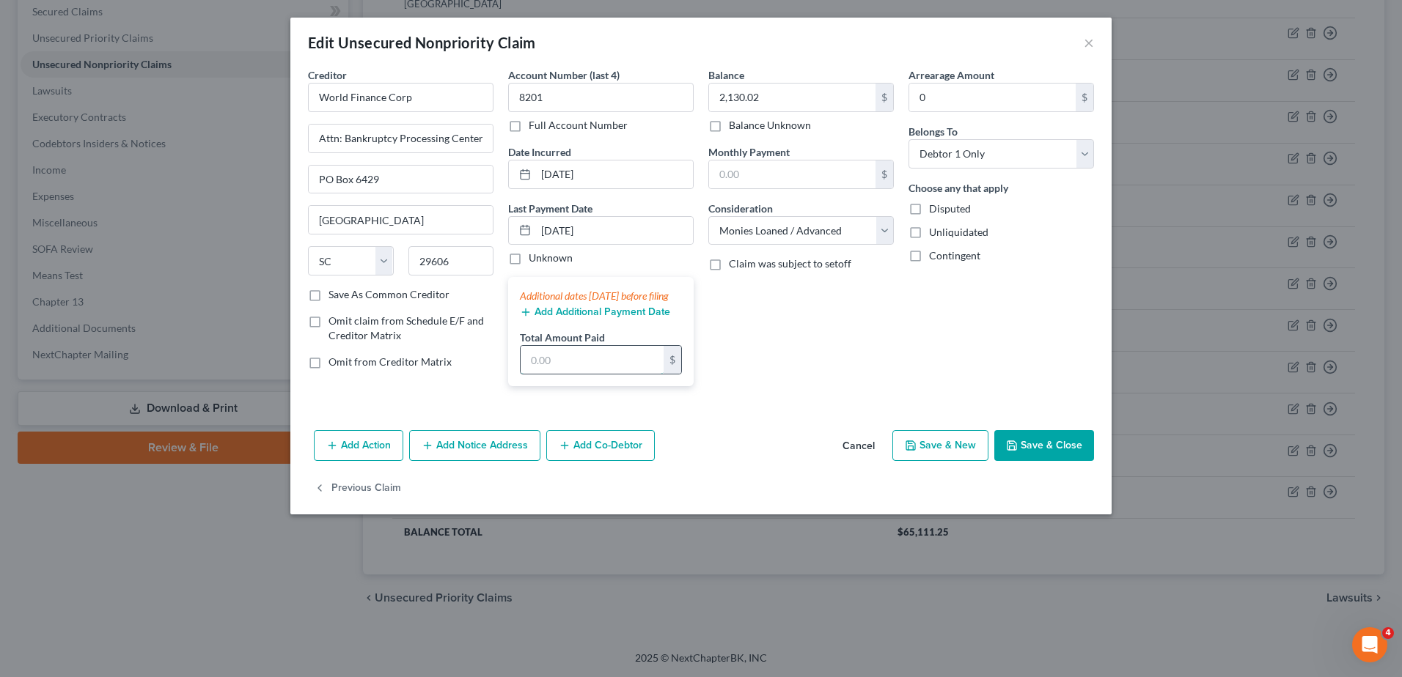
click at [623, 374] on input "text" at bounding box center [592, 360] width 143 height 28
type input "173.60"
click at [817, 328] on div "Balance 2,130.02 $ Balance Unknown Balance Undetermined 2,130.02 $ Balance Unkn…" at bounding box center [801, 232] width 200 height 331
click at [972, 149] on select "Select Debtor 1 Only Debtor 2 Only Debtor 1 And Debtor 2 Only At Least One Of T…" at bounding box center [1001, 153] width 186 height 29
select select "1"
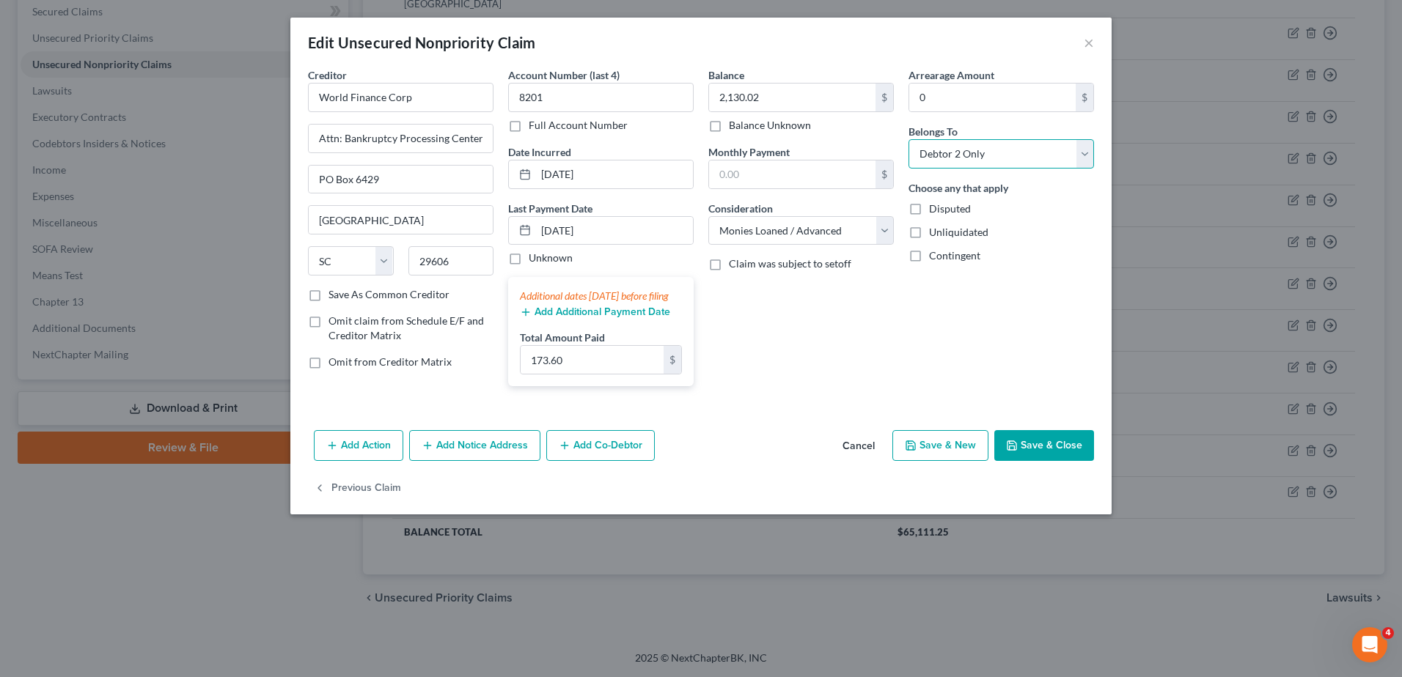
click at [908, 139] on select "Select Debtor 1 Only Debtor 2 Only Debtor 1 And Debtor 2 Only At Least One Of T…" at bounding box center [1001, 153] width 186 height 29
click at [1033, 451] on button "Save & Close" at bounding box center [1044, 445] width 100 height 31
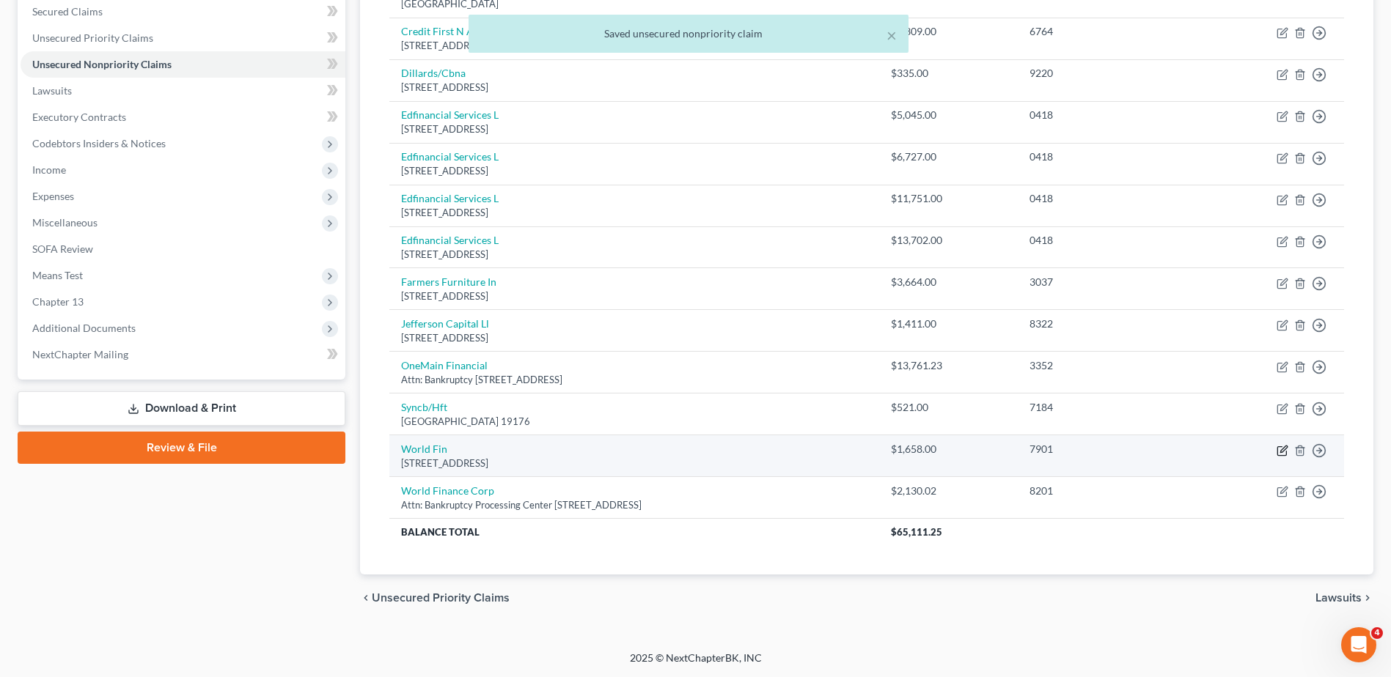
click at [1279, 452] on icon "button" at bounding box center [1283, 451] width 12 height 12
select select "42"
select select "1"
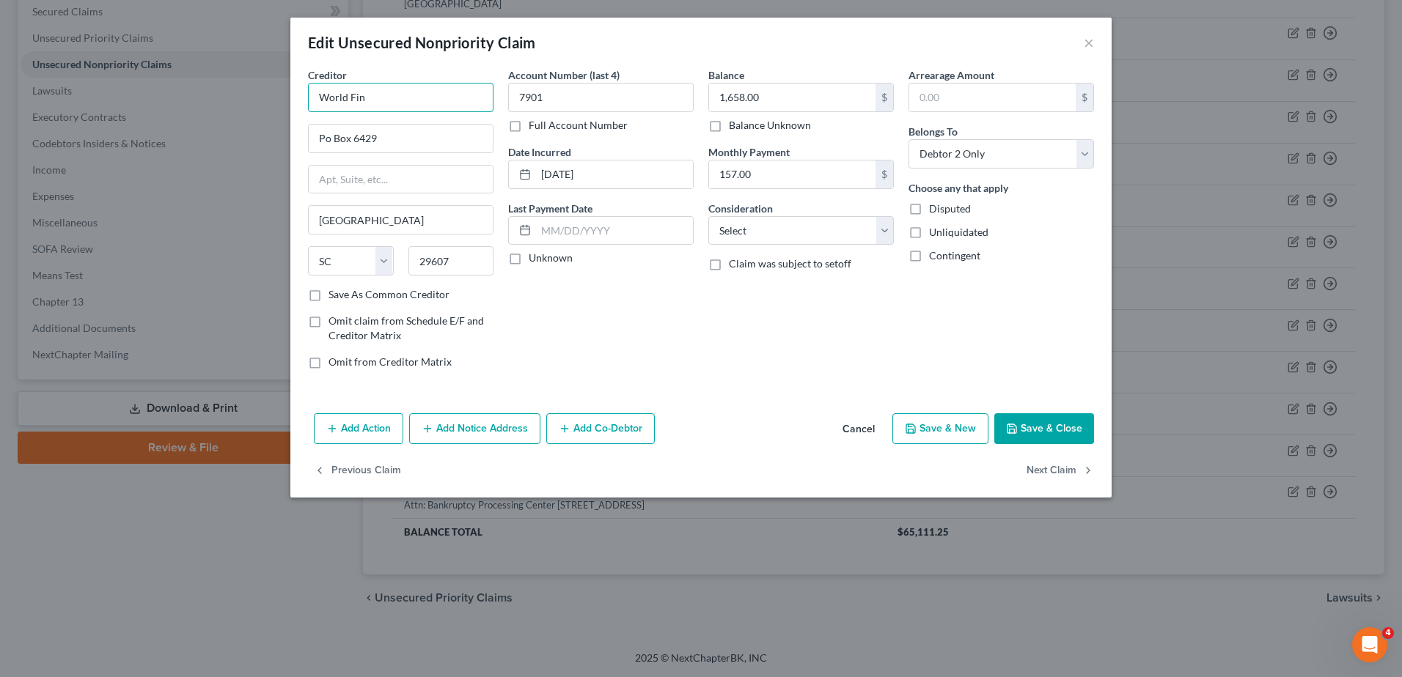
click at [397, 107] on input "World Fin" at bounding box center [401, 97] width 186 height 29
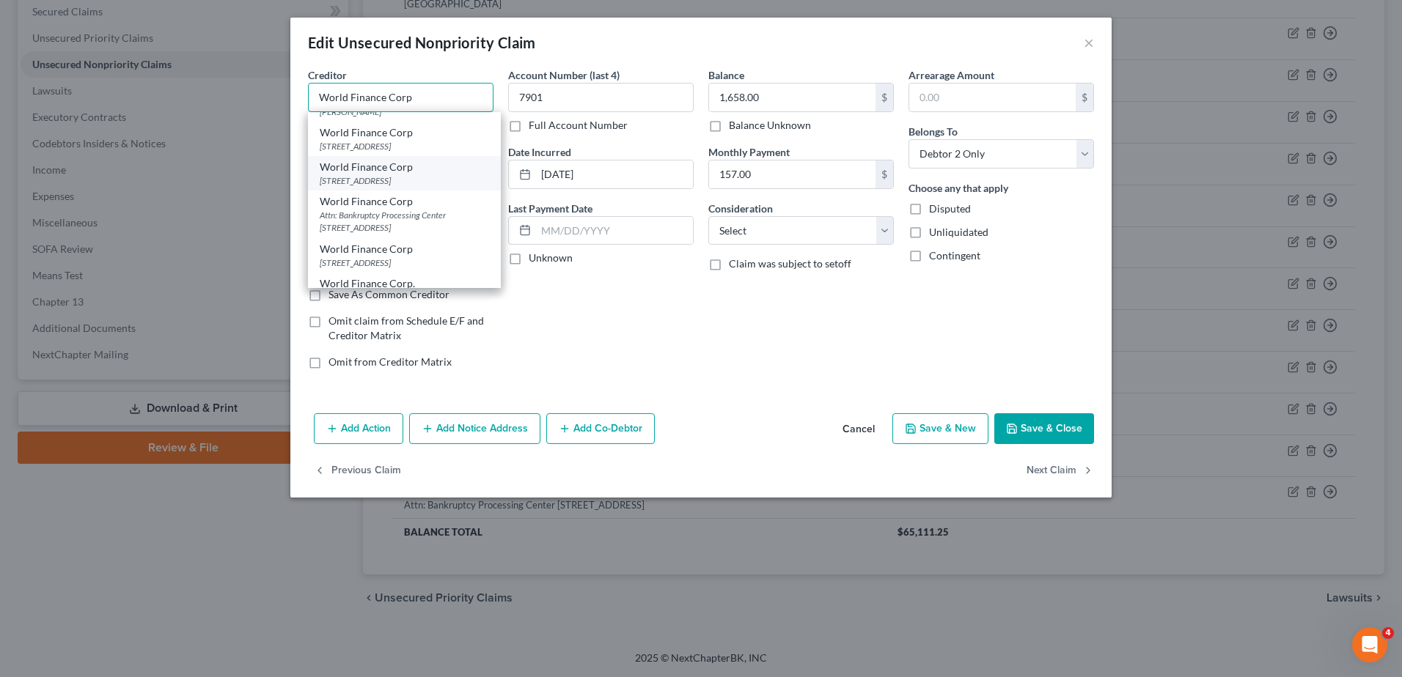
scroll to position [73, 0]
type input "World Finance Corp"
click at [430, 198] on div "Attn: Bankruptcy Processing Center PO Box 6429, Greenville, SC 29606" at bounding box center [404, 185] width 169 height 25
type input "Attn: Bankruptcy Processing Center"
type input "PO Box 6429"
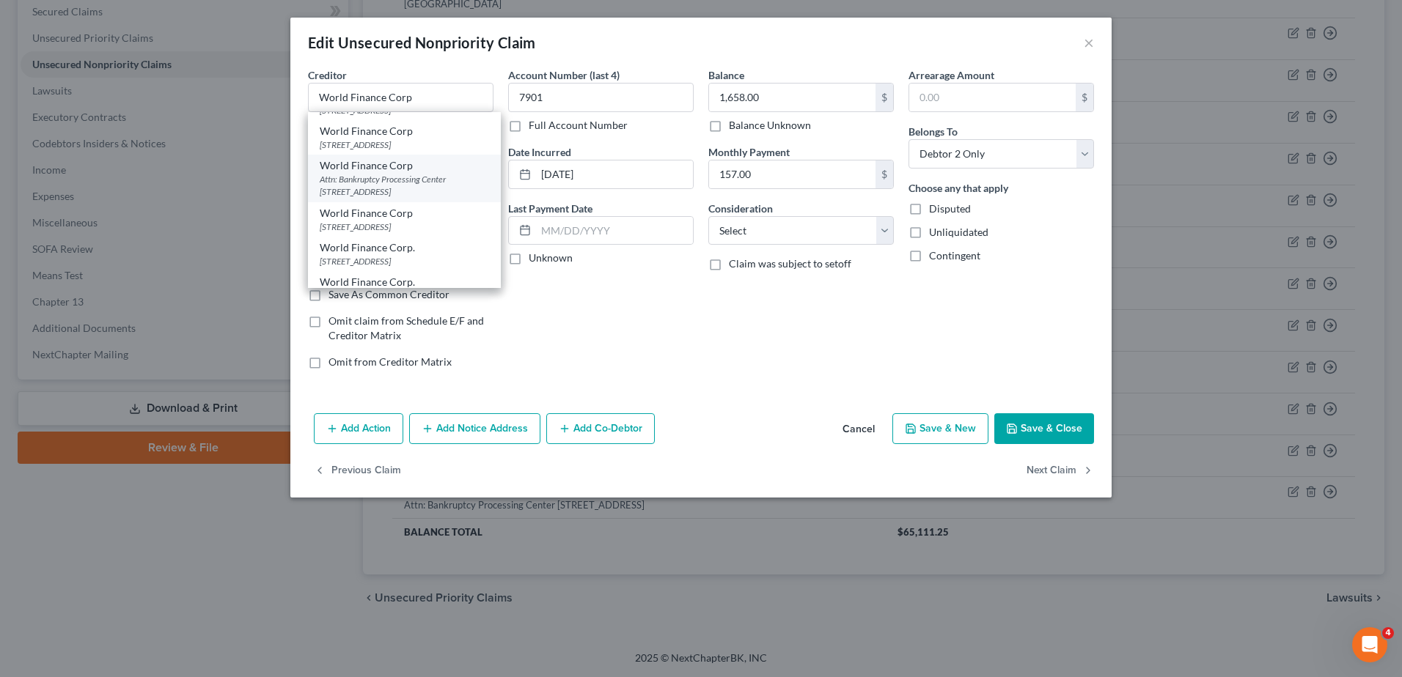
type input "29606"
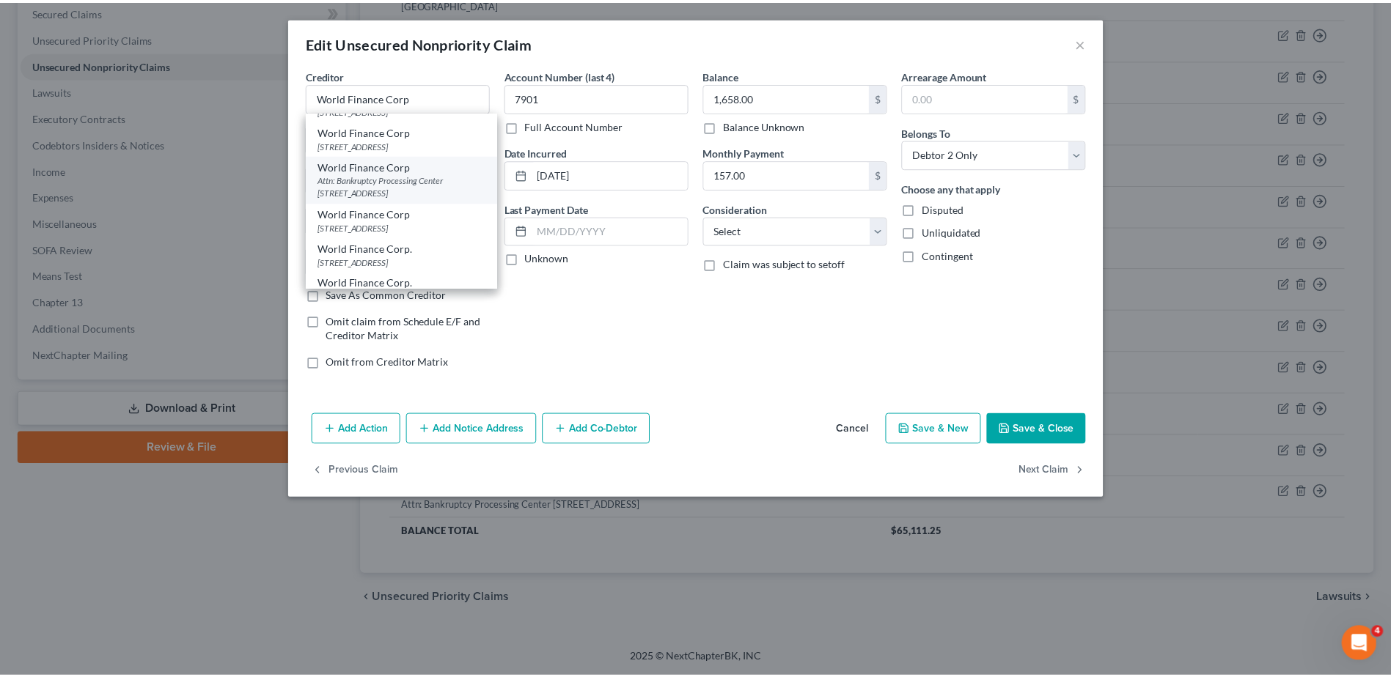
scroll to position [0, 0]
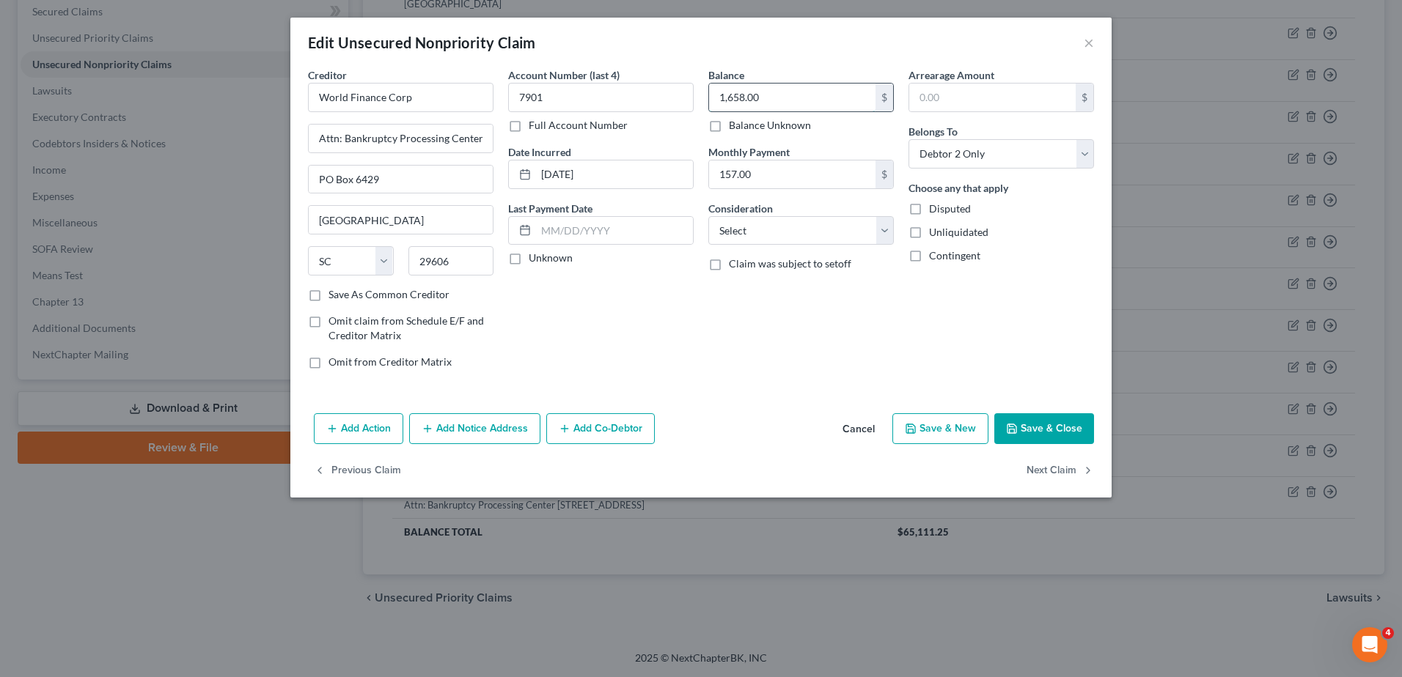
click at [763, 103] on input "1,658.00" at bounding box center [792, 98] width 166 height 28
type input "1,658.29"
click at [770, 174] on input "157.00" at bounding box center [792, 175] width 166 height 28
click at [633, 227] on input "text" at bounding box center [614, 231] width 157 height 28
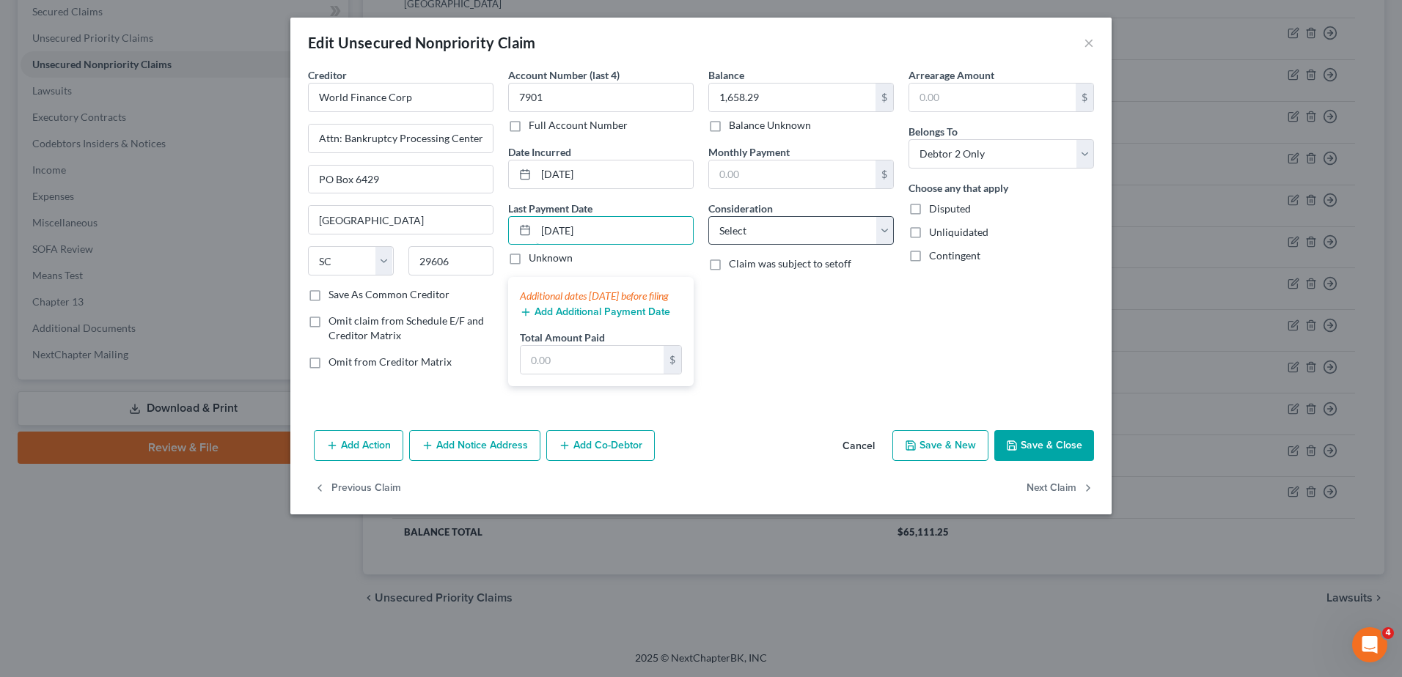
type input "08/01/2025"
click at [751, 239] on select "Select Cable / Satellite Services Collection Agency Credit Card Debt Debt Couns…" at bounding box center [801, 230] width 186 height 29
select select "10"
click at [708, 216] on select "Select Cable / Satellite Services Collection Agency Credit Card Debt Debt Couns…" at bounding box center [801, 230] width 186 height 29
click at [628, 374] on input "text" at bounding box center [592, 360] width 143 height 28
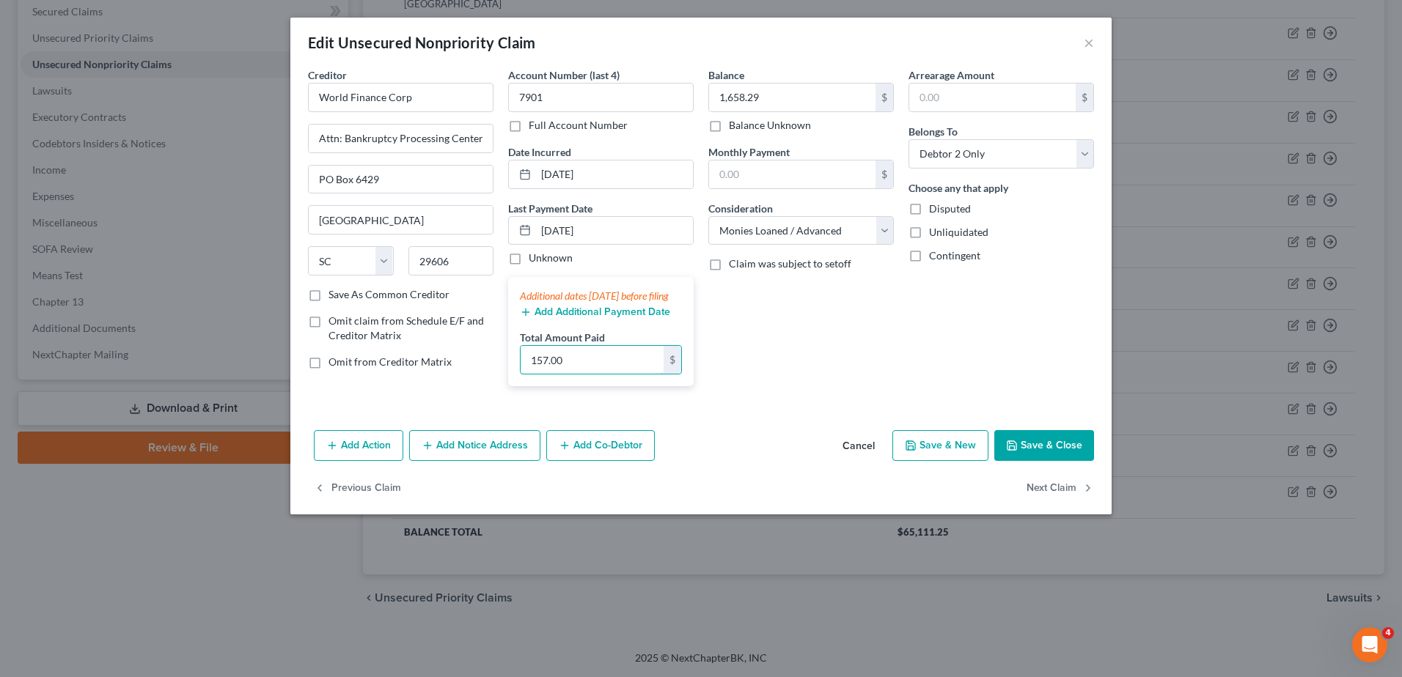
type input "157.00"
click at [1037, 460] on button "Save & Close" at bounding box center [1044, 445] width 100 height 31
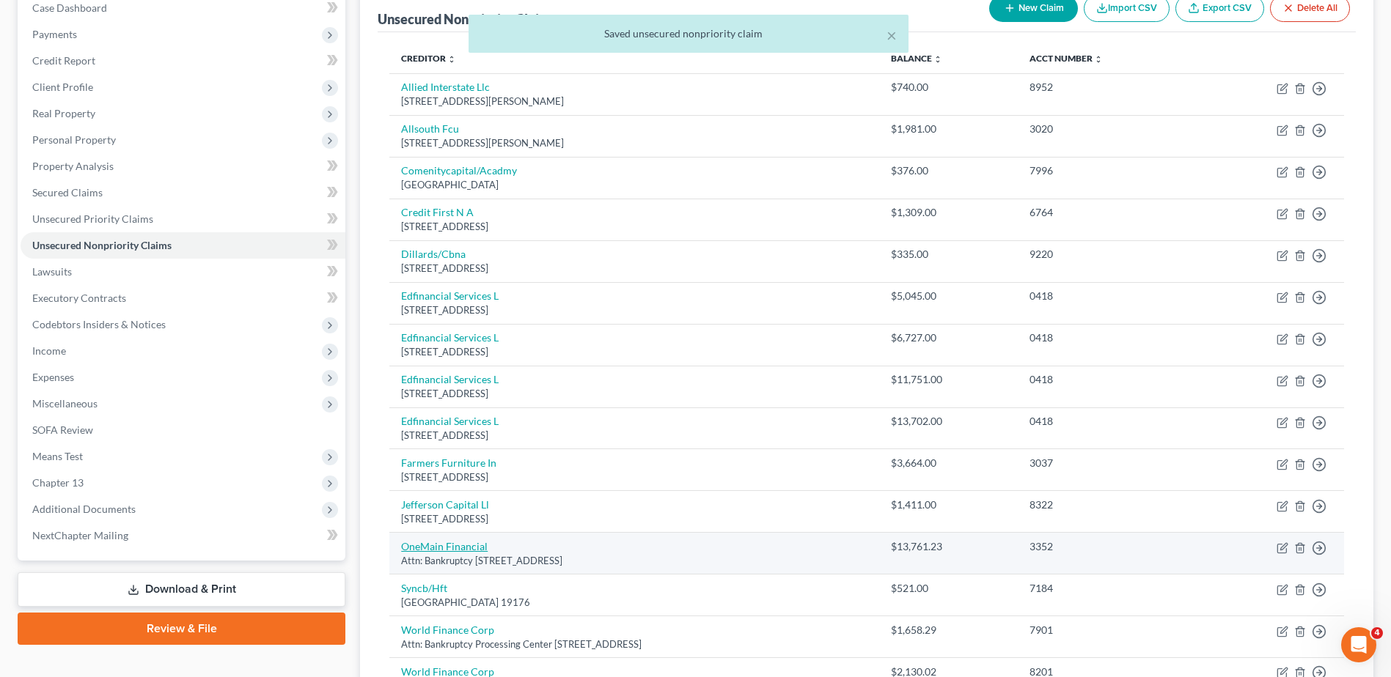
scroll to position [45, 0]
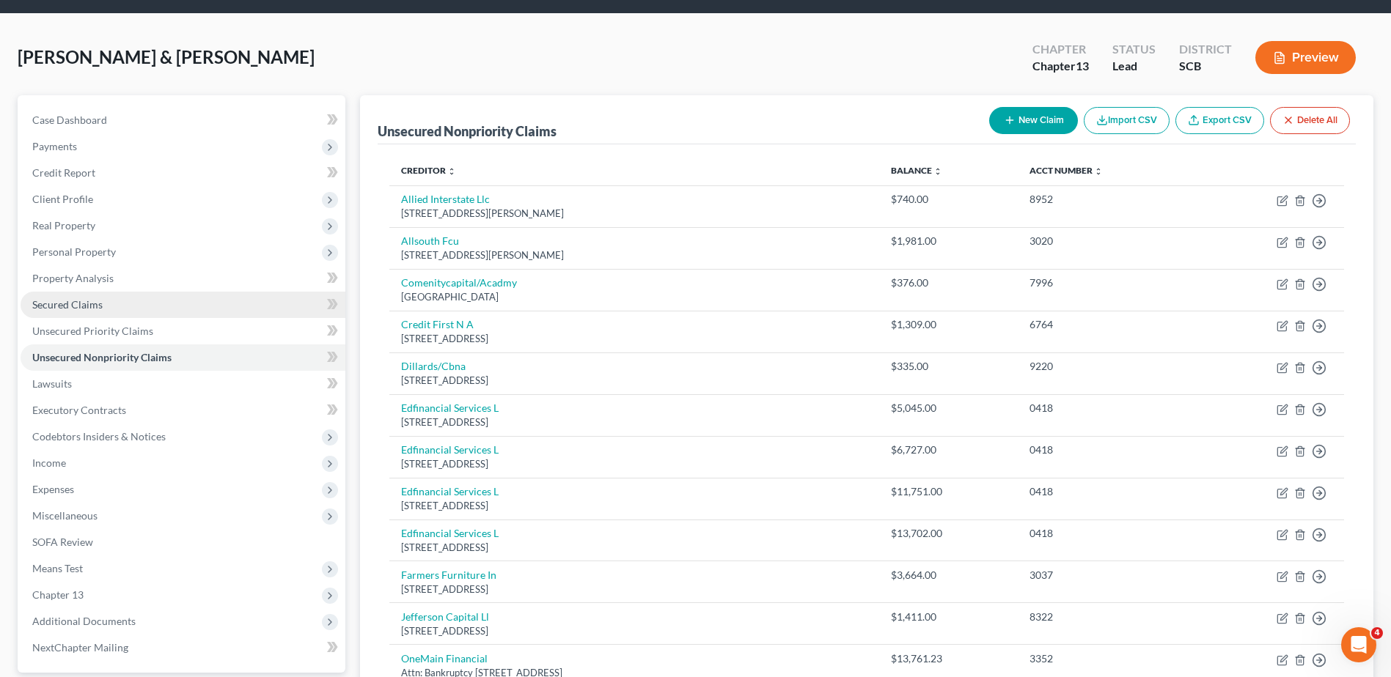
click at [154, 312] on link "Secured Claims" at bounding box center [183, 305] width 325 height 26
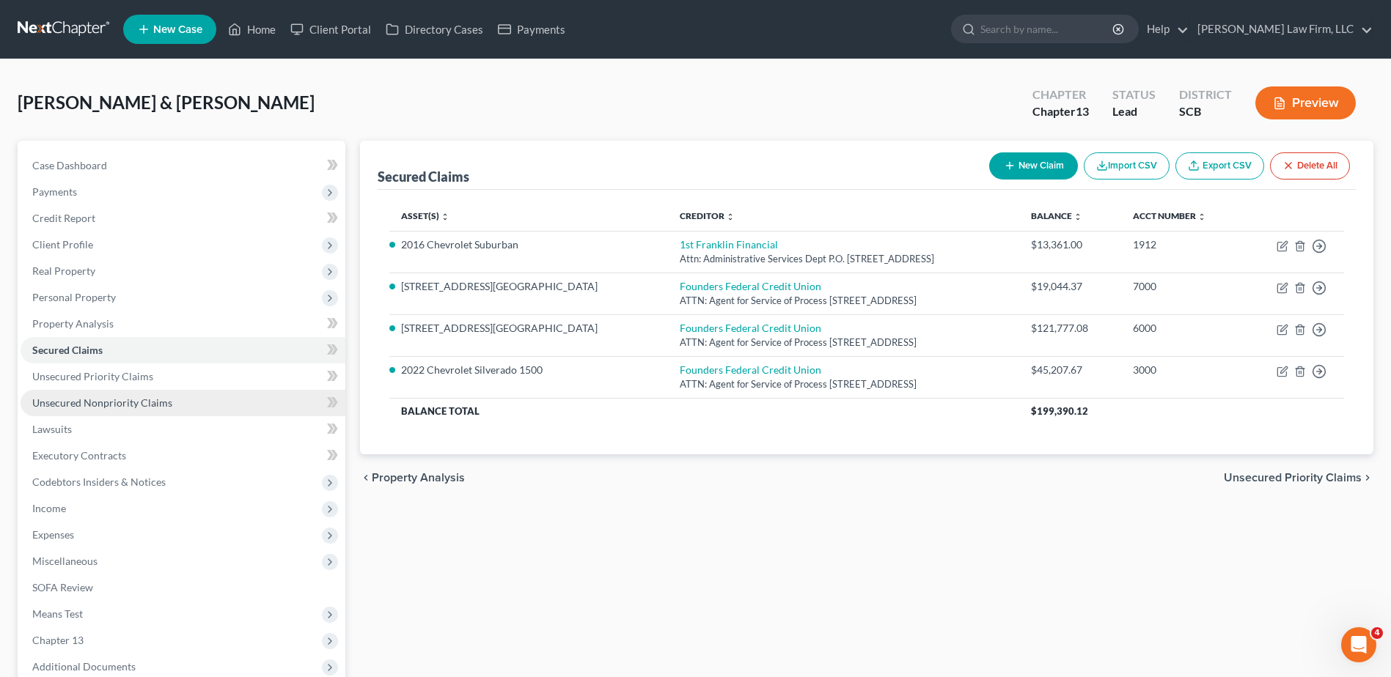
click at [144, 403] on span "Unsecured Nonpriority Claims" at bounding box center [102, 403] width 140 height 12
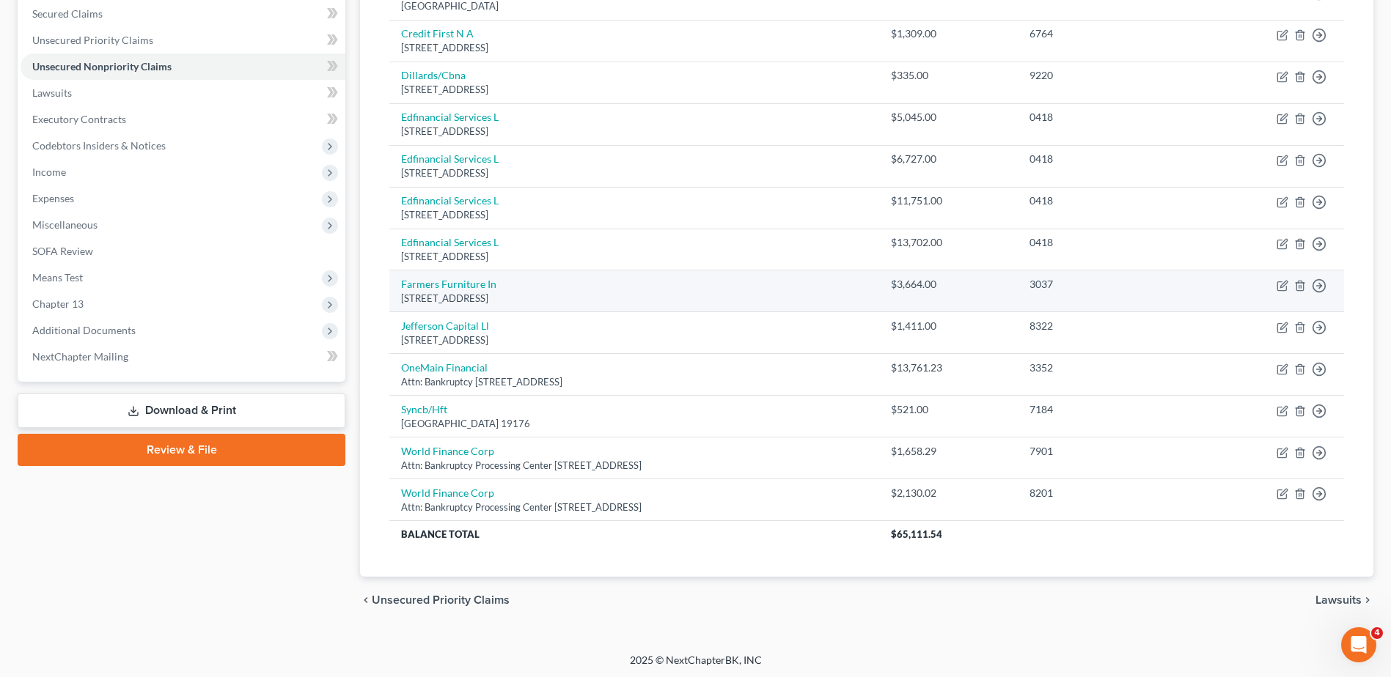
scroll to position [339, 0]
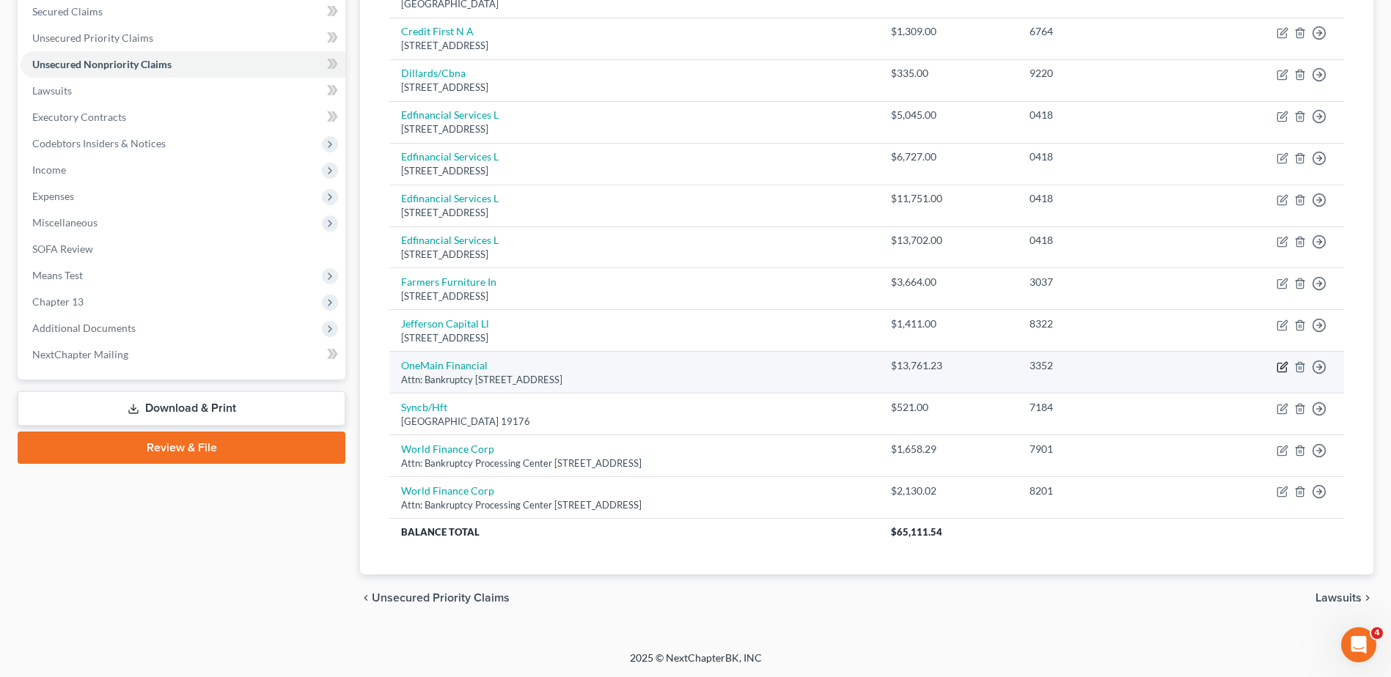
click at [1283, 366] on icon "button" at bounding box center [1283, 367] width 12 height 12
select select "15"
select select "10"
select select "0"
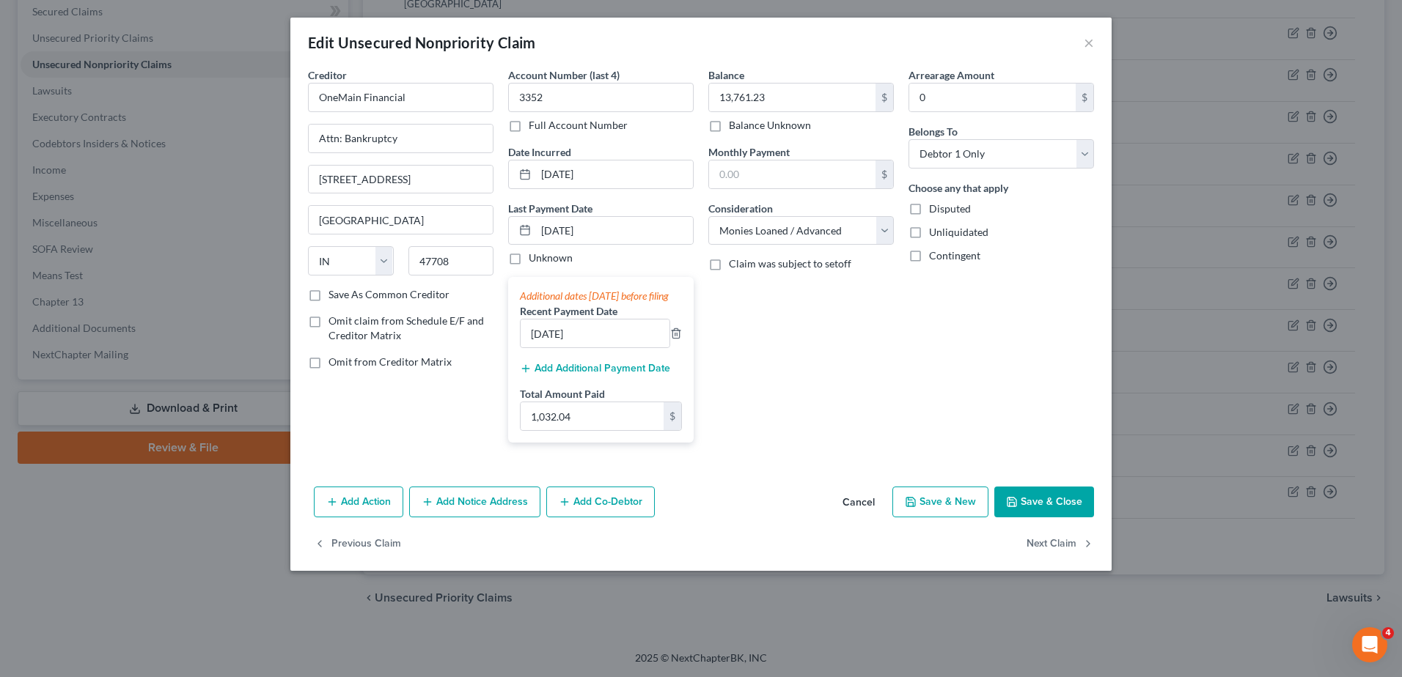
click at [1052, 517] on button "Save & Close" at bounding box center [1044, 502] width 100 height 31
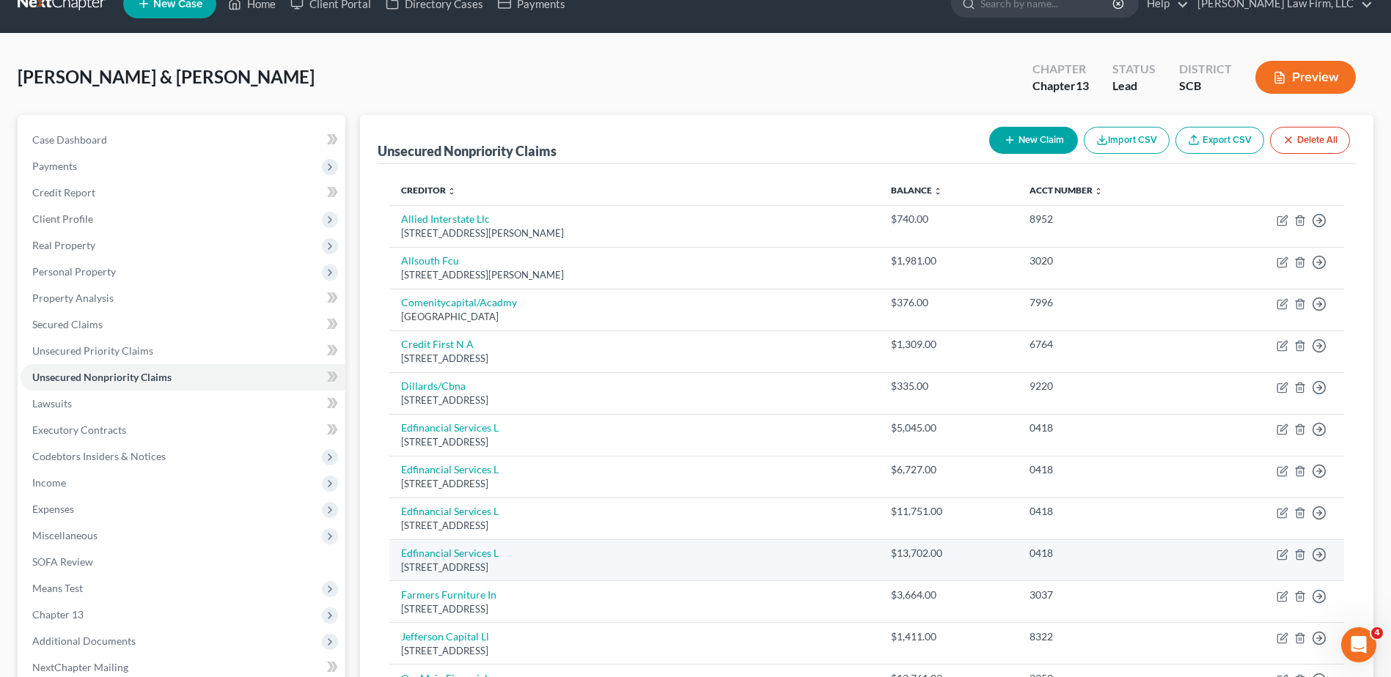
scroll to position [0, 0]
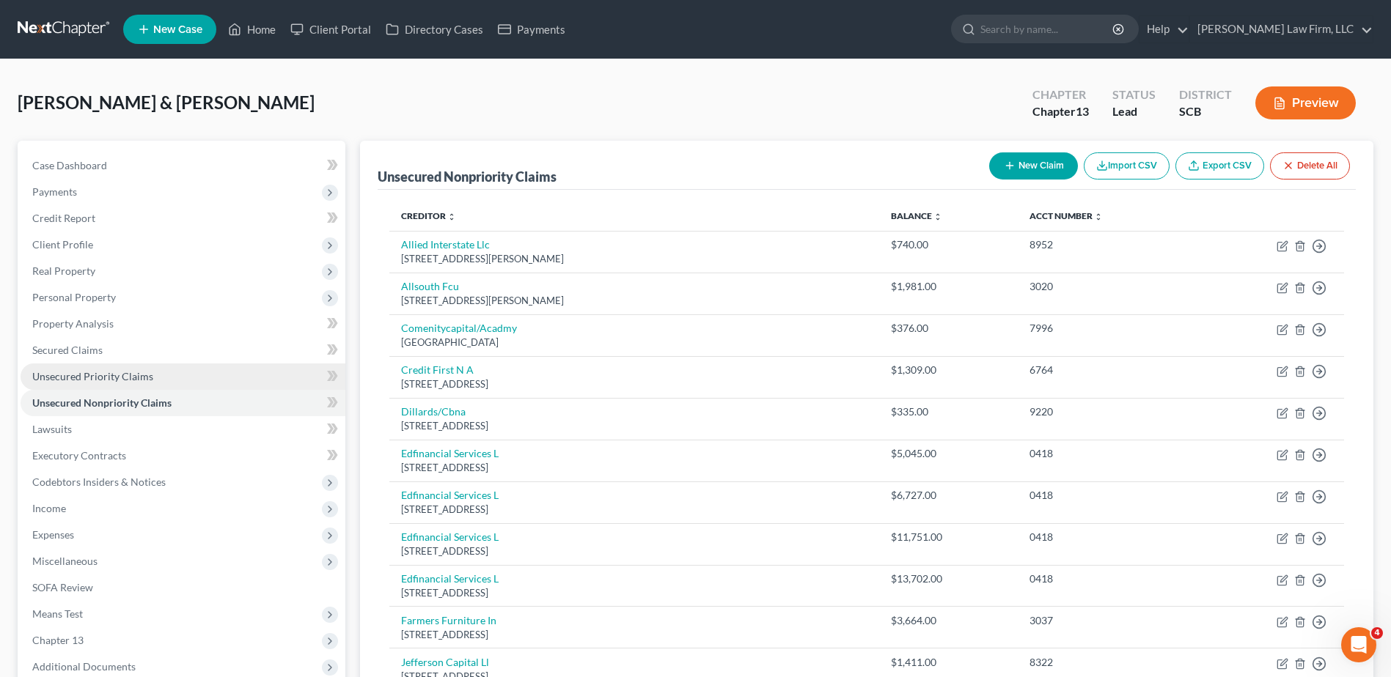
click at [146, 379] on span "Unsecured Priority Claims" at bounding box center [92, 376] width 121 height 12
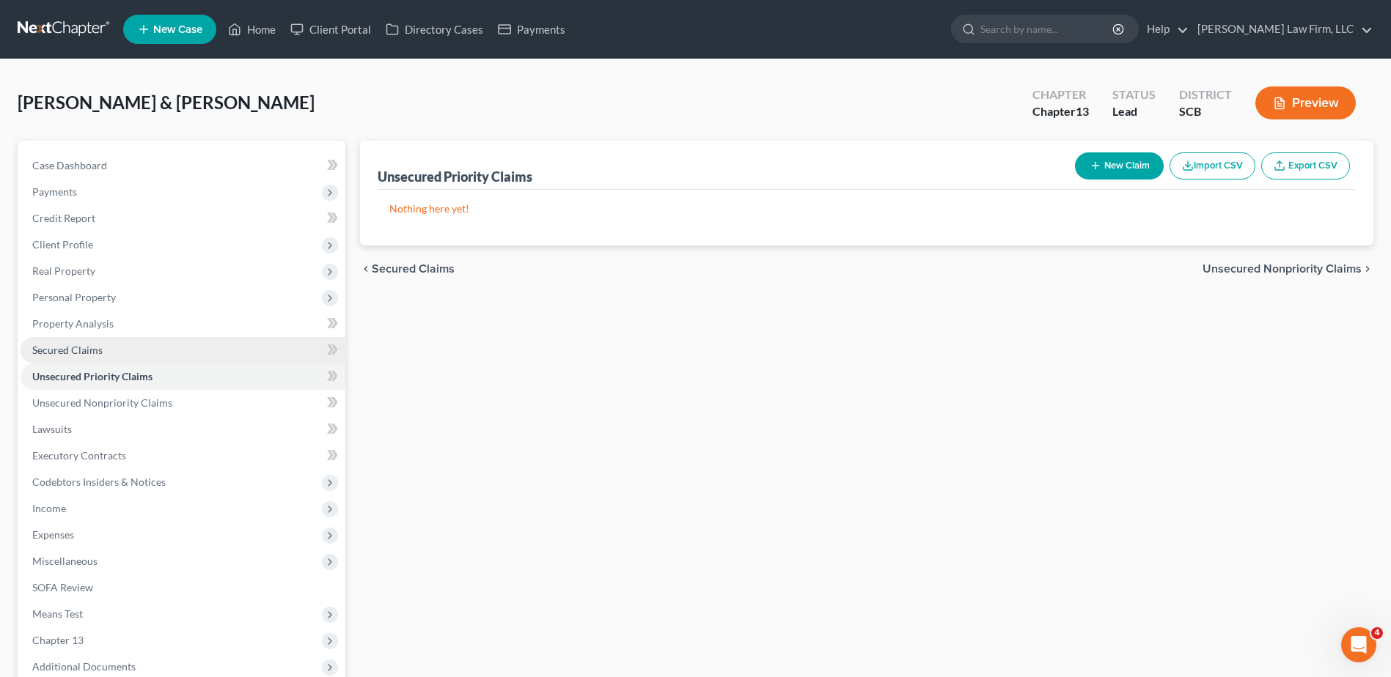
click at [119, 355] on link "Secured Claims" at bounding box center [183, 350] width 325 height 26
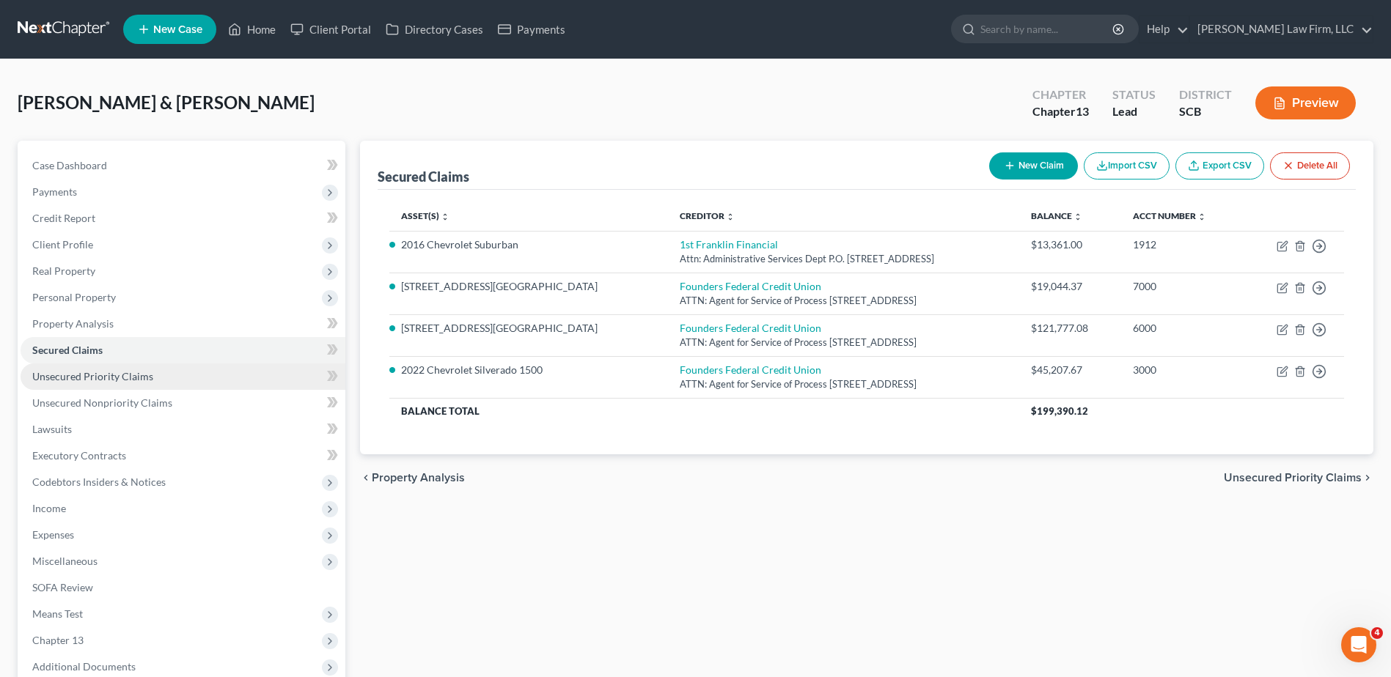
click at [121, 373] on span "Unsecured Priority Claims" at bounding box center [92, 376] width 121 height 12
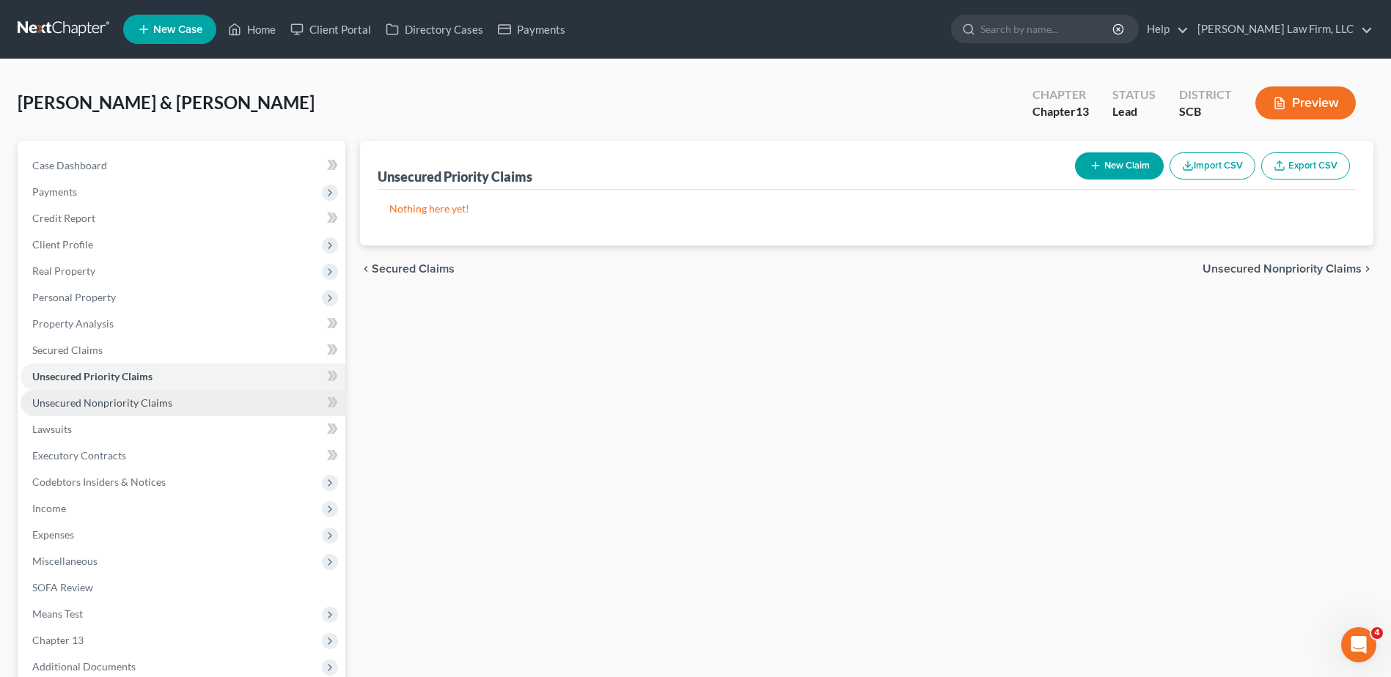
click at [120, 402] on span "Unsecured Nonpriority Claims" at bounding box center [102, 403] width 140 height 12
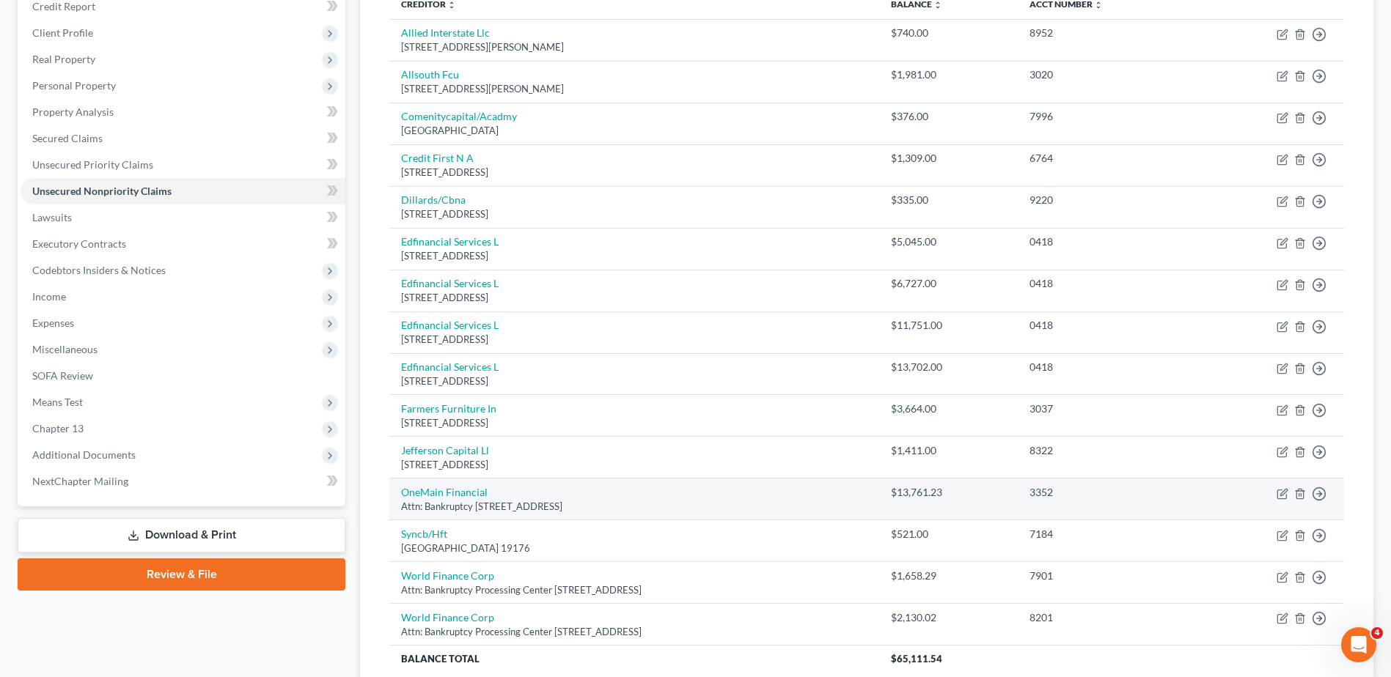
scroll to position [339, 0]
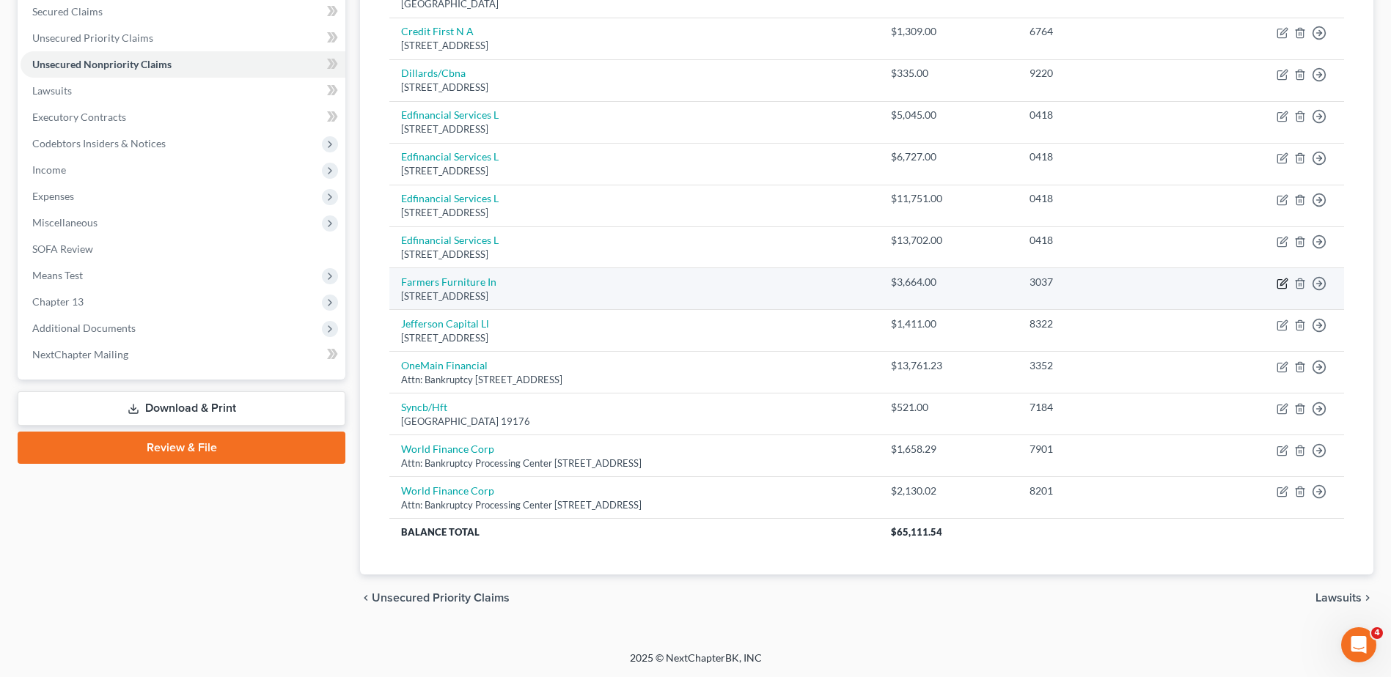
click at [1280, 282] on icon "button" at bounding box center [1283, 284] width 12 height 12
select select "10"
select select "0"
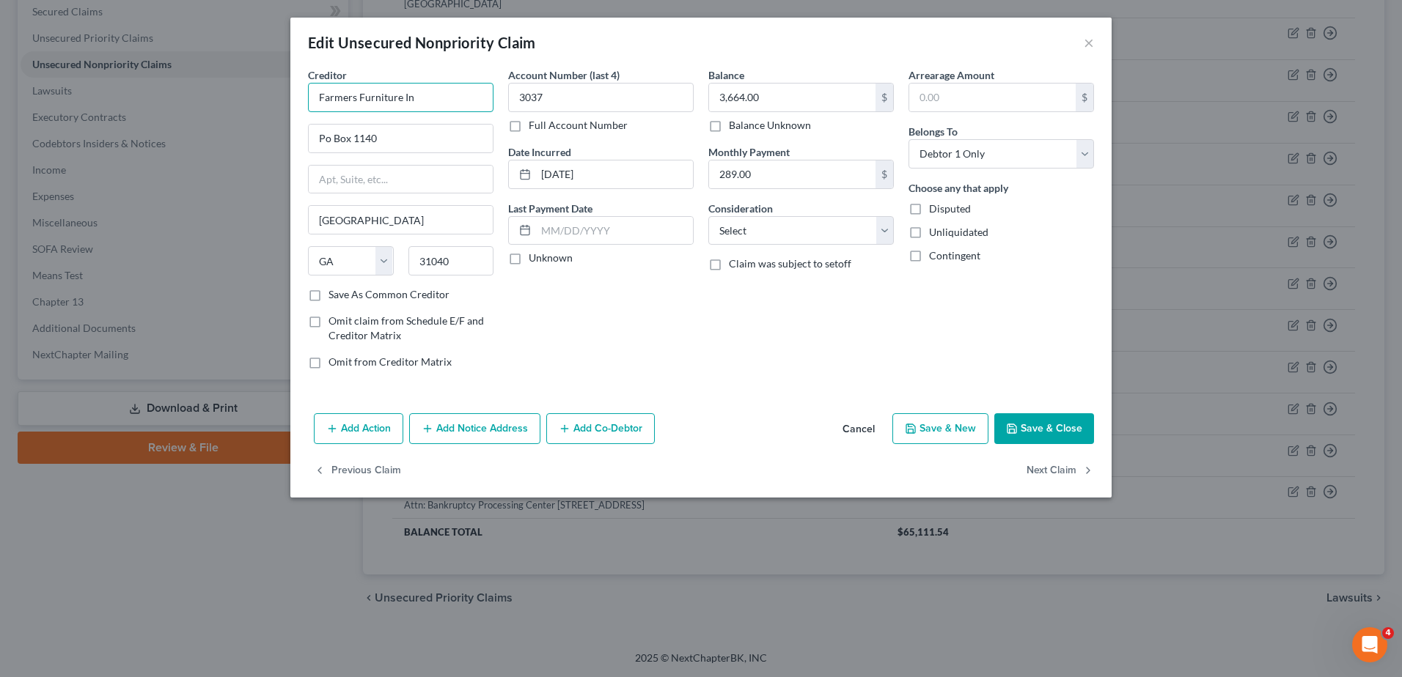
click at [459, 92] on input "Farmers Furniture In" at bounding box center [401, 97] width 186 height 29
type input "Farmers Furniture"
click at [436, 133] on div "Attn: Bankruptcy PO Box 1140, Dublin, GA 31040" at bounding box center [396, 137] width 153 height 12
type input "Attn: Bankruptcy"
type input "PO Box 1140"
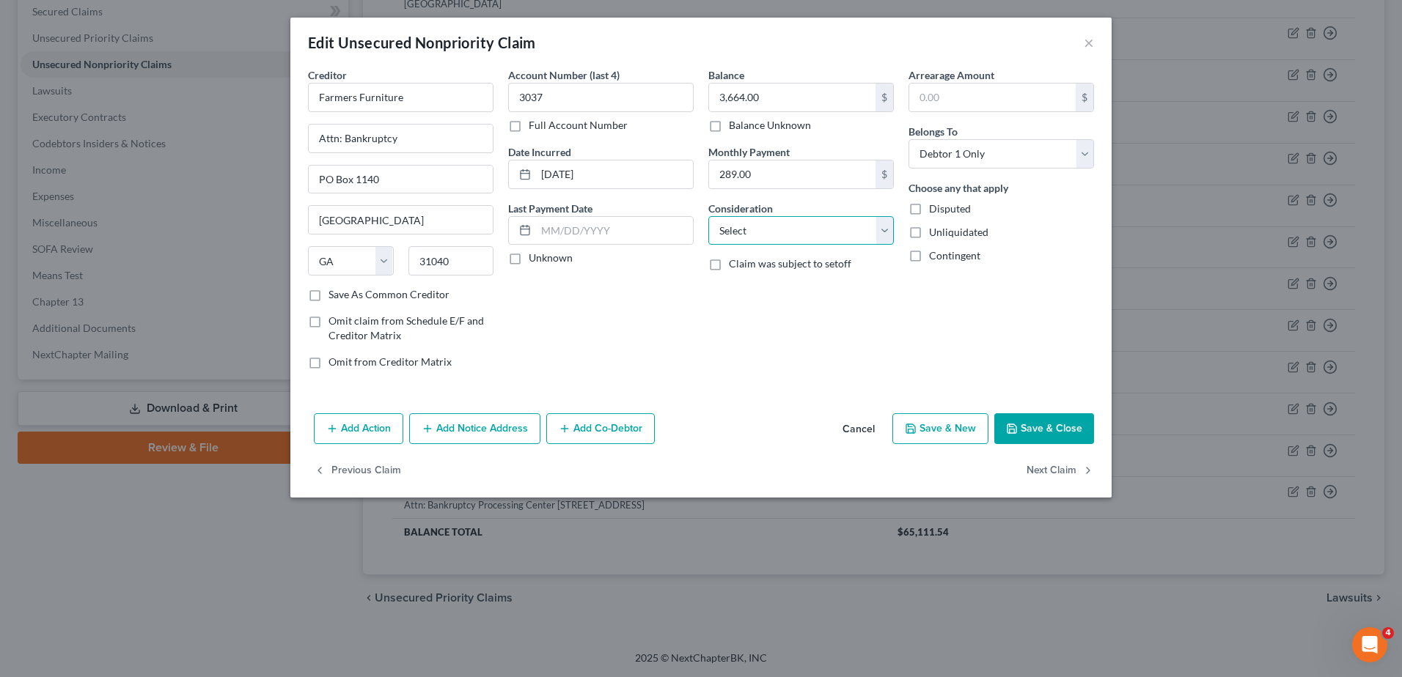
click at [801, 239] on select "Select Cable / Satellite Services Collection Agency Credit Card Debt Debt Couns…" at bounding box center [801, 230] width 186 height 29
select select "14"
click at [708, 216] on select "Select Cable / Satellite Services Collection Agency Credit Card Debt Debt Couns…" at bounding box center [801, 230] width 186 height 29
click at [788, 293] on input "text" at bounding box center [801, 287] width 184 height 28
type input "N"
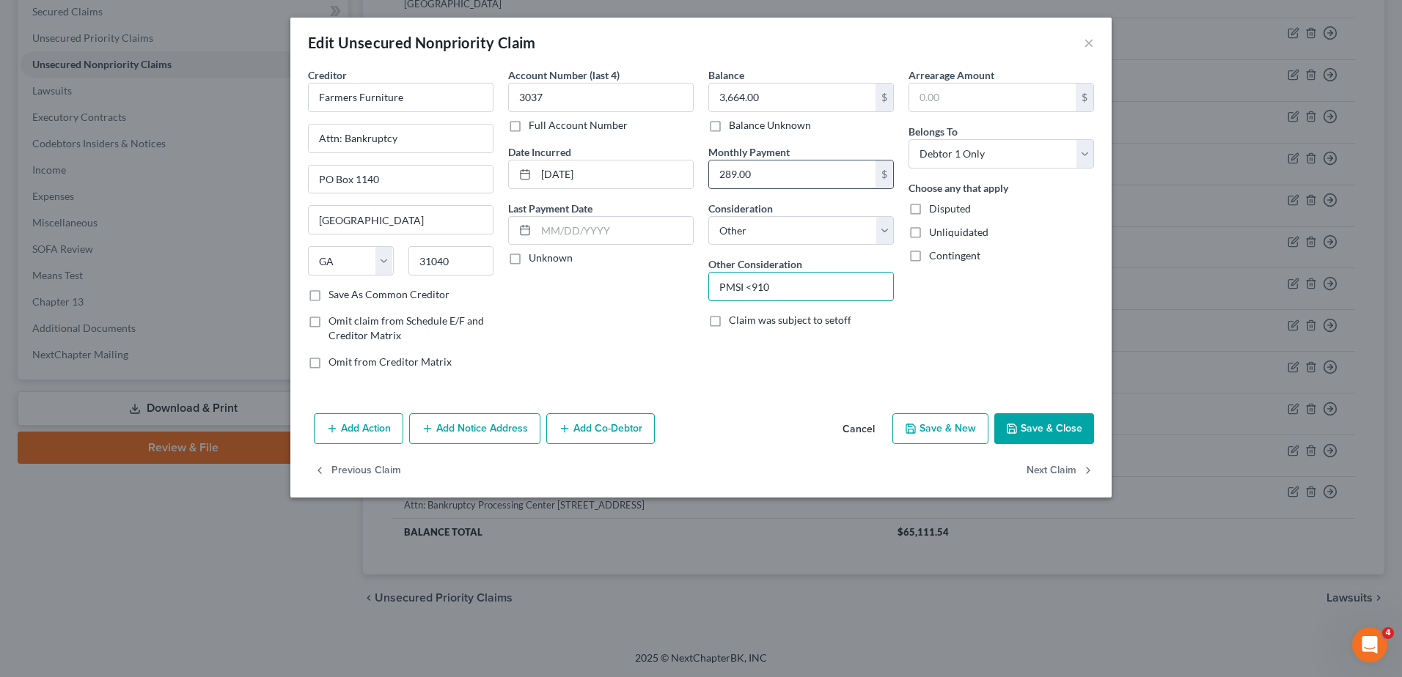
type input "PMSI <910"
click at [781, 183] on input "289.00" at bounding box center [792, 175] width 166 height 28
click at [879, 435] on button "Cancel" at bounding box center [859, 429] width 56 height 29
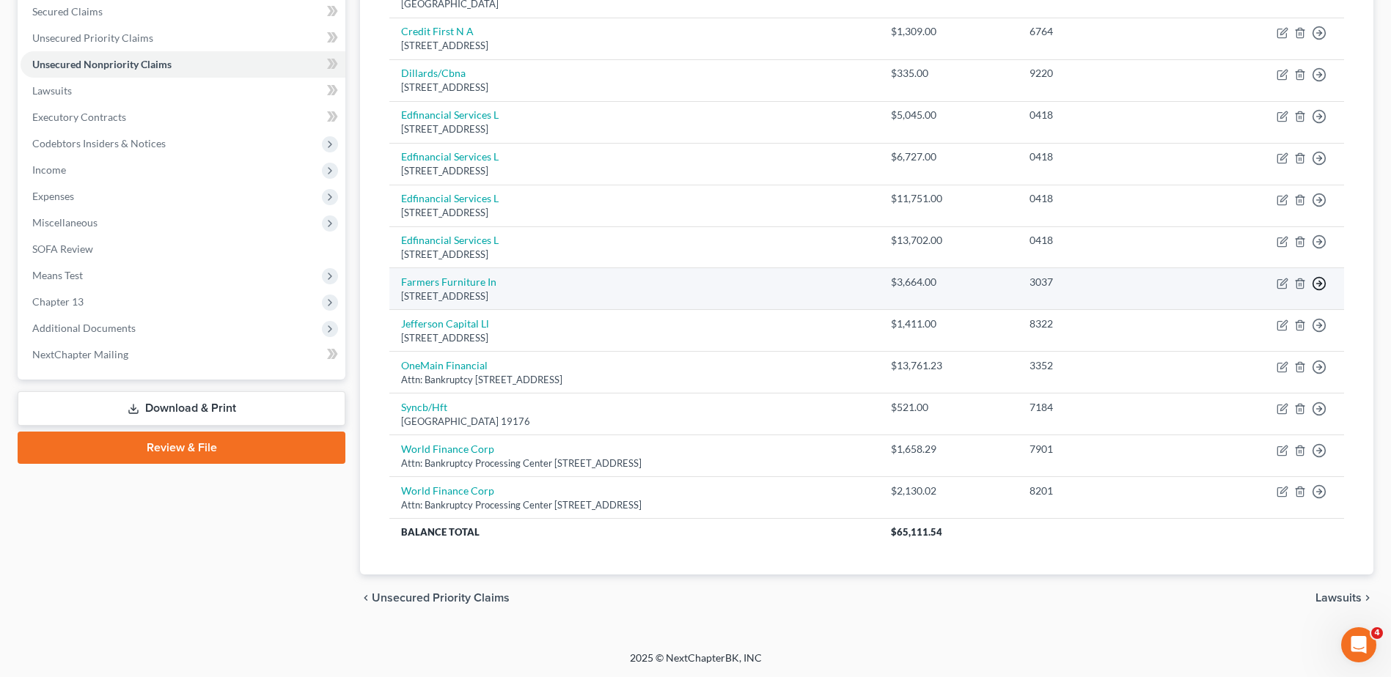
click at [1252, 298] on link "Move to D" at bounding box center [1252, 294] width 122 height 25
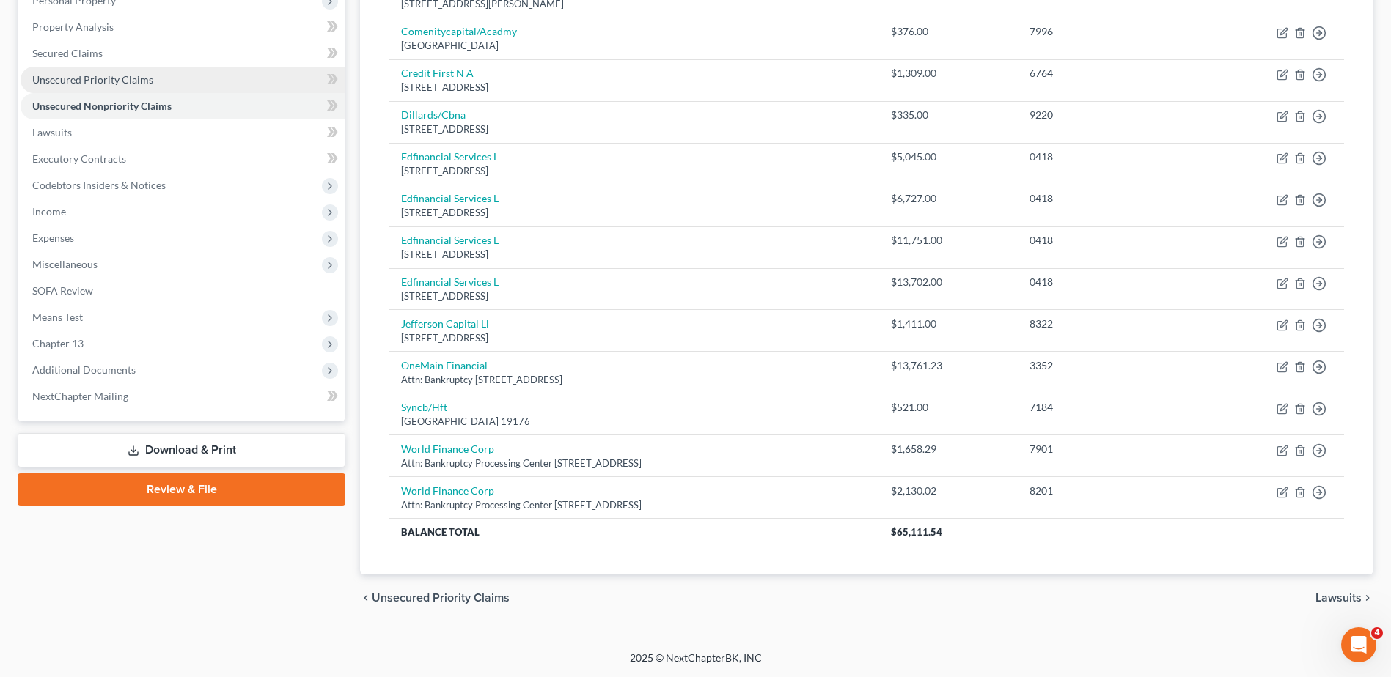
scroll to position [297, 0]
click at [98, 53] on span "Secured Claims" at bounding box center [67, 53] width 70 height 12
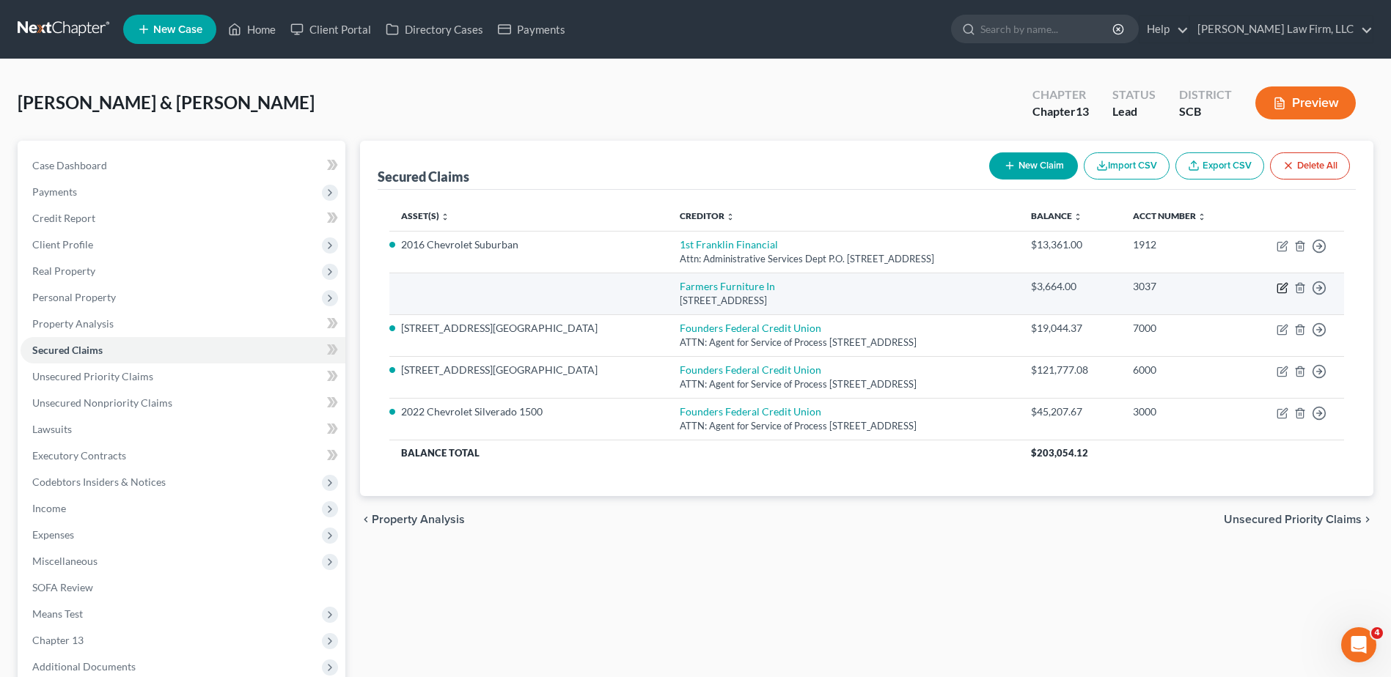
click at [1279, 287] on icon "button" at bounding box center [1283, 288] width 12 height 12
select select "10"
select select "0"
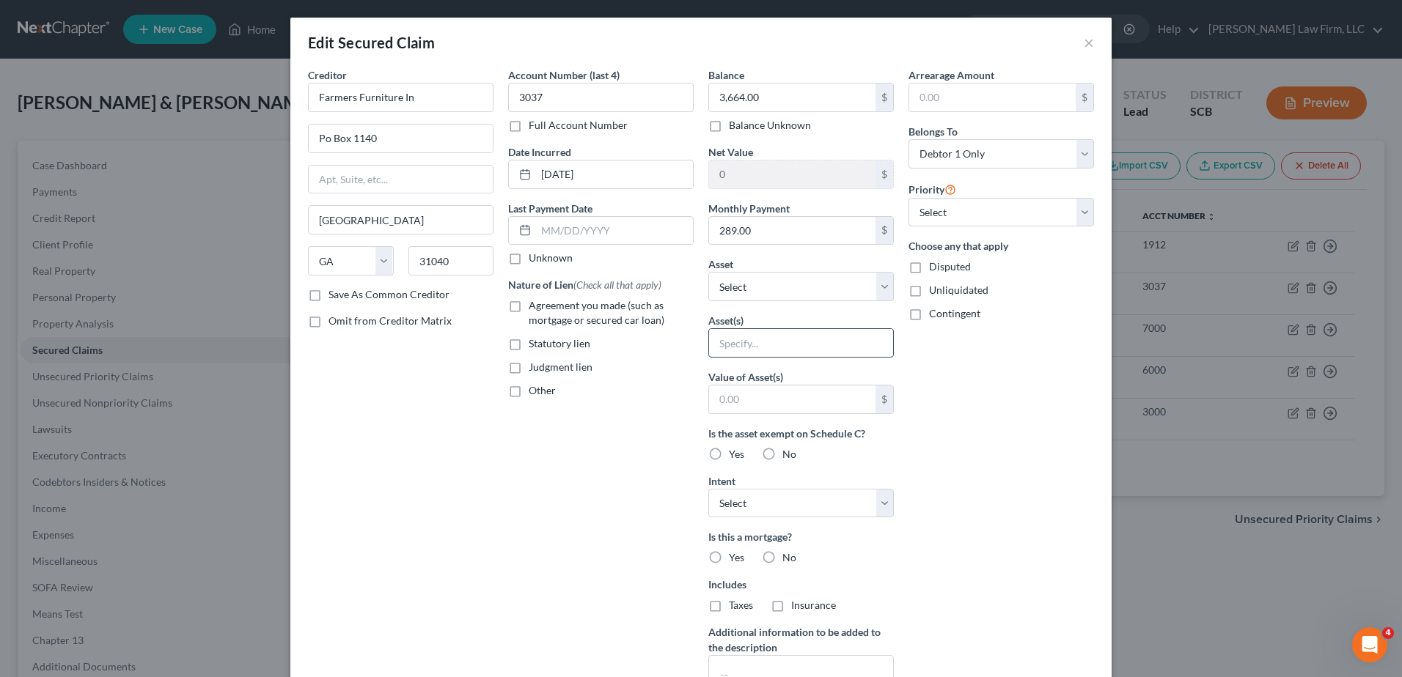
click at [745, 332] on input "text" at bounding box center [801, 343] width 184 height 28
type input "Mustang Z46 ZTR Lawn Mower"
click at [771, 395] on input "text" at bounding box center [792, 400] width 166 height 28
type input "4,099.99"
click at [729, 457] on label "Yes" at bounding box center [736, 454] width 15 height 15
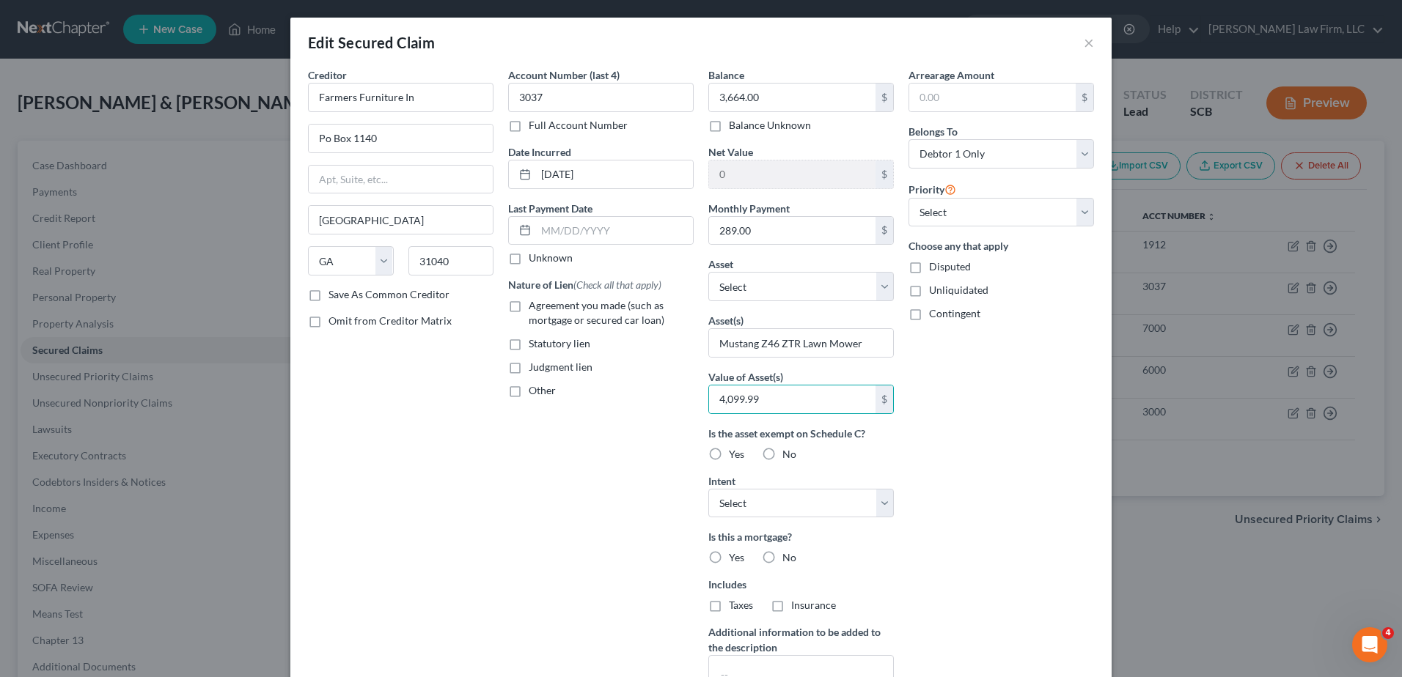
click at [735, 457] on input "Yes" at bounding box center [740, 452] width 10 height 10
radio input "true"
click at [770, 398] on input "4,099.99" at bounding box center [792, 400] width 166 height 28
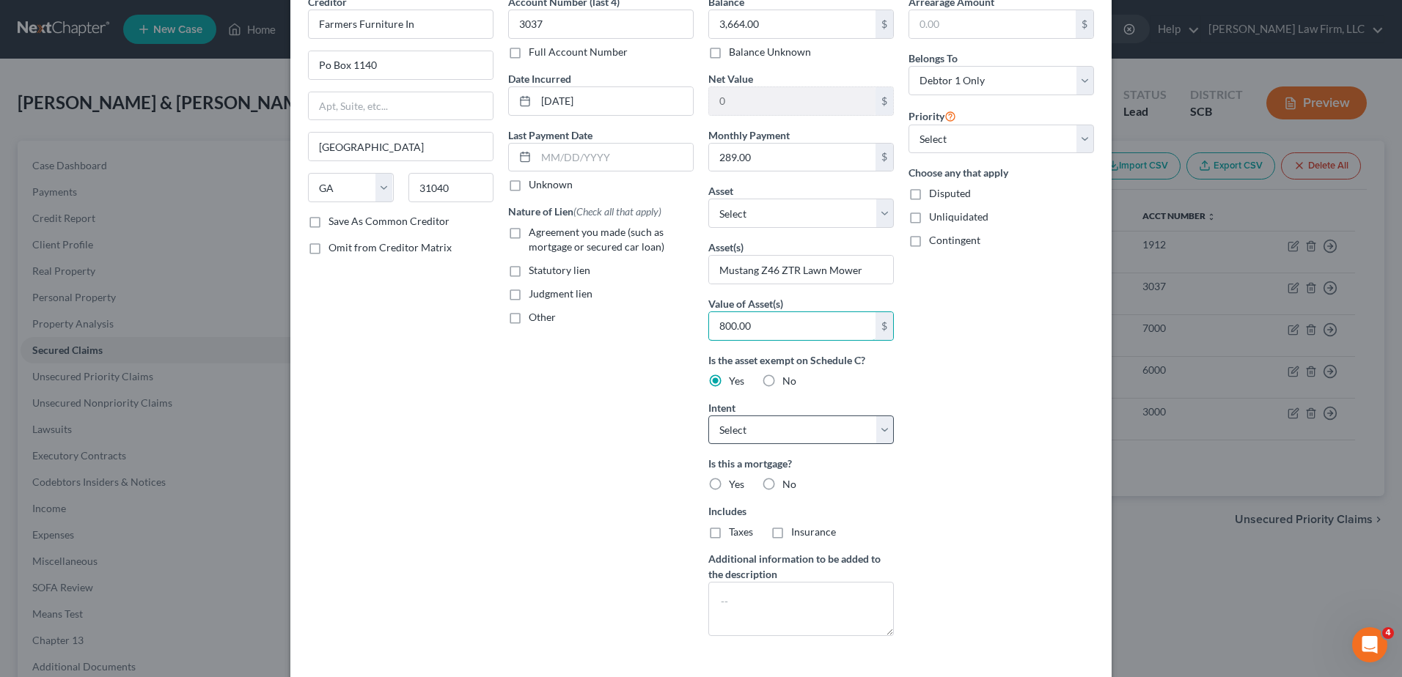
type input "800.00"
click at [857, 424] on select "Select Surrender Redeem Reaffirm Avoid Other" at bounding box center [801, 430] width 186 height 29
select select "4"
click at [708, 416] on select "Select Surrender Redeem Reaffirm Avoid Other" at bounding box center [801, 430] width 186 height 29
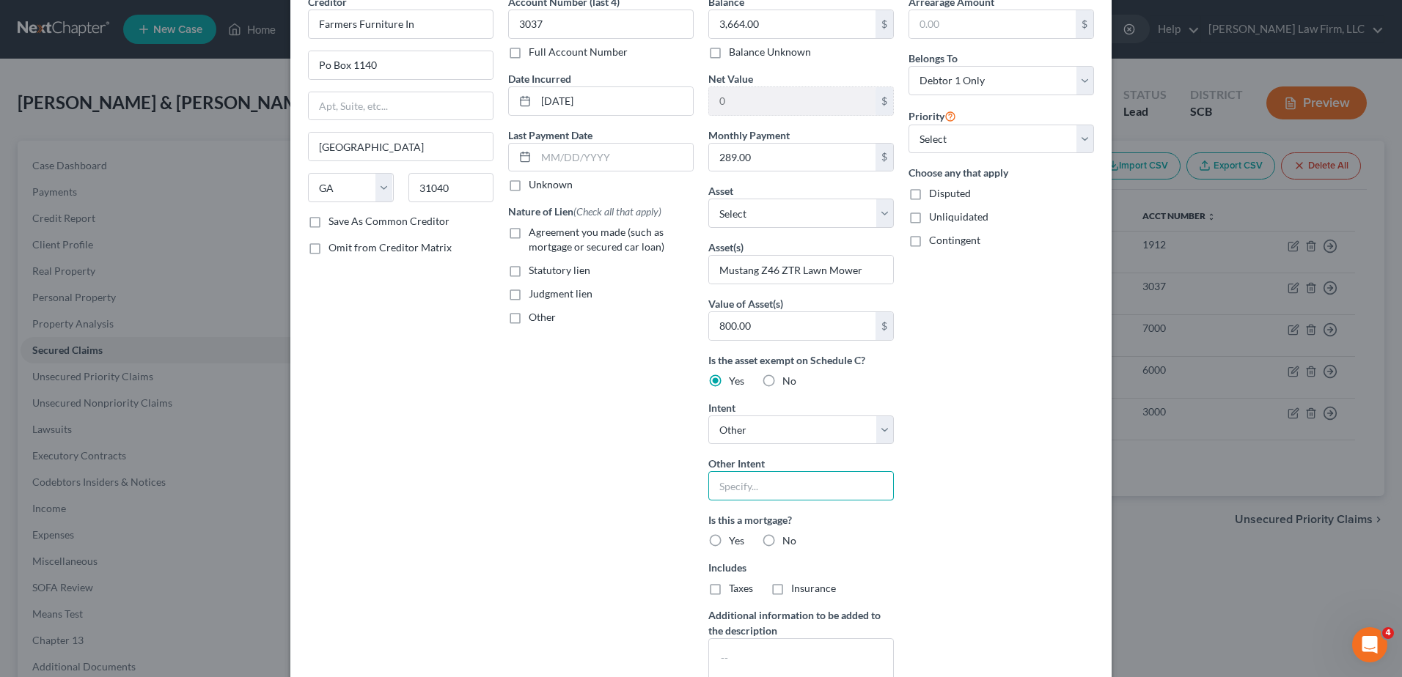
click at [764, 492] on input "text" at bounding box center [801, 485] width 186 height 29
click at [991, 472] on div "Arrearage Amount $ Belongs To * Select Debtor 1 Only Debtor 2 Only Debtor 1 And…" at bounding box center [1001, 349] width 200 height 710
drag, startPoint x: 872, startPoint y: 432, endPoint x: 861, endPoint y: 436, distance: 11.8
click at [872, 432] on select "Select Surrender Redeem Reaffirm Avoid Other" at bounding box center [801, 430] width 186 height 29
select select
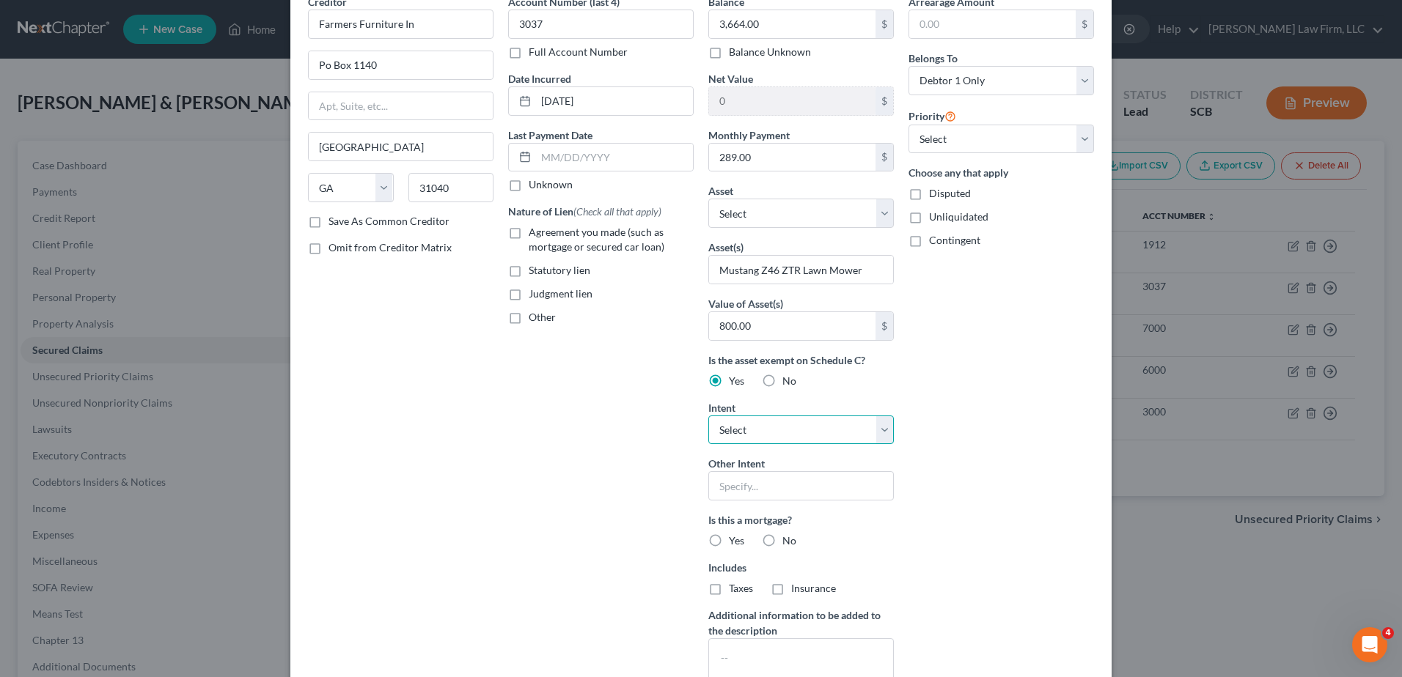
click at [708, 416] on select "Select Surrender Redeem Reaffirm Avoid Other" at bounding box center [801, 430] width 186 height 29
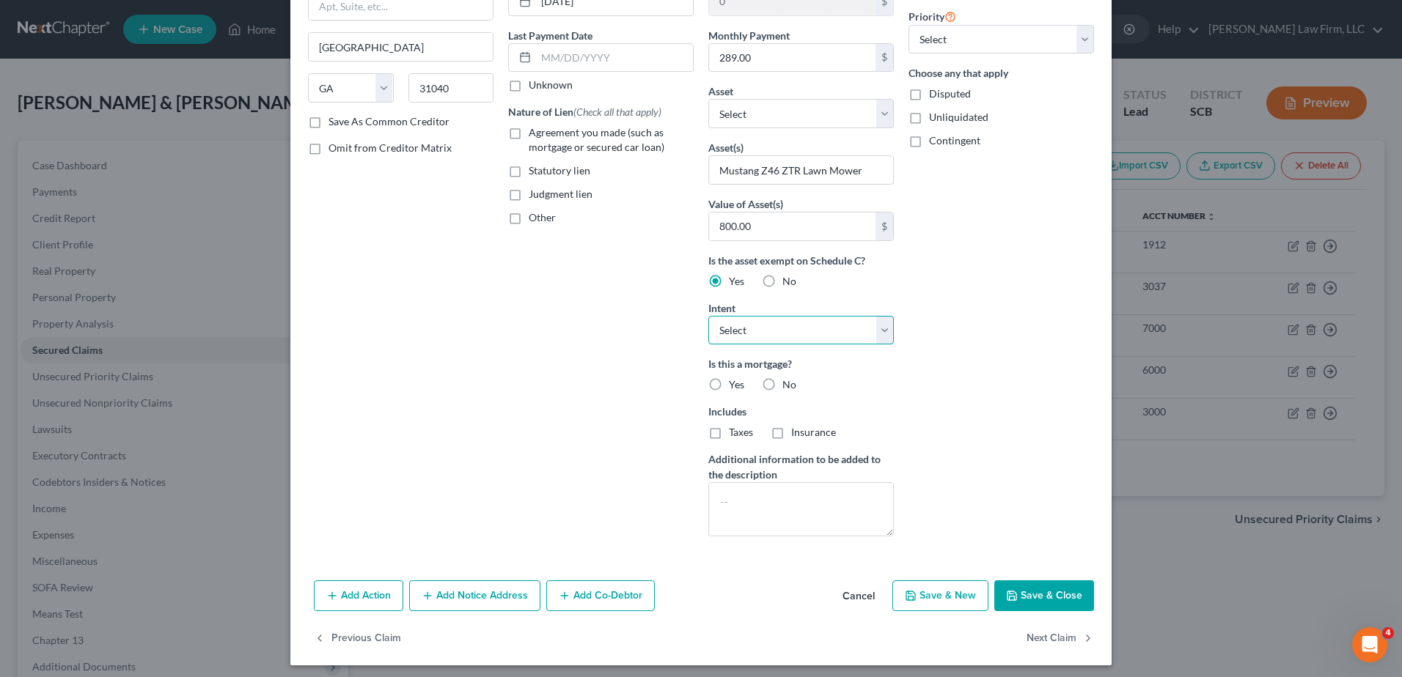
scroll to position [179, 0]
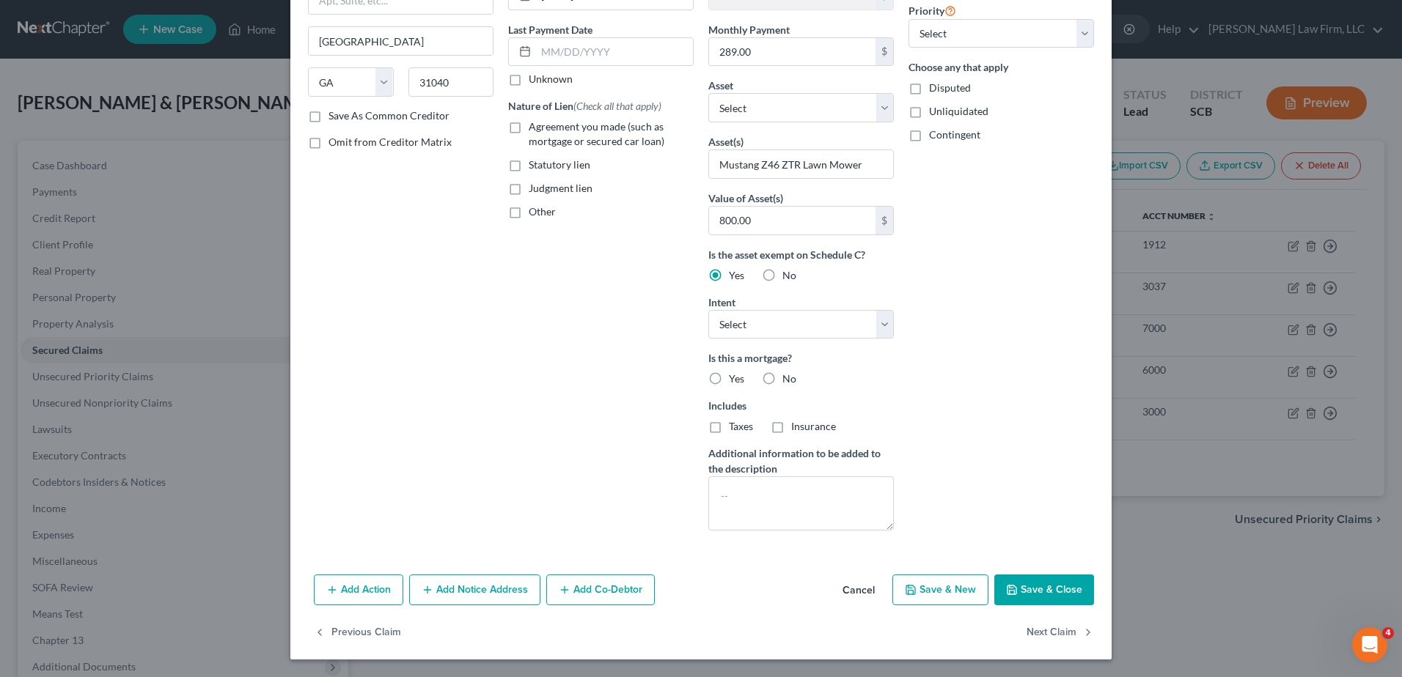
click at [782, 382] on label "No" at bounding box center [789, 379] width 14 height 15
click at [788, 381] on input "No" at bounding box center [793, 377] width 10 height 10
radio input "true"
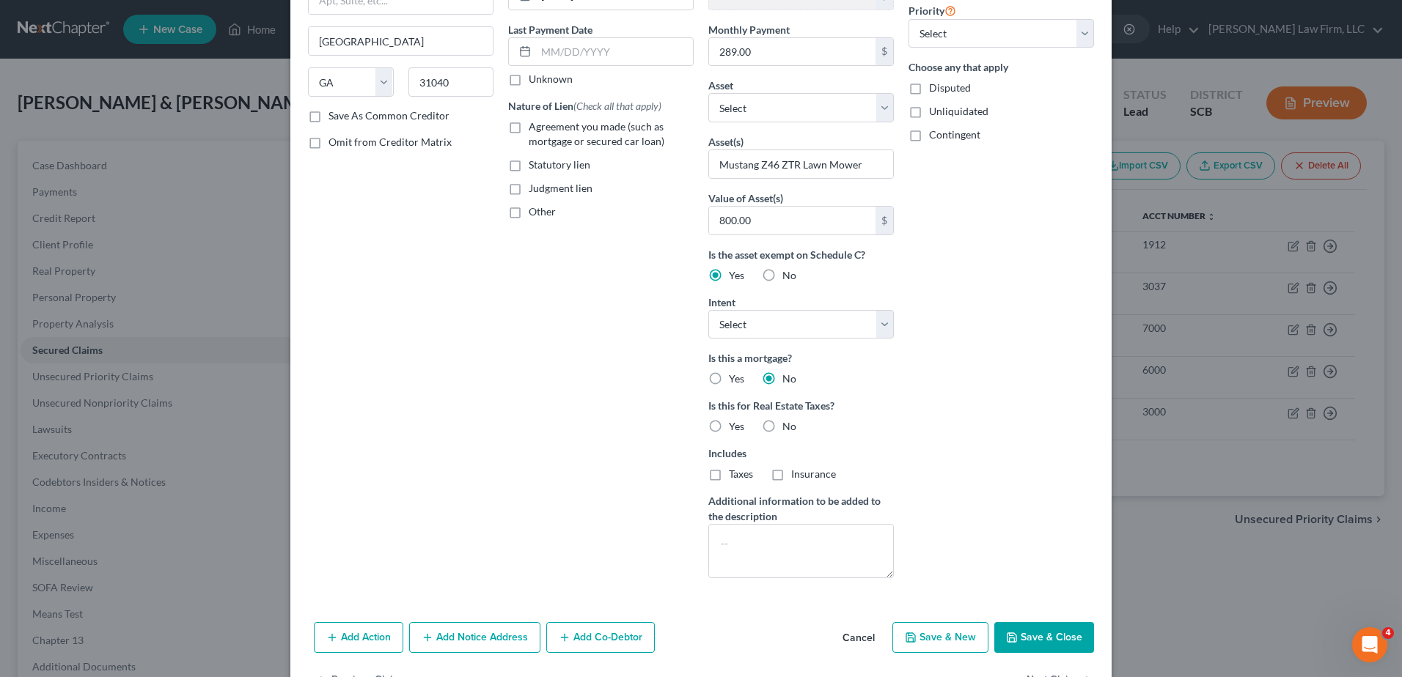
click at [782, 427] on label "No" at bounding box center [789, 426] width 14 height 15
click at [788, 427] on input "No" at bounding box center [793, 424] width 10 height 10
radio input "true"
click at [749, 538] on textarea at bounding box center [801, 551] width 186 height 54
type textarea "Contract Interest Rate:"
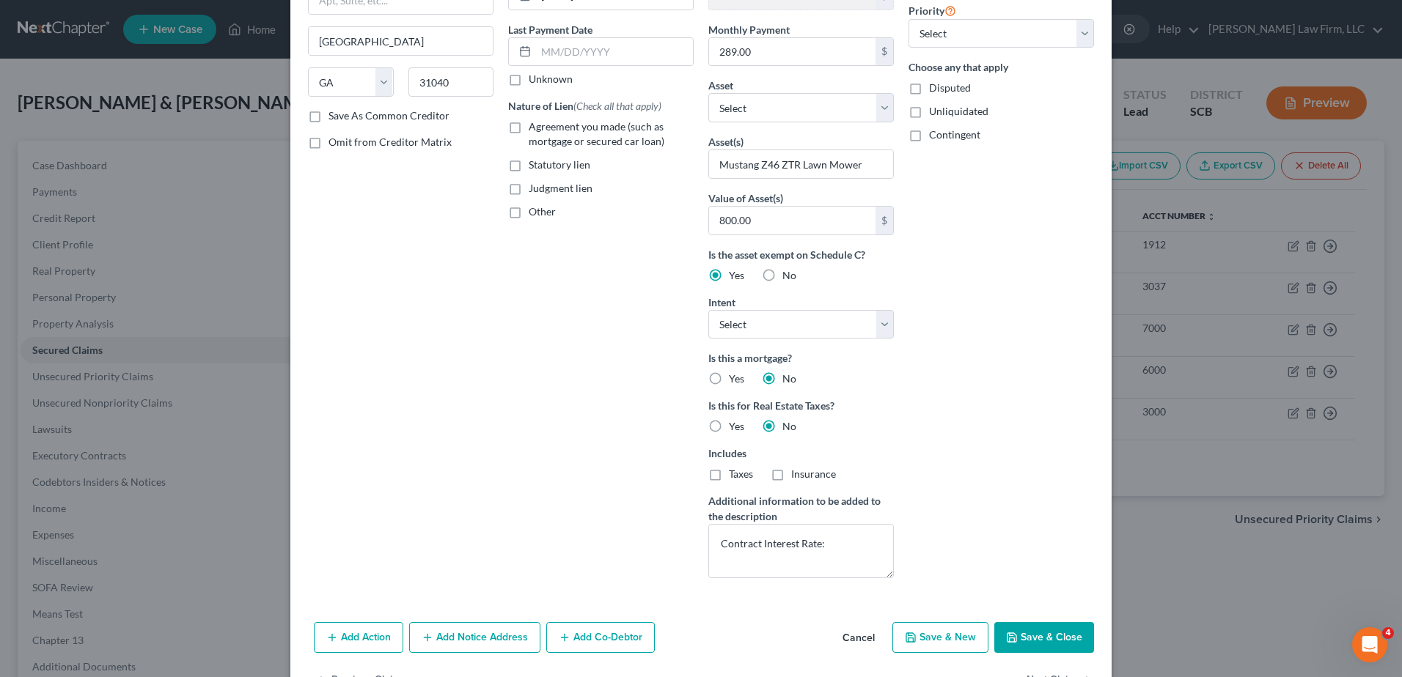
drag, startPoint x: 557, startPoint y: 130, endPoint x: 557, endPoint y: 138, distance: 8.1
click at [557, 131] on span "Agreement you made (such as mortgage or secured car loan)" at bounding box center [597, 133] width 136 height 27
click at [544, 129] on input "Agreement you made (such as mortgage or secured car loan)" at bounding box center [540, 125] width 10 height 10
checkbox input "true"
click at [540, 212] on span "Other" at bounding box center [542, 211] width 27 height 12
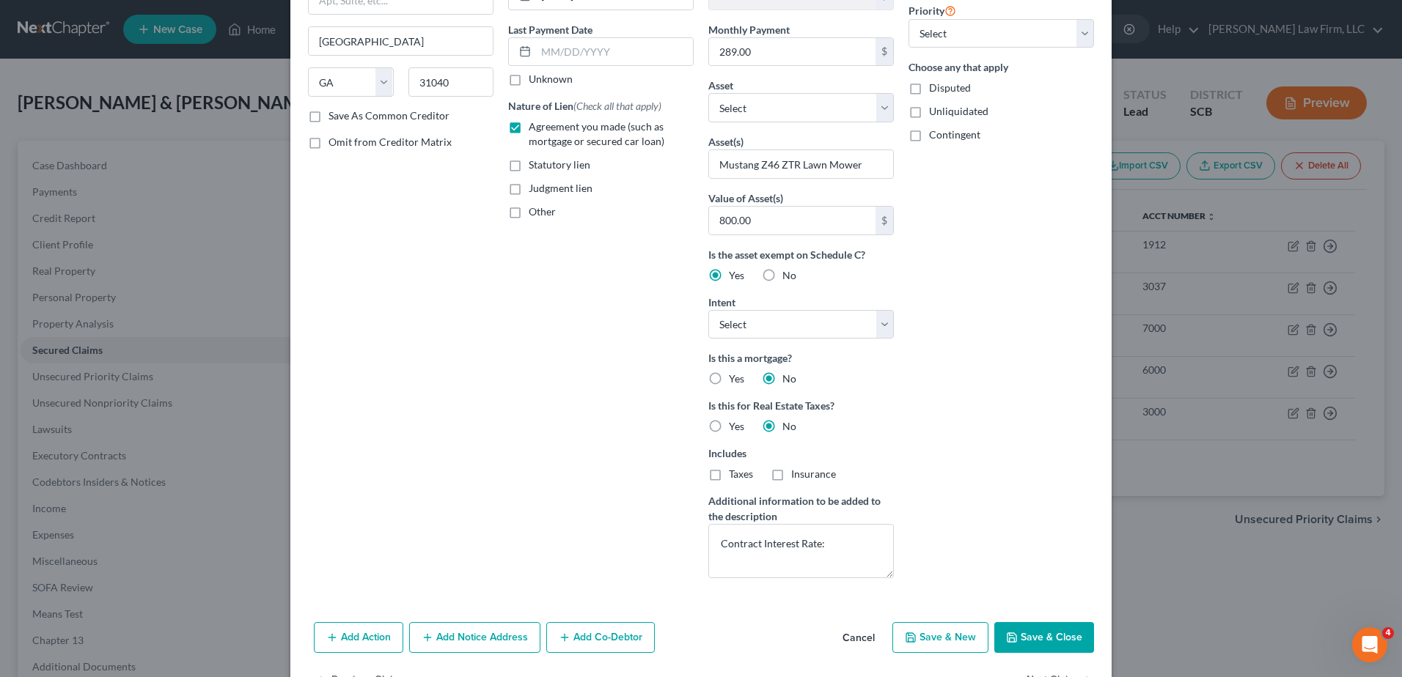
click at [540, 212] on input "Other" at bounding box center [540, 210] width 10 height 10
checkbox input "true"
click at [545, 251] on input "text" at bounding box center [601, 246] width 184 height 28
type input "PMSI"
click at [851, 557] on textarea "Contract Interest Rate:" at bounding box center [801, 551] width 186 height 54
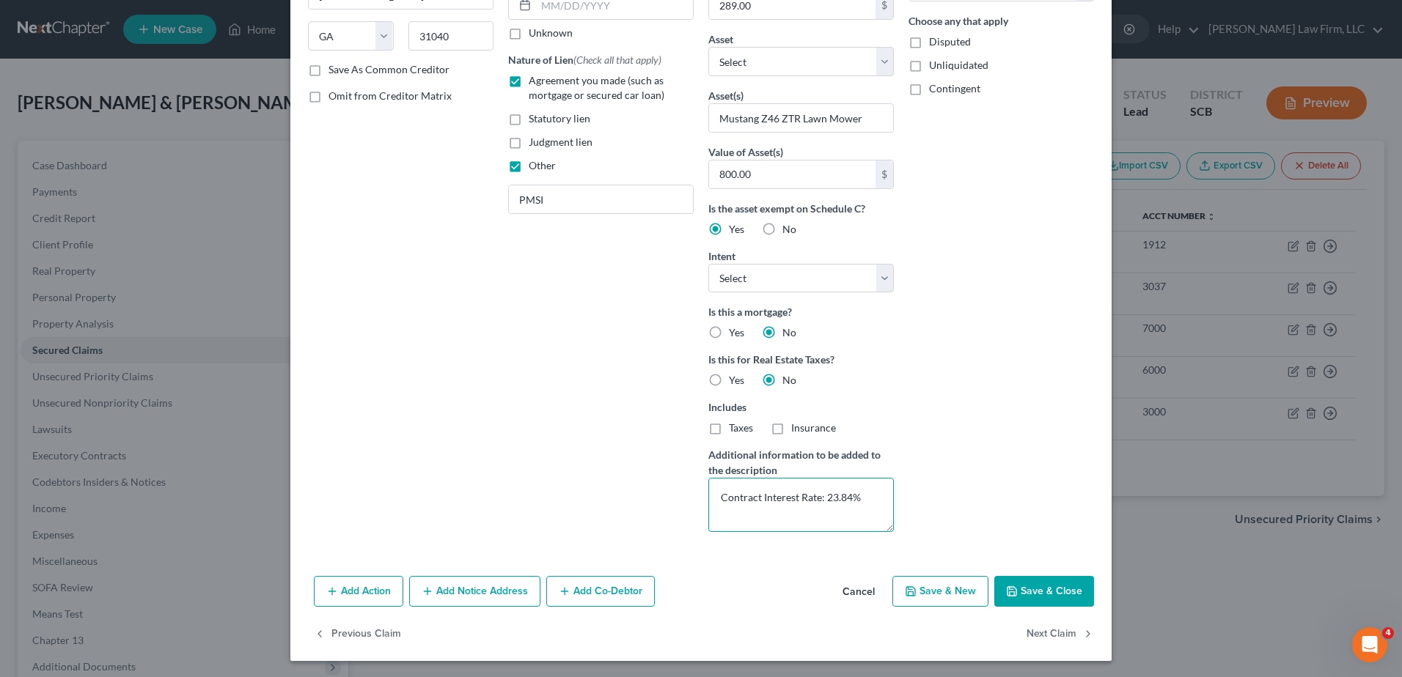
scroll to position [227, 0]
click at [713, 495] on textarea "Contract Interest Rate: 23.84%" at bounding box center [801, 504] width 186 height 54
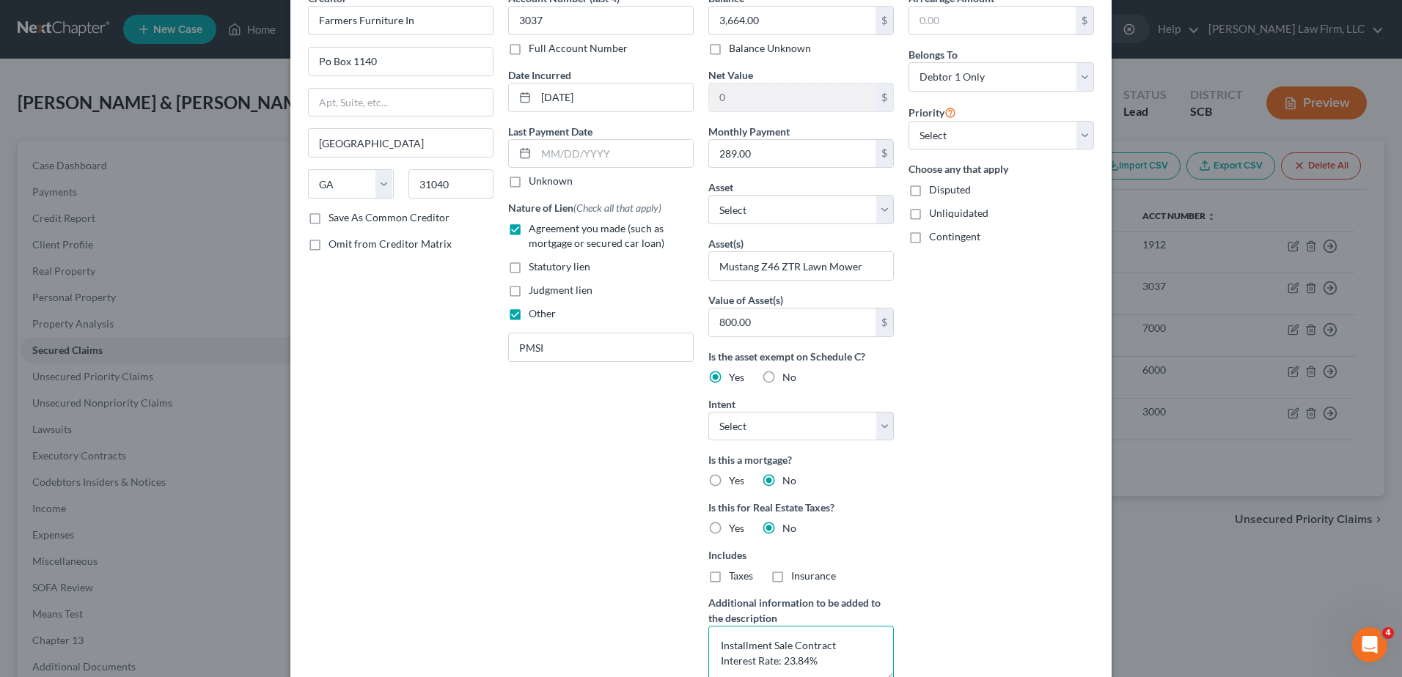
scroll to position [7, 0]
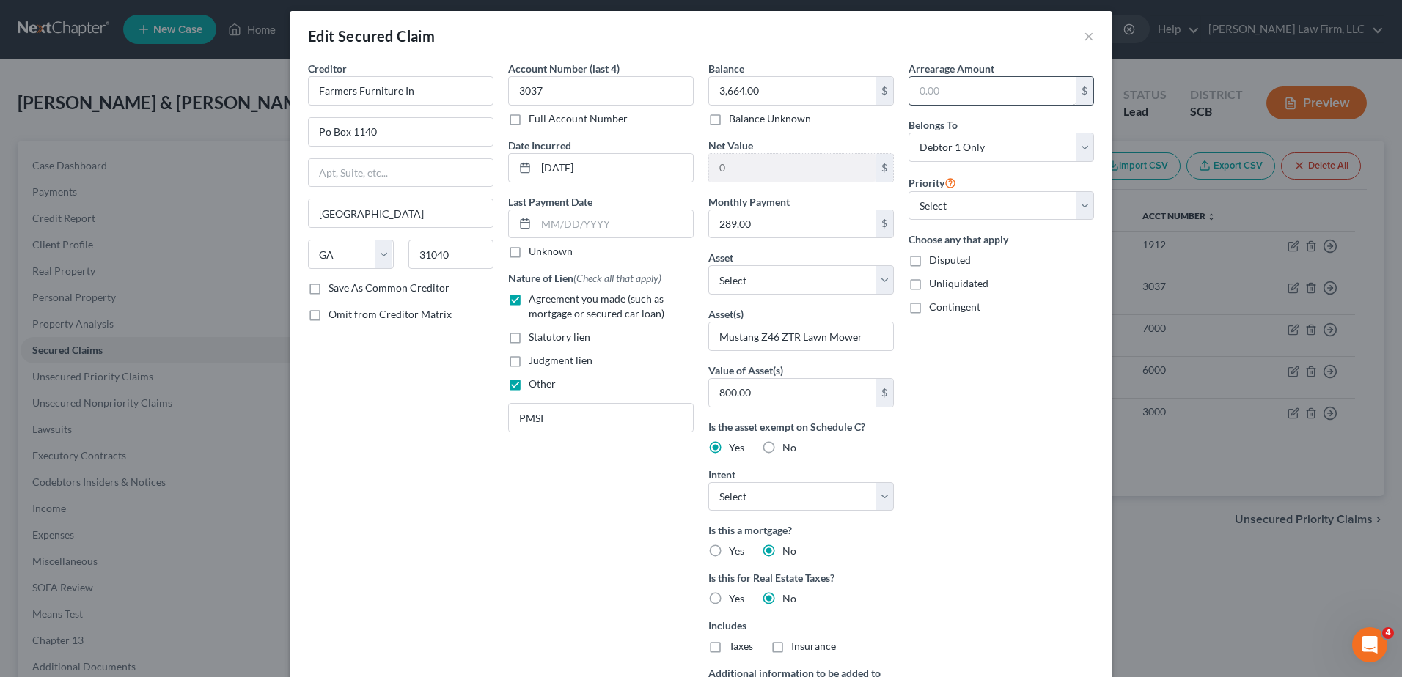
type textarea "Installment Sale Contract Interest Rate: 23.84%"
click at [957, 100] on input "text" at bounding box center [992, 91] width 166 height 28
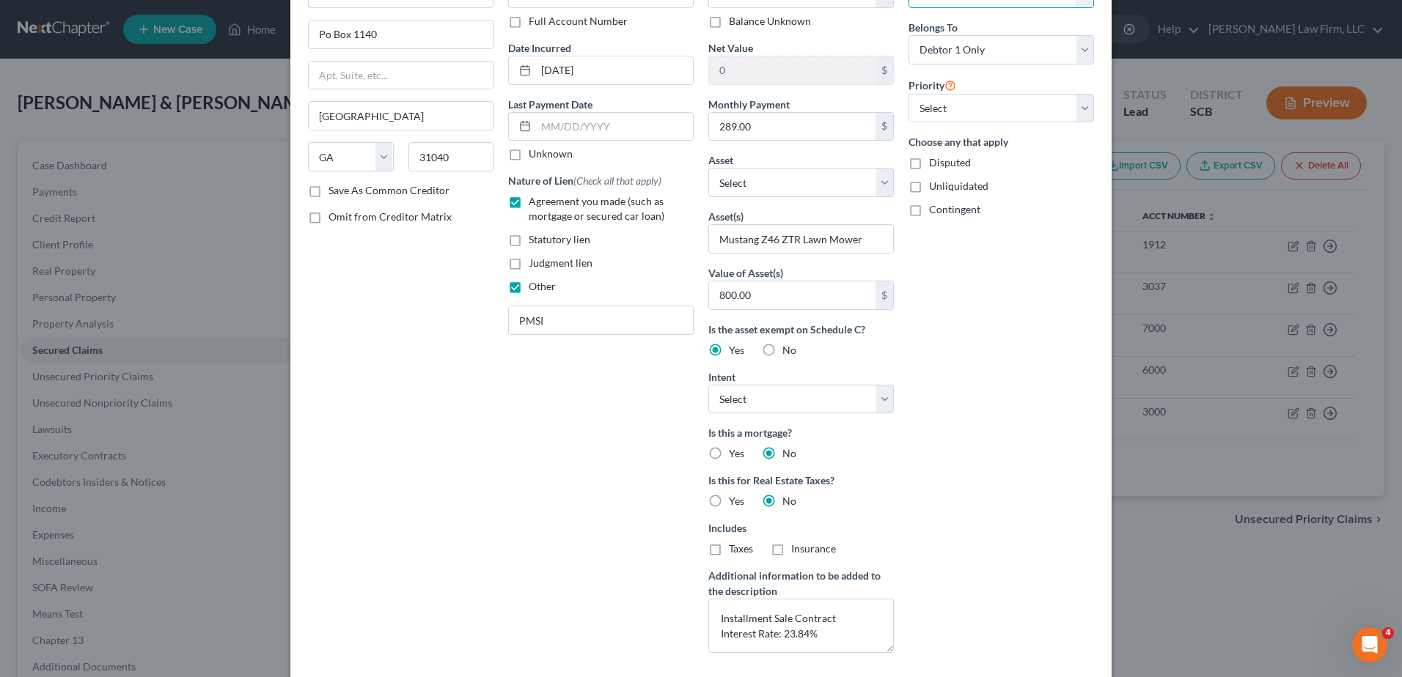
scroll to position [227, 0]
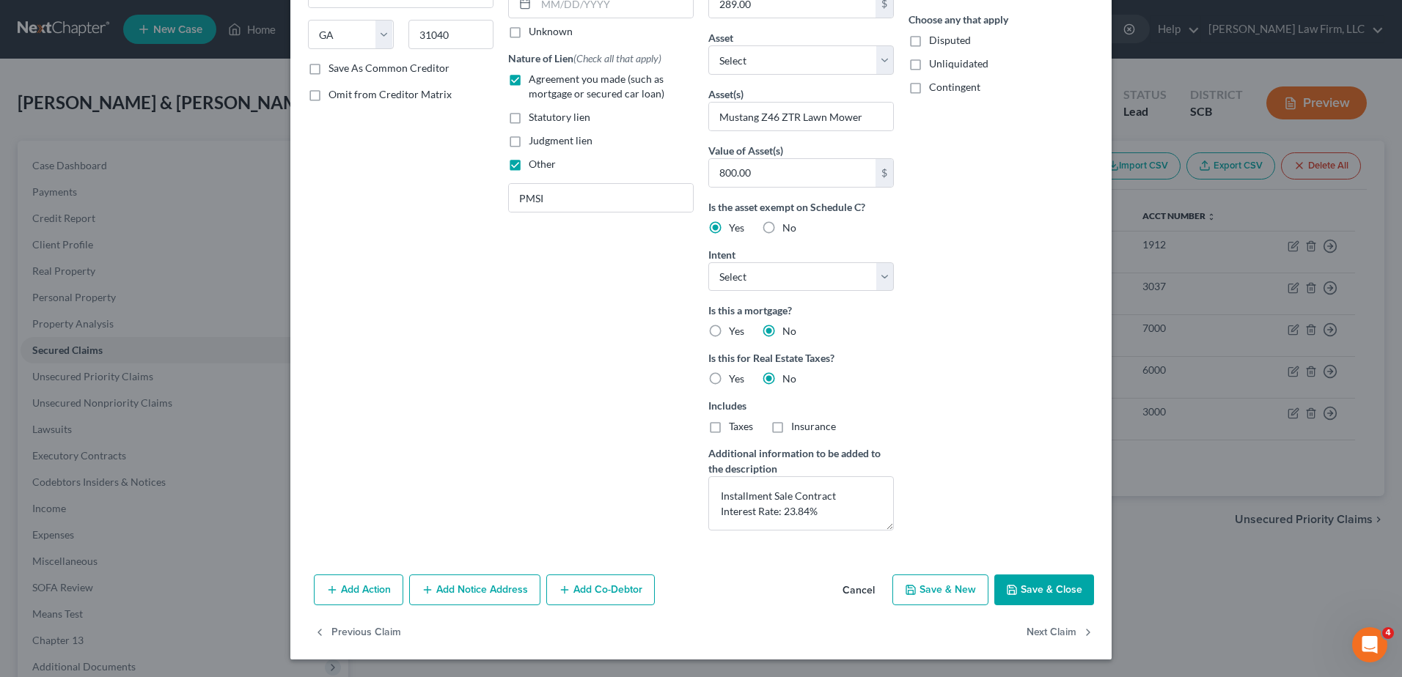
type input "289.00"
click at [1052, 595] on button "Save & Close" at bounding box center [1044, 590] width 100 height 31
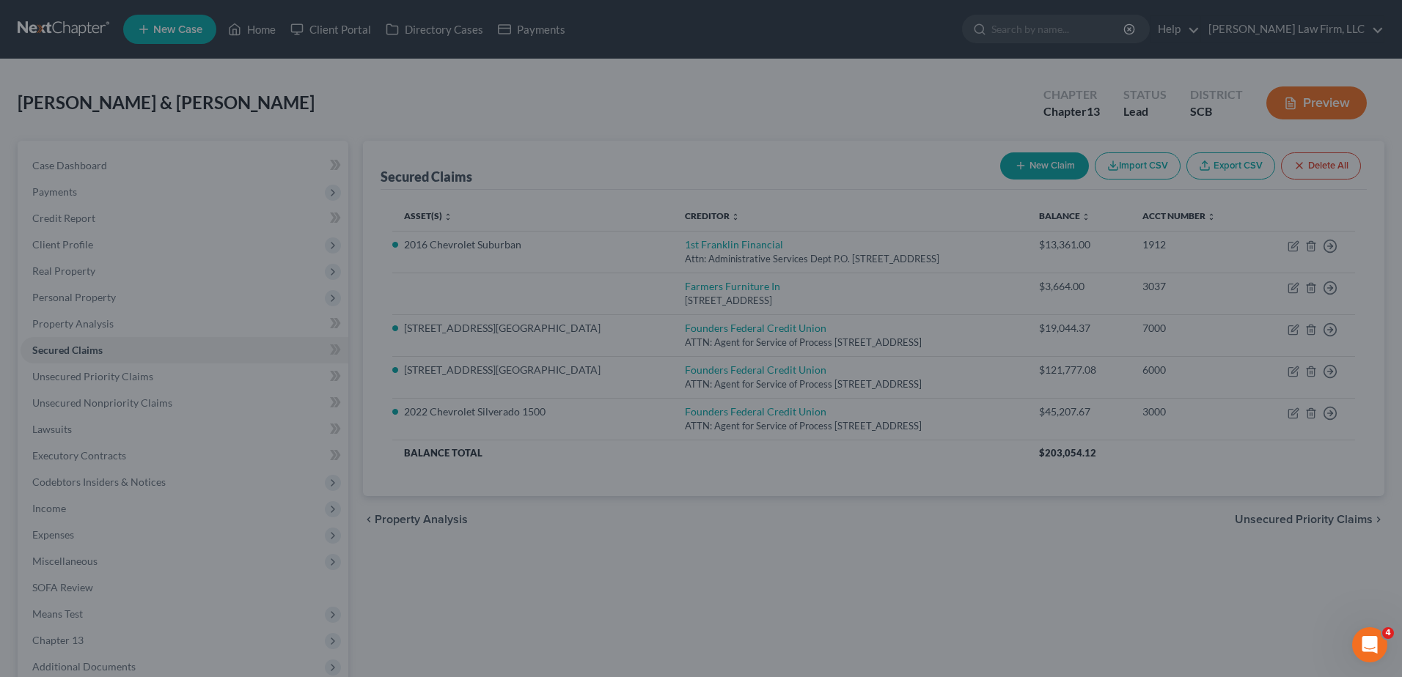
scroll to position [66, 0]
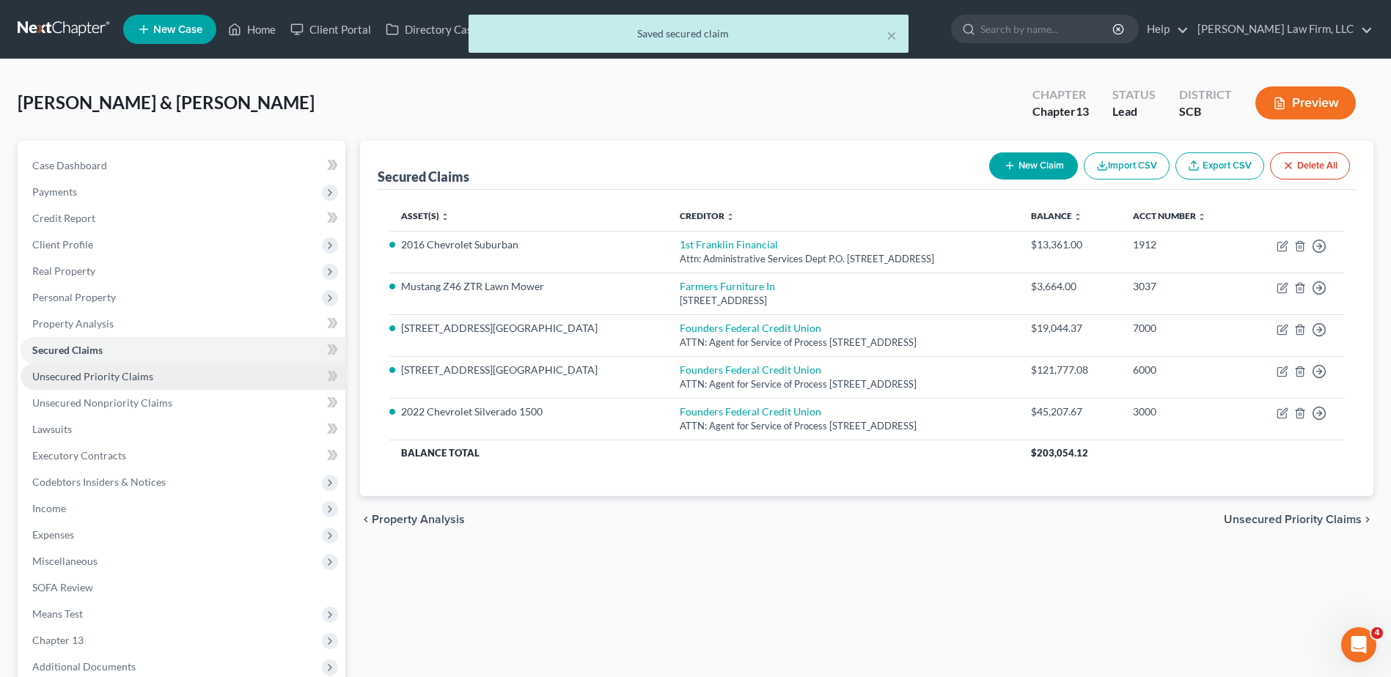
click at [132, 383] on link "Unsecured Priority Claims" at bounding box center [183, 377] width 325 height 26
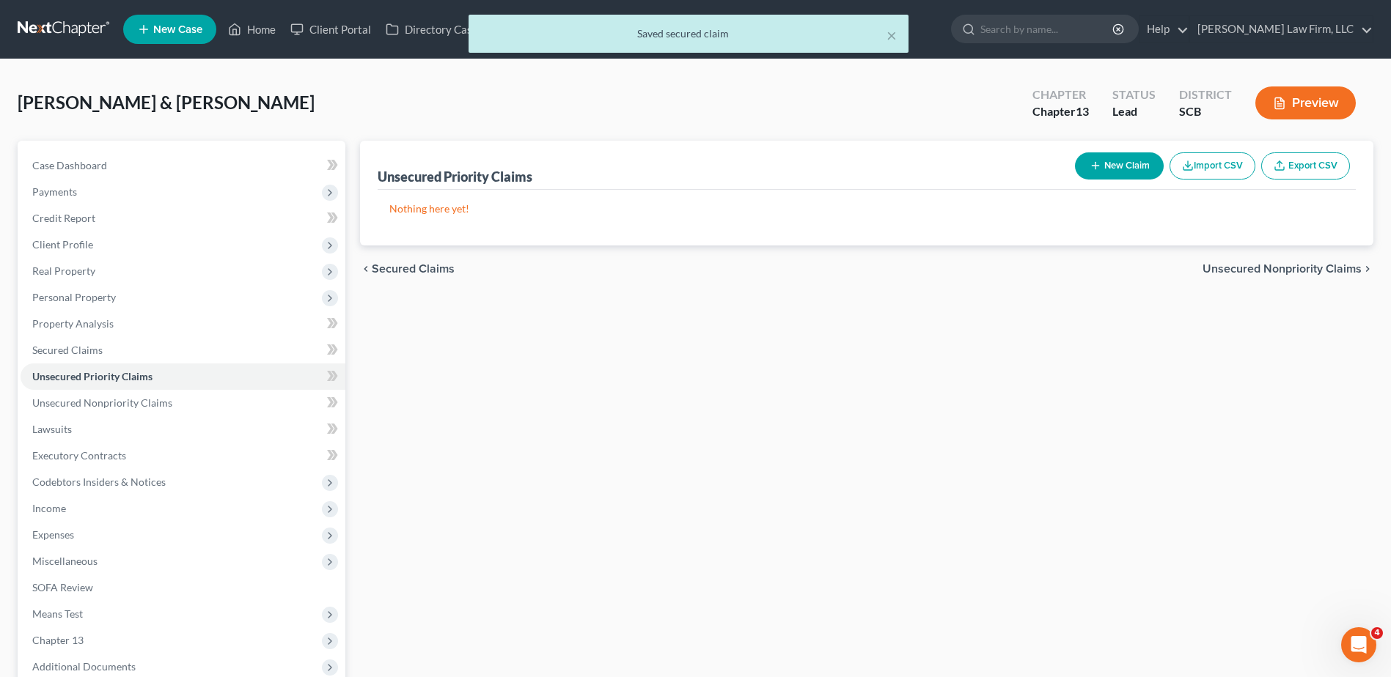
click at [1141, 162] on button "New Claim" at bounding box center [1119, 166] width 89 height 27
select select "2"
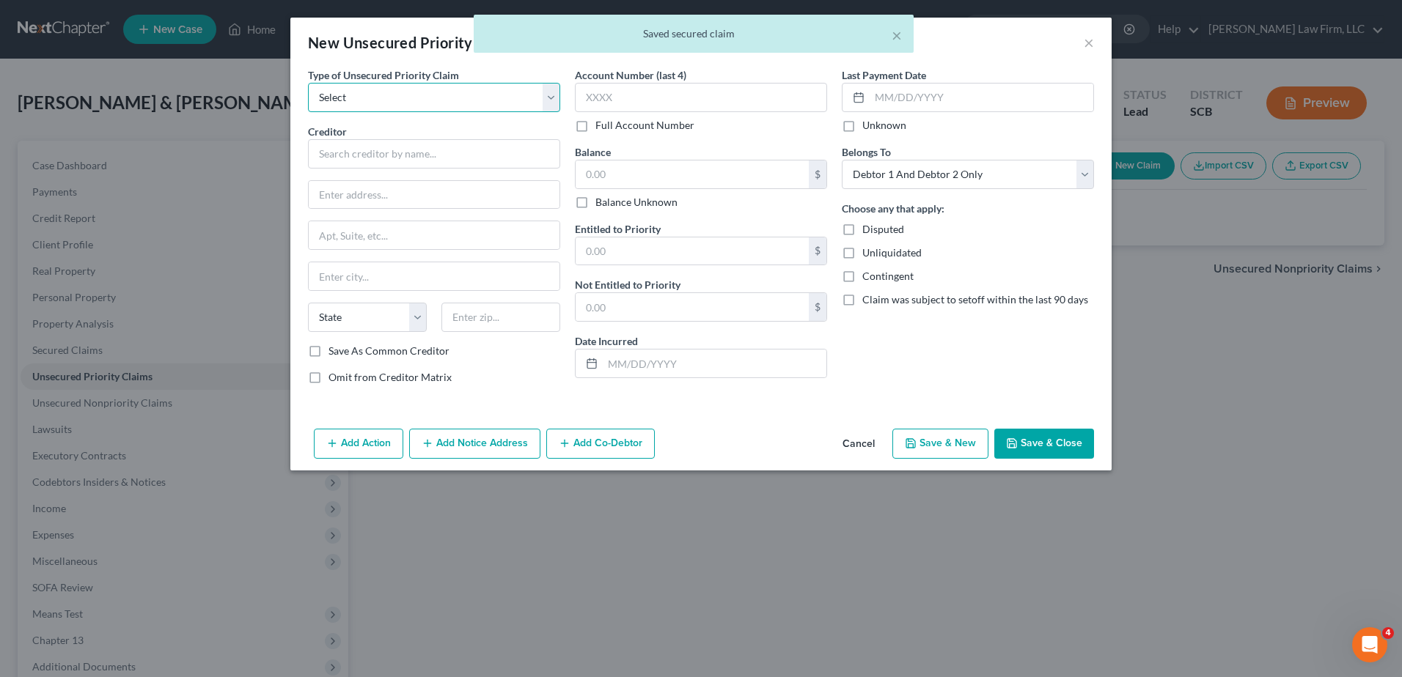
click at [507, 89] on select "Select Taxes & Other Government Units Domestic Support Obligations Extensions o…" at bounding box center [434, 97] width 252 height 29
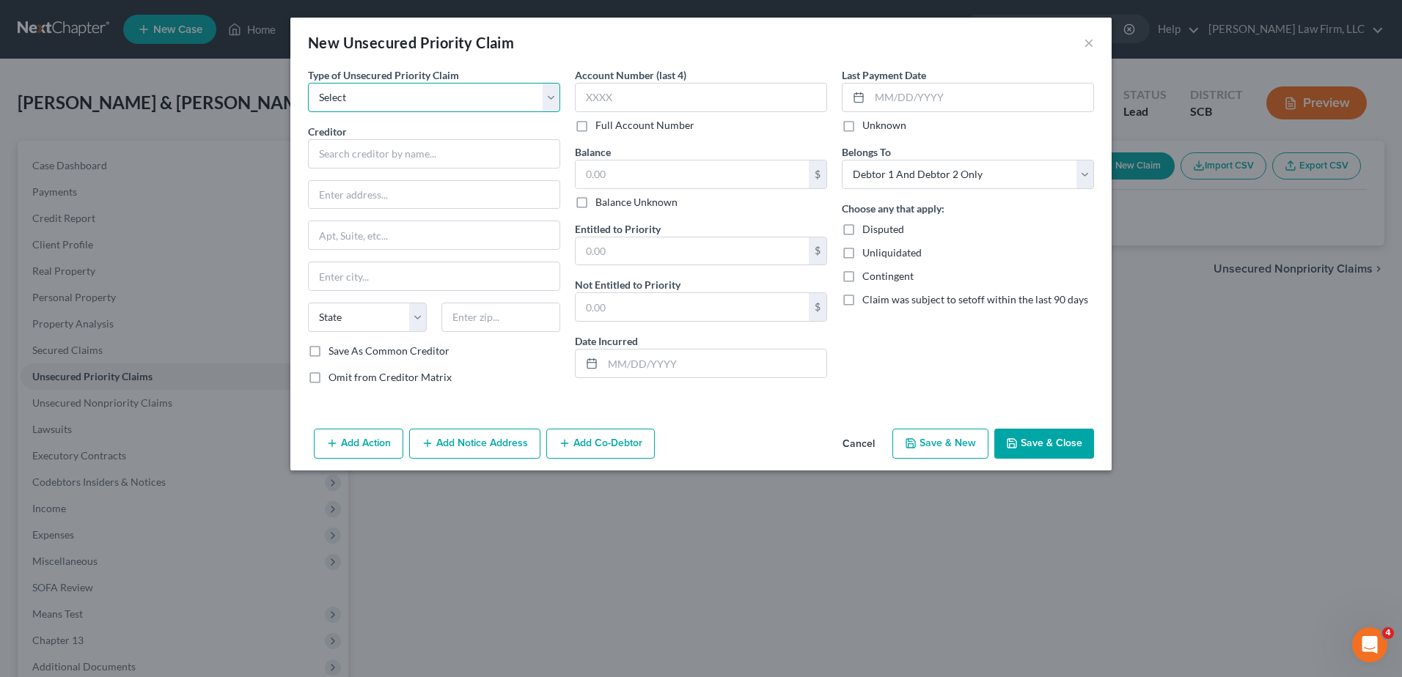
select select "0"
click at [308, 83] on select "Select Taxes & Other Government Units Domestic Support Obligations Extensions o…" at bounding box center [434, 97] width 252 height 29
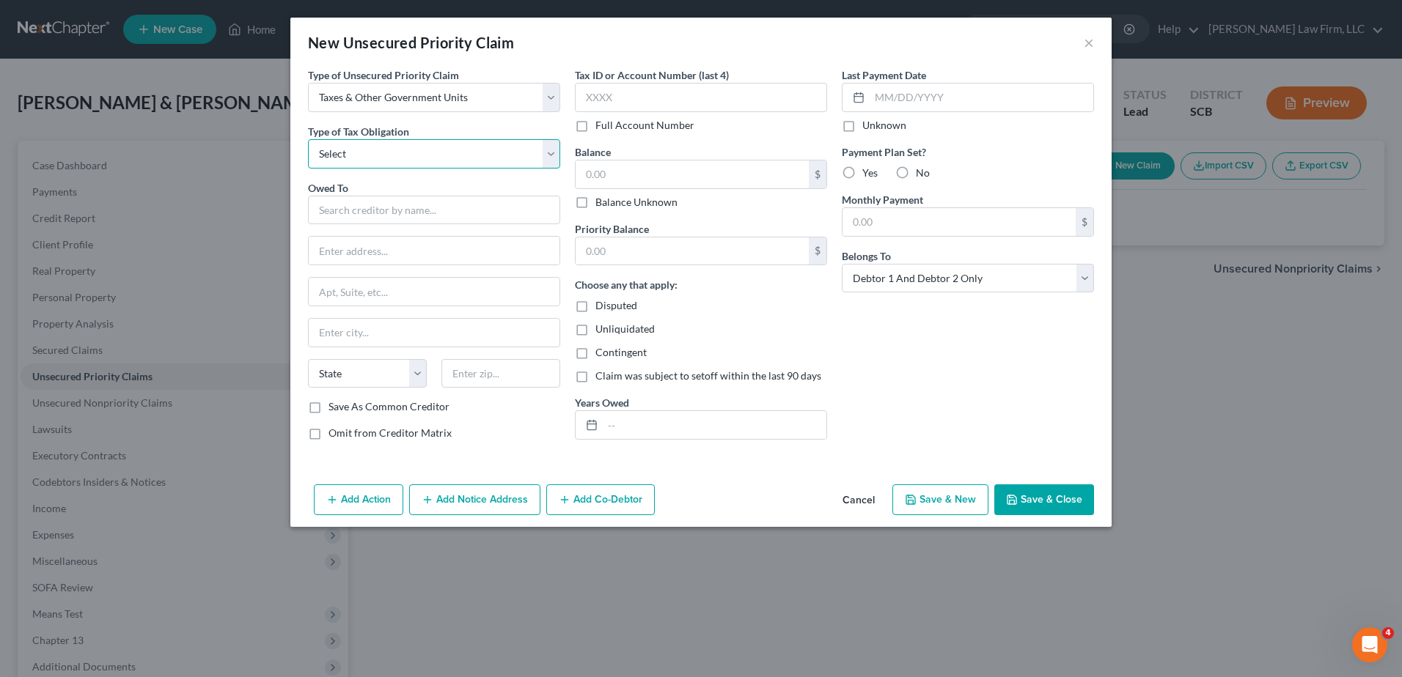
click at [473, 144] on select "Select Federal City State Franchise Tax Board Other" at bounding box center [434, 153] width 252 height 29
select select "0"
click at [308, 139] on select "Select Federal City State Franchise Tax Board Other" at bounding box center [434, 153] width 252 height 29
click at [441, 210] on input "text" at bounding box center [434, 210] width 252 height 29
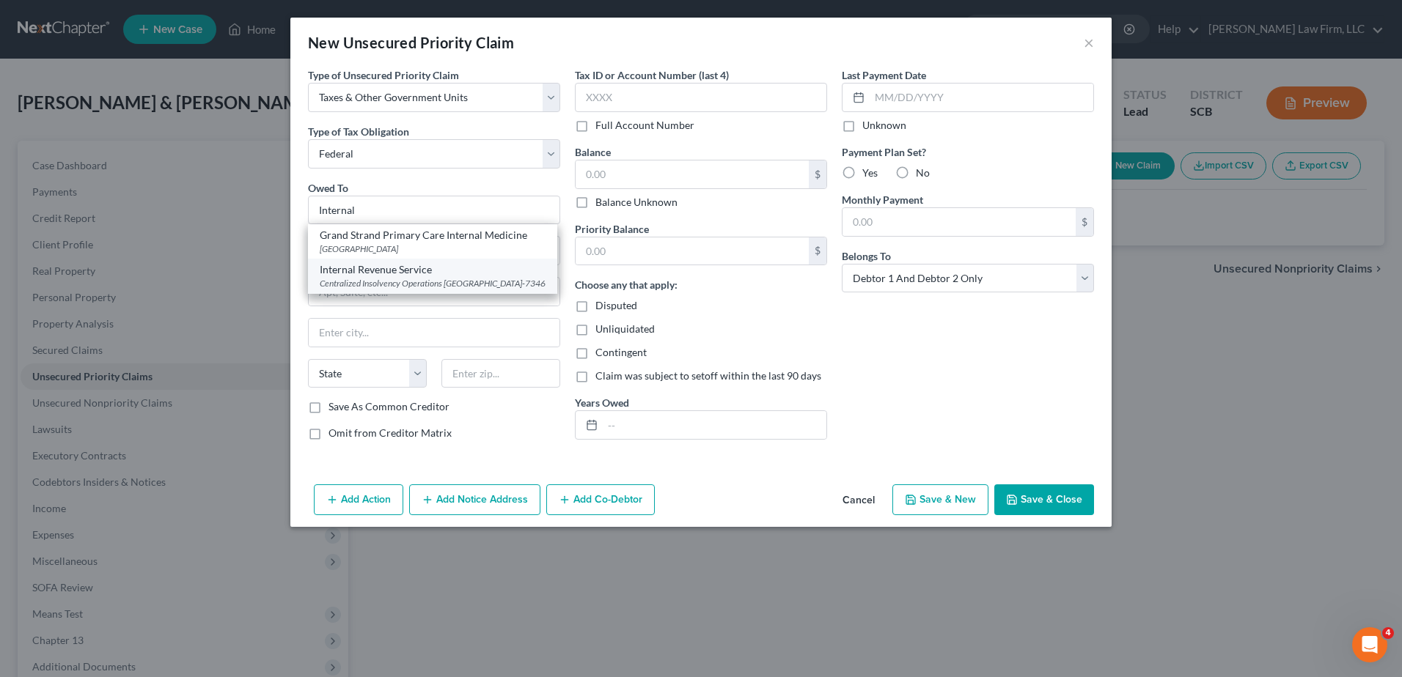
click at [439, 278] on div "Centralized Insolvency Operations PO Box 7346, Philadelphia, PA 19101-7346" at bounding box center [433, 283] width 226 height 12
type input "Internal Revenue Service"
type input "Centralized Insolvency Operations"
type input "PO Box 7346"
type input "Philadelphia"
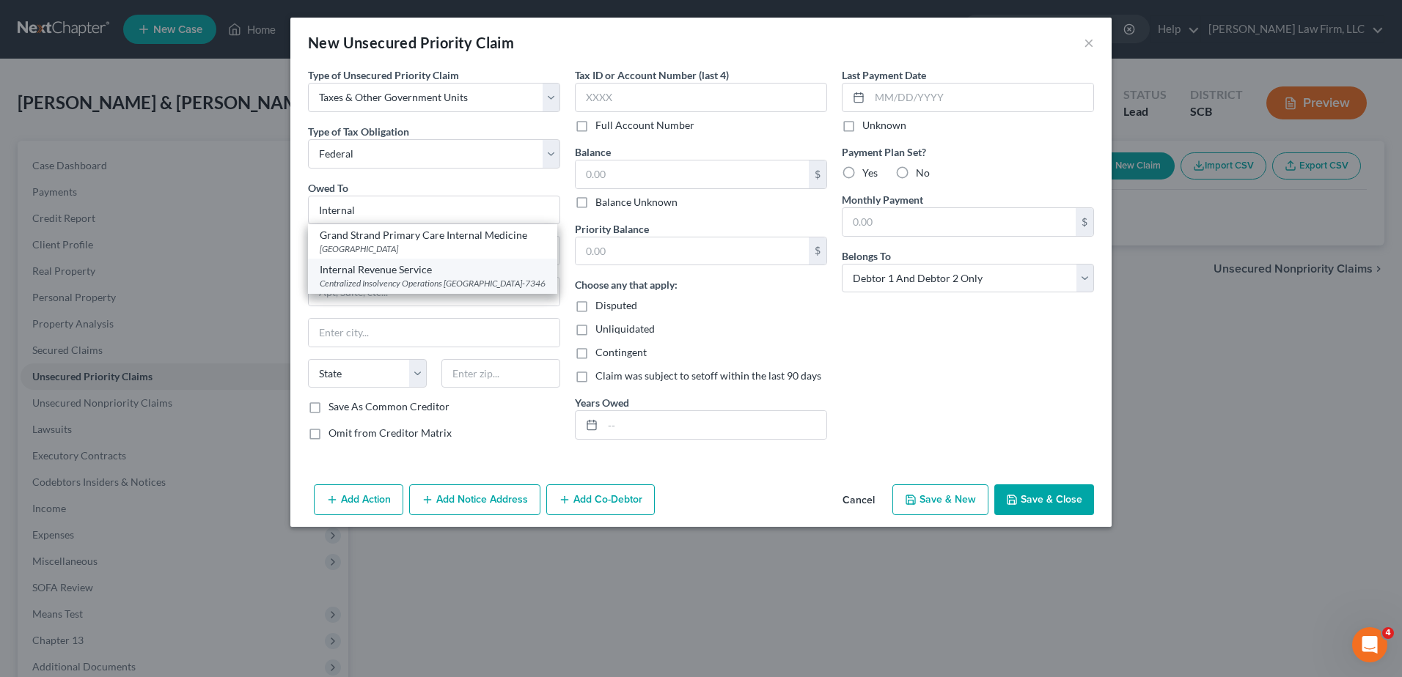
select select "39"
type input "19101-7346"
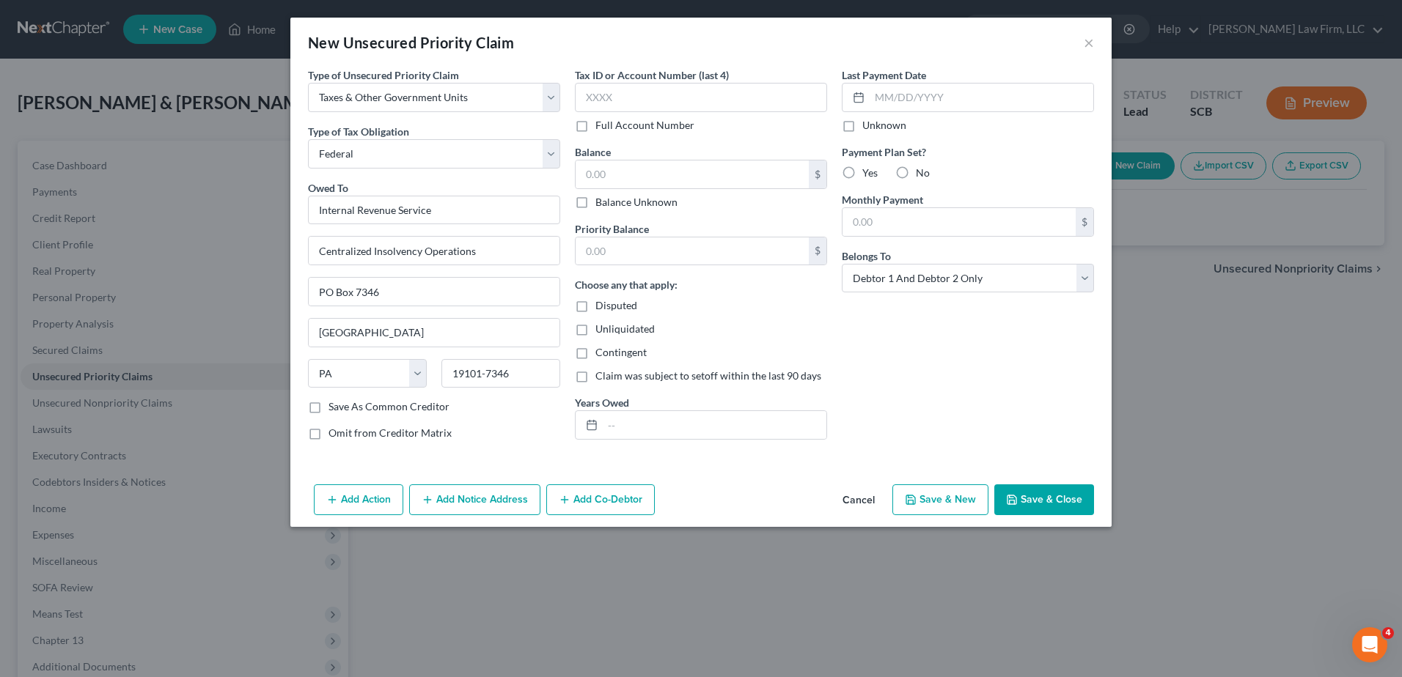
click at [463, 497] on button "Add Notice Address" at bounding box center [474, 500] width 131 height 31
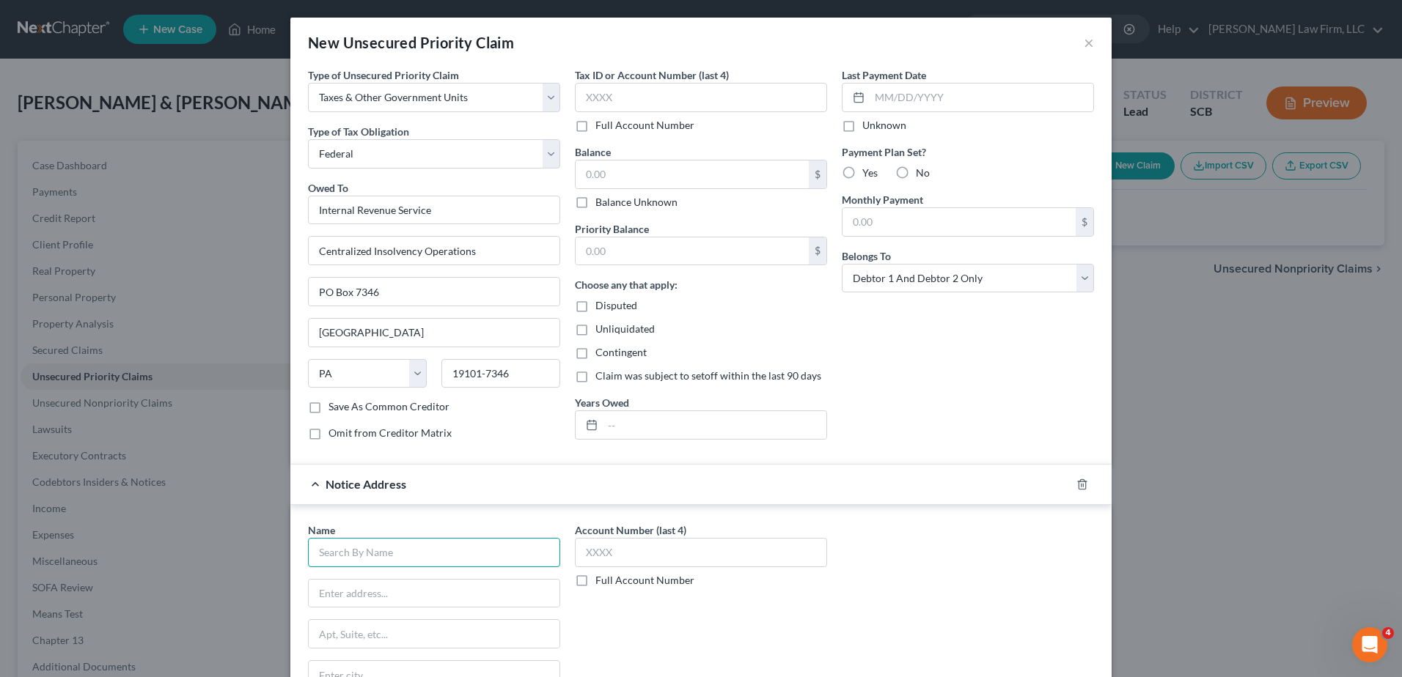
click at [417, 554] on input "text" at bounding box center [434, 552] width 252 height 29
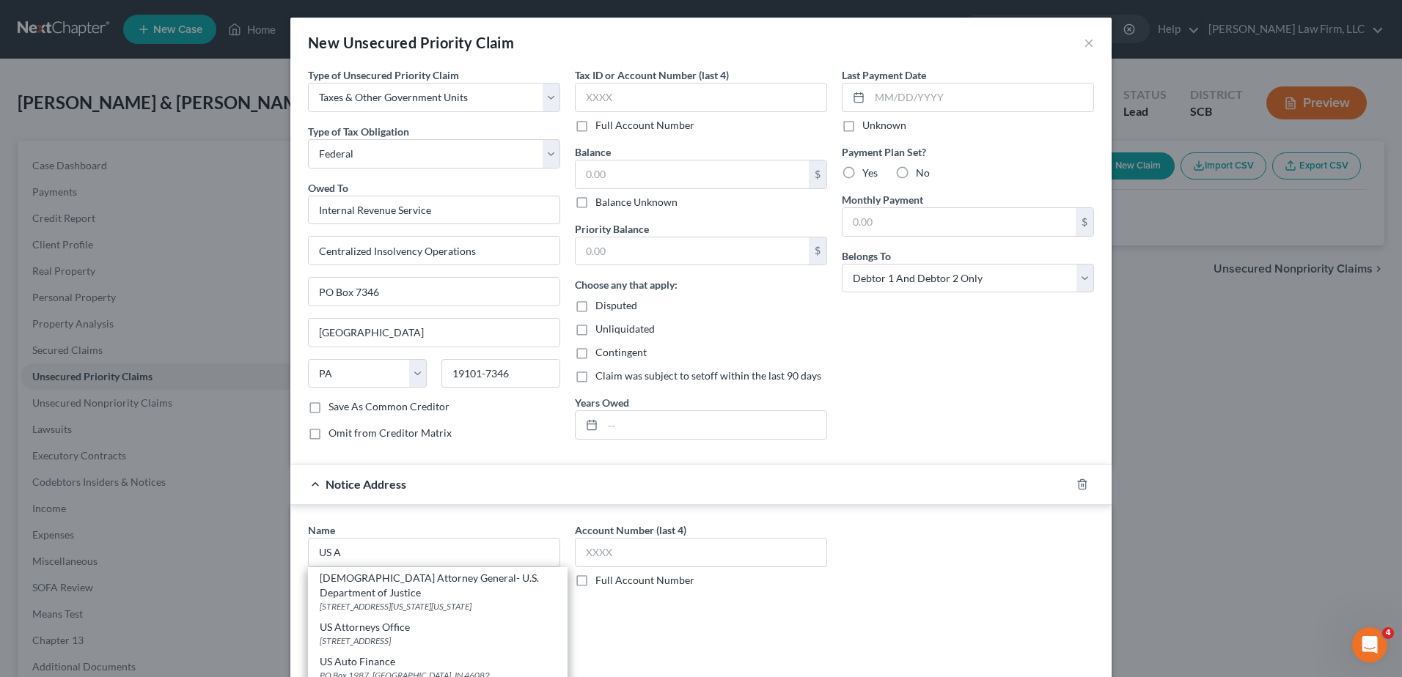
click at [415, 600] on div "950 Pennsylvania Avenue, NW, Washington, DC 20530" at bounding box center [438, 606] width 236 height 12
type input "US Attorney General- U.S. Department of Justice"
type input "950 Pennsylvania Avenue, NW"
type input "Washington"
select select "8"
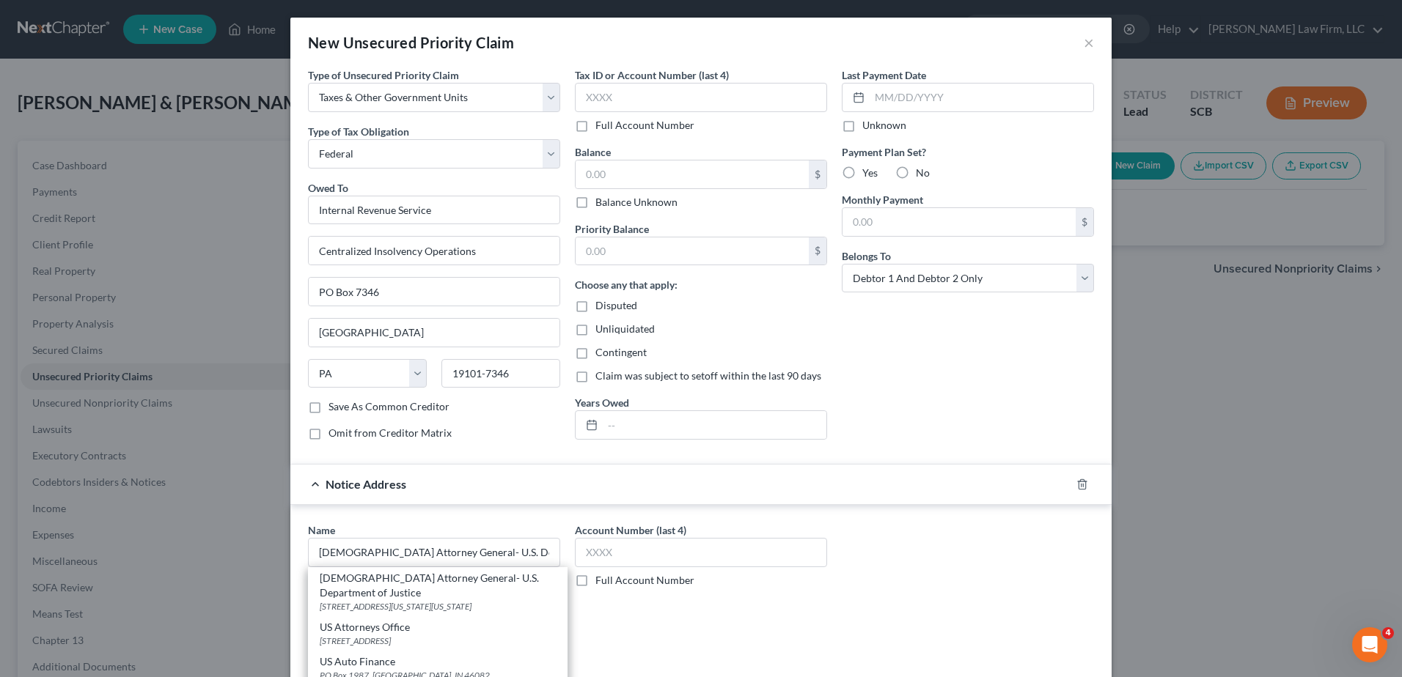
type input "20530"
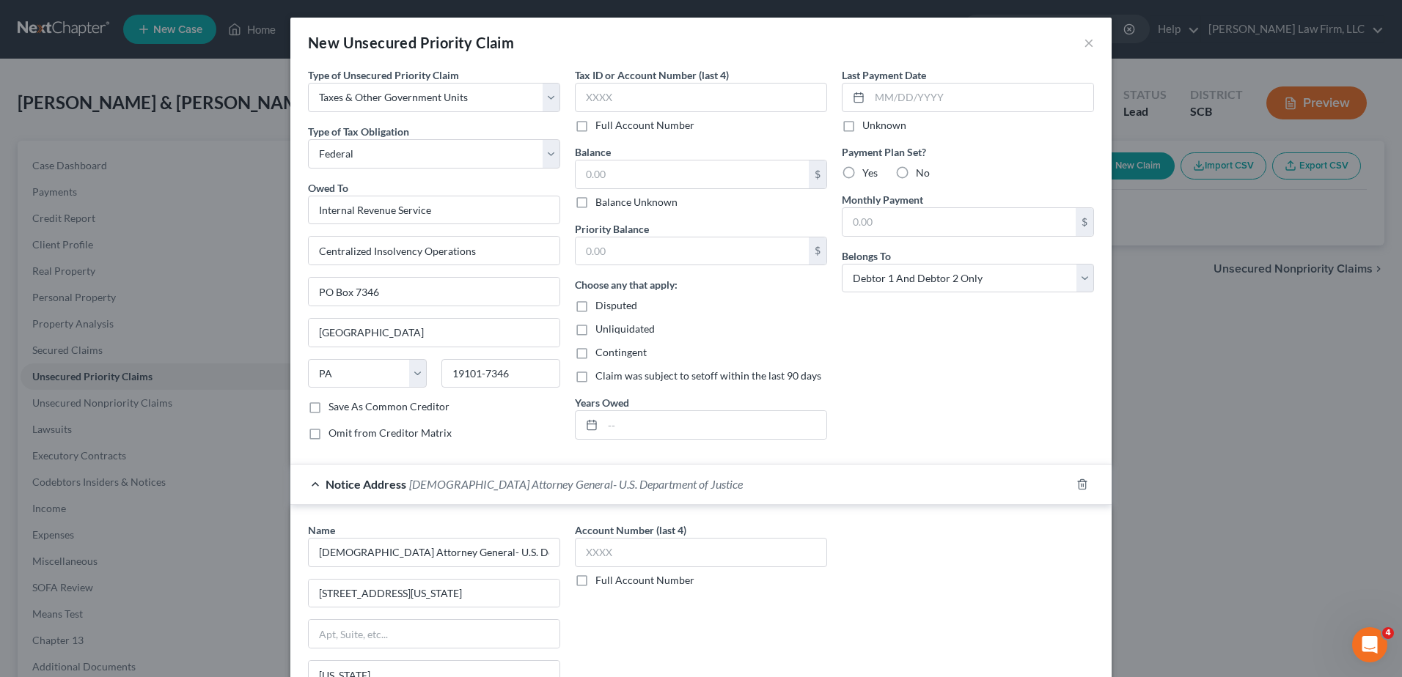
click at [481, 495] on div "Notice Address US Attorney General- U.S. Department of Justice" at bounding box center [680, 484] width 780 height 39
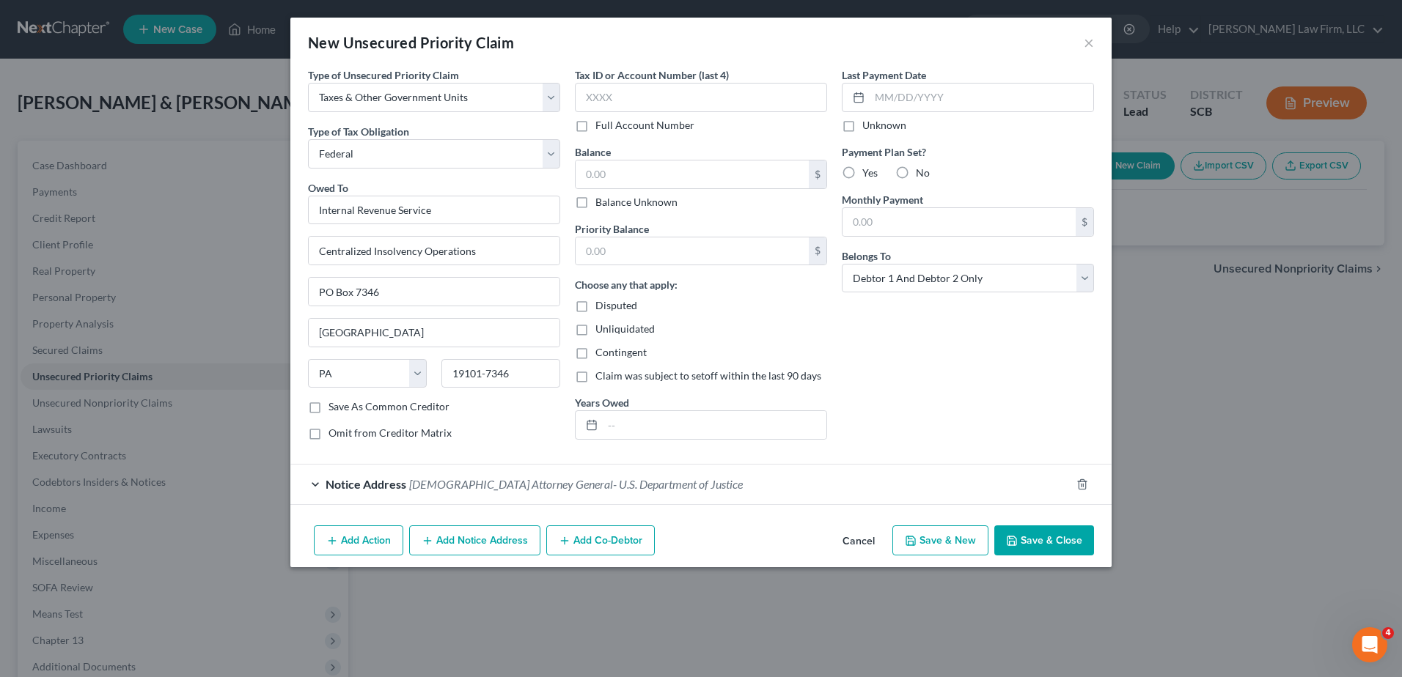
click at [494, 541] on button "Add Notice Address" at bounding box center [474, 541] width 131 height 31
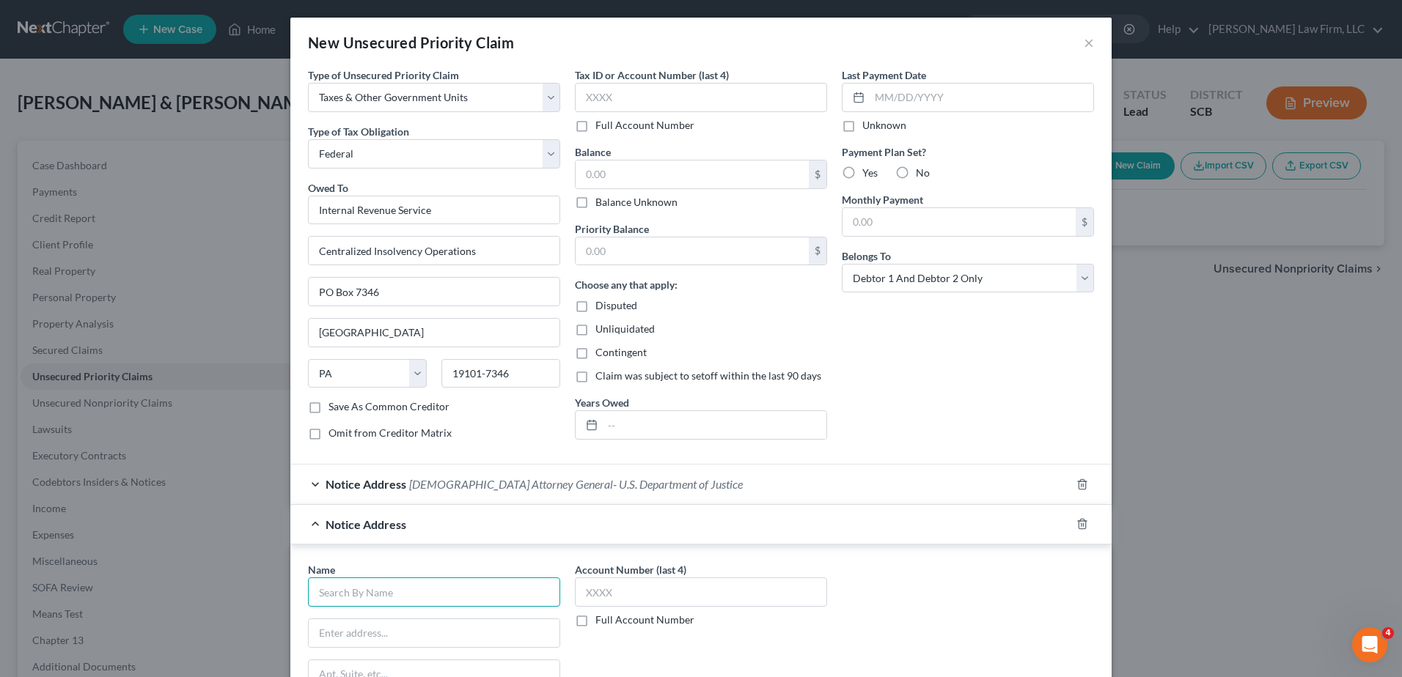
click at [402, 592] on input "text" at bounding box center [434, 592] width 252 height 29
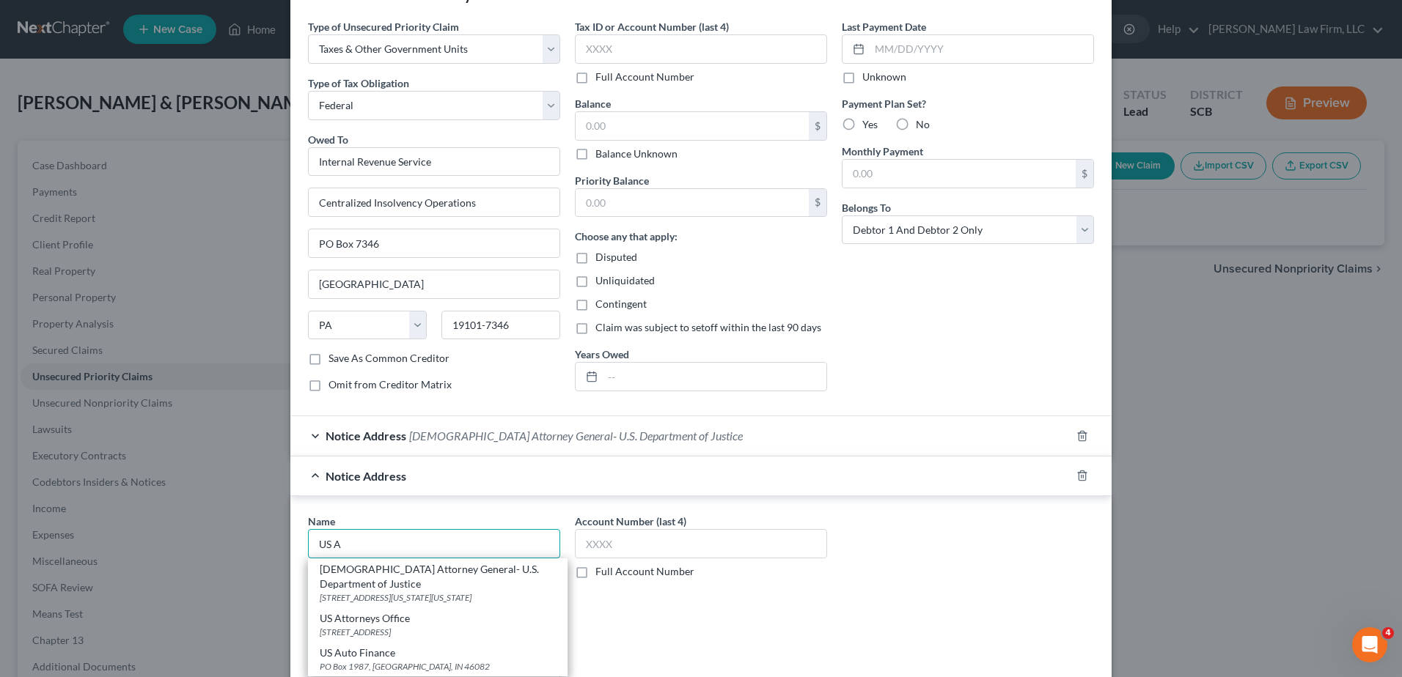
scroll to position [73, 0]
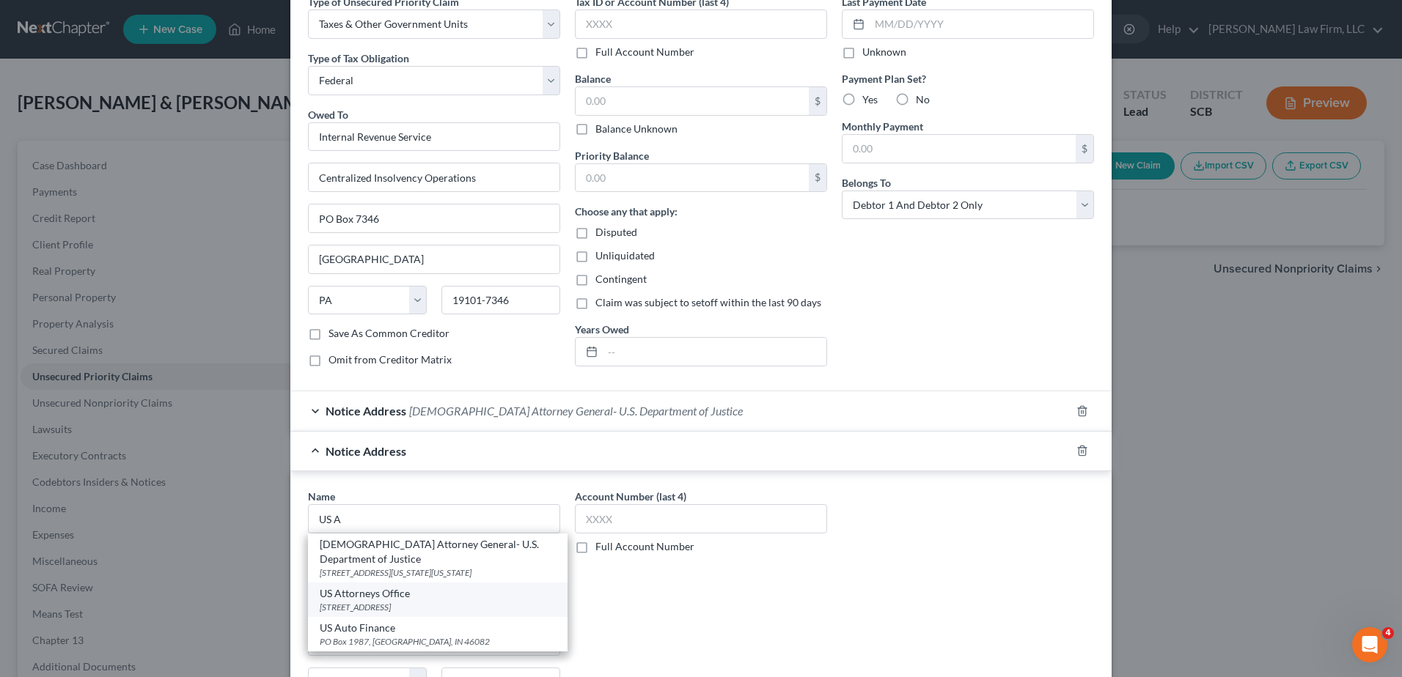
click at [416, 601] on div "1441 Main Street Suite 29201, Columbia, SC 29201" at bounding box center [438, 607] width 236 height 12
type input "US Attorneys Office"
type input "1441 Main Street"
type input "Suite 29201"
type input "Columbia"
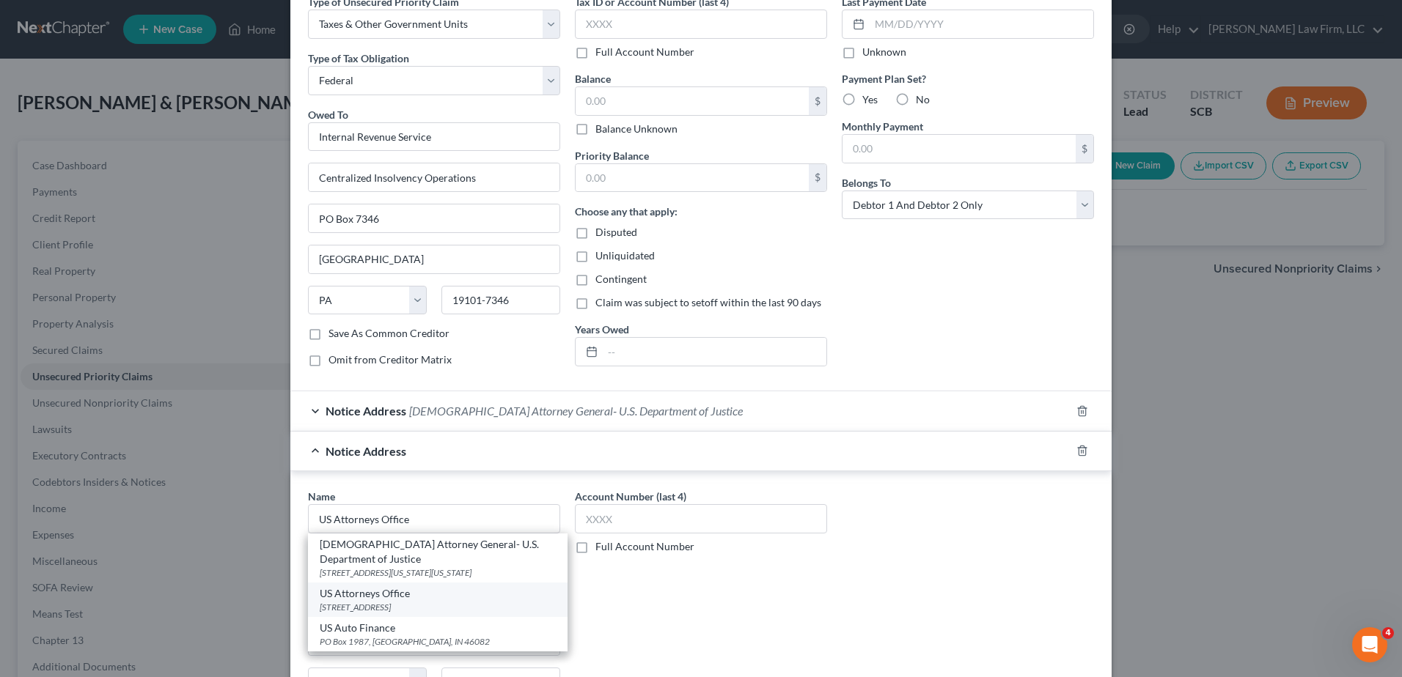
select select "42"
type input "29201"
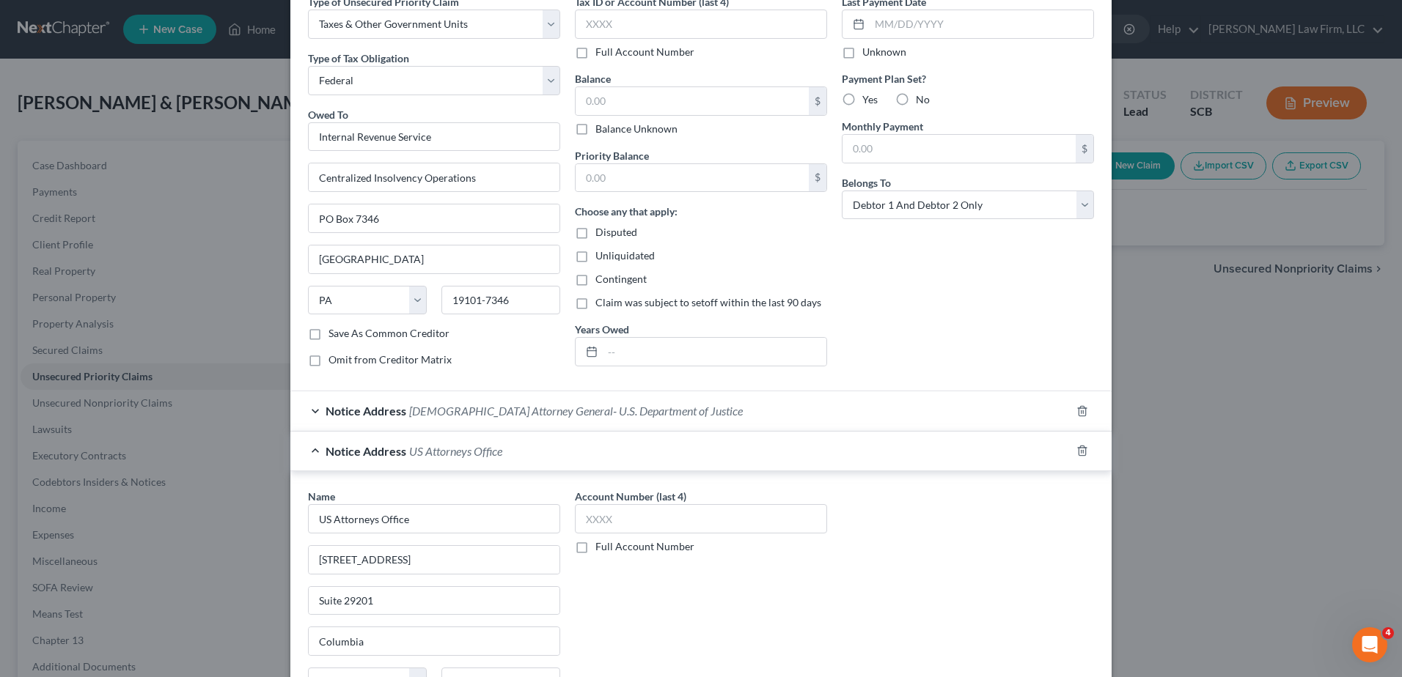
click at [434, 455] on span "US Attorneys Office" at bounding box center [455, 451] width 93 height 14
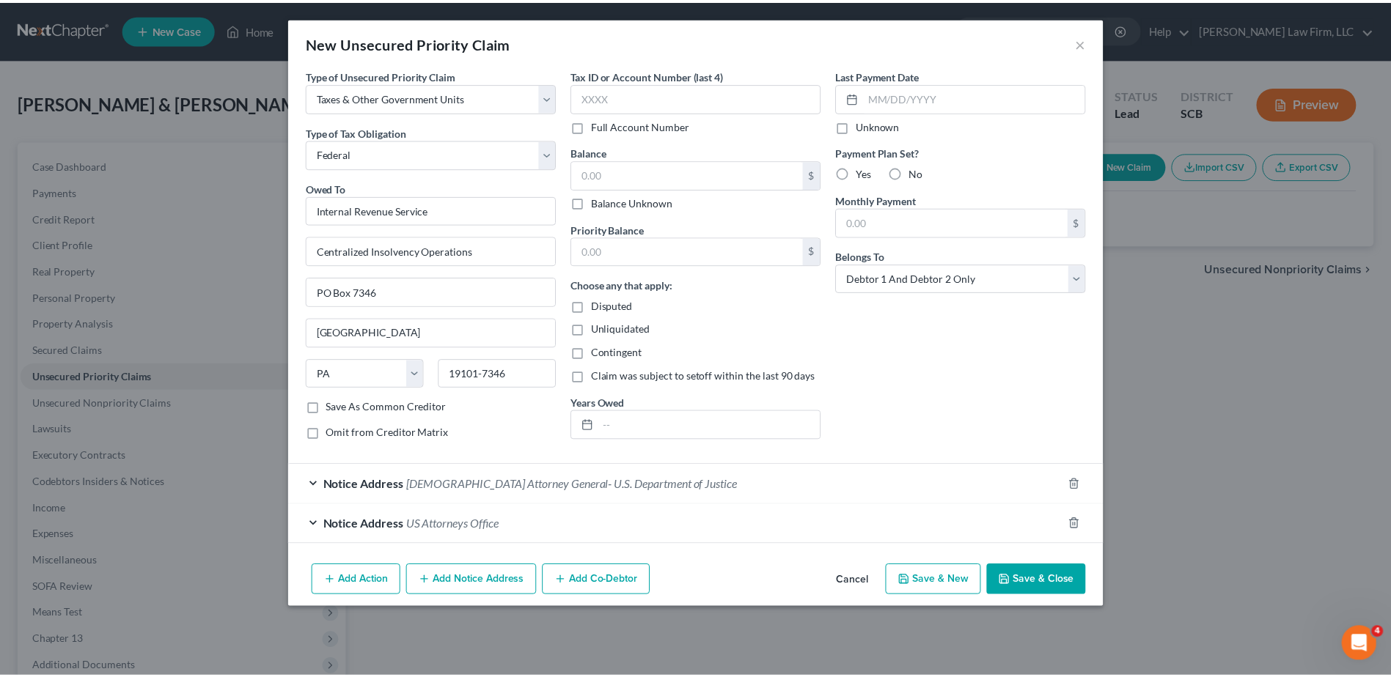
scroll to position [0, 0]
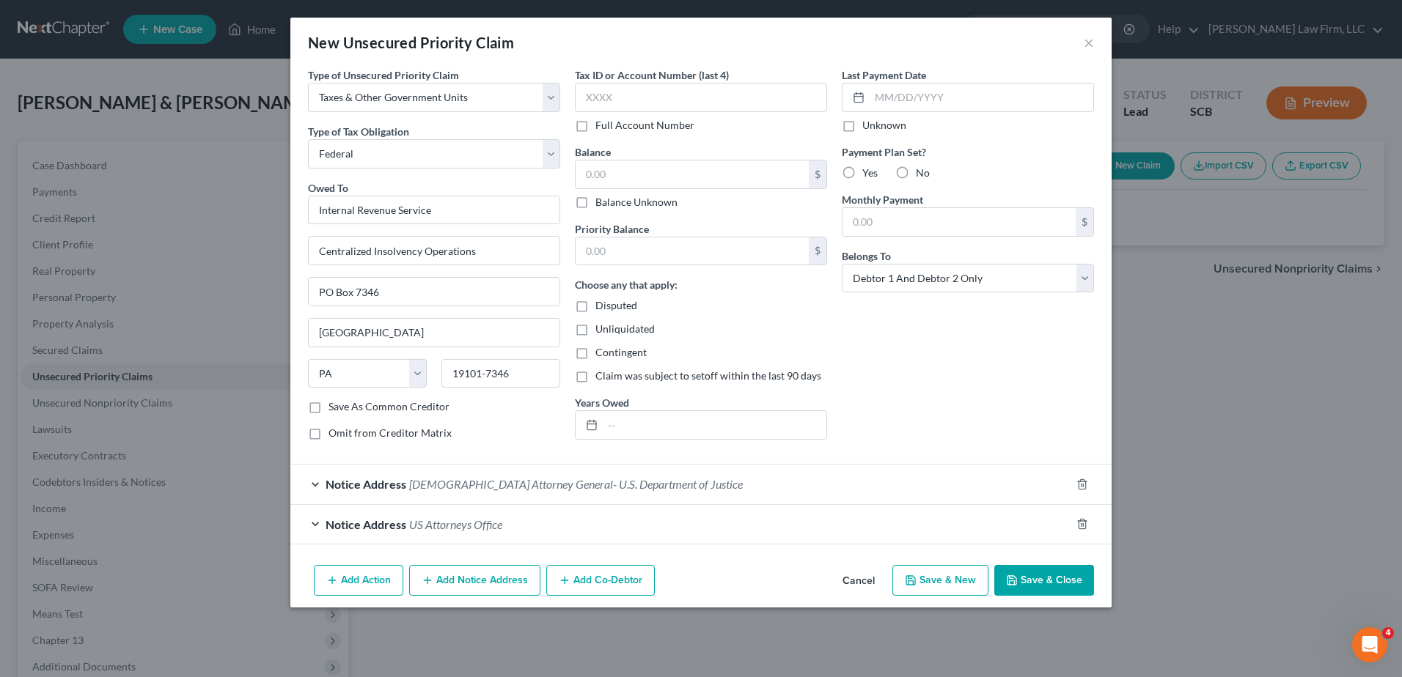
click at [1061, 586] on button "Save & Close" at bounding box center [1044, 580] width 100 height 31
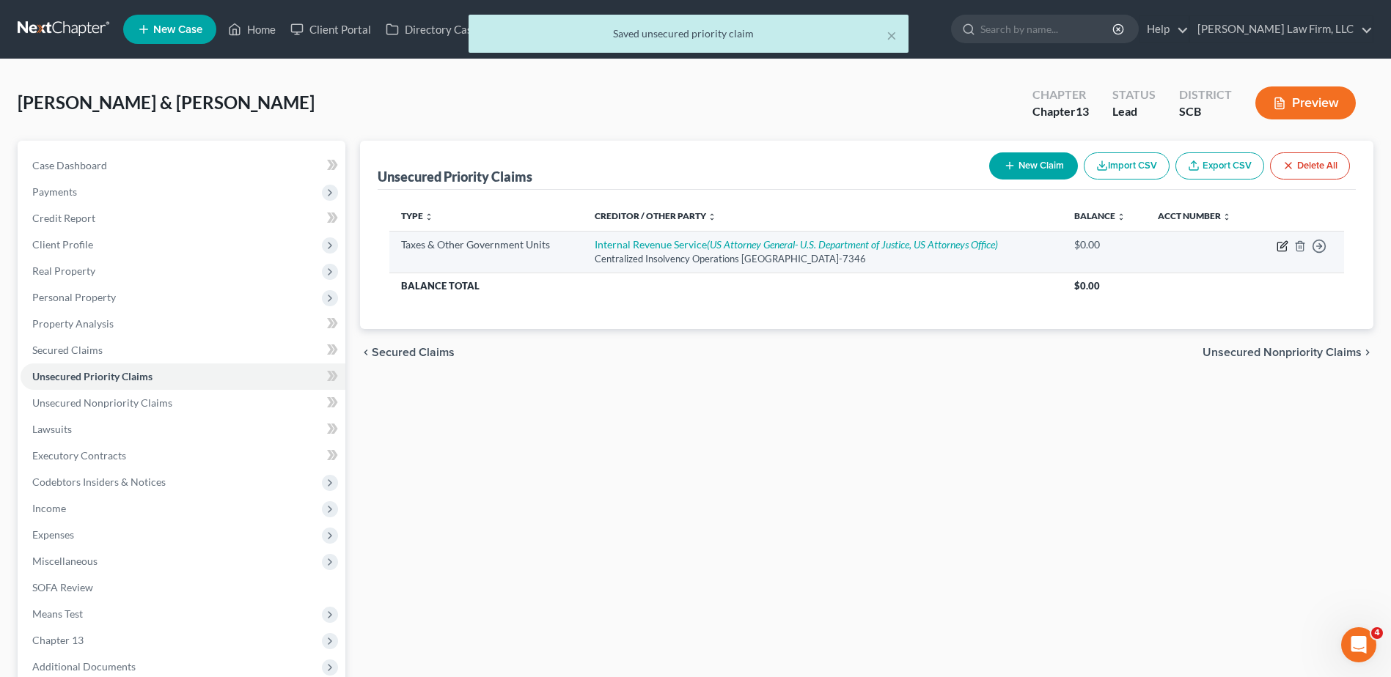
click at [1281, 247] on icon "button" at bounding box center [1283, 244] width 7 height 7
select select "0"
select select "39"
select select "2"
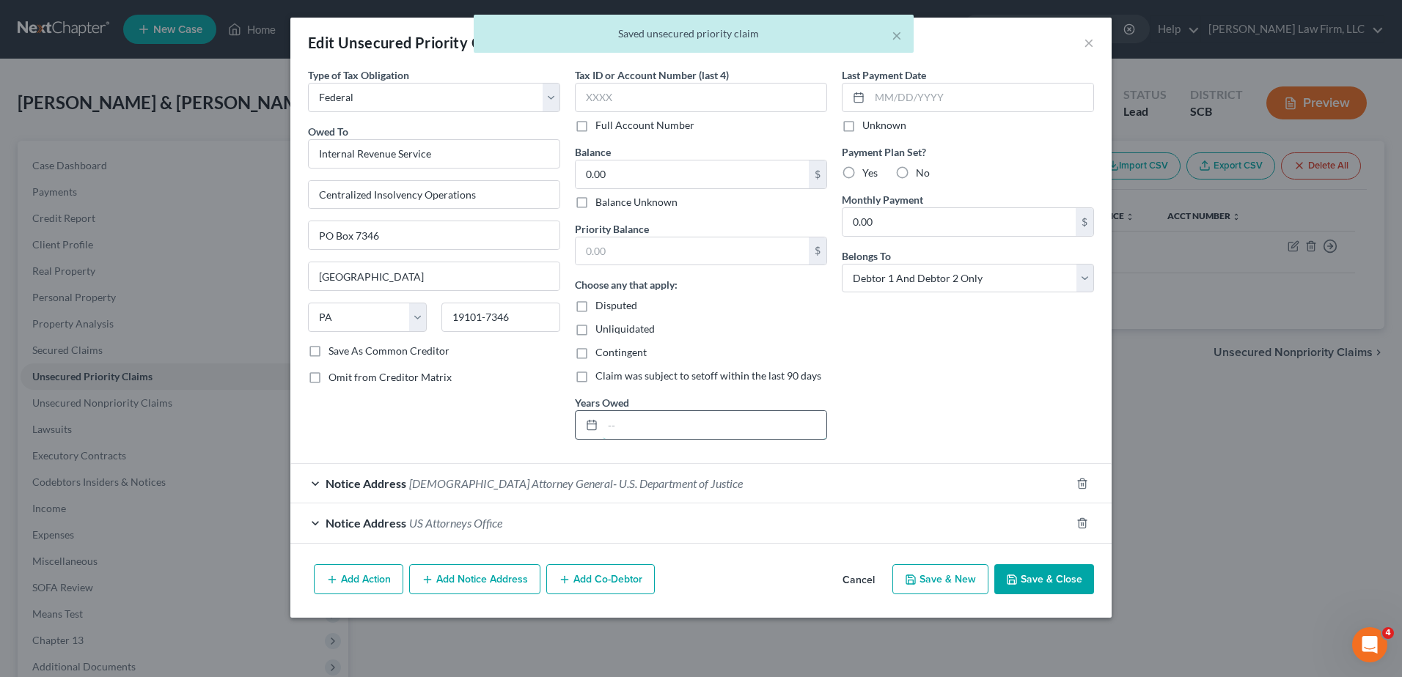
click at [643, 438] on input "text" at bounding box center [715, 425] width 224 height 28
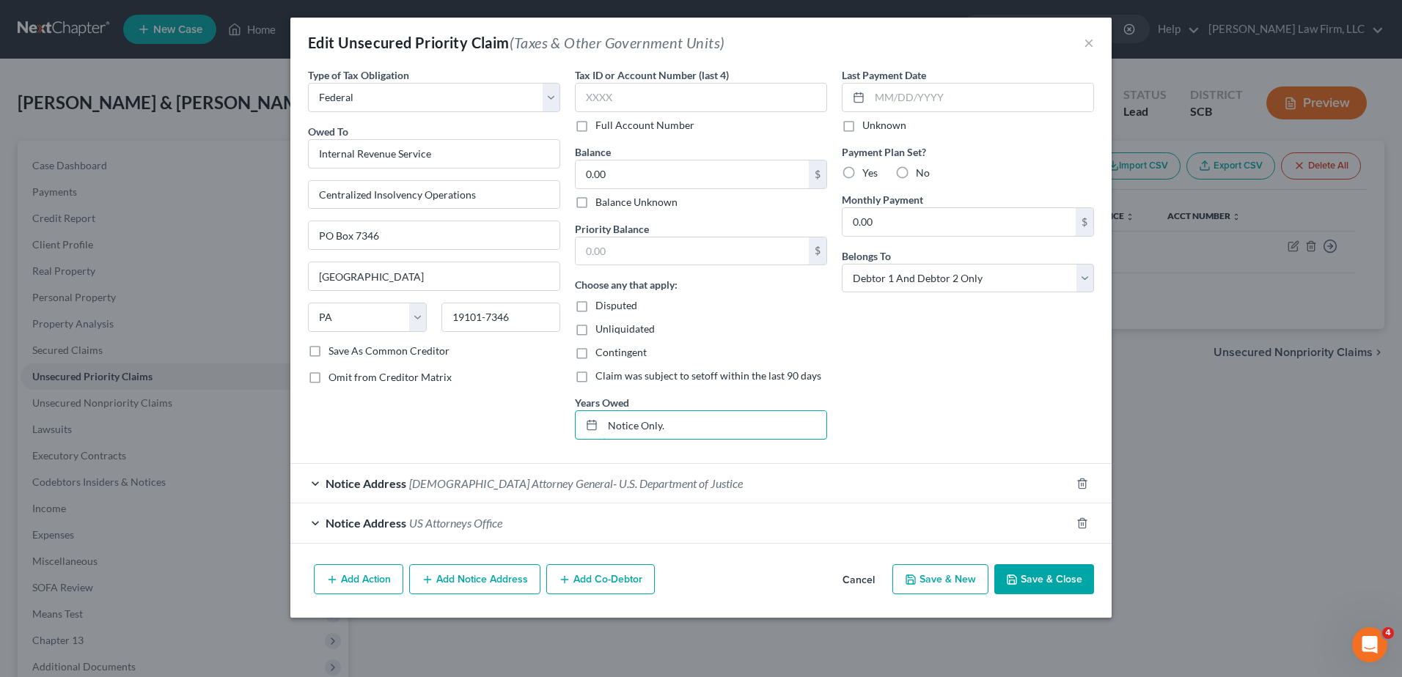
type input "Notice Only."
click at [1039, 581] on button "Save & Close" at bounding box center [1044, 580] width 100 height 31
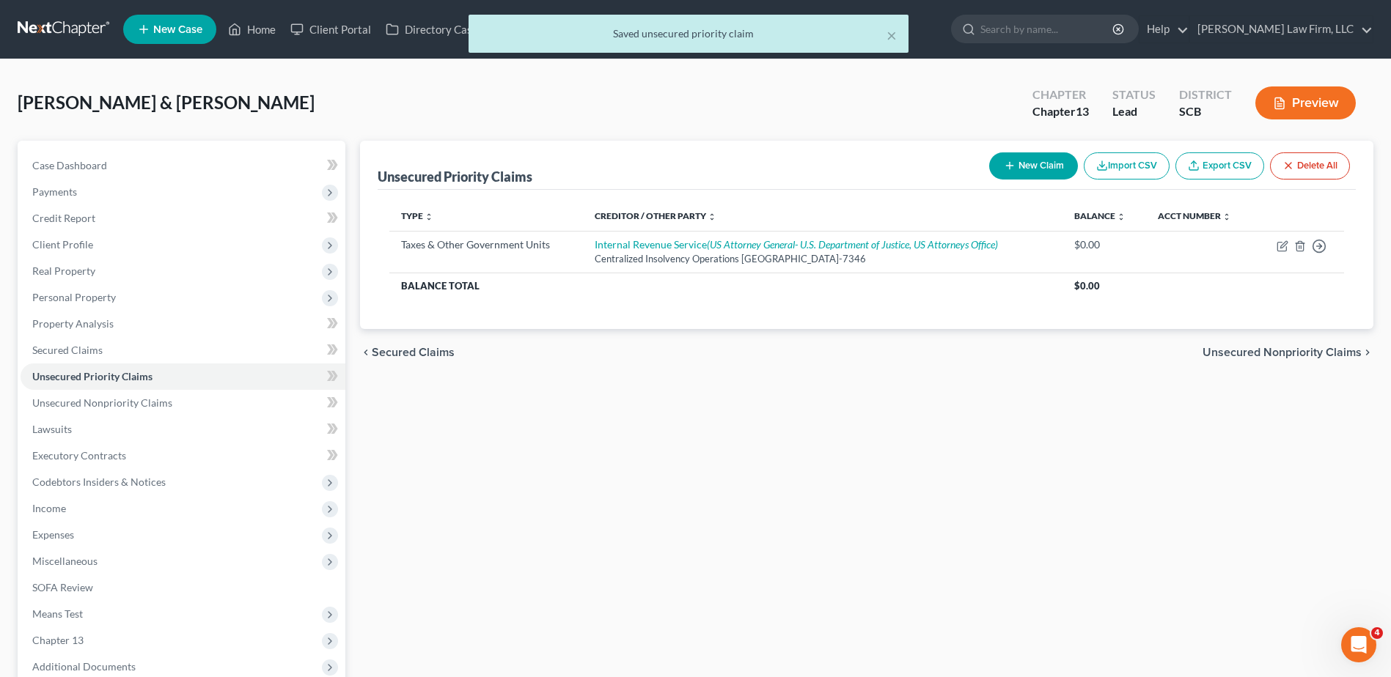
click at [1047, 170] on button "New Claim" at bounding box center [1033, 166] width 89 height 27
select select "2"
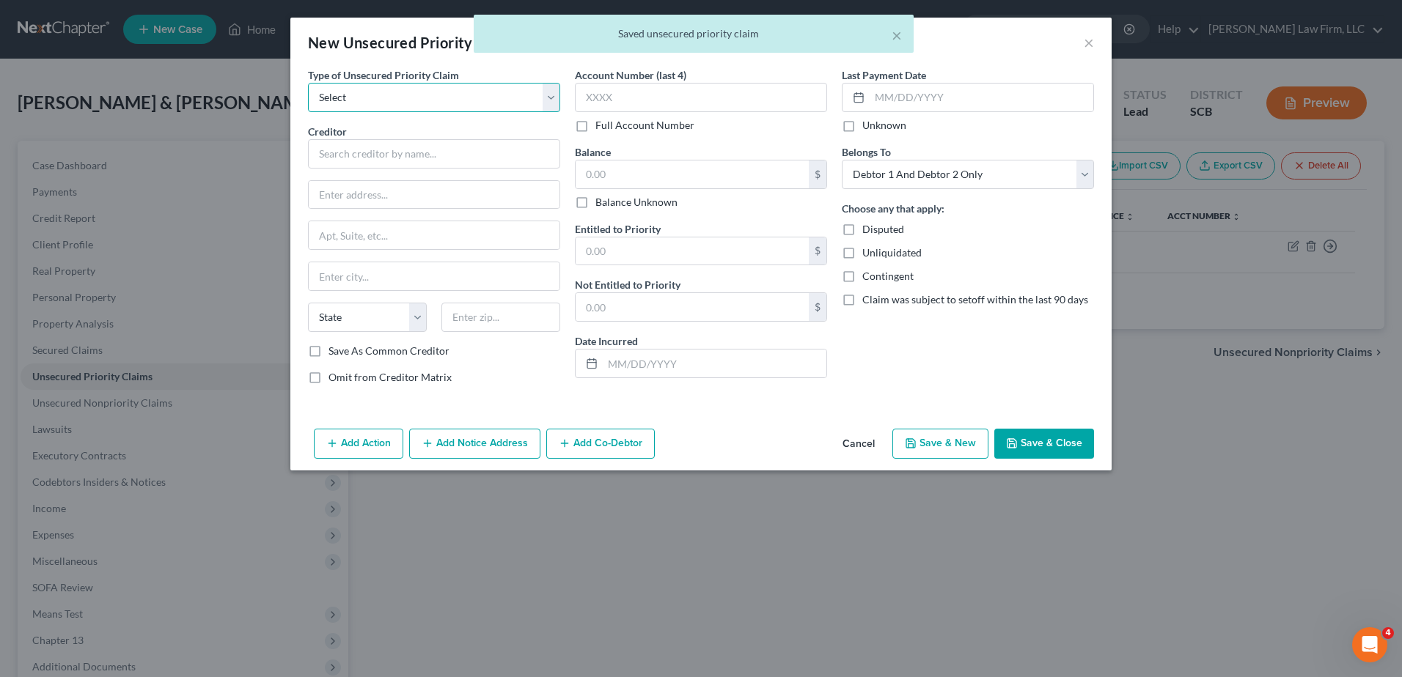
click at [450, 101] on select "Select Taxes & Other Government Units Domestic Support Obligations Extensions o…" at bounding box center [434, 97] width 252 height 29
select select "0"
click at [308, 83] on select "Select Taxes & Other Government Units Domestic Support Obligations Extensions o…" at bounding box center [434, 97] width 252 height 29
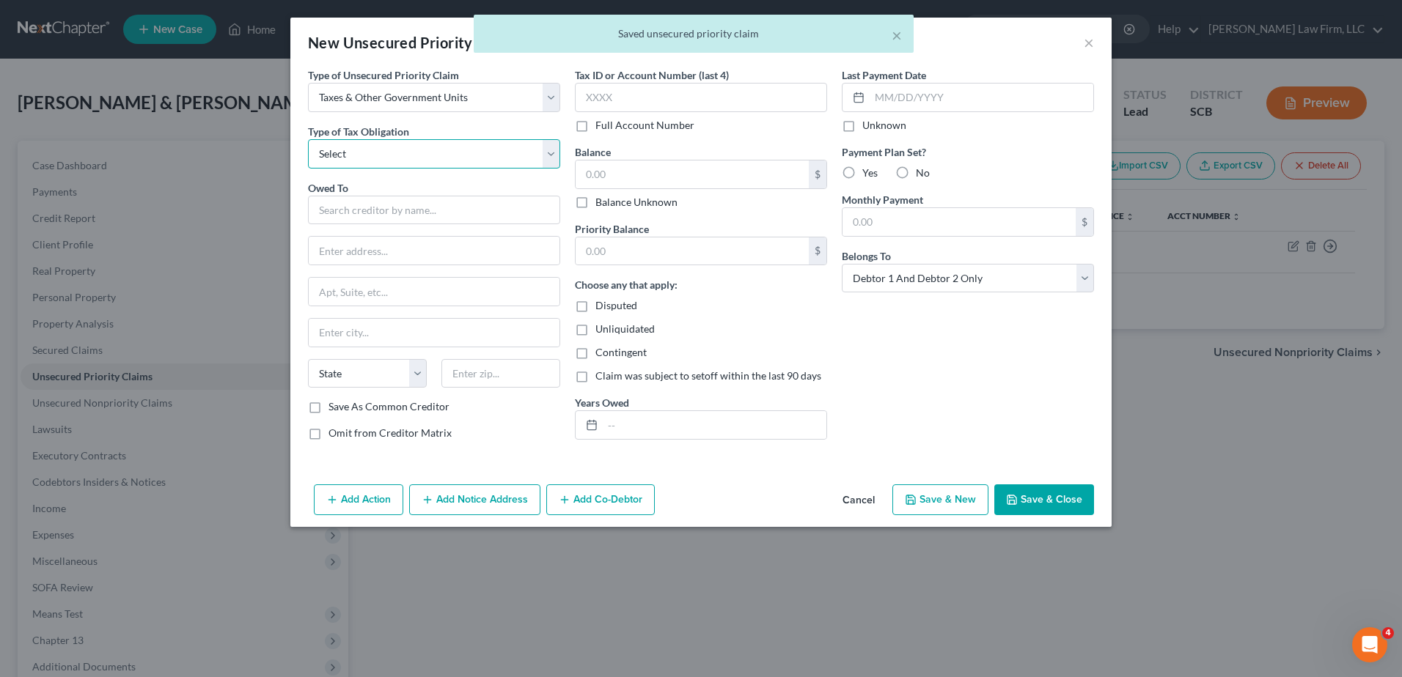
click at [438, 147] on select "Select Federal City State Franchise Tax Board Other" at bounding box center [434, 153] width 252 height 29
select select "2"
click at [308, 139] on select "Select Federal City State Franchise Tax Board Other" at bounding box center [434, 153] width 252 height 29
click at [375, 213] on input "text" at bounding box center [434, 210] width 252 height 29
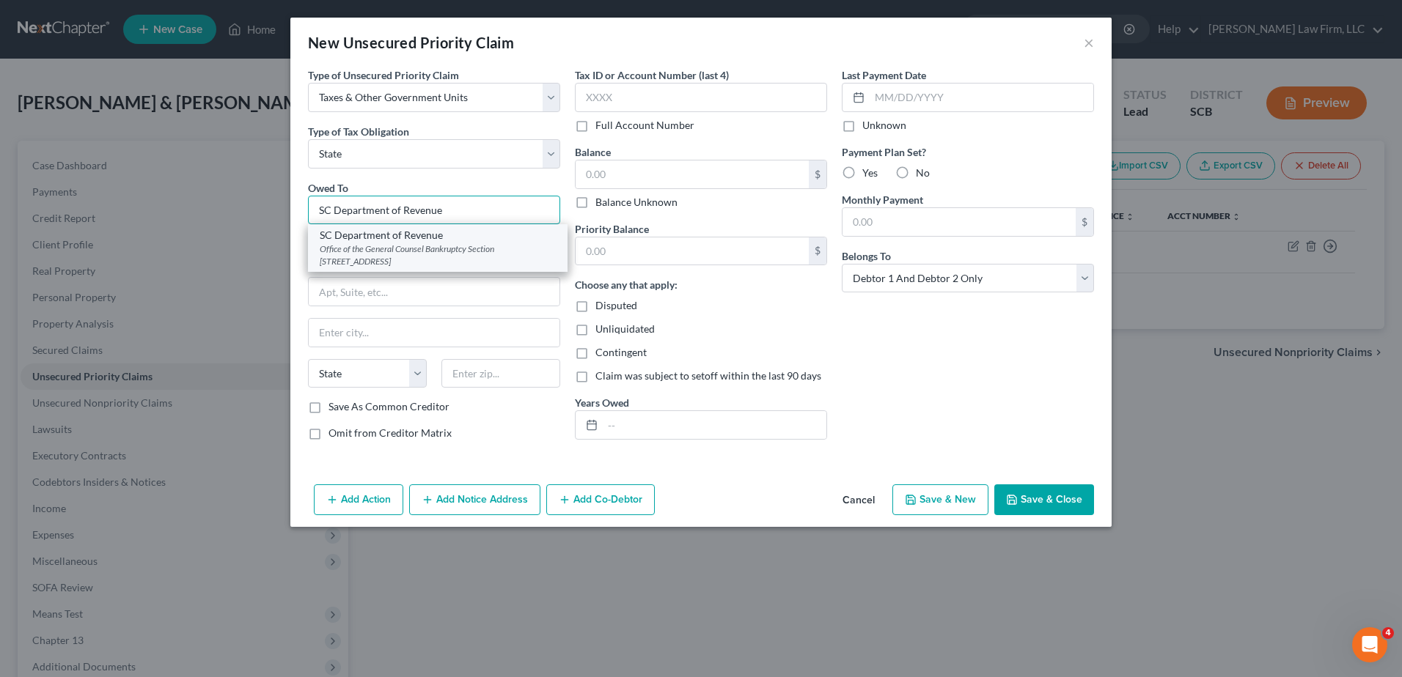
type input "SC Department of Revenue"
click at [384, 239] on div "SC Department of Revenue" at bounding box center [438, 235] width 236 height 15
type input "Office of the General Counsel Bankruptcy Section"
type input "300A Outlet Pointe Blvd"
type input "Columbia"
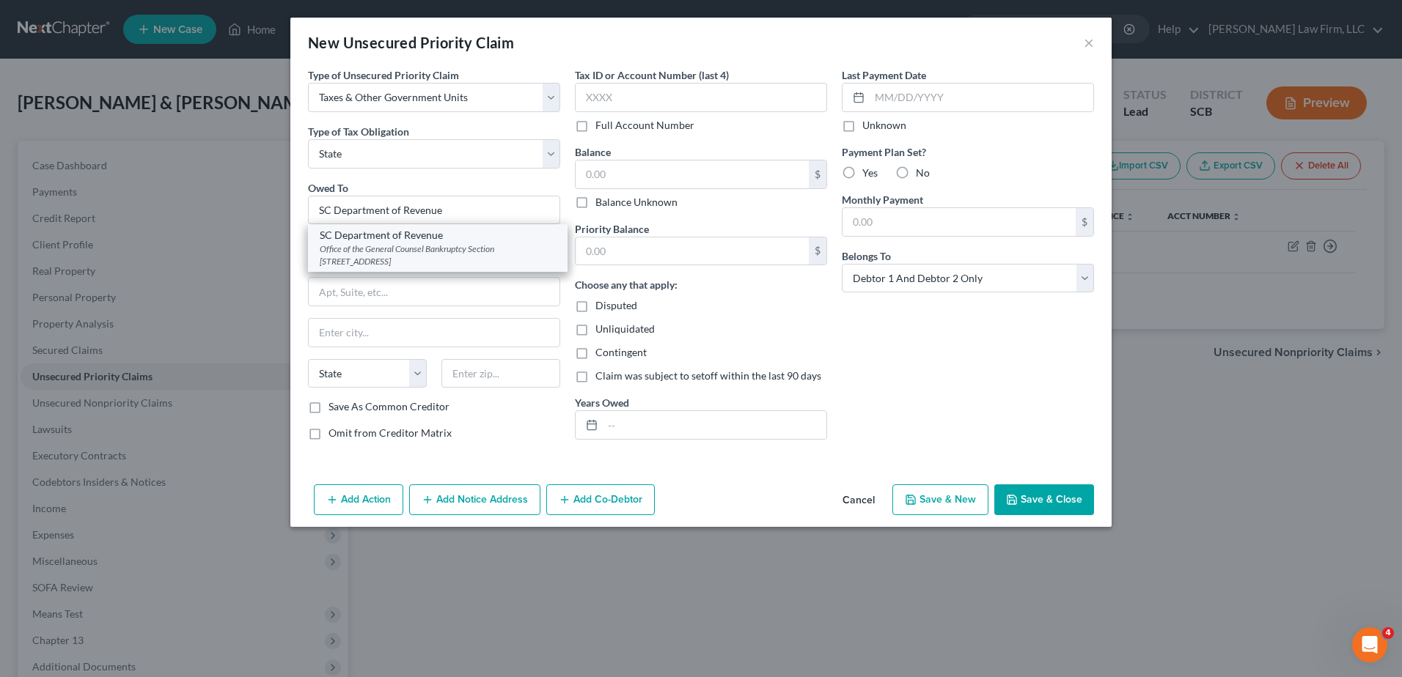
select select "42"
type input "29210-5666"
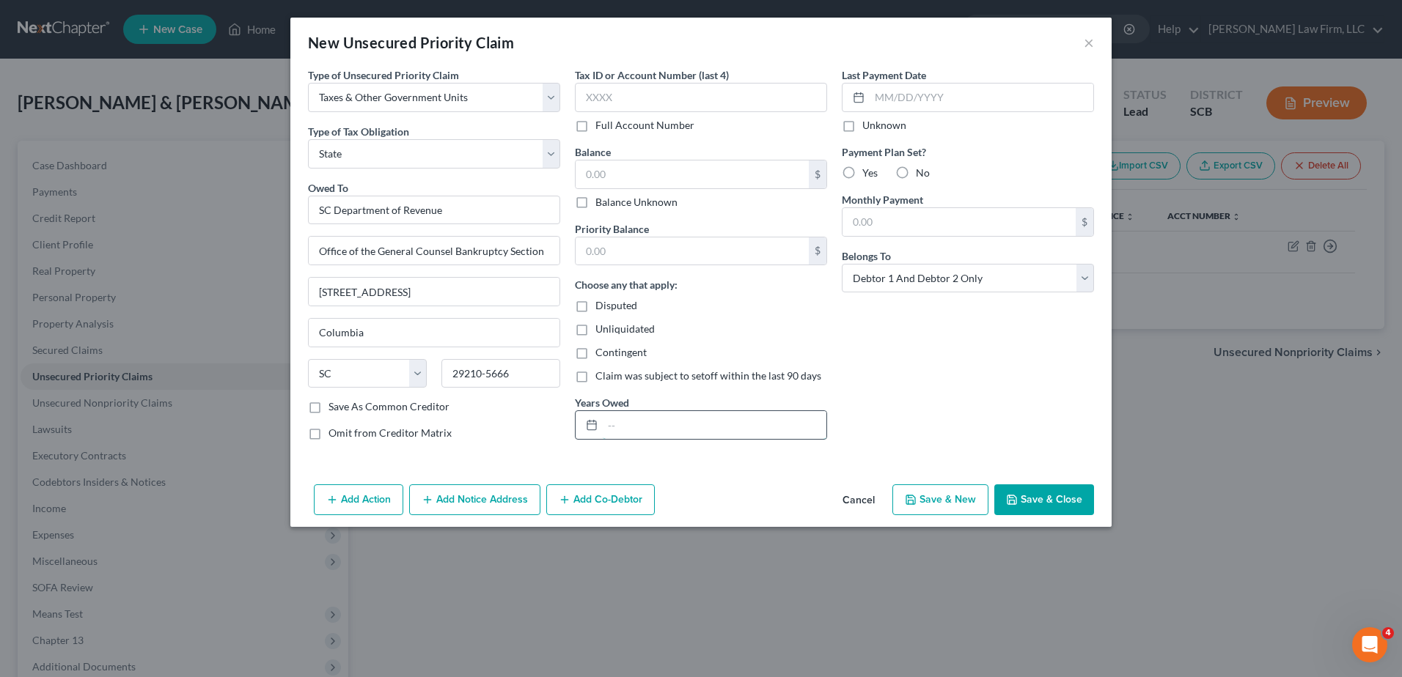
click at [699, 435] on input "text" at bounding box center [715, 425] width 224 height 28
type input "2022 Form 1040 (Filed on time.)"
click at [920, 393] on div "Last Payment Date Unknown Payment Plan Set? Yes No Monthly Payment $ Belongs To…" at bounding box center [967, 259] width 267 height 385
click at [1033, 496] on button "Save & Close" at bounding box center [1044, 500] width 100 height 31
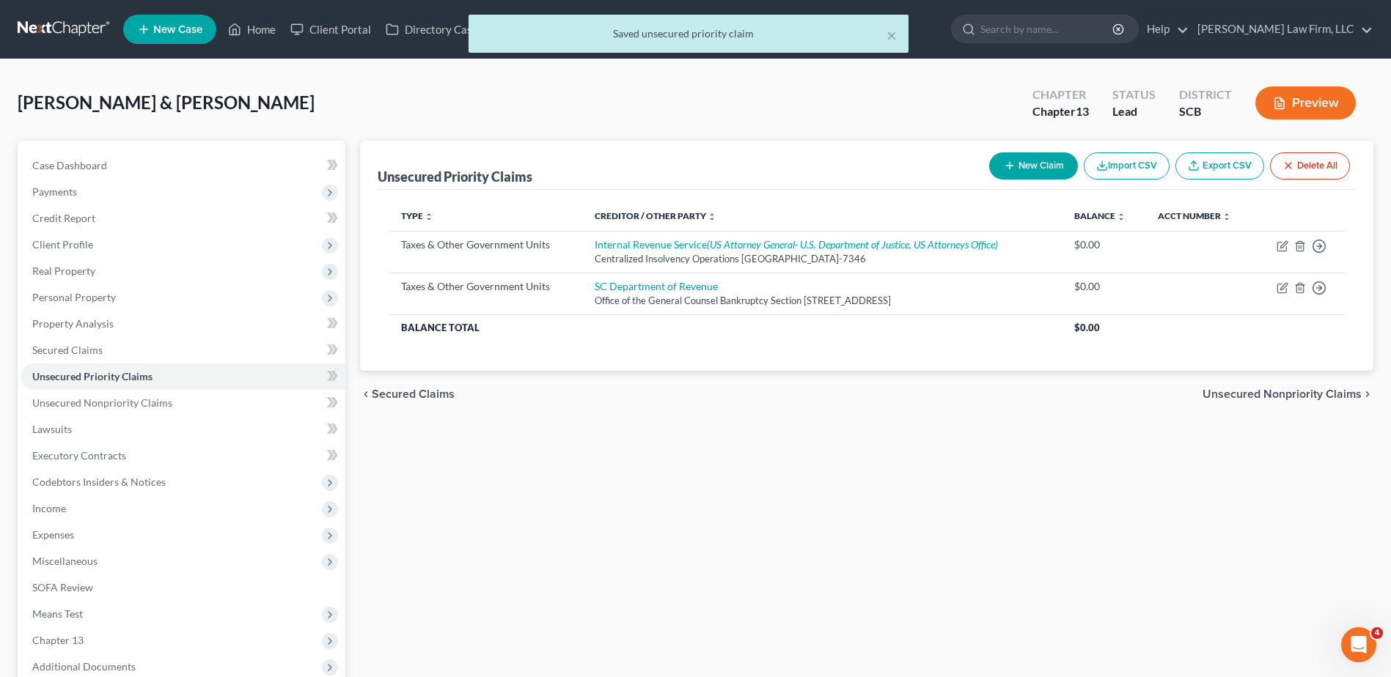
click at [1043, 164] on button "New Claim" at bounding box center [1033, 166] width 89 height 27
select select "2"
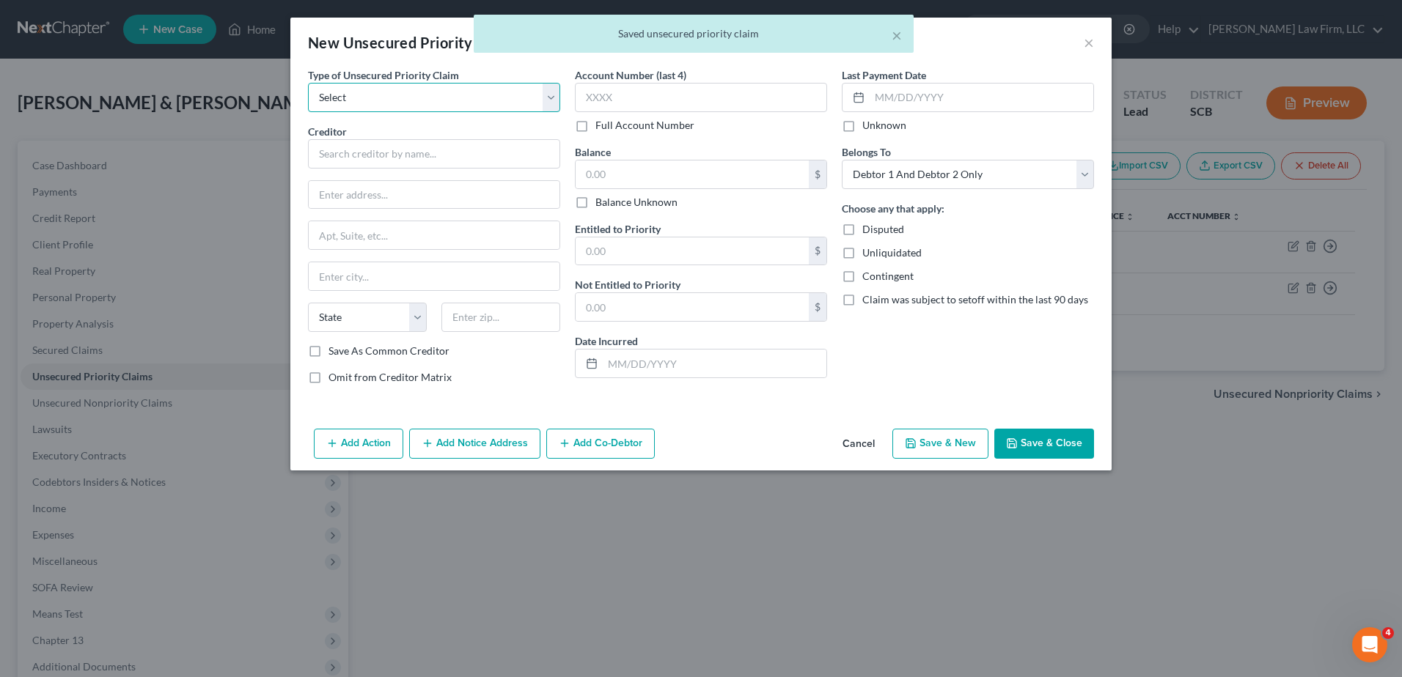
click at [467, 92] on select "Select Taxes & Other Government Units Domestic Support Obligations Extensions o…" at bounding box center [434, 97] width 252 height 29
select select "0"
click at [308, 83] on select "Select Taxes & Other Government Units Domestic Support Obligations Extensions o…" at bounding box center [434, 97] width 252 height 29
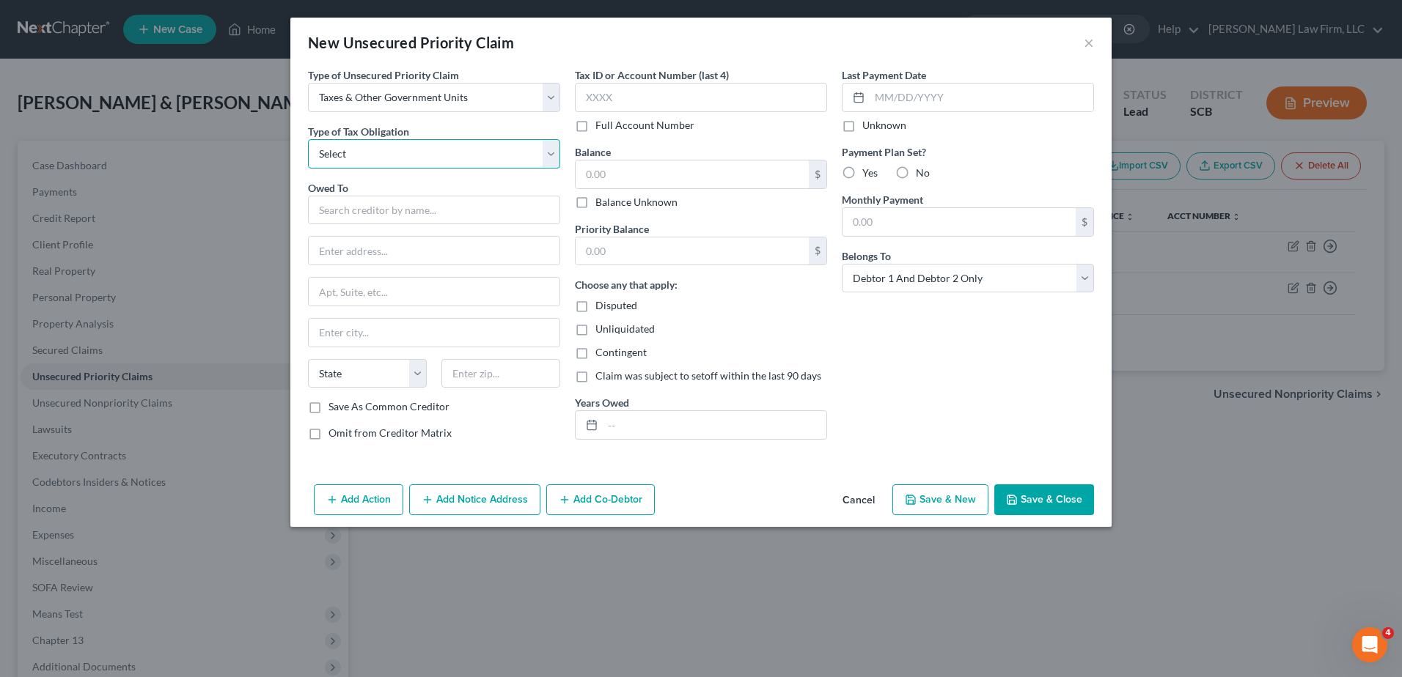
click at [404, 155] on select "Select Federal City State Franchise Tax Board Other" at bounding box center [434, 153] width 252 height 29
select select "4"
click at [308, 139] on select "Select Federal City State Franchise Tax Board Other" at bounding box center [434, 153] width 252 height 29
click at [372, 204] on input "text" at bounding box center [434, 210] width 252 height 29
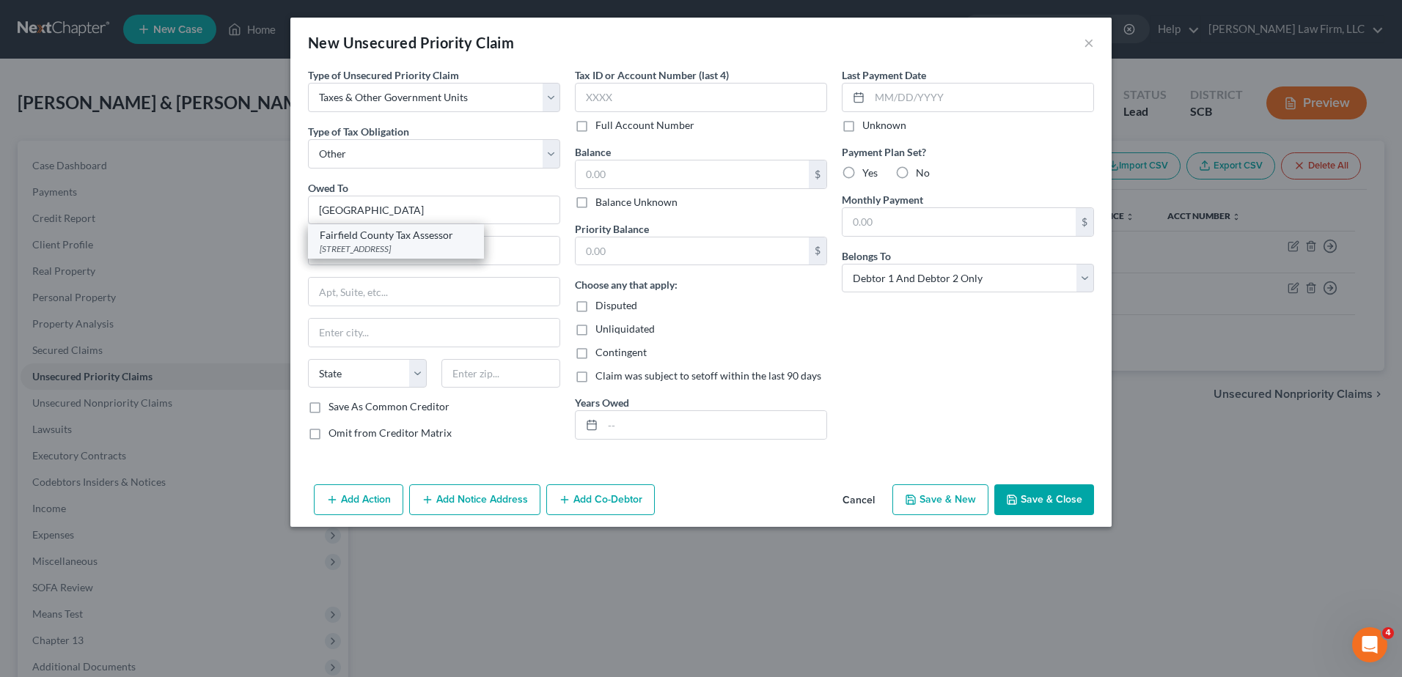
click at [376, 244] on div "101 South Congress Street, Winnsboro, SC 29180" at bounding box center [396, 249] width 153 height 12
type input "Fairfield County Tax Assessor"
type input "101 South Congress Street"
type input "Winnsboro"
select select "42"
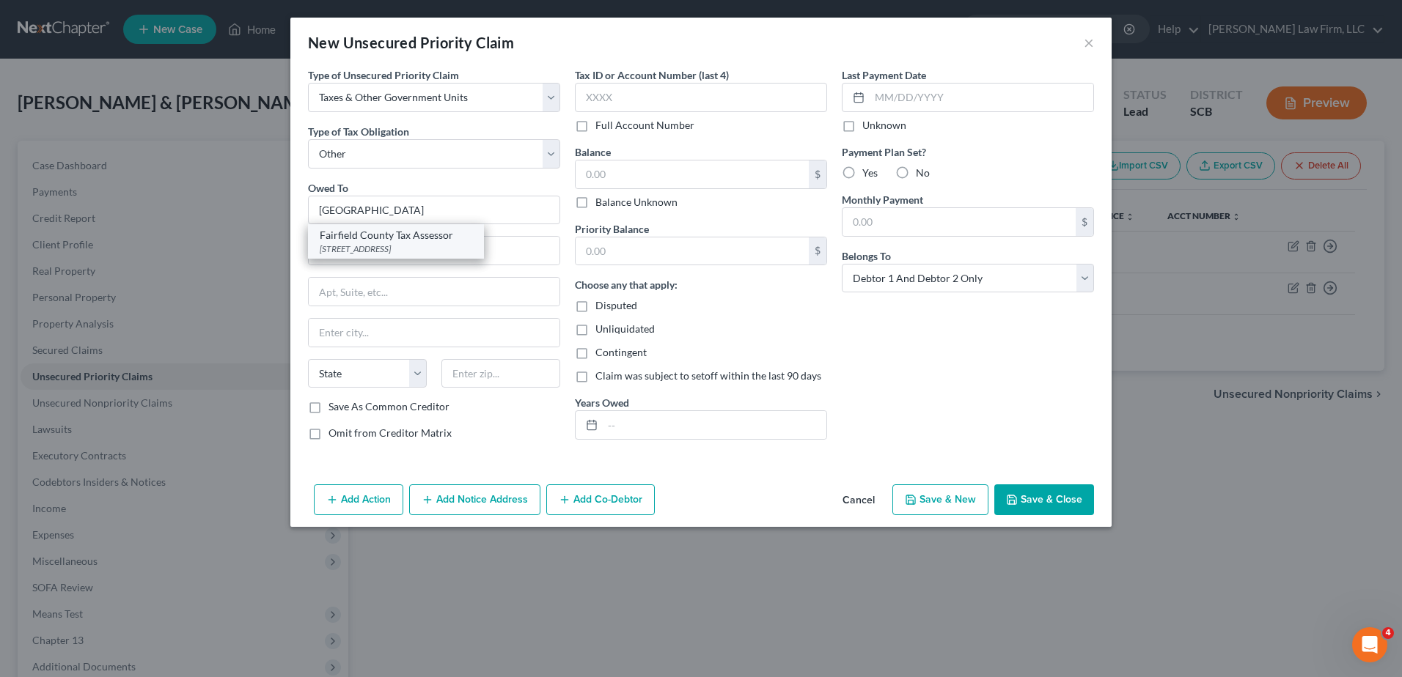
type input "29180"
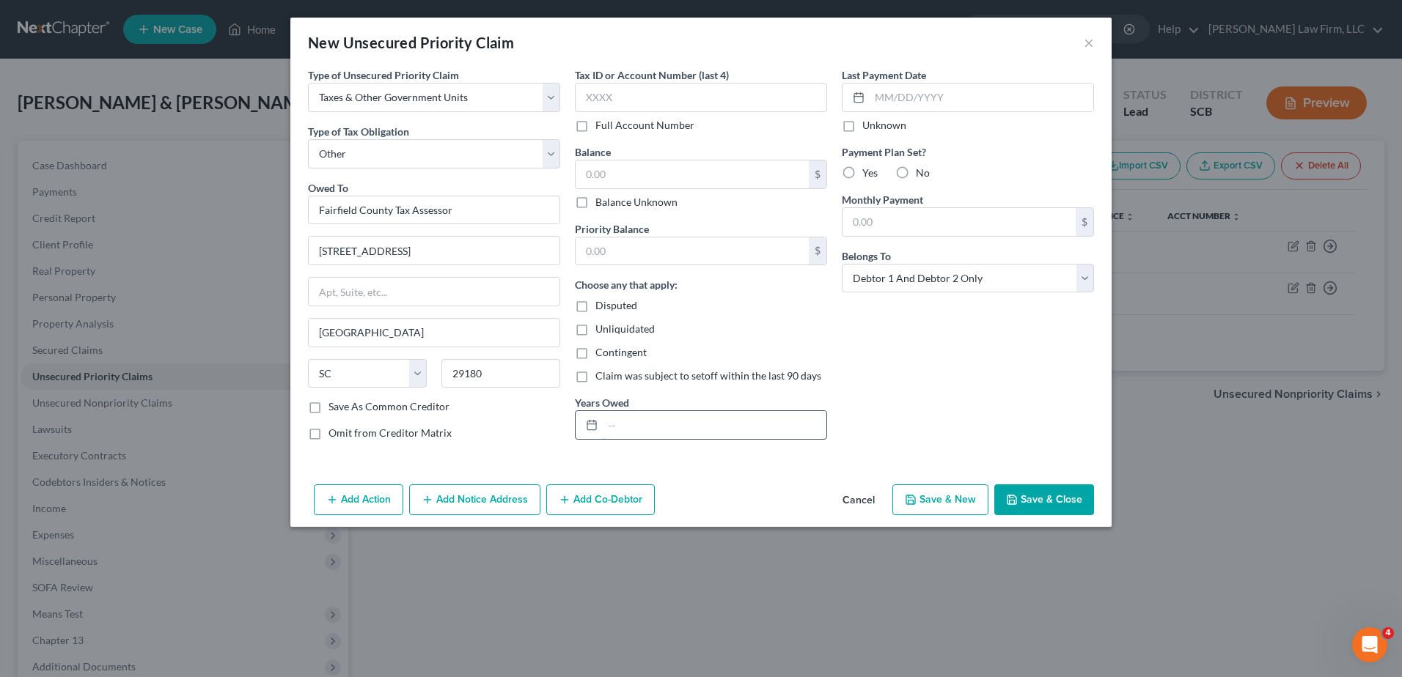
click at [633, 425] on input "text" at bounding box center [715, 425] width 224 height 28
type input "Notice Only."
click at [1031, 504] on button "Save & Close" at bounding box center [1044, 500] width 100 height 31
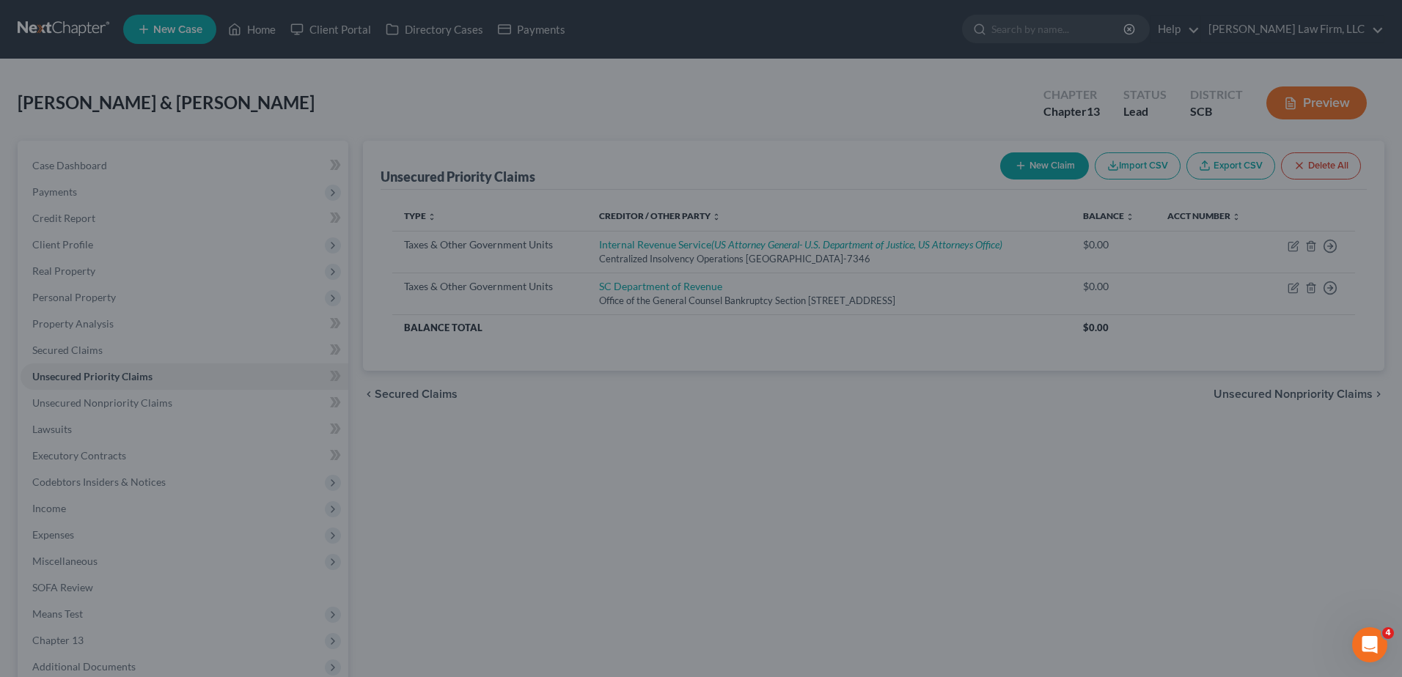
type input "0.00"
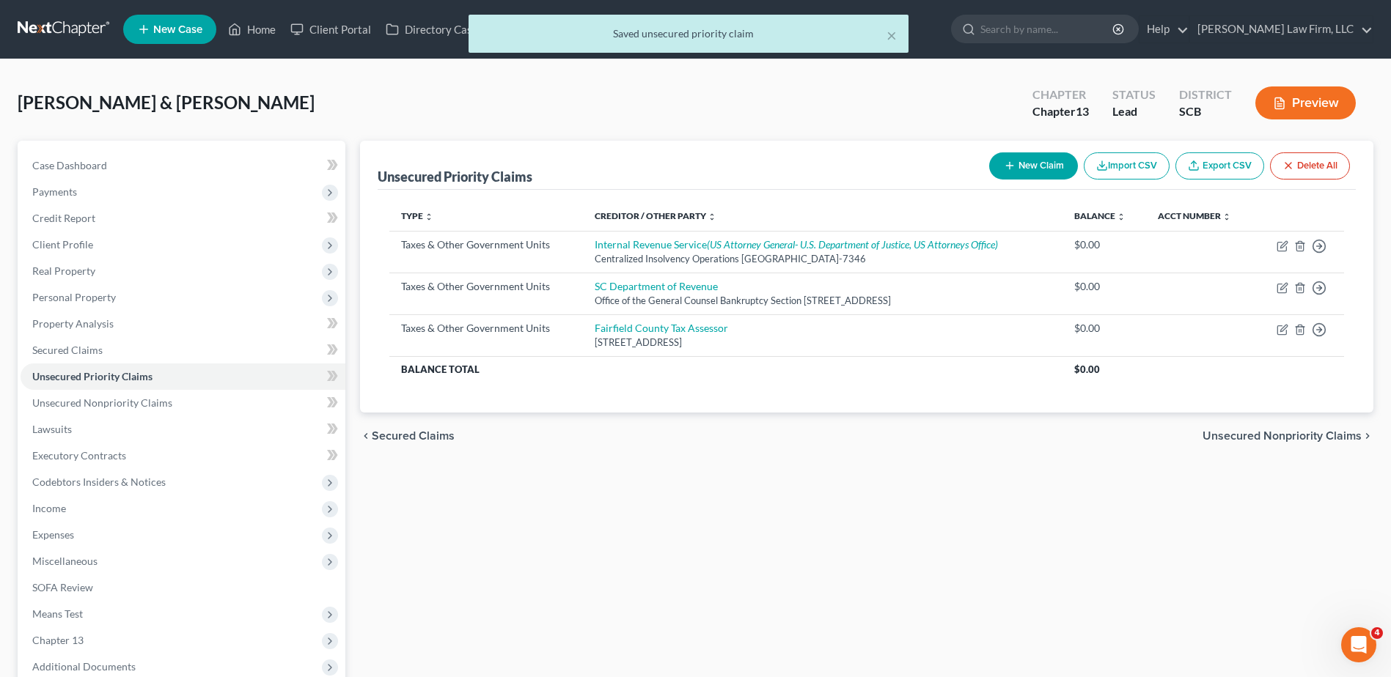
click at [1018, 165] on button "New Claim" at bounding box center [1033, 166] width 89 height 27
select select "2"
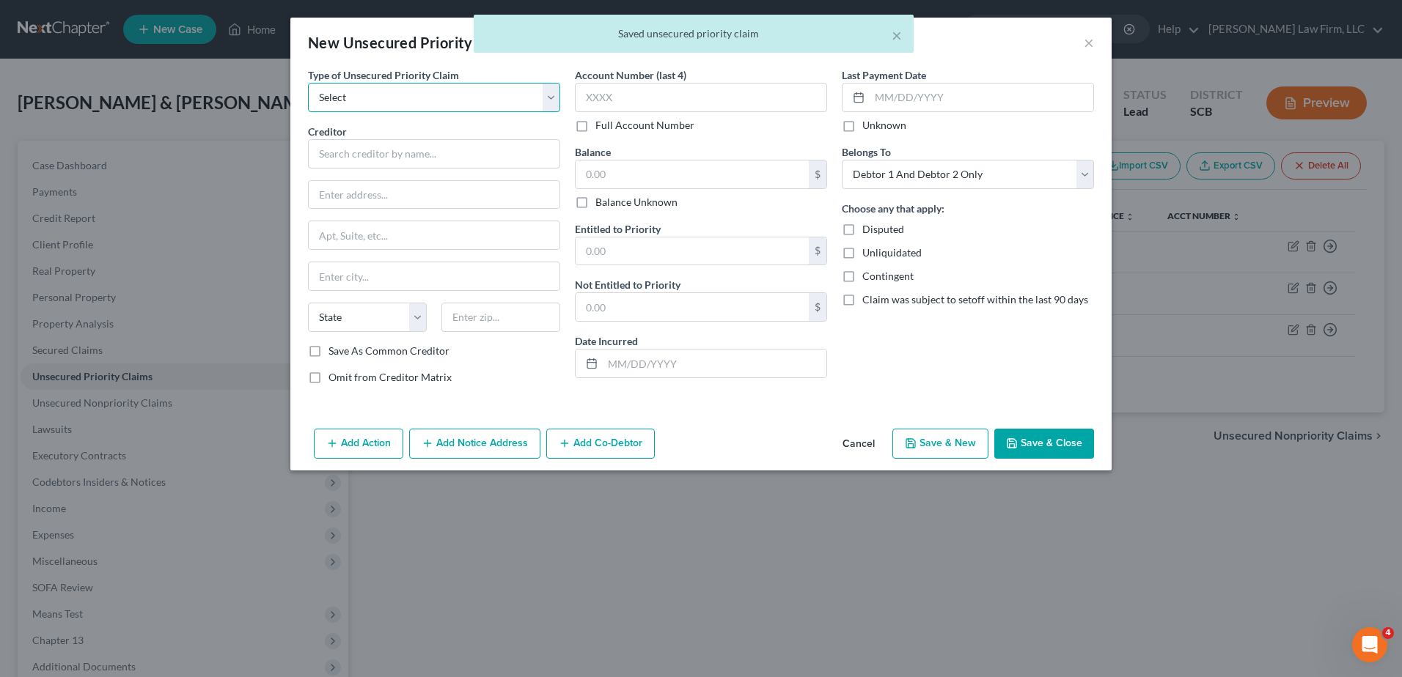
click at [408, 87] on select "Select Taxes & Other Government Units Domestic Support Obligations Extensions o…" at bounding box center [434, 97] width 252 height 29
select select "9"
click at [308, 83] on select "Select Taxes & Other Government Units Domestic Support Obligations Extensions o…" at bounding box center [434, 97] width 252 height 29
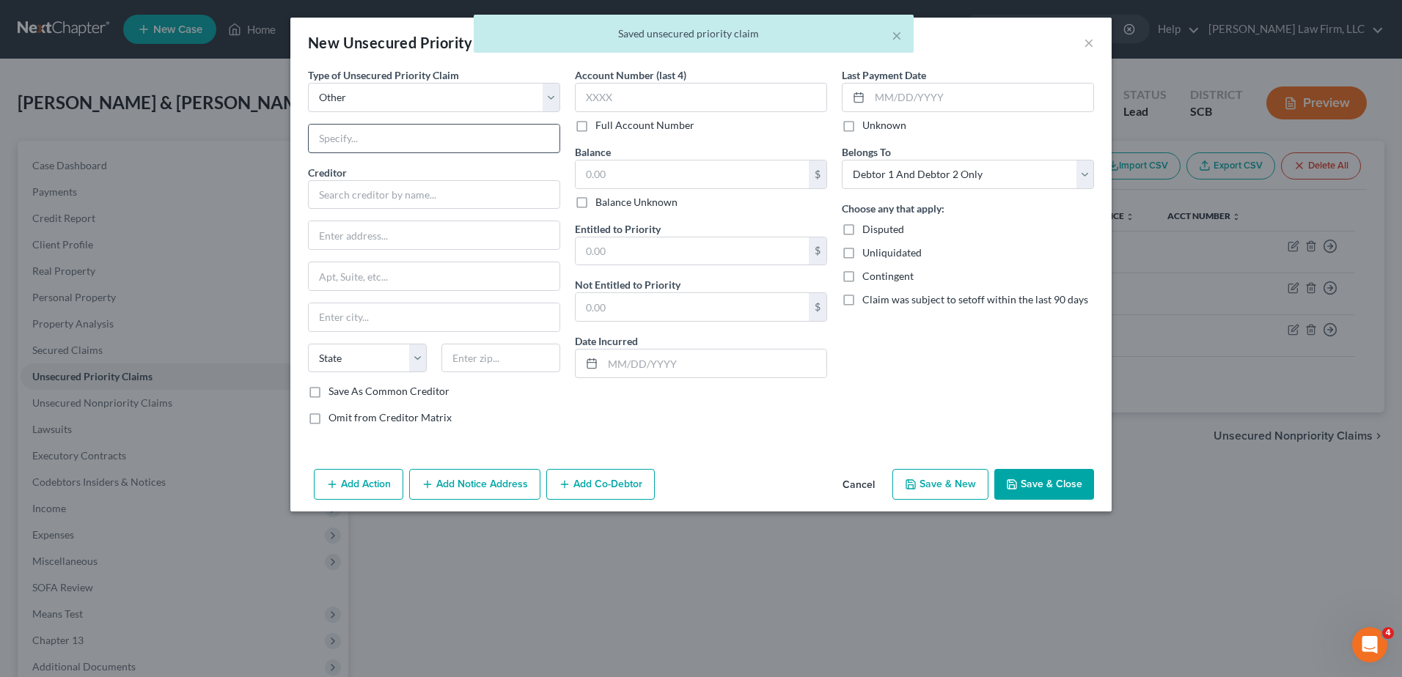
click at [390, 140] on input "text" at bounding box center [434, 139] width 251 height 28
type input "Attorney Fees"
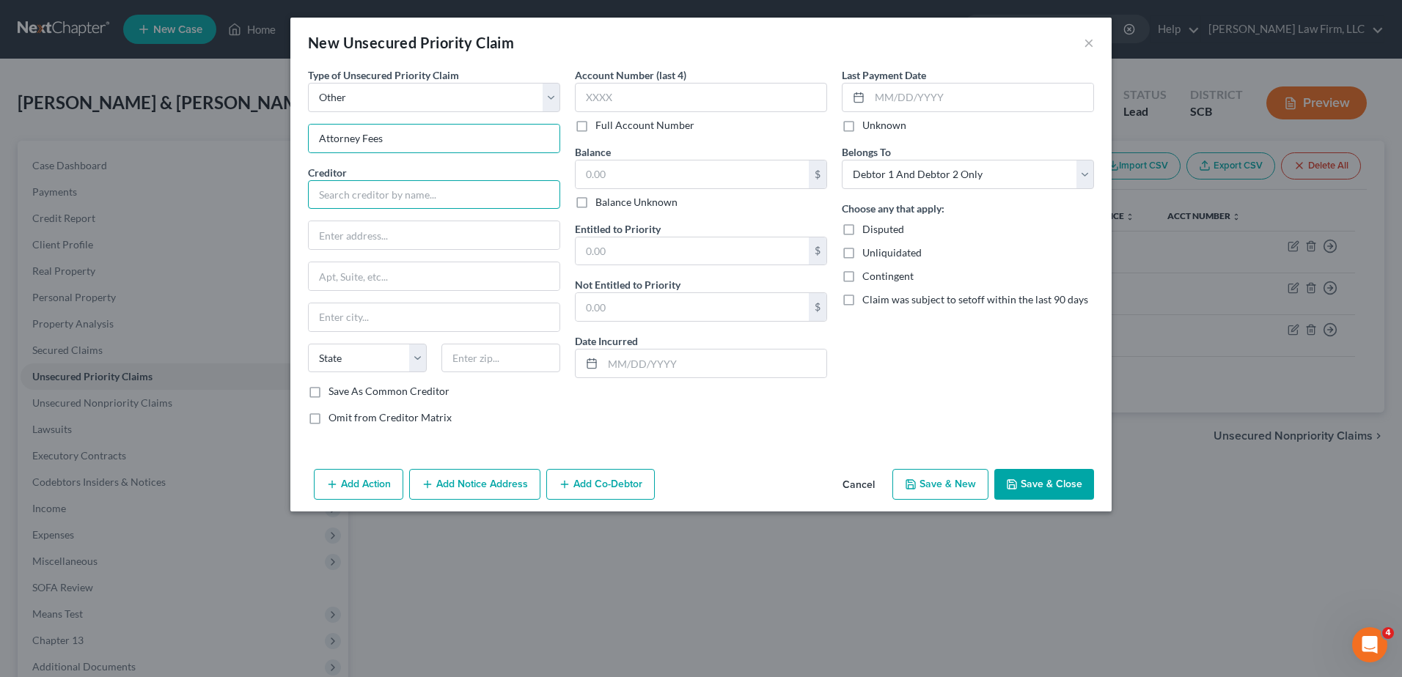
click at [392, 196] on input "text" at bounding box center [434, 194] width 252 height 29
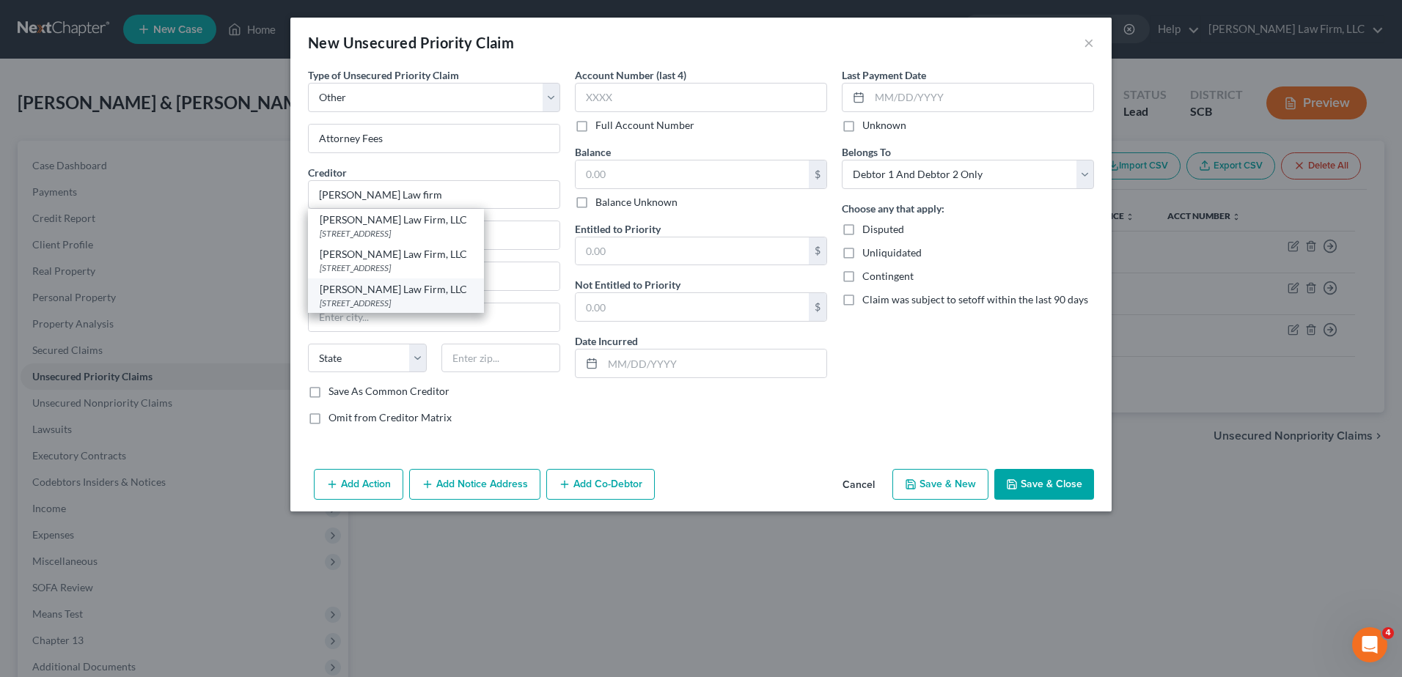
click at [424, 309] on div "1901 Assembly Street Suite 360, Columbia, SC 29201" at bounding box center [396, 303] width 153 height 12
type input "[PERSON_NAME] Law Firm, LLC"
type input "1901 Assembly Street"
type input "Suite 360"
type input "Columbia"
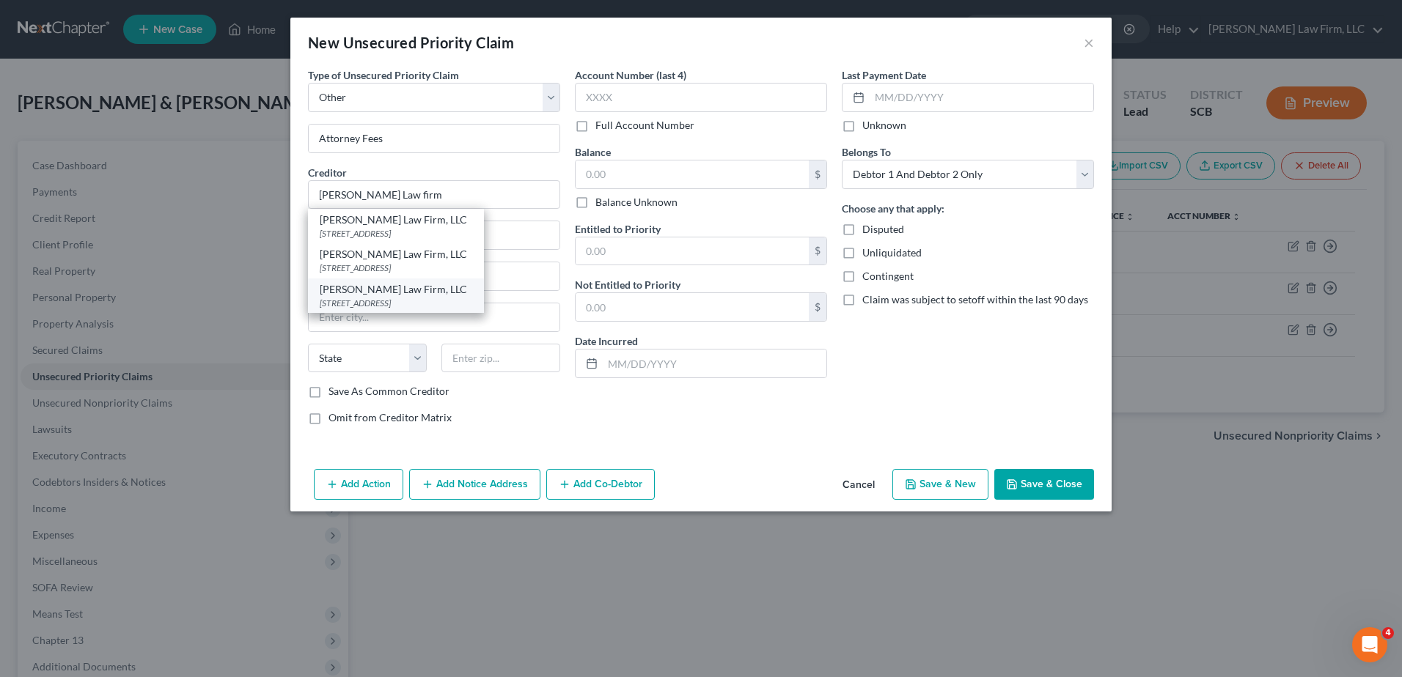
select select "42"
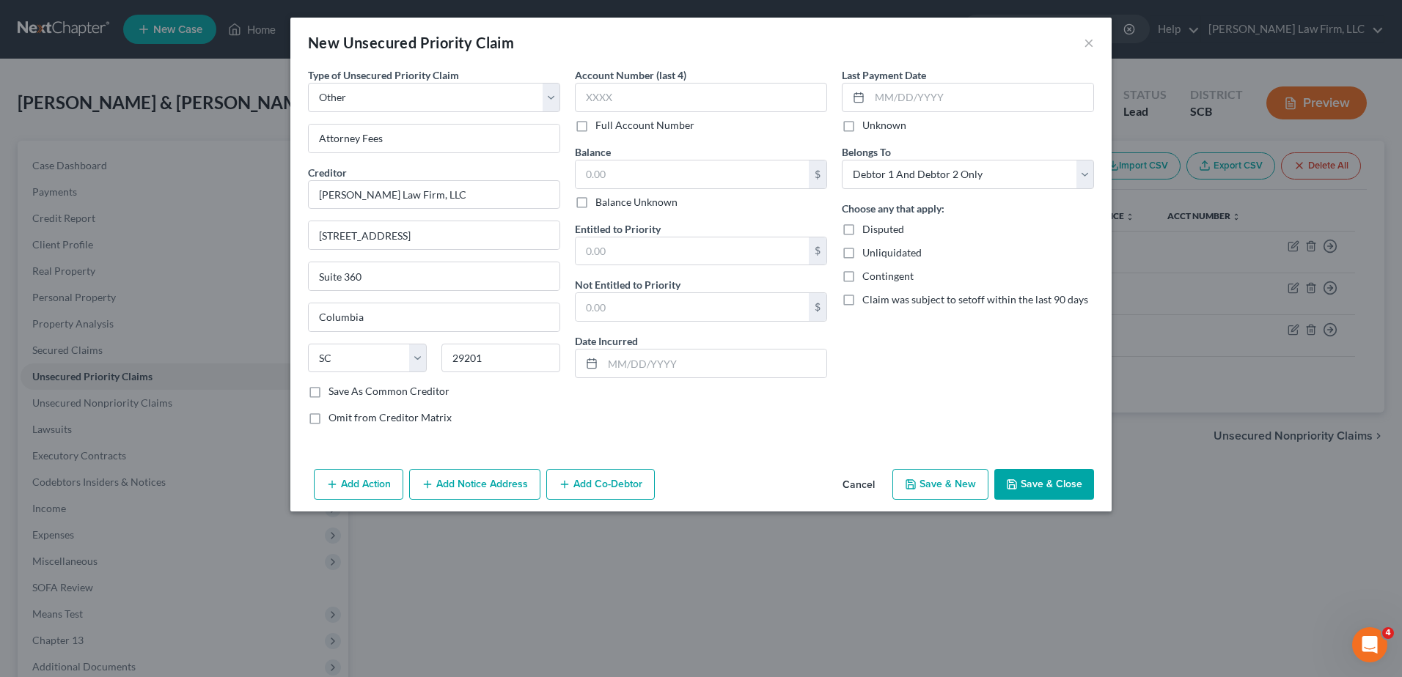
click at [360, 416] on span "Omit from Creditor Matrix" at bounding box center [389, 417] width 123 height 12
click at [344, 416] on input "Omit from Creditor Matrix" at bounding box center [339, 416] width 10 height 10
click at [1055, 487] on button "Save & Close" at bounding box center [1044, 484] width 100 height 31
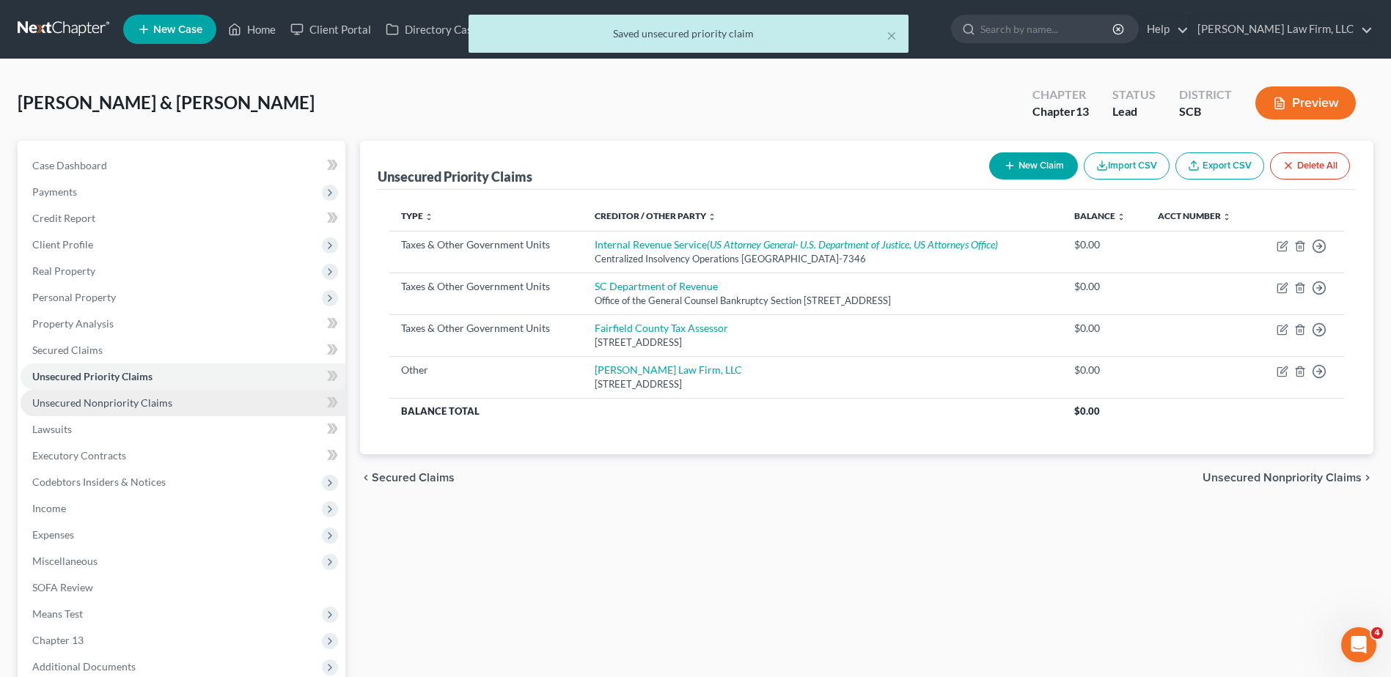
click at [169, 396] on link "Unsecured Nonpriority Claims" at bounding box center [183, 403] width 325 height 26
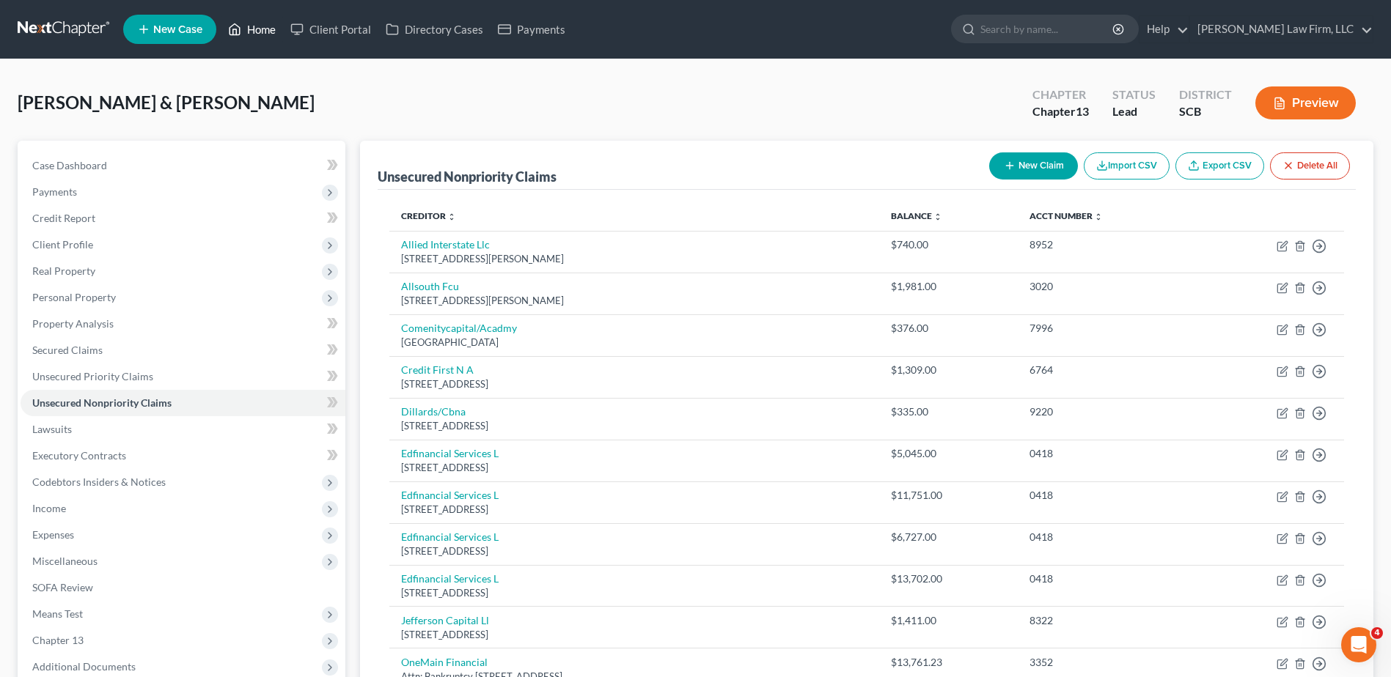
click at [265, 28] on link "Home" at bounding box center [252, 29] width 62 height 26
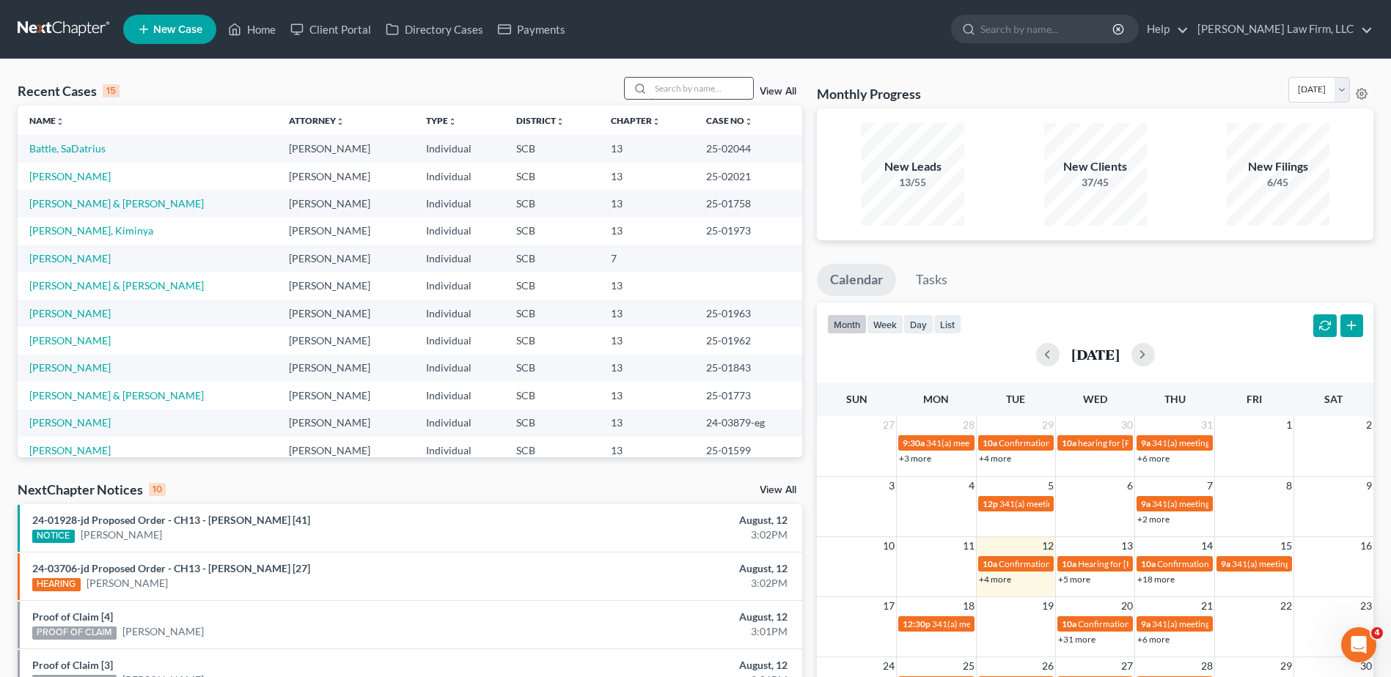
click at [719, 87] on input "search" at bounding box center [701, 88] width 103 height 21
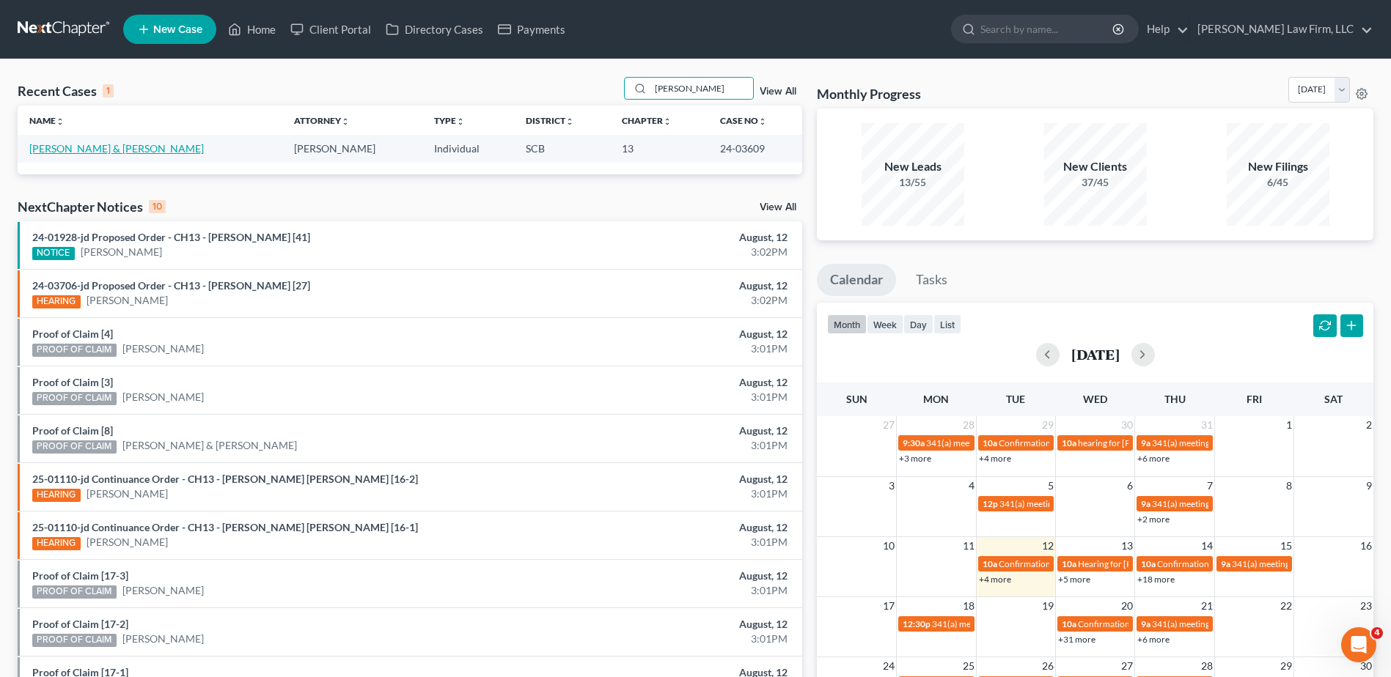
click at [81, 149] on link "[PERSON_NAME] & [PERSON_NAME]" at bounding box center [116, 148] width 175 height 12
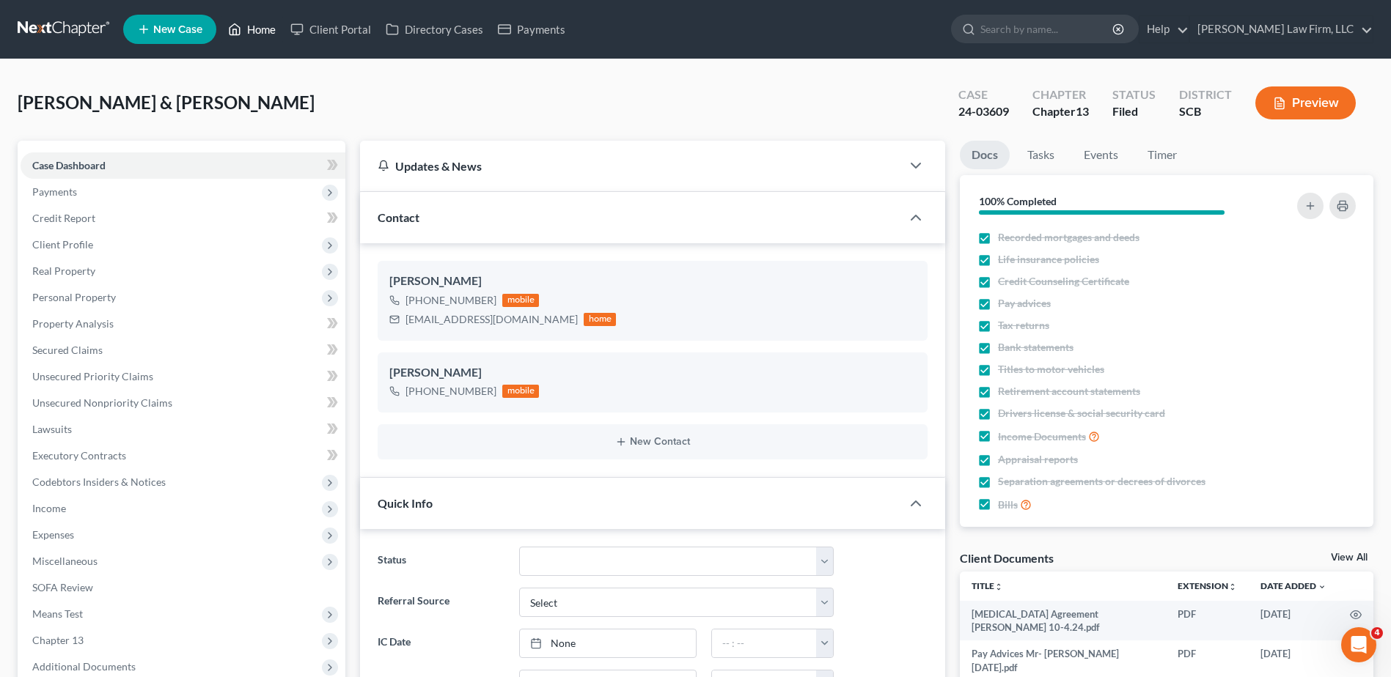
click at [258, 33] on link "Home" at bounding box center [252, 29] width 62 height 26
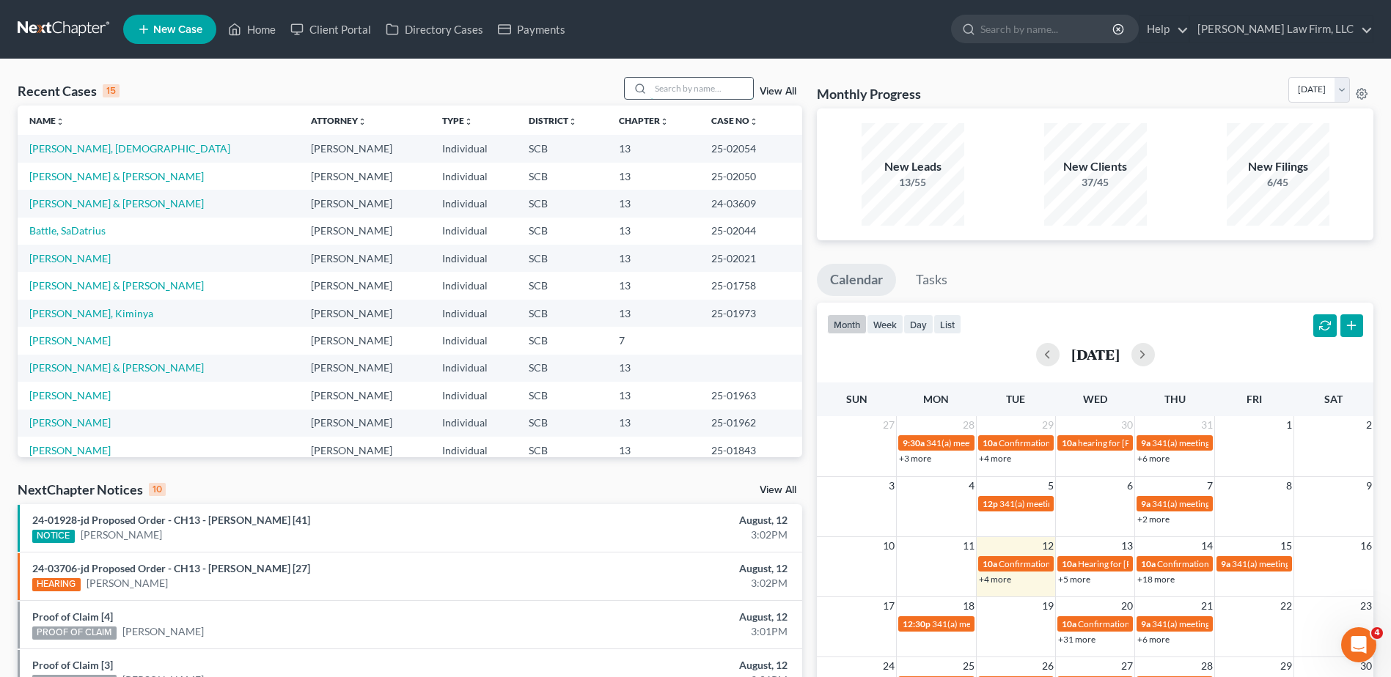
click at [683, 87] on input "search" at bounding box center [701, 88] width 103 height 21
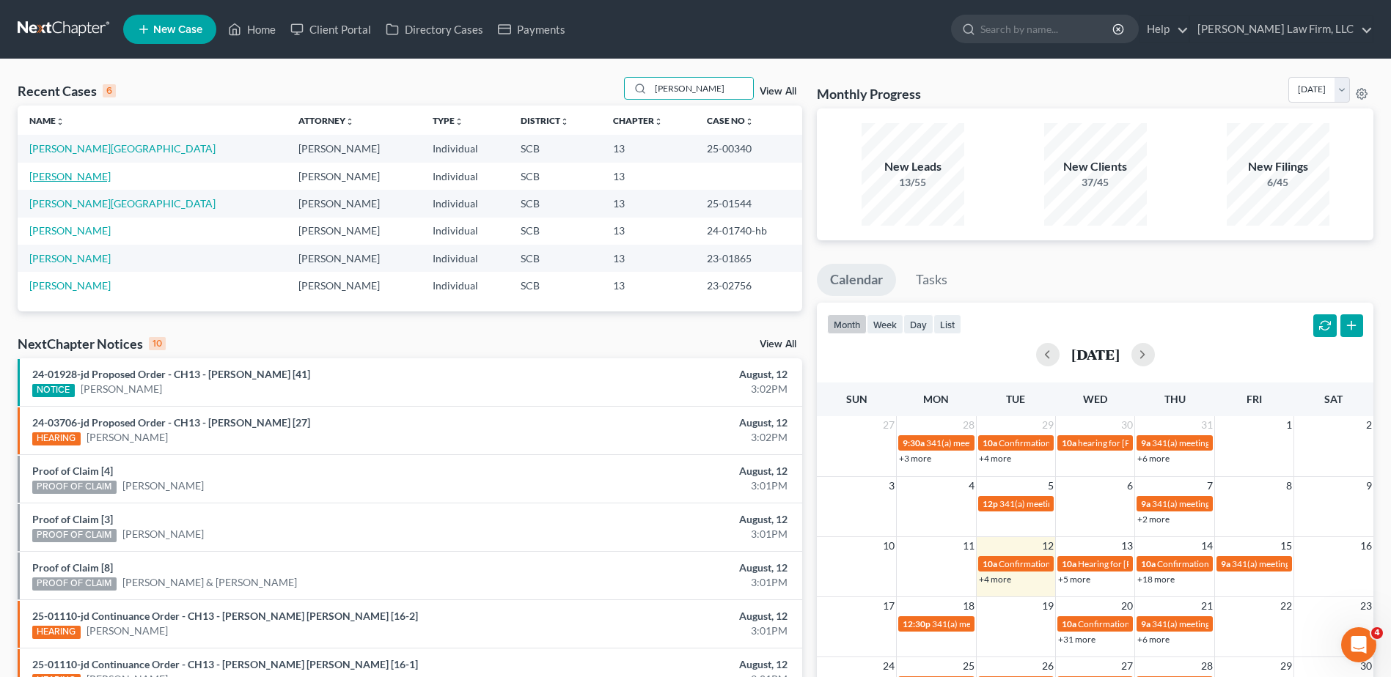
click at [77, 176] on link "Haynes, Maxine" at bounding box center [69, 176] width 81 height 12
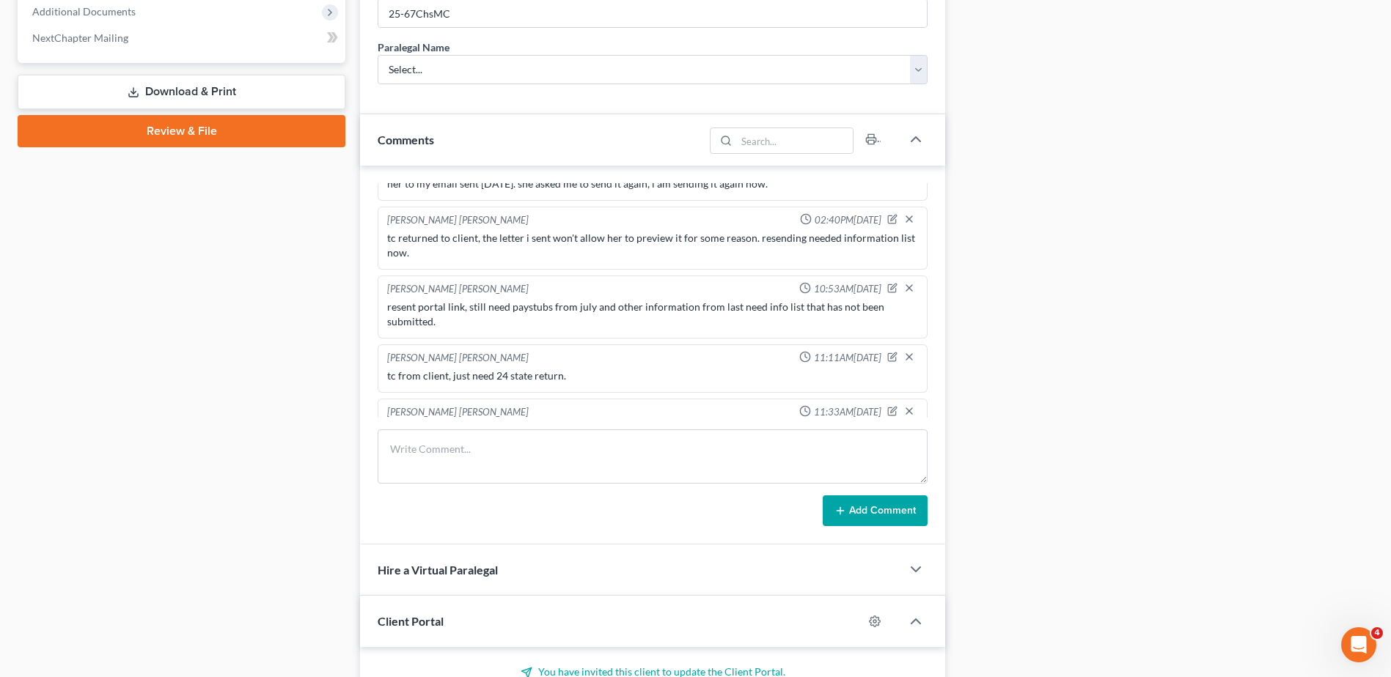
scroll to position [824, 0]
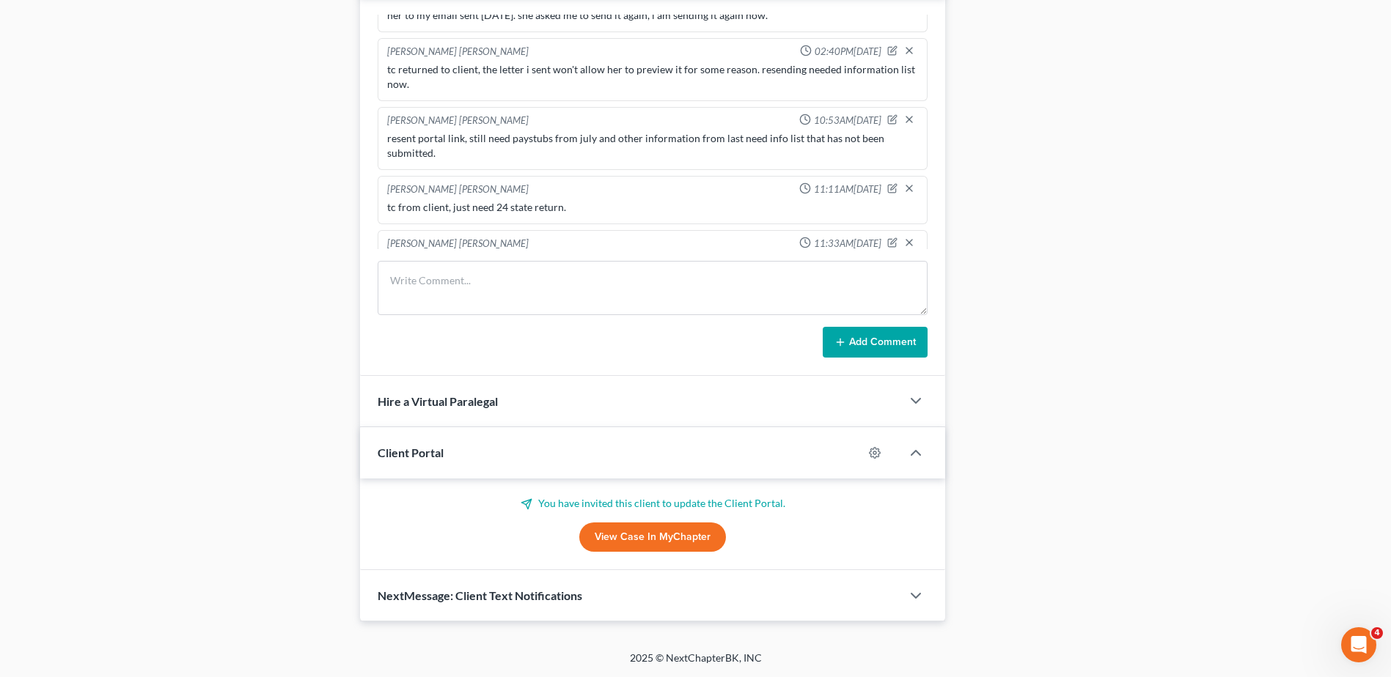
click at [655, 532] on link "View Case in MyChapter" at bounding box center [652, 537] width 147 height 29
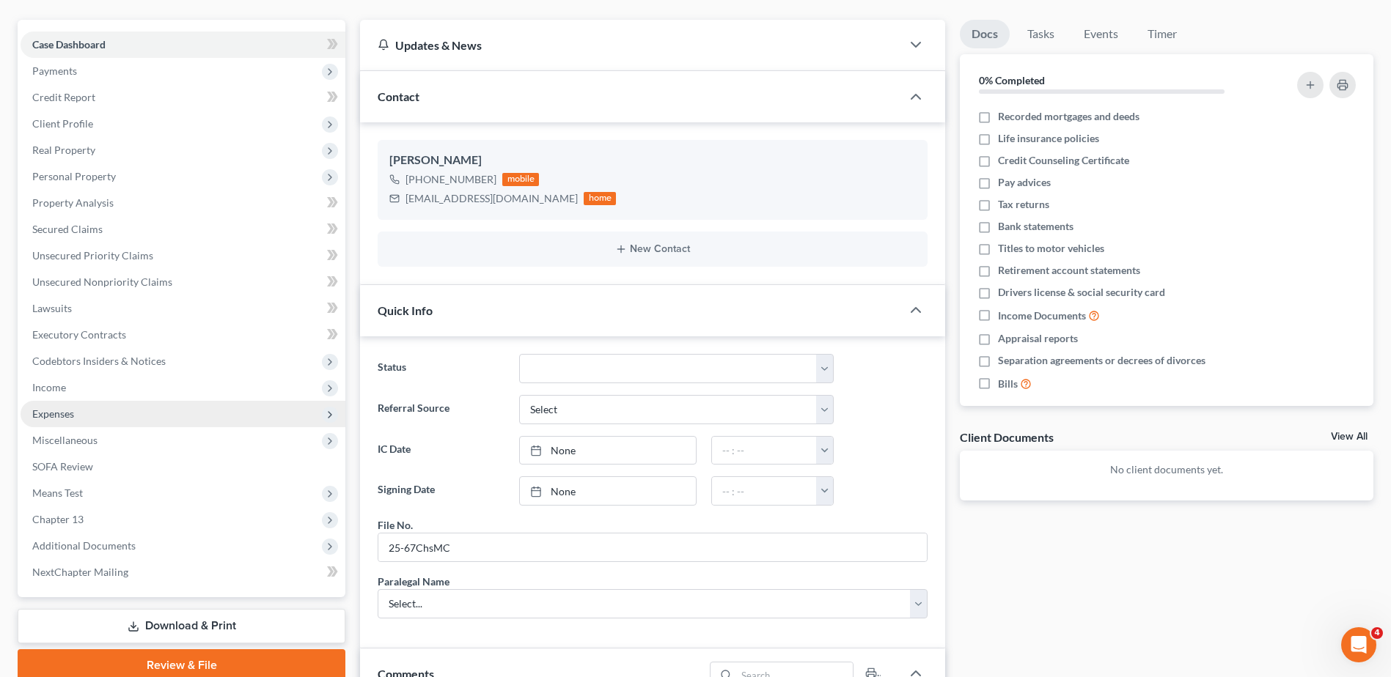
scroll to position [91, 0]
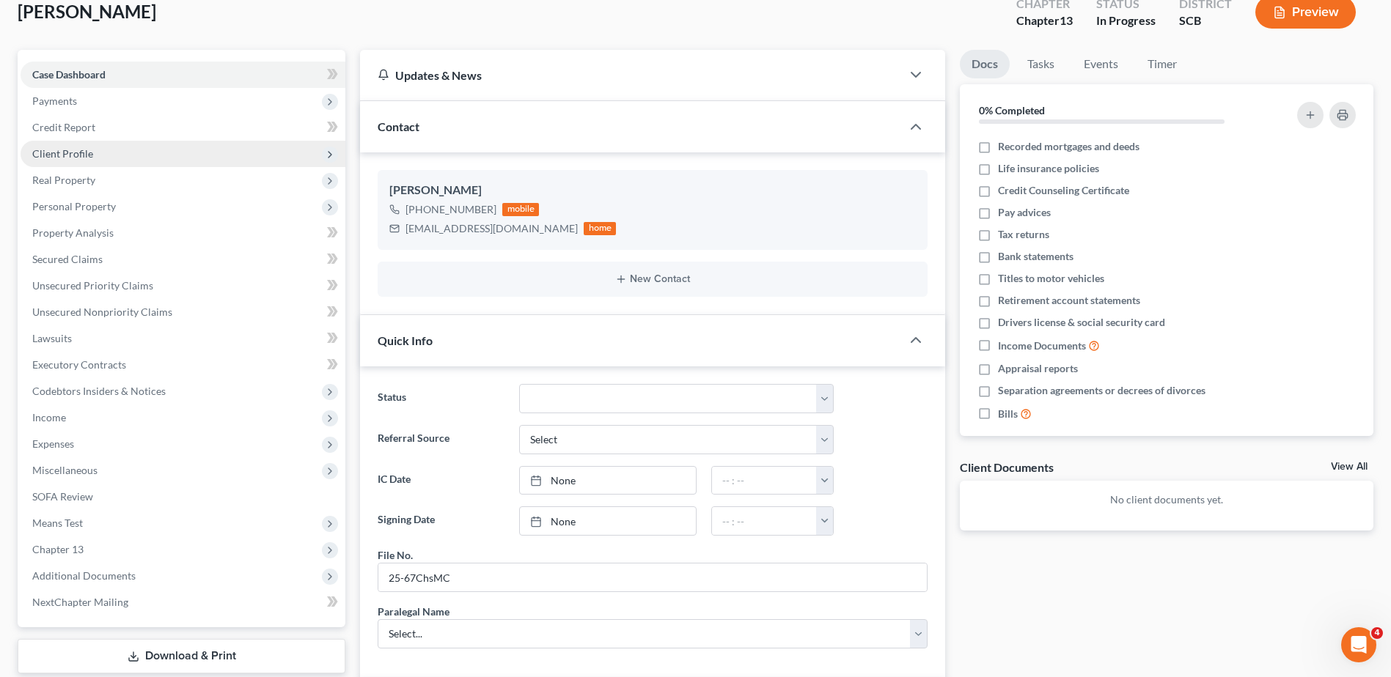
click at [130, 160] on span "Client Profile" at bounding box center [183, 154] width 325 height 26
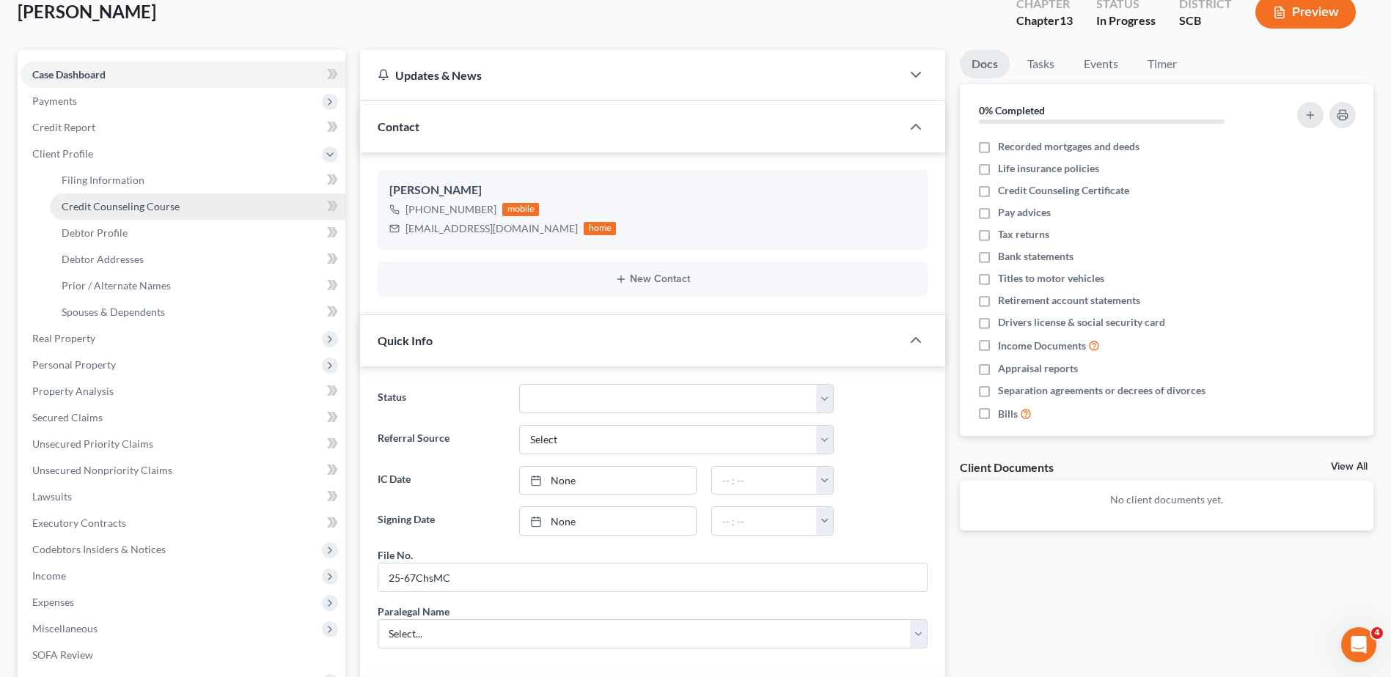
click at [131, 208] on span "Credit Counseling Course" at bounding box center [121, 206] width 118 height 12
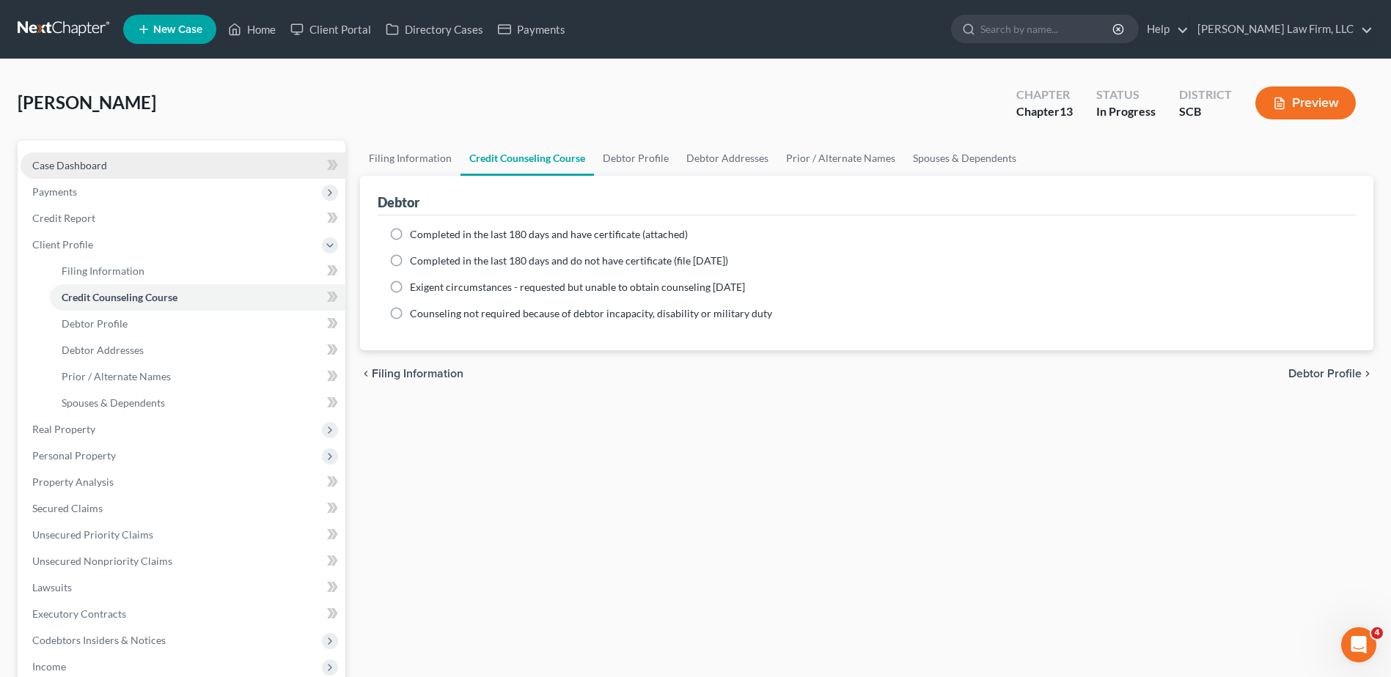
click at [124, 166] on link "Case Dashboard" at bounding box center [183, 166] width 325 height 26
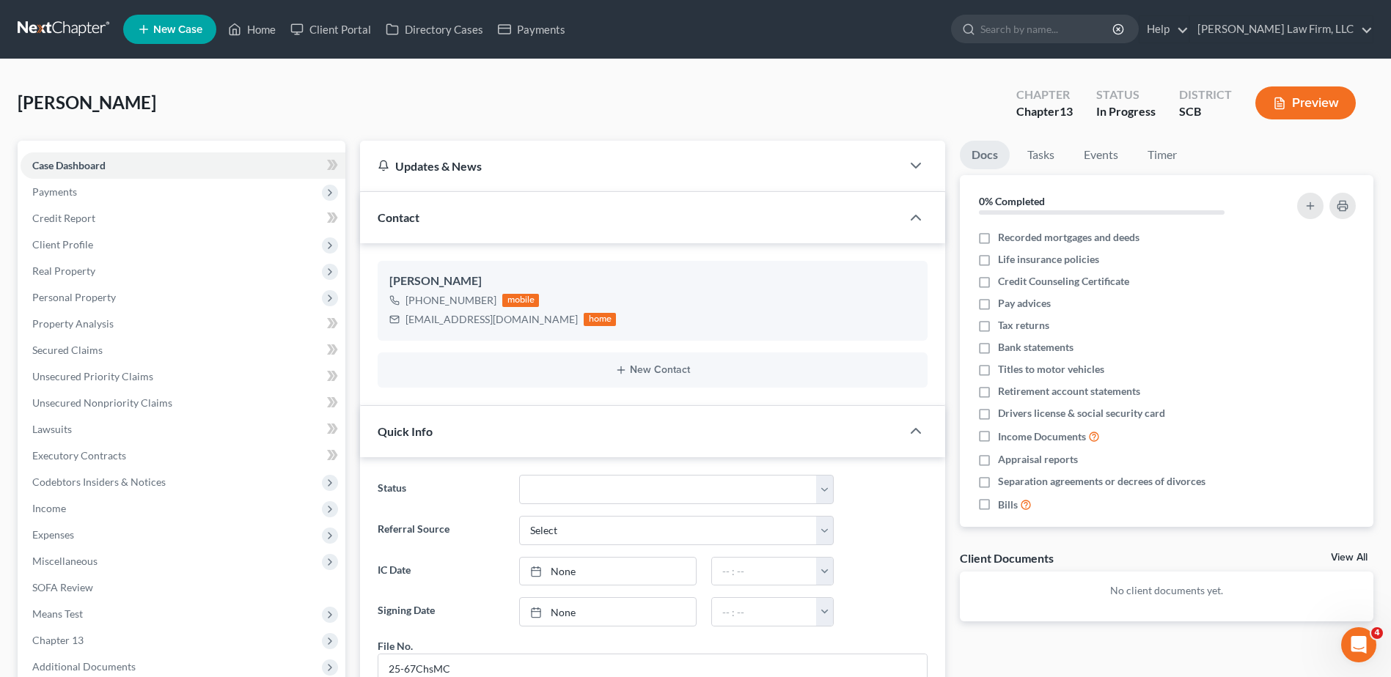
scroll to position [660, 0]
click at [248, 34] on link "Home" at bounding box center [252, 29] width 62 height 26
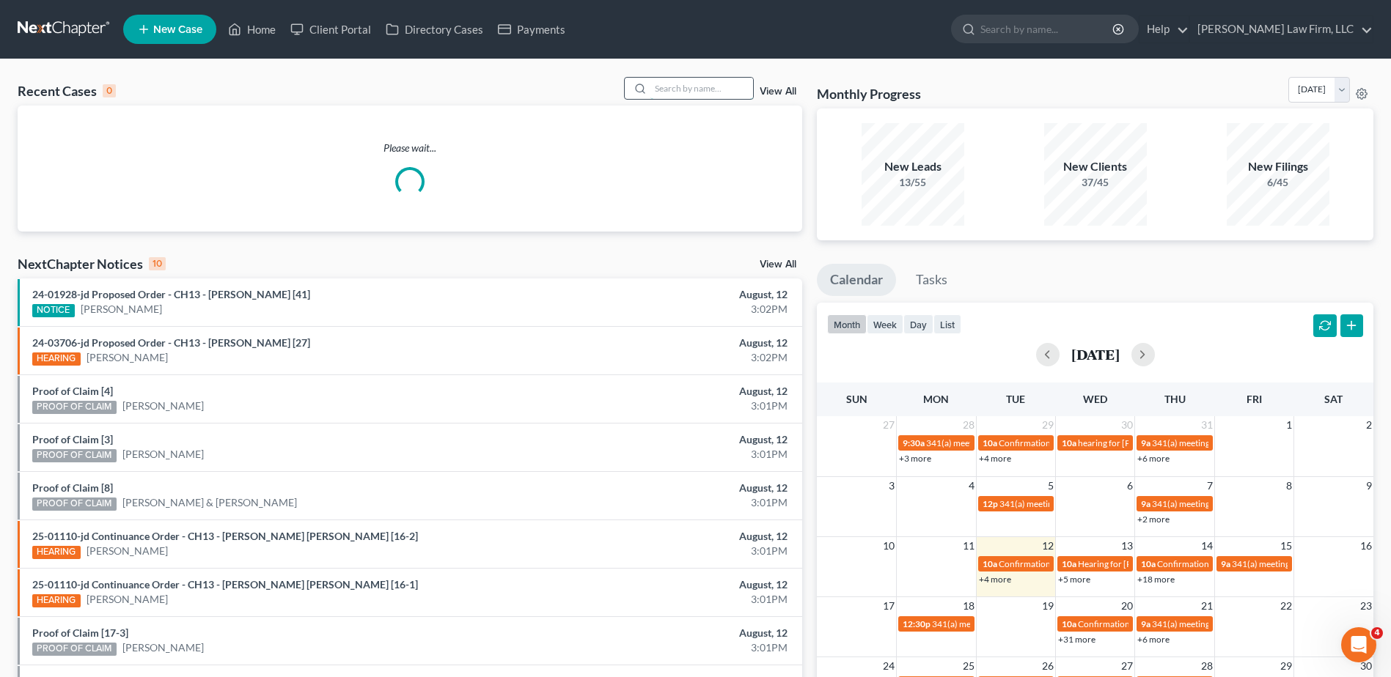
click at [725, 89] on input "search" at bounding box center [701, 88] width 103 height 21
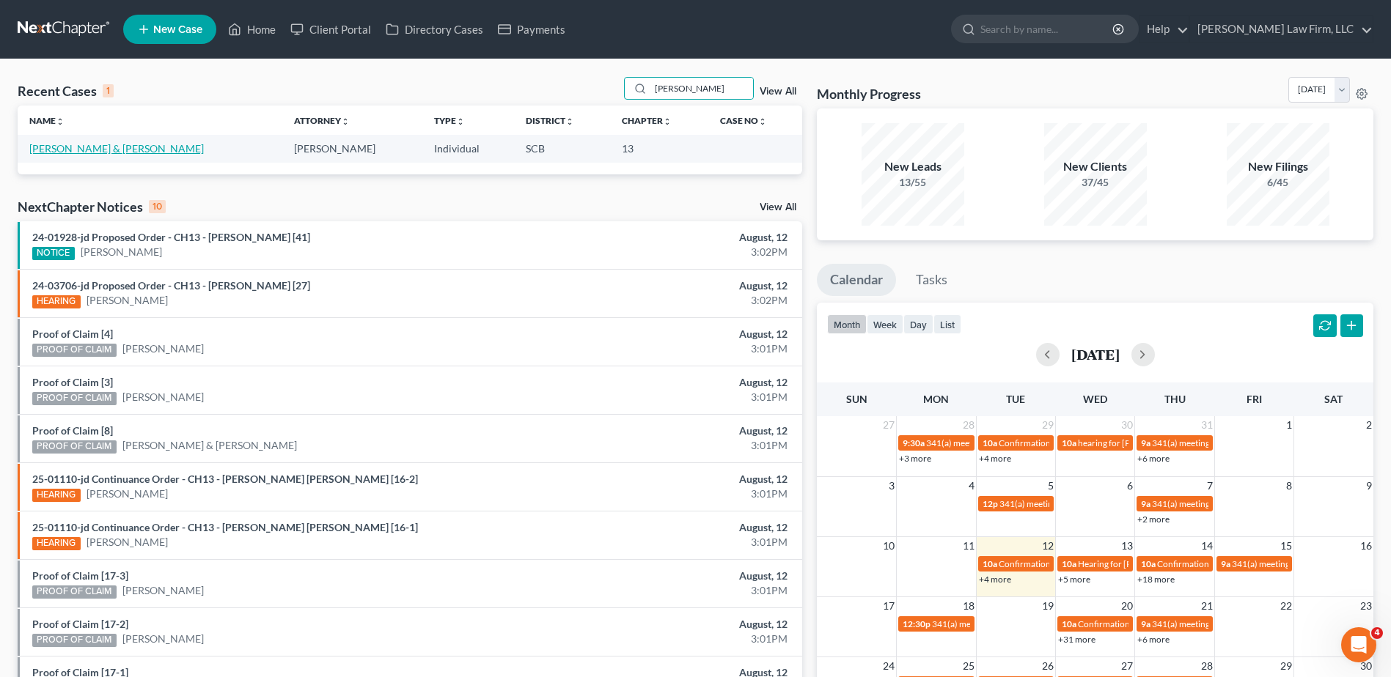
click at [64, 148] on link "Seibles, Preston & Myra" at bounding box center [116, 148] width 175 height 12
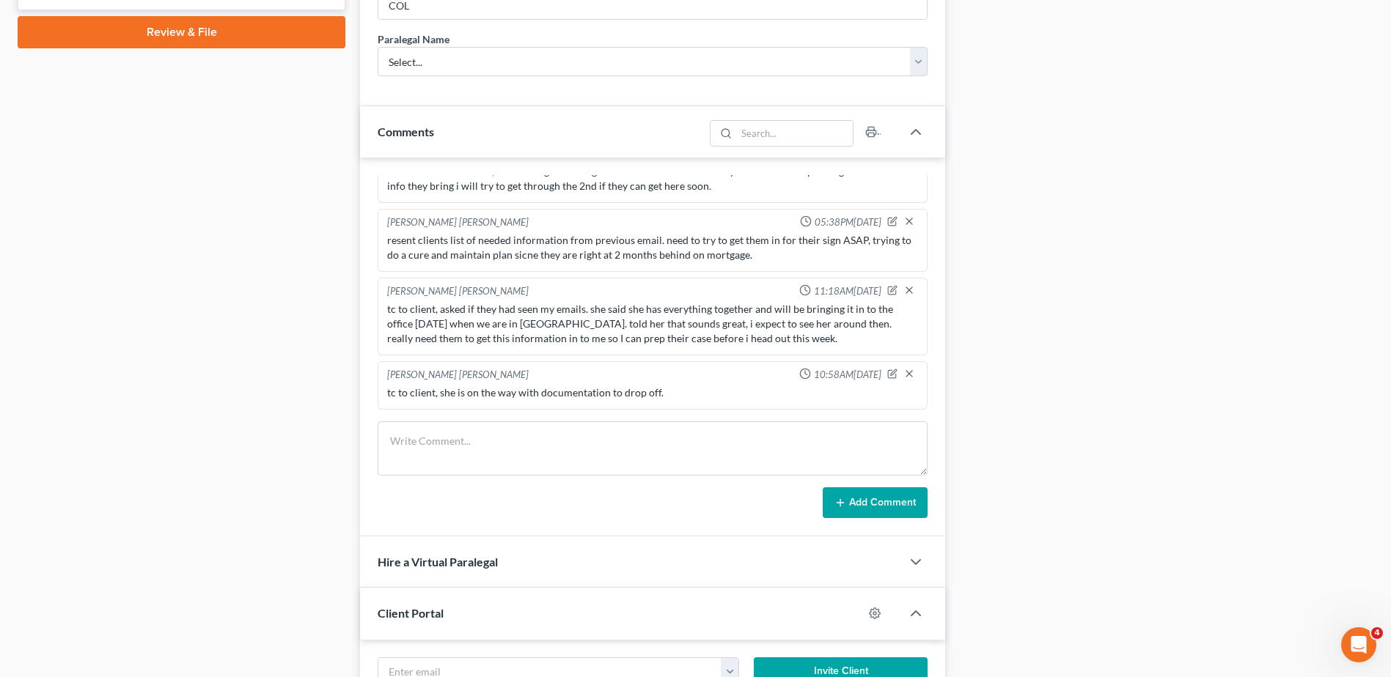
scroll to position [807, 0]
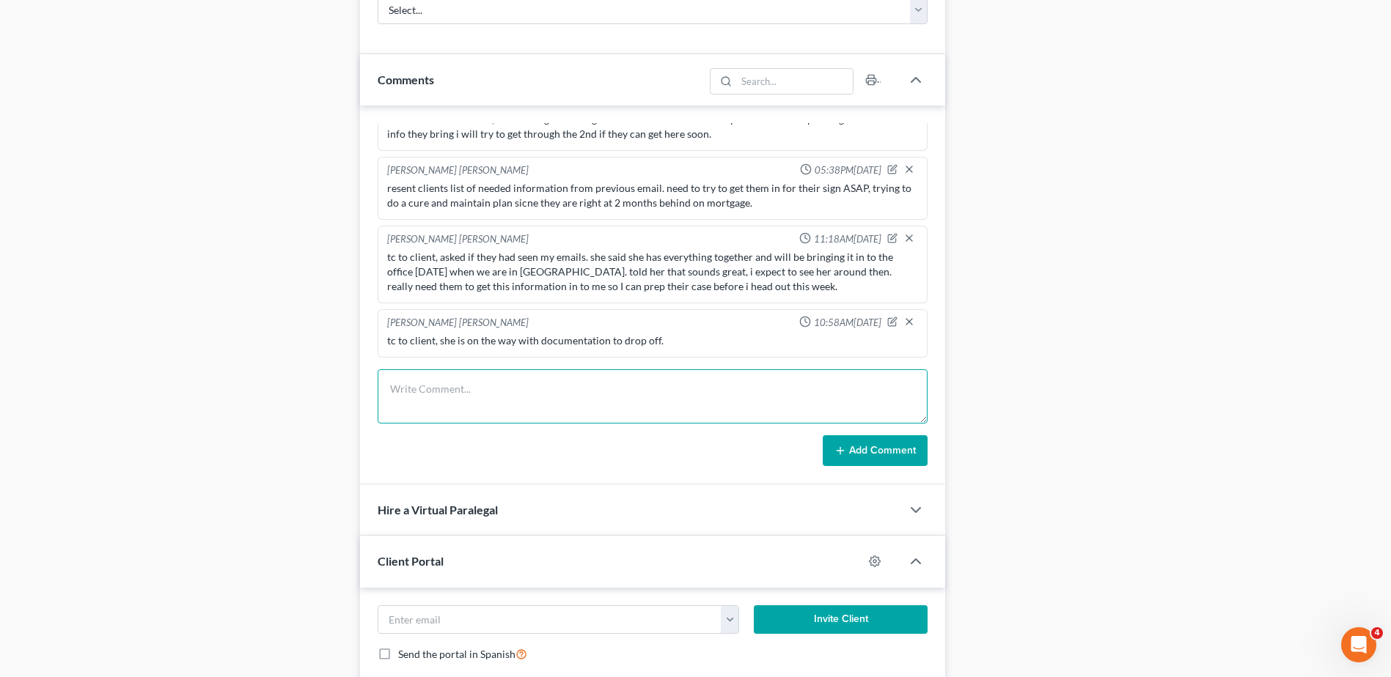
click at [572, 388] on textarea at bounding box center [653, 397] width 550 height 54
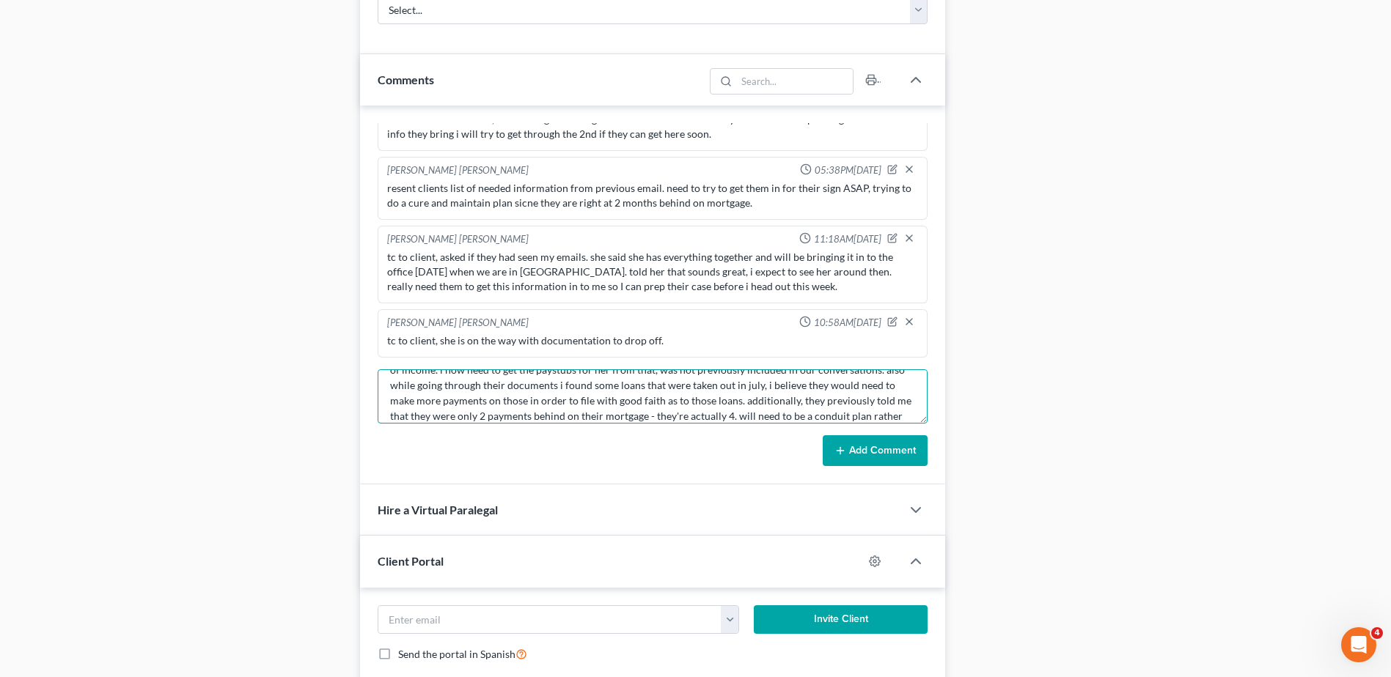
scroll to position [65, 0]
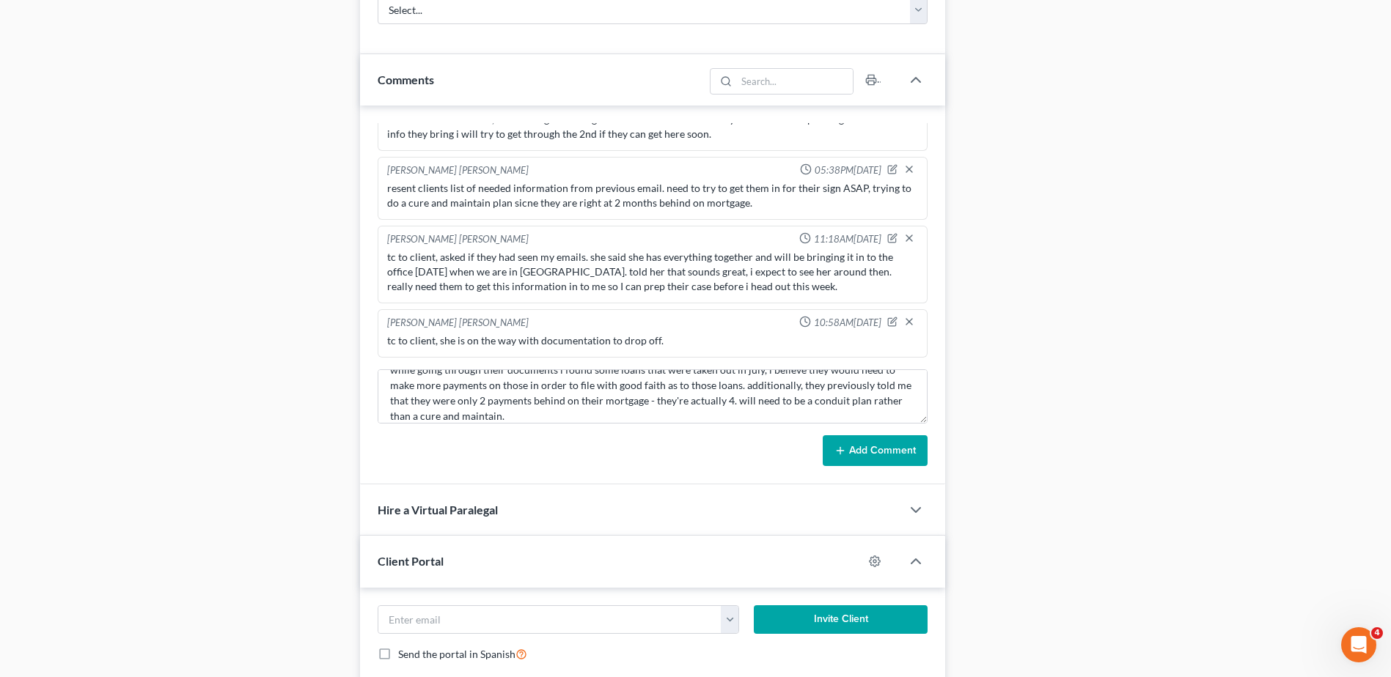
click at [903, 451] on button "Add Comment" at bounding box center [875, 451] width 105 height 31
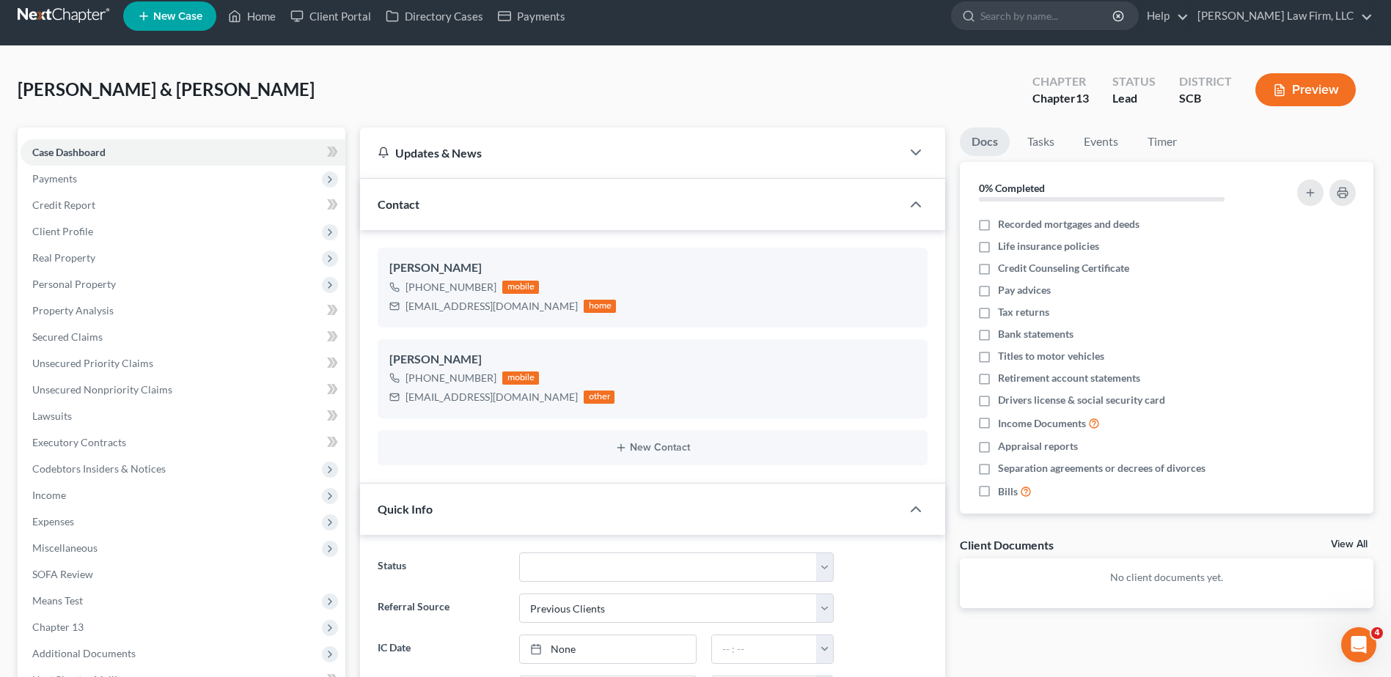
scroll to position [0, 0]
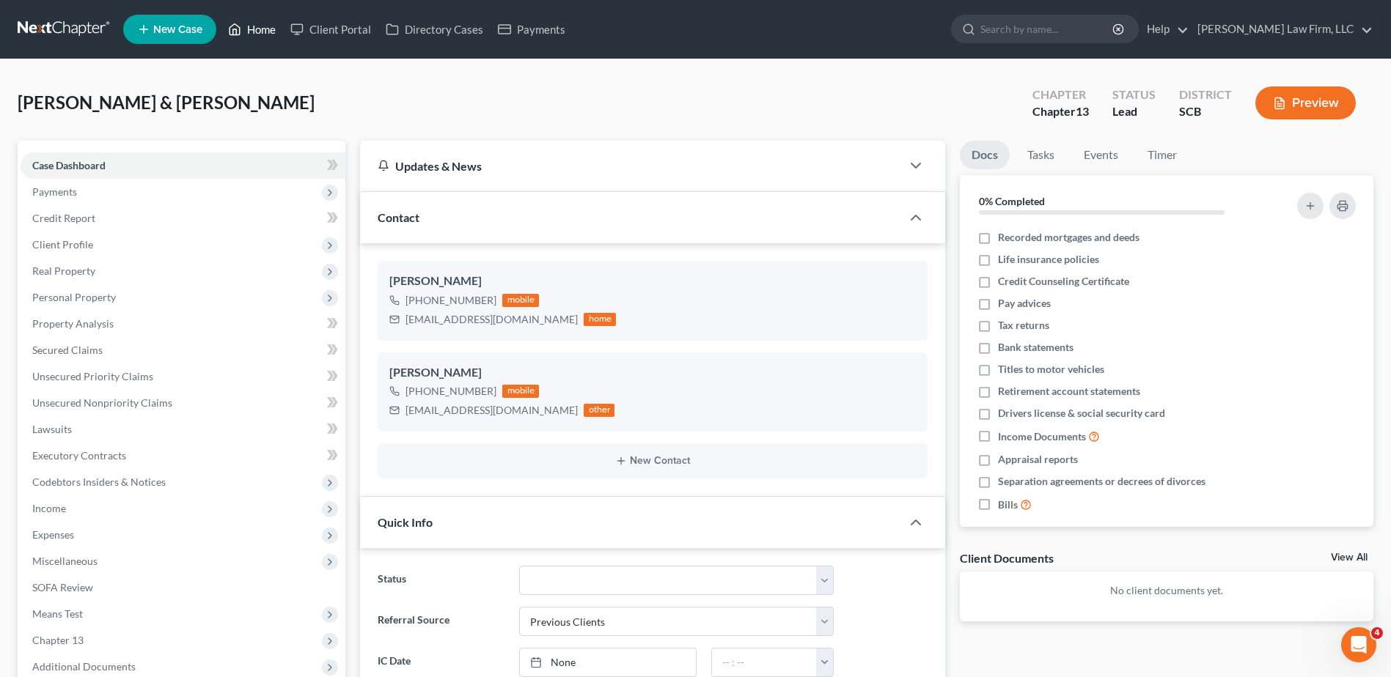
click at [258, 32] on link "Home" at bounding box center [252, 29] width 62 height 26
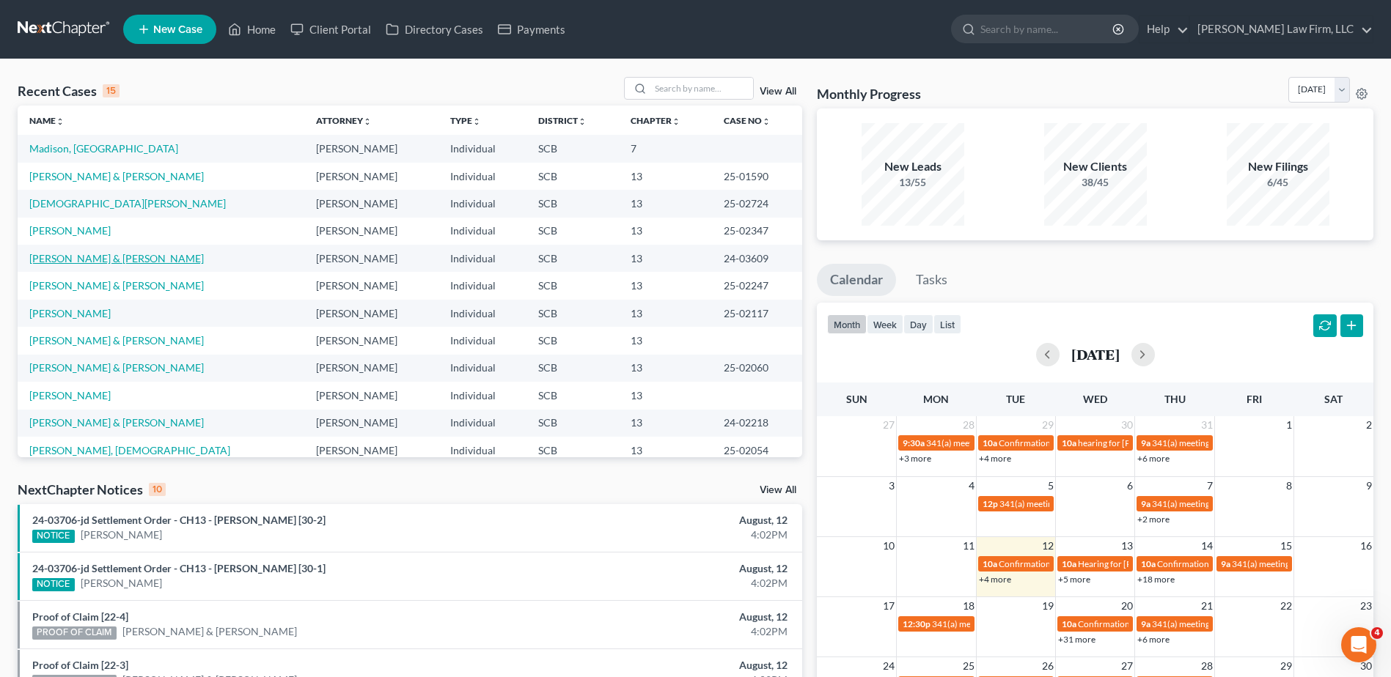
click at [99, 259] on link "[PERSON_NAME] & [PERSON_NAME]" at bounding box center [116, 258] width 175 height 12
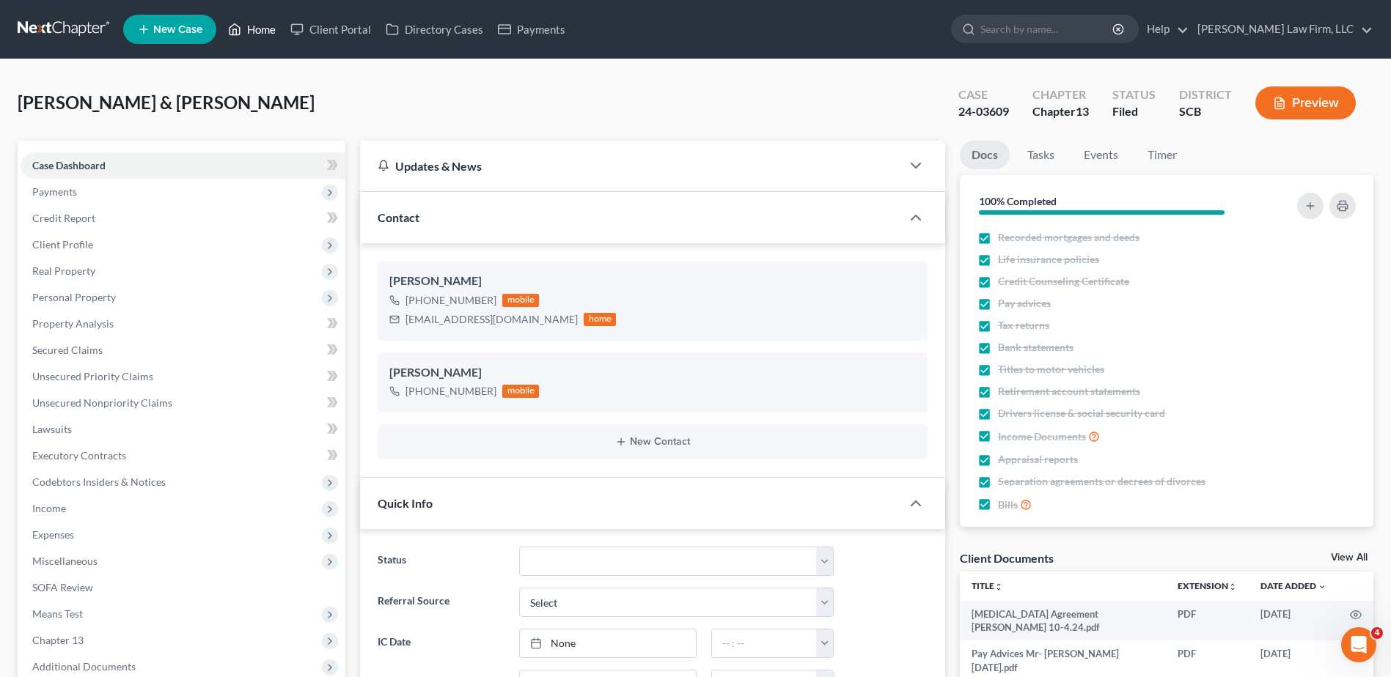
click at [257, 34] on link "Home" at bounding box center [252, 29] width 62 height 26
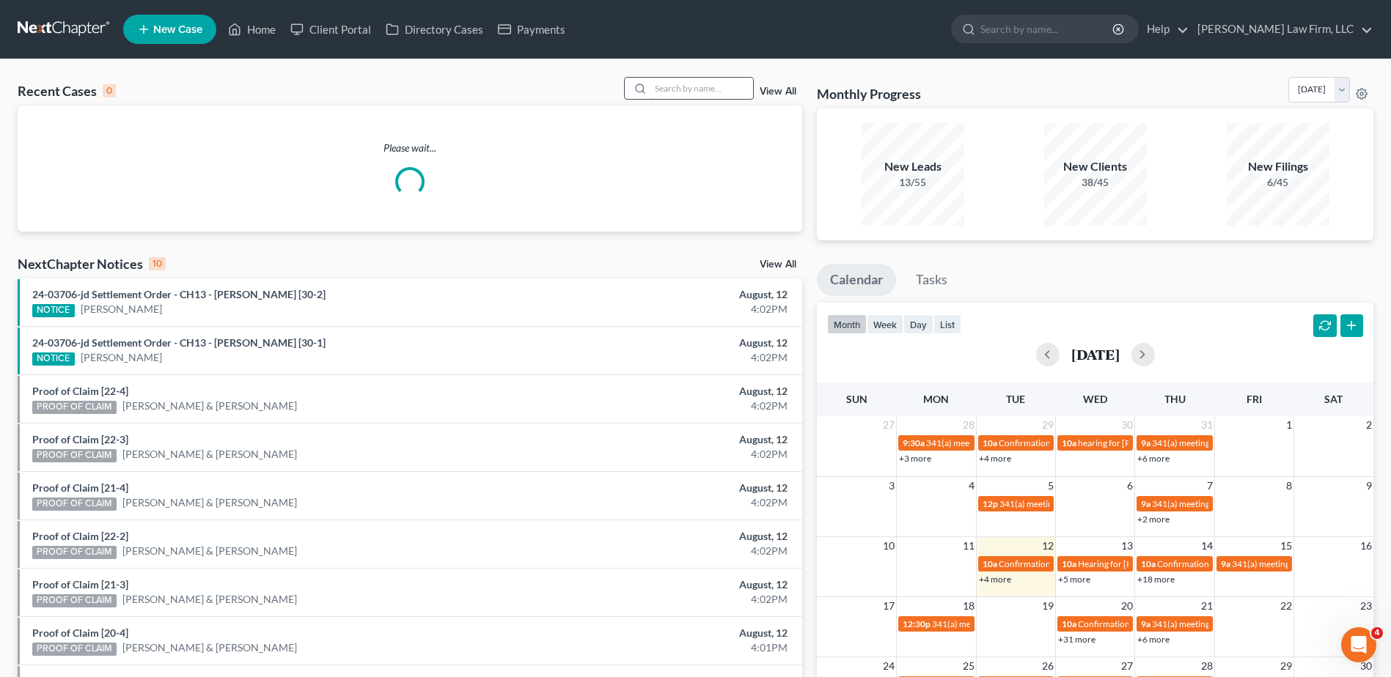
click at [737, 83] on input "search" at bounding box center [701, 88] width 103 height 21
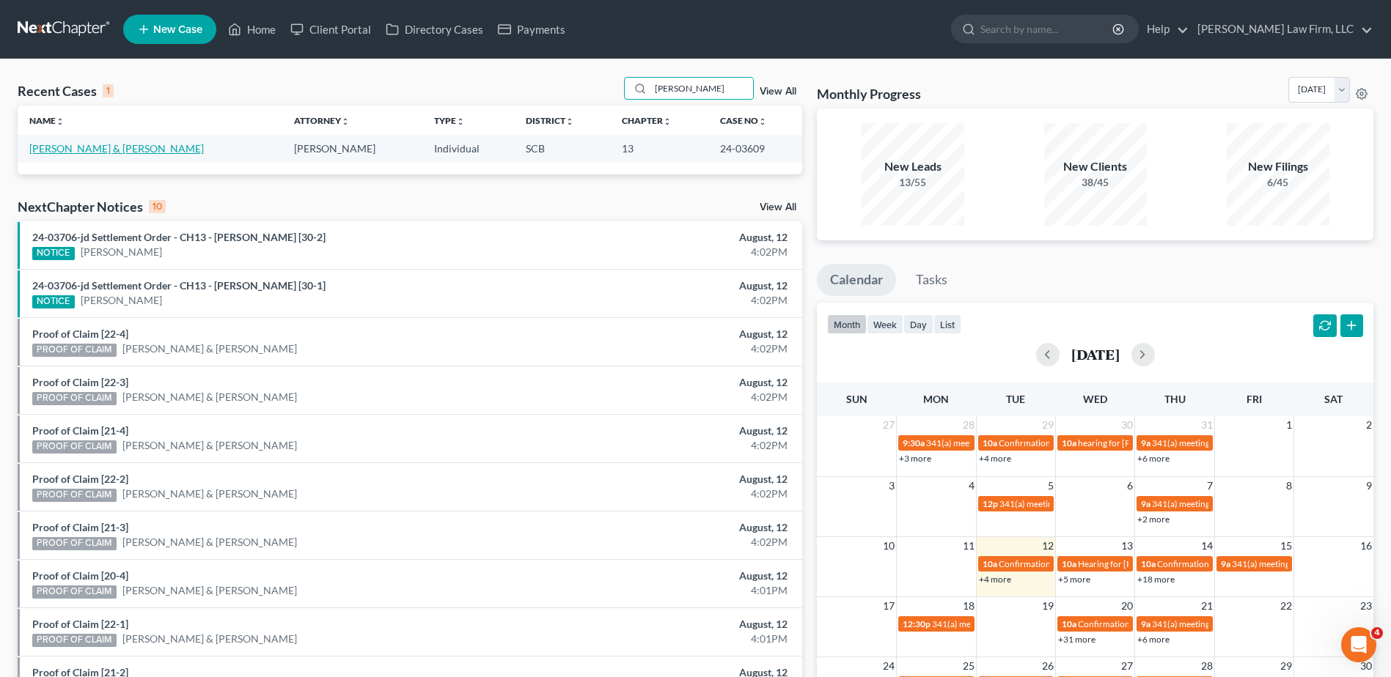
click at [135, 147] on link "[PERSON_NAME] & [PERSON_NAME]" at bounding box center [116, 148] width 175 height 12
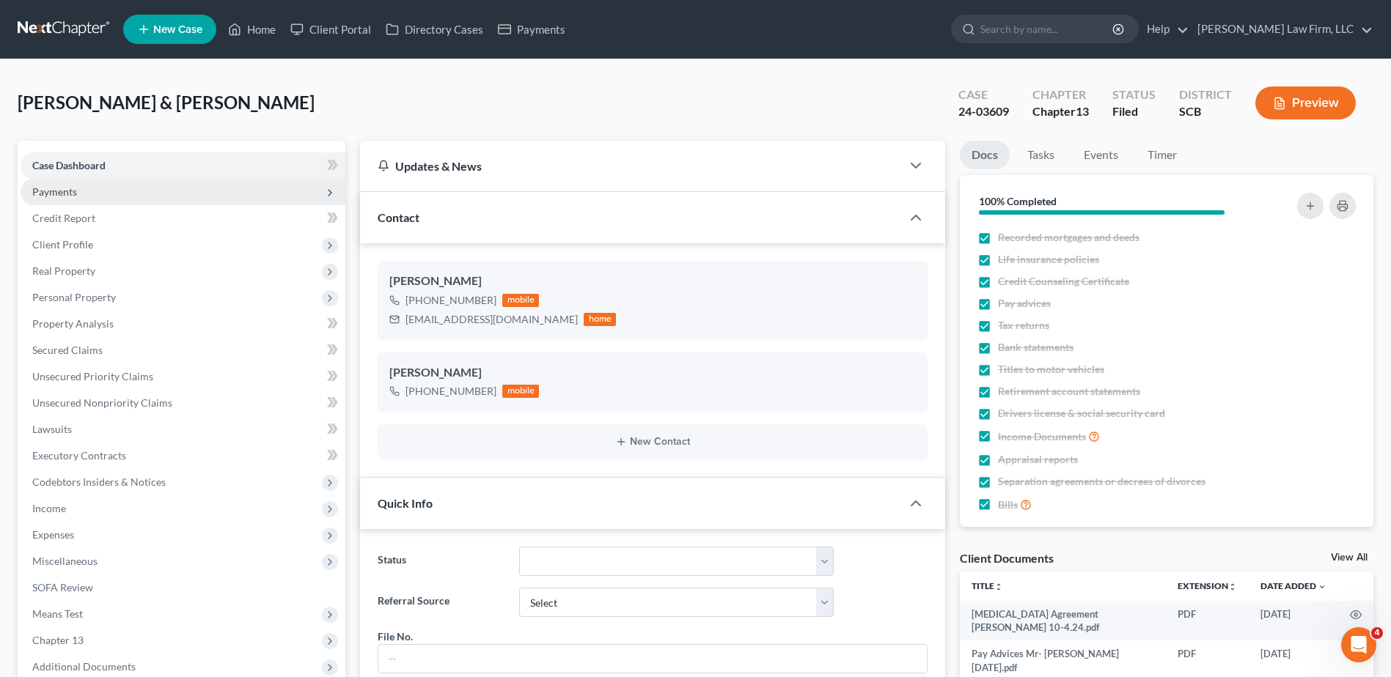
scroll to position [1058, 0]
click at [125, 201] on span "Payments" at bounding box center [183, 192] width 325 height 26
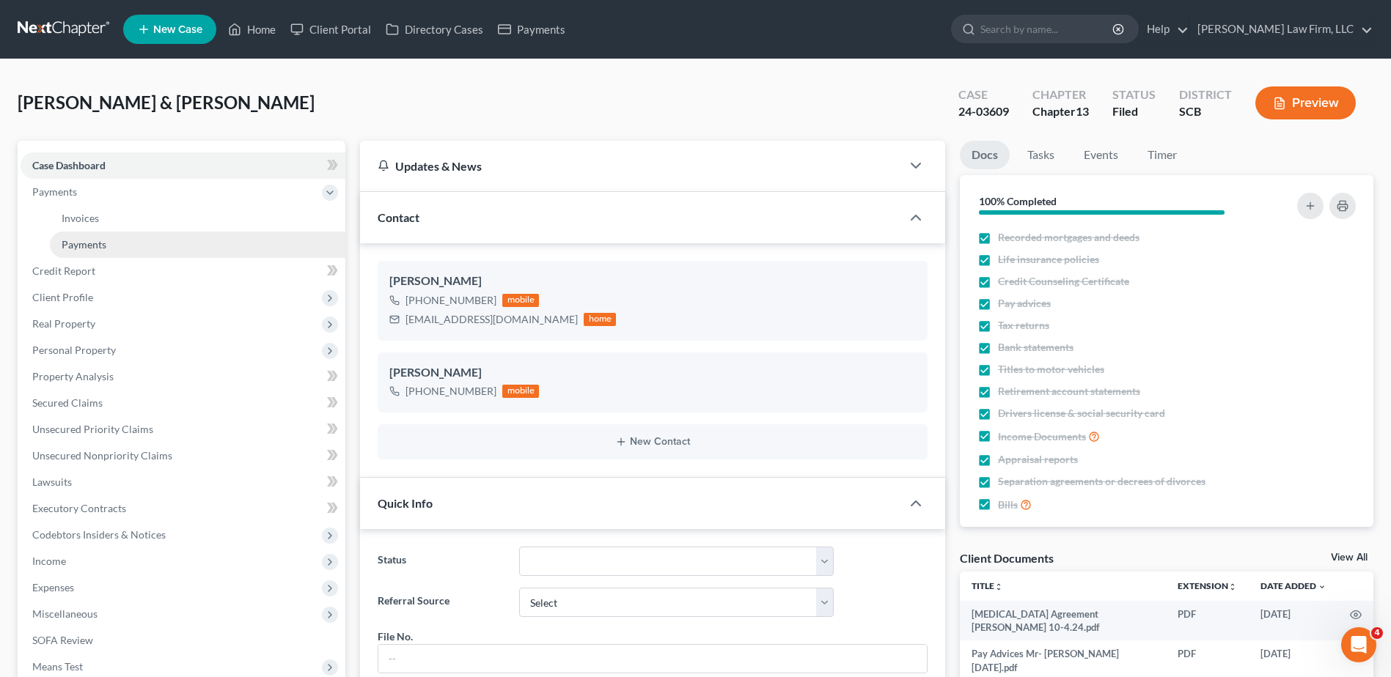
click at [97, 240] on span "Payments" at bounding box center [84, 244] width 45 height 12
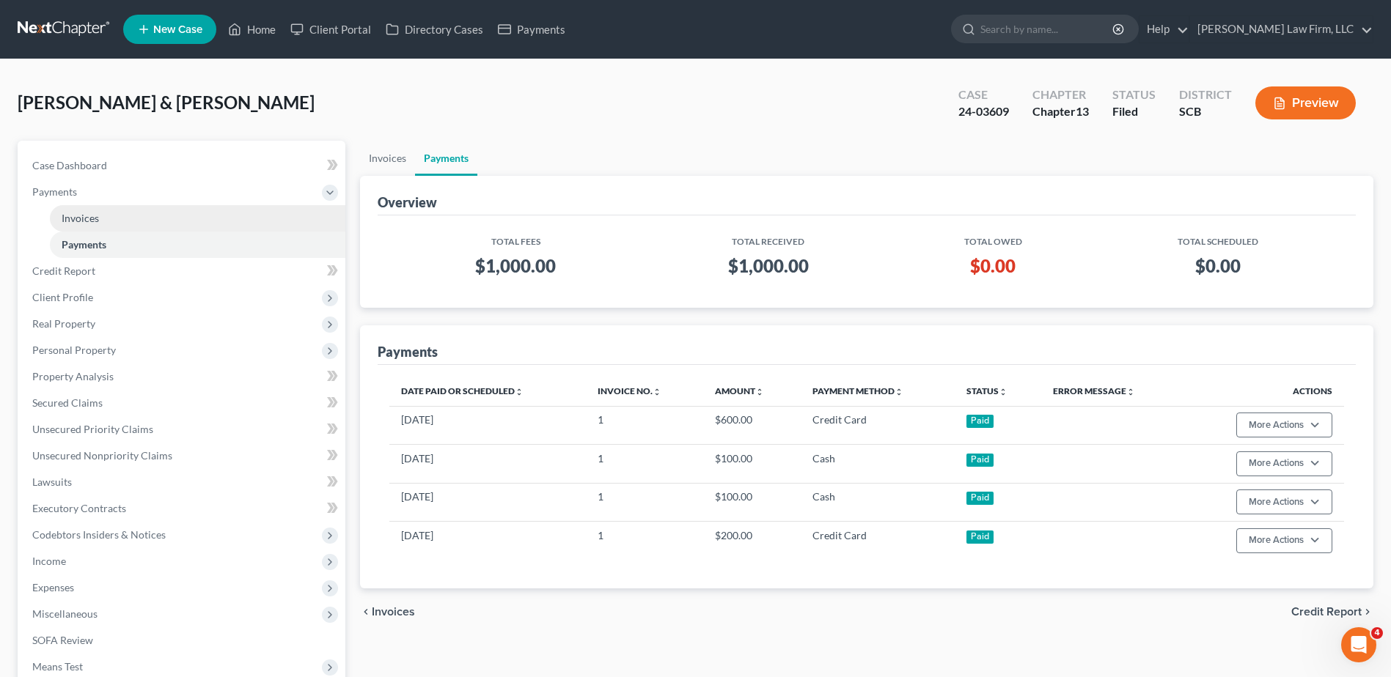
click at [103, 222] on link "Invoices" at bounding box center [197, 218] width 295 height 26
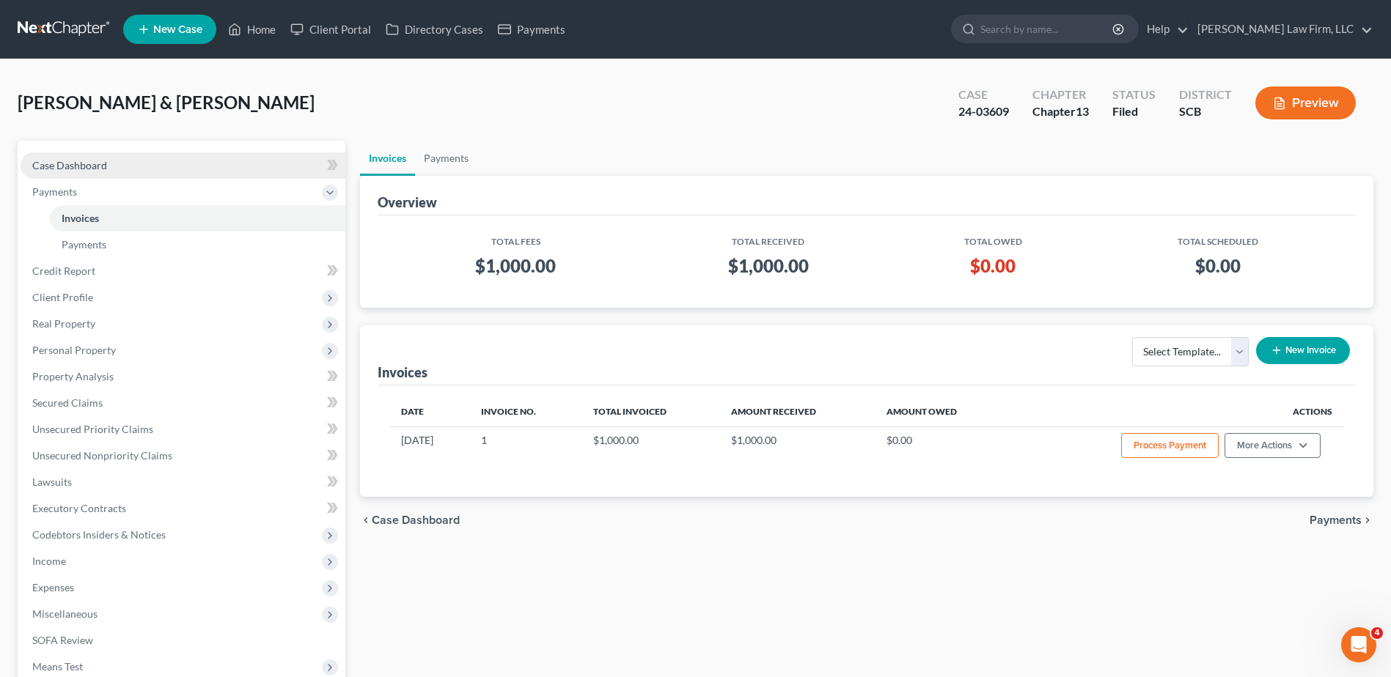
click at [115, 168] on link "Case Dashboard" at bounding box center [183, 166] width 325 height 26
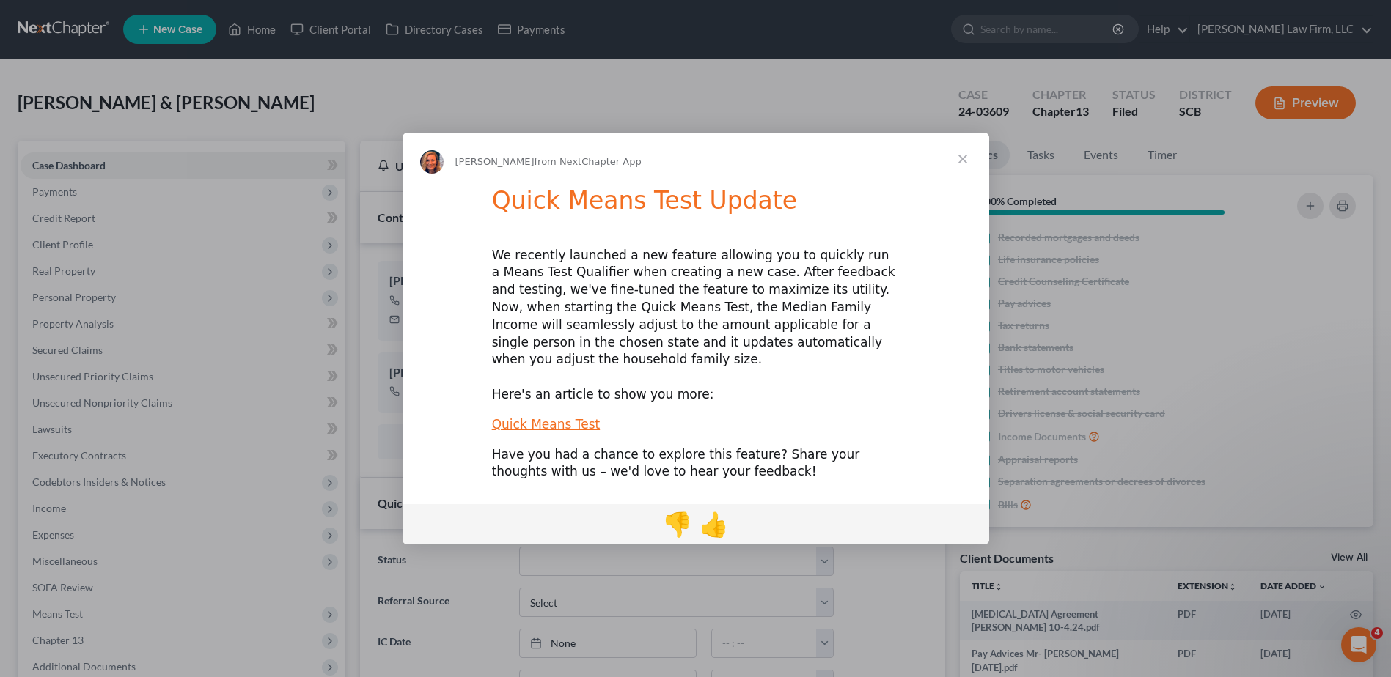
click at [966, 169] on span "Close" at bounding box center [962, 159] width 53 height 53
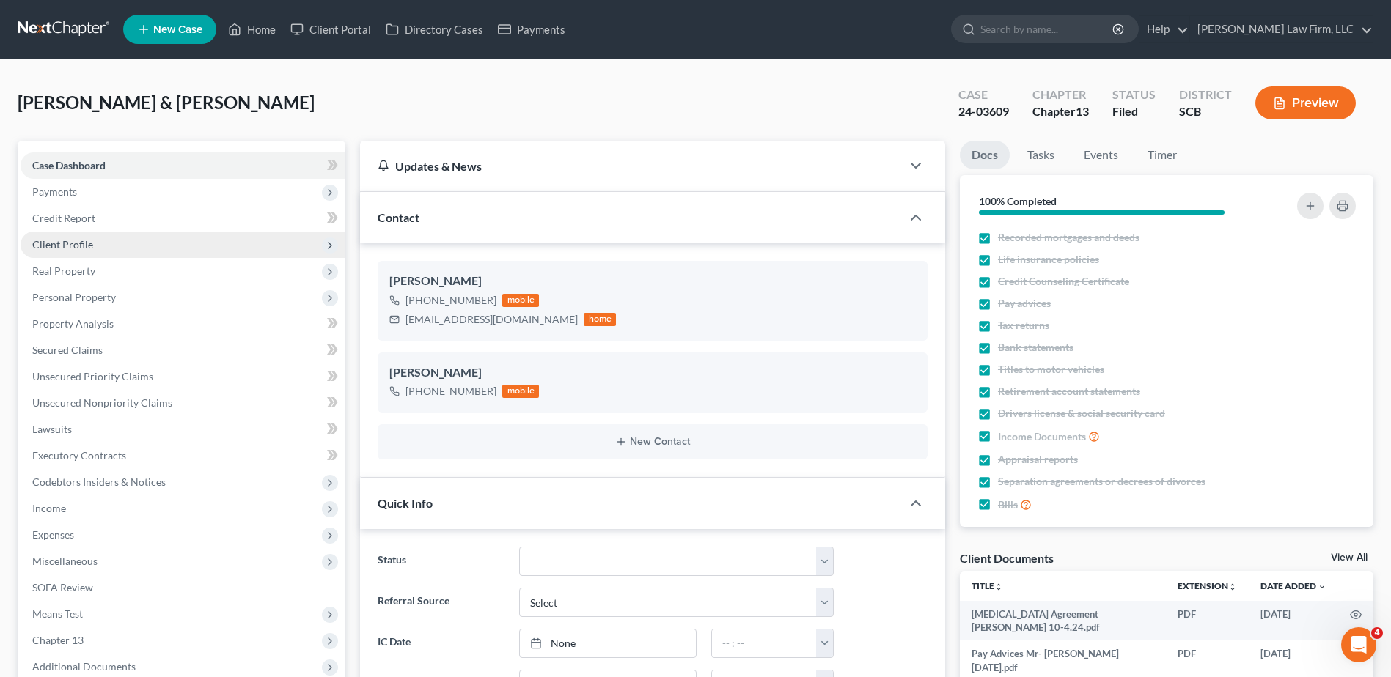
click at [85, 245] on span "Client Profile" at bounding box center [62, 244] width 61 height 12
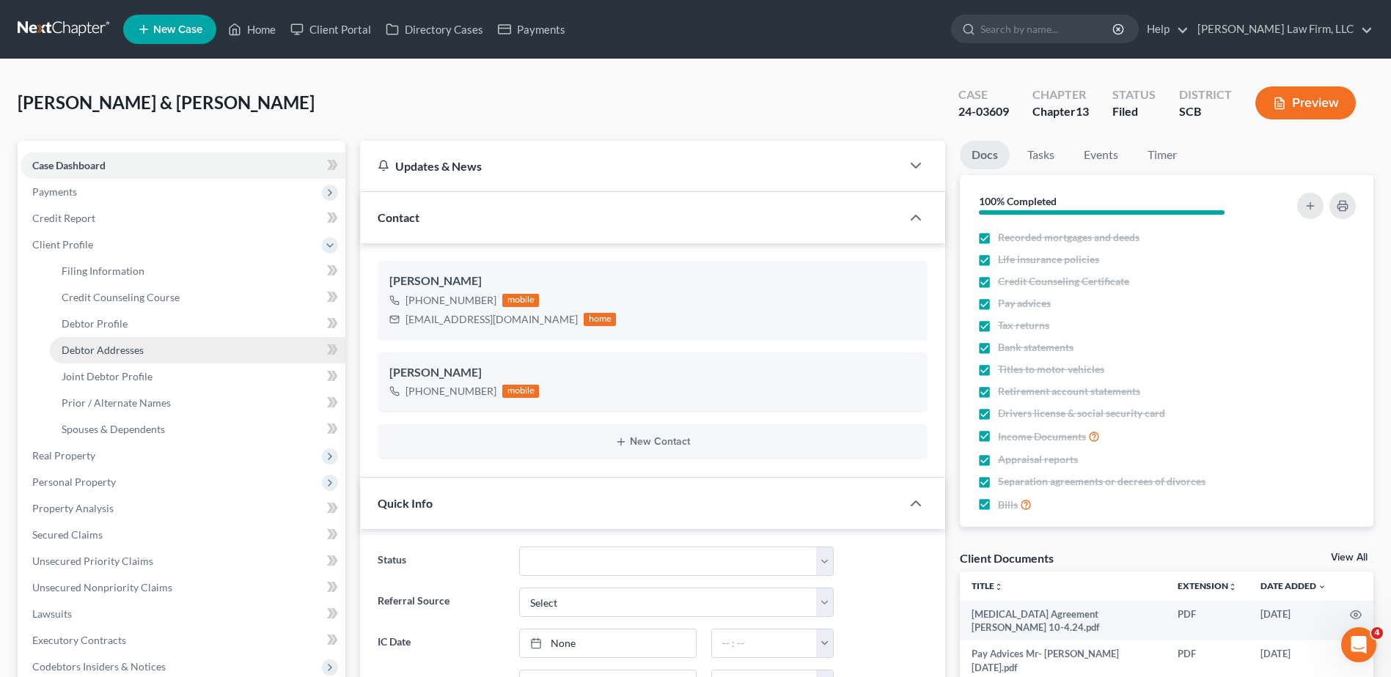
click at [89, 346] on span "Debtor Addresses" at bounding box center [103, 350] width 82 height 12
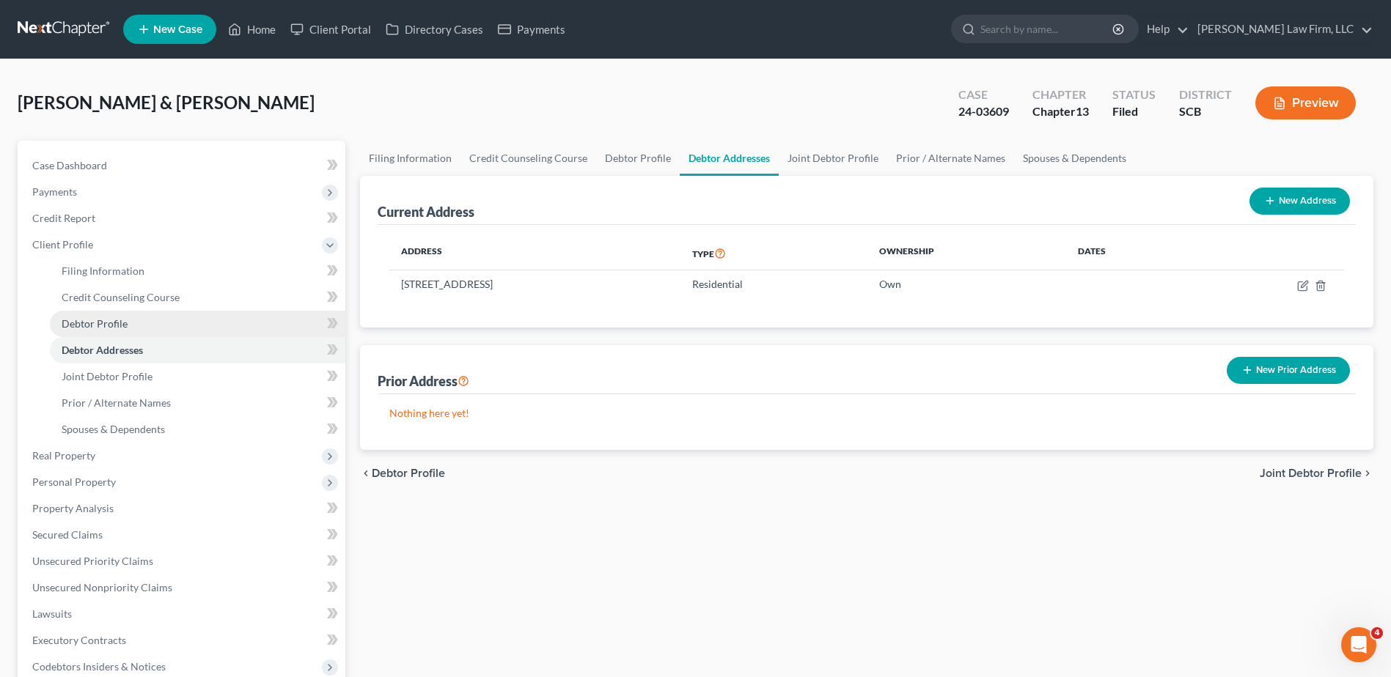
click at [87, 325] on span "Debtor Profile" at bounding box center [95, 323] width 66 height 12
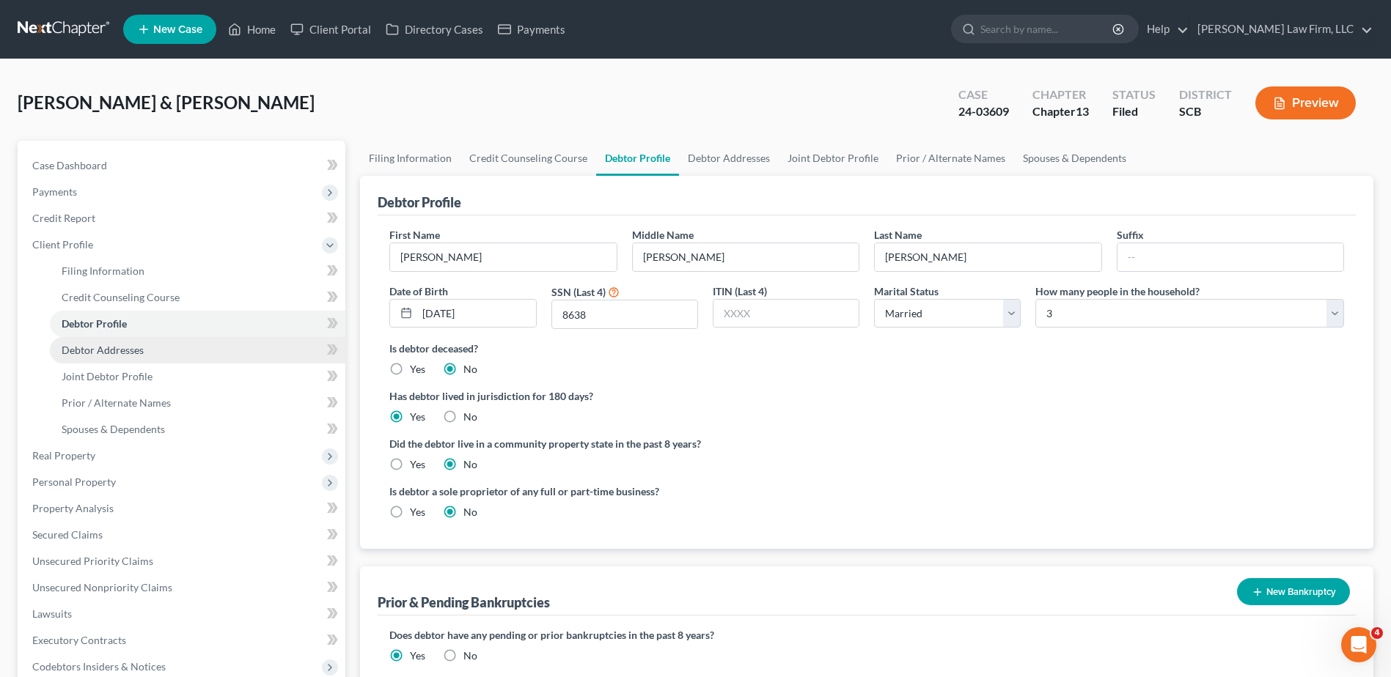
click at [89, 346] on span "Debtor Addresses" at bounding box center [103, 350] width 82 height 12
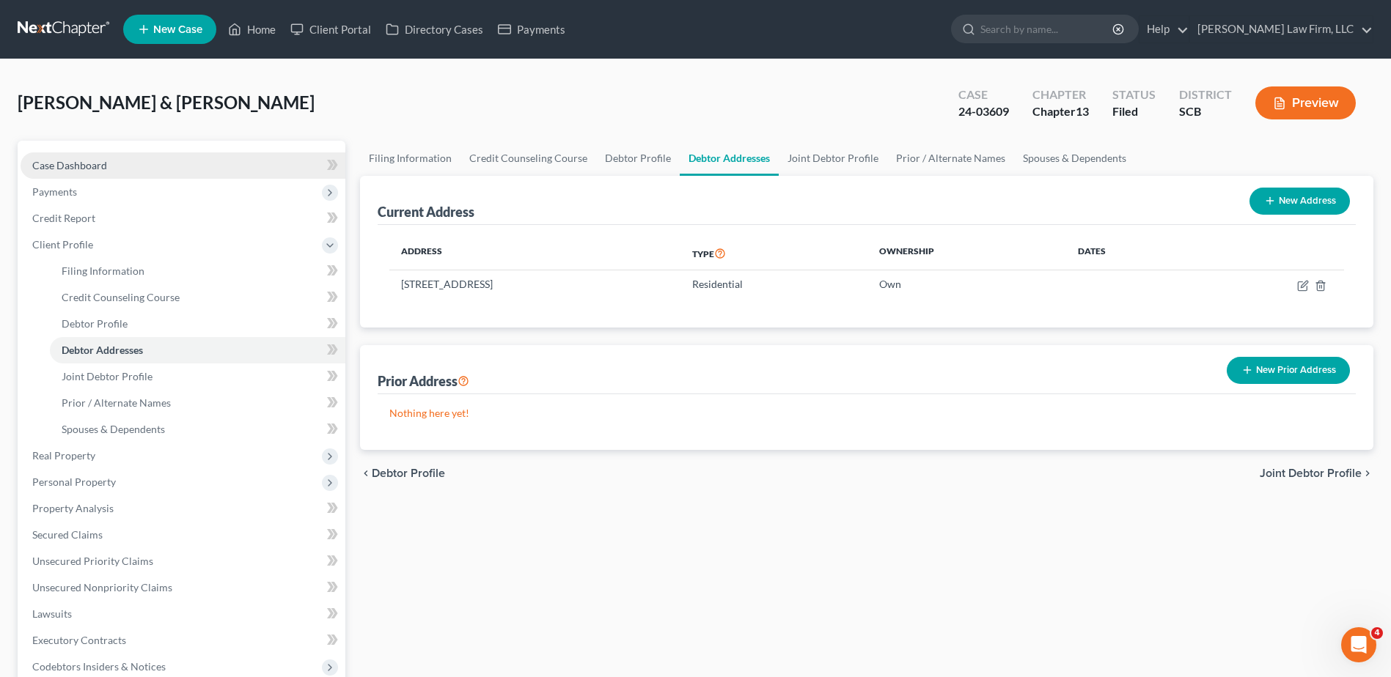
click at [139, 164] on link "Case Dashboard" at bounding box center [183, 166] width 325 height 26
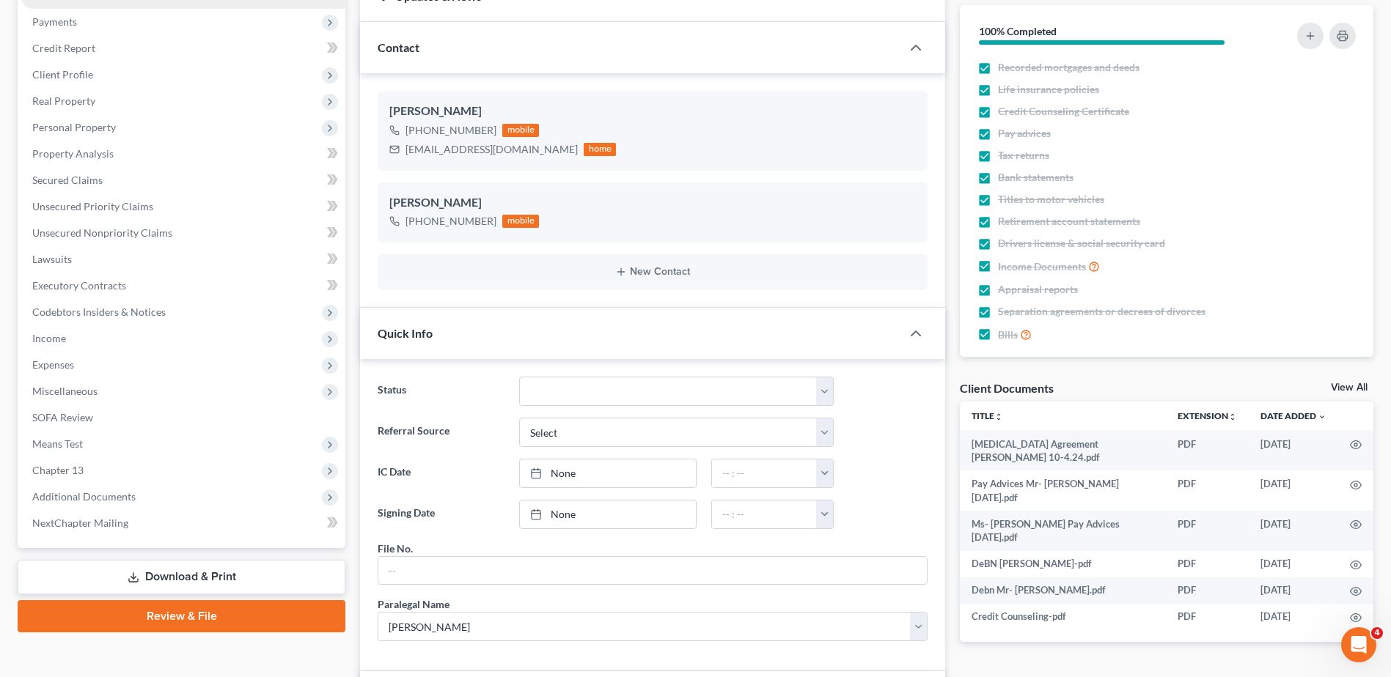
scroll to position [73, 0]
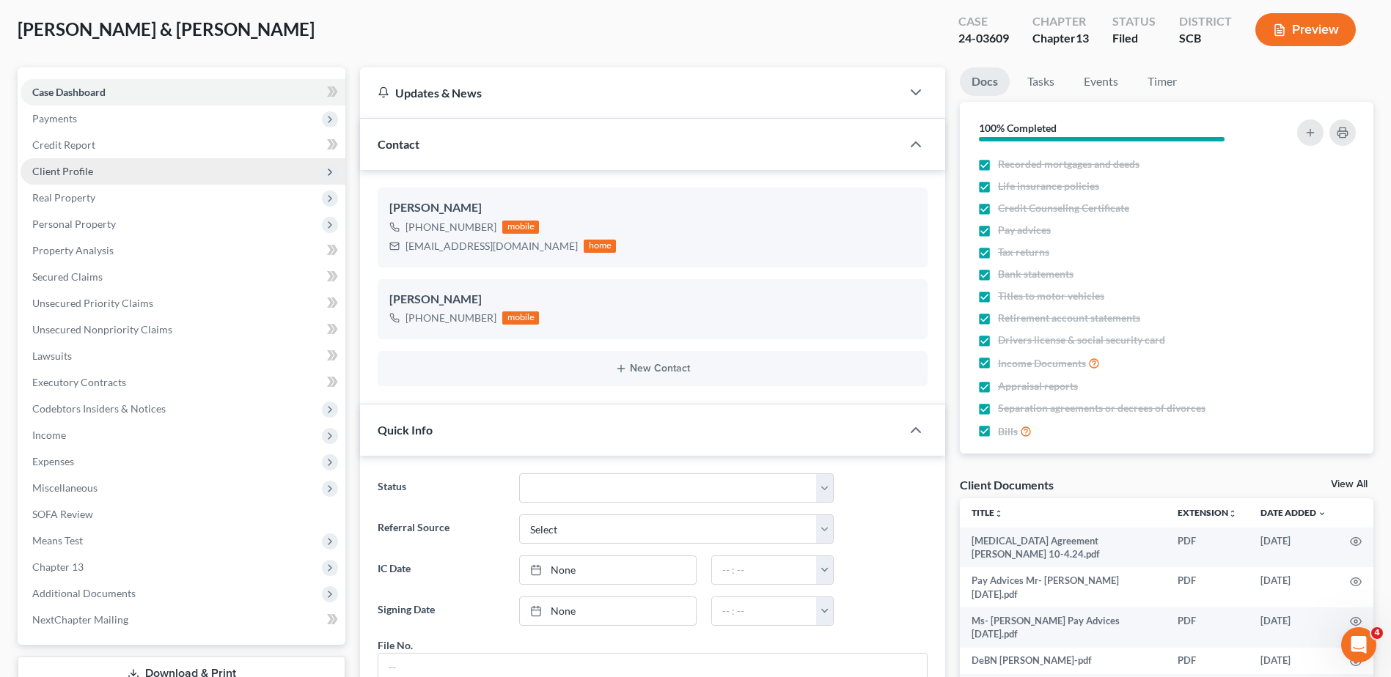
click at [75, 181] on span "Client Profile" at bounding box center [183, 171] width 325 height 26
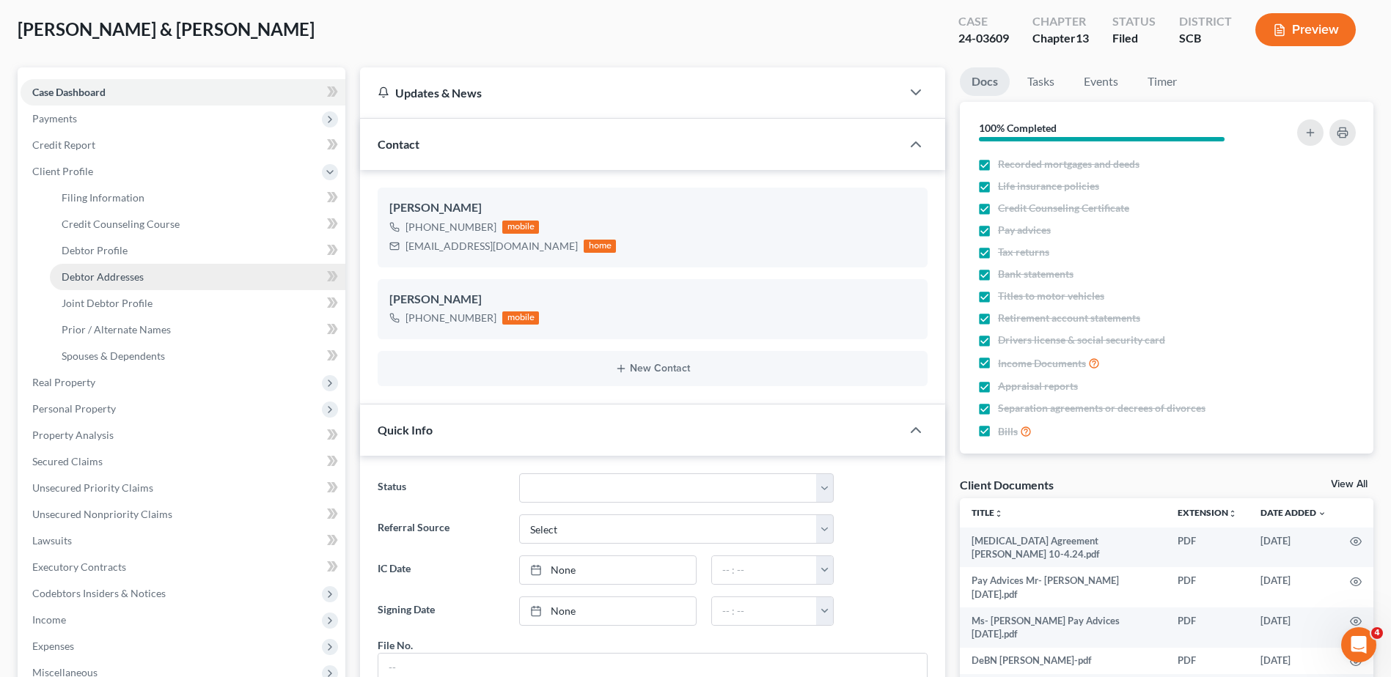
click at [91, 284] on link "Debtor Addresses" at bounding box center [197, 277] width 295 height 26
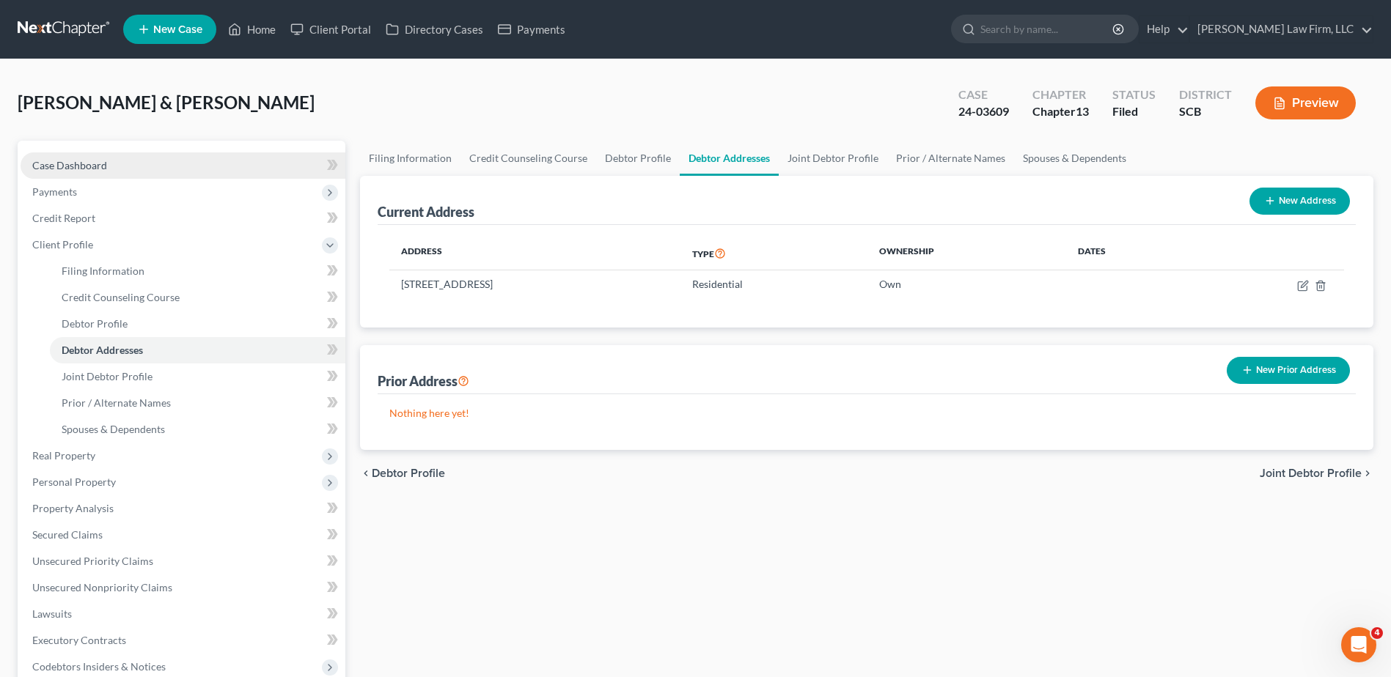
click at [177, 156] on link "Case Dashboard" at bounding box center [183, 166] width 325 height 26
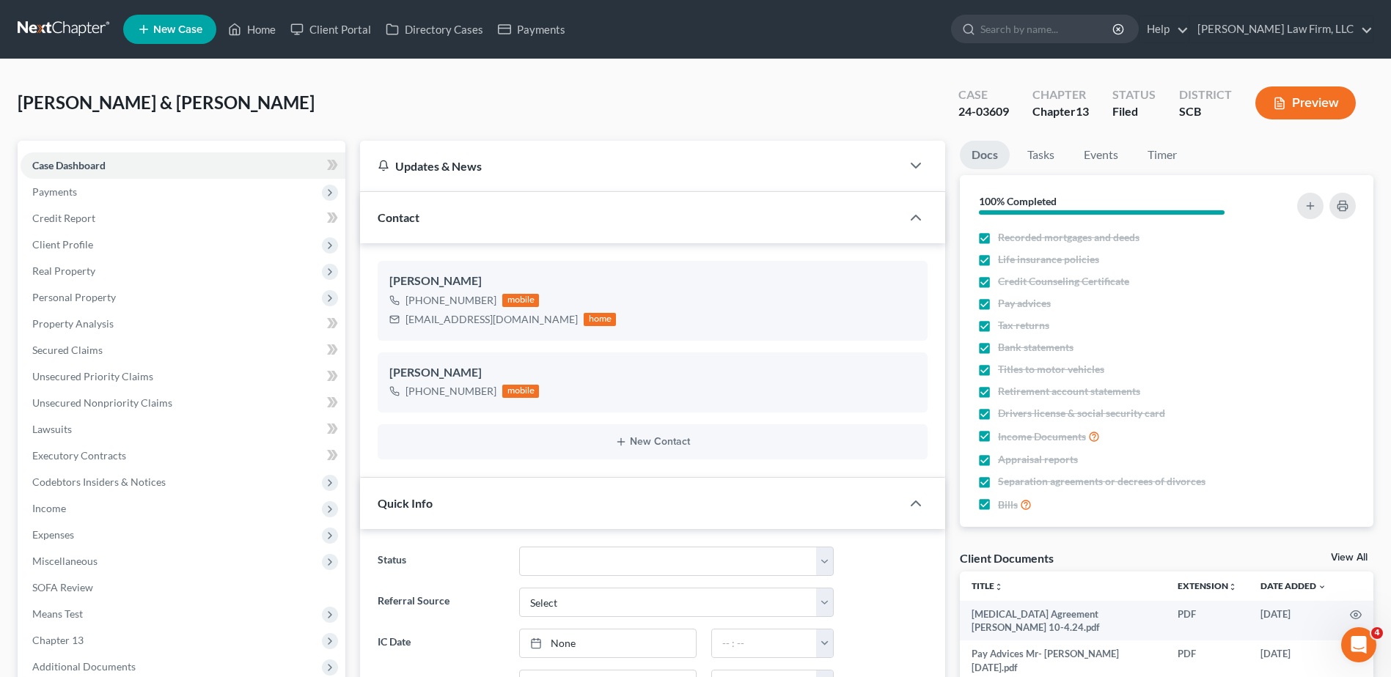
scroll to position [1058, 0]
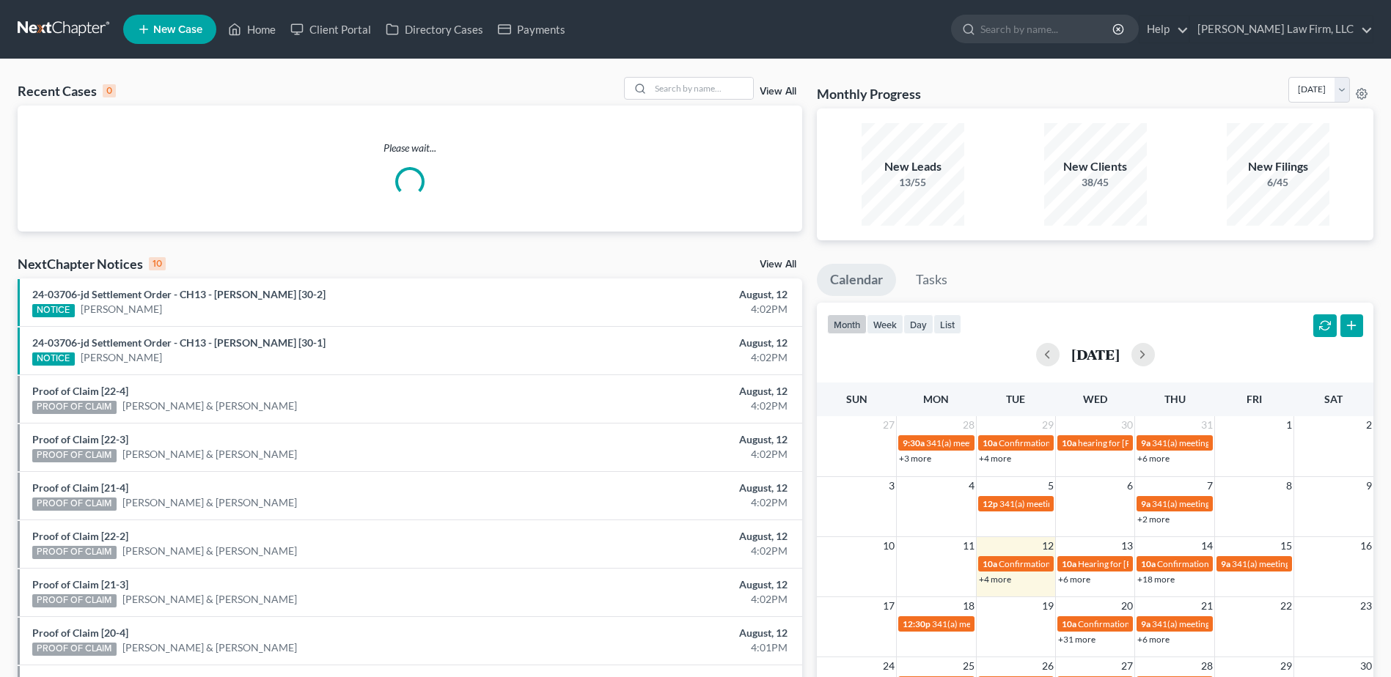
click at [167, 34] on span "New Case" at bounding box center [177, 29] width 49 height 11
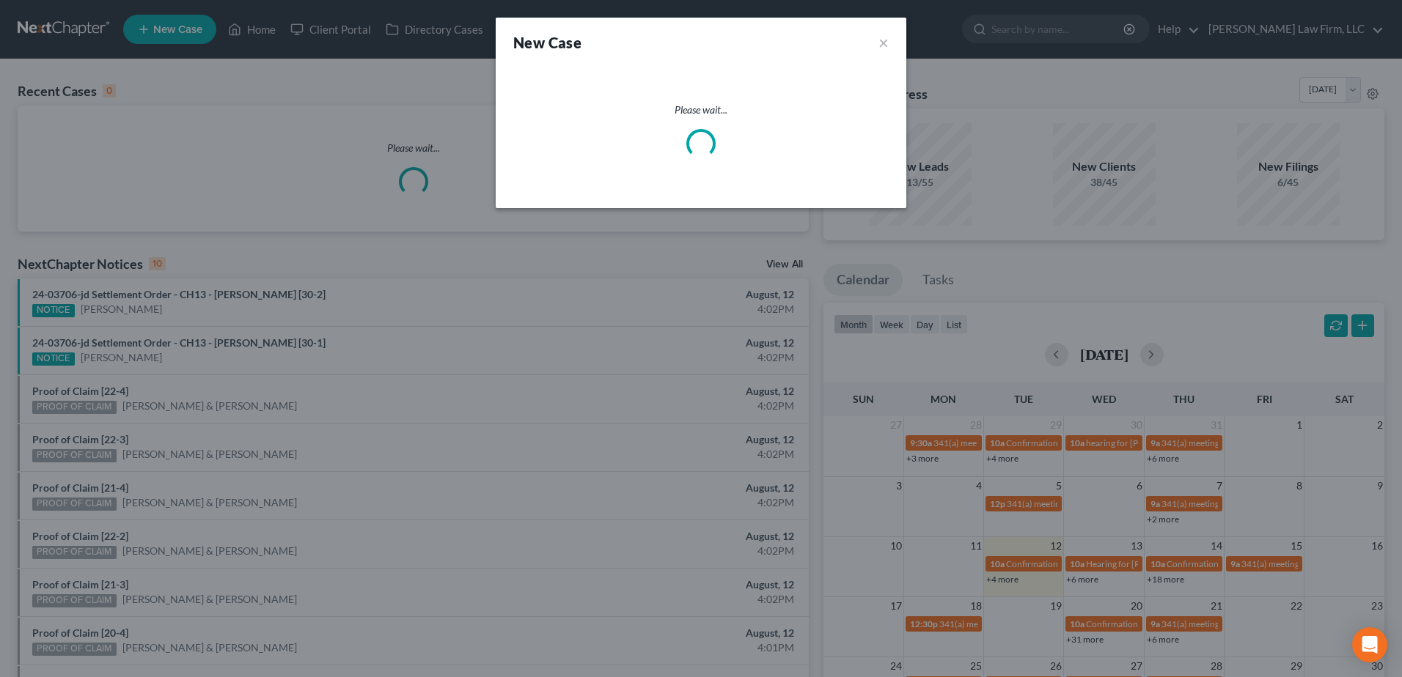
select select "72"
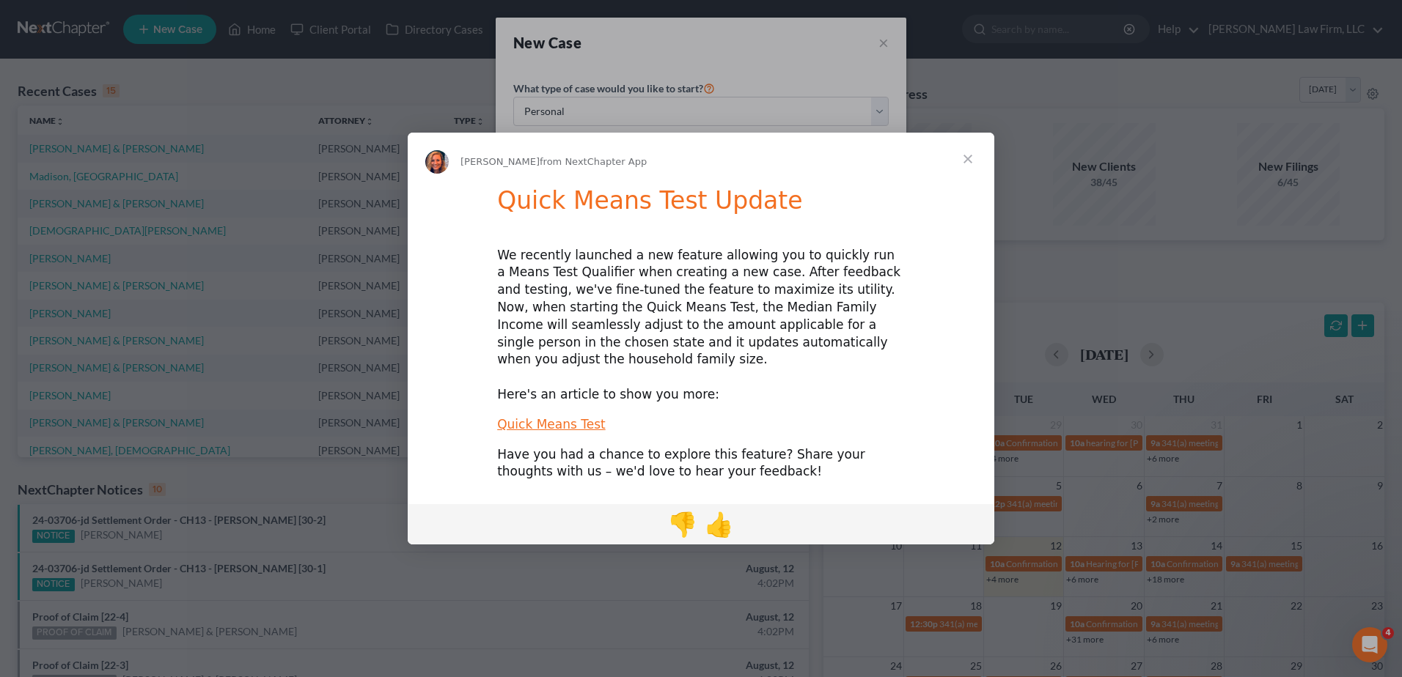
click at [966, 161] on span "Close" at bounding box center [967, 159] width 53 height 53
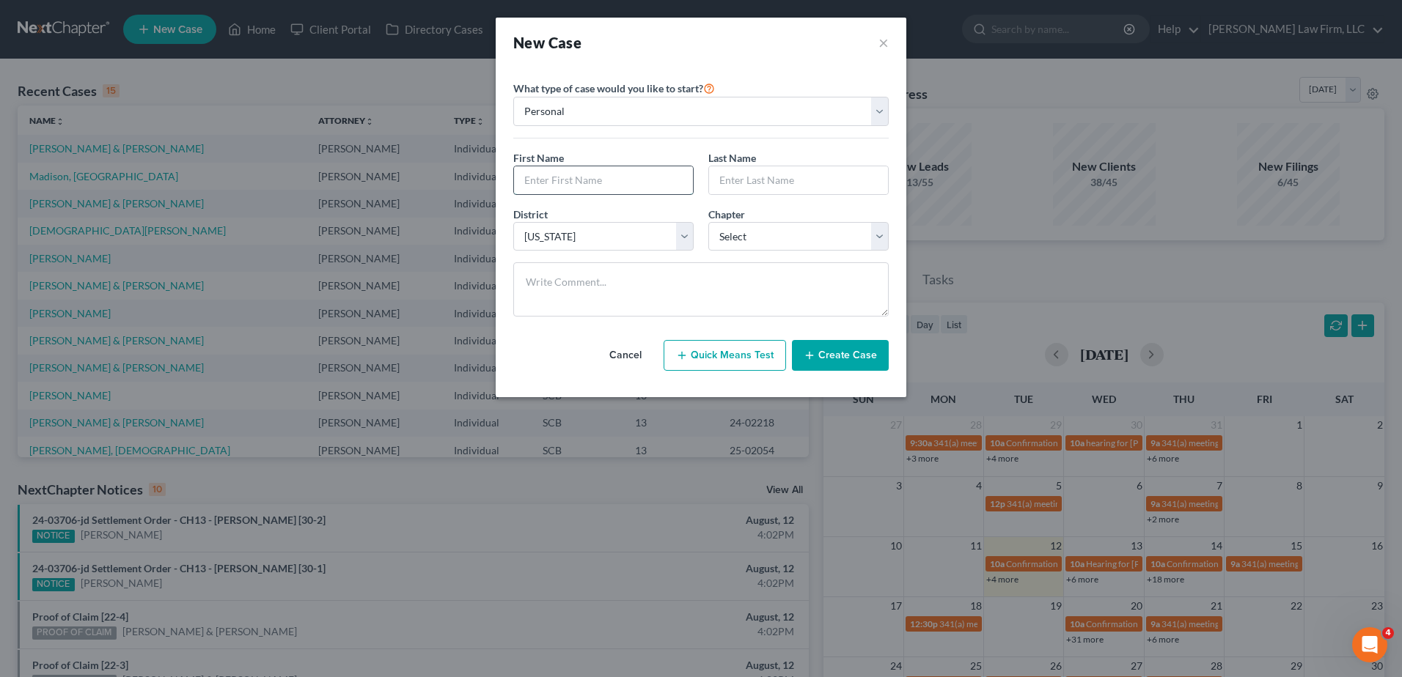
click at [576, 181] on input "text" at bounding box center [603, 180] width 179 height 28
type input "James"
type input "McDowell"
select select "3"
click at [818, 354] on button "Create Case" at bounding box center [840, 355] width 97 height 31
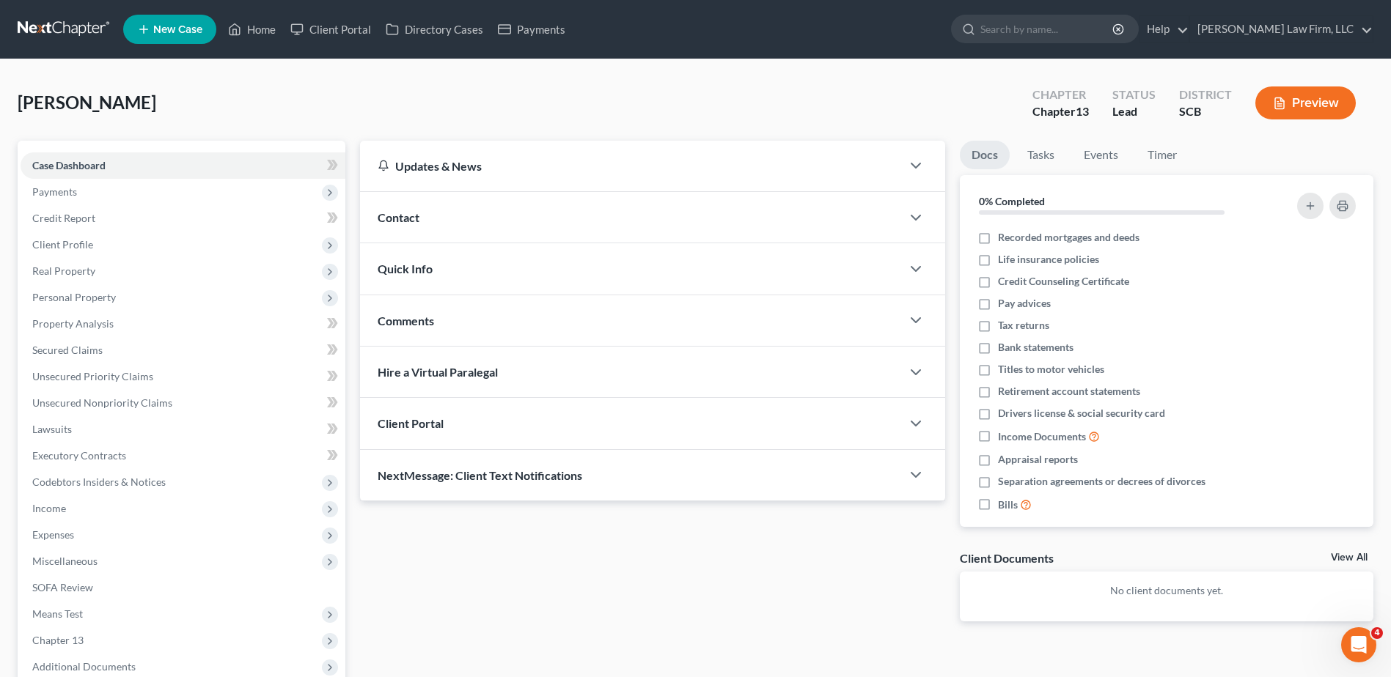
click at [496, 225] on div "Contact" at bounding box center [630, 217] width 541 height 51
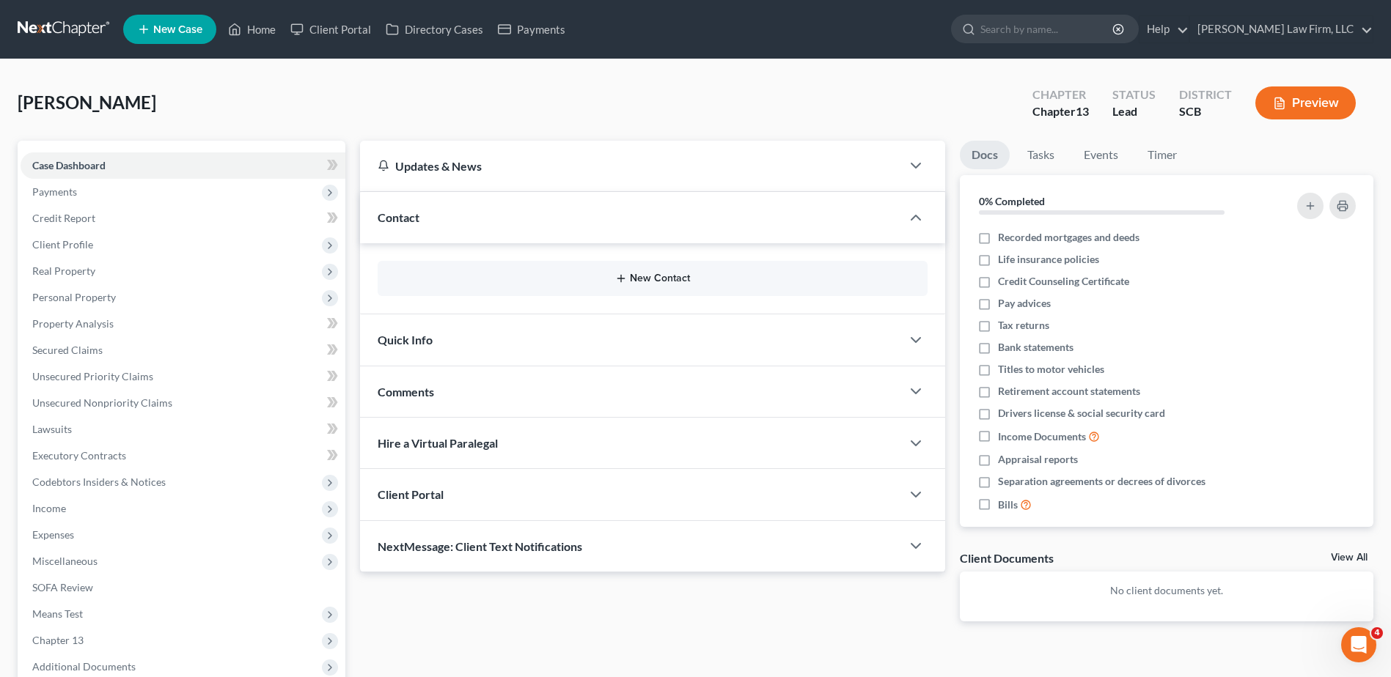
click at [659, 277] on button "New Contact" at bounding box center [652, 279] width 526 height 12
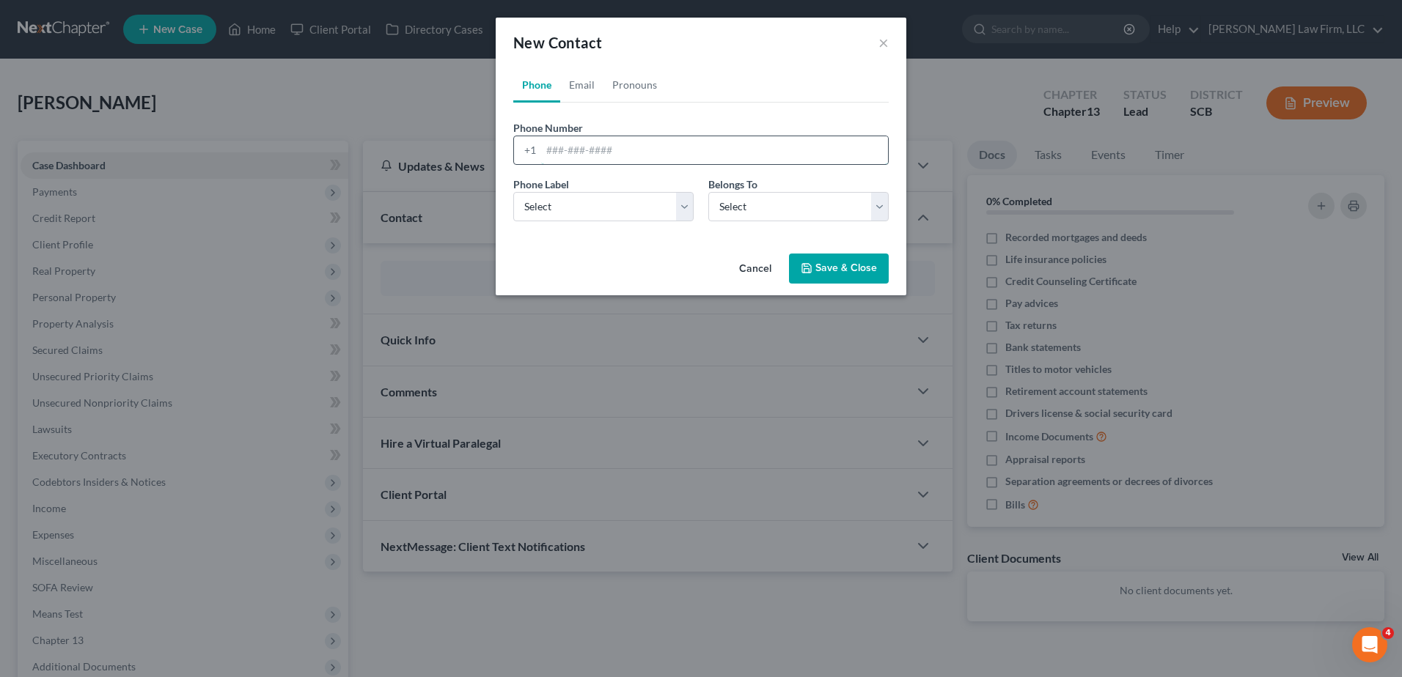
click at [594, 150] on input "tel" at bounding box center [714, 150] width 347 height 28
type input "8033053468"
click at [603, 213] on select "Select Mobile Home Work Other" at bounding box center [603, 206] width 180 height 29
select select "0"
click at [513, 192] on select "Select Mobile Home Work Other" at bounding box center [603, 206] width 180 height 29
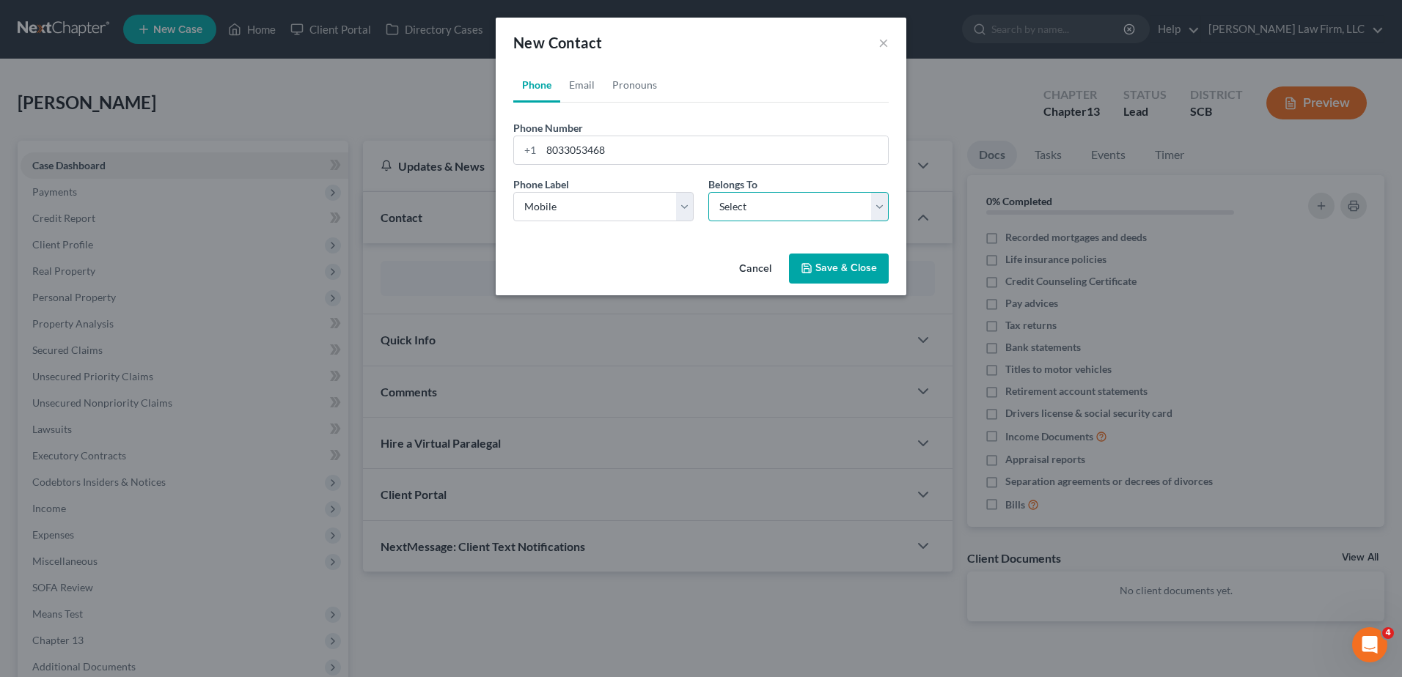
click at [751, 206] on select "Select Client Other" at bounding box center [798, 206] width 180 height 29
select select "0"
click at [708, 192] on select "Select Client Other" at bounding box center [798, 206] width 180 height 29
select select "0"
click at [592, 80] on link "Email" at bounding box center [581, 84] width 43 height 35
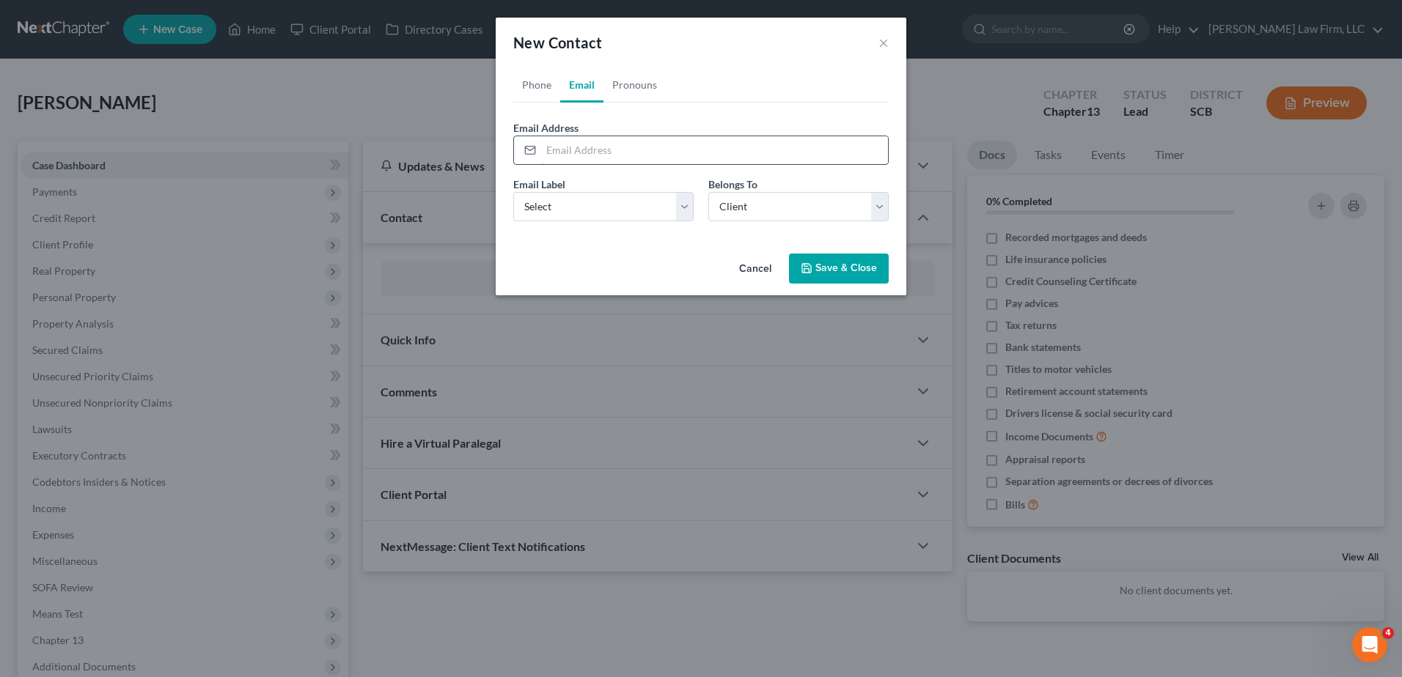
click at [609, 155] on input "email" at bounding box center [714, 150] width 347 height 28
type input "[EMAIL_ADDRESS][DOMAIN_NAME]"
click at [565, 210] on select "Select Home Work Other" at bounding box center [603, 206] width 180 height 29
select select "0"
click at [513, 192] on select "Select Home Work Other" at bounding box center [603, 206] width 180 height 29
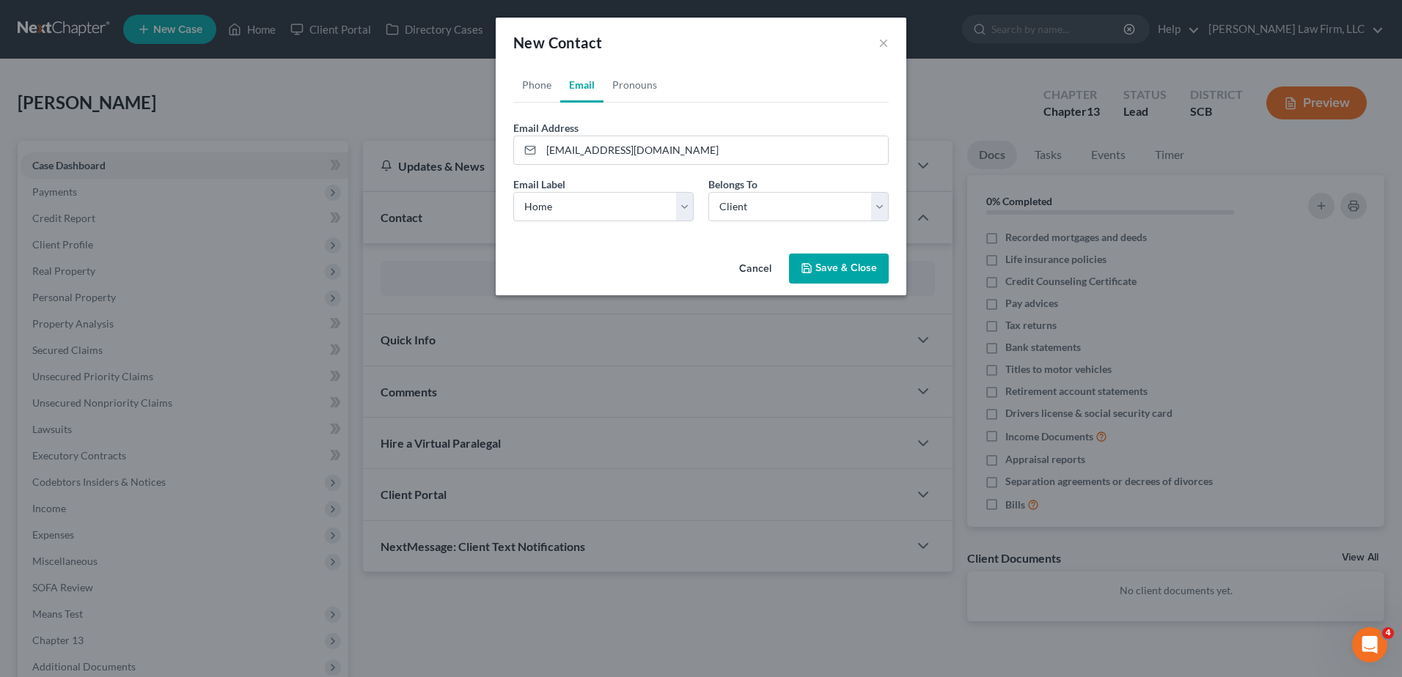
click at [835, 268] on button "Save & Close" at bounding box center [839, 269] width 100 height 31
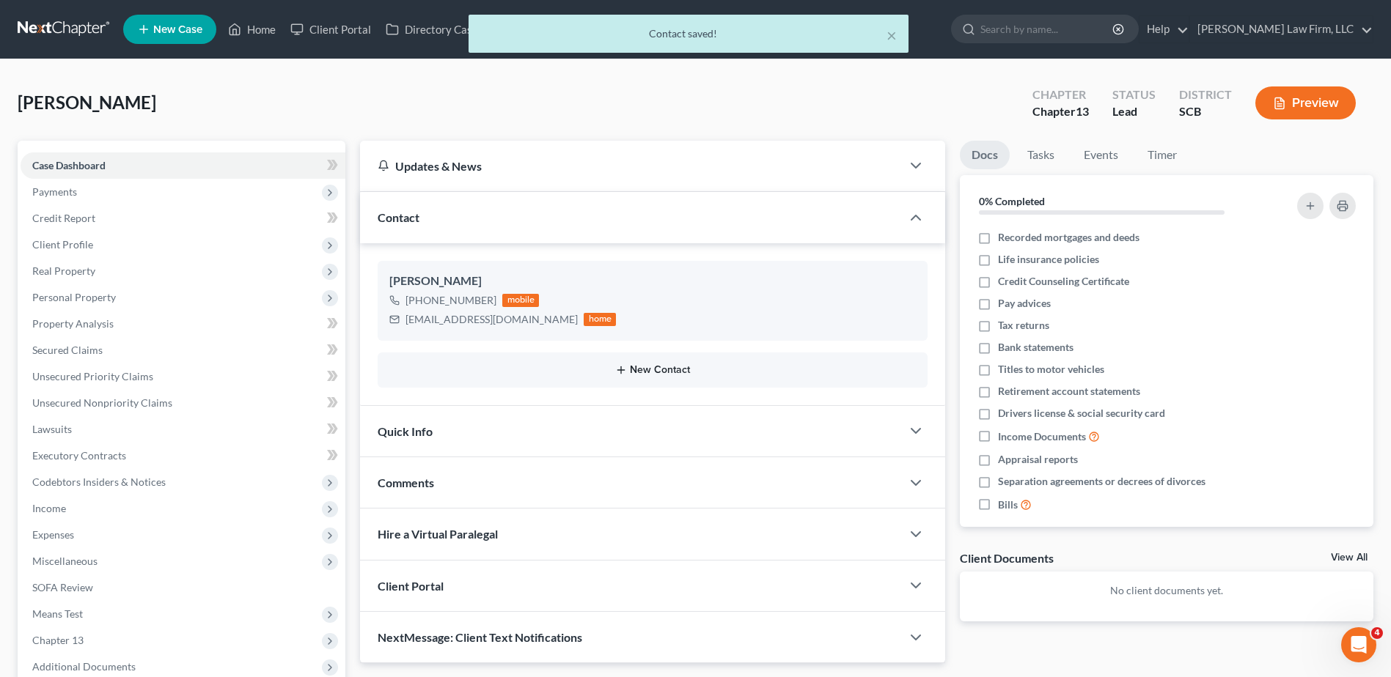
click at [642, 367] on button "New Contact" at bounding box center [652, 370] width 526 height 12
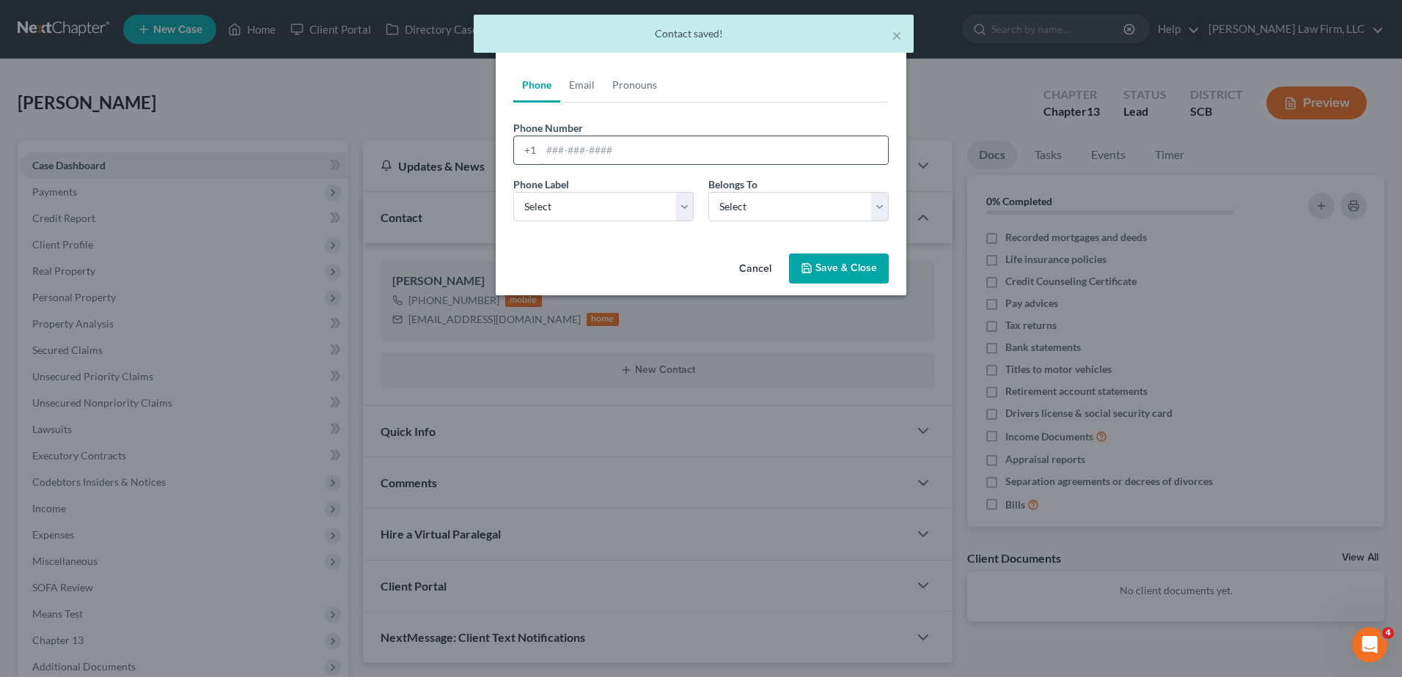
click at [605, 144] on input "tel" at bounding box center [714, 150] width 347 height 28
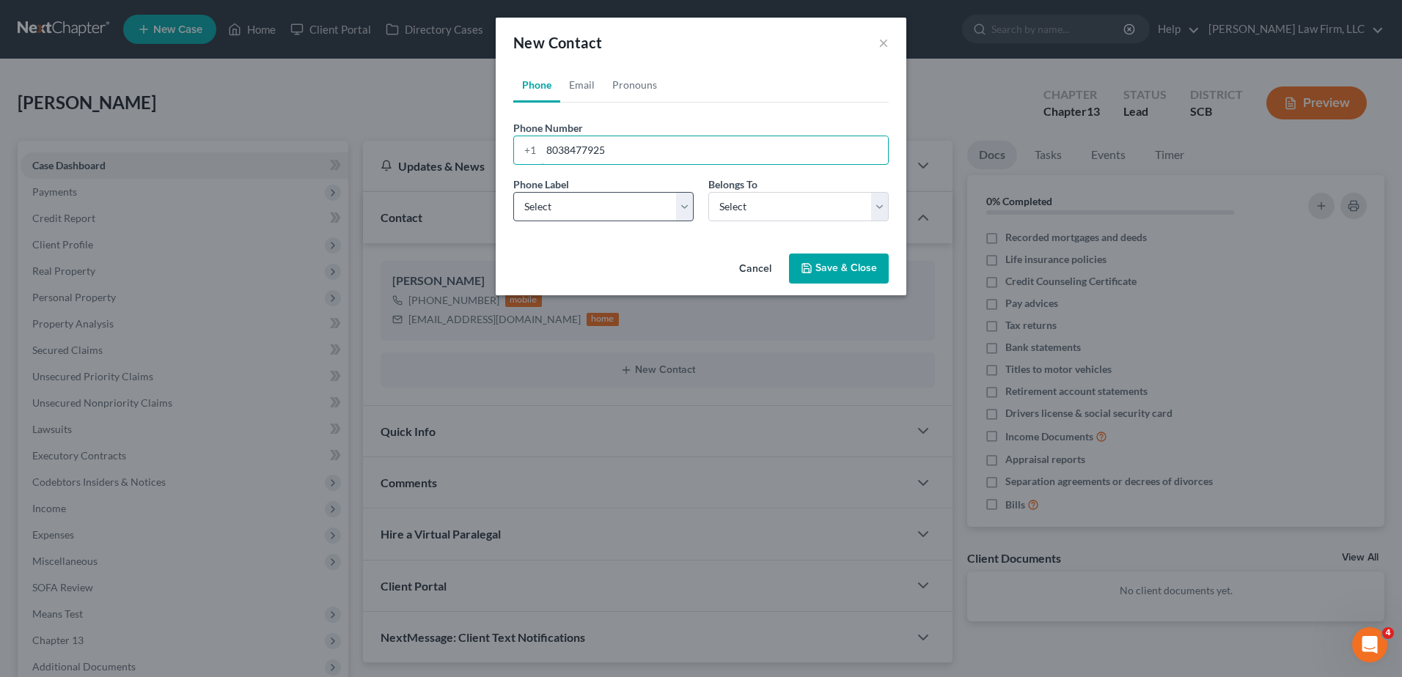
type input "8038477925"
click at [600, 204] on select "Select Mobile Home Work Other" at bounding box center [603, 206] width 180 height 29
select select "0"
click at [513, 192] on select "Select Mobile Home Work Other" at bounding box center [603, 206] width 180 height 29
click at [721, 204] on select "Select Client Other" at bounding box center [798, 206] width 180 height 29
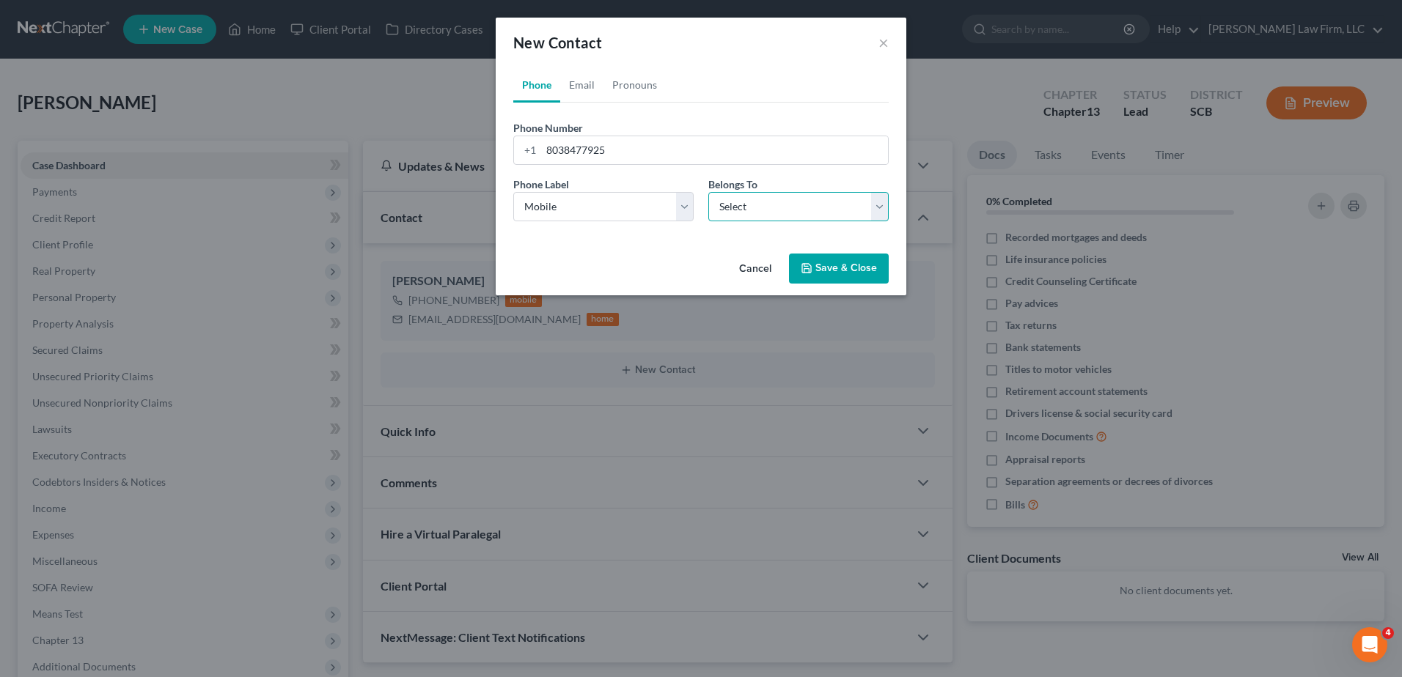
select select "1"
click at [708, 192] on select "Select Client Other" at bounding box center [798, 206] width 180 height 29
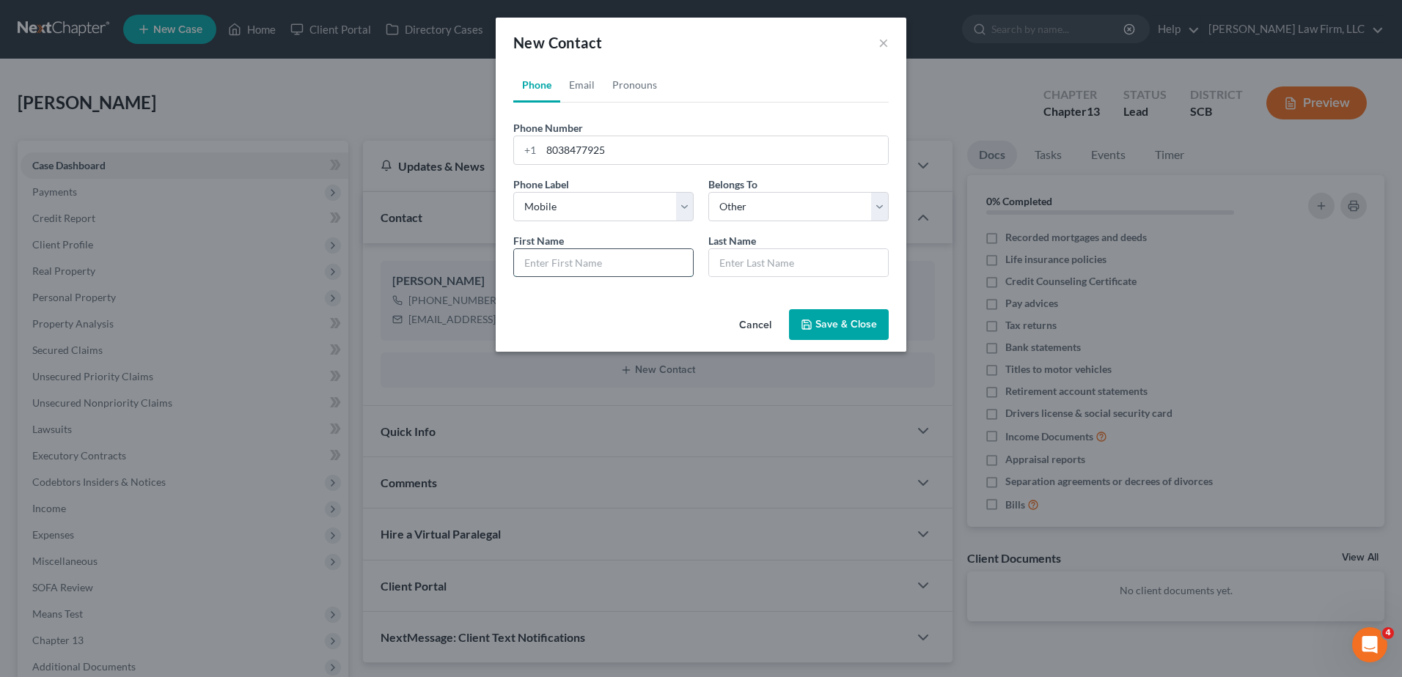
click at [658, 265] on input "text" at bounding box center [603, 263] width 179 height 28
type input "Teresa"
type input "McDo"
type input "McDow"
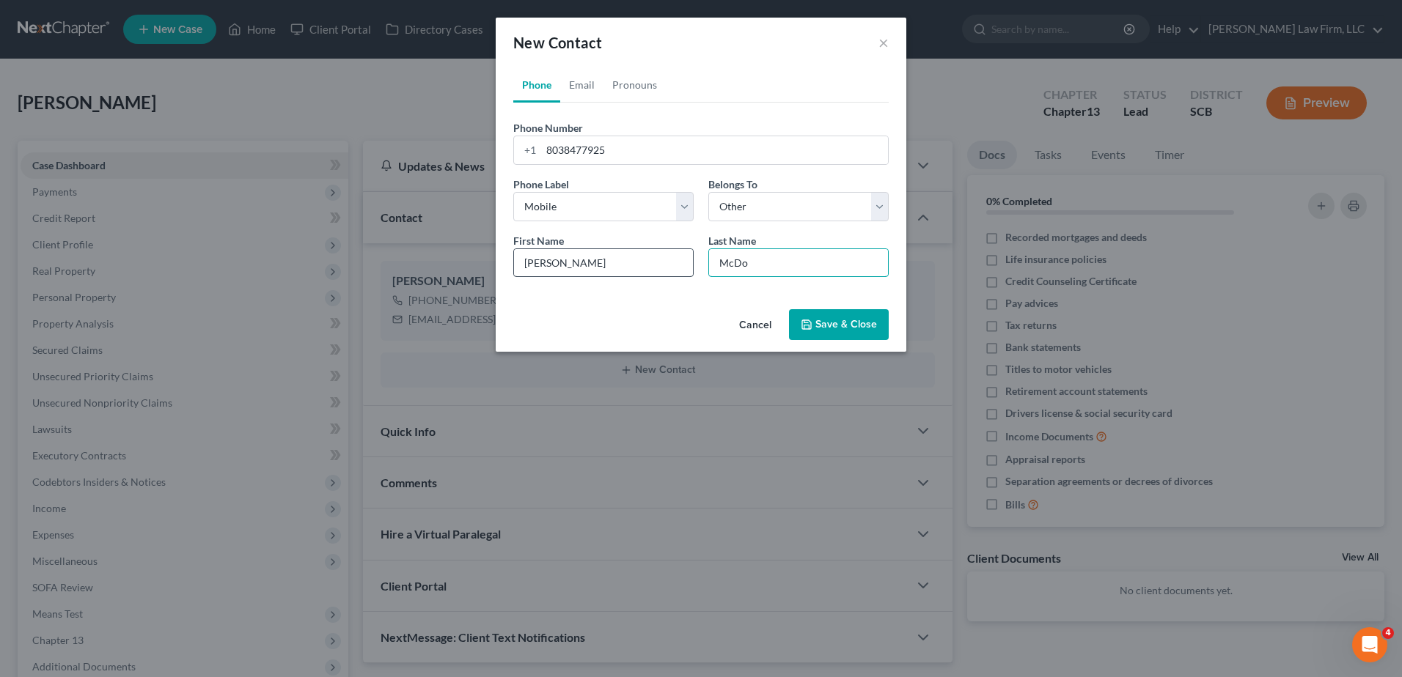
type input "McDow"
type input "McDowe"
type input "McDowel"
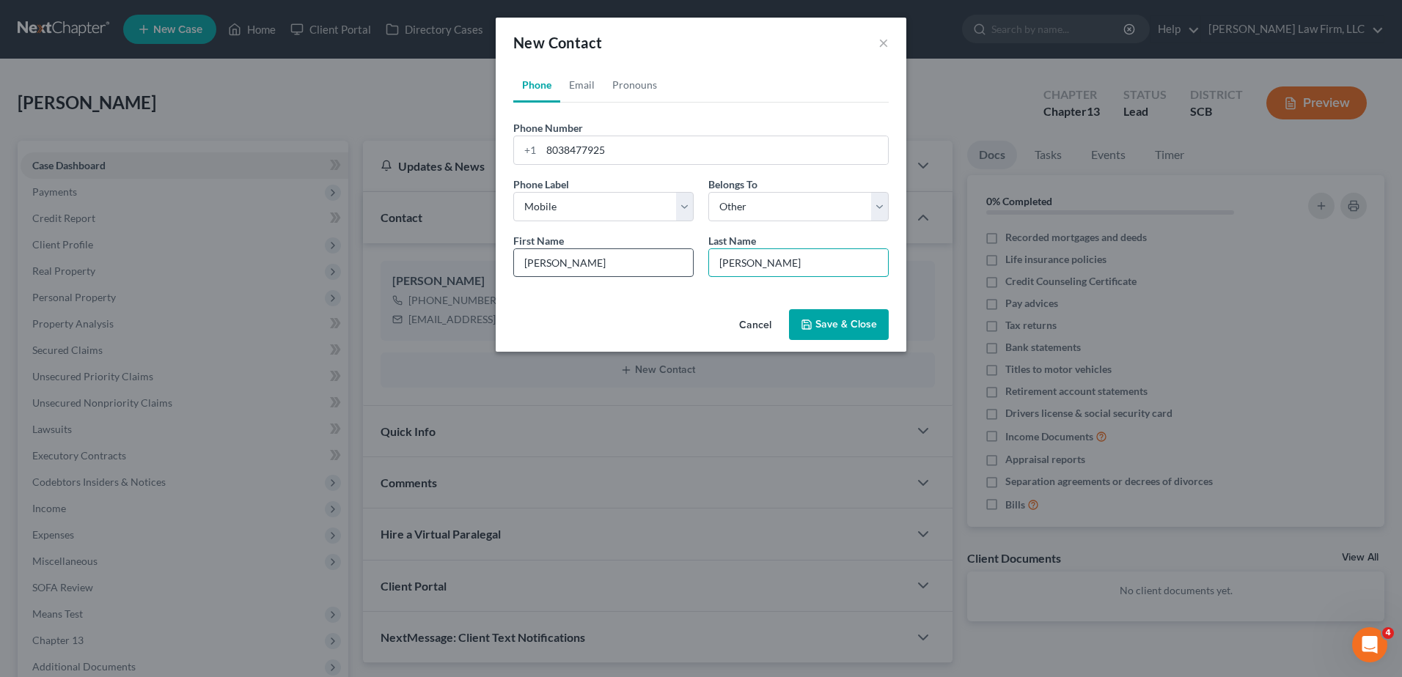
type input "[PERSON_NAME]"
click at [571, 78] on link "Email" at bounding box center [581, 84] width 43 height 35
click at [592, 144] on input "email" at bounding box center [714, 150] width 347 height 28
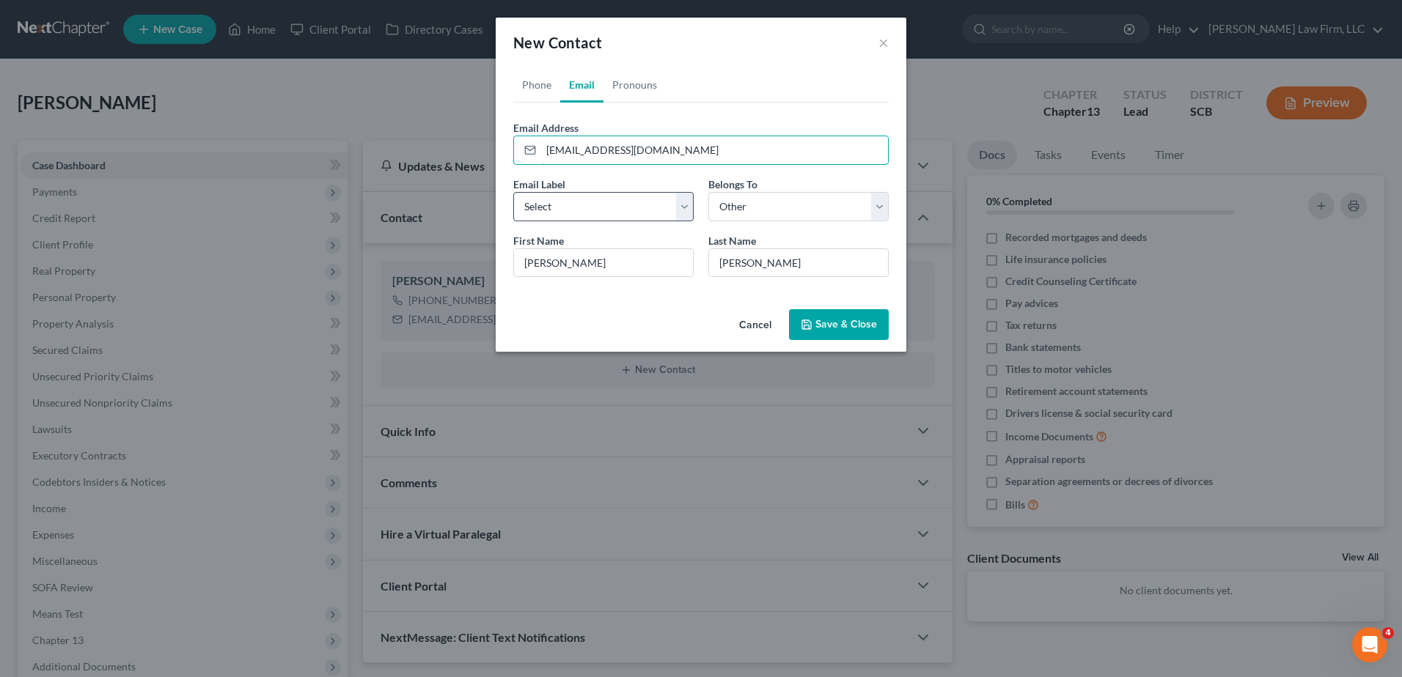
type input "[EMAIL_ADDRESS][DOMAIN_NAME]"
click at [595, 213] on select "Select Home Work Other" at bounding box center [603, 206] width 180 height 29
select select "0"
click at [513, 192] on select "Select Home Work Other" at bounding box center [603, 206] width 180 height 29
click at [850, 328] on button "Save & Close" at bounding box center [839, 324] width 100 height 31
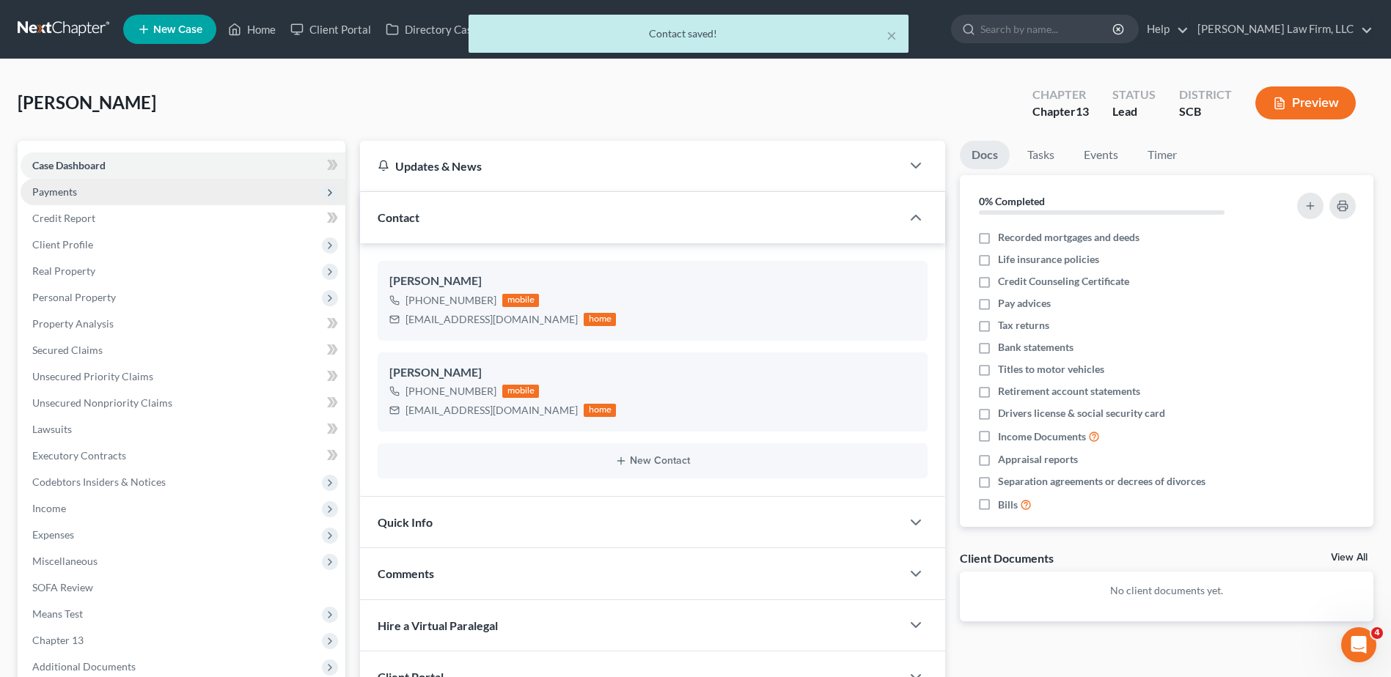
click at [137, 184] on span "Payments" at bounding box center [183, 192] width 325 height 26
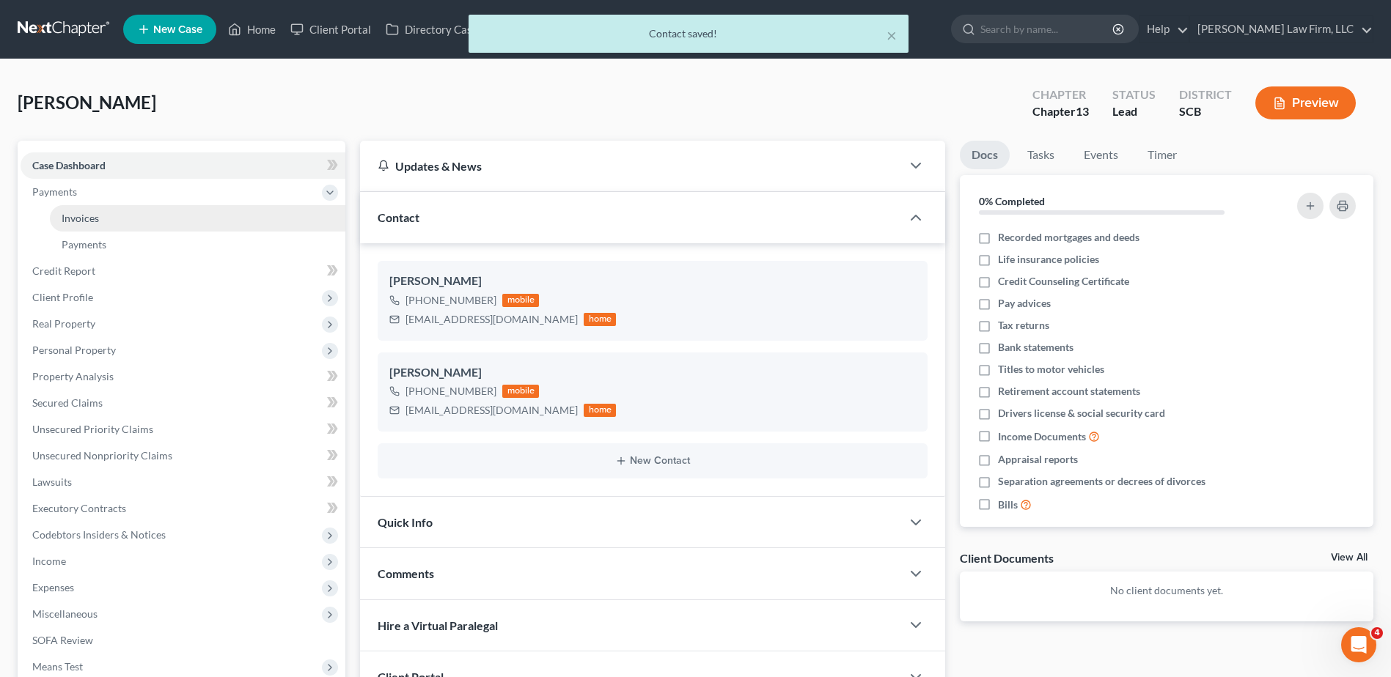
click at [195, 217] on link "Invoices" at bounding box center [197, 218] width 295 height 26
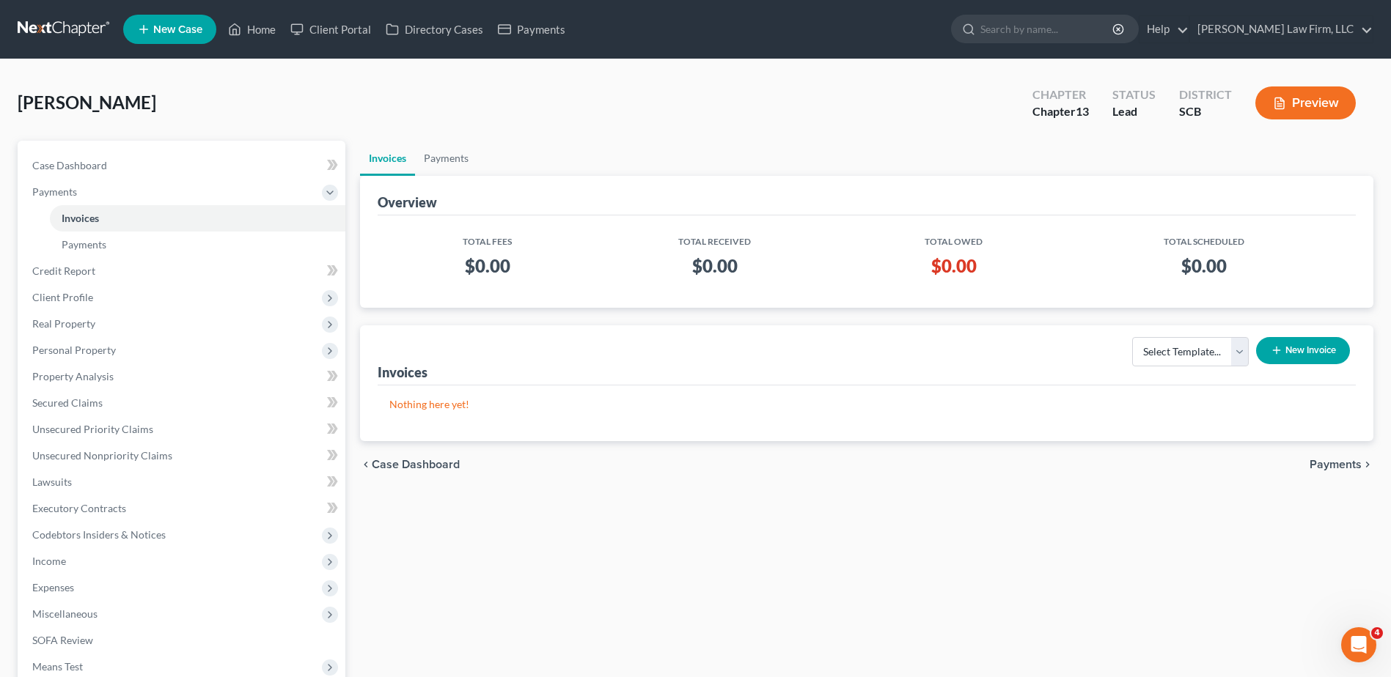
click at [1308, 347] on button "New Invoice" at bounding box center [1303, 350] width 94 height 27
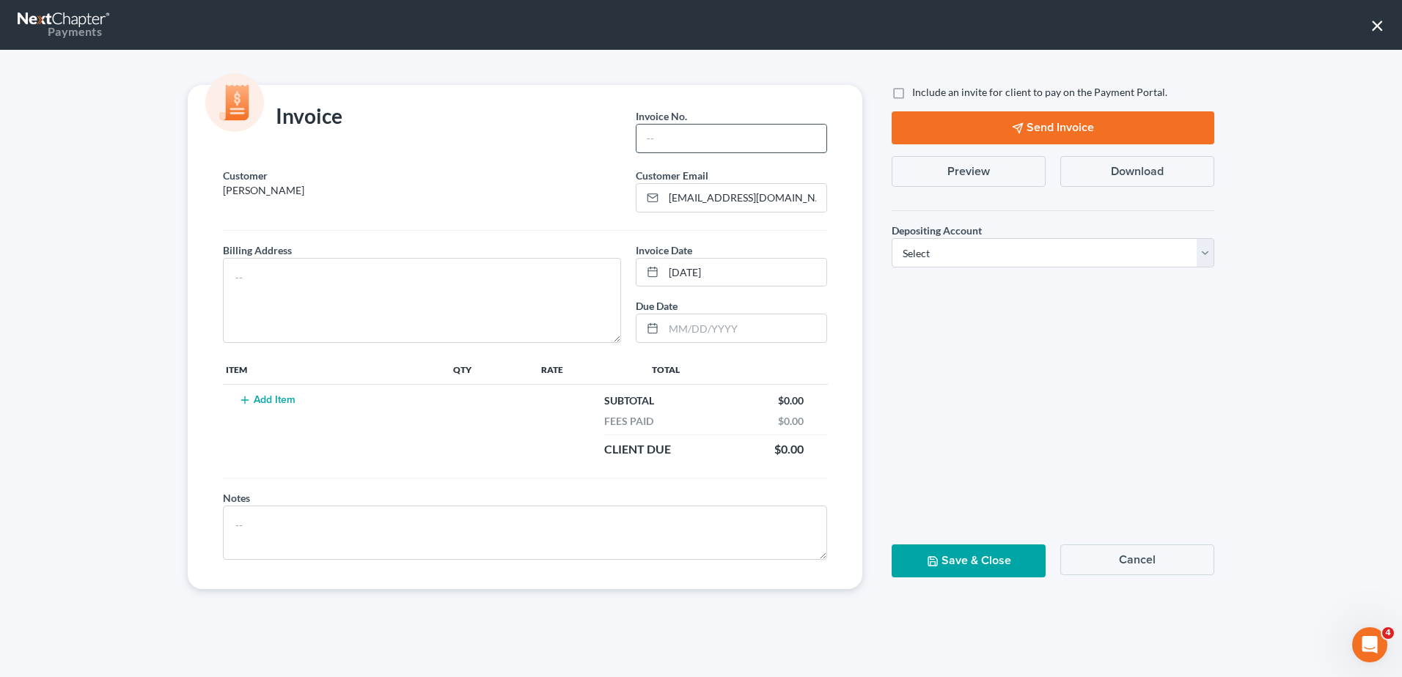
click at [771, 142] on input "text" at bounding box center [731, 139] width 190 height 28
type input "1"
click at [415, 300] on textarea at bounding box center [422, 300] width 398 height 85
click at [690, 340] on input "text" at bounding box center [745, 329] width 163 height 28
type input "08/12/2025"
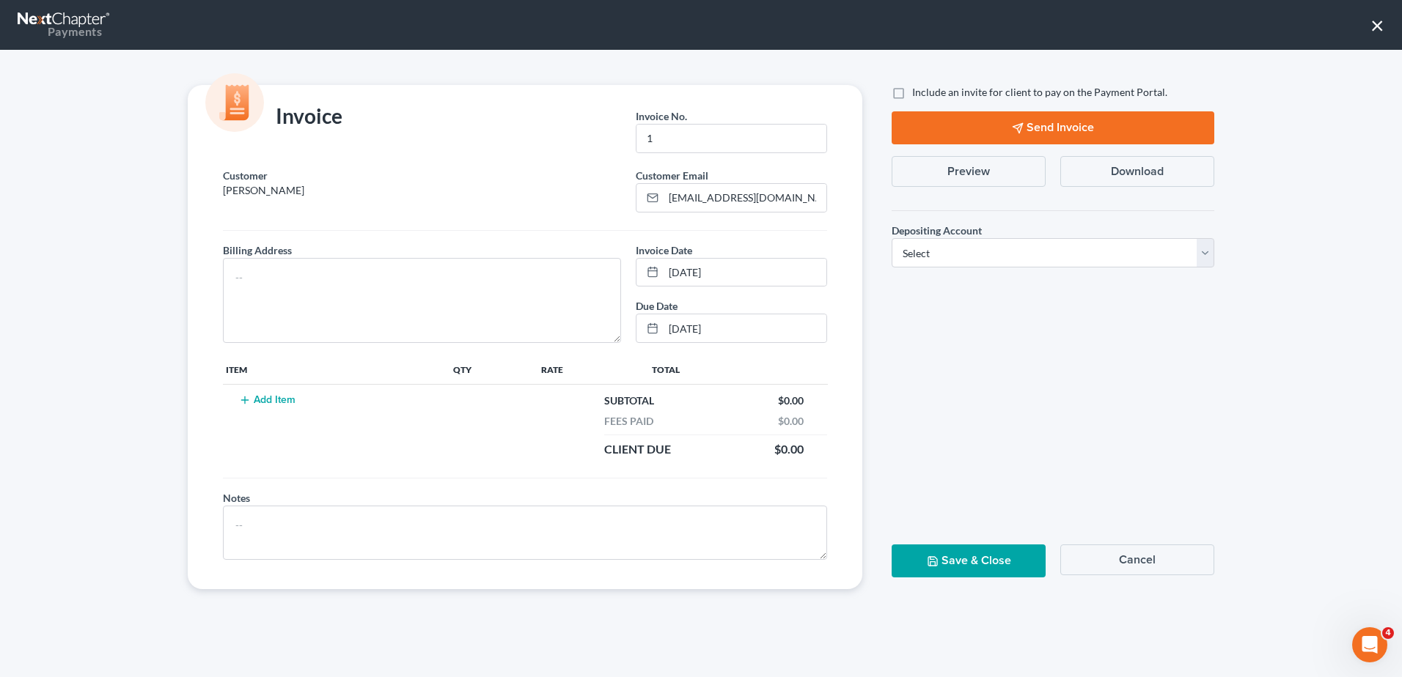
click at [373, 254] on div "Billing Address *" at bounding box center [422, 293] width 413 height 101
click at [359, 274] on textarea at bounding box center [422, 300] width 398 height 85
click at [372, 284] on textarea "983 Oswego Highway" at bounding box center [422, 300] width 398 height 85
type textarea "983 Oswego Highway, Sumter SC 29150"
click at [926, 255] on select "Select Operation Trust" at bounding box center [1053, 252] width 323 height 29
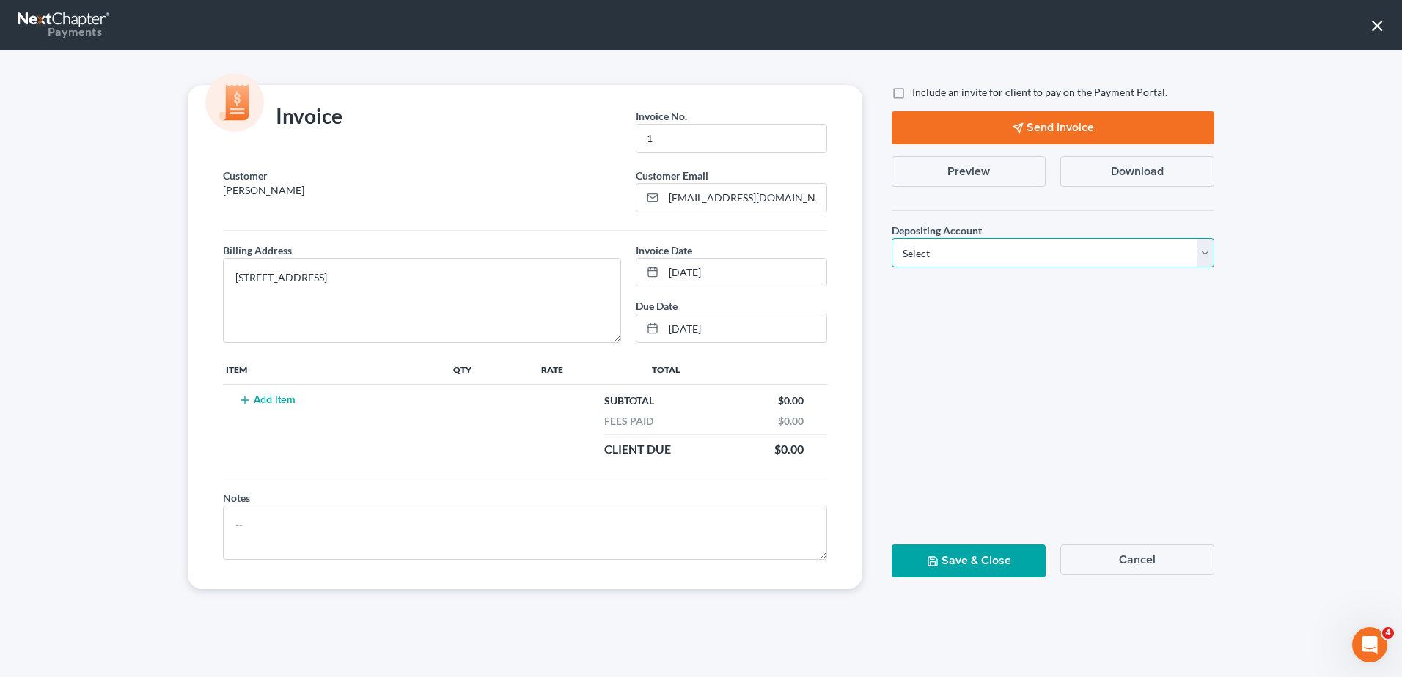
select select "1"
click at [892, 238] on select "Select Operation Trust" at bounding box center [1053, 252] width 323 height 29
click at [276, 400] on button "Add Item" at bounding box center [267, 400] width 65 height 12
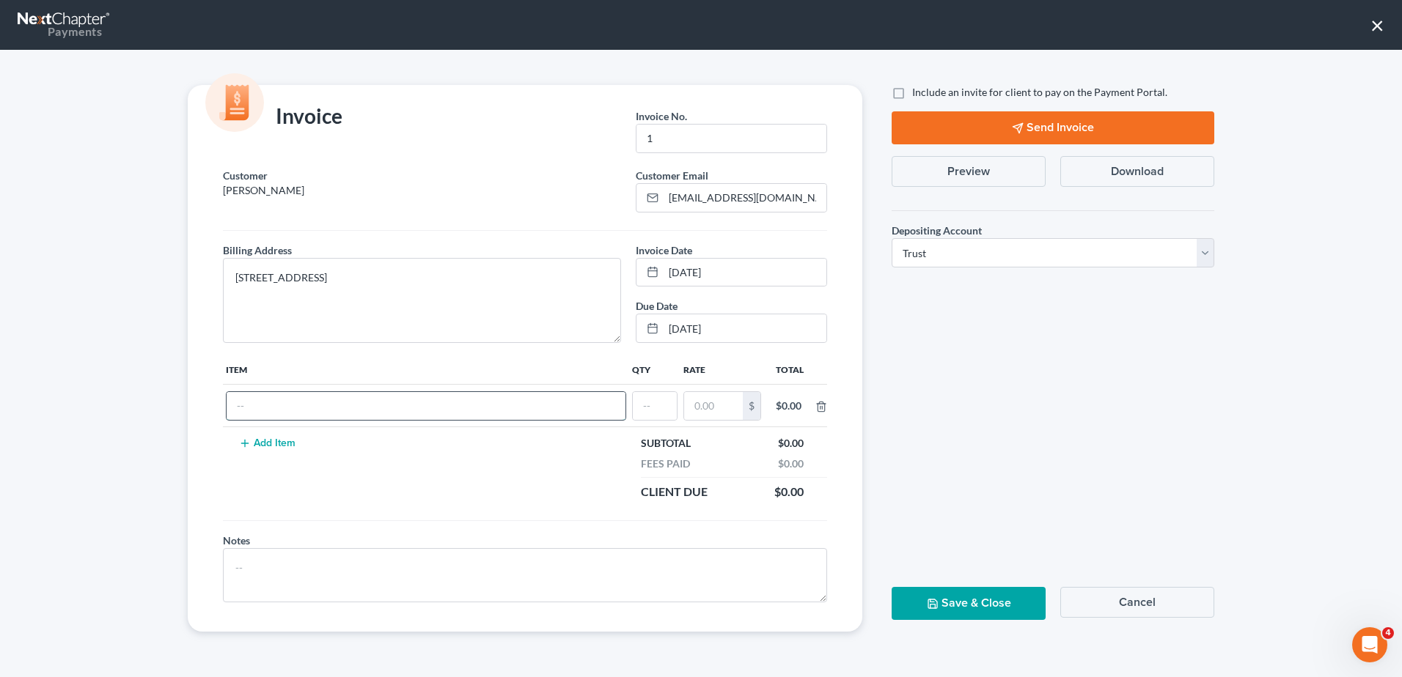
click at [278, 405] on input "text" at bounding box center [426, 406] width 399 height 28
type input "Partial Retainer"
type input "1"
type input "1,500.00"
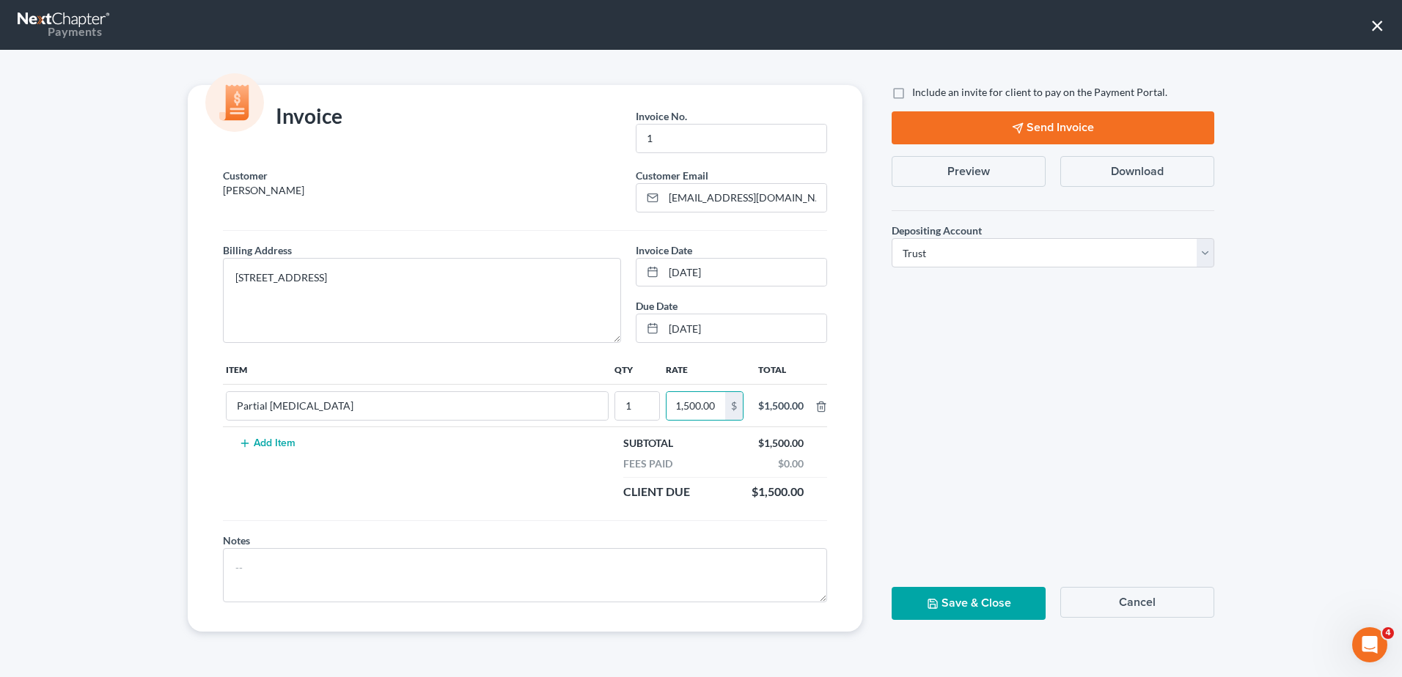
click at [969, 172] on button "Preview" at bounding box center [969, 171] width 154 height 31
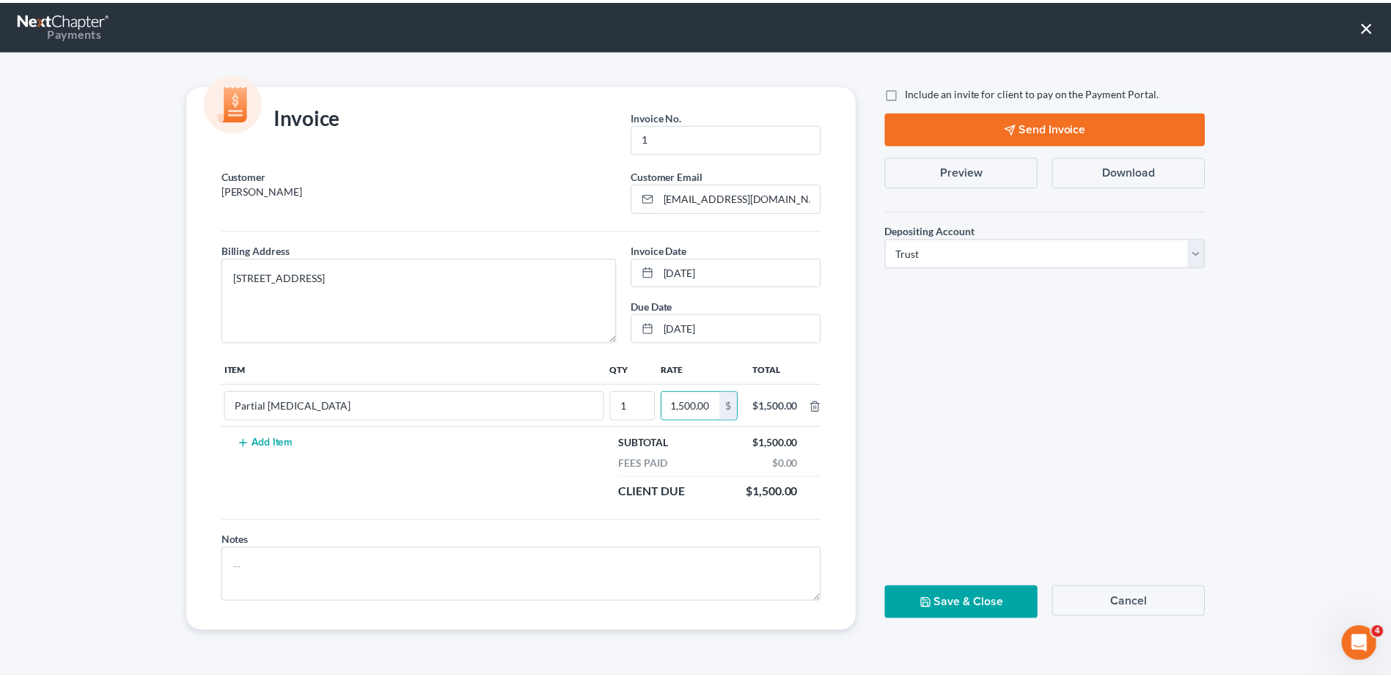
scroll to position [0, 0]
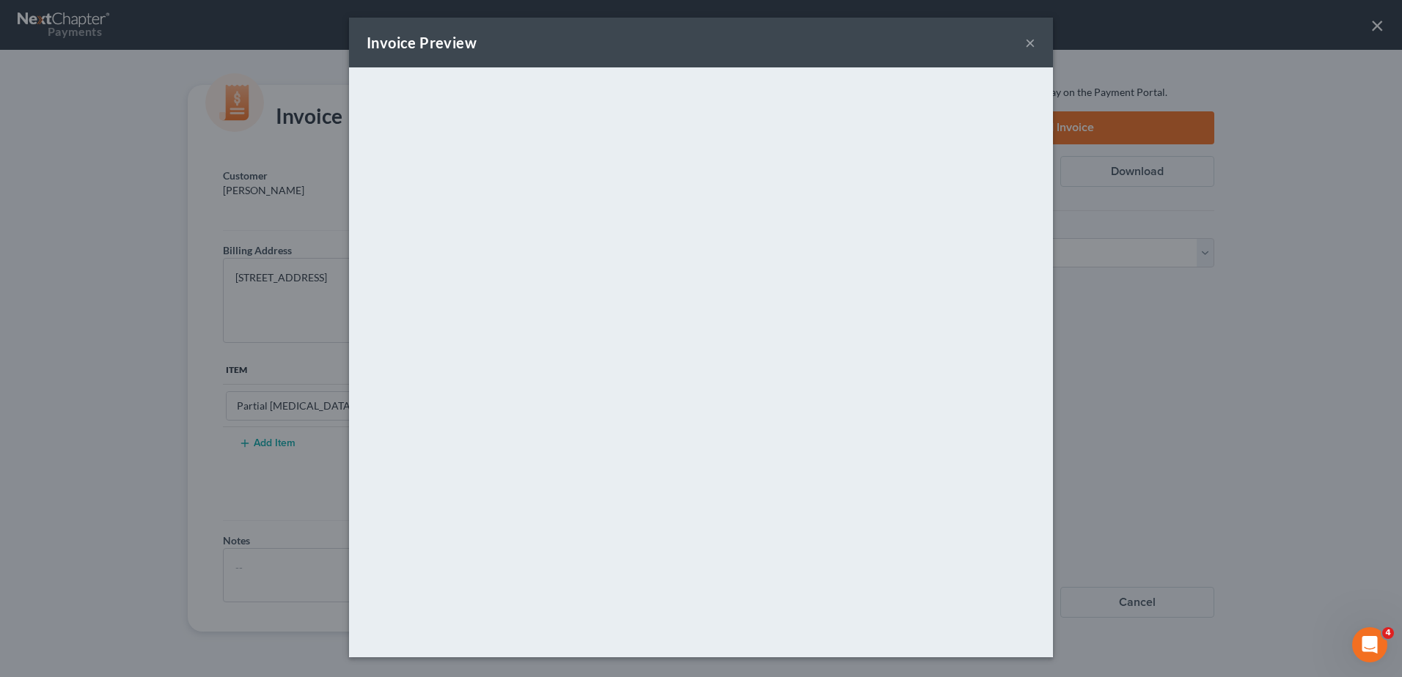
click at [1027, 42] on button "×" at bounding box center [1030, 43] width 10 height 18
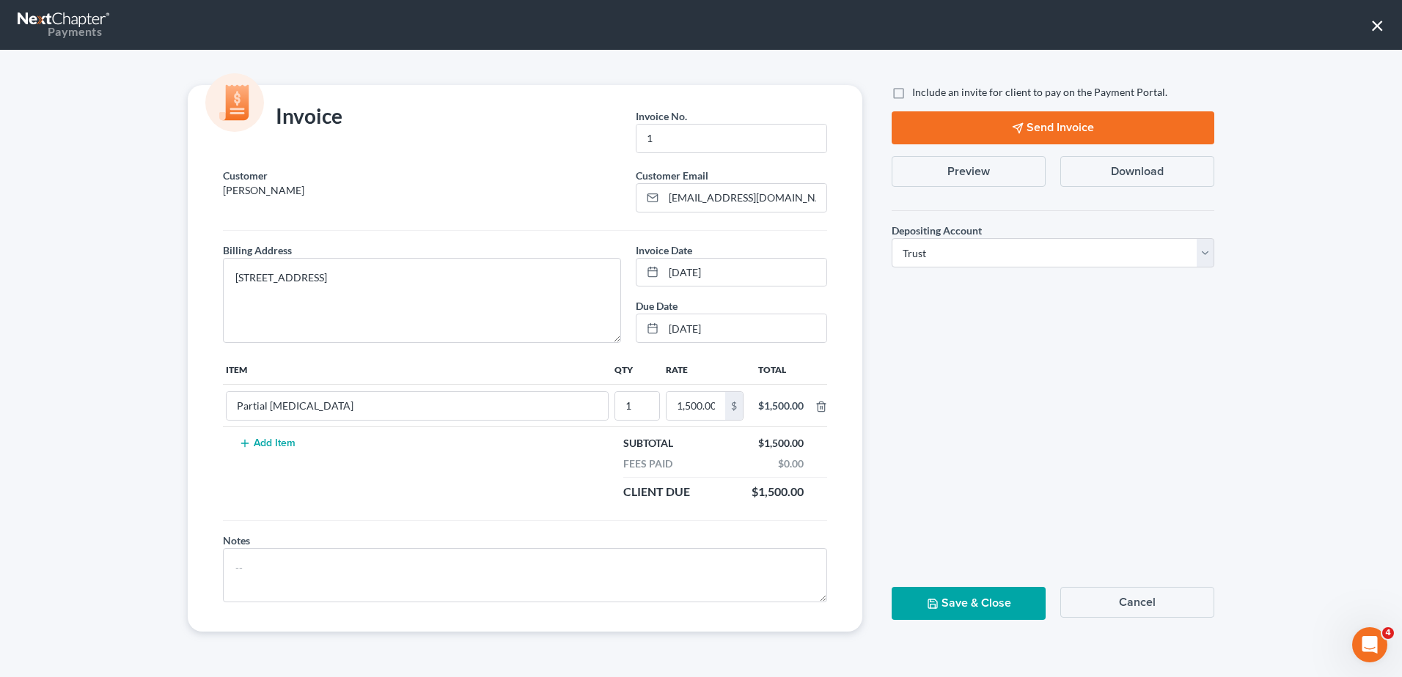
click at [956, 605] on button "Save & Close" at bounding box center [969, 603] width 154 height 33
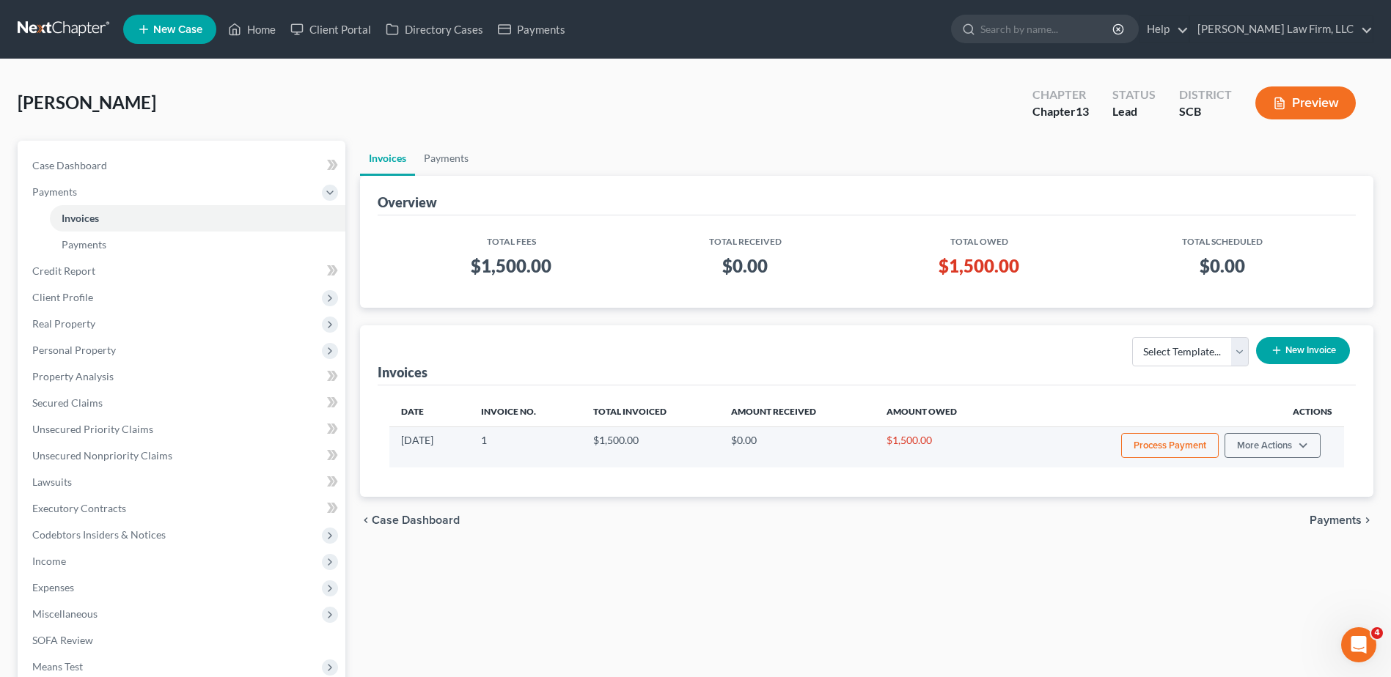
click at [1185, 450] on button "Process Payment" at bounding box center [1170, 445] width 98 height 25
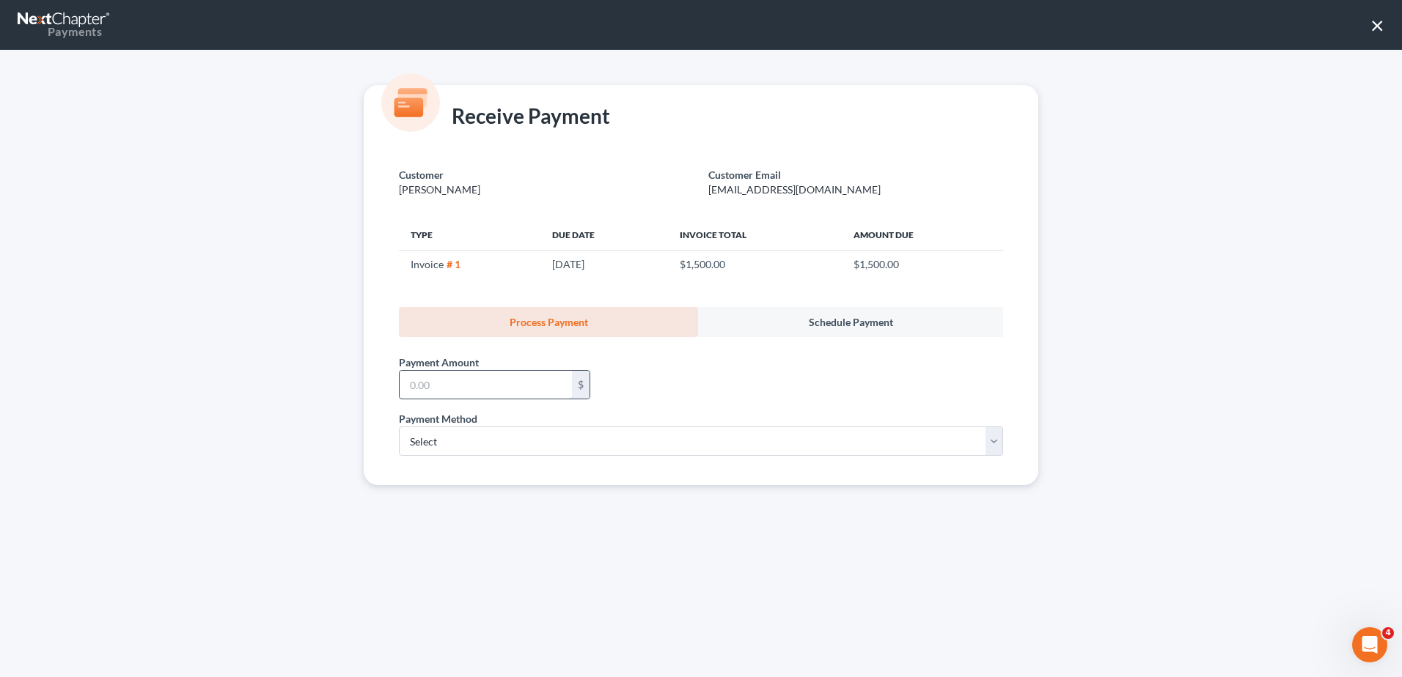
click at [448, 386] on input "text" at bounding box center [486, 385] width 172 height 28
type input "5"
click at [1382, 20] on button "×" at bounding box center [1377, 24] width 14 height 23
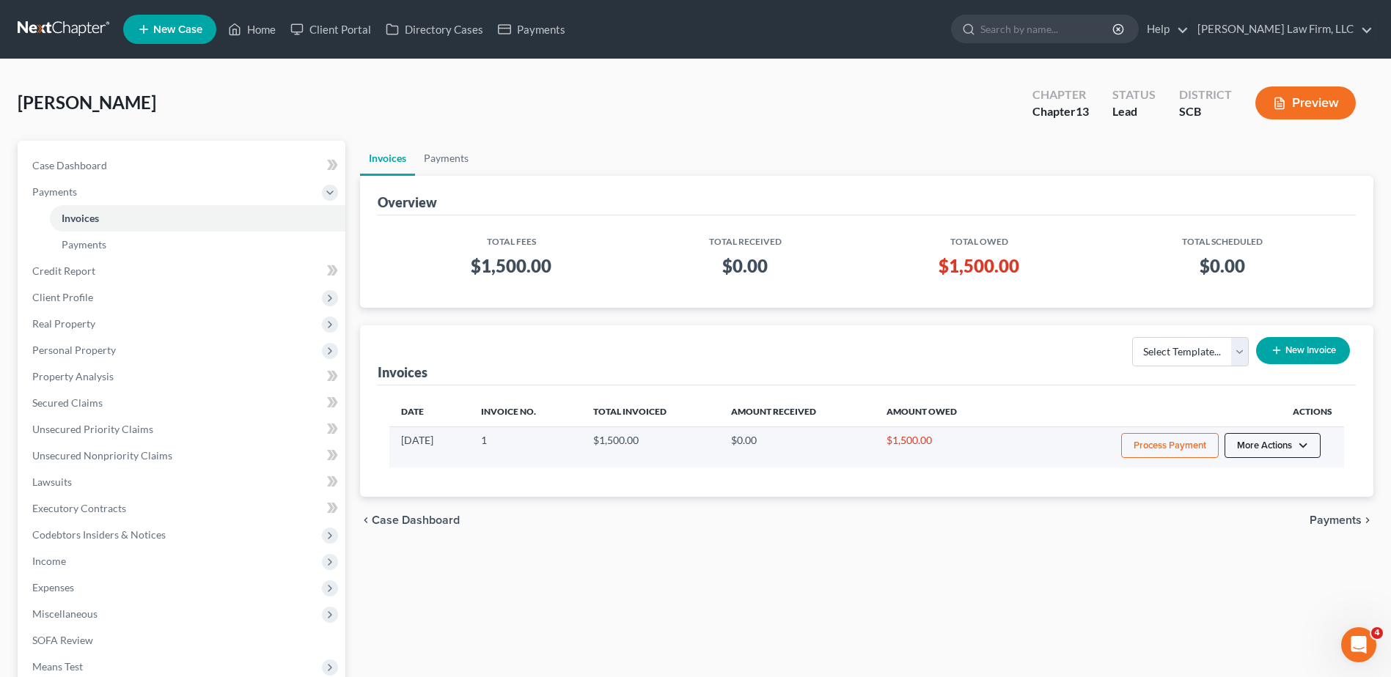
click at [1291, 442] on button "More Actions" at bounding box center [1272, 445] width 96 height 25
click at [1272, 497] on link "Record Cash or Check Payment" at bounding box center [1293, 500] width 172 height 25
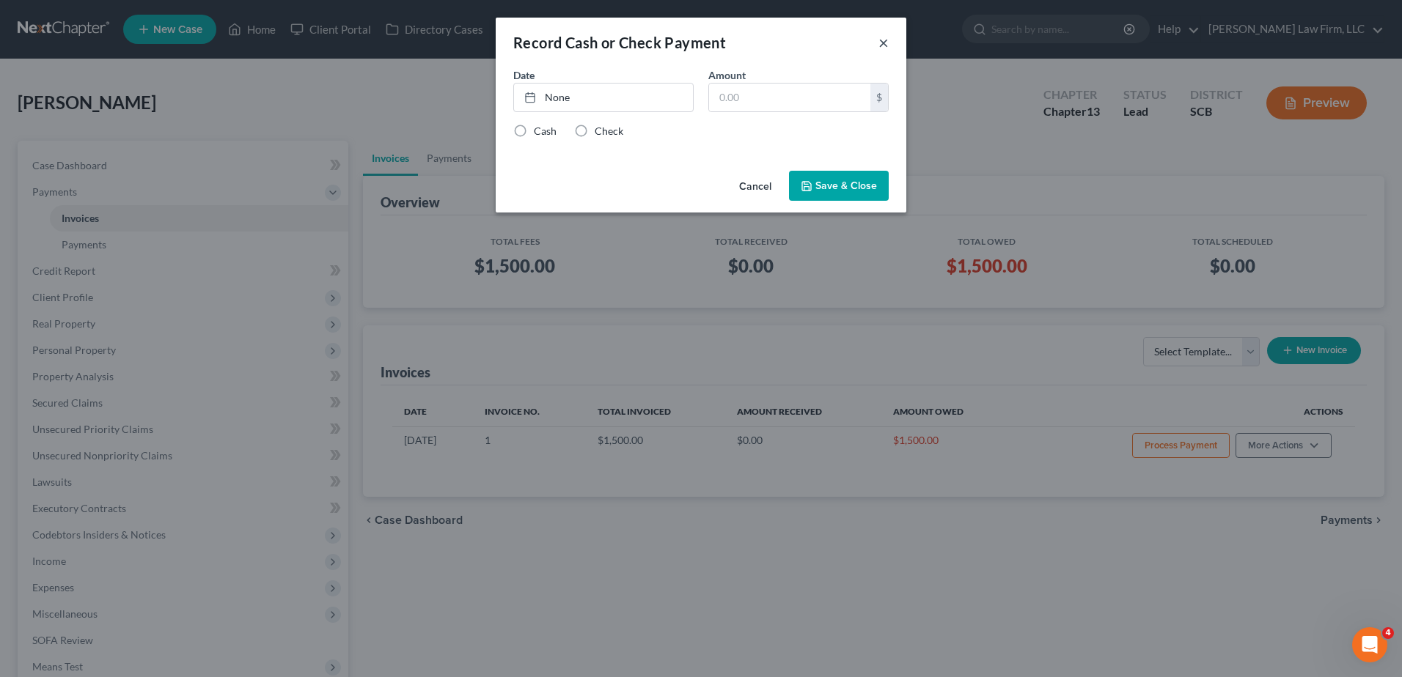
click at [886, 39] on button "×" at bounding box center [883, 43] width 10 height 18
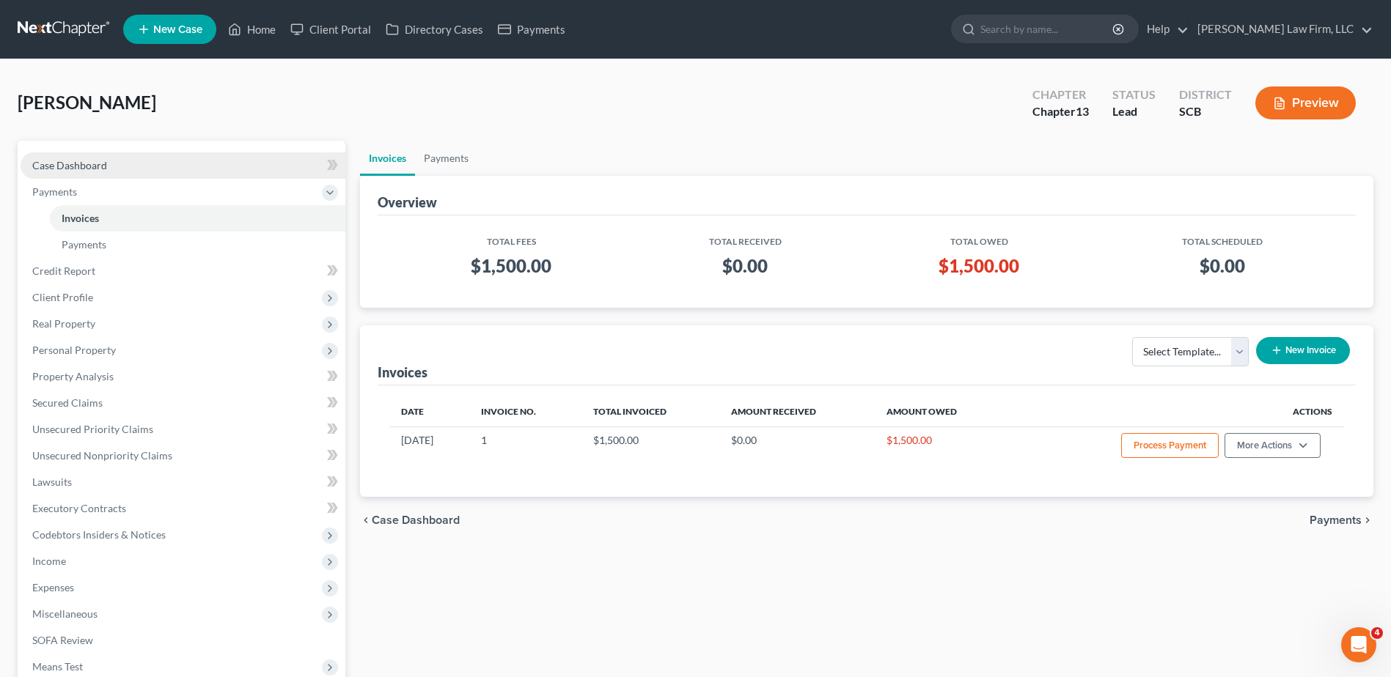
click at [122, 166] on link "Case Dashboard" at bounding box center [183, 166] width 325 height 26
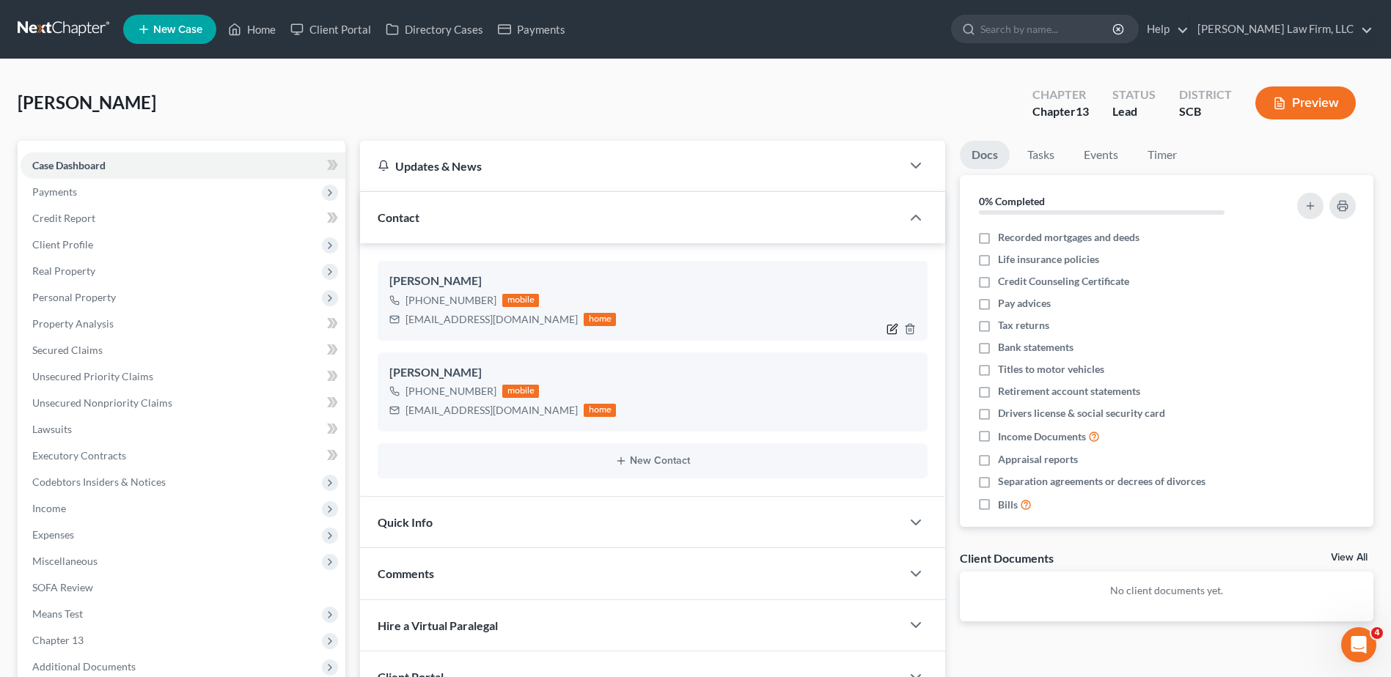
click at [889, 325] on icon "button" at bounding box center [891, 329] width 9 height 9
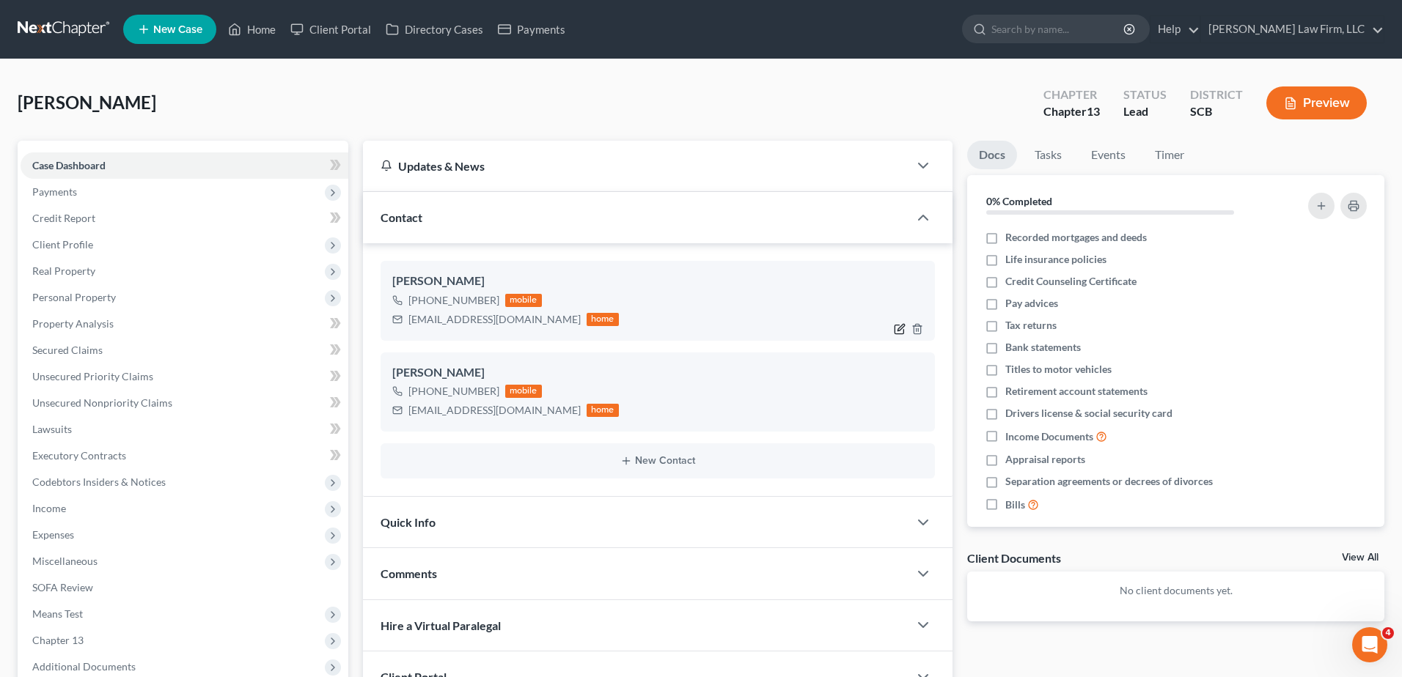
select select "0"
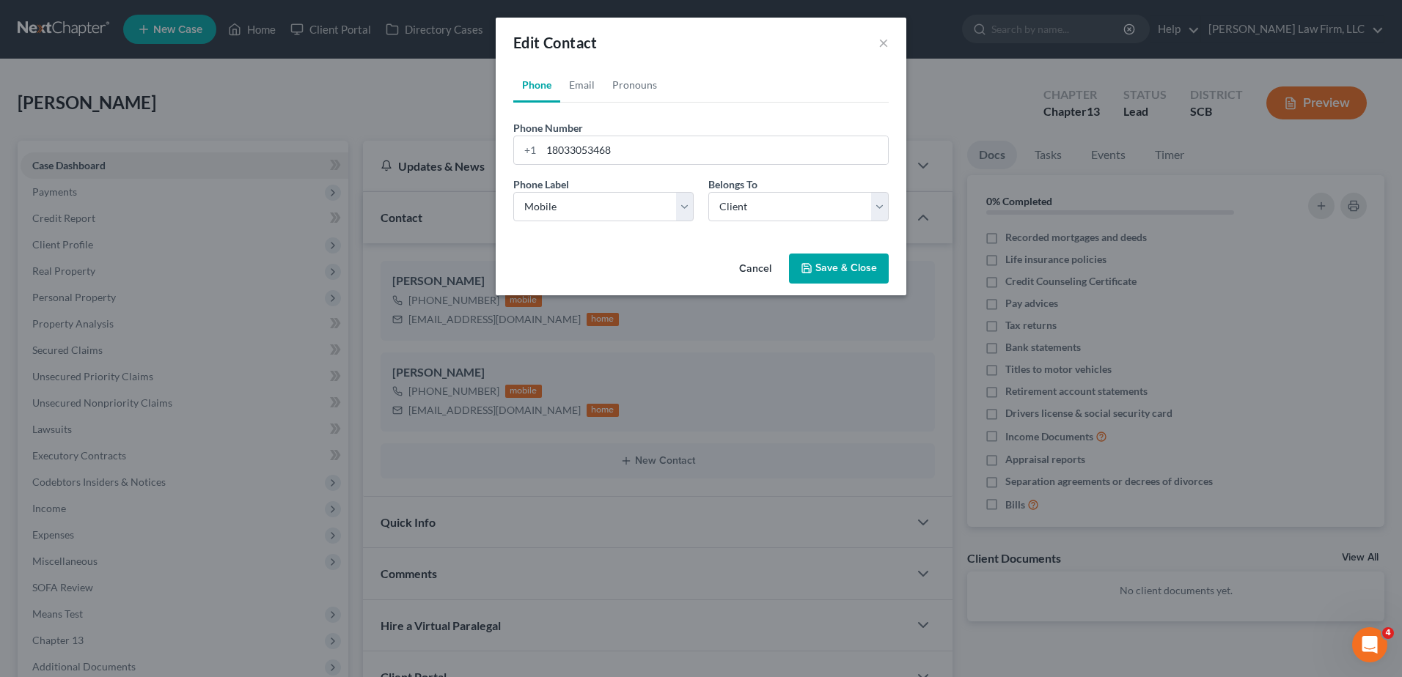
click at [837, 263] on button "Save & Close" at bounding box center [839, 269] width 100 height 31
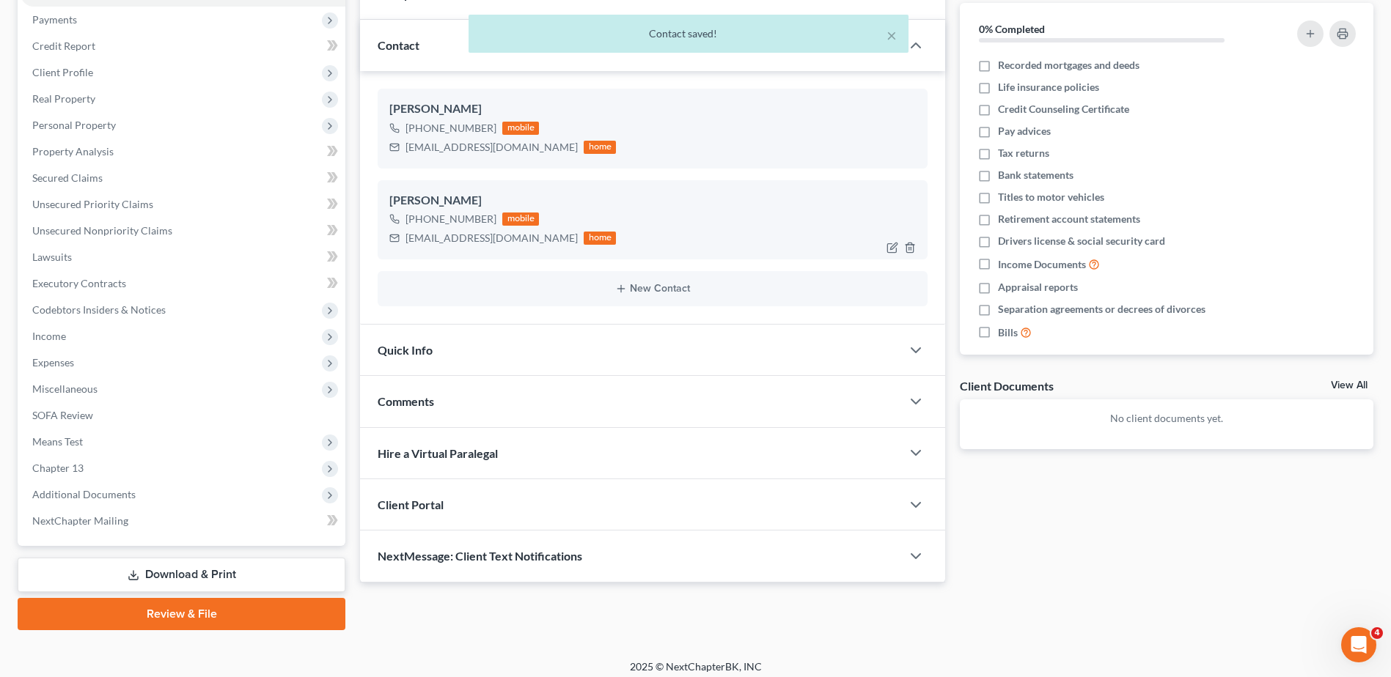
scroll to position [181, 0]
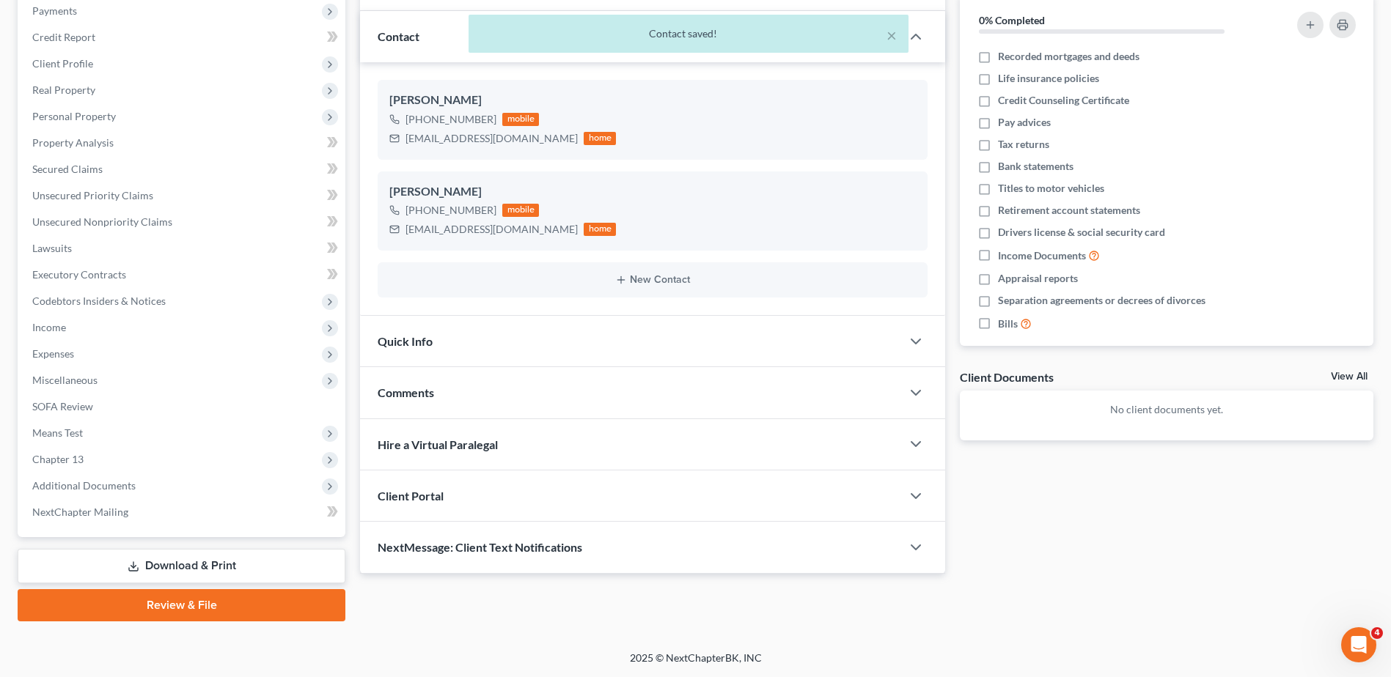
click at [482, 350] on div "Quick Info" at bounding box center [630, 341] width 541 height 51
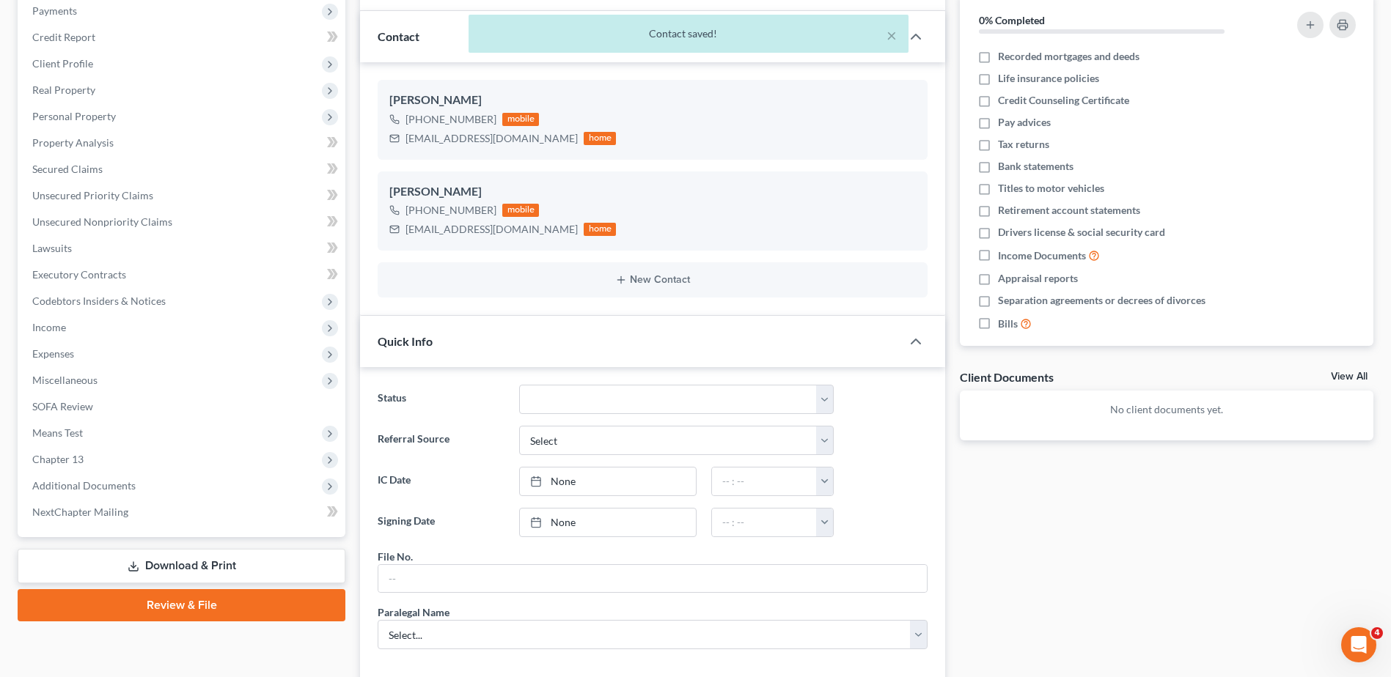
click at [482, 350] on div "Quick Info" at bounding box center [630, 341] width 541 height 51
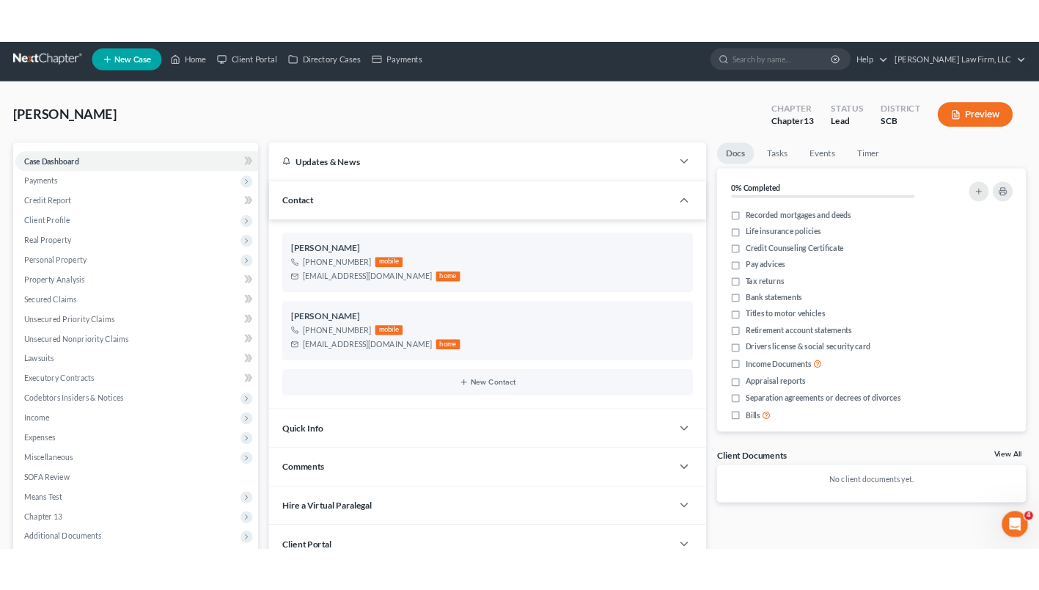
scroll to position [0, 0]
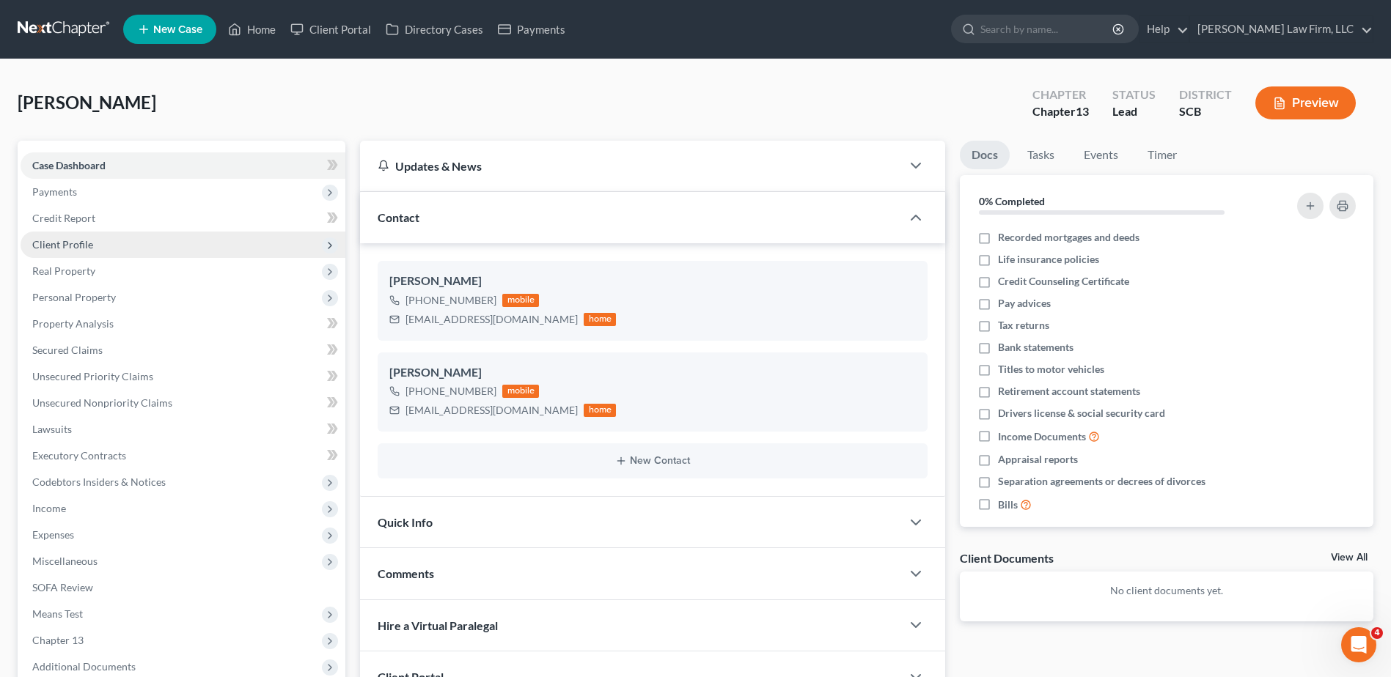
click at [94, 244] on span "Client Profile" at bounding box center [183, 245] width 325 height 26
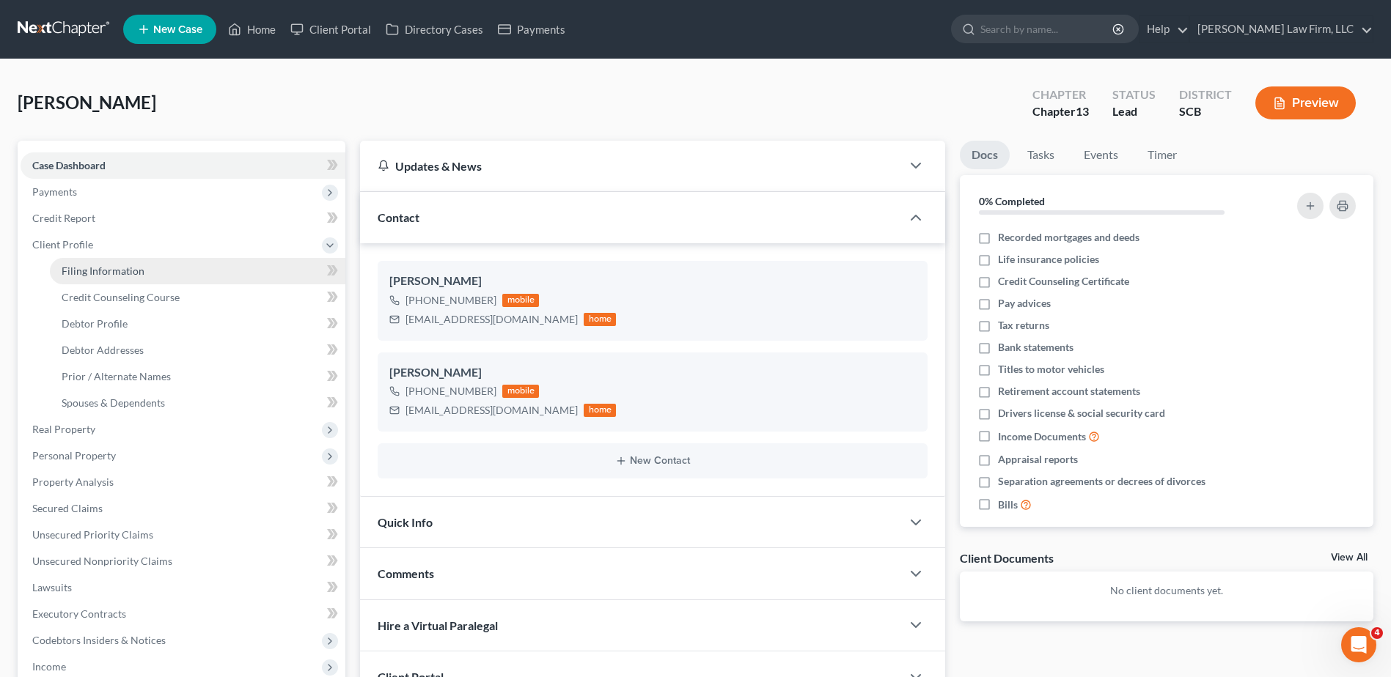
click at [102, 269] on span "Filing Information" at bounding box center [103, 271] width 83 height 12
select select "1"
select select "0"
select select "3"
select select "72"
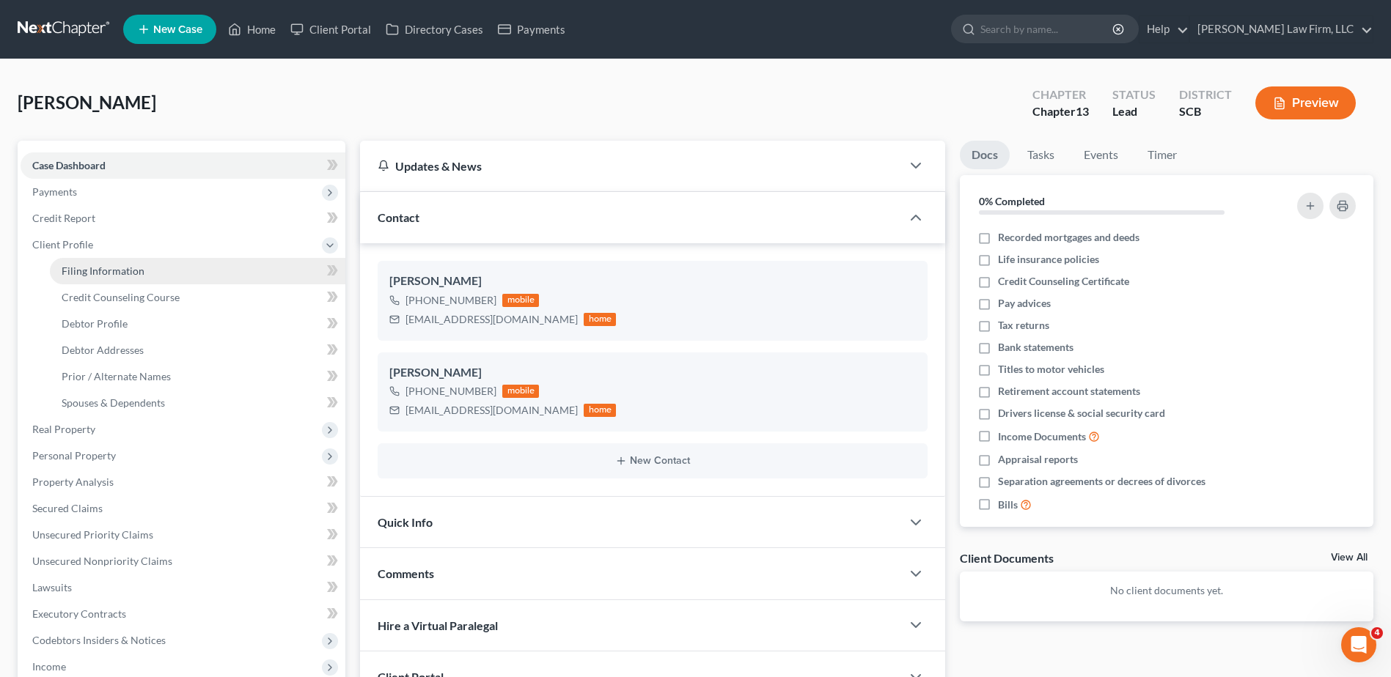
select select "42"
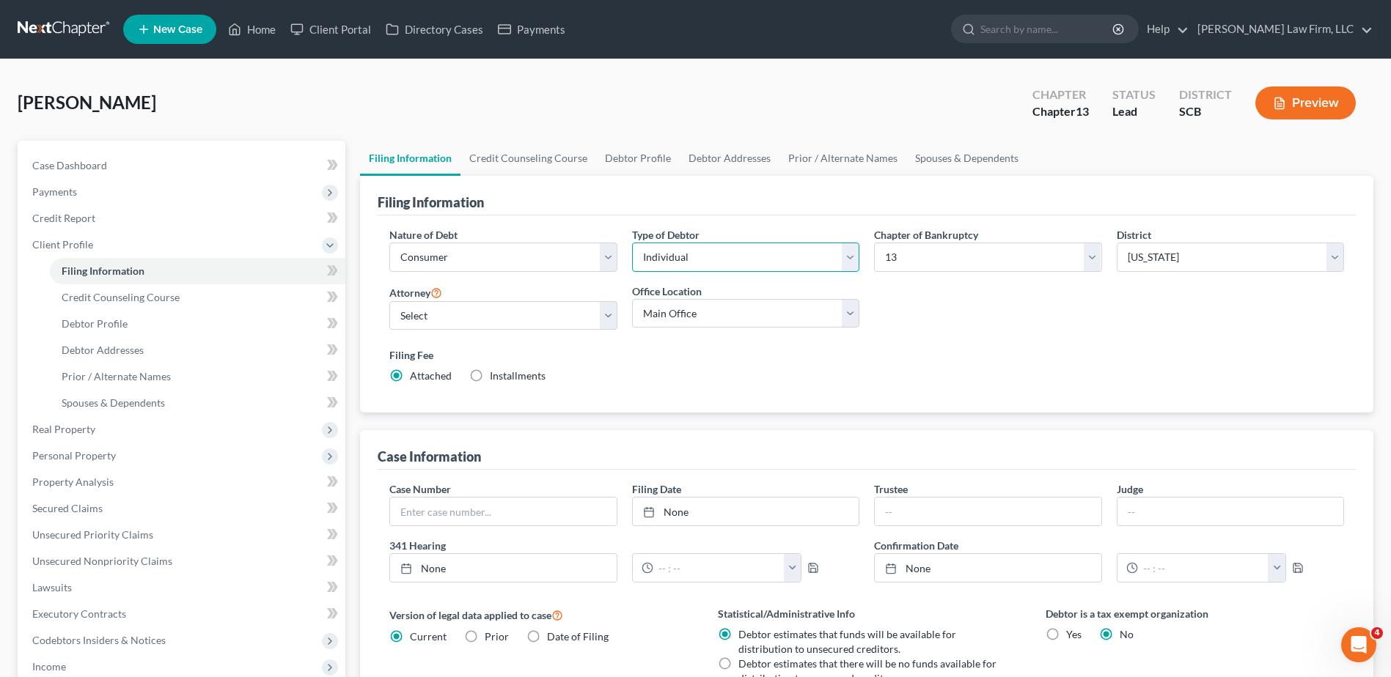
click at [765, 256] on select "Select Individual Joint" at bounding box center [745, 257] width 227 height 29
select select "1"
click at [632, 243] on select "Select Individual Joint" at bounding box center [745, 257] width 227 height 29
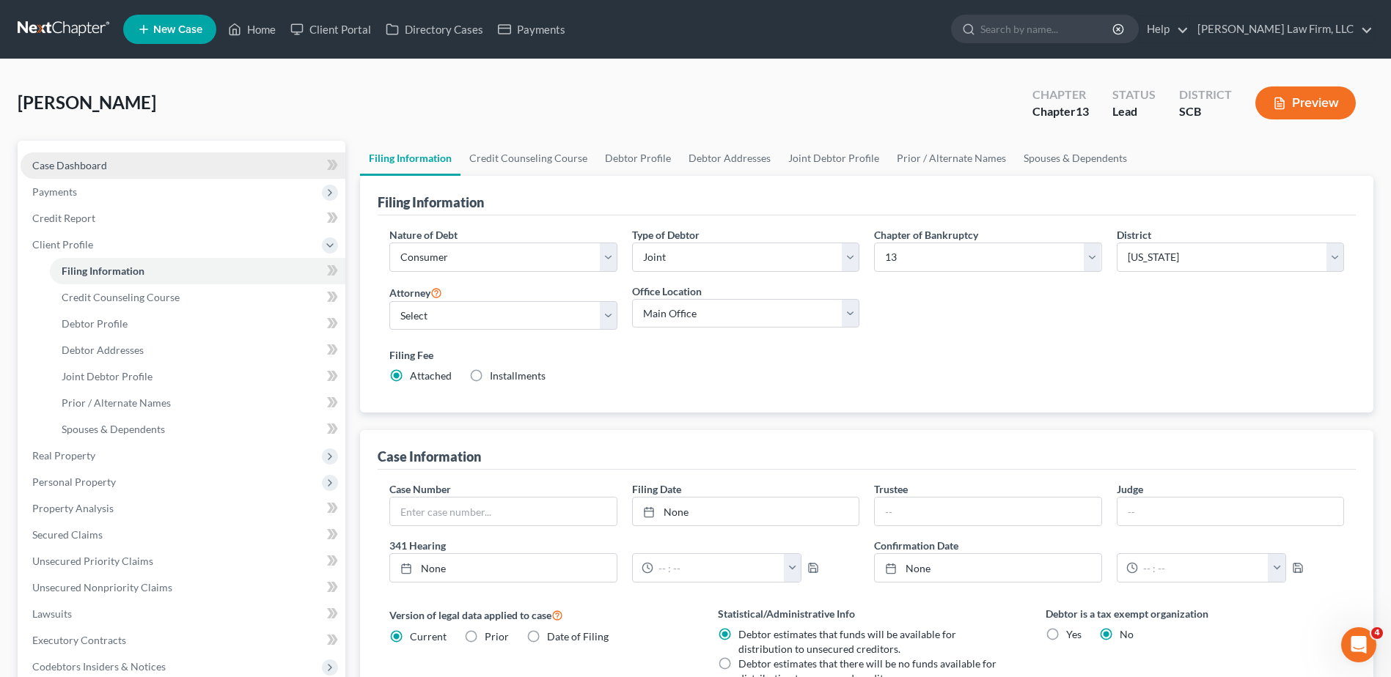
click at [82, 173] on link "Case Dashboard" at bounding box center [183, 166] width 325 height 26
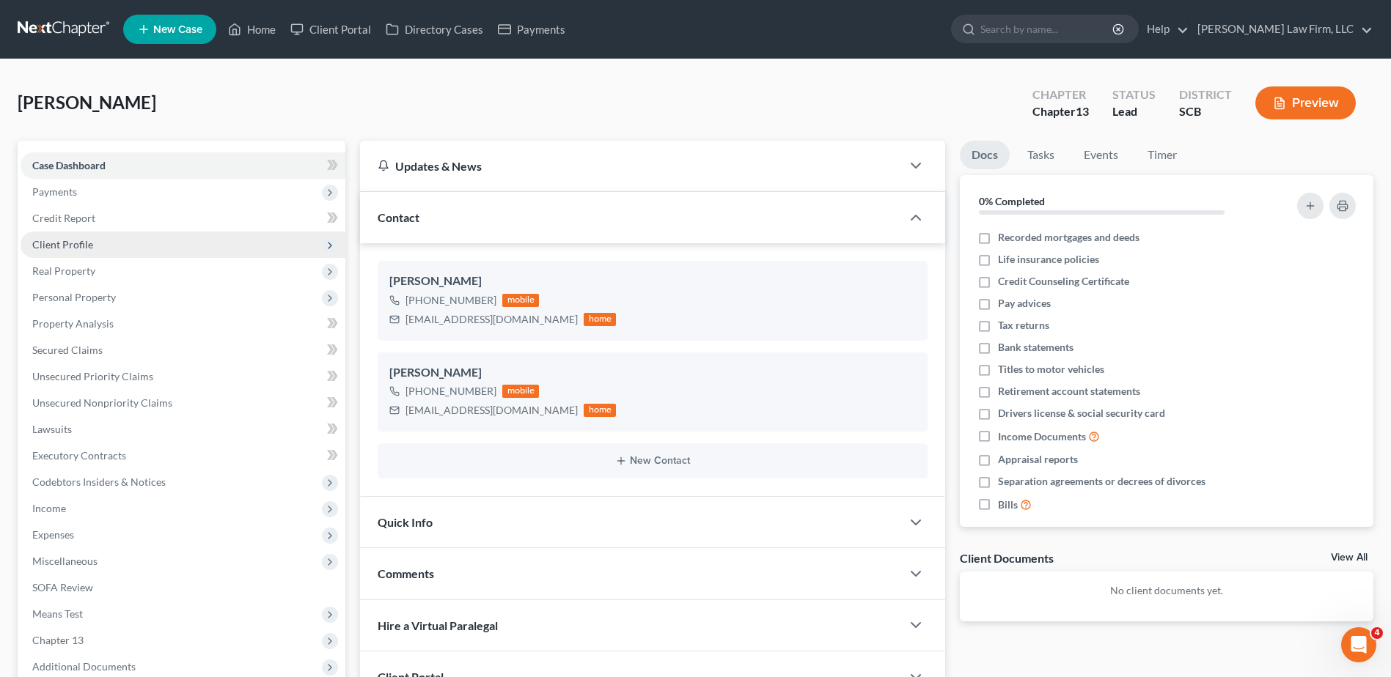
click at [87, 240] on span "Client Profile" at bounding box center [62, 244] width 61 height 12
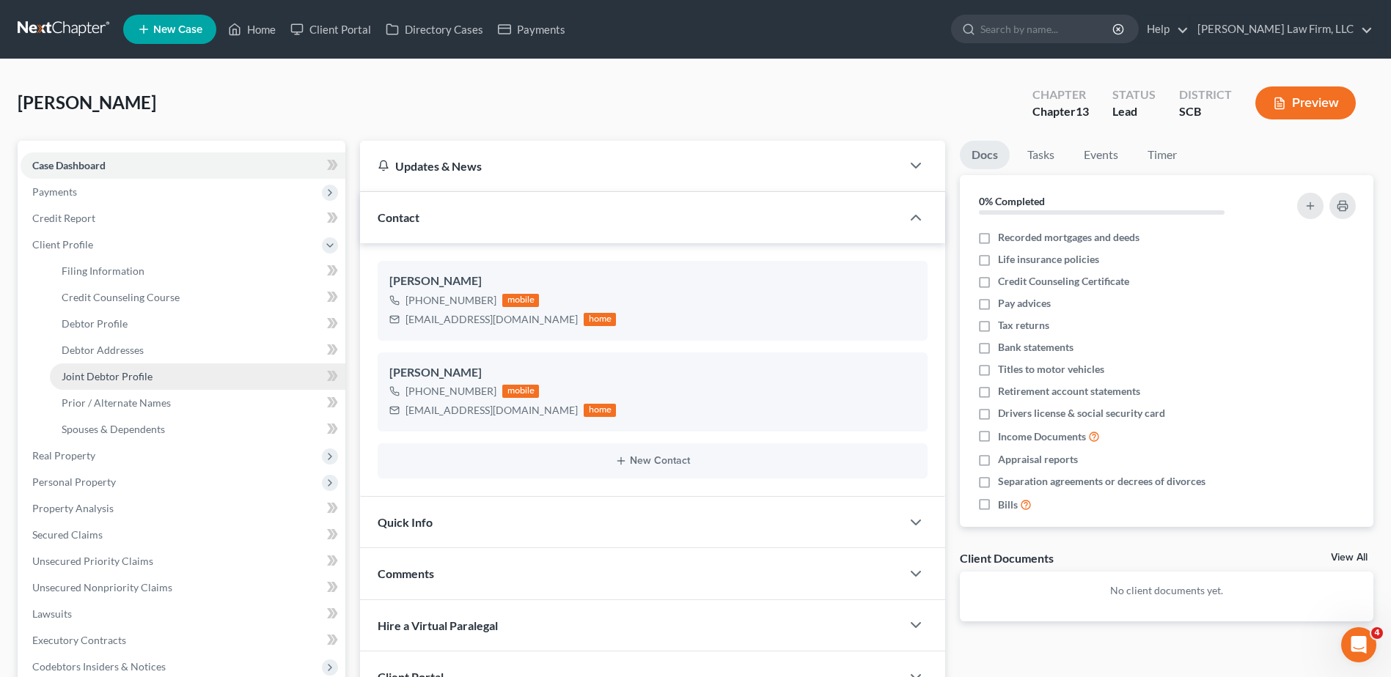
click at [100, 376] on span "Joint Debtor Profile" at bounding box center [107, 376] width 91 height 12
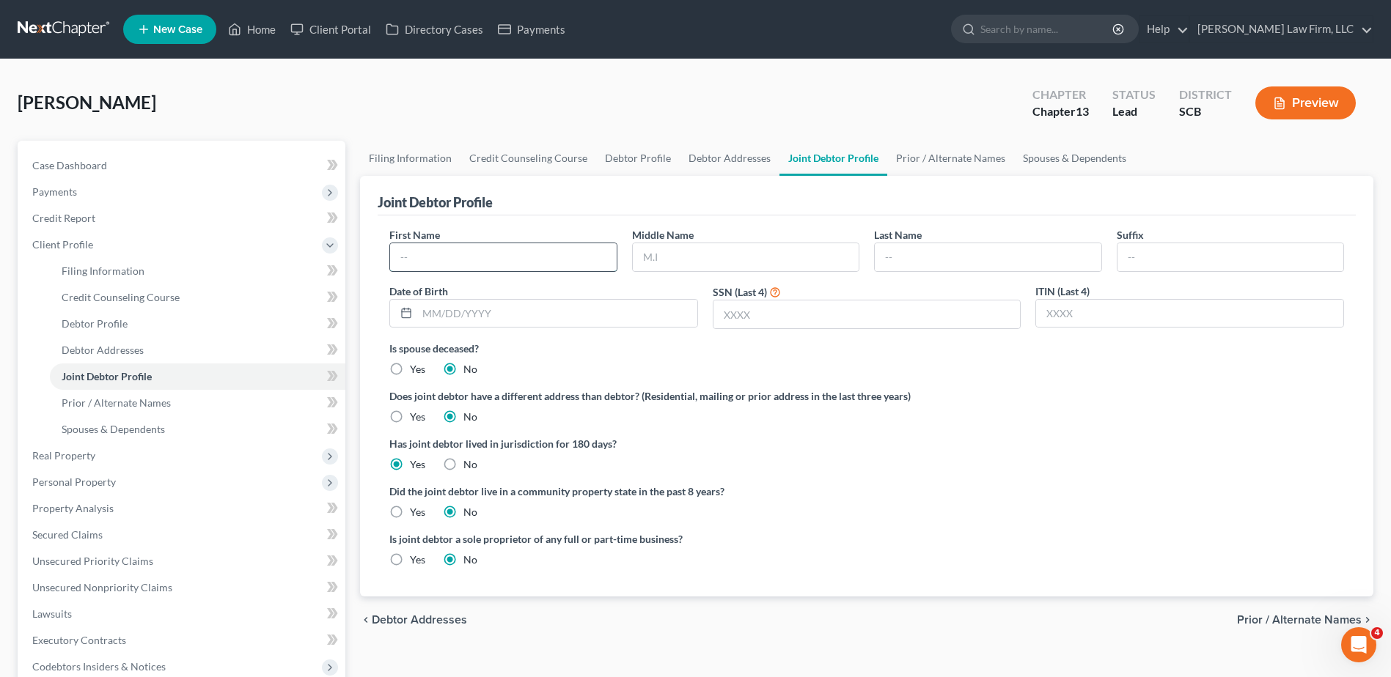
click at [441, 257] on input "text" at bounding box center [503, 257] width 226 height 28
type input "Teresa"
type input "<"
type input "[PERSON_NAME]"
click at [556, 205] on div "Joint Debtor Profile" at bounding box center [867, 196] width 978 height 40
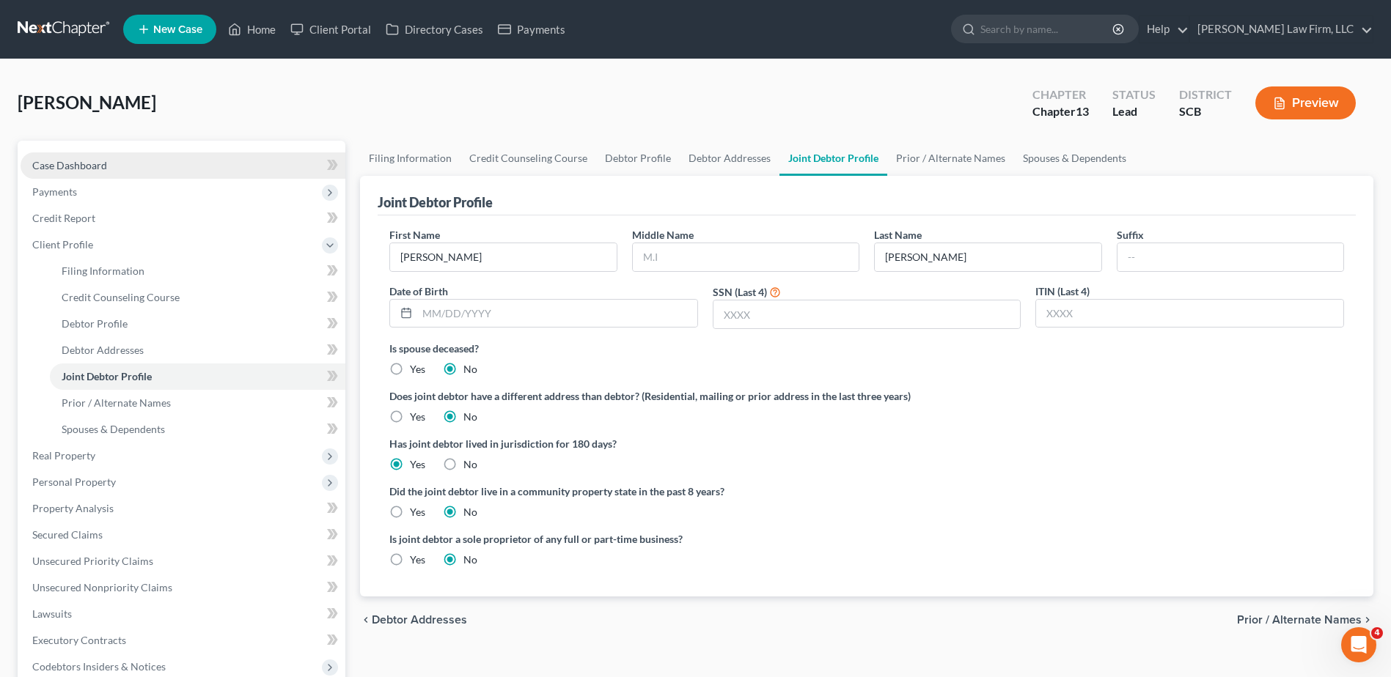
click at [150, 163] on link "Case Dashboard" at bounding box center [183, 166] width 325 height 26
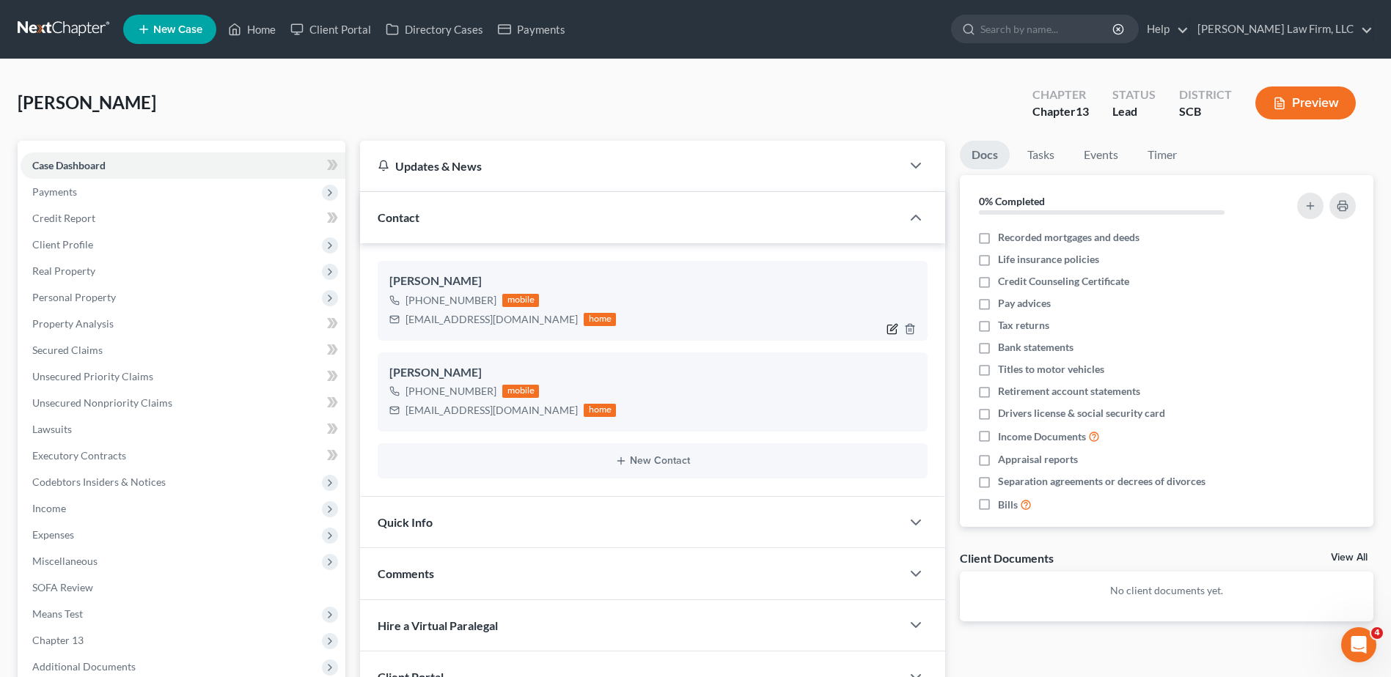
click at [889, 329] on icon "button" at bounding box center [892, 329] width 12 height 12
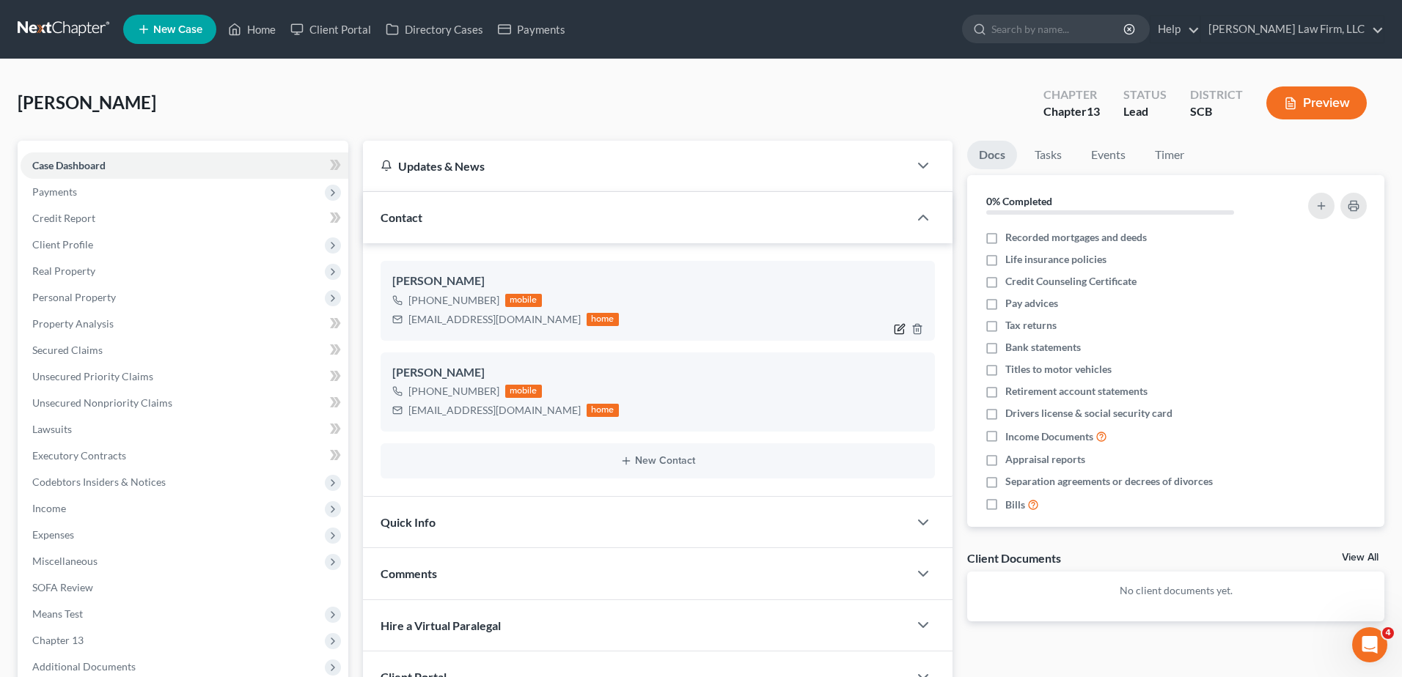
select select "0"
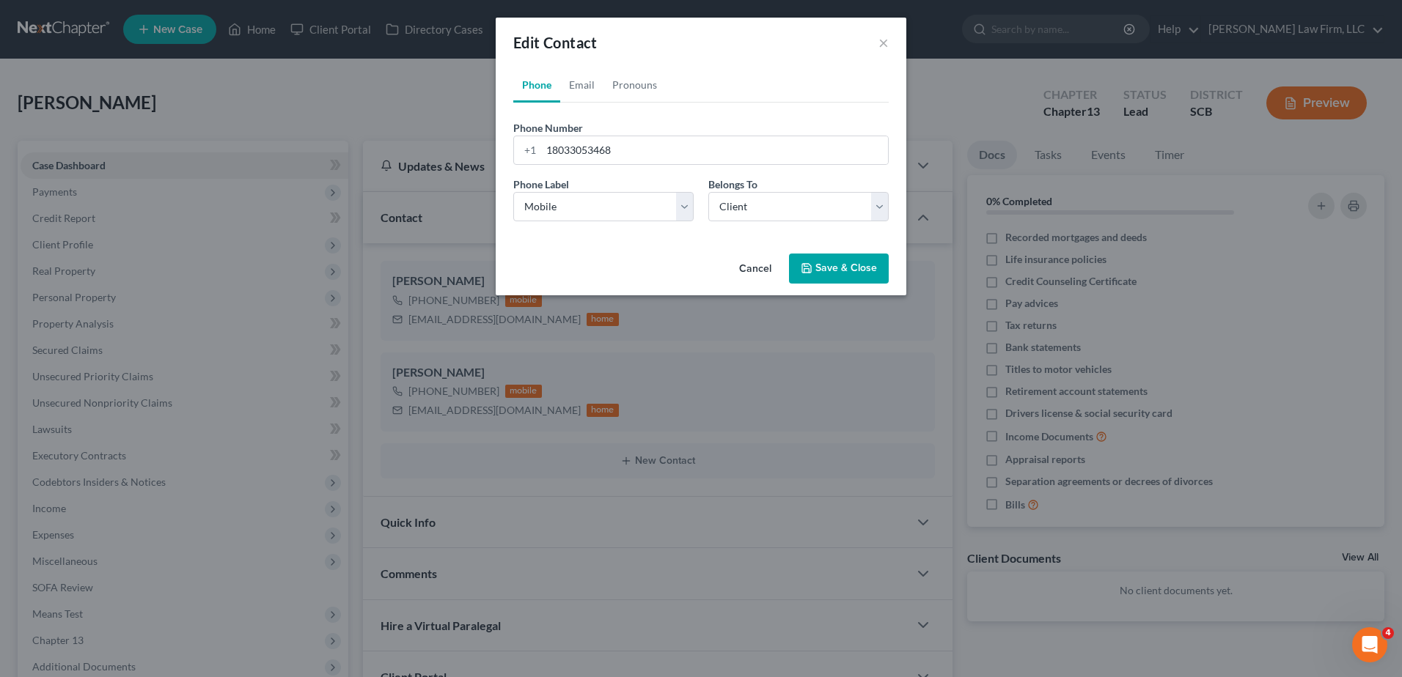
click at [829, 271] on button "Save & Close" at bounding box center [839, 269] width 100 height 31
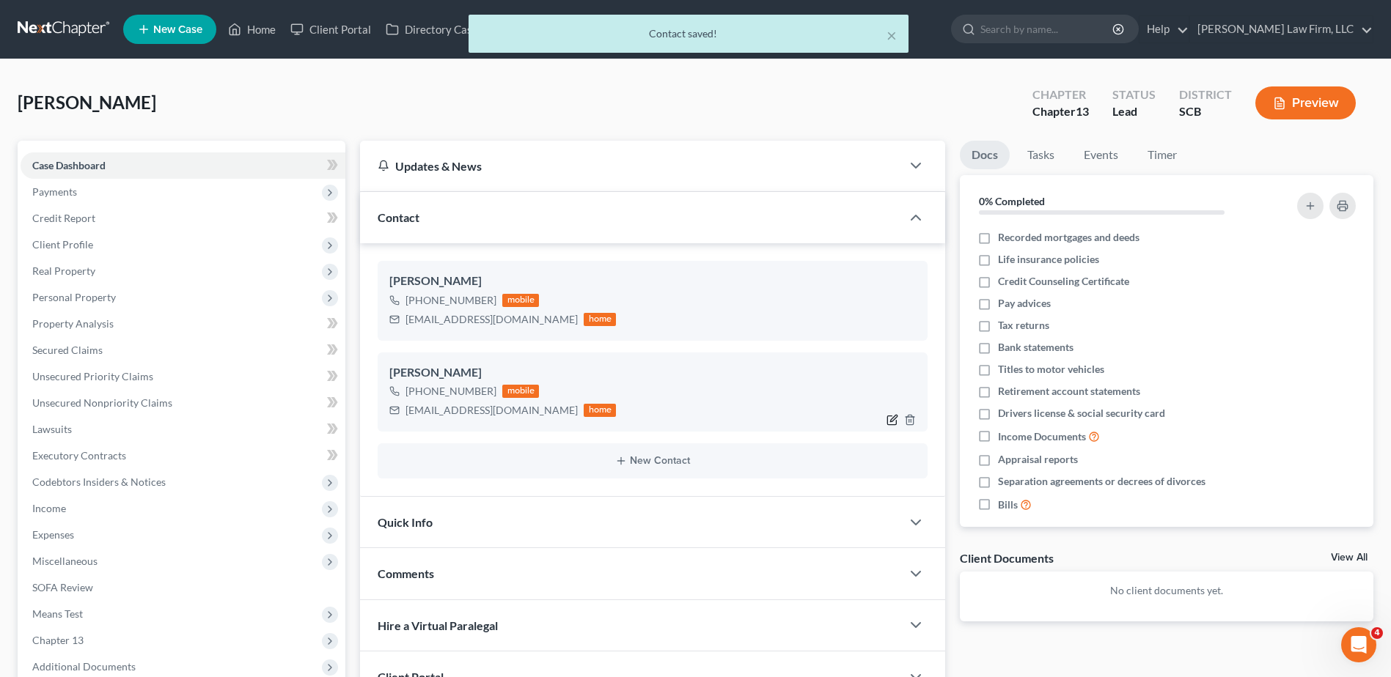
click at [894, 422] on icon "button" at bounding box center [892, 420] width 12 height 12
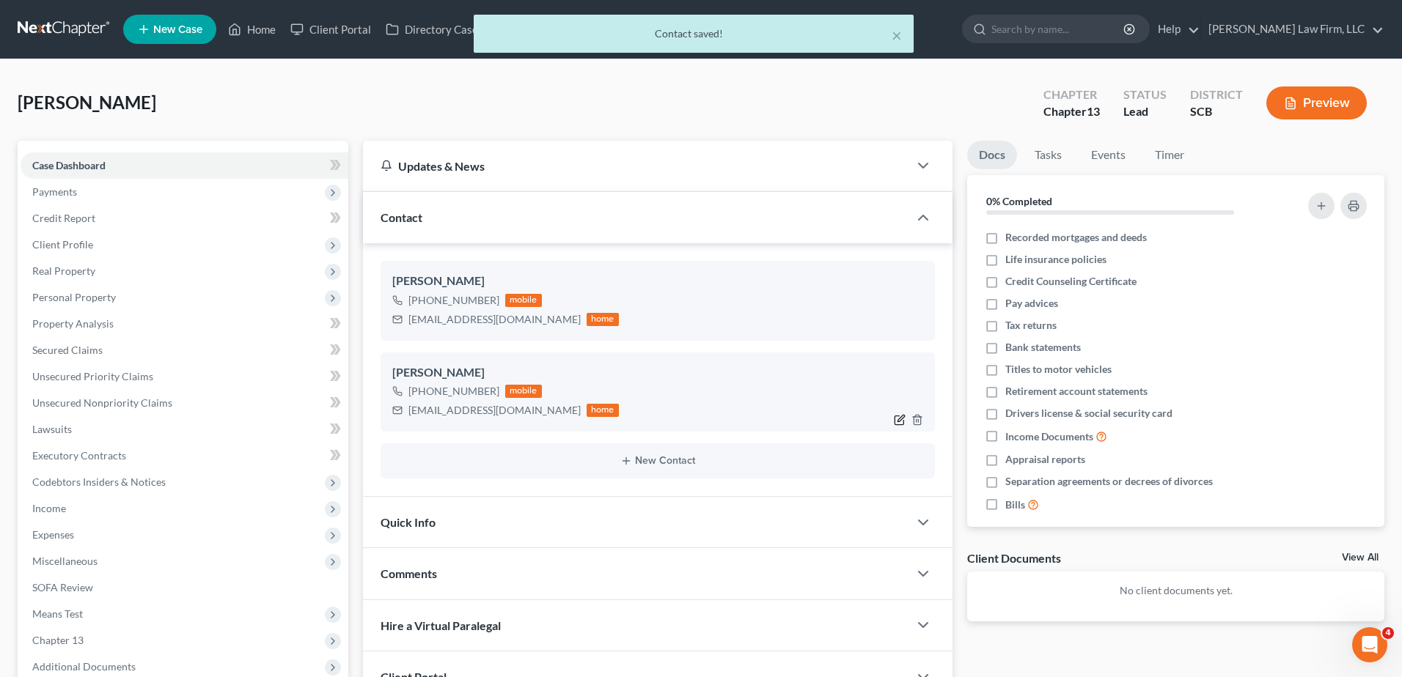
select select "0"
select select "2"
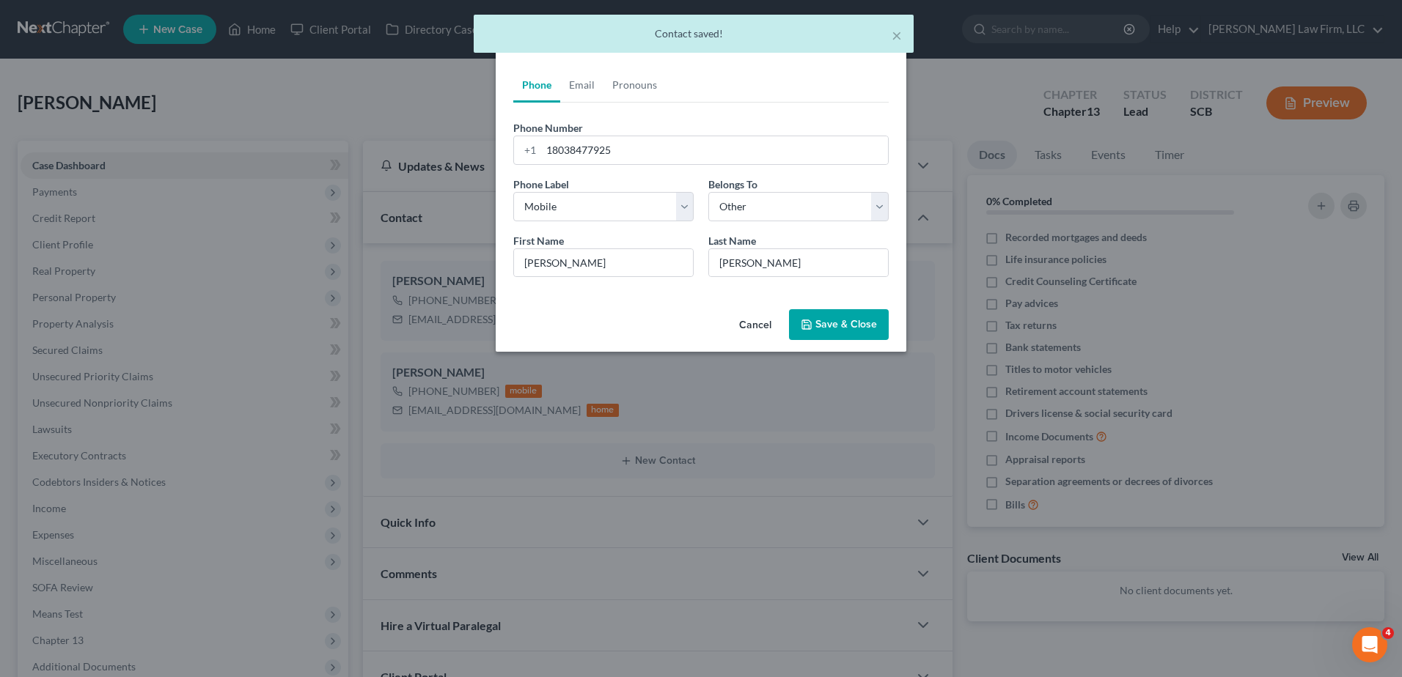
click at [820, 327] on button "Save & Close" at bounding box center [839, 324] width 100 height 31
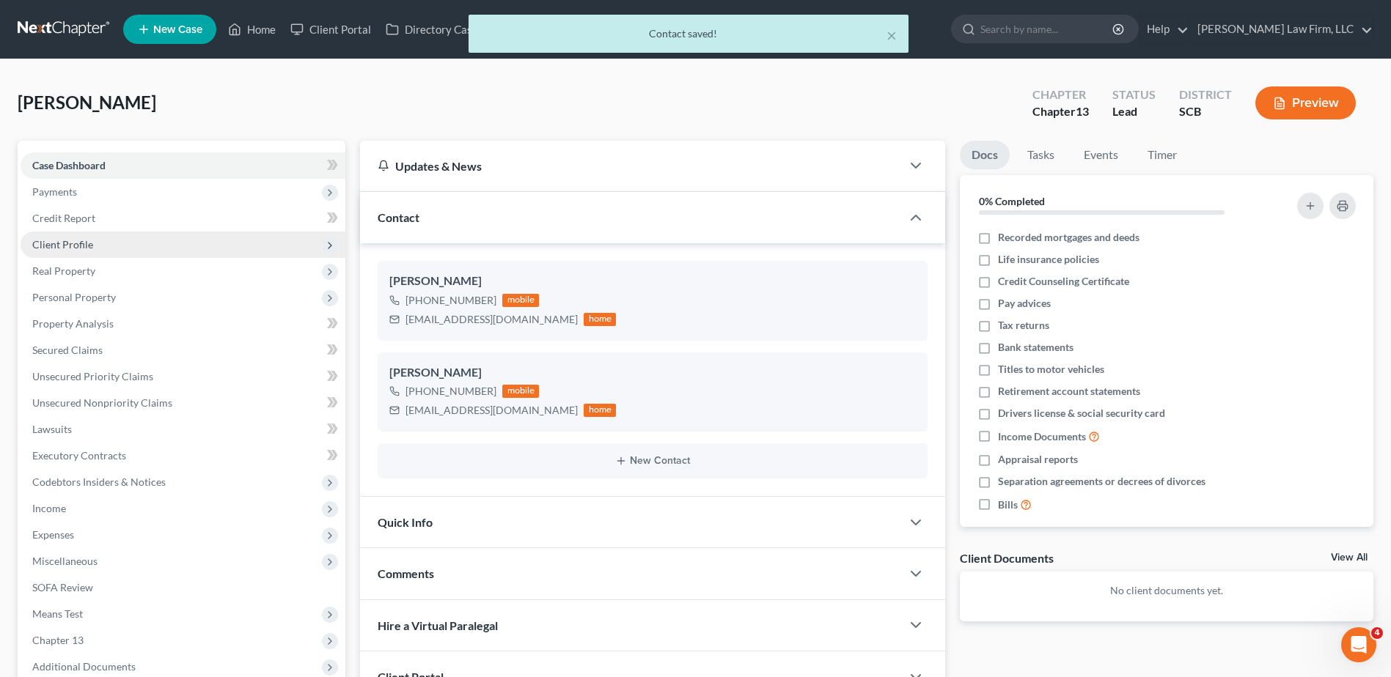
click at [92, 238] on span "Client Profile" at bounding box center [183, 245] width 325 height 26
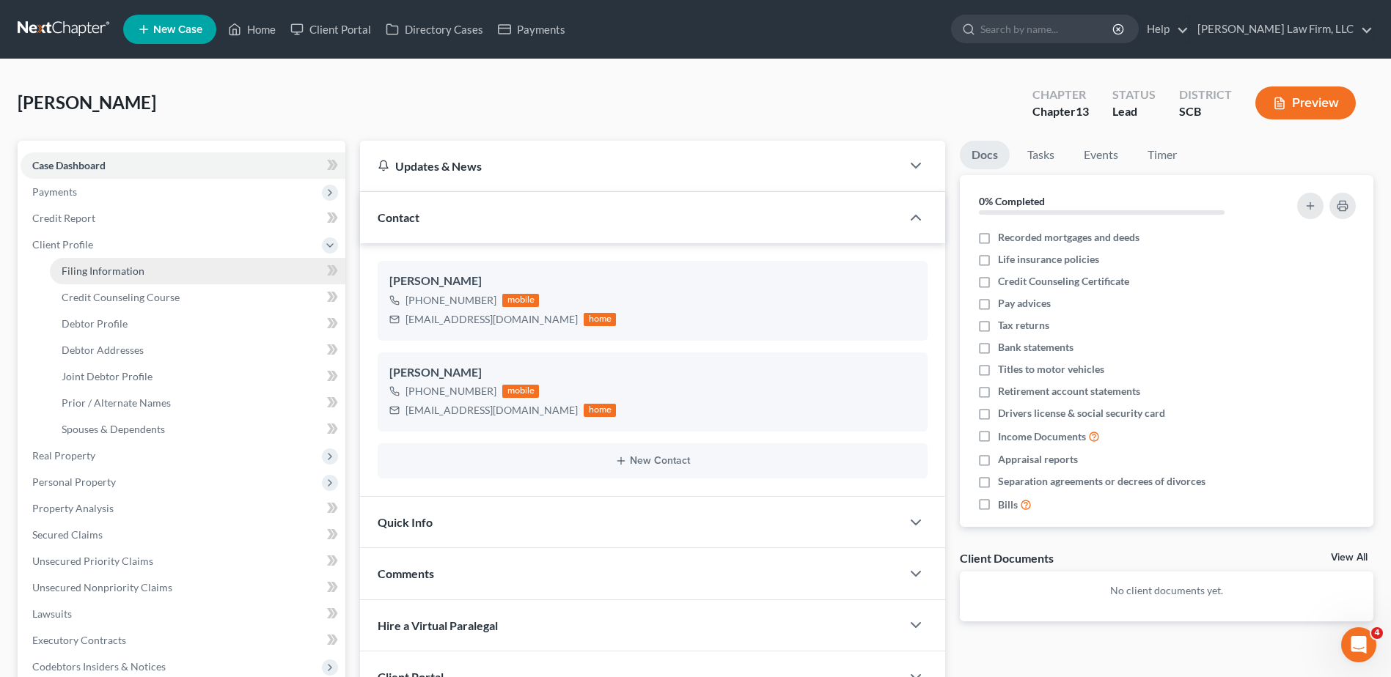
click at [109, 270] on span "Filing Information" at bounding box center [103, 271] width 83 height 12
select select "1"
select select "3"
select select "72"
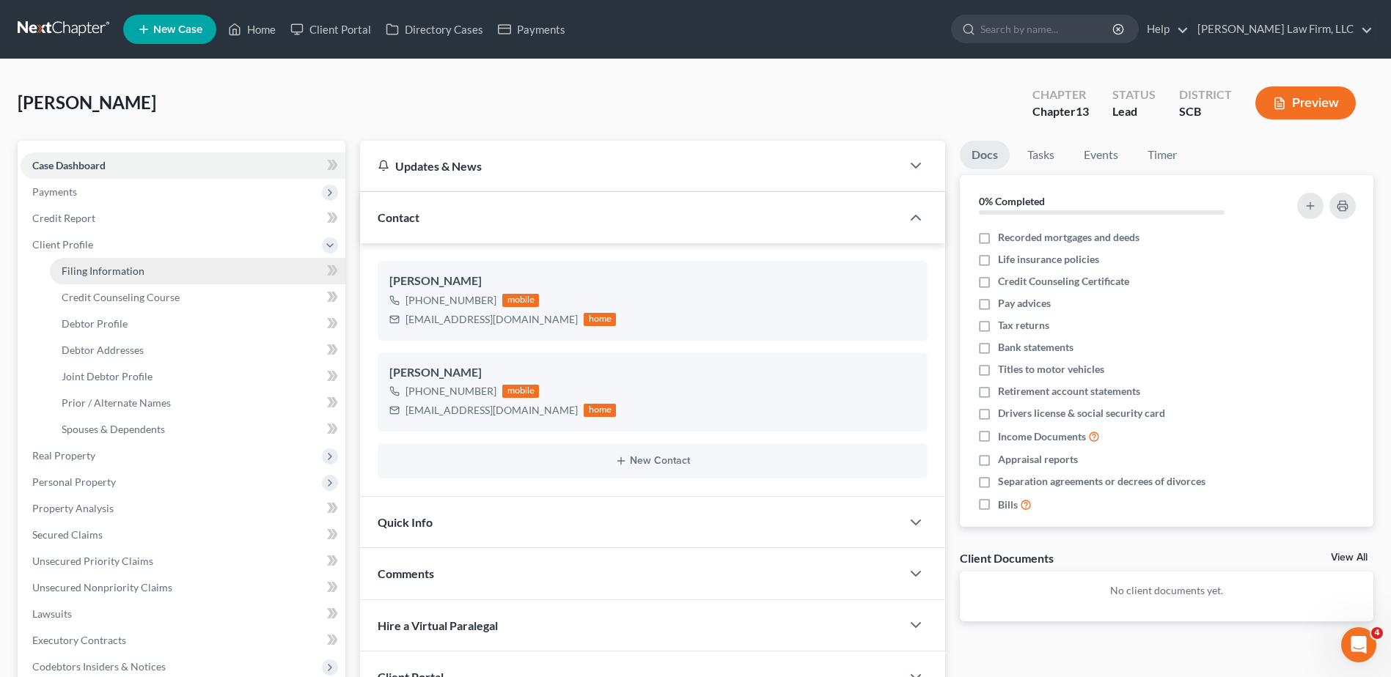
select select "42"
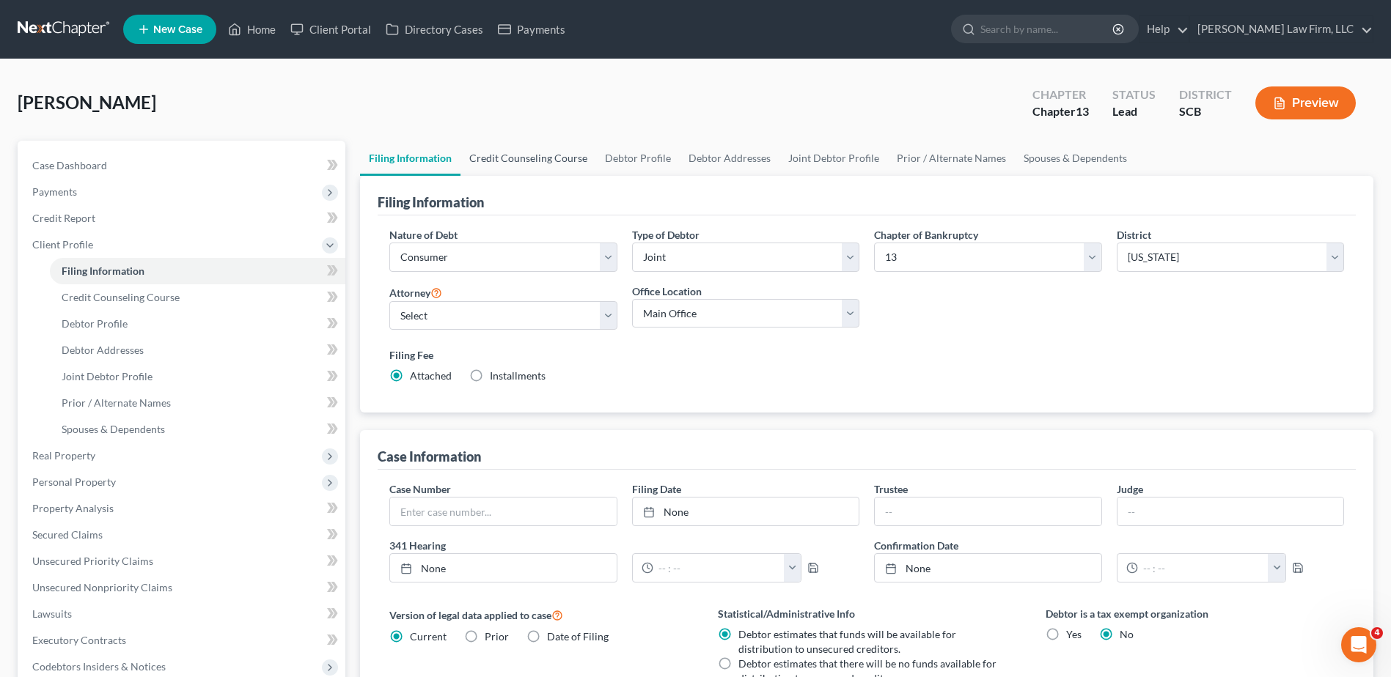
click at [530, 153] on link "Credit Counseling Course" at bounding box center [528, 158] width 136 height 35
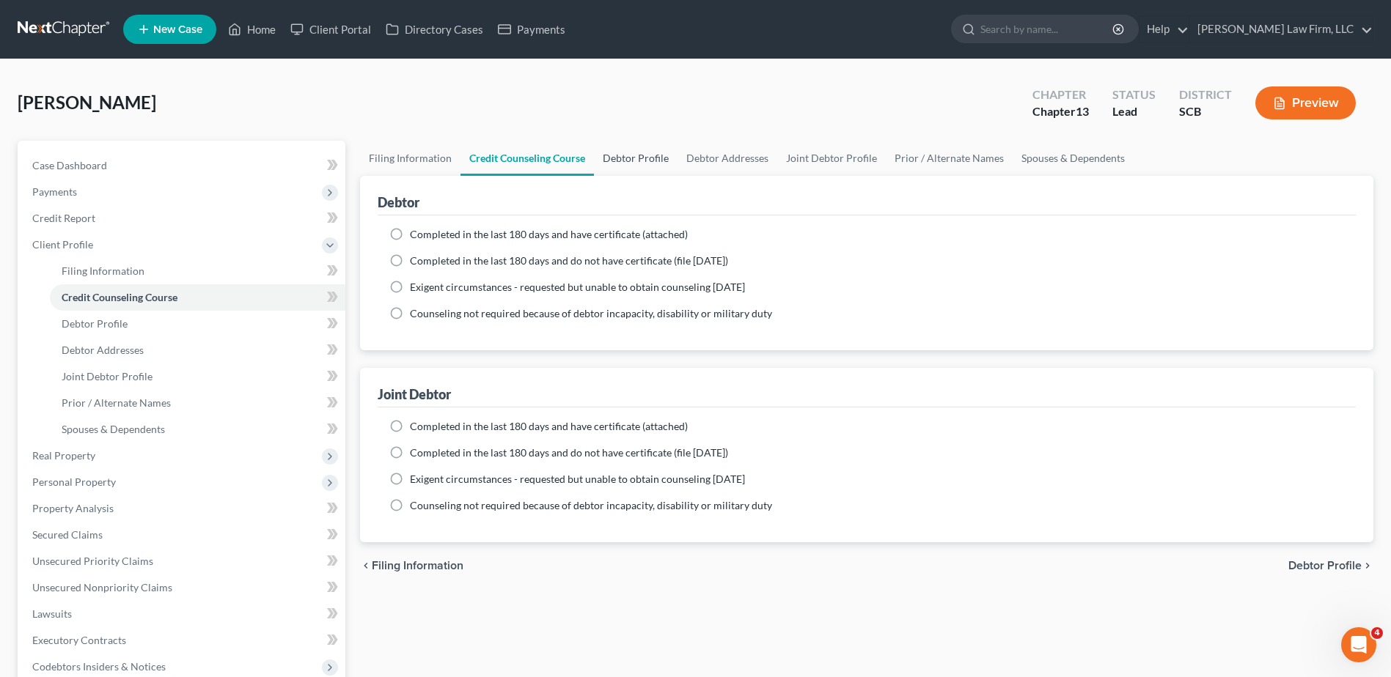
click at [639, 156] on link "Debtor Profile" at bounding box center [636, 158] width 84 height 35
select select "1"
select select "0"
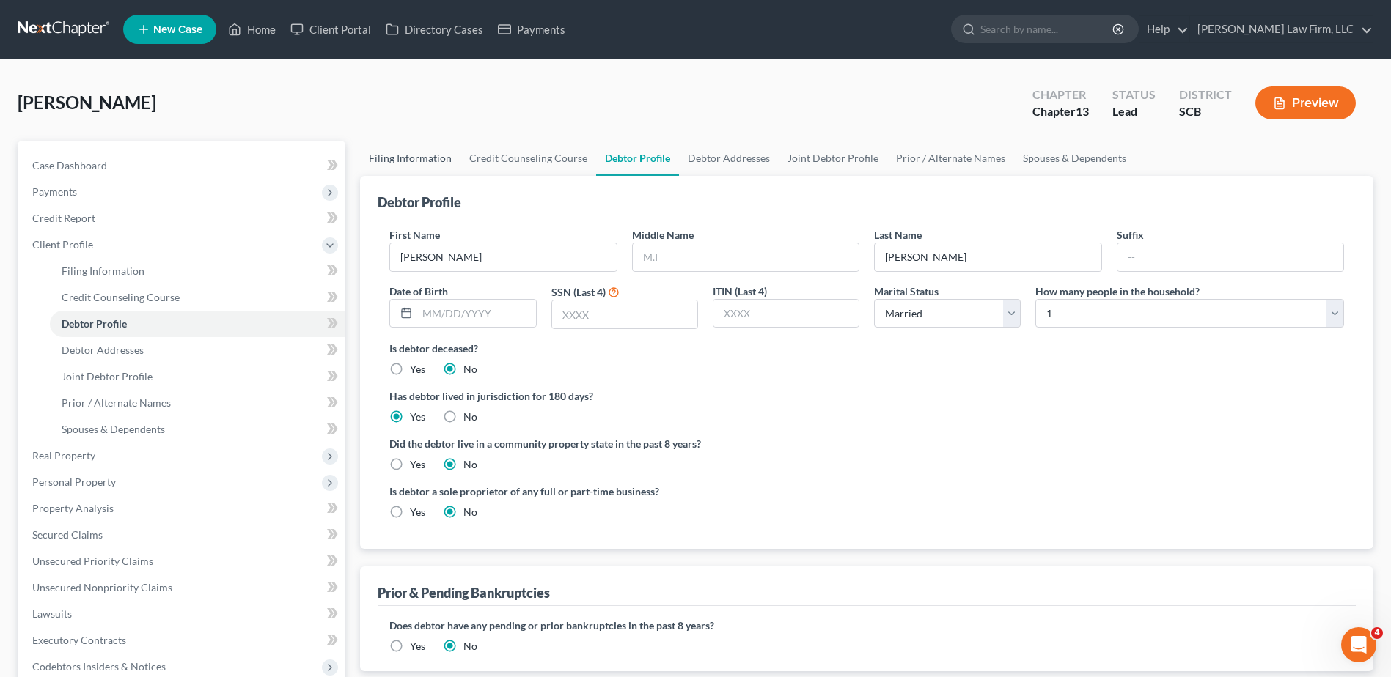
click at [398, 148] on link "Filing Information" at bounding box center [410, 158] width 100 height 35
select select "1"
select select "3"
select select "72"
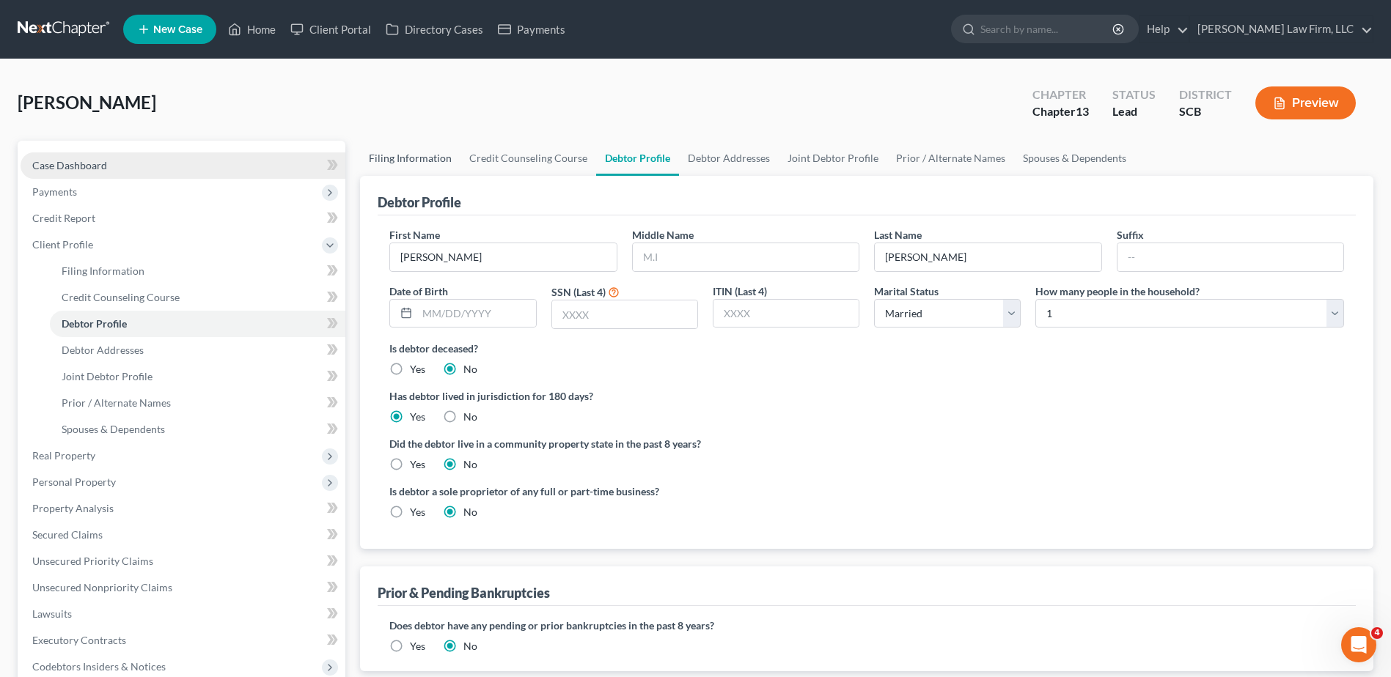
select select "42"
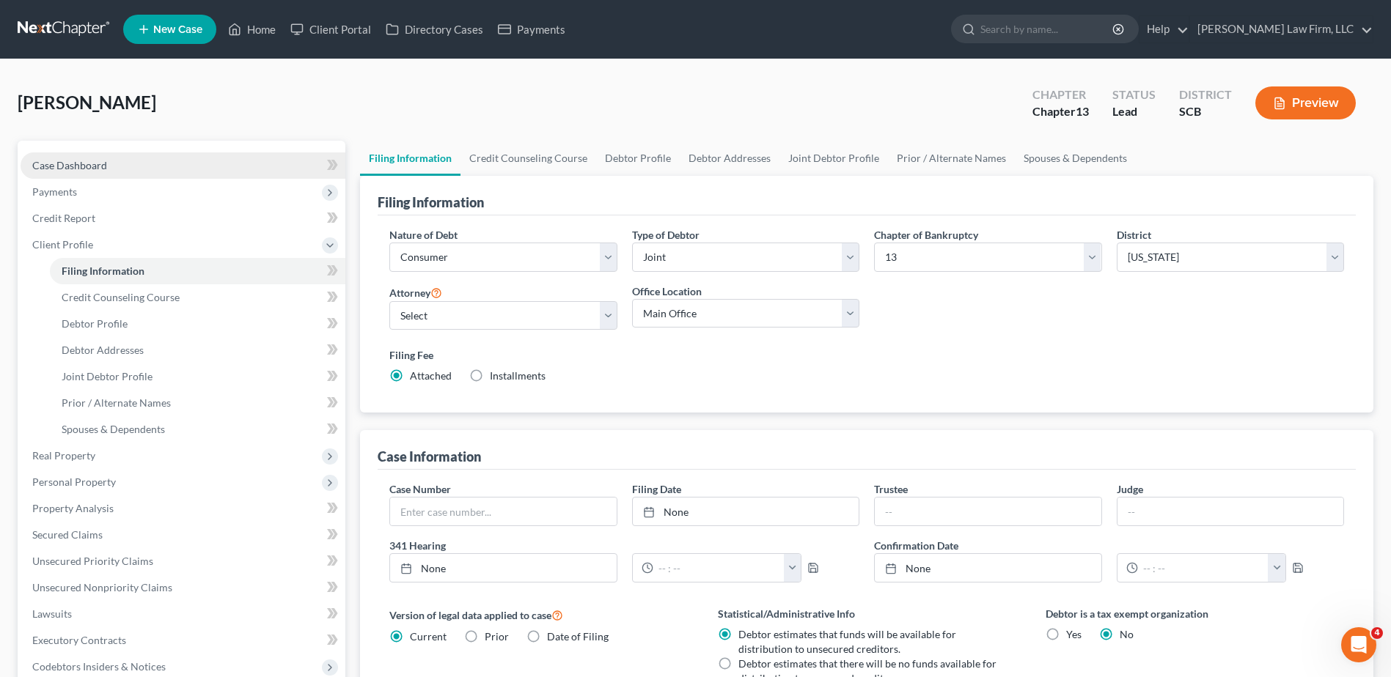
click at [37, 159] on span "Case Dashboard" at bounding box center [69, 165] width 75 height 12
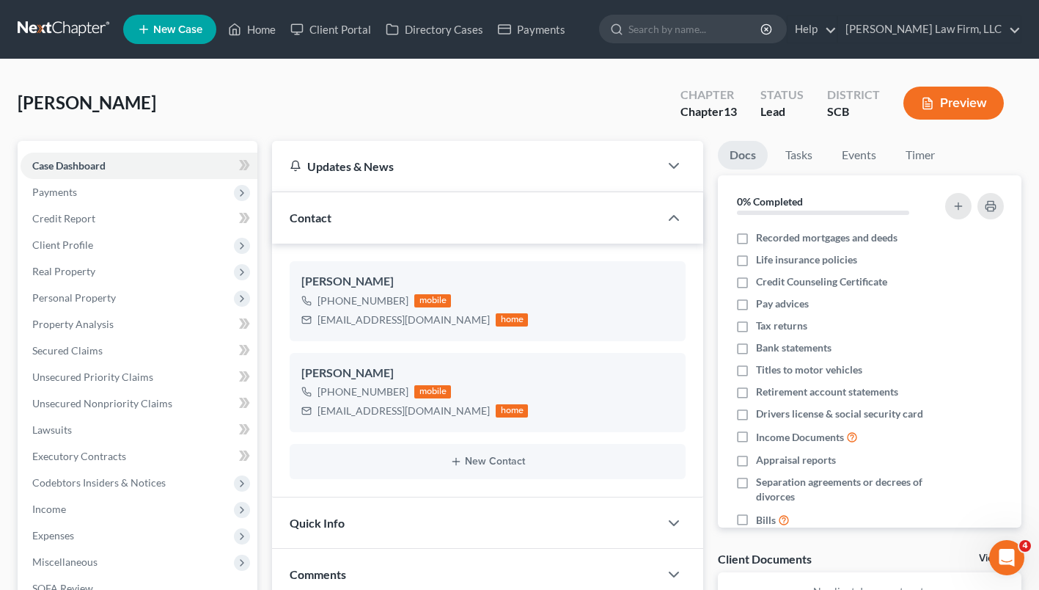
click at [125, 191] on span "Payments" at bounding box center [139, 192] width 237 height 26
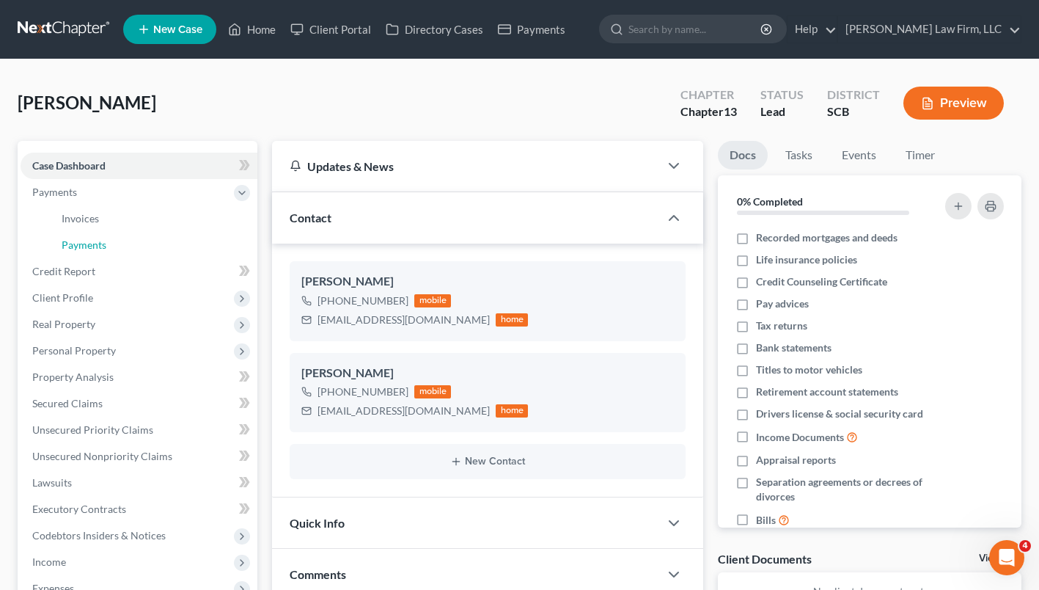
click at [134, 240] on link "Payments" at bounding box center [153, 245] width 207 height 26
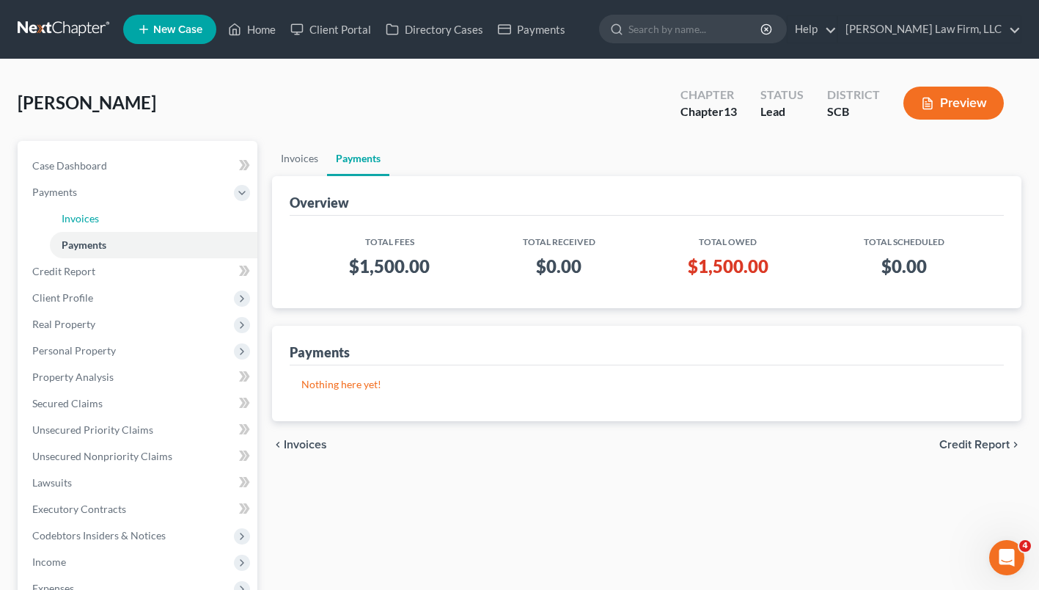
click at [123, 221] on link "Invoices" at bounding box center [153, 218] width 207 height 26
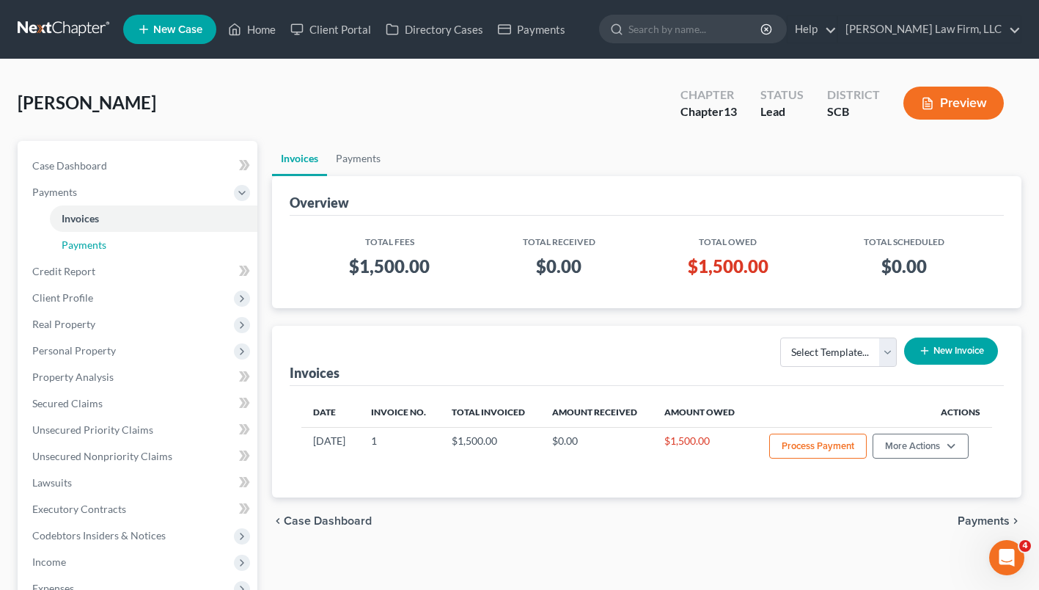
click at [129, 234] on link "Payments" at bounding box center [153, 245] width 207 height 26
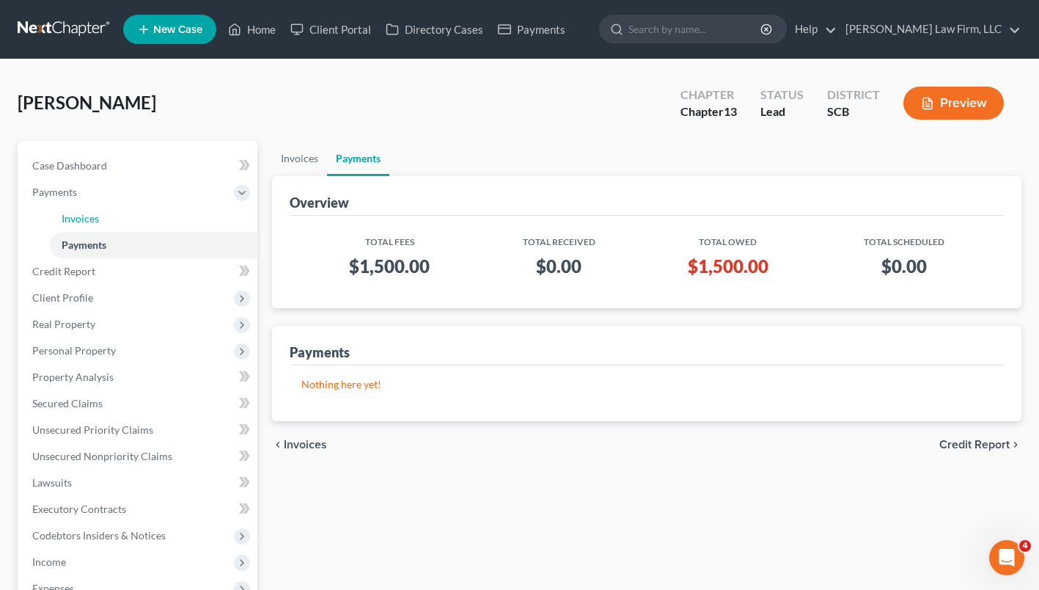
click at [117, 217] on link "Invoices" at bounding box center [153, 218] width 207 height 26
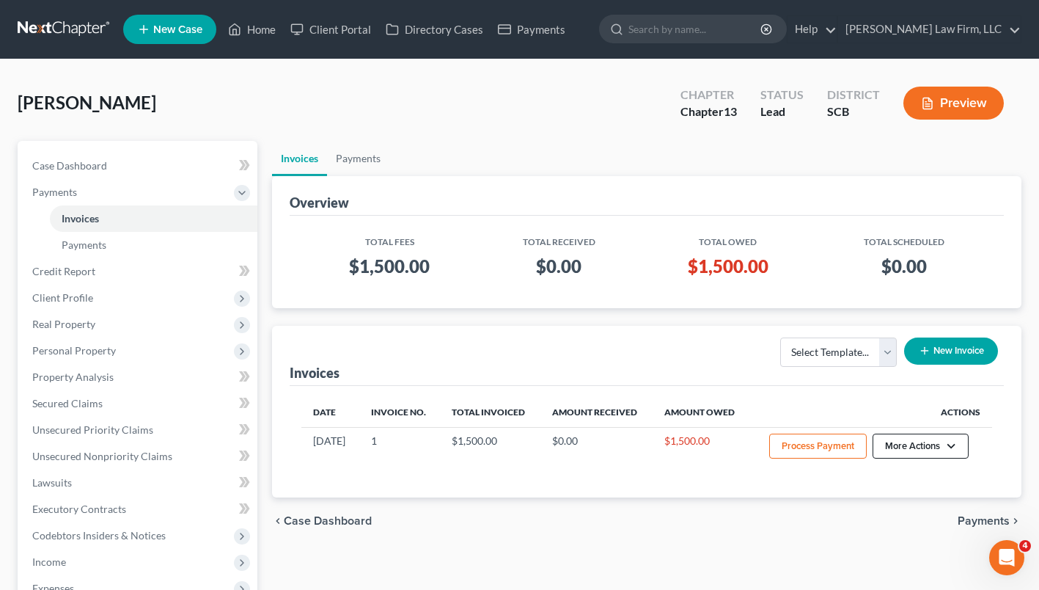
click at [940, 442] on button "More Actions" at bounding box center [921, 445] width 96 height 25
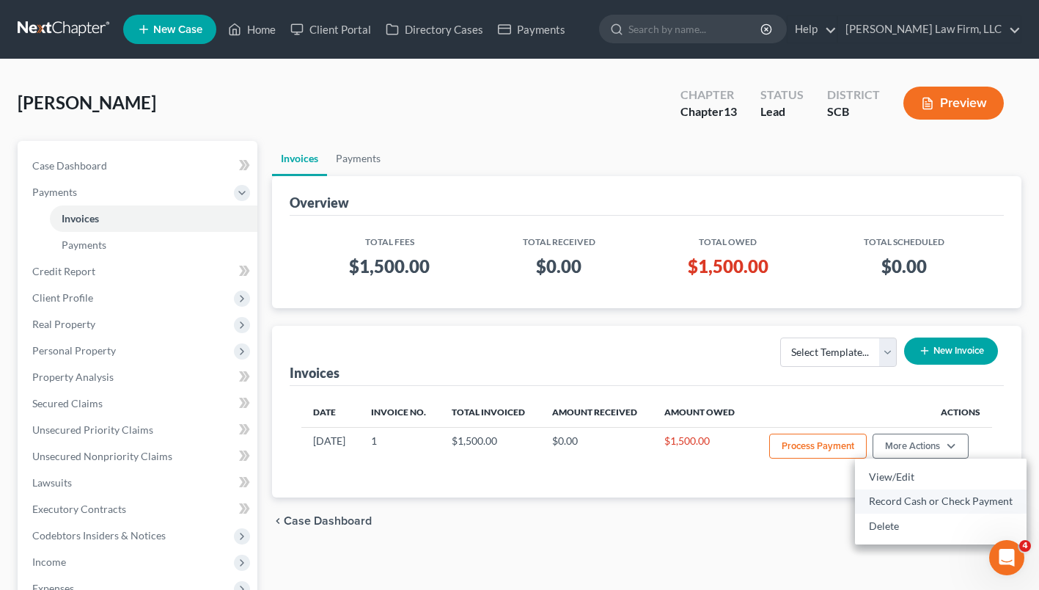
click at [925, 500] on link "Record Cash or Check Payment" at bounding box center [941, 500] width 172 height 25
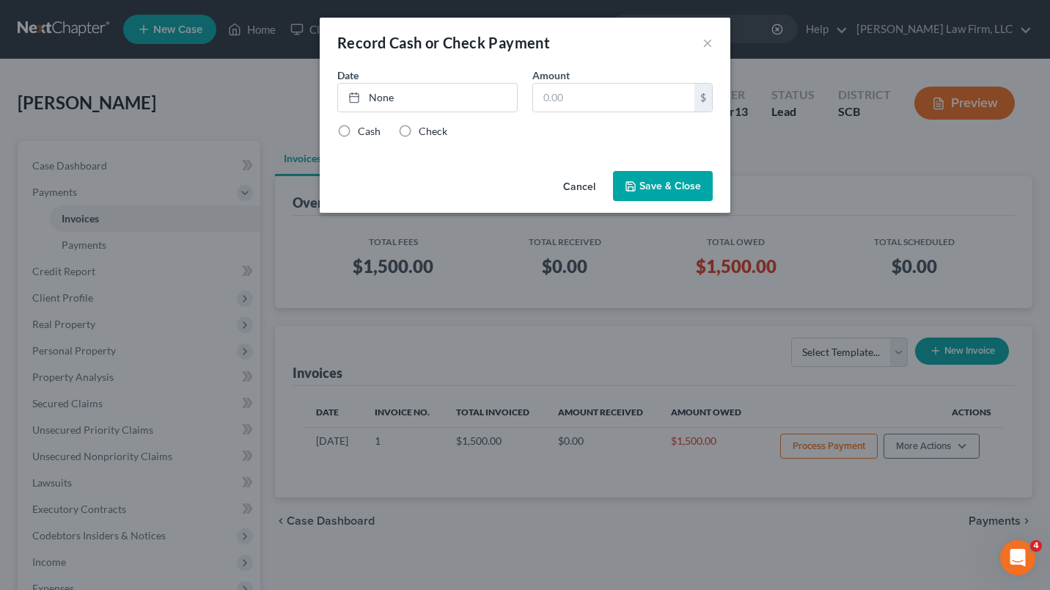
click at [478, 102] on link "None" at bounding box center [427, 98] width 179 height 28
type input "8/12/2025"
click at [358, 131] on label "Cash" at bounding box center [369, 131] width 23 height 15
click at [364, 131] on input "Cash" at bounding box center [369, 129] width 10 height 10
radio input "true"
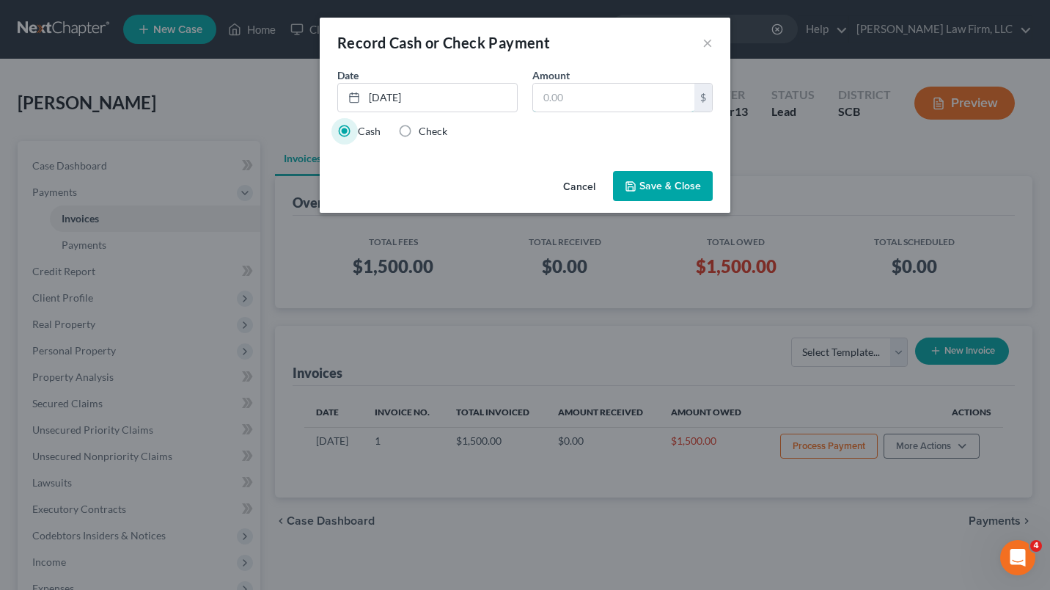
click at [598, 97] on input "text" at bounding box center [613, 98] width 161 height 28
type input "500.00"
click at [690, 182] on button "Save & Close" at bounding box center [663, 186] width 100 height 31
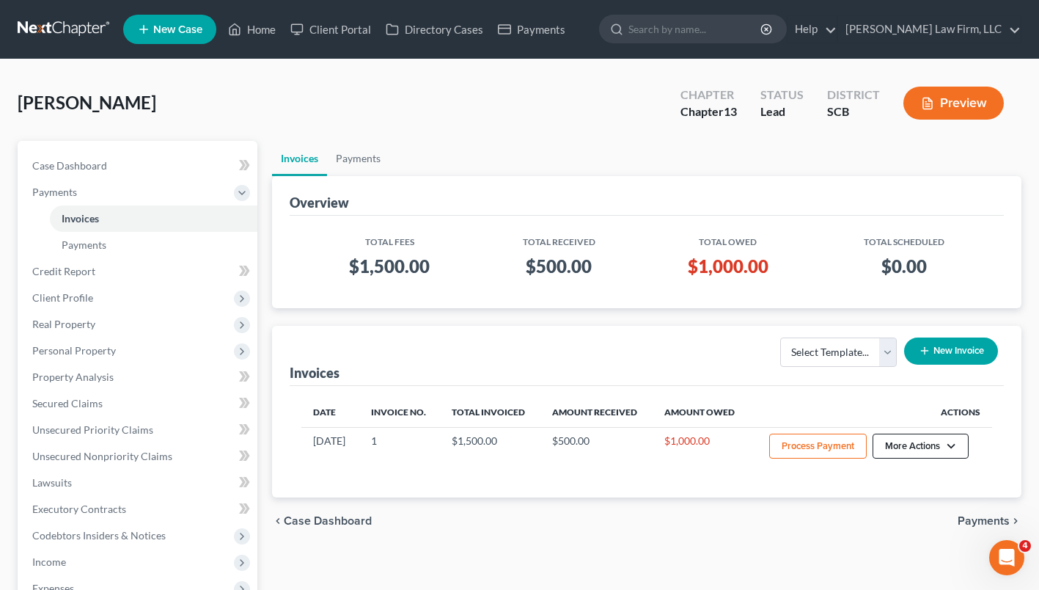
click at [915, 448] on button "More Actions" at bounding box center [921, 445] width 96 height 25
click at [701, 361] on div "Invoices Select Template... New Invoice" at bounding box center [647, 356] width 714 height 60
click at [903, 447] on button "More Actions" at bounding box center [921, 445] width 96 height 25
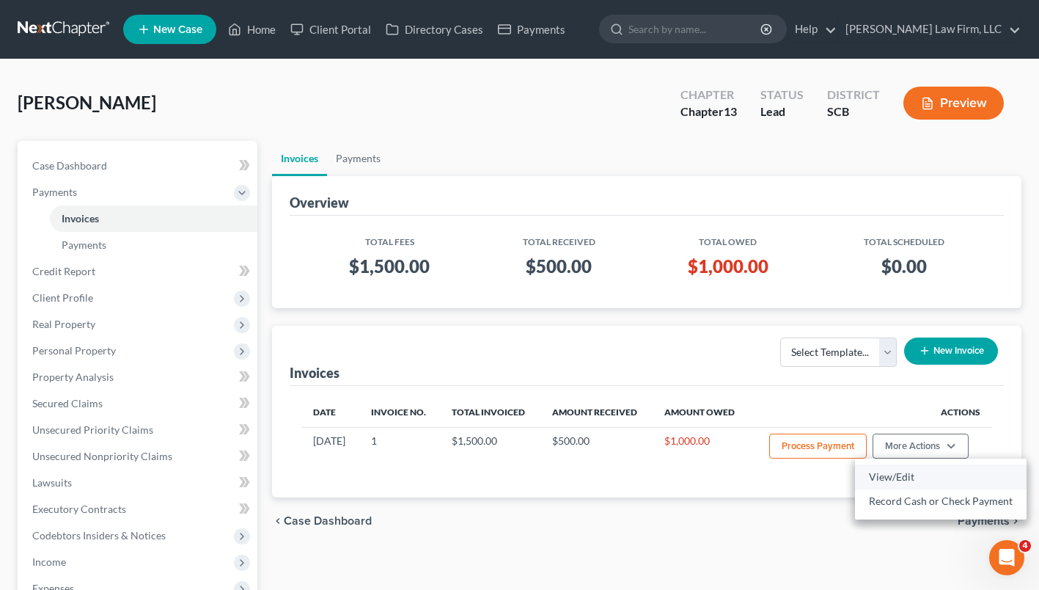
click at [902, 475] on link "View/Edit" at bounding box center [941, 476] width 172 height 25
select select "1"
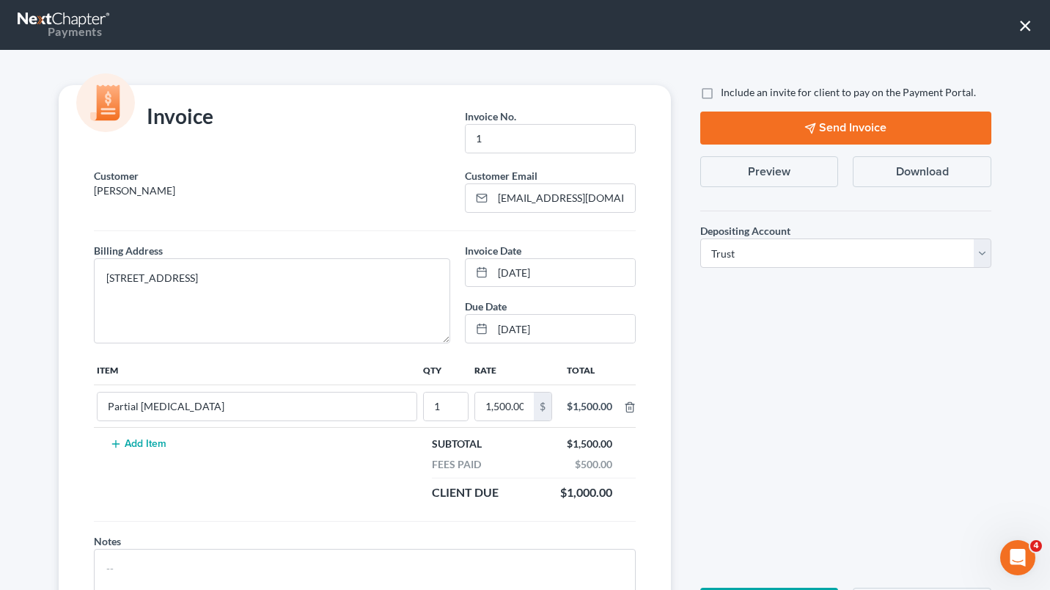
click at [768, 131] on button "Send Invoice" at bounding box center [845, 127] width 291 height 33
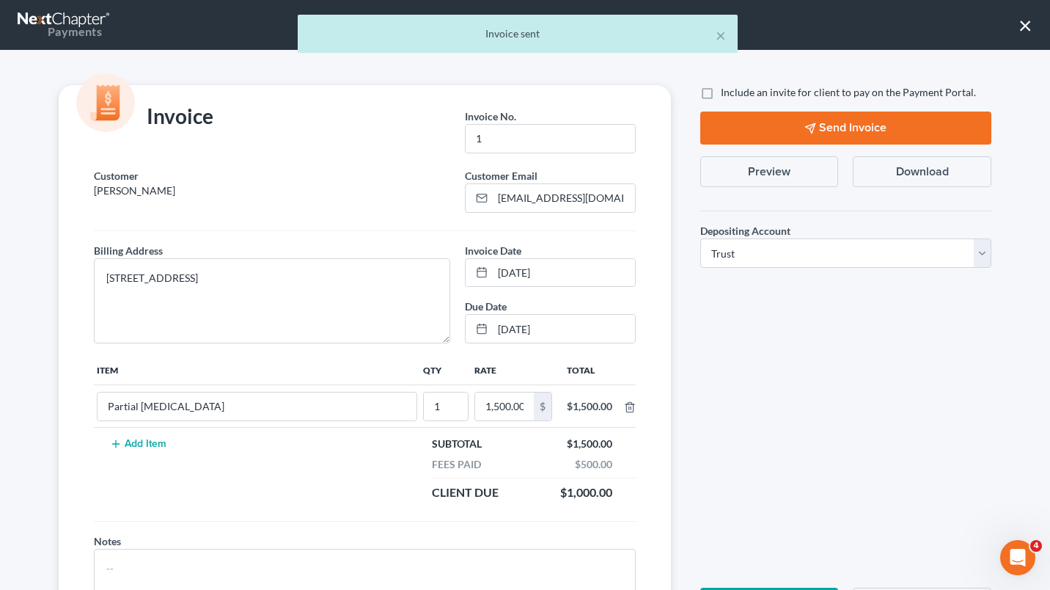
click at [1025, 24] on div "× Invoice sent" at bounding box center [518, 37] width 1050 height 45
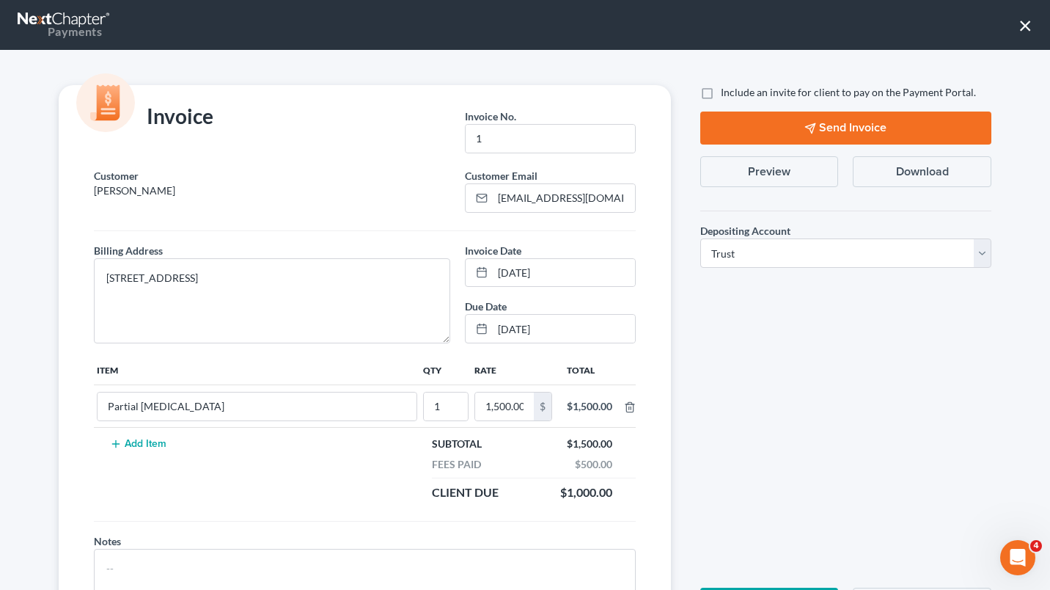
click at [1027, 23] on button "×" at bounding box center [1025, 24] width 14 height 23
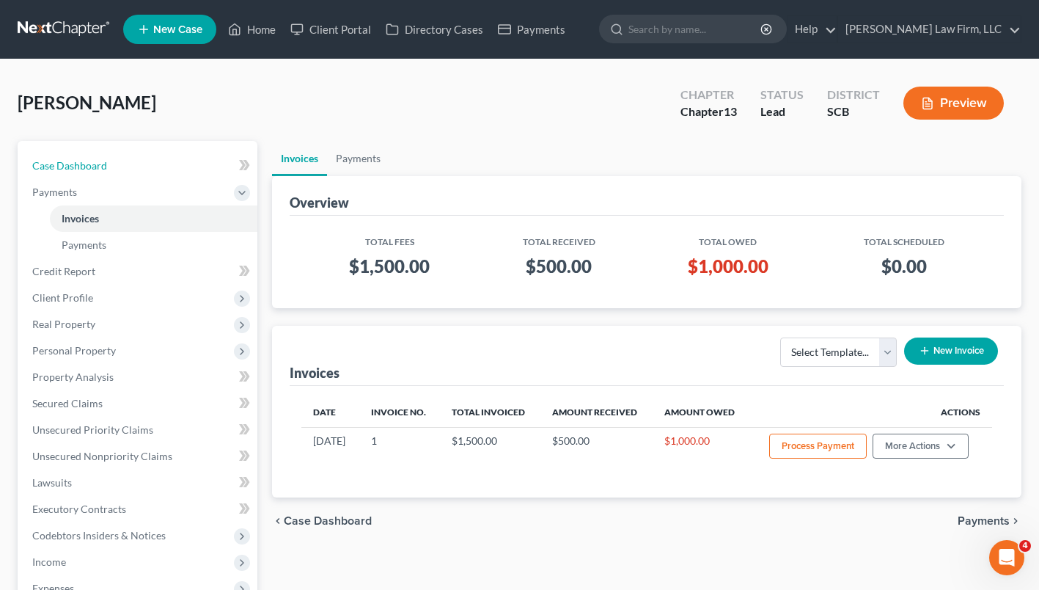
click at [83, 160] on span "Case Dashboard" at bounding box center [69, 165] width 75 height 12
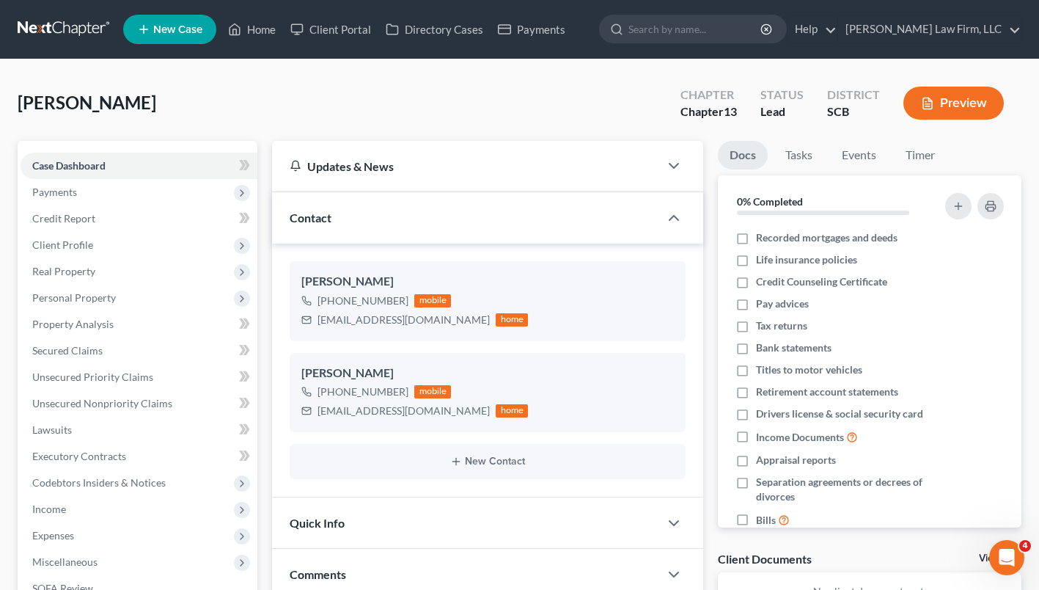
click at [130, 238] on span "Client Profile" at bounding box center [139, 245] width 237 height 26
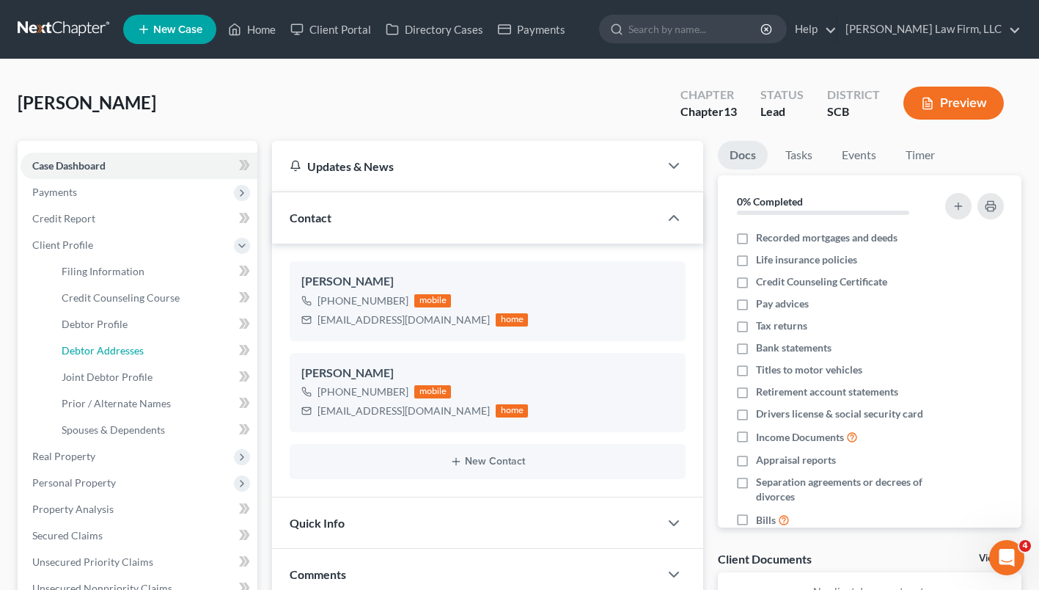
click at [142, 350] on span "Debtor Addresses" at bounding box center [103, 350] width 82 height 12
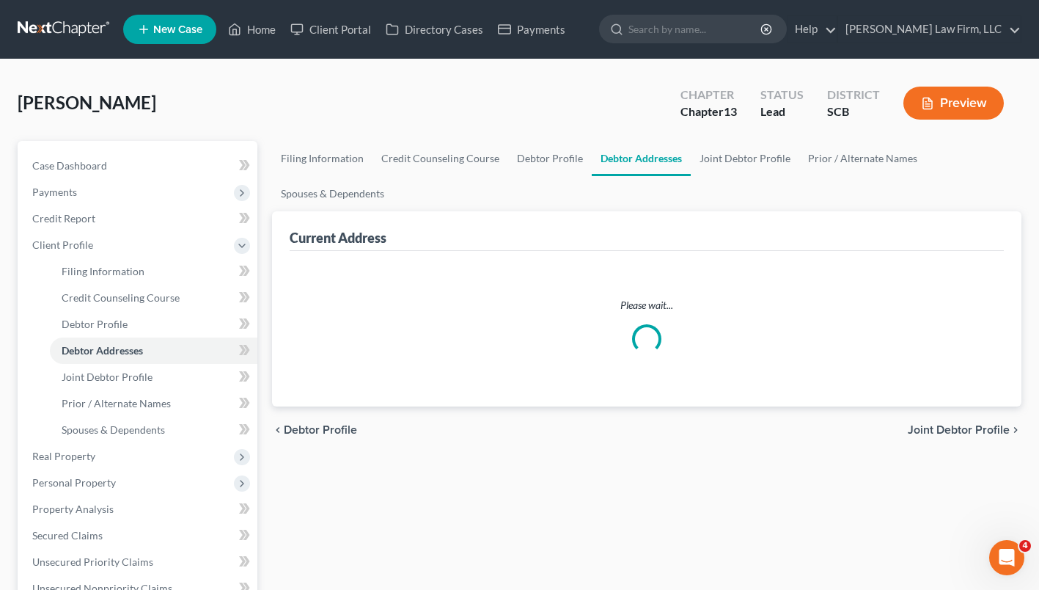
select select "0"
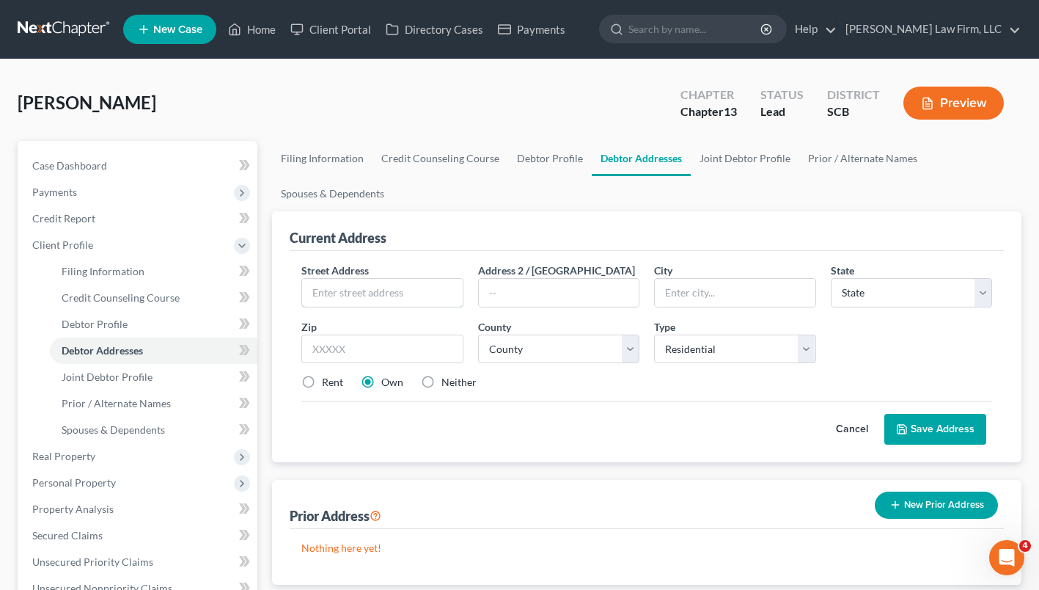
click at [386, 301] on input "text" at bounding box center [382, 293] width 160 height 28
type input "983 Oswego Highway"
type input "Sumter"
select select "42"
type input "29153"
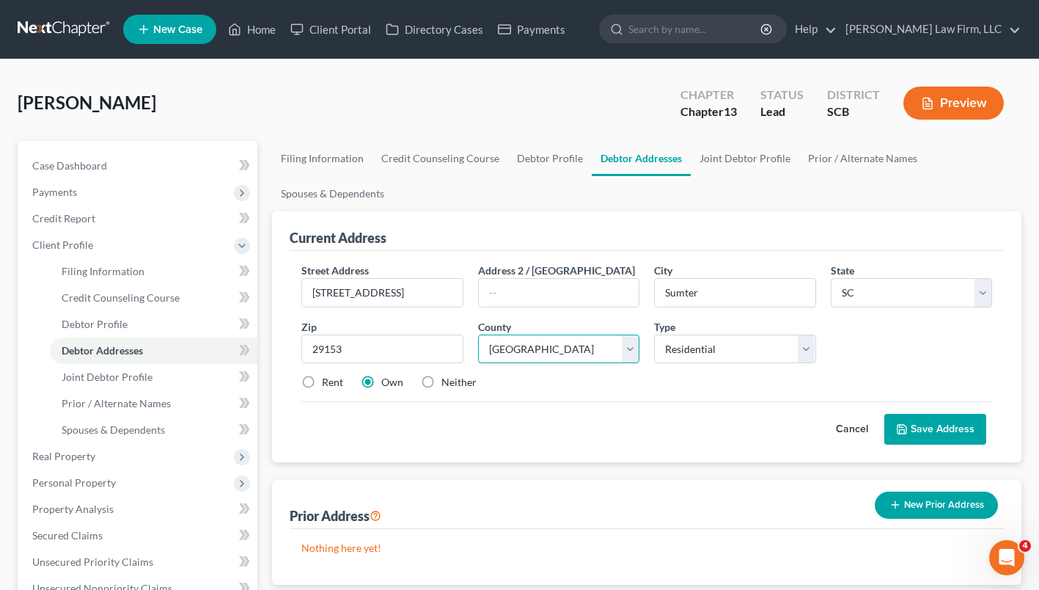
click at [624, 353] on select "County Abbeville County Aiken County Allendale County Anderson County Bamberg C…" at bounding box center [558, 348] width 161 height 29
select select "42"
click at [478, 334] on select "County Abbeville County Aiken County Allendale County Anderson County Bamberg C…" at bounding box center [558, 348] width 161 height 29
click at [322, 381] on label "Rent" at bounding box center [332, 382] width 21 height 15
click at [328, 381] on input "Rent" at bounding box center [333, 380] width 10 height 10
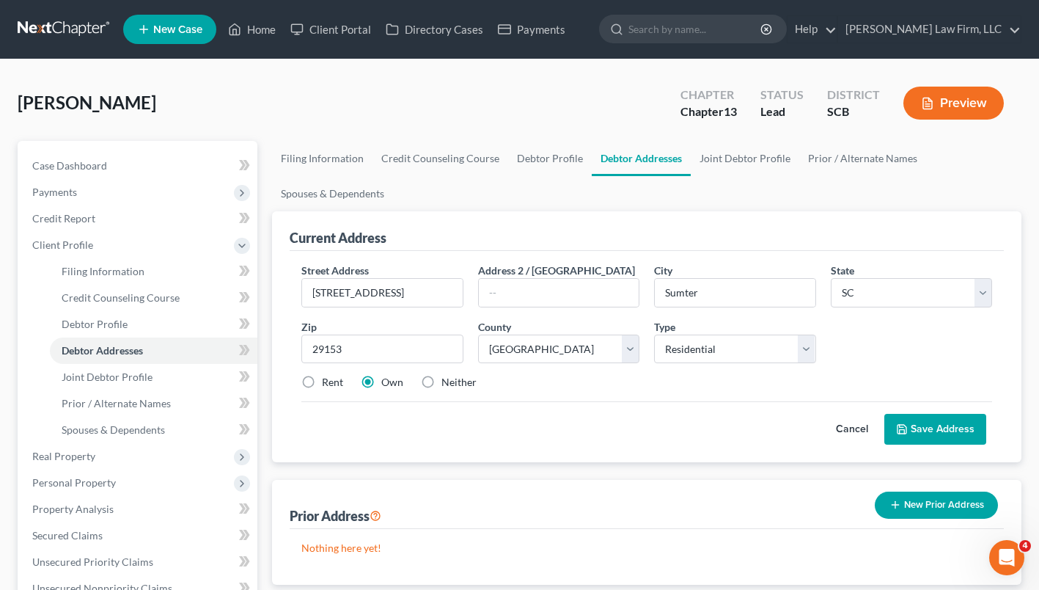
radio input "true"
click at [935, 433] on button "Save Address" at bounding box center [935, 429] width 102 height 31
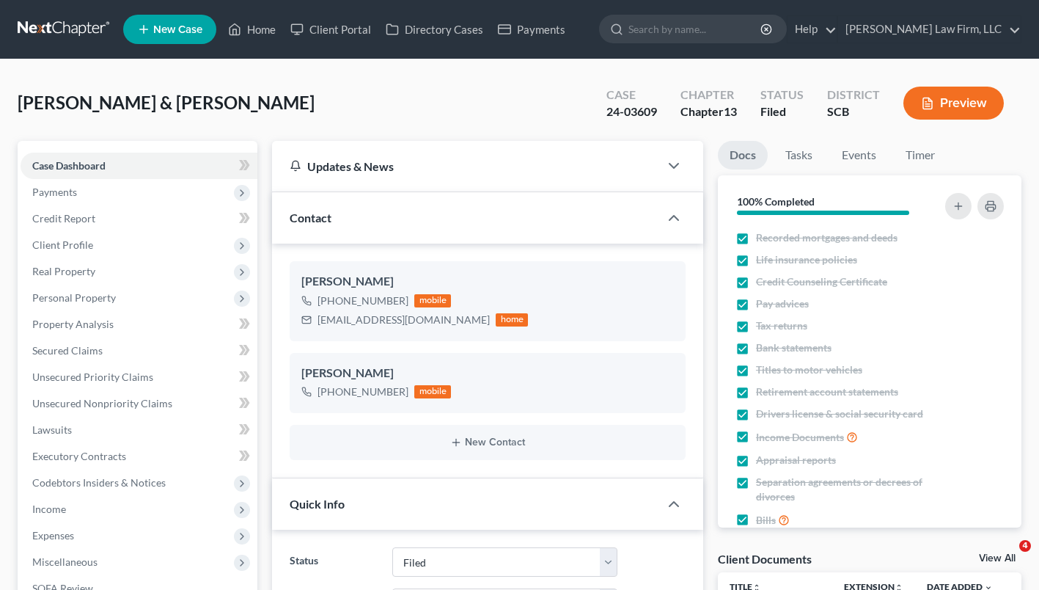
select select "2"
select select "3"
click at [129, 243] on span "Client Profile" at bounding box center [139, 245] width 237 height 26
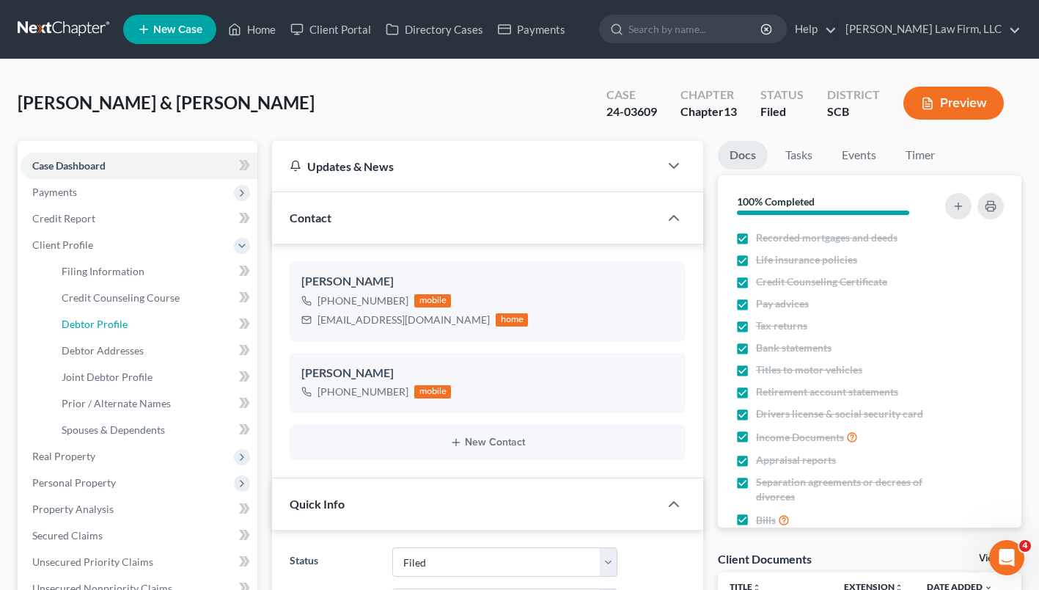
click at [131, 326] on link "Debtor Profile" at bounding box center [153, 324] width 207 height 26
select select "1"
select select "2"
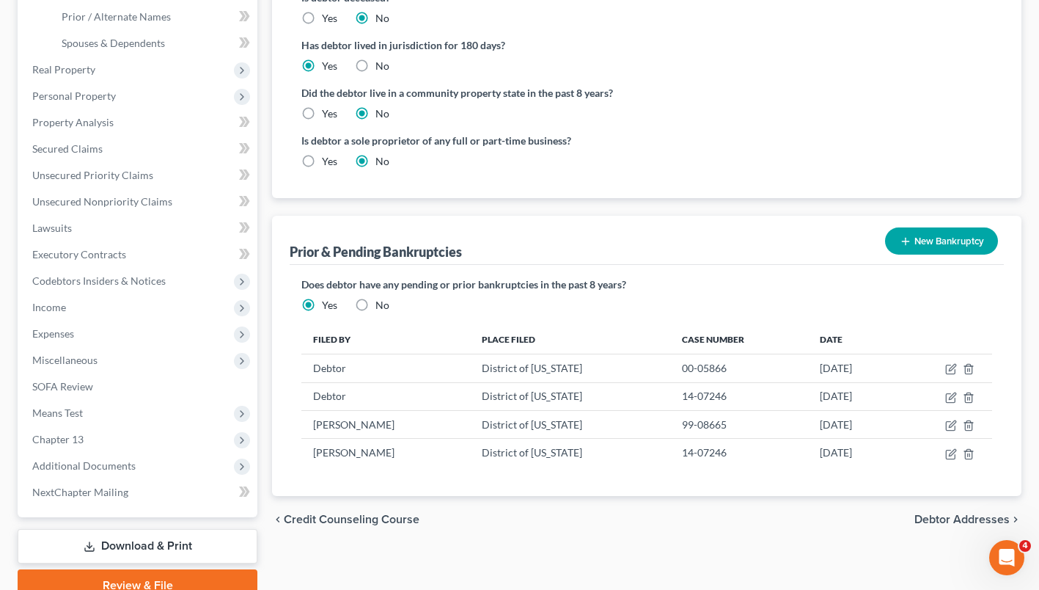
scroll to position [387, 0]
click at [125, 205] on span "Unsecured Nonpriority Claims" at bounding box center [102, 200] width 140 height 12
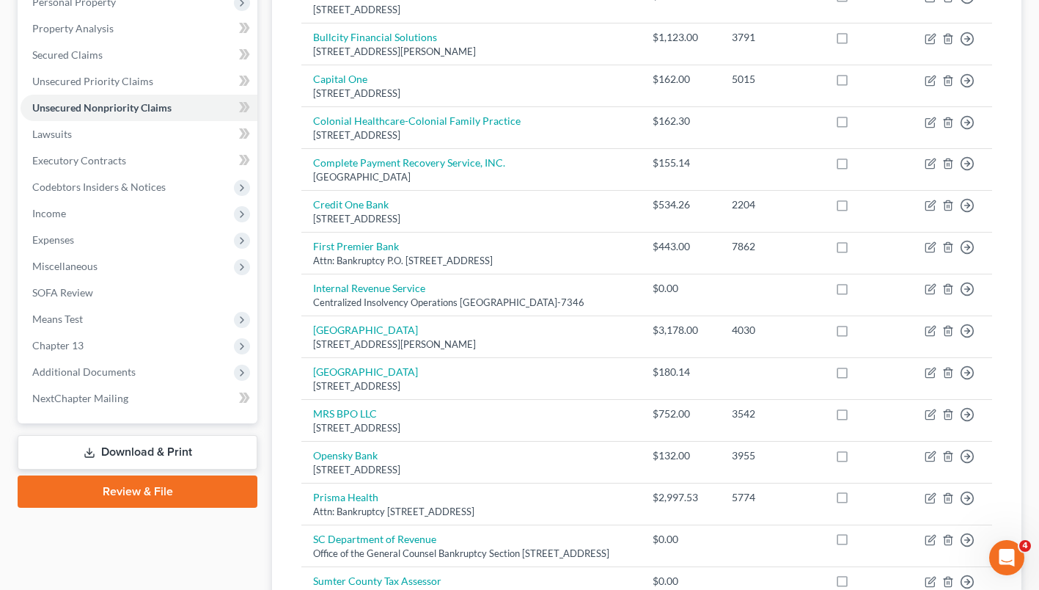
scroll to position [292, 0]
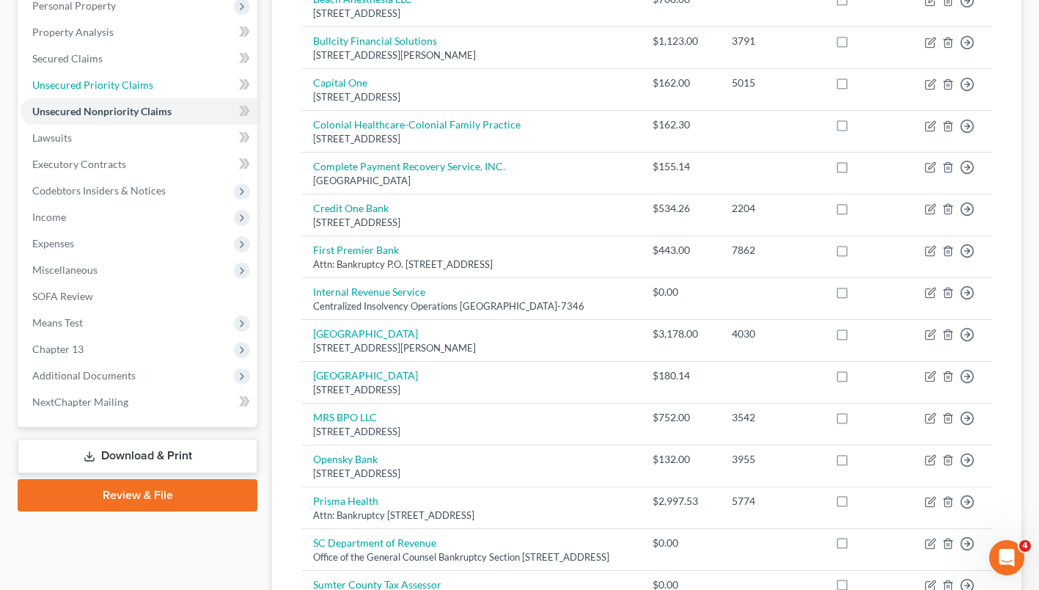
click at [148, 89] on span "Unsecured Priority Claims" at bounding box center [92, 84] width 121 height 12
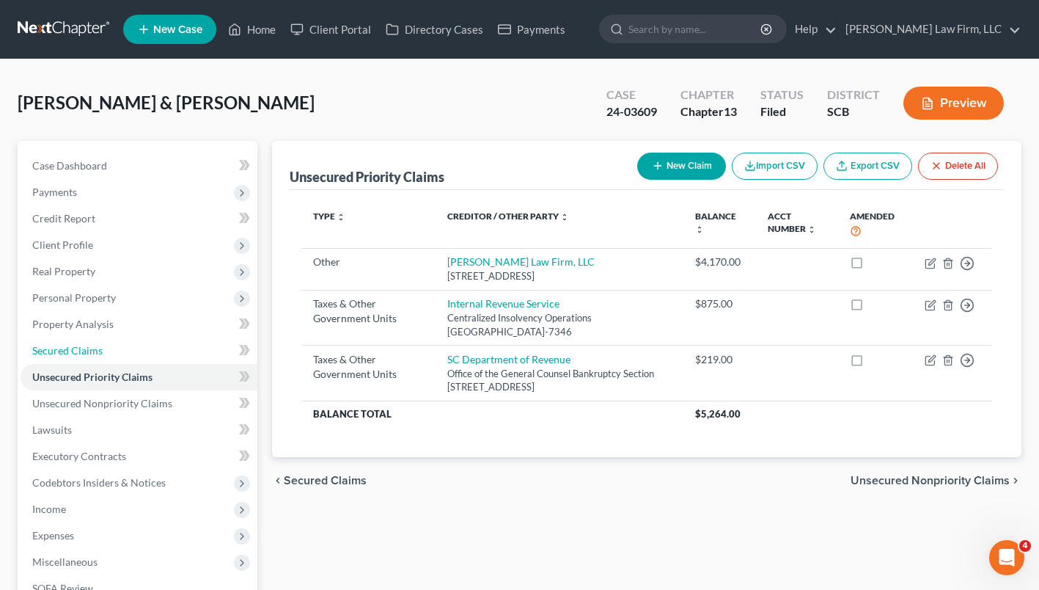
click at [168, 351] on link "Secured Claims" at bounding box center [139, 350] width 237 height 26
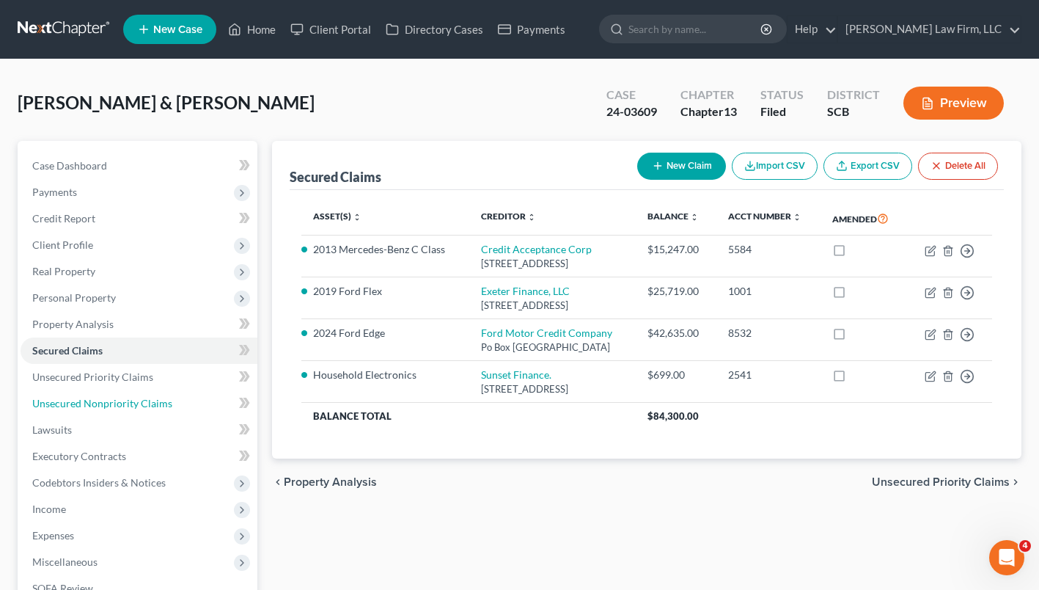
click at [155, 411] on link "Unsecured Nonpriority Claims" at bounding box center [139, 403] width 237 height 26
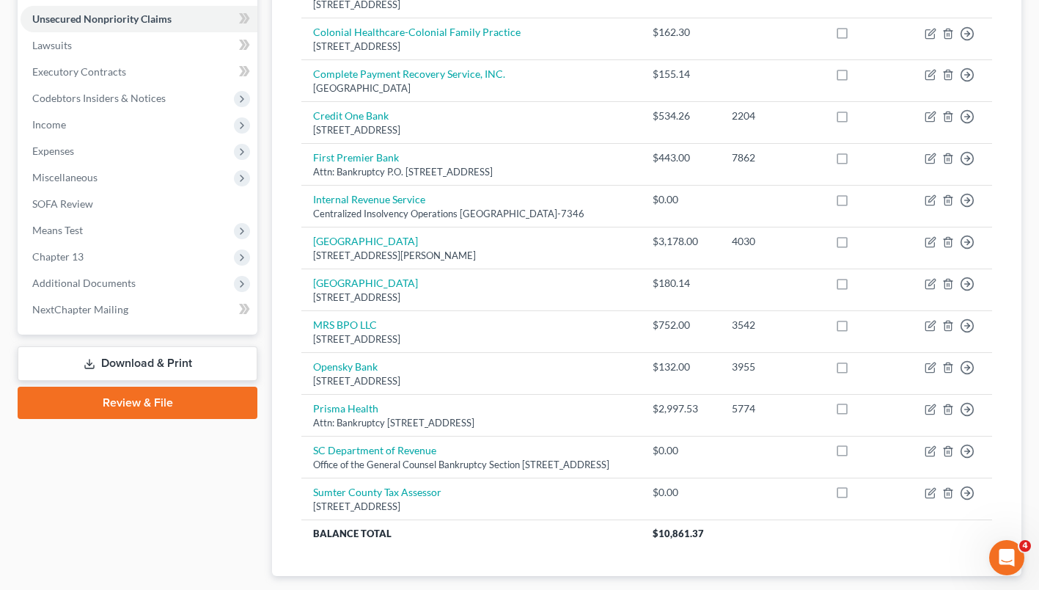
scroll to position [385, 0]
click at [116, 45] on link "Lawsuits" at bounding box center [139, 45] width 237 height 26
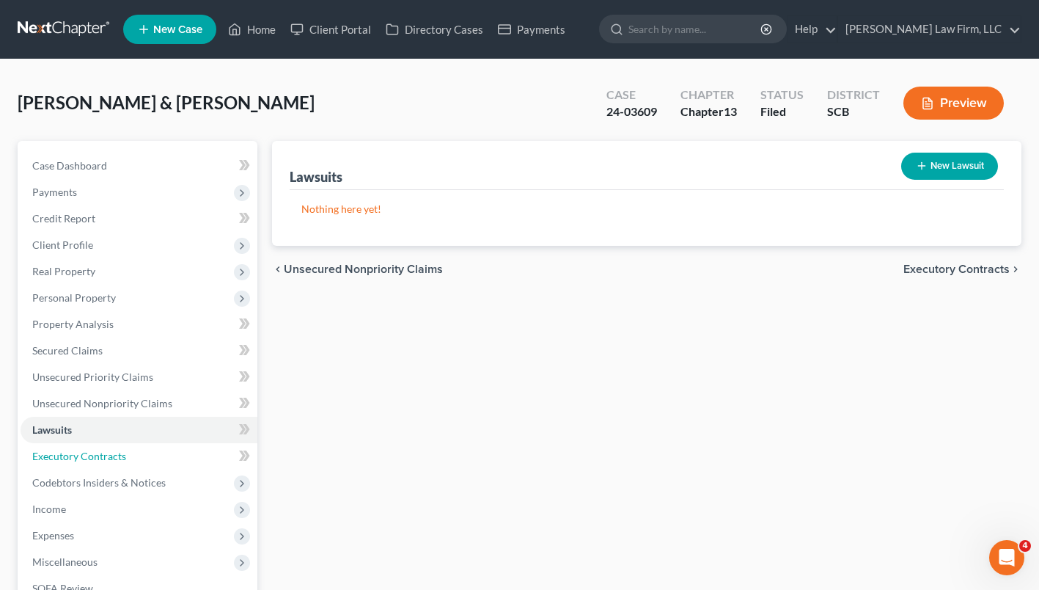
click at [142, 455] on link "Executory Contracts" at bounding box center [139, 456] width 237 height 26
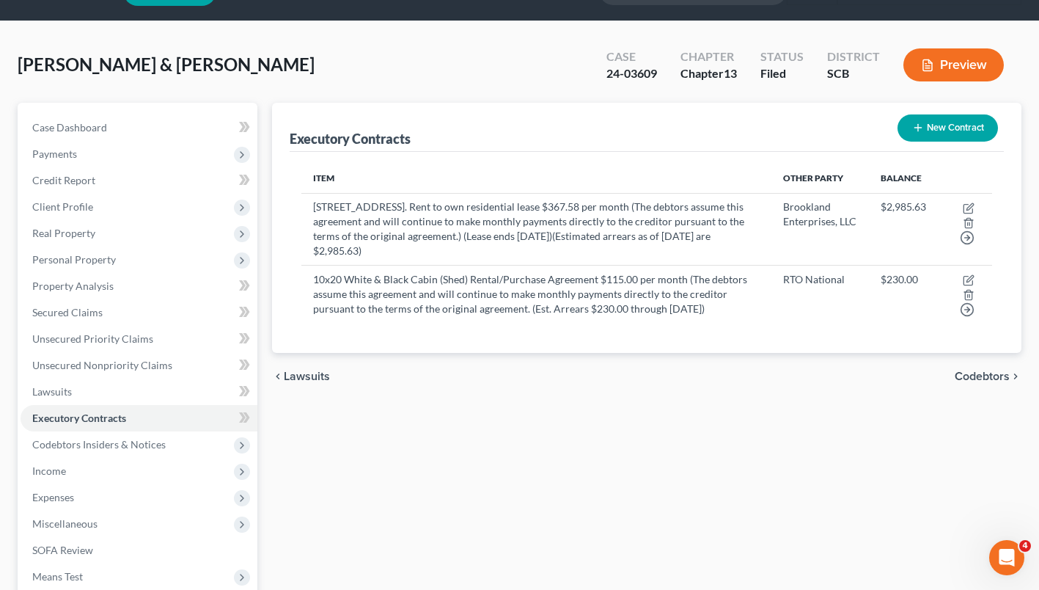
scroll to position [39, 0]
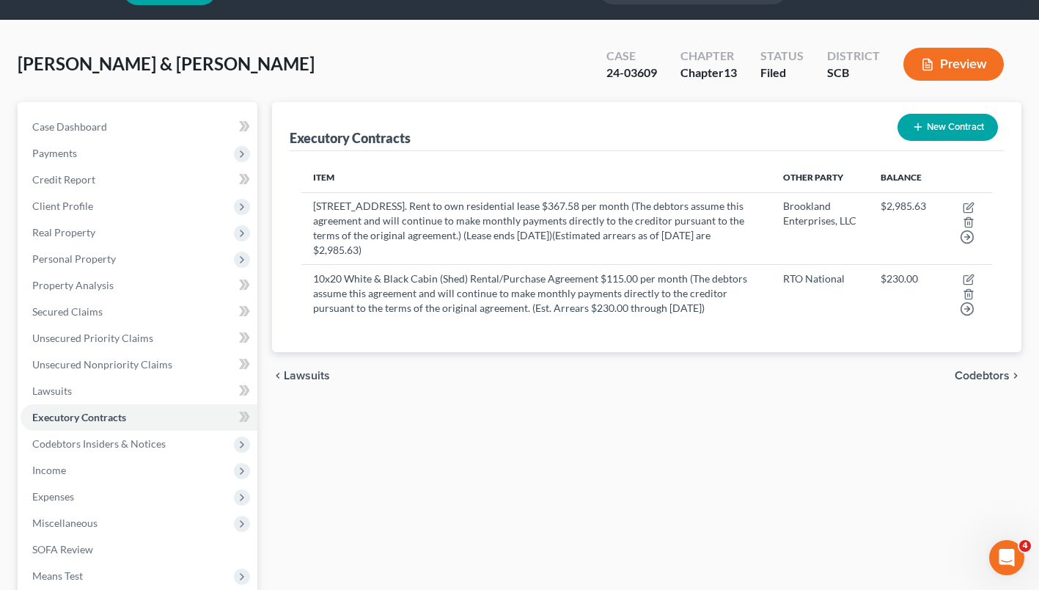
click at [140, 447] on span "Codebtors Insiders & Notices" at bounding box center [98, 443] width 133 height 12
click at [135, 474] on link "Codebtors" at bounding box center [153, 470] width 207 height 26
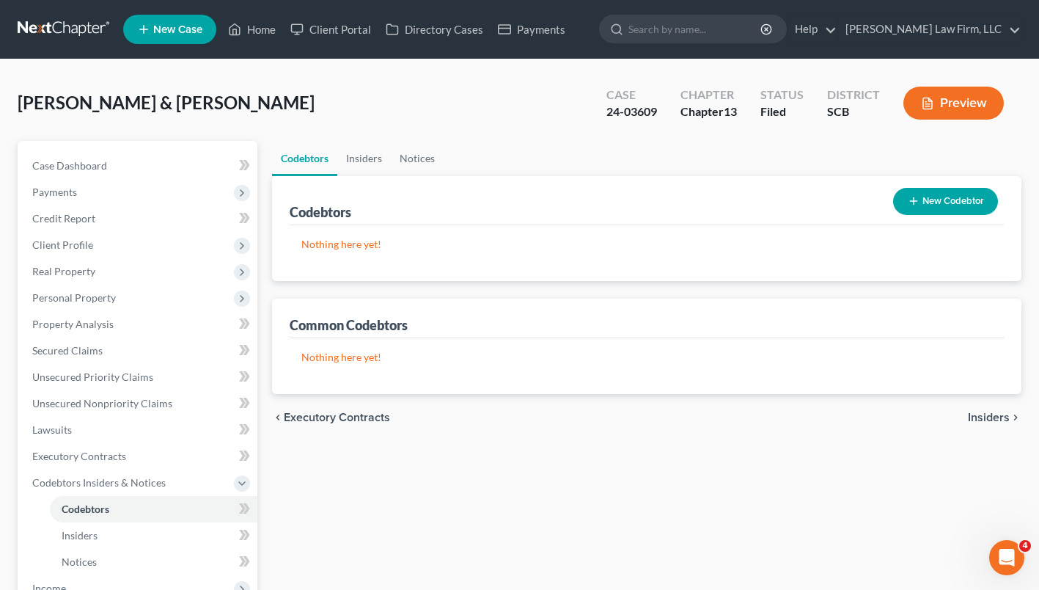
scroll to position [41, 0]
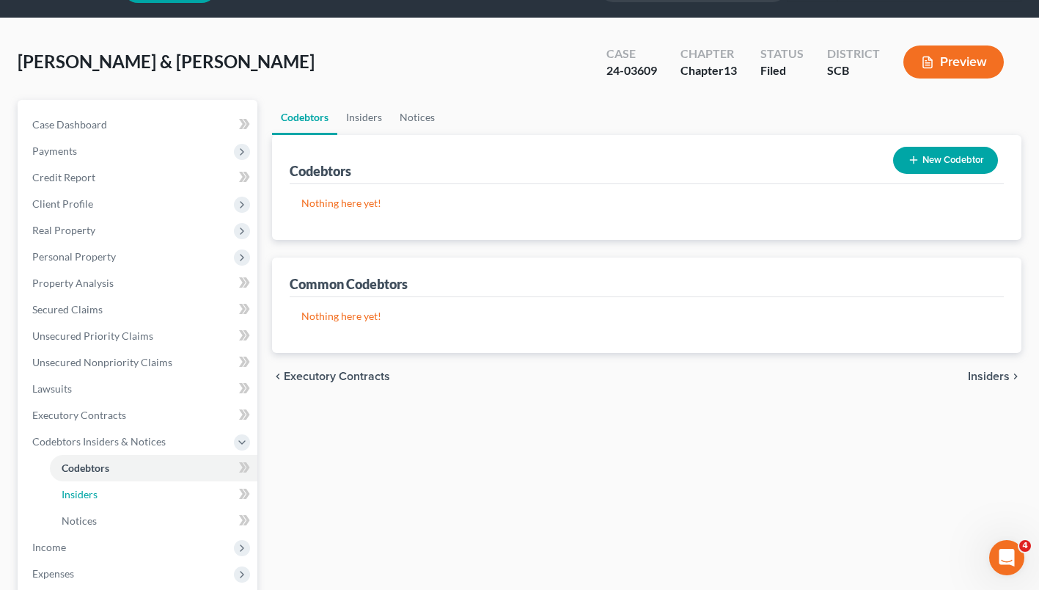
click at [131, 488] on link "Insiders" at bounding box center [153, 494] width 207 height 26
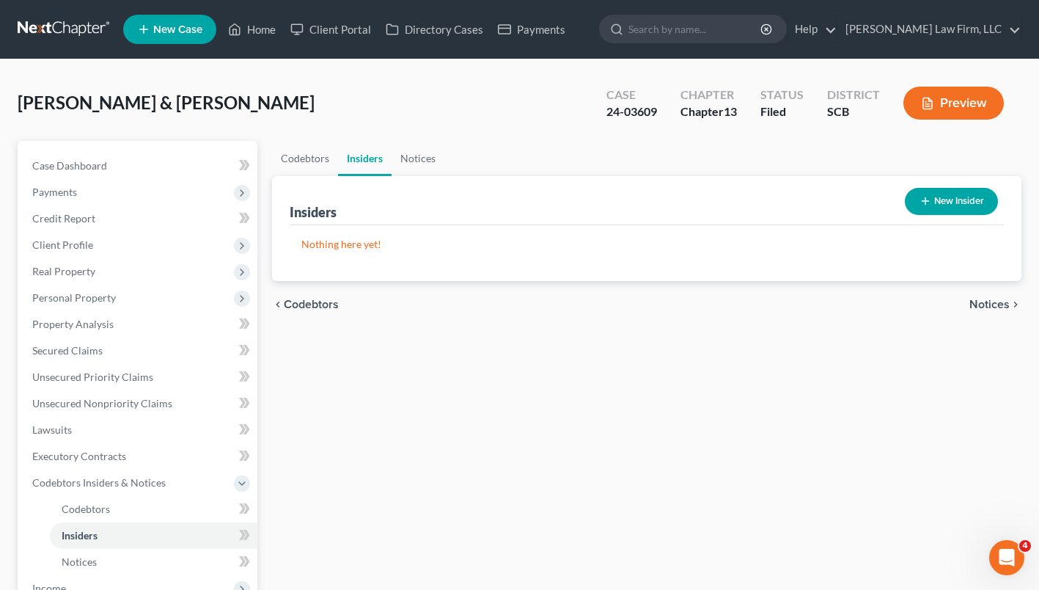
scroll to position [170, 0]
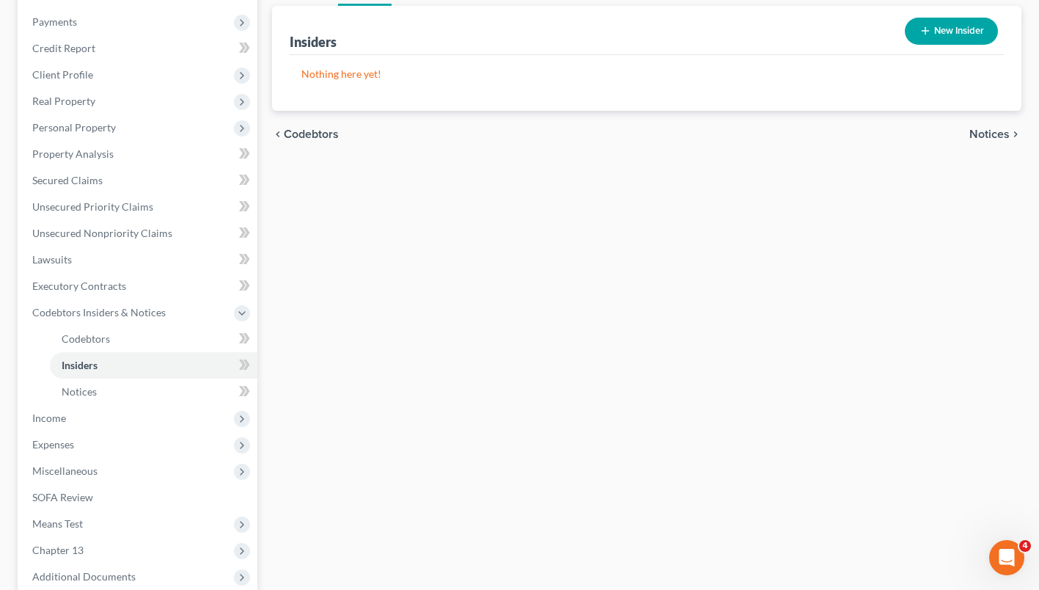
click at [89, 422] on span "Income" at bounding box center [139, 418] width 237 height 26
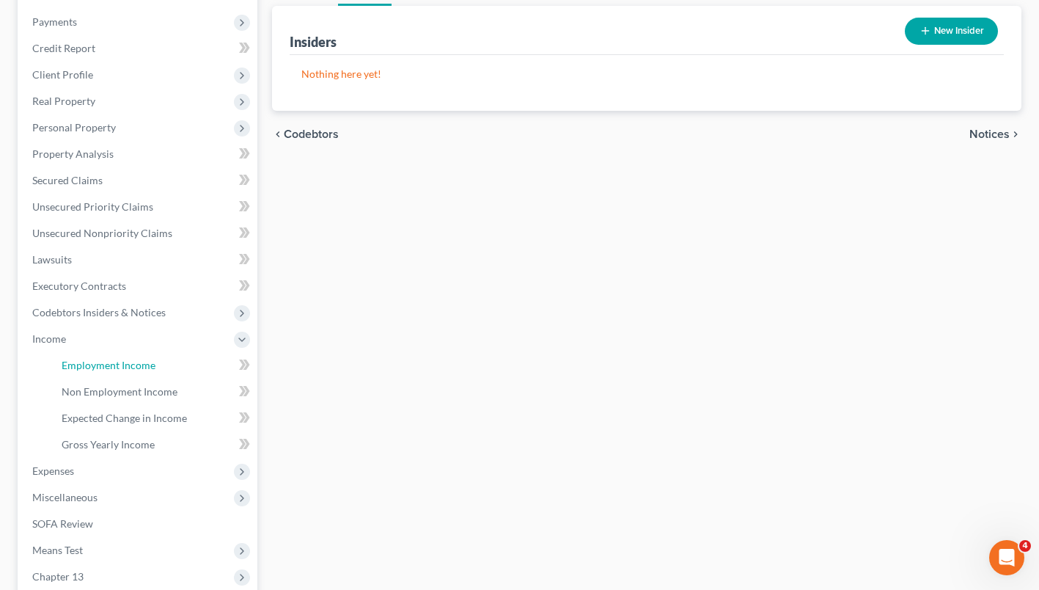
click at [124, 365] on span "Employment Income" at bounding box center [109, 365] width 94 height 12
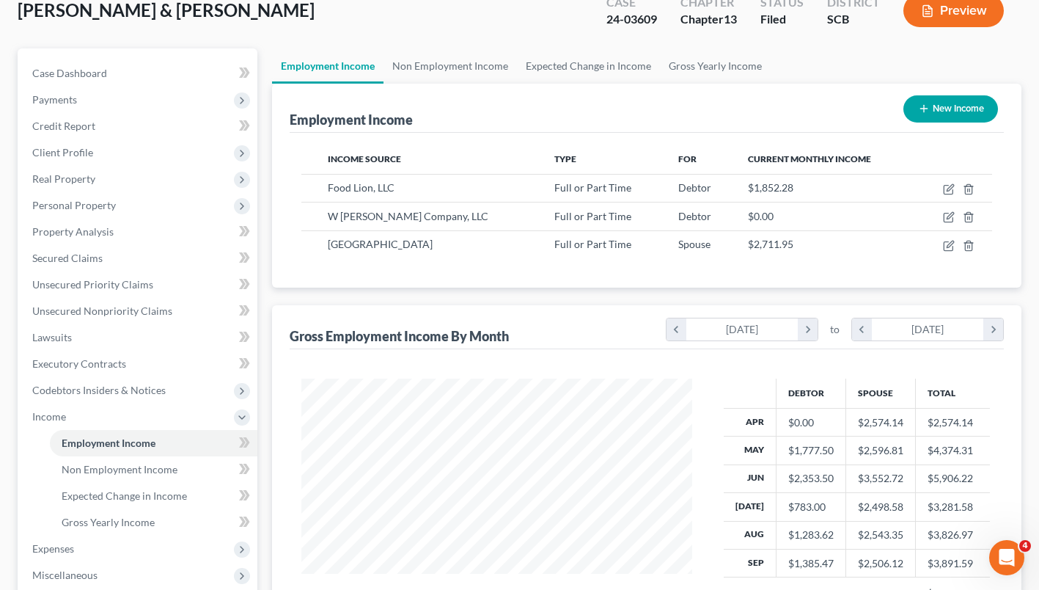
scroll to position [125, 0]
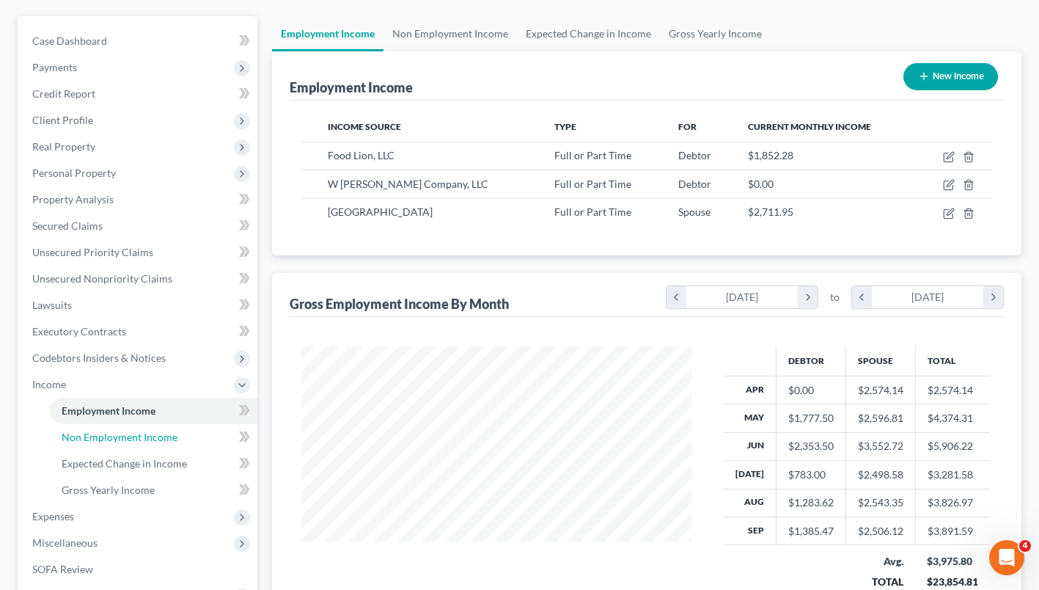
click at [127, 434] on span "Non Employment Income" at bounding box center [120, 436] width 116 height 12
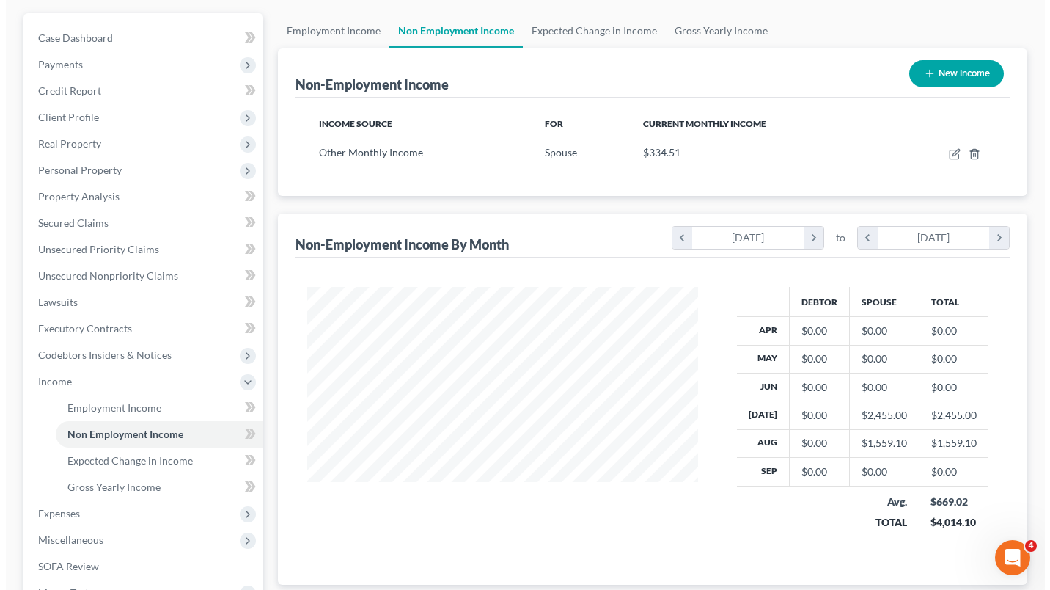
scroll to position [128, 0]
click at [949, 154] on icon "button" at bounding box center [950, 151] width 7 height 7
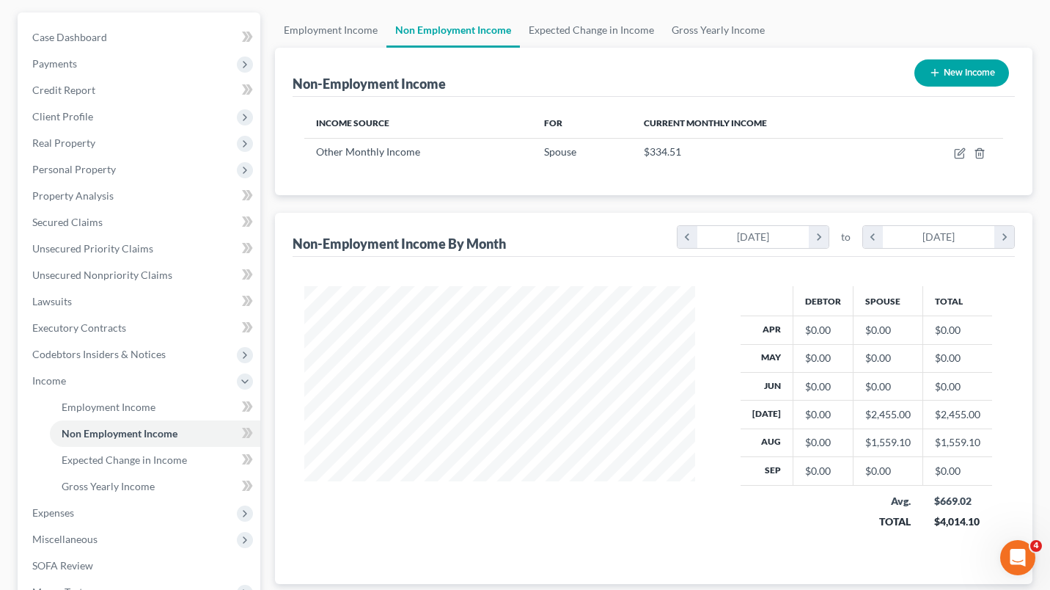
select select "13"
select select "0"
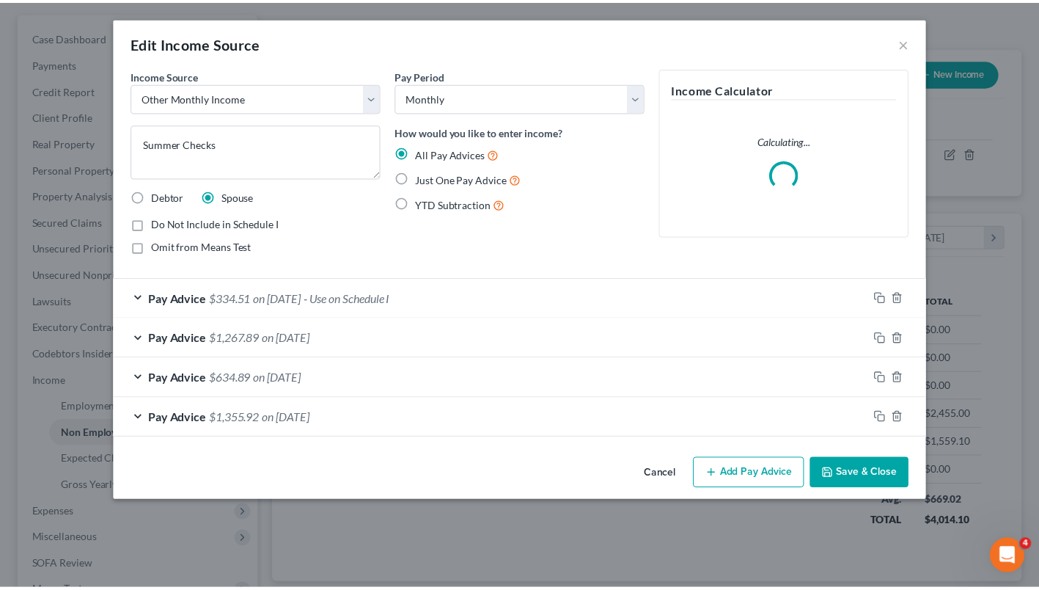
scroll to position [262, 425]
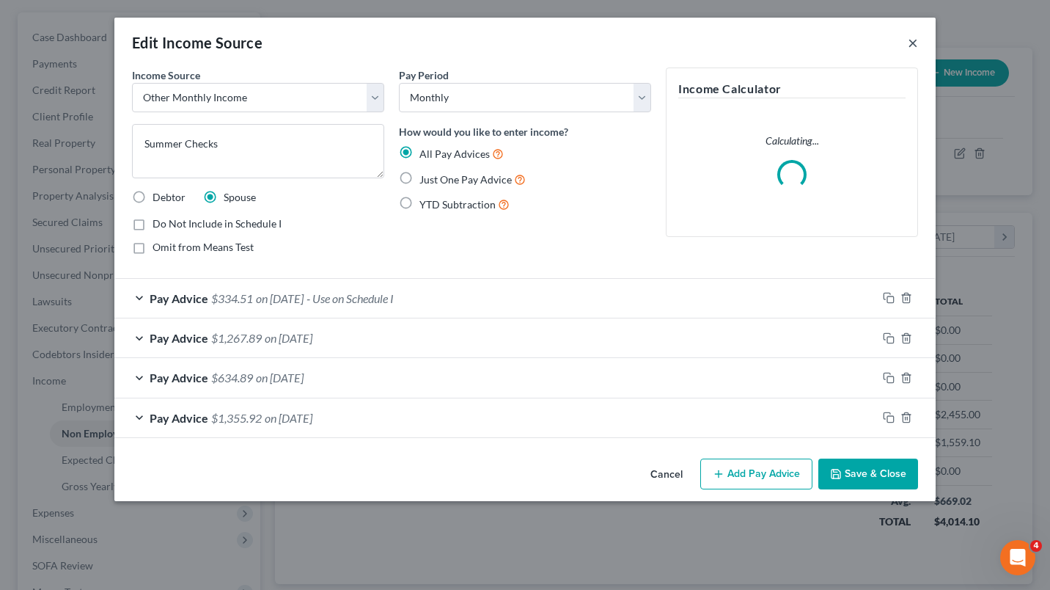
click at [913, 39] on button "×" at bounding box center [913, 43] width 10 height 18
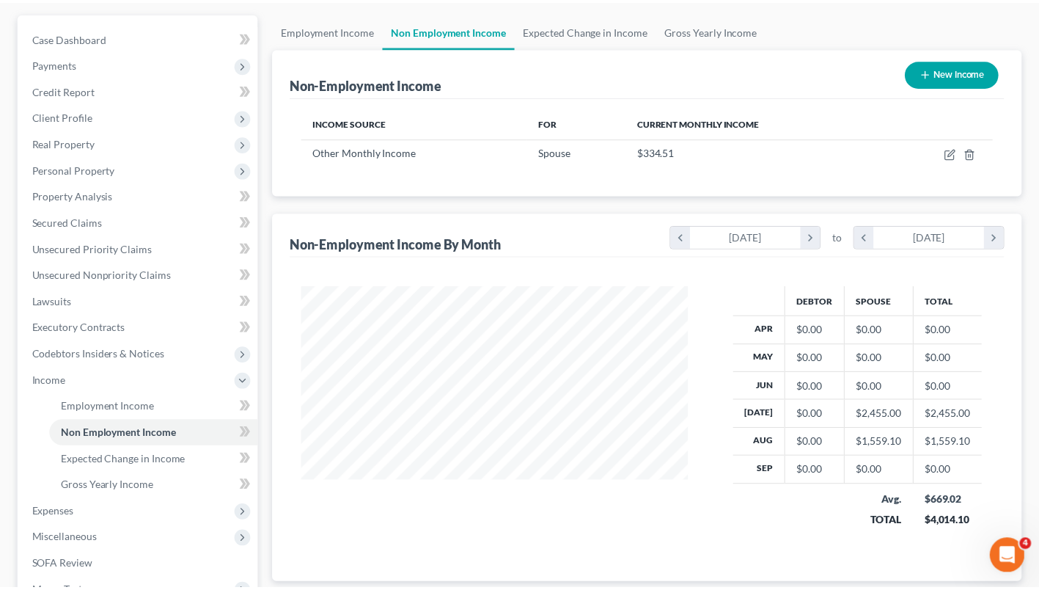
scroll to position [732948, 732791]
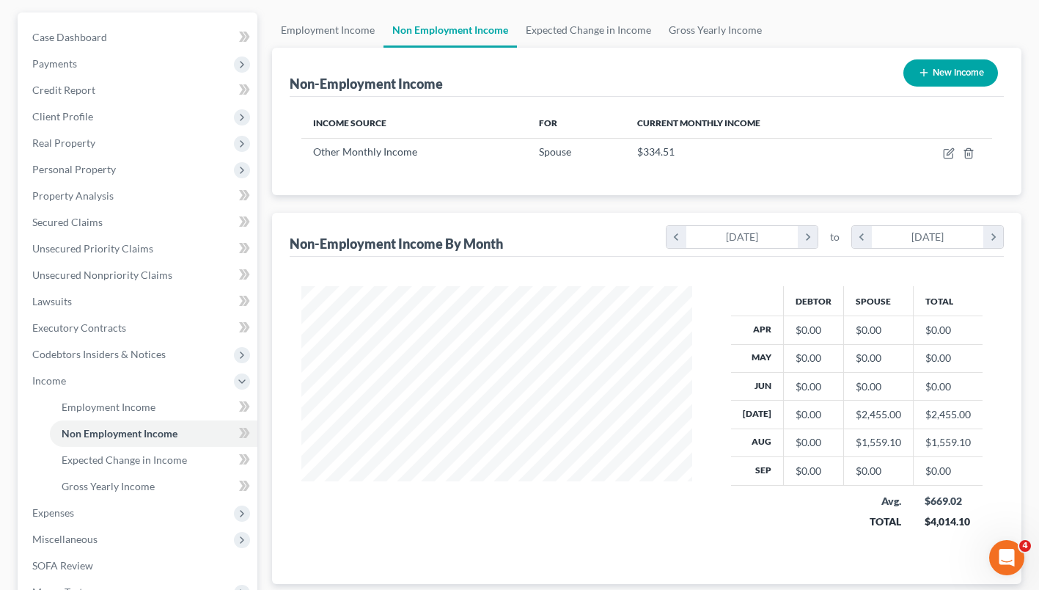
click at [102, 512] on span "Expenses" at bounding box center [139, 512] width 237 height 26
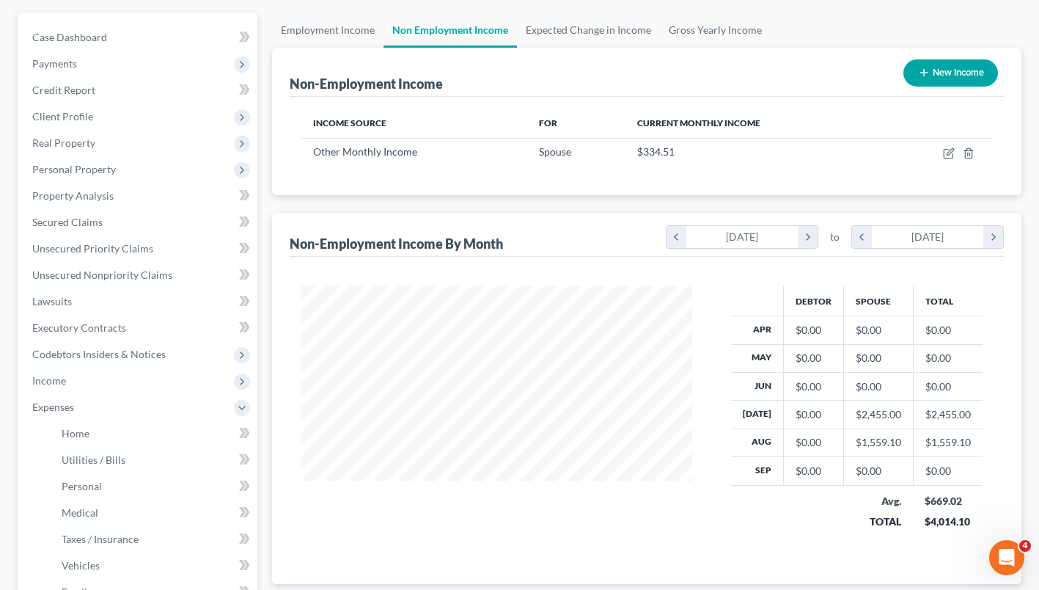
click at [150, 168] on span "Personal Property" at bounding box center [139, 169] width 237 height 26
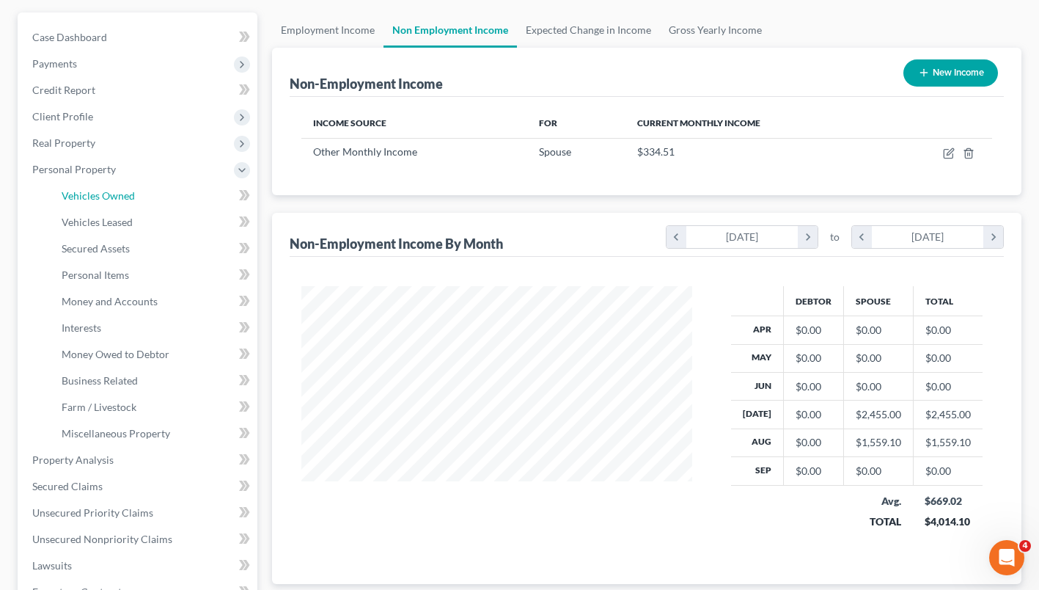
click at [145, 190] on link "Vehicles Owned" at bounding box center [153, 196] width 207 height 26
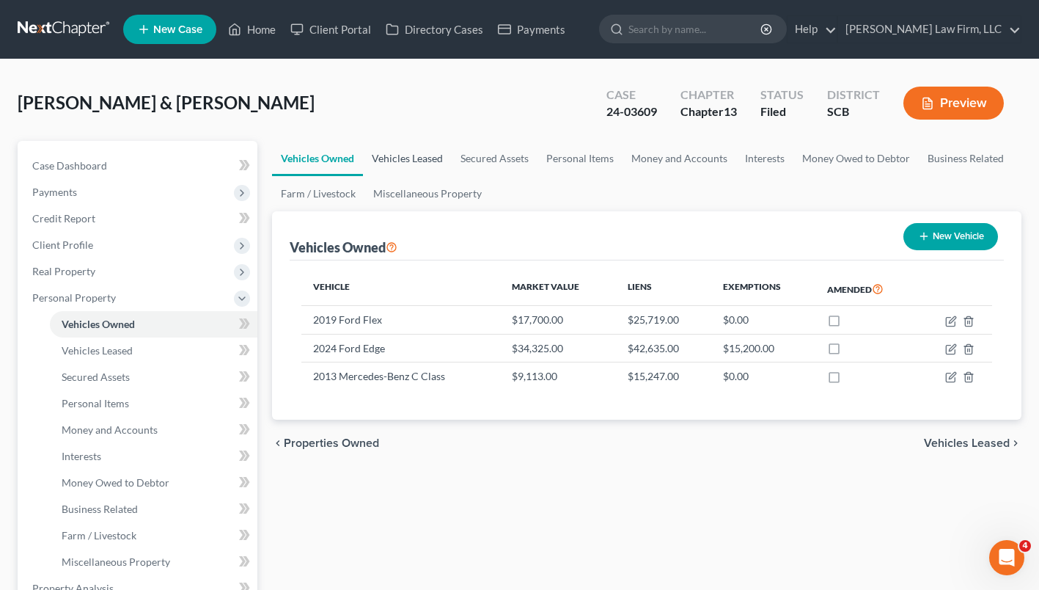
click at [404, 165] on link "Vehicles Leased" at bounding box center [407, 158] width 89 height 35
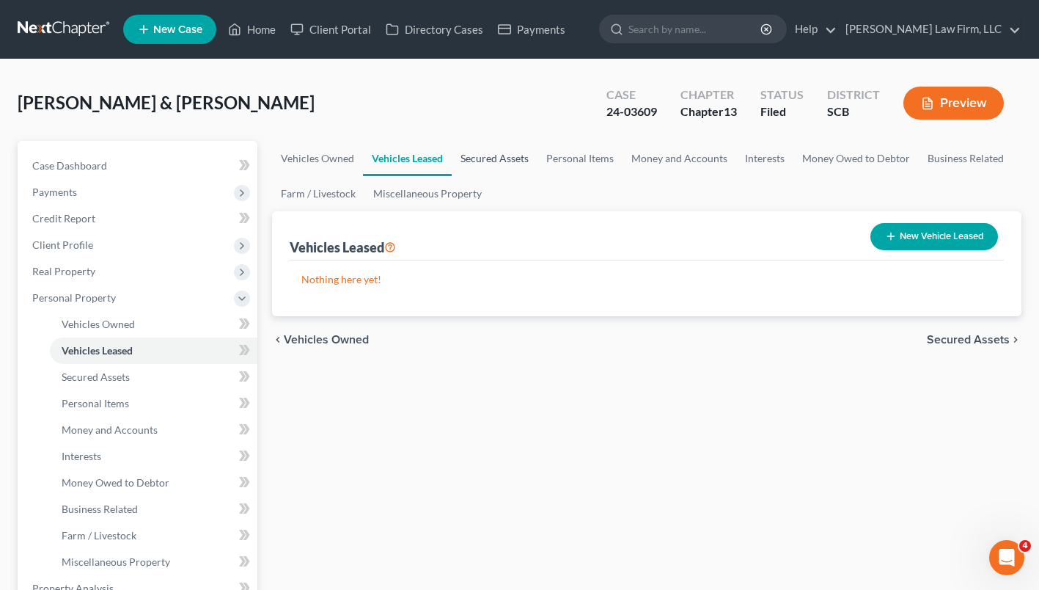
click at [492, 158] on link "Secured Assets" at bounding box center [495, 158] width 86 height 35
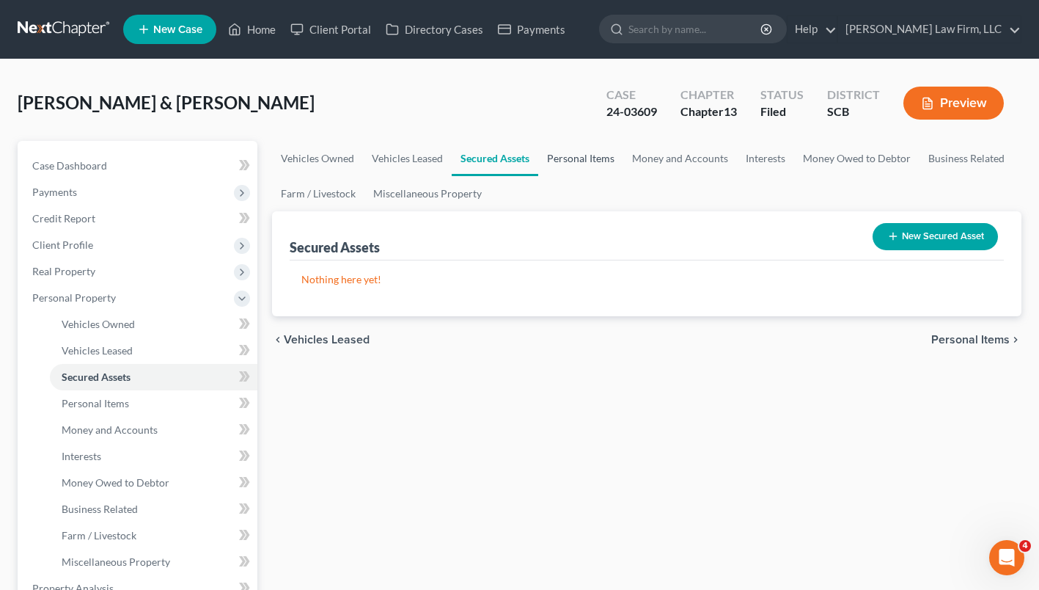
click at [565, 153] on link "Personal Items" at bounding box center [580, 158] width 85 height 35
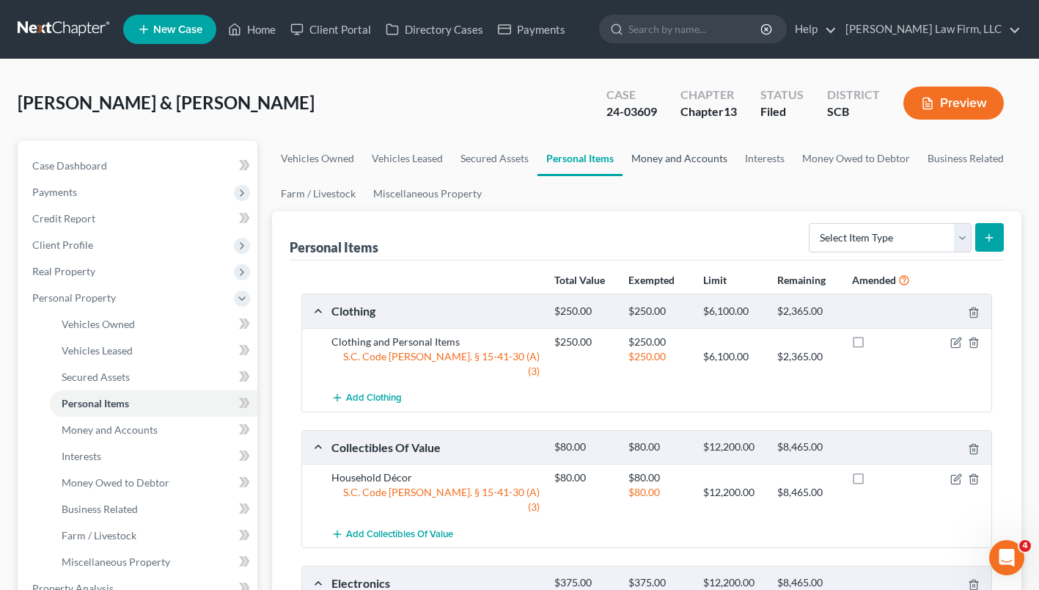
click at [688, 151] on link "Money and Accounts" at bounding box center [679, 158] width 114 height 35
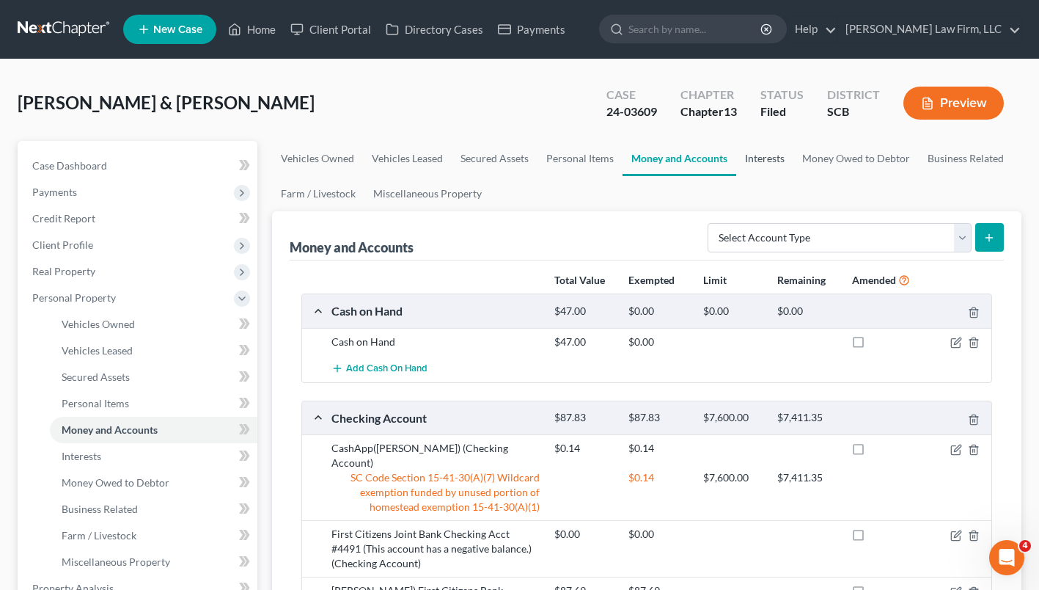
click at [760, 150] on link "Interests" at bounding box center [764, 158] width 57 height 35
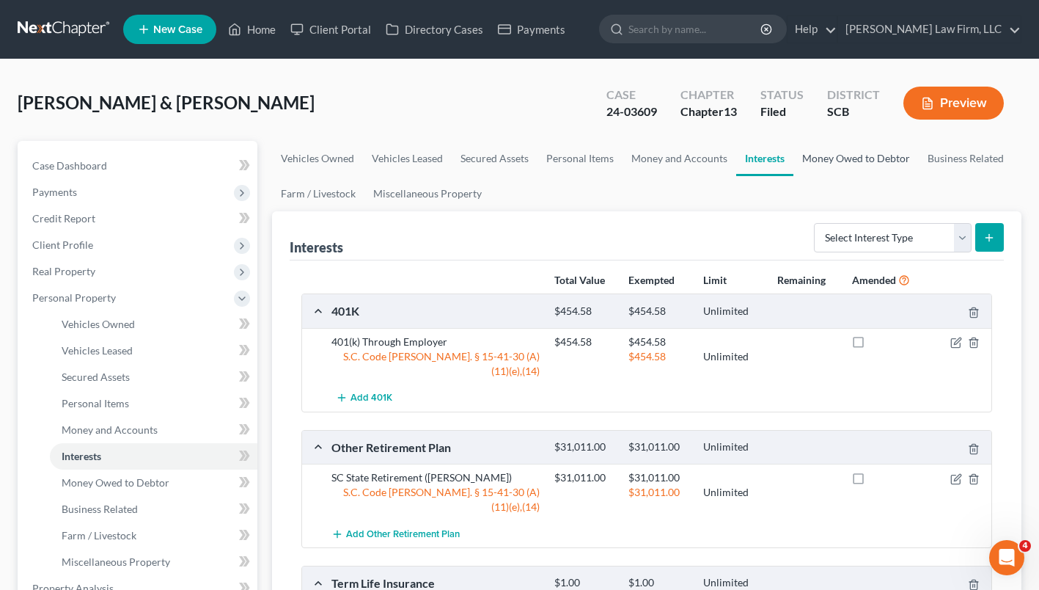
click at [856, 149] on link "Money Owed to Debtor" at bounding box center [855, 158] width 125 height 35
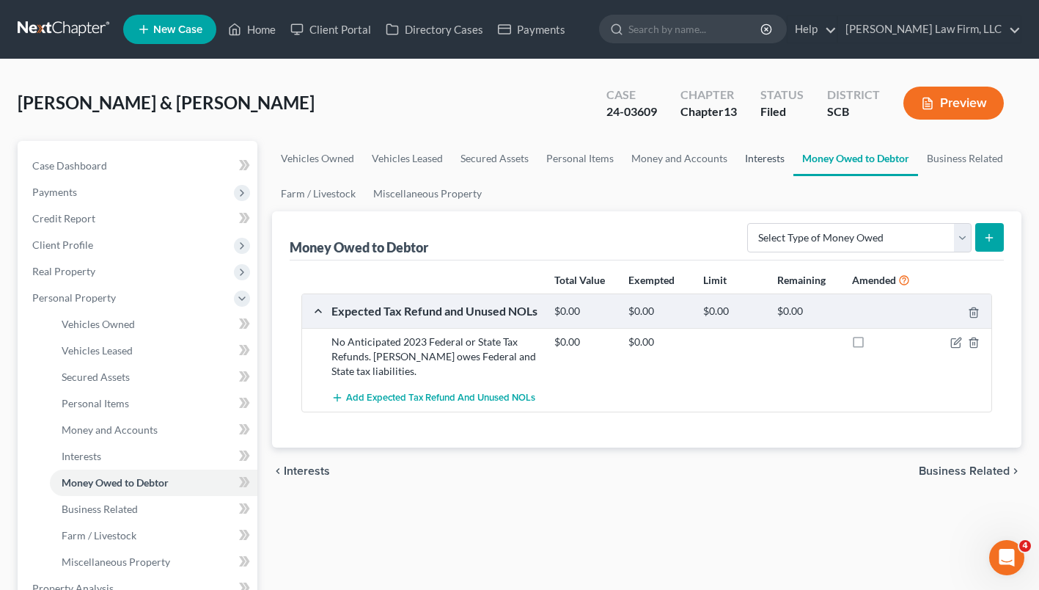
click at [777, 158] on link "Interests" at bounding box center [764, 158] width 57 height 35
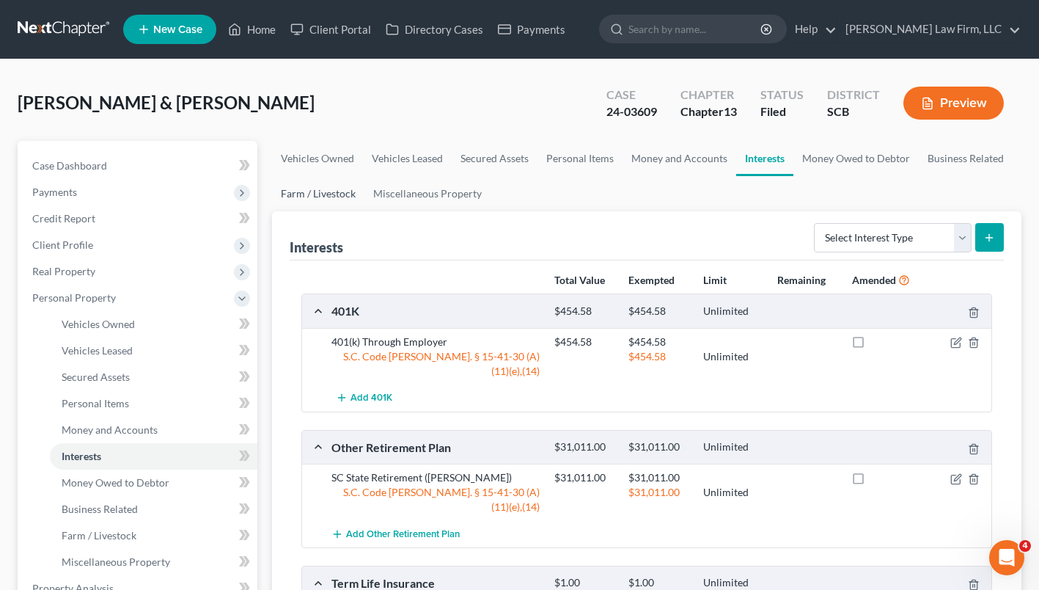
click at [327, 201] on link "Farm / Livestock" at bounding box center [318, 193] width 92 height 35
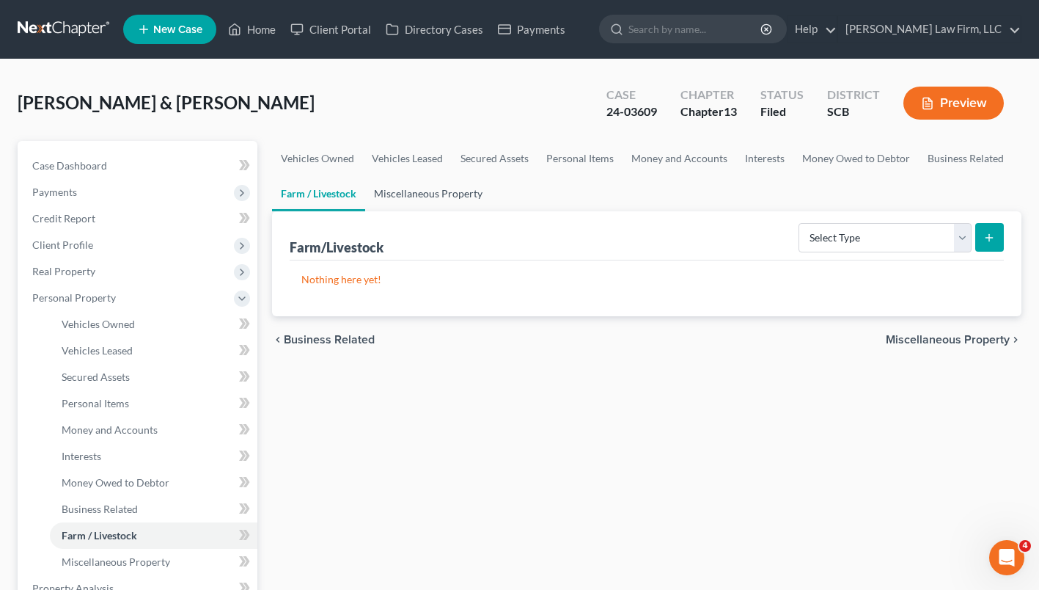
click at [411, 194] on link "Miscellaneous Property" at bounding box center [428, 193] width 126 height 35
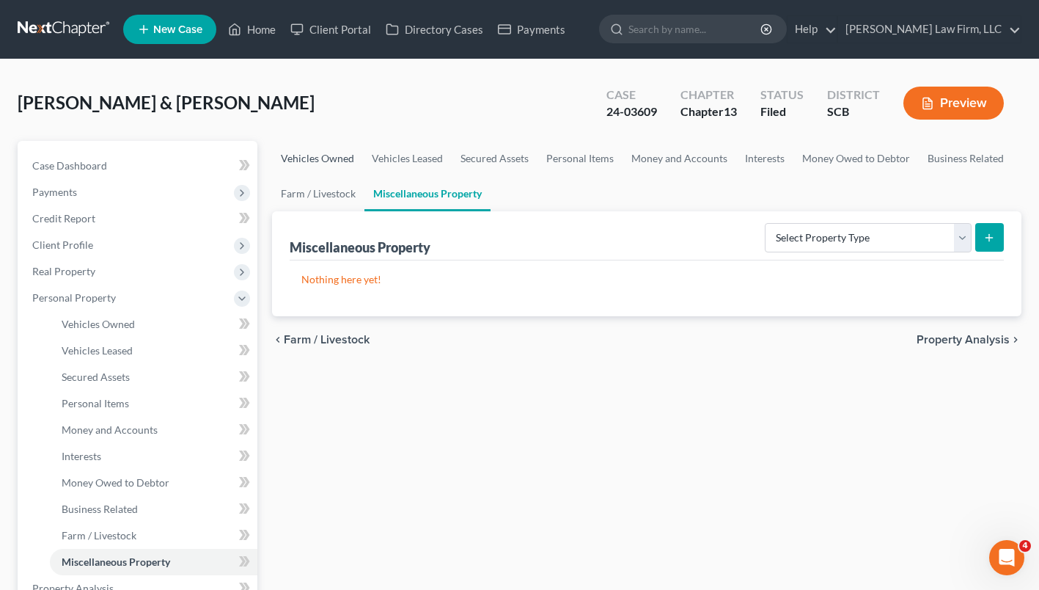
click at [322, 155] on link "Vehicles Owned" at bounding box center [317, 158] width 91 height 35
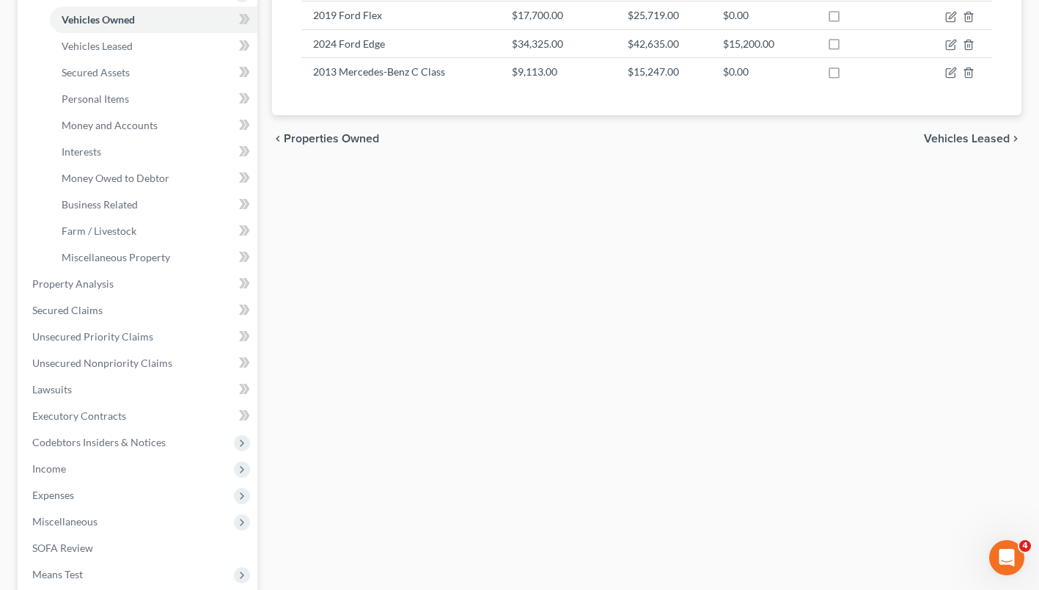
scroll to position [323, 0]
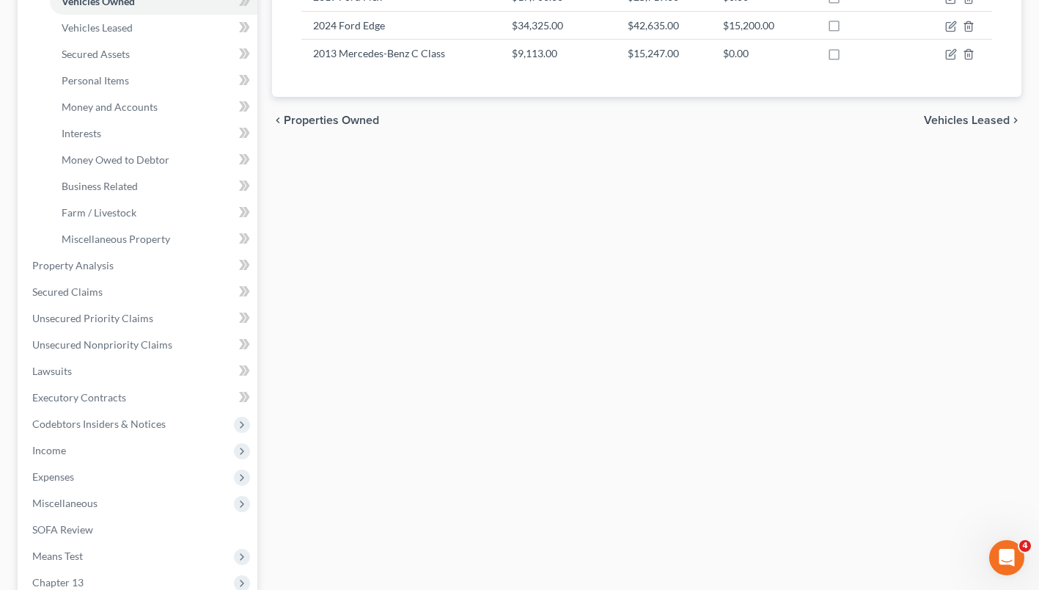
click at [113, 447] on span "Income" at bounding box center [139, 450] width 237 height 26
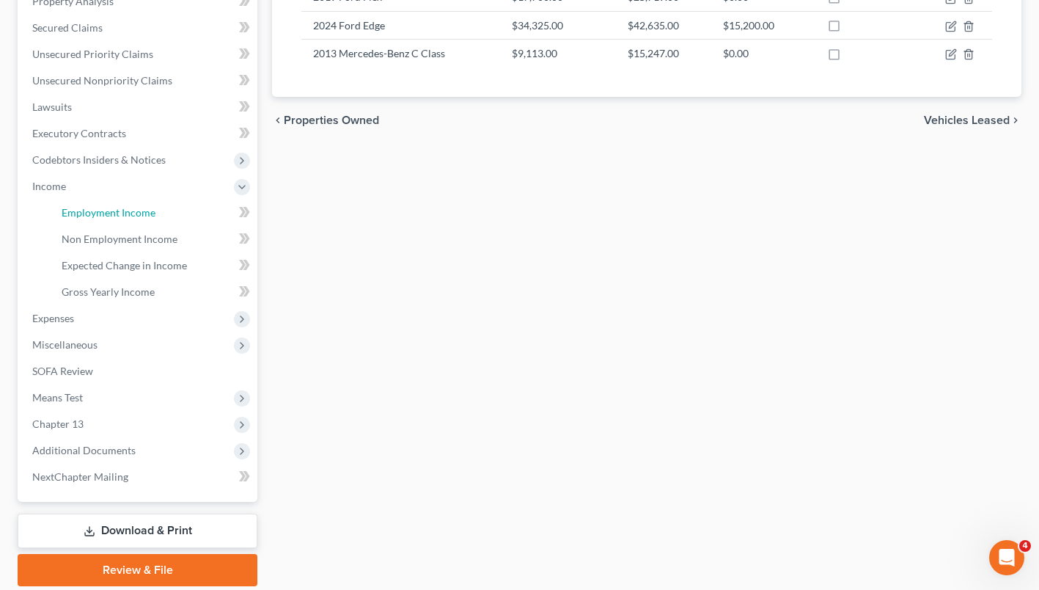
click at [142, 199] on link "Employment Income" at bounding box center [153, 212] width 207 height 26
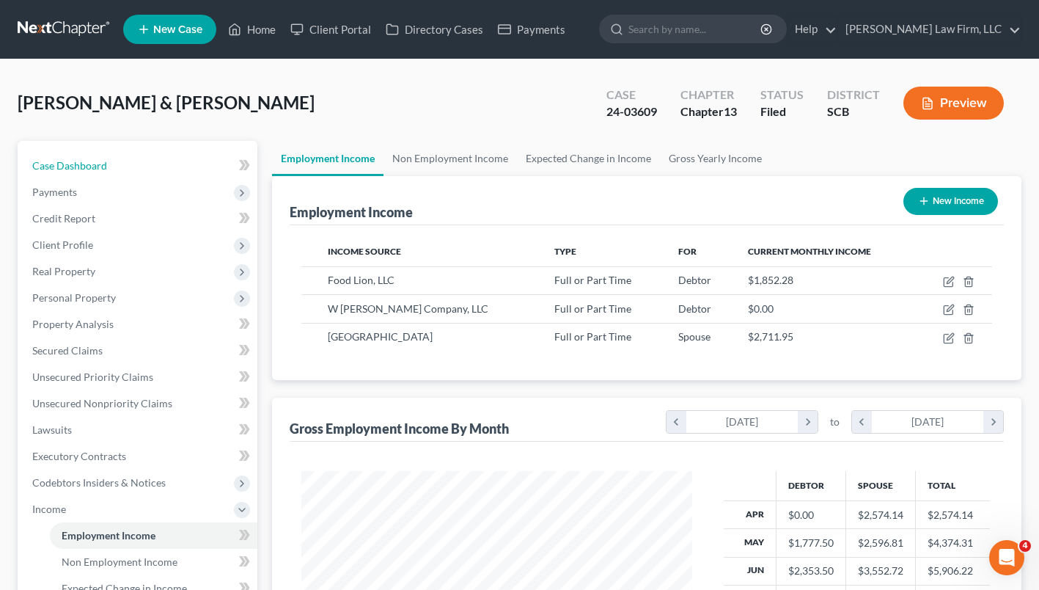
click at [136, 171] on link "Case Dashboard" at bounding box center [139, 166] width 237 height 26
select select "3"
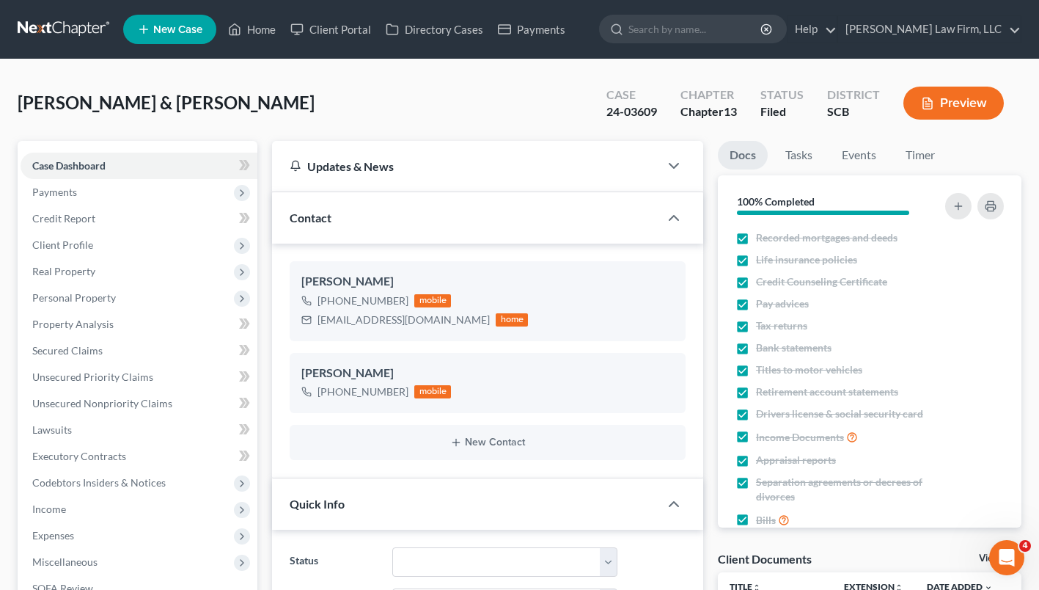
scroll to position [1219, 0]
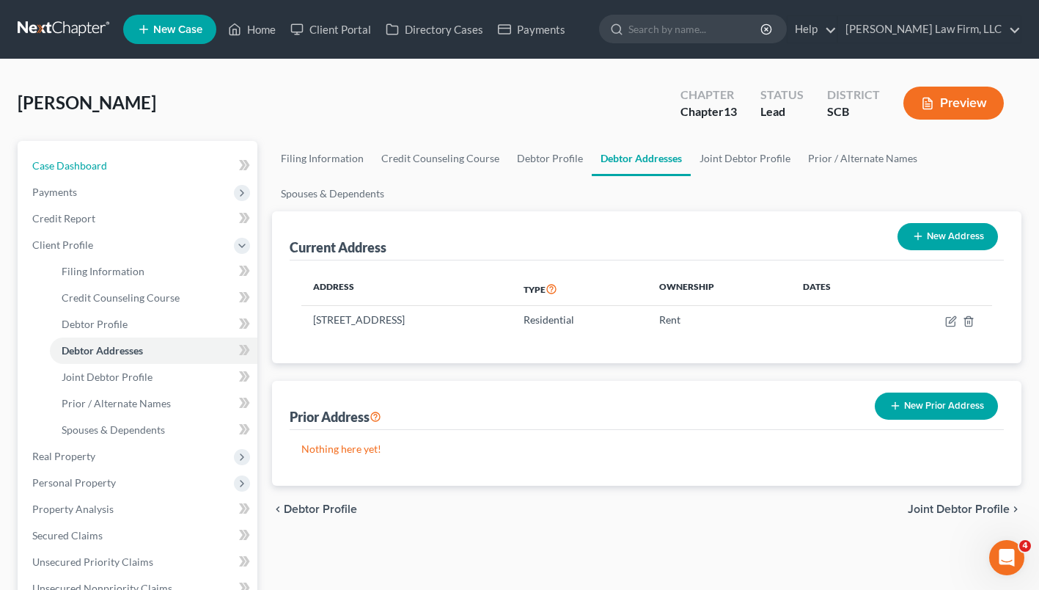
click at [165, 160] on link "Case Dashboard" at bounding box center [139, 166] width 237 height 26
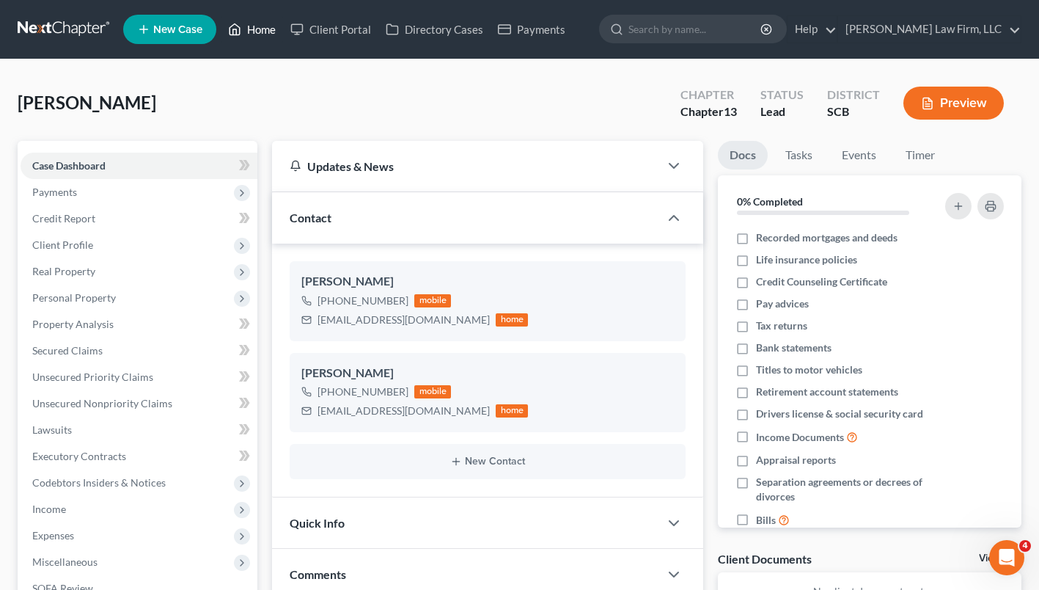
click at [267, 29] on link "Home" at bounding box center [252, 29] width 62 height 26
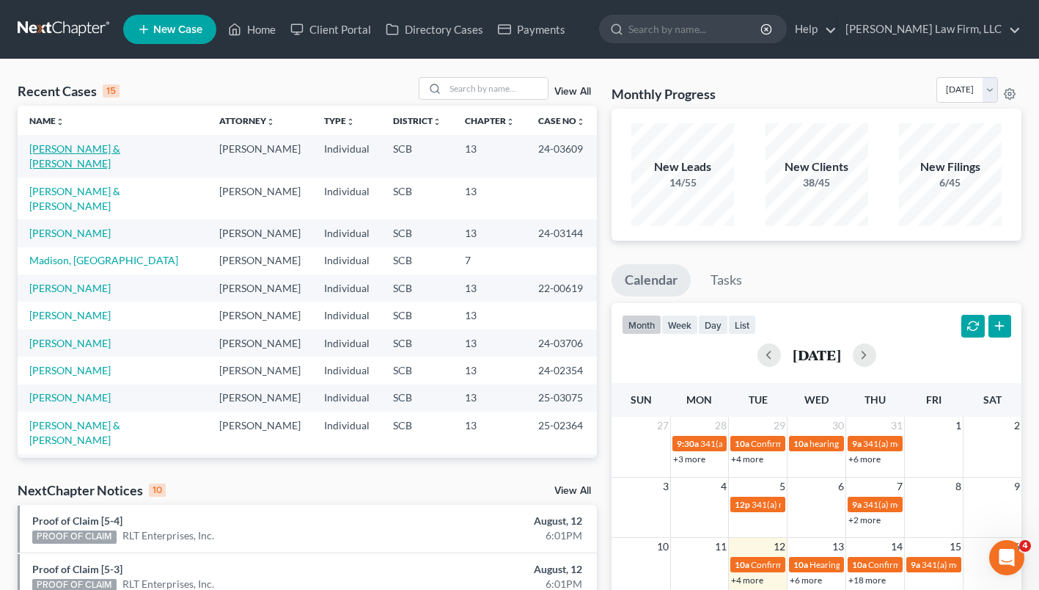
click at [110, 148] on link "[PERSON_NAME] & [PERSON_NAME]" at bounding box center [74, 155] width 91 height 27
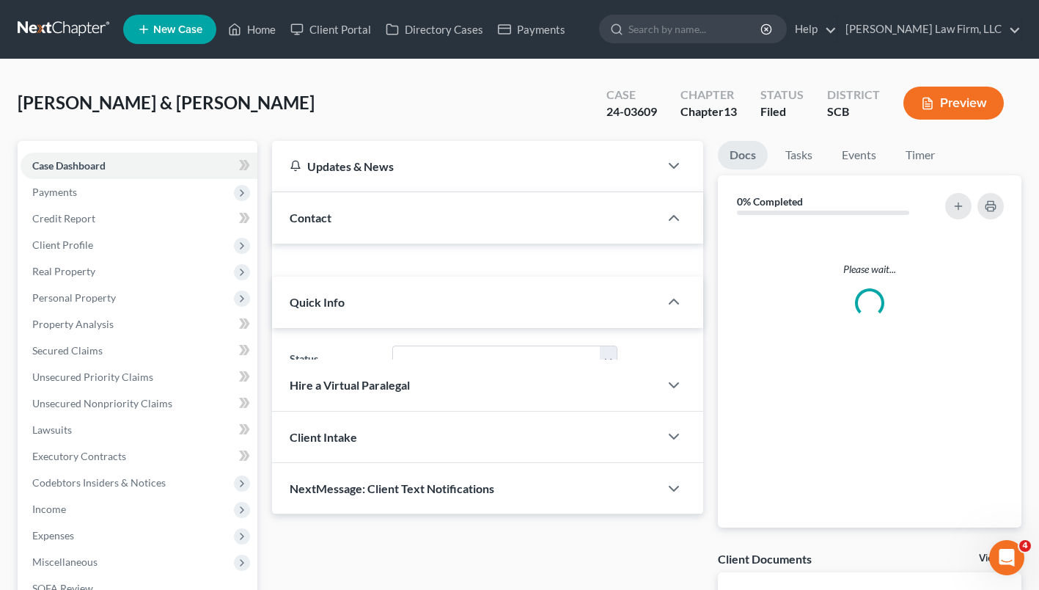
select select "3"
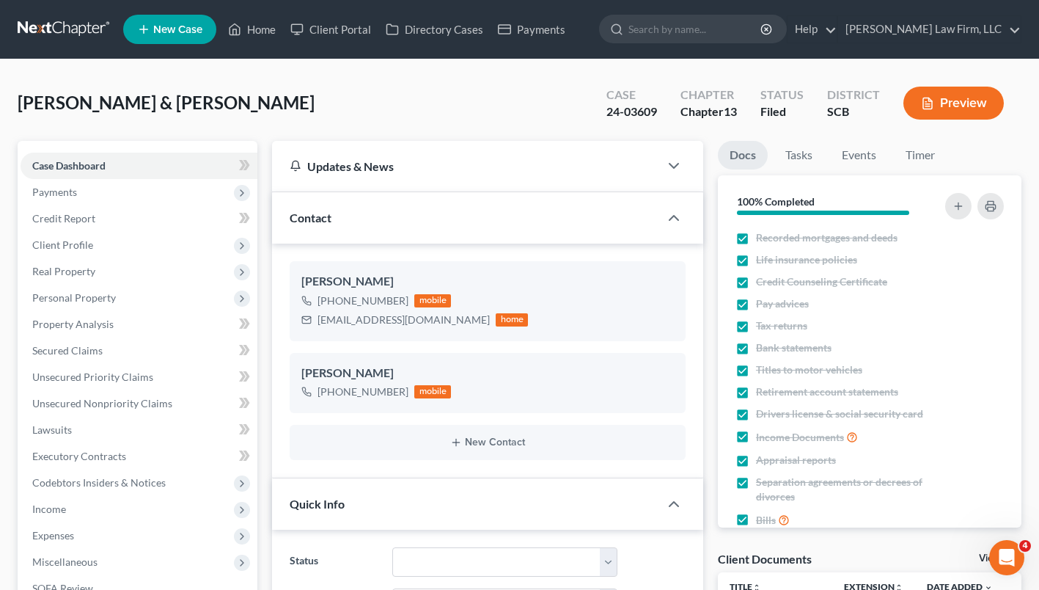
scroll to position [1219, 0]
drag, startPoint x: 452, startPoint y: 319, endPoint x: 314, endPoint y: 325, distance: 138.0
click at [314, 325] on div "[EMAIL_ADDRESS][DOMAIN_NAME] home" at bounding box center [414, 319] width 227 height 19
drag, startPoint x: 314, startPoint y: 325, endPoint x: 389, endPoint y: 315, distance: 75.5
copy div "[EMAIL_ADDRESS][DOMAIN_NAME]"
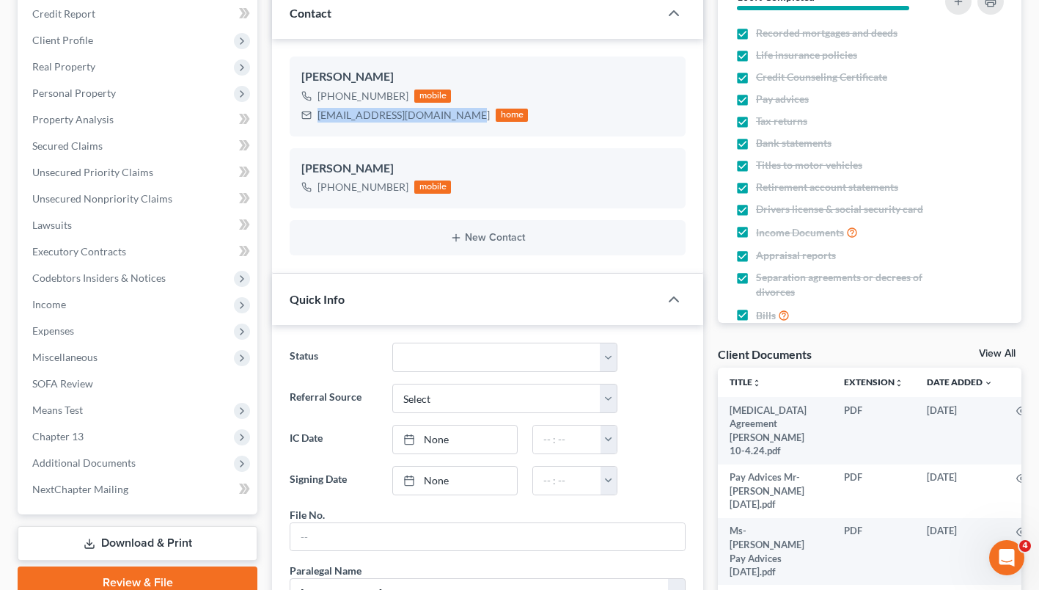
scroll to position [0, 0]
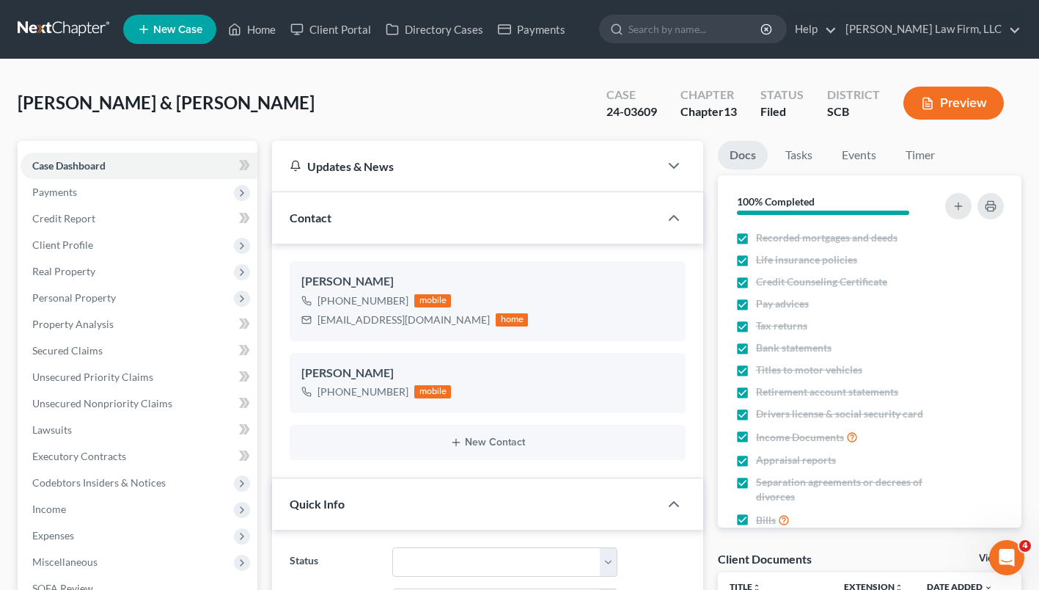
click at [517, 91] on div "[PERSON_NAME] & [PERSON_NAME] Upgraded Case 24-03609 Chapter Chapter 13 Status …" at bounding box center [520, 109] width 1004 height 64
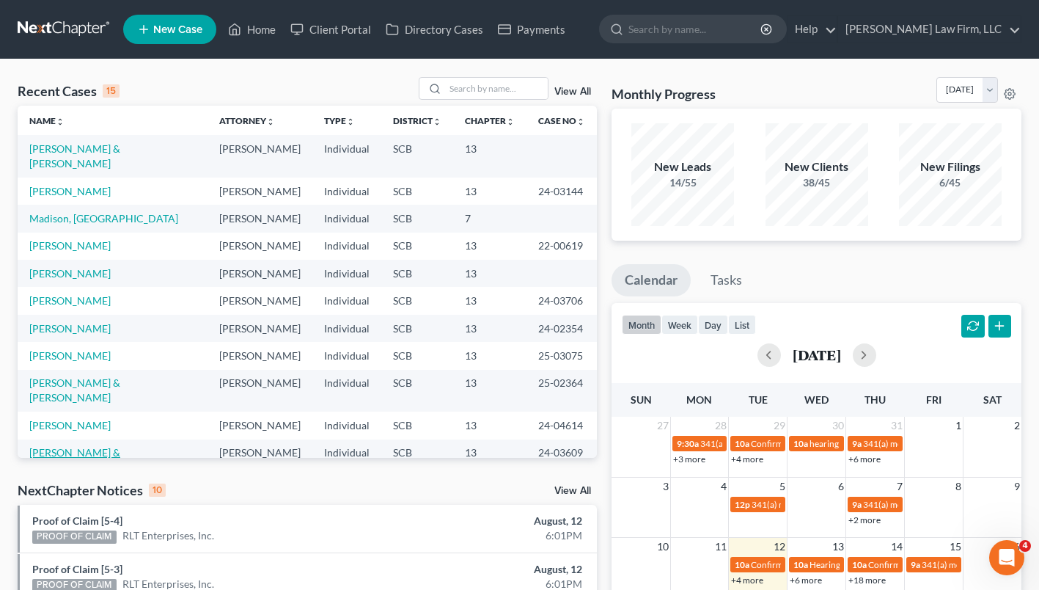
click at [111, 446] on link "[PERSON_NAME] & [PERSON_NAME]" at bounding box center [74, 459] width 91 height 27
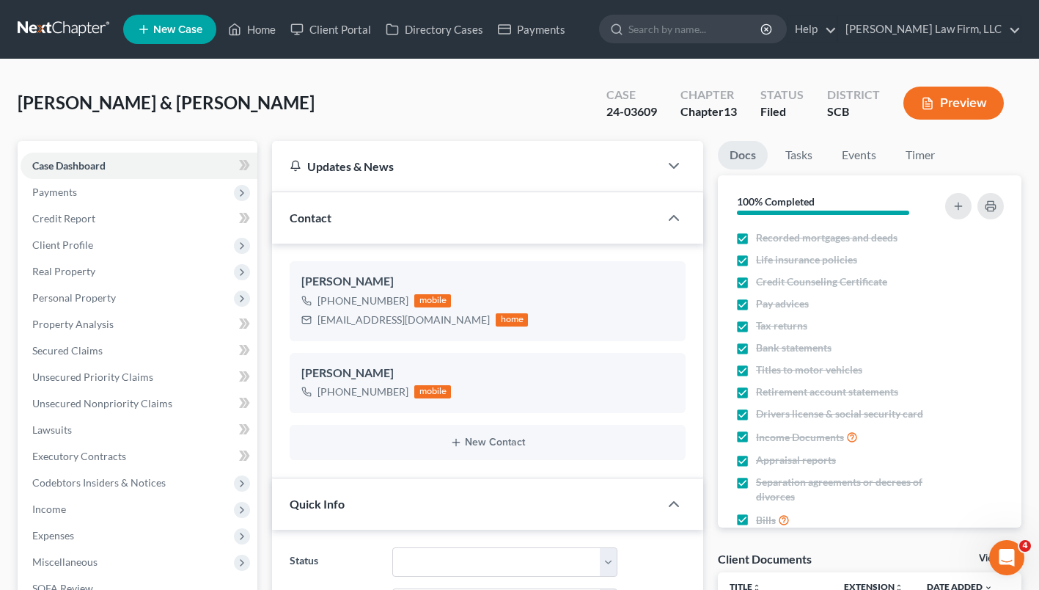
select select "3"
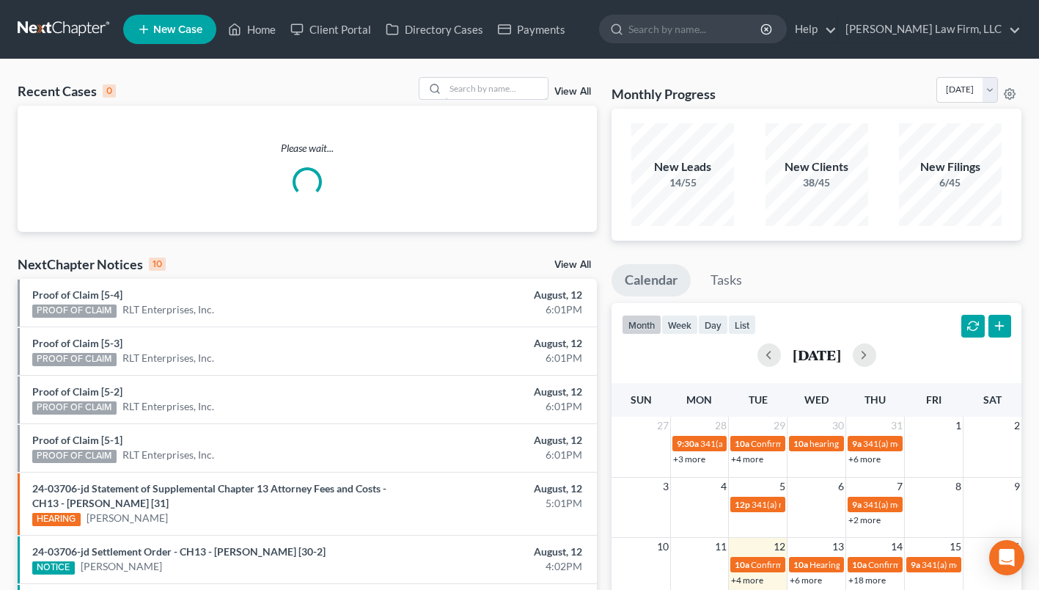
click at [507, 90] on input "search" at bounding box center [496, 88] width 103 height 21
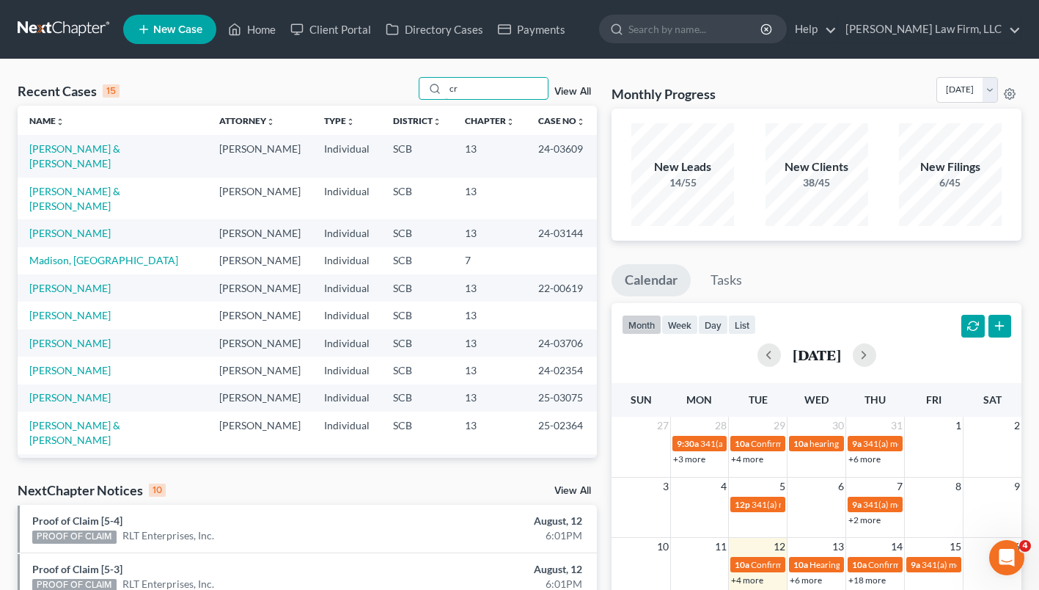
type input "c"
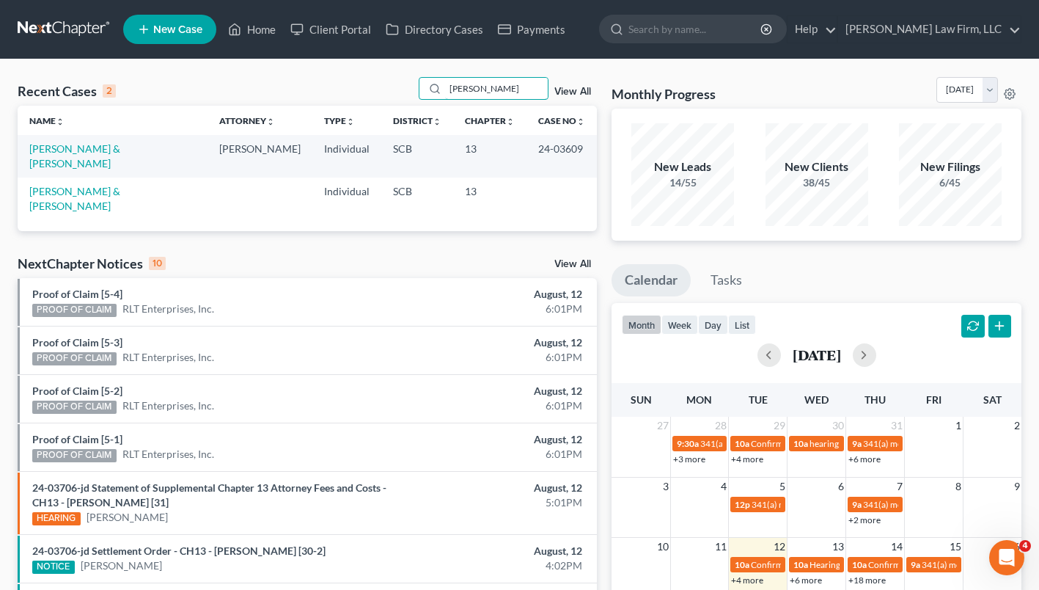
type input "[PERSON_NAME]"
click at [120, 185] on link "[PERSON_NAME] & [PERSON_NAME]" at bounding box center [74, 198] width 91 height 27
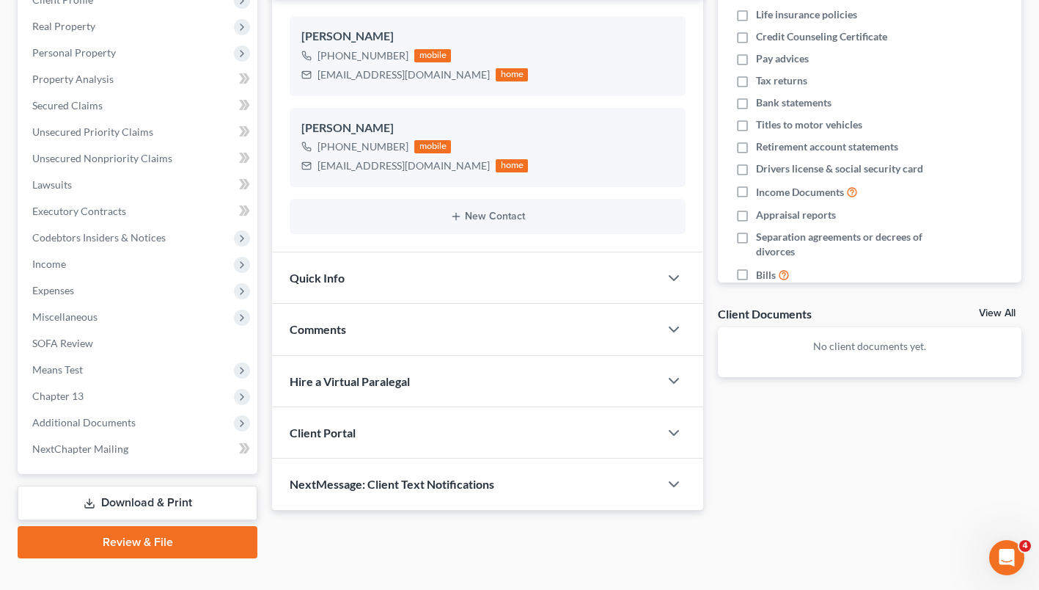
scroll to position [251, 0]
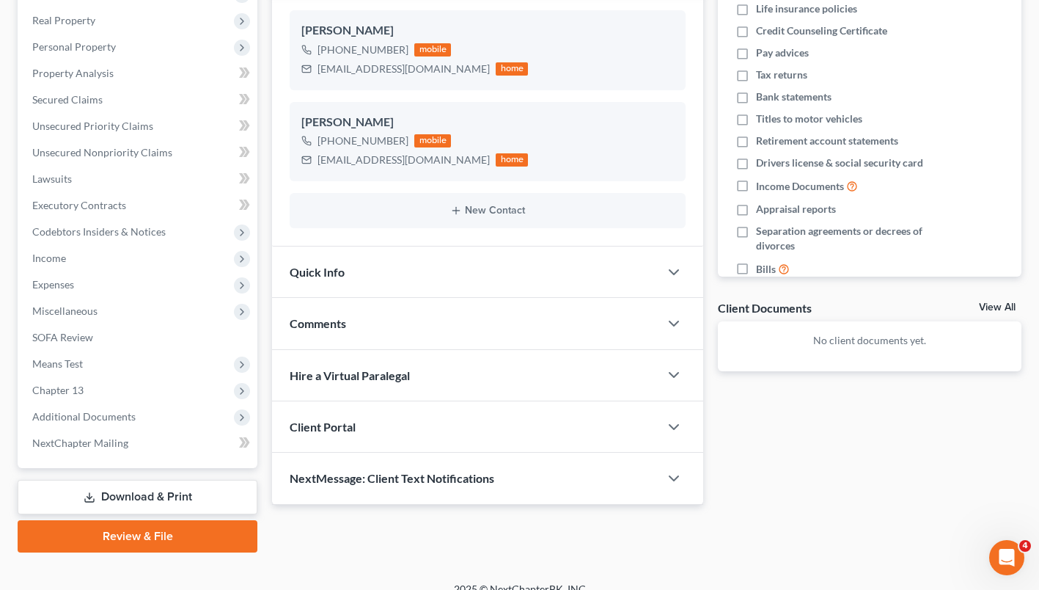
click at [412, 317] on div "Comments" at bounding box center [465, 323] width 387 height 51
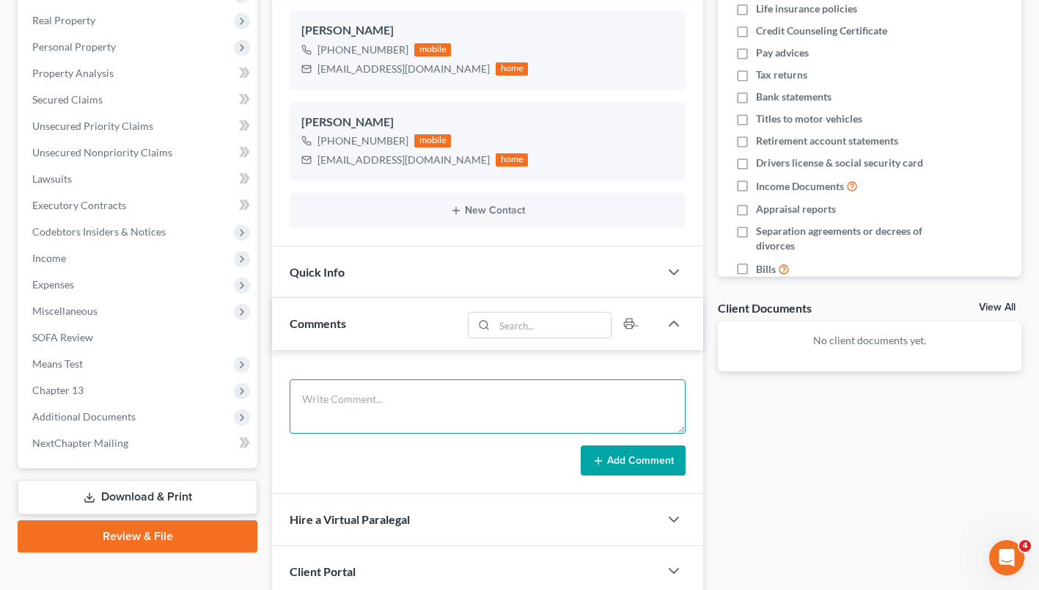
click at [396, 399] on textarea at bounding box center [488, 406] width 396 height 54
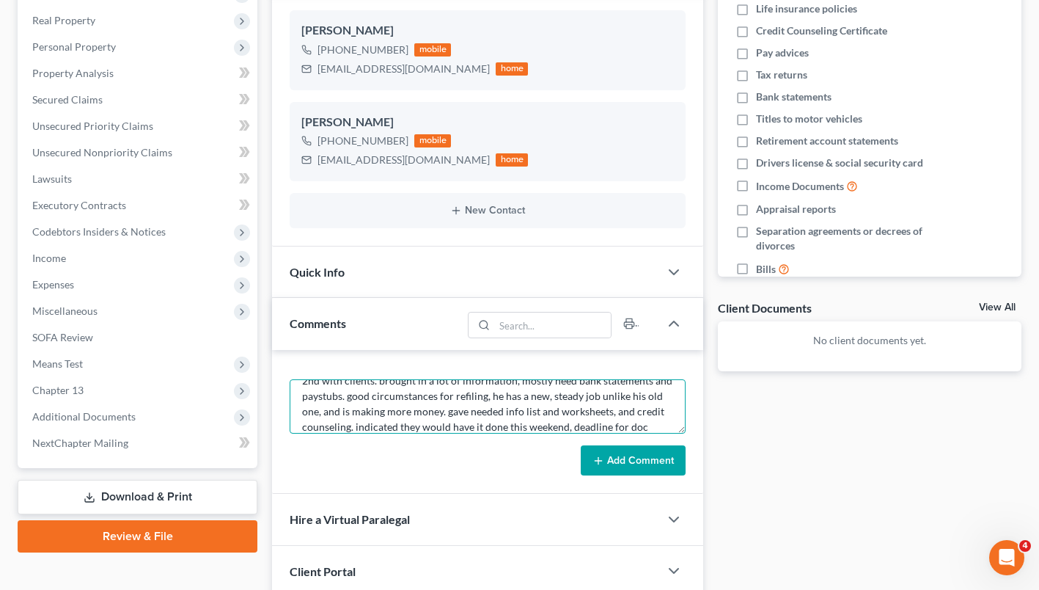
scroll to position [34, 0]
type textarea "2nd with clients. brought in a lot of information, mostly need bank statements …"
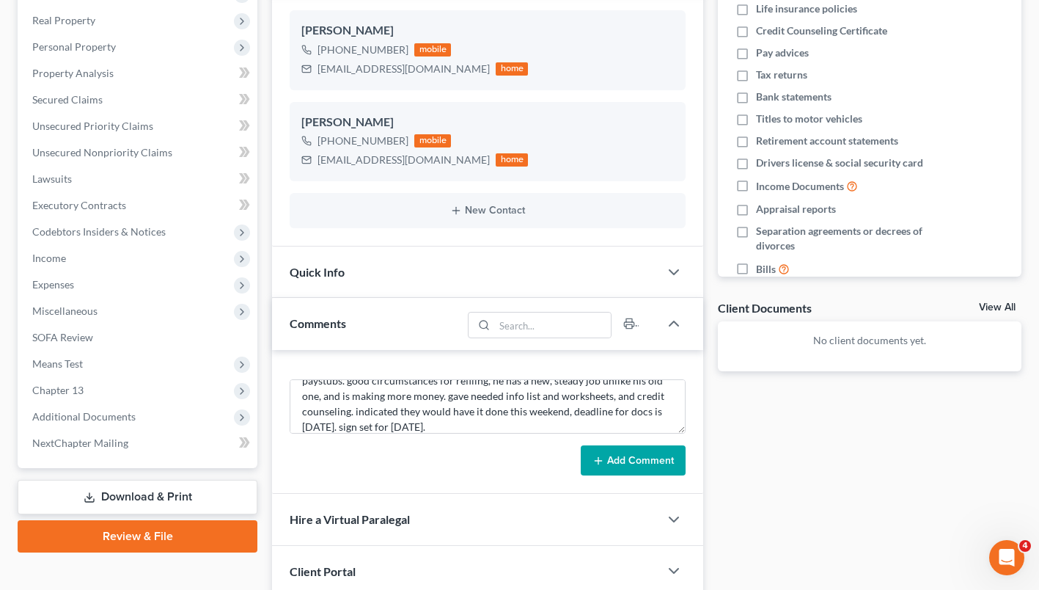
click at [630, 462] on button "Add Comment" at bounding box center [633, 460] width 105 height 31
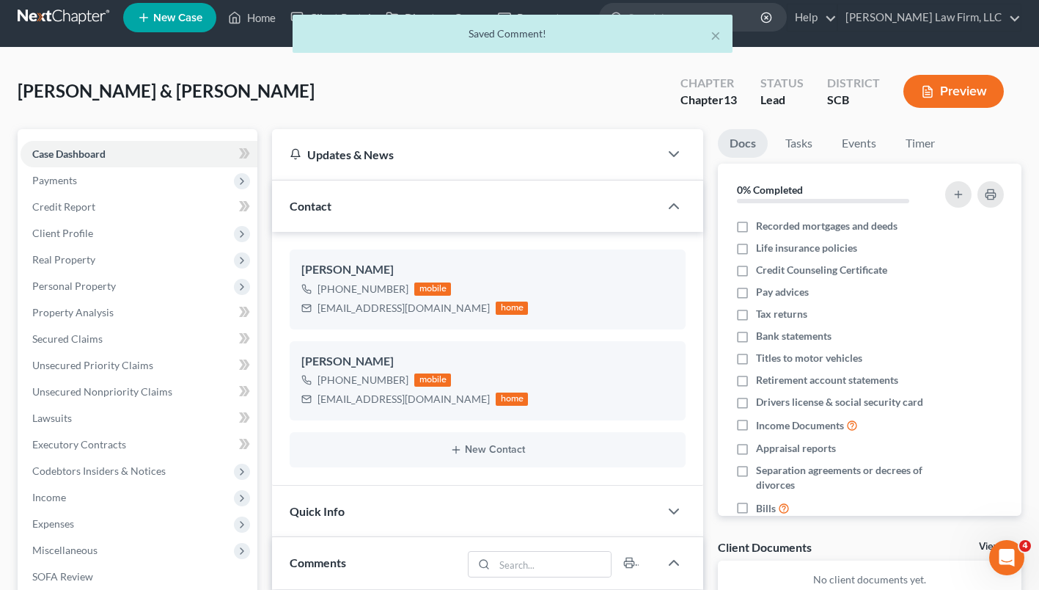
scroll to position [0, 0]
